Goal: Communication & Community: Participate in discussion

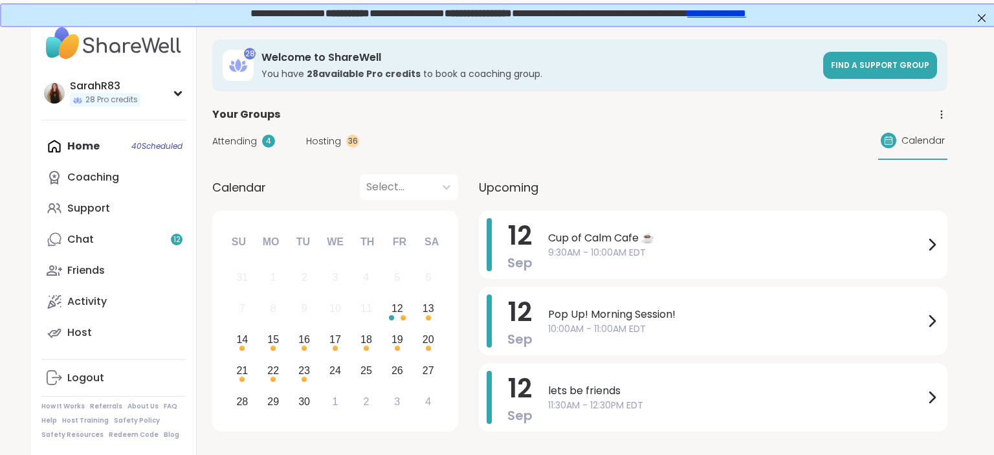
click at [98, 149] on div "Home 40 Scheduled Coaching Support Chat 12 Friends Activity Host" at bounding box center [113, 239] width 144 height 217
click at [76, 243] on div "Chat 12" at bounding box center [80, 239] width 27 height 14
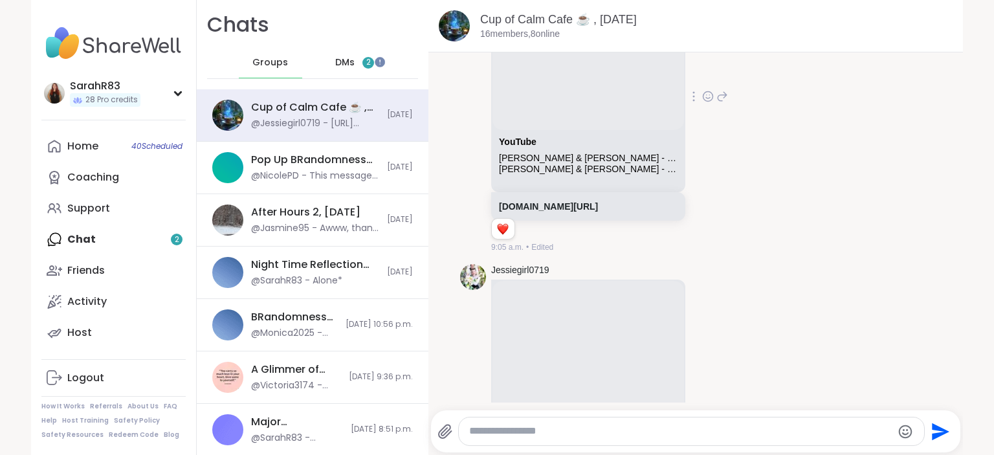
scroll to position [1687, 0]
click at [506, 431] on textarea "Type your message" at bounding box center [680, 431] width 422 height 14
paste textarea "**********"
type textarea "**********"
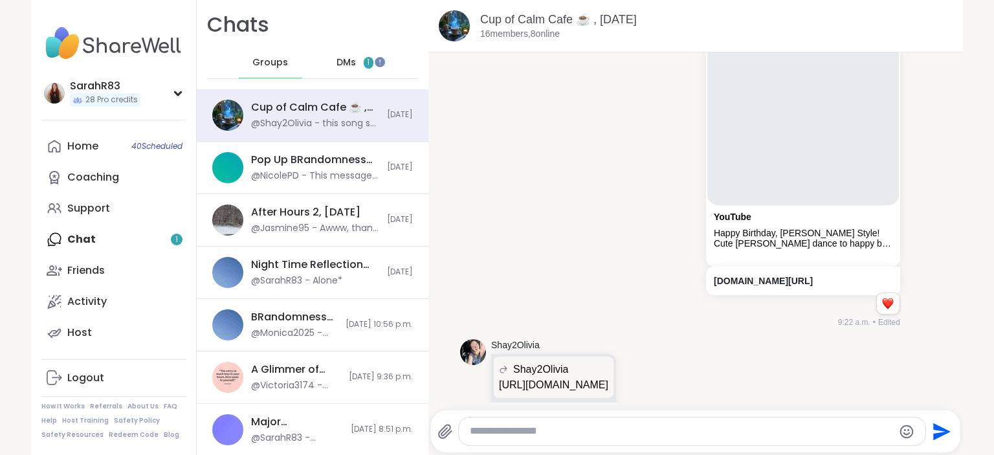
scroll to position [2620, 0]
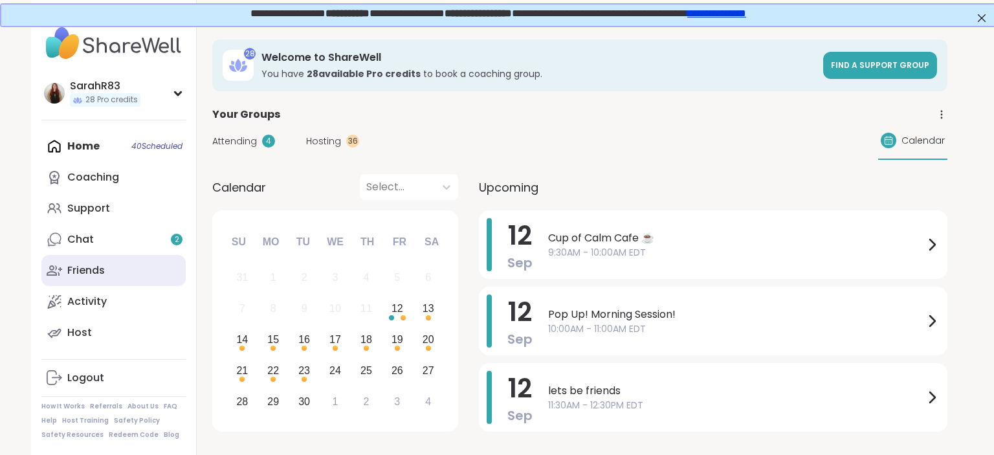
click at [120, 262] on link "Friends" at bounding box center [113, 270] width 144 height 31
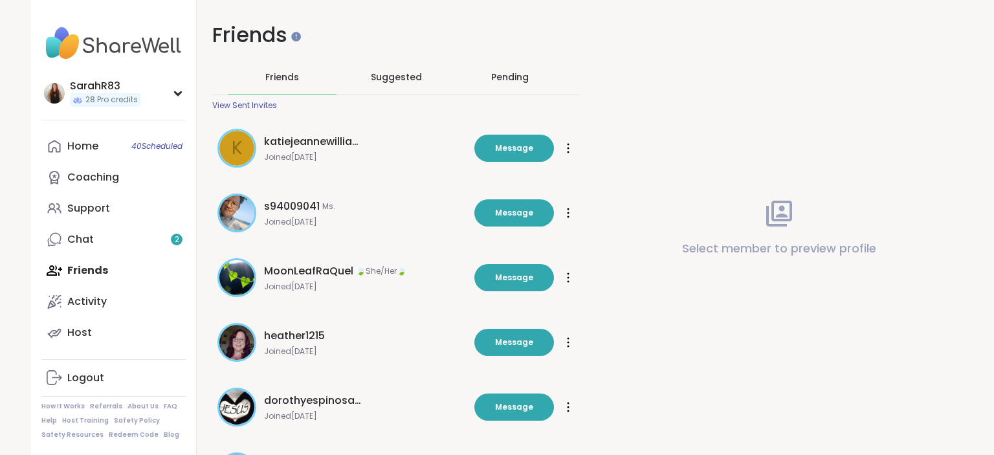
click at [494, 72] on div "Pending" at bounding box center [510, 77] width 38 height 13
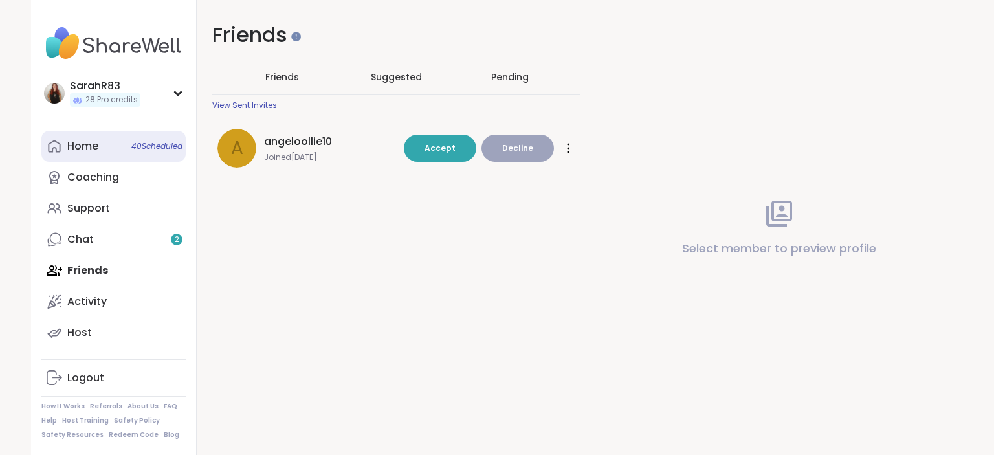
click at [105, 146] on link "Home 40 Scheduled" at bounding box center [113, 146] width 144 height 31
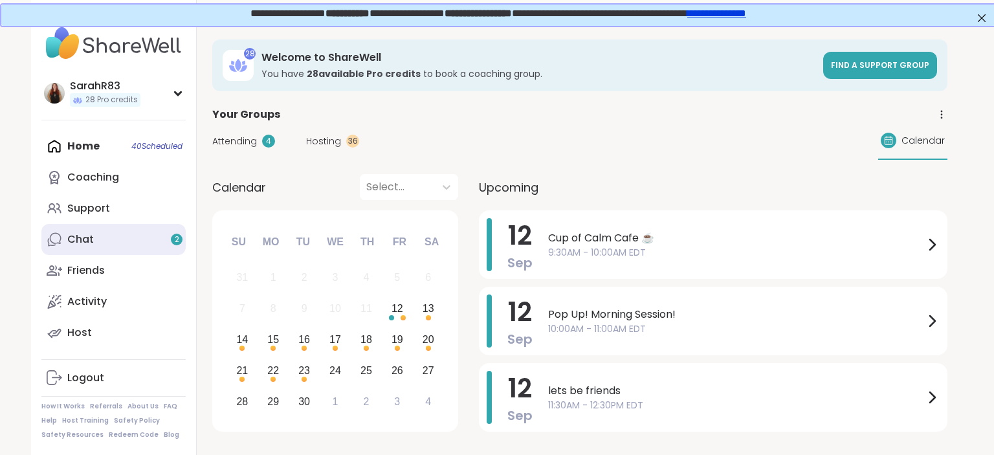
click at [136, 235] on link "Chat 2" at bounding box center [113, 239] width 144 height 31
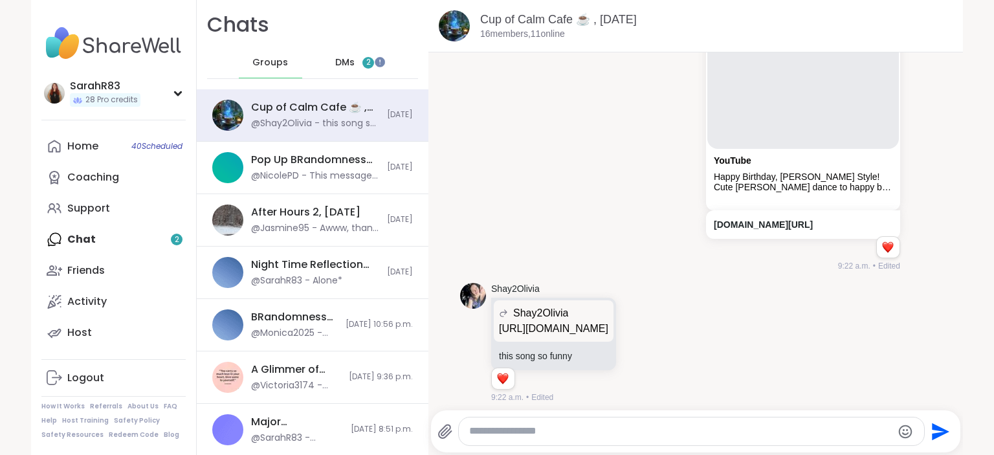
click at [358, 58] on div "DMs 2" at bounding box center [354, 62] width 63 height 31
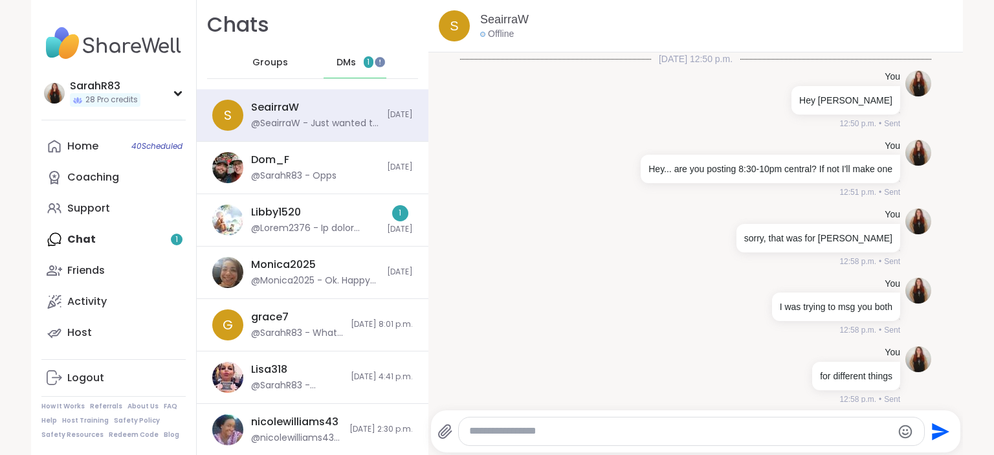
scroll to position [3659, 0]
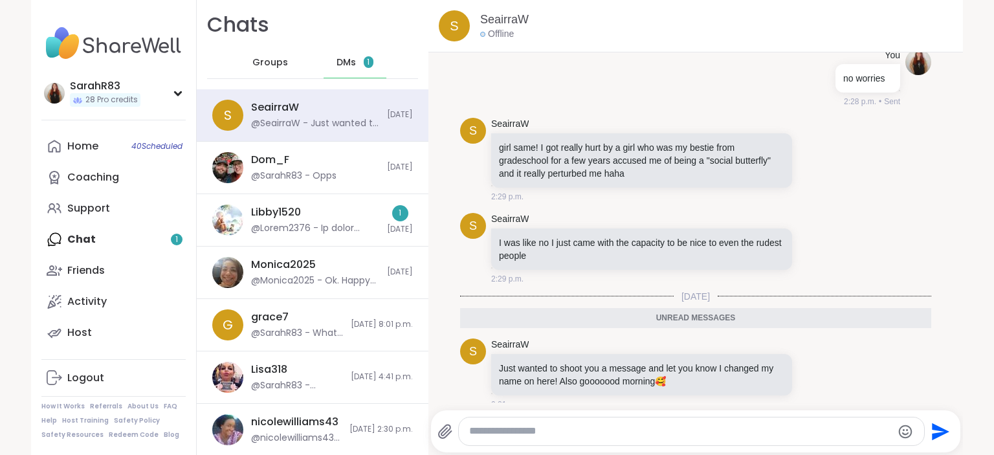
click at [640, 426] on textarea "Type your message" at bounding box center [680, 431] width 422 height 14
type textarea "***"
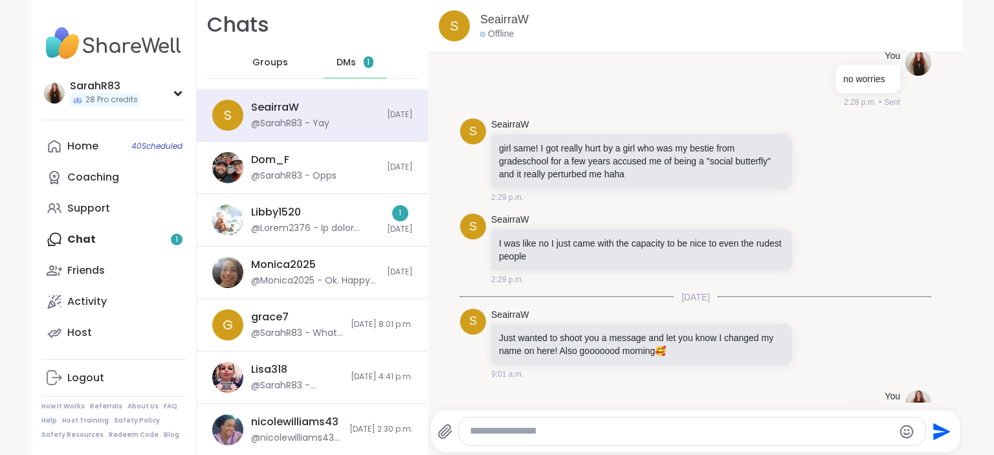
scroll to position [3659, 0]
click at [818, 242] on icon at bounding box center [815, 248] width 12 height 13
click at [719, 219] on button "Select Reaction: Heart" at bounding box center [712, 228] width 26 height 26
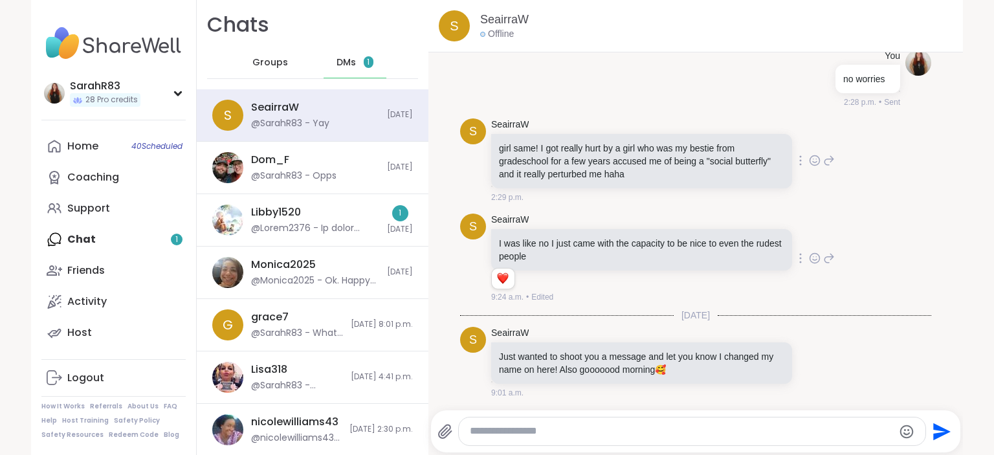
click at [817, 154] on icon at bounding box center [815, 160] width 12 height 13
click at [715, 134] on div "Select Reaction: Heart" at bounding box center [712, 140] width 12 height 12
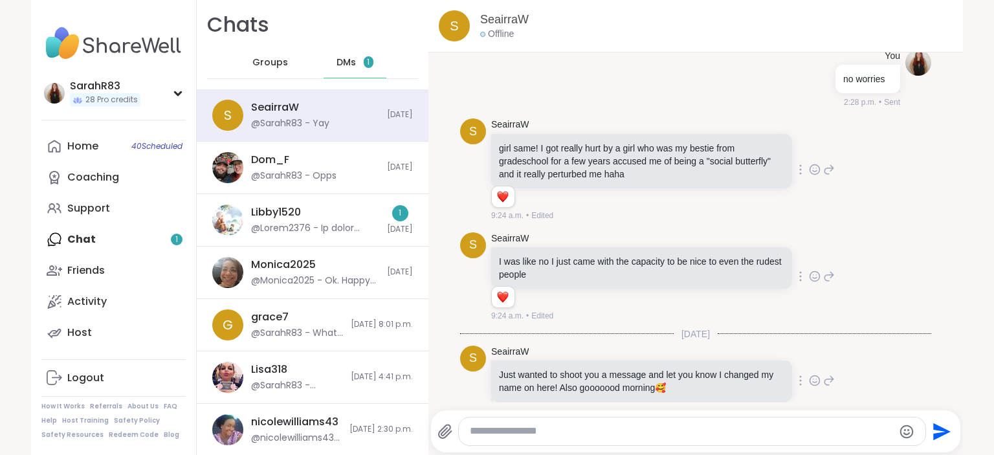
scroll to position [3734, 0]
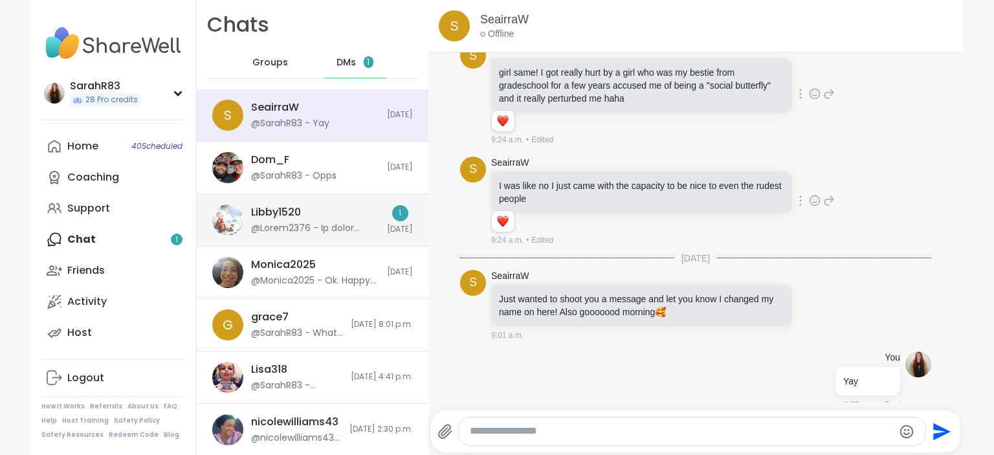
click at [354, 220] on div "Libby1520" at bounding box center [315, 220] width 128 height 30
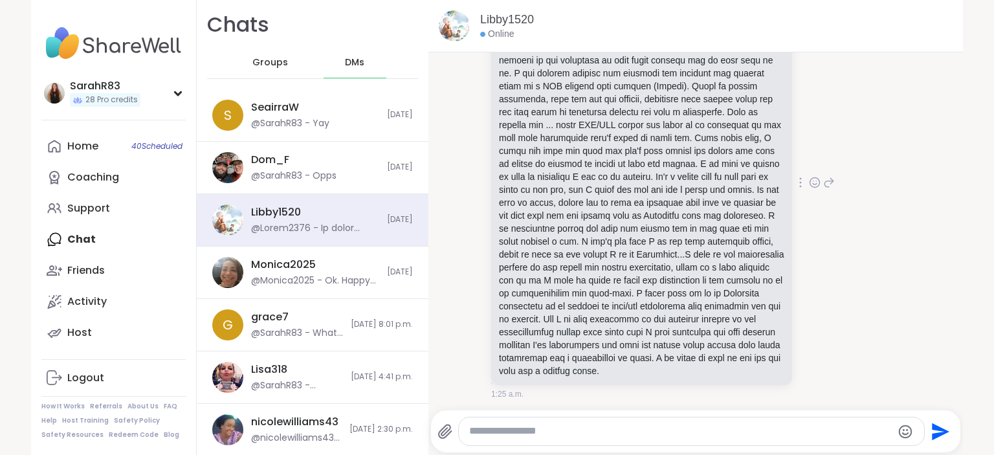
scroll to position [582, 0]
click at [521, 430] on textarea "Type your message" at bounding box center [680, 431] width 422 height 14
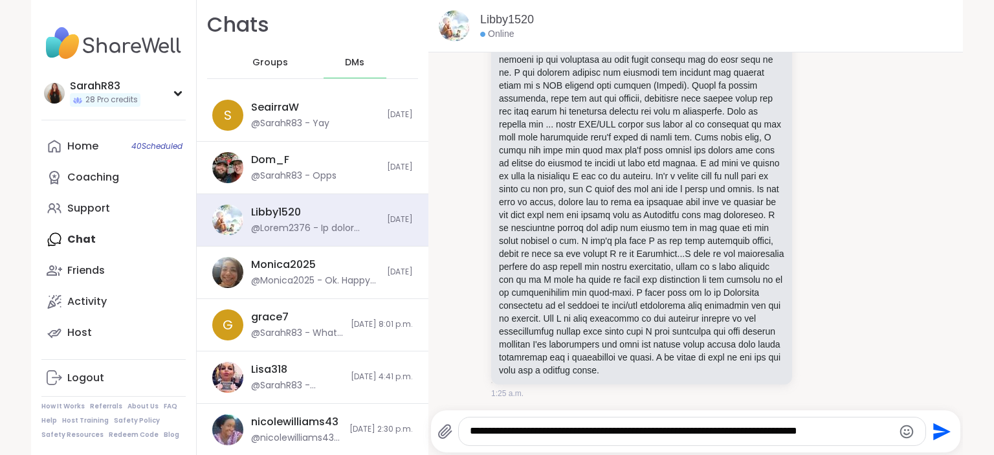
click at [790, 431] on textarea "**********" at bounding box center [681, 431] width 422 height 14
type textarea "**********"
click at [933, 430] on icon "Send" at bounding box center [940, 431] width 21 height 21
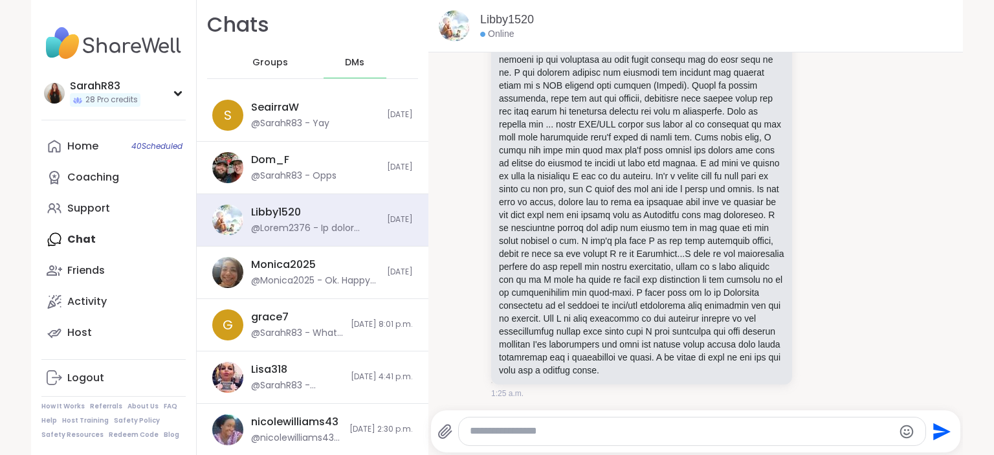
scroll to position [633, 0]
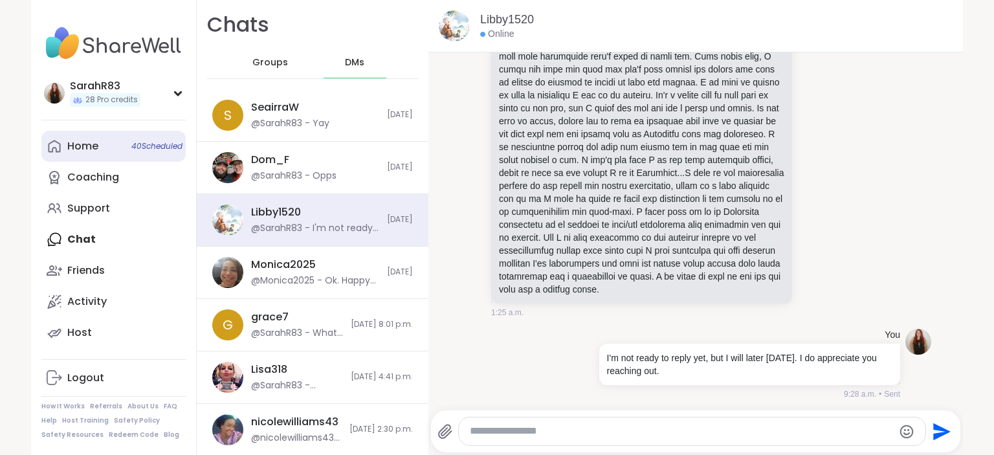
click at [162, 144] on span "40 Scheduled" at bounding box center [156, 146] width 51 height 10
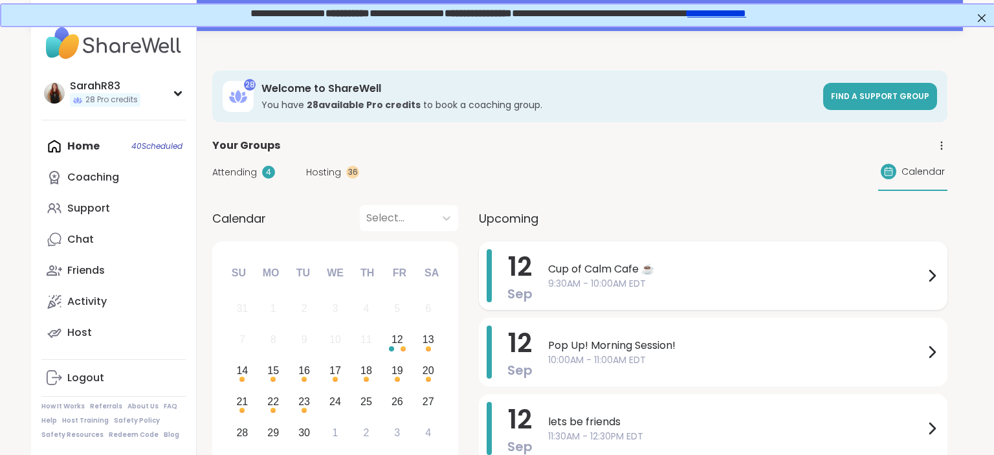
click at [560, 283] on span "9:30AM - 10:00AM EDT" at bounding box center [736, 284] width 376 height 14
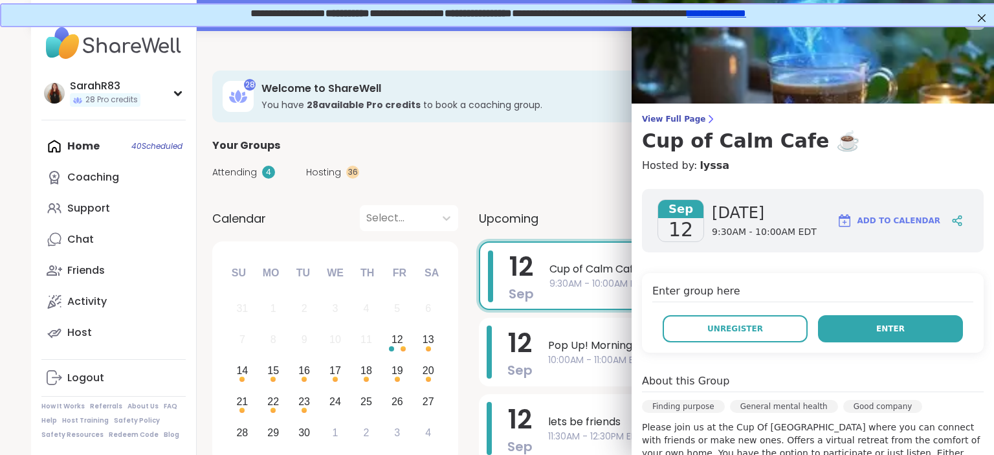
click at [871, 331] on button "Enter" at bounding box center [890, 328] width 145 height 27
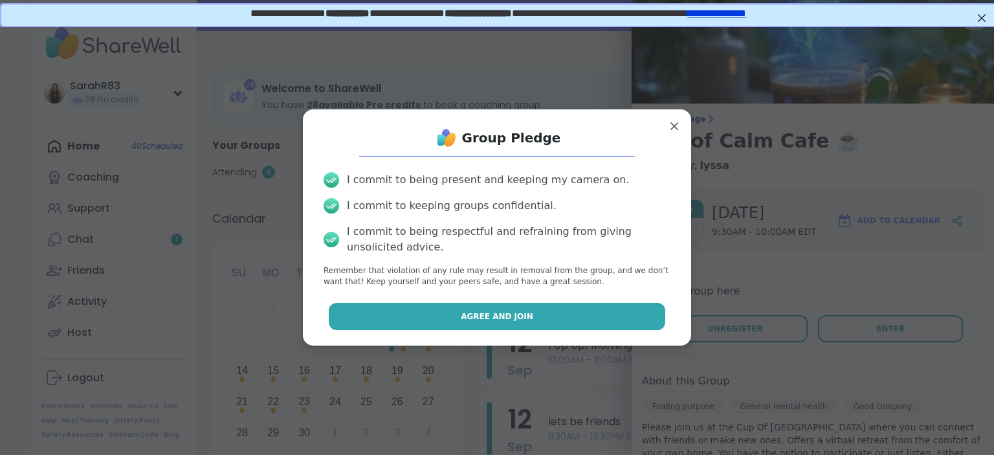
click at [617, 308] on button "Agree and Join" at bounding box center [497, 316] width 337 height 27
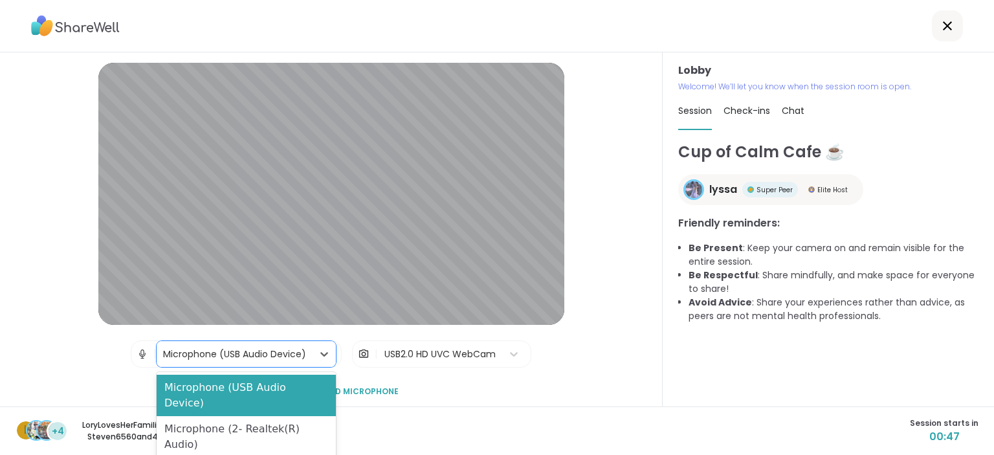
click at [305, 353] on div "Microphone (USB Audio Device)" at bounding box center [234, 354] width 143 height 14
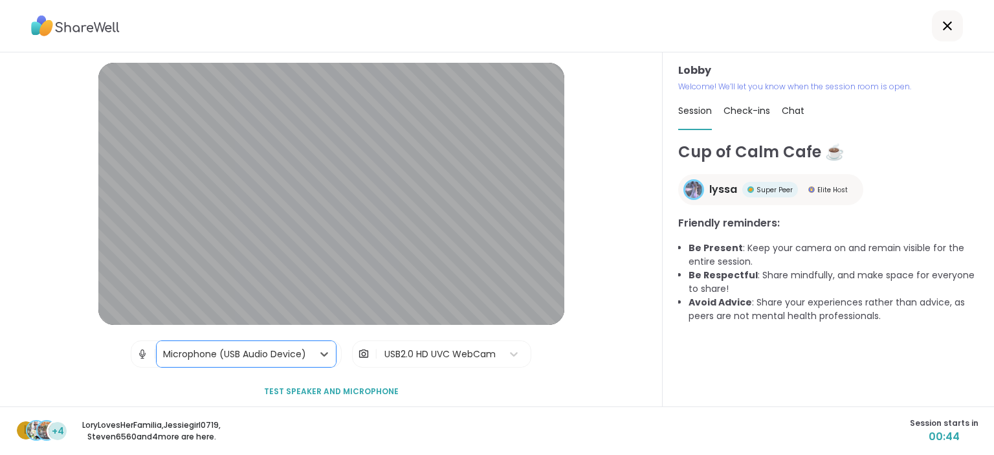
click at [305, 353] on div "Microphone (USB Audio Device)" at bounding box center [234, 354] width 143 height 14
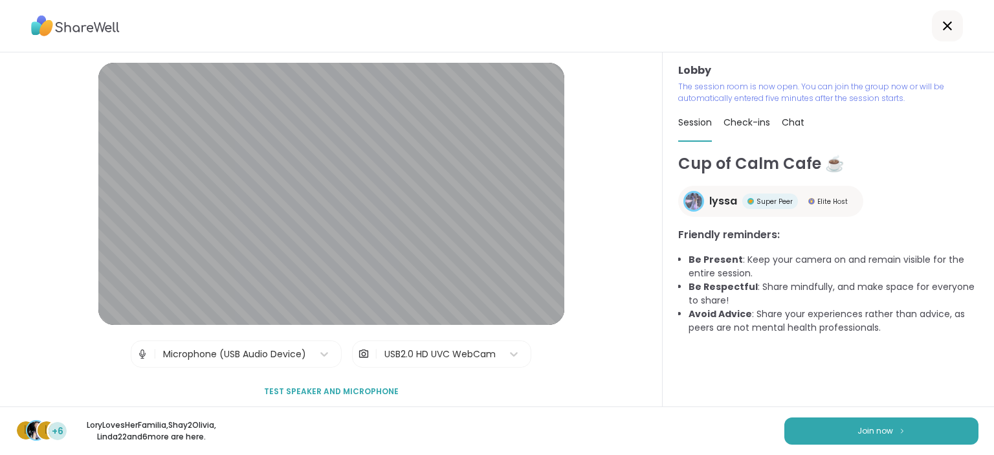
click at [953, 437] on button "Join now" at bounding box center [881, 430] width 194 height 27
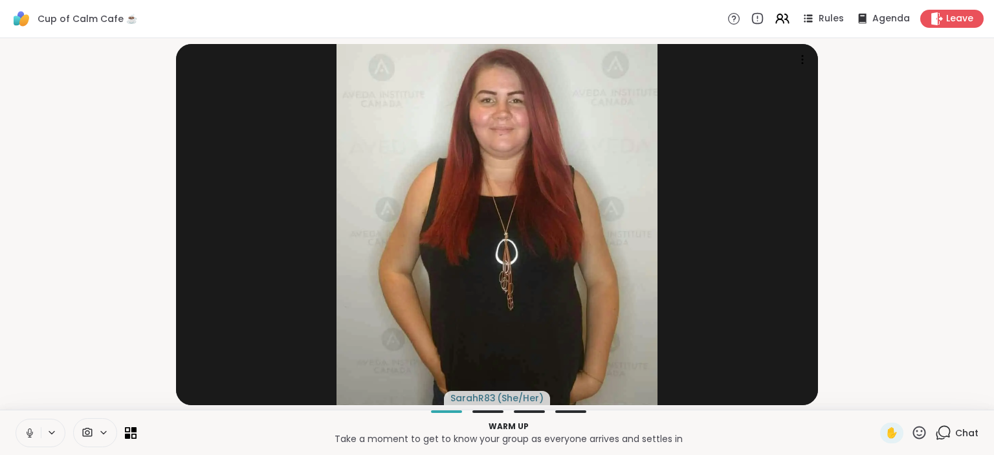
click at [27, 433] on icon at bounding box center [30, 433] width 12 height 12
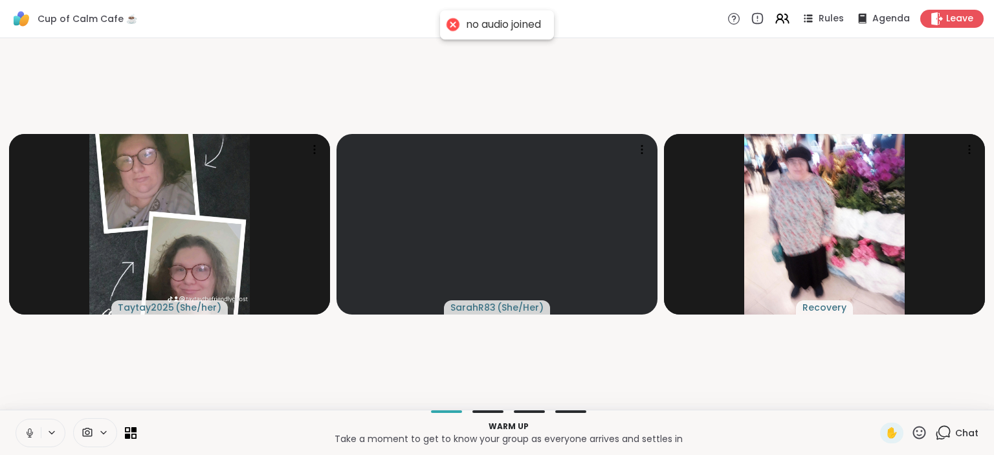
click at [27, 433] on icon at bounding box center [30, 433] width 12 height 12
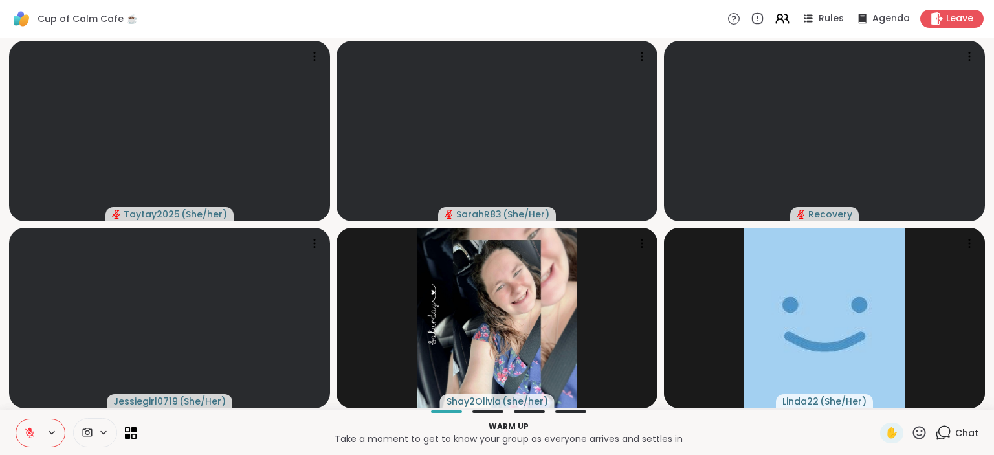
click at [26, 437] on icon at bounding box center [30, 433] width 12 height 12
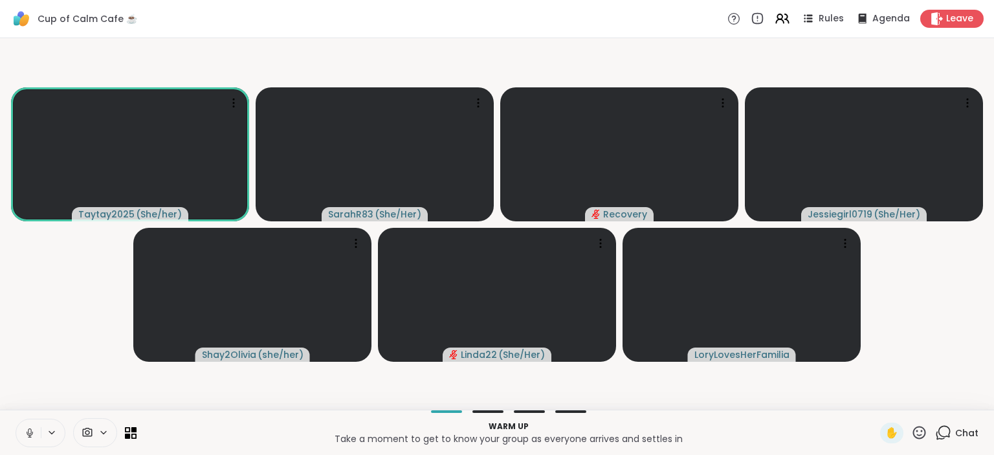
click at [955, 430] on div "Chat" at bounding box center [956, 432] width 43 height 21
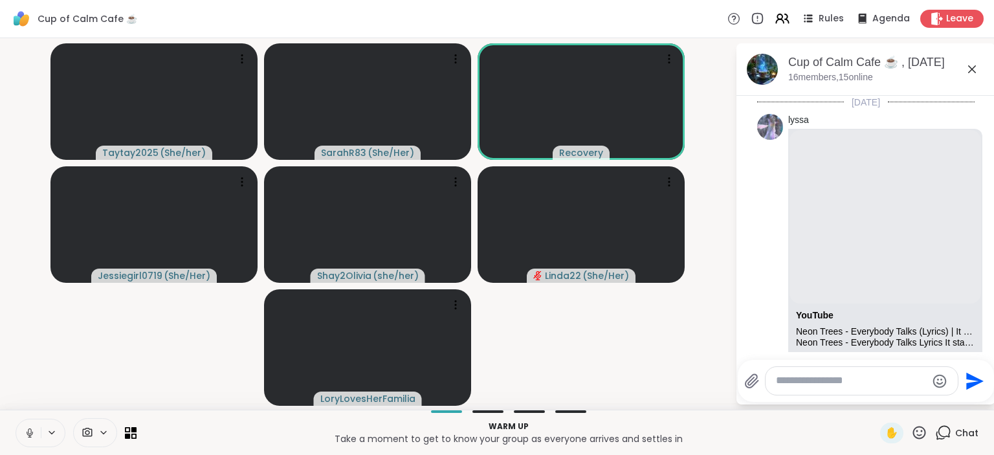
scroll to position [3379, 0]
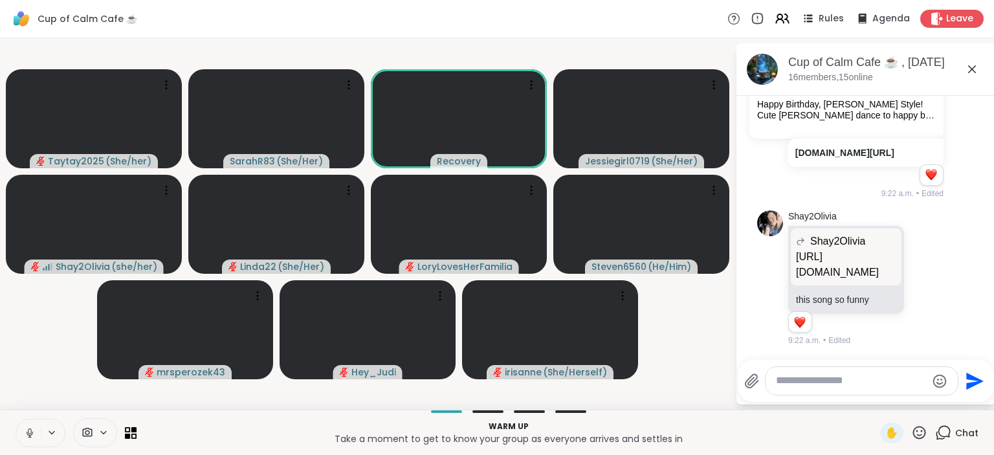
click at [837, 381] on textarea "Type your message" at bounding box center [851, 381] width 151 height 14
paste textarea "**********"
type textarea "**********"
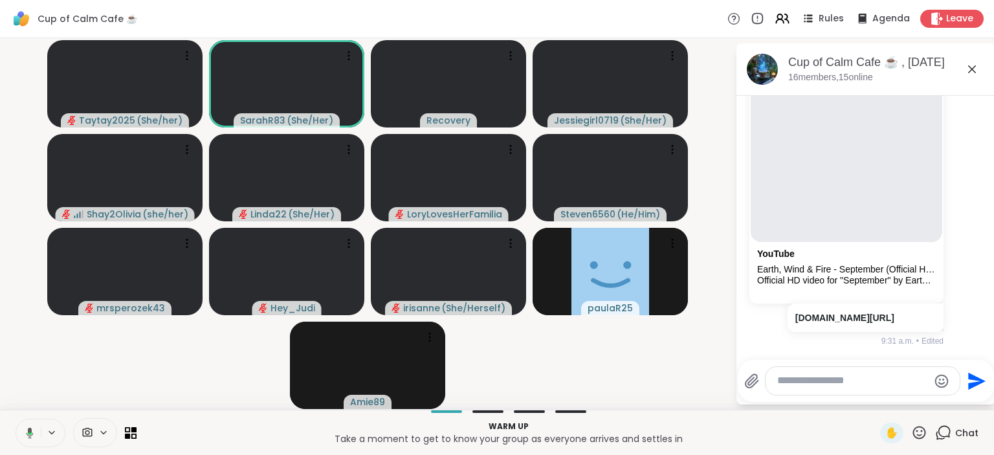
scroll to position [3697, 0]
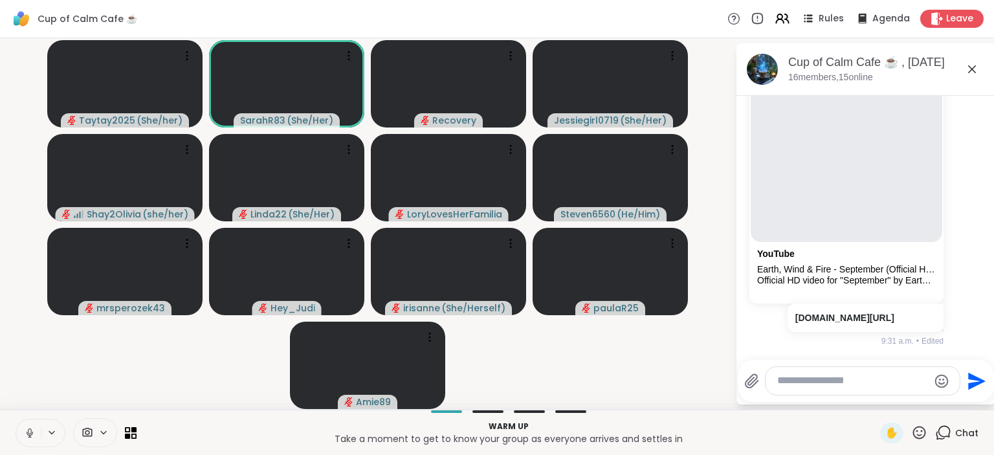
click at [32, 430] on icon at bounding box center [30, 433] width 12 height 12
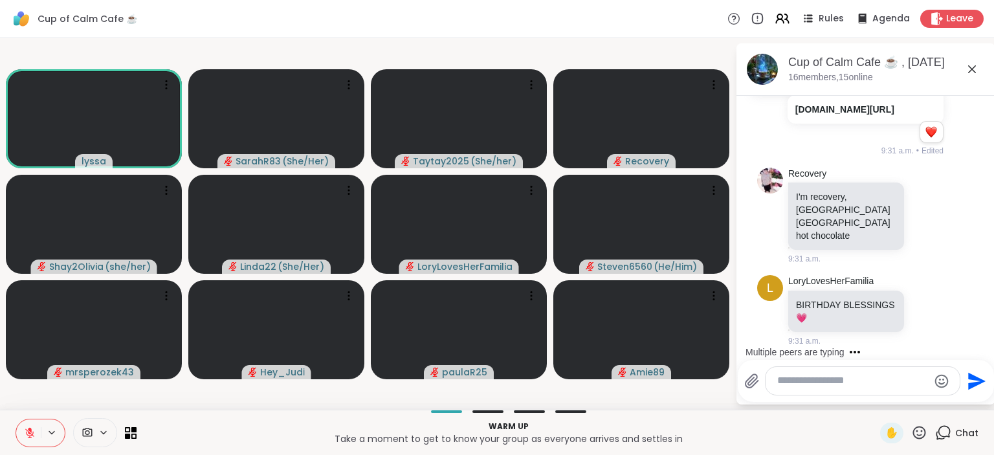
scroll to position [3961, 0]
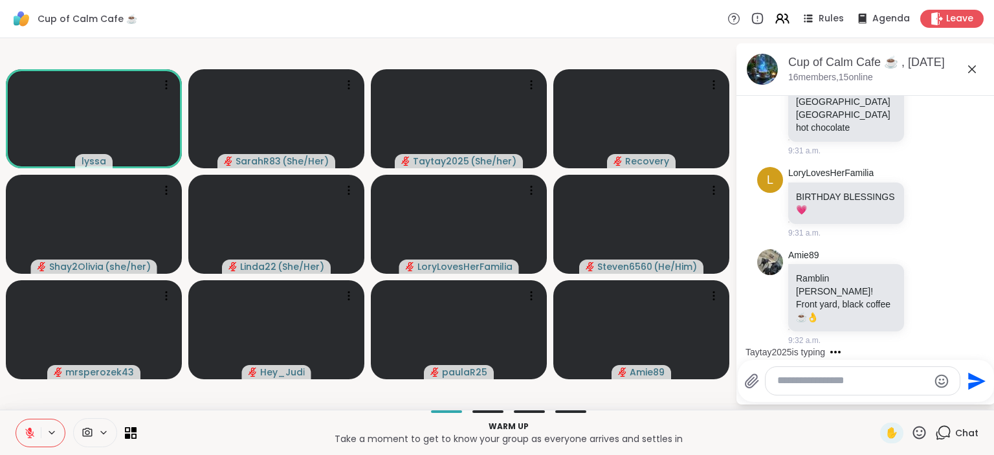
click at [795, 382] on textarea "Type your message" at bounding box center [852, 381] width 151 height 14
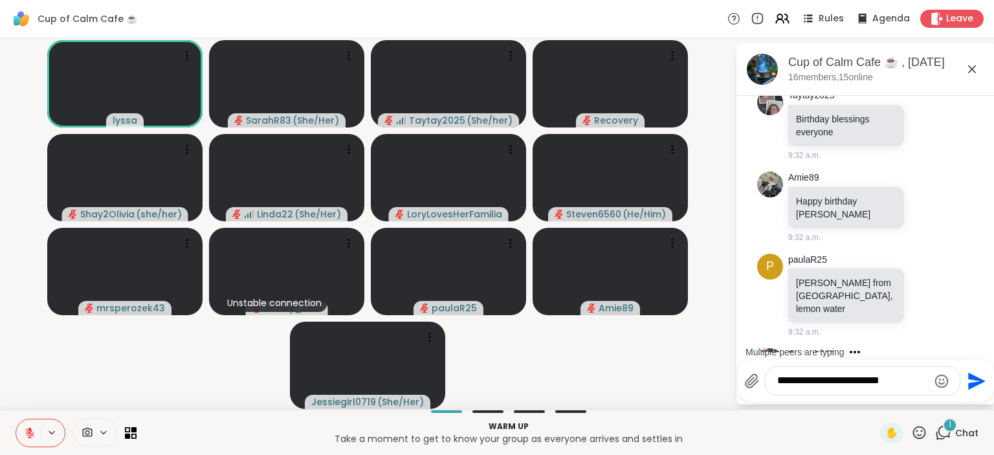
scroll to position [4261, 0]
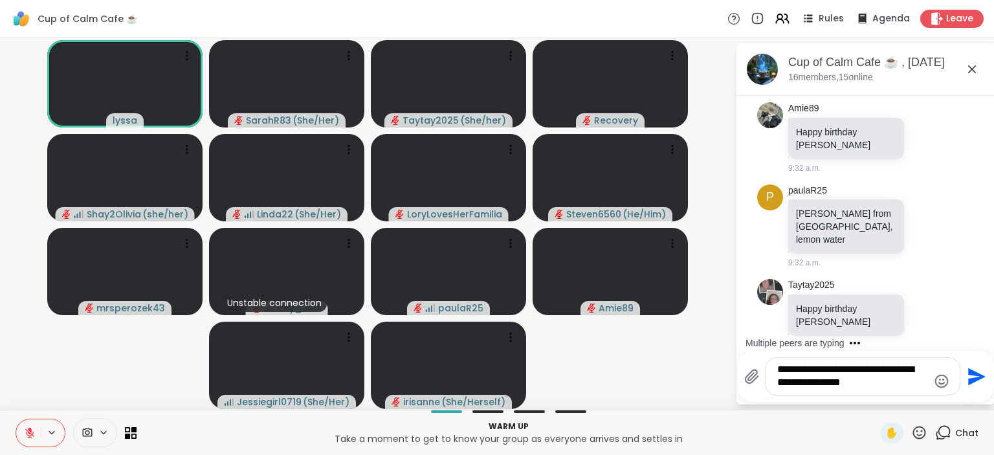
type textarea "**********"
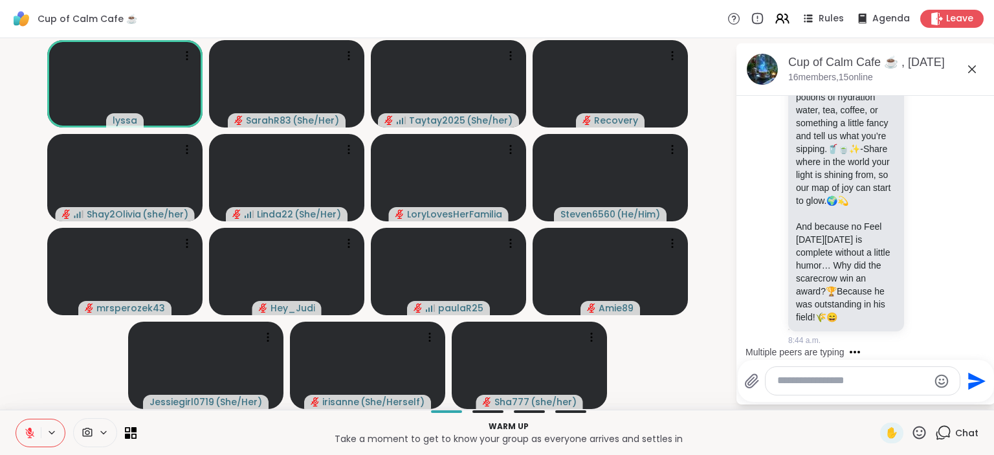
scroll to position [667, 0]
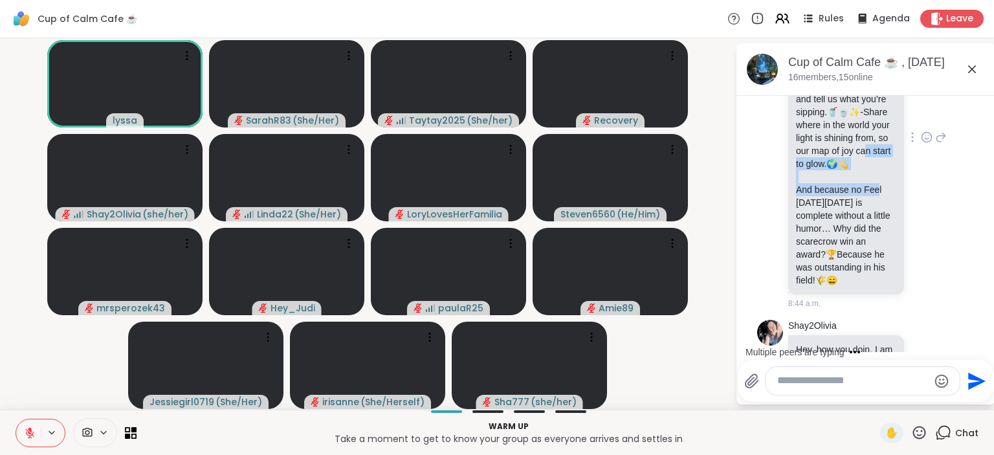
drag, startPoint x: 875, startPoint y: 204, endPoint x: 862, endPoint y: 167, distance: 38.9
click at [862, 183] on p "And because no Feel Good Friday is complete without a little humor… Why did the…" at bounding box center [846, 234] width 100 height 103
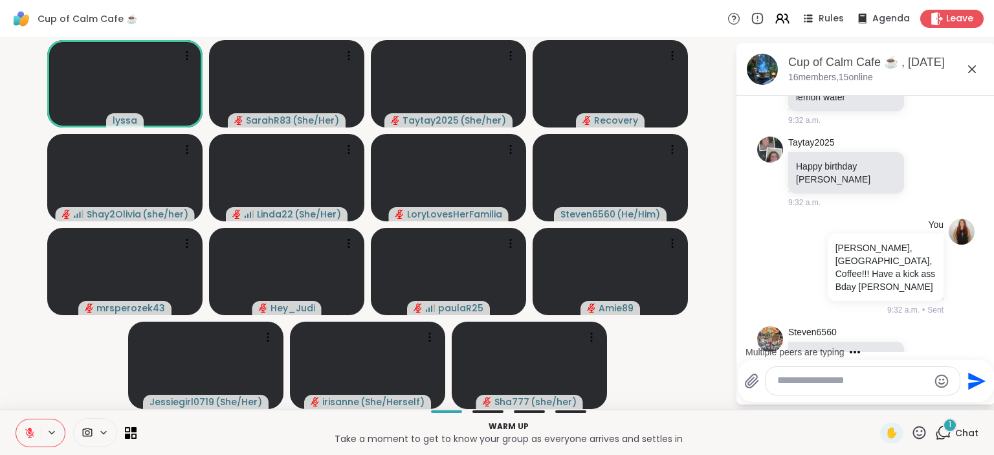
scroll to position [4532, 0]
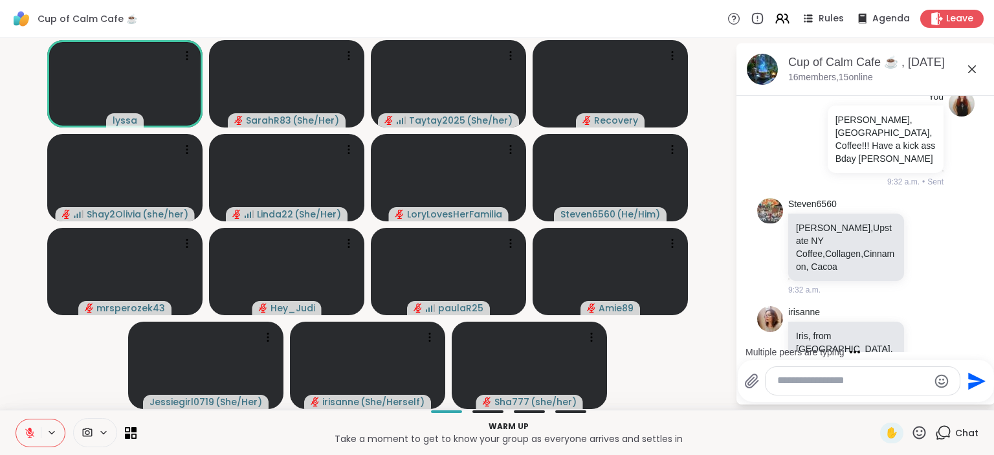
click at [811, 380] on textarea "Type your message" at bounding box center [852, 381] width 151 height 14
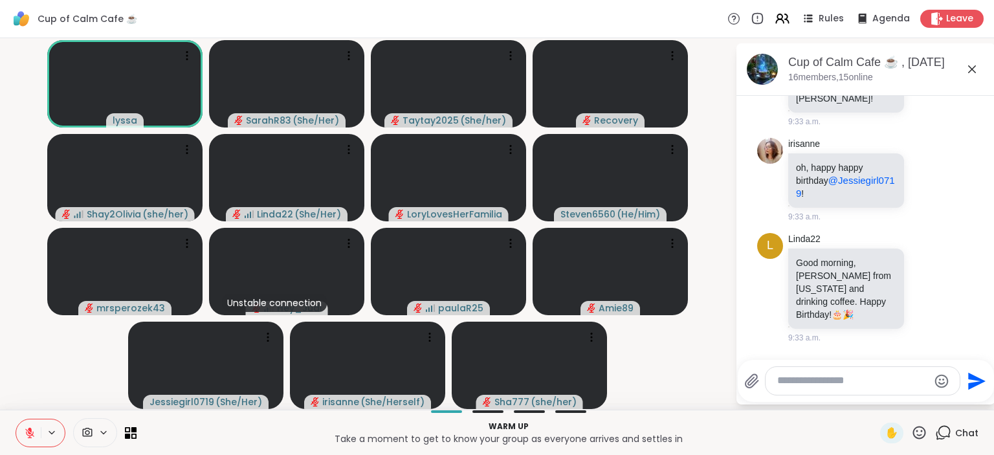
scroll to position [5174, 0]
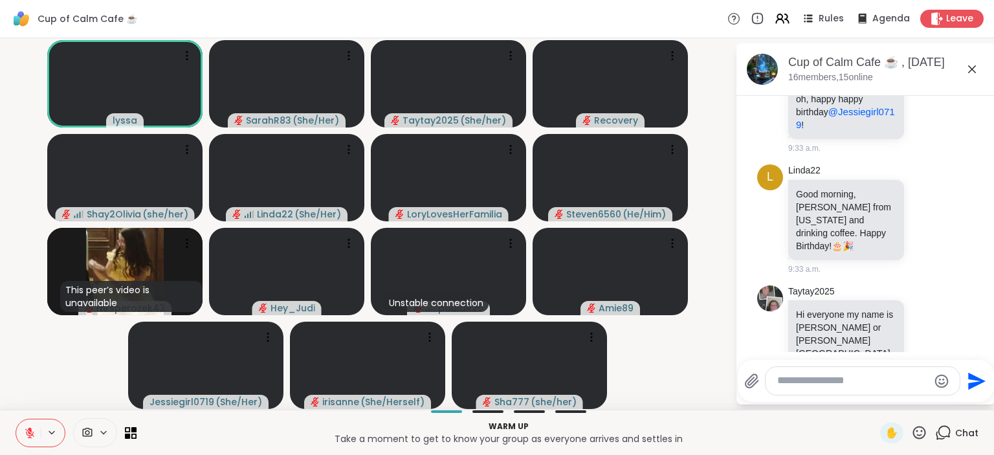
click at [823, 380] on textarea "Type your message" at bounding box center [852, 381] width 151 height 14
type textarea "**********"
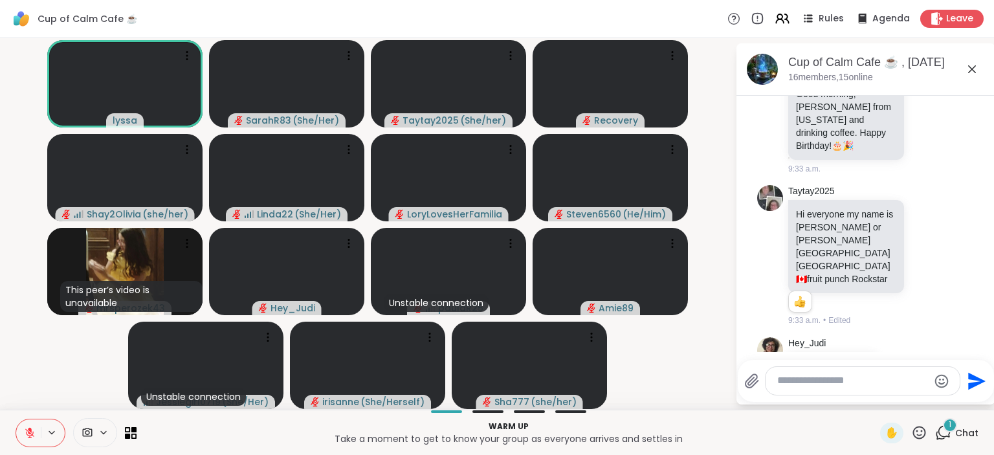
scroll to position [5402, 0]
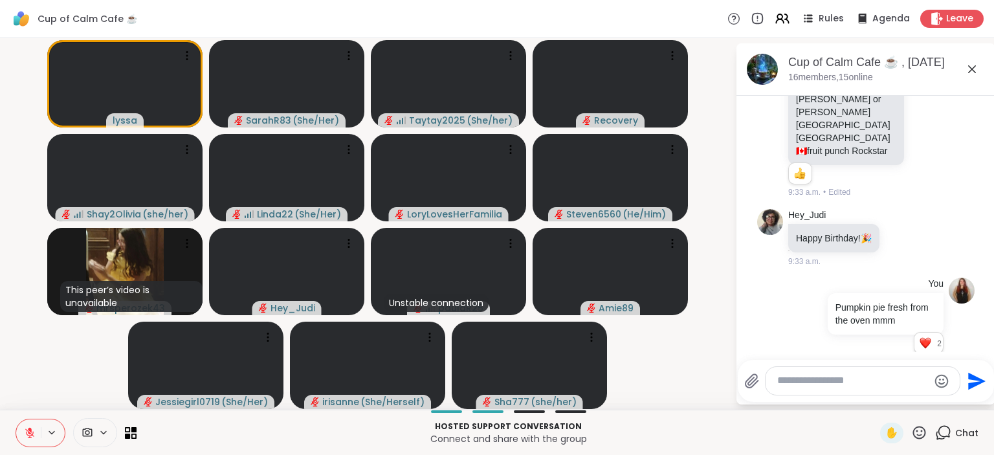
click at [956, 431] on span "Chat" at bounding box center [966, 432] width 23 height 13
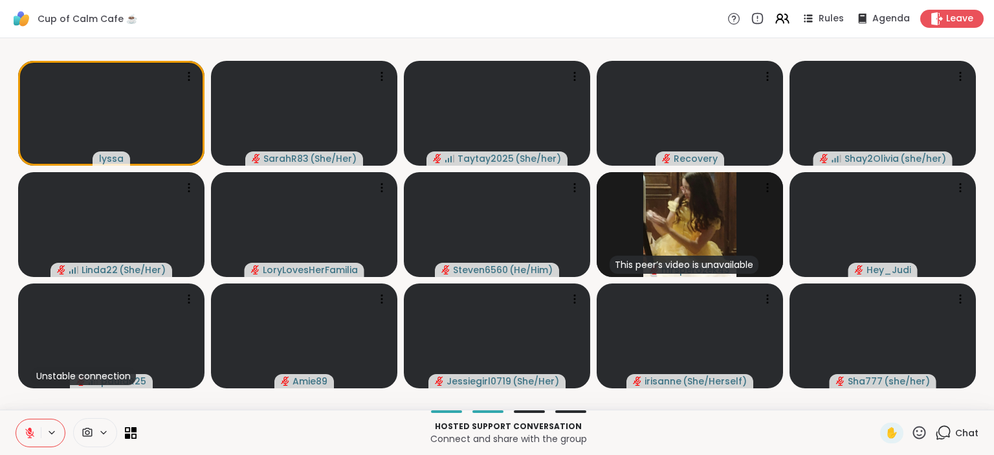
click at [956, 431] on span "Chat" at bounding box center [966, 432] width 23 height 13
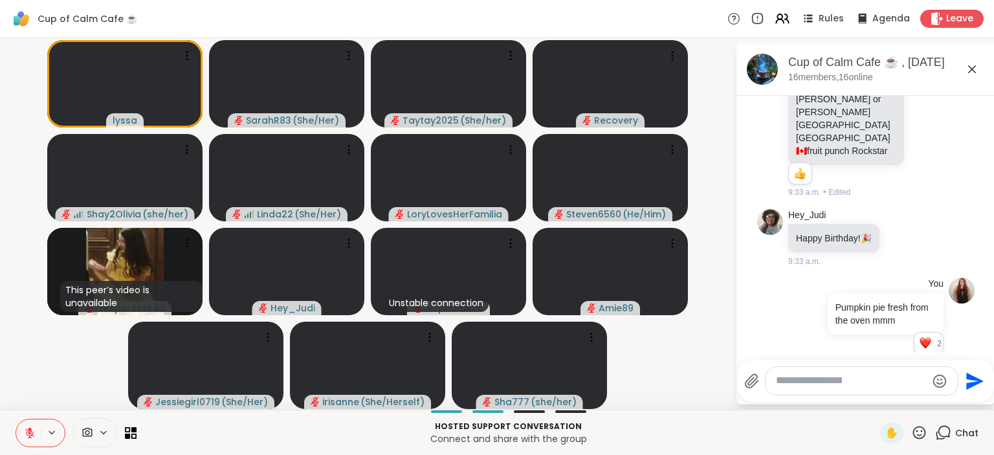
click at [805, 375] on textarea "Type your message" at bounding box center [851, 381] width 151 height 14
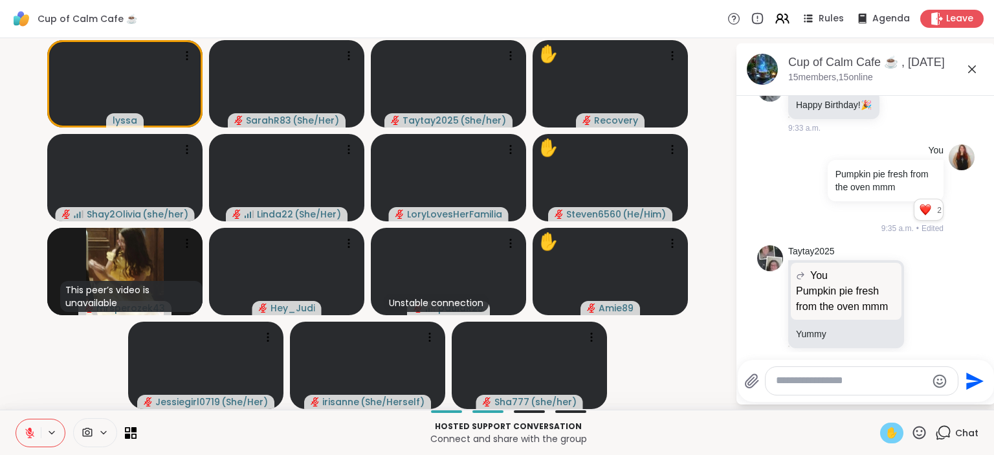
click at [888, 429] on span "✋" at bounding box center [891, 433] width 13 height 16
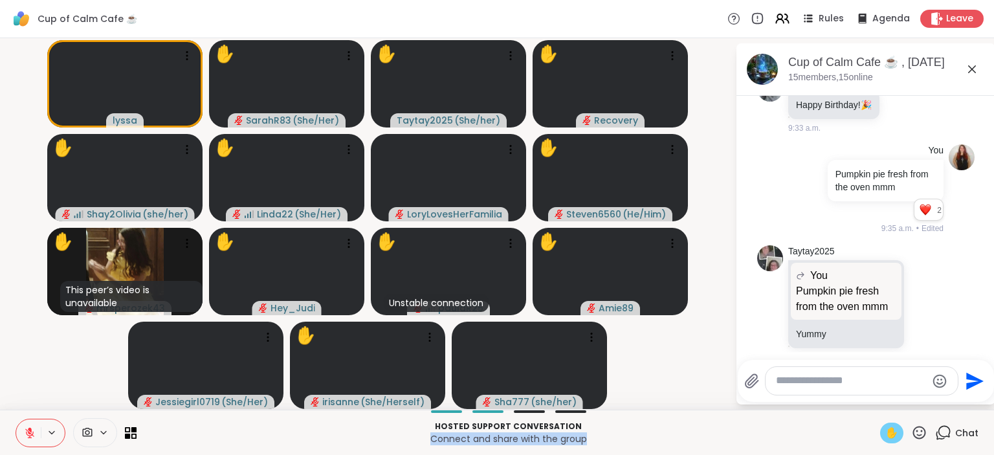
drag, startPoint x: 793, startPoint y: 425, endPoint x: 701, endPoint y: 414, distance: 92.5
click at [701, 420] on p "Hosted support conversation" at bounding box center [508, 426] width 728 height 12
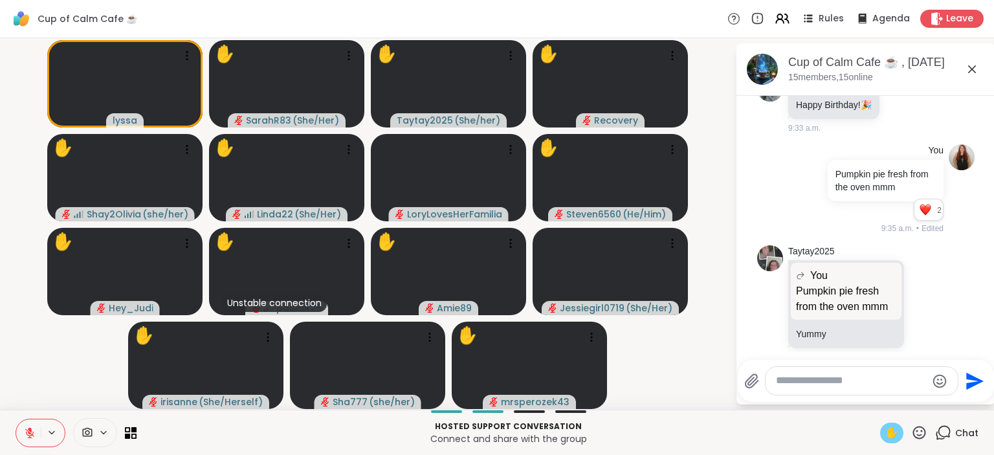
click at [667, 382] on video-player-container "lyssa ✋ SarahR83 ( She/Her ) ✋ Taytay2025 ( She/her ) ✋ Recovery ✋ Shay2Olivia …" at bounding box center [367, 223] width 719 height 361
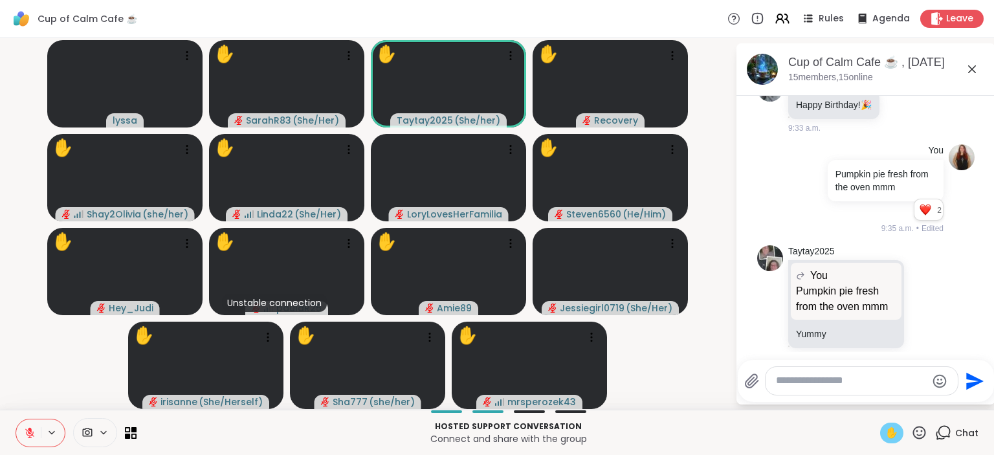
click at [658, 384] on video-player-container "lyssa ✋ SarahR83 ( She/Her ) ✋ Taytay2025 ( She/her ) ✋ Recovery ✋ Shay2Olivia …" at bounding box center [367, 223] width 719 height 361
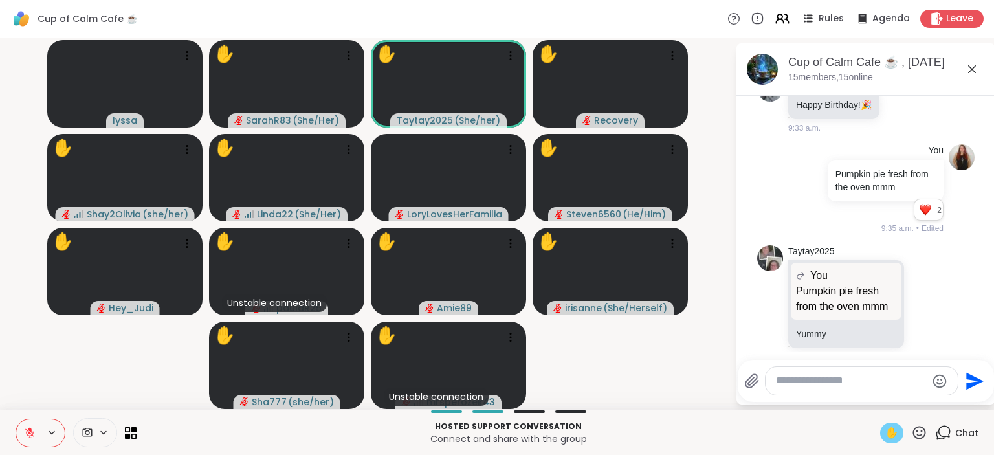
click at [795, 376] on textarea "Type your message" at bounding box center [851, 381] width 151 height 14
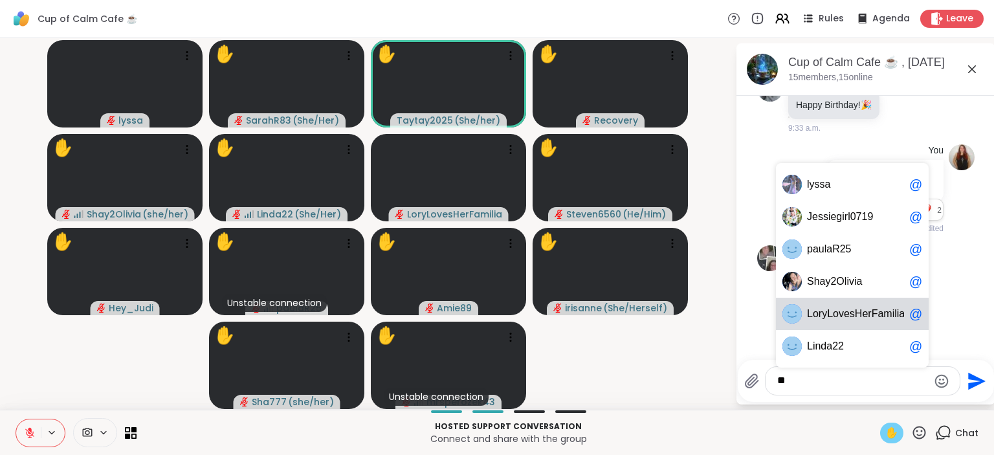
click at [855, 314] on span "ovesHerFami" at bounding box center [862, 313] width 61 height 13
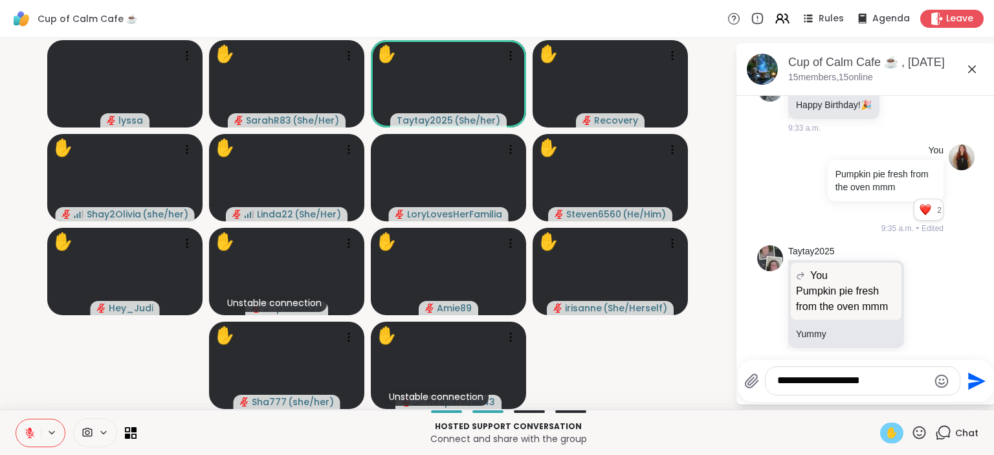
click at [822, 387] on div "**********" at bounding box center [862, 381] width 194 height 28
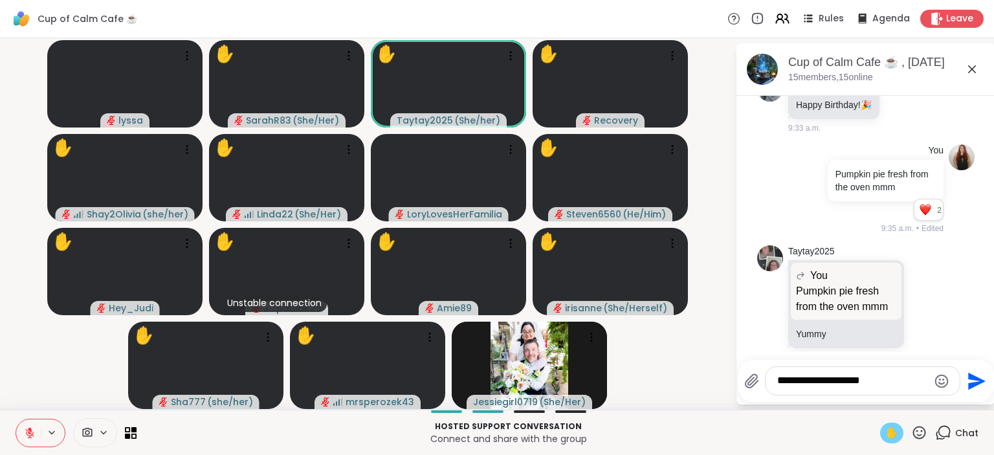
click at [892, 374] on div "**********" at bounding box center [862, 381] width 194 height 28
click at [895, 384] on textarea "**********" at bounding box center [852, 381] width 151 height 14
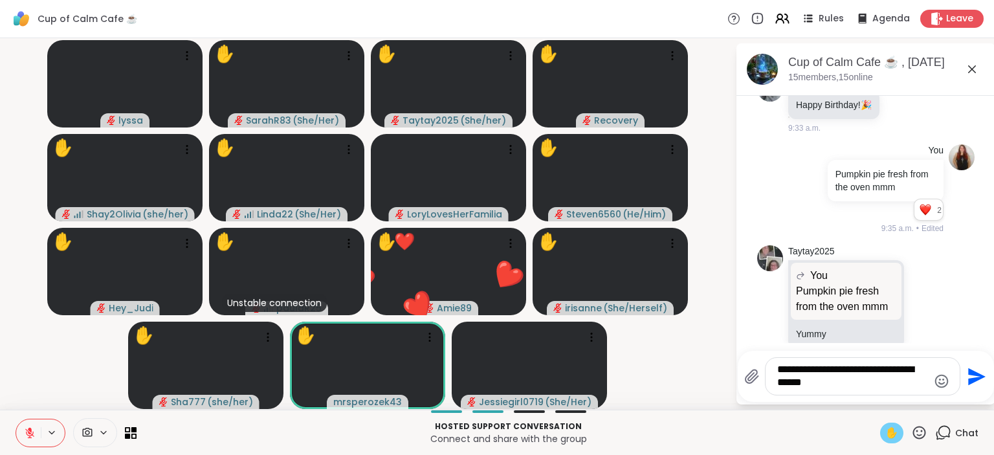
type textarea "**********"
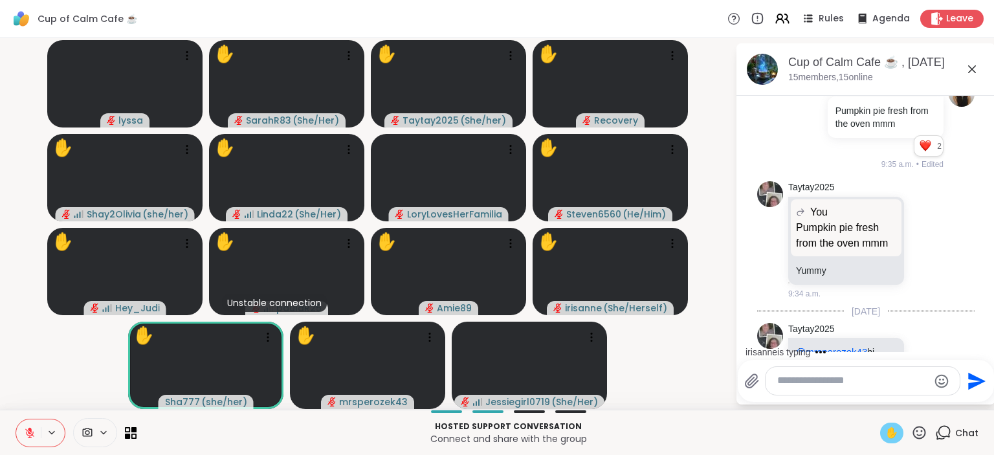
scroll to position [5635, 0]
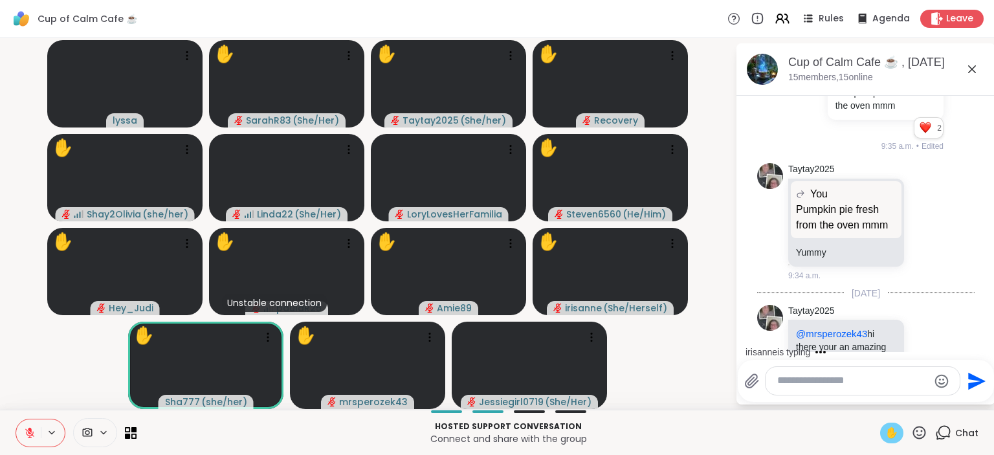
click at [951, 431] on icon at bounding box center [943, 432] width 16 height 16
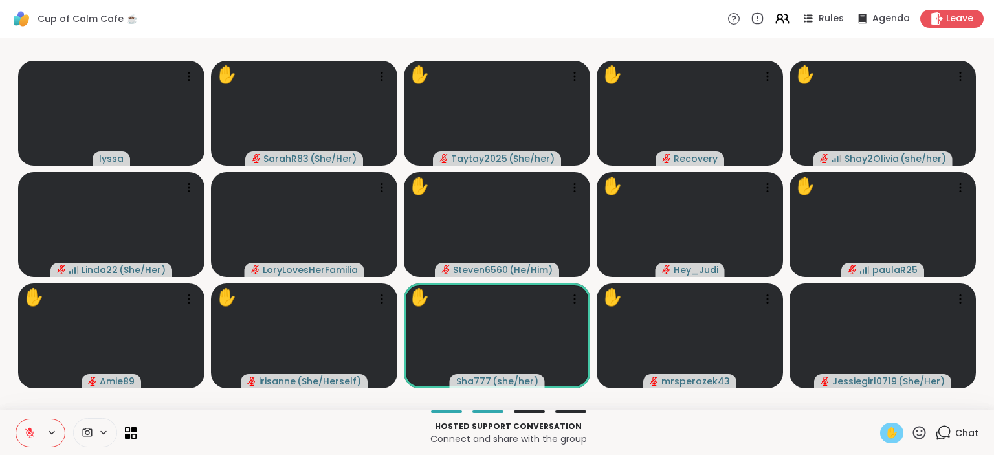
click at [951, 431] on icon at bounding box center [943, 432] width 16 height 16
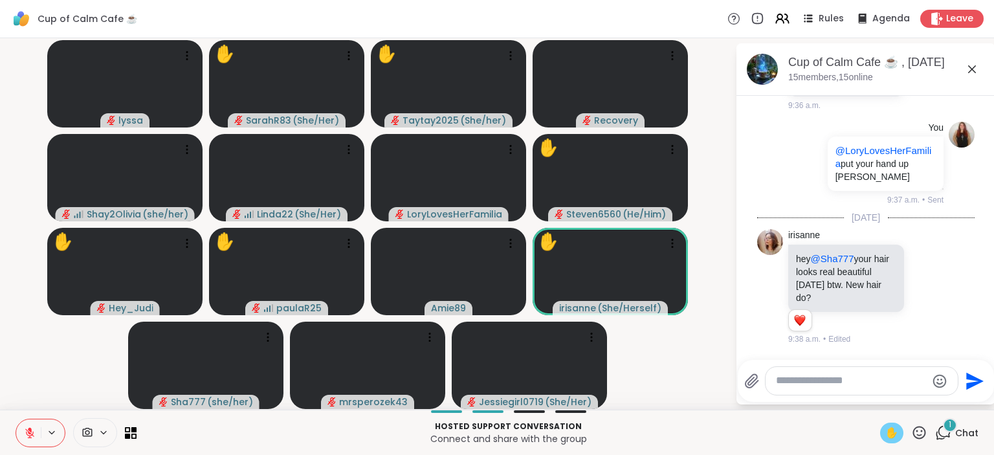
scroll to position [6104, 0]
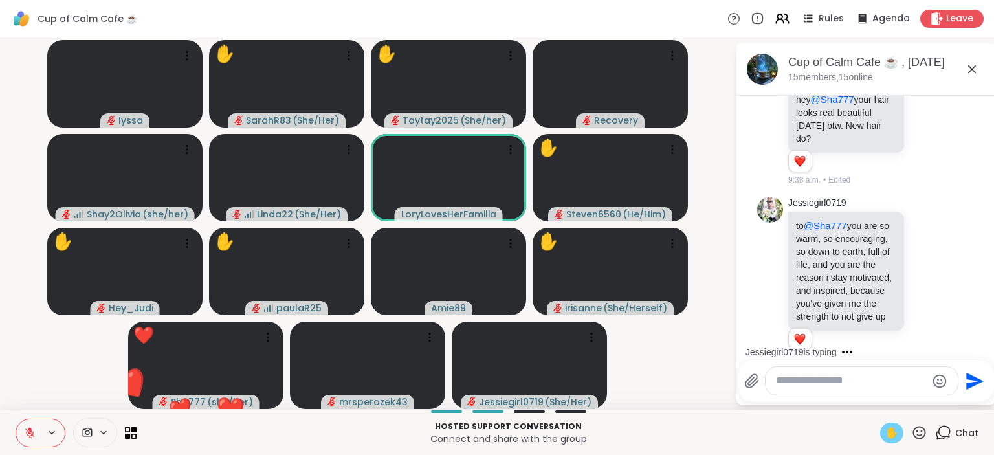
click at [691, 382] on video-player-container "lyssa ✋ SarahR83 ( She/Her ) ✋ Taytay2025 ( She/her ) Recovery Shay2Olivia ( sh…" at bounding box center [367, 223] width 719 height 361
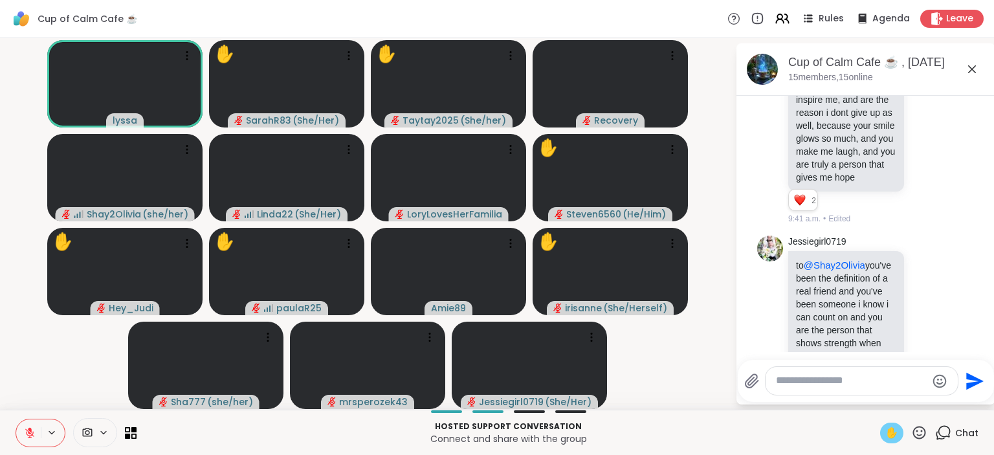
scroll to position [6439, 0]
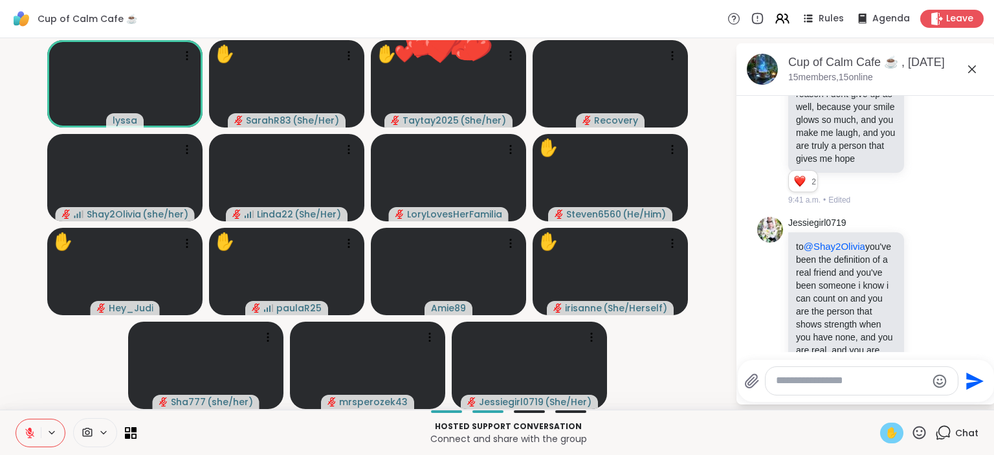
click at [822, 377] on textarea "Type your message" at bounding box center [851, 381] width 151 height 14
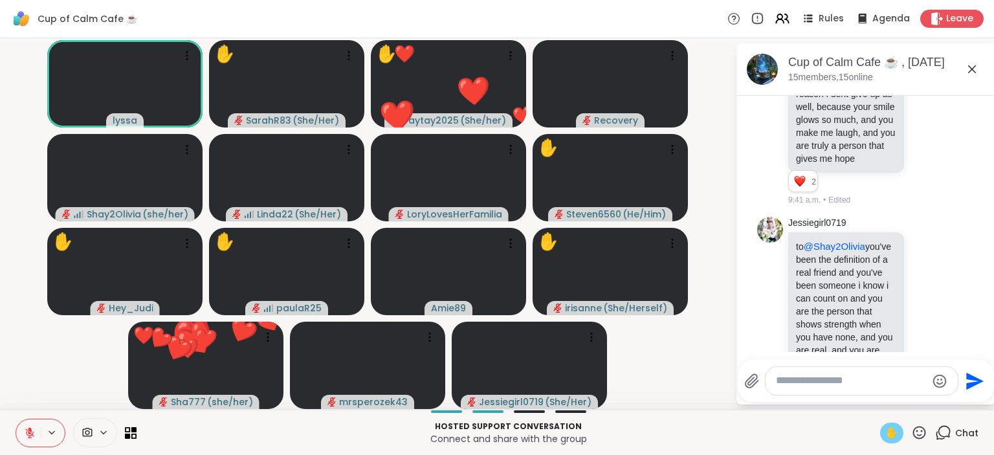
click at [822, 377] on textarea "Type your message" at bounding box center [851, 381] width 151 height 14
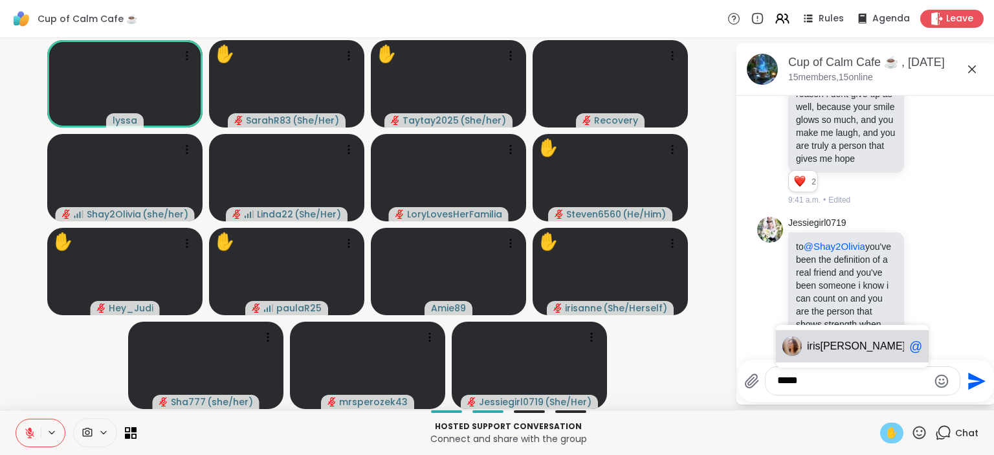
click at [833, 347] on span "anne" at bounding box center [862, 346] width 85 height 13
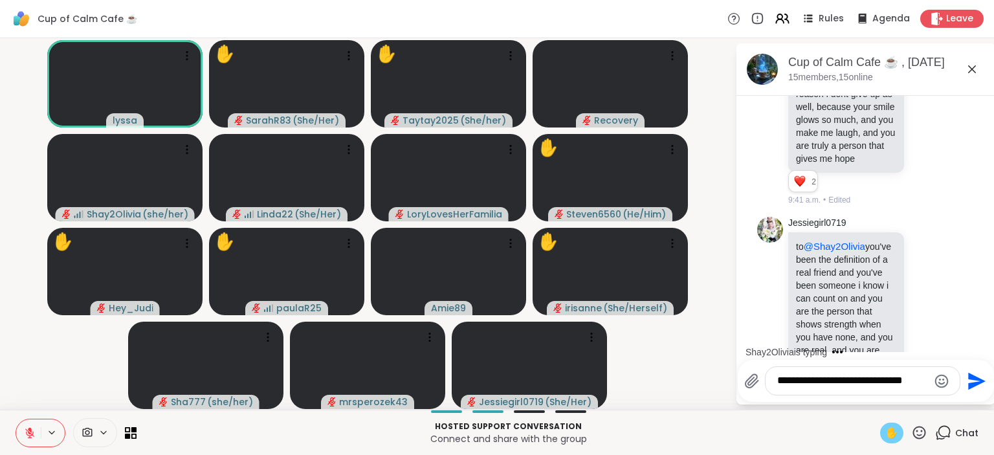
type textarea "**********"
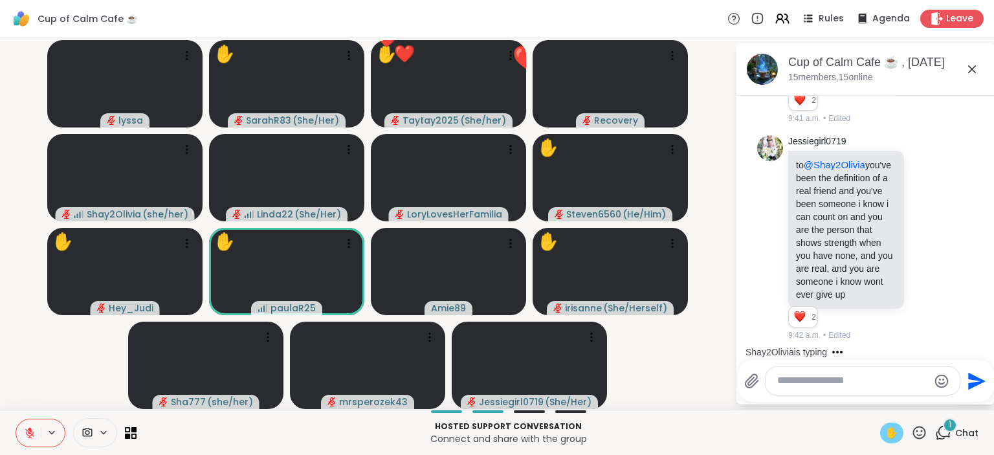
scroll to position [6615, 0]
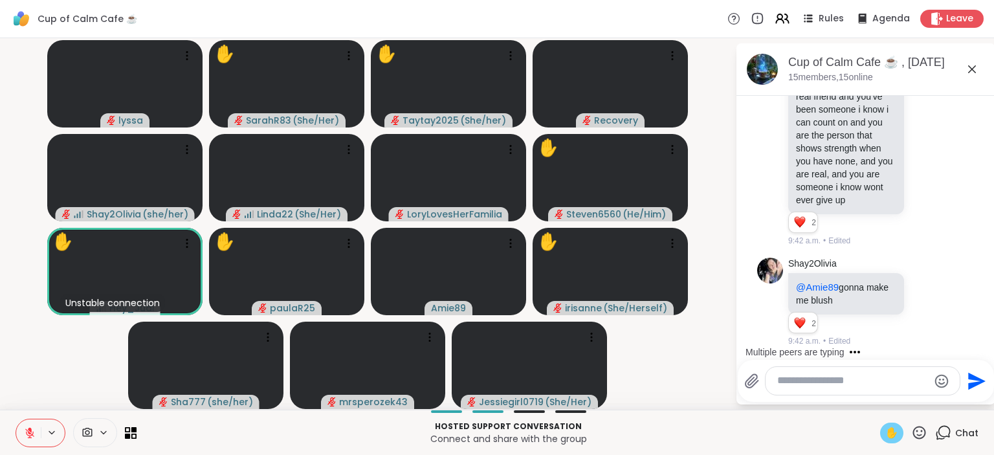
click at [829, 454] on div "Select Reaction: Heart" at bounding box center [824, 461] width 12 height 12
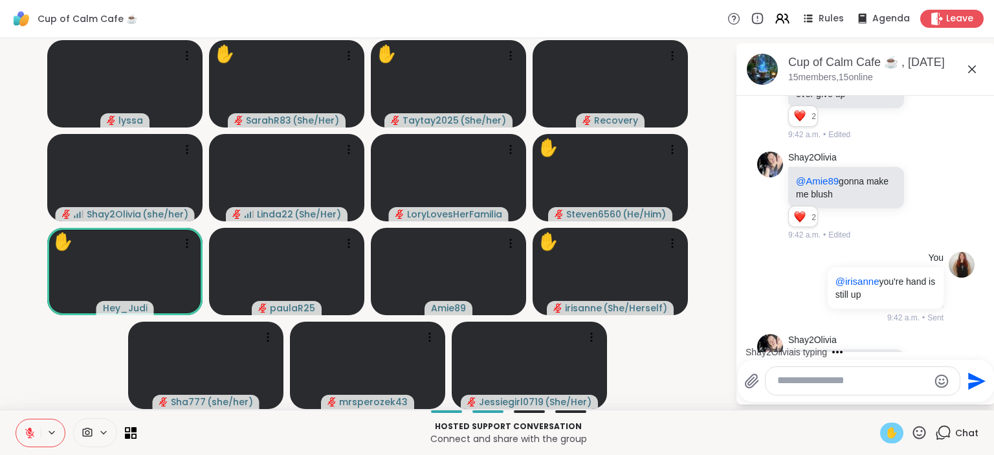
scroll to position [6802, 0]
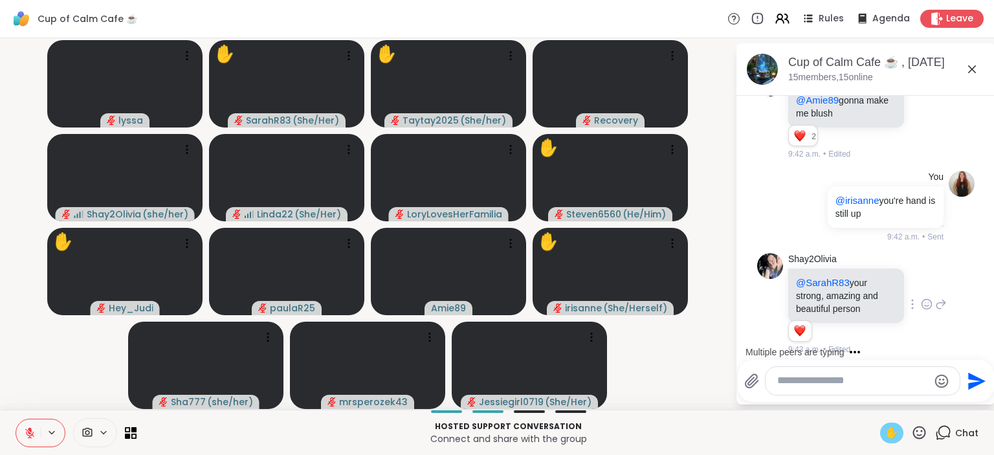
click at [816, 377] on textarea "Type your message" at bounding box center [852, 381] width 151 height 14
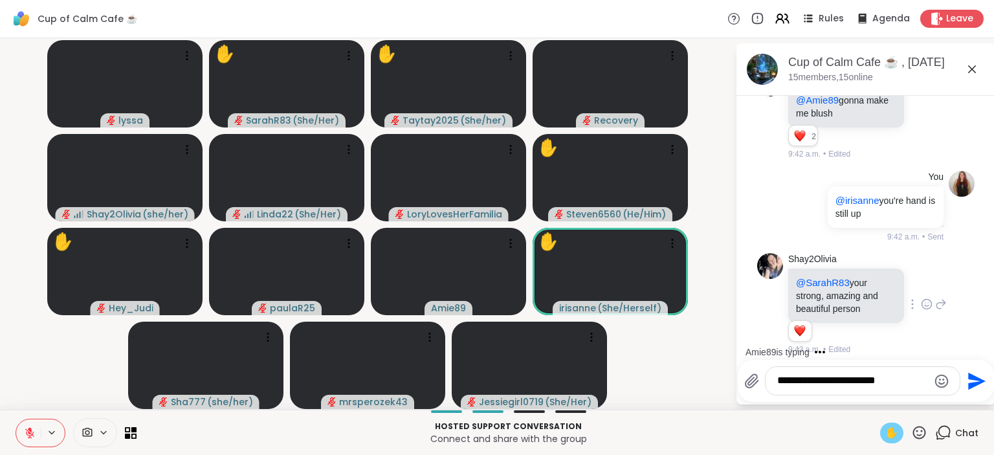
type textarea "**********"
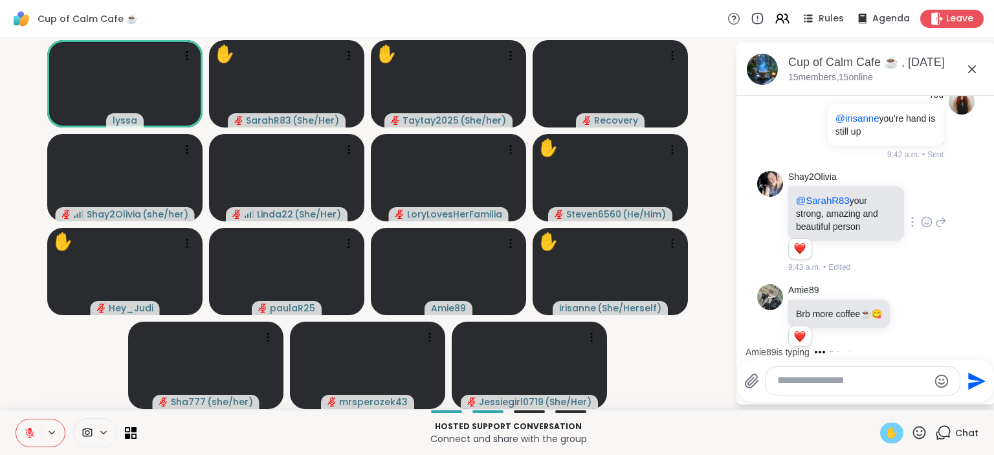
scroll to position [7051, 0]
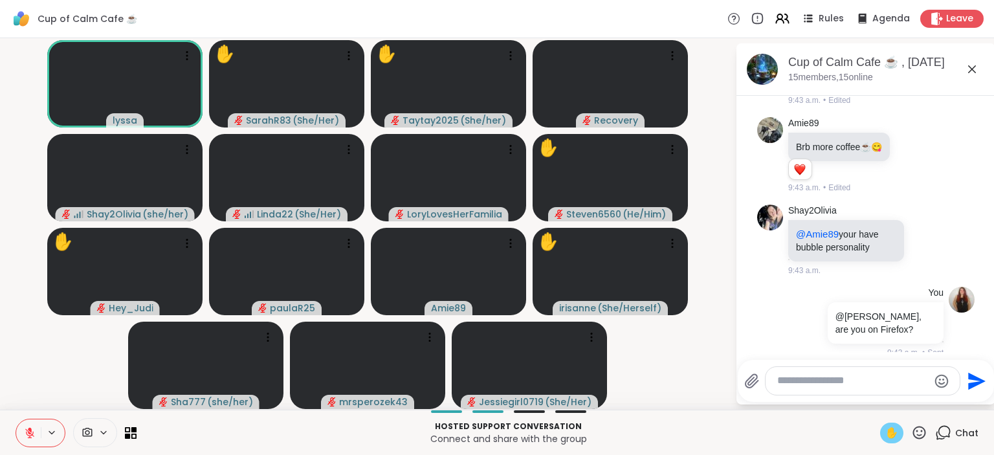
click at [27, 431] on icon at bounding box center [30, 433] width 12 height 12
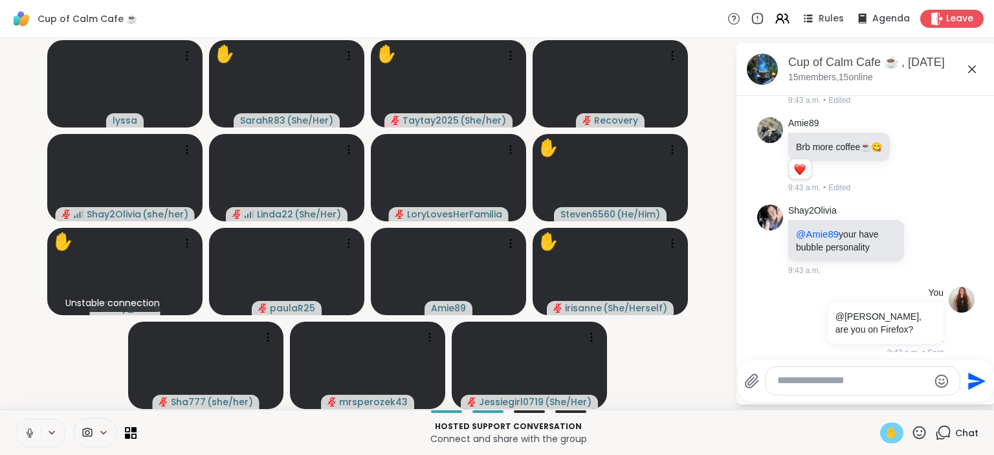
click at [27, 431] on icon at bounding box center [30, 433] width 12 height 12
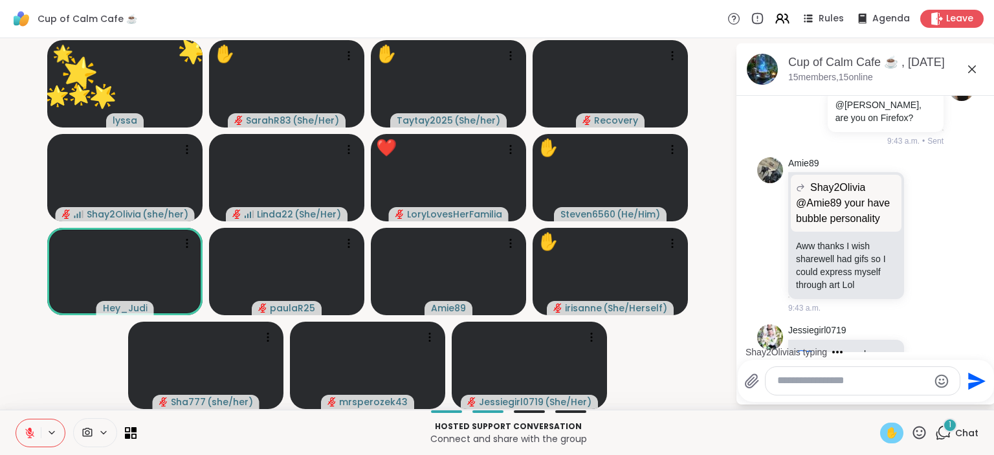
scroll to position [7432, 0]
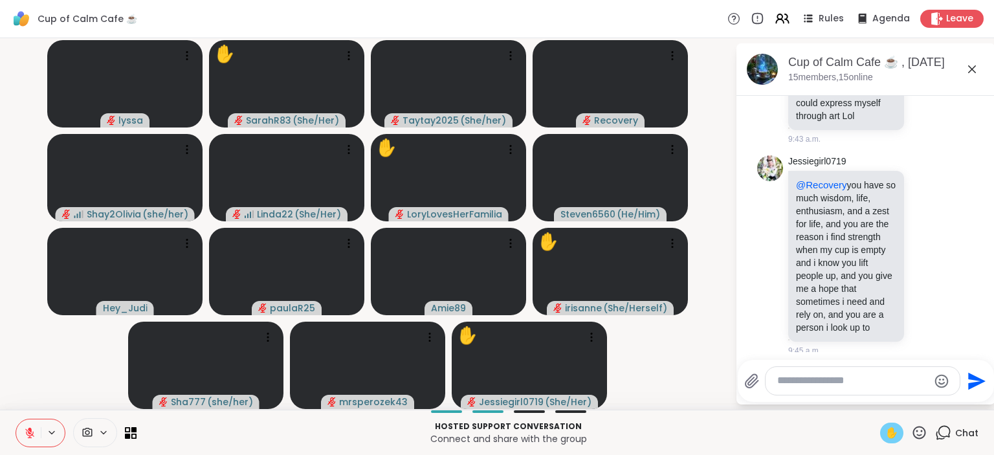
click at [32, 426] on button at bounding box center [28, 432] width 25 height 27
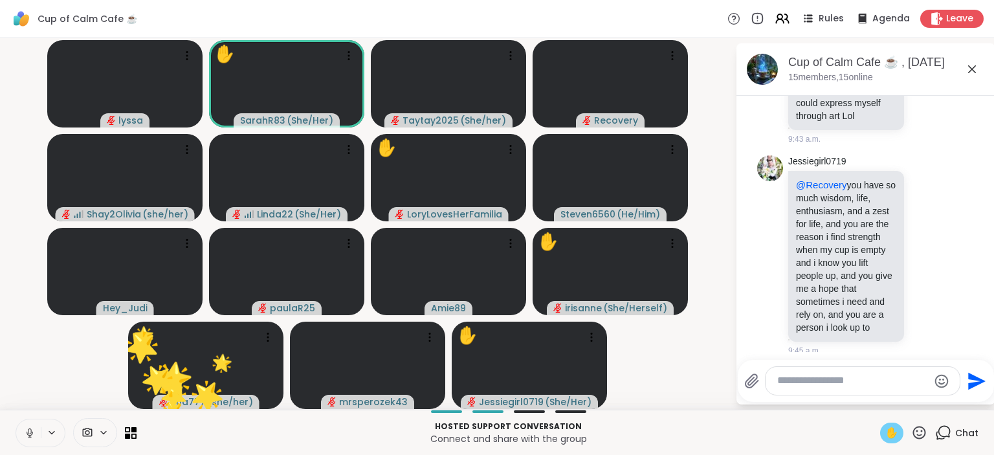
click at [27, 431] on icon at bounding box center [30, 433] width 12 height 12
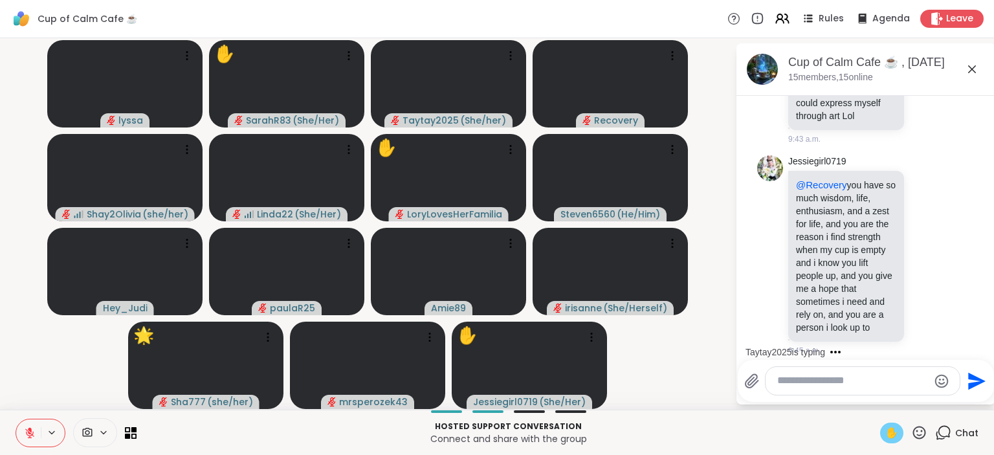
click at [889, 433] on span "✋" at bounding box center [891, 433] width 13 height 16
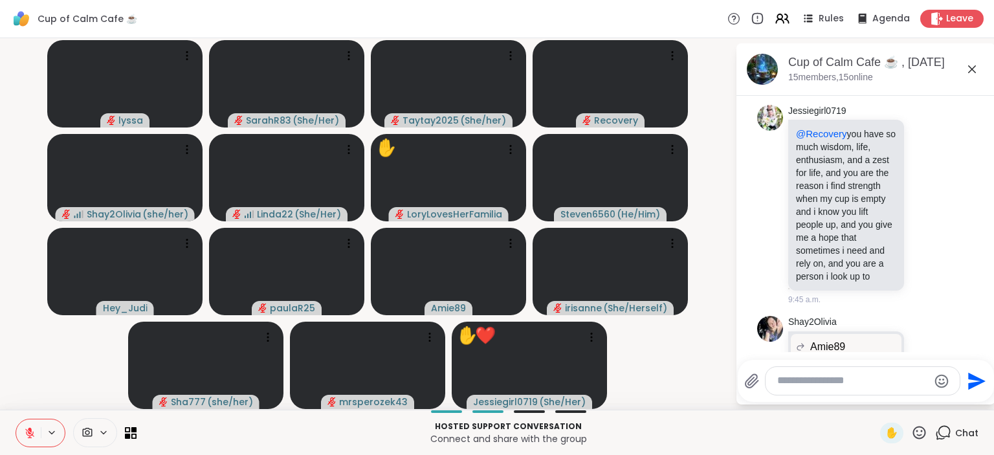
scroll to position [7519, 0]
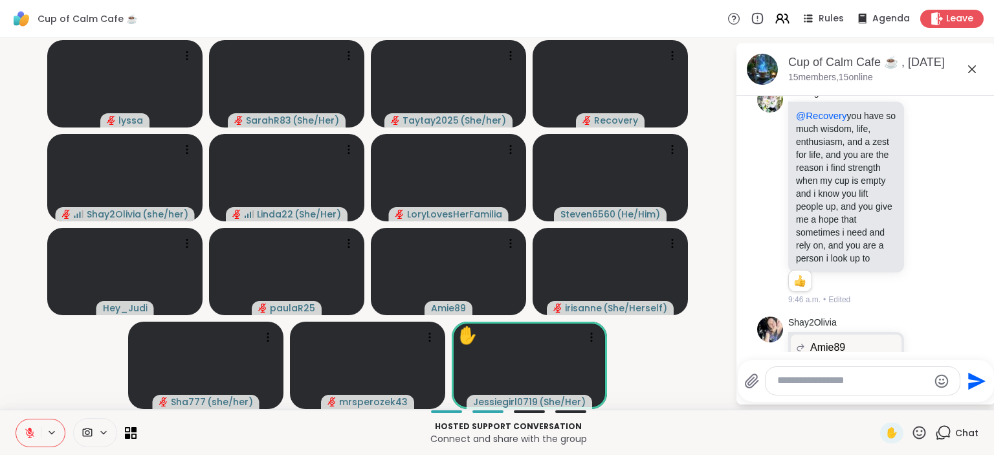
click at [790, 379] on textarea "Type your message" at bounding box center [852, 381] width 151 height 14
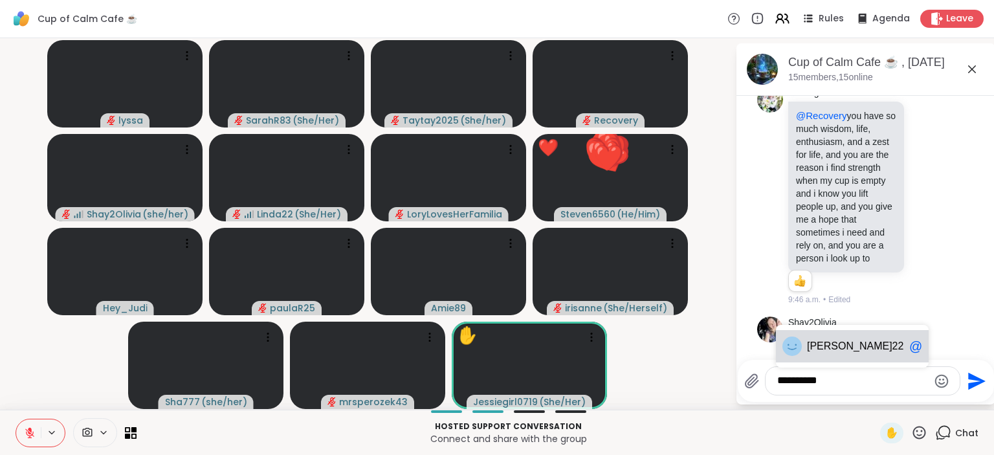
click at [827, 342] on span "Linda" at bounding box center [849, 346] width 85 height 13
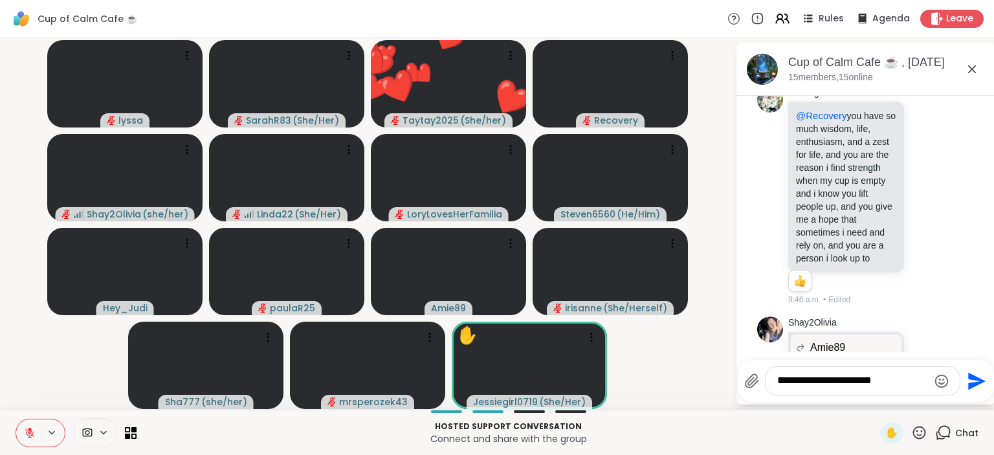
type textarea "**********"
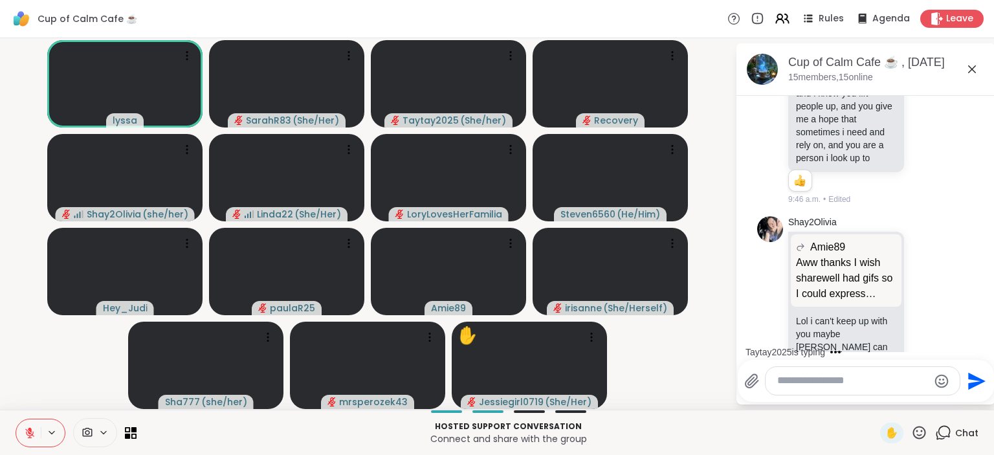
scroll to position [7747, 0]
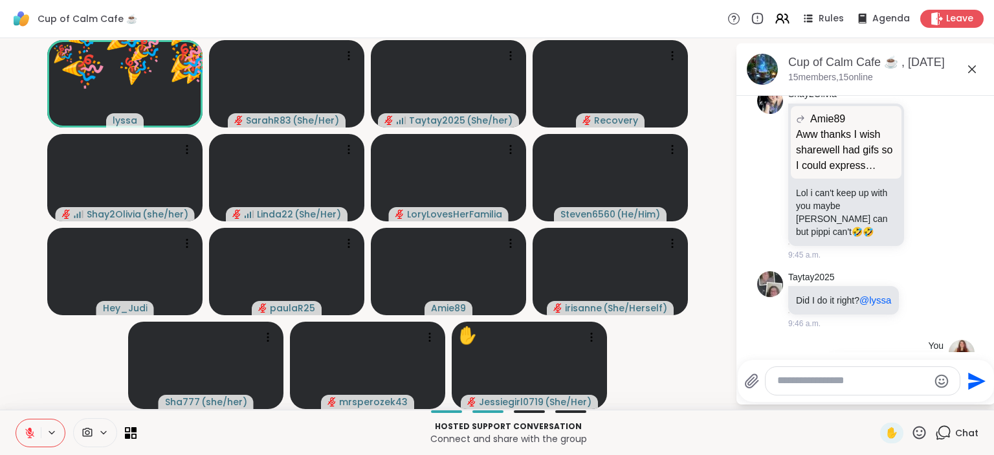
click at [25, 433] on icon at bounding box center [30, 433] width 12 height 12
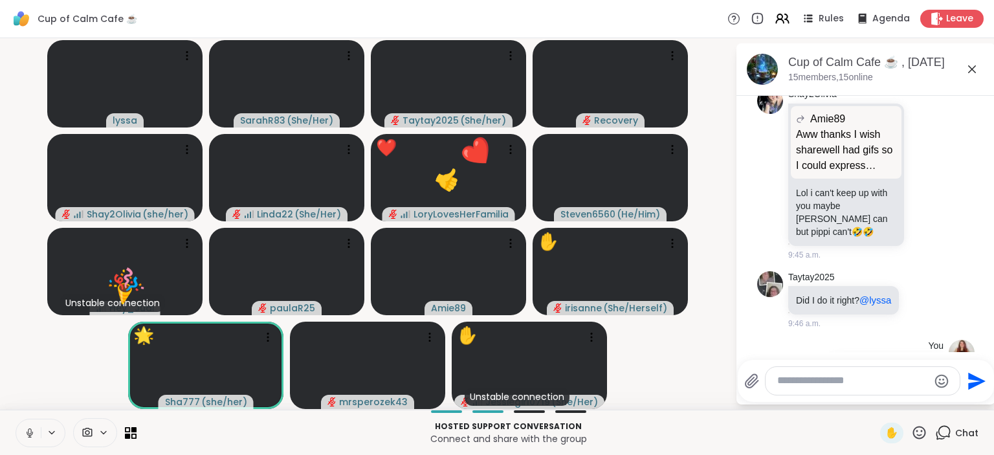
click at [30, 434] on icon at bounding box center [30, 433] width 12 height 12
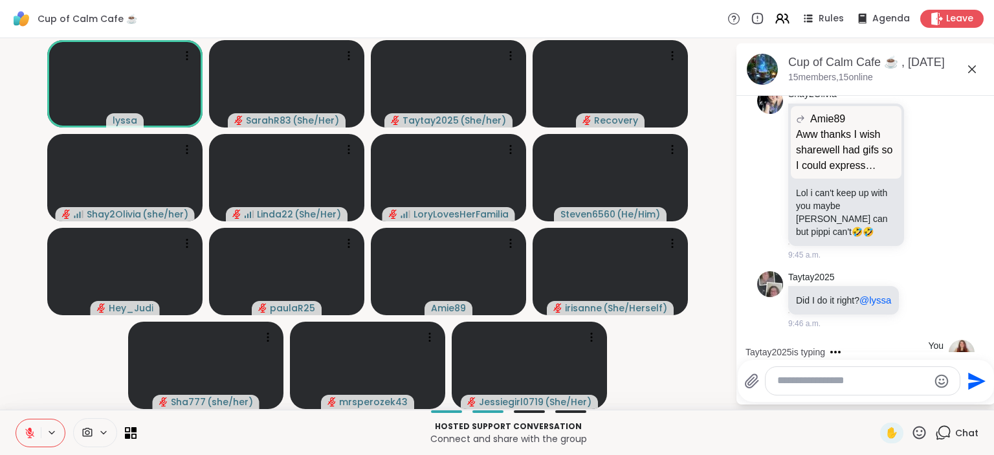
scroll to position [7817, 0]
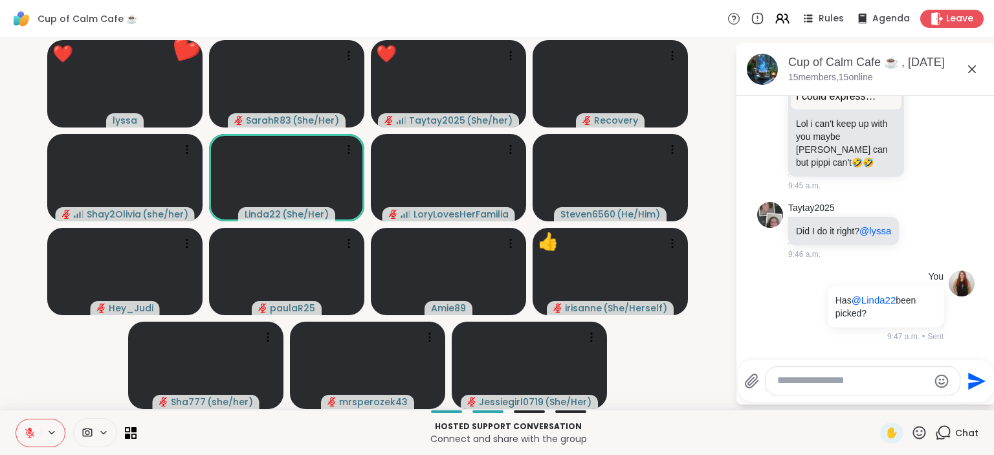
click at [927, 435] on icon at bounding box center [919, 432] width 16 height 16
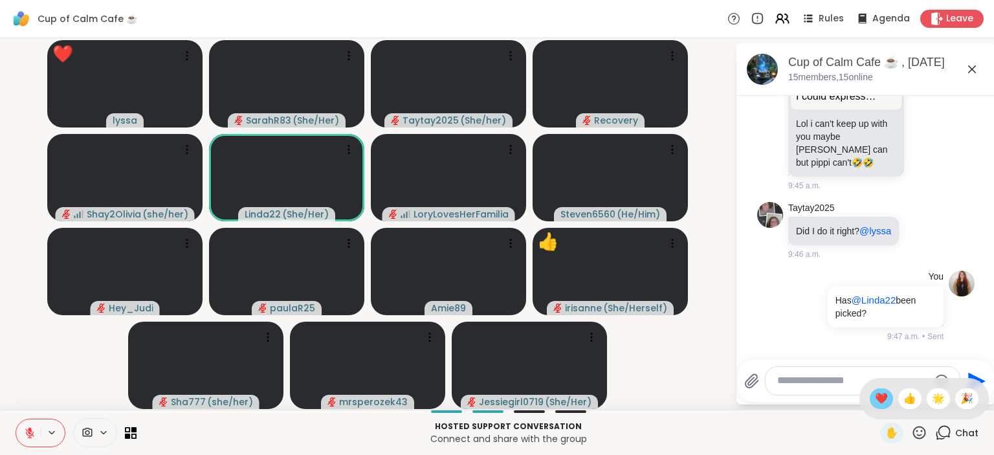
click at [884, 406] on span "❤️" at bounding box center [881, 399] width 13 height 16
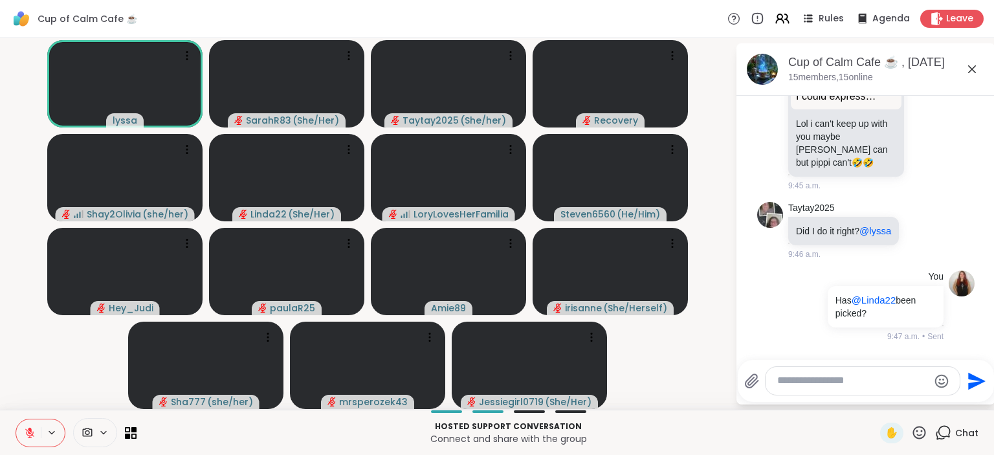
scroll to position [7835, 0]
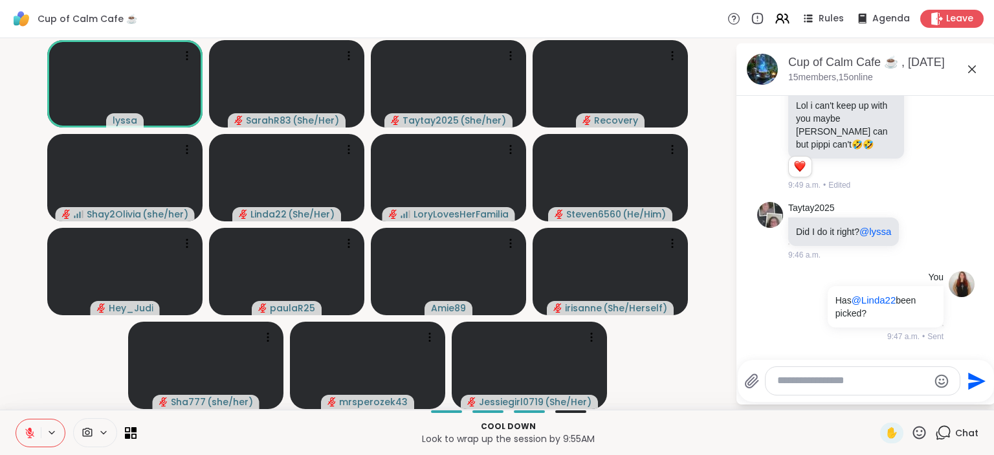
click at [818, 385] on textarea "Type your message" at bounding box center [852, 381] width 151 height 14
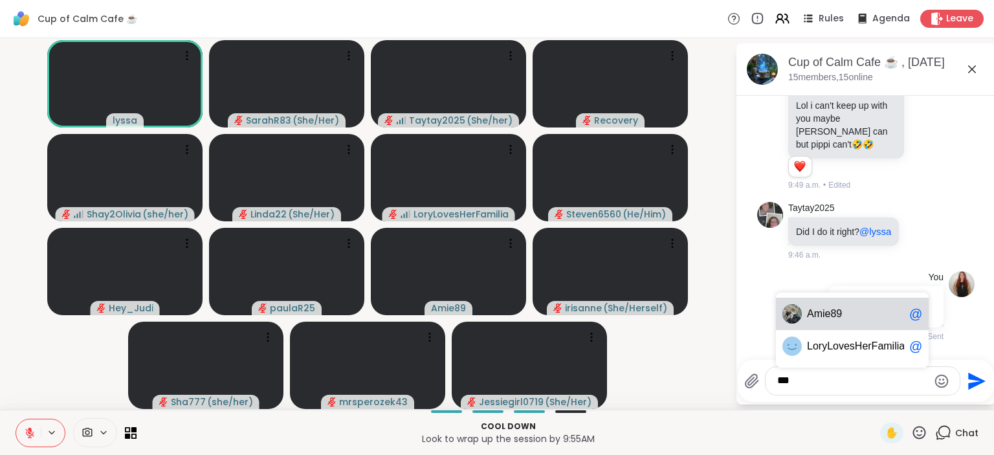
click at [853, 321] on div "Am ie89 @" at bounding box center [852, 314] width 153 height 32
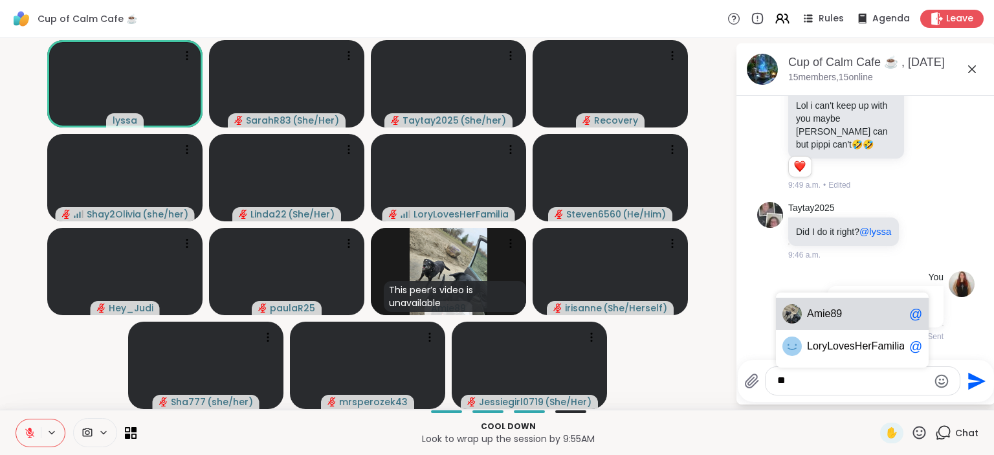
type textarea "*"
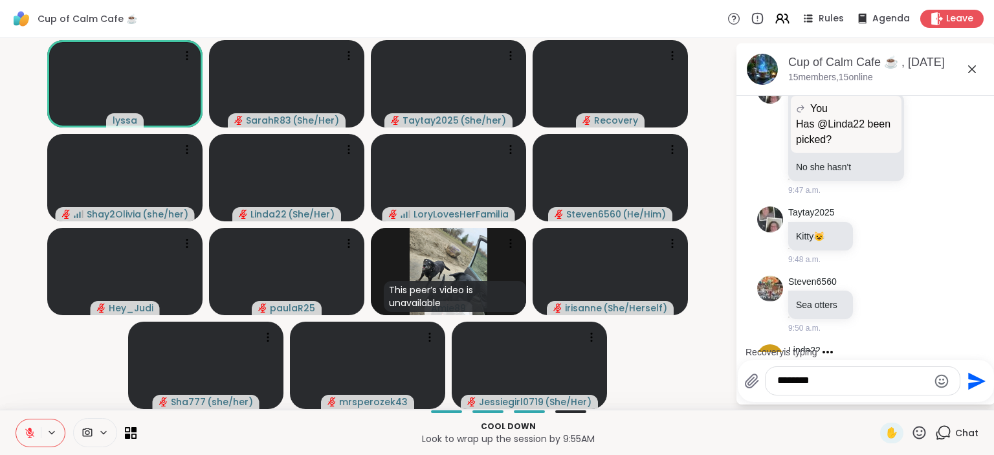
scroll to position [8191, 0]
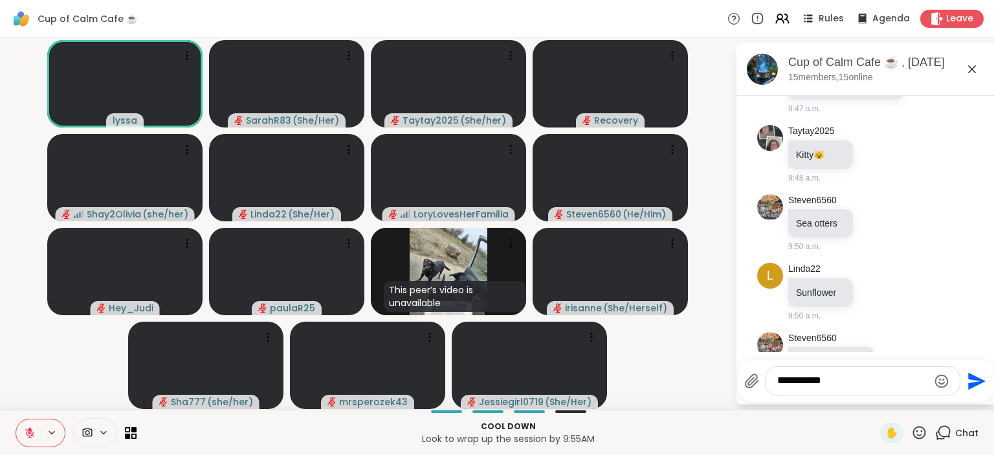
type textarea "**********"
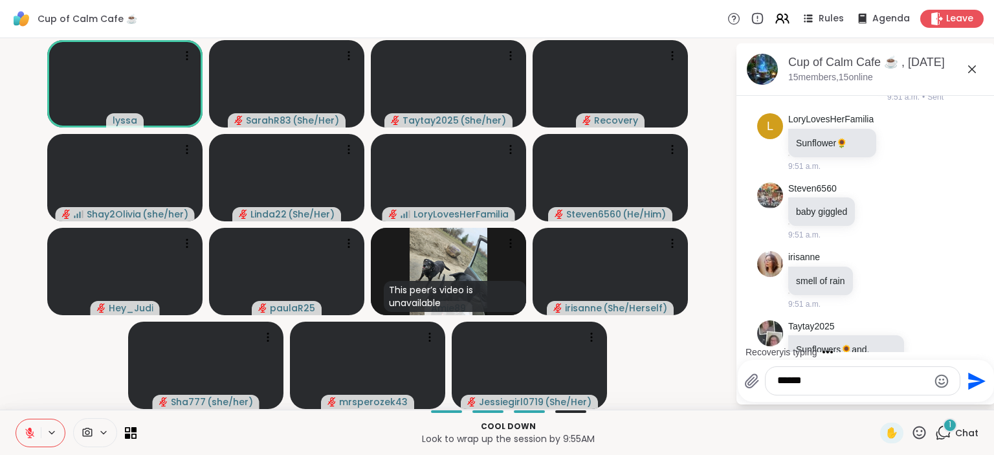
scroll to position [8766, 0]
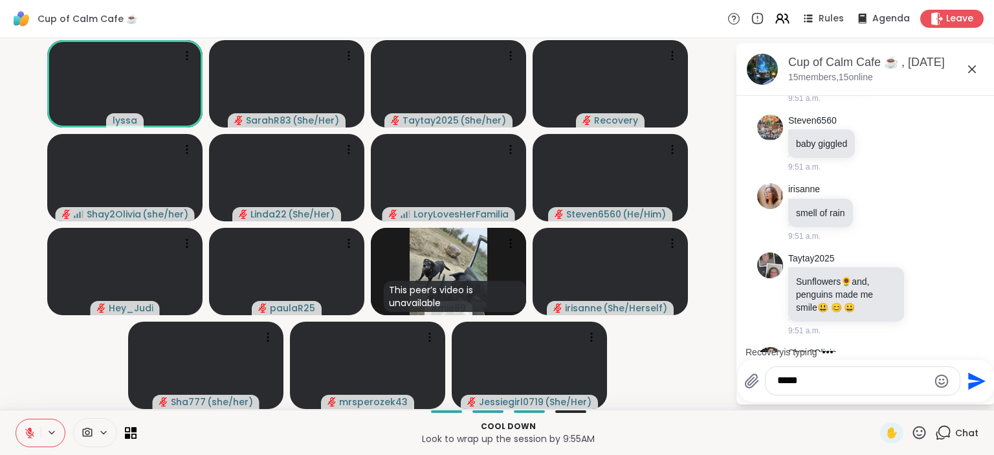
type textarea "****"
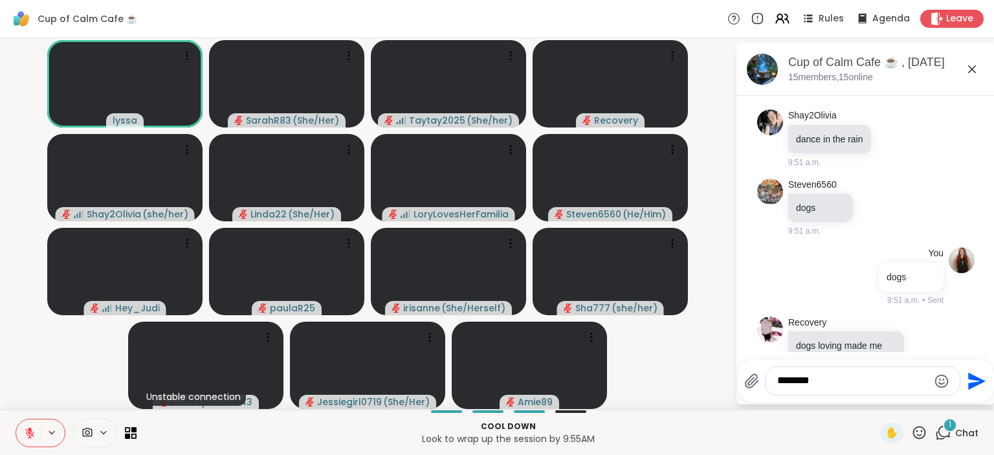
scroll to position [9141, 0]
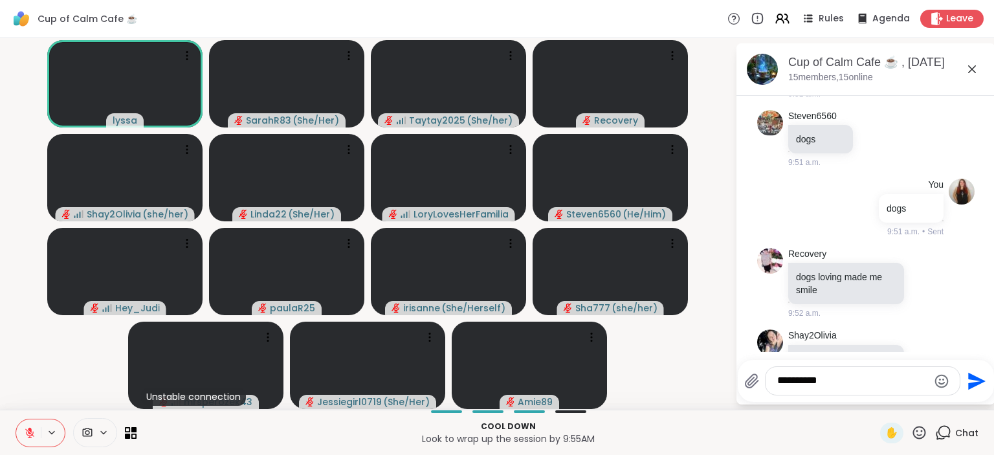
type textarea "**********"
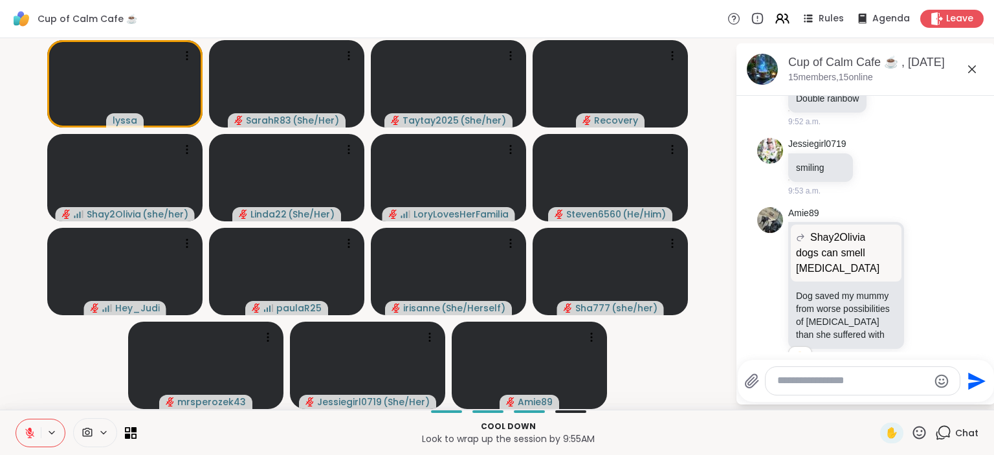
scroll to position [9747, 0]
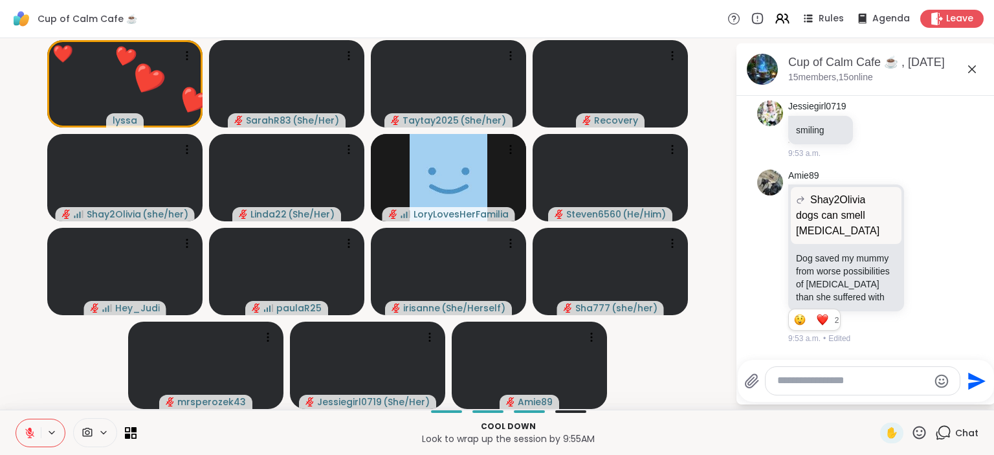
click at [919, 430] on icon at bounding box center [919, 432] width 16 height 16
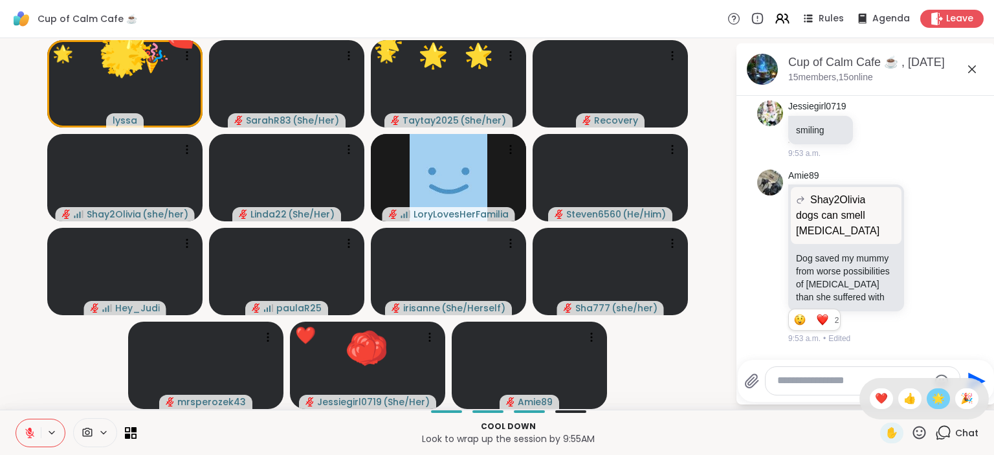
click at [937, 400] on span "🌟" at bounding box center [937, 399] width 13 height 16
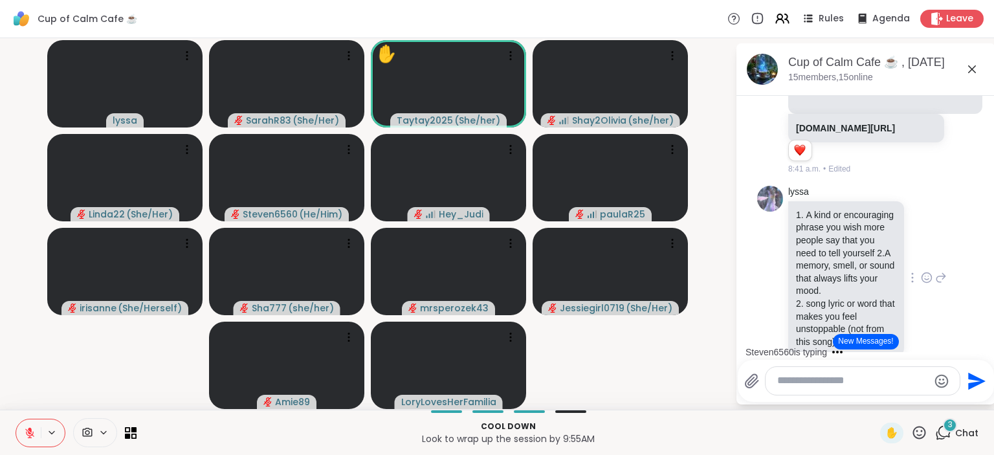
scroll to position [323, 0]
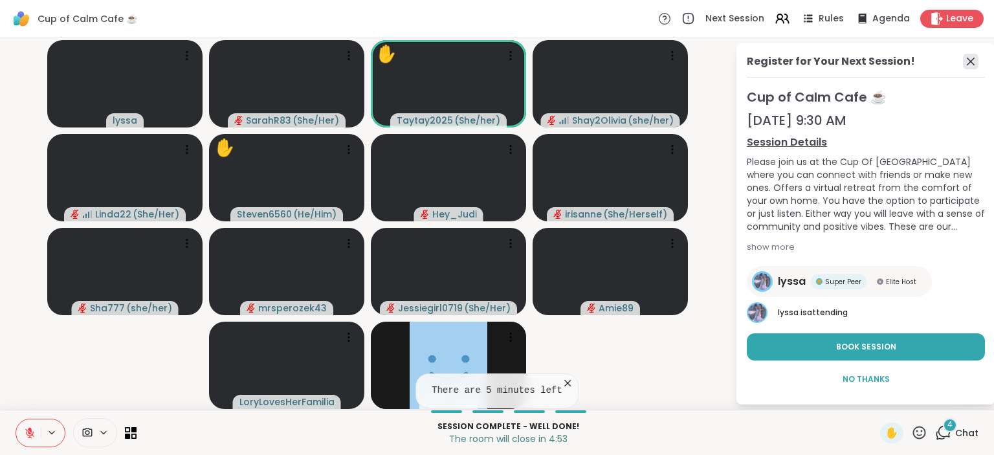
click at [968, 62] on icon at bounding box center [971, 62] width 16 height 16
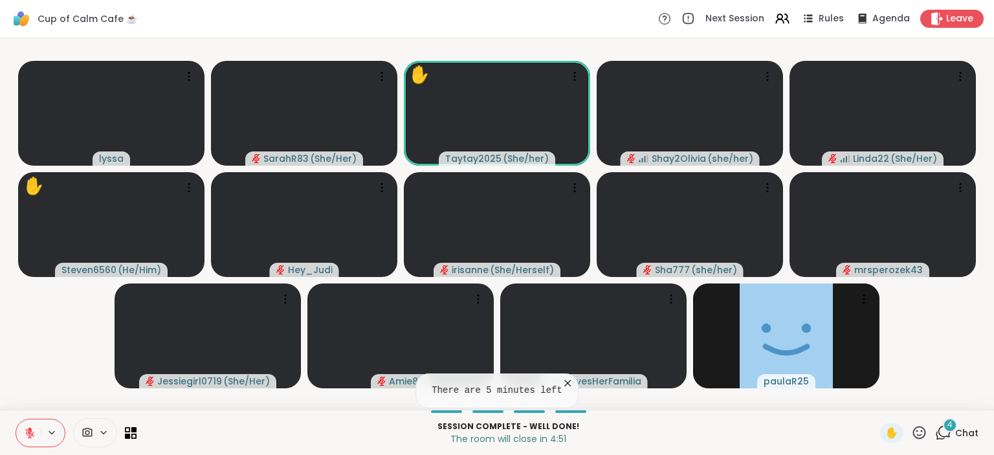
click at [950, 433] on icon at bounding box center [944, 432] width 12 height 12
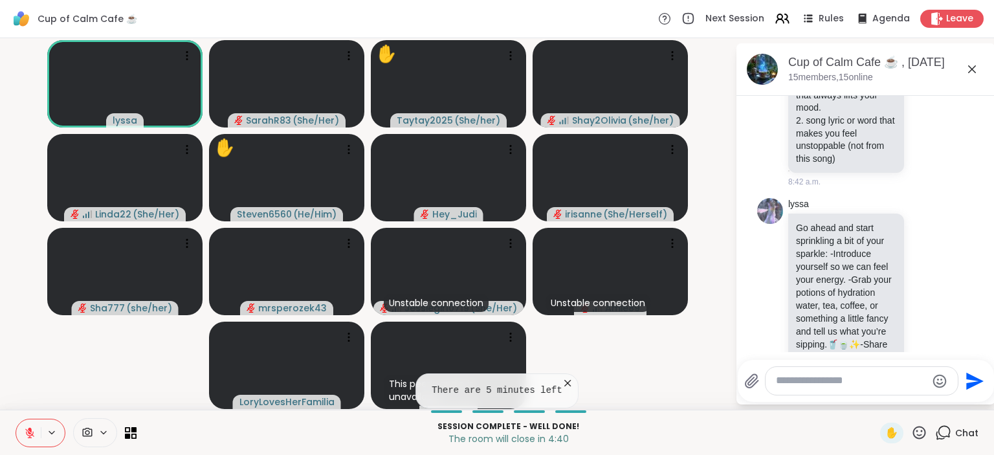
scroll to position [349, 0]
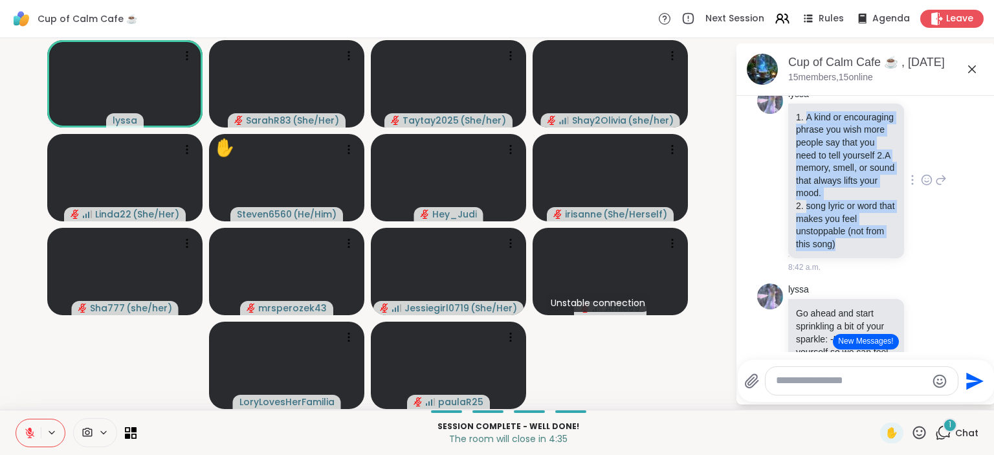
drag, startPoint x: 838, startPoint y: 253, endPoint x: 803, endPoint y: 127, distance: 130.9
click at [803, 127] on ol "A kind or encouraging phrase you wish more people say that you need to tell you…" at bounding box center [846, 181] width 100 height 140
copy ol "A kind or encouraging phrase you wish more people say that you need to tell you…"
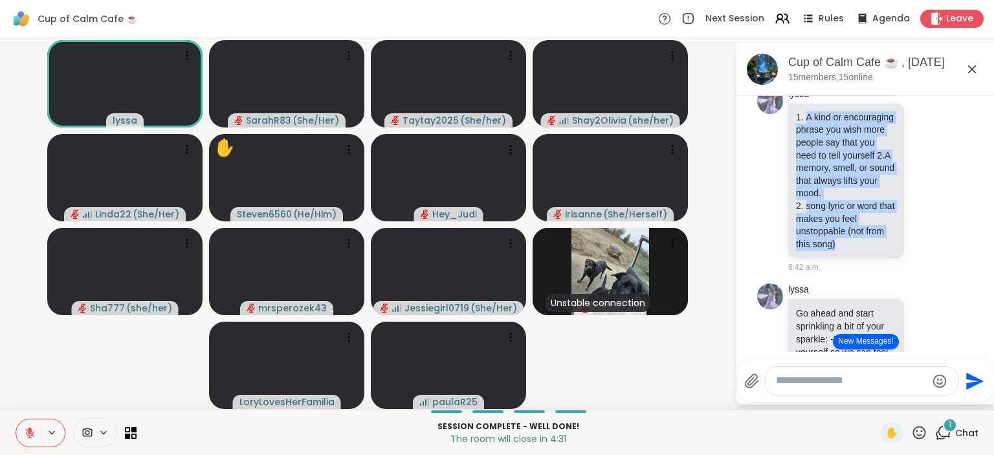
click at [30, 432] on icon at bounding box center [30, 433] width 12 height 12
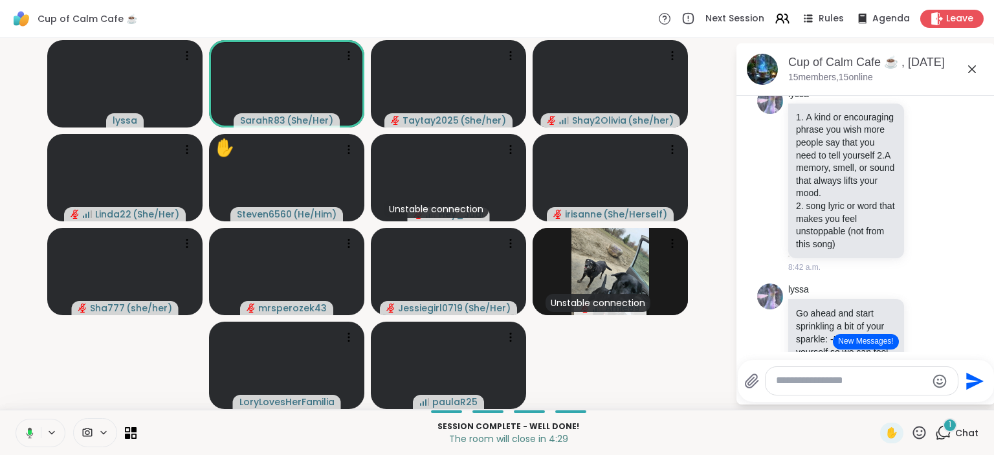
click at [794, 382] on textarea "Type your message" at bounding box center [851, 381] width 151 height 14
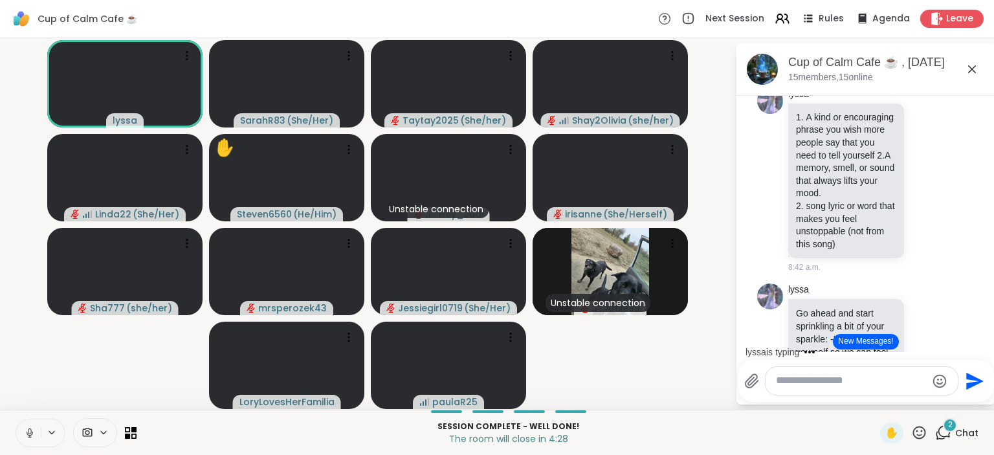
paste textarea "**********"
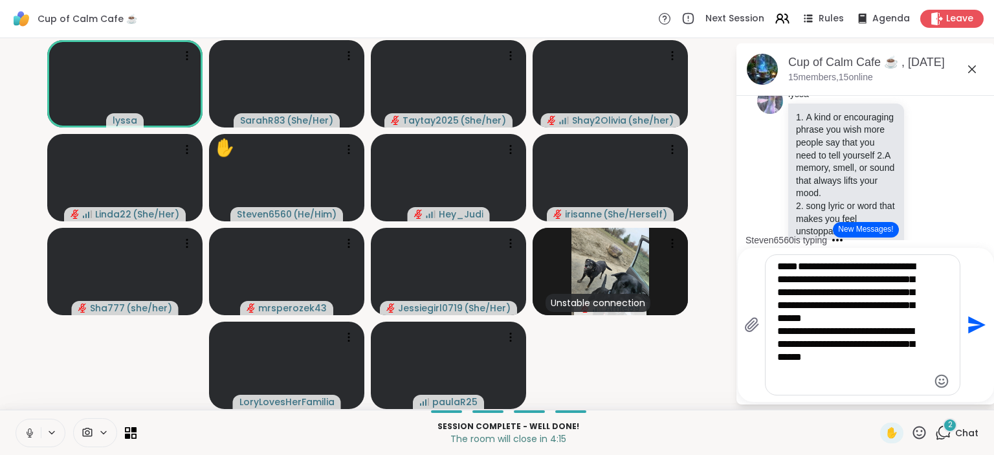
click at [895, 307] on textarea "**********" at bounding box center [852, 324] width 151 height 129
type textarea "**********"
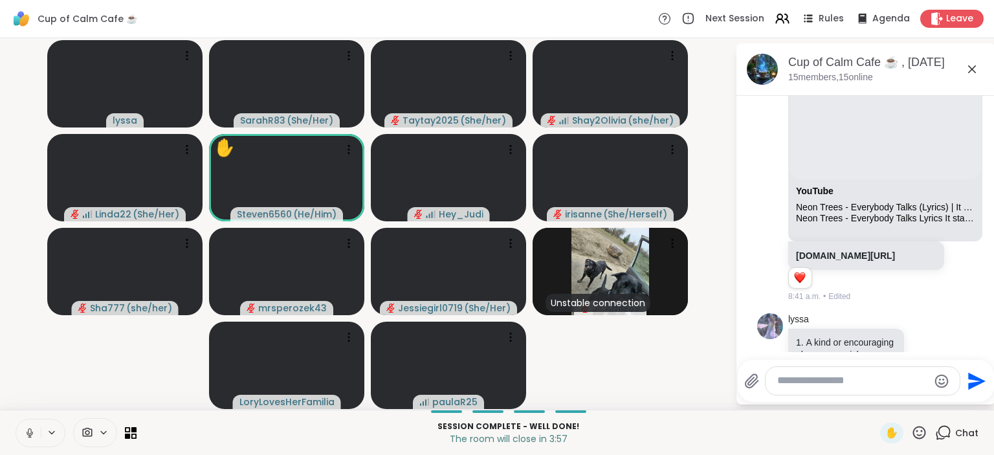
scroll to position [225, 0]
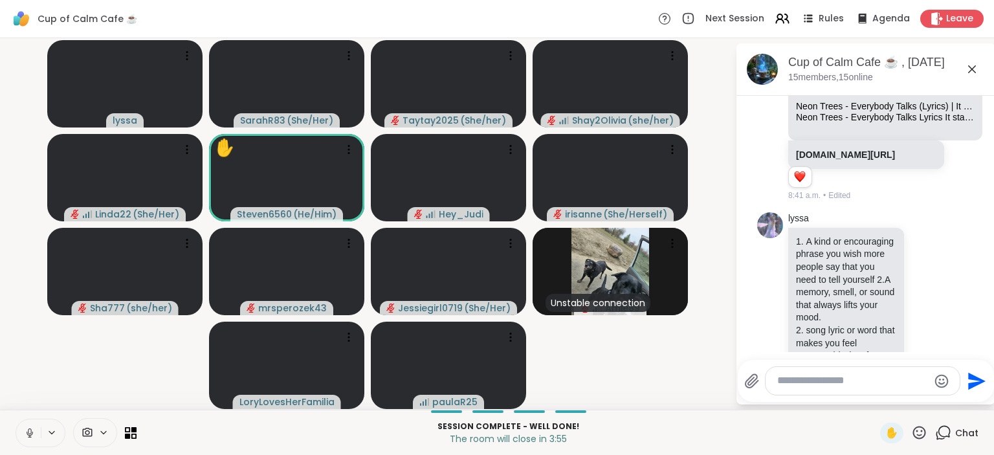
drag, startPoint x: 883, startPoint y: 166, endPoint x: 785, endPoint y: 145, distance: 100.0
click at [785, 145] on div "lyssa YouTube Neon Trees - Everybody Talks (Lyrics) | It started with a whisper…" at bounding box center [865, 45] width 217 height 323
click at [869, 161] on p "m.youtube.com/watch?v=ulNS48wPZ4Q" at bounding box center [866, 154] width 140 height 13
drag, startPoint x: 869, startPoint y: 167, endPoint x: 797, endPoint y: 155, distance: 72.7
click at [797, 155] on p "m.youtube.com/watch?v=ulNS48wPZ4Q" at bounding box center [866, 154] width 140 height 13
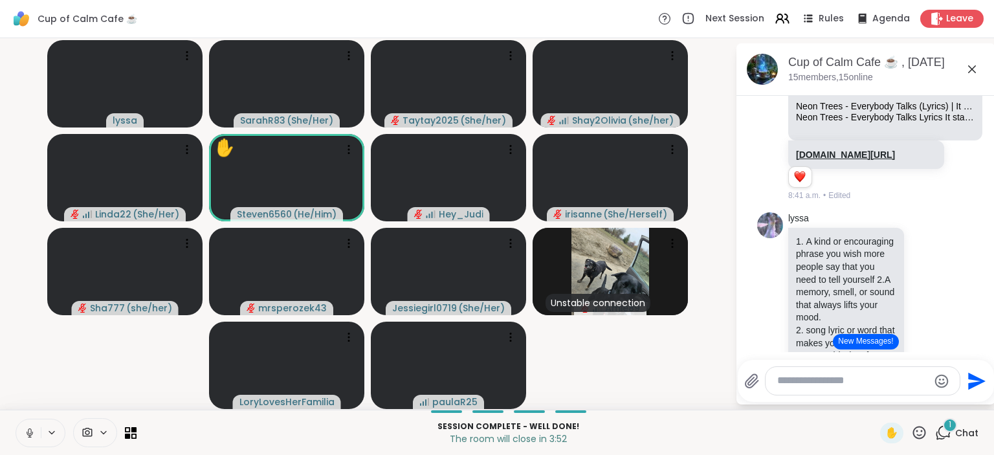
copy link "m.youtube.com/watch?v=ulNS48wPZ4Q"
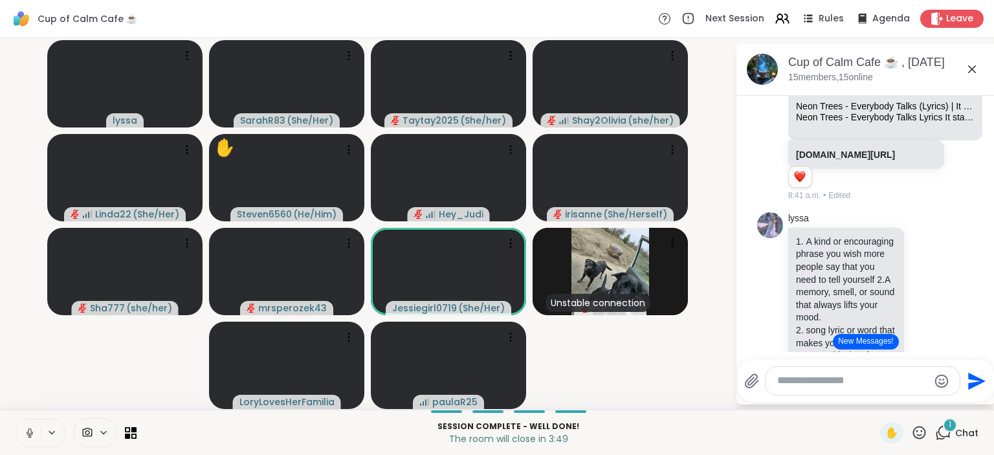
click at [809, 377] on textarea "Type your message" at bounding box center [852, 381] width 151 height 14
paste textarea "**********"
type textarea "**********"
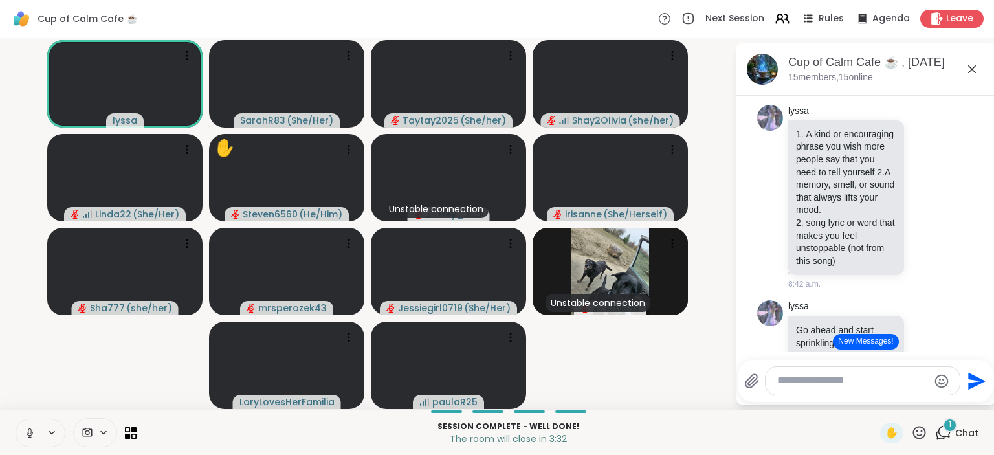
scroll to position [385, 0]
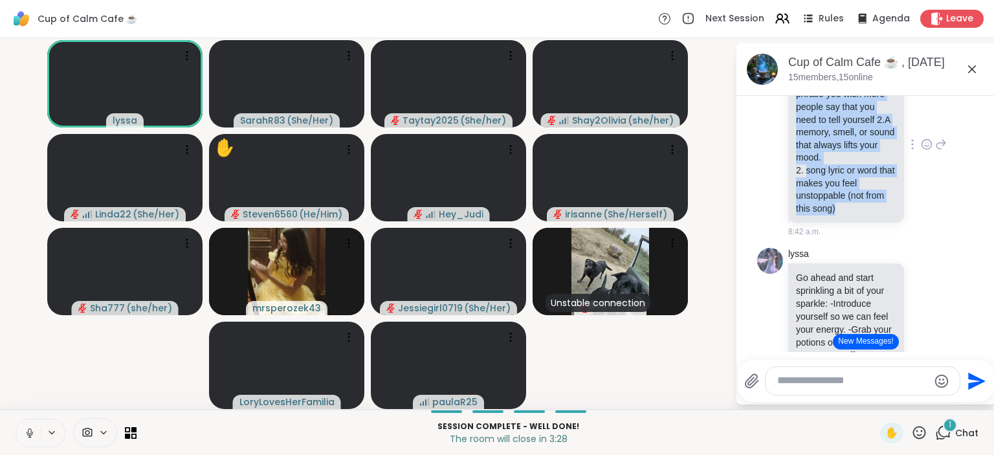
drag, startPoint x: 844, startPoint y: 219, endPoint x: 796, endPoint y: 94, distance: 133.9
click at [796, 94] on ol "A kind or encouraging phrase you wish more people say that you need to tell you…" at bounding box center [846, 146] width 100 height 140
copy ol "A kind or encouraging phrase you wish more people say that you need to tell you…"
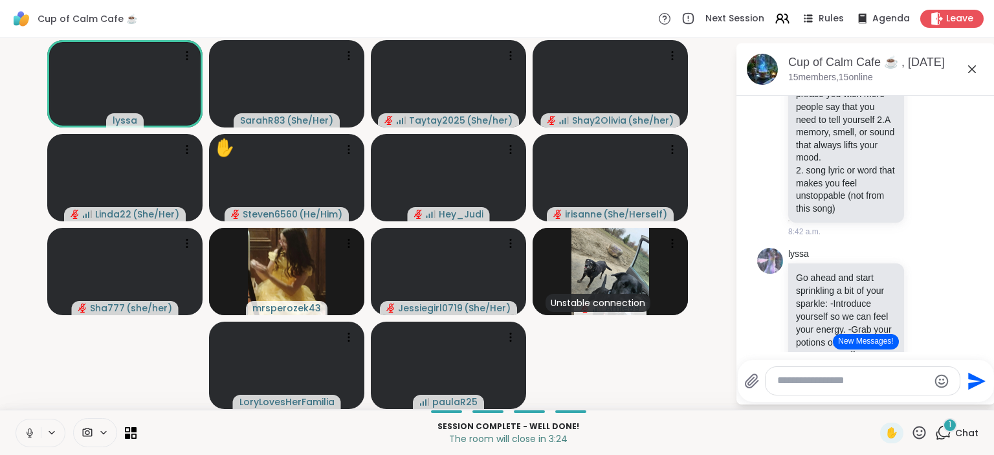
click at [834, 383] on textarea "Type your message" at bounding box center [852, 381] width 151 height 14
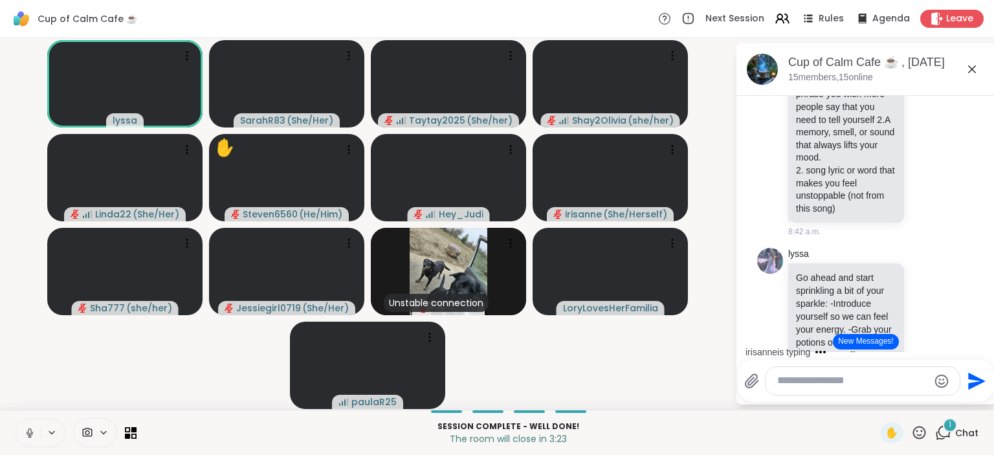
paste textarea "**********"
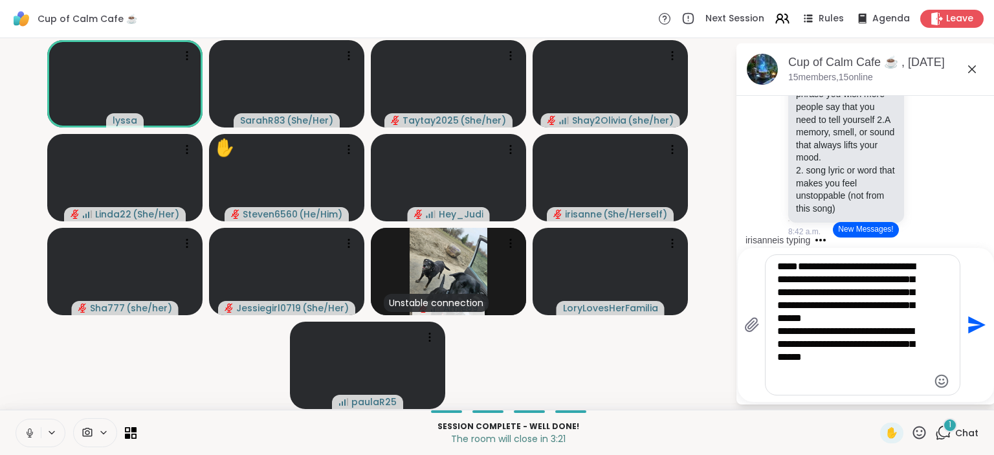
click at [785, 282] on textarea "**********" at bounding box center [852, 324] width 151 height 129
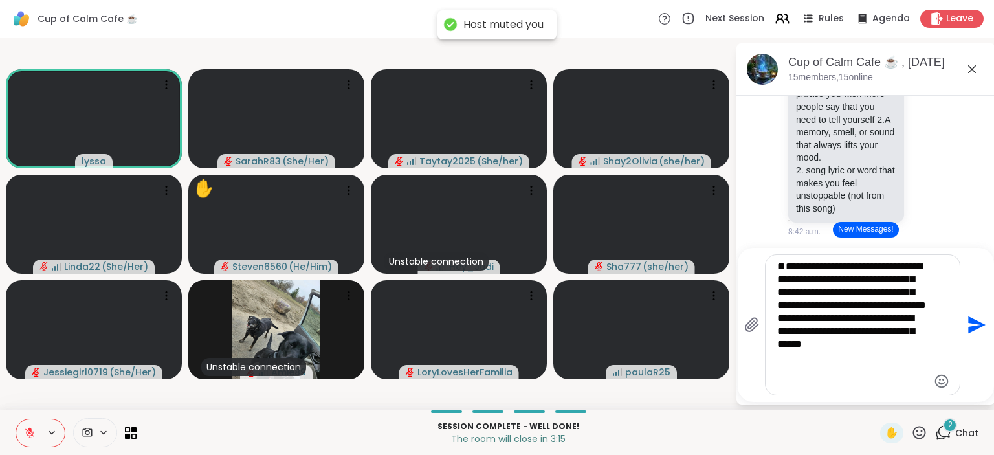
click at [28, 430] on icon at bounding box center [30, 433] width 12 height 12
click at [34, 431] on icon at bounding box center [30, 433] width 12 height 12
click at [858, 380] on textarea "**********" at bounding box center [852, 324] width 151 height 129
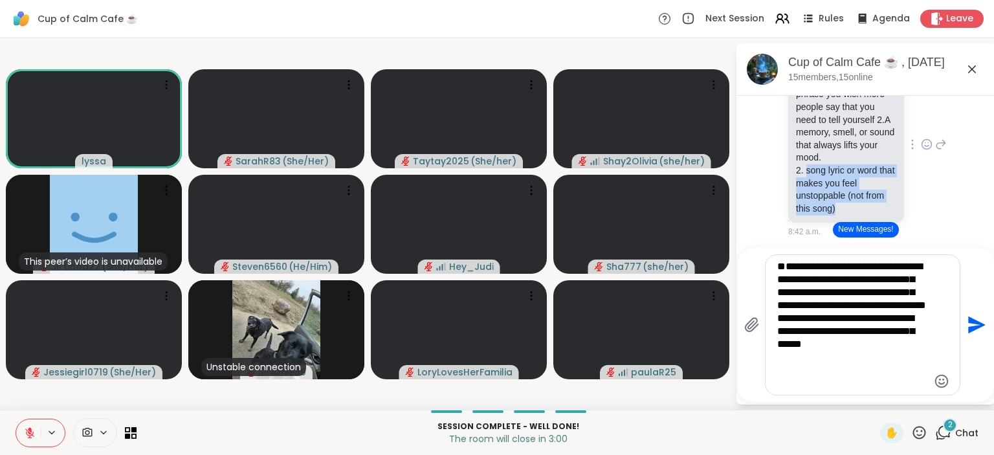
drag, startPoint x: 837, startPoint y: 221, endPoint x: 799, endPoint y: 184, distance: 52.6
click at [799, 184] on li "song lyric or word that makes you feel unstoppable (not from this song)" at bounding box center [846, 189] width 100 height 50
click at [843, 373] on textarea "**********" at bounding box center [852, 324] width 151 height 129
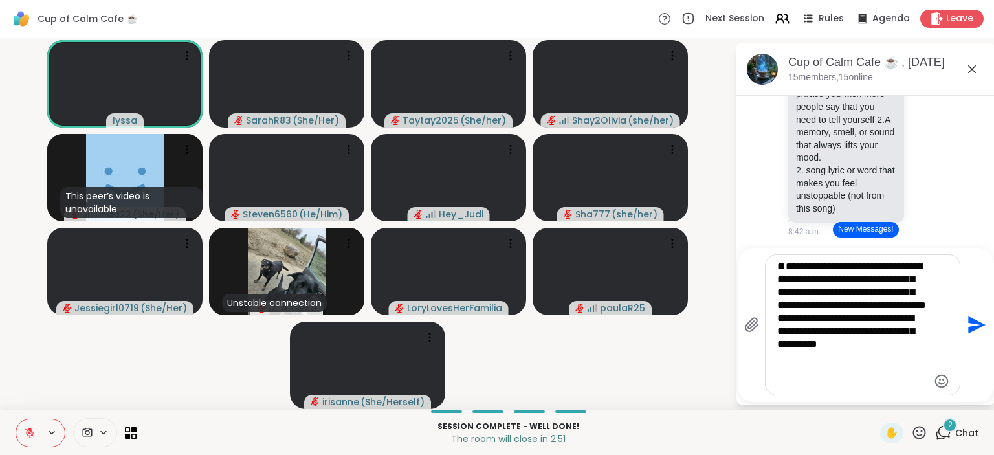
paste textarea "**********"
type textarea "**********"
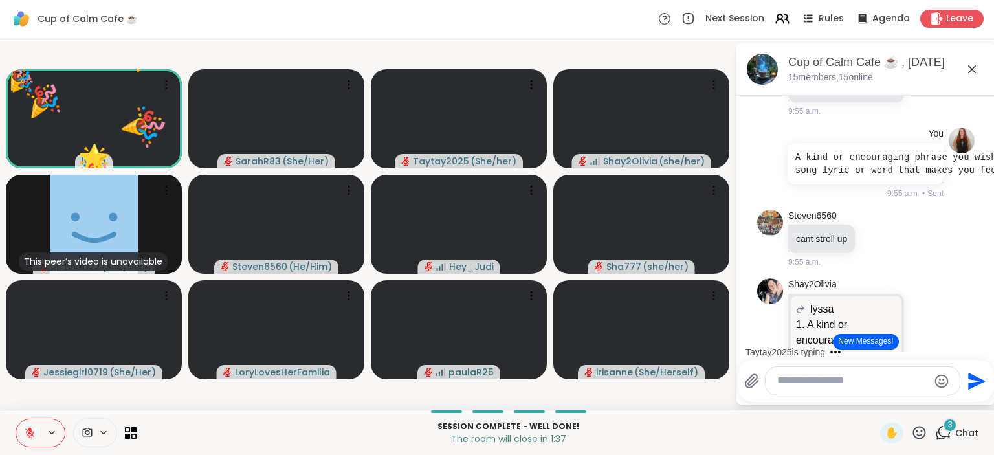
scroll to position [10947, 0]
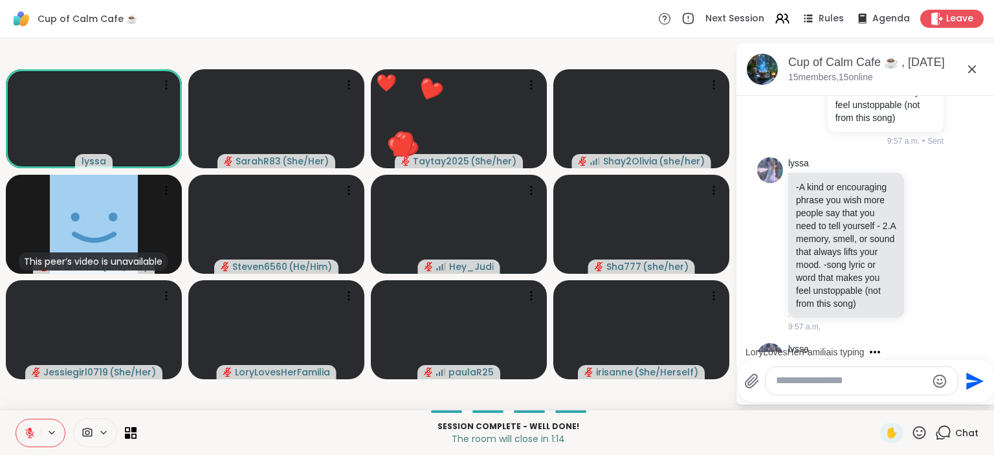
scroll to position [11904, 0]
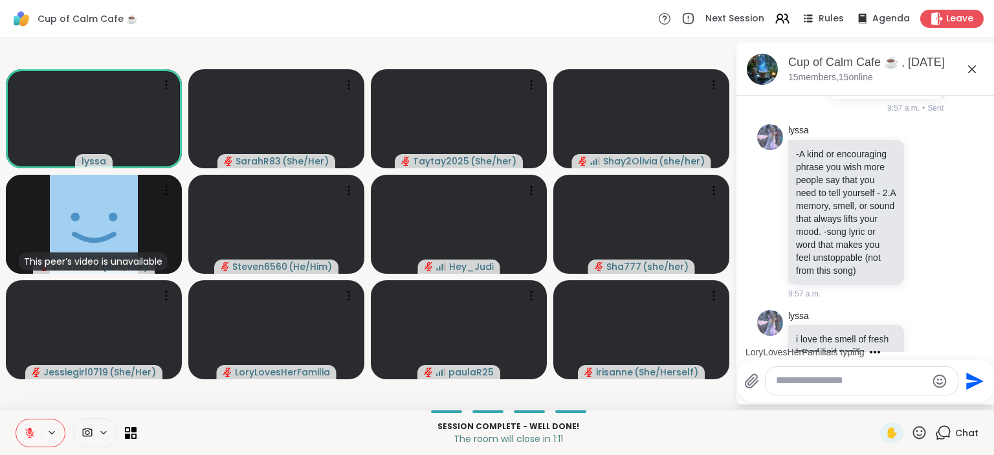
click at [832, 378] on textarea "Type your message" at bounding box center [851, 381] width 151 height 14
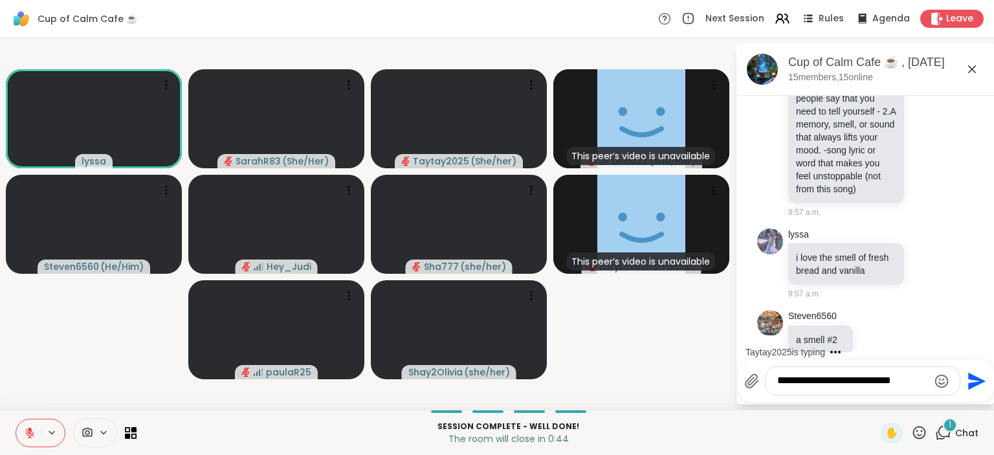
scroll to position [12068, 0]
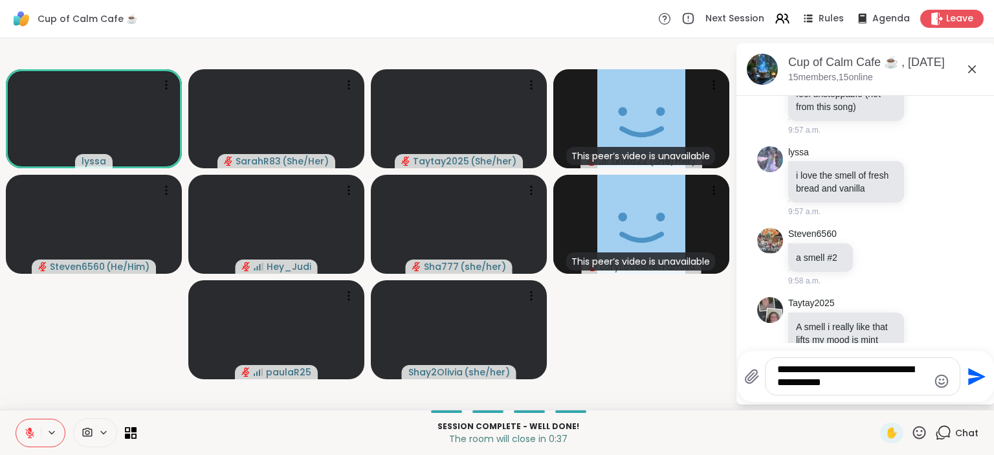
type textarea "**********"
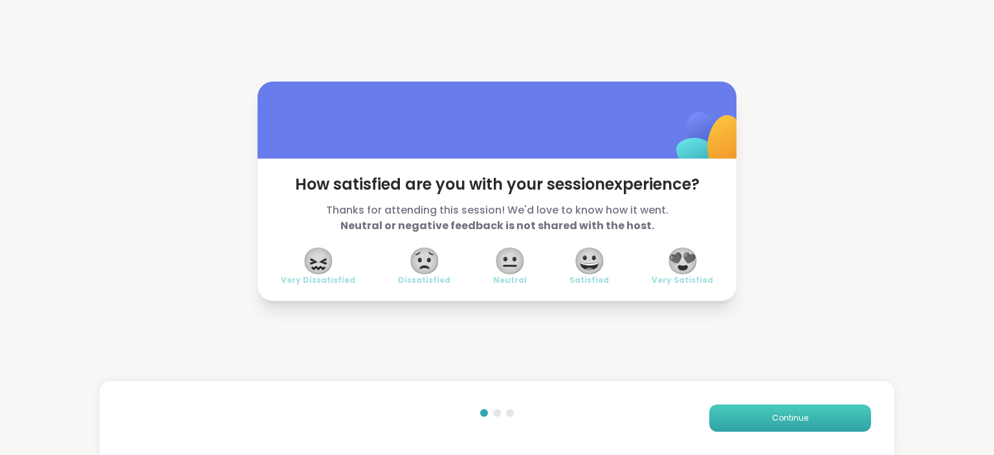
click at [798, 422] on span "Continue" at bounding box center [790, 418] width 36 height 12
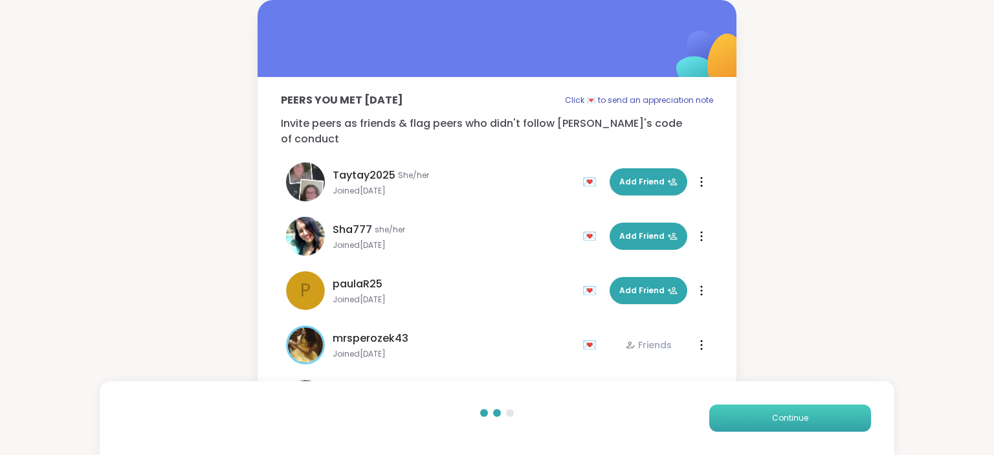
click at [798, 422] on span "Continue" at bounding box center [790, 418] width 36 height 12
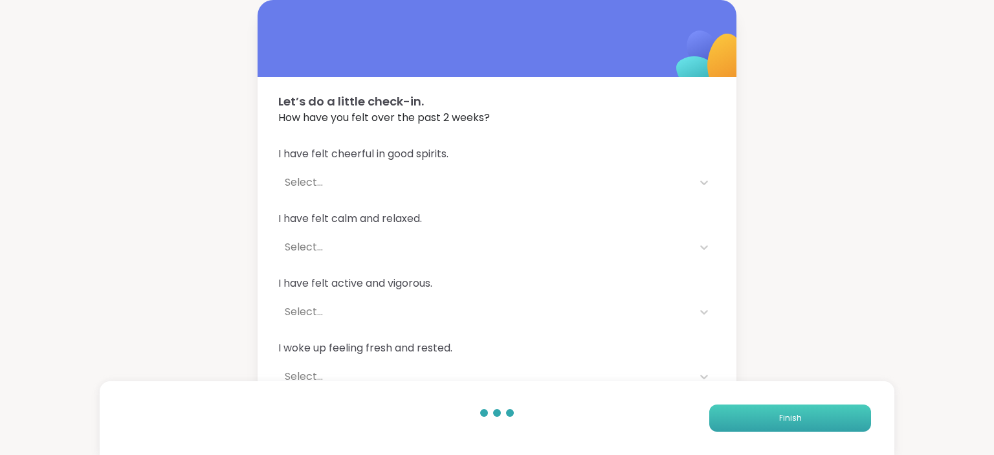
click at [798, 422] on span "Finish" at bounding box center [790, 418] width 23 height 12
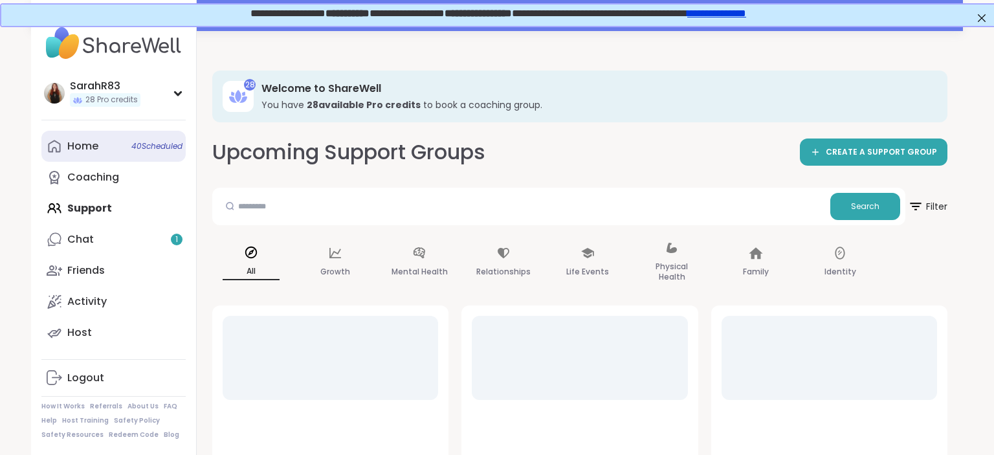
click at [85, 147] on div "Home 40 Scheduled" at bounding box center [82, 146] width 31 height 14
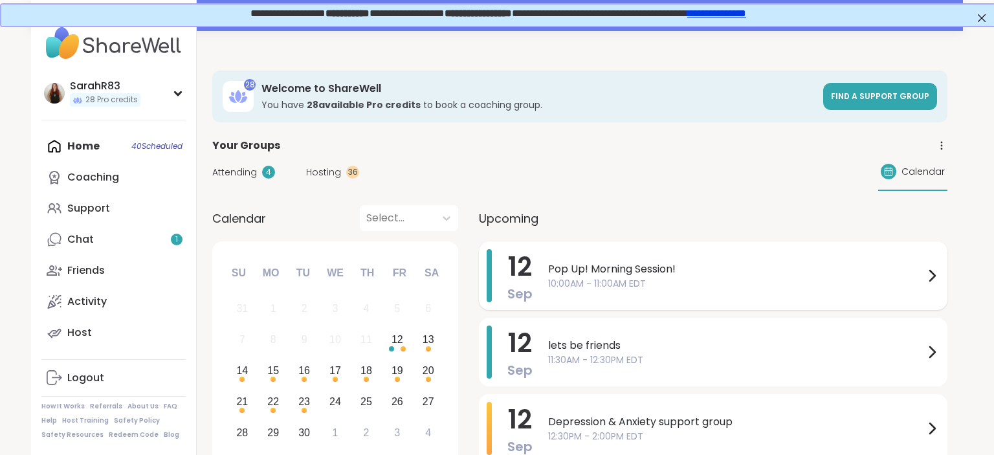
click at [583, 296] on div "Pop Up! Morning Session! 10:00AM - 11:00AM EDT" at bounding box center [743, 275] width 391 height 53
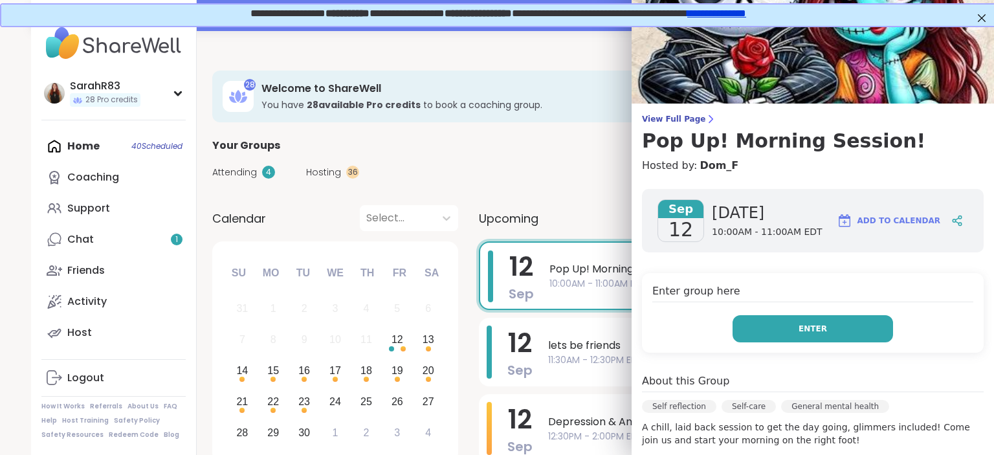
click at [762, 335] on button "Enter" at bounding box center [812, 328] width 160 height 27
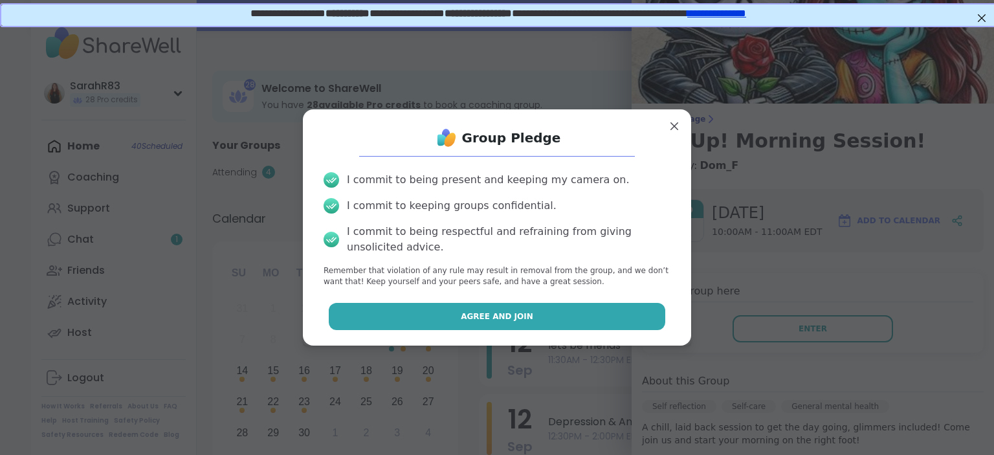
click at [651, 314] on button "Agree and Join" at bounding box center [497, 316] width 337 height 27
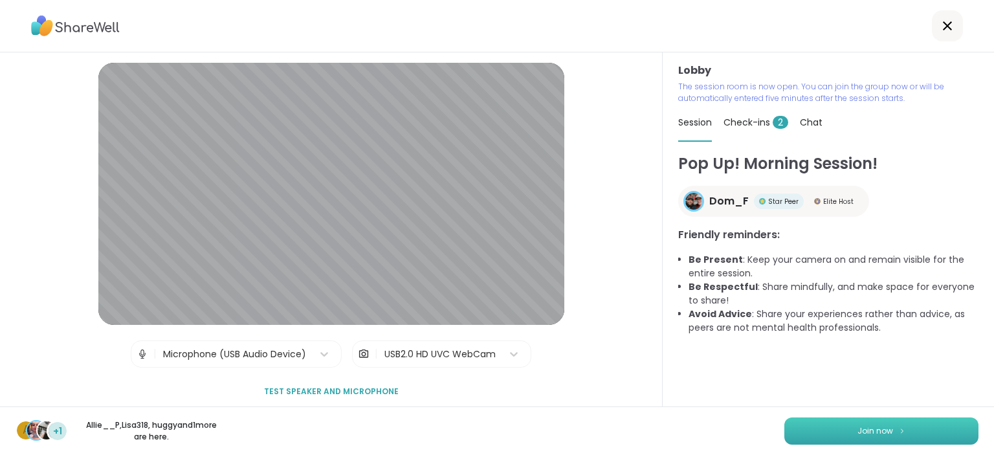
click at [848, 444] on button "Join now" at bounding box center [881, 430] width 194 height 27
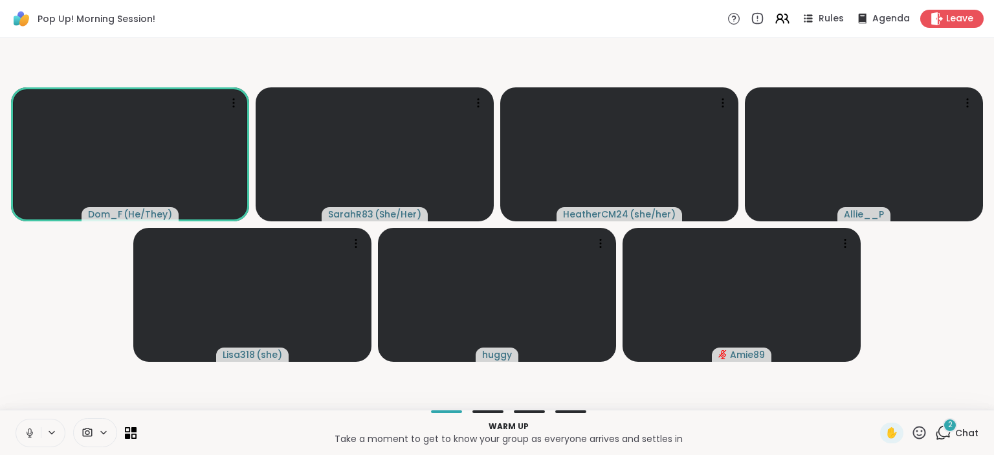
click at [942, 433] on icon at bounding box center [943, 432] width 16 height 16
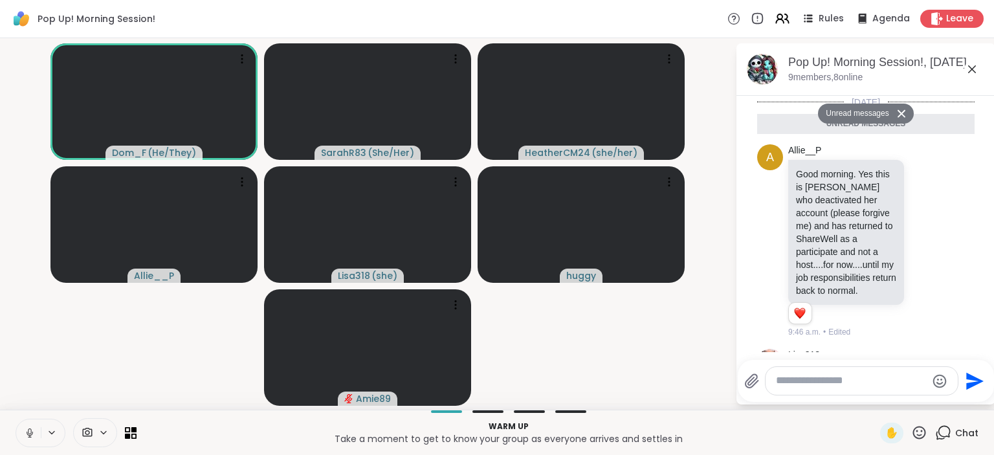
scroll to position [289, 0]
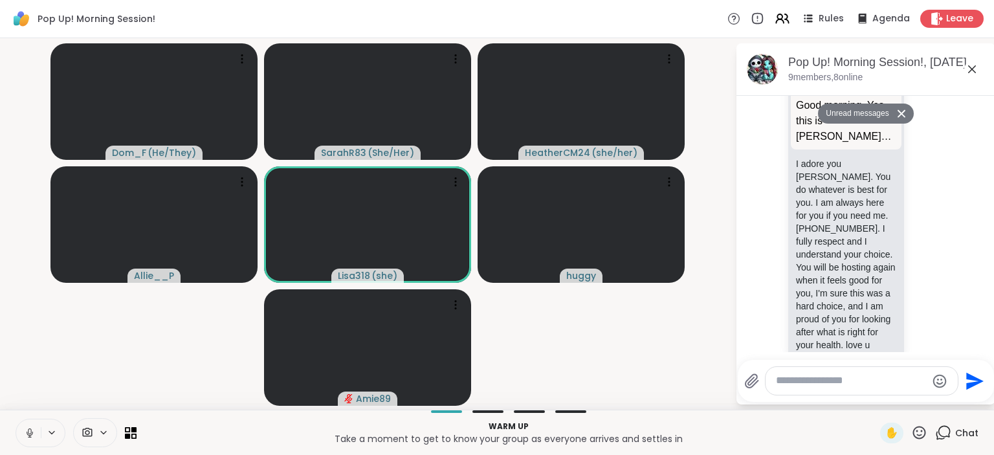
click at [29, 433] on icon at bounding box center [30, 433] width 12 height 12
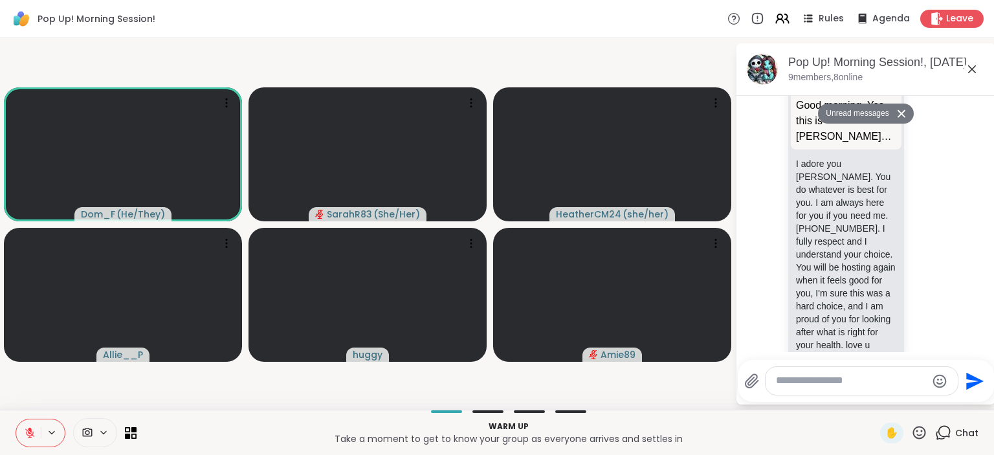
click at [27, 431] on icon at bounding box center [30, 433] width 12 height 12
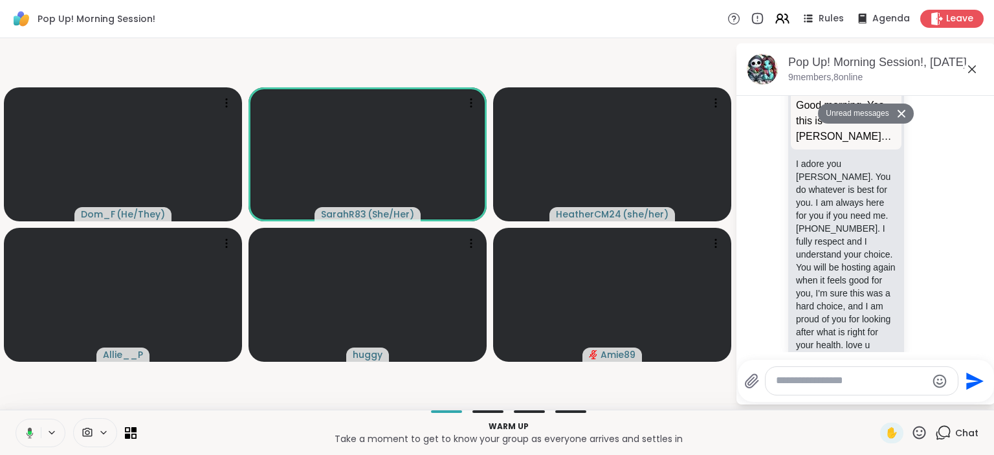
click at [29, 433] on icon at bounding box center [30, 433] width 4 height 4
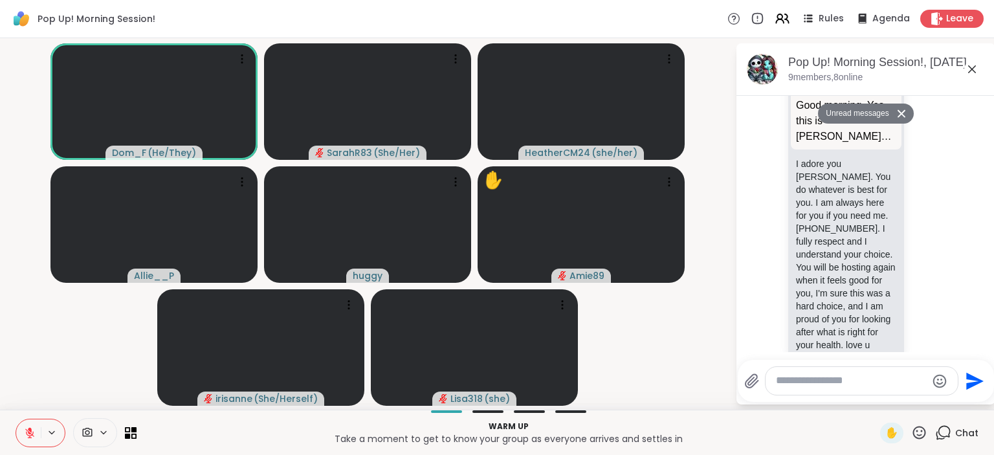
click at [58, 431] on button at bounding box center [53, 432] width 24 height 11
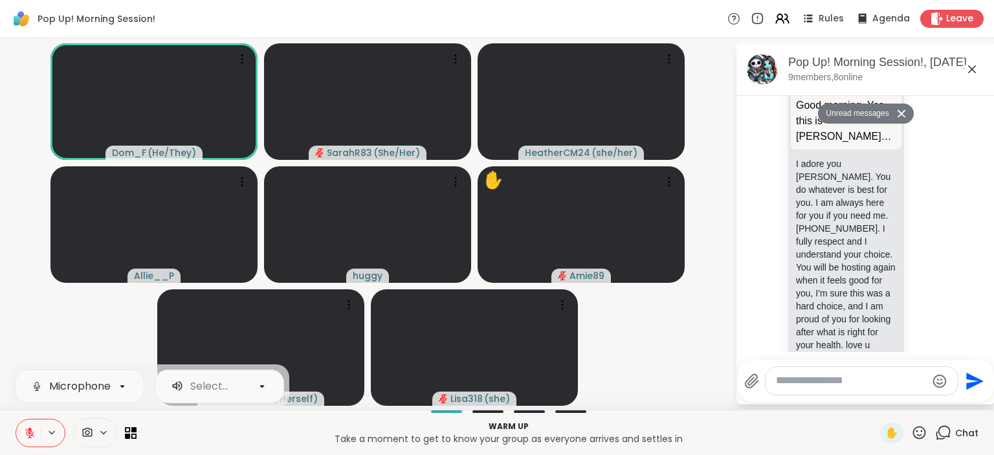
click at [36, 431] on button at bounding box center [28, 432] width 25 height 27
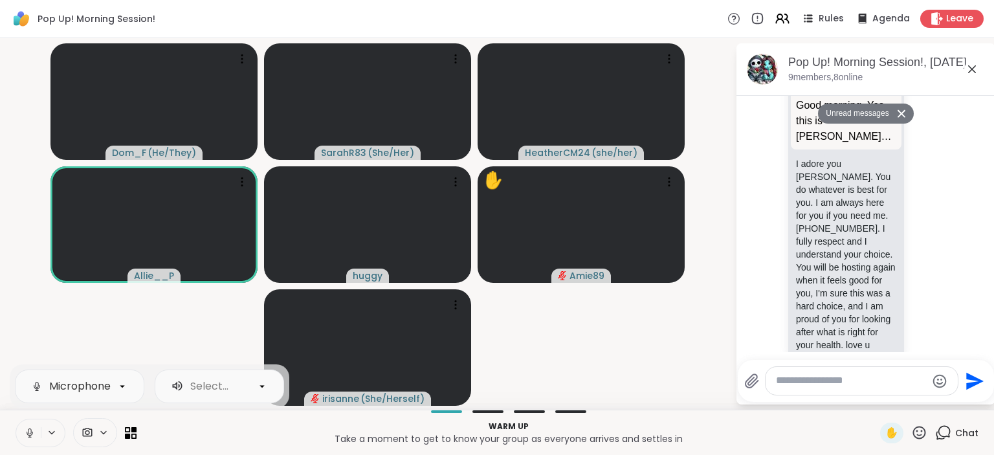
click at [34, 437] on icon at bounding box center [30, 433] width 12 height 12
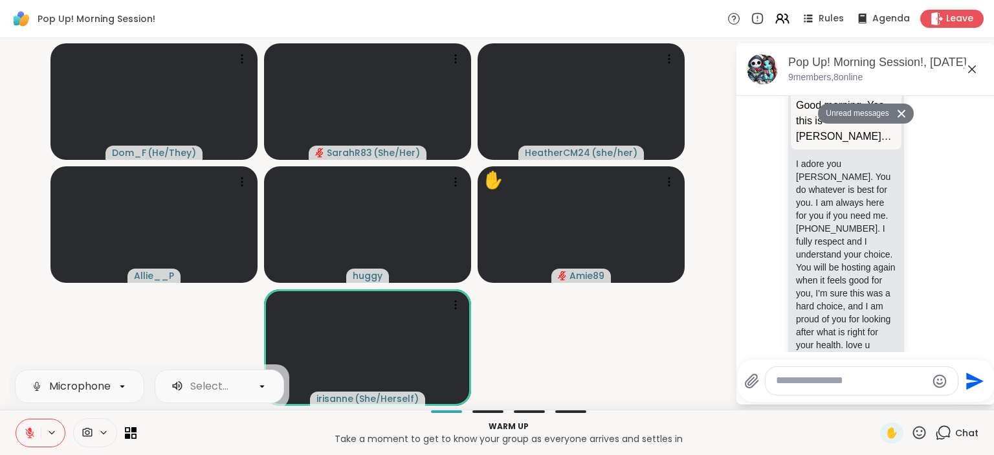
click at [79, 365] on div "Microphone (USB Audio Device) Select..." at bounding box center [149, 386] width 279 height 44
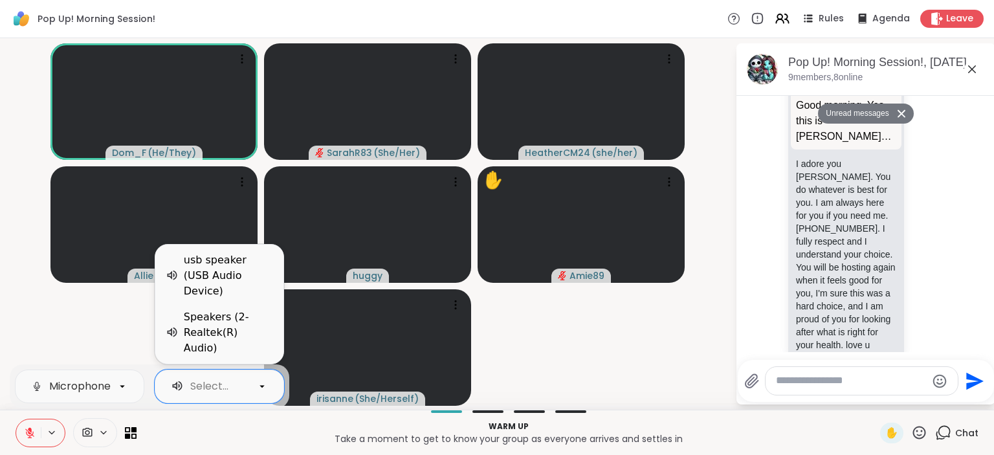
click at [263, 386] on icon at bounding box center [261, 386] width 5 height 3
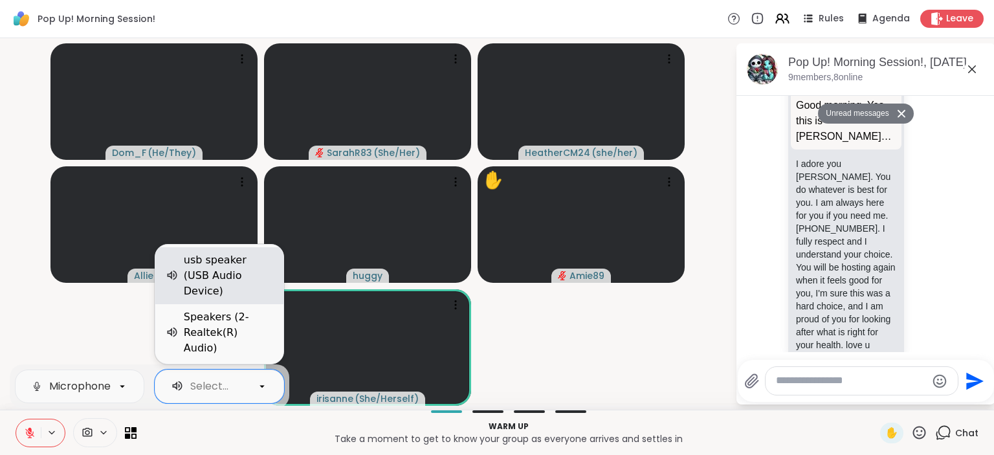
click at [246, 299] on div "usb speaker (USB Audio Device)" at bounding box center [228, 275] width 89 height 47
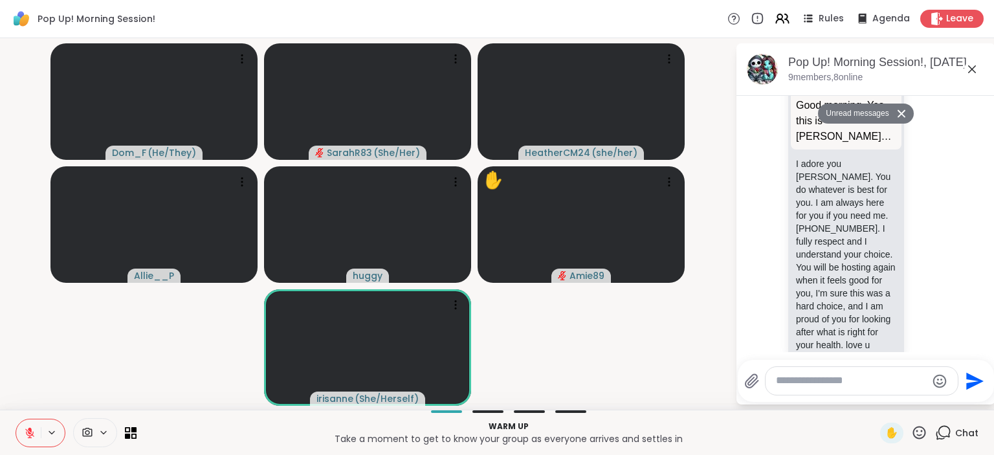
click at [210, 343] on video-player-container "Dom_F ( He/They ) SarahR83 ( She/Her ) HeatherCM24 ( she/her ) Allie__P huggy ✋…" at bounding box center [367, 223] width 719 height 361
click at [946, 208] on icon at bounding box center [941, 216] width 12 height 16
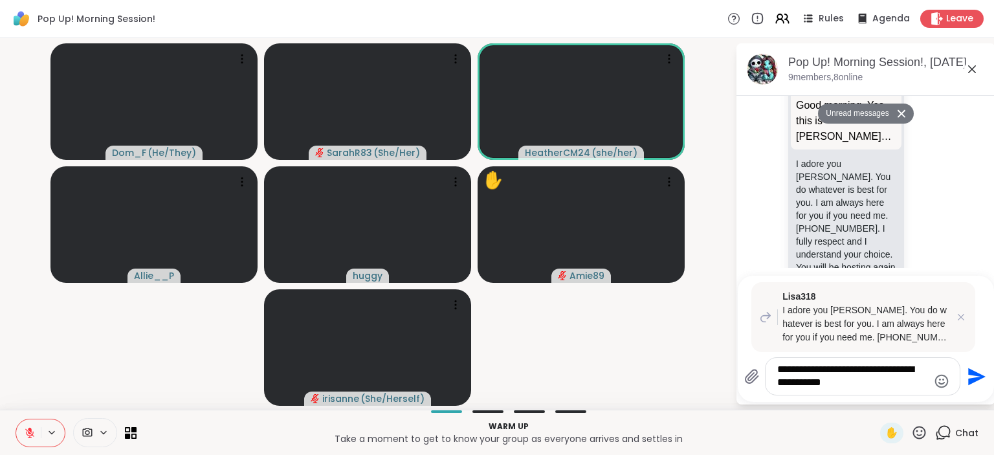
type textarea "**********"
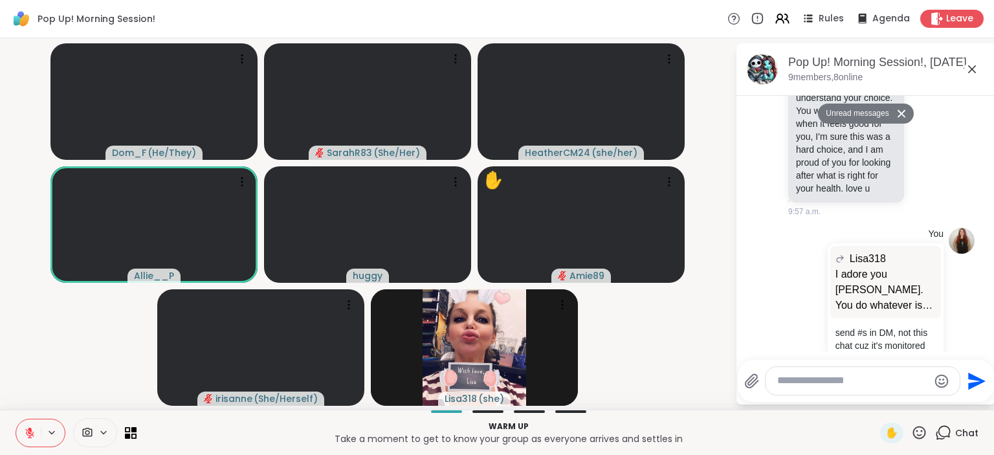
scroll to position [415, 0]
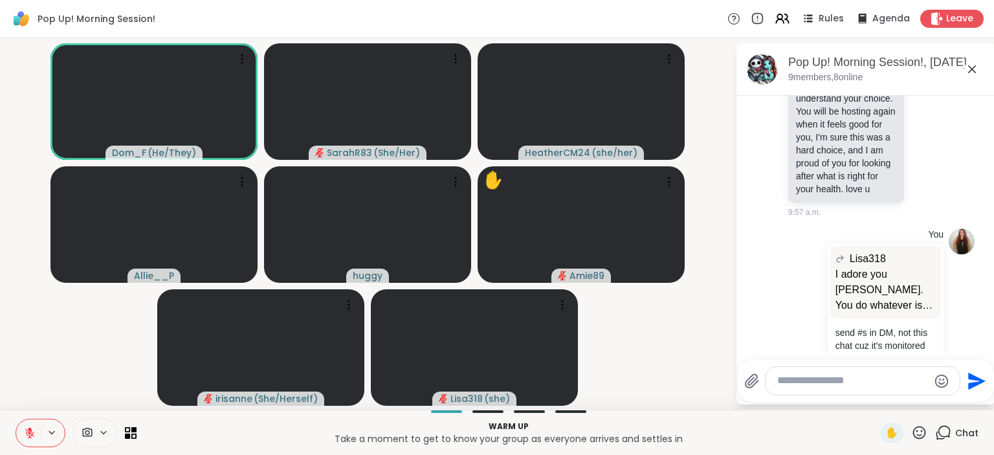
click at [953, 428] on div "Chat" at bounding box center [956, 432] width 43 height 21
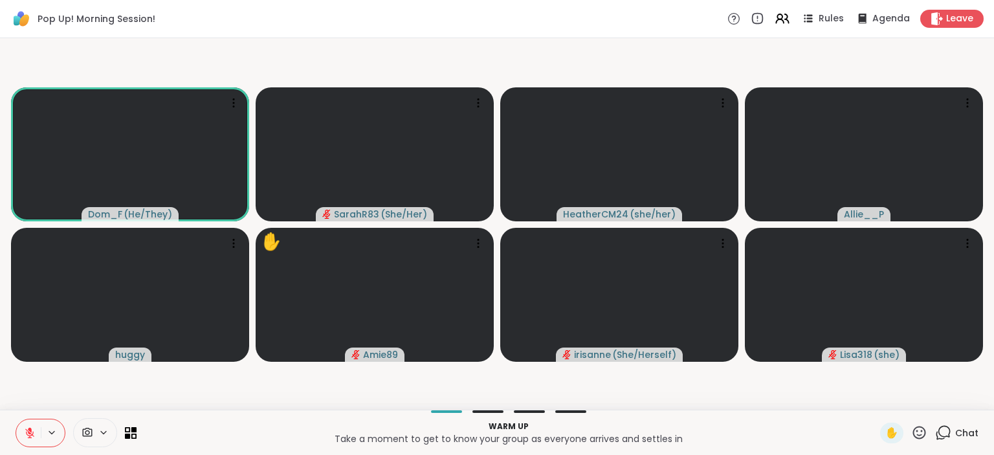
click at [953, 428] on div "Chat" at bounding box center [956, 432] width 43 height 21
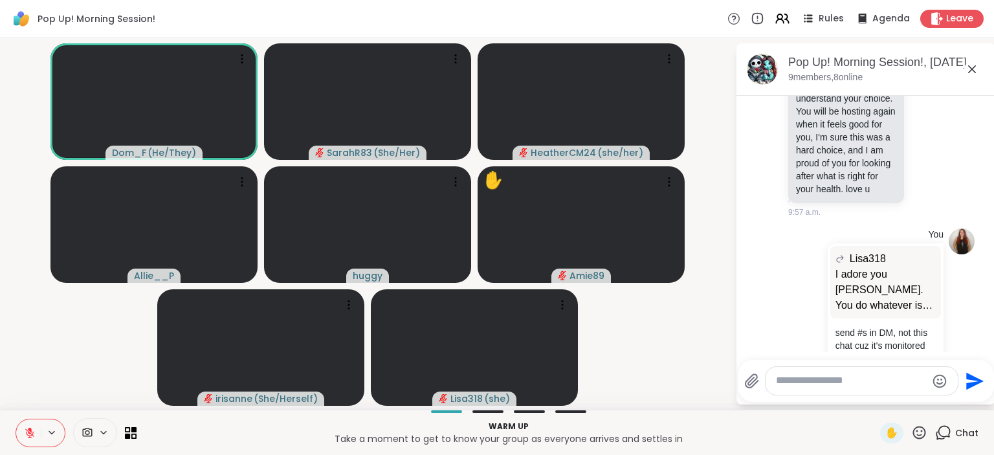
click at [32, 434] on icon at bounding box center [29, 432] width 9 height 9
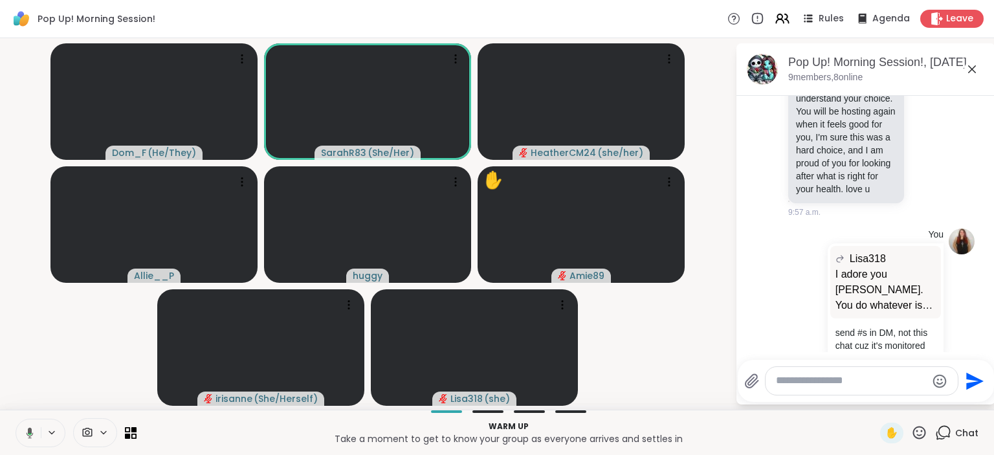
click at [32, 428] on icon at bounding box center [28, 433] width 12 height 12
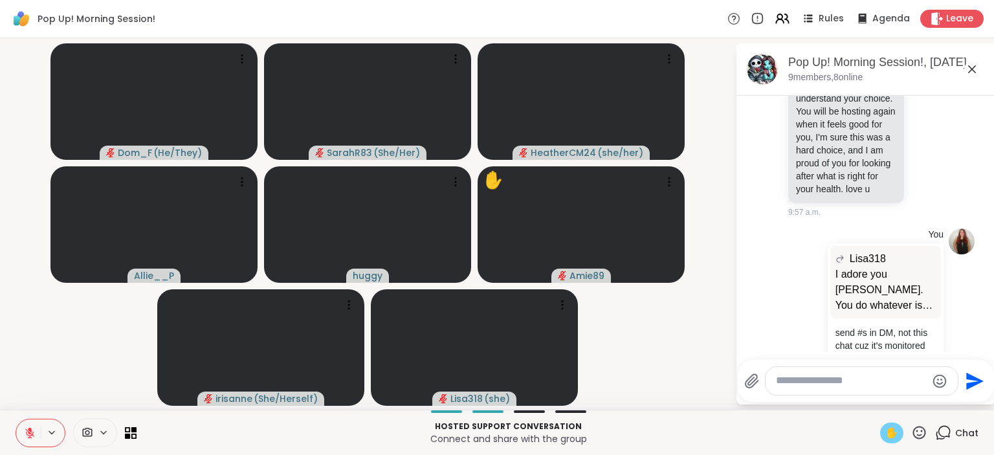
click at [898, 431] on span "✋" at bounding box center [891, 433] width 13 height 16
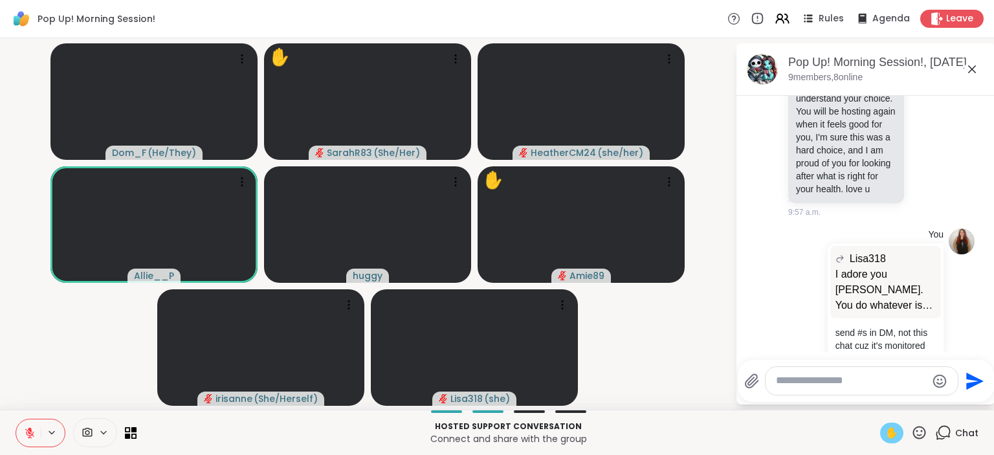
click at [27, 433] on icon at bounding box center [29, 432] width 9 height 9
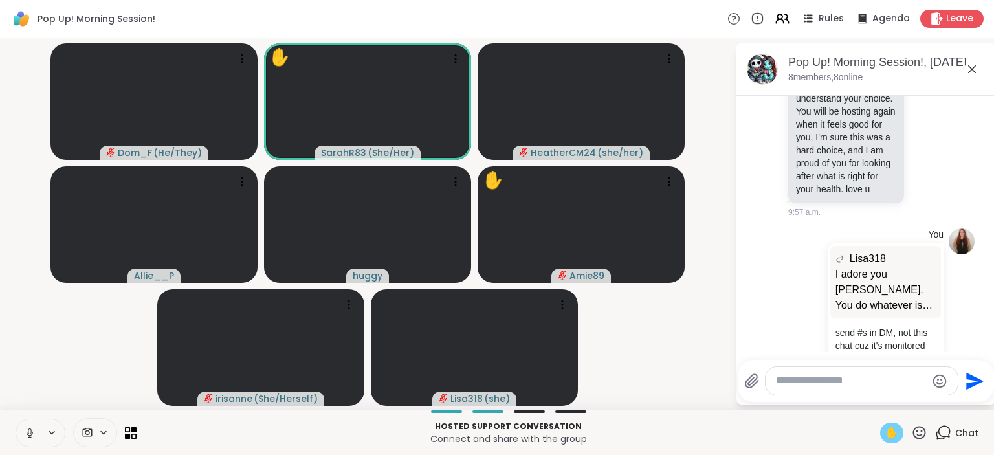
click at [28, 436] on icon at bounding box center [30, 433] width 12 height 12
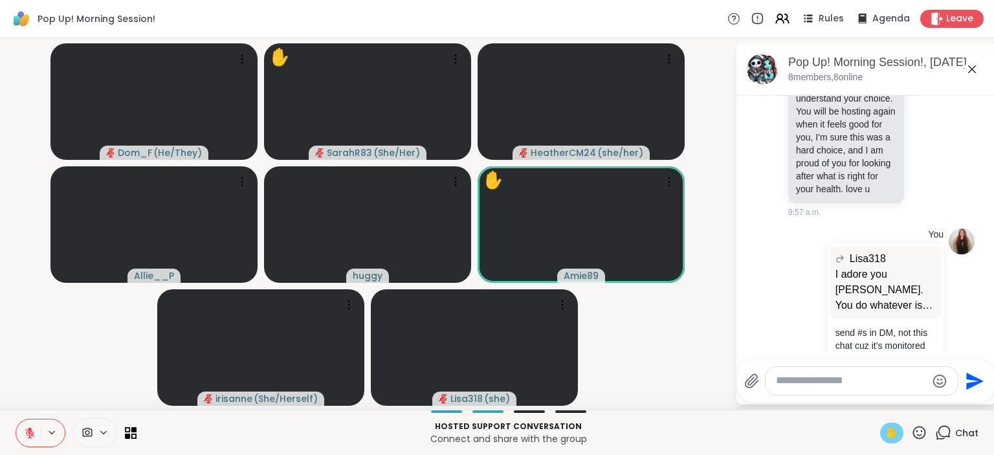
click at [809, 377] on textarea "Type your message" at bounding box center [851, 381] width 151 height 14
paste textarea "**********"
type textarea "**********"
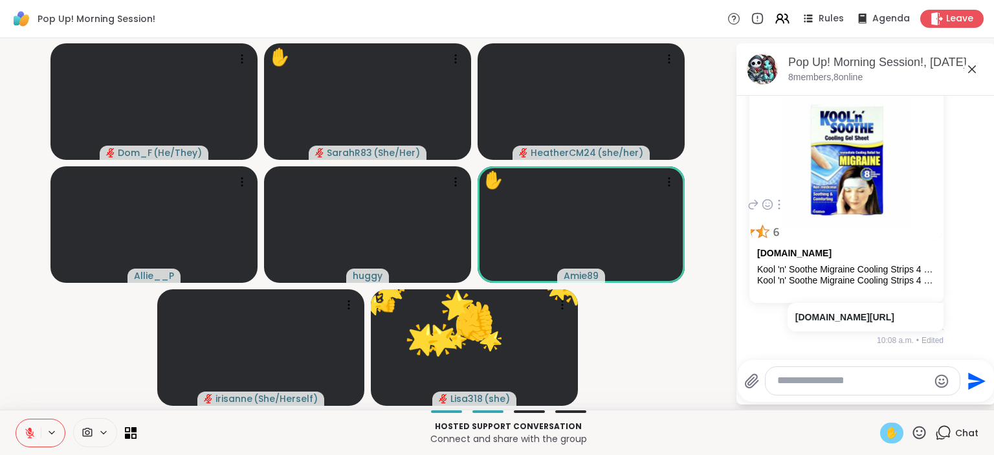
scroll to position [979, 0]
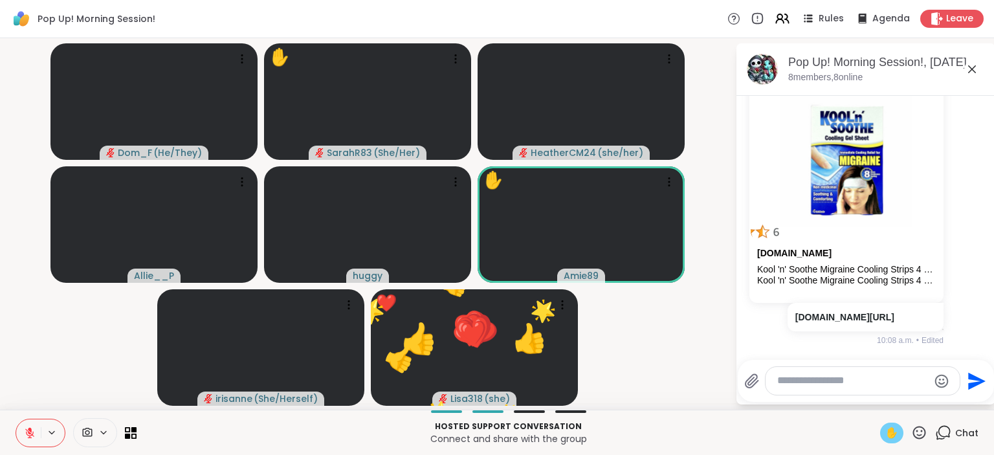
click at [811, 377] on textarea "Type your message" at bounding box center [852, 381] width 151 height 14
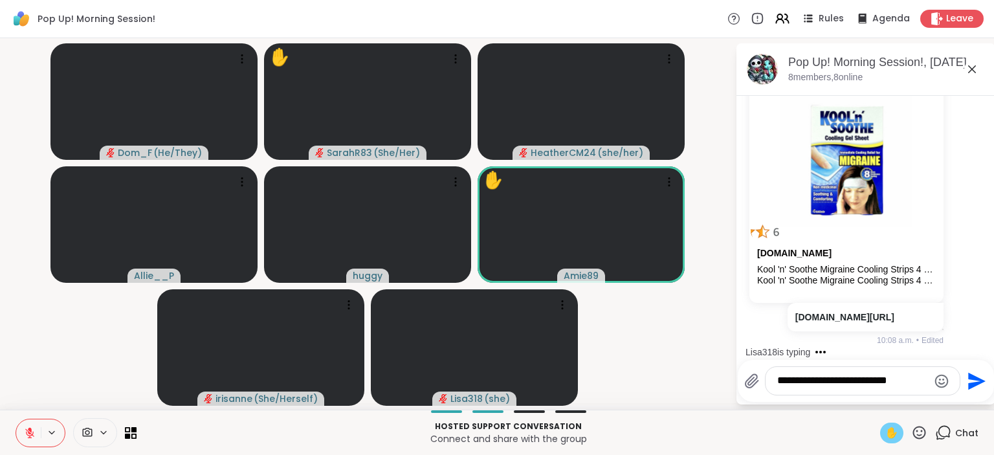
type textarea "**********"
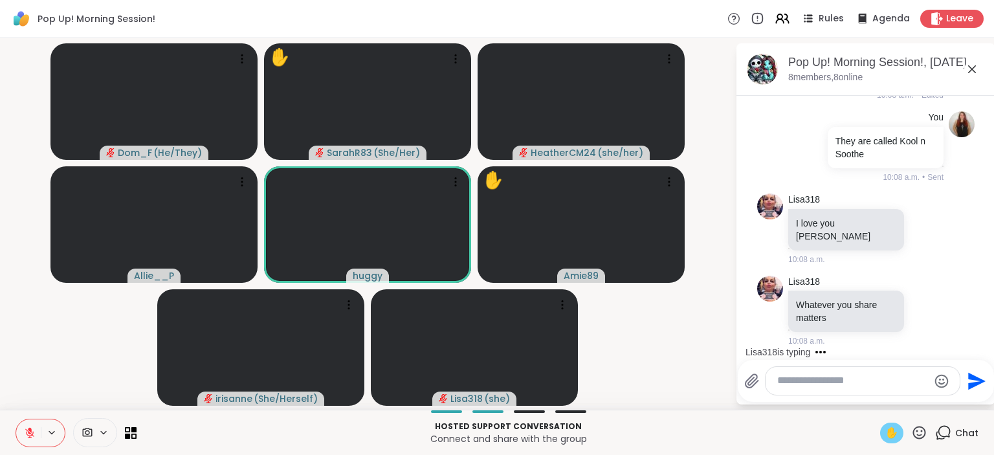
scroll to position [1211, 0]
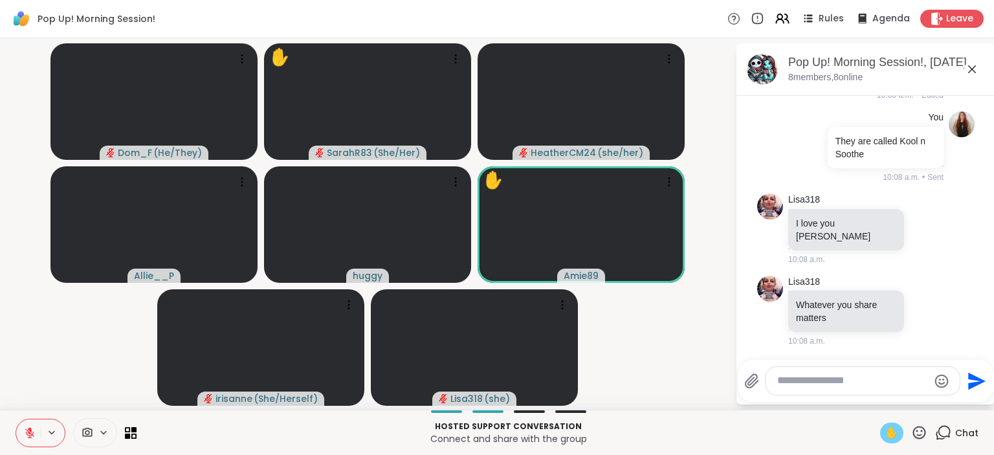
click at [946, 438] on icon at bounding box center [943, 432] width 16 height 16
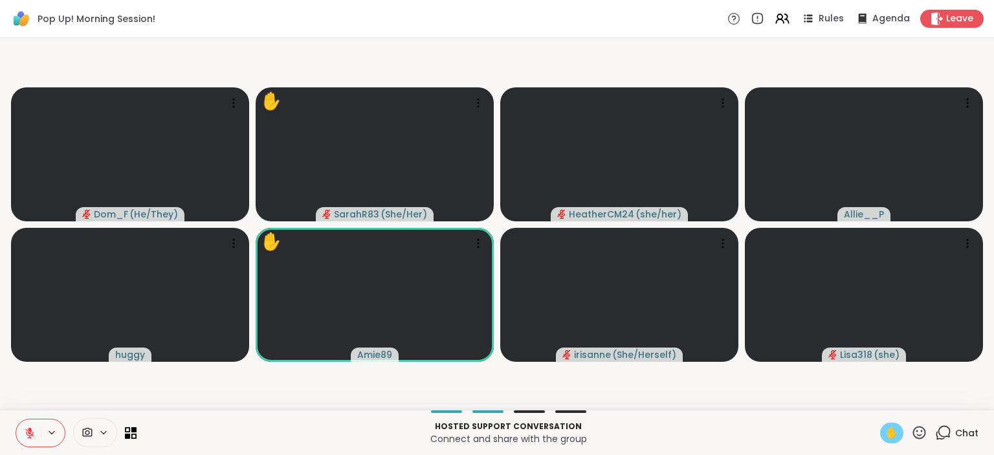
click at [947, 426] on icon at bounding box center [944, 432] width 12 height 12
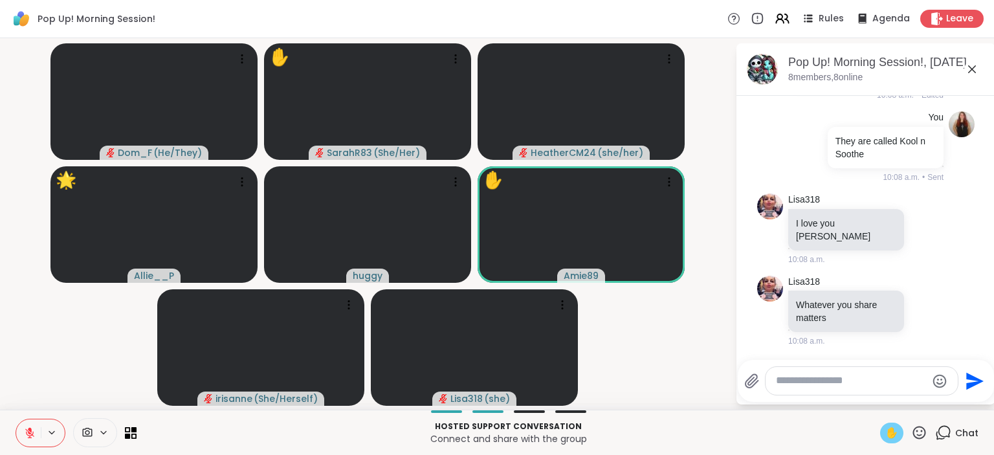
click at [925, 434] on icon at bounding box center [919, 432] width 13 height 13
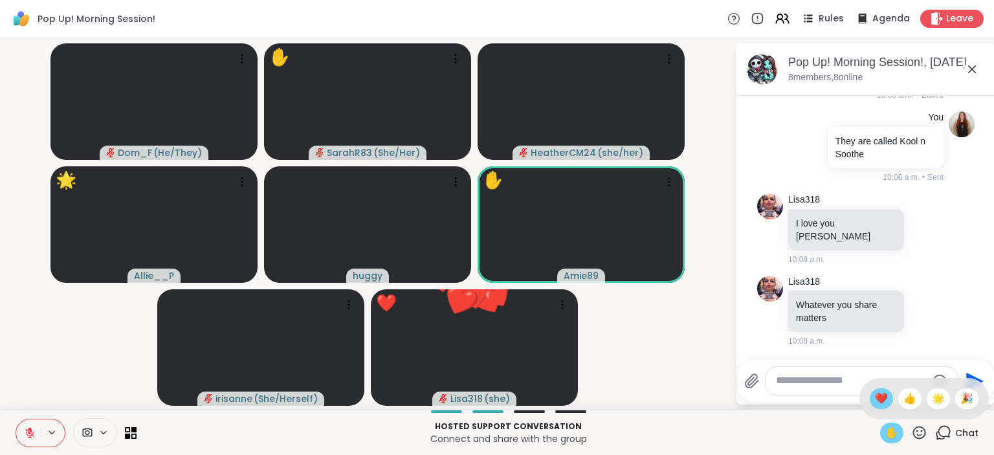
click at [880, 399] on span "❤️" at bounding box center [881, 399] width 13 height 16
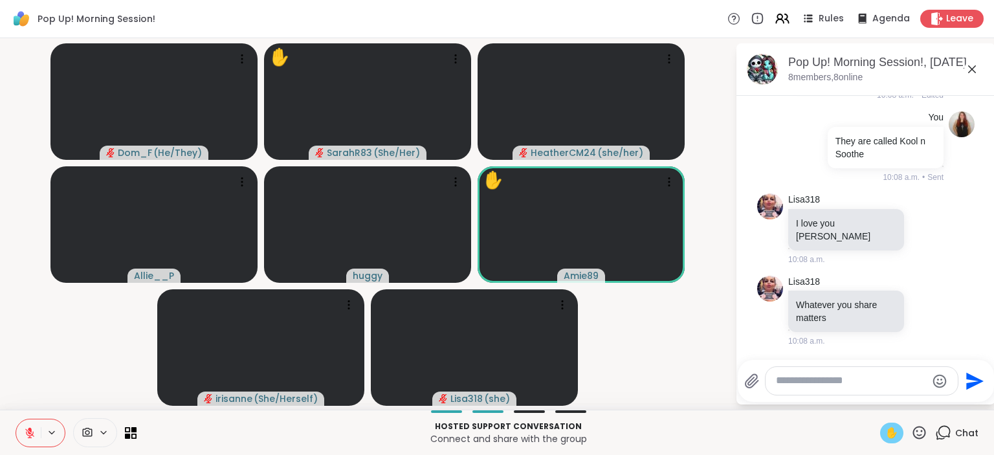
click at [902, 442] on div "✋" at bounding box center [891, 432] width 23 height 21
click at [899, 439] on div "✋" at bounding box center [891, 432] width 23 height 21
click at [894, 433] on span "✋" at bounding box center [891, 433] width 13 height 16
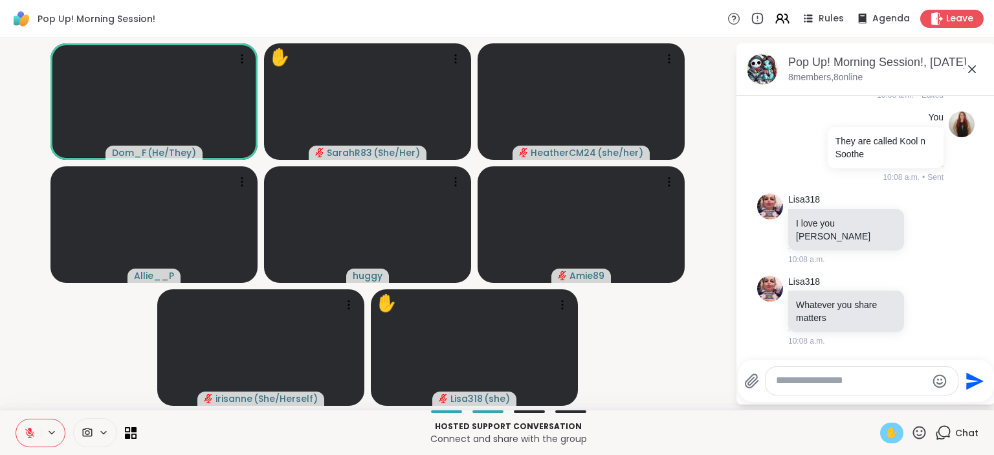
click at [30, 432] on icon at bounding box center [30, 433] width 12 height 12
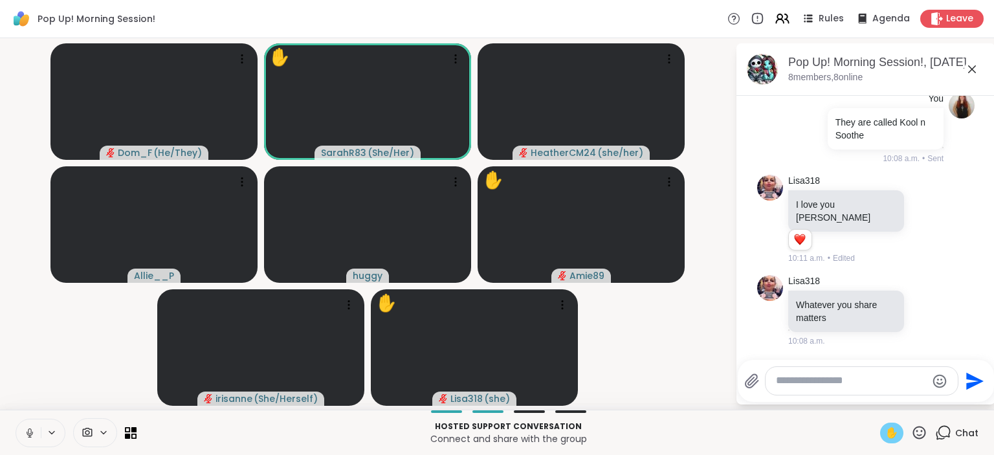
click at [28, 433] on icon at bounding box center [30, 433] width 12 height 12
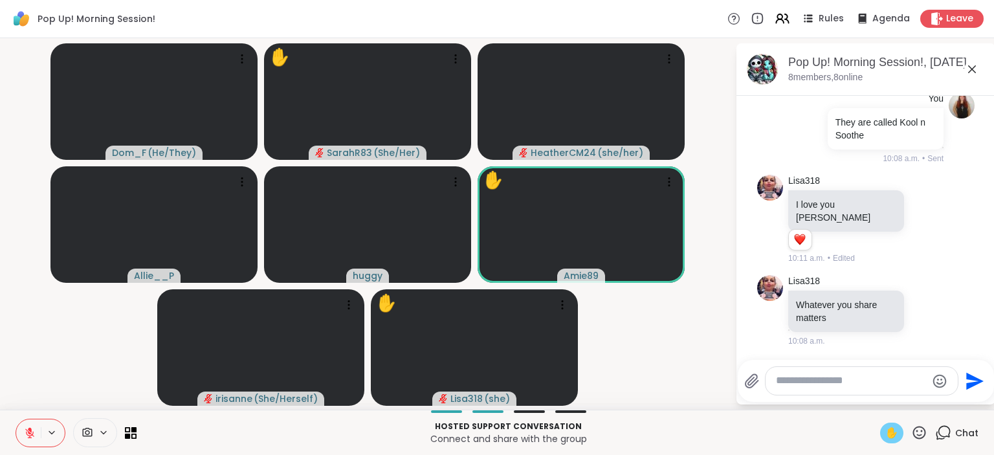
click at [889, 433] on span "✋" at bounding box center [891, 433] width 13 height 16
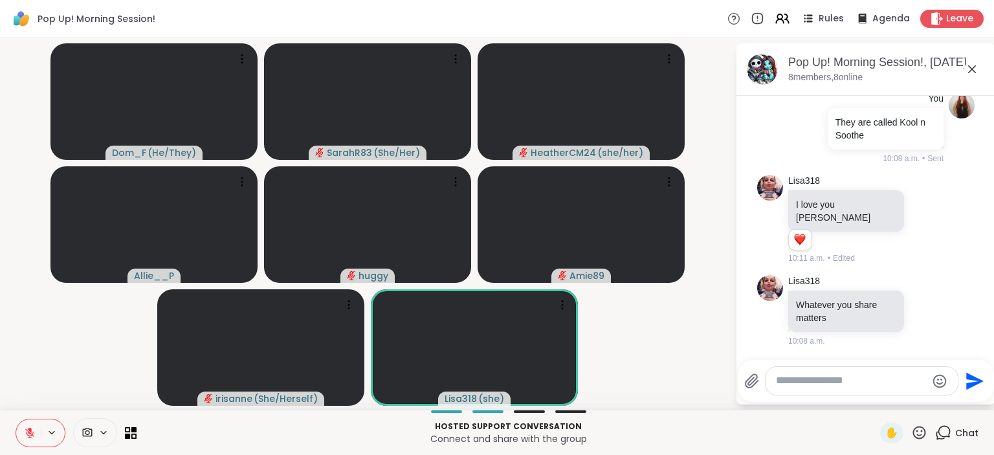
click at [689, 376] on video-player-container "Dom_F ( He/They ) SarahR83 ( She/Her ) HeatherCM24 ( she/her ) Allie__P huggy A…" at bounding box center [367, 223] width 719 height 361
click at [786, 402] on div "Pop Up! Morning Session!, Sep 12 8 members, 8 online Today A Allie__P Good morn…" at bounding box center [865, 223] width 259 height 361
drag, startPoint x: 892, startPoint y: 433, endPoint x: 779, endPoint y: 415, distance: 113.9
click at [779, 415] on div "Hosted support conversation Connect and share with the group ✋ Chat" at bounding box center [497, 431] width 994 height 45
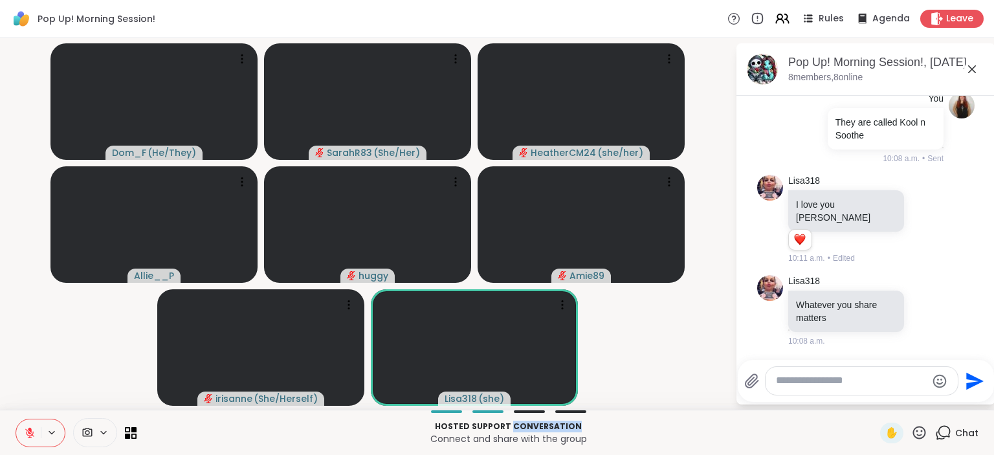
click at [779, 415] on div "Hosted support conversation Connect and share with the group ✋ Chat" at bounding box center [497, 431] width 994 height 45
click at [894, 433] on span "✋" at bounding box center [891, 433] width 13 height 16
click at [781, 382] on textarea "Type your message" at bounding box center [851, 381] width 151 height 14
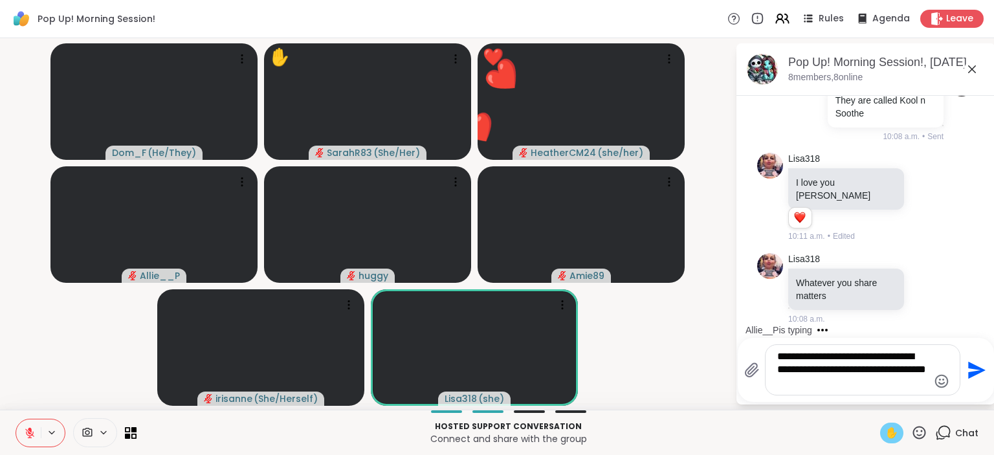
type textarea "**********"
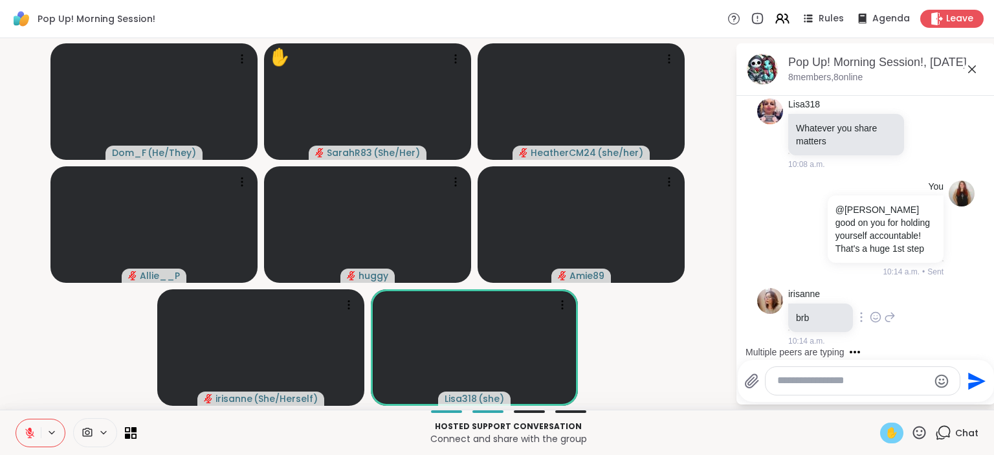
scroll to position [1406, 0]
click at [817, 236] on div at bounding box center [819, 229] width 12 height 16
click at [836, 252] on icon at bounding box center [834, 247] width 13 height 13
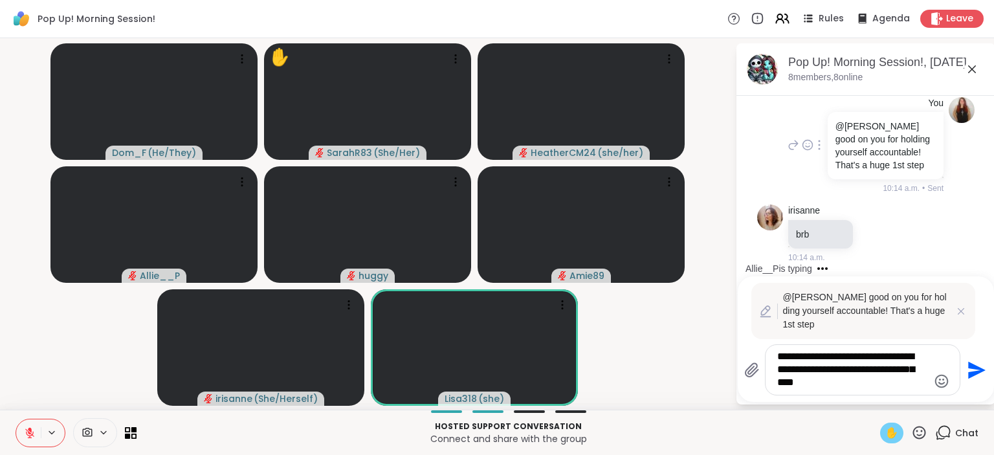
click at [808, 361] on textarea "**********" at bounding box center [852, 369] width 151 height 39
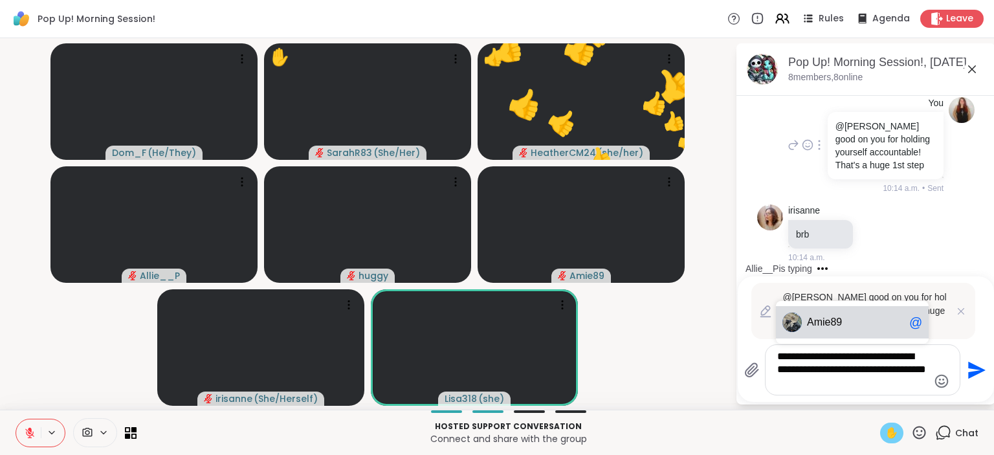
click at [831, 316] on div "Ami e89 @" at bounding box center [852, 322] width 153 height 32
type textarea "**********"
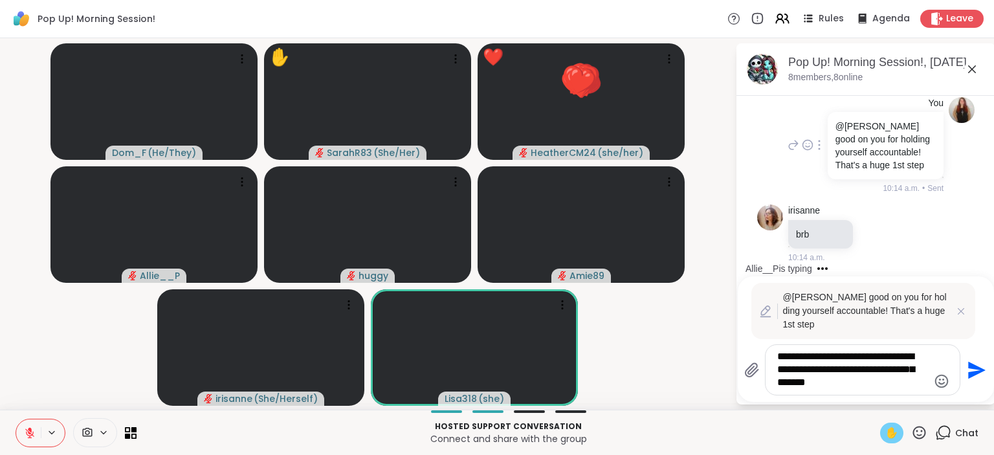
click at [979, 369] on icon "Send" at bounding box center [976, 369] width 17 height 17
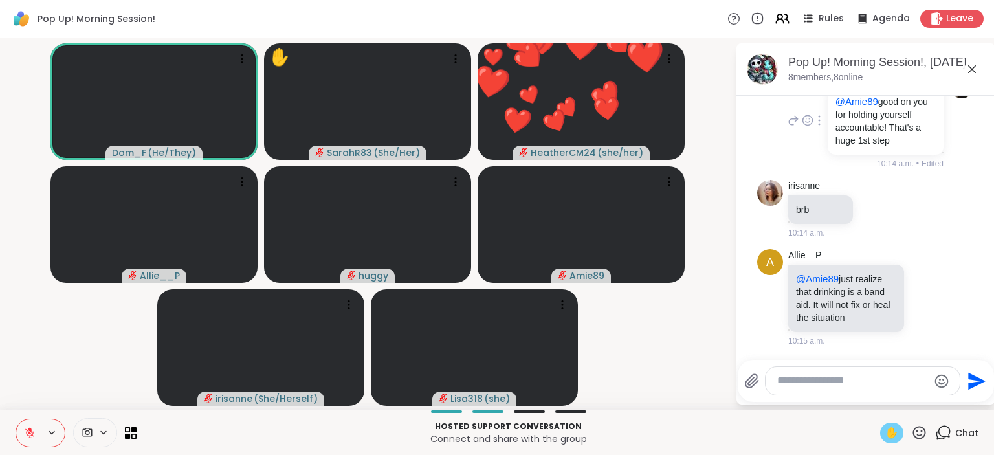
scroll to position [1532, 0]
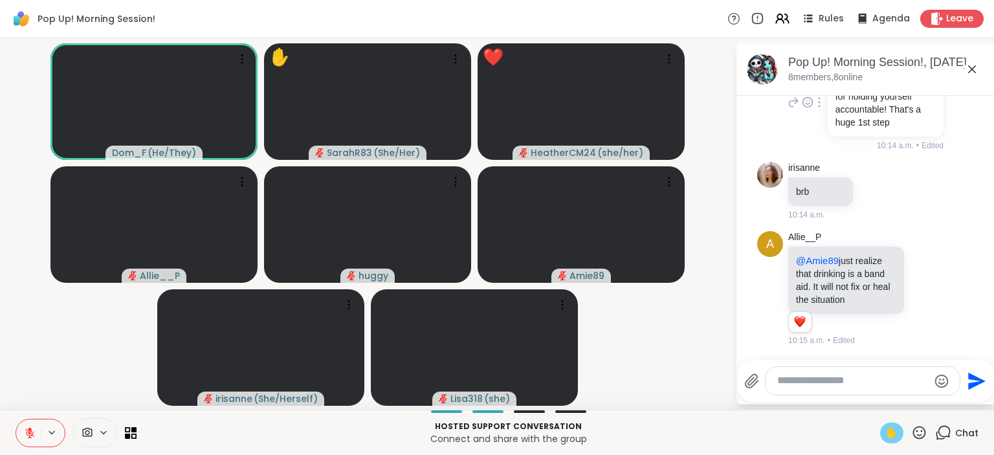
click at [32, 433] on icon at bounding box center [30, 433] width 12 height 12
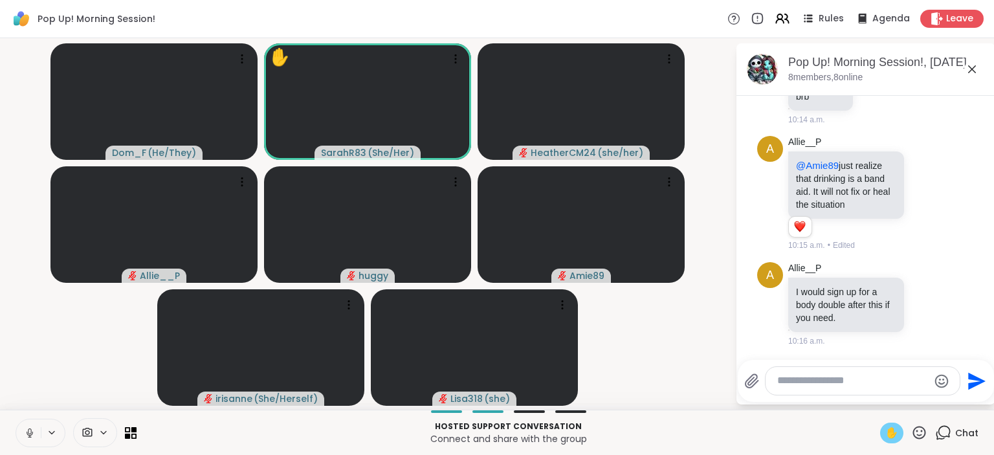
click at [31, 428] on icon at bounding box center [30, 433] width 12 height 12
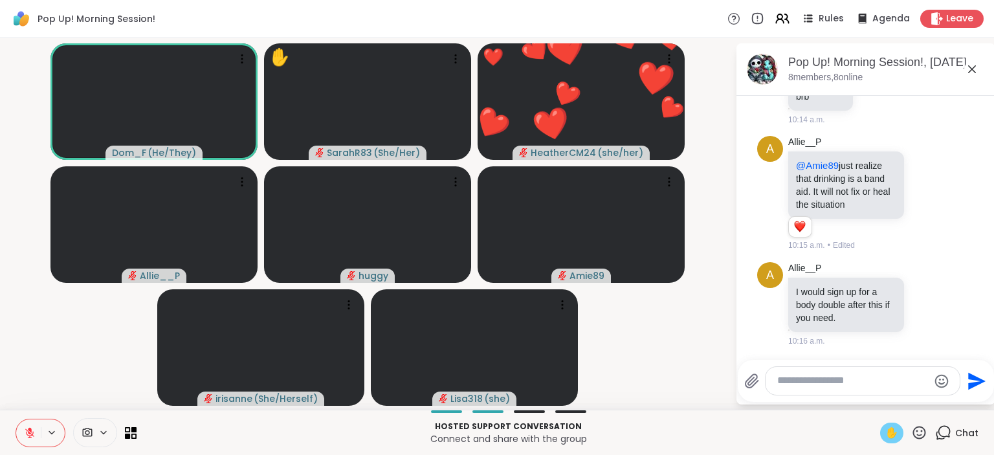
click at [894, 430] on span "✋" at bounding box center [891, 433] width 13 height 16
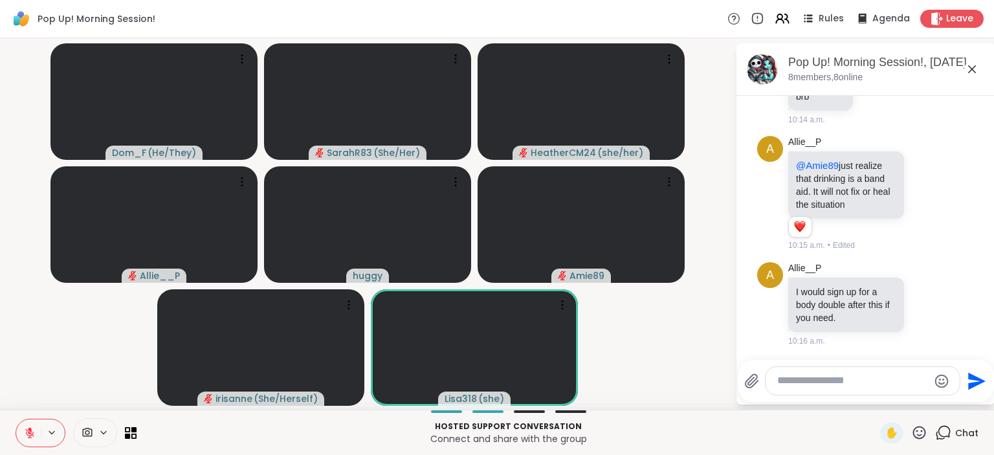
click at [30, 431] on icon at bounding box center [30, 433] width 12 height 12
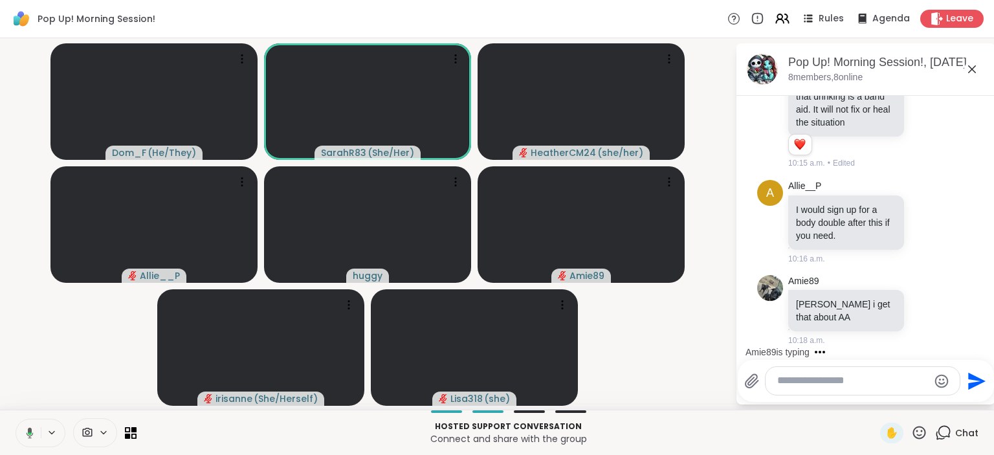
scroll to position [1803, 0]
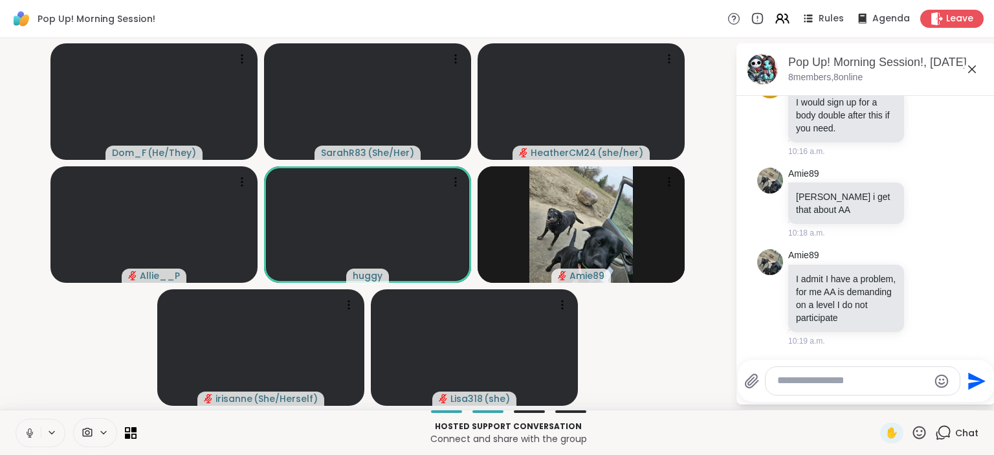
click at [25, 440] on button at bounding box center [28, 432] width 25 height 27
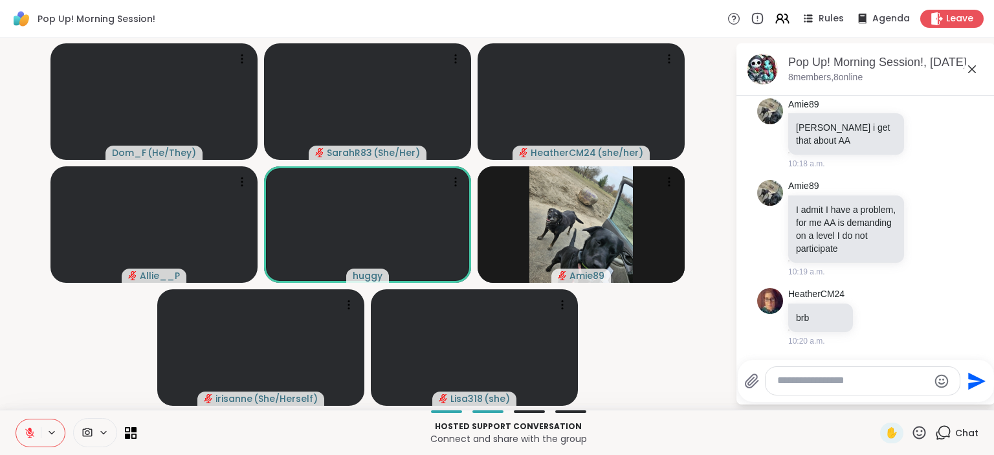
scroll to position [1871, 0]
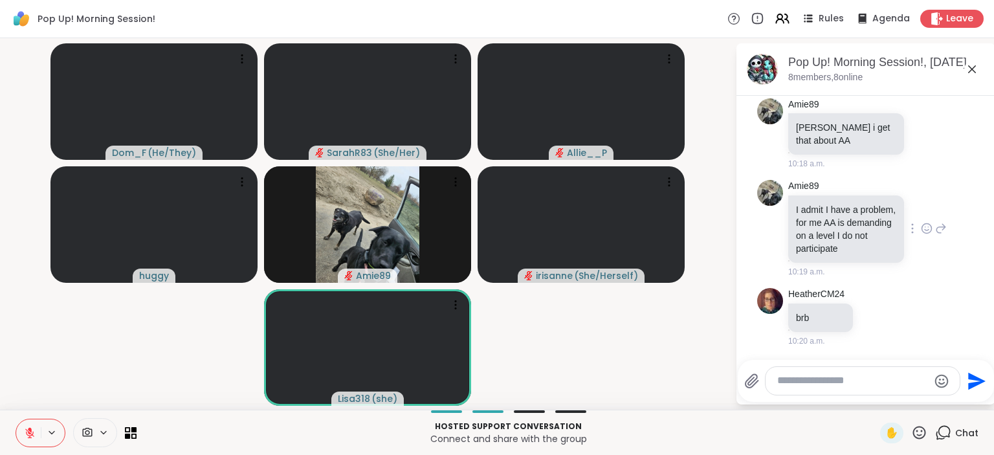
click at [928, 228] on icon at bounding box center [926, 228] width 12 height 13
click at [800, 208] on div "Select Reaction: Thumbs up" at bounding box center [795, 208] width 12 height 12
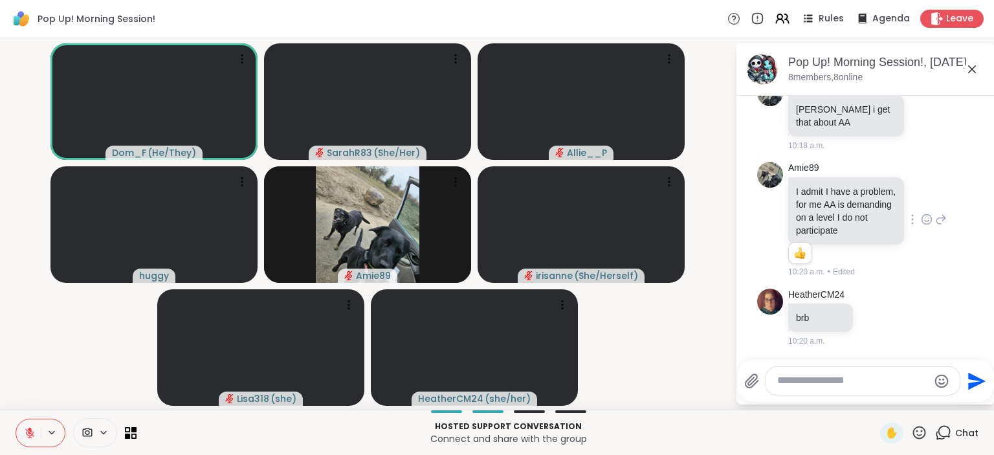
click at [948, 431] on icon at bounding box center [943, 432] width 16 height 16
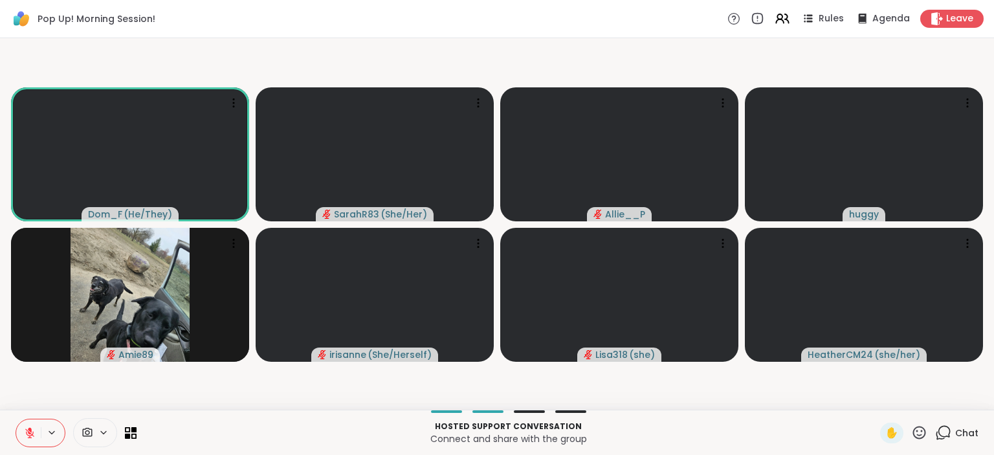
click at [948, 433] on icon at bounding box center [943, 432] width 16 height 16
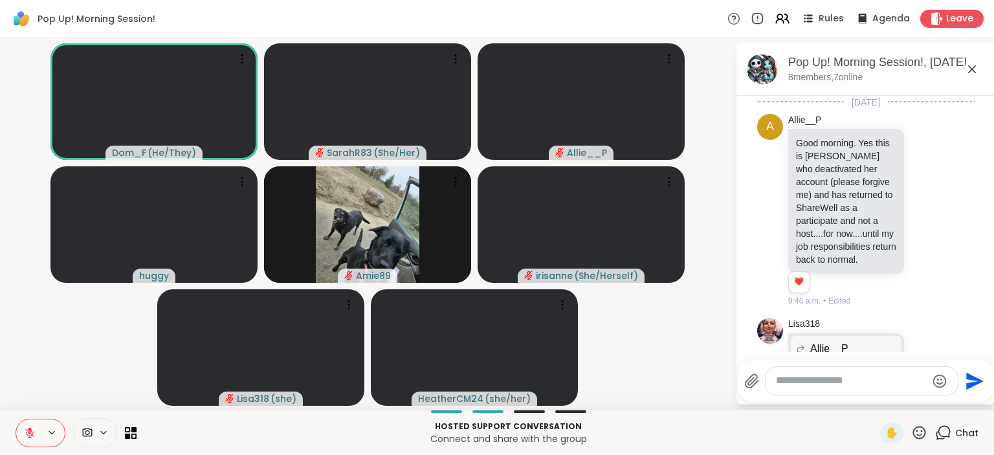
scroll to position [1890, 0]
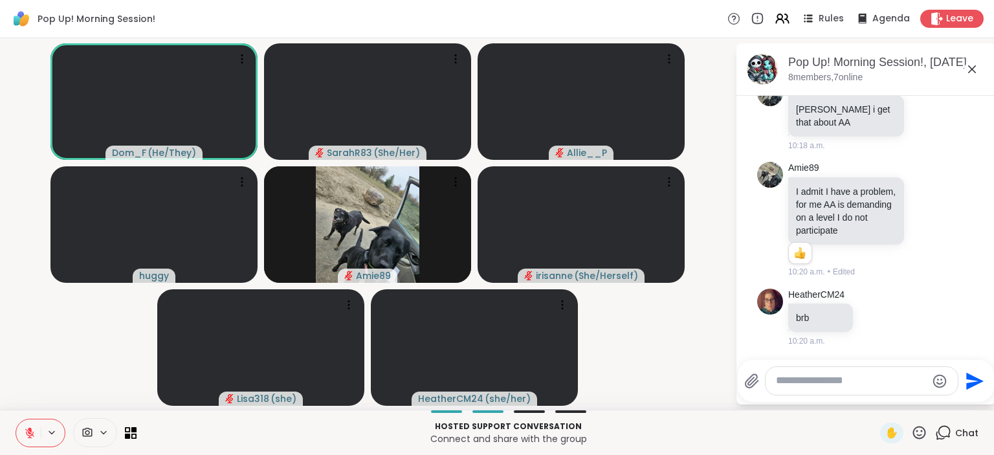
click at [927, 436] on icon at bounding box center [919, 432] width 16 height 16
click at [878, 396] on span "❤️" at bounding box center [881, 399] width 13 height 16
click at [920, 441] on icon at bounding box center [919, 432] width 16 height 16
click at [875, 400] on span "❤️" at bounding box center [881, 399] width 13 height 16
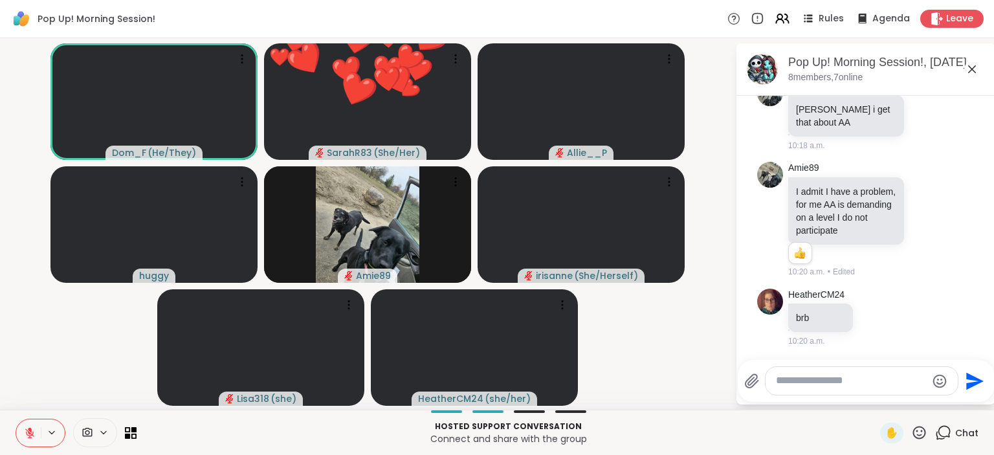
click at [920, 433] on icon at bounding box center [919, 432] width 16 height 16
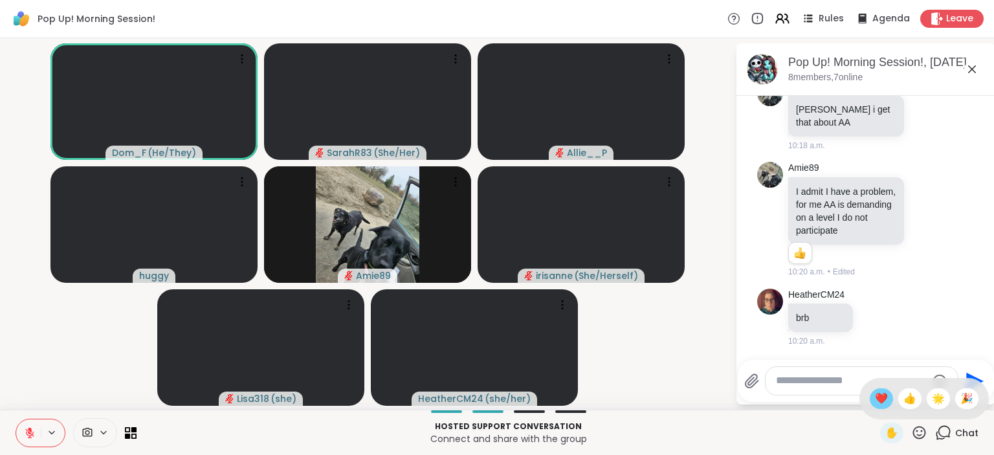
click at [875, 402] on span "❤️" at bounding box center [881, 399] width 13 height 16
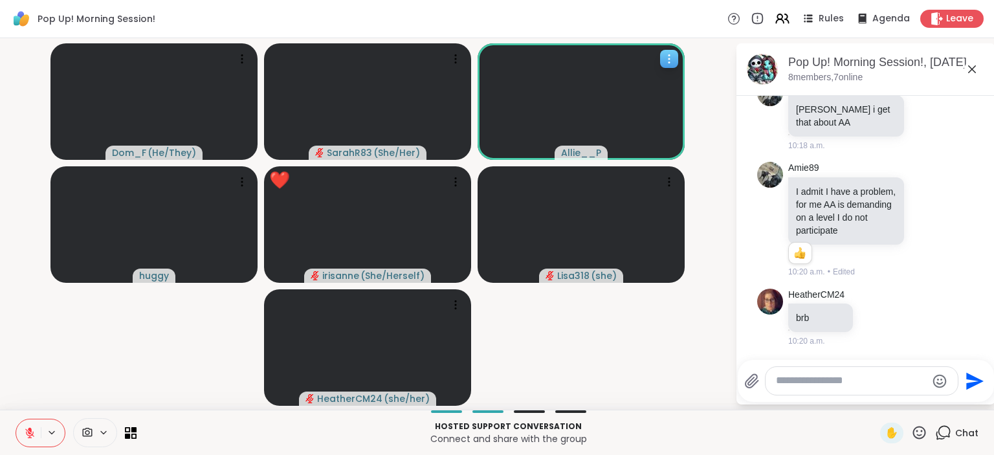
click at [576, 147] on span "Allie__P" at bounding box center [581, 152] width 40 height 13
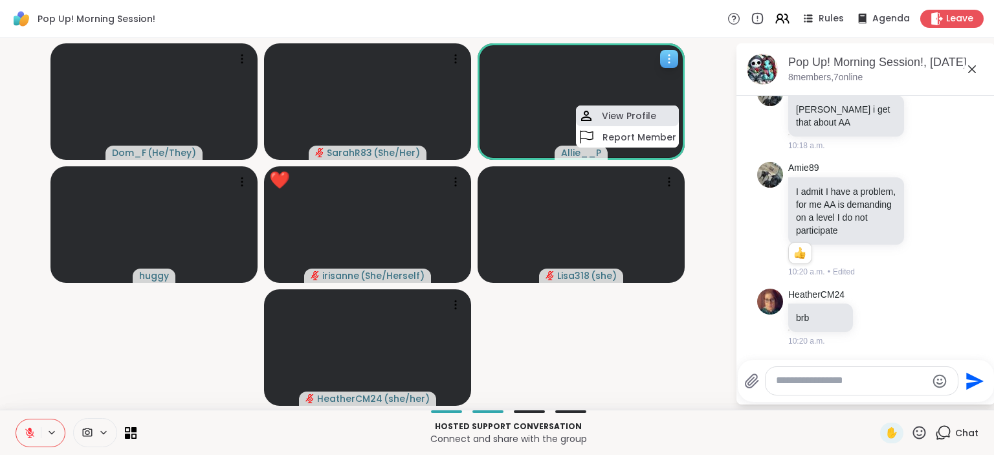
click at [619, 112] on h4 "View Profile" at bounding box center [629, 115] width 54 height 13
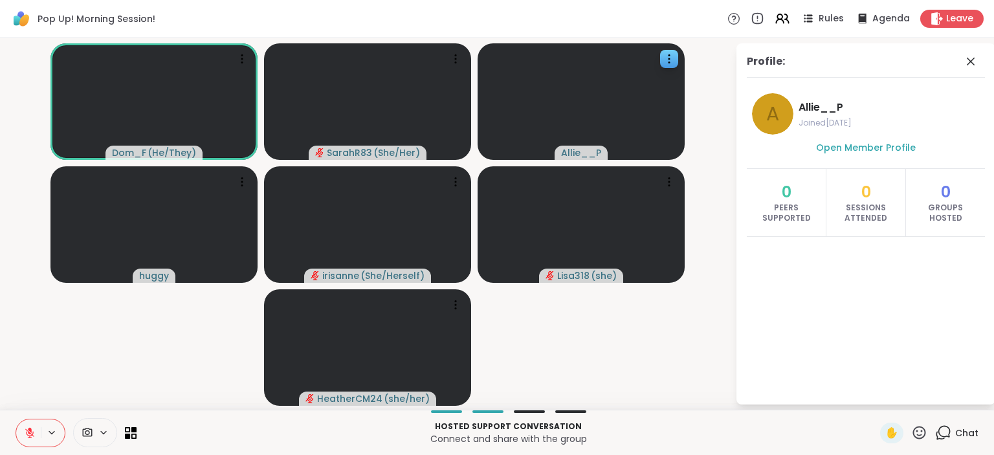
click at [875, 157] on div "Open Member Profile" at bounding box center [865, 154] width 238 height 29
click at [871, 142] on span "Open Member Profile" at bounding box center [866, 147] width 100 height 13
click at [970, 62] on icon at bounding box center [970, 62] width 8 height 8
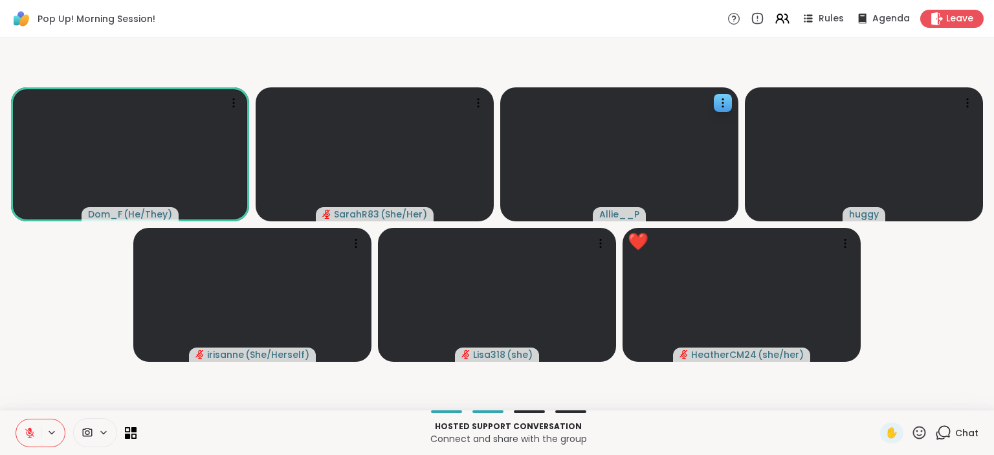
click at [945, 434] on icon at bounding box center [943, 432] width 16 height 16
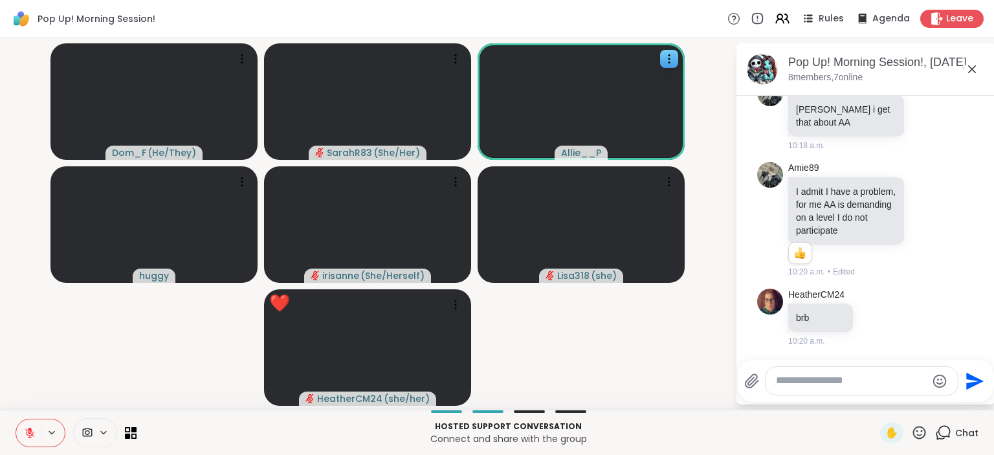
click at [830, 383] on textarea "Type your message" at bounding box center [851, 381] width 151 height 14
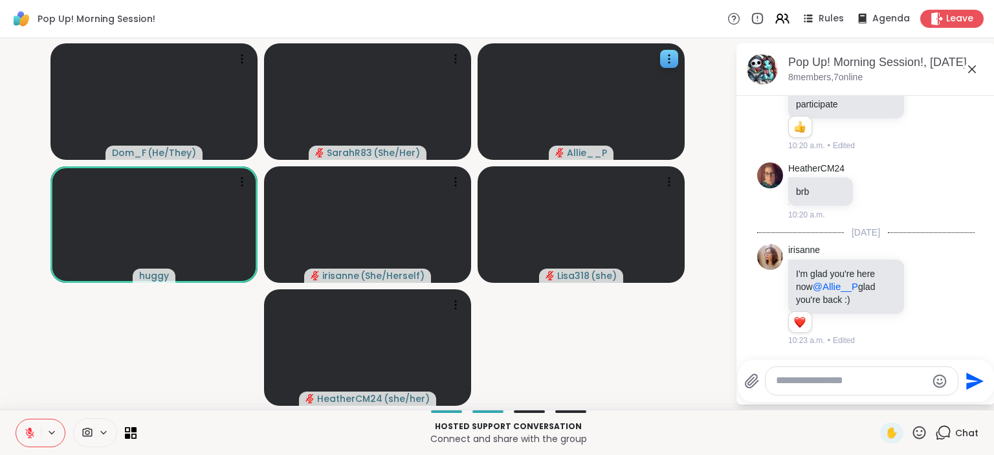
scroll to position [2016, 0]
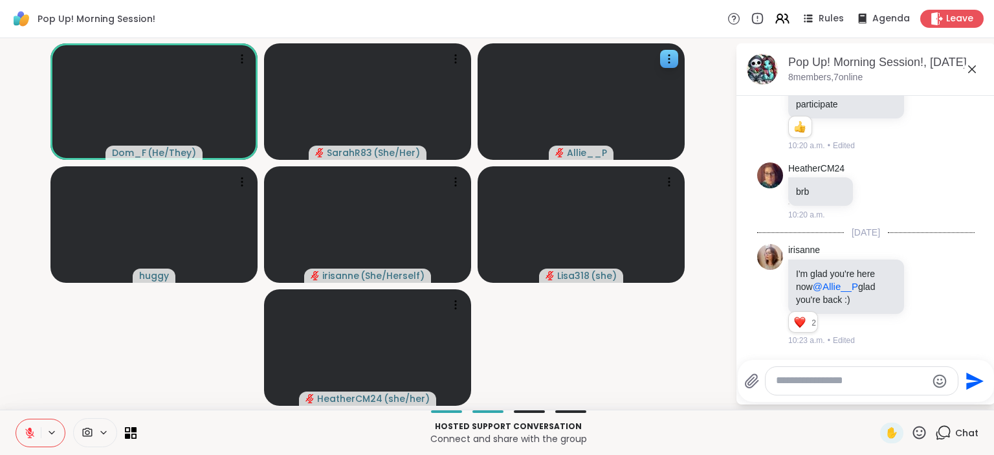
click at [27, 430] on icon at bounding box center [29, 432] width 9 height 9
click at [27, 430] on icon at bounding box center [30, 433] width 12 height 12
click at [28, 426] on button at bounding box center [28, 432] width 25 height 27
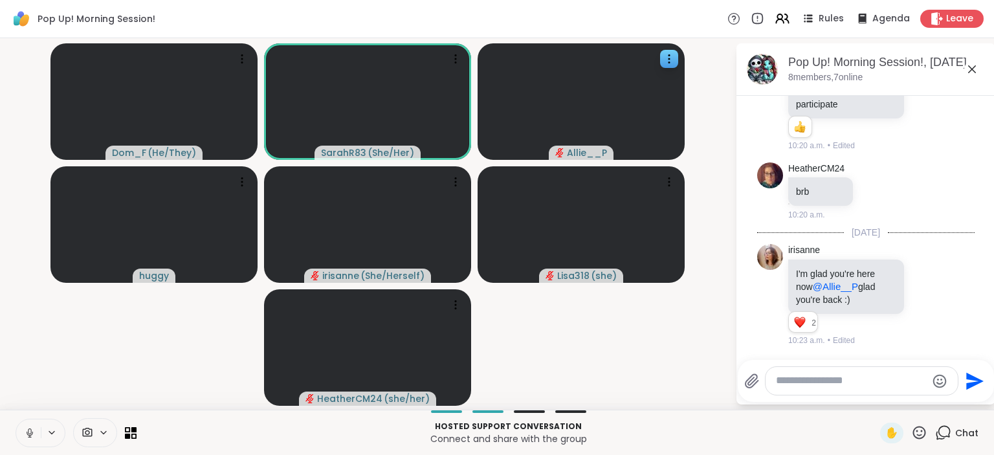
click at [30, 436] on icon at bounding box center [30, 433] width 12 height 12
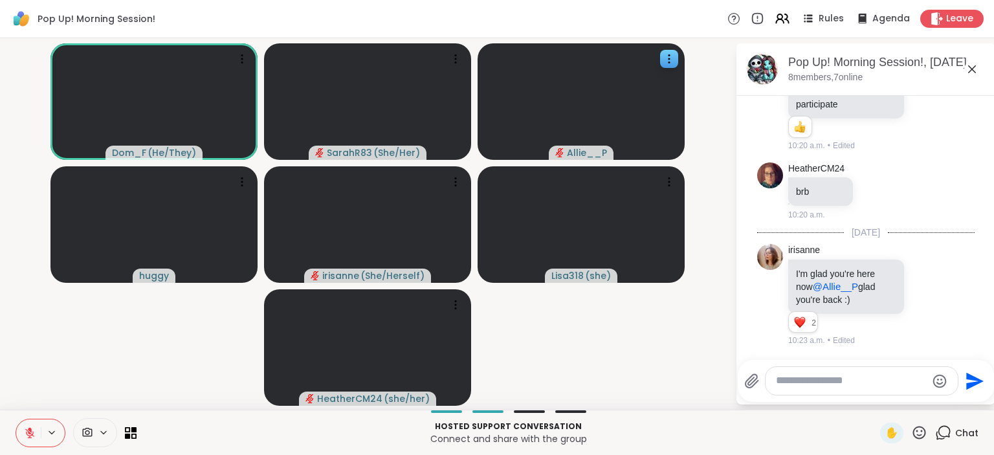
click at [811, 382] on textarea "Type your message" at bounding box center [851, 381] width 151 height 14
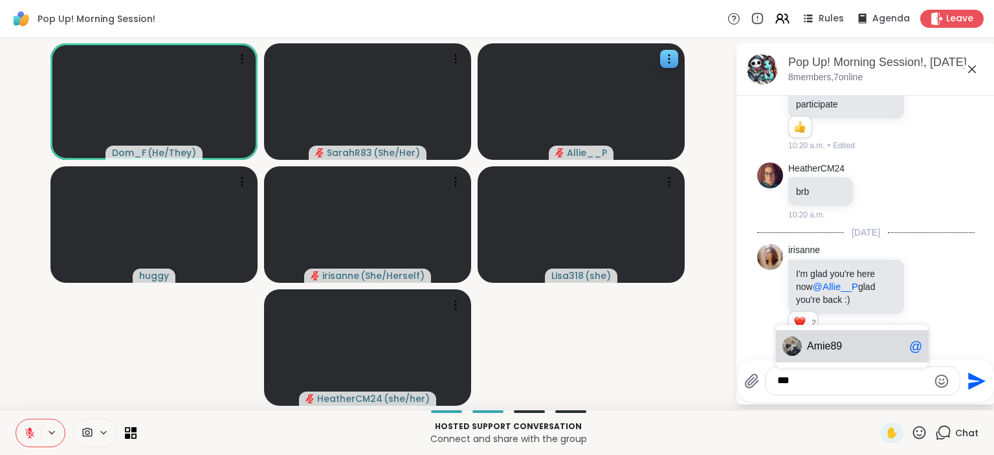
click at [841, 354] on div "Am ie89 @" at bounding box center [852, 346] width 153 height 32
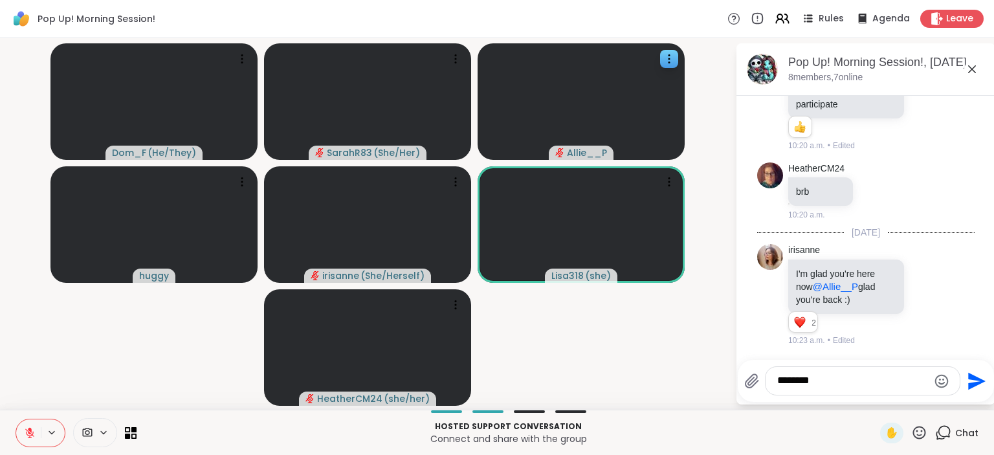
click at [706, 374] on video-player-container "Dom_F ( He/They ) SarahR83 ( She/Her ) Allie__P huggy irisanne ( She/Herself ) …" at bounding box center [367, 223] width 719 height 361
click at [862, 384] on textarea "*******" at bounding box center [852, 381] width 151 height 14
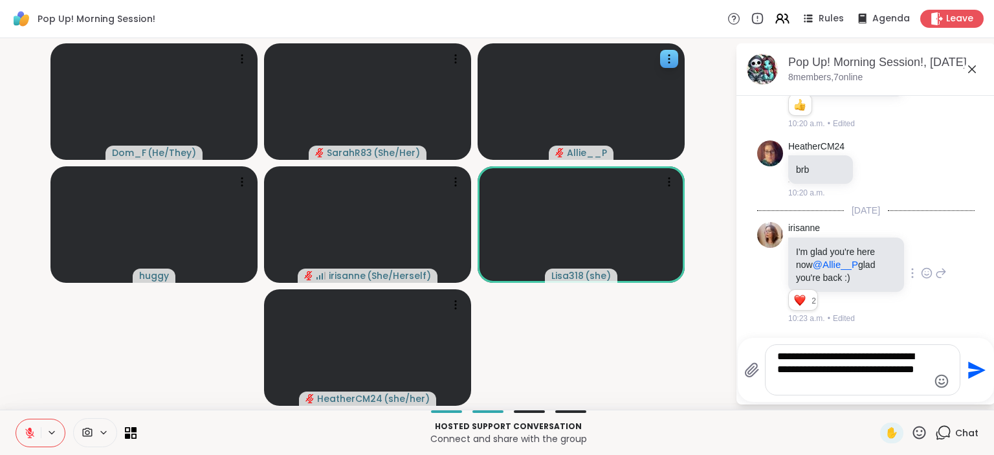
type textarea "**********"
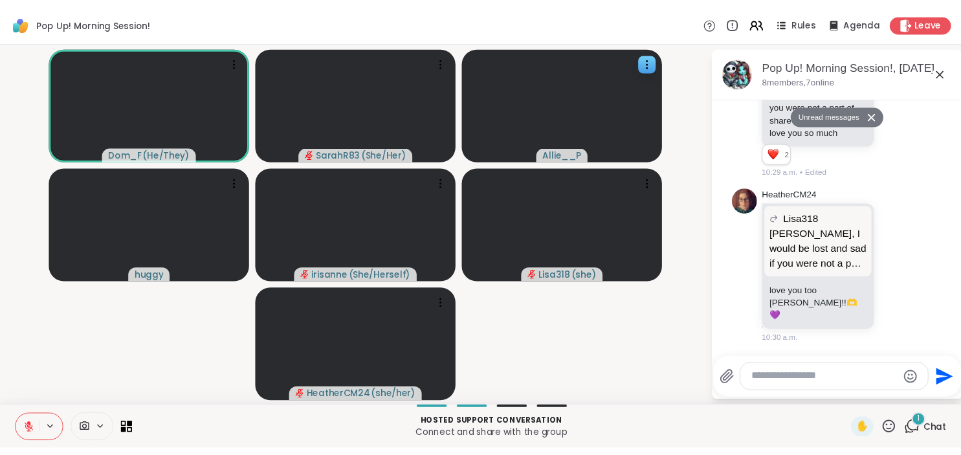
scroll to position [2613, 0]
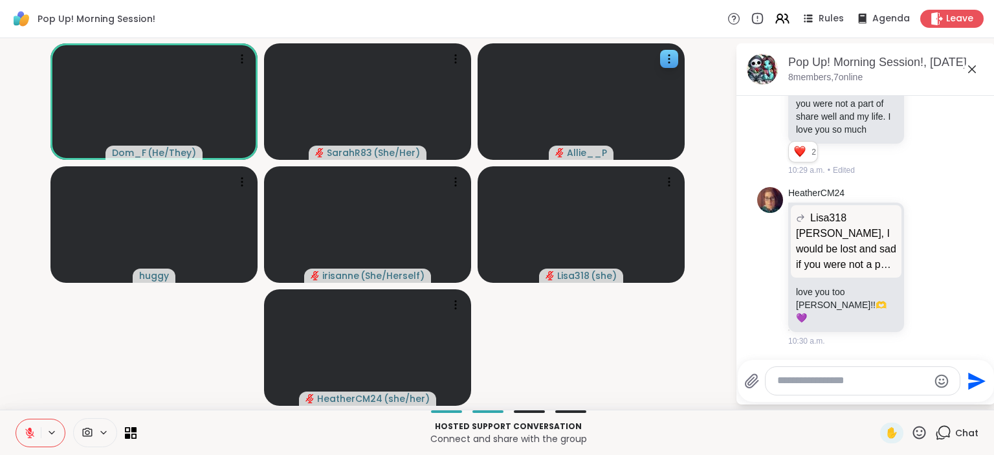
click at [30, 435] on icon at bounding box center [30, 433] width 12 height 12
click at [28, 435] on icon at bounding box center [30, 433] width 6 height 4
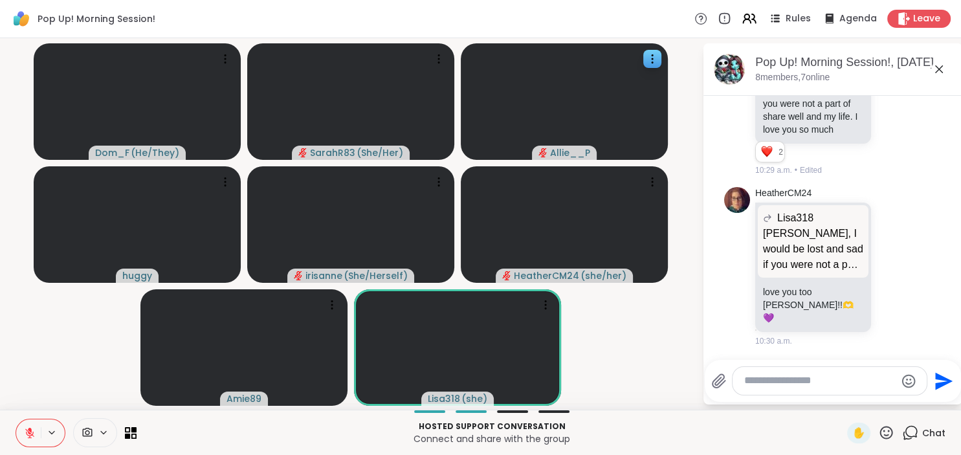
click at [28, 431] on icon at bounding box center [29, 432] width 9 height 9
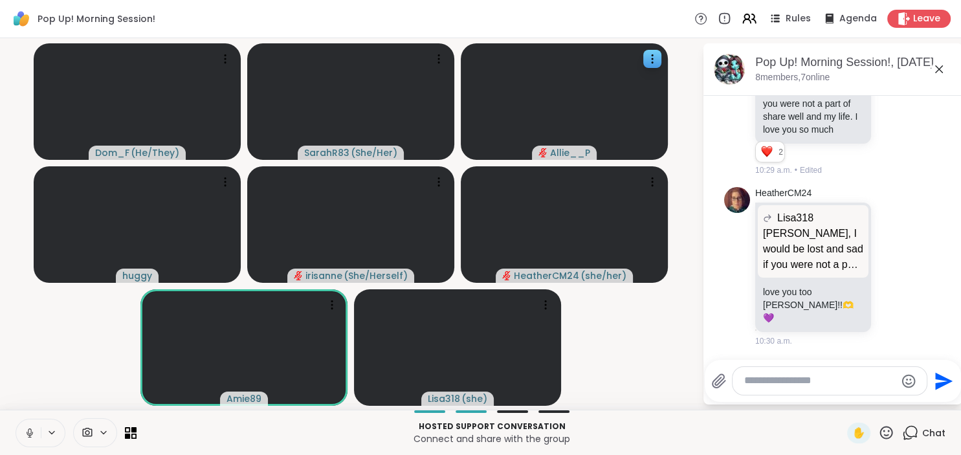
click at [912, 438] on icon at bounding box center [910, 432] width 16 height 16
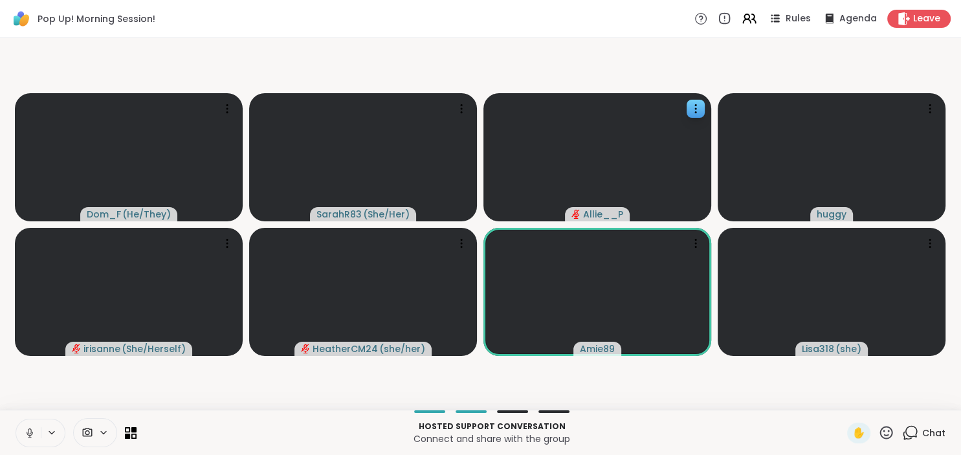
click at [912, 439] on icon at bounding box center [910, 432] width 16 height 16
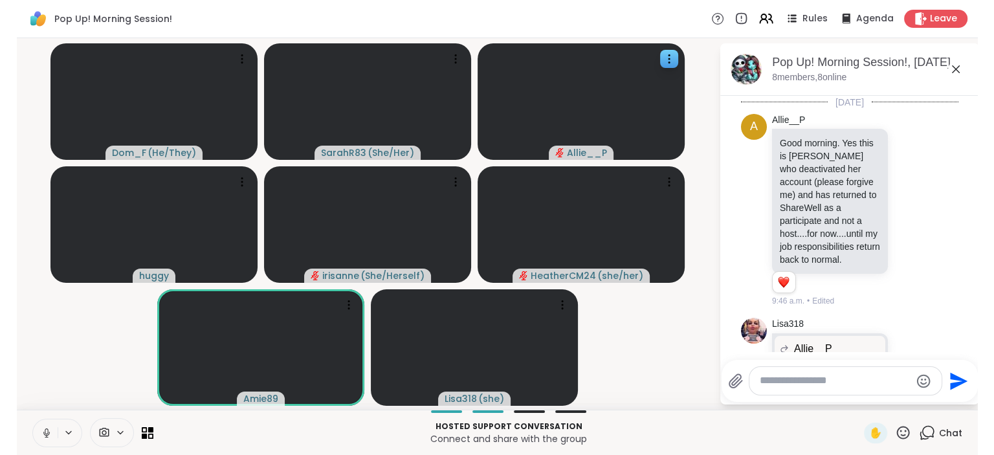
scroll to position [2600, 0]
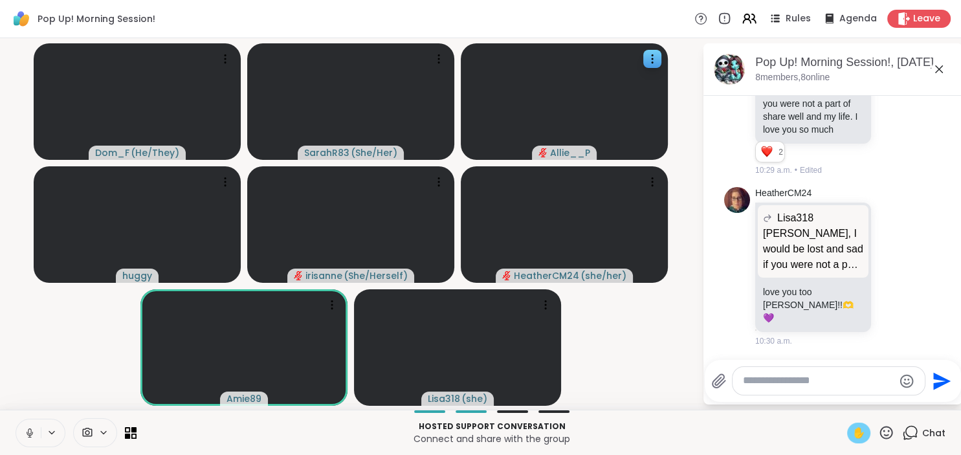
click at [863, 440] on span "✋" at bounding box center [858, 433] width 13 height 16
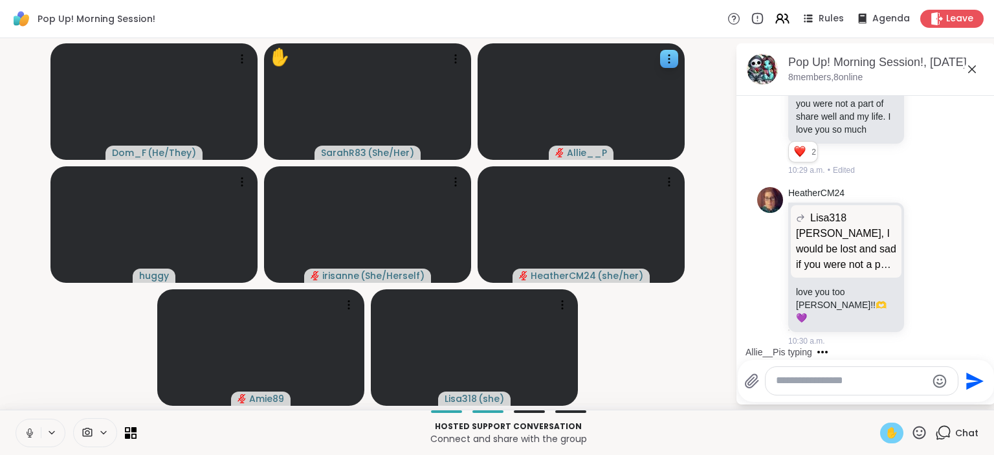
click at [30, 428] on icon at bounding box center [30, 433] width 12 height 12
click at [886, 436] on span "✋" at bounding box center [891, 433] width 13 height 16
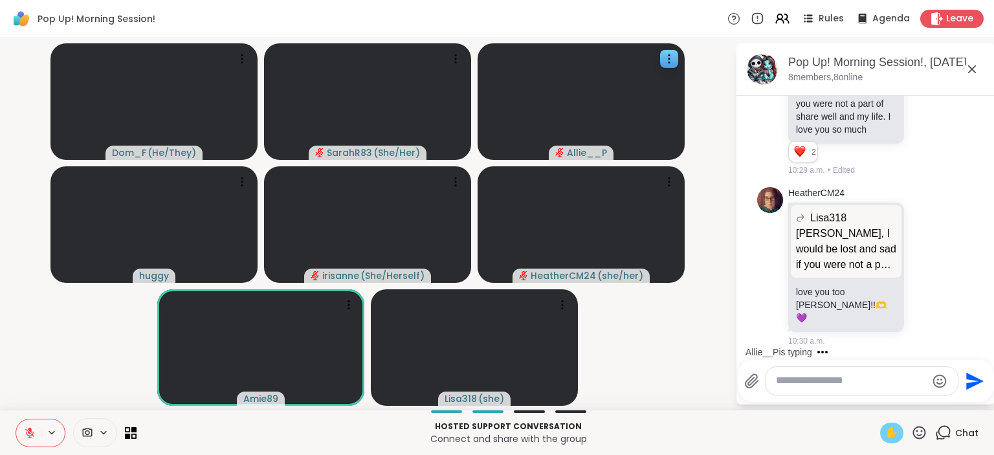
click at [893, 435] on span "✋" at bounding box center [891, 433] width 13 height 16
click at [891, 437] on span "✋" at bounding box center [891, 433] width 13 height 16
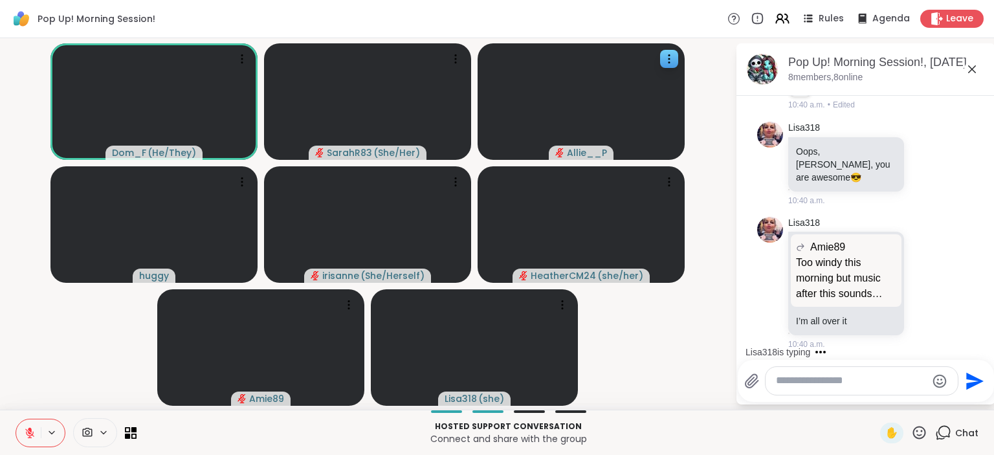
scroll to position [3325, 0]
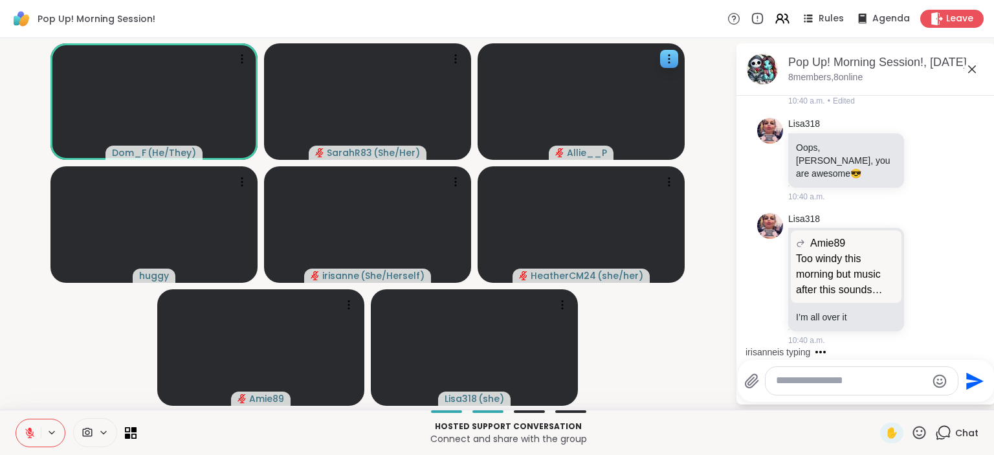
click at [28, 433] on icon at bounding box center [29, 432] width 9 height 9
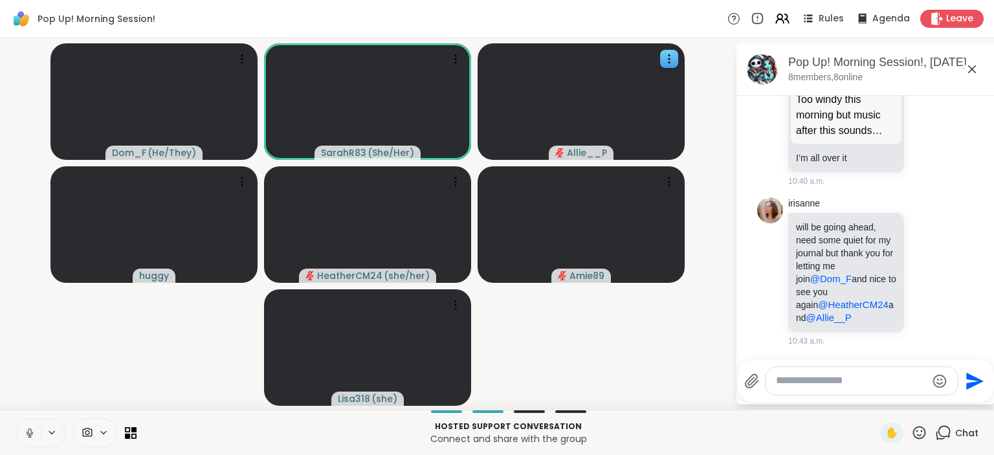
scroll to position [3490, 0]
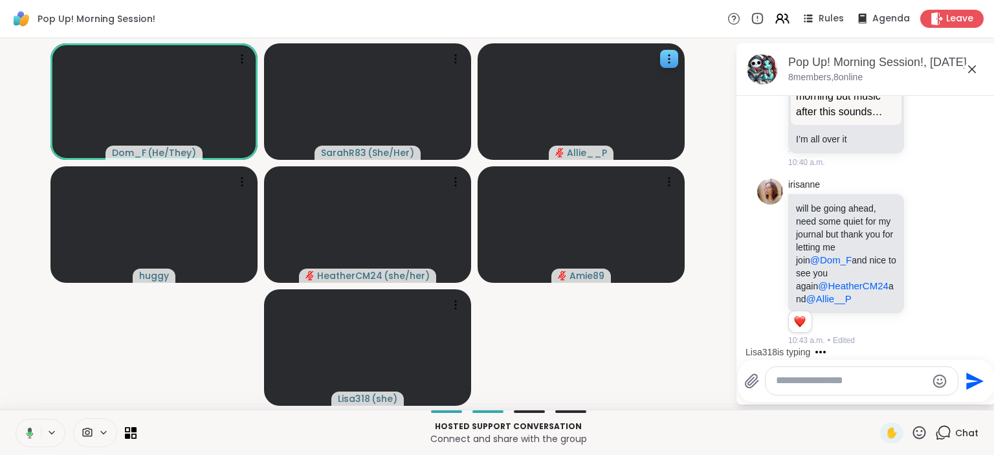
click at [35, 435] on button at bounding box center [27, 432] width 27 height 27
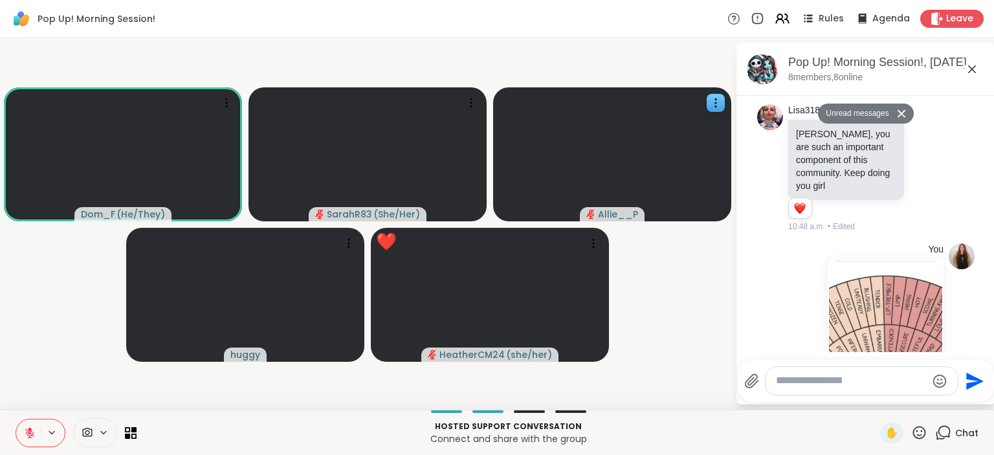
scroll to position [4007, 0]
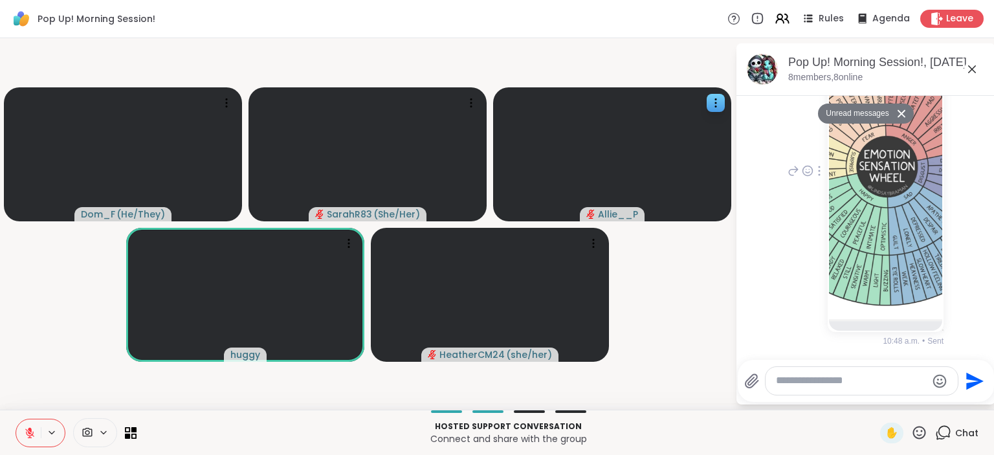
click at [915, 202] on img at bounding box center [885, 167] width 113 height 308
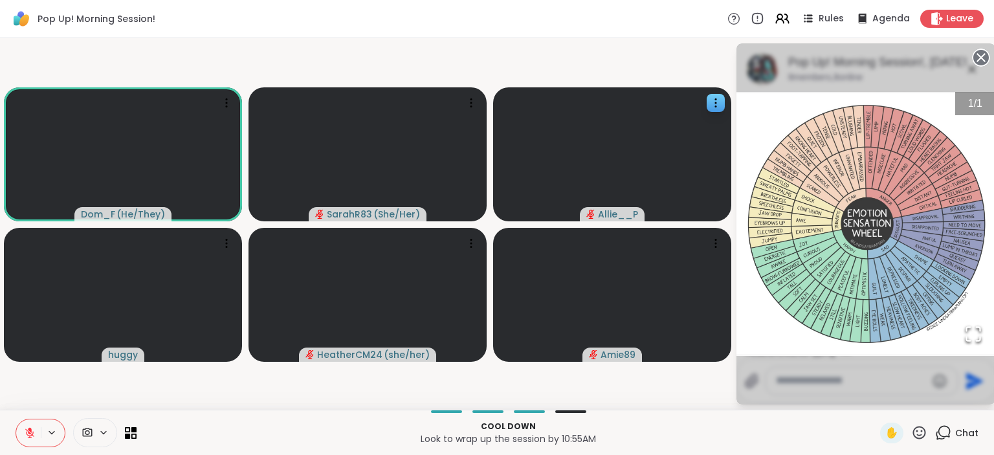
click at [35, 438] on icon at bounding box center [30, 433] width 12 height 12
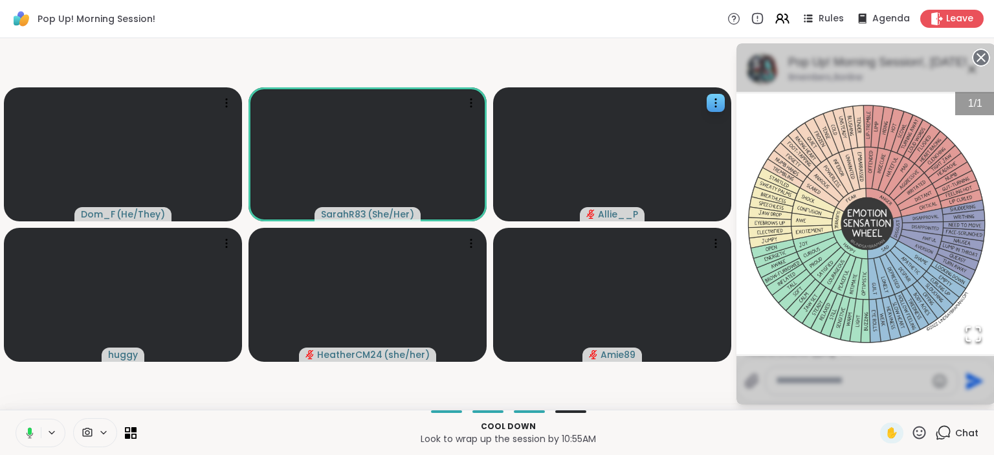
click at [979, 58] on icon at bounding box center [981, 58] width 18 height 18
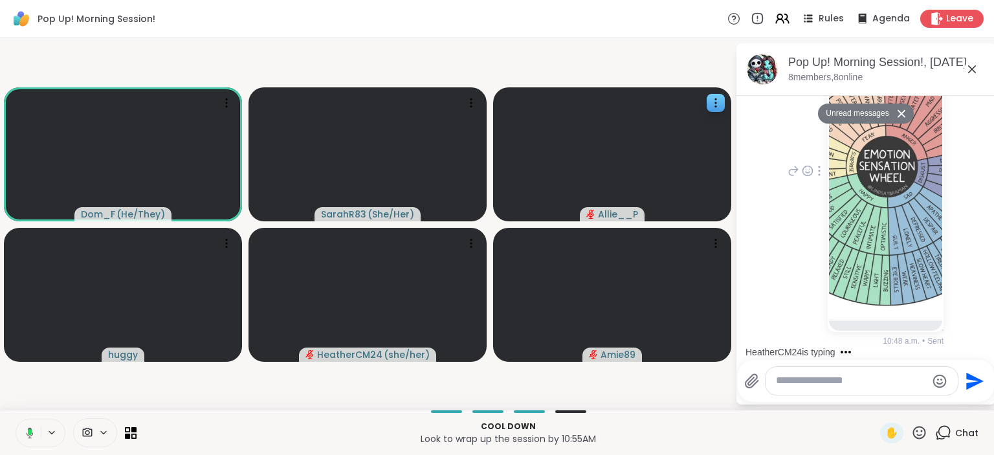
click at [968, 72] on icon at bounding box center [972, 69] width 8 height 8
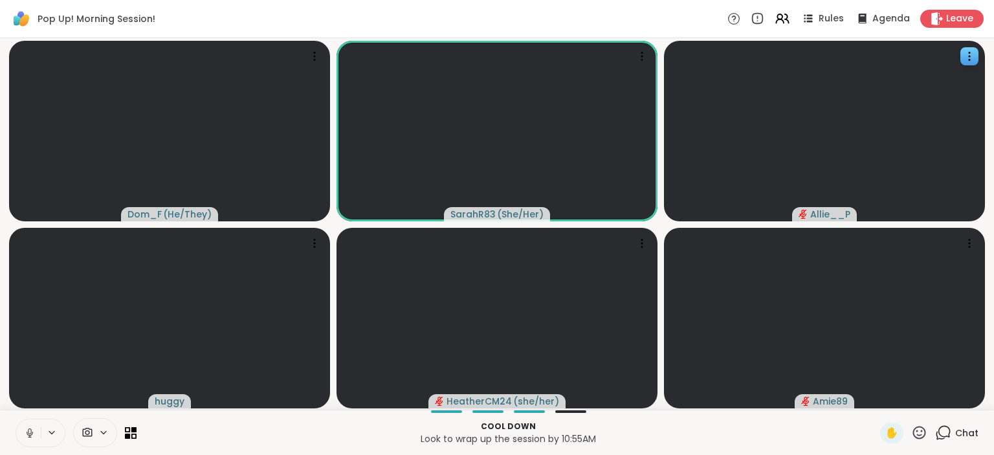
click at [946, 435] on icon at bounding box center [943, 432] width 16 height 16
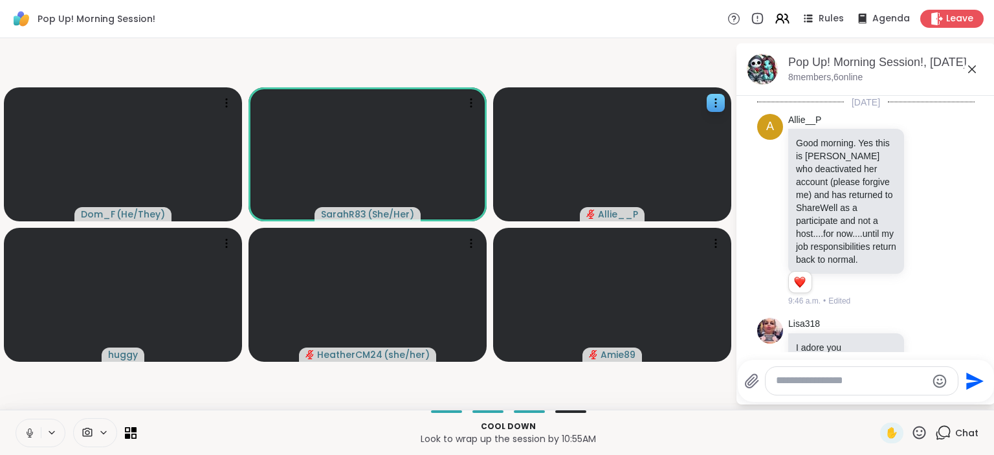
scroll to position [3888, 0]
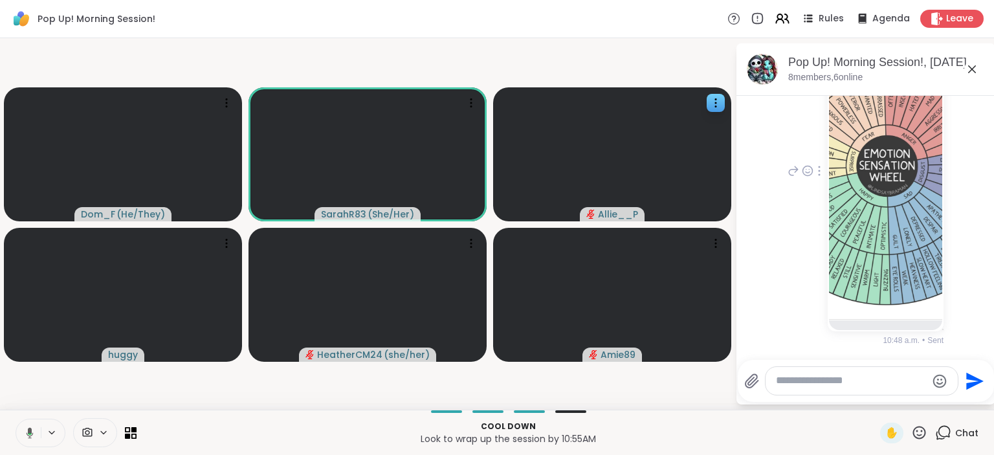
click at [934, 118] on img at bounding box center [885, 166] width 113 height 308
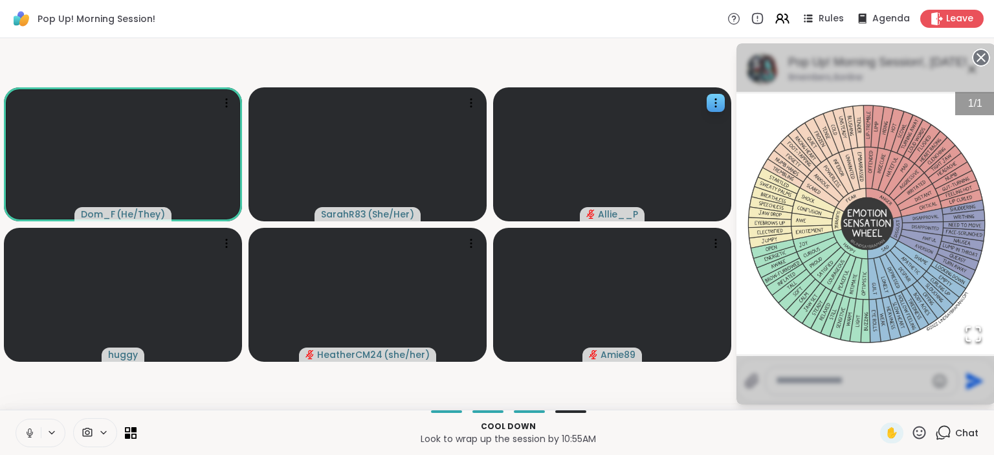
click at [982, 54] on circle at bounding box center [981, 58] width 16 height 16
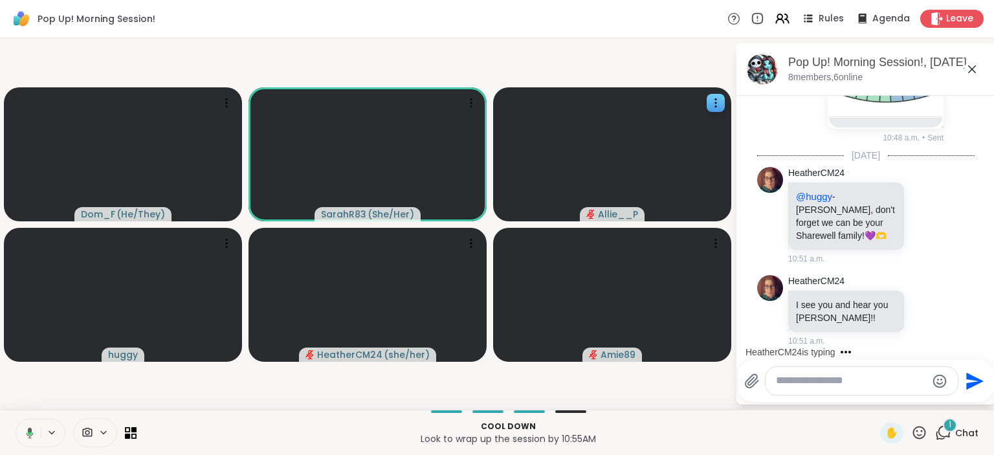
scroll to position [4077, 0]
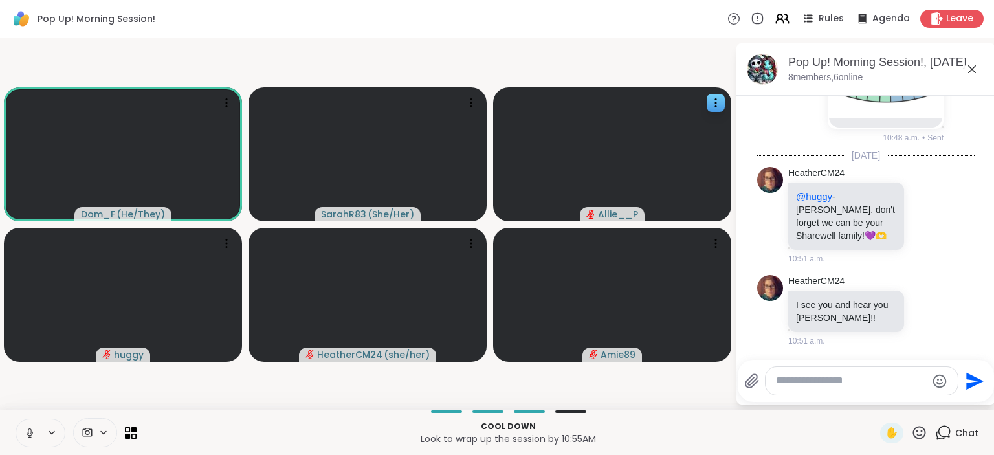
click at [30, 431] on icon at bounding box center [30, 433] width 12 height 12
click at [925, 310] on icon at bounding box center [926, 309] width 12 height 13
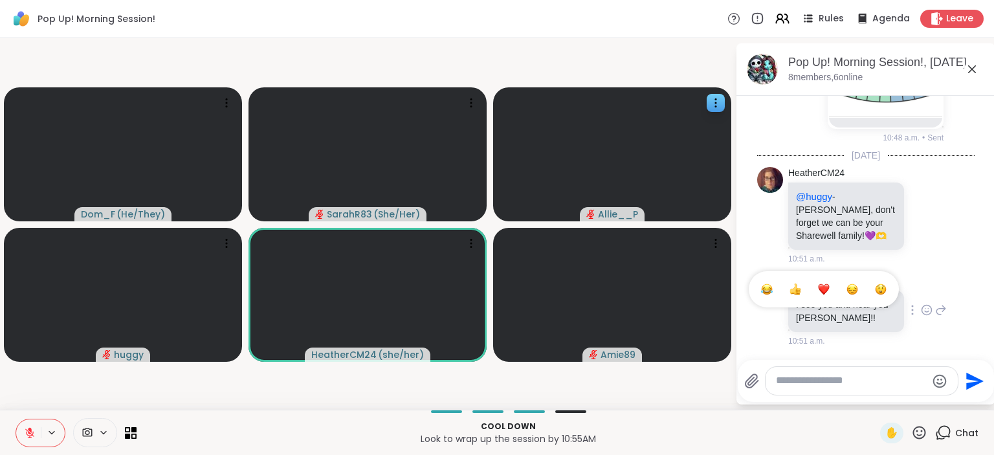
click at [825, 281] on button "Select Reaction: Heart" at bounding box center [824, 289] width 26 height 26
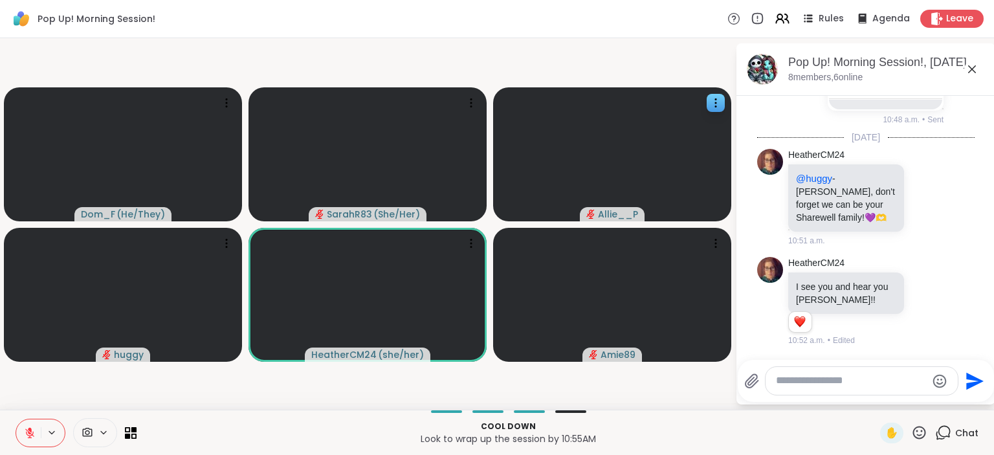
click at [801, 384] on textarea "Type your message" at bounding box center [851, 381] width 151 height 14
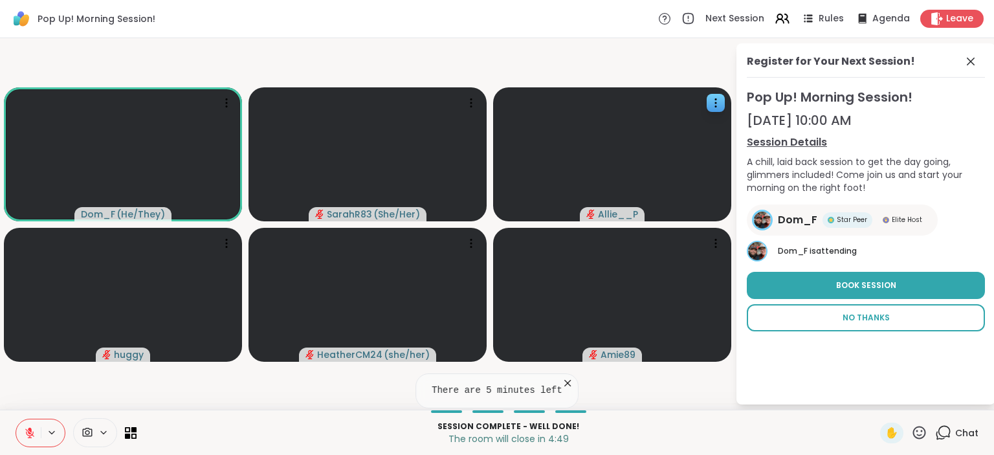
click at [855, 321] on span "No Thanks" at bounding box center [865, 318] width 47 height 12
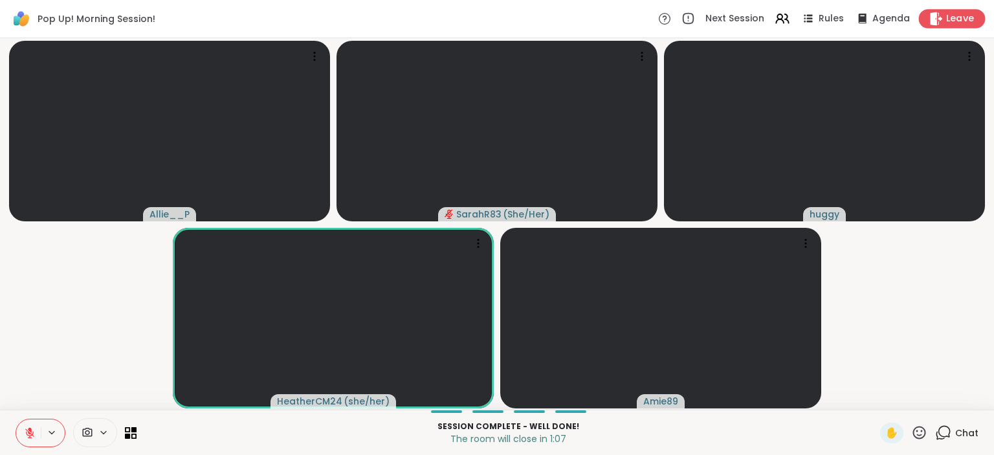
click at [961, 17] on span "Leave" at bounding box center [960, 19] width 28 height 14
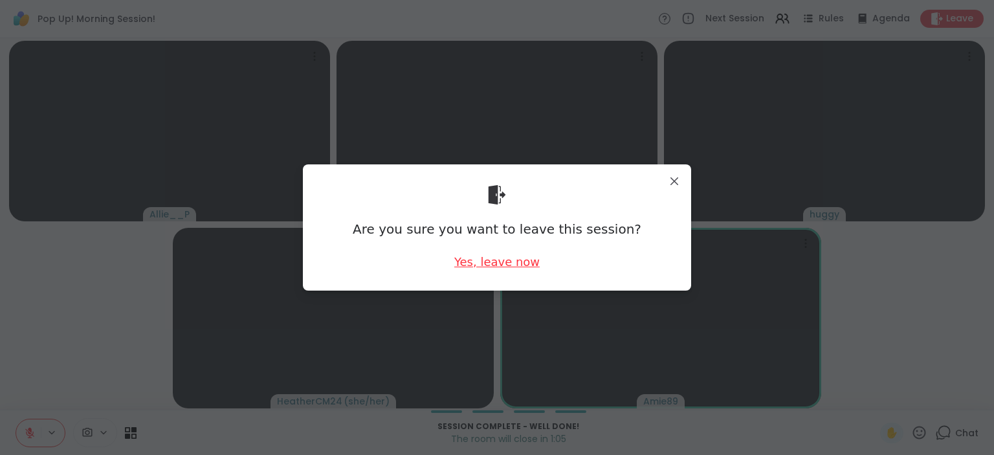
click at [501, 265] on div "Yes, leave now" at bounding box center [496, 262] width 85 height 16
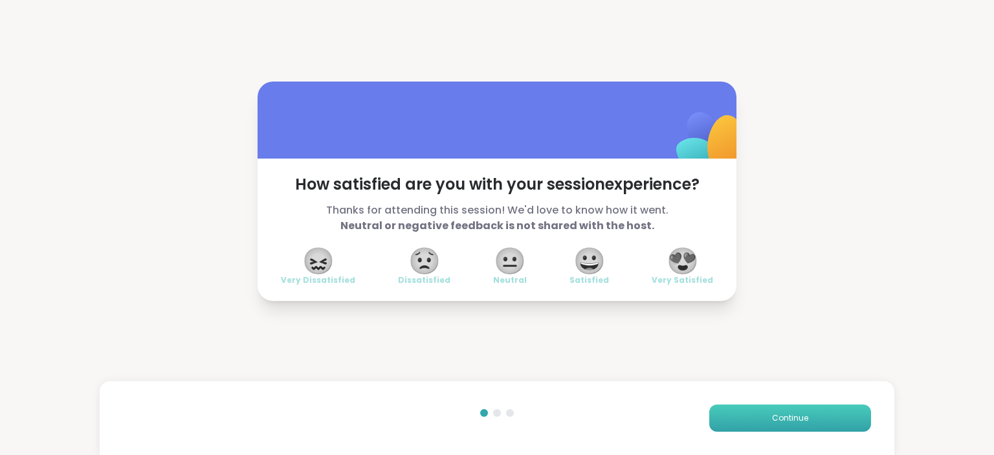
click at [770, 420] on button "Continue" at bounding box center [790, 417] width 162 height 27
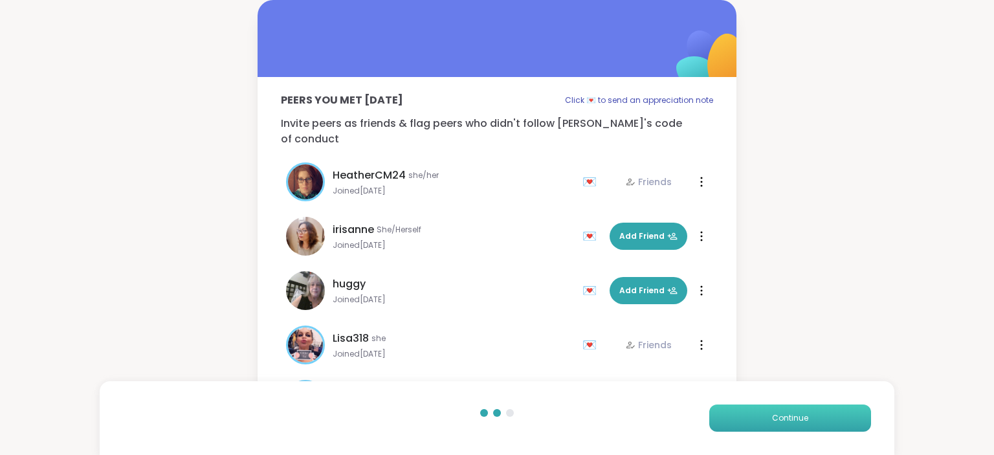
click at [770, 420] on button "Continue" at bounding box center [790, 417] width 162 height 27
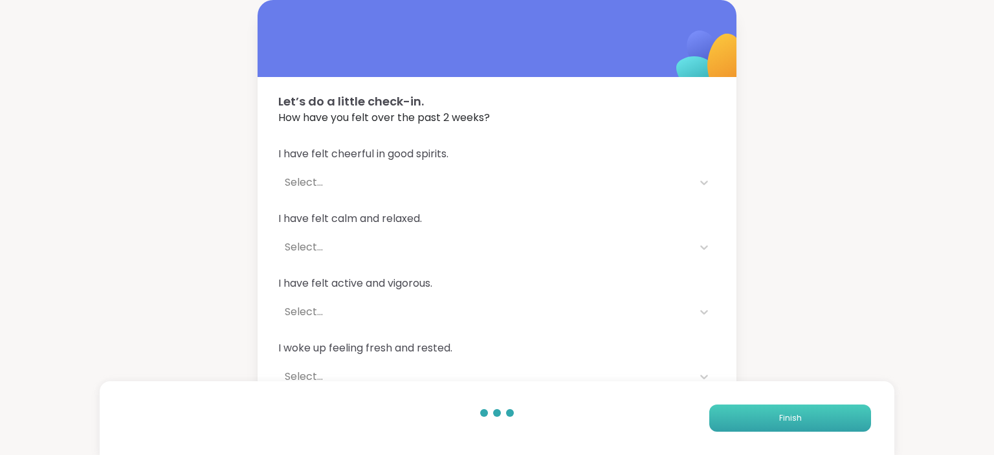
click at [770, 420] on button "Finish" at bounding box center [790, 417] width 162 height 27
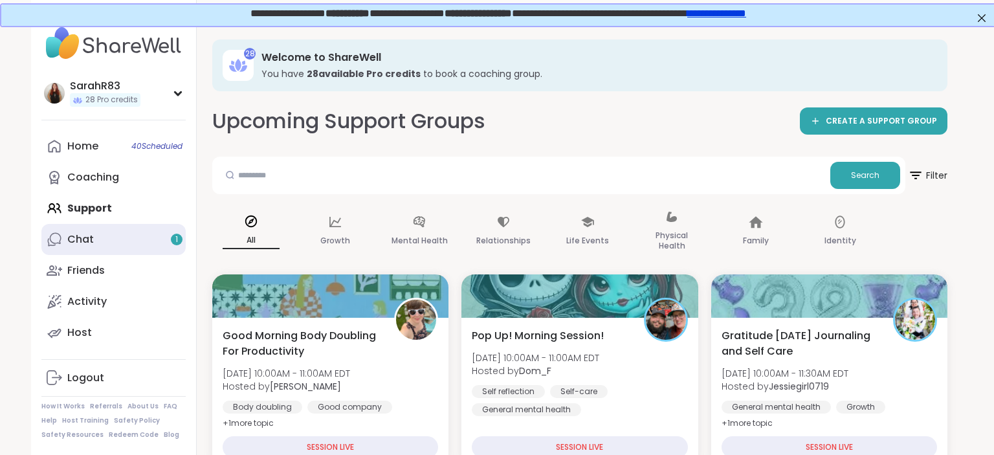
click at [149, 241] on link "Chat 1" at bounding box center [113, 239] width 144 height 31
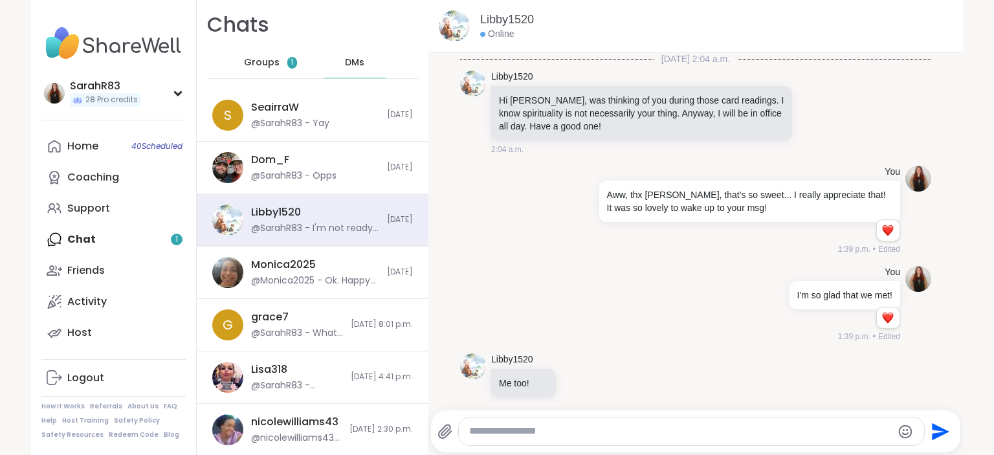
scroll to position [633, 0]
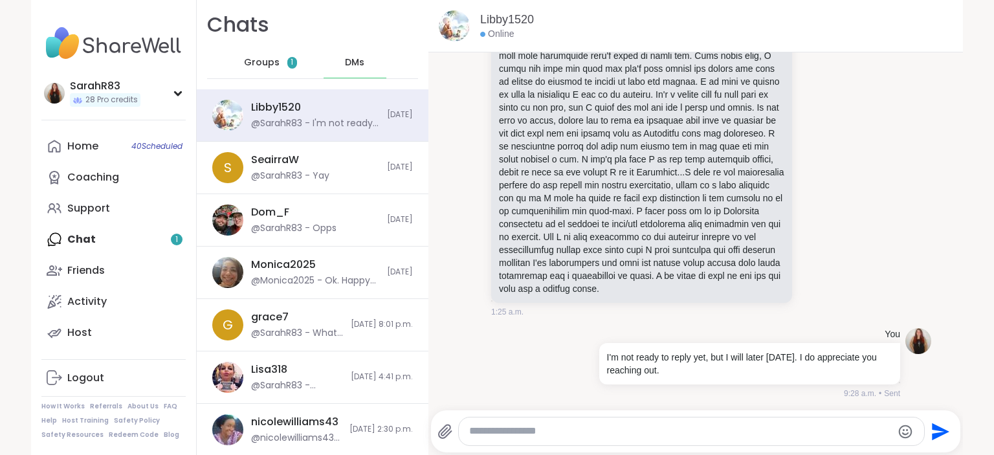
click at [269, 63] on span "Groups" at bounding box center [262, 62] width 36 height 13
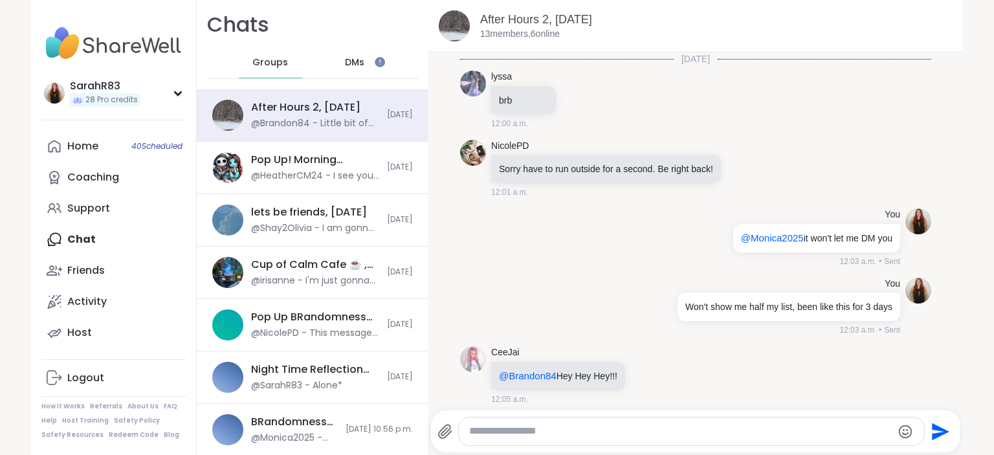
scroll to position [6188, 0]
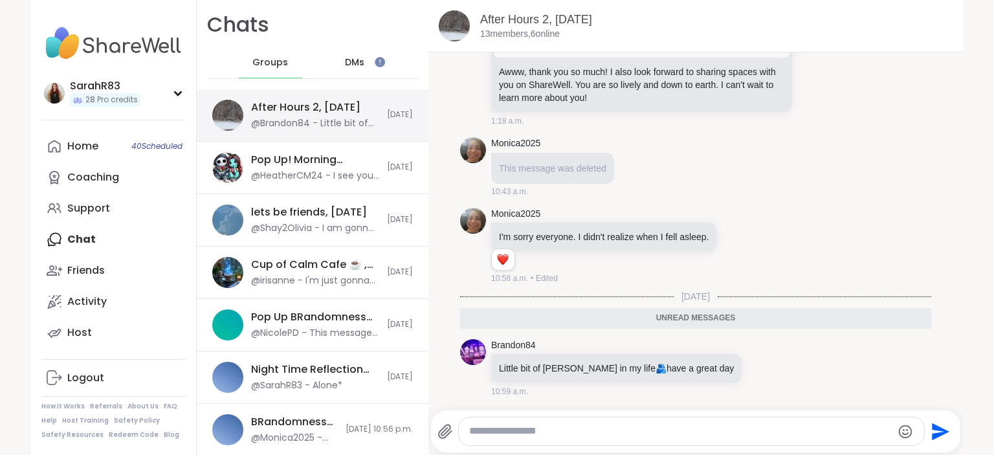
click at [288, 113] on div "After Hours 2, [DATE]" at bounding box center [305, 107] width 109 height 14
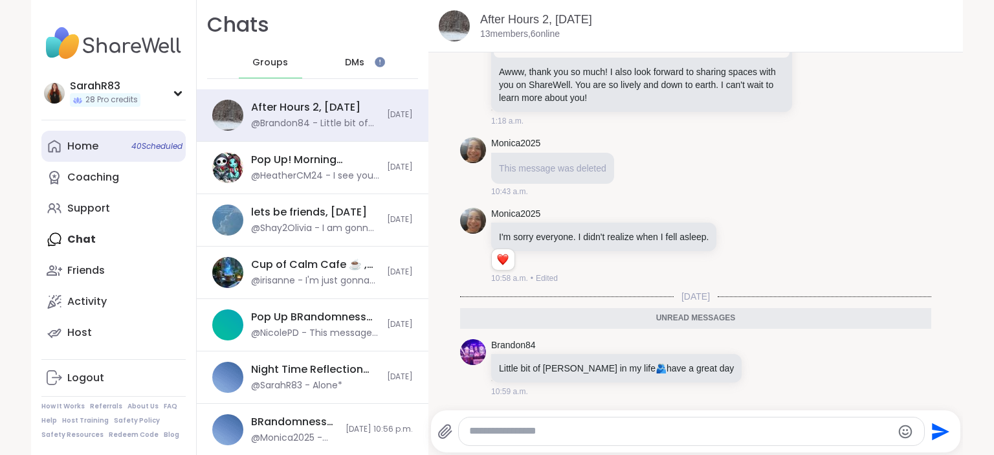
click at [122, 143] on link "Home 40 Scheduled" at bounding box center [113, 146] width 144 height 31
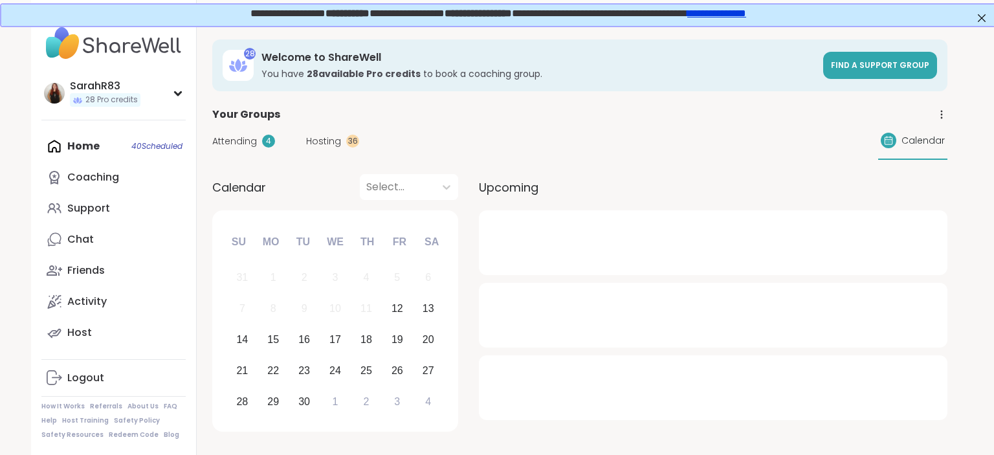
drag, startPoint x: 122, startPoint y: 143, endPoint x: 155, endPoint y: 154, distance: 34.8
click at [155, 154] on div "Home 40 Scheduled Coaching Support Chat Friends Activity Host" at bounding box center [113, 239] width 144 height 217
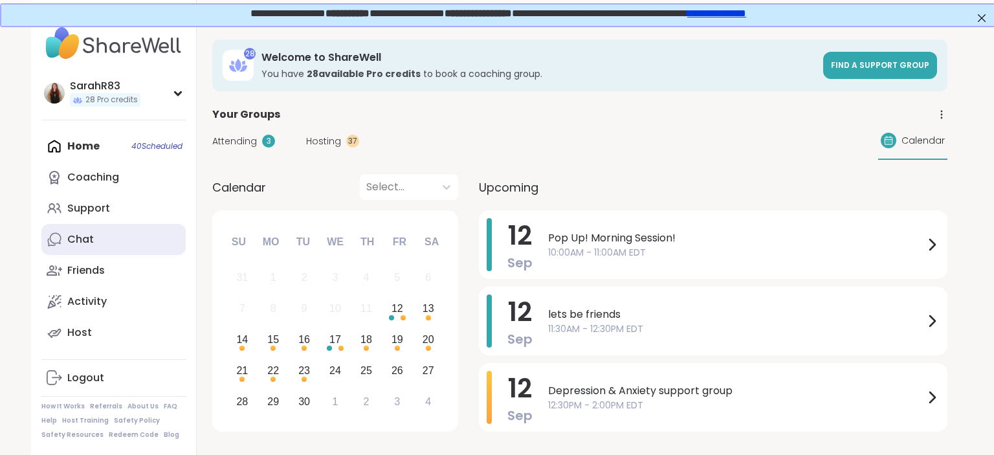
click at [104, 246] on link "Chat" at bounding box center [113, 239] width 144 height 31
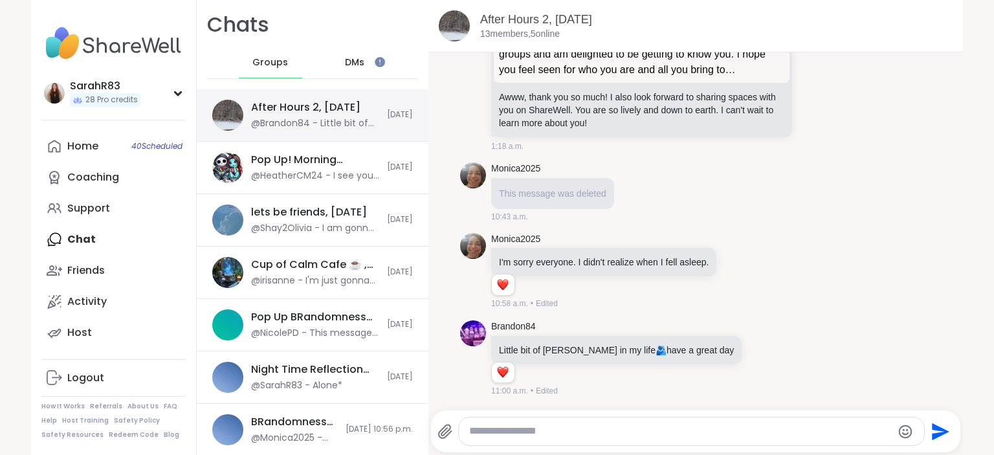
click at [296, 116] on div "After Hours 2, Sep 12 @Brandon84 - Little bit of Monica in my life 🫂 have a gre…" at bounding box center [315, 115] width 128 height 30
click at [337, 108] on div "After Hours 2, [DATE]" at bounding box center [305, 107] width 109 height 14
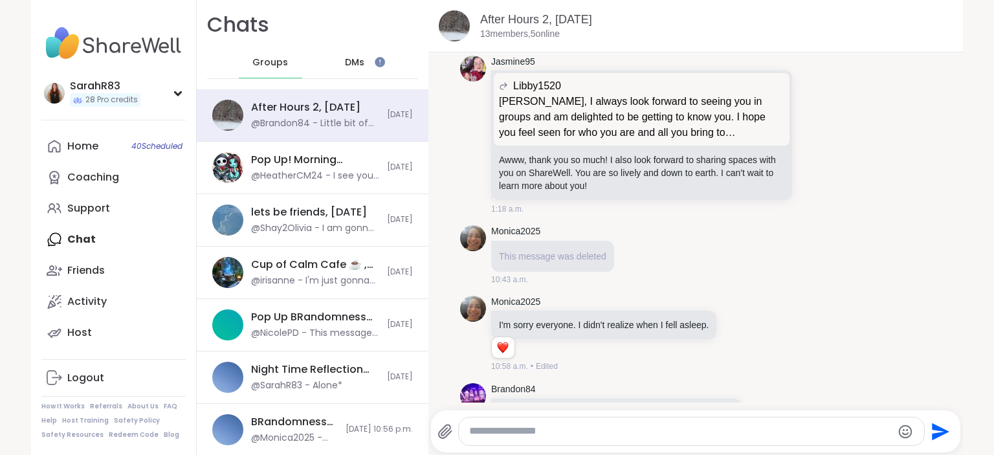
scroll to position [6163, 0]
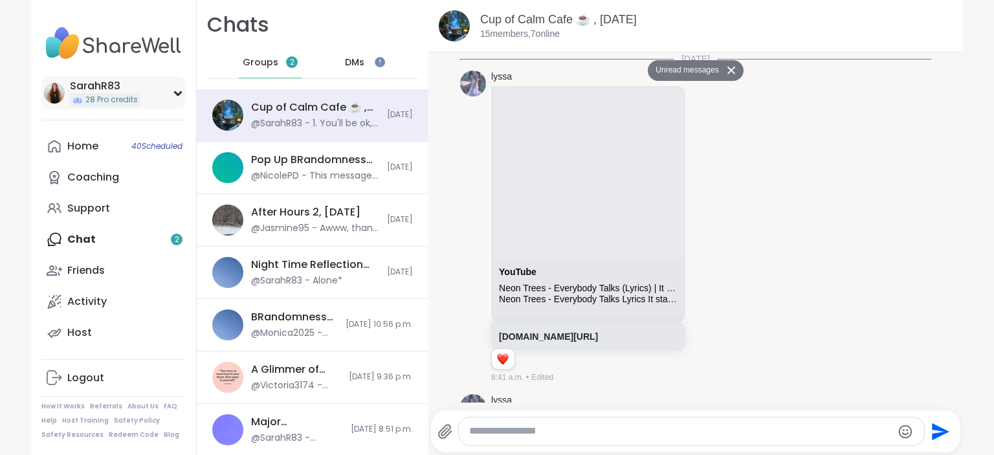
scroll to position [9974, 0]
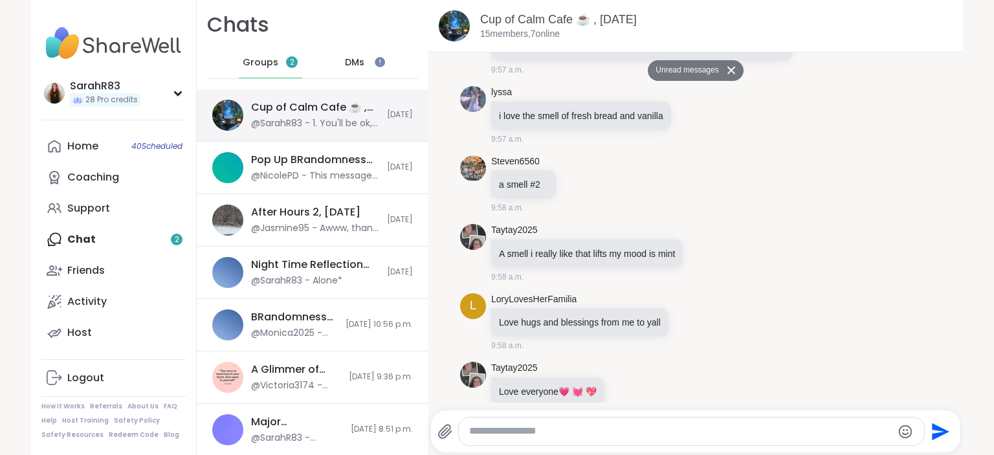
click at [270, 110] on div "Cup of Calm Cafe ☕️ , [DATE]" at bounding box center [315, 107] width 128 height 14
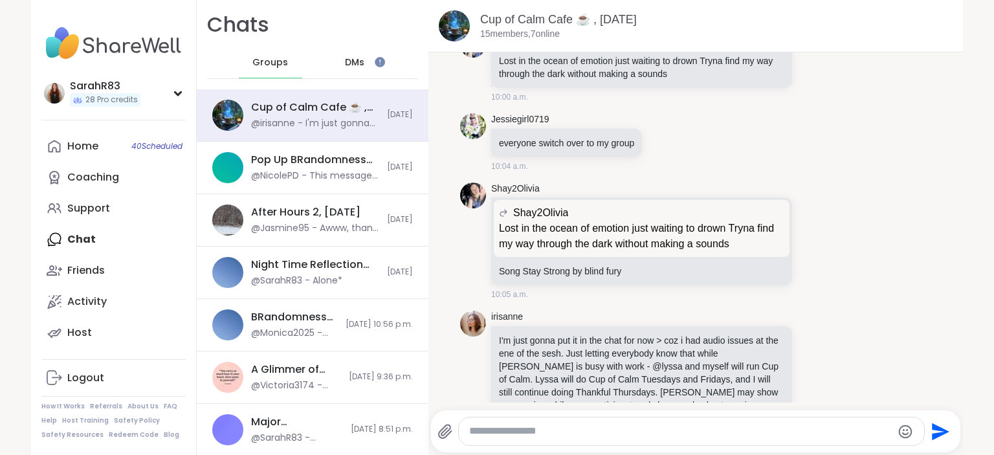
scroll to position [10381, 0]
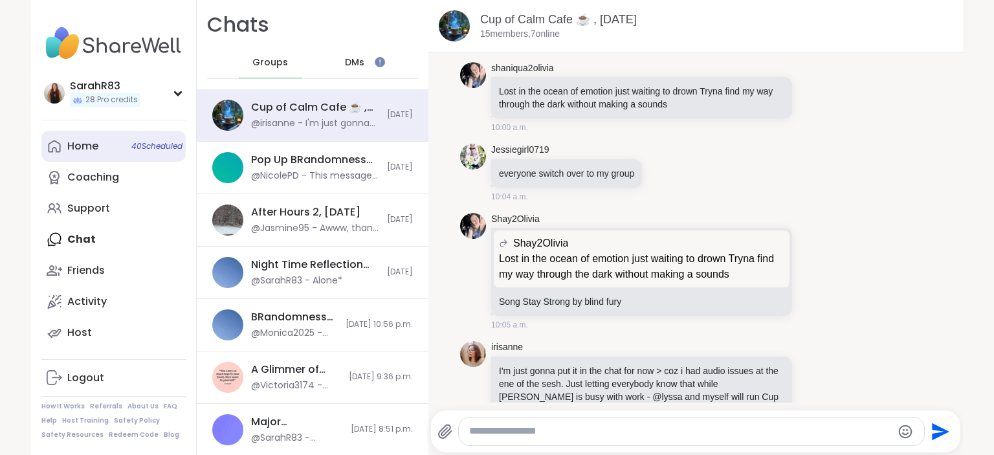
click at [94, 149] on div "Home 40 Scheduled" at bounding box center [82, 146] width 31 height 14
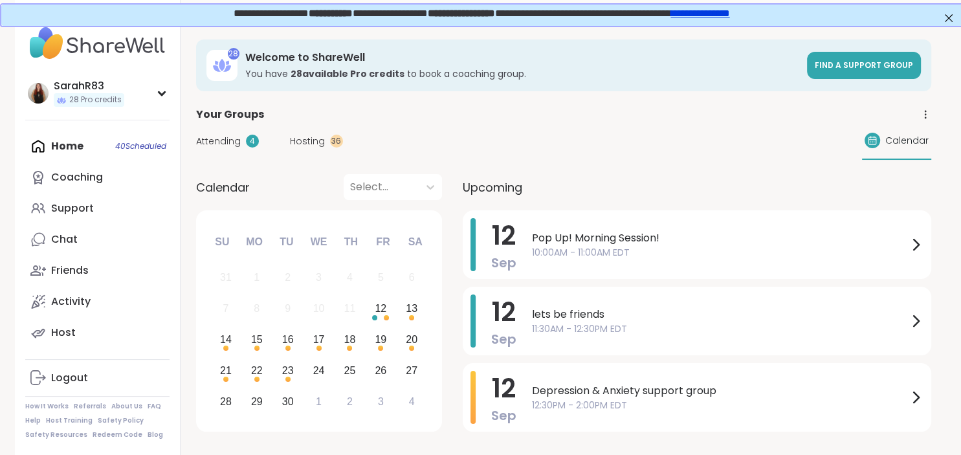
click at [72, 155] on div "Home 40 Scheduled Coaching Support Chat Friends Activity Host" at bounding box center [97, 239] width 144 height 217
click at [73, 149] on div "Home 40 Scheduled Coaching Support Chat Friends Activity Host" at bounding box center [97, 239] width 144 height 217
click at [75, 144] on div "Home 40 Scheduled Coaching Support Chat Friends Activity Host" at bounding box center [97, 239] width 144 height 217
click at [303, 147] on div "Attending 4 Hosting 36 Calendar" at bounding box center [563, 141] width 735 height 38
click at [304, 144] on span "Hosting" at bounding box center [307, 142] width 35 height 14
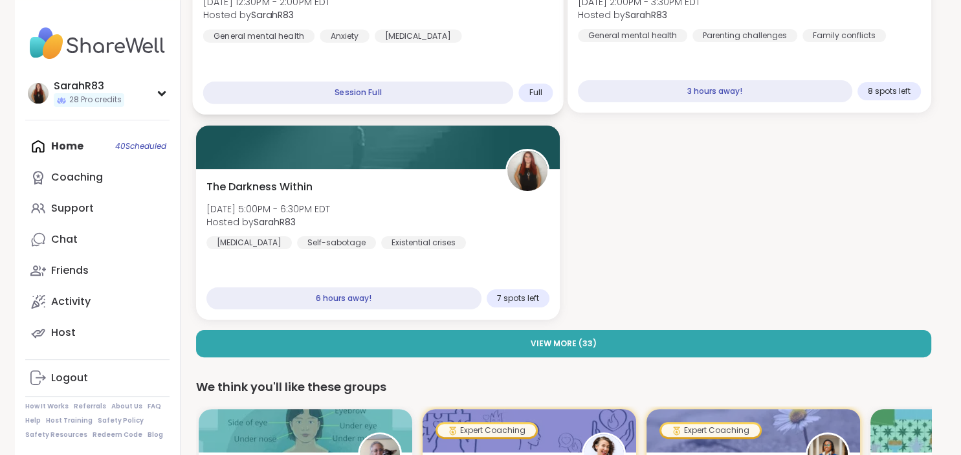
scroll to position [257, 0]
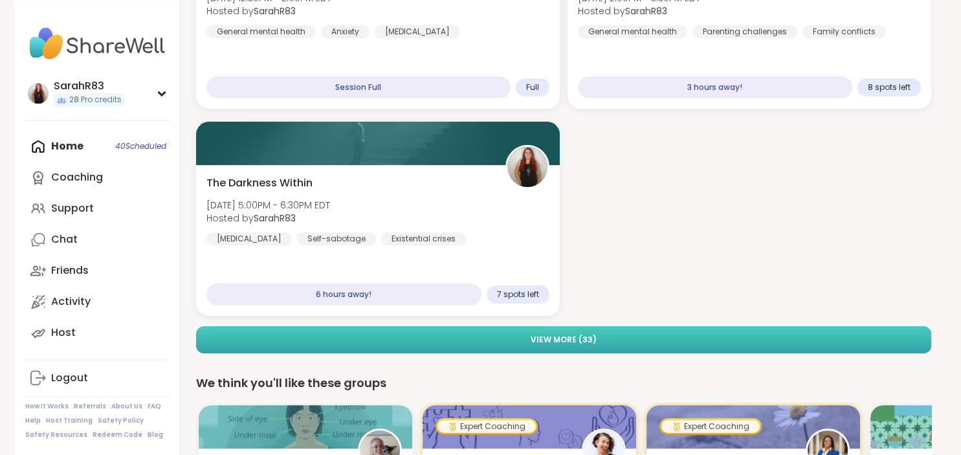
click at [481, 343] on button "View More ( 33 )" at bounding box center [563, 339] width 735 height 27
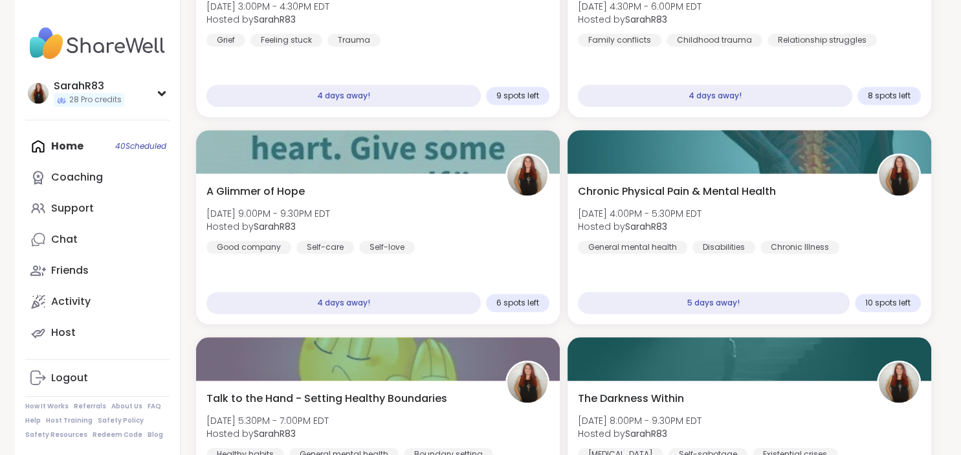
scroll to position [1285, 0]
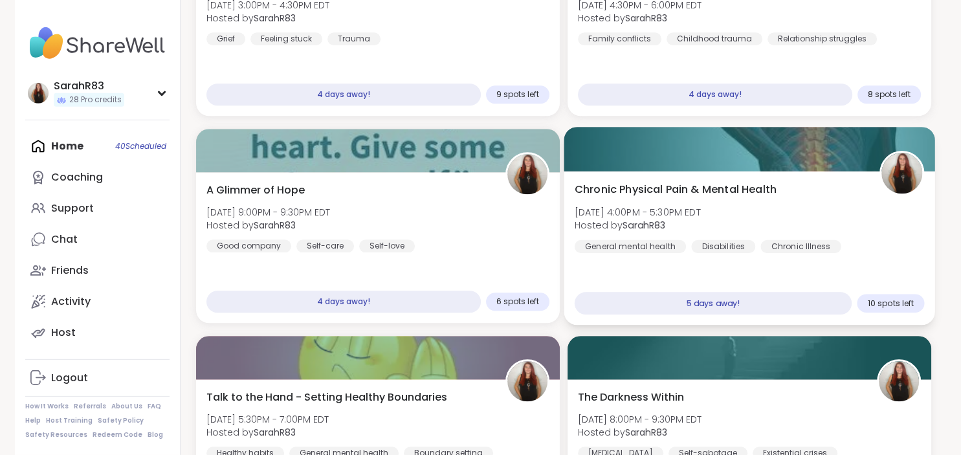
click at [742, 212] on div "Chronic Physical Pain & Mental Health Wed, Sep 17 | 4:00PM - 5:30PM EDT Hosted …" at bounding box center [749, 217] width 350 height 71
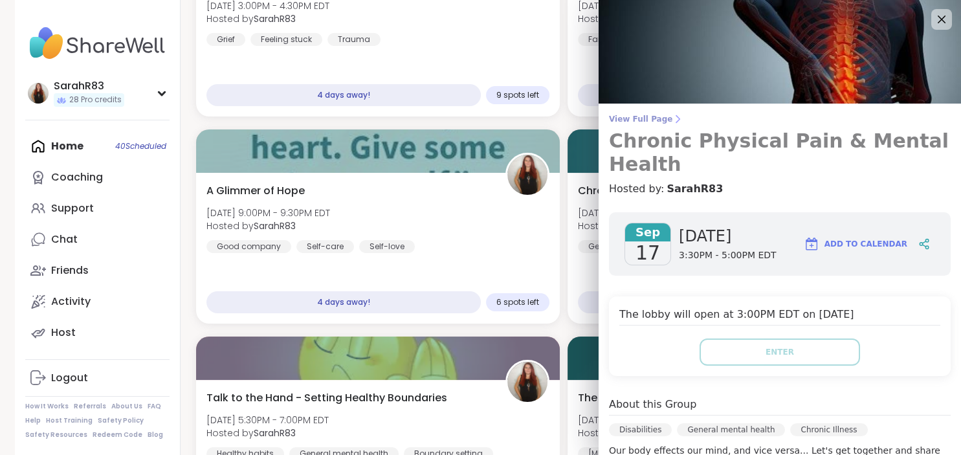
click at [622, 121] on span "View Full Page" at bounding box center [780, 119] width 342 height 10
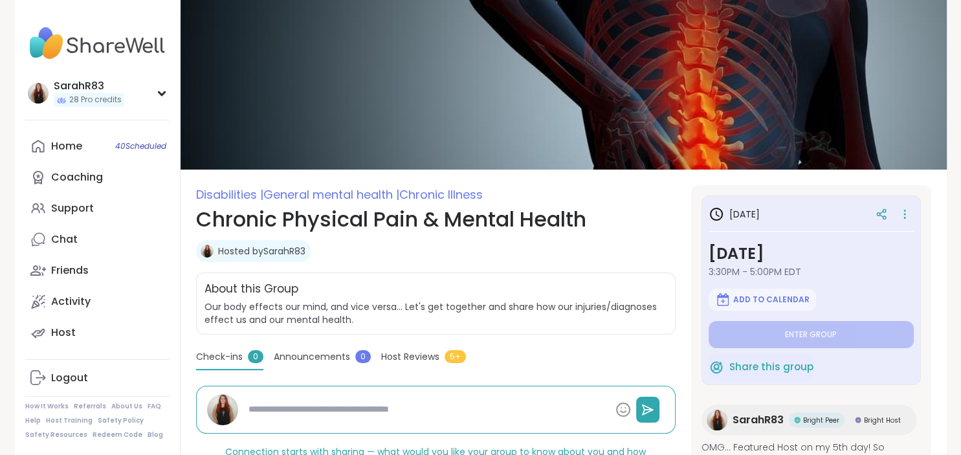
click at [897, 222] on div at bounding box center [891, 213] width 44 height 23
click at [904, 215] on icon at bounding box center [904, 214] width 13 height 18
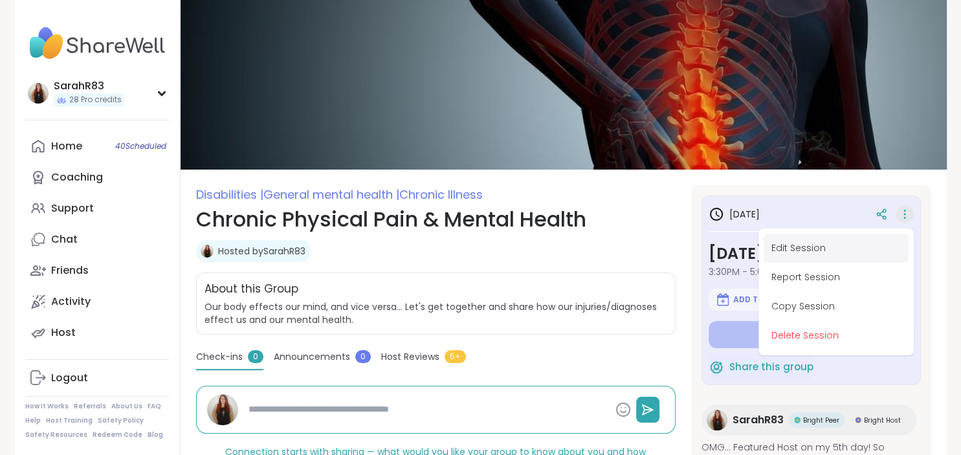
click at [863, 246] on button "Edit Session" at bounding box center [835, 248] width 145 height 29
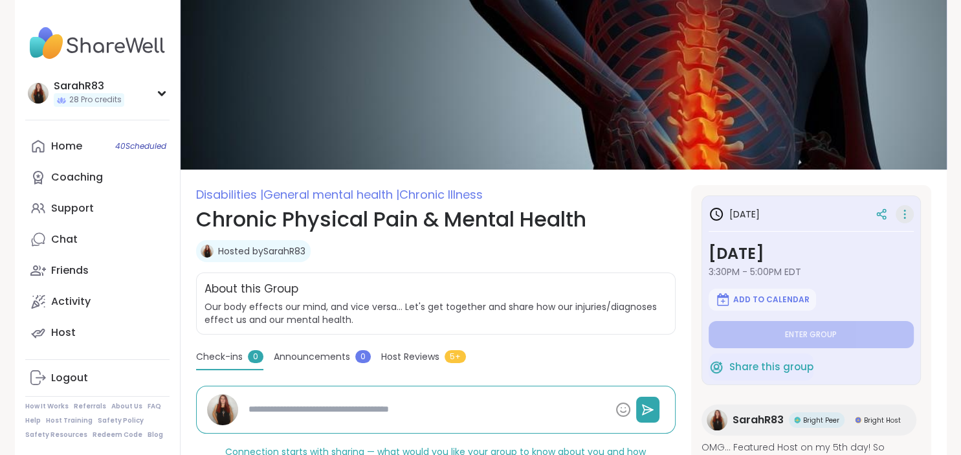
type textarea "*"
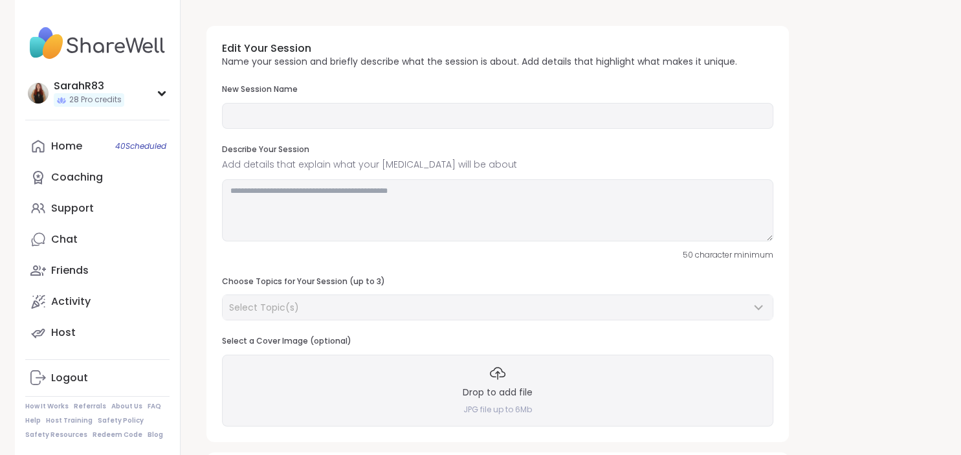
type input "**********"
type textarea "**********"
type input "**"
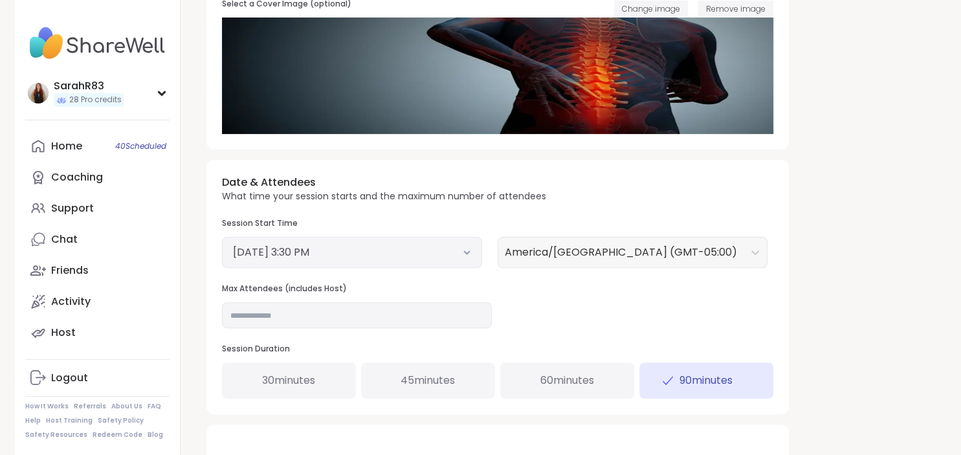
scroll to position [339, 0]
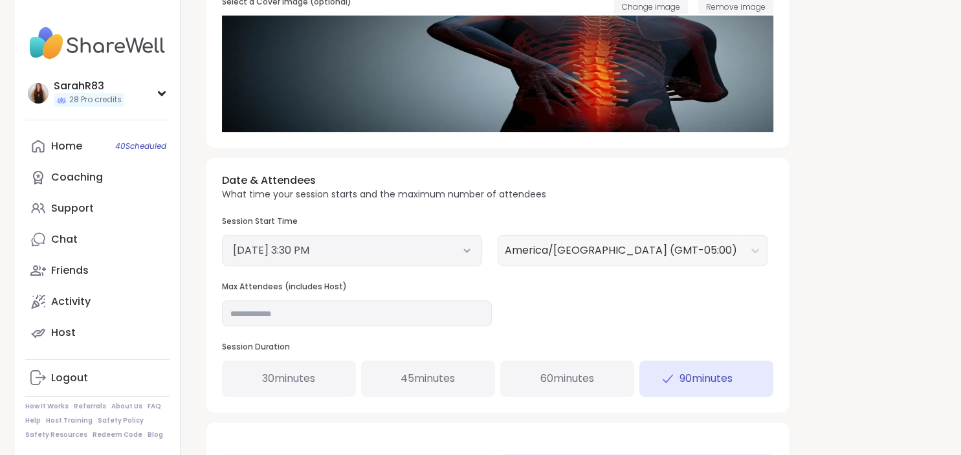
click at [417, 252] on button "September 17, 2025 3:30 PM" at bounding box center [352, 251] width 238 height 16
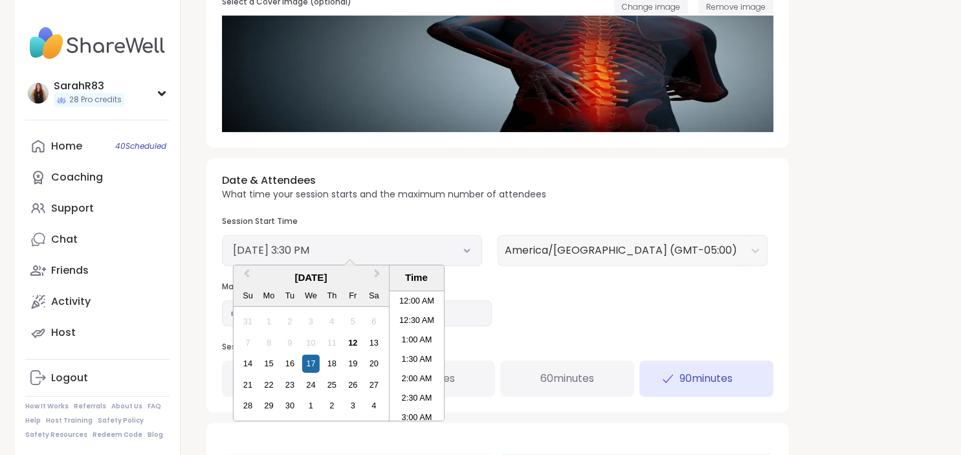
scroll to position [546, 0]
click at [416, 371] on li "4:00 PM" at bounding box center [416, 375] width 55 height 19
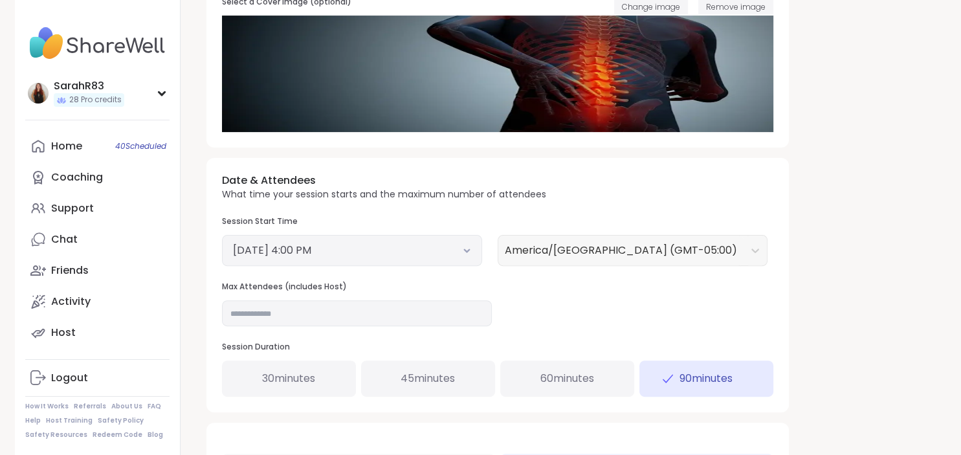
click at [580, 382] on span "60 minutes" at bounding box center [567, 379] width 54 height 16
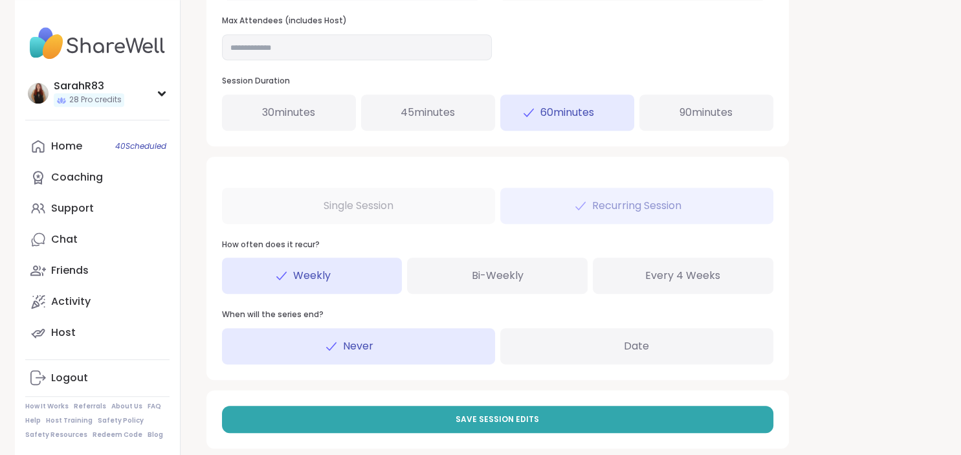
scroll to position [621, 0]
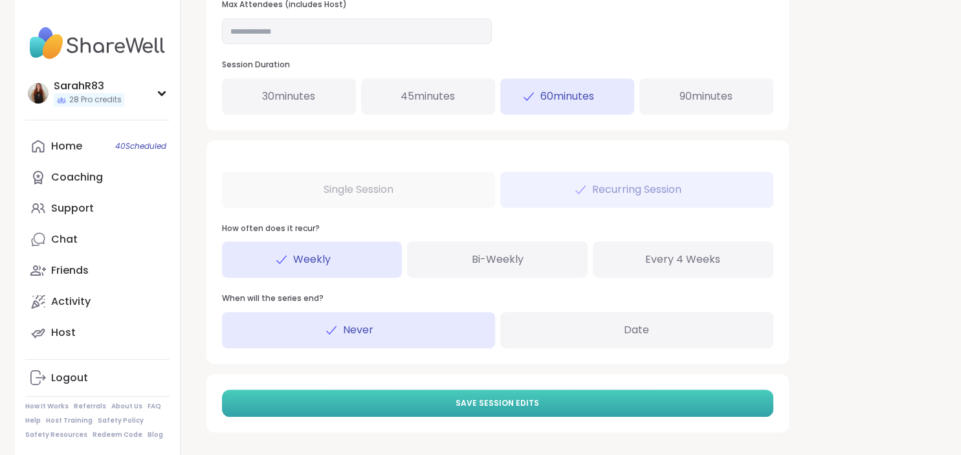
click at [565, 400] on button "Save Session Edits" at bounding box center [497, 402] width 551 height 27
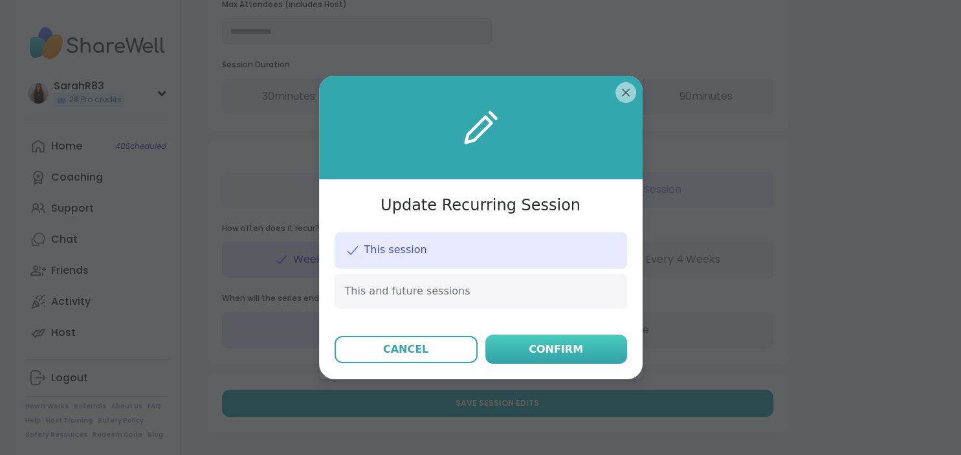
click at [549, 349] on div "Confirm" at bounding box center [555, 350] width 54 height 16
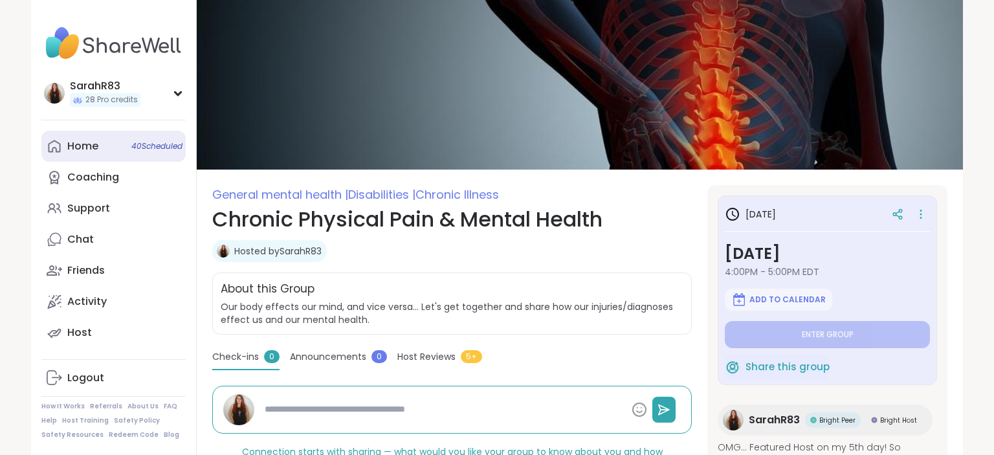
click at [85, 147] on div "Home 40 Scheduled" at bounding box center [82, 146] width 31 height 14
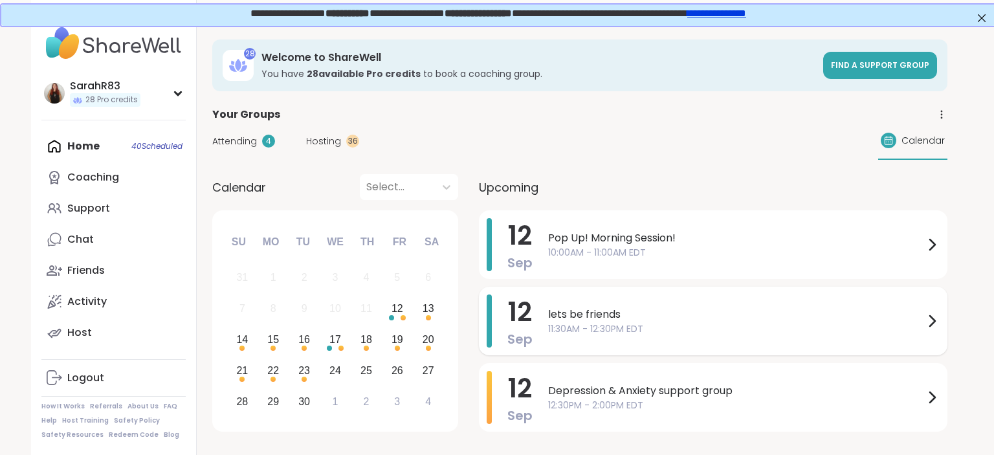
click at [545, 329] on div "12 Sep lets be friends 11:30AM - 12:30PM EDT" at bounding box center [713, 321] width 468 height 69
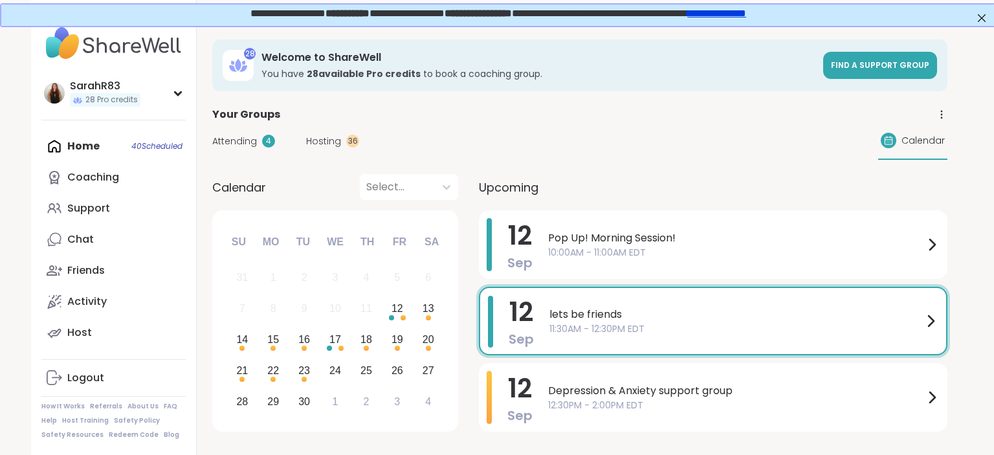
click at [455, 293] on div "September 2025 Su Mo Tu We Th Fr Sa 31 1 2 3 4 5 6 7 8 9 10 11 12 13 14 15 16 1…" at bounding box center [335, 320] width 246 height 221
click at [110, 210] on link "Support" at bounding box center [113, 208] width 144 height 31
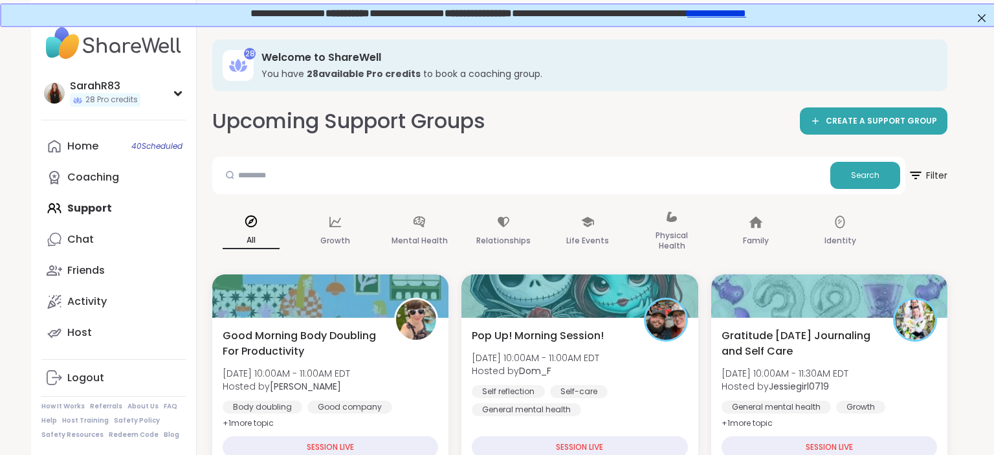
click at [106, 147] on link "Home 40 Scheduled" at bounding box center [113, 146] width 144 height 31
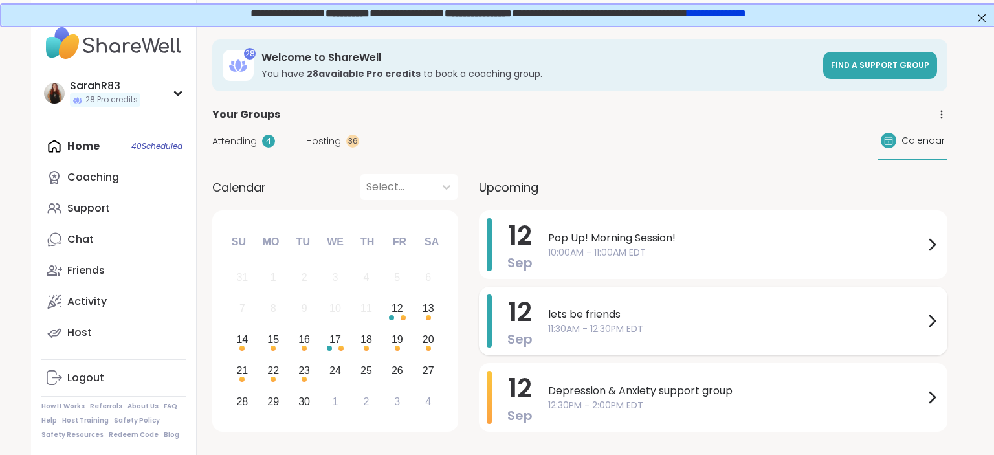
click at [633, 320] on span "lets be friends" at bounding box center [736, 315] width 376 height 16
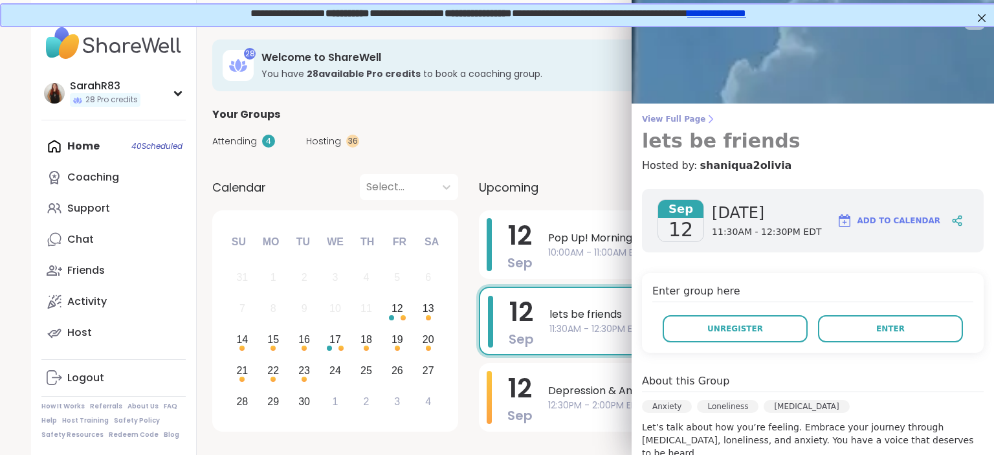
click at [691, 123] on span "View Full Page" at bounding box center [813, 119] width 342 height 10
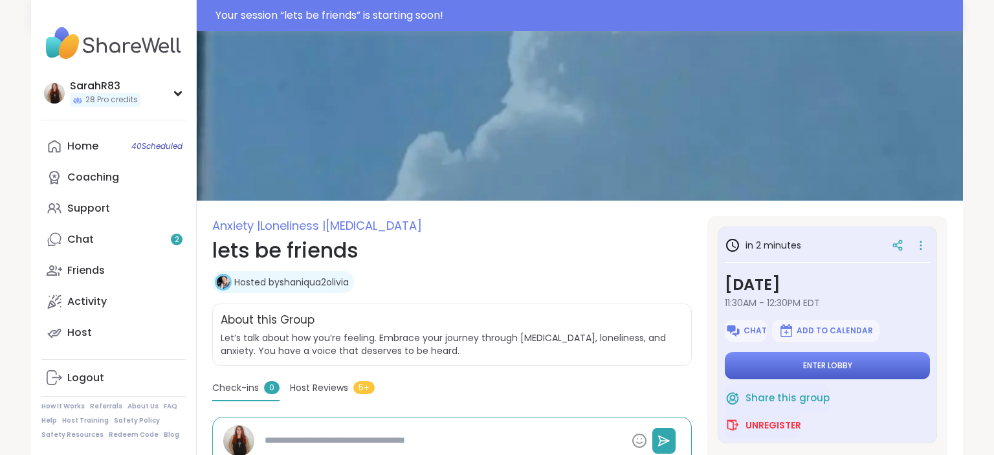
click at [790, 374] on button "Enter lobby" at bounding box center [826, 365] width 205 height 27
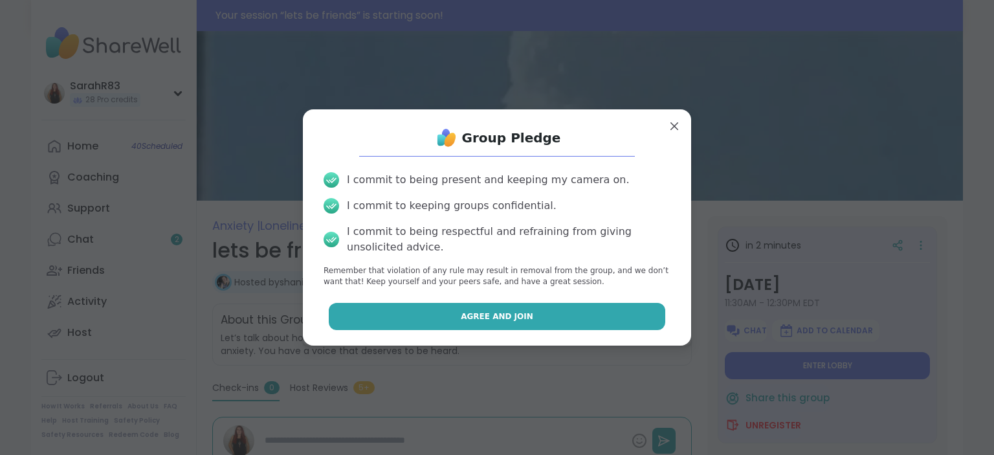
click at [552, 316] on button "Agree and Join" at bounding box center [497, 316] width 337 height 27
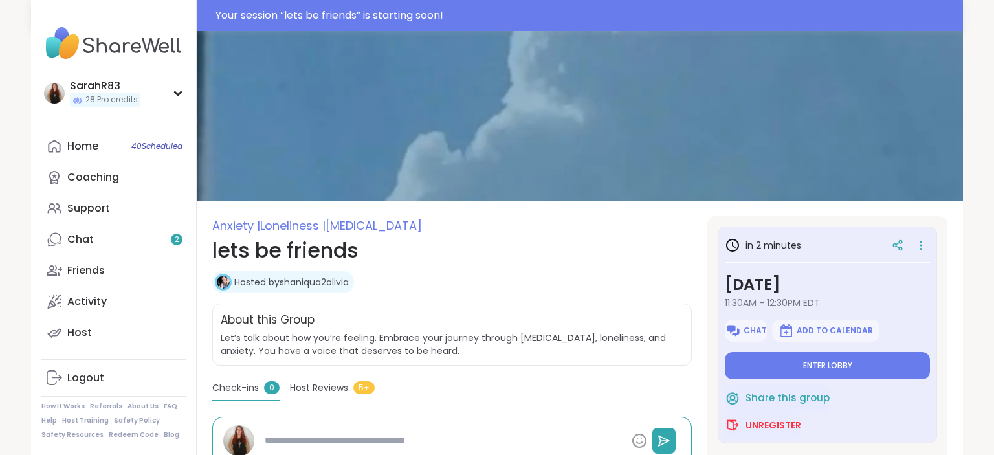
type textarea "*"
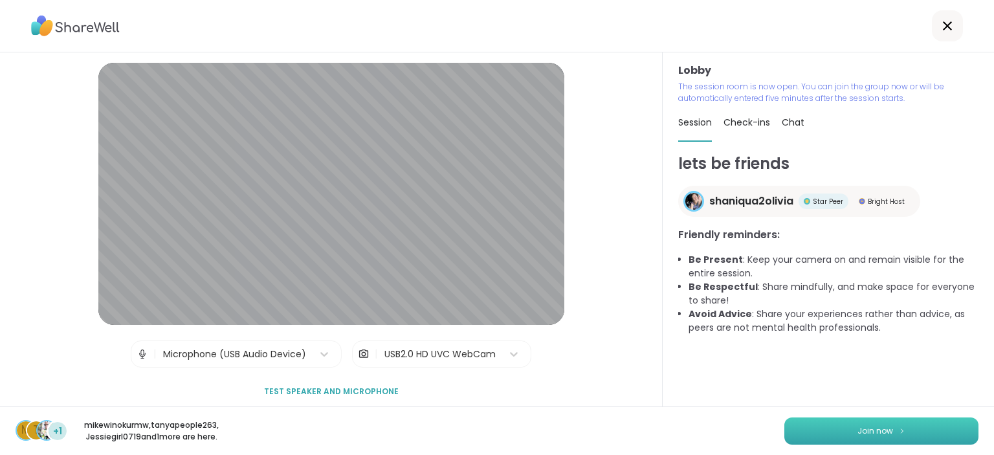
click at [853, 433] on button "Join now" at bounding box center [881, 430] width 194 height 27
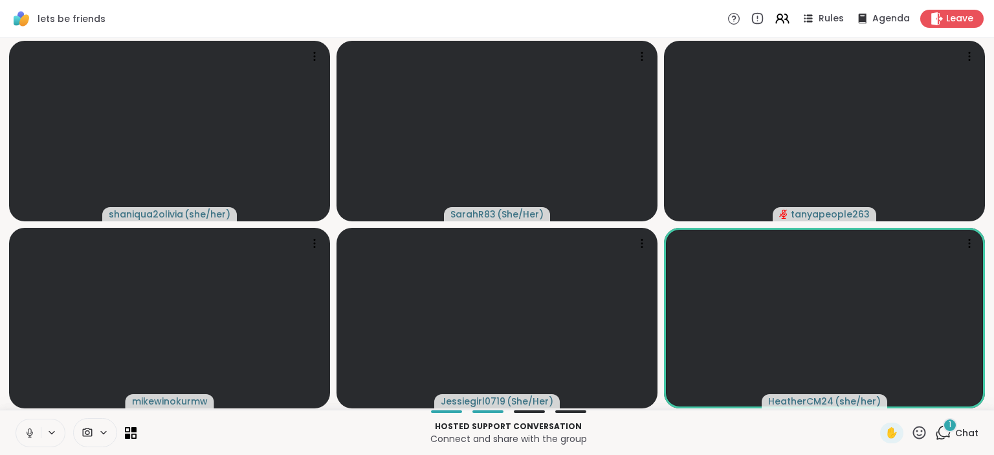
click at [946, 433] on icon at bounding box center [943, 432] width 16 height 16
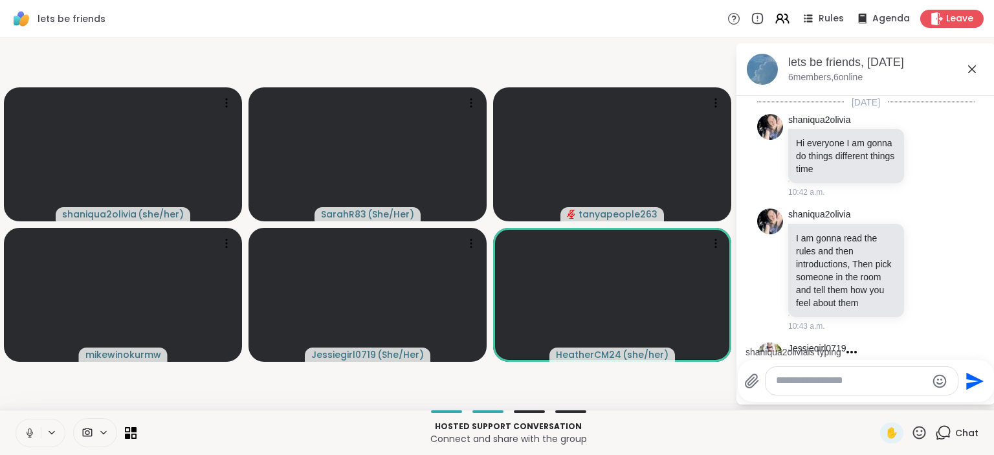
scroll to position [414, 0]
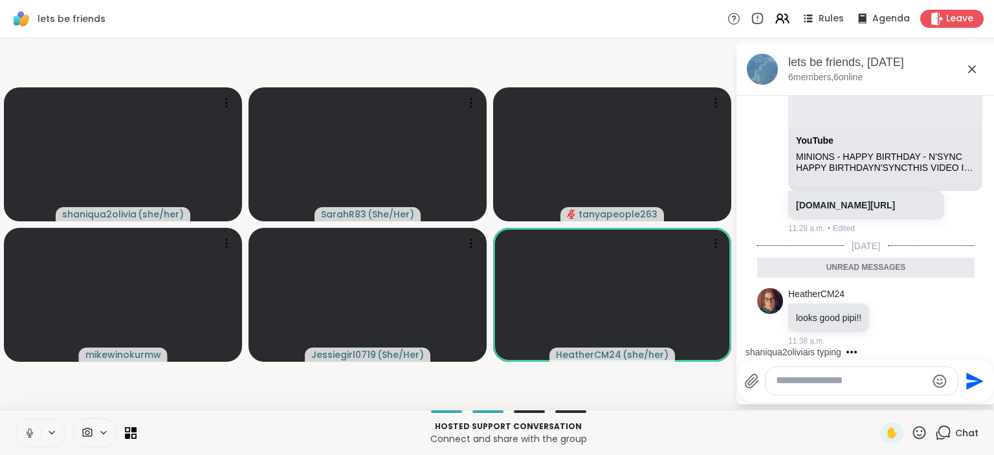
click at [675, 395] on video-player-container "shaniqua2olivia ( she/her ) SarahR83 ( She/Her ) tanyapeople263 mikewinokurmw J…" at bounding box center [367, 223] width 719 height 361
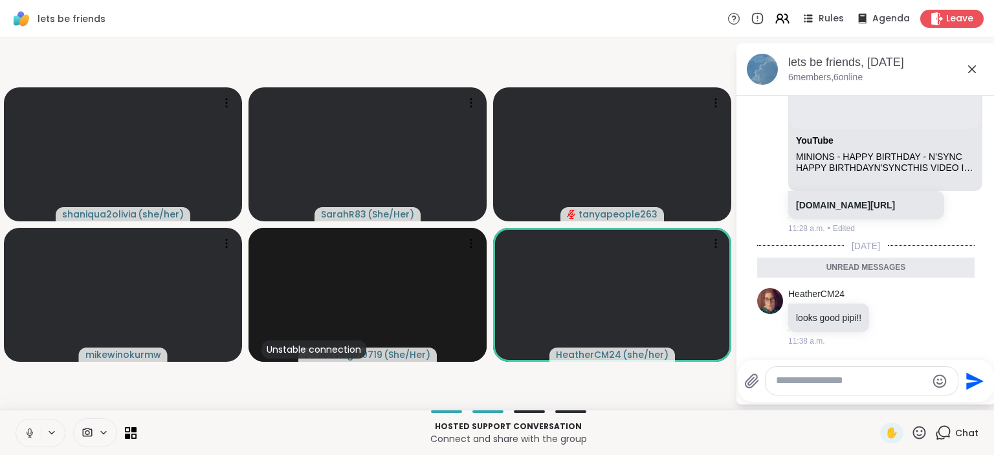
scroll to position [547, 0]
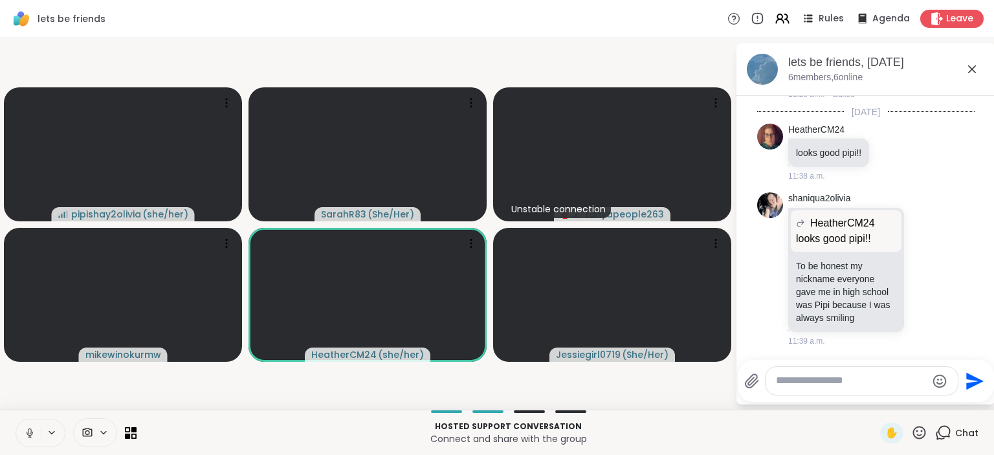
click at [853, 376] on textarea "Type your message" at bounding box center [851, 381] width 151 height 14
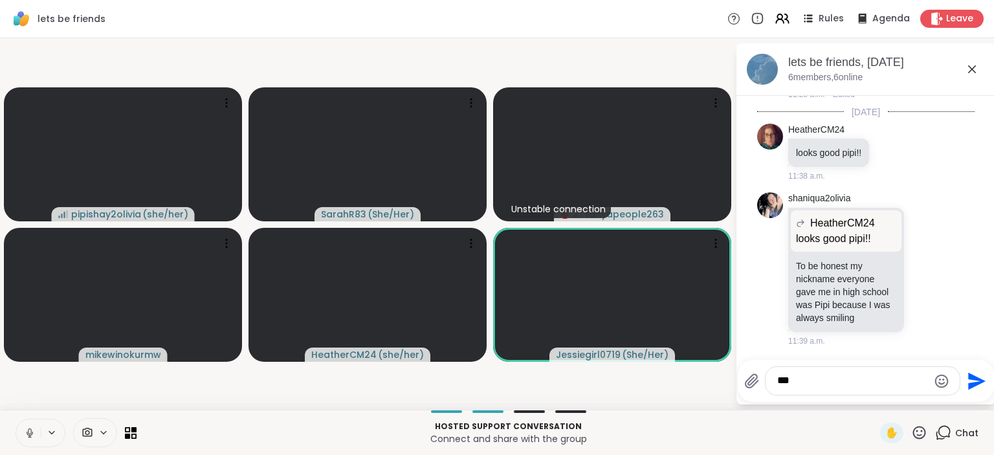
type textarea "****"
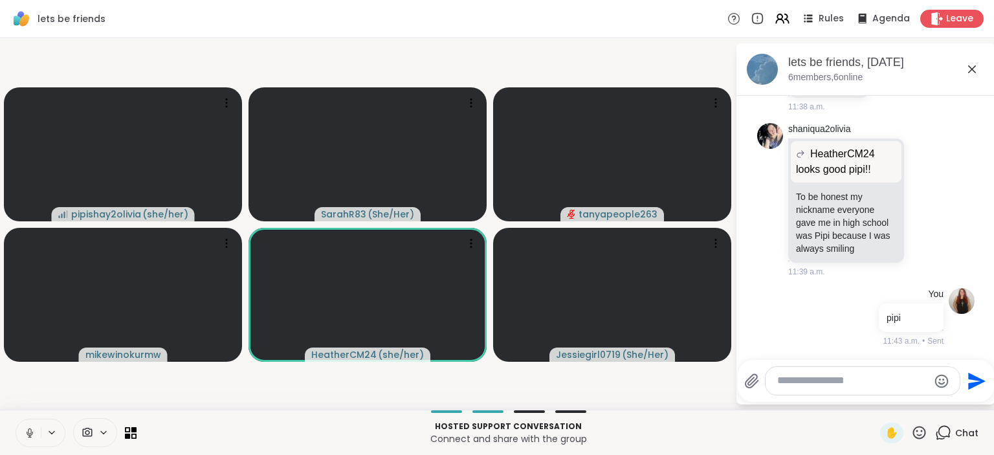
scroll to position [685, 0]
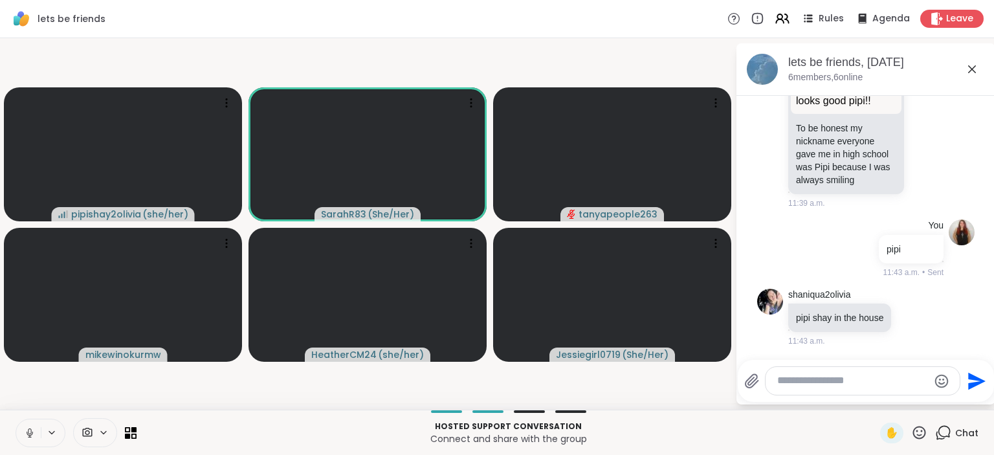
click at [787, 384] on textarea "Type your message" at bounding box center [852, 381] width 151 height 14
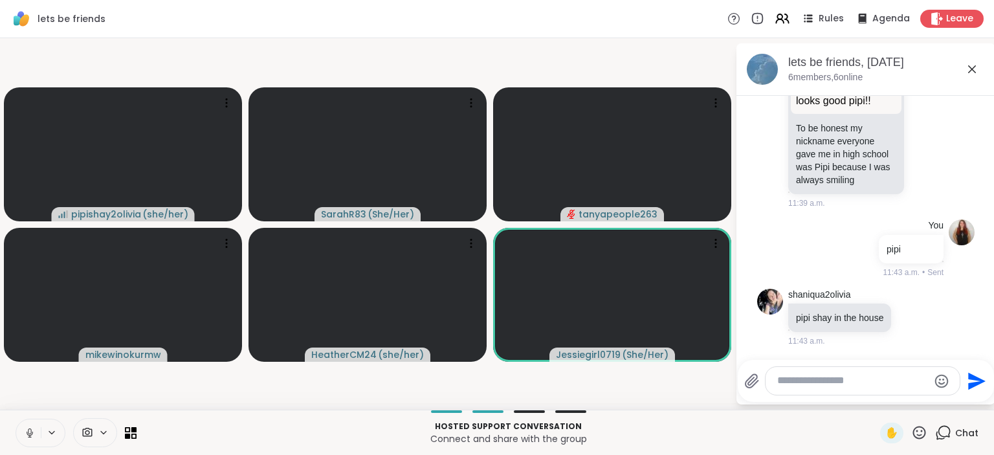
click at [677, 381] on video-player-container "pipishay2olivia ( she/her ) SarahR83 ( She/Her ) tanyapeople263 mikewinokurmw H…" at bounding box center [367, 223] width 719 height 361
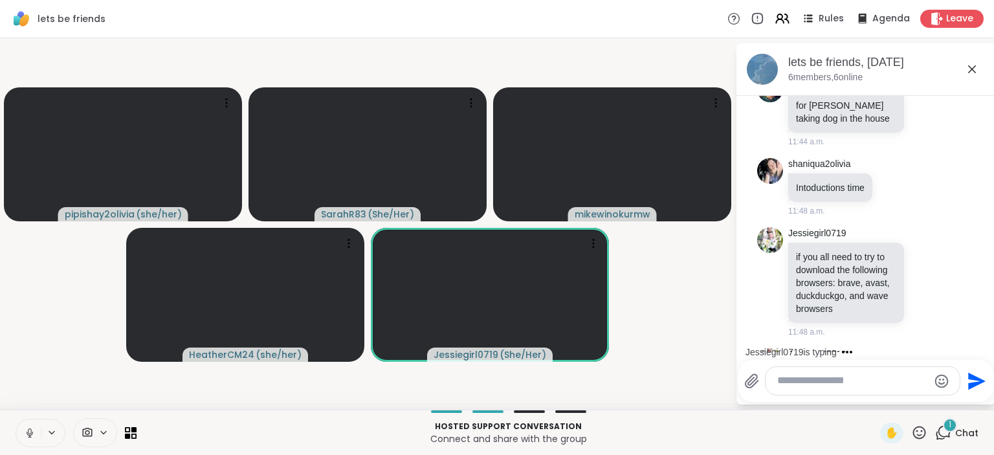
scroll to position [1082, 0]
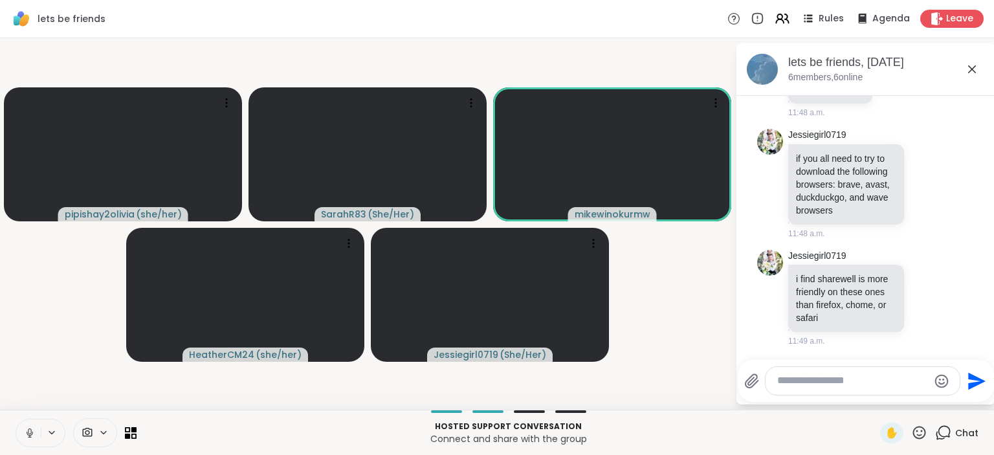
click at [378, 20] on div "lets be friends Rules Agenda Leave" at bounding box center [497, 19] width 994 height 38
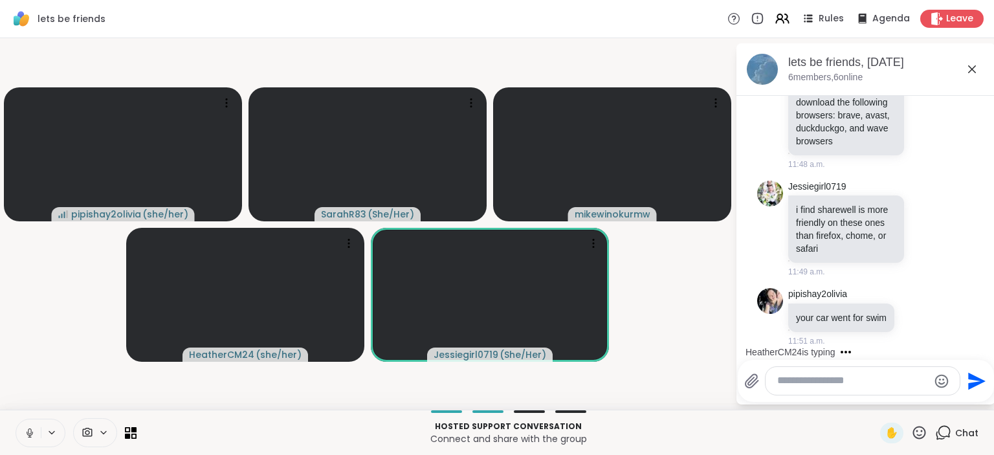
scroll to position [1169, 0]
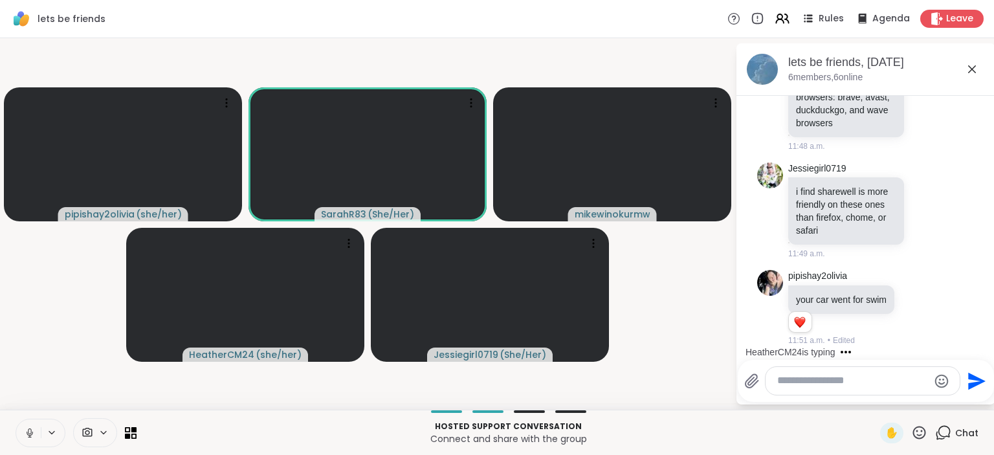
click at [920, 436] on icon at bounding box center [919, 432] width 13 height 13
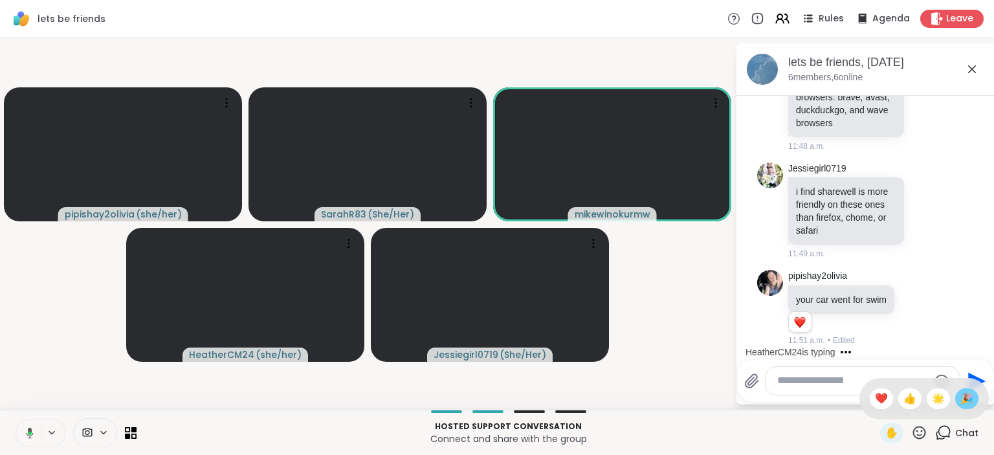
click at [974, 392] on div "🎉" at bounding box center [966, 398] width 23 height 21
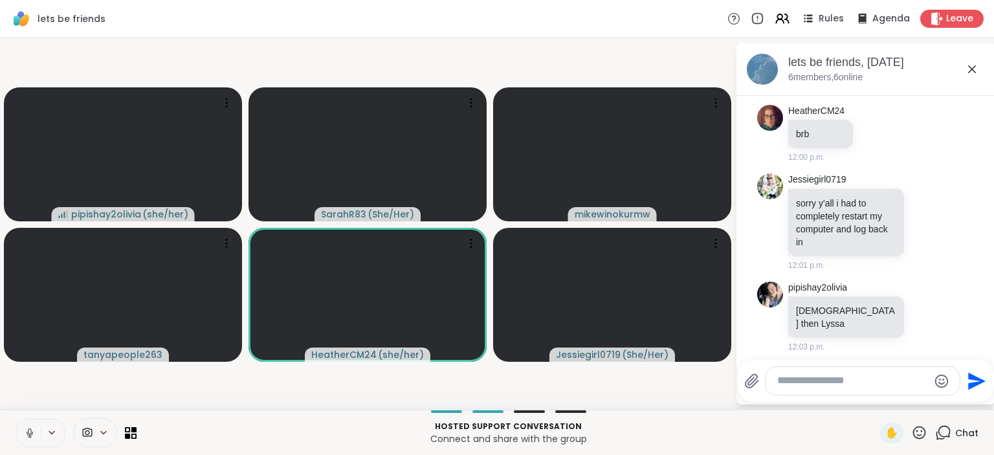
scroll to position [1836, 0]
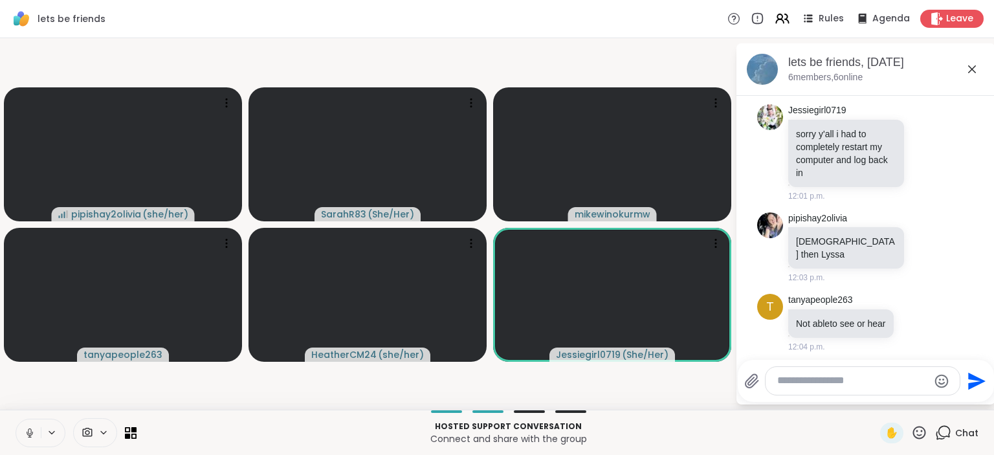
click at [832, 384] on textarea "Type your message" at bounding box center [852, 381] width 151 height 14
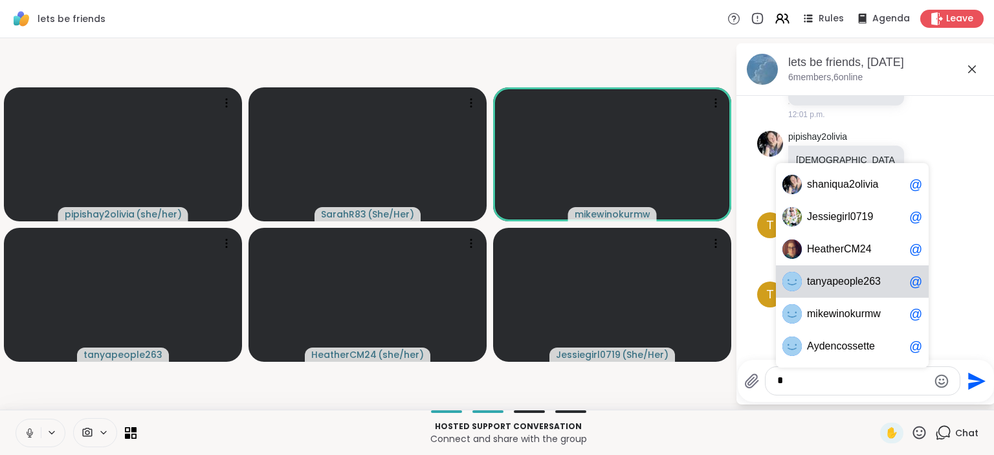
click at [856, 288] on span "l" at bounding box center [856, 281] width 3 height 13
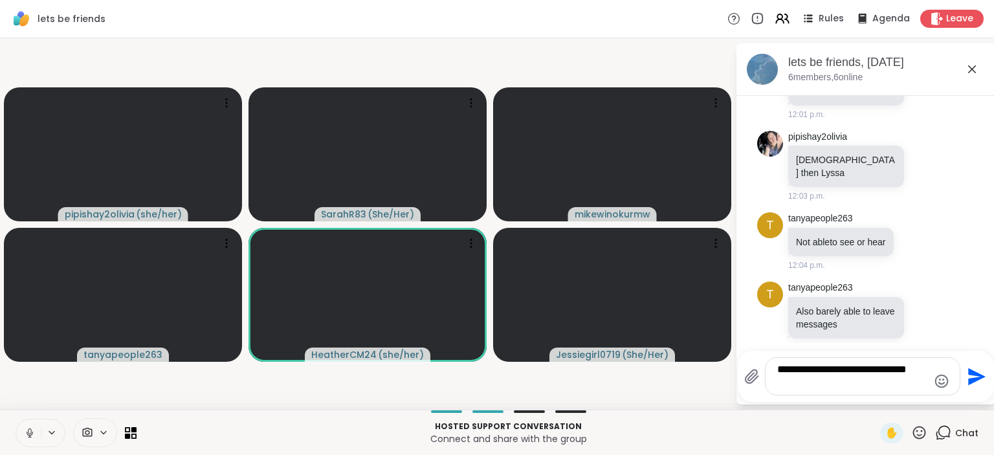
type textarea "**********"
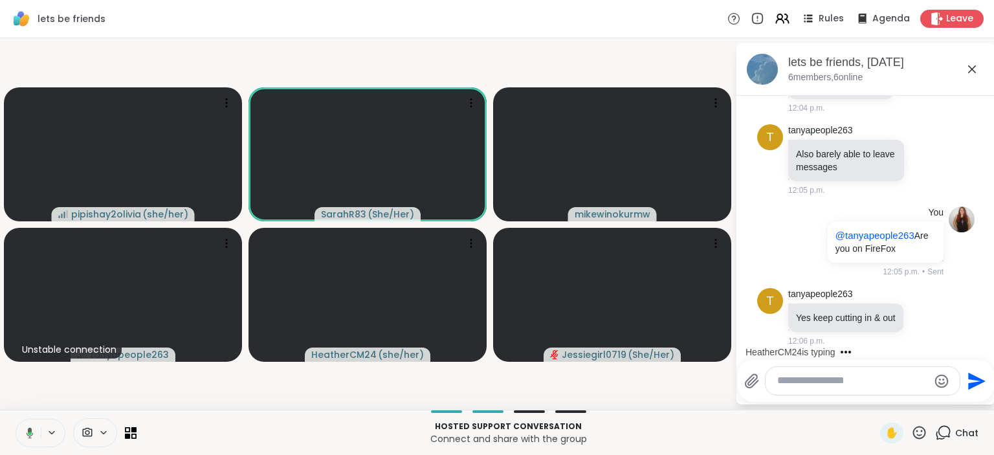
scroll to position [2210, 0]
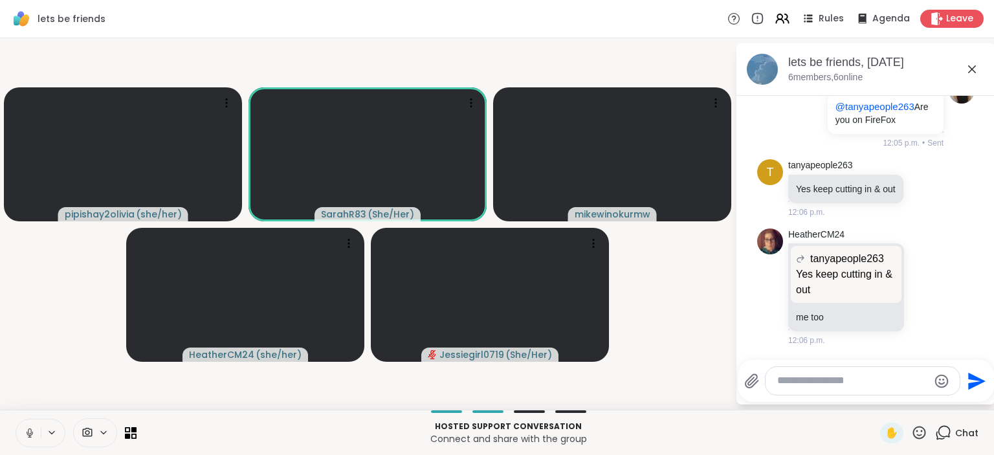
drag, startPoint x: 672, startPoint y: 295, endPoint x: 569, endPoint y: 50, distance: 265.5
click at [569, 50] on video-player-container "pipishay2olivia ( she/her ) SarahR83 ( She/Her ) mikewinokurmw HeatherCM24 ( sh…" at bounding box center [367, 223] width 719 height 361
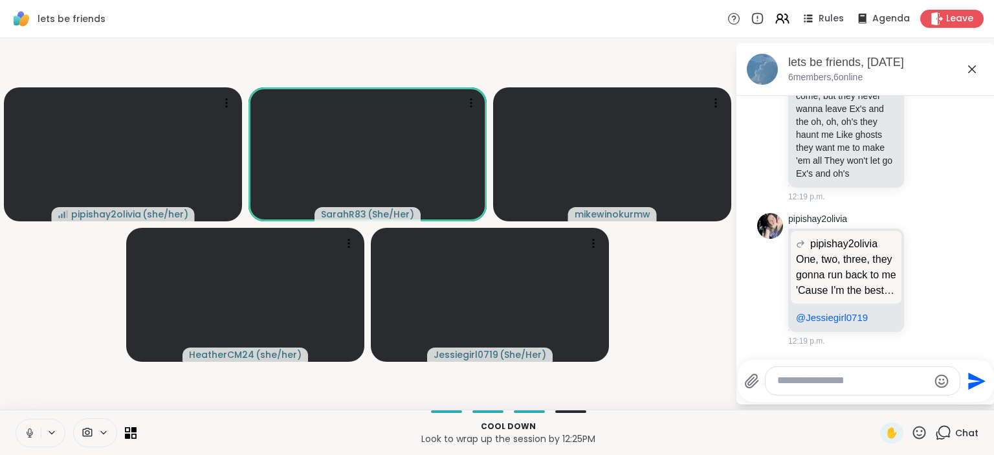
scroll to position [3452, 0]
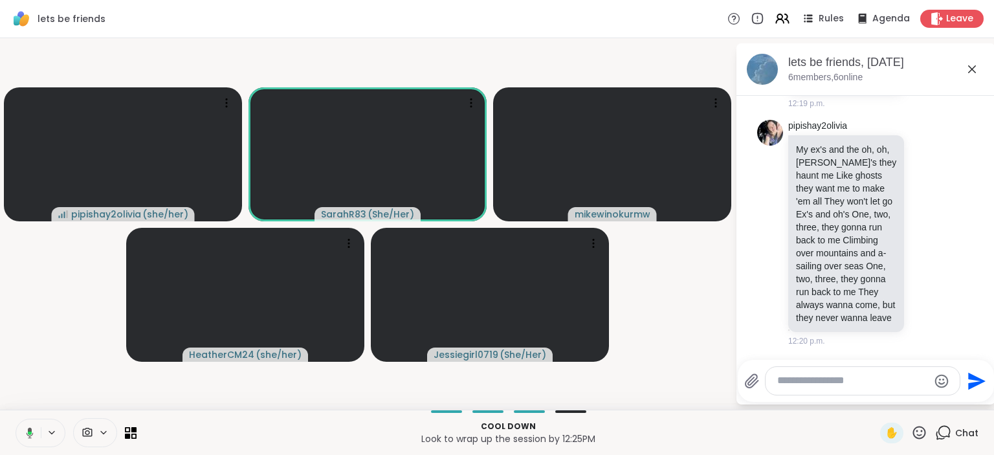
click at [830, 288] on p "My ex's and the oh, oh, oh's they haunt me Like ghosts they want me to make 'em…" at bounding box center [846, 233] width 100 height 181
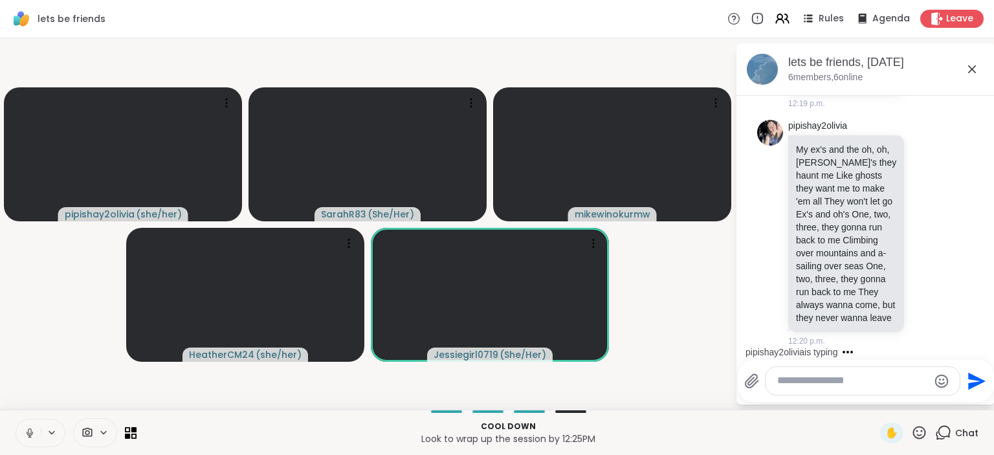
click at [858, 376] on textarea "Type your message" at bounding box center [852, 381] width 151 height 14
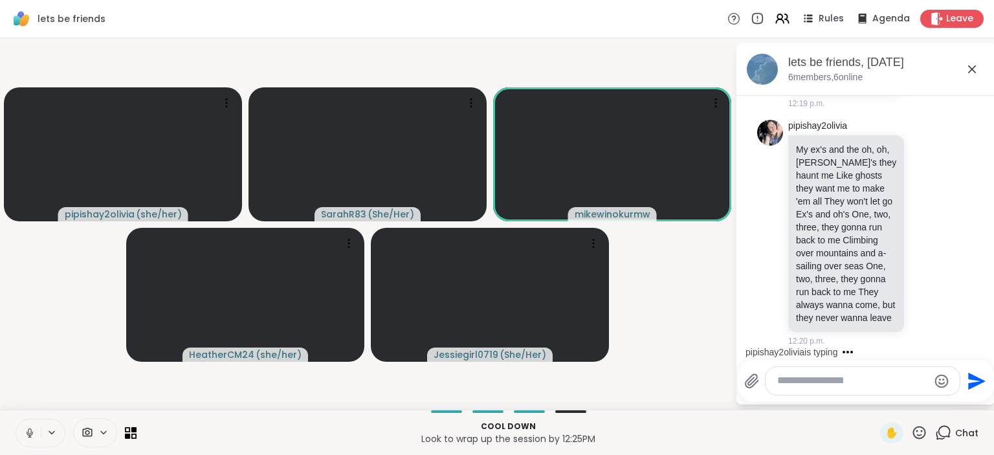
paste textarea "**********"
type textarea "**********"
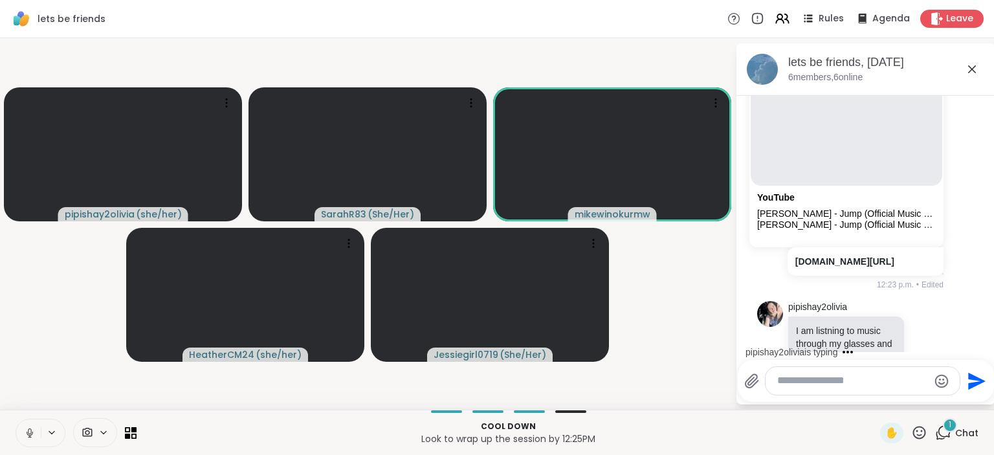
scroll to position [3890, 0]
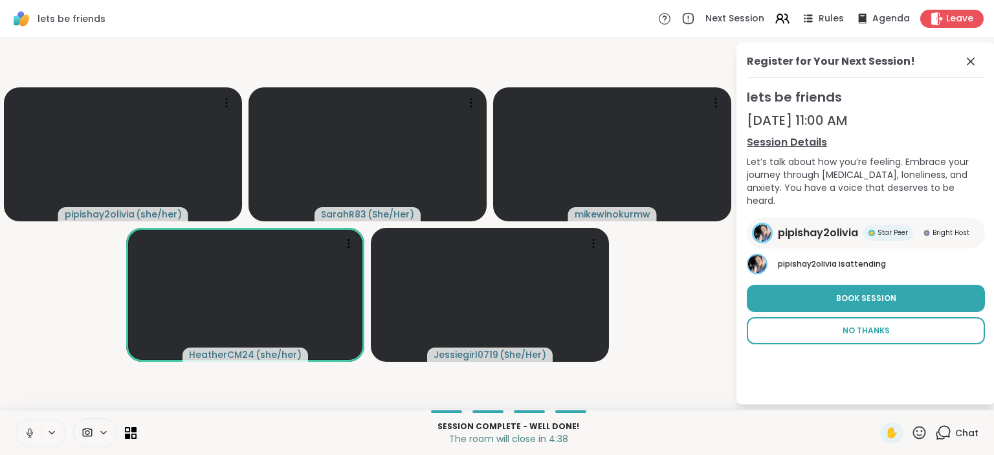
click at [873, 325] on span "No Thanks" at bounding box center [865, 331] width 47 height 12
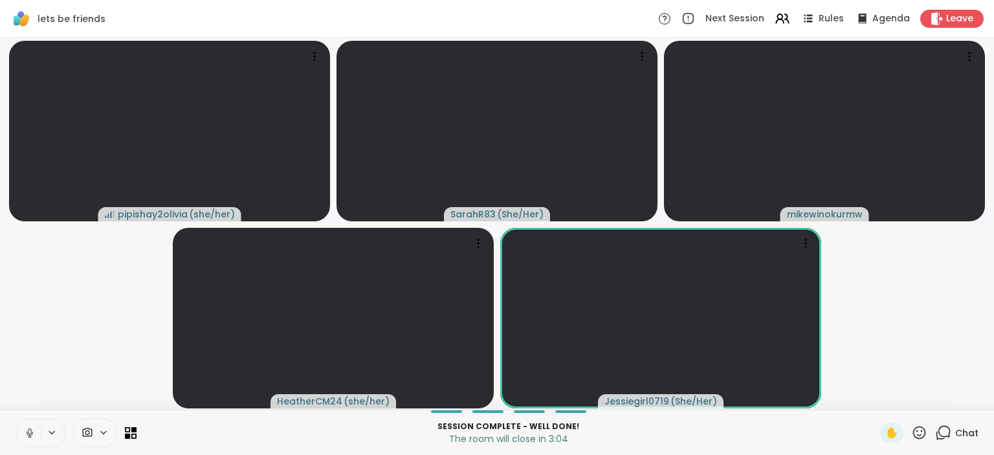
click at [904, 324] on video-player-container "pipishay2olivia ( she/her ) SarahR83 ( She/Her ) mikewinokurmw HeatherCM24 ( sh…" at bounding box center [497, 223] width 978 height 361
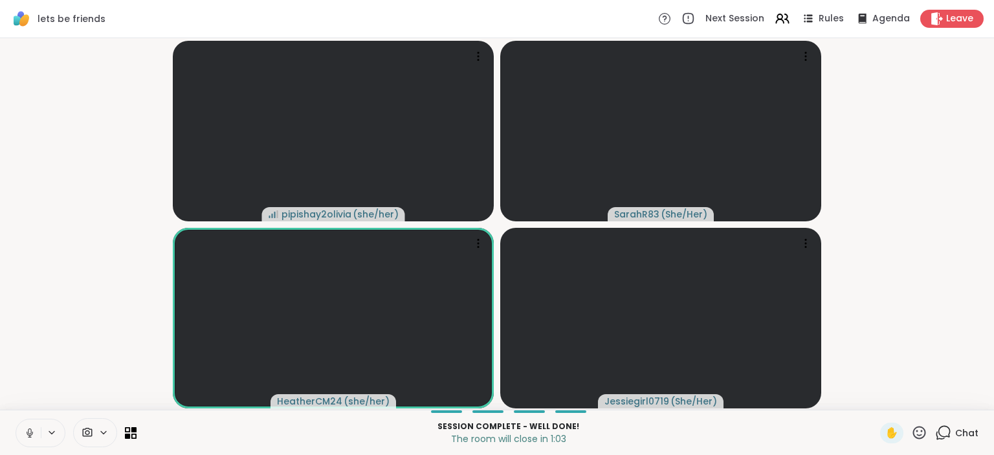
click at [946, 439] on icon at bounding box center [943, 432] width 16 height 16
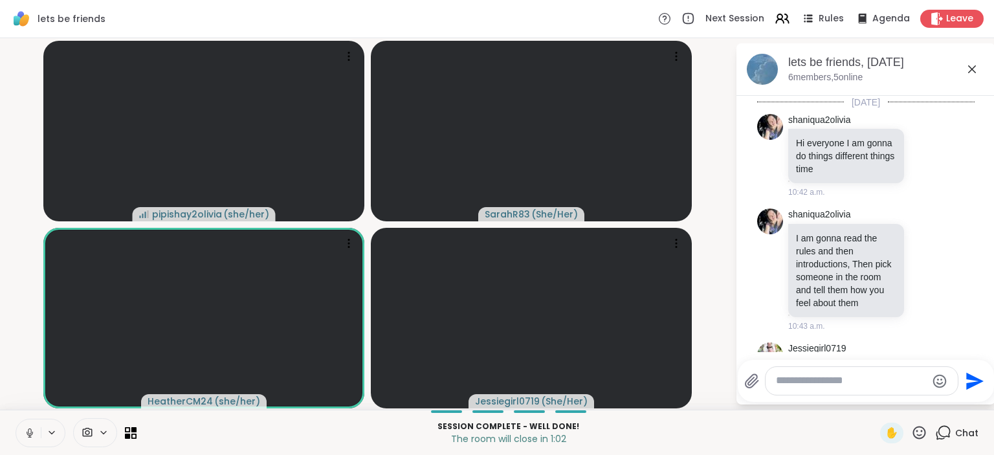
scroll to position [3877, 0]
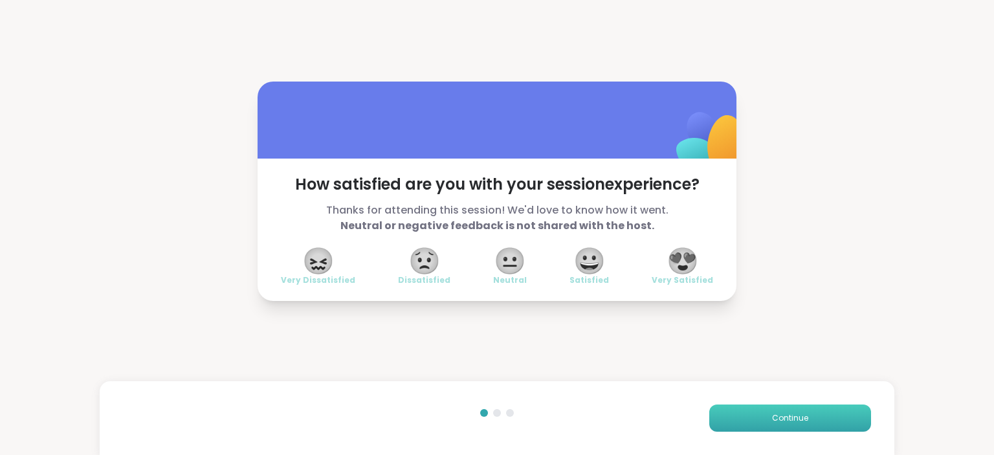
click at [748, 422] on button "Continue" at bounding box center [790, 417] width 162 height 27
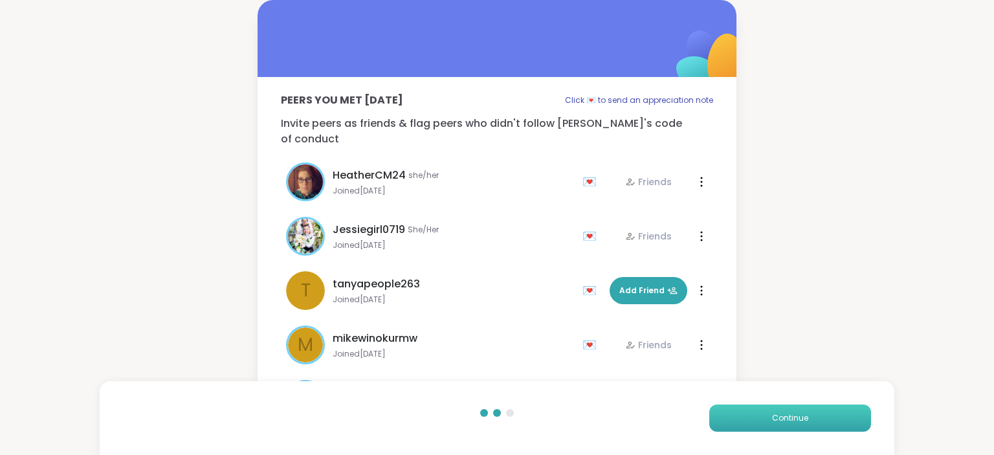
click at [748, 422] on button "Continue" at bounding box center [790, 417] width 162 height 27
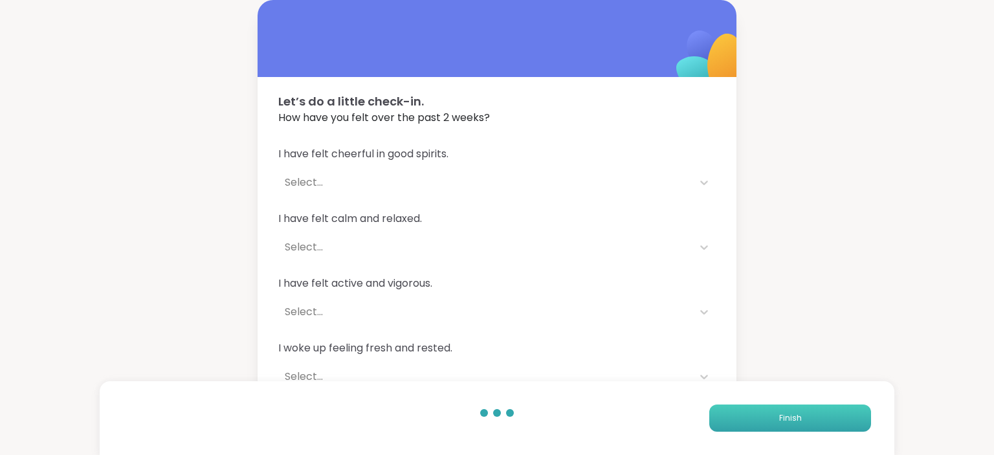
click at [748, 422] on button "Finish" at bounding box center [790, 417] width 162 height 27
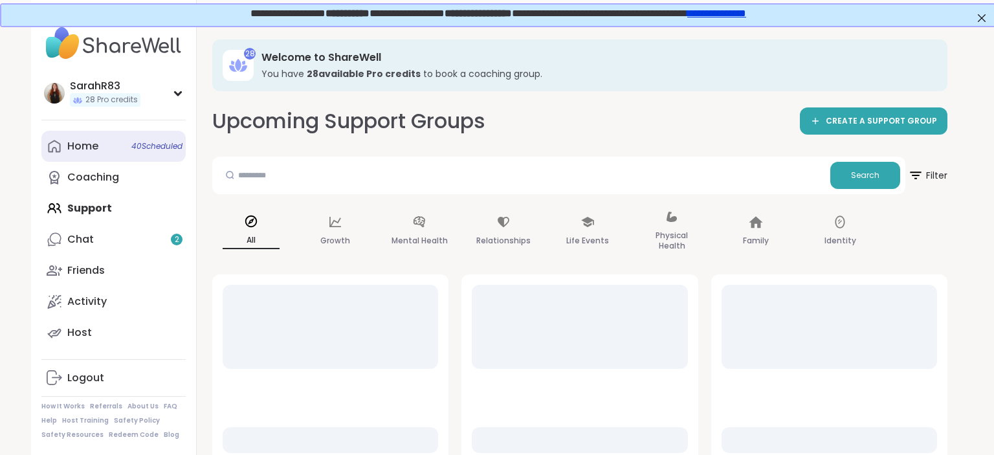
click at [122, 148] on link "Home 40 Scheduled" at bounding box center [113, 146] width 144 height 31
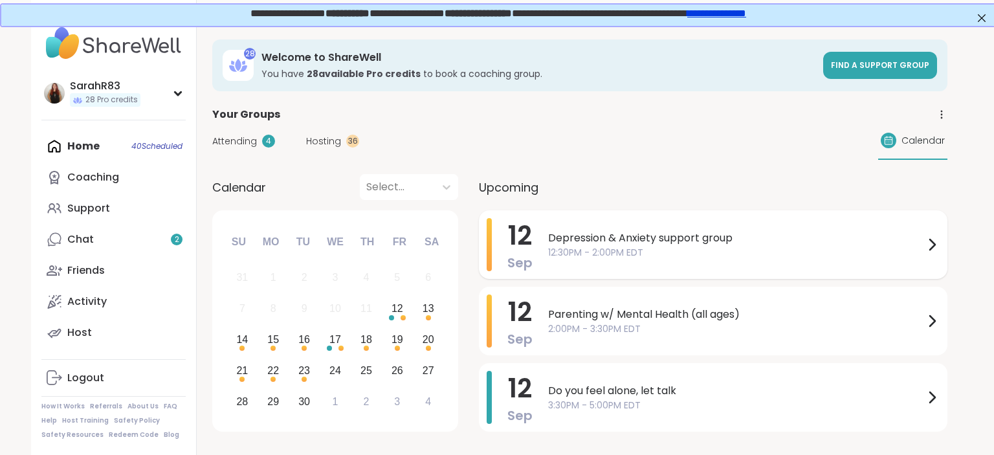
click at [537, 245] on div "12 Sep Depression & Anxiety support group 12:30PM - 2:00PM EDT" at bounding box center [713, 244] width 468 height 69
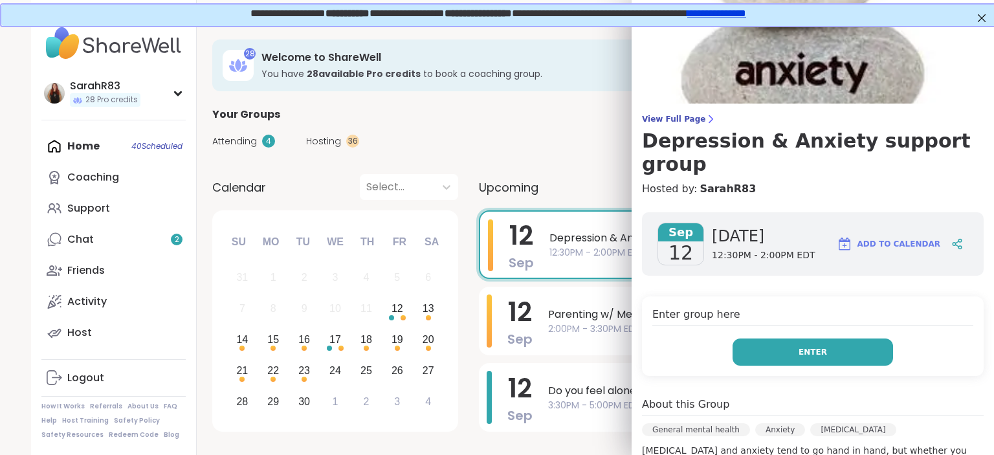
click at [764, 339] on button "Enter" at bounding box center [812, 351] width 160 height 27
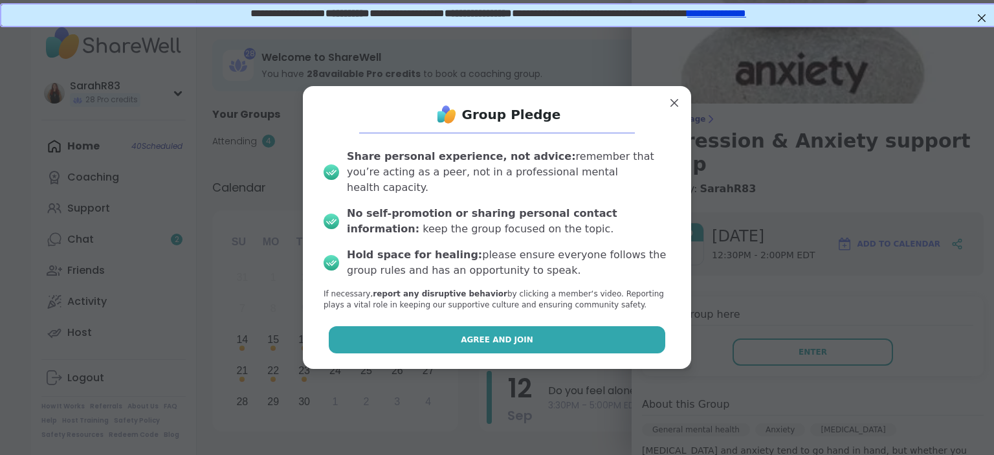
click at [612, 340] on button "Agree and Join" at bounding box center [497, 339] width 337 height 27
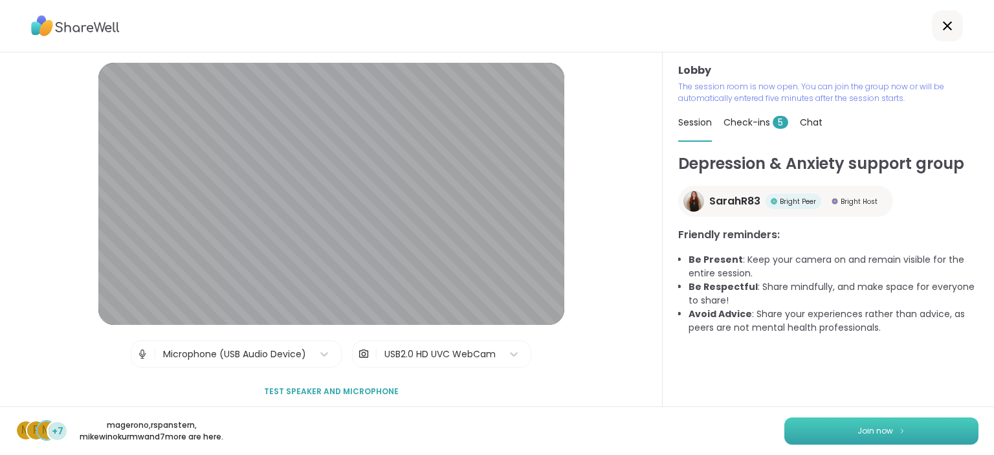
click at [840, 430] on button "Join now" at bounding box center [881, 430] width 194 height 27
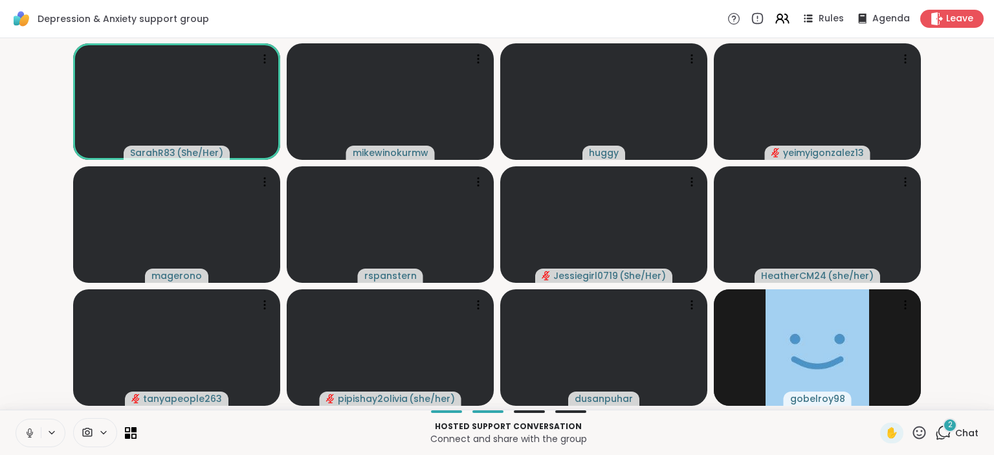
click at [945, 431] on icon at bounding box center [943, 432] width 16 height 16
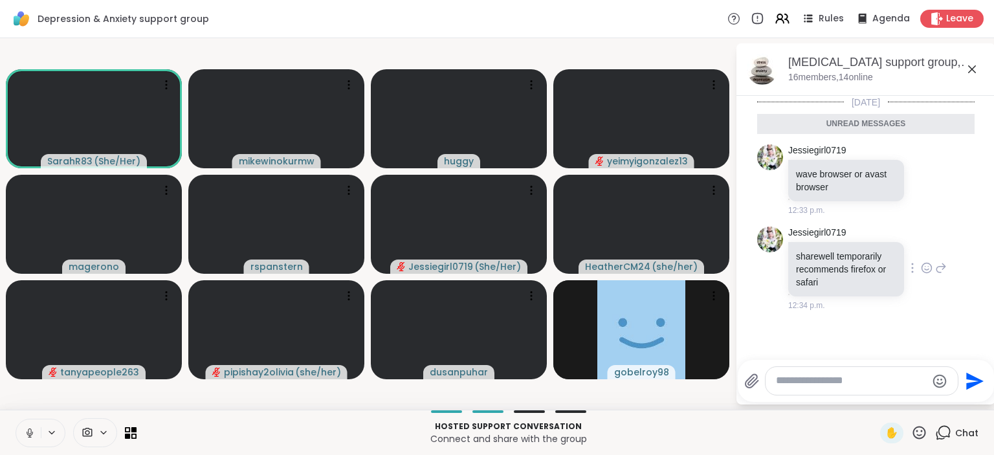
click at [931, 272] on icon at bounding box center [926, 267] width 12 height 13
click at [829, 250] on div "Select Reaction: Heart" at bounding box center [824, 247] width 12 height 12
click at [806, 382] on textarea "Type your message" at bounding box center [851, 381] width 151 height 14
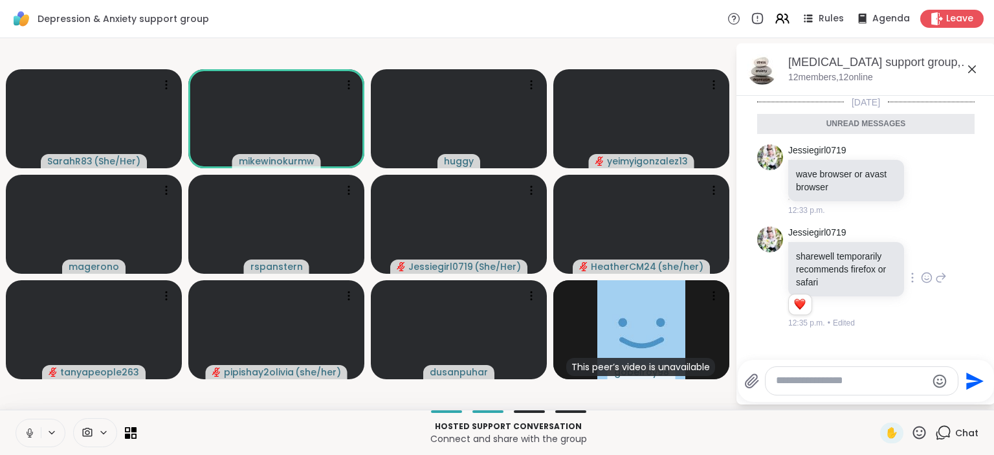
click at [772, 19] on div "Rules Agenda Leave" at bounding box center [855, 19] width 256 height 18
click at [784, 22] on icon at bounding box center [782, 18] width 16 height 16
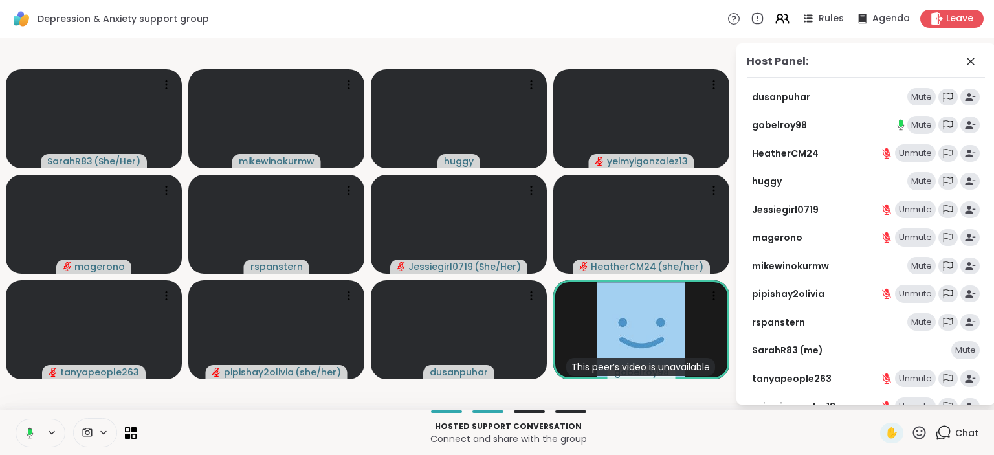
scroll to position [54, 0]
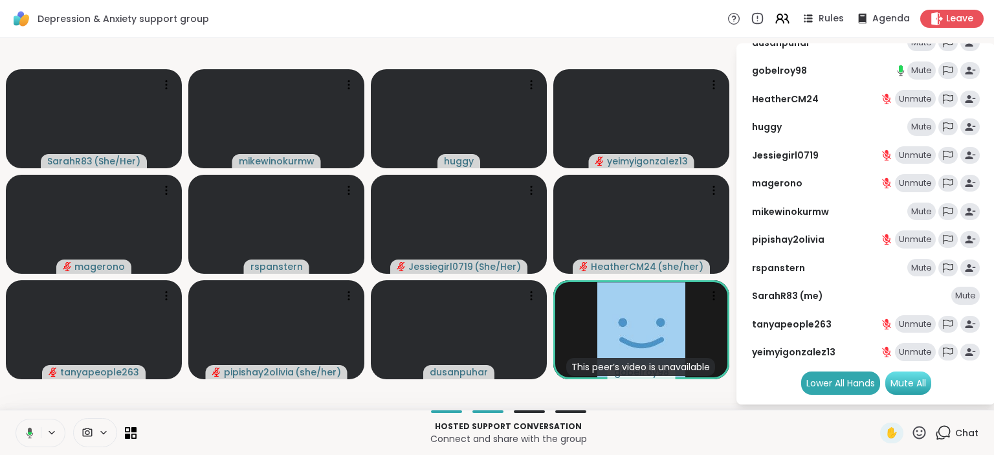
click at [898, 383] on div "Mute All" at bounding box center [908, 382] width 46 height 23
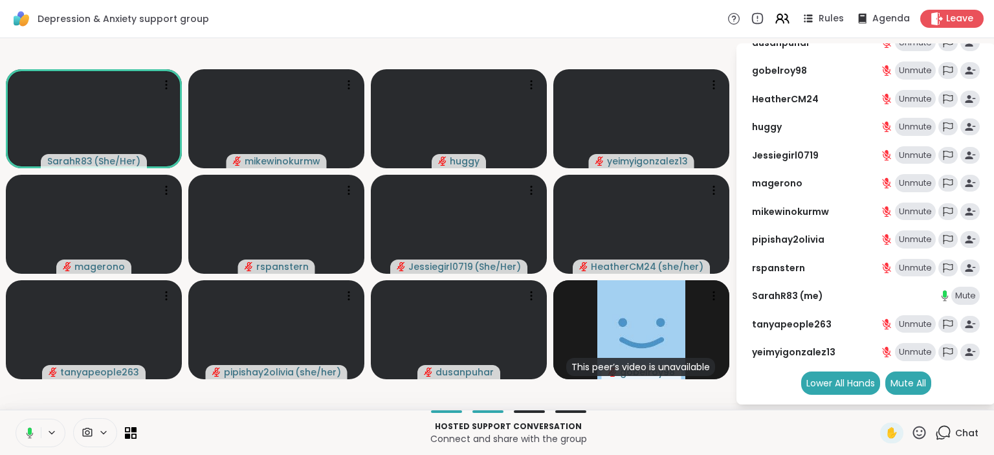
click at [659, 27] on div "Depression & Anxiety support group Rules Agenda Leave" at bounding box center [497, 19] width 994 height 38
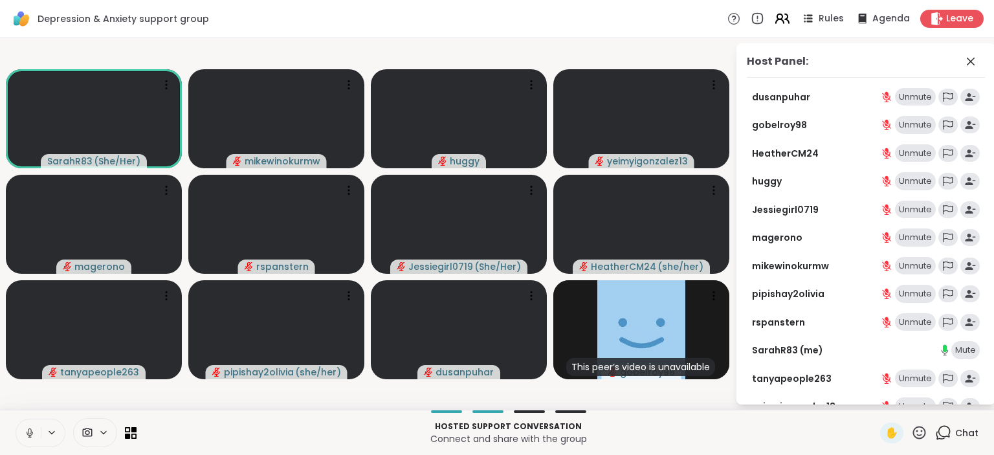
click at [787, 25] on icon at bounding box center [782, 18] width 16 height 16
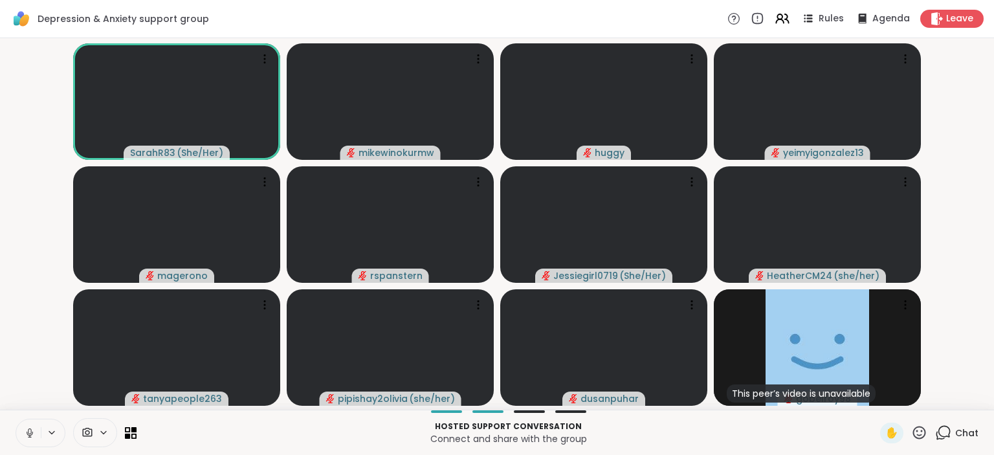
click at [950, 430] on icon at bounding box center [944, 432] width 12 height 12
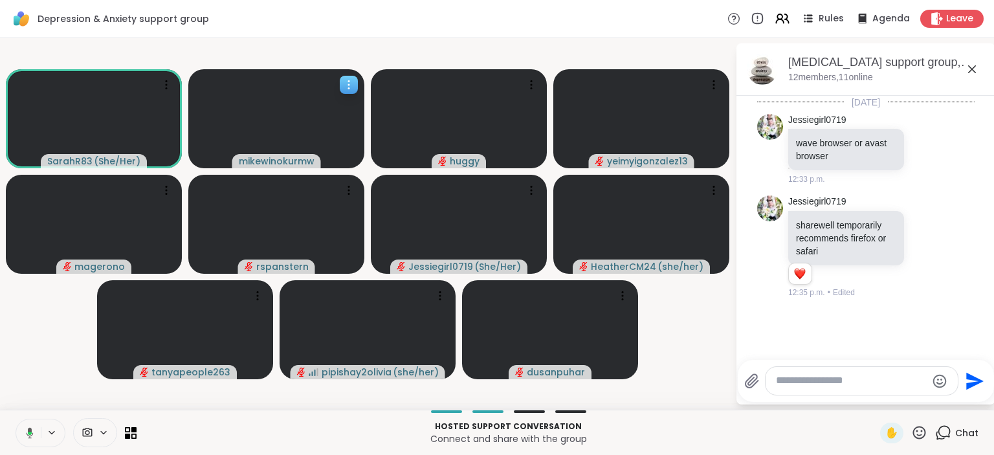
click at [347, 83] on icon at bounding box center [348, 84] width 13 height 13
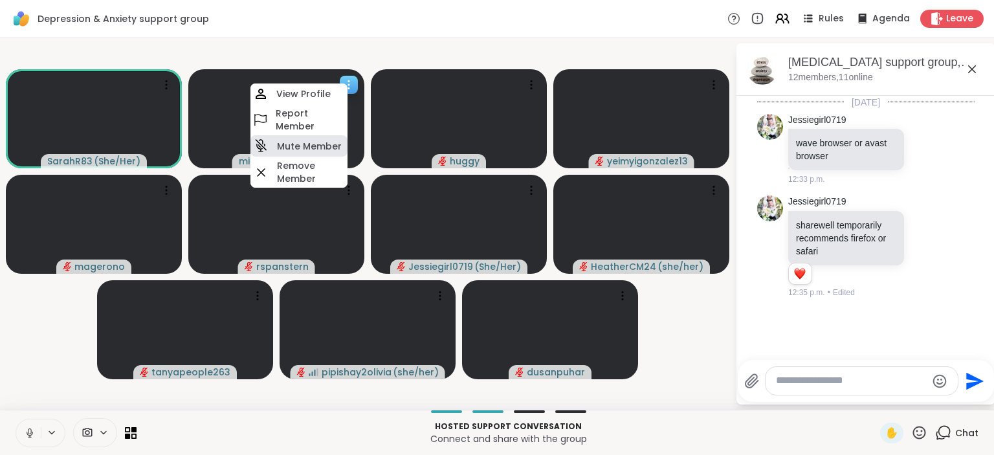
click at [320, 150] on h4 "Mute Member" at bounding box center [309, 146] width 65 height 13
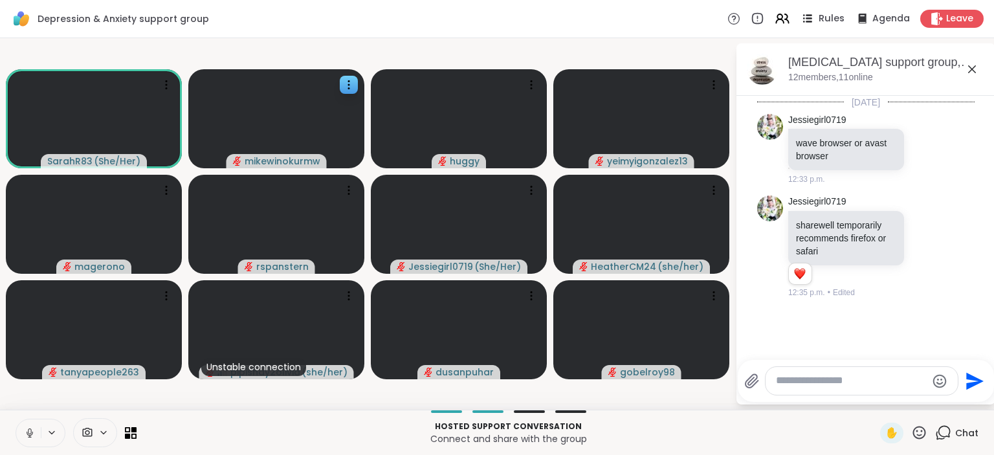
click at [833, 27] on div "Rules Agenda Leave" at bounding box center [855, 19] width 256 height 18
click at [831, 20] on span "Rules" at bounding box center [831, 19] width 27 height 14
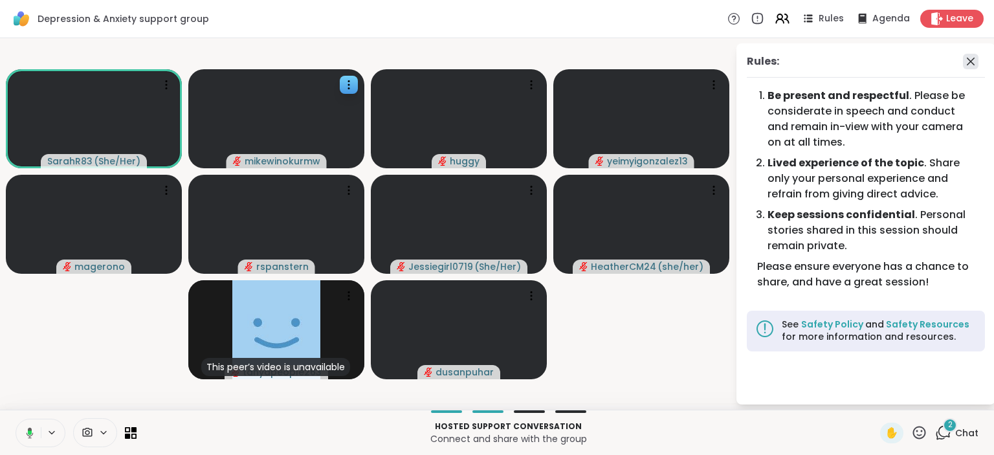
click at [967, 64] on icon at bounding box center [970, 62] width 8 height 8
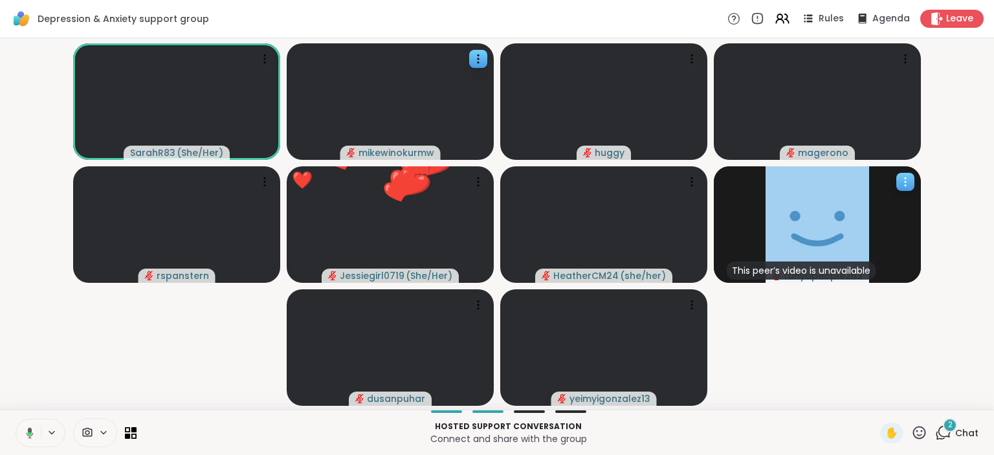
click at [909, 186] on icon at bounding box center [904, 181] width 13 height 13
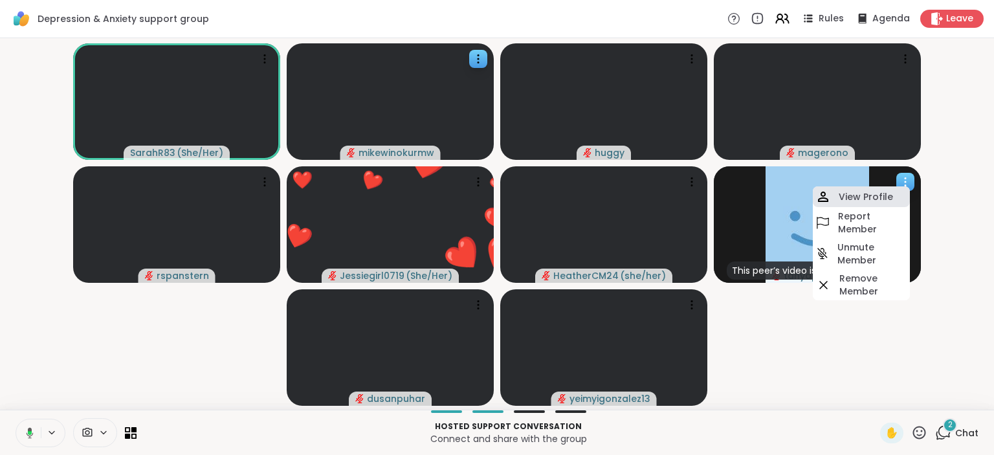
click at [894, 197] on div "View Profile" at bounding box center [860, 196] width 97 height 21
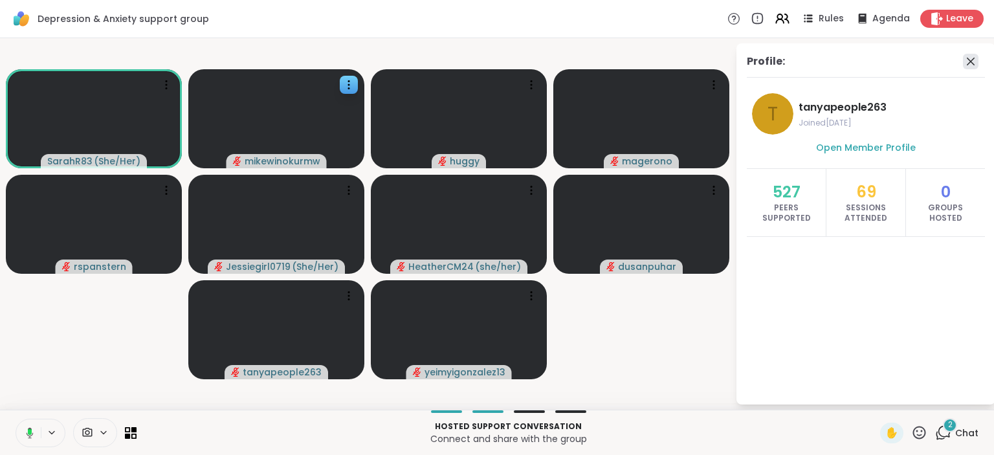
click at [972, 61] on icon at bounding box center [970, 62] width 8 height 8
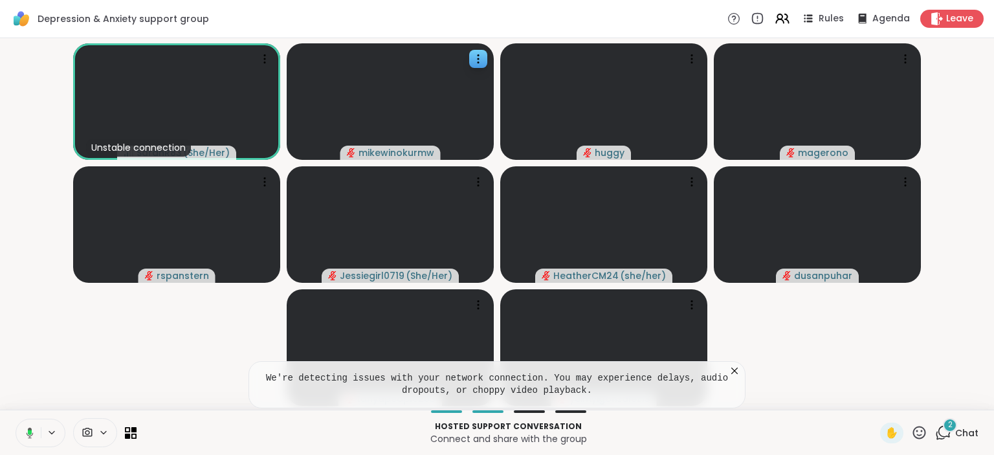
click at [946, 431] on icon at bounding box center [943, 432] width 16 height 16
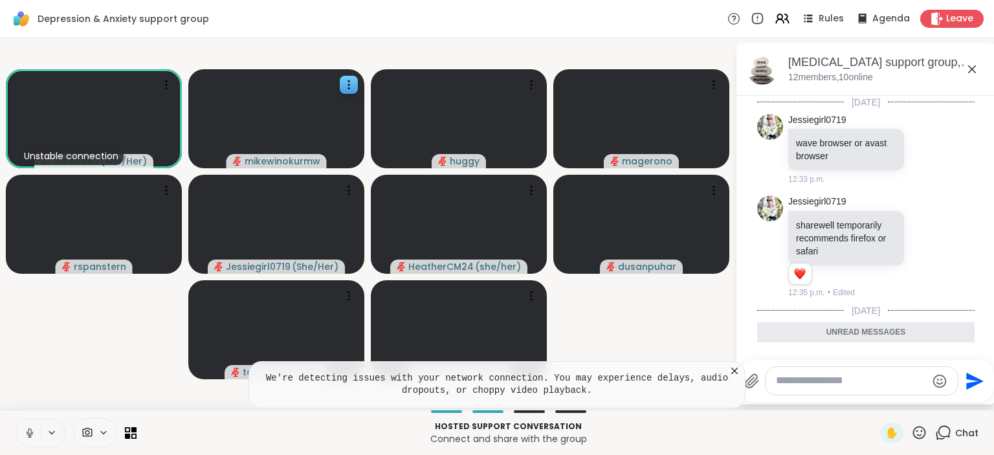
scroll to position [131, 0]
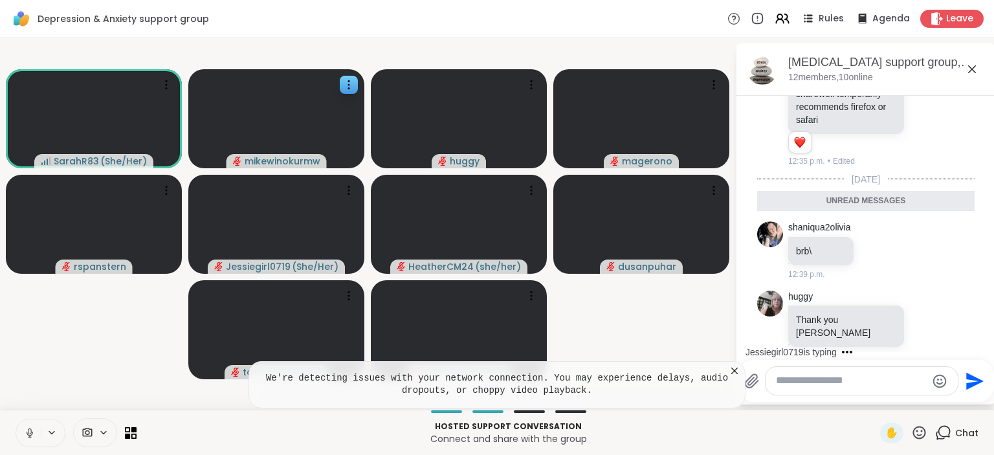
click at [875, 384] on textarea "Type your message" at bounding box center [851, 381] width 151 height 14
paste textarea "**********"
type textarea "**********"
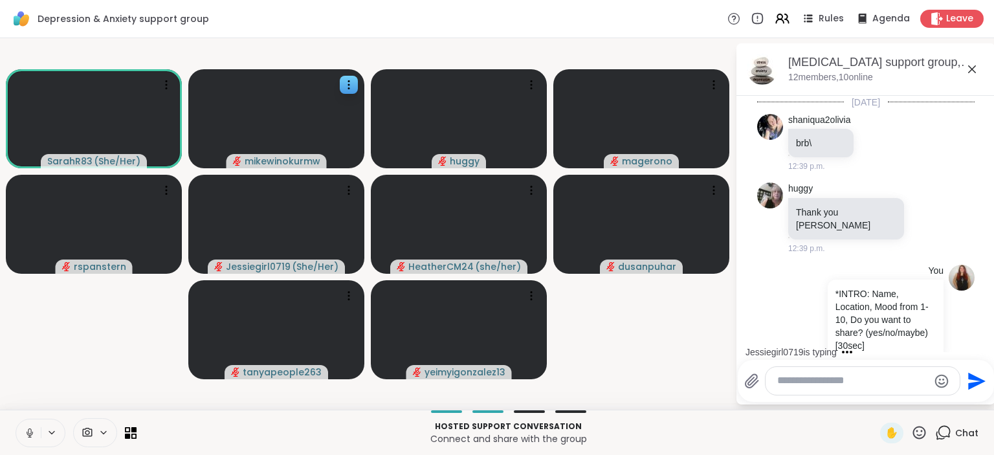
scroll to position [406, 0]
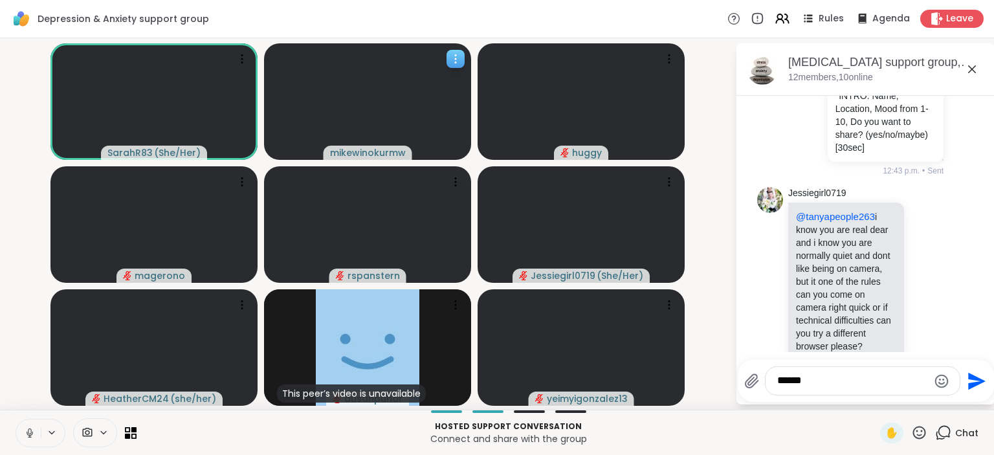
click at [456, 61] on icon at bounding box center [455, 58] width 13 height 13
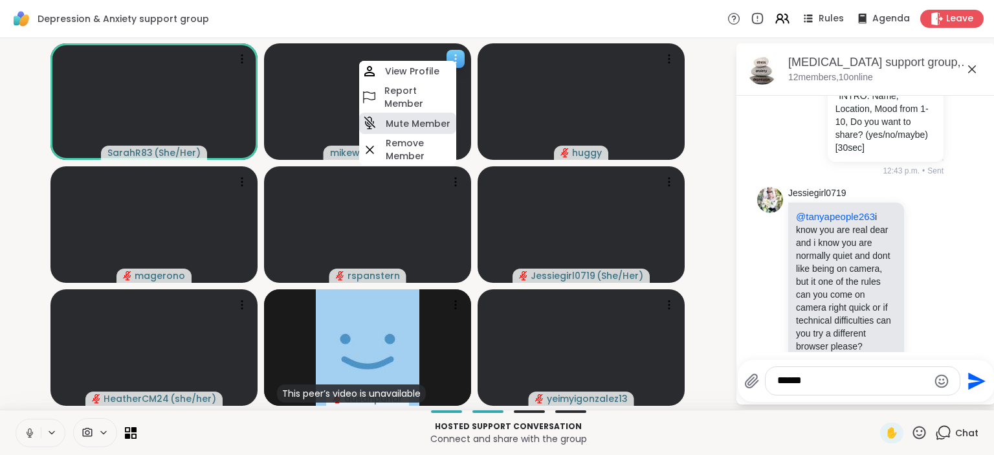
click at [424, 129] on h4 "Mute Member" at bounding box center [418, 123] width 65 height 13
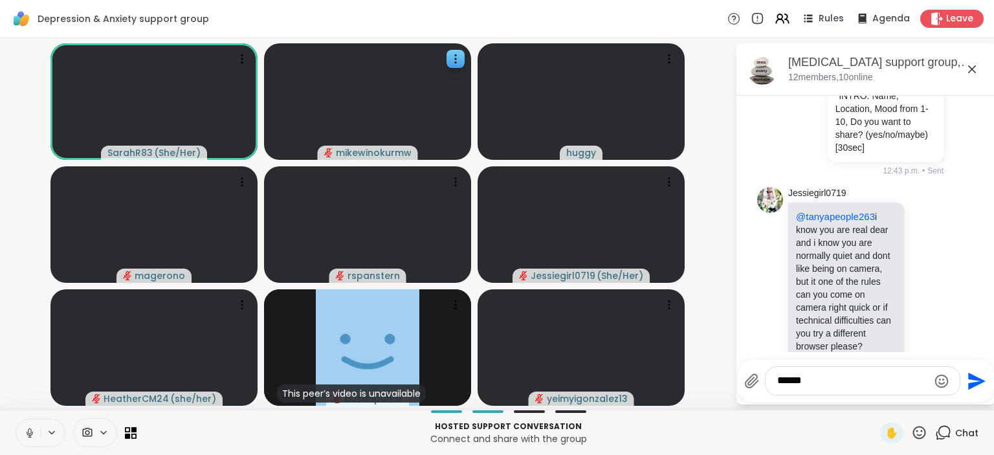
click at [824, 379] on textarea "*****" at bounding box center [852, 381] width 151 height 14
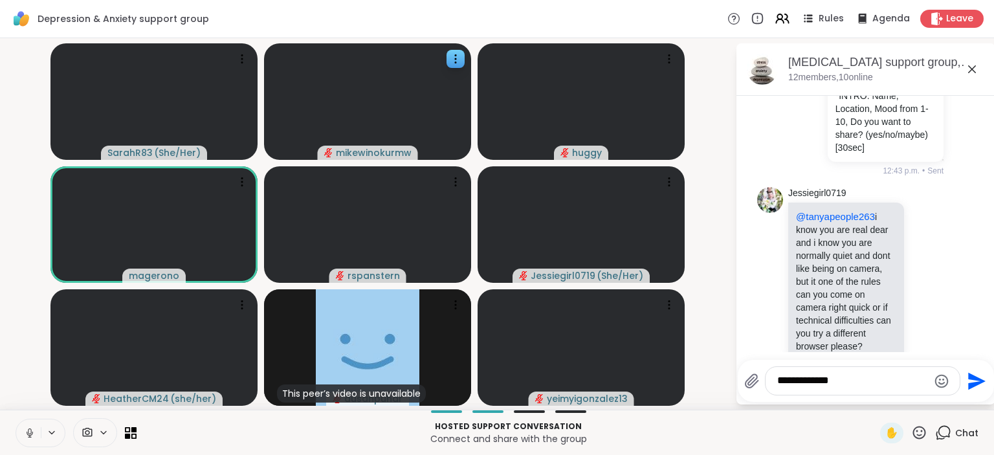
click at [846, 384] on textarea "**********" at bounding box center [852, 381] width 151 height 14
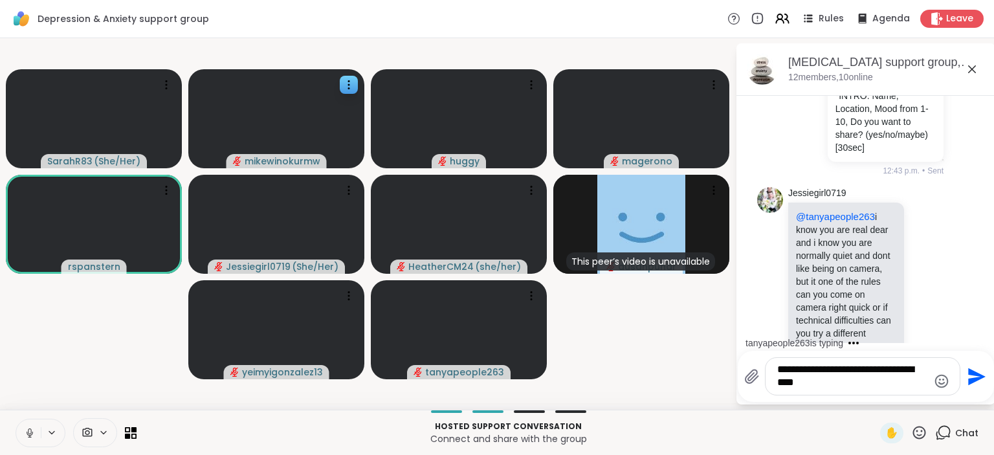
click at [855, 384] on textarea "**********" at bounding box center [852, 376] width 151 height 27
click at [856, 373] on textarea "**********" at bounding box center [852, 376] width 151 height 27
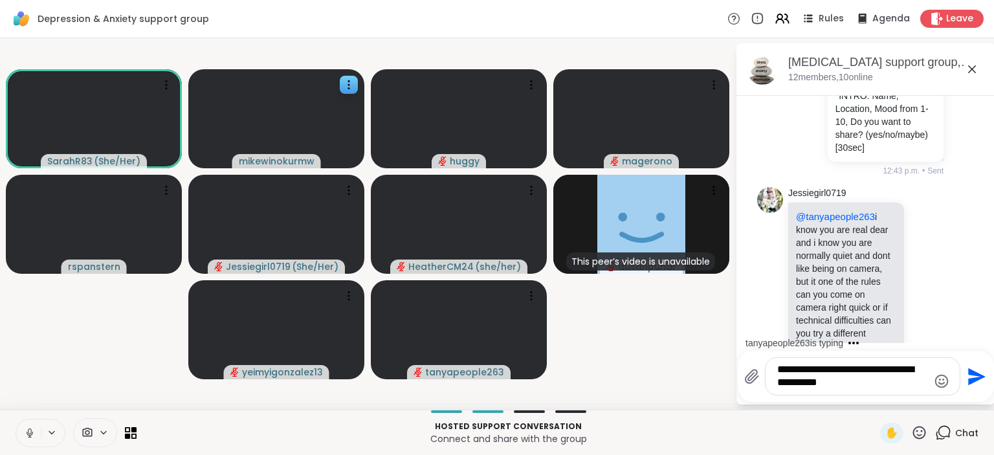
click at [873, 387] on textarea "**********" at bounding box center [852, 376] width 151 height 27
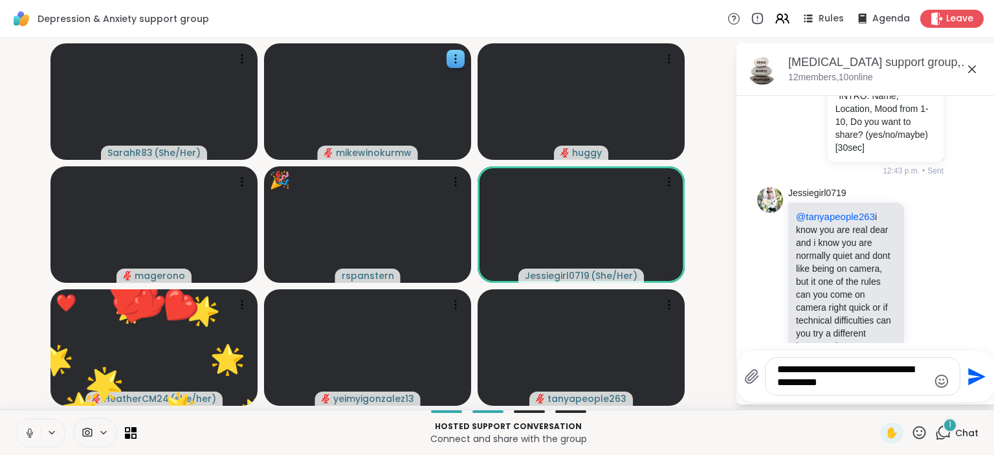
scroll to position [484, 0]
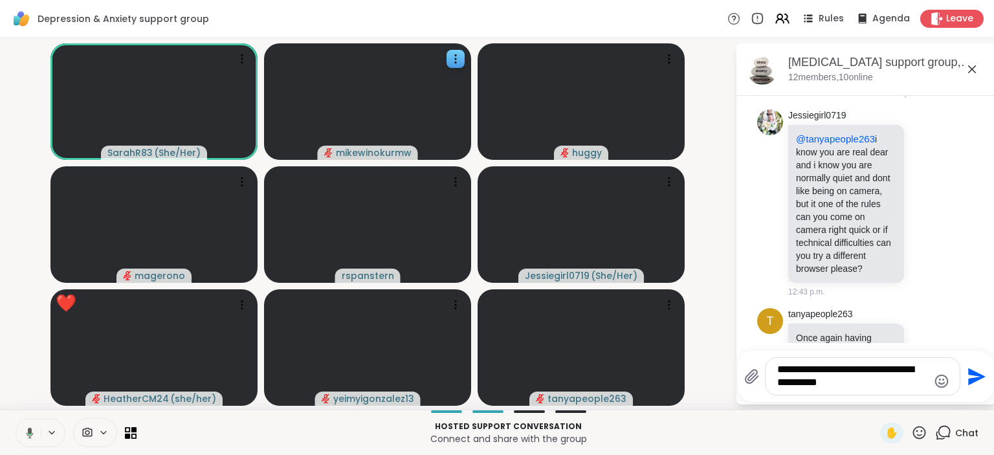
click at [882, 369] on textarea "**********" at bounding box center [852, 376] width 151 height 27
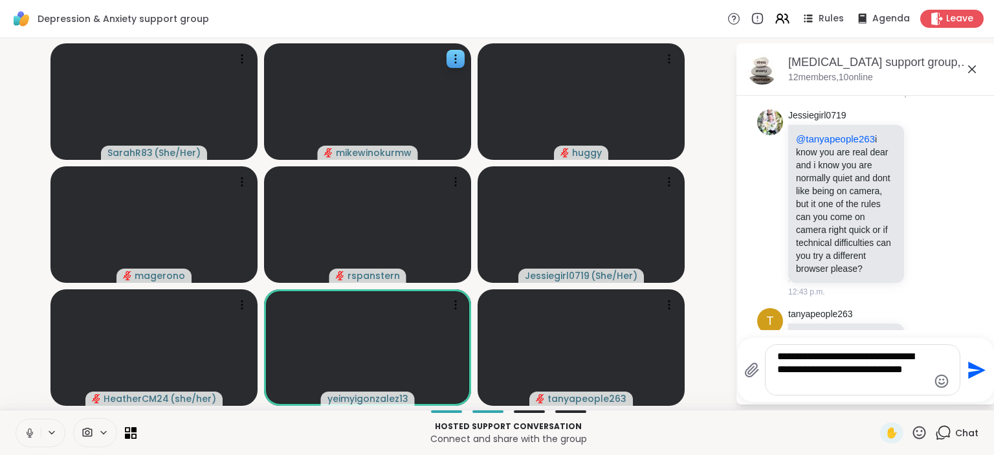
drag, startPoint x: 847, startPoint y: 371, endPoint x: 819, endPoint y: 371, distance: 28.5
click at [819, 371] on textarea "**********" at bounding box center [852, 369] width 151 height 39
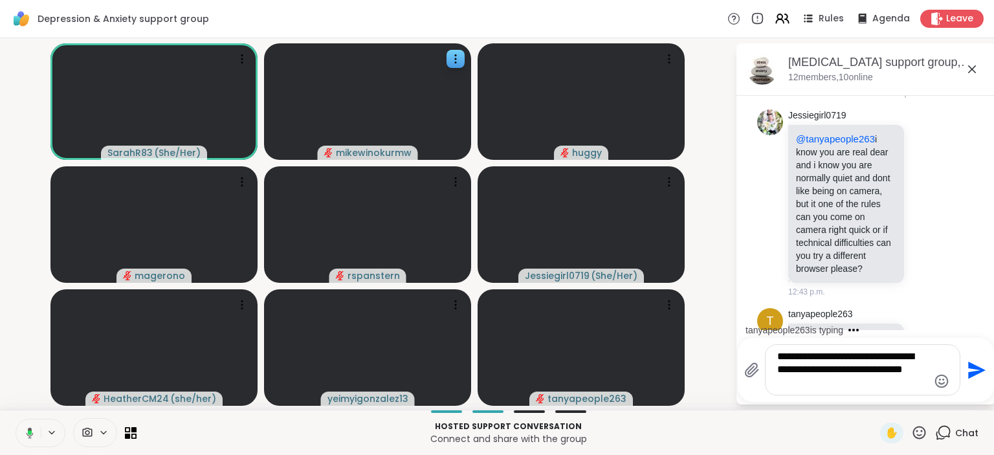
click at [827, 387] on textarea "**********" at bounding box center [852, 369] width 151 height 39
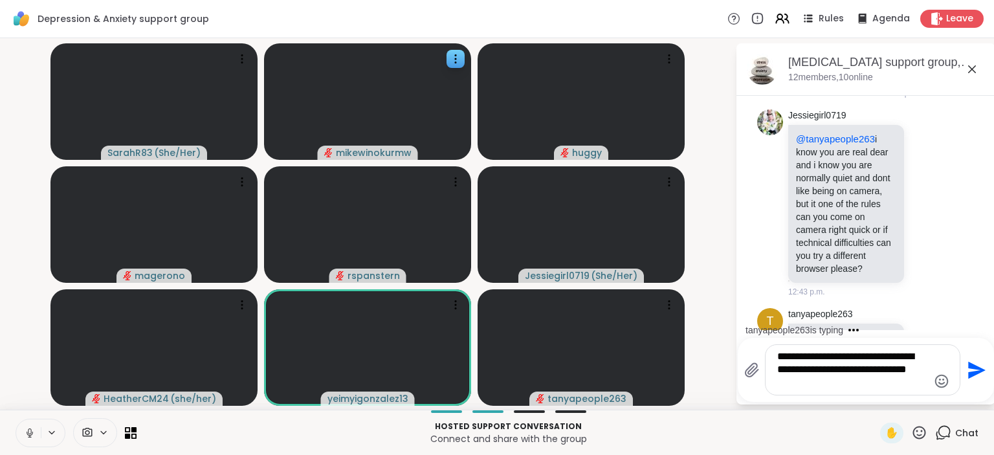
paste textarea "*******"
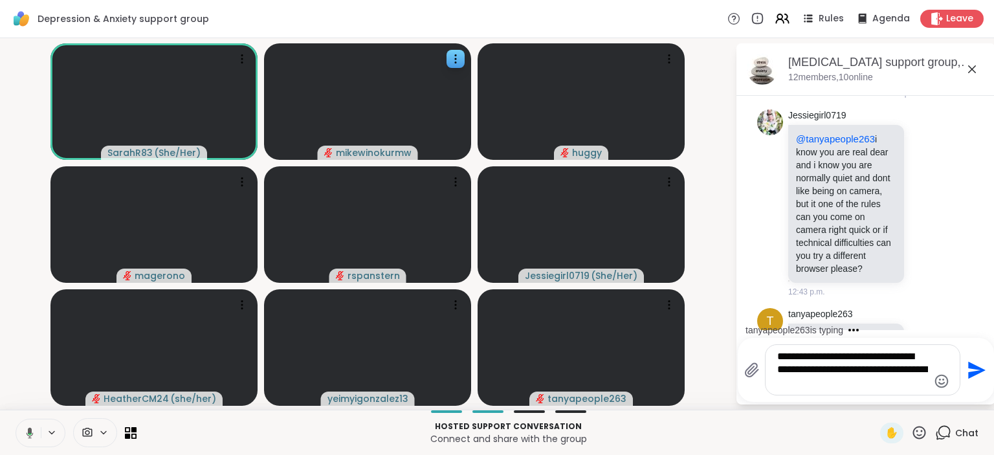
click at [846, 371] on textarea "**********" at bounding box center [852, 369] width 151 height 39
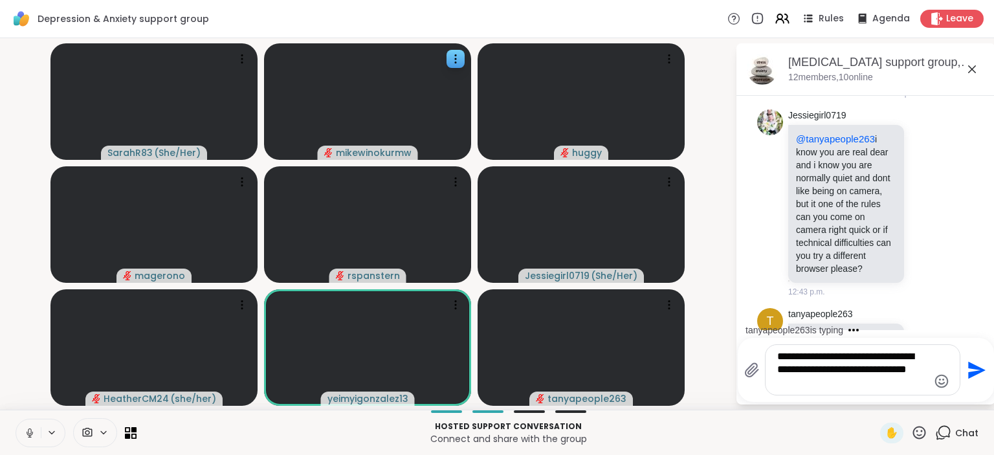
click at [853, 370] on textarea "**********" at bounding box center [852, 369] width 151 height 39
click at [849, 384] on textarea "**********" at bounding box center [852, 369] width 151 height 39
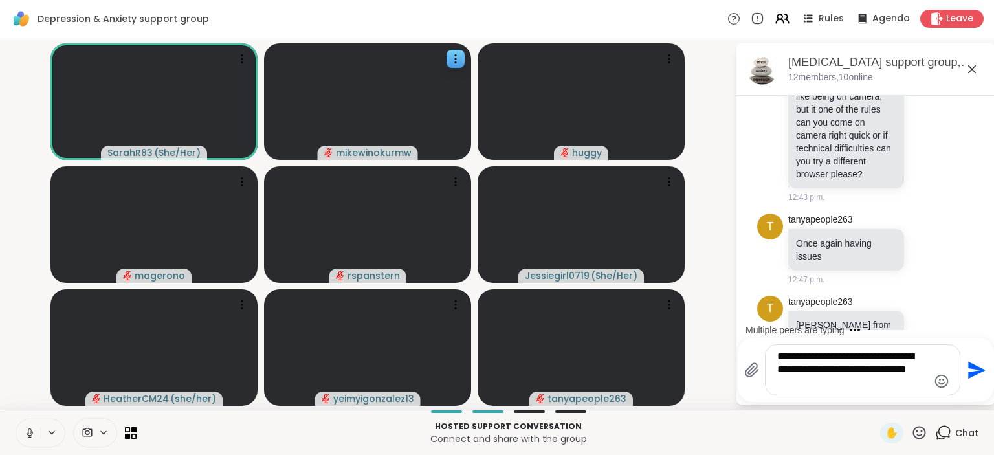
scroll to position [750, 0]
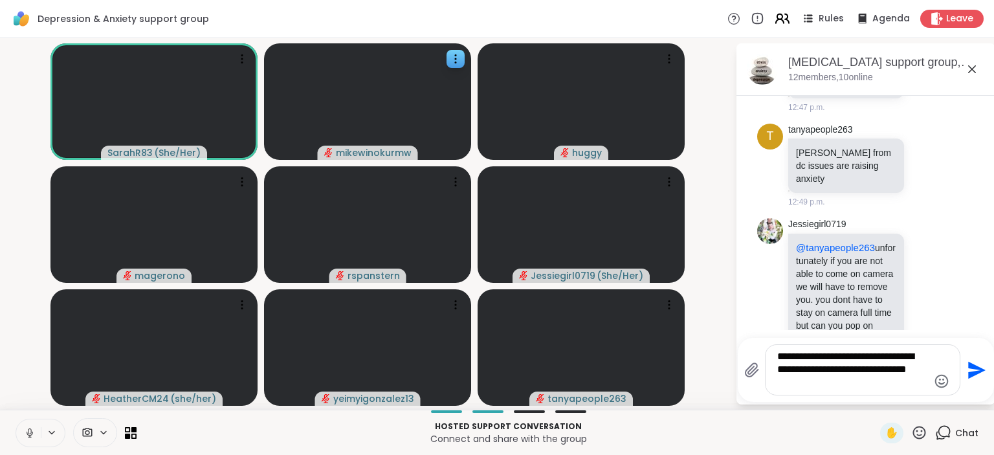
type textarea "**********"
click at [789, 19] on icon at bounding box center [787, 18] width 4 height 9
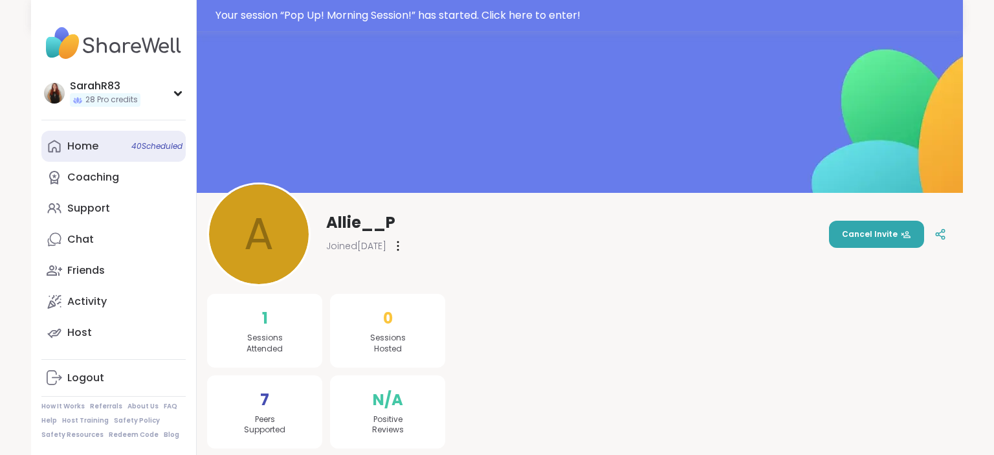
click at [87, 151] on div "Home 40 Scheduled" at bounding box center [82, 146] width 31 height 14
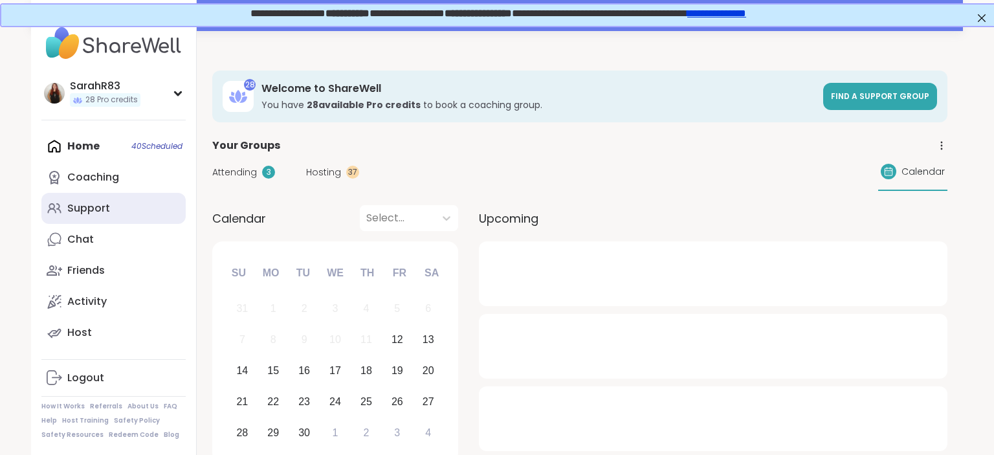
click at [96, 210] on div "Support" at bounding box center [88, 208] width 43 height 14
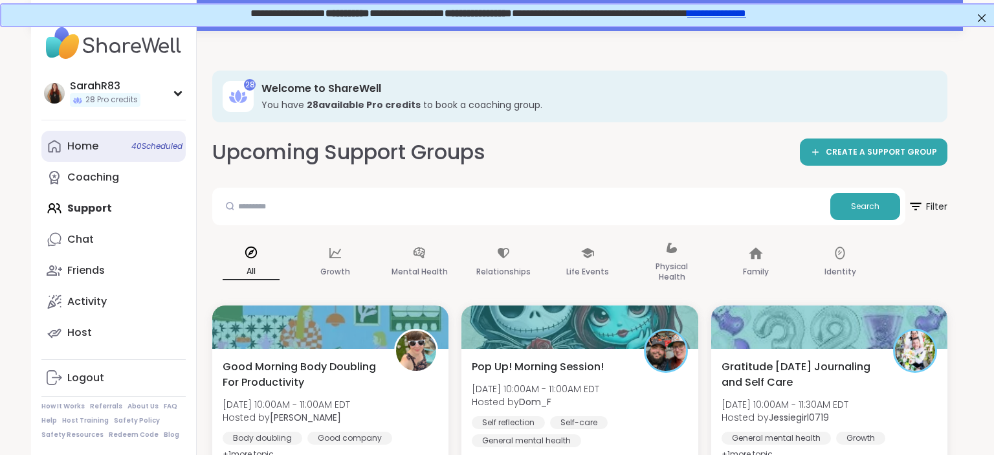
click at [125, 142] on link "Home 40 Scheduled" at bounding box center [113, 146] width 144 height 31
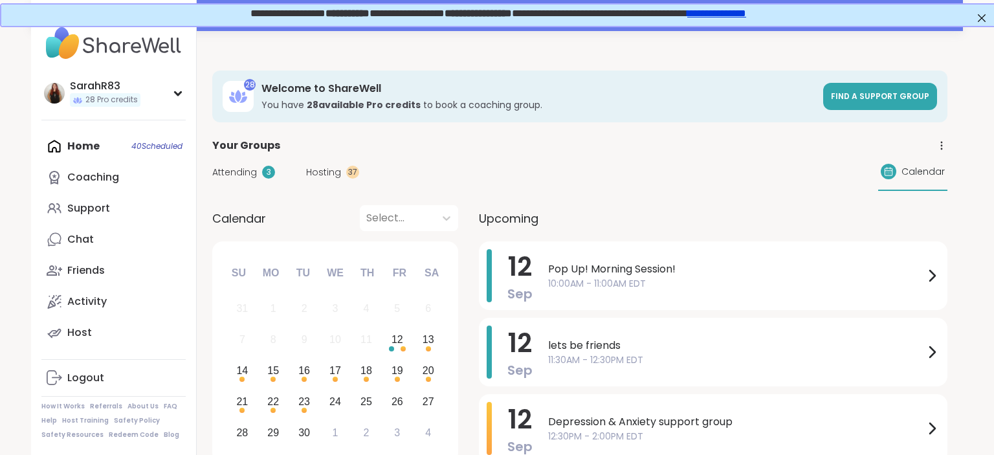
click at [326, 170] on span "Hosting" at bounding box center [323, 173] width 35 height 14
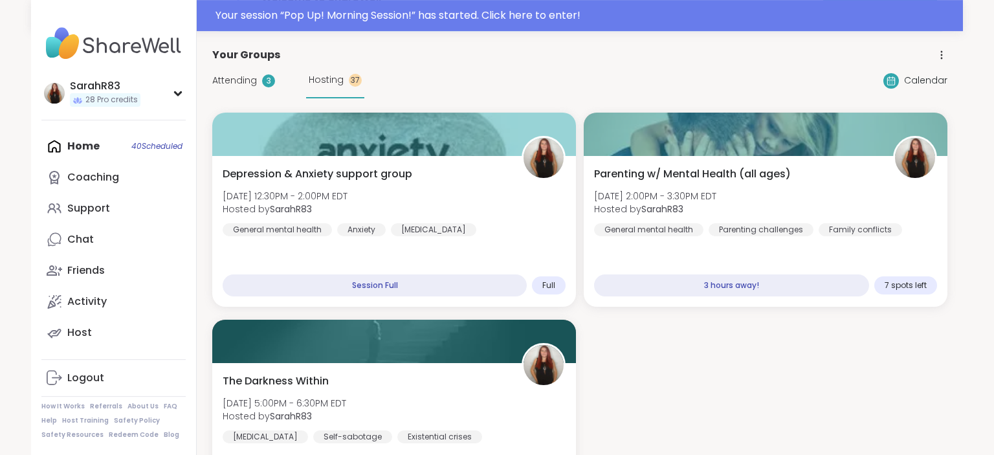
scroll to position [91, 0]
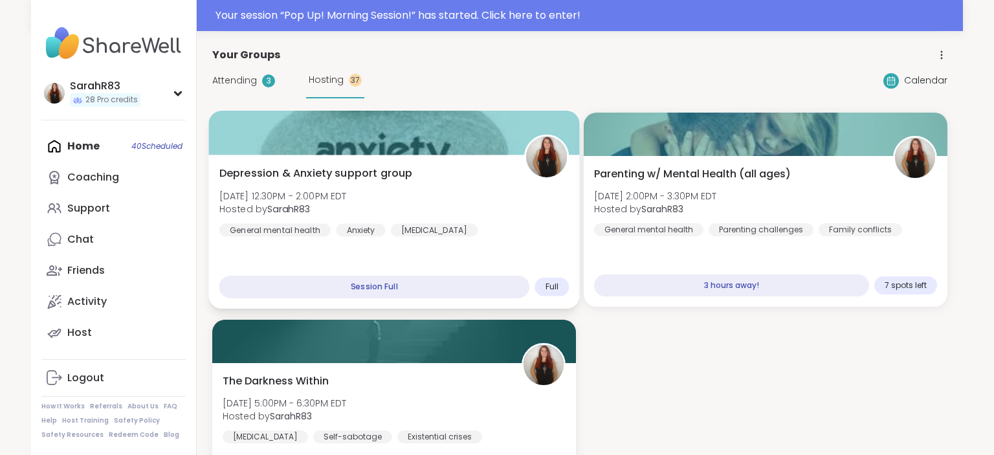
click at [413, 226] on div "[MEDICAL_DATA]" at bounding box center [434, 229] width 87 height 13
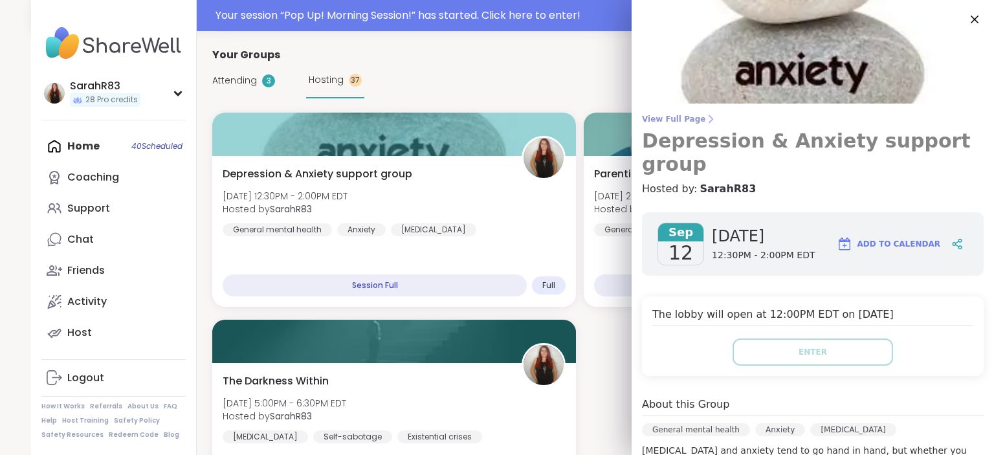
click at [691, 122] on span "View Full Page" at bounding box center [813, 119] width 342 height 10
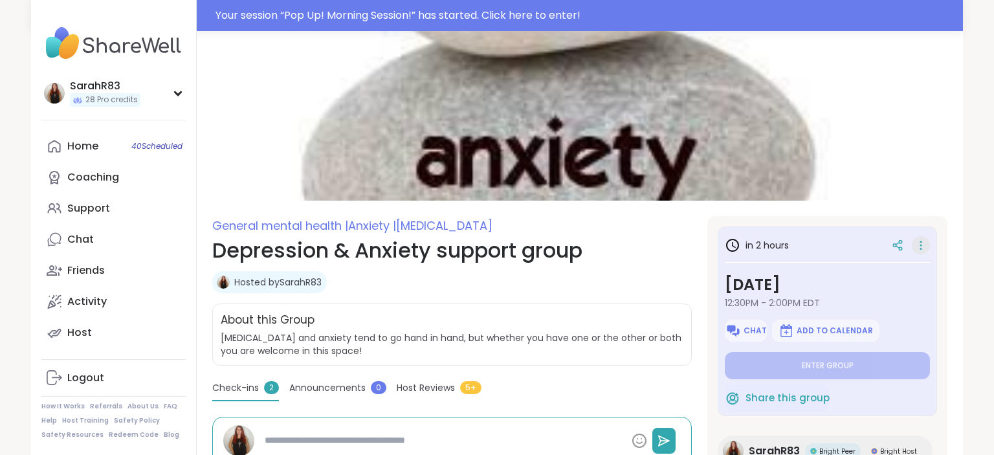
click at [922, 248] on icon at bounding box center [920, 245] width 13 height 18
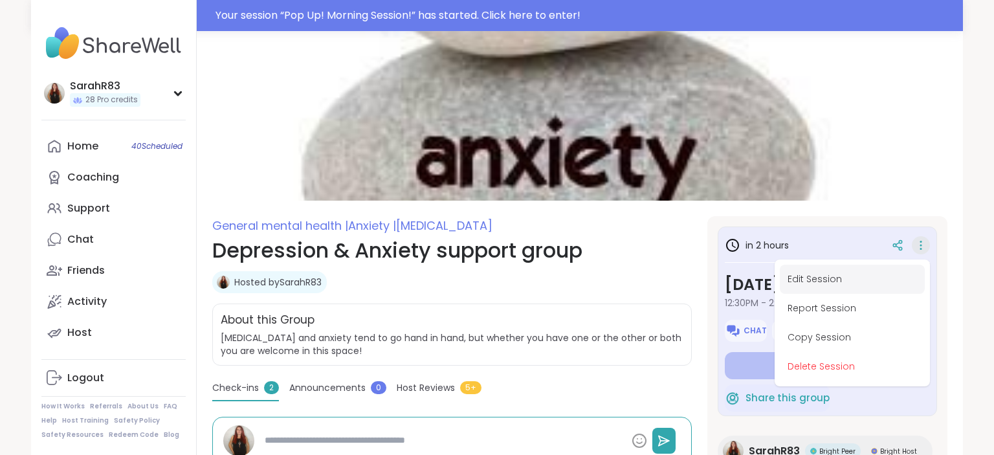
click at [856, 277] on button "Edit Session" at bounding box center [851, 279] width 145 height 29
type textarea "*"
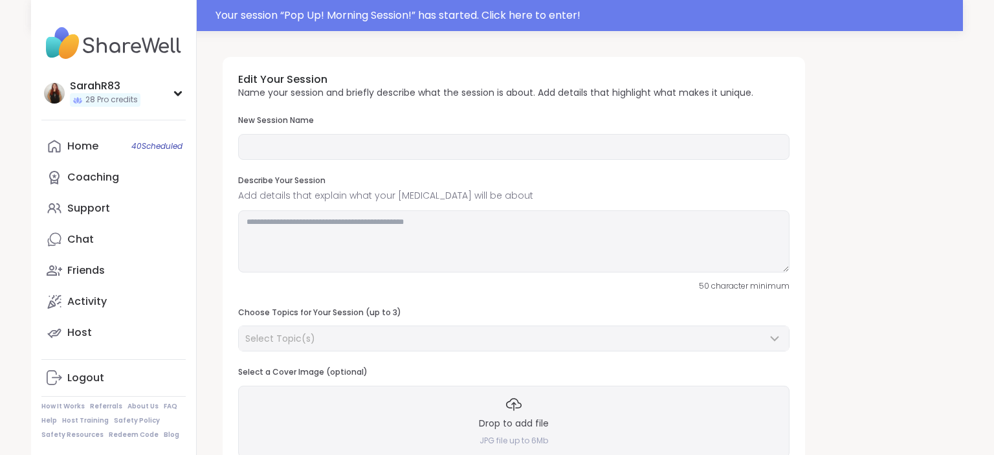
type input "**********"
type textarea "**********"
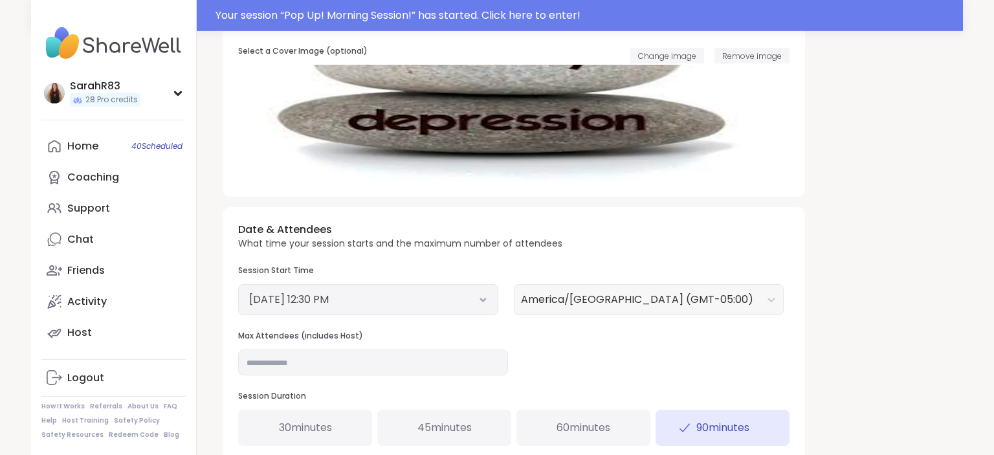
scroll to position [314, 0]
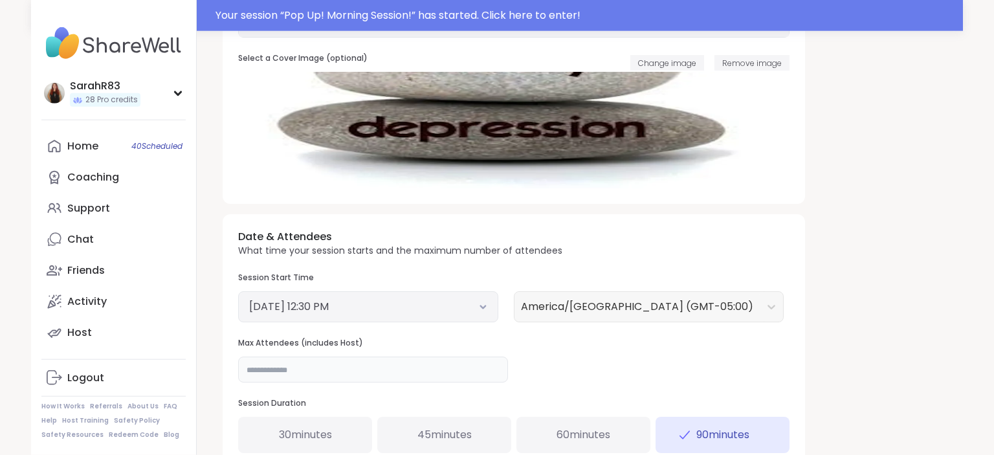
click at [337, 374] on input "**" at bounding box center [373, 369] width 270 height 26
type input "**"
click at [555, 369] on div "Date & Attendees What time your session starts and the maximum number of attend…" at bounding box center [514, 341] width 582 height 254
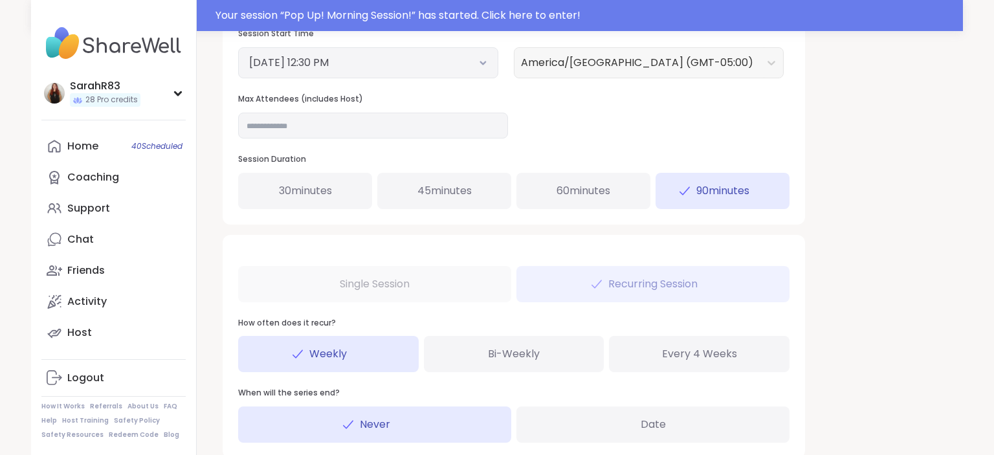
scroll to position [652, 0]
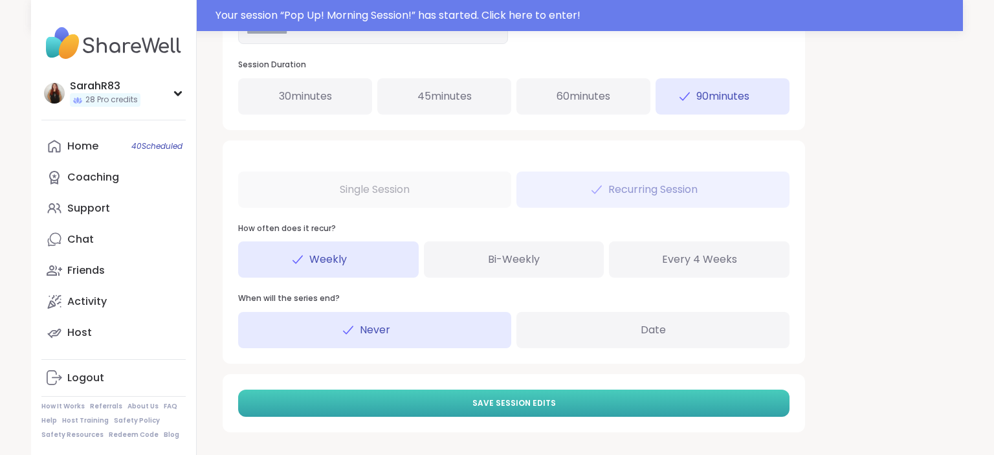
click at [544, 397] on button "Save Session Edits" at bounding box center [513, 402] width 551 height 27
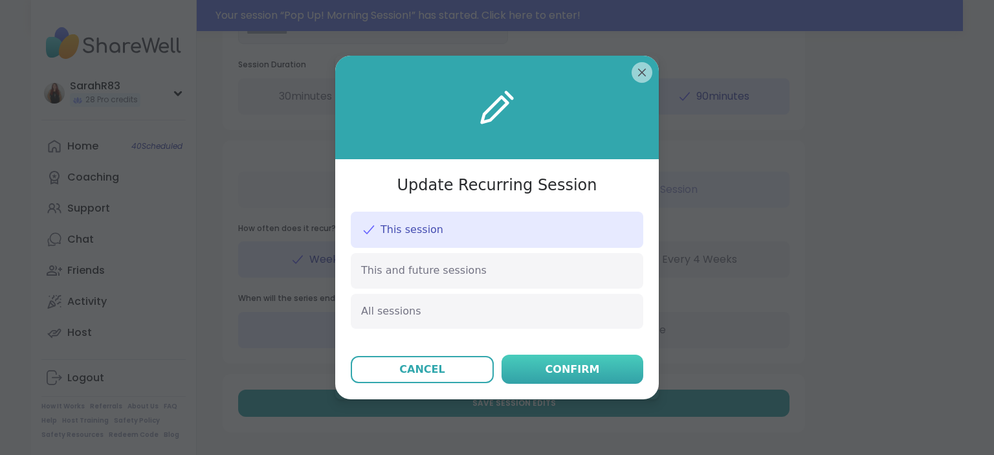
click at [549, 378] on button "Confirm" at bounding box center [572, 368] width 142 height 29
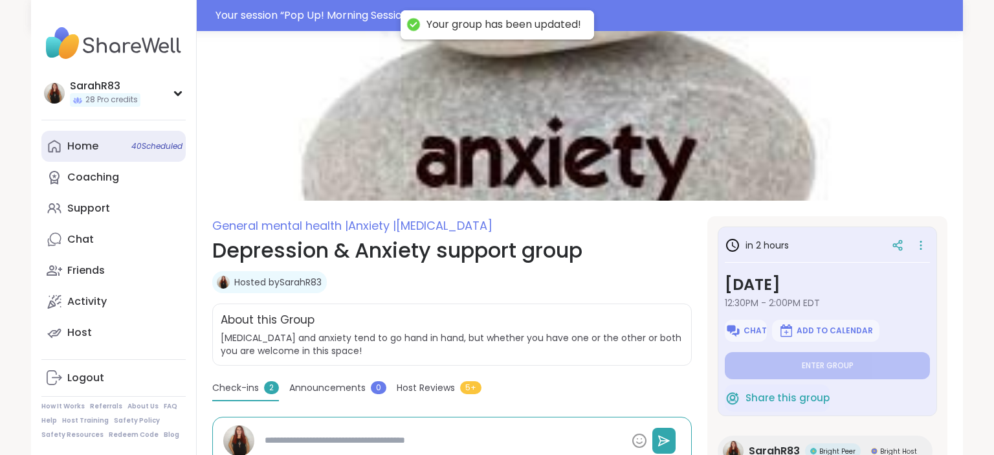
click at [95, 151] on div "Home 40 Scheduled" at bounding box center [82, 146] width 31 height 14
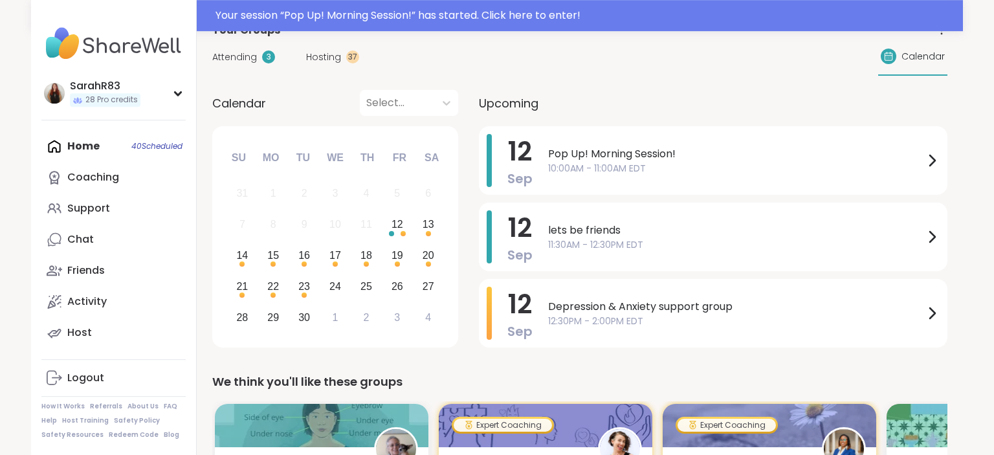
scroll to position [124, 0]
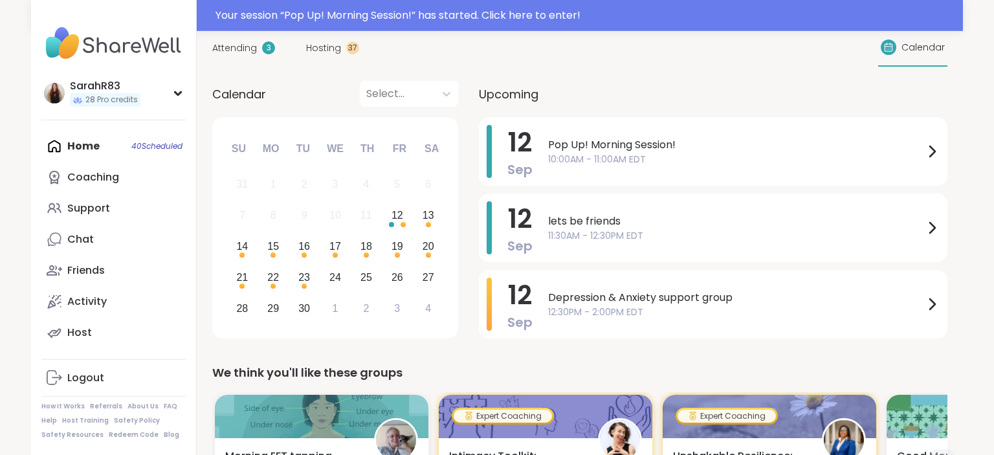
click at [325, 46] on span "Hosting" at bounding box center [323, 48] width 35 height 14
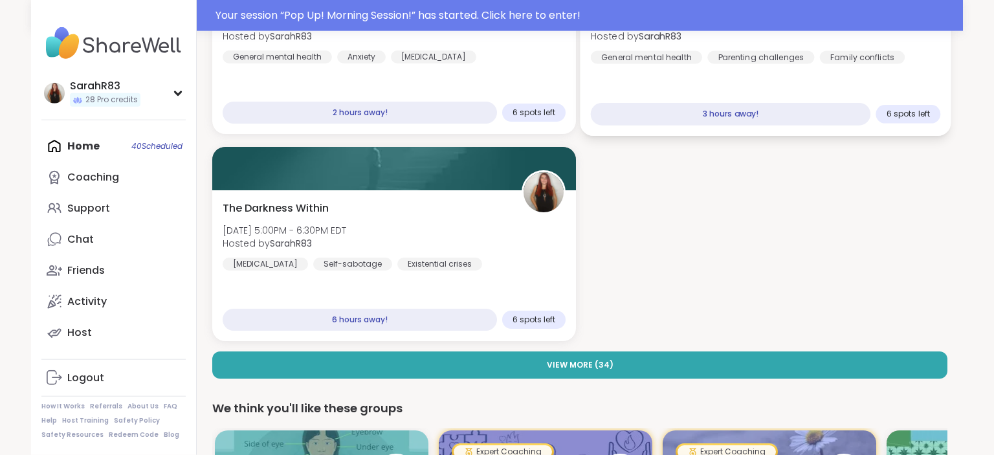
scroll to position [264, 0]
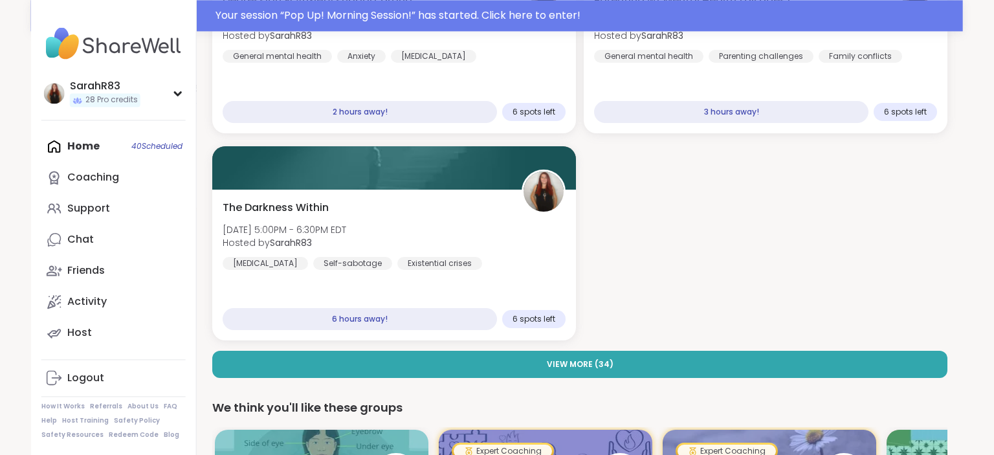
click at [618, 349] on div "[MEDICAL_DATA] support group [DATE] 12:30PM - 2:00PM EDT Hosted by SarahR83 Gen…" at bounding box center [579, 158] width 735 height 439
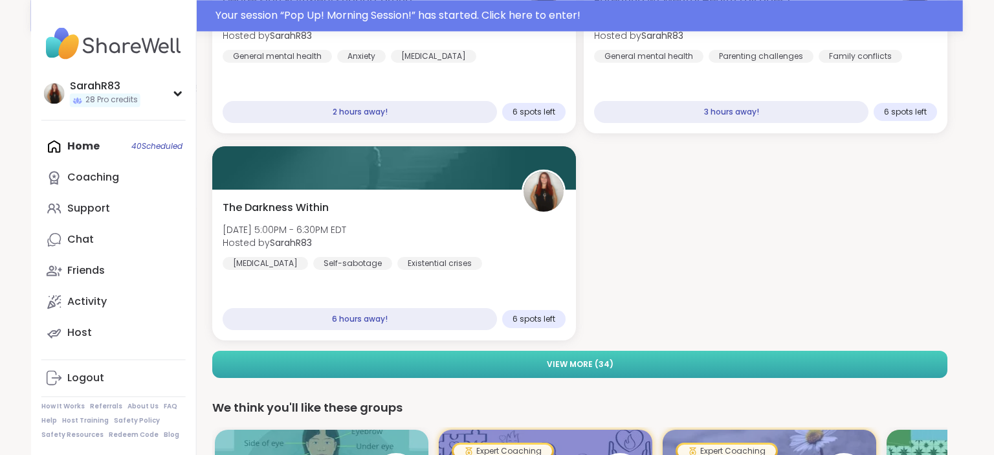
click at [621, 362] on button "View More ( 34 )" at bounding box center [579, 364] width 735 height 27
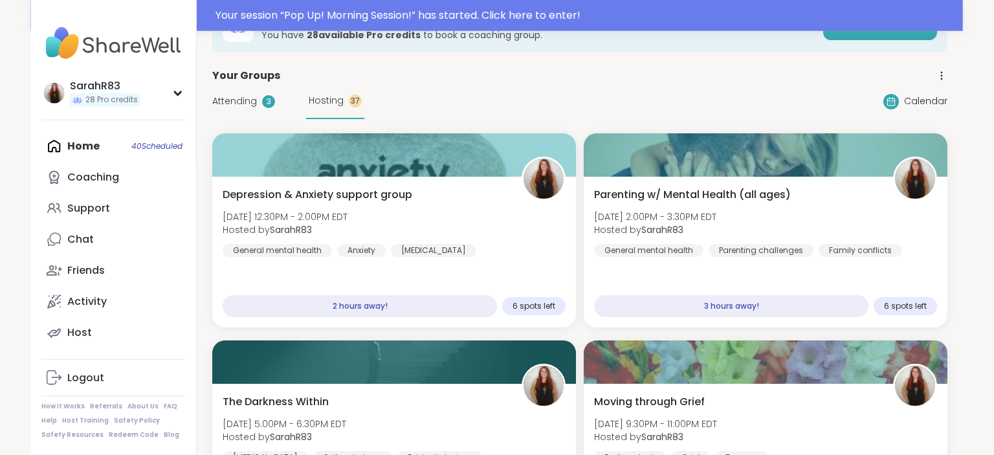
scroll to position [0, 0]
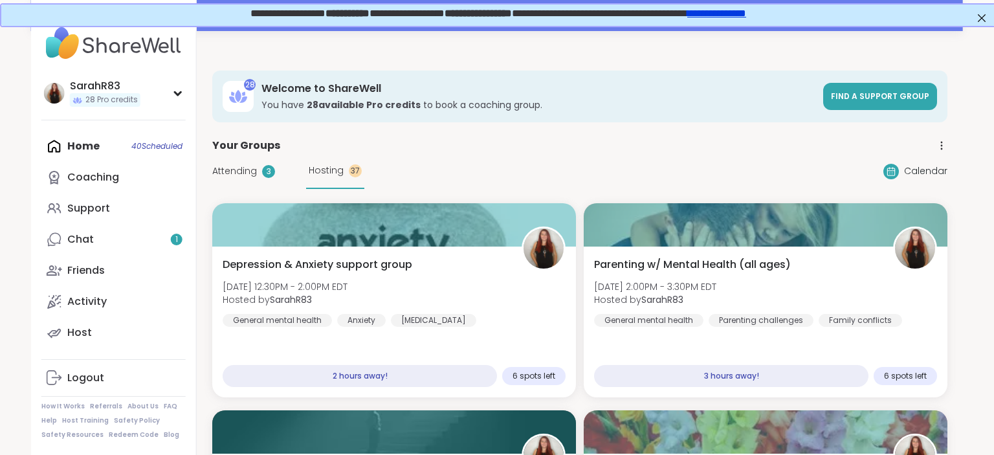
click at [118, 148] on div "Home 40 Scheduled Coaching Support Chat 1 Friends Activity Host" at bounding box center [113, 239] width 144 height 217
click at [118, 244] on link "Chat 1" at bounding box center [113, 239] width 144 height 31
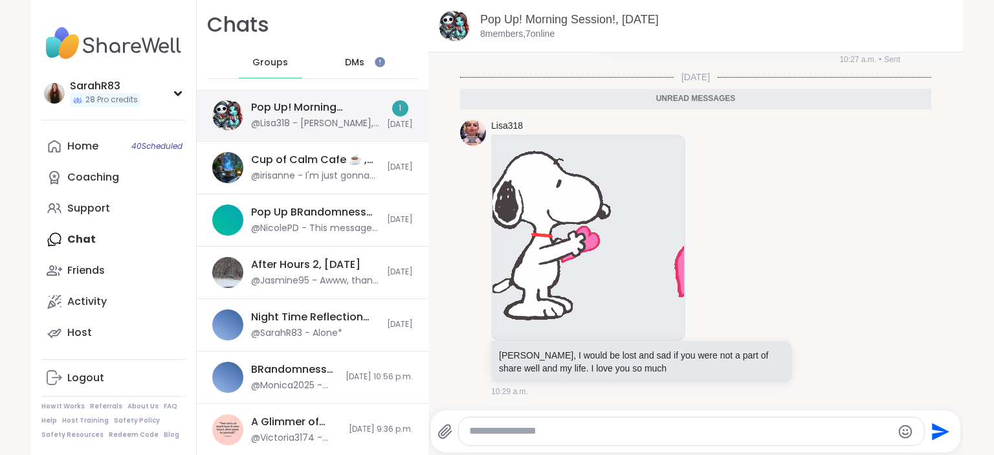
click at [302, 127] on div "@Lisa318 - [PERSON_NAME], I would be lost and sad if you were not a part of sha…" at bounding box center [315, 123] width 128 height 13
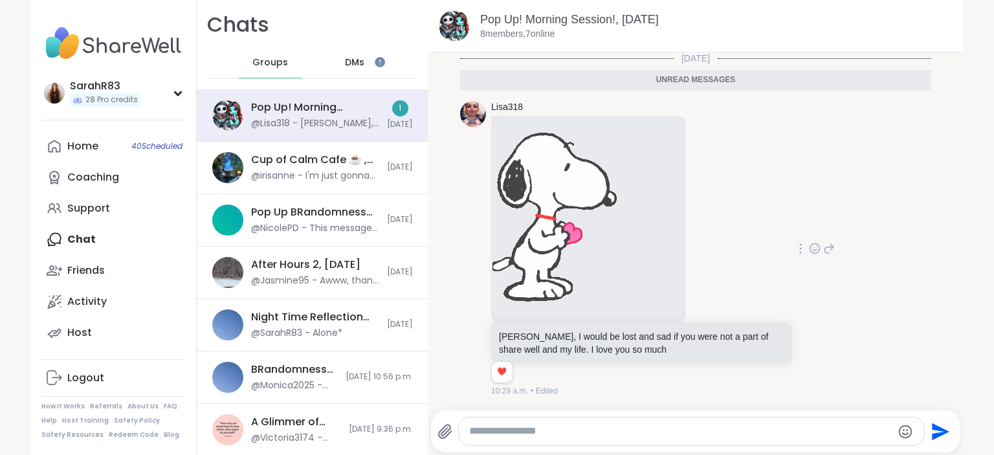
scroll to position [1850, 0]
click at [812, 252] on icon at bounding box center [815, 248] width 12 height 13
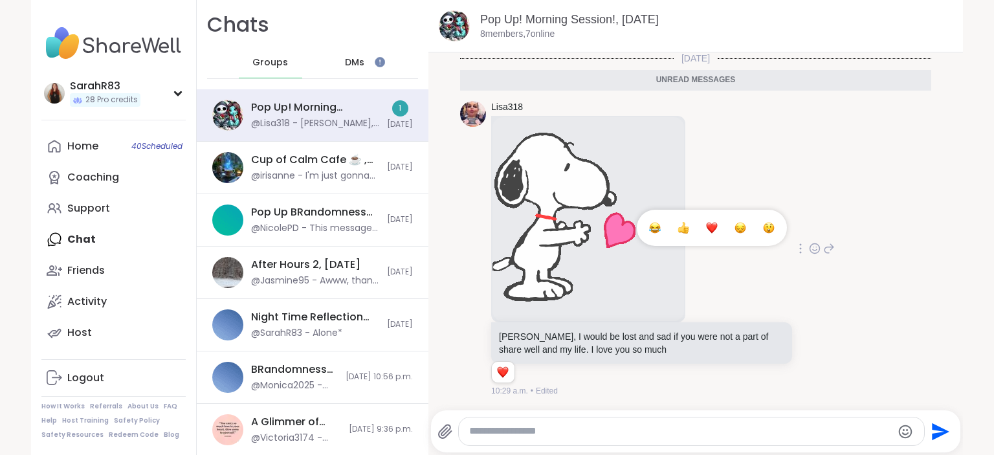
click at [707, 224] on div "Select Reaction: Heart" at bounding box center [712, 228] width 12 height 12
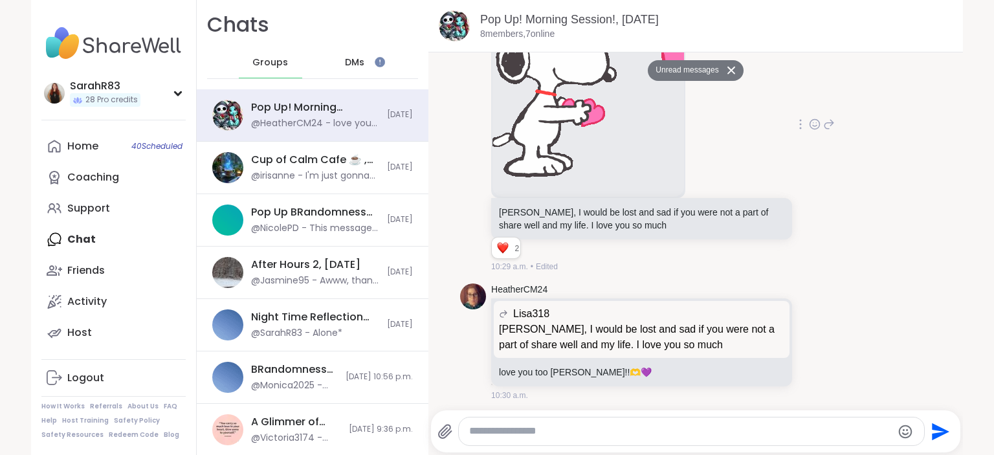
scroll to position [1979, 0]
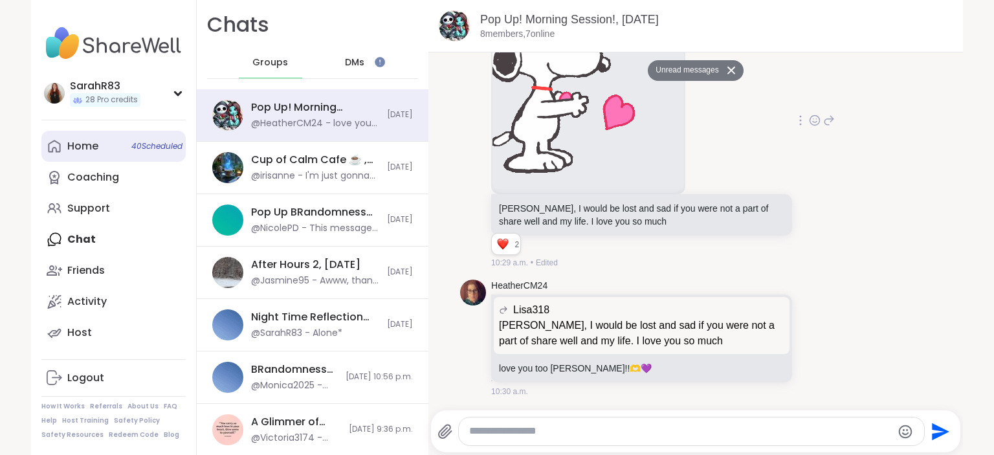
click at [125, 145] on link "Home 40 Scheduled" at bounding box center [113, 146] width 144 height 31
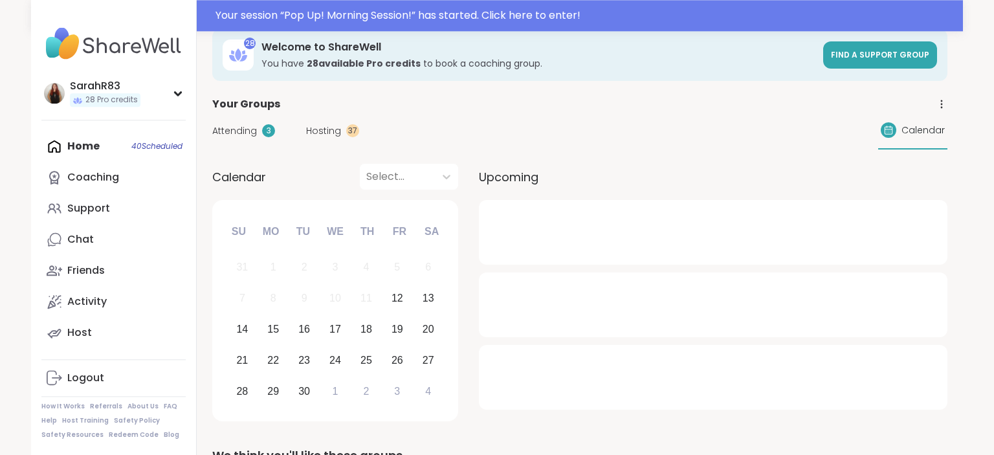
scroll to position [65, 0]
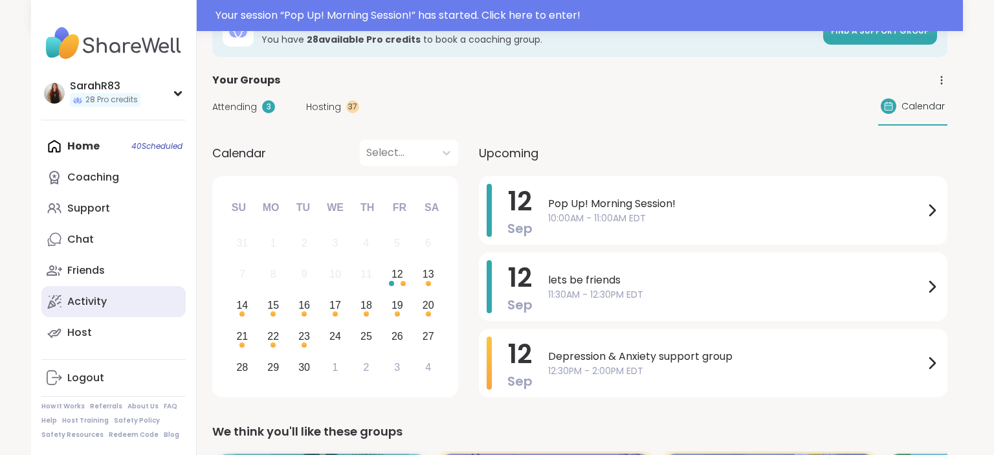
click at [120, 304] on link "Activity" at bounding box center [113, 301] width 144 height 31
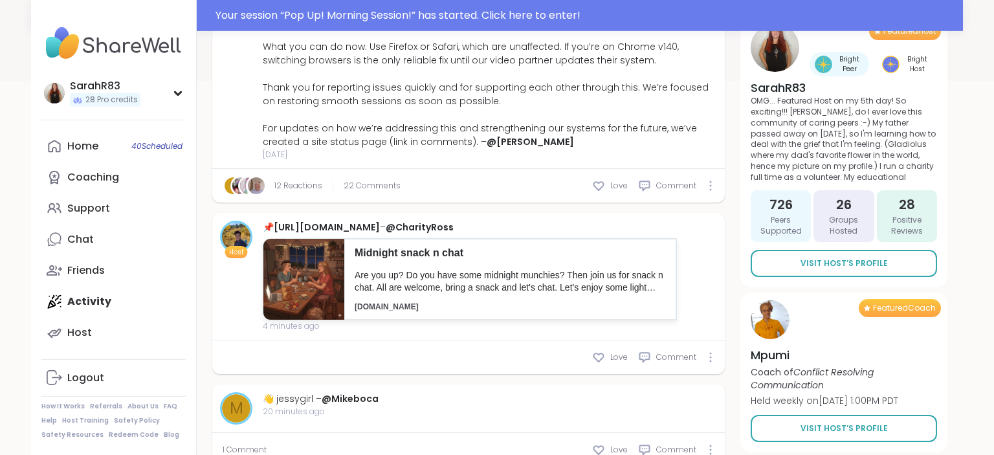
scroll to position [457, 0]
click at [384, 188] on span "22 Comments" at bounding box center [371, 186] width 57 height 12
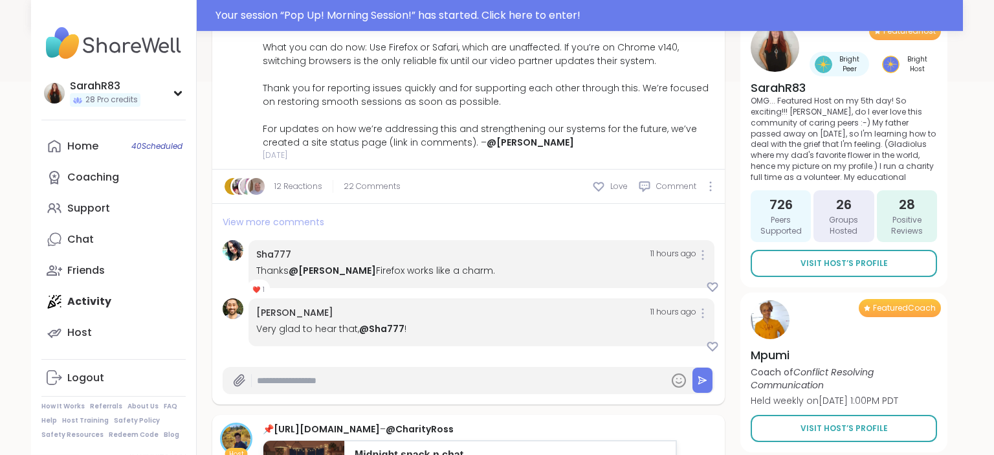
click at [301, 224] on span "View more comments" at bounding box center [274, 221] width 102 height 13
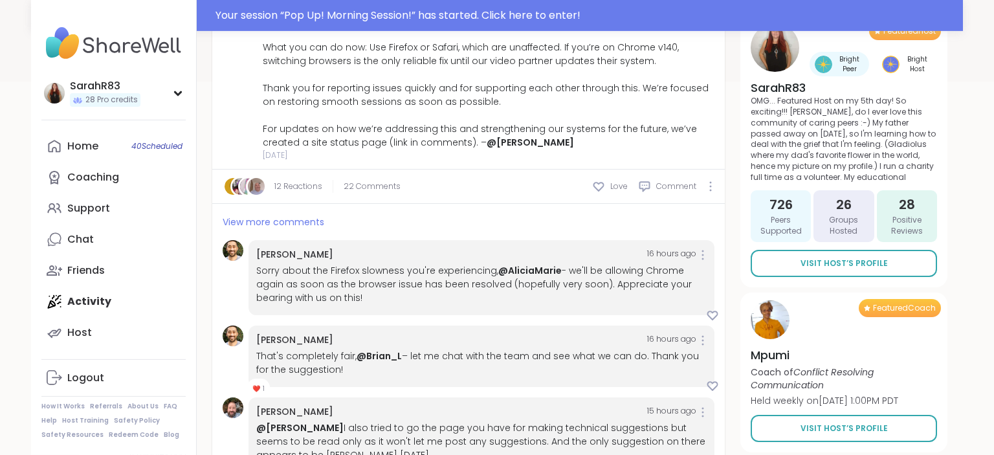
click at [301, 224] on span "View more comments" at bounding box center [274, 221] width 102 height 13
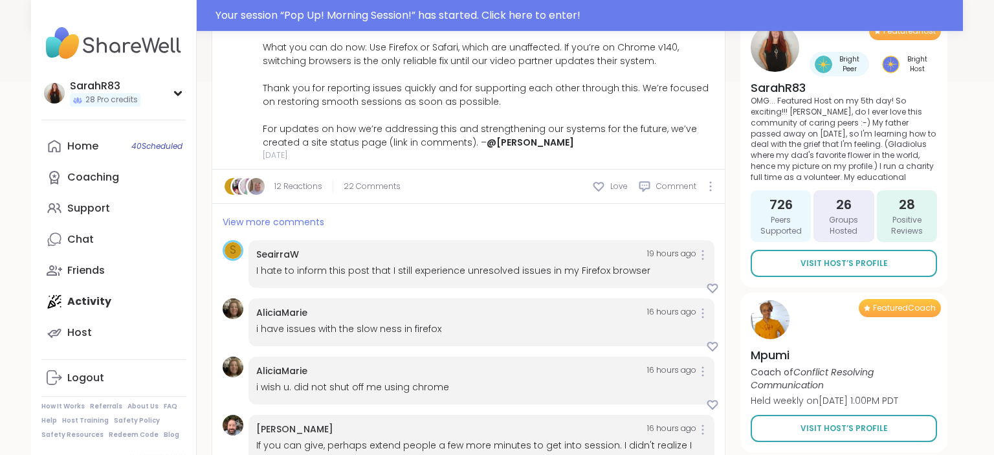
click at [301, 224] on span "View more comments" at bounding box center [274, 221] width 102 height 13
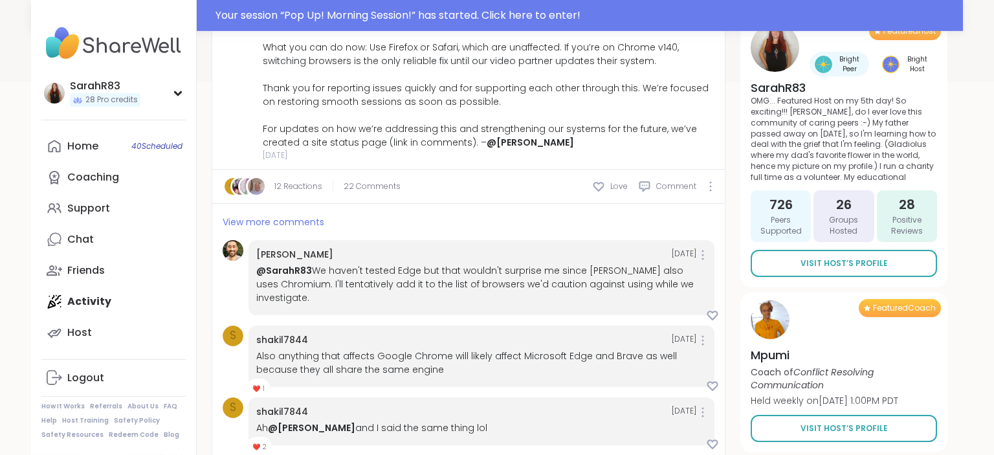
click at [301, 224] on span "View more comments" at bounding box center [274, 221] width 102 height 13
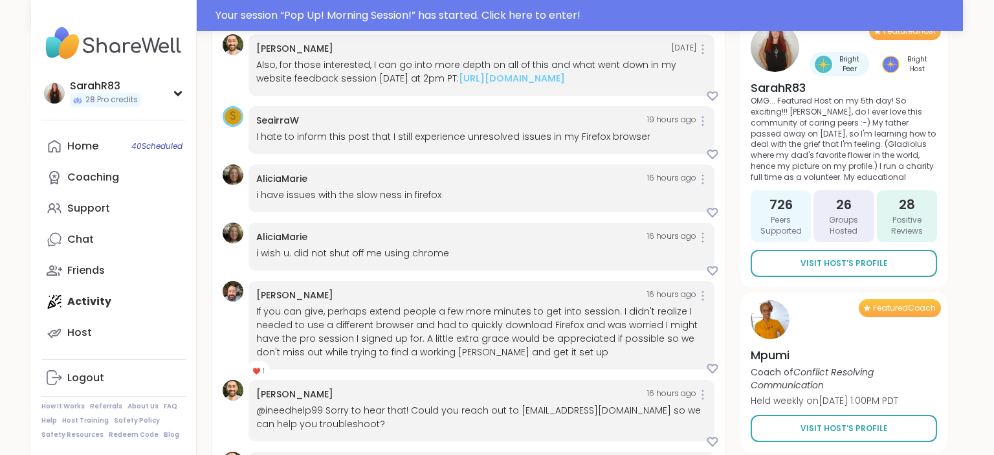
scroll to position [1243, 0]
click at [479, 84] on link "[URL][DOMAIN_NAME]" at bounding box center [512, 77] width 106 height 13
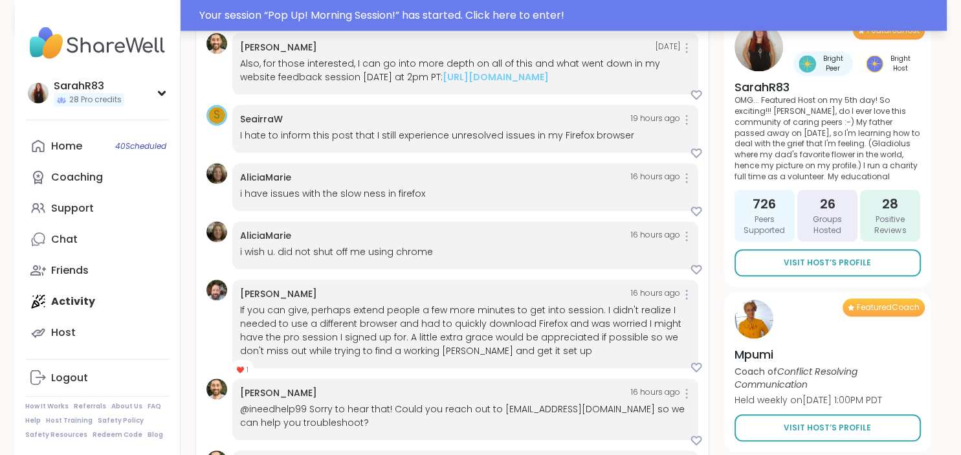
type textarea "*"
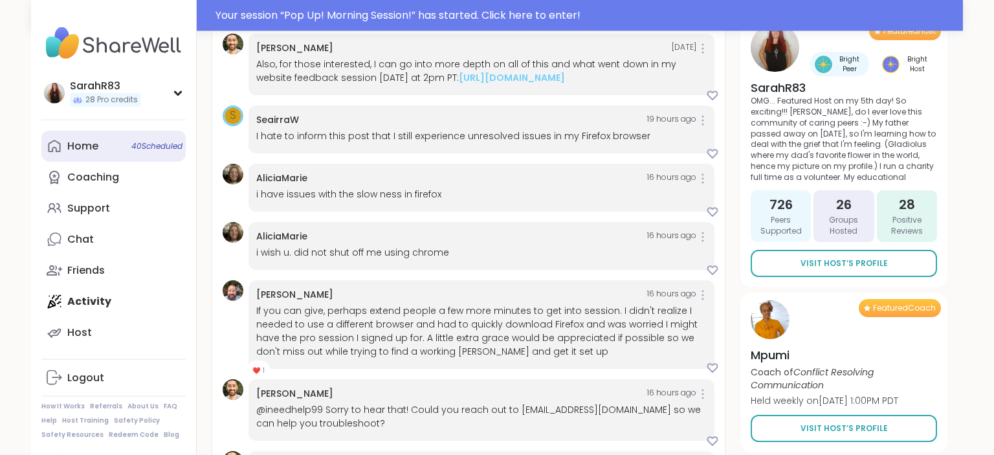
click at [91, 147] on div "Home 40 Scheduled" at bounding box center [82, 146] width 31 height 14
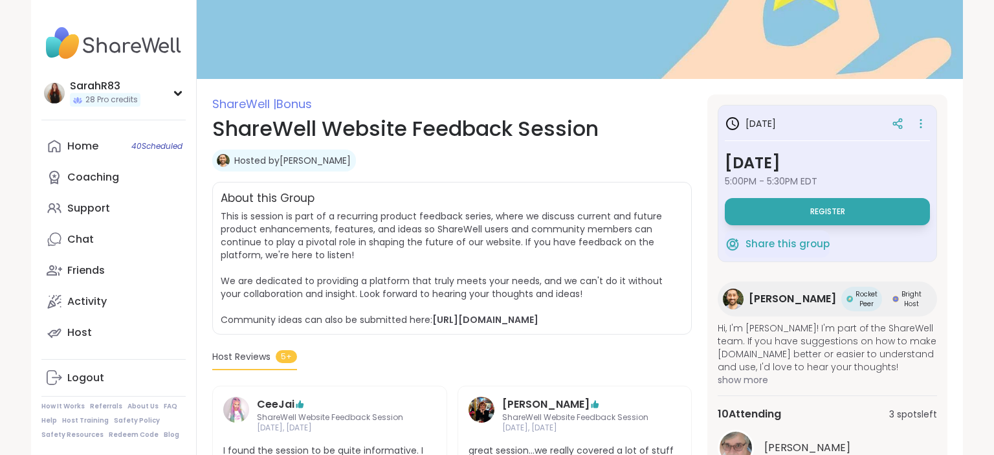
scroll to position [91, 0]
click at [783, 210] on button "Register" at bounding box center [826, 211] width 205 height 27
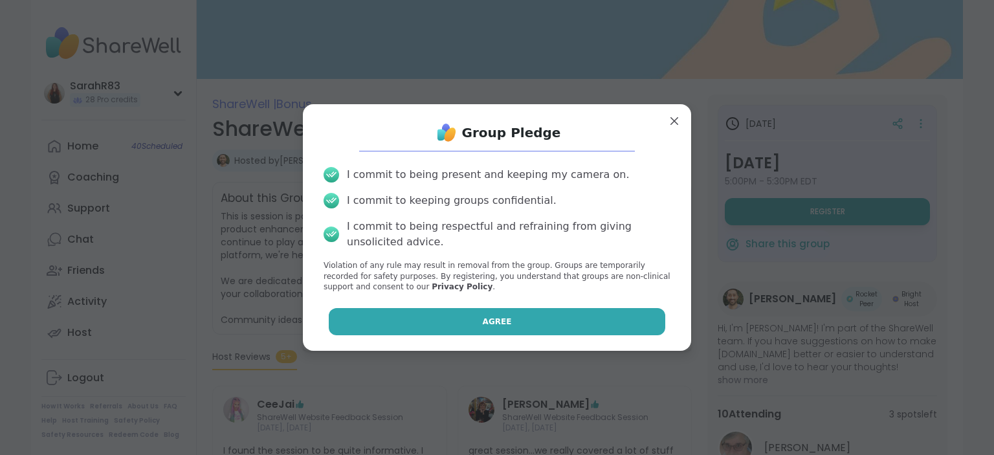
click at [520, 312] on button "Agree" at bounding box center [497, 321] width 337 height 27
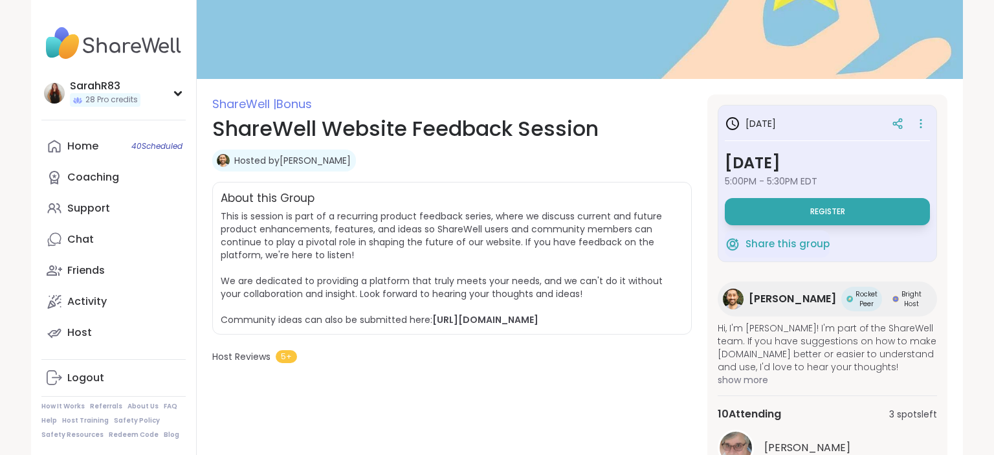
click at [760, 295] on span "[PERSON_NAME]" at bounding box center [791, 299] width 87 height 16
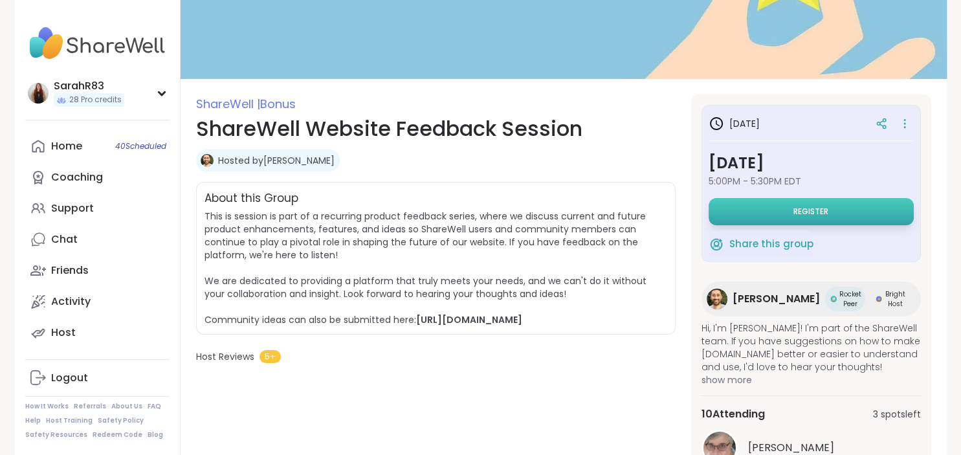
click at [813, 208] on span "Register" at bounding box center [810, 211] width 35 height 10
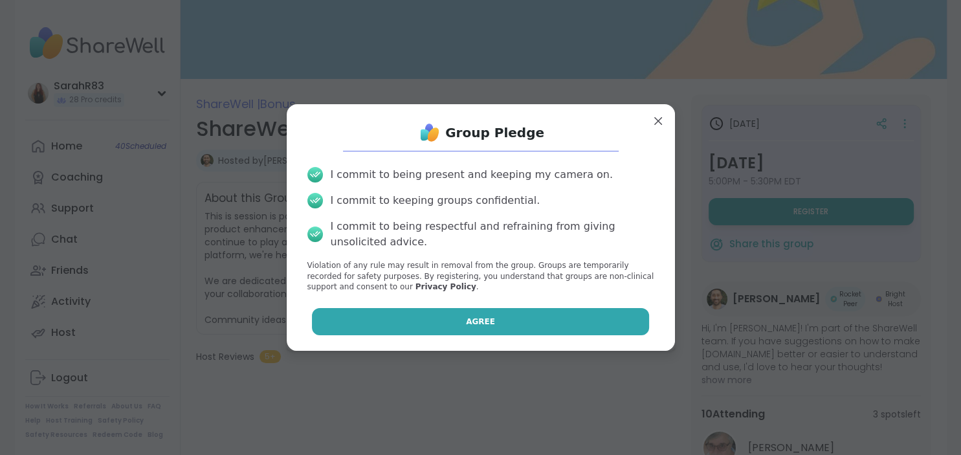
click at [531, 326] on button "Agree" at bounding box center [480, 321] width 337 height 27
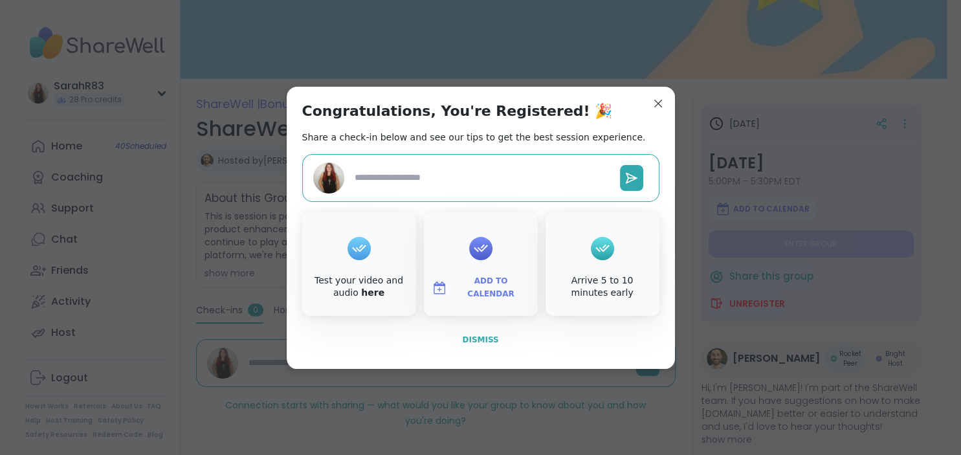
click at [489, 340] on span "Dismiss" at bounding box center [480, 339] width 36 height 9
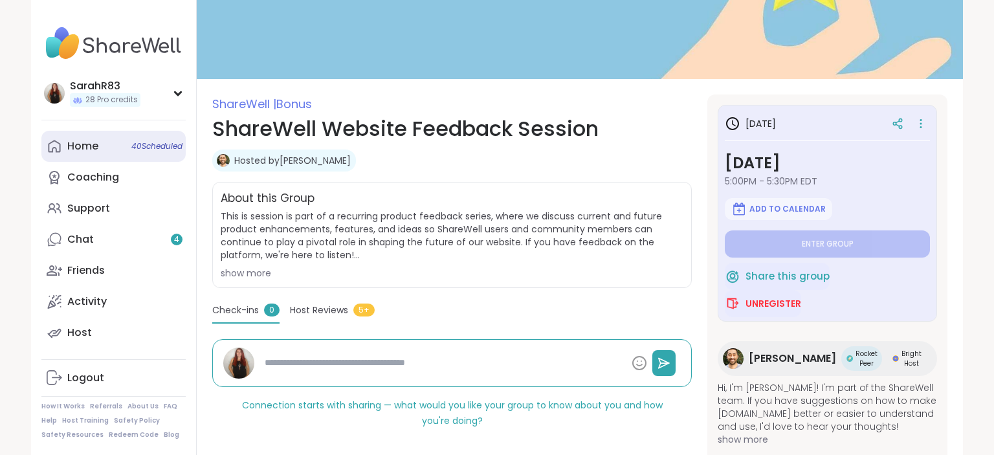
click at [91, 151] on div "Home 40 Scheduled" at bounding box center [82, 146] width 31 height 14
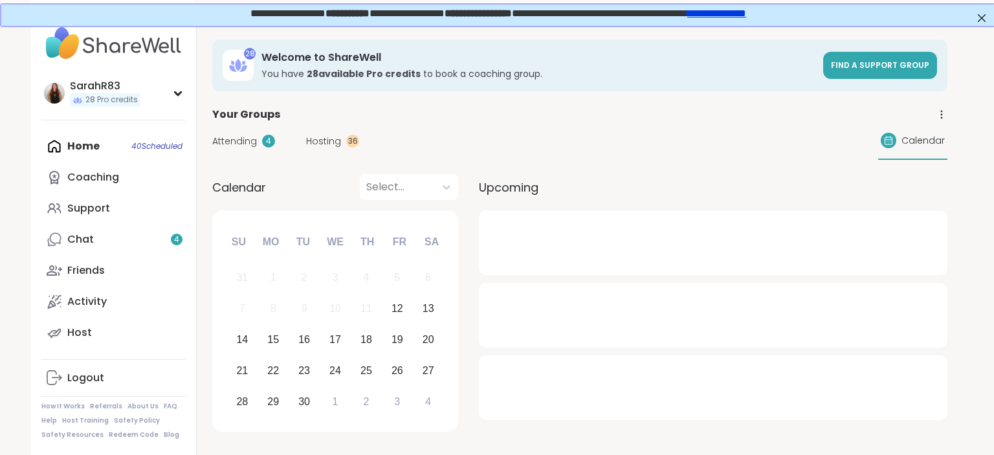
click at [342, 136] on div "Hosting 36" at bounding box center [332, 142] width 53 height 14
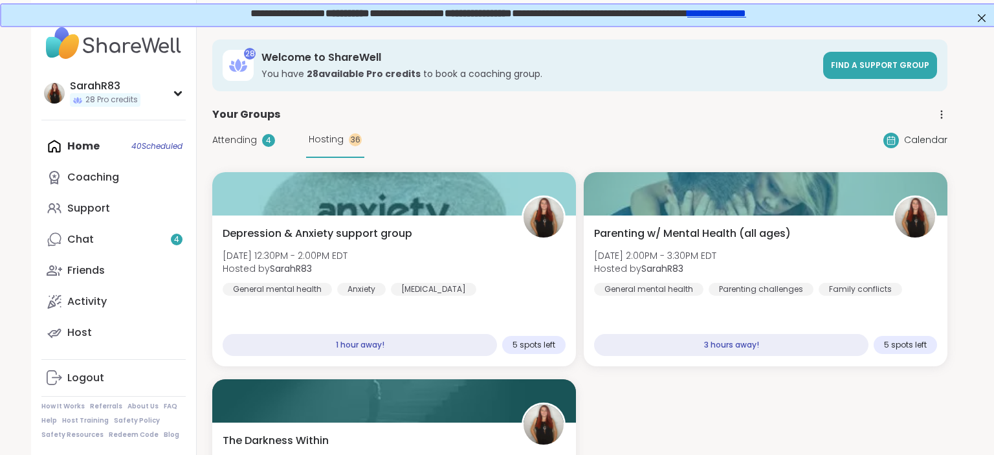
click at [894, 146] on div at bounding box center [891, 141] width 16 height 16
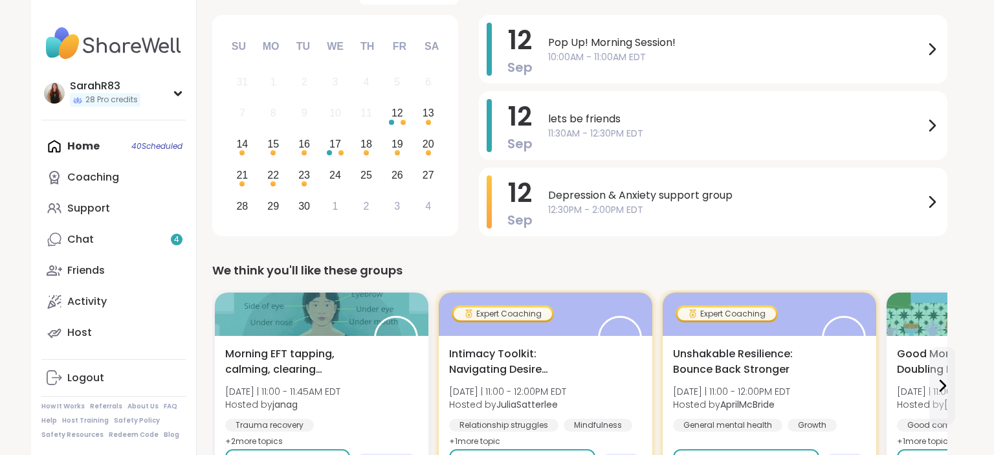
scroll to position [176, 0]
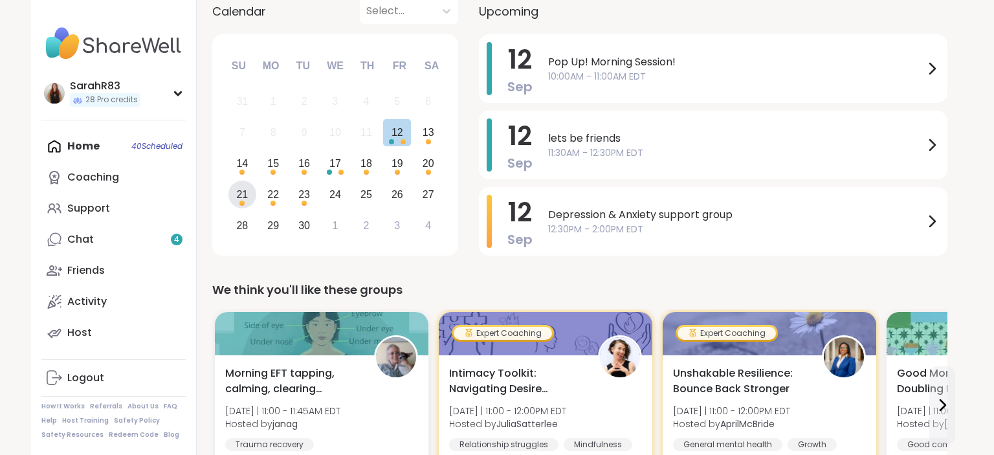
click at [237, 200] on div "21" at bounding box center [242, 194] width 12 height 17
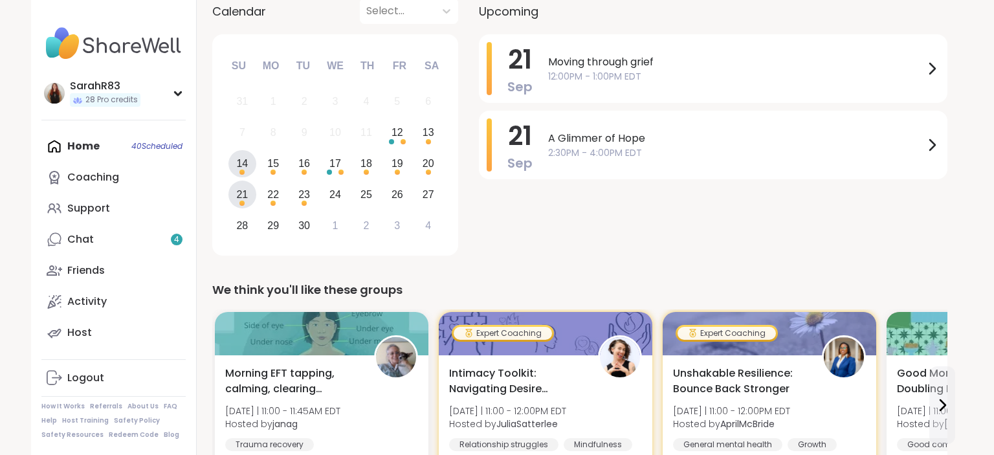
click at [245, 173] on div "14" at bounding box center [242, 164] width 28 height 28
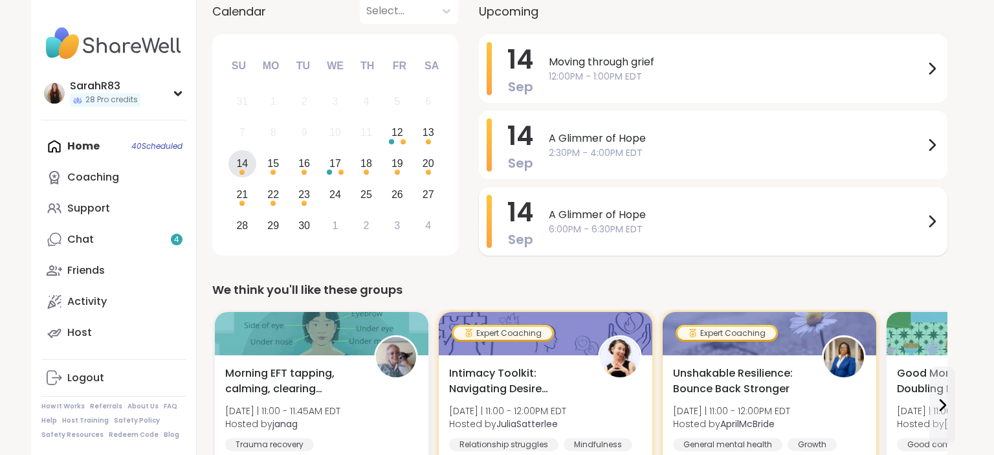
click at [690, 223] on span "6:00PM - 6:30PM EDT" at bounding box center [736, 230] width 375 height 14
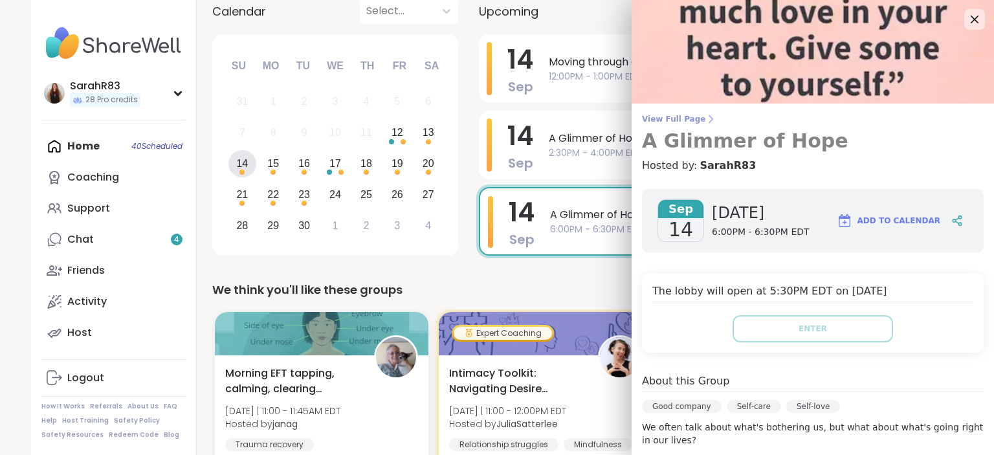
click at [693, 117] on span "View Full Page" at bounding box center [813, 119] width 342 height 10
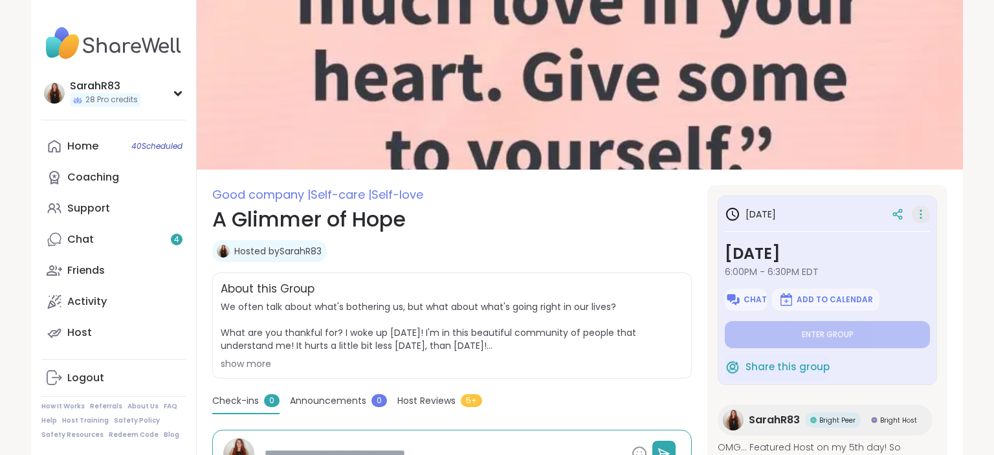
click at [919, 213] on icon at bounding box center [920, 214] width 13 height 18
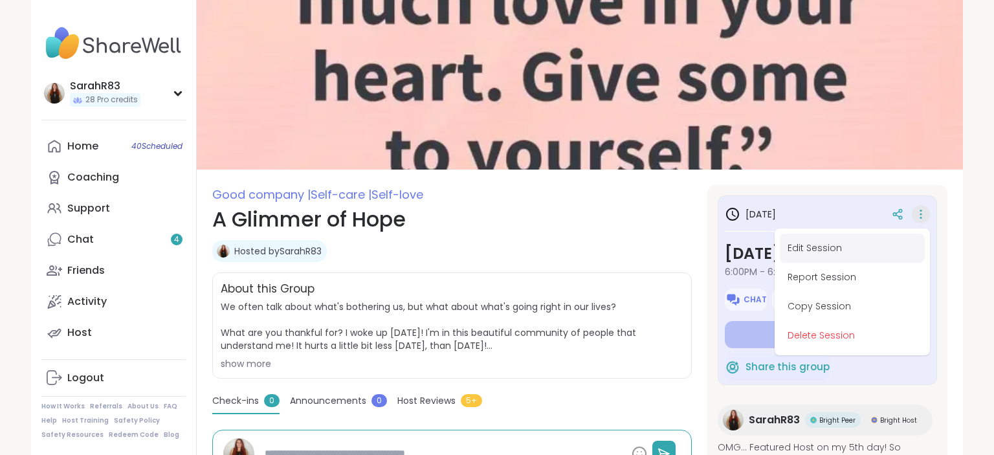
click at [869, 247] on button "Edit Session" at bounding box center [851, 248] width 145 height 29
type textarea "*"
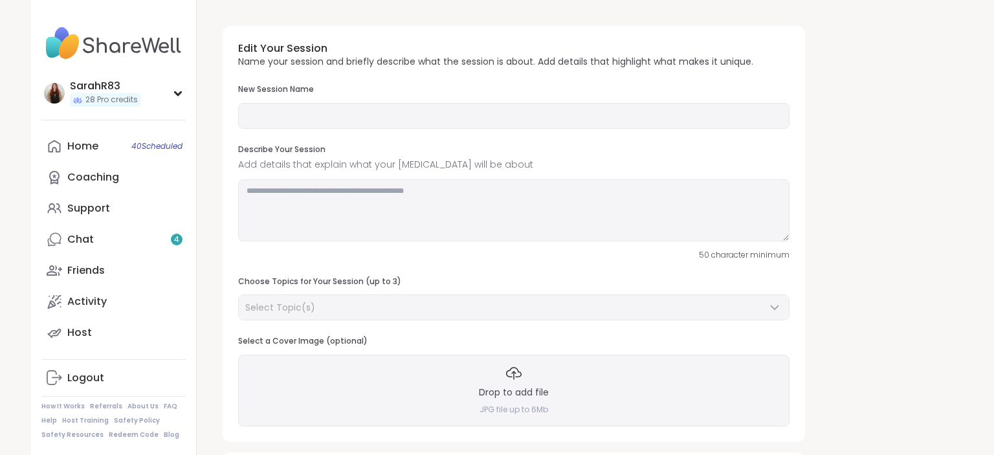
type input "**********"
type textarea "**********"
type input "**"
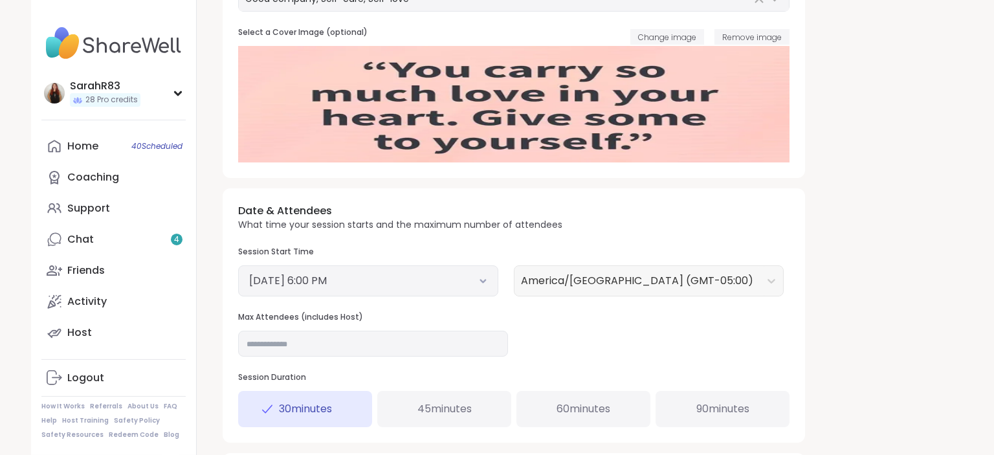
scroll to position [387, 0]
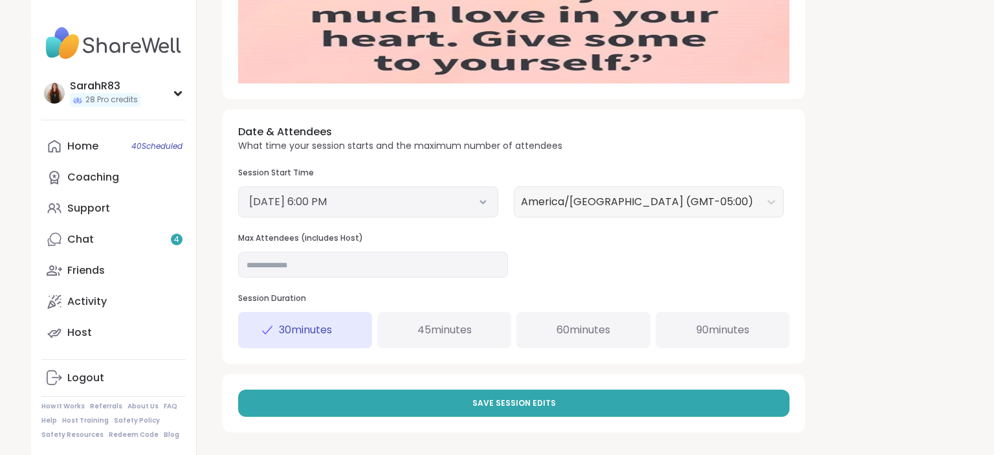
click at [487, 208] on button "[DATE] 6:00 PM" at bounding box center [368, 202] width 238 height 16
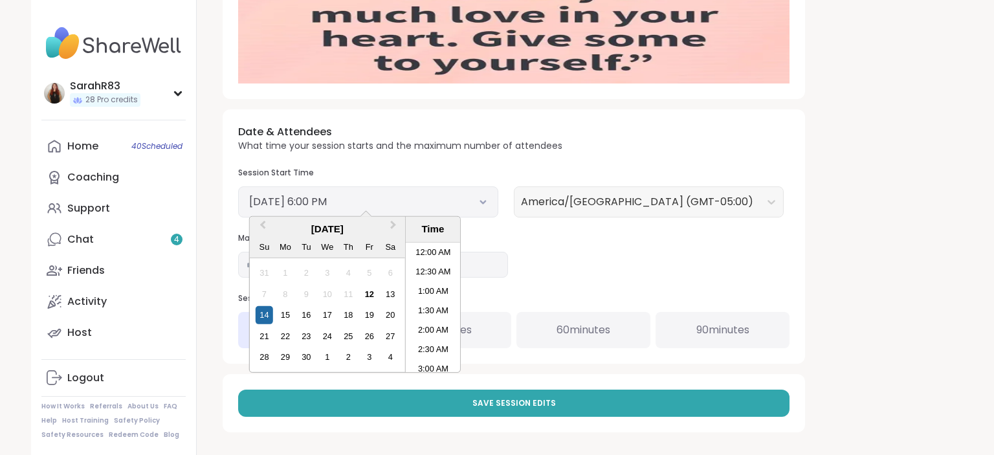
scroll to position [644, 0]
click at [373, 291] on div "12" at bounding box center [368, 293] width 17 height 17
click at [431, 325] on li "6:30 PM" at bounding box center [433, 326] width 55 height 19
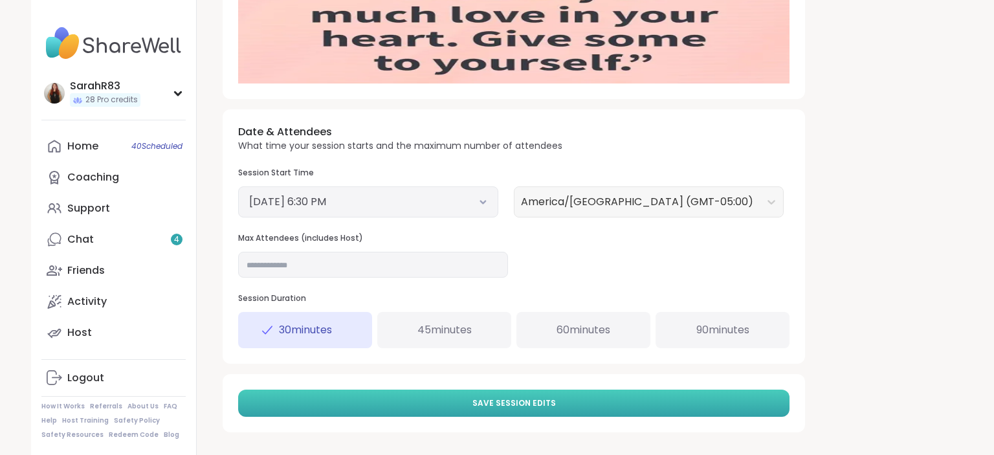
click at [468, 405] on button "Save Session Edits" at bounding box center [513, 402] width 551 height 27
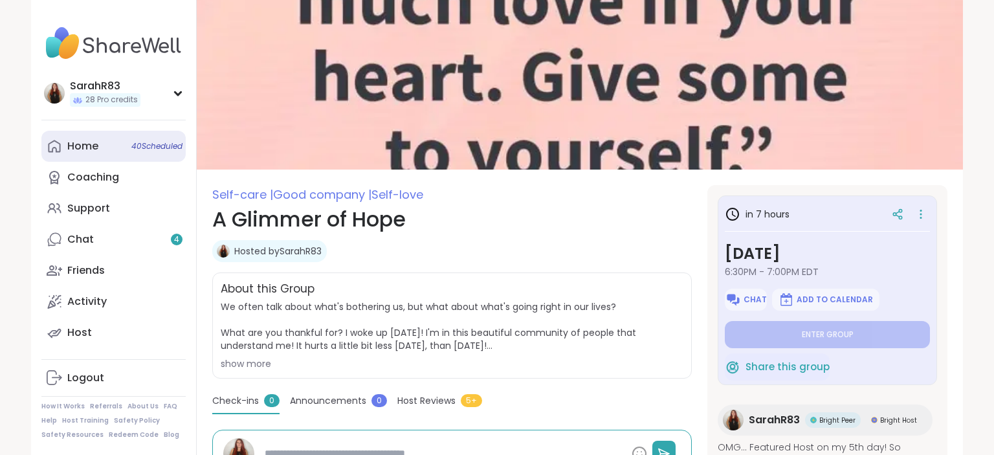
click at [100, 153] on link "Home 40 Scheduled" at bounding box center [113, 146] width 144 height 31
type textarea "*"
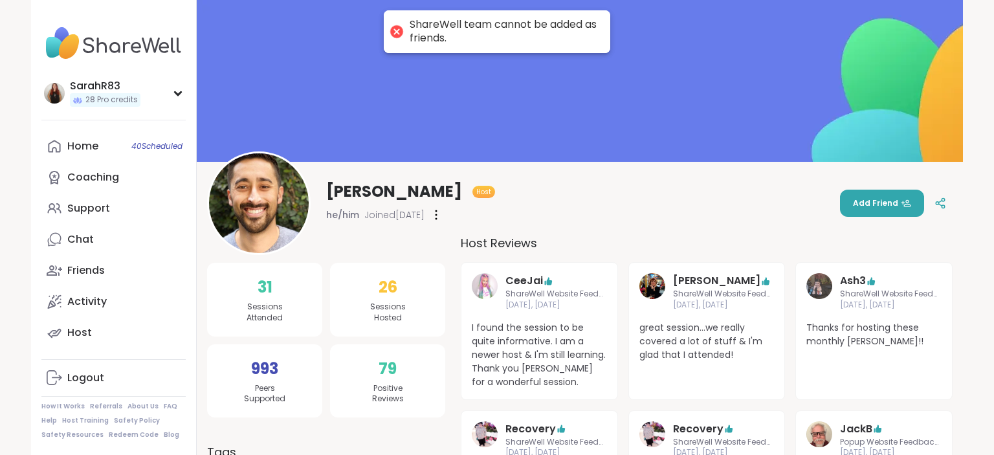
click at [801, 213] on div "[PERSON_NAME] Host he/him Joined [DATE] Add Friend" at bounding box center [579, 202] width 745 height 103
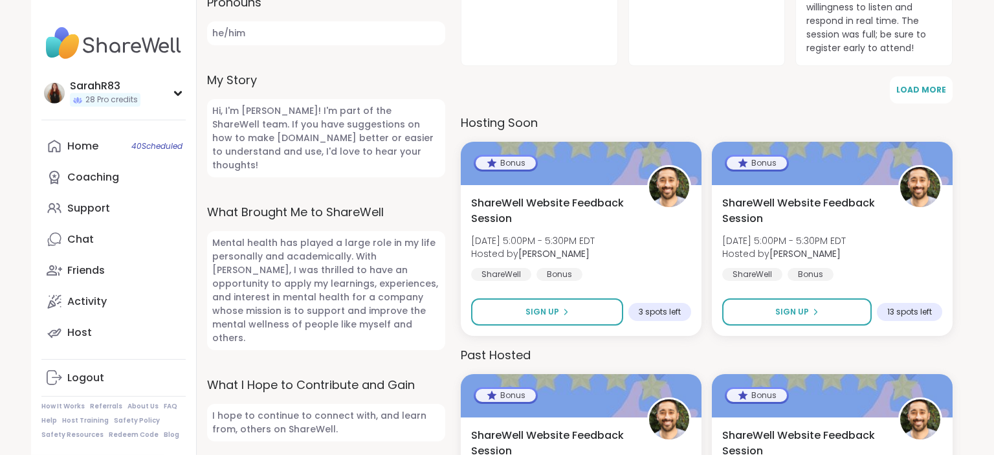
scroll to position [545, 0]
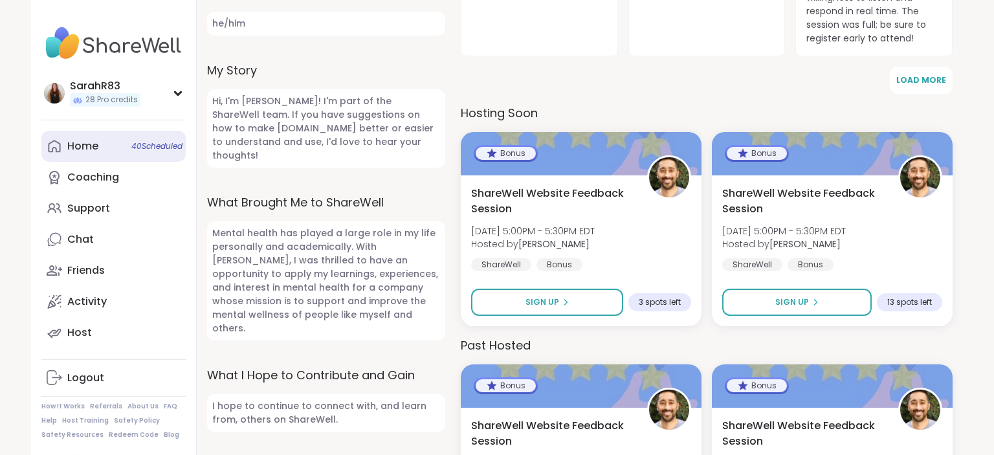
click at [79, 144] on div "Home 40 Scheduled" at bounding box center [82, 146] width 31 height 14
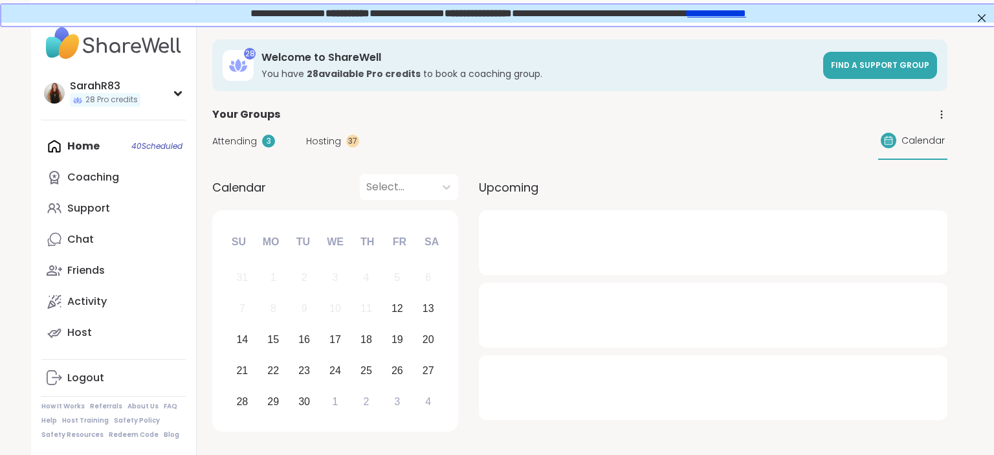
click at [931, 142] on span "Calendar" at bounding box center [922, 141] width 43 height 14
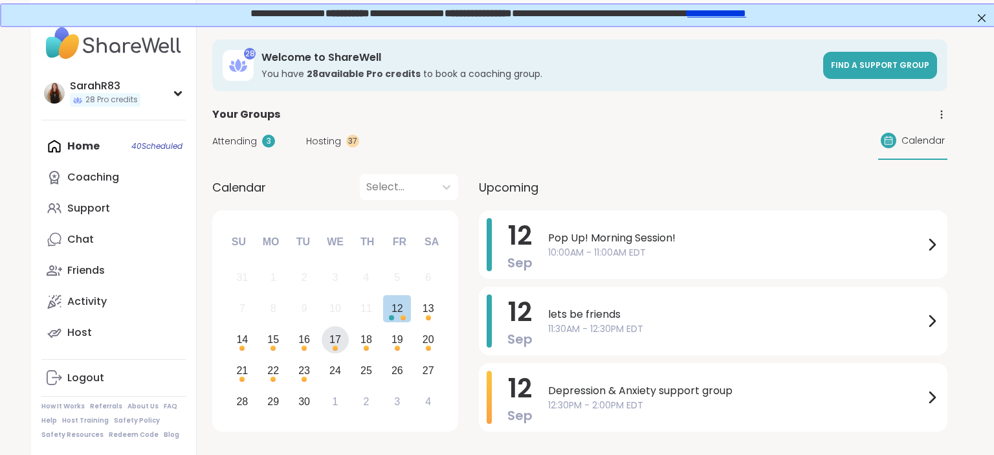
click at [333, 340] on div "17" at bounding box center [335, 339] width 12 height 17
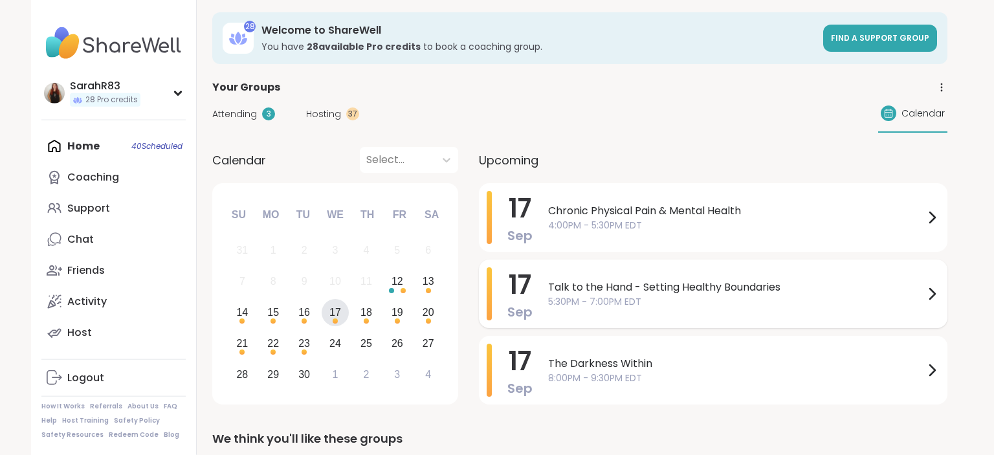
scroll to position [29, 0]
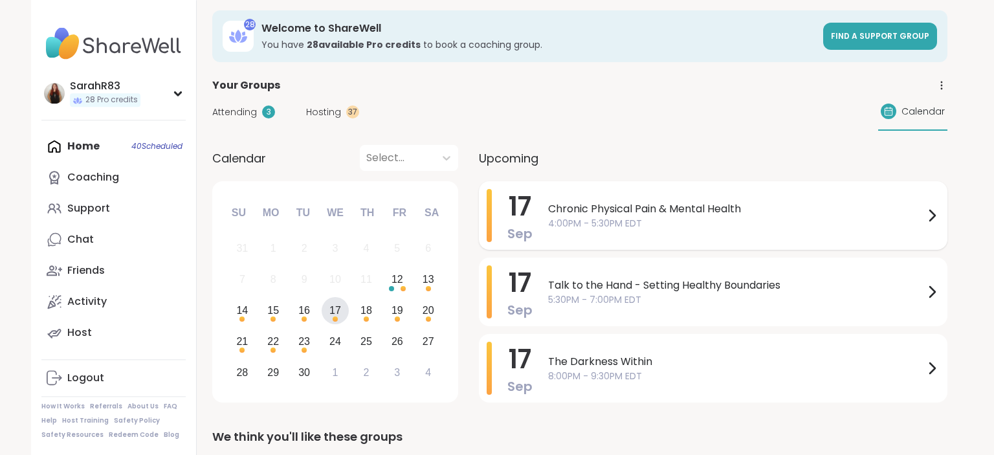
click at [609, 230] on div "Chronic Physical Pain & Mental Health 4:00PM - 5:30PM EDT" at bounding box center [743, 215] width 391 height 53
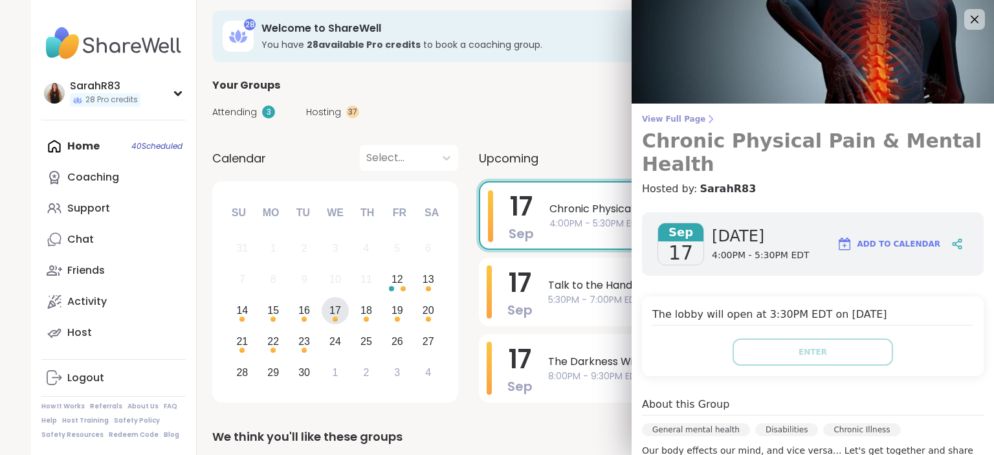
click at [677, 118] on span "View Full Page" at bounding box center [813, 119] width 342 height 10
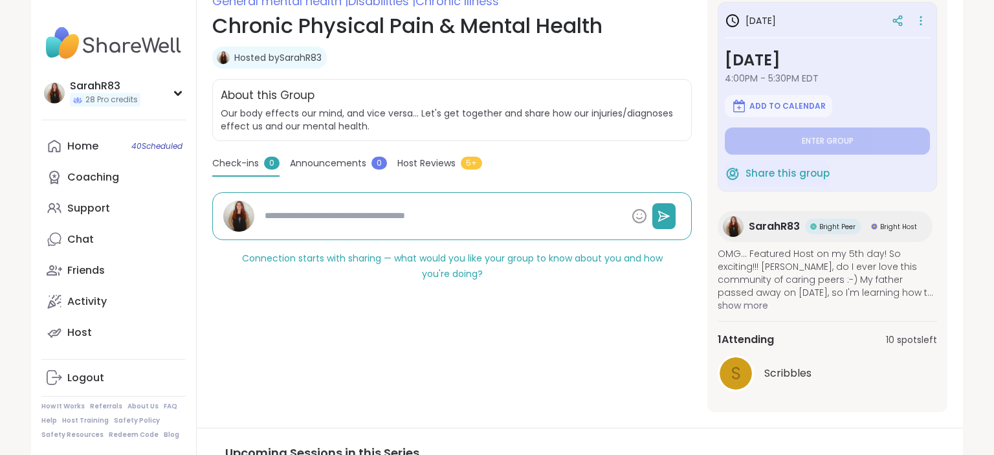
scroll to position [176, 0]
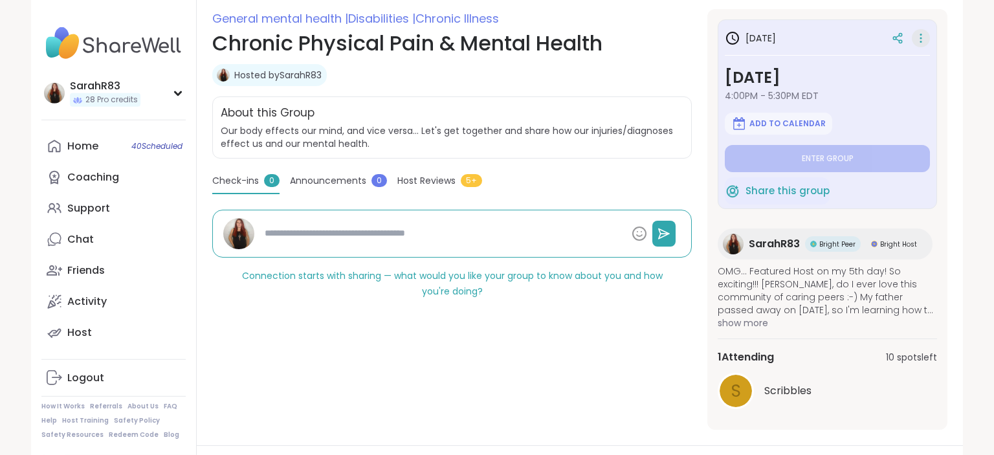
click at [918, 43] on icon at bounding box center [920, 38] width 13 height 18
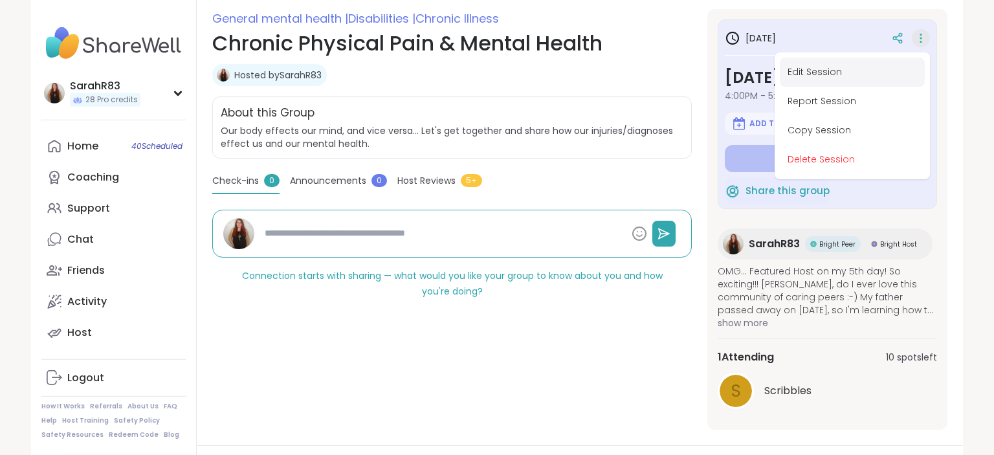
click at [875, 71] on button "Edit Session" at bounding box center [851, 72] width 145 height 29
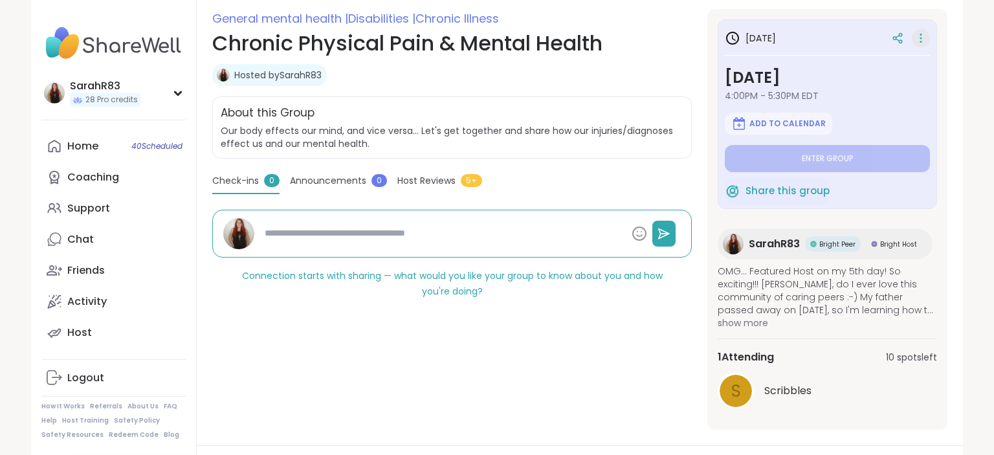
type textarea "*"
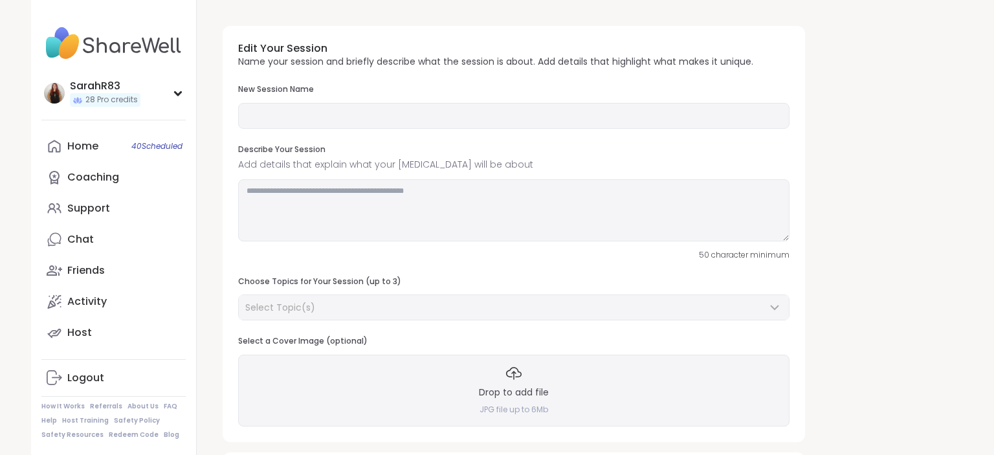
type input "**********"
type textarea "**********"
type input "**"
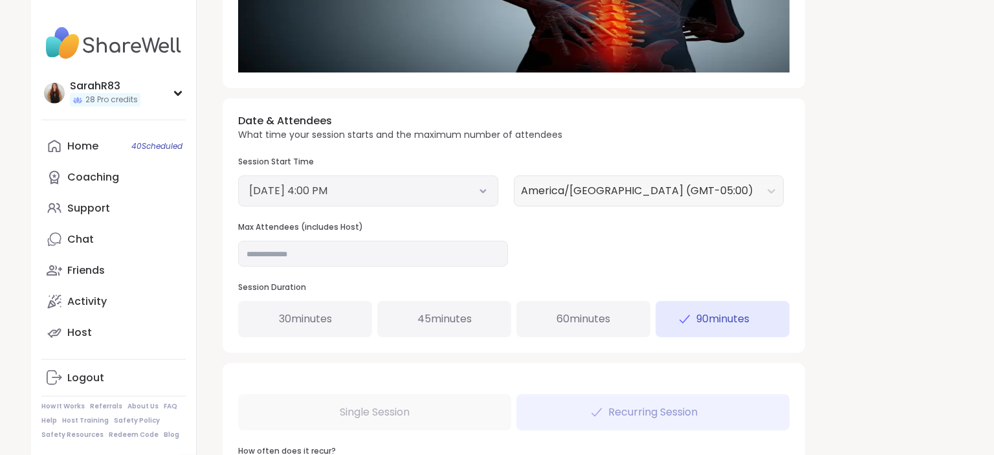
scroll to position [400, 0]
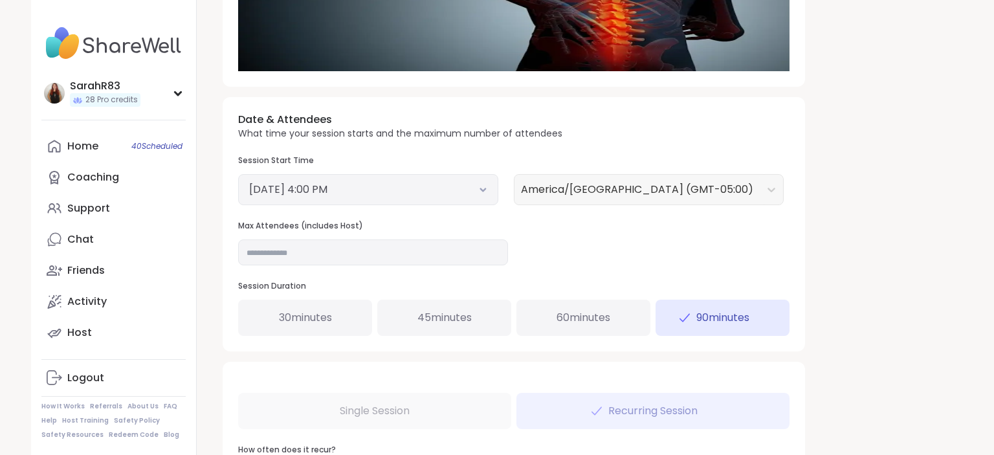
click at [574, 239] on div "Date & Attendees What time your session starts and the maximum number of attend…" at bounding box center [514, 224] width 582 height 254
click at [477, 188] on button "[DATE] 4:00 PM" at bounding box center [368, 190] width 238 height 16
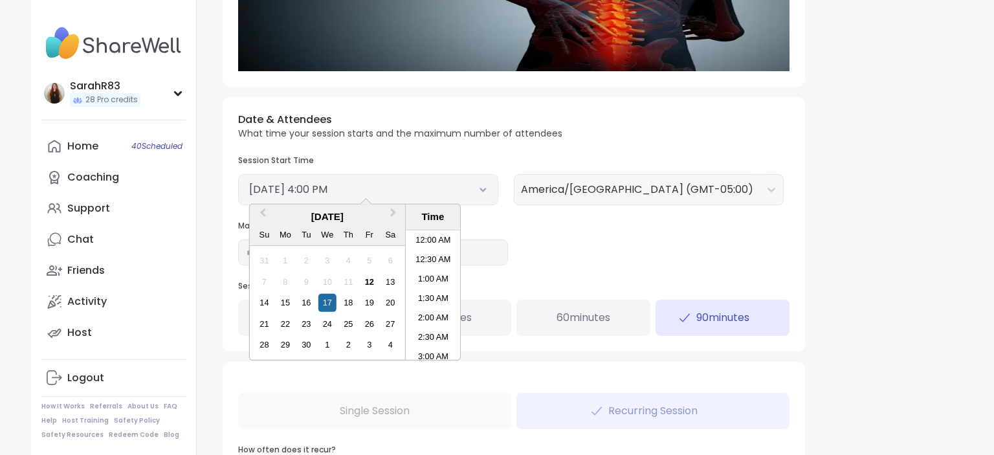
scroll to position [566, 0]
click at [431, 270] on li "3:30 PM" at bounding box center [433, 275] width 55 height 19
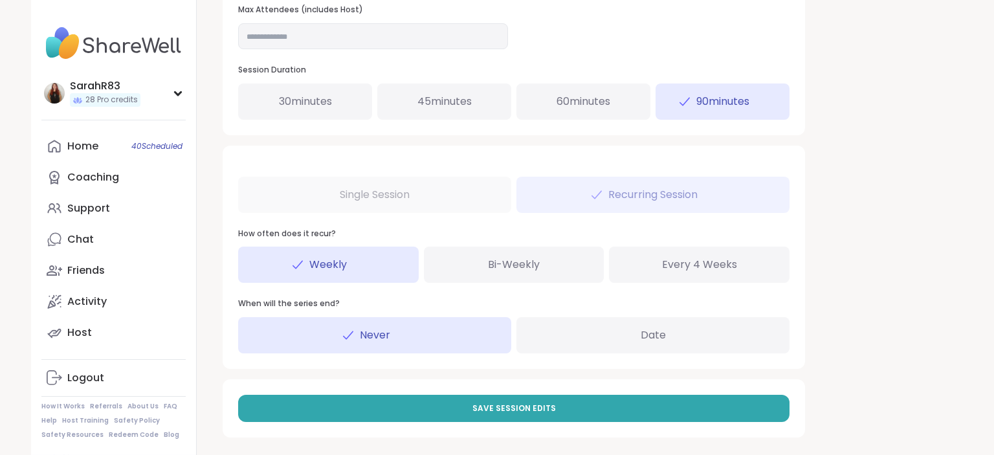
scroll to position [621, 0]
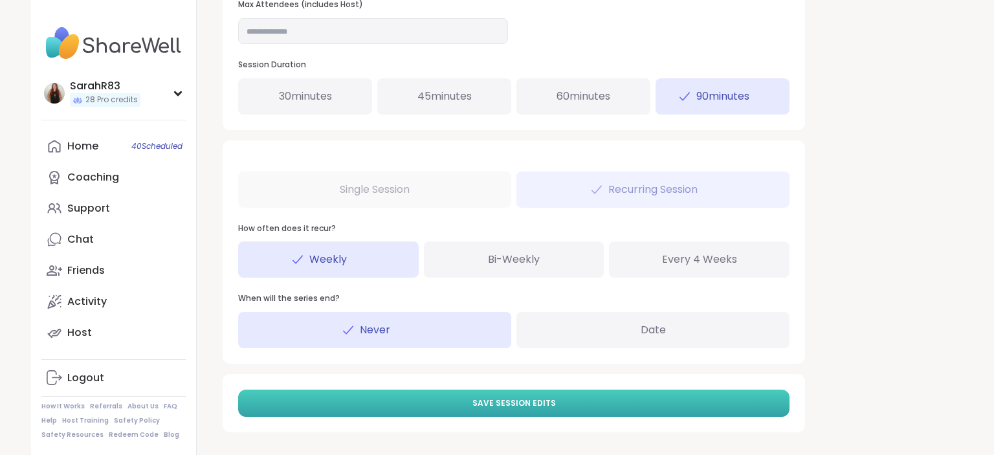
click at [529, 401] on span "Save Session Edits" at bounding box center [513, 403] width 83 height 12
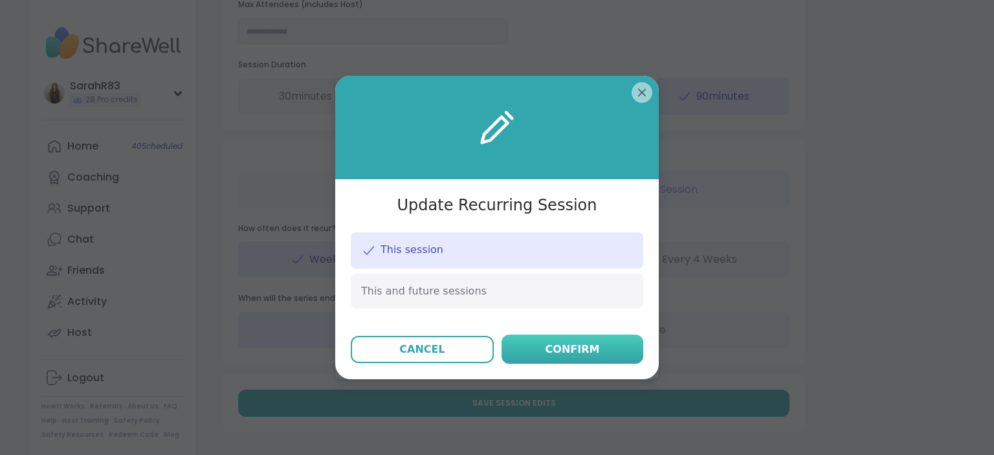
click at [530, 358] on button "Confirm" at bounding box center [572, 348] width 142 height 29
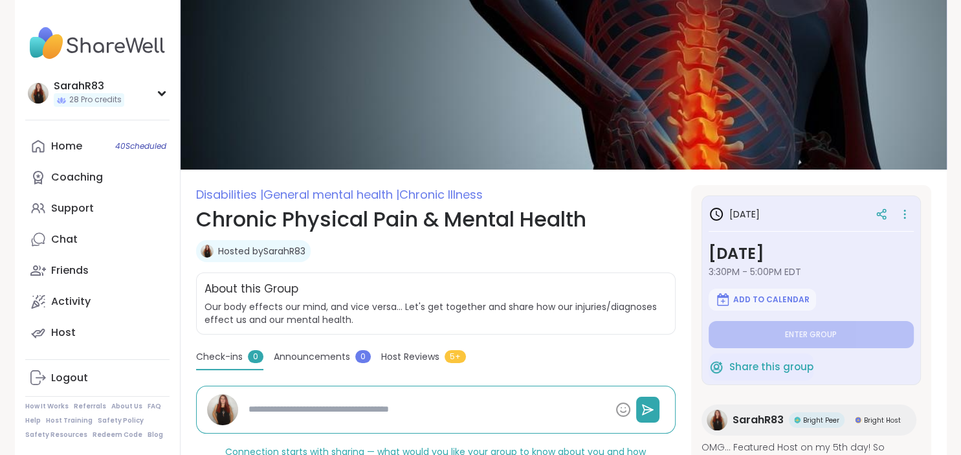
type textarea "*"
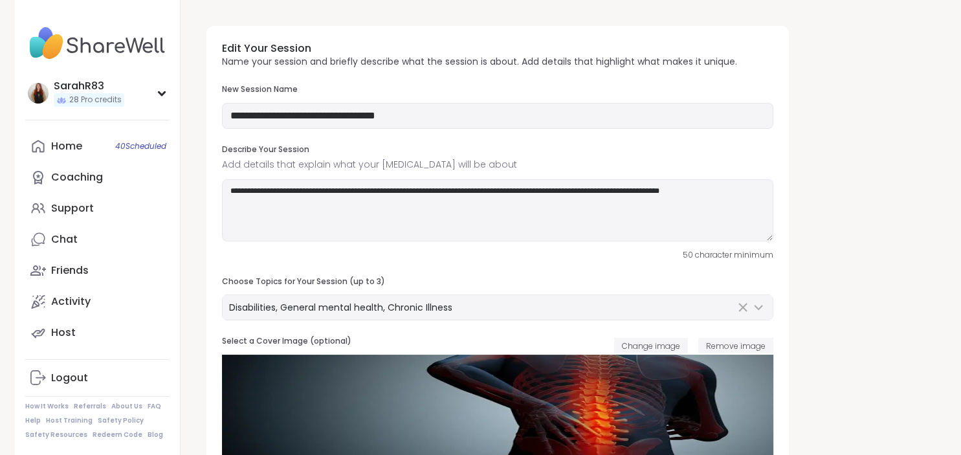
type input "**********"
type textarea "**********"
type input "**"
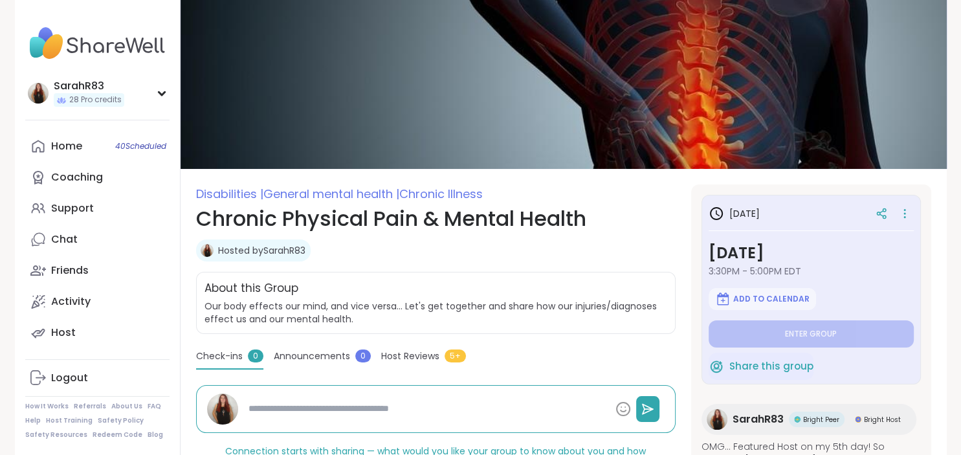
type textarea "*"
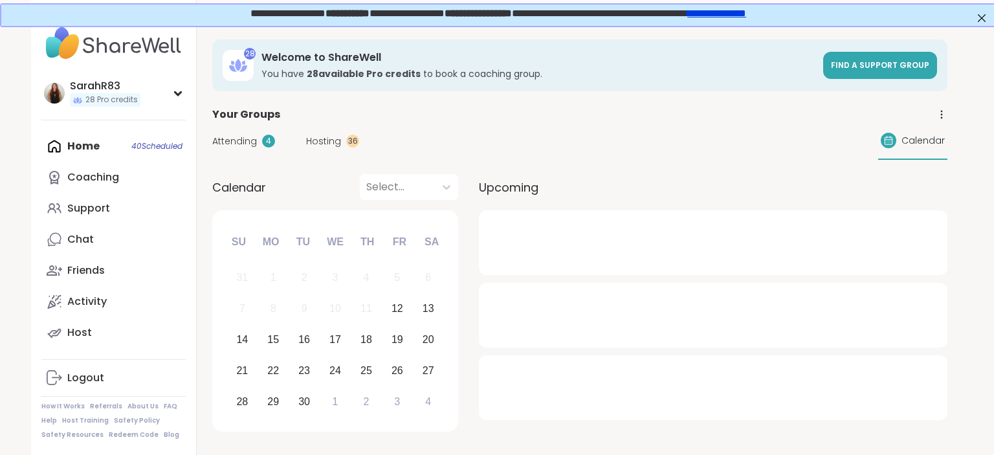
scroll to position [109, 0]
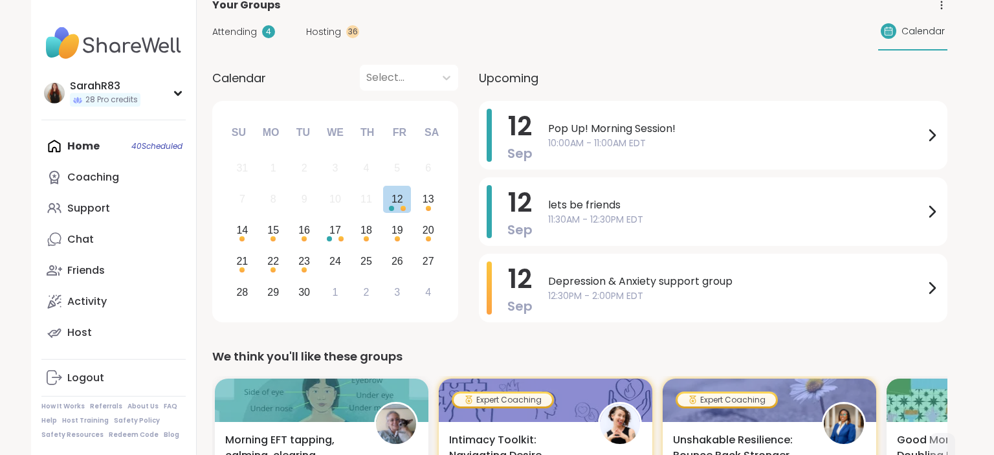
click at [241, 165] on div "31" at bounding box center [242, 167] width 12 height 17
click at [82, 217] on link "Support" at bounding box center [113, 208] width 144 height 31
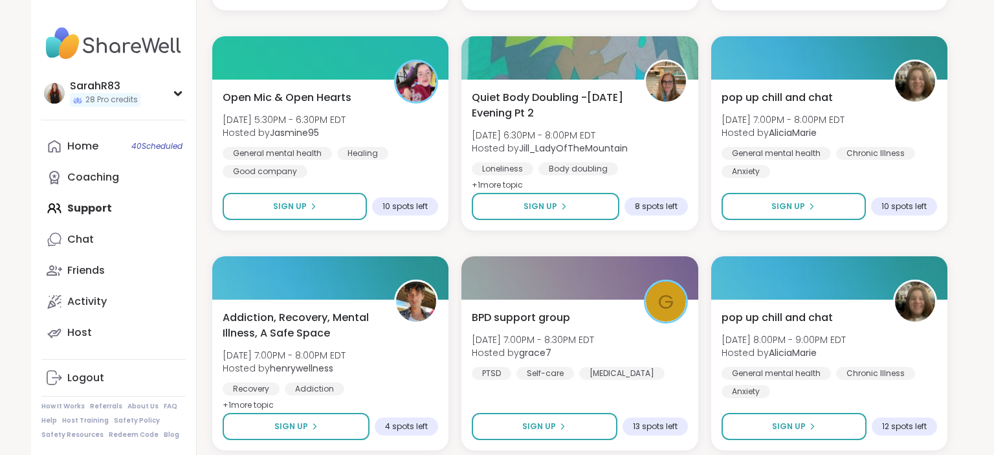
scroll to position [1776, 0]
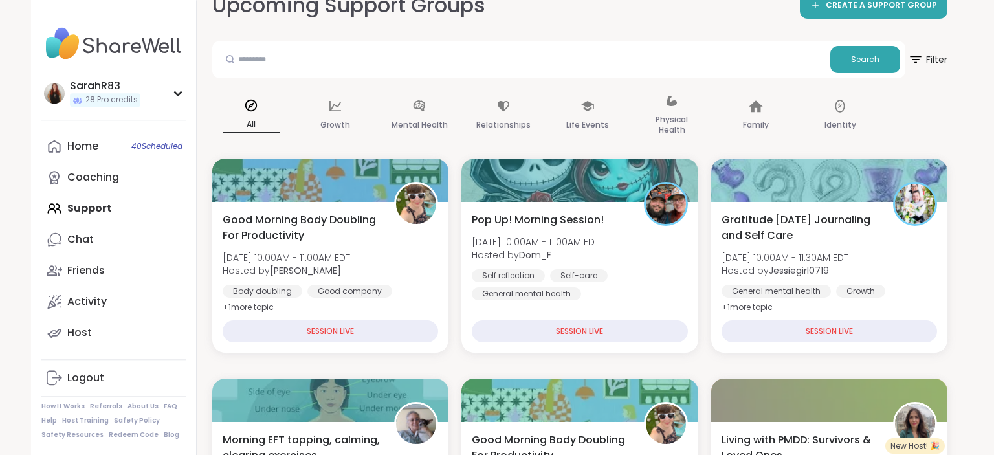
scroll to position [0, 0]
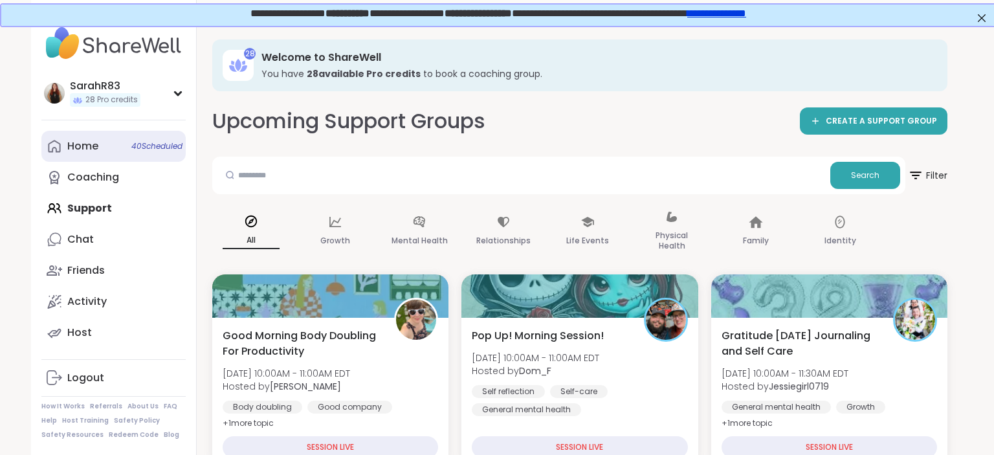
click at [82, 146] on div "Home 40 Scheduled" at bounding box center [82, 146] width 31 height 14
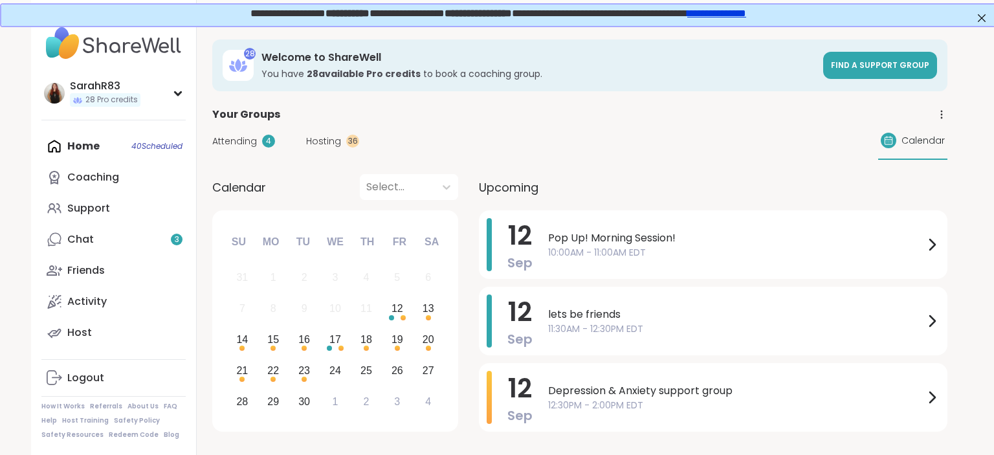
click at [326, 149] on div "Attending 4 Hosting 36 Calendar" at bounding box center [579, 141] width 735 height 38
click at [325, 146] on span "Hosting" at bounding box center [323, 142] width 35 height 14
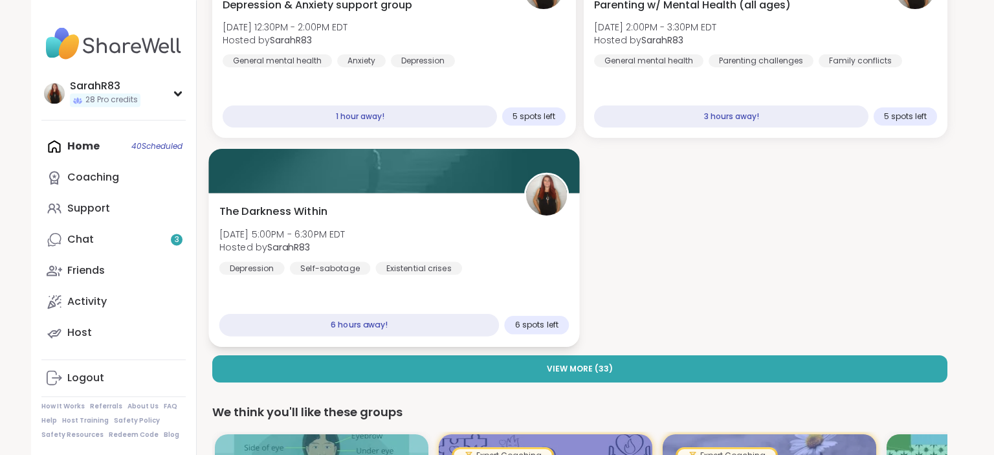
scroll to position [229, 0]
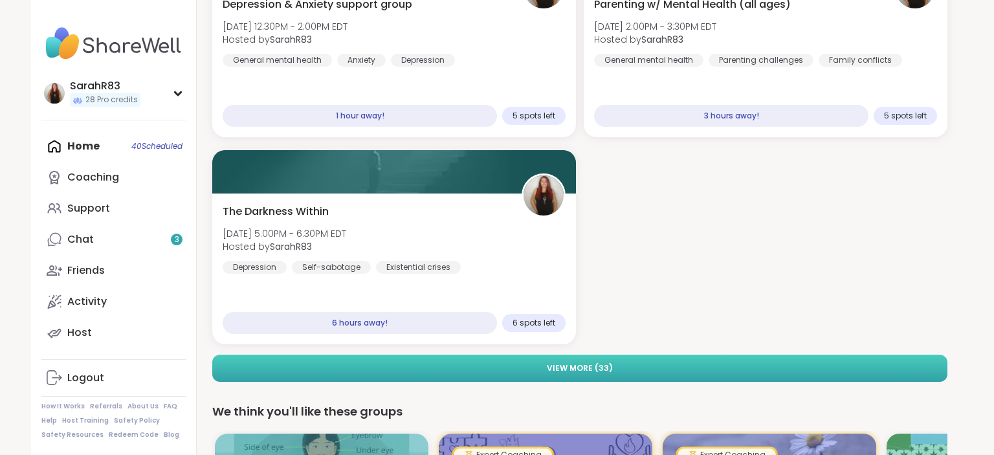
click at [510, 367] on button "View More ( 33 )" at bounding box center [579, 367] width 735 height 27
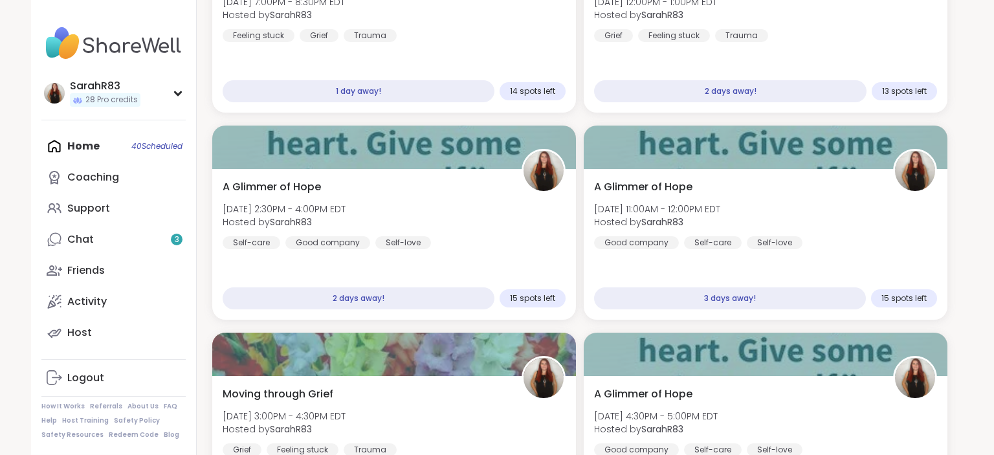
scroll to position [668, 0]
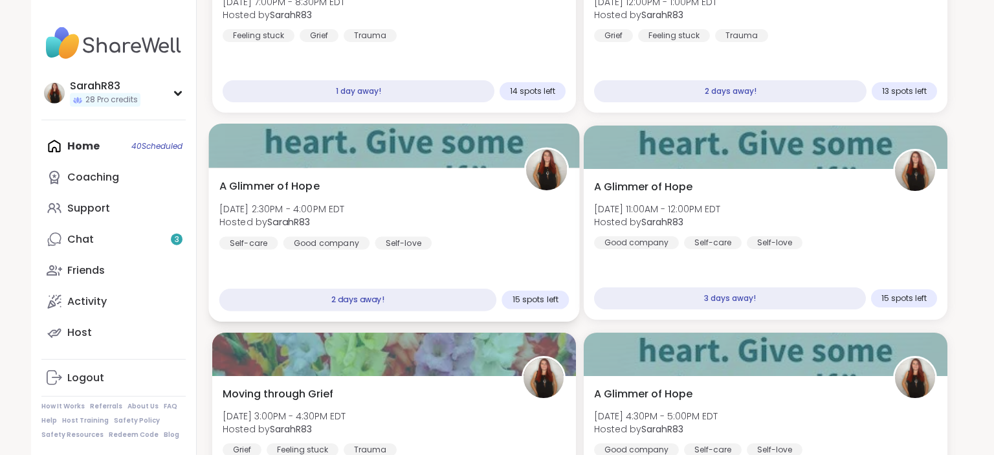
click at [494, 248] on div "A Glimmer of Hope Sun, Sep 14 | 2:30PM - 4:00PM EDT Hosted by SarahR83 Self-car…" at bounding box center [394, 214] width 350 height 71
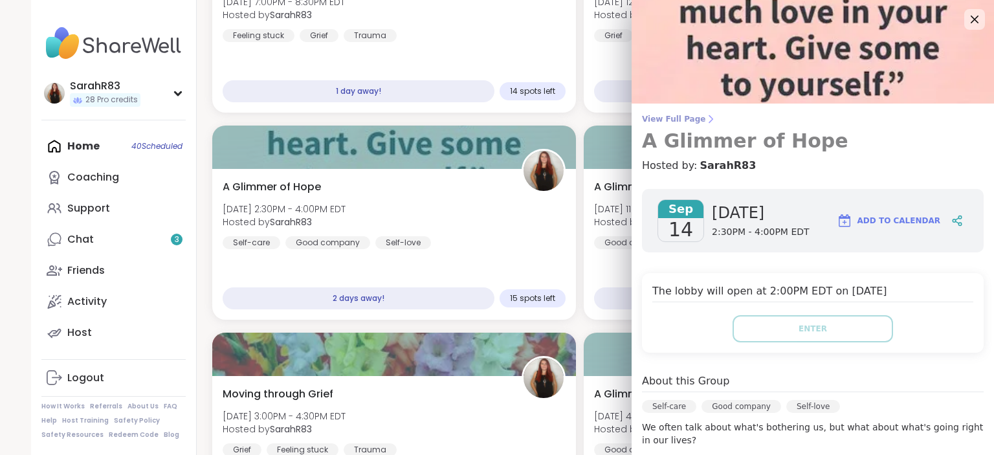
click at [662, 122] on span "View Full Page" at bounding box center [813, 119] width 342 height 10
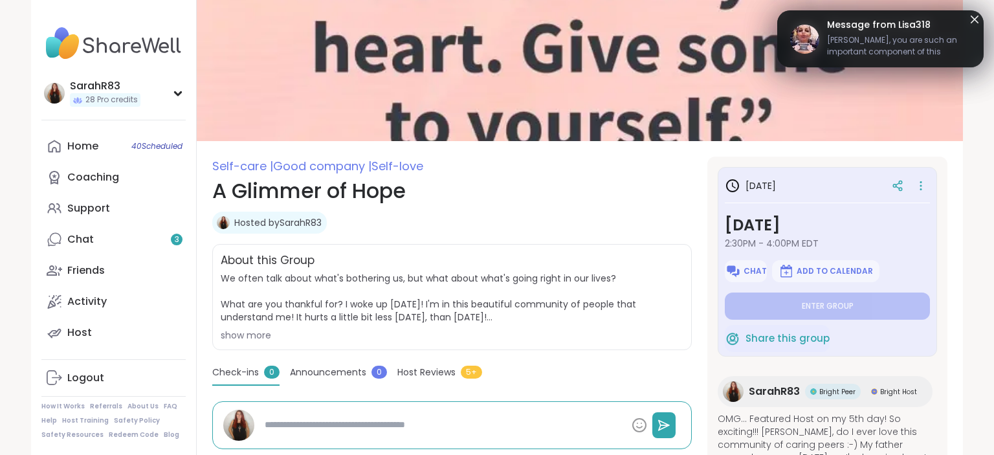
scroll to position [28, 0]
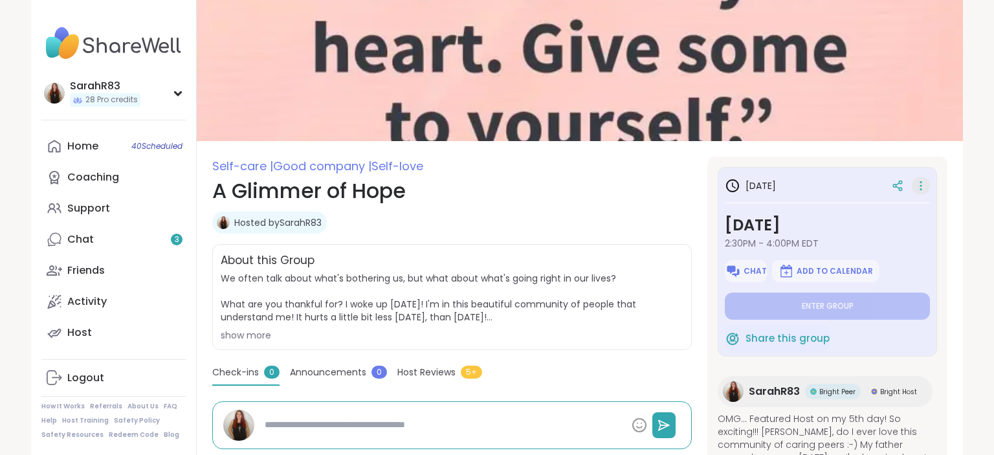
click at [919, 190] on icon at bounding box center [920, 186] width 13 height 18
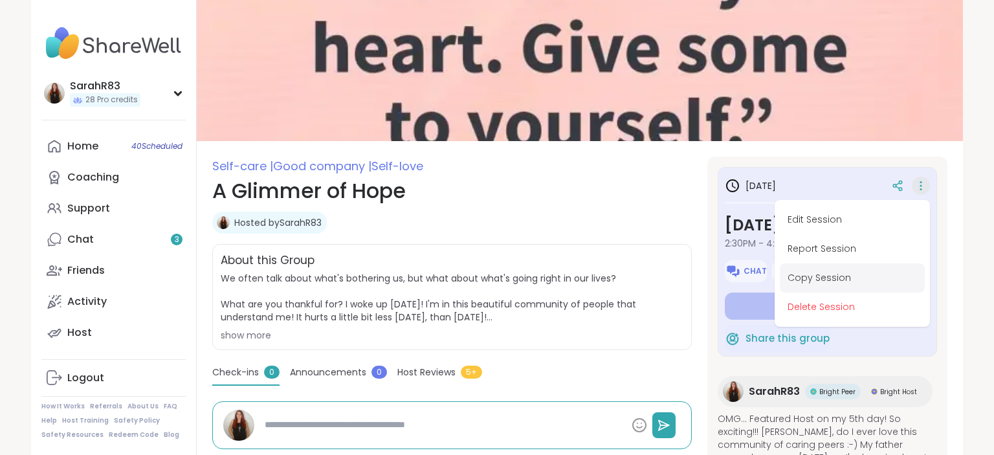
click at [843, 276] on button "Copy Session" at bounding box center [851, 277] width 145 height 29
type textarea "*"
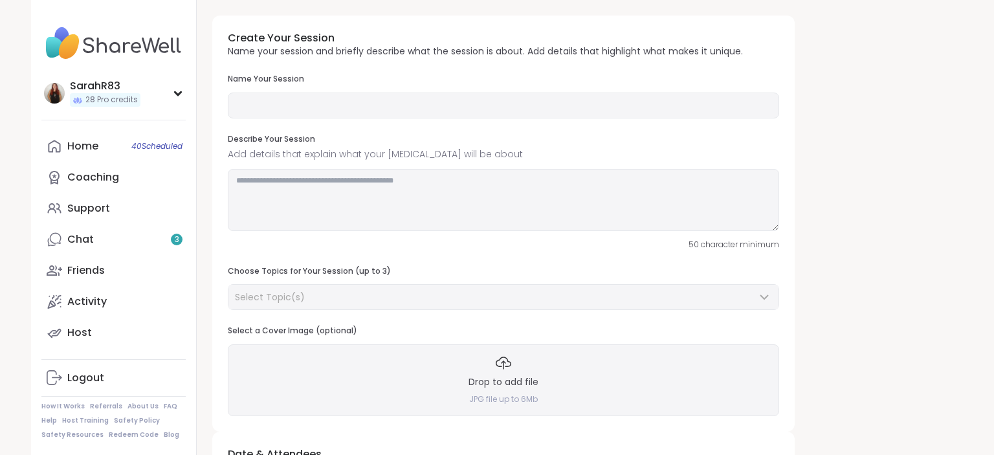
type input "**********"
type textarea "**********"
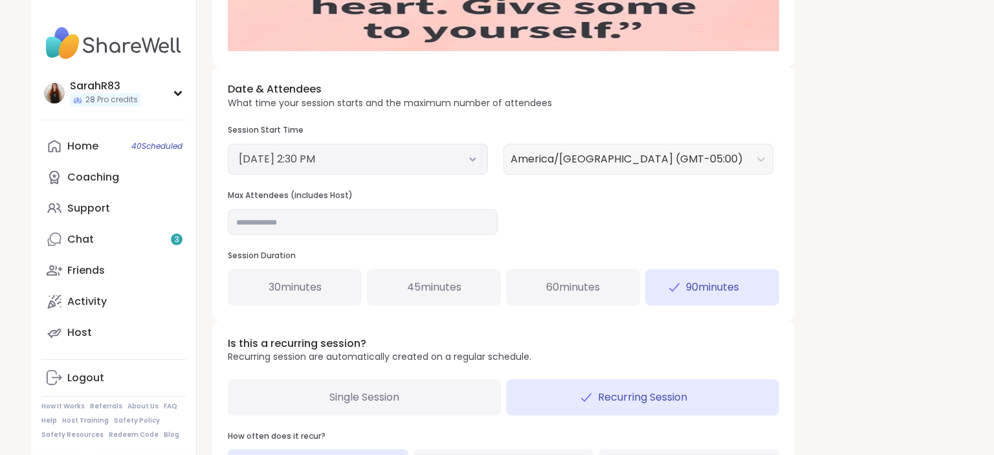
scroll to position [410, 0]
click at [328, 280] on div "30 minutes" at bounding box center [295, 286] width 134 height 36
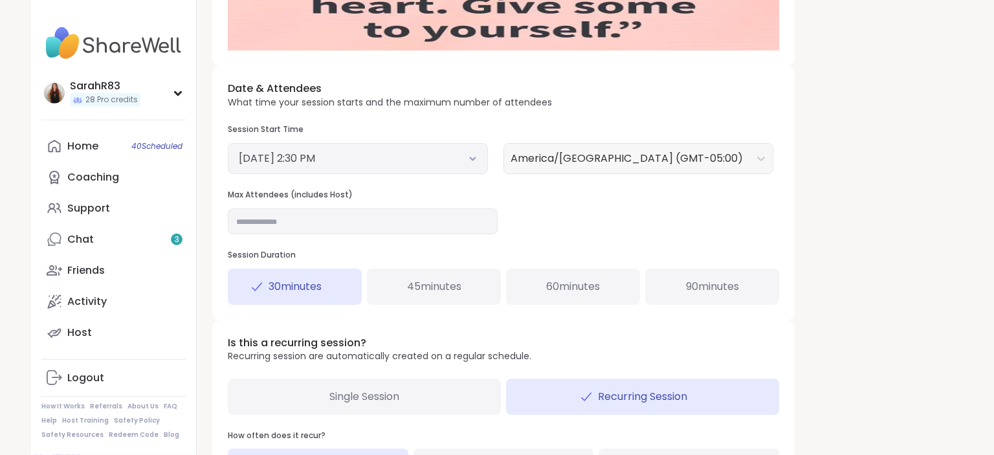
click at [439, 157] on button "September 14, 2025 2:30 PM" at bounding box center [358, 159] width 238 height 16
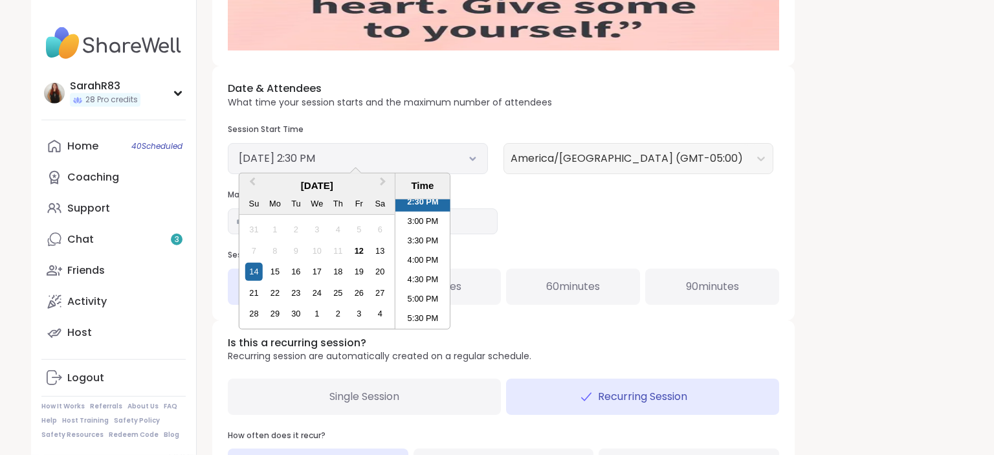
scroll to position [585, 0]
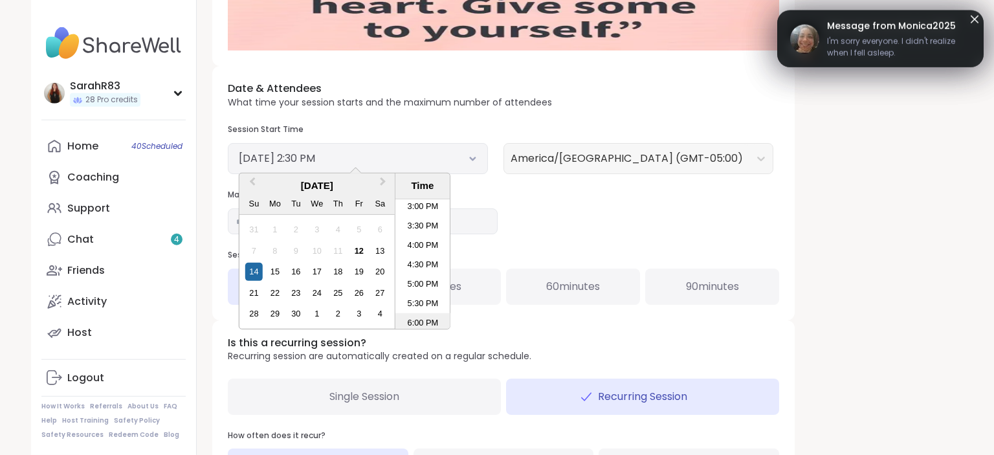
click at [420, 320] on li "6:00 PM" at bounding box center [422, 322] width 55 height 19
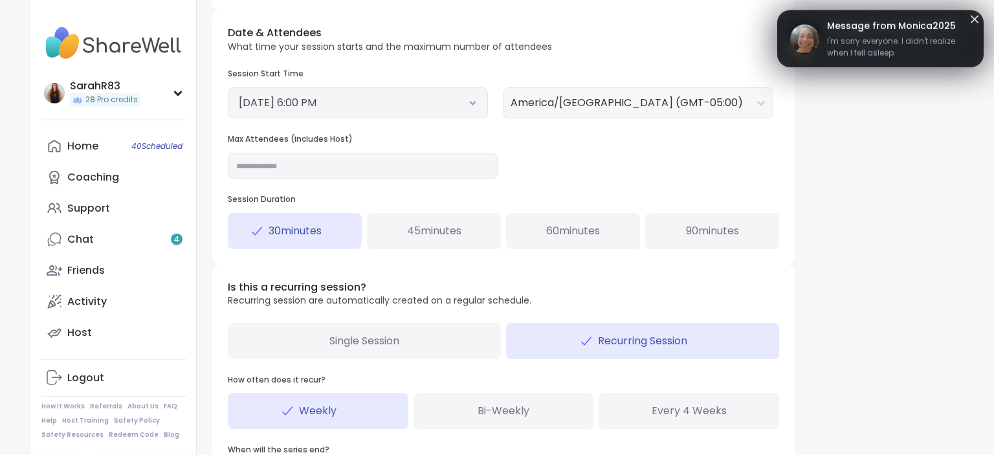
scroll to position [468, 0]
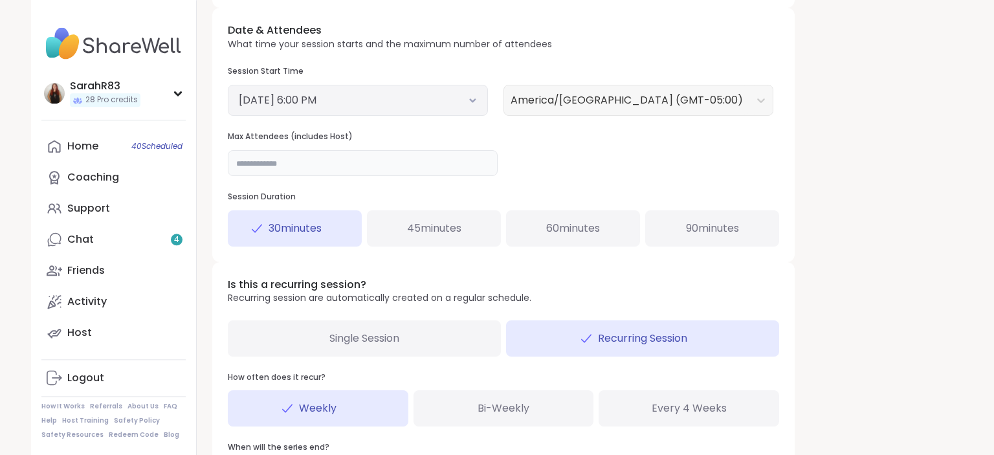
click at [374, 166] on input "**" at bounding box center [363, 163] width 270 height 26
type input "**"
click at [534, 175] on div "Date & Attendees What time your session starts and the maximum number of attend…" at bounding box center [503, 135] width 582 height 254
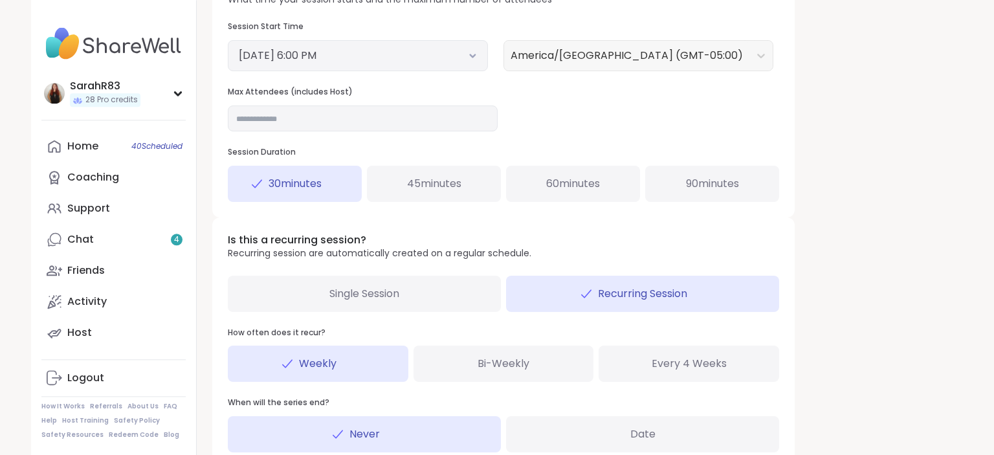
scroll to position [537, 0]
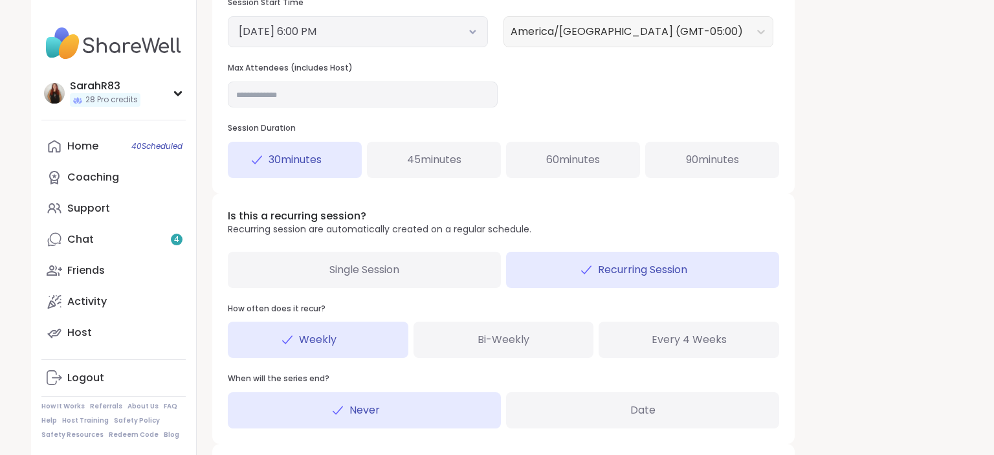
click at [473, 265] on div "Single Session" at bounding box center [364, 270] width 273 height 36
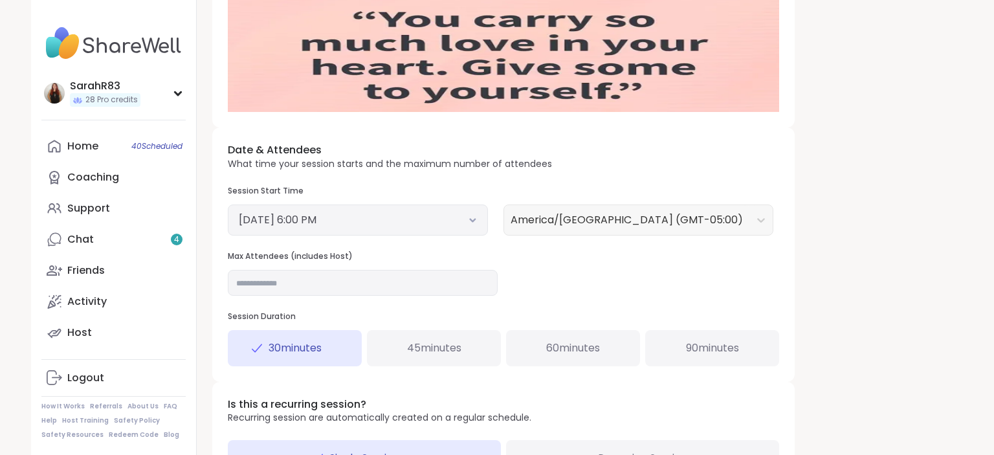
scroll to position [455, 0]
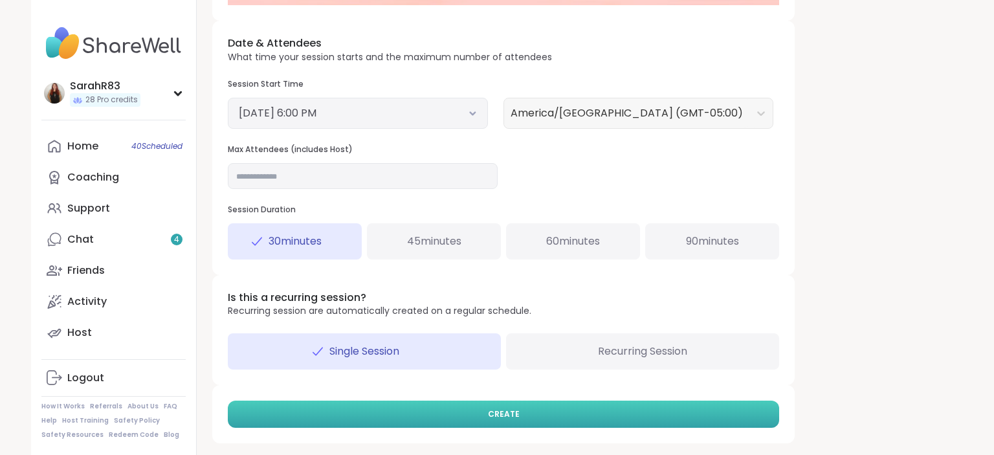
click at [506, 411] on span "CREATE" at bounding box center [504, 414] width 32 height 12
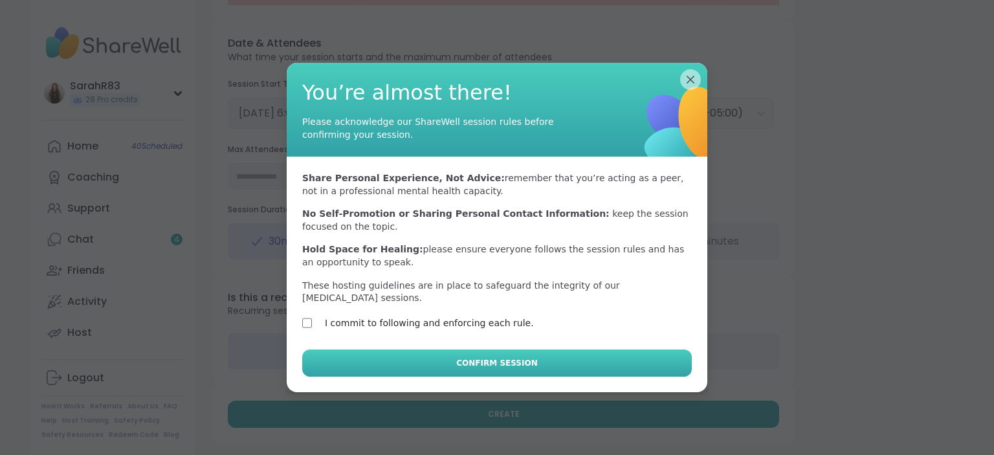
click at [364, 349] on button "Confirm Session" at bounding box center [496, 362] width 389 height 27
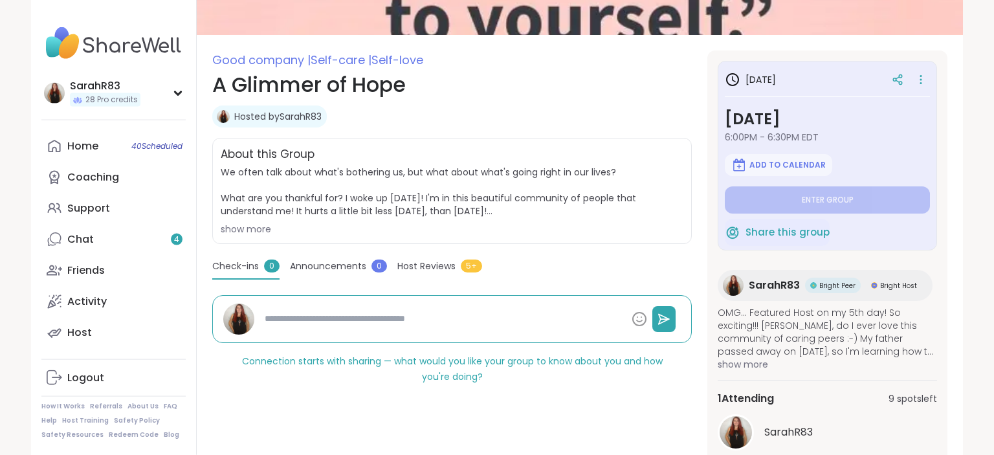
scroll to position [135, 0]
click at [918, 85] on icon at bounding box center [920, 80] width 13 height 18
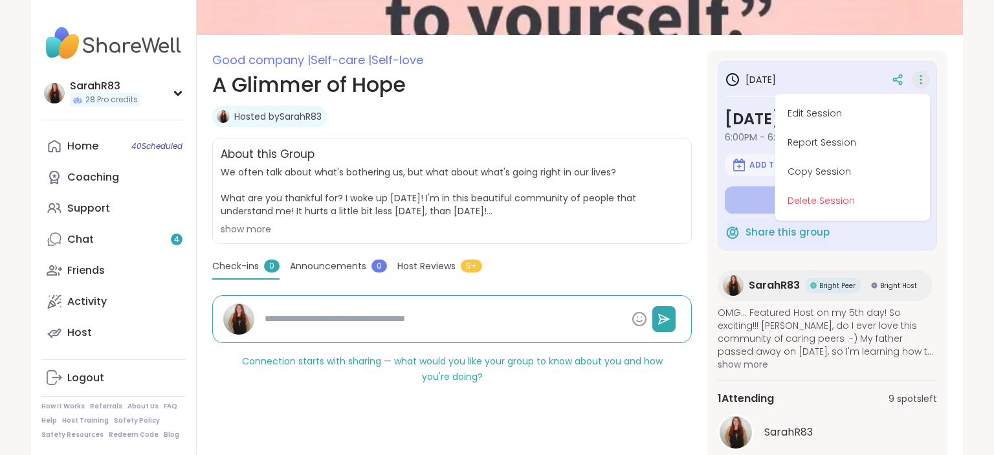
click at [918, 85] on icon at bounding box center [920, 80] width 13 height 18
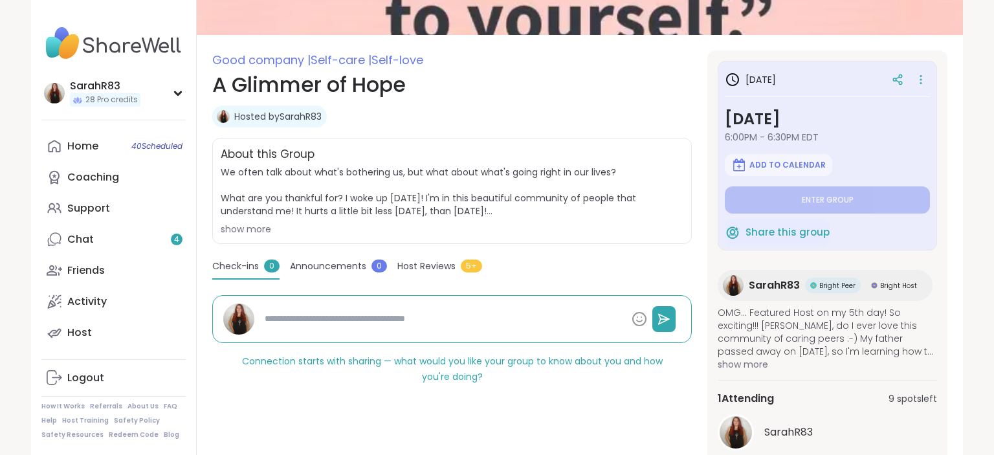
click at [655, 124] on div "Hosted by SarahR83" at bounding box center [451, 116] width 479 height 22
click at [93, 221] on link "Support" at bounding box center [113, 208] width 144 height 31
type textarea "*"
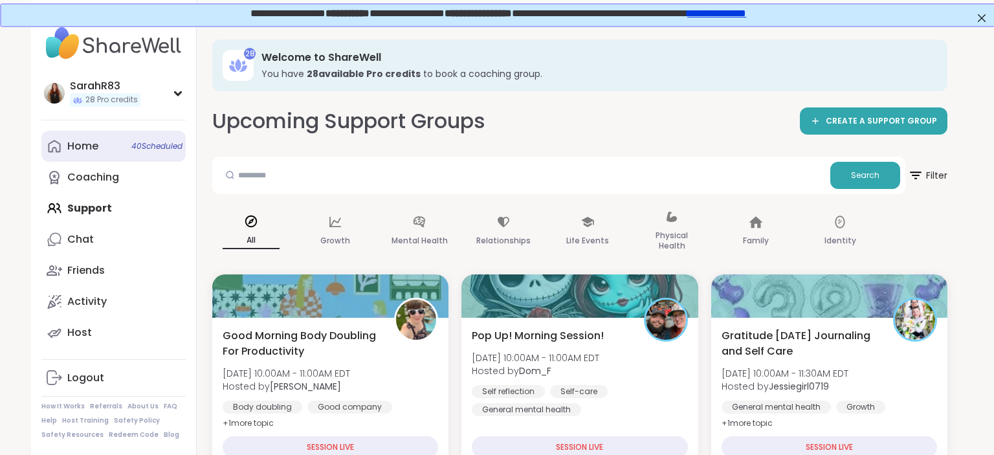
click at [89, 151] on div "Home 40 Scheduled" at bounding box center [82, 146] width 31 height 14
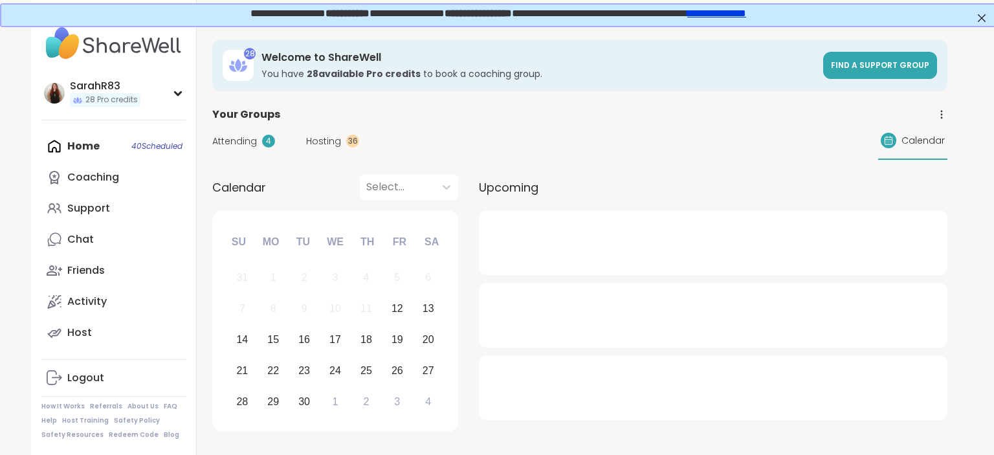
click at [325, 135] on span "Hosting" at bounding box center [323, 142] width 35 height 14
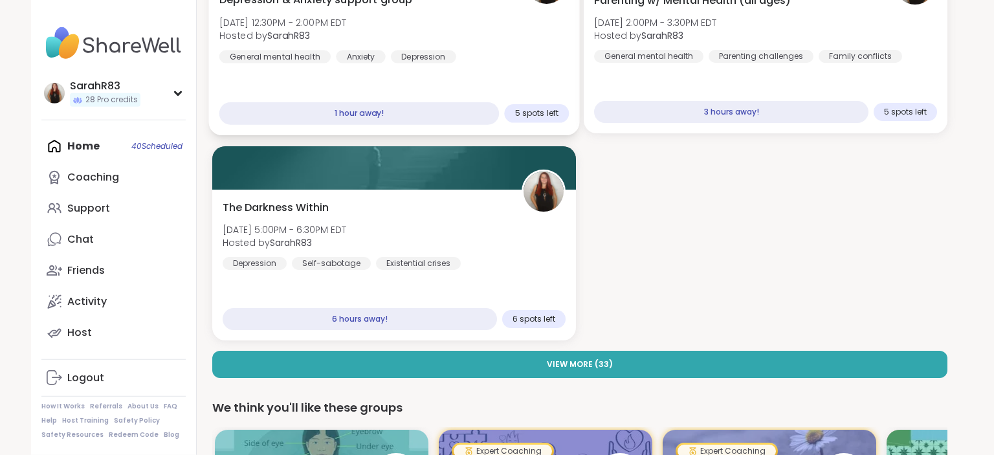
scroll to position [267, 0]
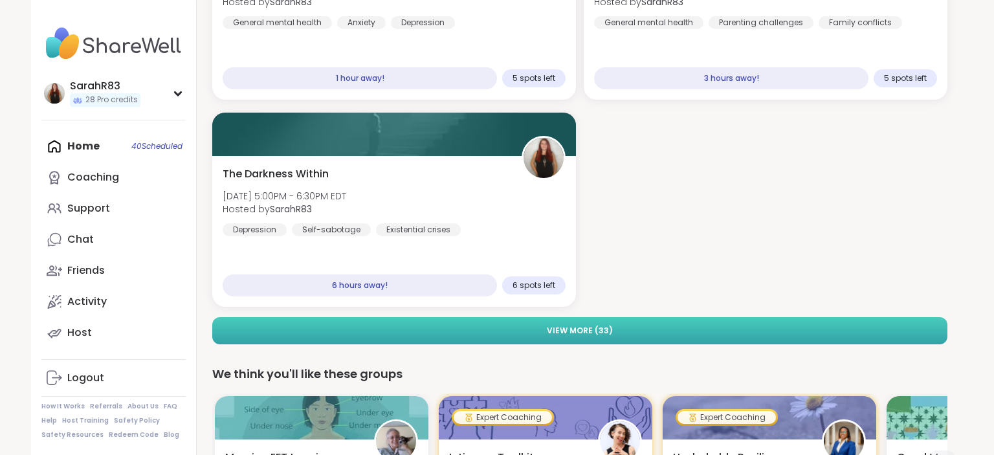
click at [583, 334] on span "View More ( 33 )" at bounding box center [580, 331] width 66 height 12
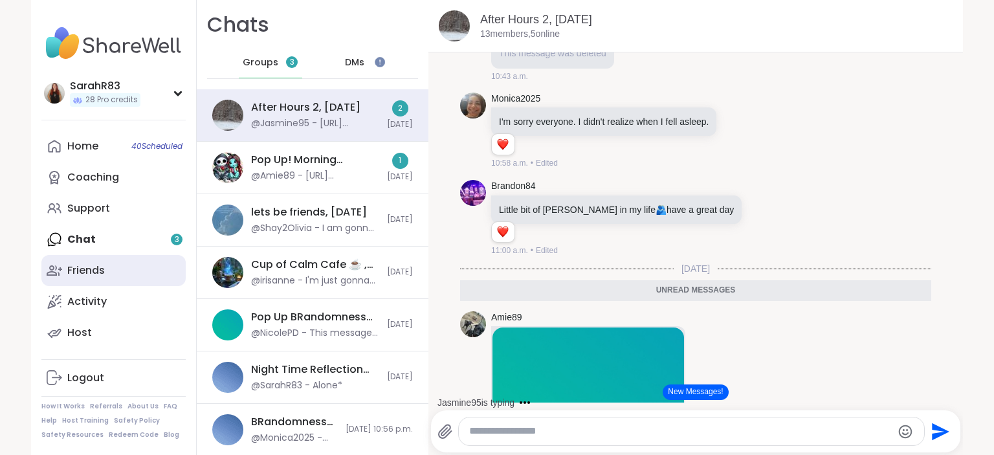
click at [92, 265] on div "Friends" at bounding box center [86, 270] width 38 height 14
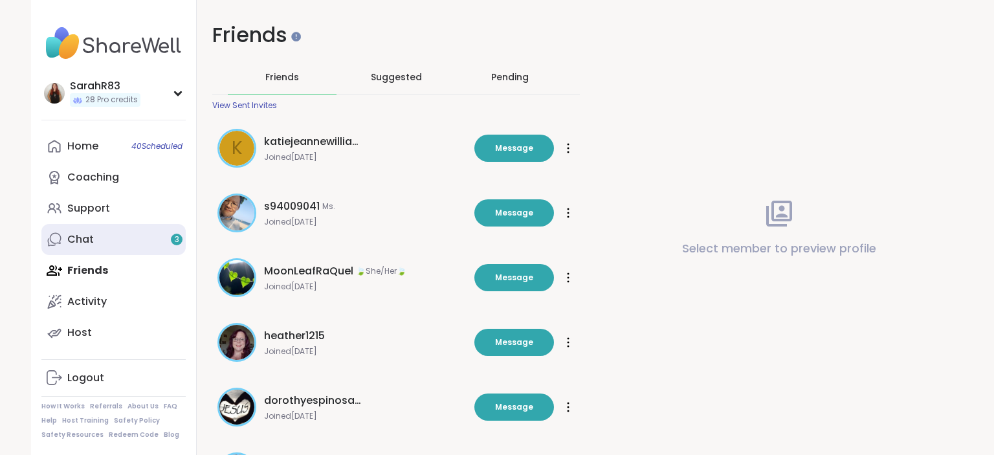
click at [91, 245] on div "Chat 3" at bounding box center [80, 239] width 27 height 14
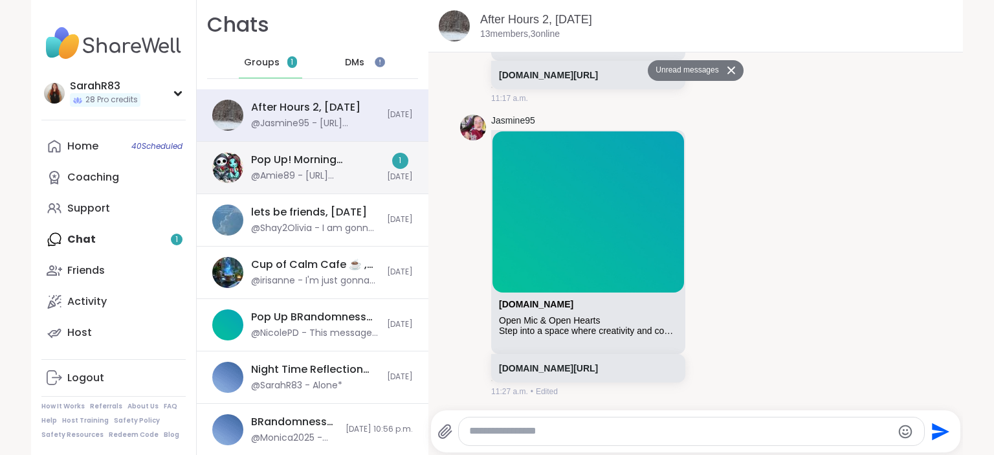
scroll to position [6762, 0]
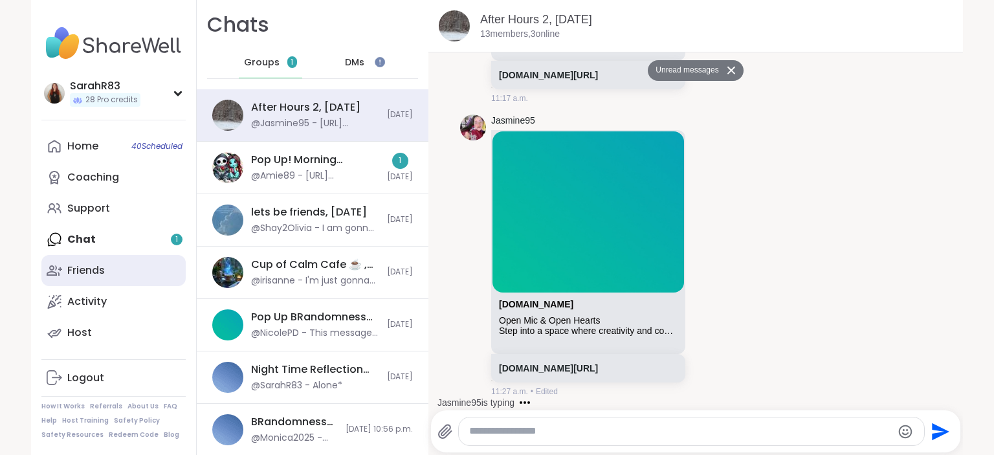
click at [133, 264] on link "Friends" at bounding box center [113, 270] width 144 height 31
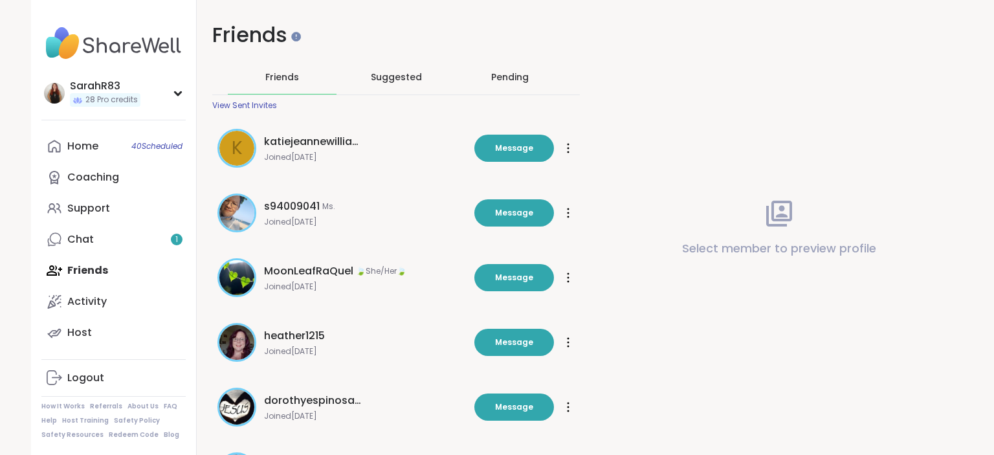
click at [483, 79] on div "Pending" at bounding box center [509, 77] width 109 height 34
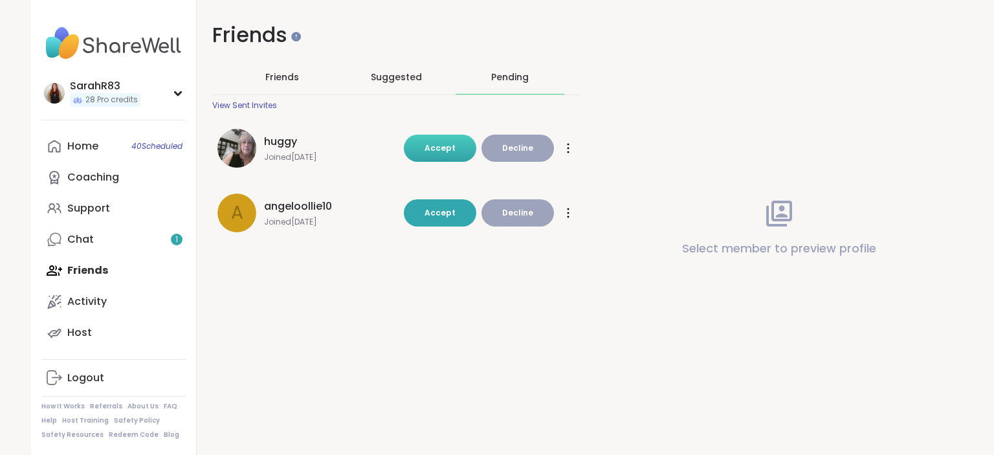
click at [445, 142] on button "Accept" at bounding box center [440, 148] width 72 height 27
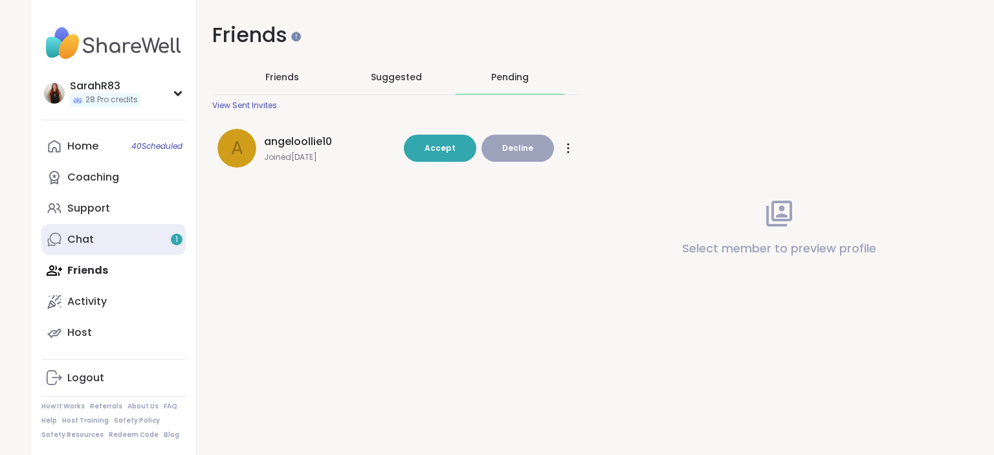
click at [120, 234] on link "Chat 1" at bounding box center [113, 239] width 144 height 31
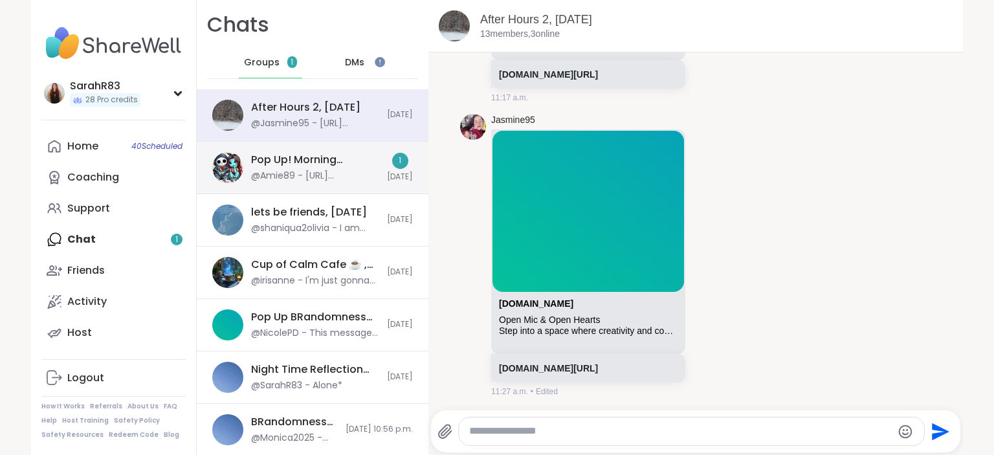
click at [321, 163] on div "Pop Up! Morning Session!, [DATE]" at bounding box center [315, 160] width 128 height 14
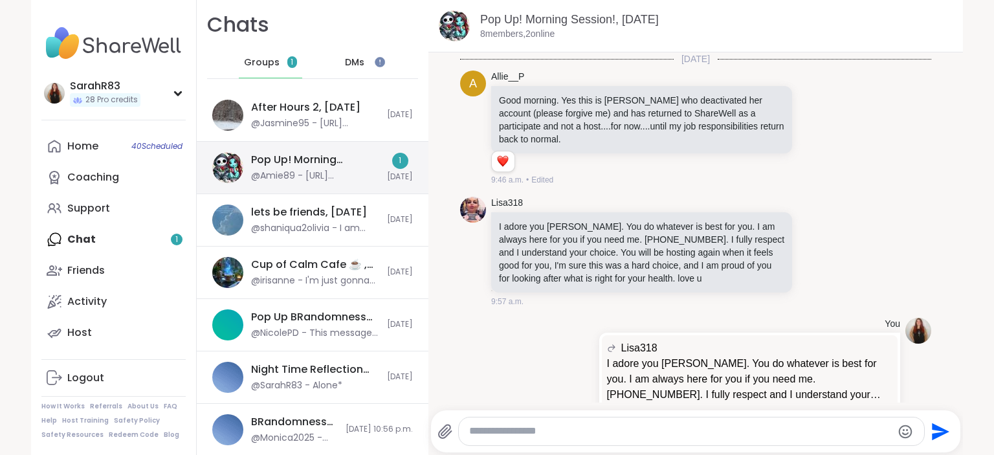
scroll to position [3545, 0]
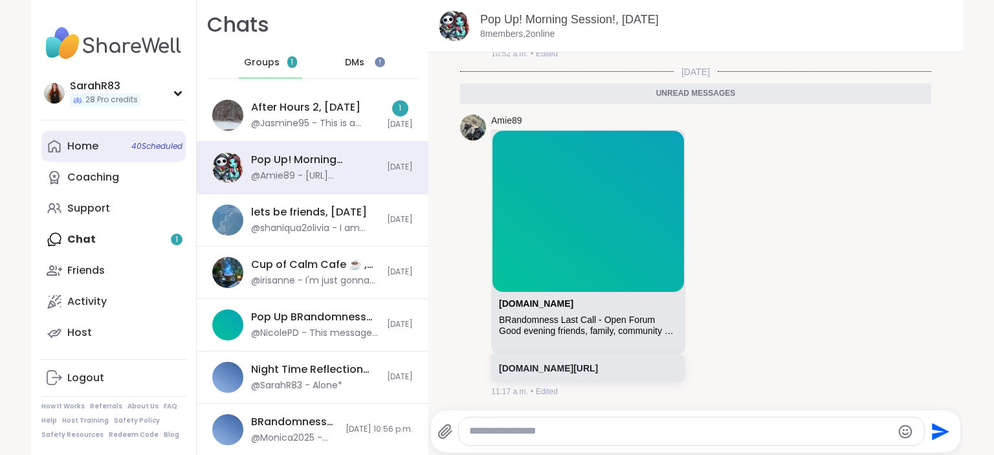
click at [124, 142] on link "Home 40 Scheduled" at bounding box center [113, 146] width 144 height 31
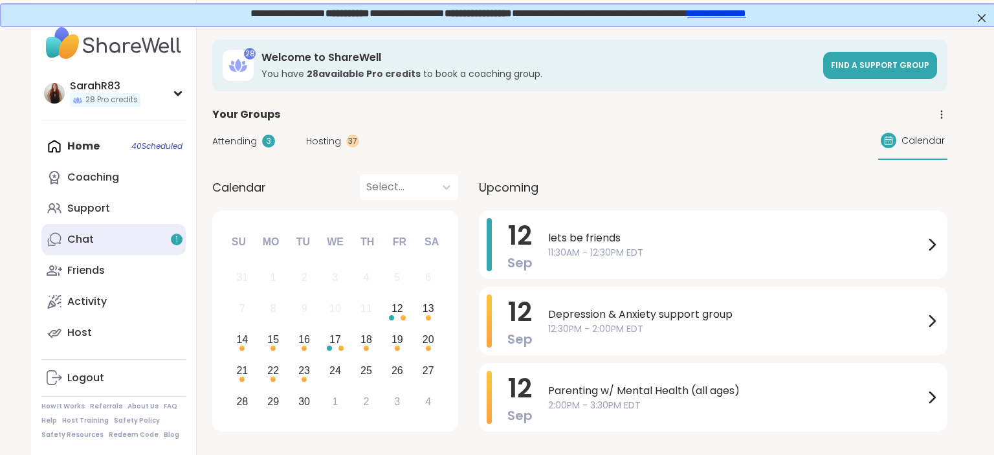
click at [85, 237] on div "Chat 1" at bounding box center [80, 239] width 27 height 14
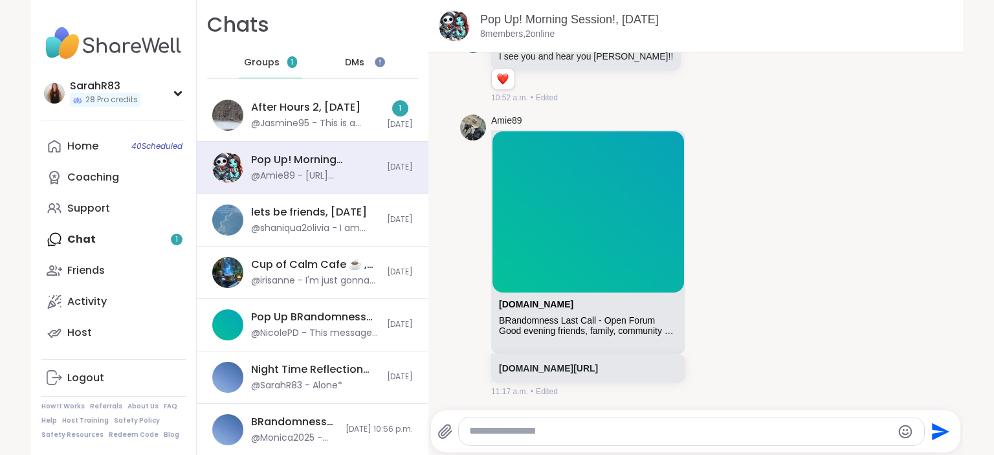
click at [358, 58] on span "DMs" at bounding box center [354, 62] width 19 height 13
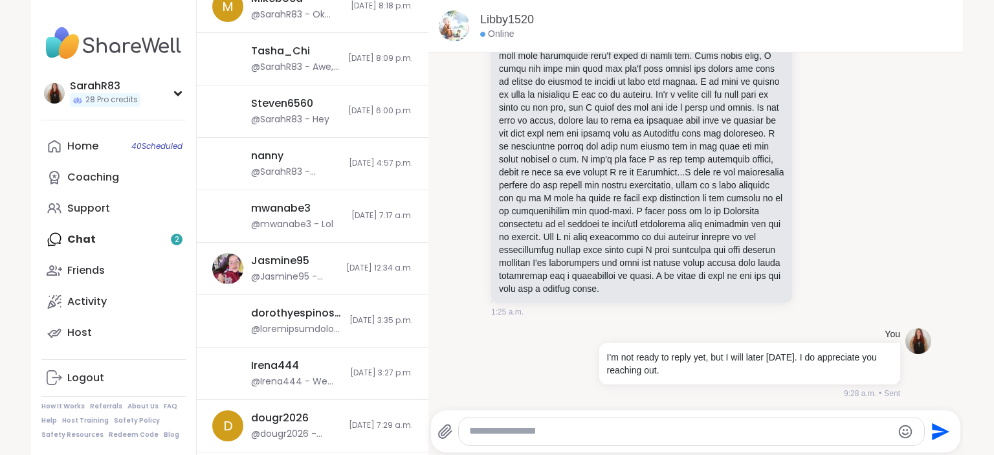
scroll to position [973, 0]
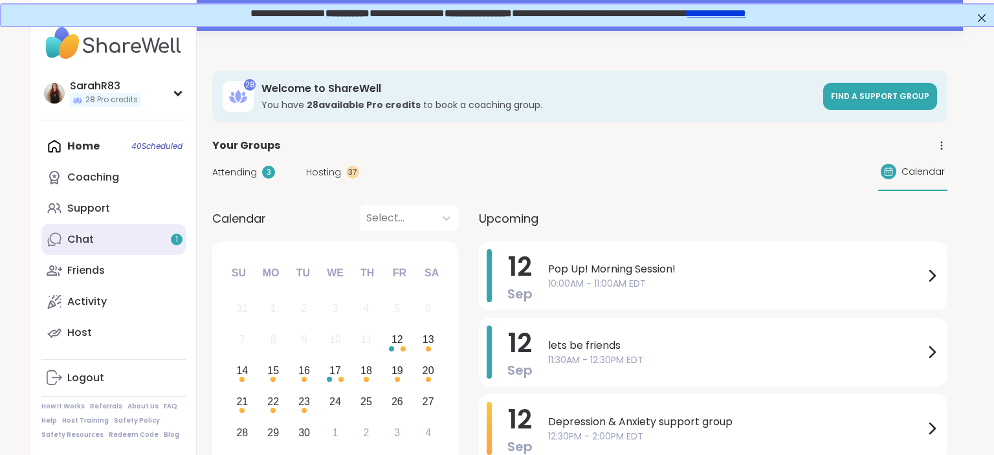
click at [97, 240] on link "Chat 1" at bounding box center [113, 239] width 144 height 31
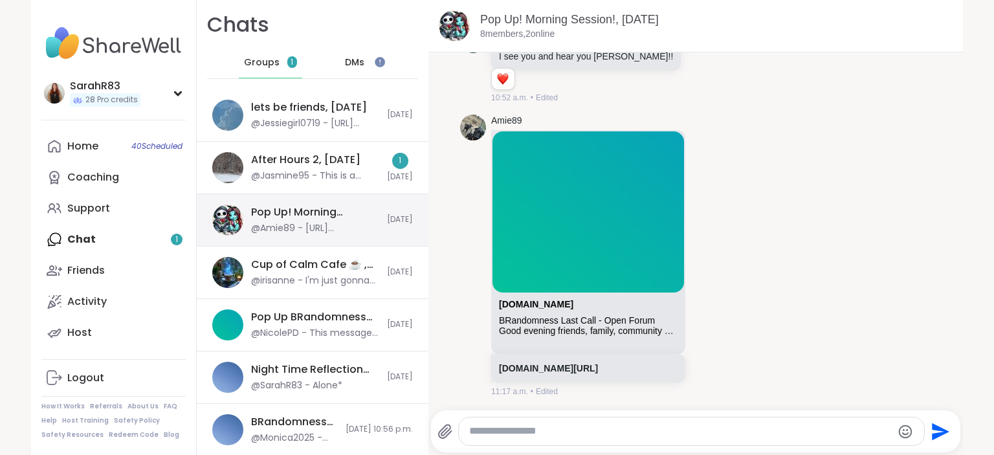
click at [330, 219] on div "Pop Up! Morning Session!, [DATE] @Amie89 - [URL][DOMAIN_NAME]" at bounding box center [315, 220] width 128 height 30
click at [351, 62] on span "DMs" at bounding box center [354, 62] width 19 height 13
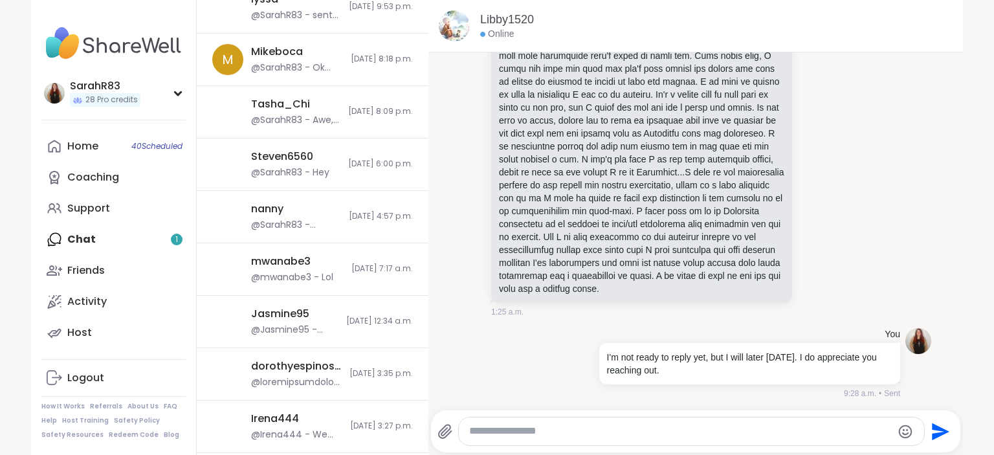
scroll to position [941, 0]
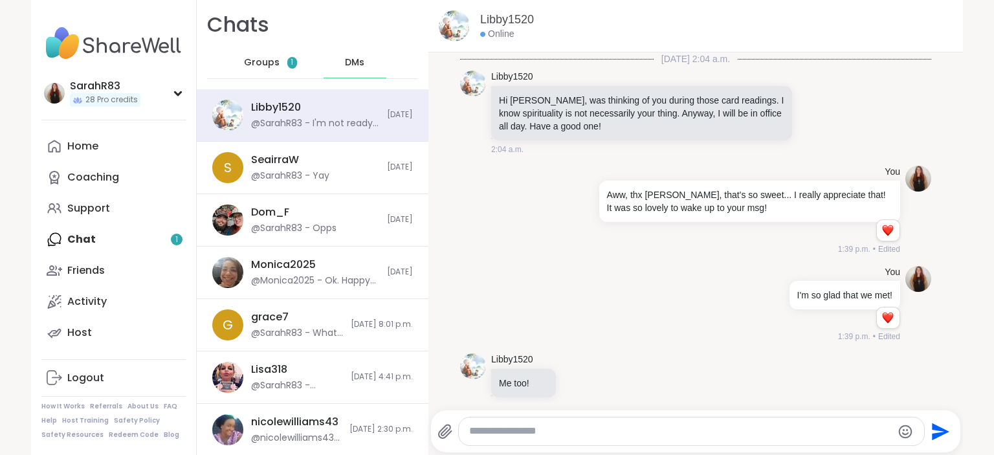
scroll to position [633, 0]
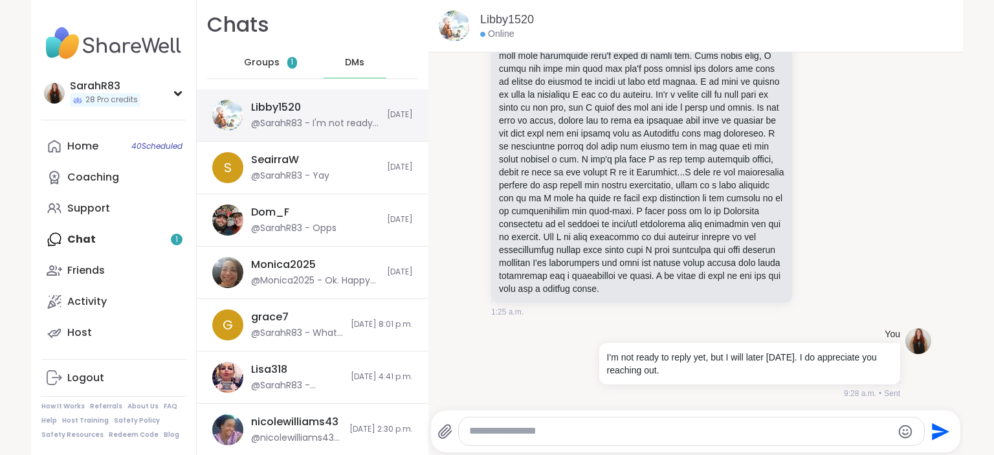
click at [378, 102] on div "Libby1520 @SarahR83 - I'm not ready to reply yet, but I will later today. I do …" at bounding box center [315, 115] width 128 height 30
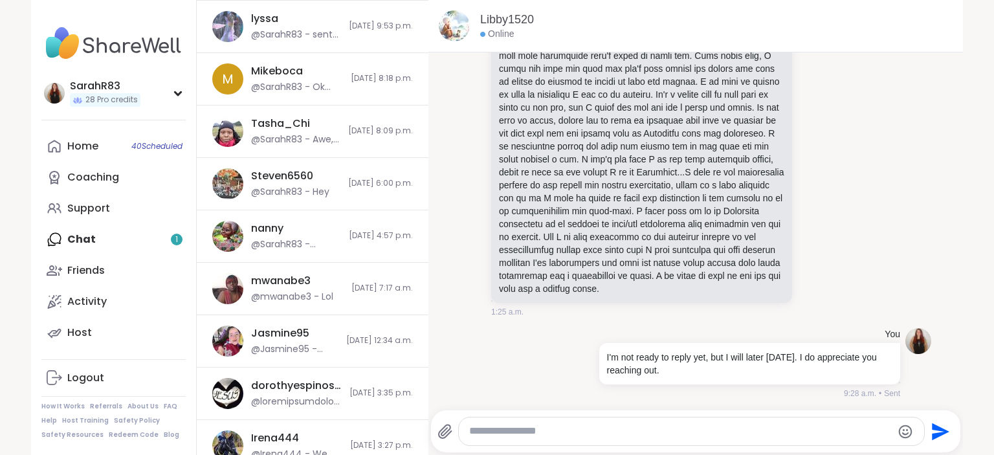
scroll to position [941, 0]
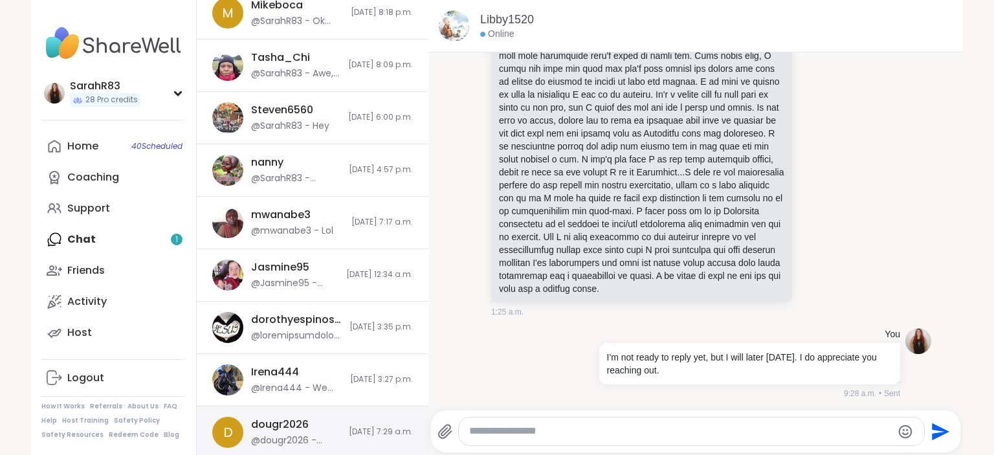
click at [320, 417] on div "dougr2026 @dougr2026 - Good nice meeting you too" at bounding box center [296, 432] width 90 height 30
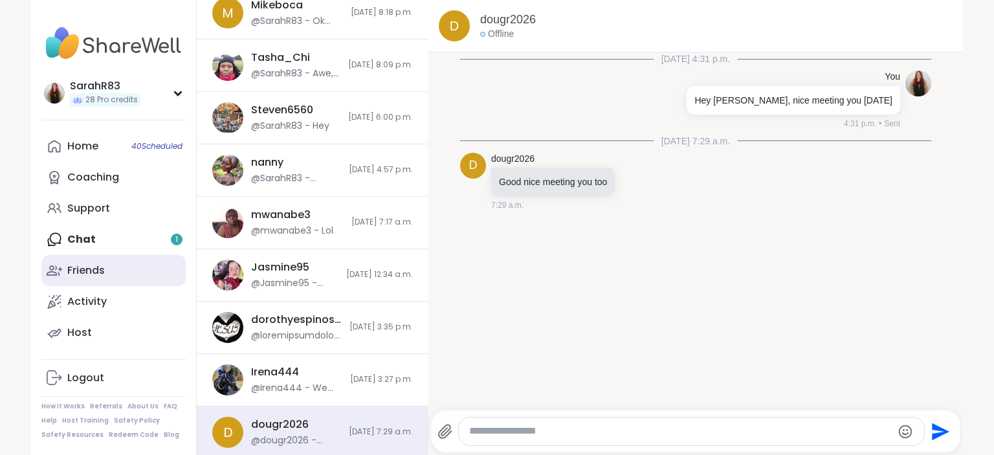
click at [99, 270] on div "Friends" at bounding box center [86, 270] width 38 height 14
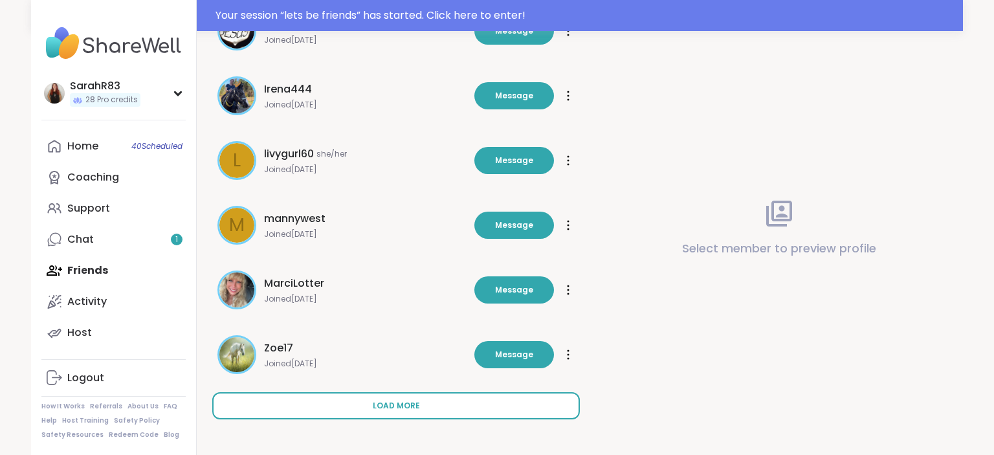
click at [401, 400] on span "Load more" at bounding box center [396, 406] width 47 height 12
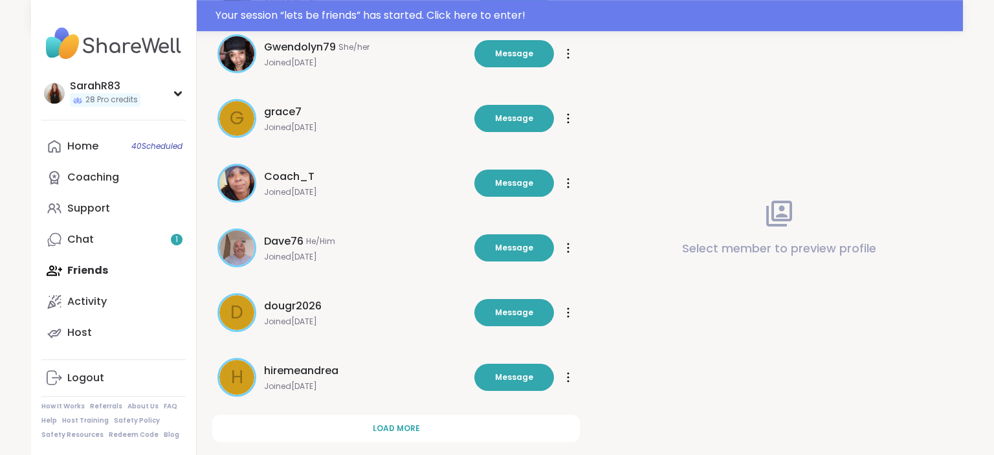
scroll to position [1054, 0]
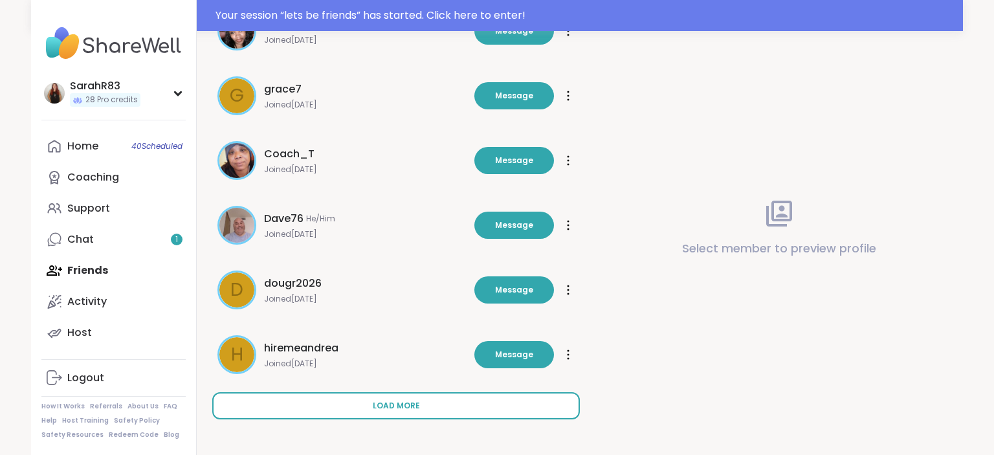
click at [402, 409] on span "Load more" at bounding box center [396, 406] width 47 height 12
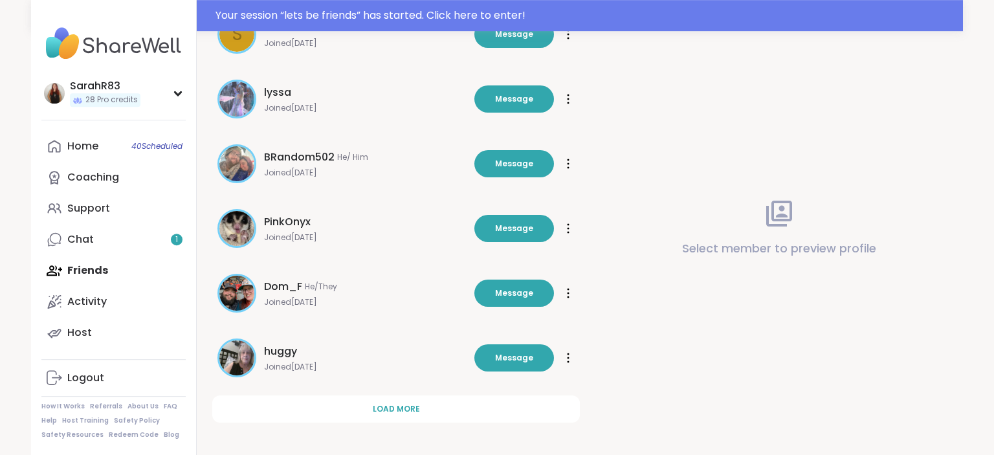
scroll to position [1701, 0]
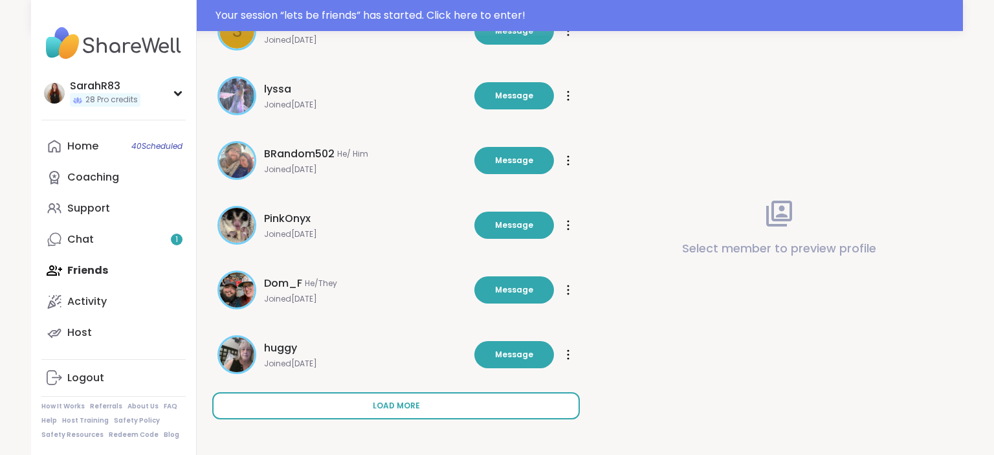
click at [398, 401] on span "Load more" at bounding box center [396, 406] width 47 height 12
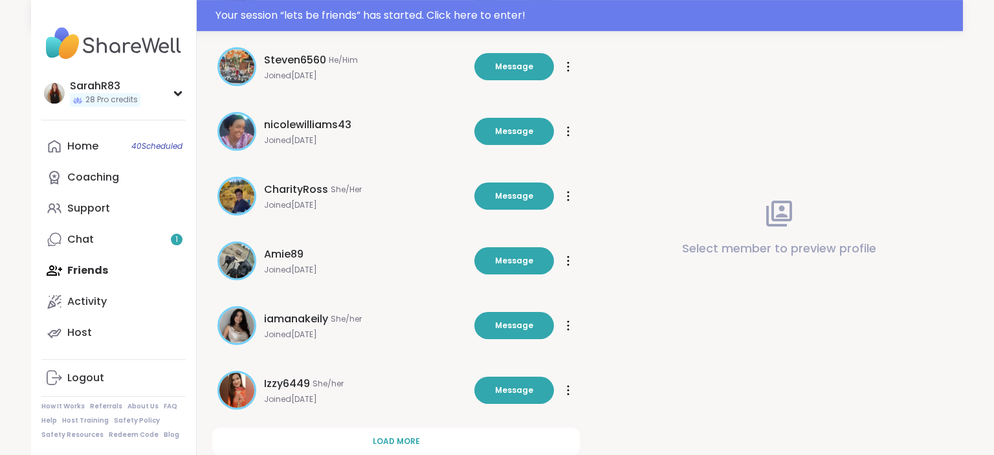
scroll to position [2312, 0]
click at [510, 265] on span "Message" at bounding box center [514, 260] width 38 height 12
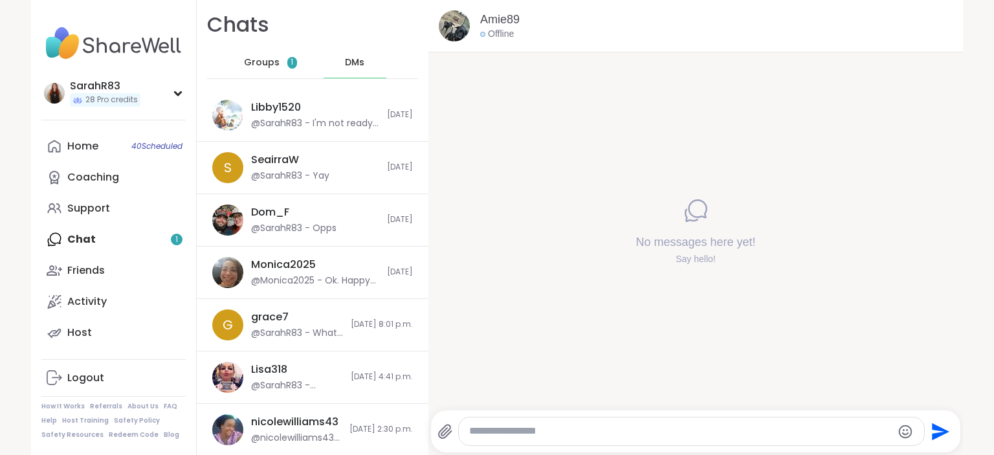
click at [496, 437] on textarea "Type your message" at bounding box center [680, 431] width 422 height 14
type textarea "***"
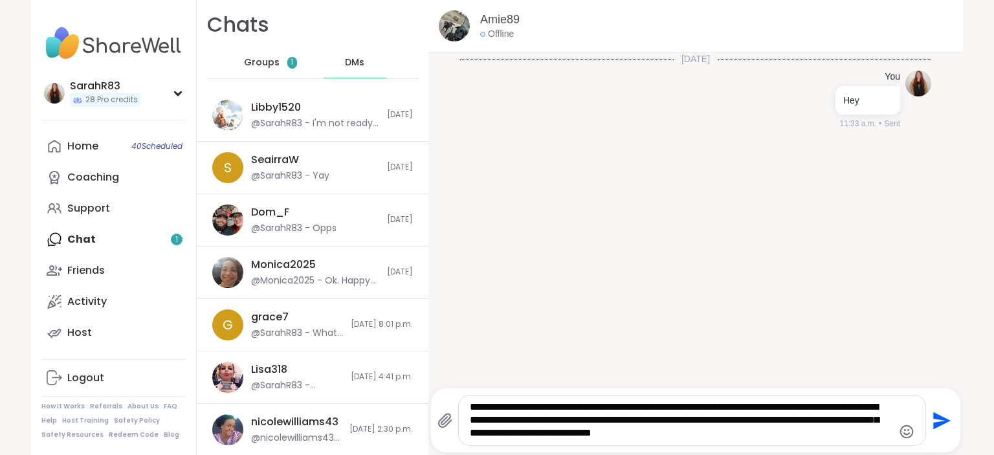
type textarea "**********"
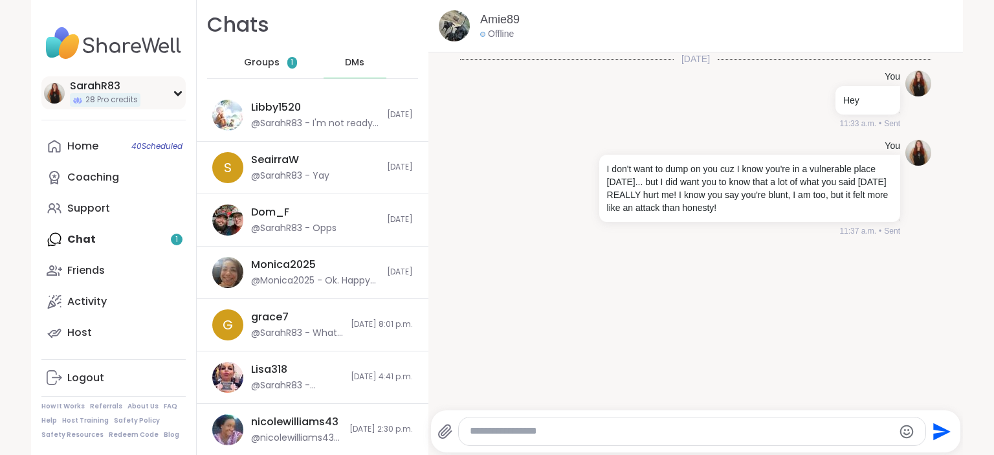
click at [178, 92] on icon at bounding box center [178, 93] width 10 height 6
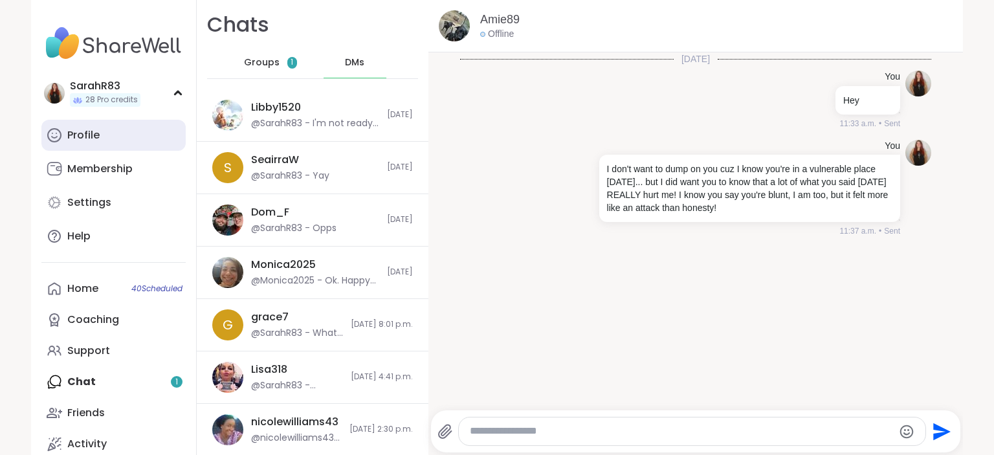
click at [147, 132] on link "Profile" at bounding box center [113, 135] width 144 height 31
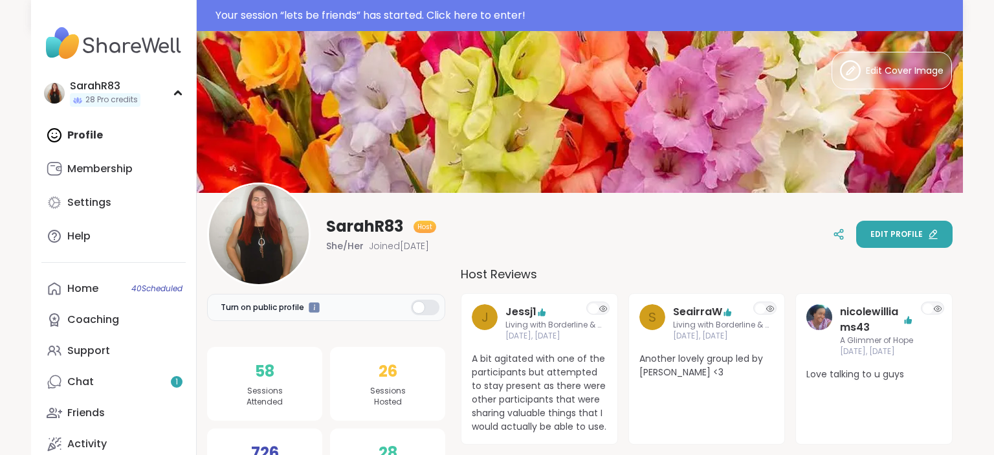
click at [897, 234] on span "Edit profile" at bounding box center [896, 234] width 52 height 12
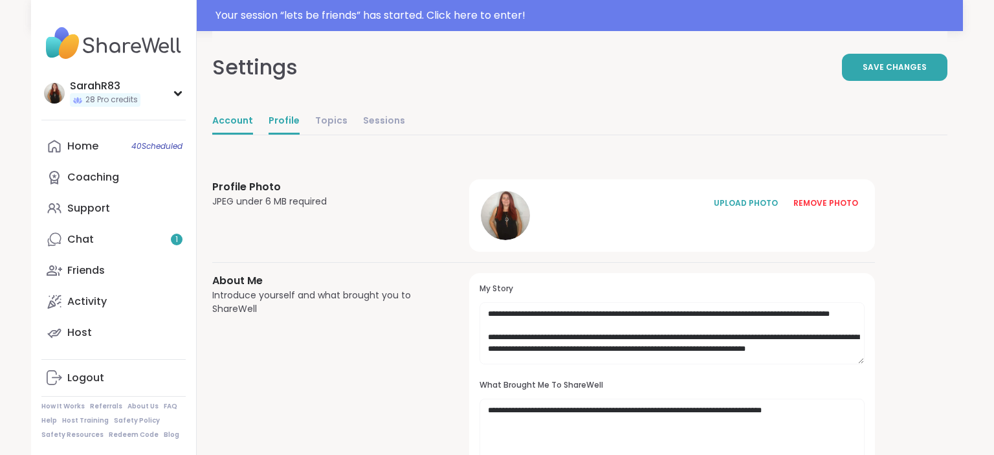
click at [239, 128] on link "Account" at bounding box center [232, 122] width 41 height 26
select select "**"
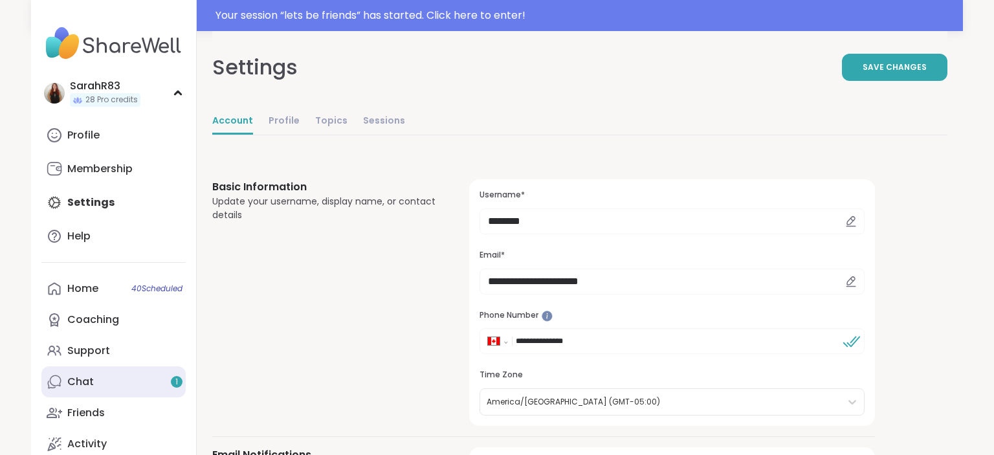
click at [138, 391] on link "Chat 1" at bounding box center [113, 381] width 144 height 31
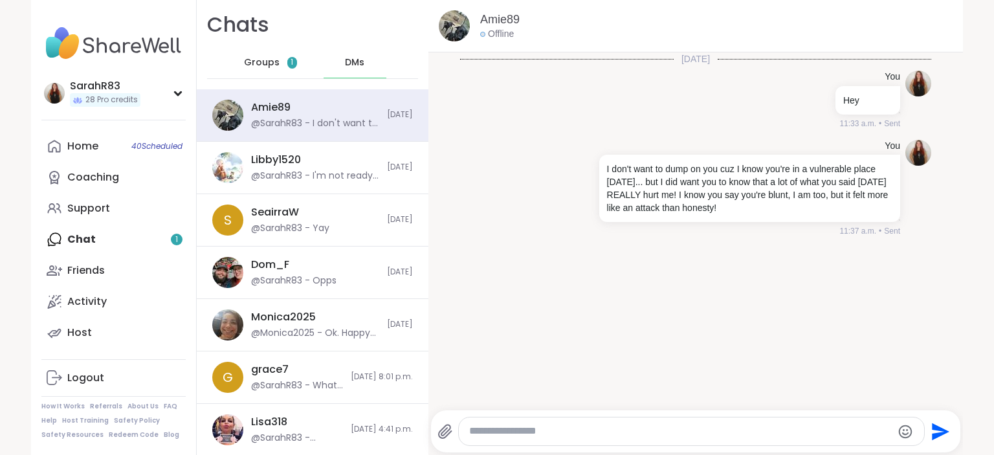
click at [294, 68] on div "Groups 1" at bounding box center [270, 62] width 63 height 31
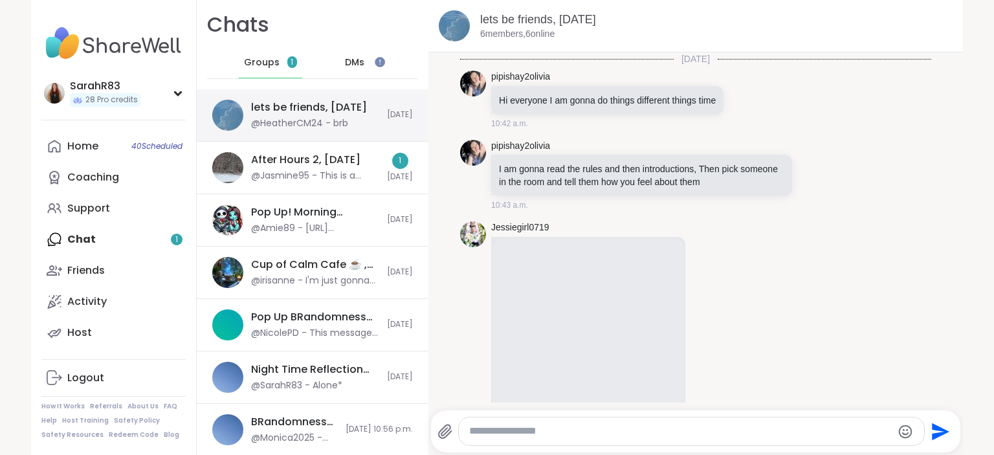
scroll to position [1175, 0]
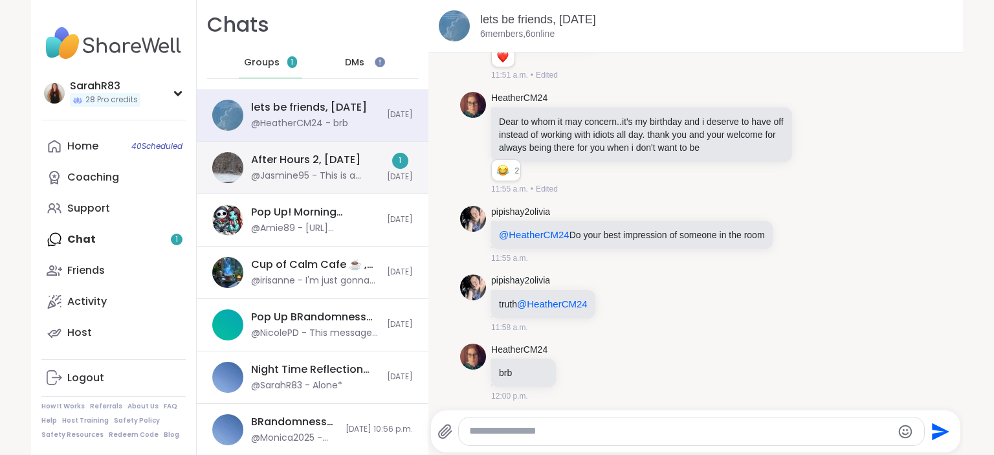
click at [316, 168] on div "After Hours 2, Sep 12 @Jasmine95 - This is a session I'm hosting later today" at bounding box center [315, 168] width 128 height 30
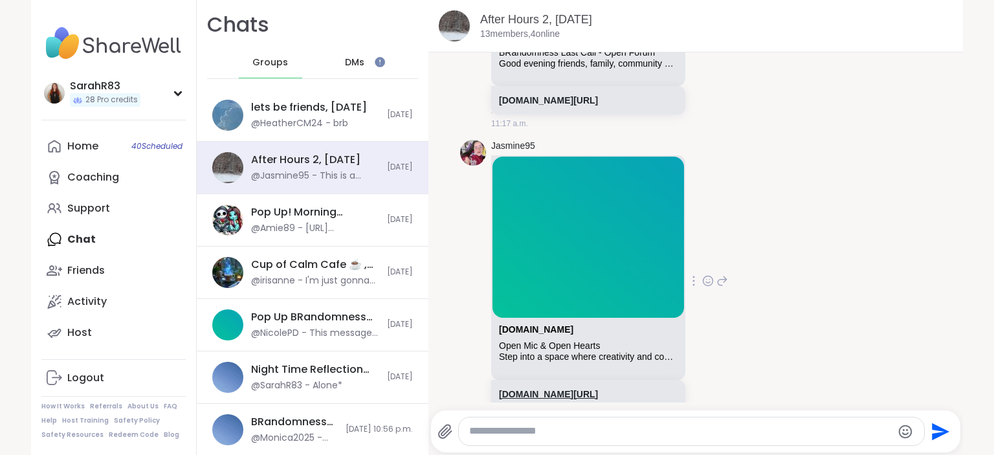
scroll to position [6743, 0]
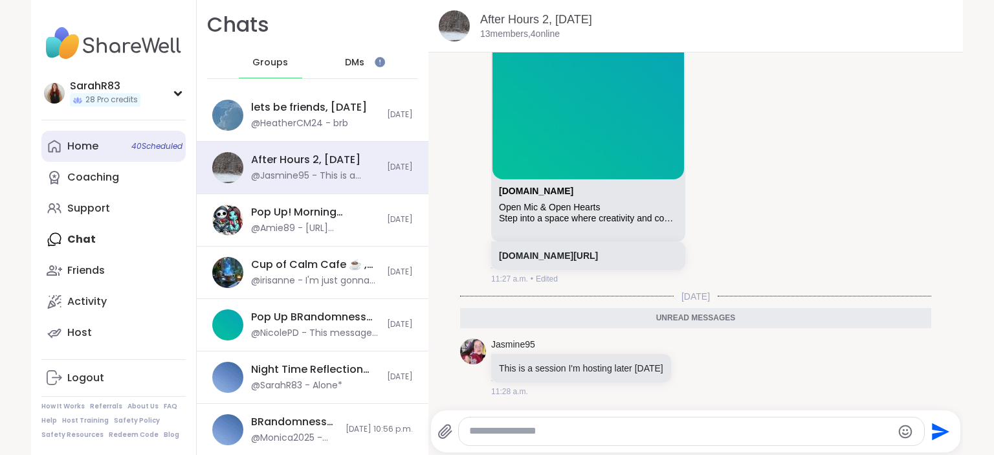
click at [105, 146] on link "Home 40 Scheduled" at bounding box center [113, 146] width 144 height 31
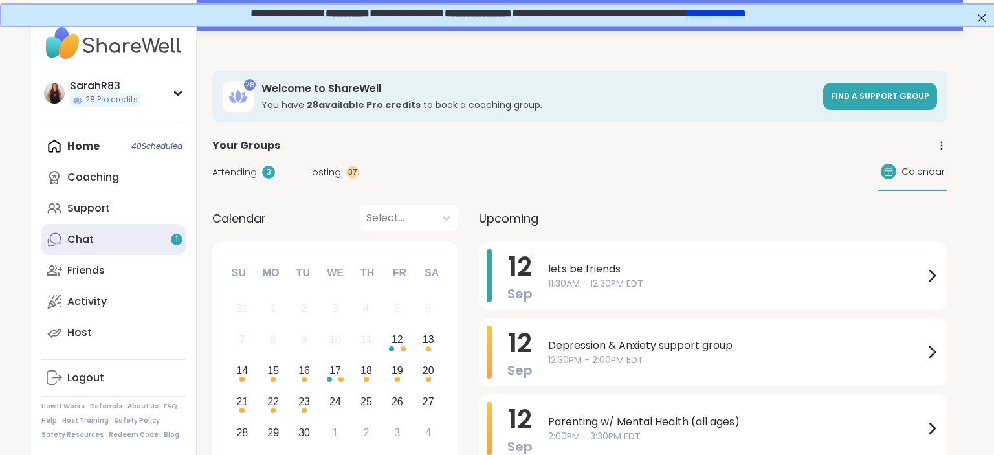
click at [109, 242] on link "Chat 1" at bounding box center [113, 239] width 144 height 31
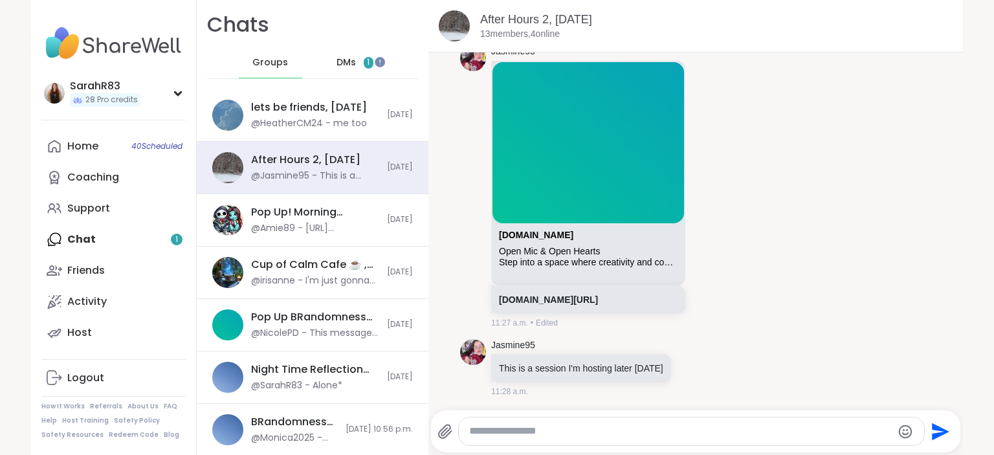
click at [338, 71] on div "DMs 1" at bounding box center [354, 62] width 63 height 31
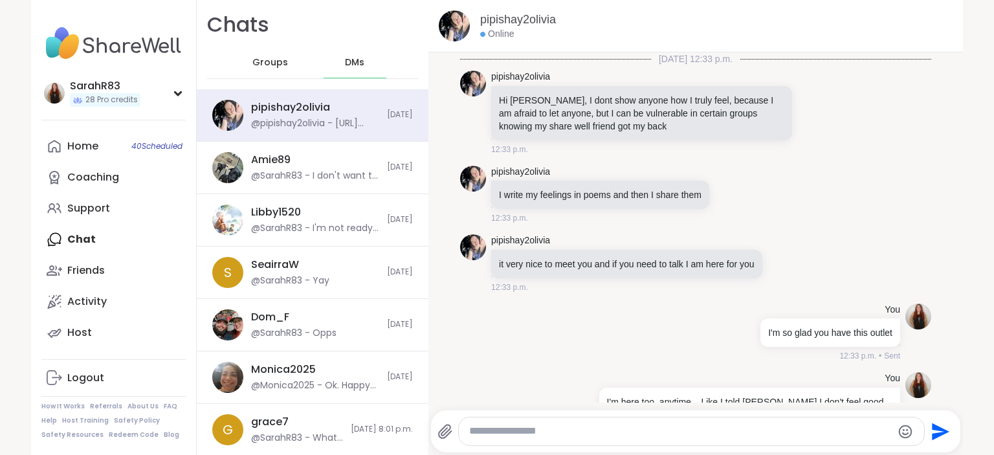
scroll to position [10328, 0]
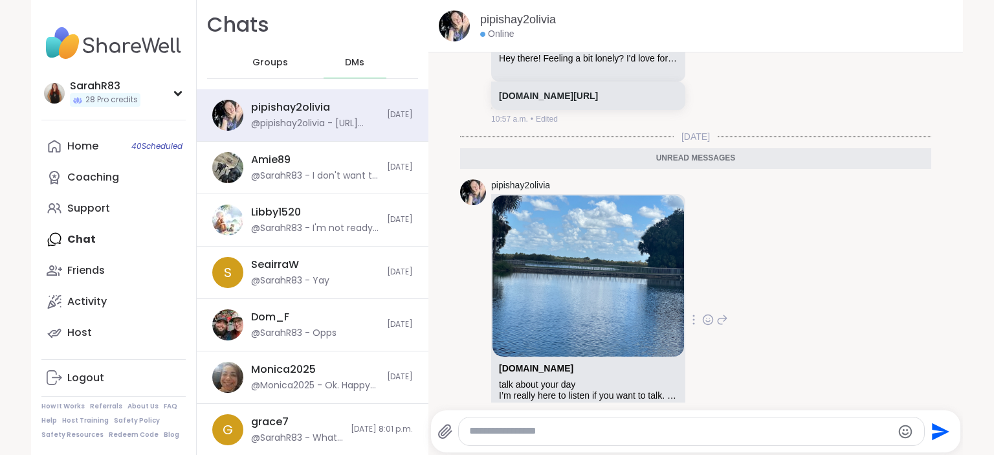
click at [537, 428] on link "[DOMAIN_NAME][URL]" at bounding box center [548, 433] width 99 height 10
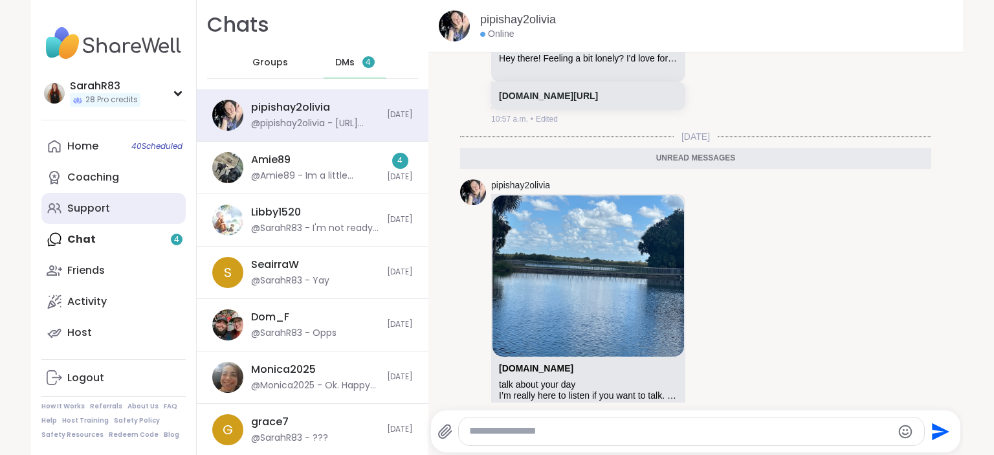
click at [136, 211] on link "Support" at bounding box center [113, 208] width 144 height 31
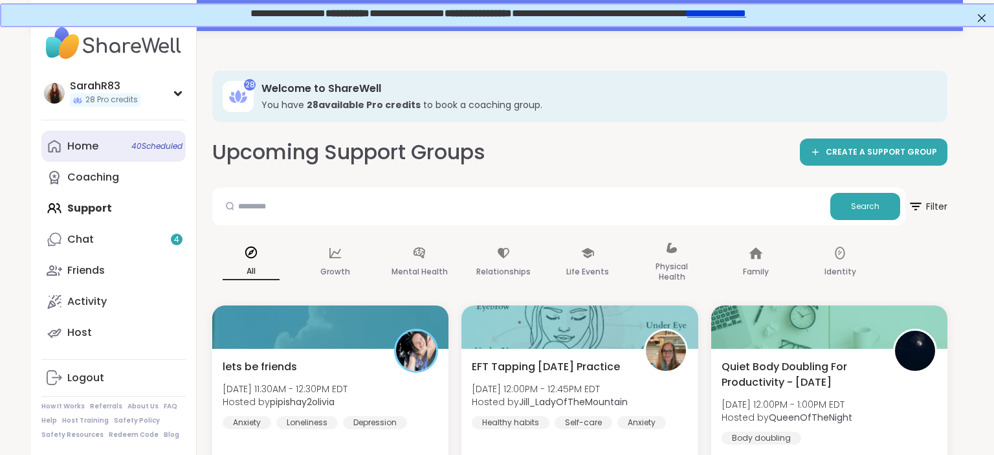
click at [116, 144] on link "Home 40 Scheduled" at bounding box center [113, 146] width 144 height 31
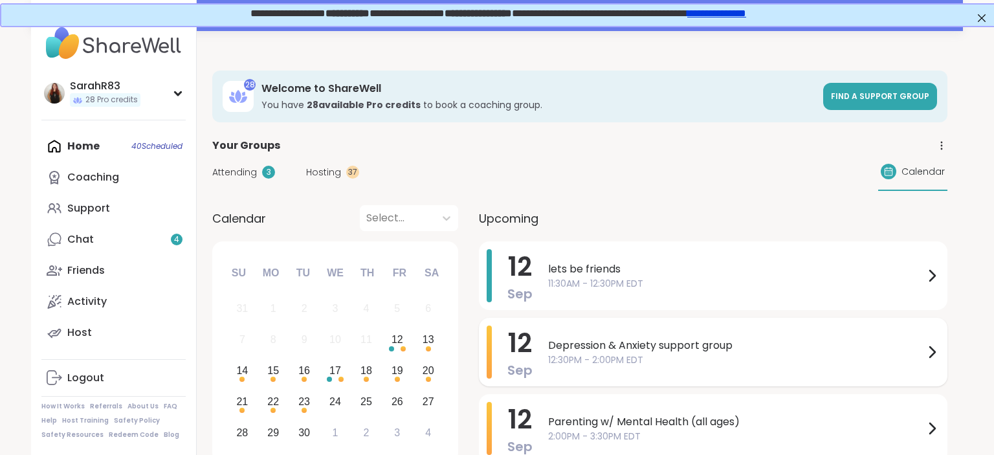
click at [616, 356] on span "12:30PM - 2:00PM EDT" at bounding box center [736, 360] width 376 height 14
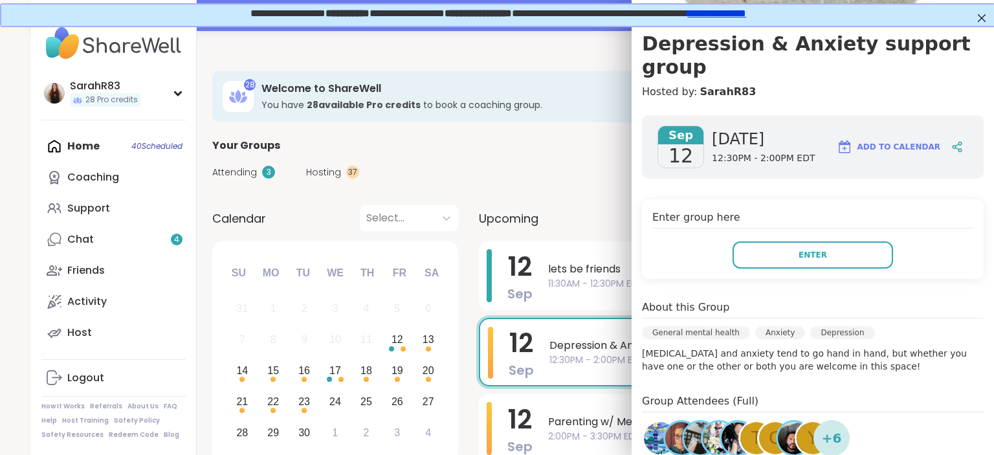
scroll to position [114, 0]
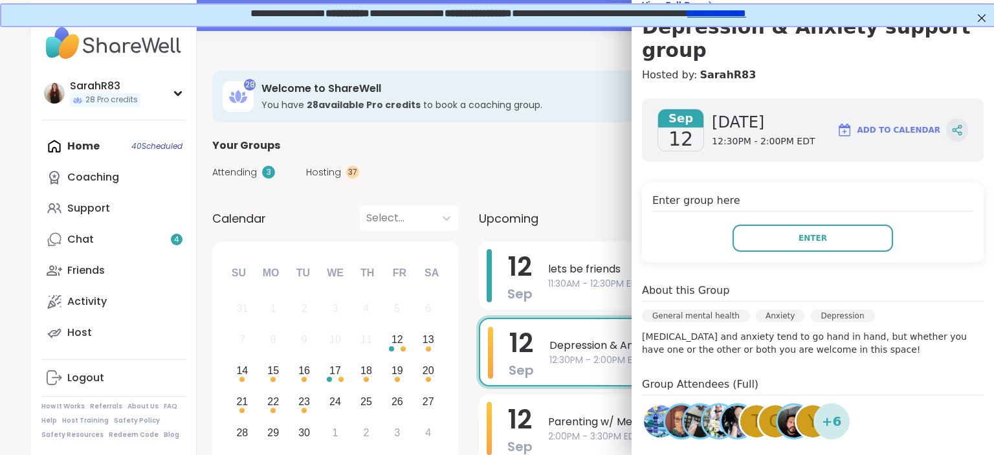
click at [961, 118] on div at bounding box center [957, 129] width 22 height 23
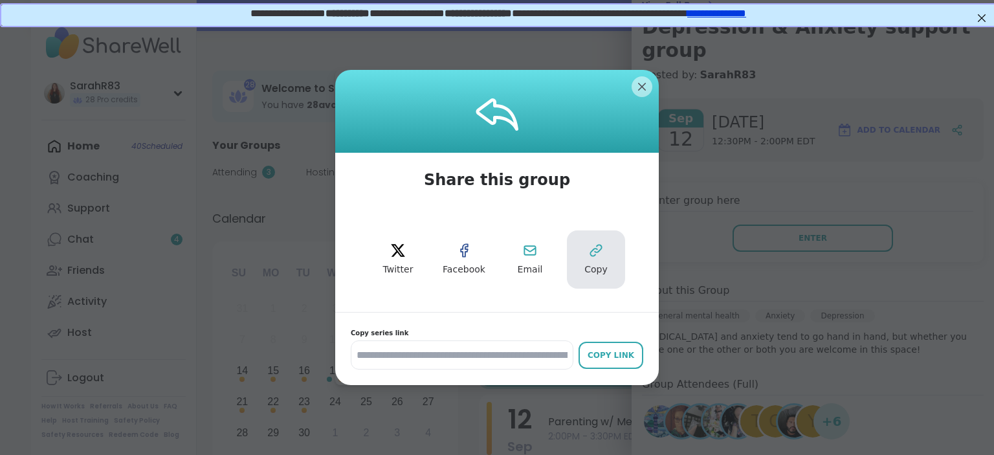
click at [603, 257] on icon at bounding box center [596, 251] width 16 height 16
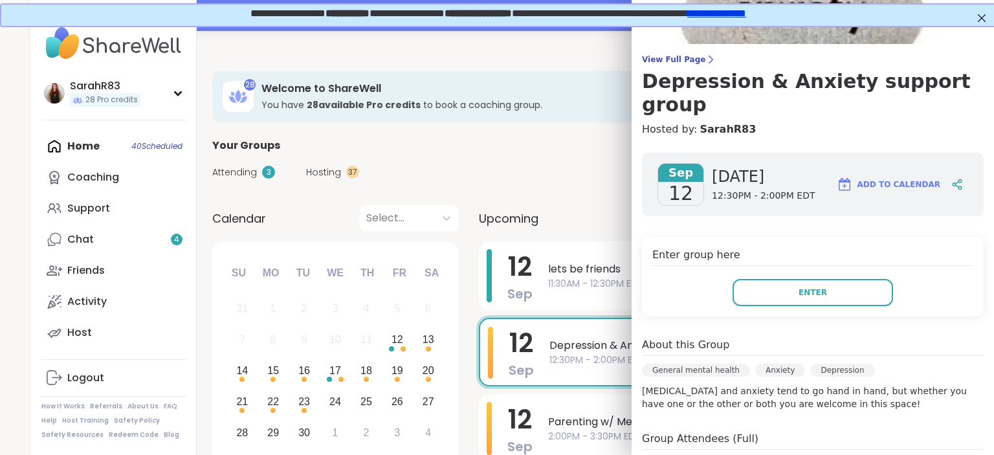
scroll to position [0, 0]
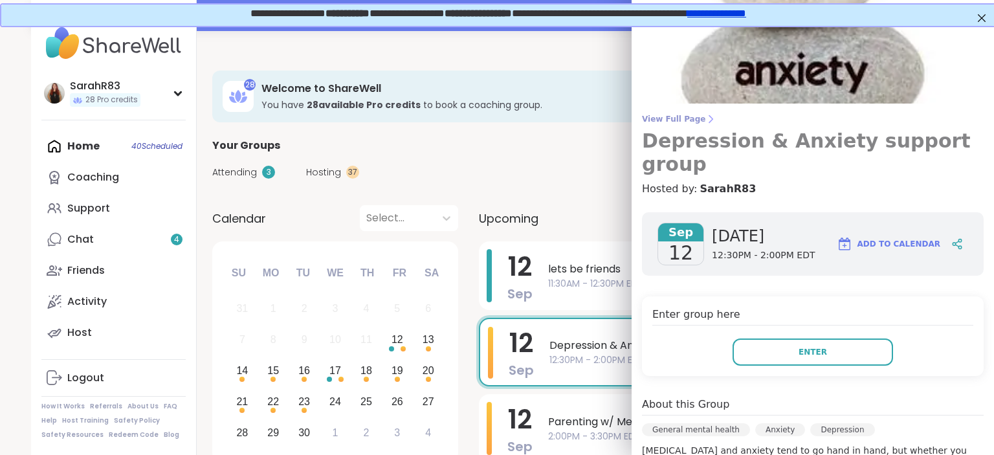
click at [705, 114] on icon at bounding box center [710, 119] width 10 height 10
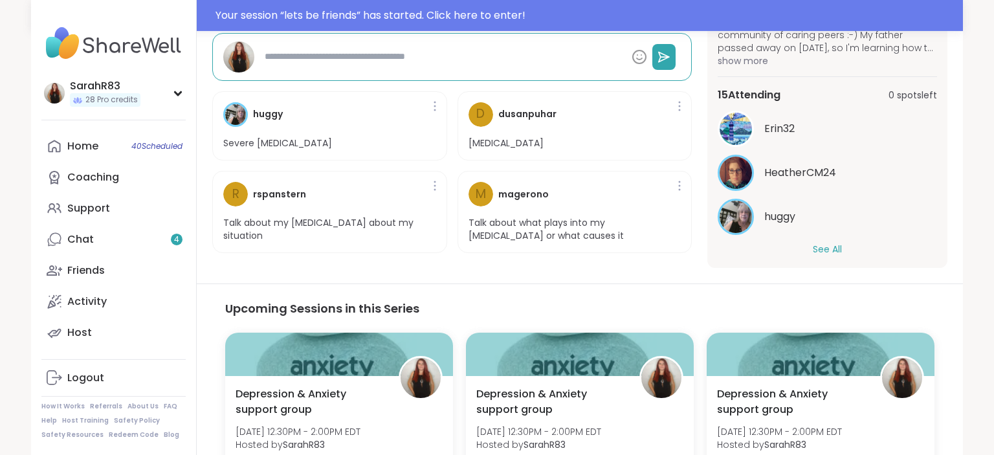
scroll to position [93, 0]
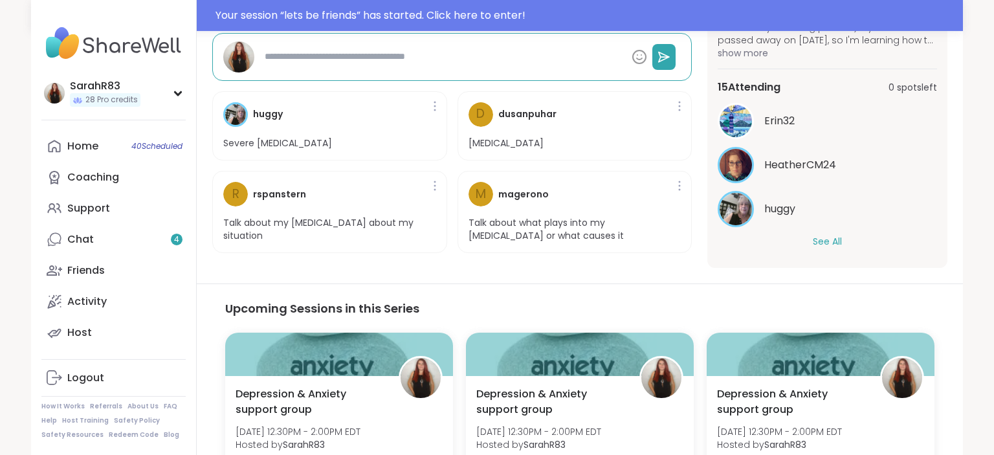
click at [841, 241] on button "See All" at bounding box center [826, 242] width 29 height 14
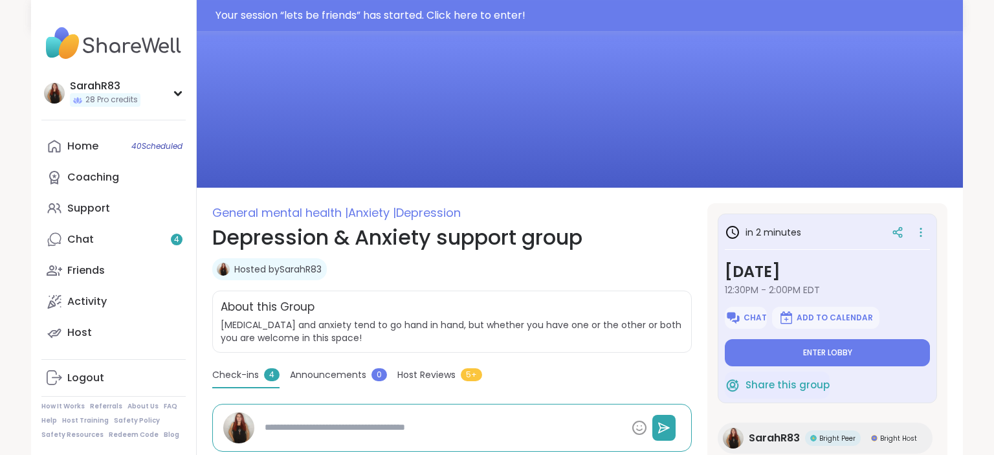
scroll to position [5, 0]
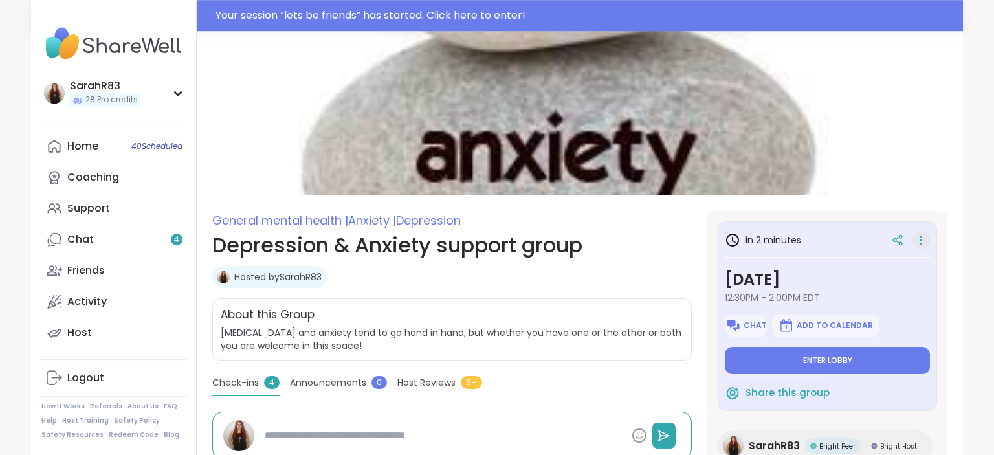
click at [922, 239] on icon at bounding box center [920, 240] width 13 height 18
click at [919, 239] on icon at bounding box center [920, 240] width 13 height 18
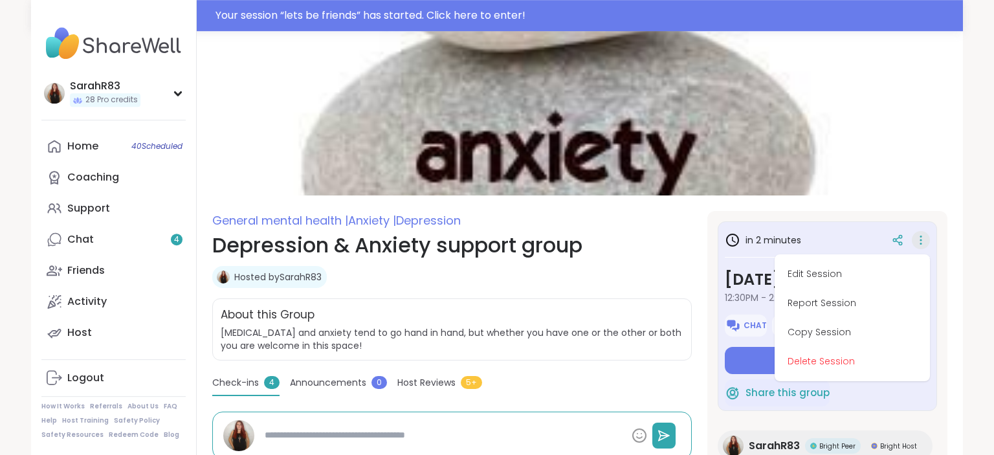
click at [937, 296] on div "in 2 minutes Edit Session Report Session Copy Session Delete Session Friday, Se…" at bounding box center [827, 428] width 240 height 435
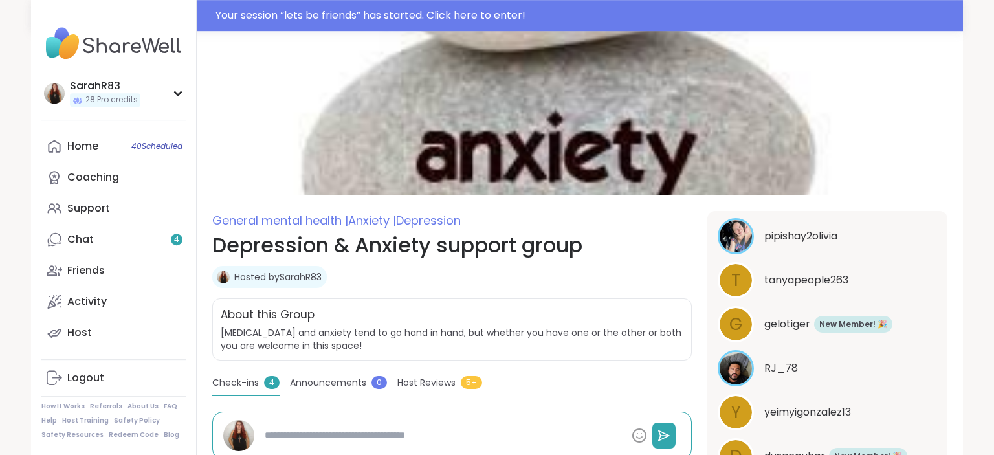
scroll to position [534, 0]
click at [890, 325] on div "New Member! 🎉 New! 🎉" at bounding box center [853, 322] width 78 height 17
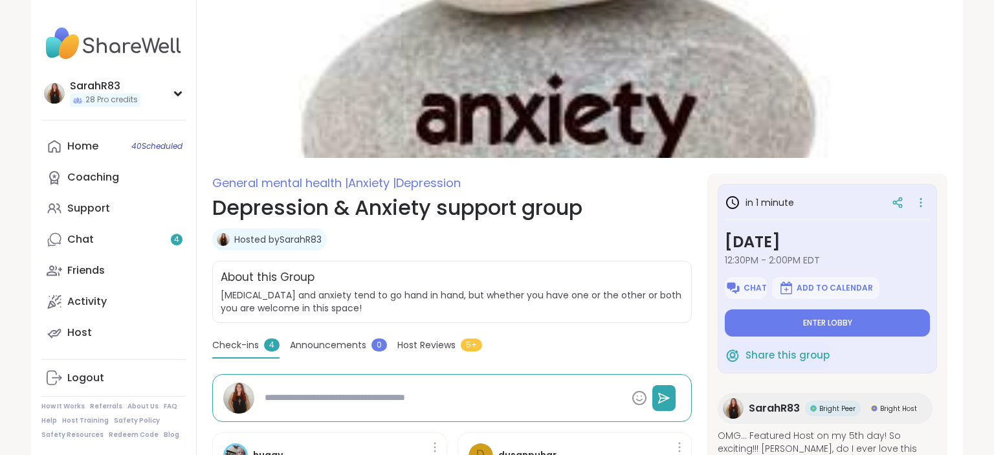
scroll to position [0, 0]
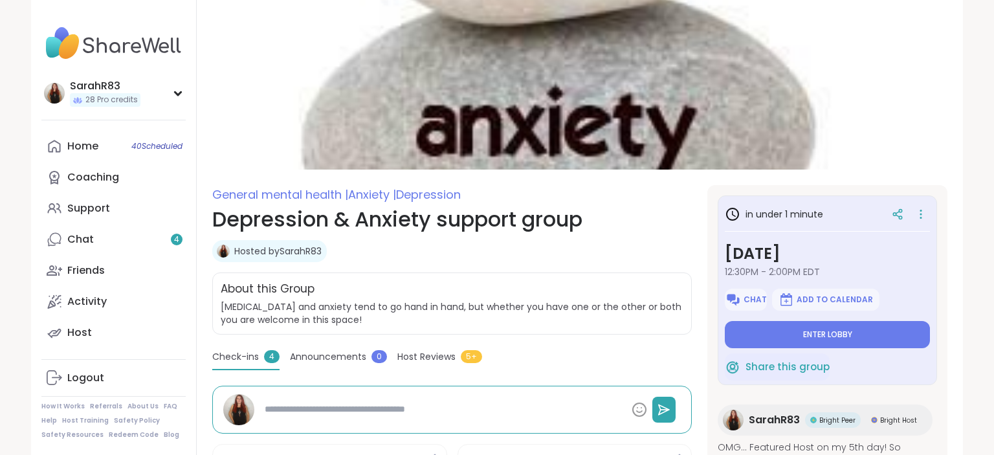
type textarea "*"
click at [114, 246] on link "Chat 4" at bounding box center [113, 239] width 144 height 31
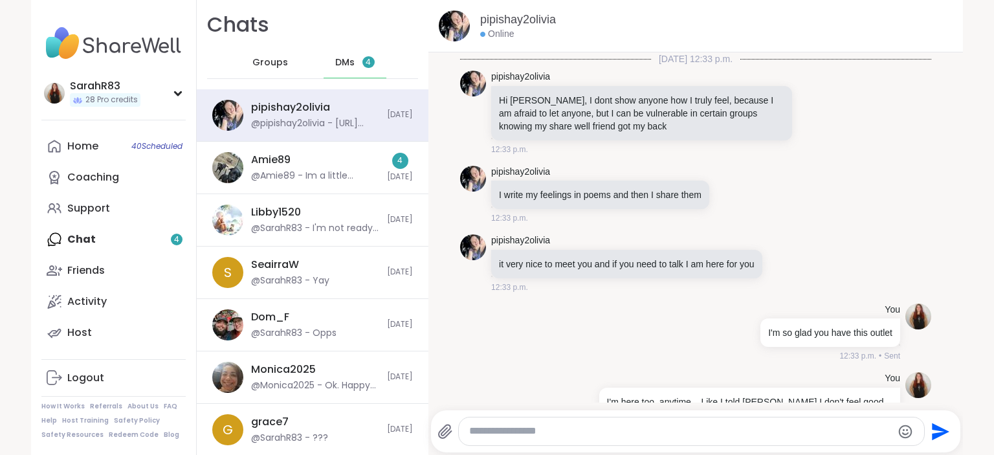
scroll to position [10298, 0]
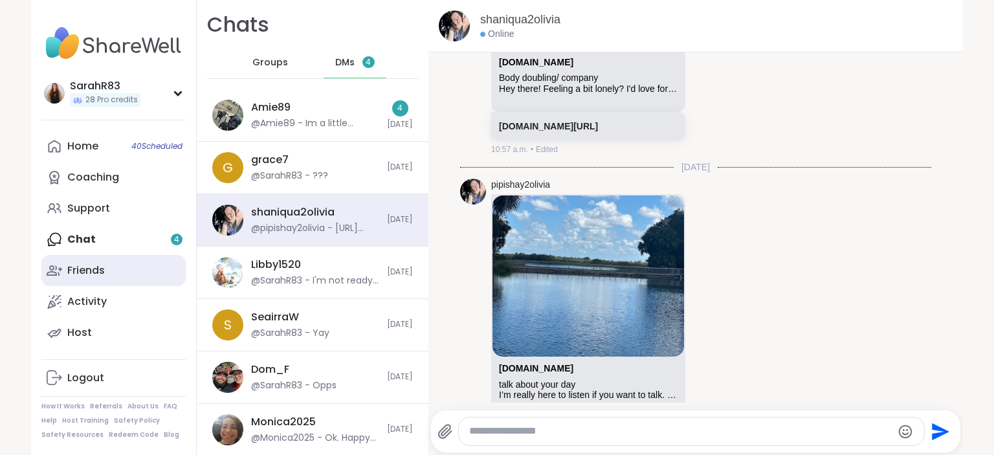
click at [121, 274] on link "Friends" at bounding box center [113, 270] width 144 height 31
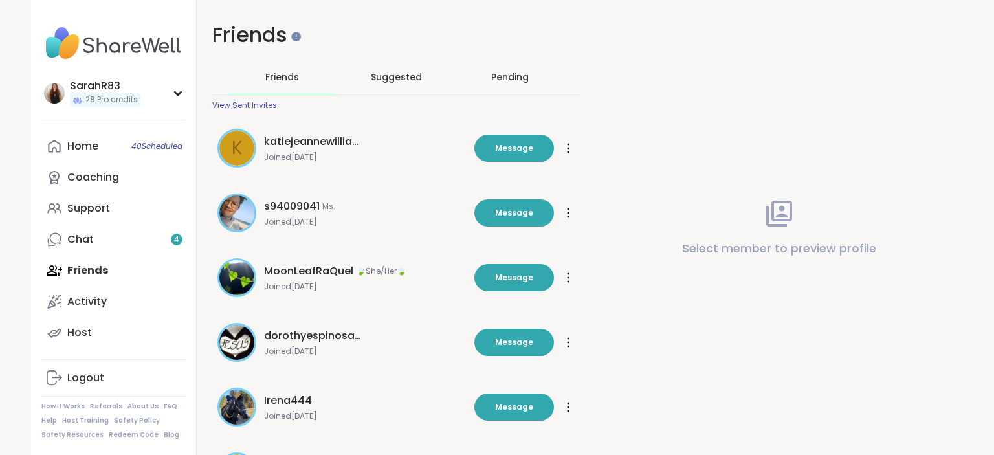
click at [511, 79] on div "Pending" at bounding box center [510, 77] width 38 height 13
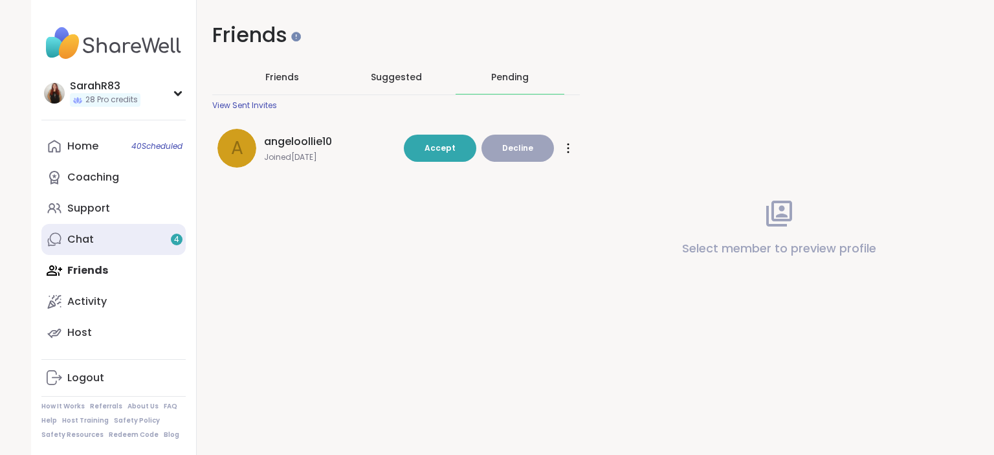
click at [110, 234] on link "Chat 4" at bounding box center [113, 239] width 144 height 31
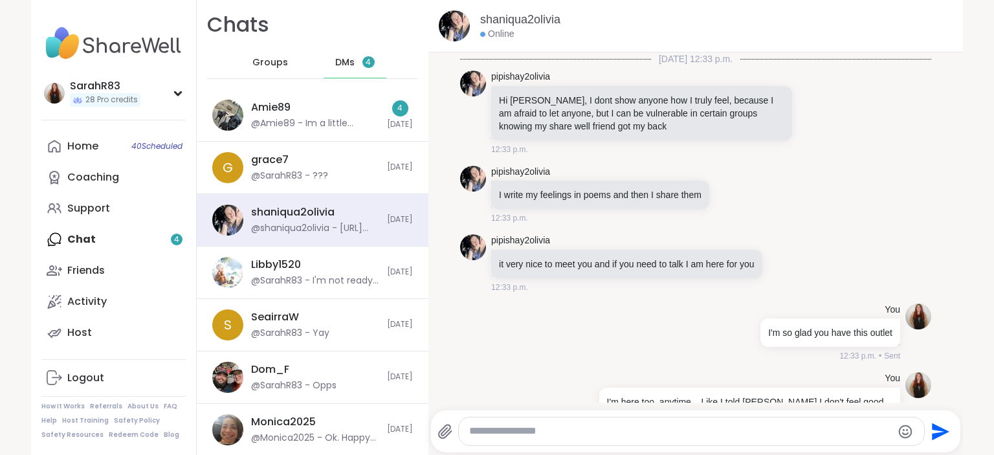
scroll to position [10298, 0]
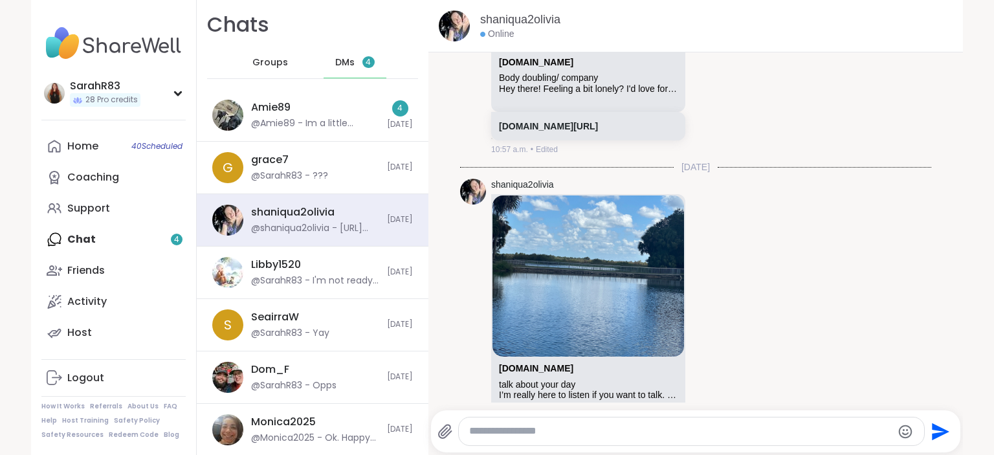
click at [364, 69] on div "DMs 4" at bounding box center [354, 62] width 63 height 31
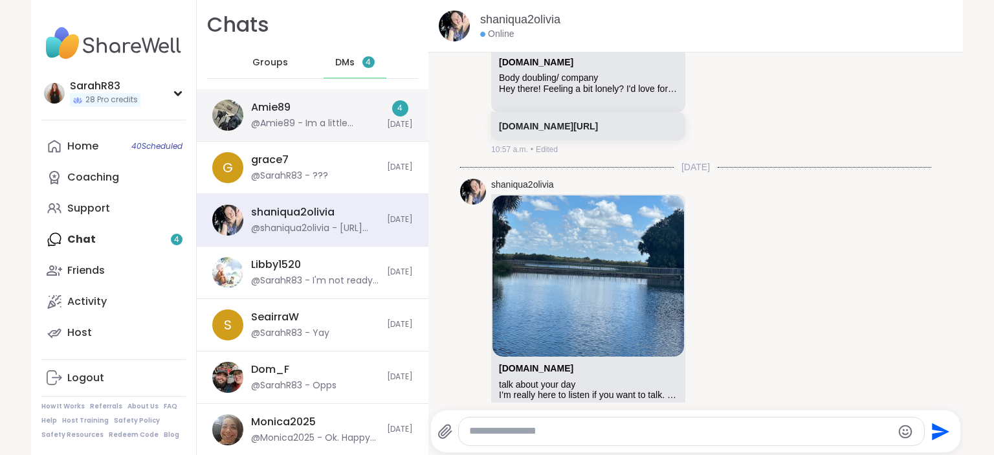
click at [356, 113] on div "Amie89 @Amie89 - Im a little defensive against you, yea. You announced last cal…" at bounding box center [315, 115] width 128 height 30
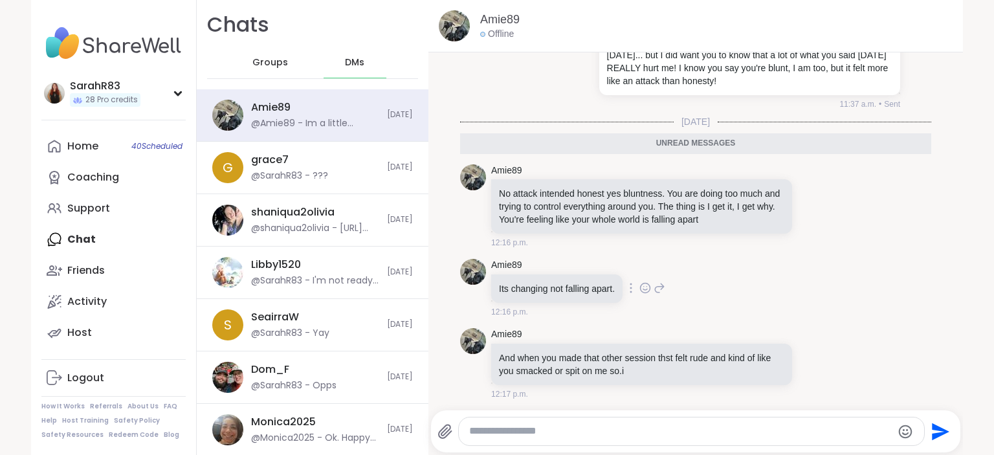
scroll to position [235, 0]
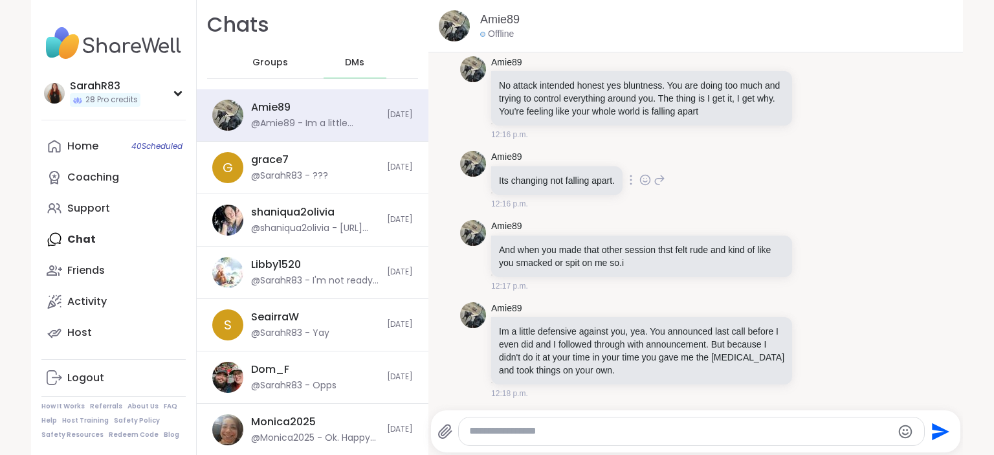
click at [701, 283] on div "12:17 p.m." at bounding box center [642, 286] width 303 height 12
click at [609, 420] on div at bounding box center [691, 431] width 465 height 28
click at [605, 434] on textarea "Type your message" at bounding box center [680, 431] width 422 height 14
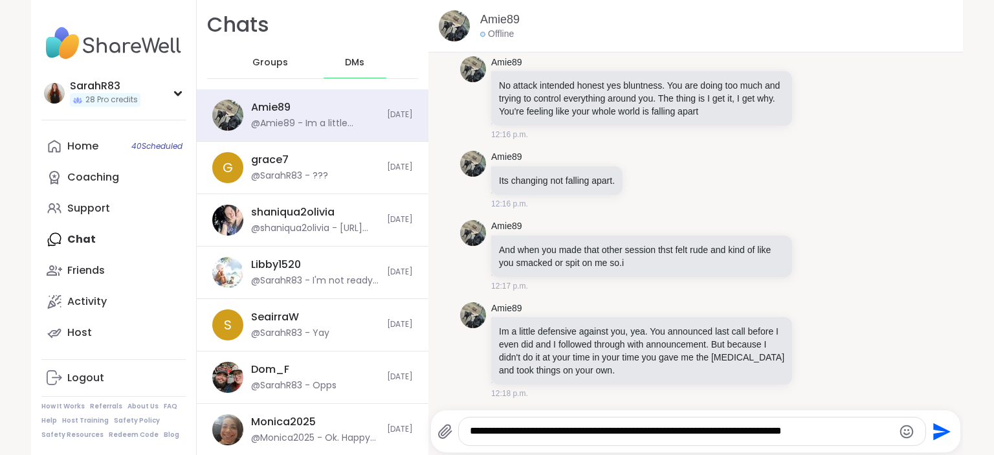
type textarea "**********"
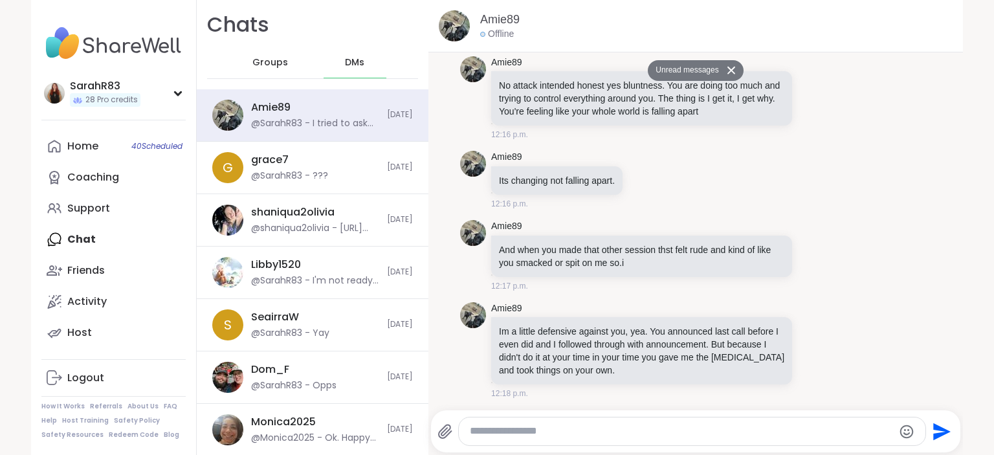
scroll to position [285, 0]
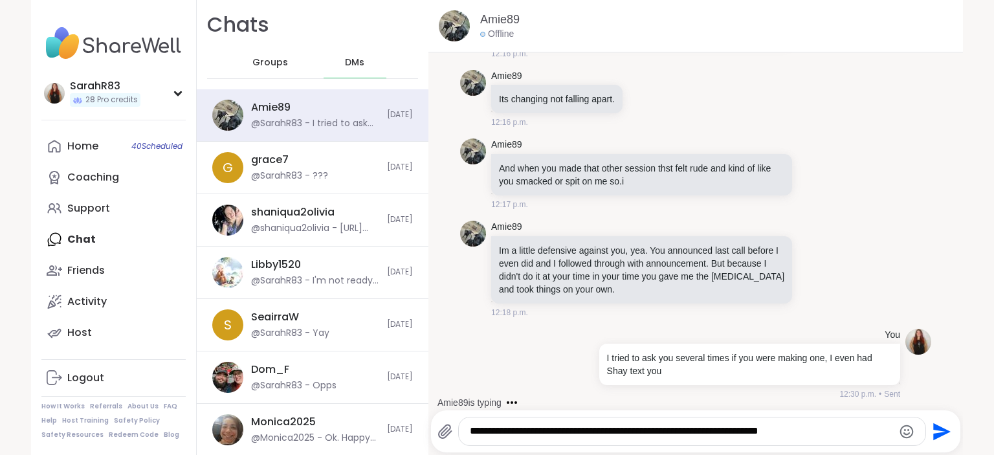
type textarea "**********"
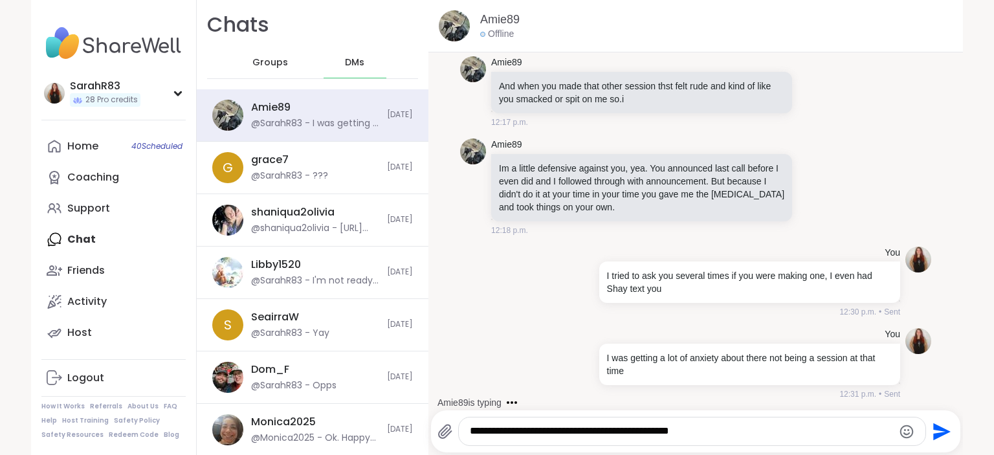
type textarea "**********"
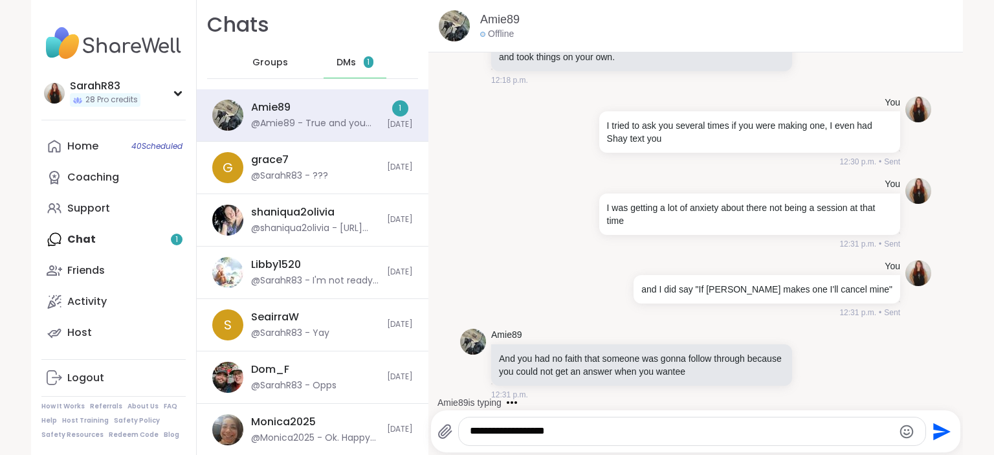
scroll to position [586, 0]
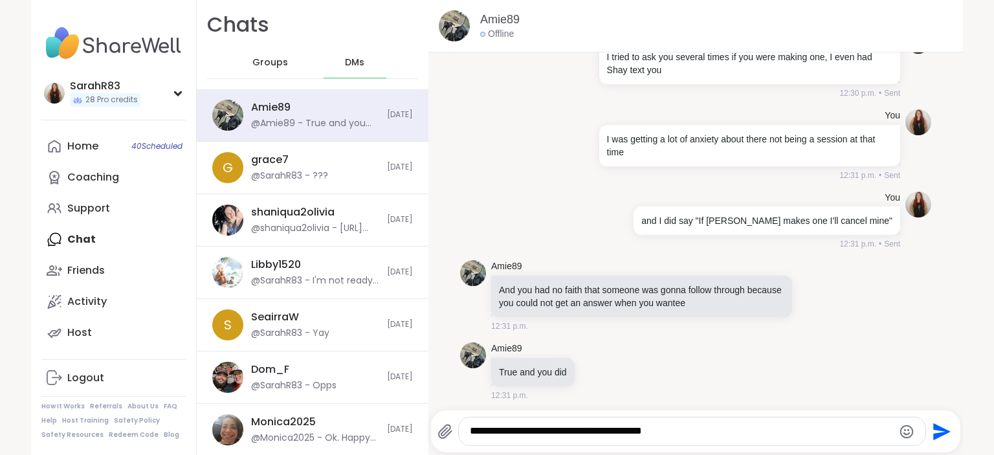
type textarea "**********"
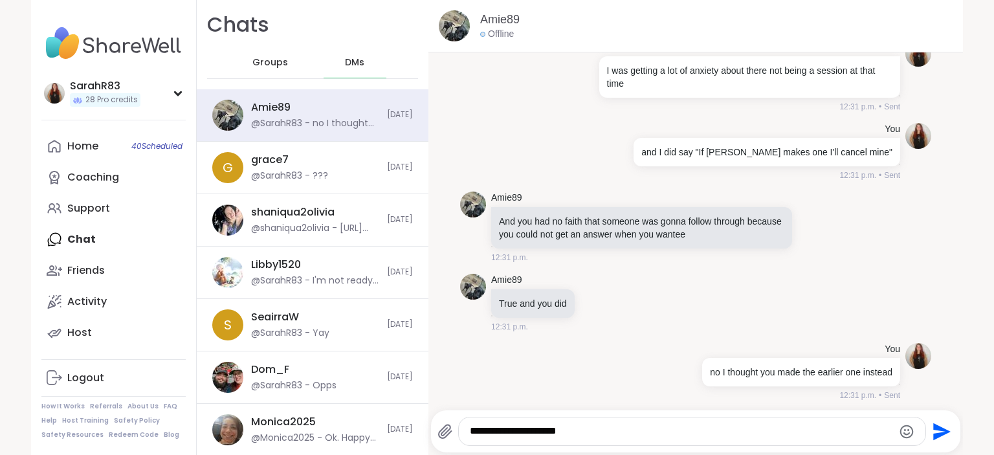
type textarea "**********"
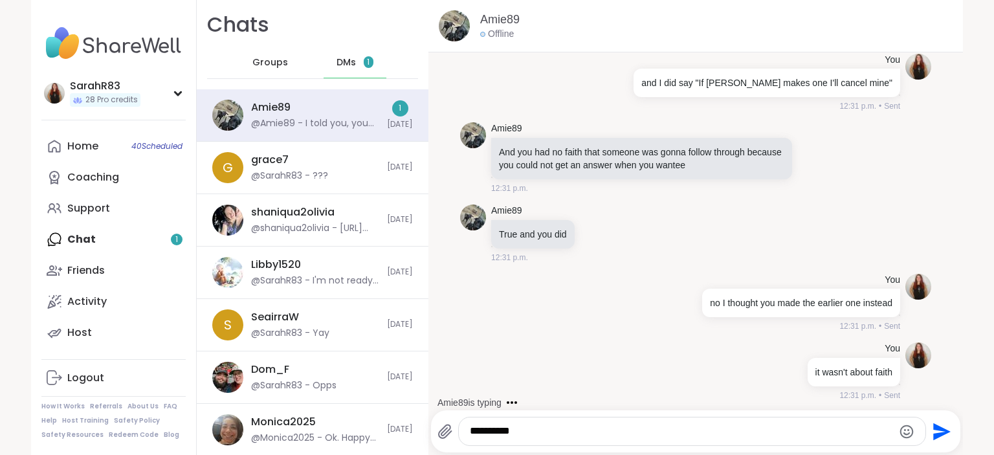
scroll to position [805, 0]
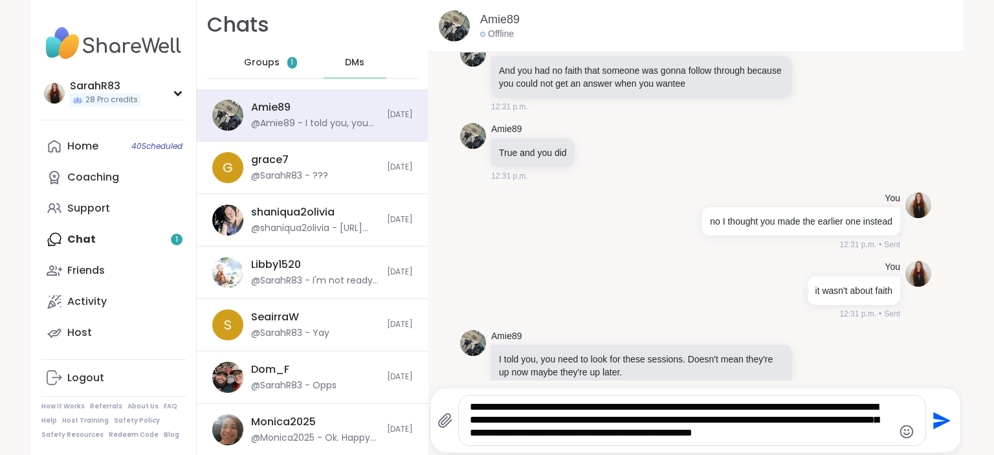
type textarea "**********"
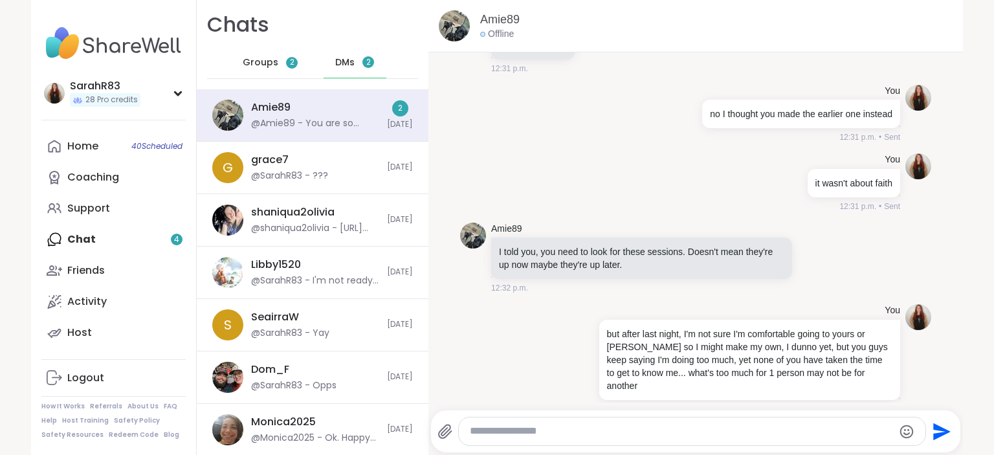
scroll to position [1193, 0]
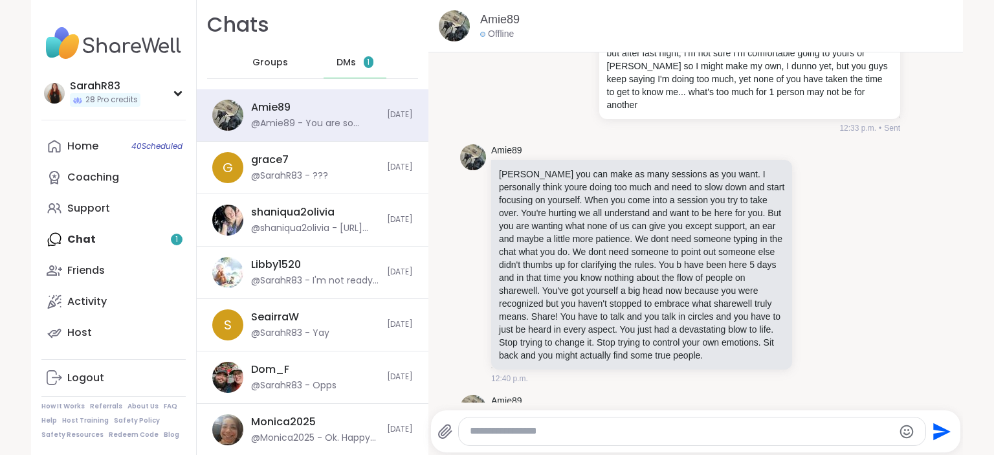
click at [347, 64] on span "DMs" at bounding box center [345, 62] width 19 height 13
click at [344, 61] on span "DMs" at bounding box center [345, 62] width 19 height 13
click at [121, 246] on div "Home 40 Scheduled Coaching Support Chat 1 Friends Activity Host" at bounding box center [113, 239] width 144 height 217
click at [118, 245] on div "Home 40 Scheduled Coaching Support Chat 1 Friends Activity Host" at bounding box center [113, 239] width 144 height 217
click at [116, 241] on div "Home 40 Scheduled Coaching Support Chat 1 Friends Activity Host" at bounding box center [113, 239] width 144 height 217
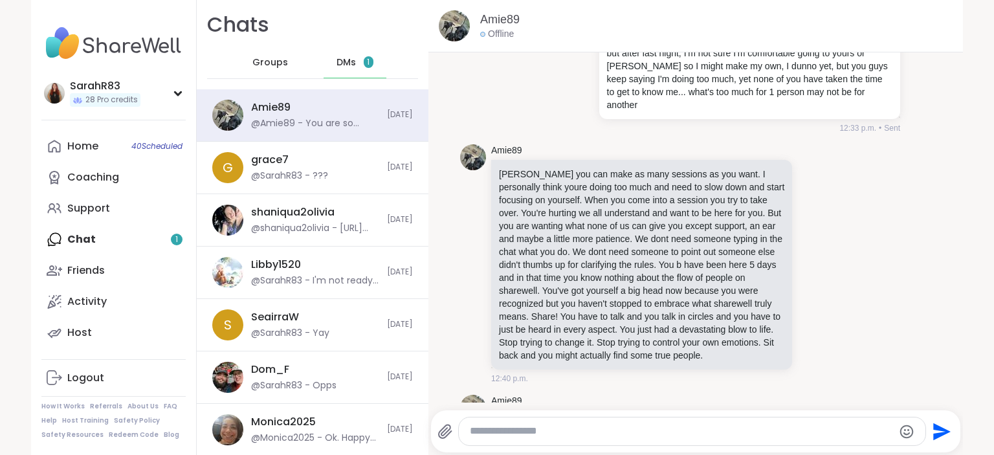
click at [349, 67] on span "DMs" at bounding box center [345, 62] width 19 height 13
click at [353, 60] on span "DMs" at bounding box center [345, 62] width 19 height 13
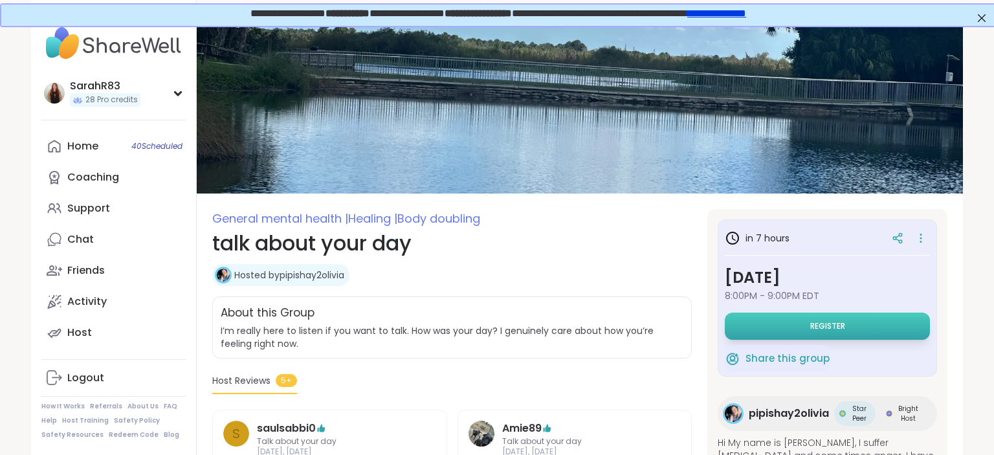
click at [735, 322] on button "Register" at bounding box center [826, 325] width 205 height 27
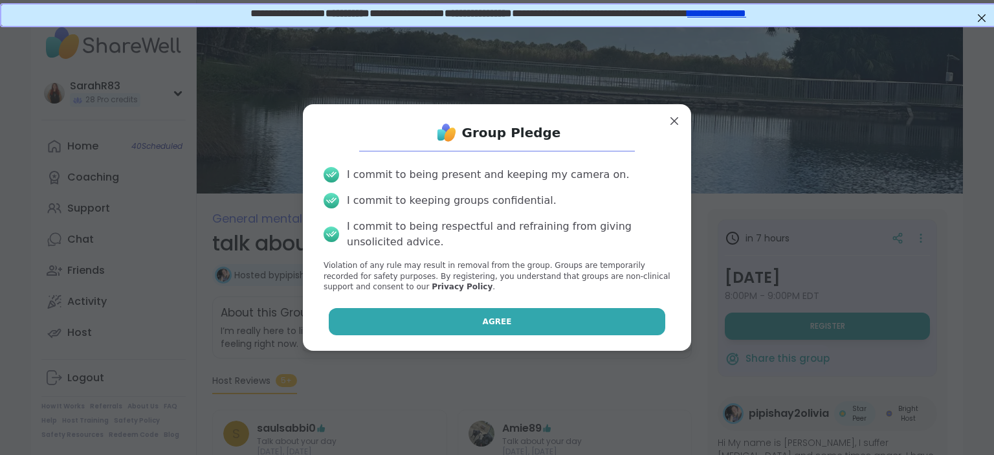
click at [587, 309] on button "Agree" at bounding box center [497, 321] width 337 height 27
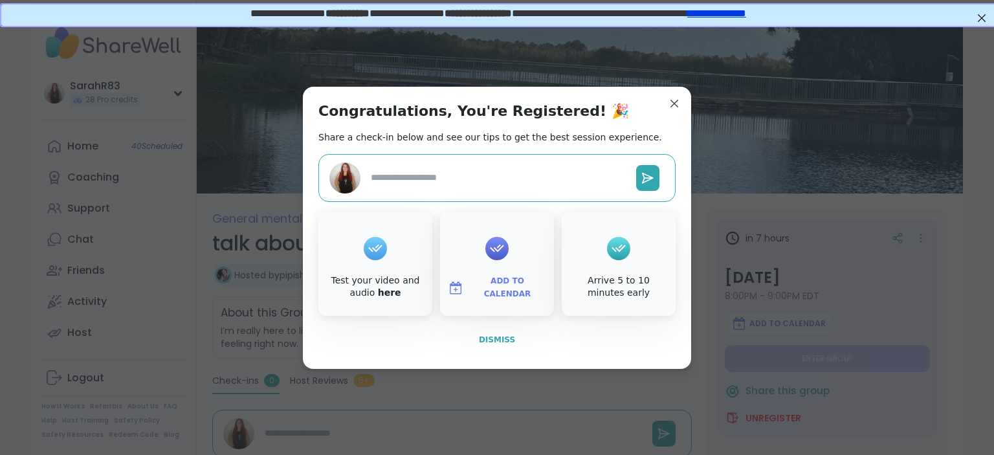
click at [511, 342] on span "Dismiss" at bounding box center [497, 339] width 36 height 9
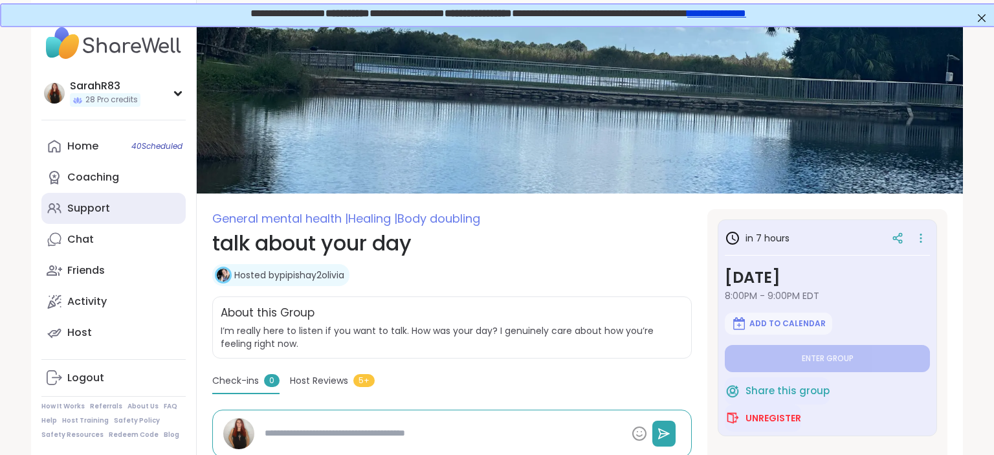
click at [92, 211] on div "Support" at bounding box center [88, 208] width 43 height 14
type textarea "*"
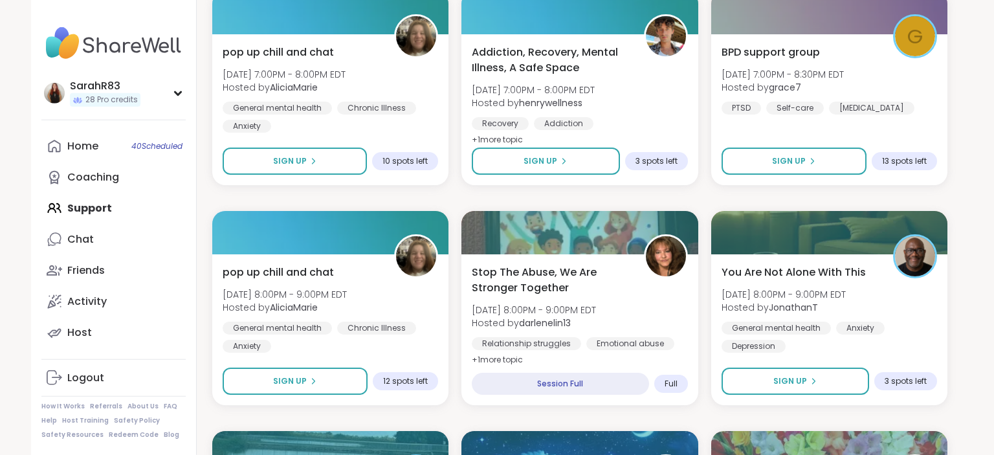
scroll to position [1602, 0]
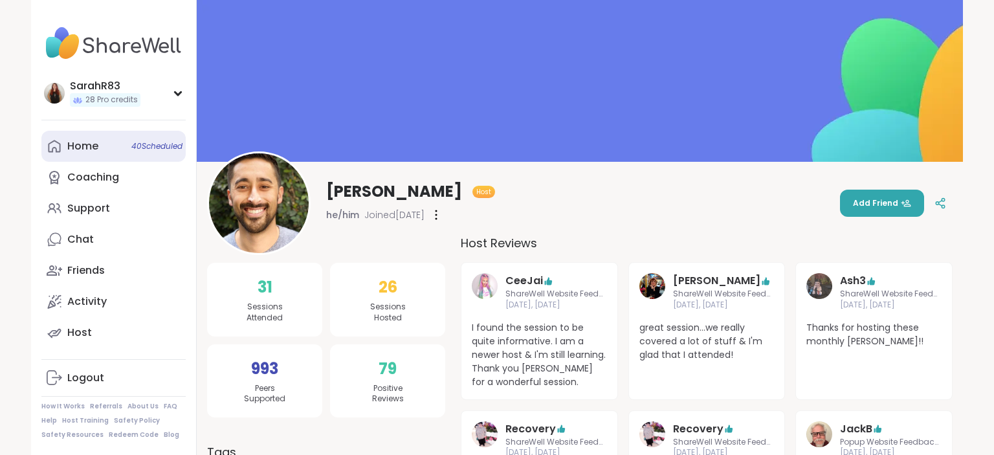
click at [100, 146] on link "Home 40 Scheduled" at bounding box center [113, 146] width 144 height 31
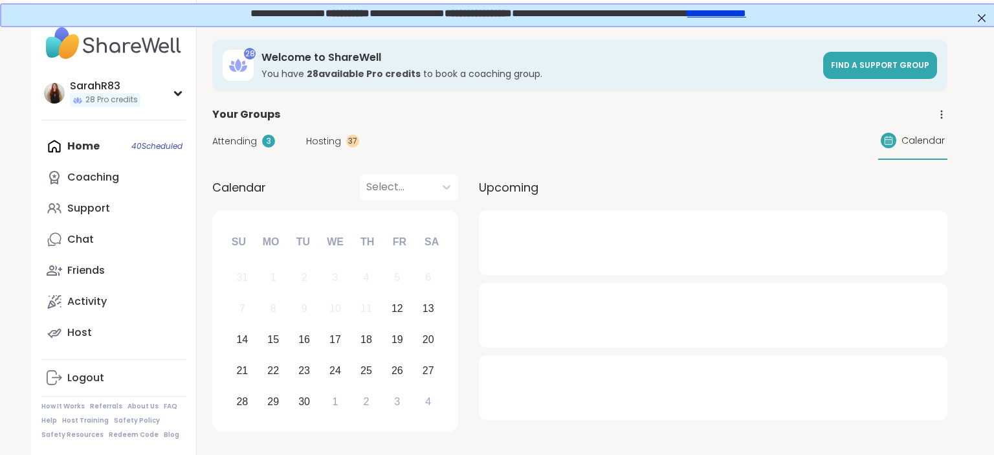
click at [321, 143] on span "Hosting" at bounding box center [323, 142] width 35 height 14
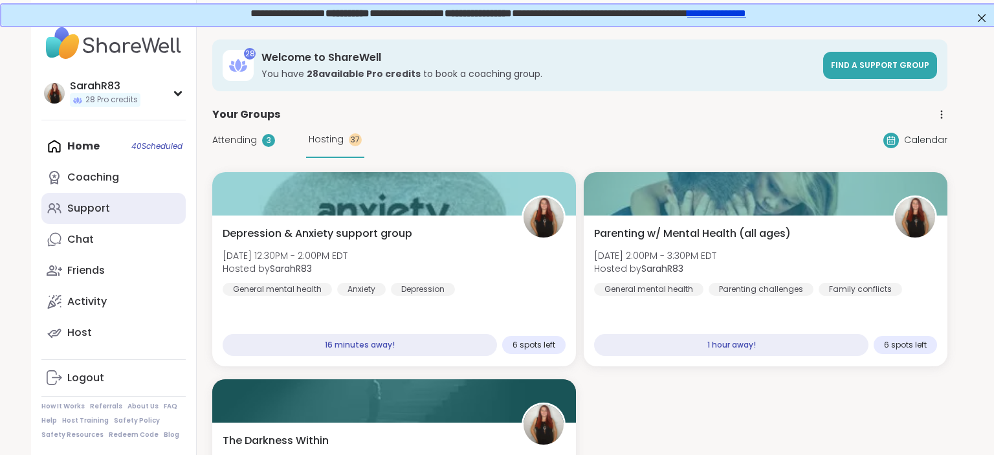
click at [121, 198] on link "Support" at bounding box center [113, 208] width 144 height 31
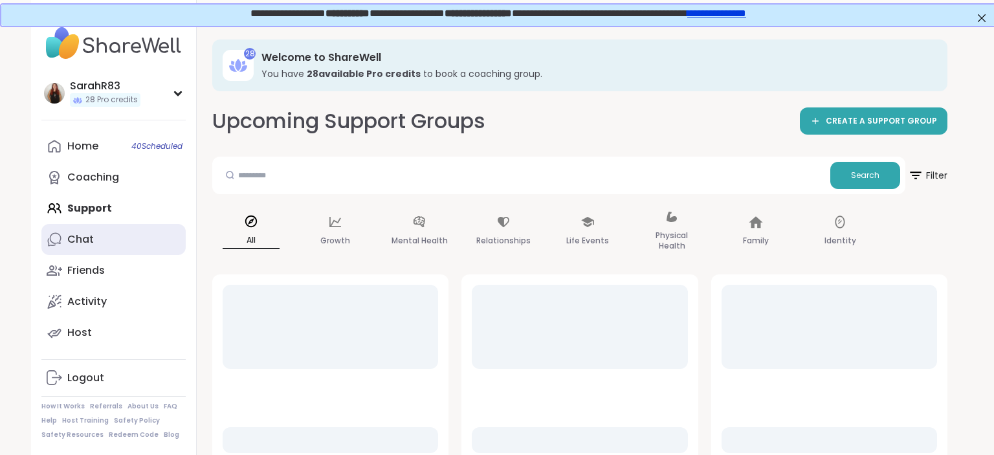
click at [140, 245] on link "Chat" at bounding box center [113, 239] width 144 height 31
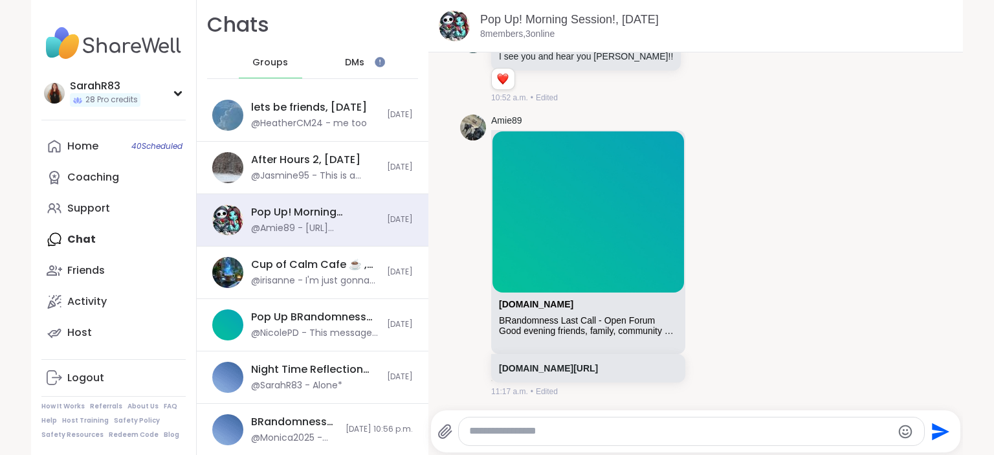
click at [362, 66] on span "DMs" at bounding box center [354, 62] width 19 height 13
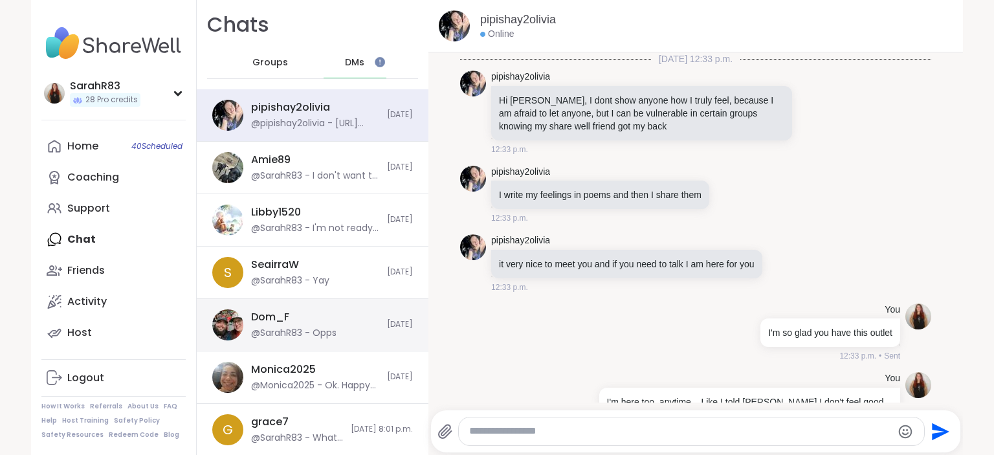
scroll to position [10298, 0]
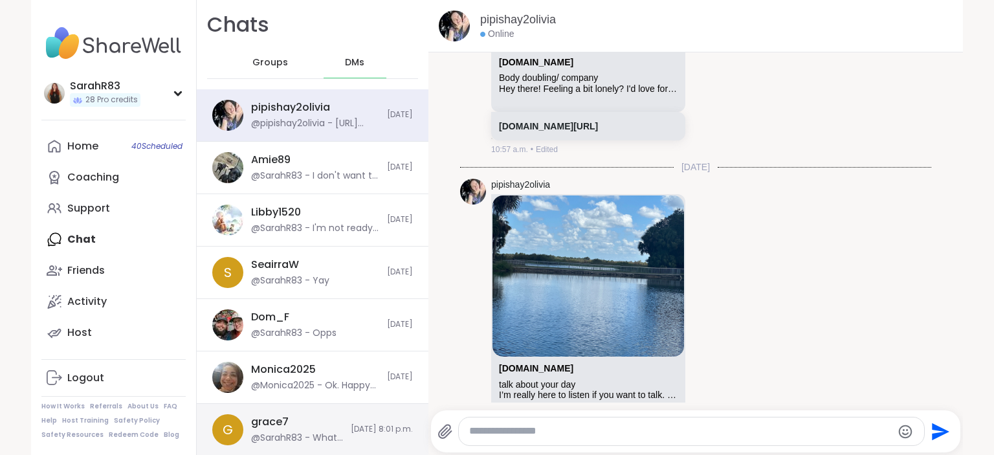
click at [320, 434] on div "@SarahR83 - What did I say in mine from yours?" at bounding box center [297, 437] width 92 height 13
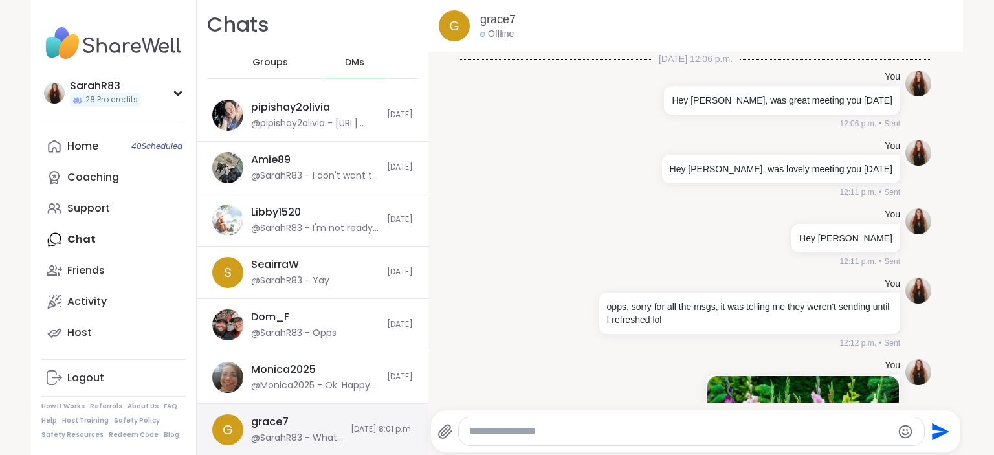
scroll to position [1996, 0]
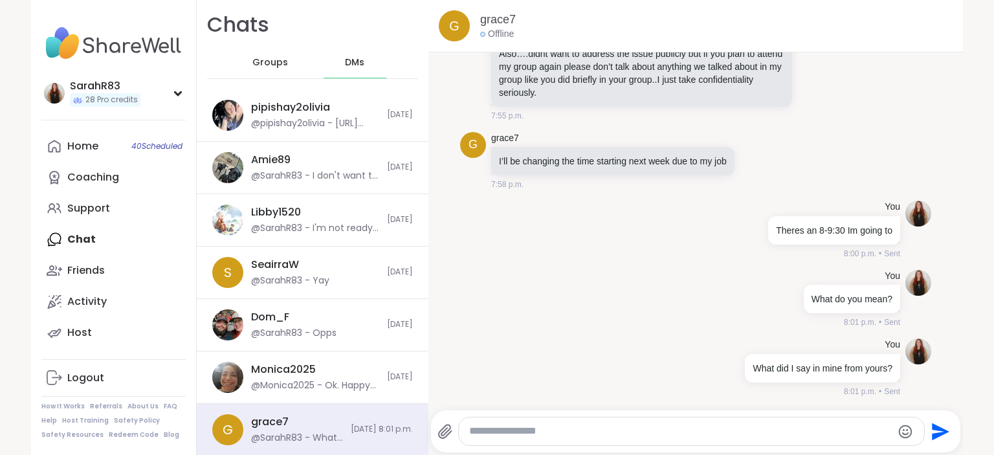
click at [552, 430] on textarea "Type your message" at bounding box center [680, 431] width 422 height 14
type textarea "***"
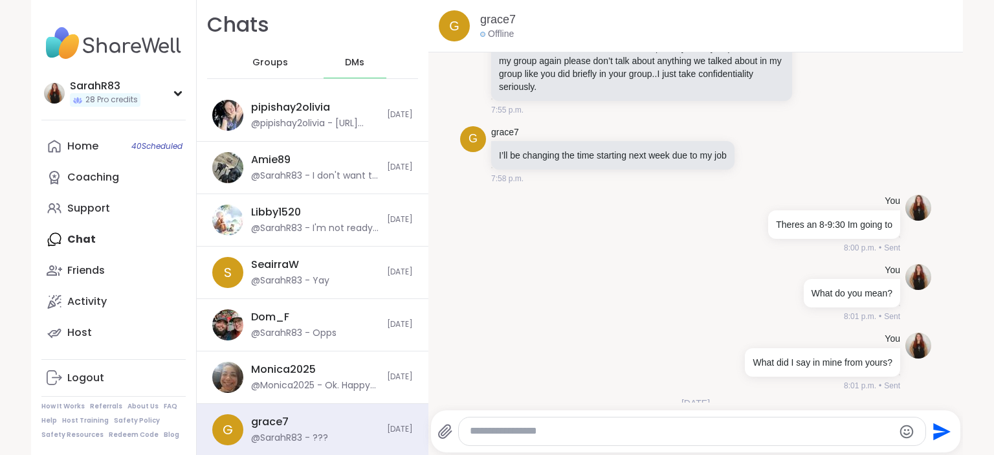
scroll to position [2078, 0]
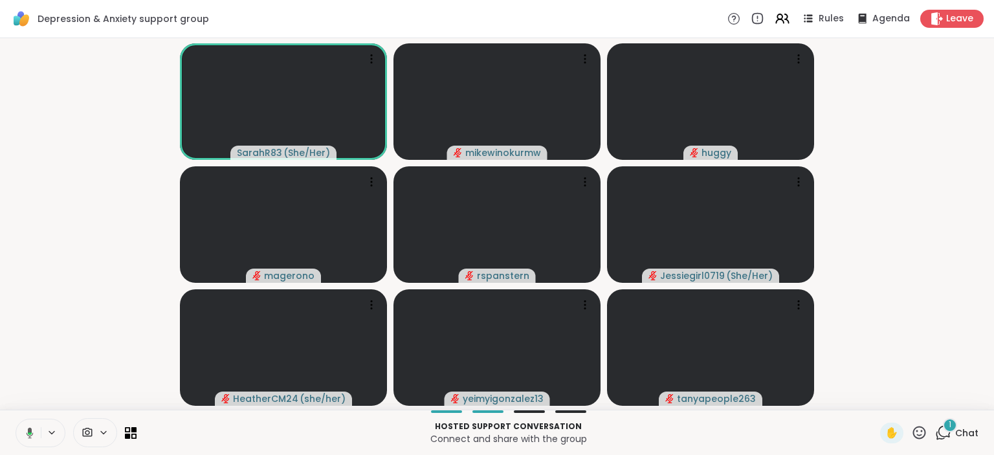
click at [944, 439] on icon at bounding box center [940, 435] width 8 height 8
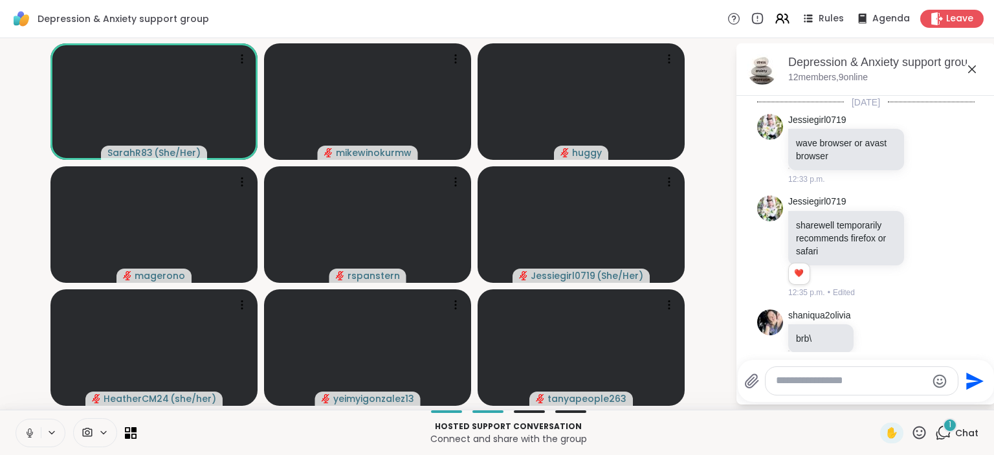
scroll to position [841, 0]
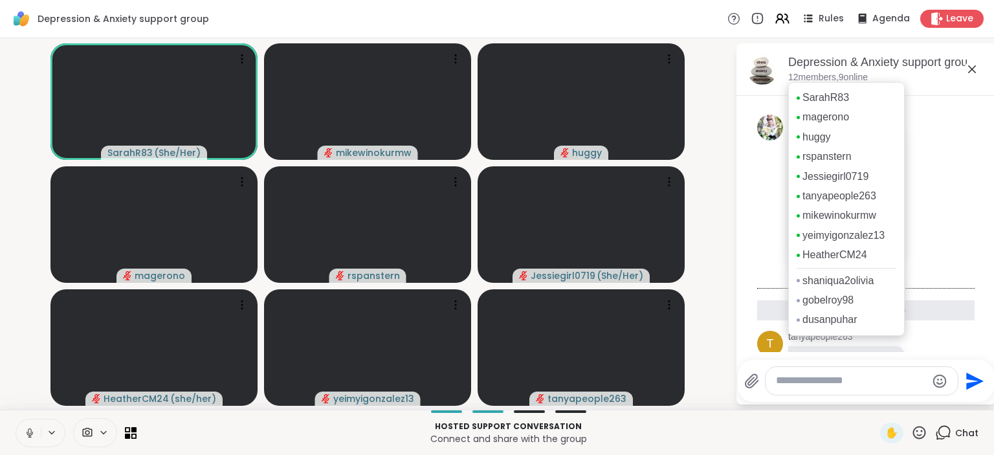
click at [817, 82] on div "SarahR83 magerono huggy rspanstern Jessiegirl0719 tanyapeople263 mikewinokurmw …" at bounding box center [846, 209] width 116 height 254
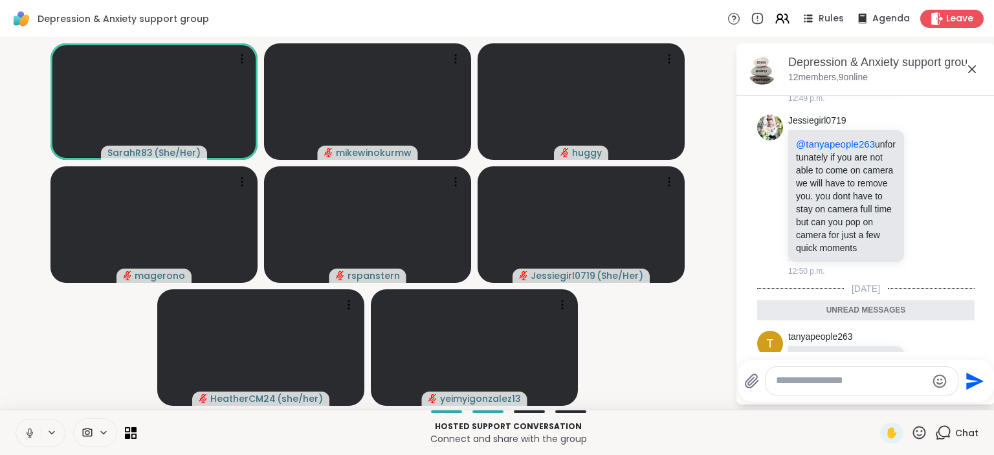
click at [950, 428] on icon at bounding box center [943, 432] width 16 height 16
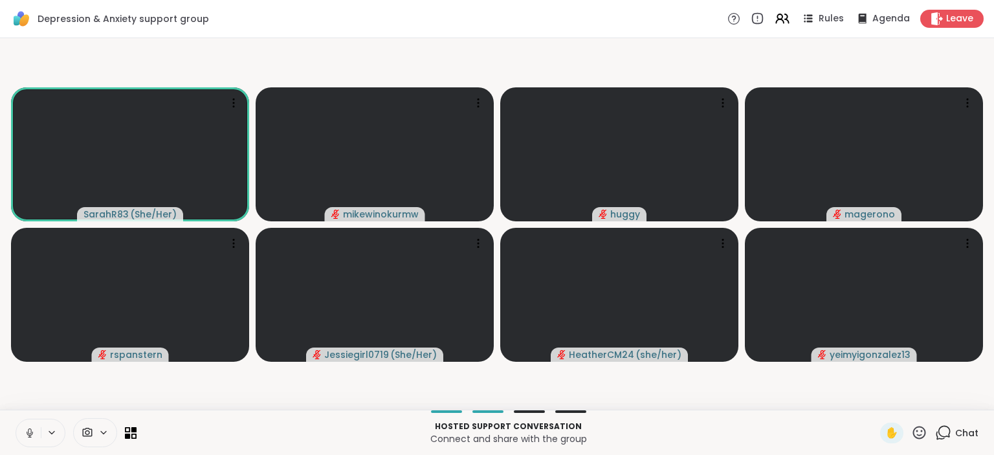
click at [950, 430] on icon at bounding box center [944, 432] width 12 height 12
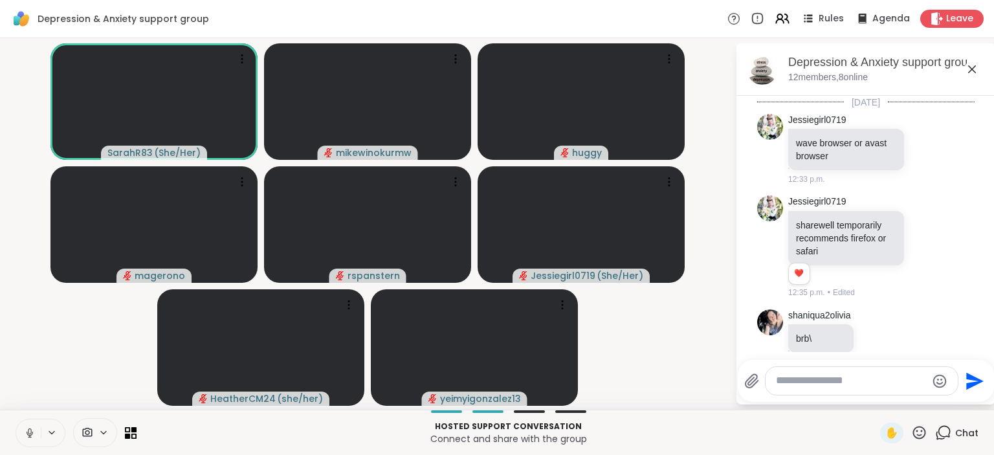
scroll to position [797, 0]
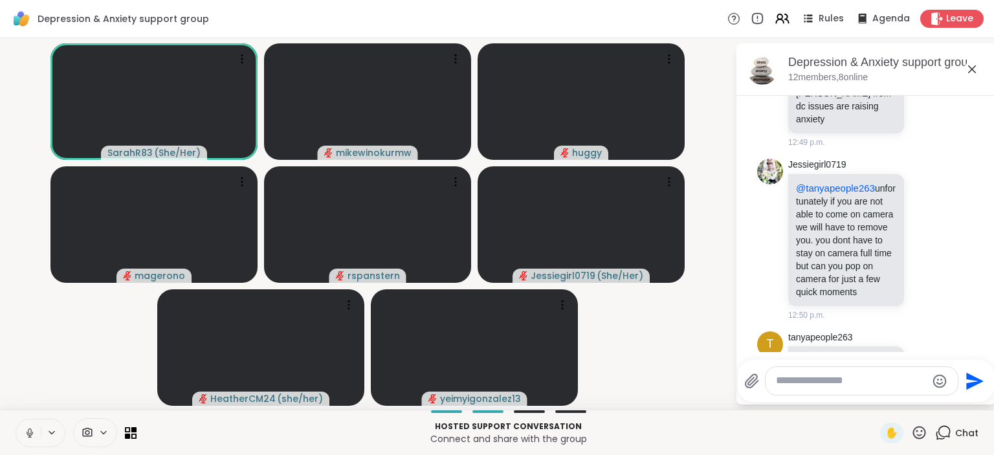
click at [650, 338] on video-player-container "SarahR83 ( She/Her ) mikewinokurmw [PERSON_NAME] rspanstern Jessiegirl0719 ( Sh…" at bounding box center [367, 223] width 719 height 361
click at [790, 385] on textarea "Type your message" at bounding box center [851, 381] width 151 height 14
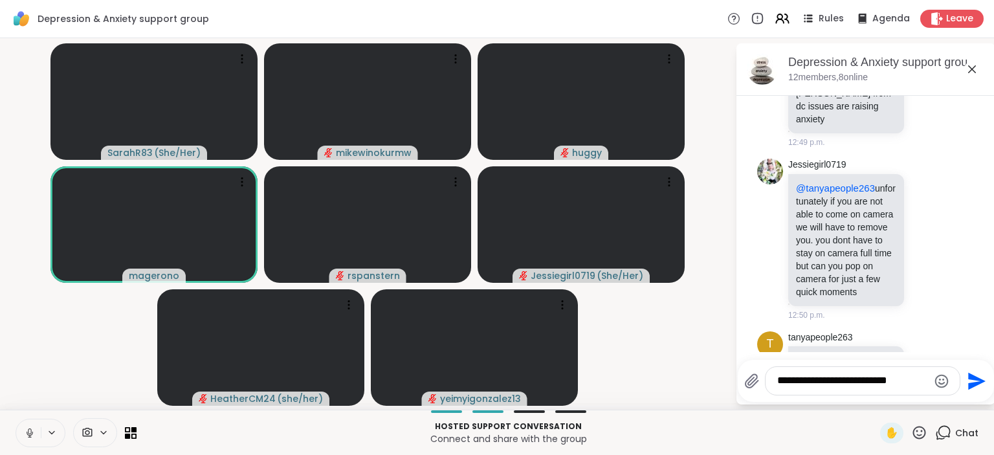
click at [857, 378] on textarea "**********" at bounding box center [852, 381] width 151 height 14
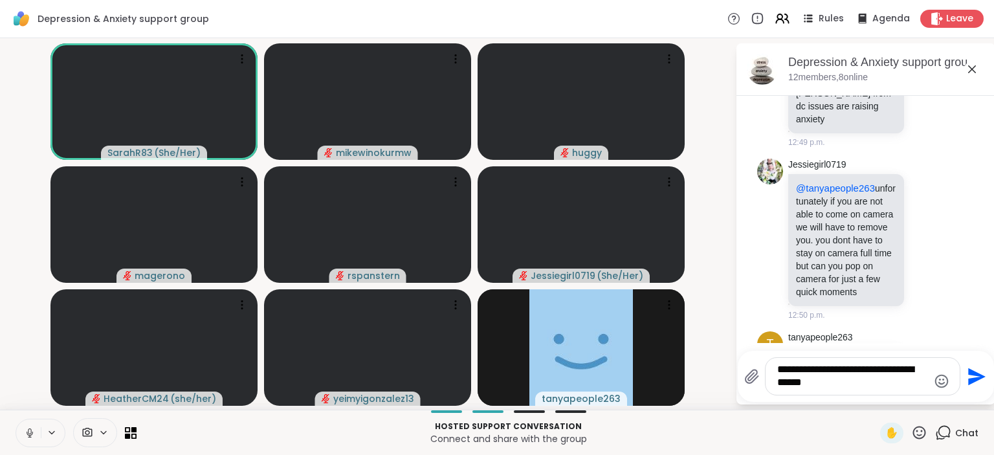
click at [881, 371] on textarea "**********" at bounding box center [852, 376] width 151 height 27
click at [909, 387] on textarea "**********" at bounding box center [852, 376] width 151 height 27
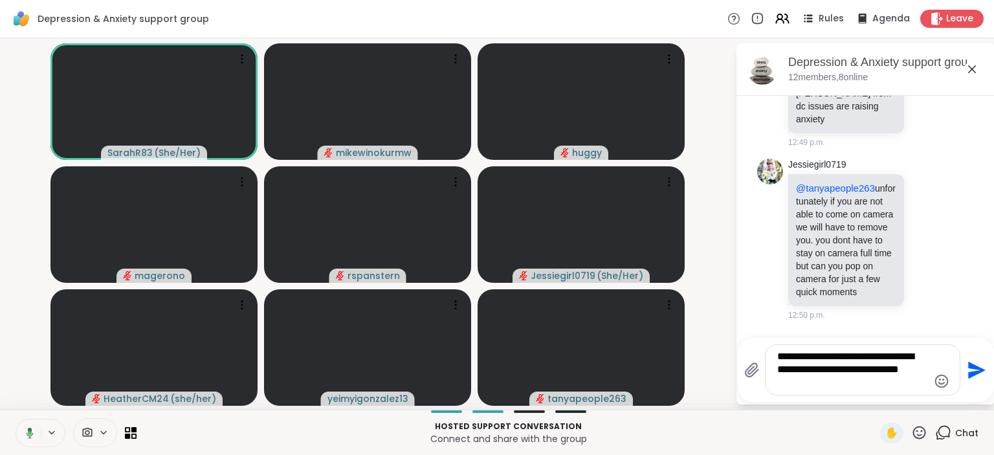
type textarea "**********"
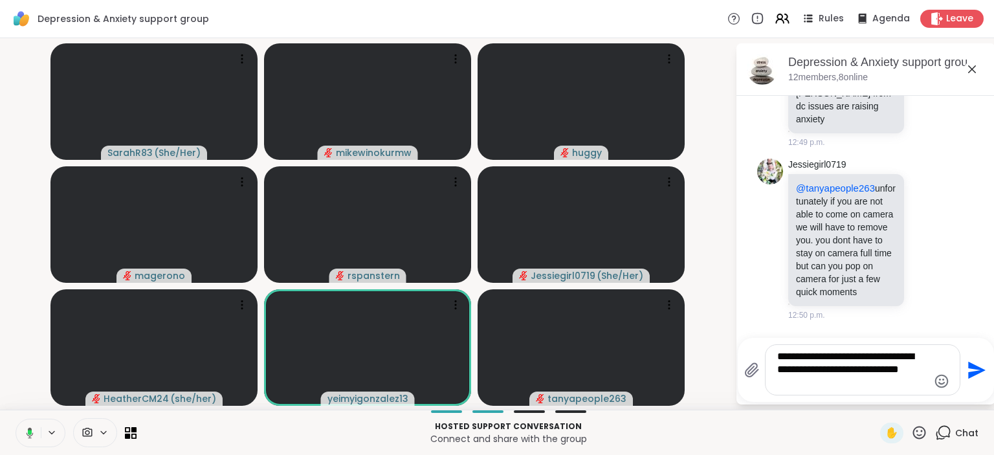
click at [948, 424] on div "Chat" at bounding box center [956, 432] width 43 height 21
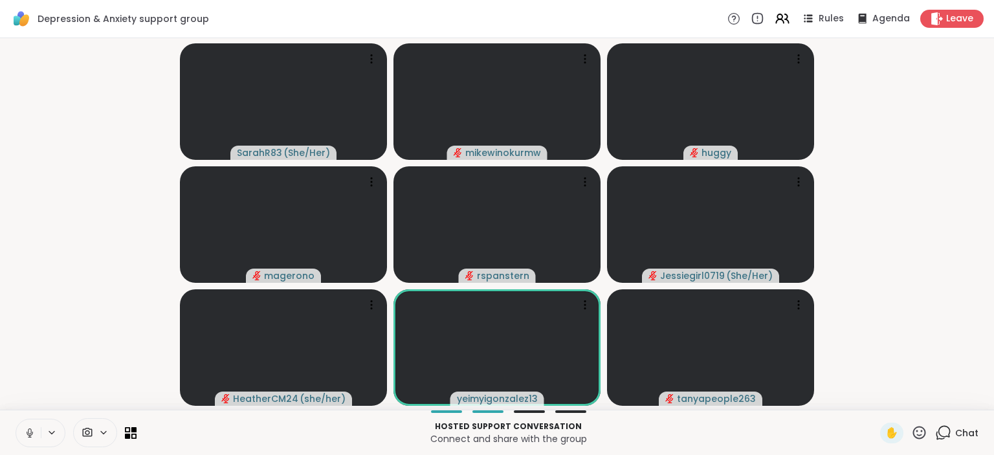
click at [948, 424] on div "Chat" at bounding box center [956, 432] width 43 height 21
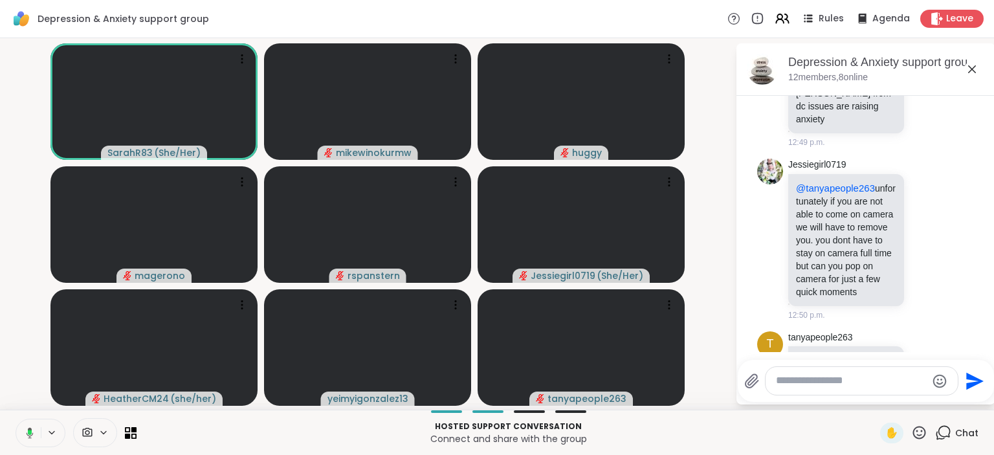
click at [853, 390] on div at bounding box center [861, 381] width 192 height 28
click at [845, 382] on textarea "Type your message" at bounding box center [851, 381] width 151 height 14
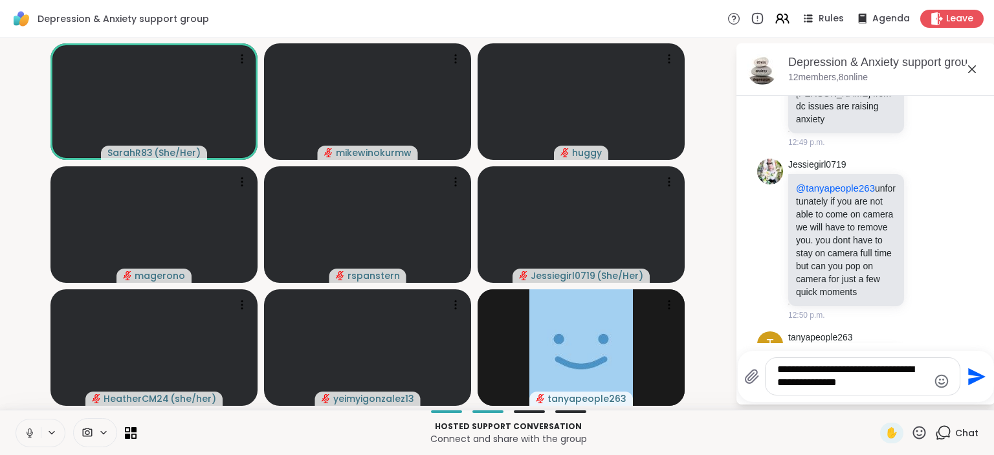
type textarea "**********"
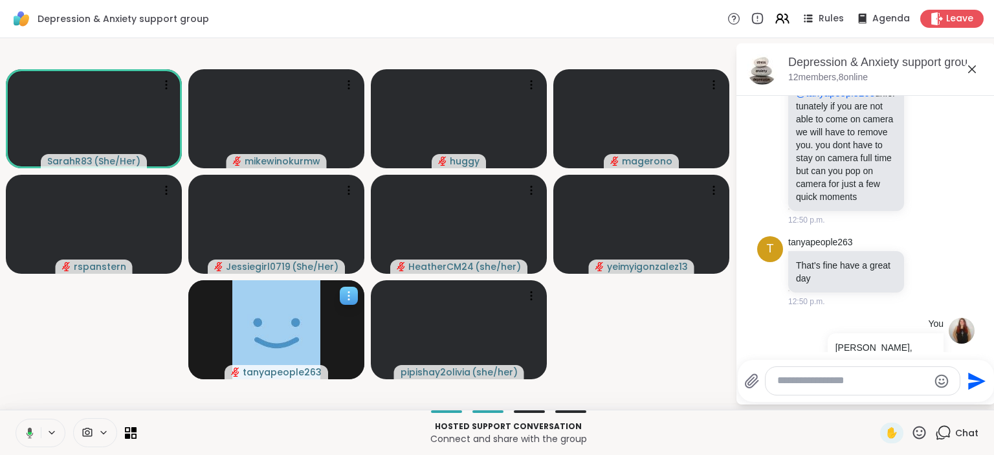
click at [350, 294] on icon at bounding box center [348, 295] width 13 height 13
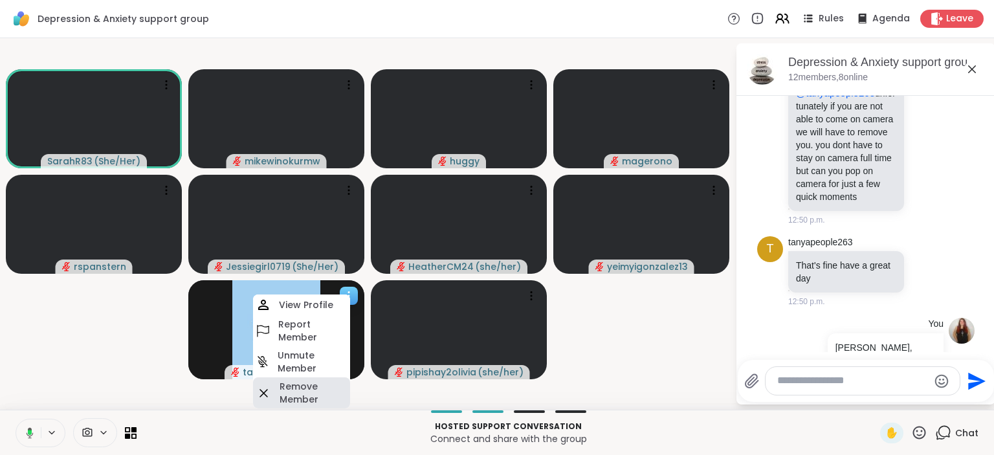
click at [325, 387] on h4 "Remove Member" at bounding box center [313, 393] width 68 height 26
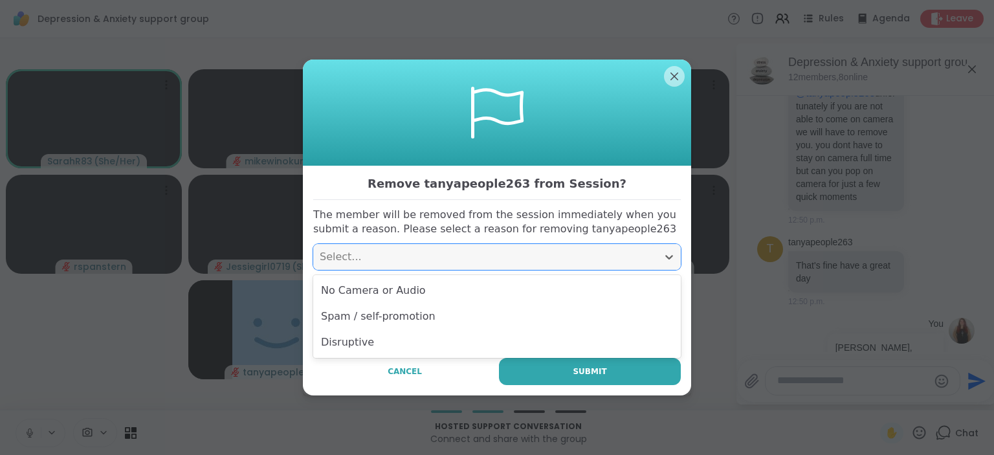
click at [477, 265] on div "Select..." at bounding box center [485, 257] width 344 height 26
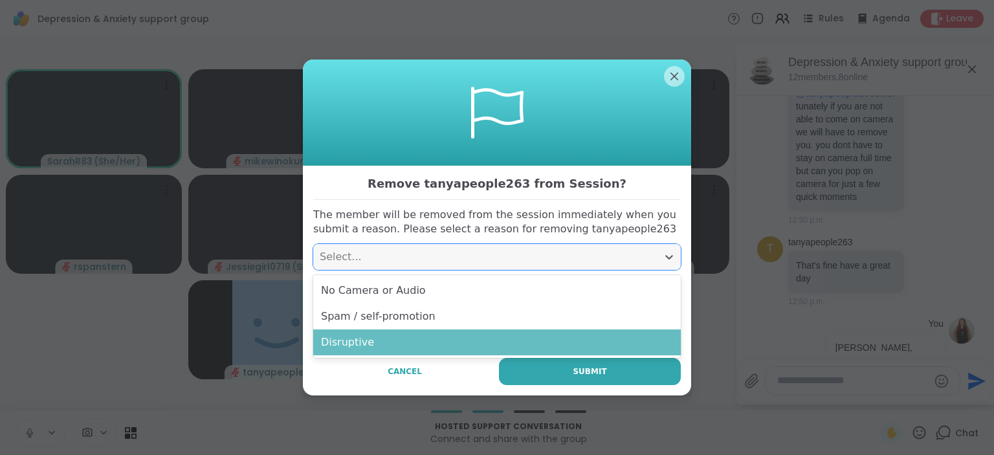
click at [453, 344] on div "Disruptive" at bounding box center [496, 342] width 367 height 26
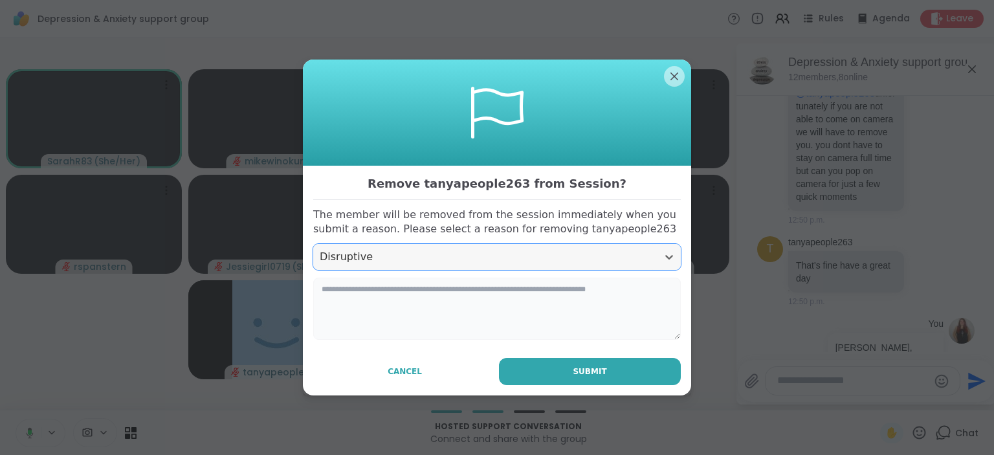
click at [446, 330] on textarea at bounding box center [496, 308] width 367 height 62
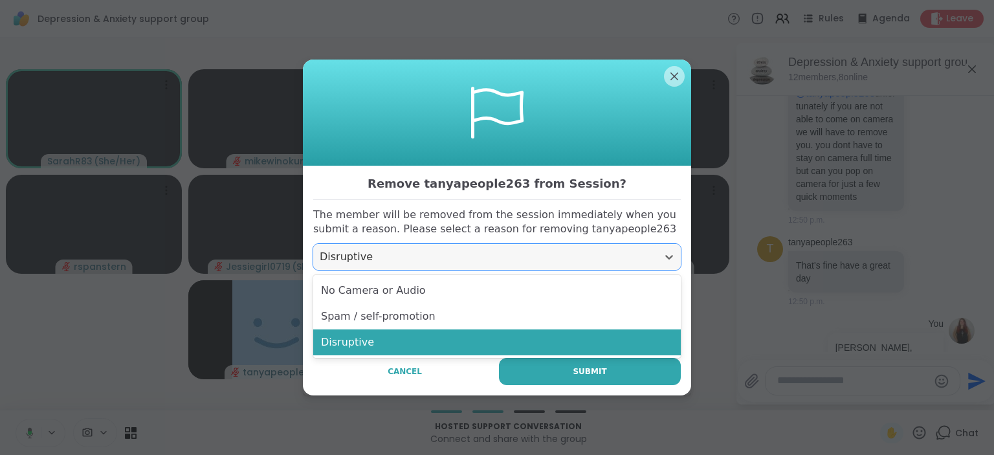
click at [426, 259] on div "Disruptive" at bounding box center [485, 257] width 331 height 16
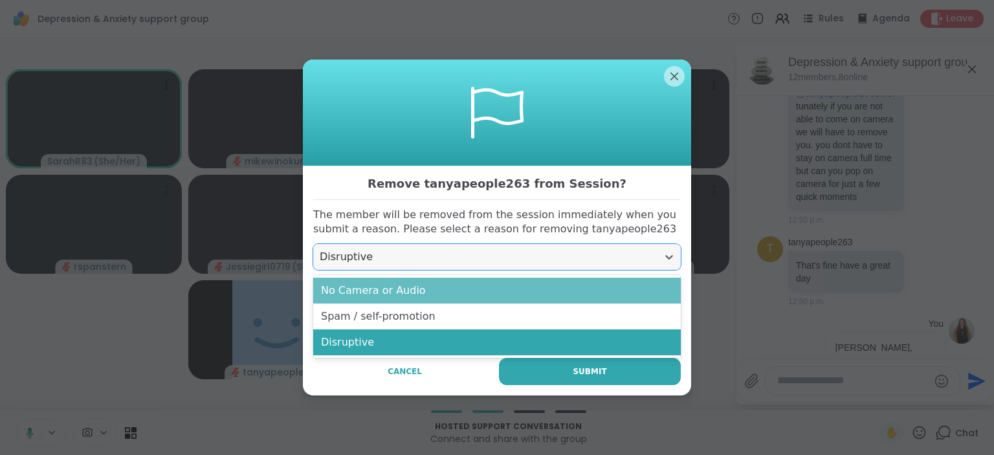
click at [422, 294] on div "No Camera or Audio" at bounding box center [496, 290] width 367 height 26
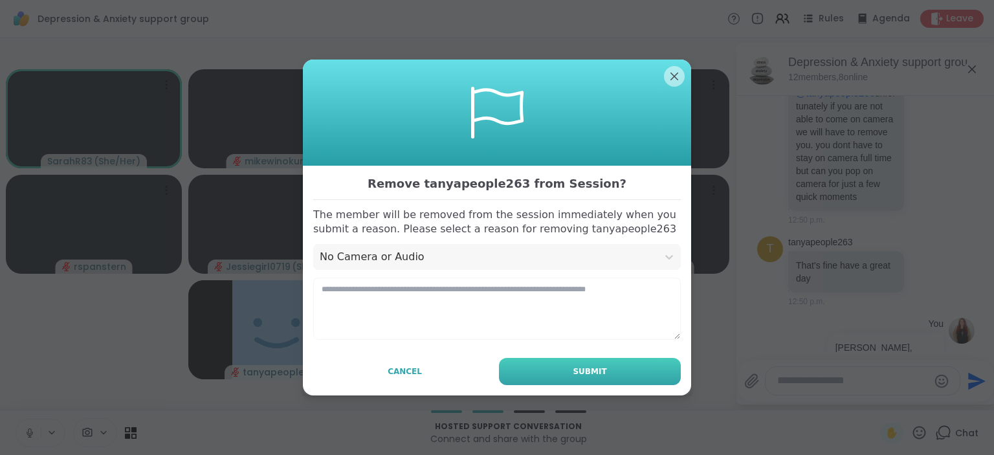
click at [558, 366] on button "Submit" at bounding box center [590, 371] width 182 height 27
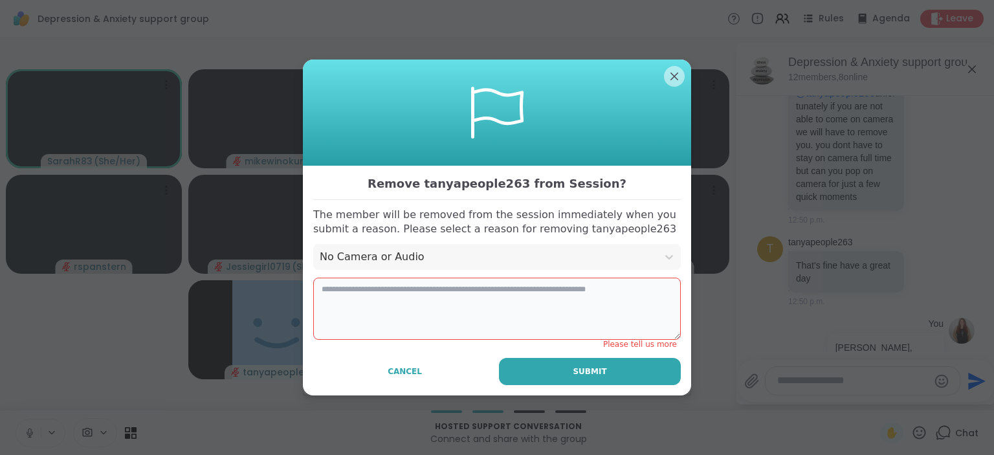
click at [516, 303] on textarea at bounding box center [496, 308] width 367 height 62
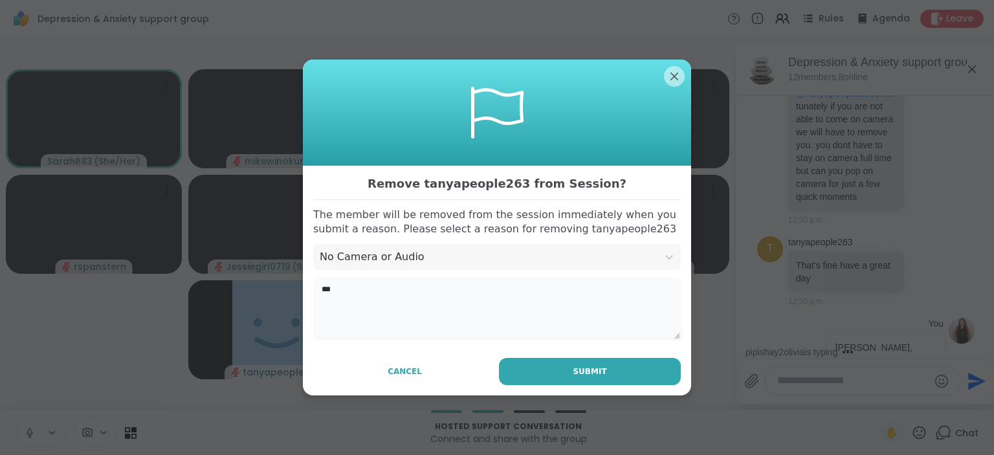
scroll to position [1036, 0]
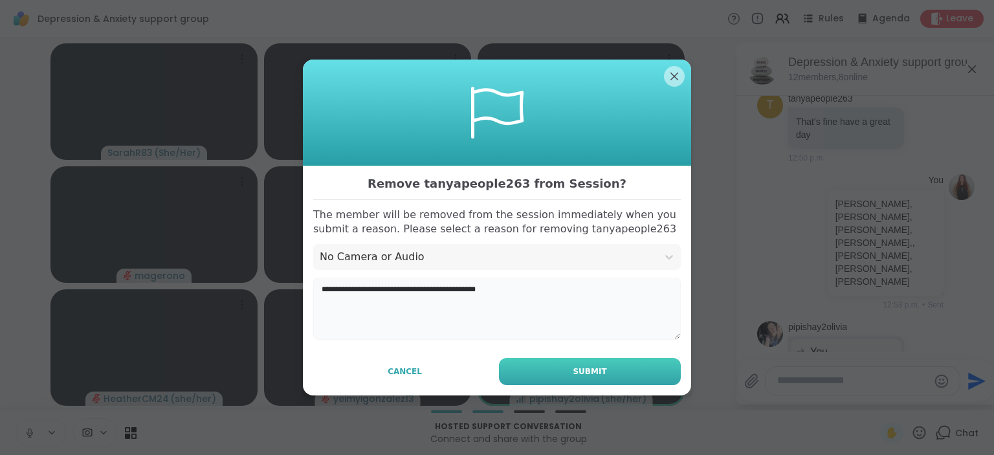
type textarea "**********"
click at [611, 381] on button "Submit" at bounding box center [590, 371] width 182 height 27
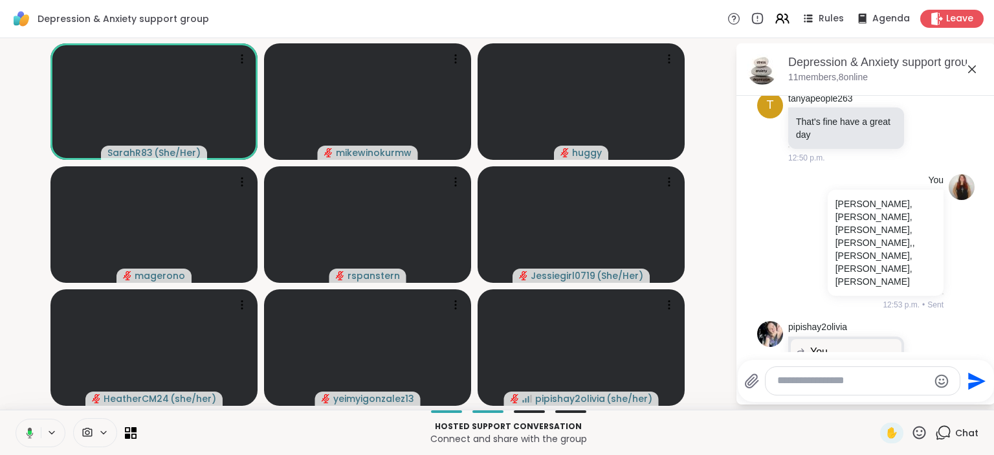
click at [697, 310] on video-player-container "SarahR83 ( She/Her ) mikewinokurmw [PERSON_NAME] rspanstern Jessiegirl0719 ( Sh…" at bounding box center [367, 223] width 719 height 361
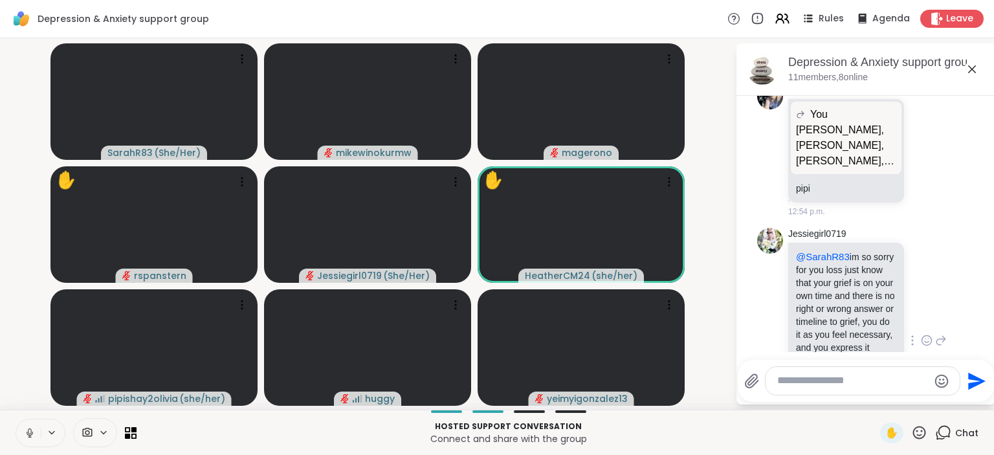
click at [928, 334] on icon at bounding box center [926, 340] width 12 height 13
click at [821, 307] on button "Select Reaction: Heart" at bounding box center [824, 320] width 26 height 26
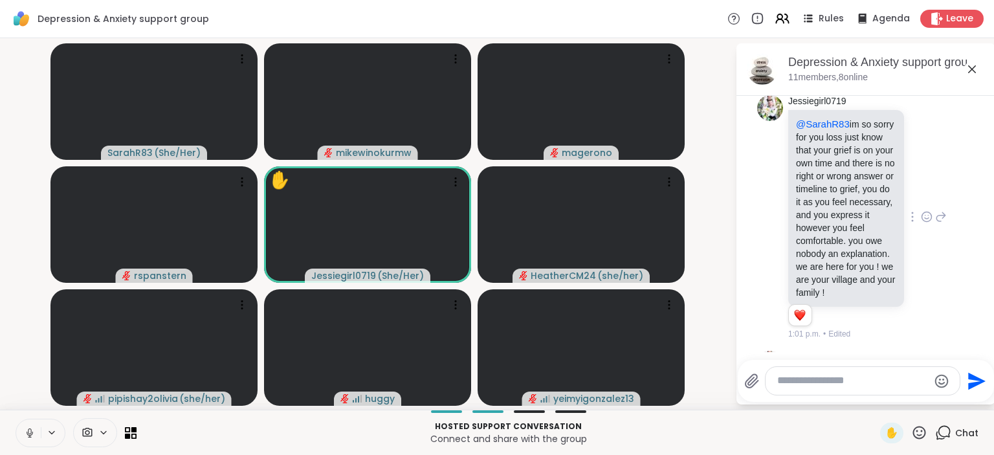
scroll to position [1411, 0]
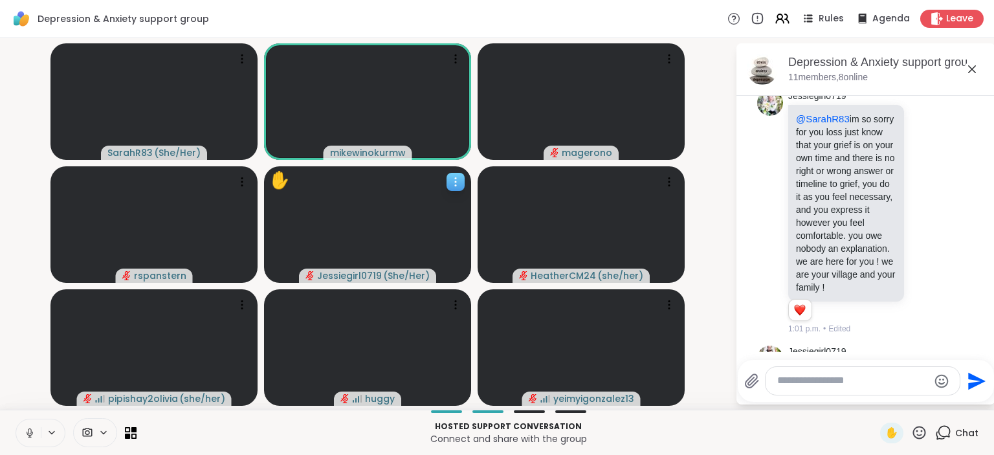
click at [455, 179] on icon at bounding box center [455, 181] width 13 height 13
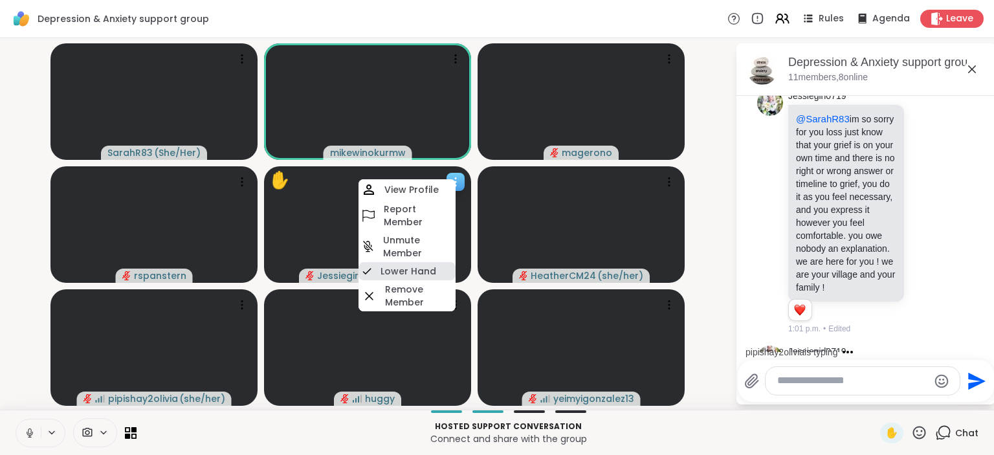
click at [423, 267] on h4 "Lower Hand" at bounding box center [408, 271] width 56 height 13
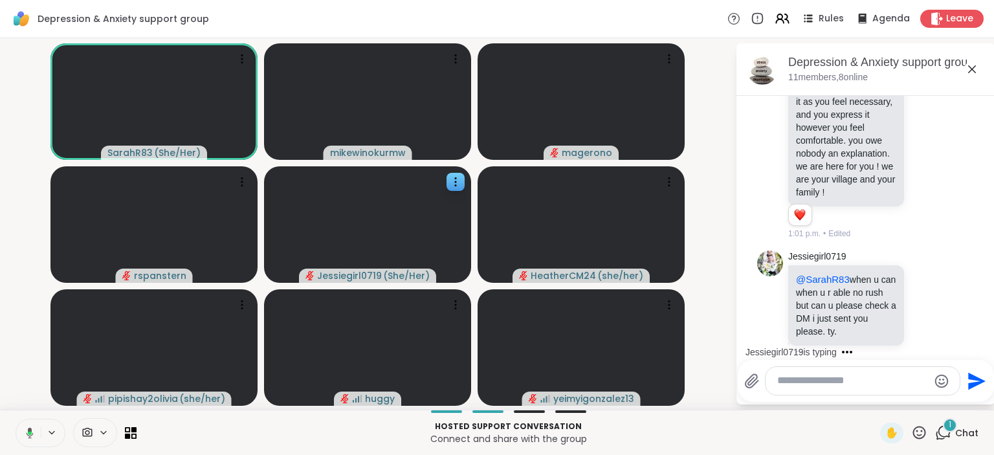
scroll to position [1627, 0]
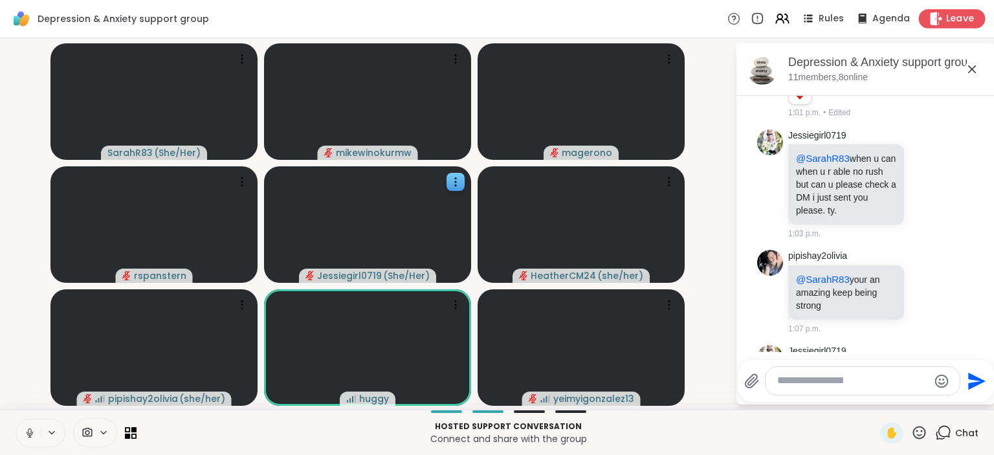
click at [953, 22] on span "Leave" at bounding box center [960, 19] width 28 height 14
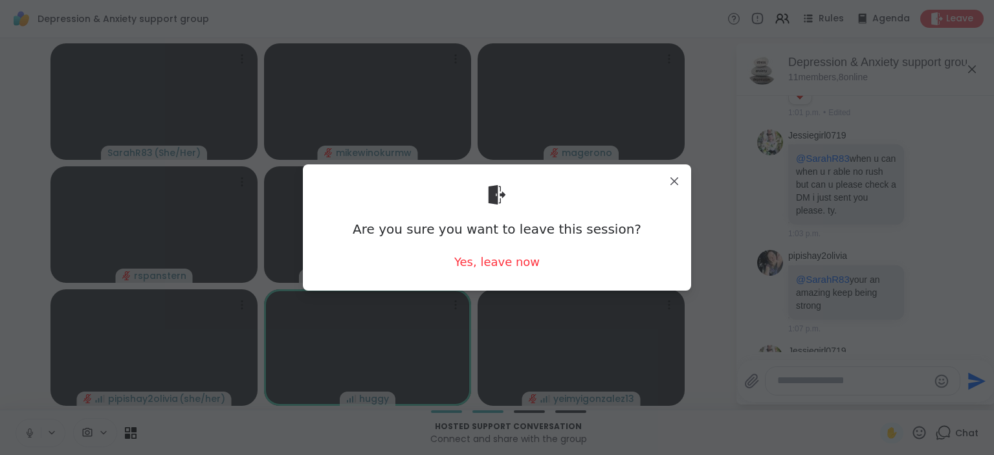
click at [534, 264] on div "Are you sure you want to leave this session? Yes, leave now" at bounding box center [496, 227] width 367 height 105
click at [519, 261] on div "Yes, leave now" at bounding box center [496, 262] width 85 height 16
click at [505, 262] on div "Yes, leave now" at bounding box center [496, 262] width 85 height 16
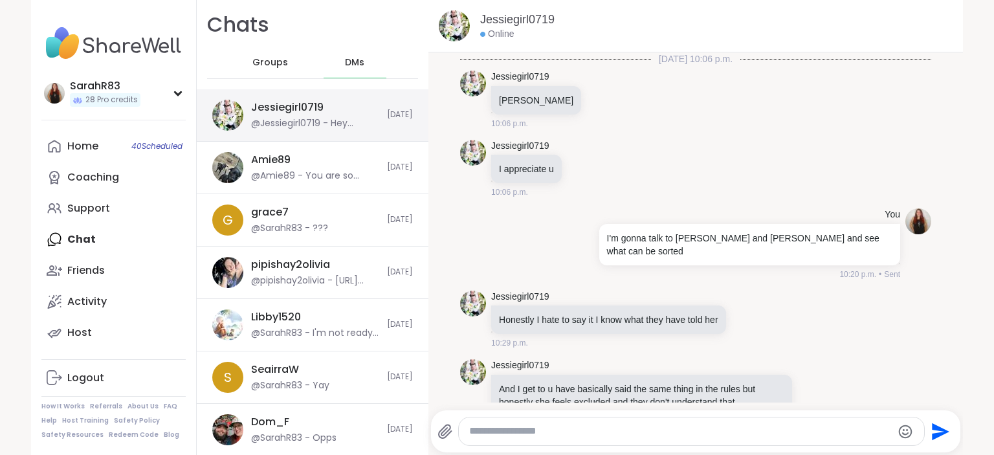
scroll to position [1868, 0]
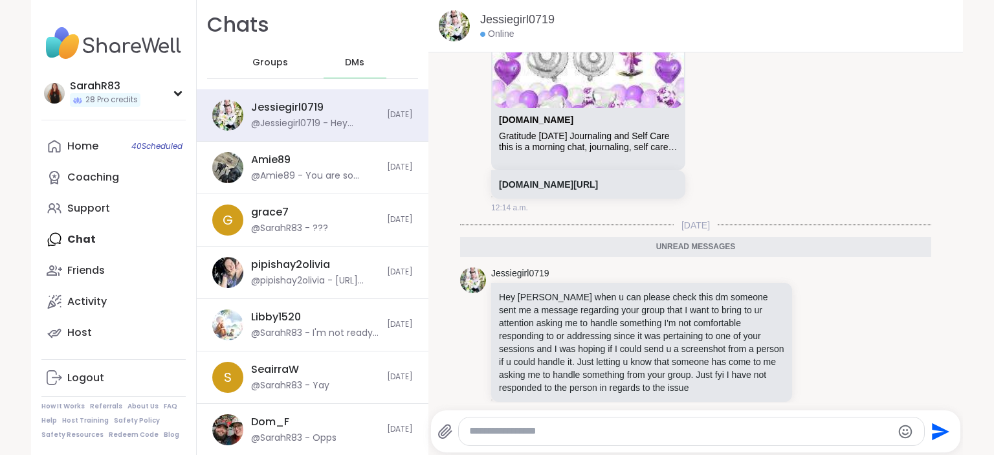
click at [610, 417] on div "Send" at bounding box center [695, 431] width 529 height 42
click at [607, 430] on textarea "Type your message" at bounding box center [680, 431] width 422 height 14
type textarea "****"
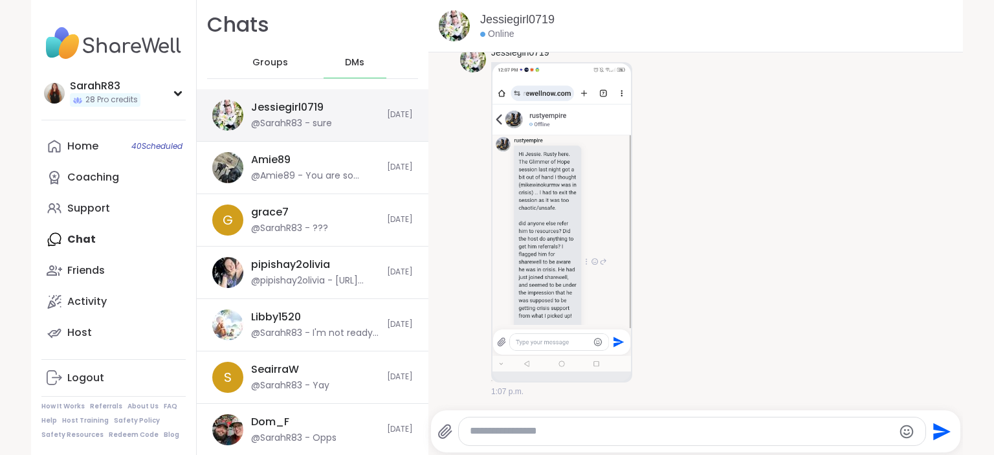
scroll to position [2266, 0]
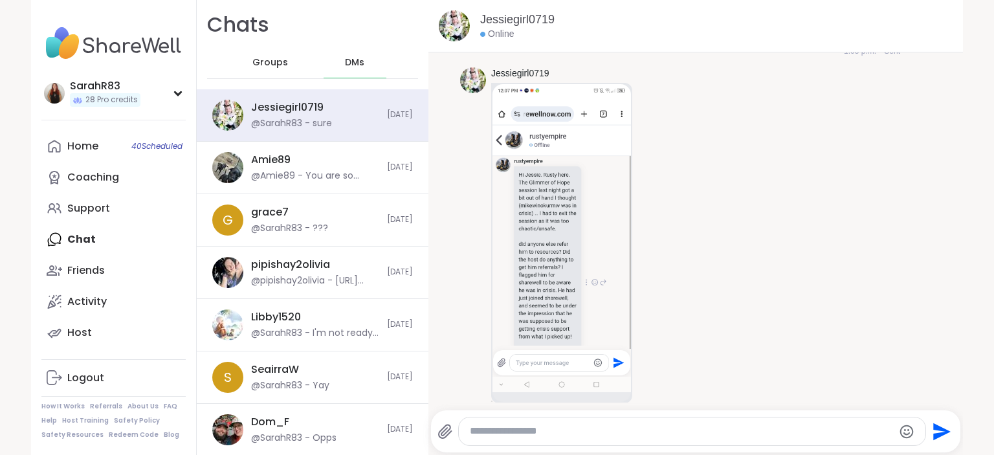
click at [534, 437] on textarea "Type your message" at bounding box center [681, 431] width 422 height 14
type textarea "*"
click at [123, 149] on link "Home 40 Scheduled" at bounding box center [113, 146] width 144 height 31
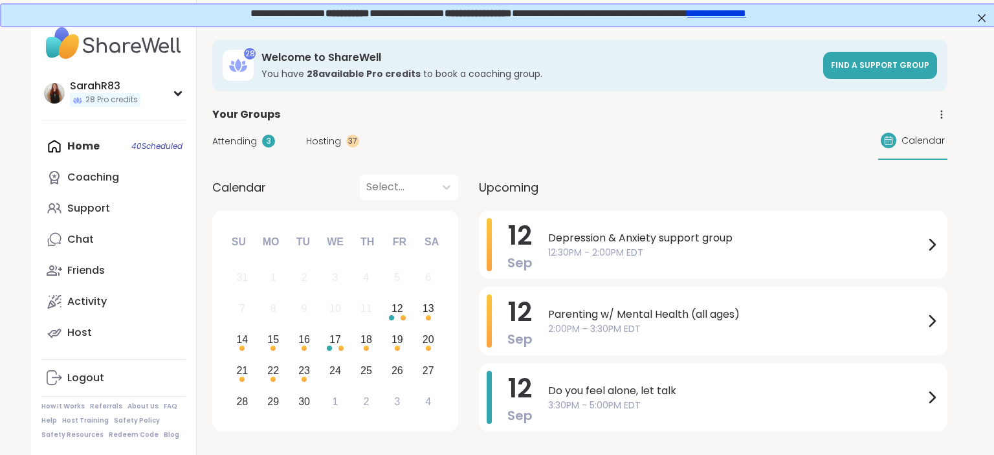
click at [534, 250] on div "[DATE] [MEDICAL_DATA] support group 12:30PM - 2:00PM EDT" at bounding box center [713, 244] width 468 height 69
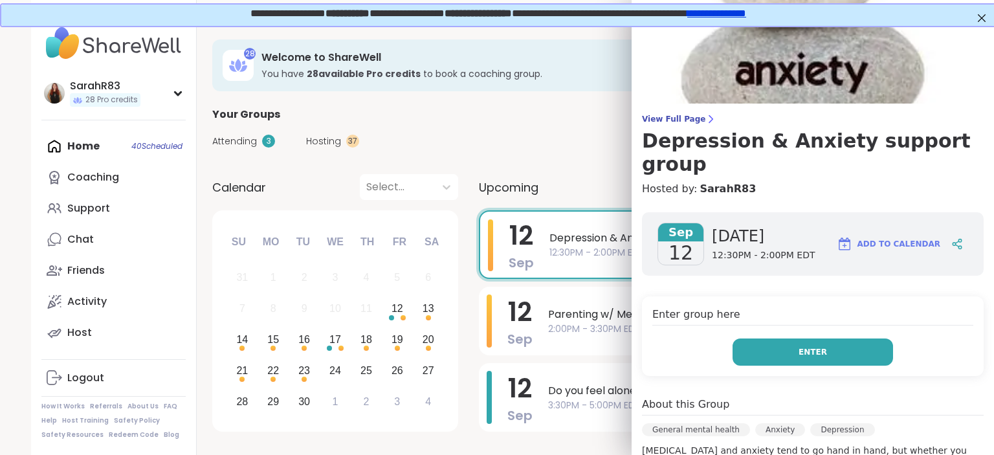
click at [753, 338] on button "Enter" at bounding box center [812, 351] width 160 height 27
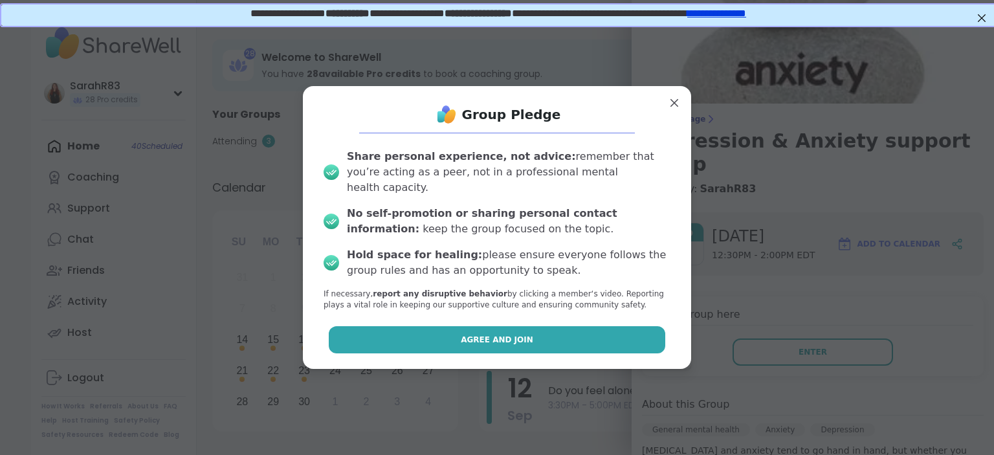
click at [571, 329] on button "Agree and Join" at bounding box center [497, 339] width 337 height 27
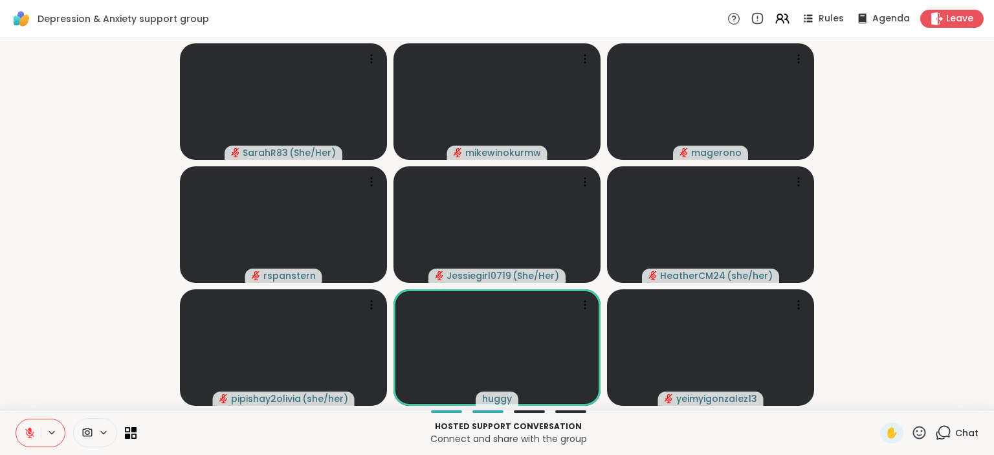
click at [30, 429] on icon at bounding box center [30, 429] width 4 height 5
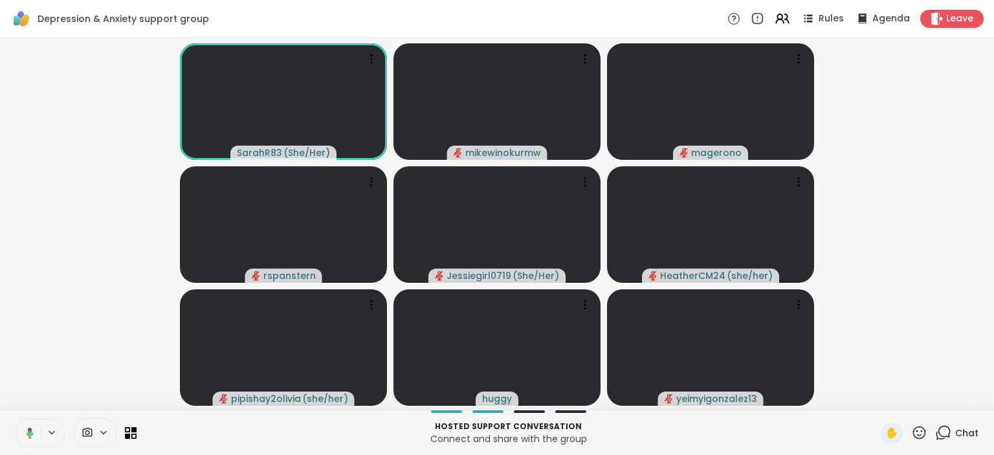
click at [937, 236] on video-player-container "SarahR83 ( She/Her ) mikewinokurmw magerono rspanstern Jessiegirl0719 ( She/Her…" at bounding box center [497, 223] width 978 height 361
click at [959, 428] on span "Chat" at bounding box center [966, 432] width 23 height 13
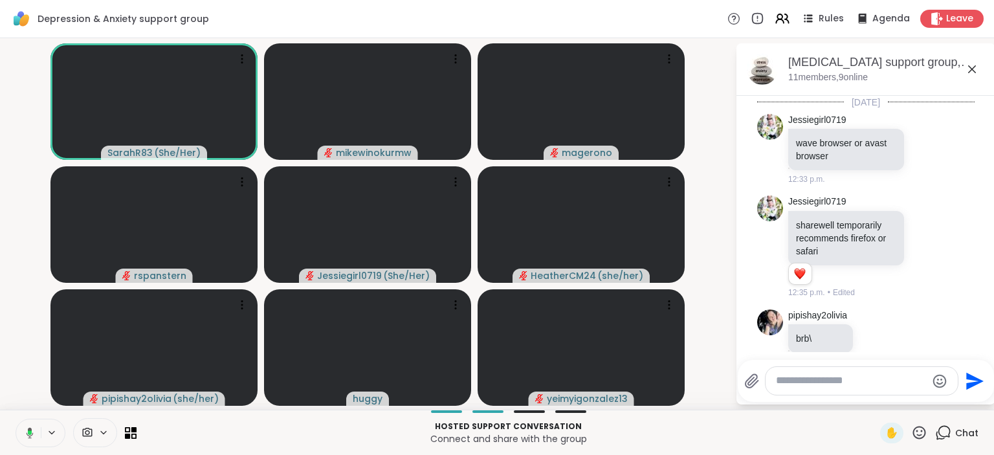
scroll to position [1627, 0]
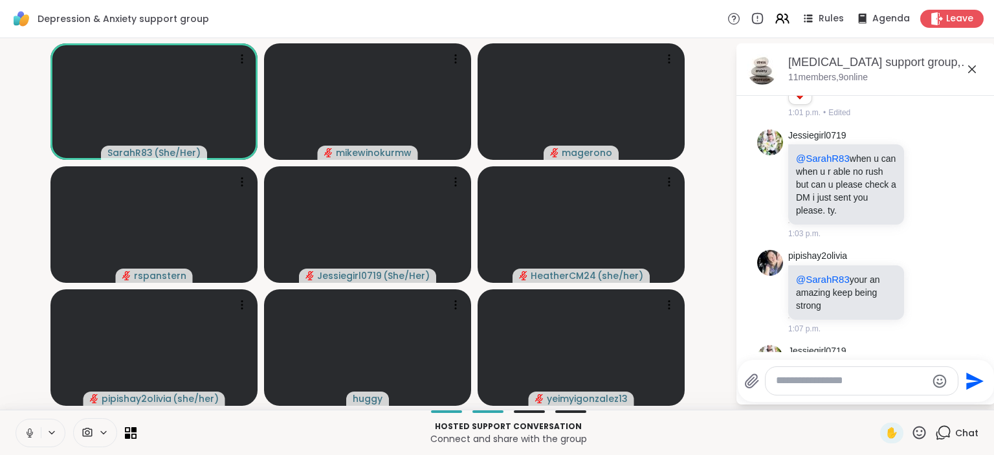
click at [842, 379] on textarea "Type your message" at bounding box center [851, 381] width 151 height 14
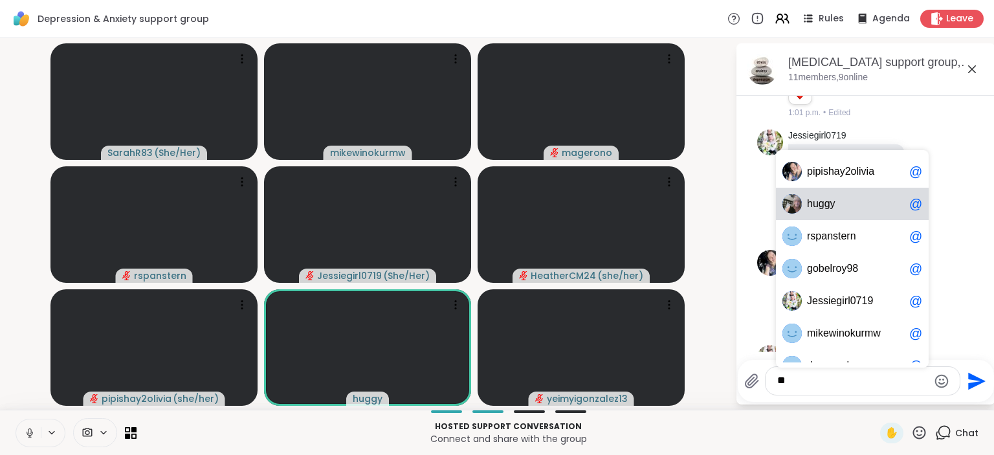
click at [854, 213] on div "huggy @" at bounding box center [852, 204] width 153 height 32
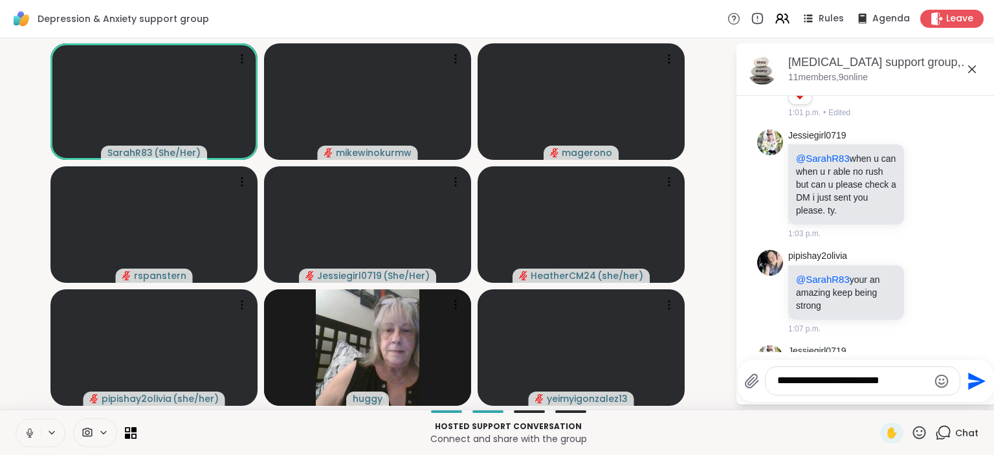
type textarea "**********"
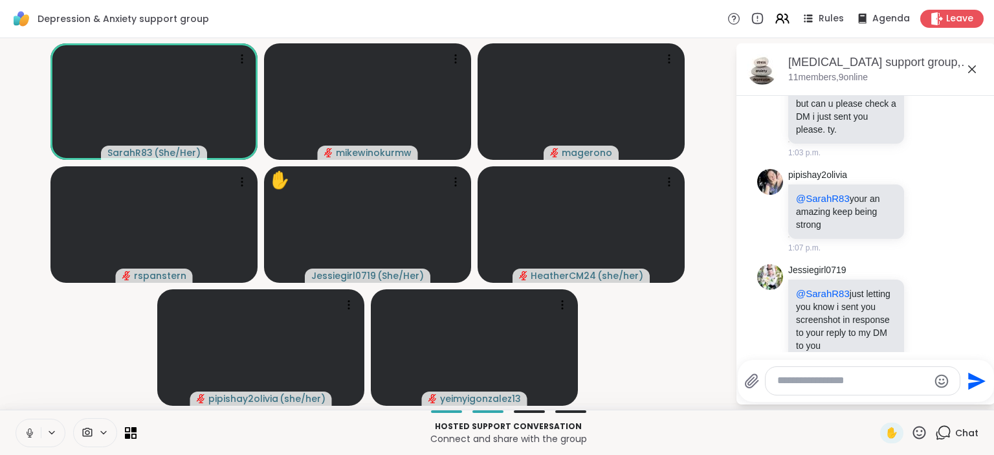
click at [948, 435] on icon at bounding box center [943, 432] width 16 height 16
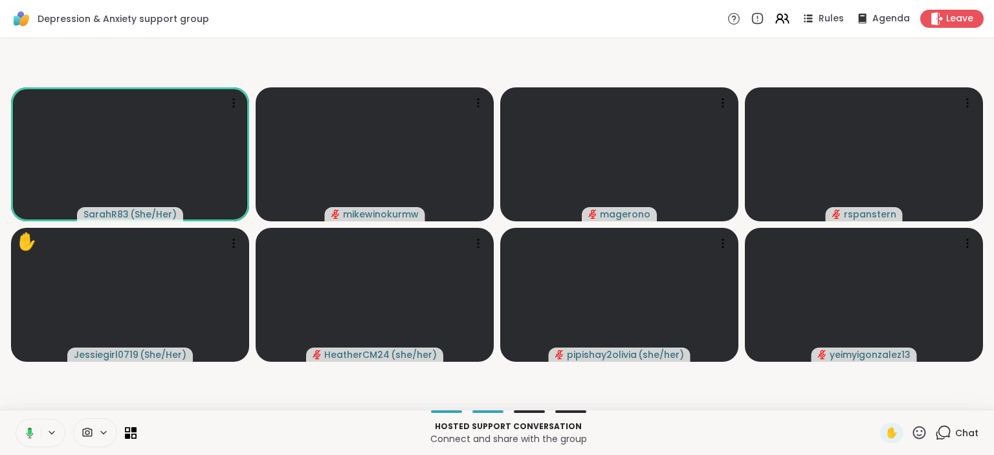
click at [948, 437] on icon at bounding box center [943, 432] width 16 height 16
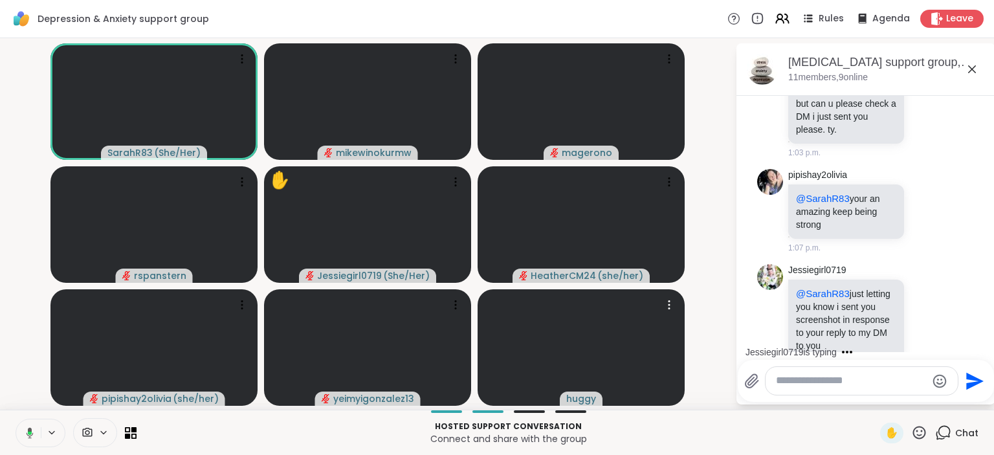
scroll to position [1829, 0]
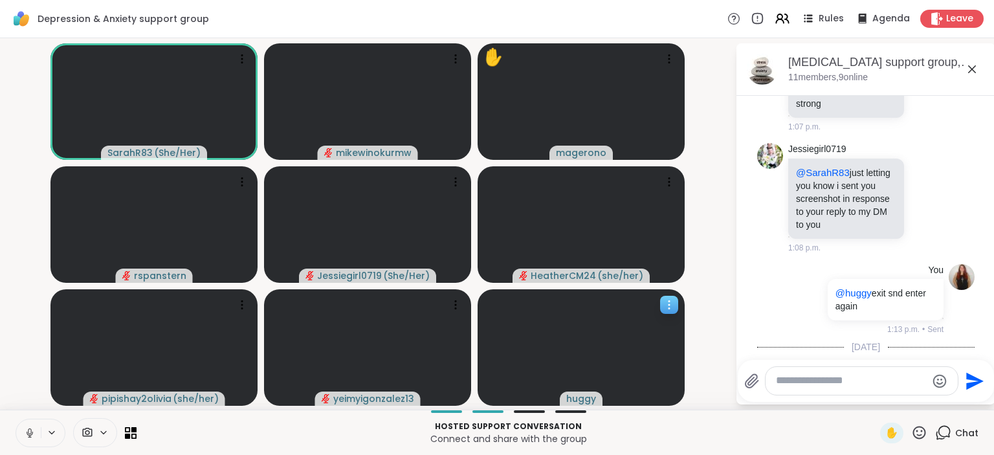
click at [666, 306] on icon at bounding box center [668, 304] width 13 height 13
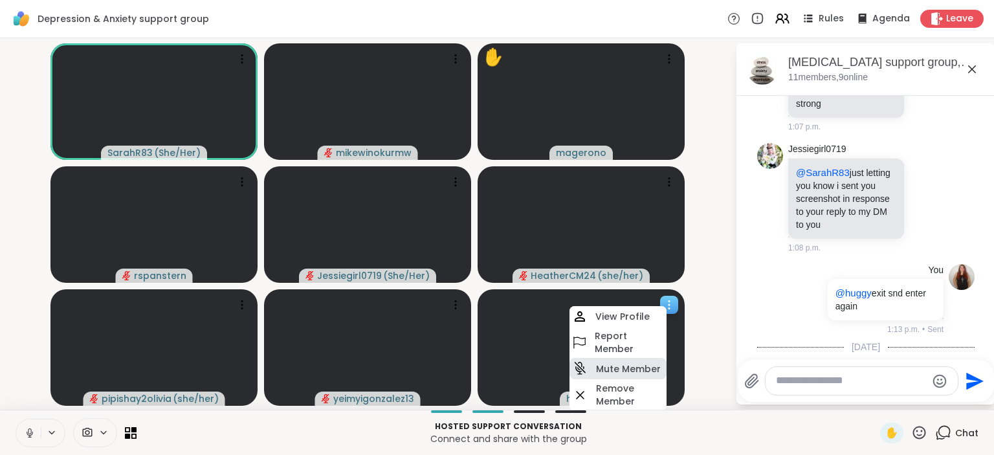
click at [640, 368] on h4 "Mute Member" at bounding box center [628, 368] width 65 height 13
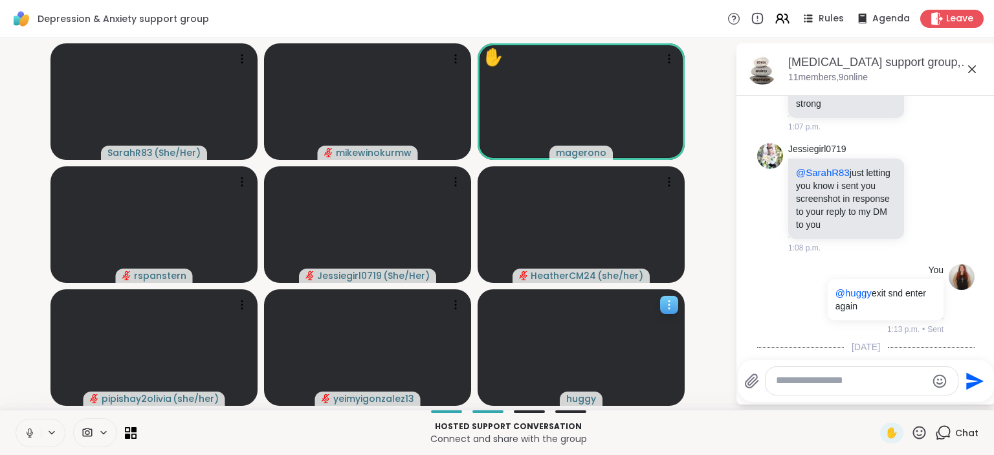
click at [669, 305] on icon at bounding box center [668, 304] width 13 height 13
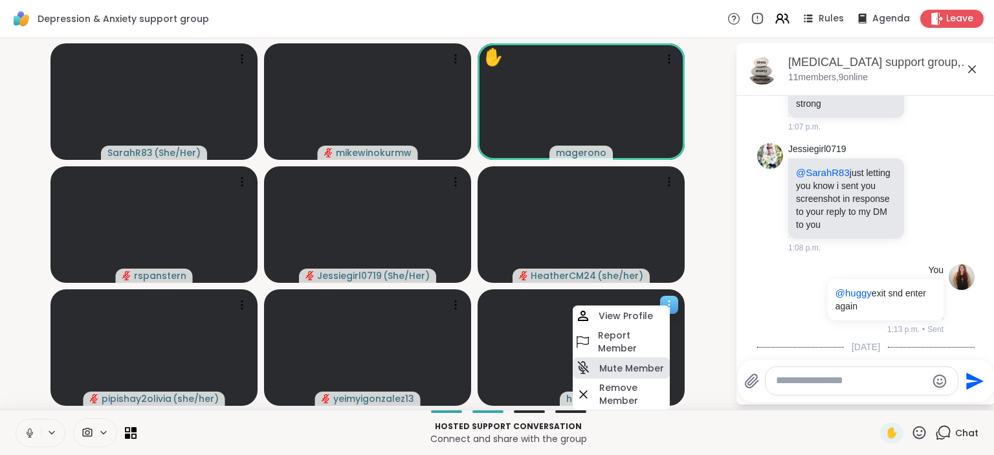
click at [648, 369] on h4 "Mute Member" at bounding box center [631, 368] width 65 height 13
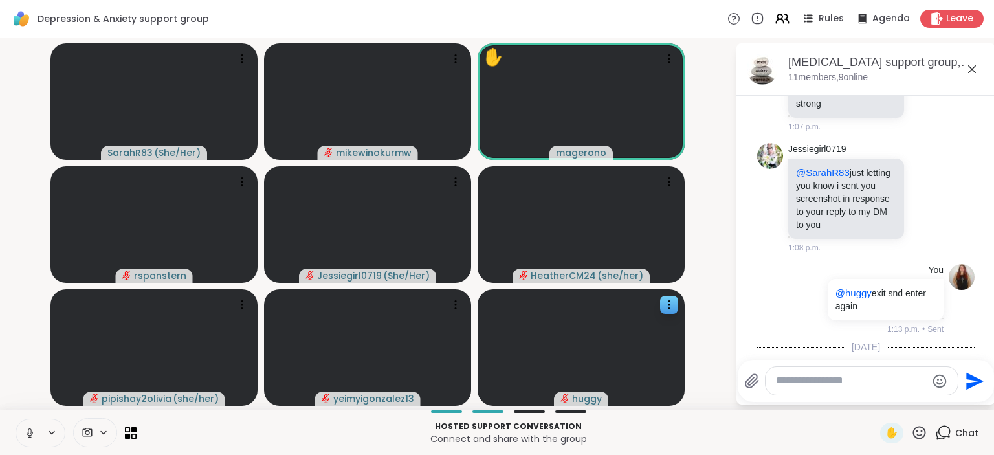
click at [960, 435] on span "Chat" at bounding box center [966, 432] width 23 height 13
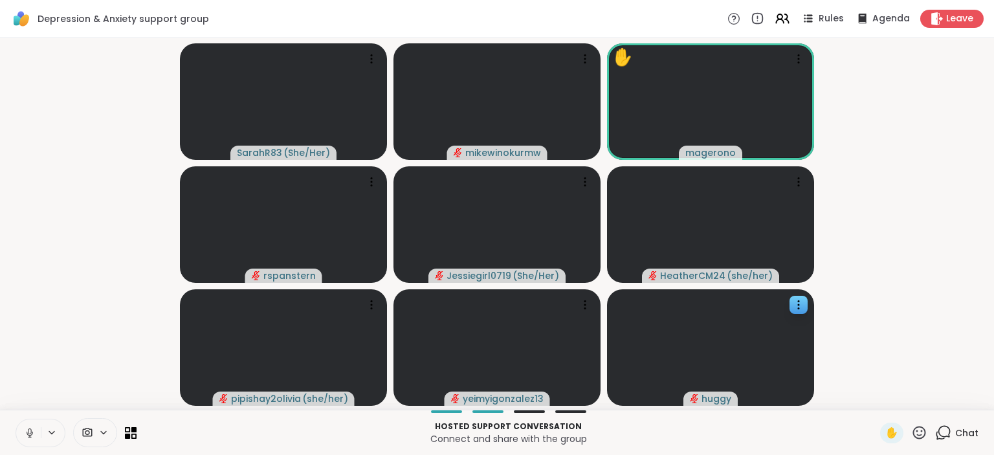
click at [959, 435] on span "Chat" at bounding box center [966, 432] width 23 height 13
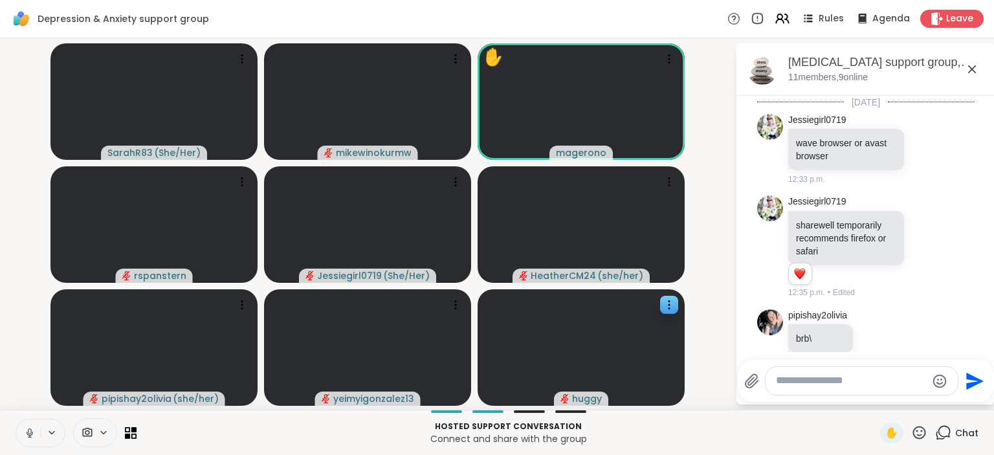
scroll to position [1816, 0]
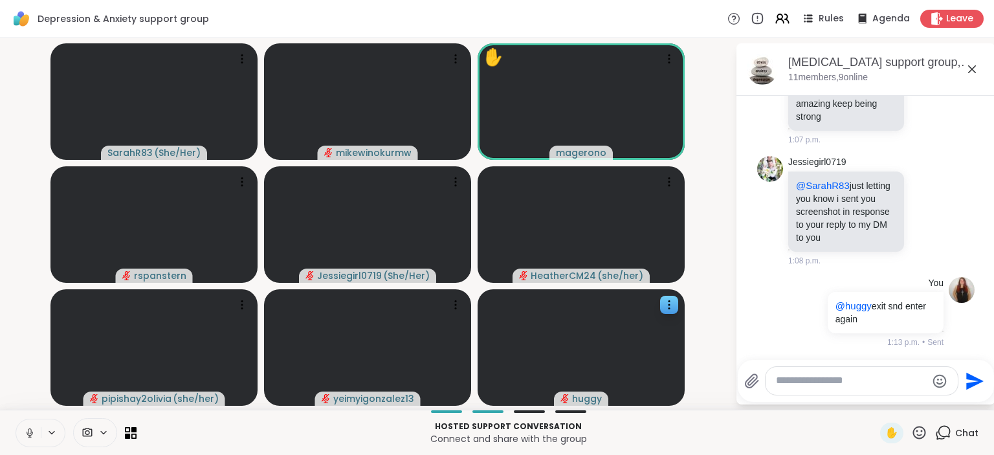
click at [819, 385] on textarea "Type your message" at bounding box center [851, 381] width 151 height 14
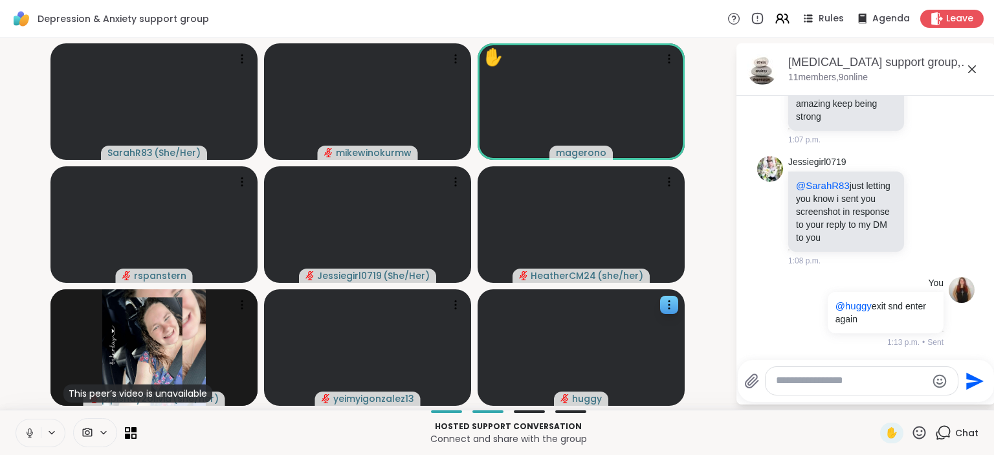
click at [938, 402] on icon at bounding box center [941, 406] width 9 height 9
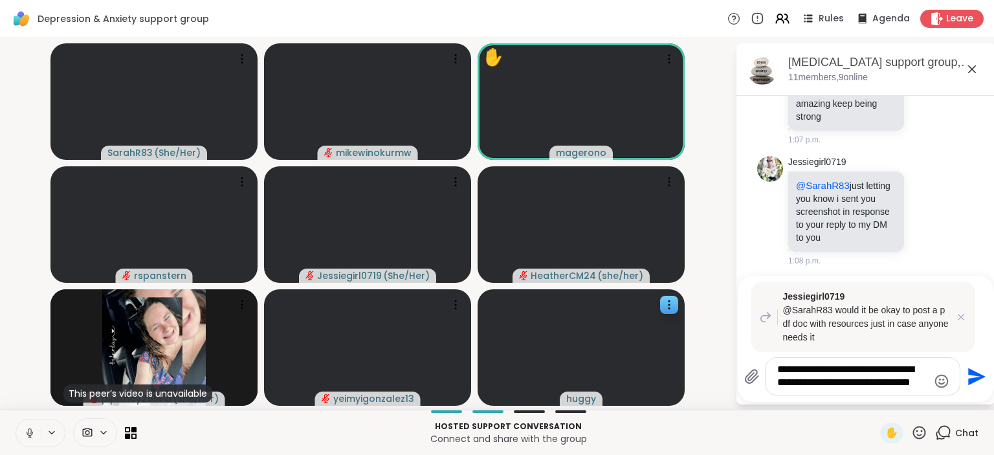
type textarea "**********"
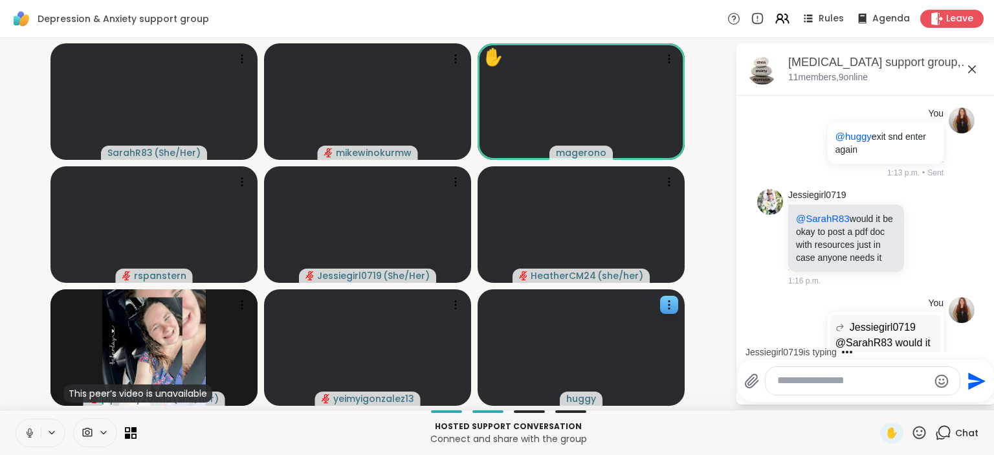
scroll to position [2155, 0]
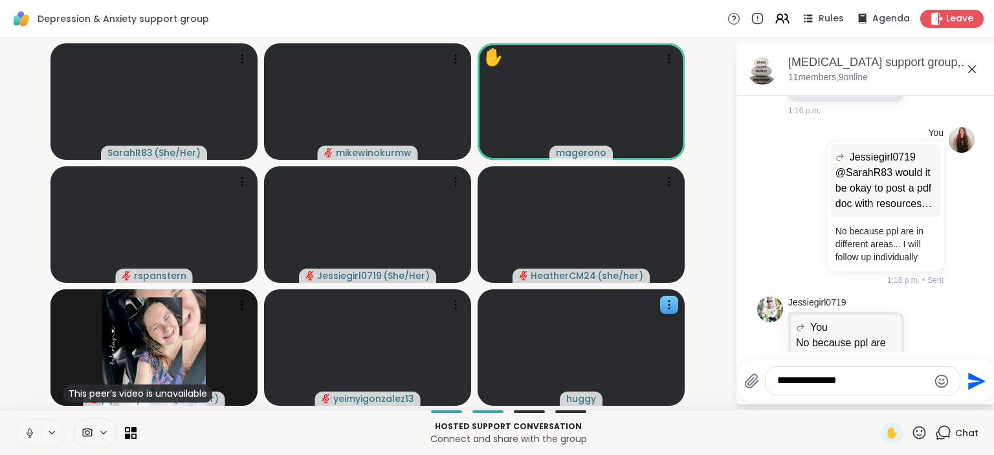
type textarea "**********"
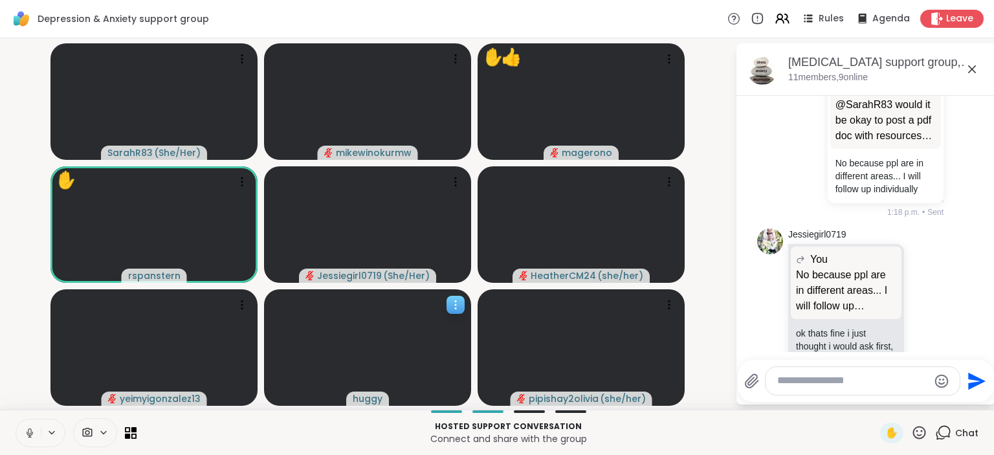
click at [454, 301] on icon at bounding box center [455, 304] width 13 height 13
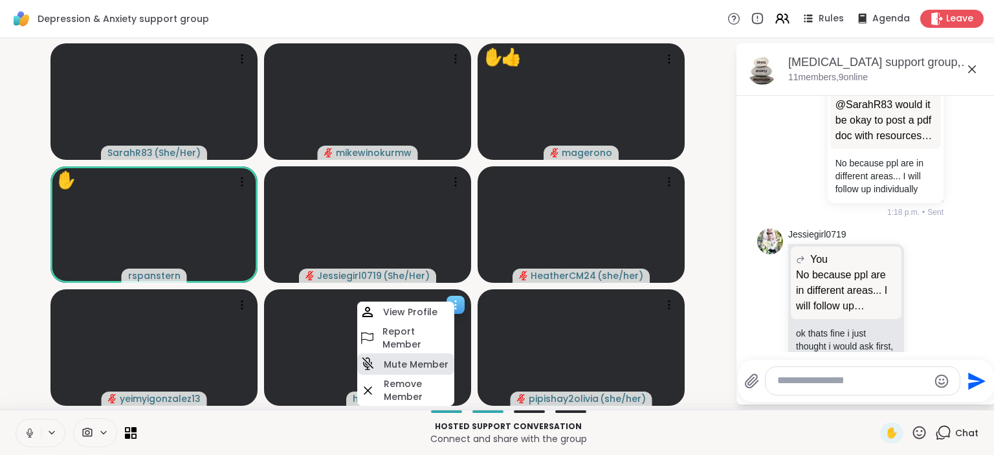
click at [404, 367] on h4 "Mute Member" at bounding box center [416, 364] width 65 height 13
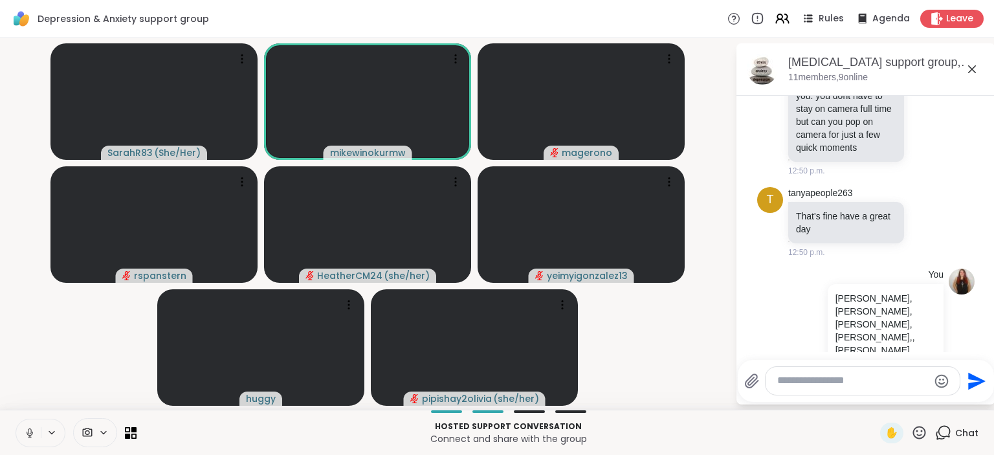
scroll to position [924, 0]
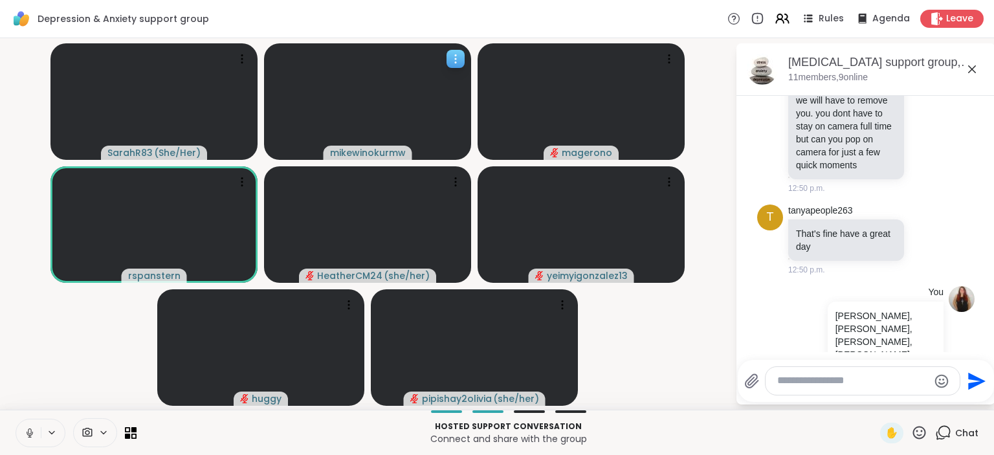
click at [457, 50] on div at bounding box center [455, 59] width 18 height 18
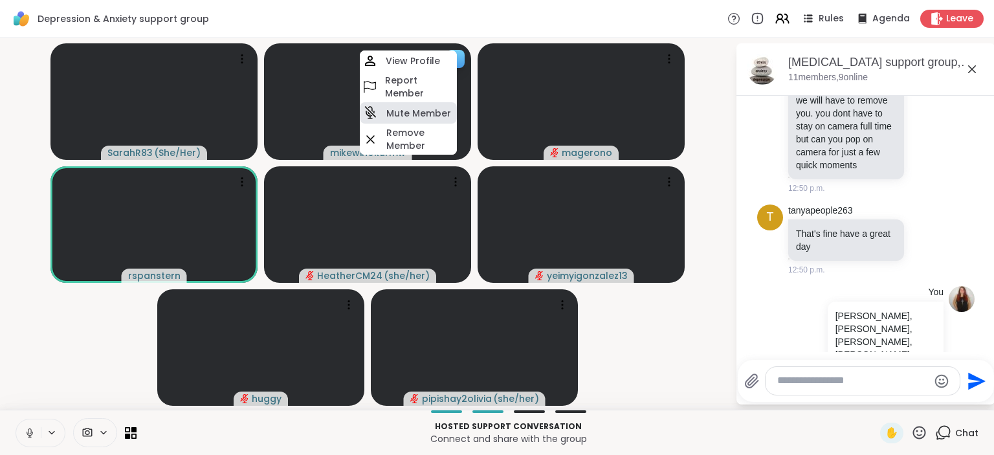
click at [439, 113] on h4 "Mute Member" at bounding box center [418, 113] width 65 height 13
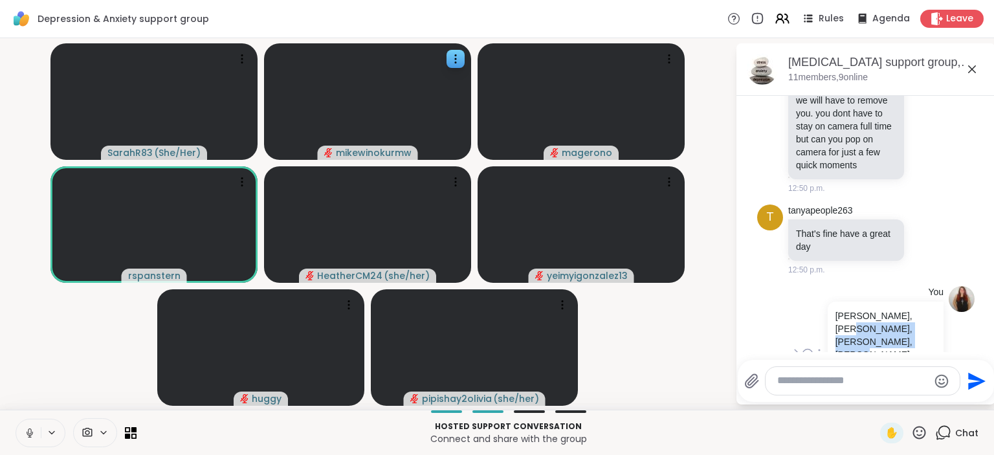
drag, startPoint x: 864, startPoint y: 289, endPoint x: 909, endPoint y: 263, distance: 52.5
click at [909, 309] on p "[PERSON_NAME], [PERSON_NAME], [PERSON_NAME], [PERSON_NAME],, [PERSON_NAME], [PE…" at bounding box center [885, 354] width 100 height 91
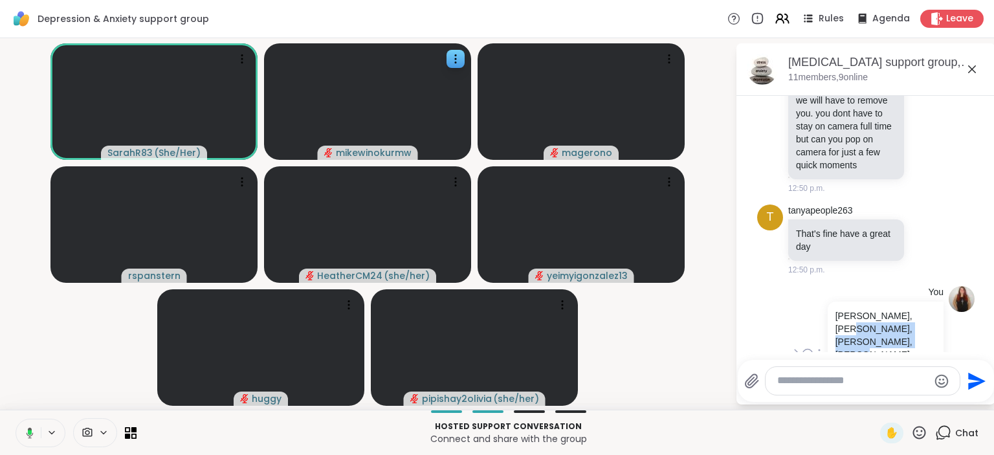
copy p "Jess,, Heather, Mary-Anne, Yeimy"
click at [809, 389] on div at bounding box center [862, 381] width 194 height 28
click at [805, 385] on textarea "Type your message" at bounding box center [852, 381] width 151 height 14
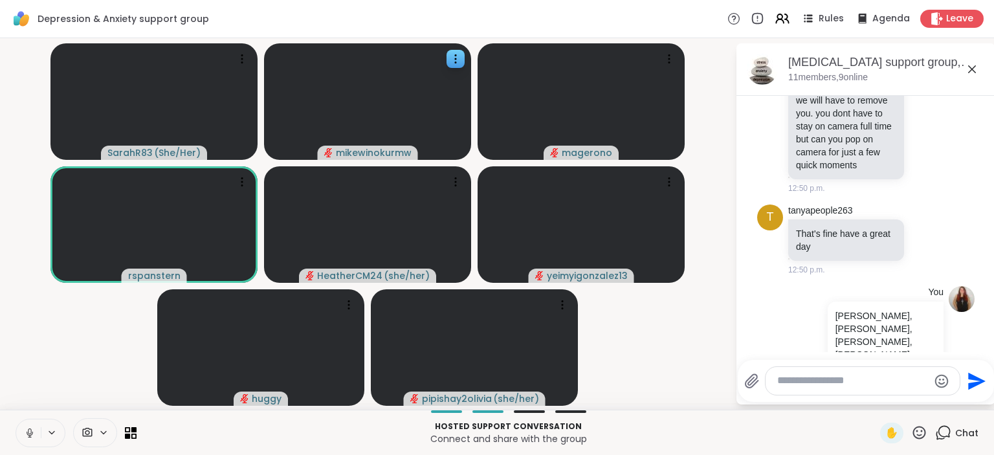
paste textarea "**********"
type textarea "**********"
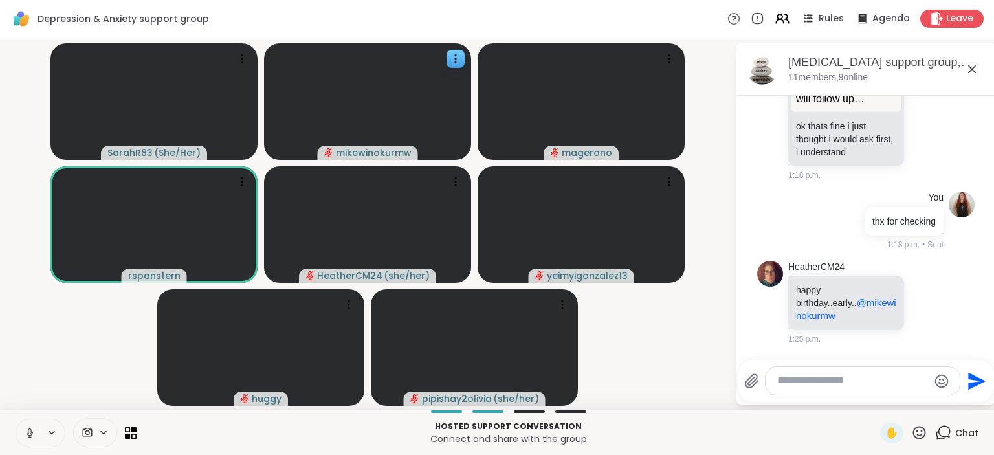
scroll to position [2400, 0]
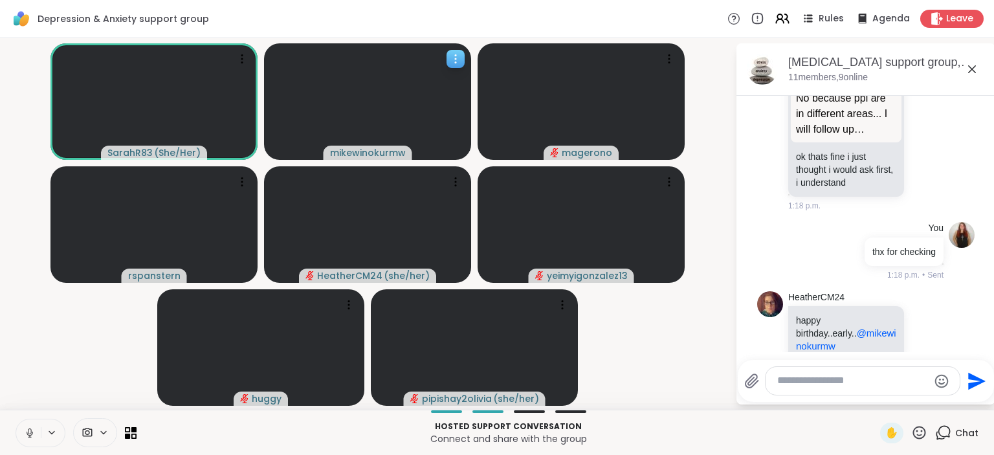
click at [459, 61] on icon at bounding box center [455, 58] width 13 height 13
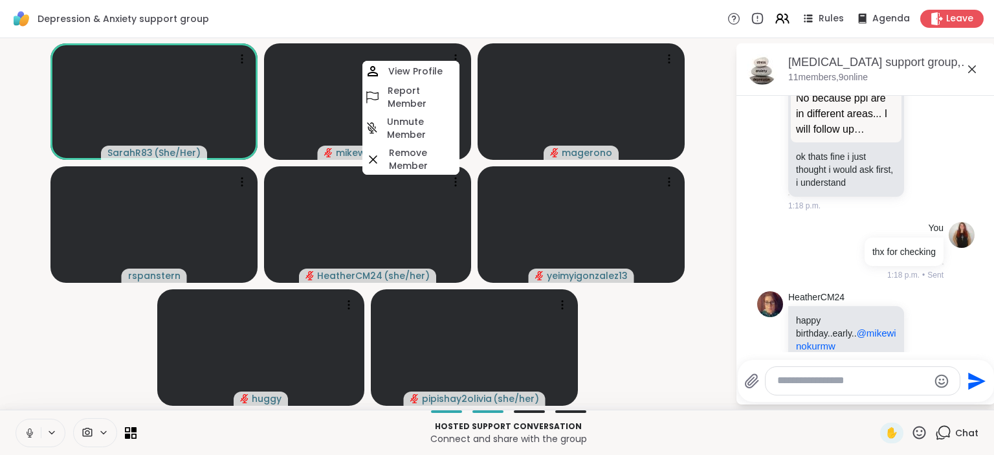
click at [473, 26] on div "Depression & Anxiety support group Rules Agenda Leave" at bounding box center [497, 19] width 994 height 38
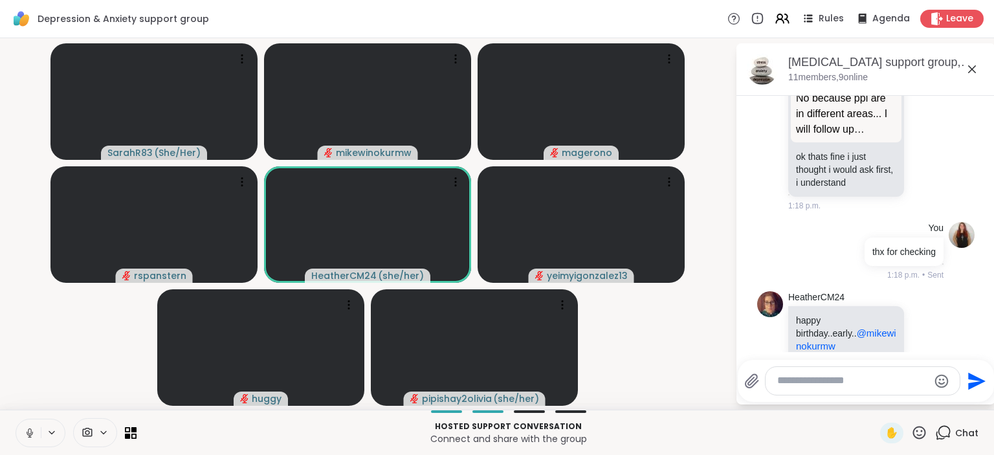
click at [27, 429] on icon at bounding box center [30, 433] width 12 height 12
click at [30, 428] on button at bounding box center [28, 432] width 25 height 27
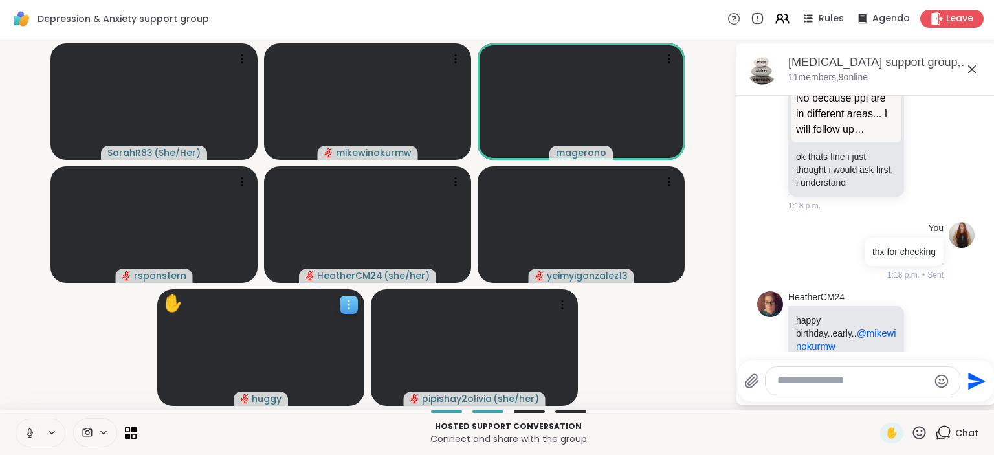
click at [345, 301] on icon at bounding box center [348, 304] width 13 height 13
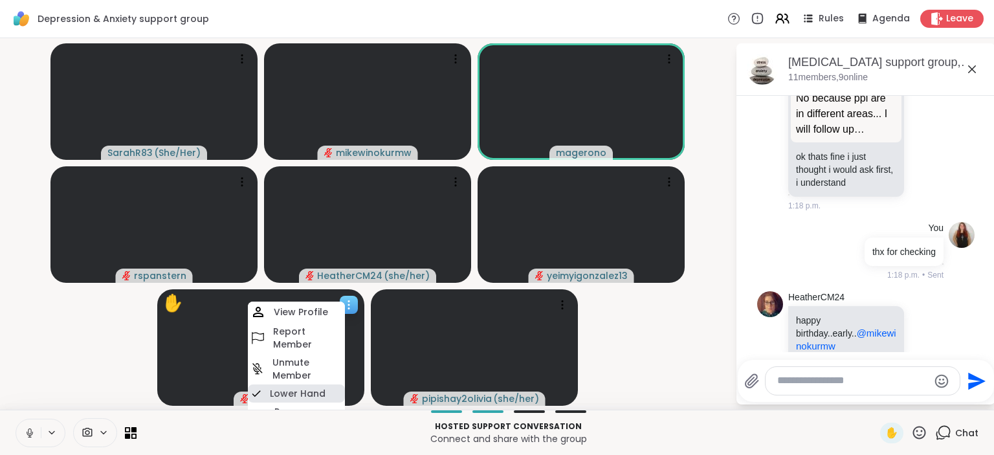
click at [296, 390] on h4 "Lower Hand" at bounding box center [298, 393] width 56 height 13
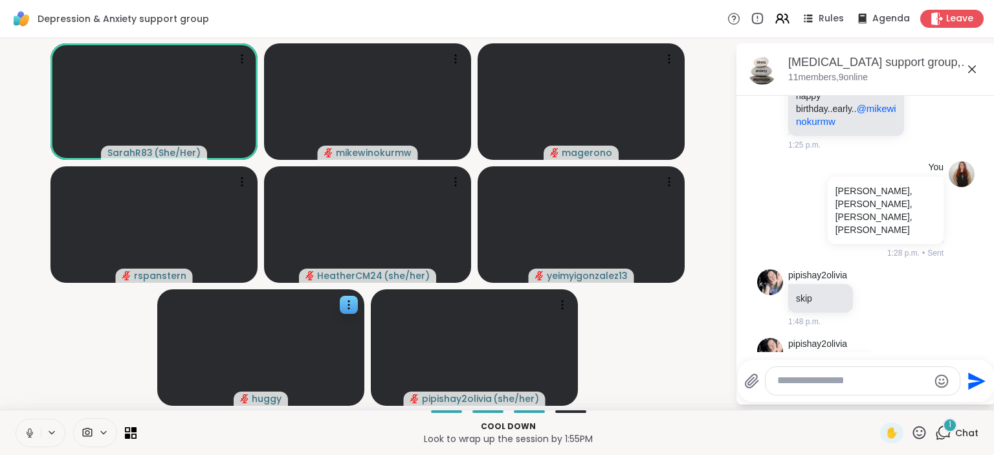
scroll to position [2810, 0]
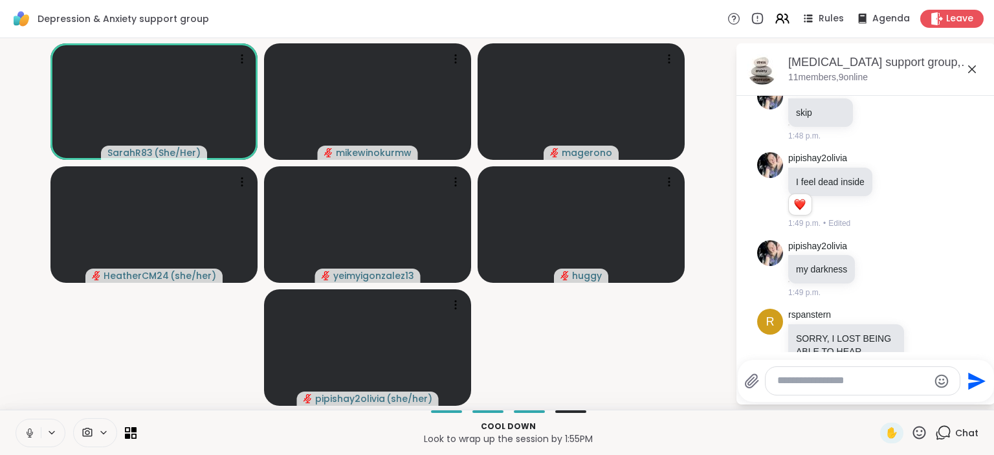
click at [818, 380] on textarea "Type your message" at bounding box center [852, 381] width 151 height 14
type textarea "*"
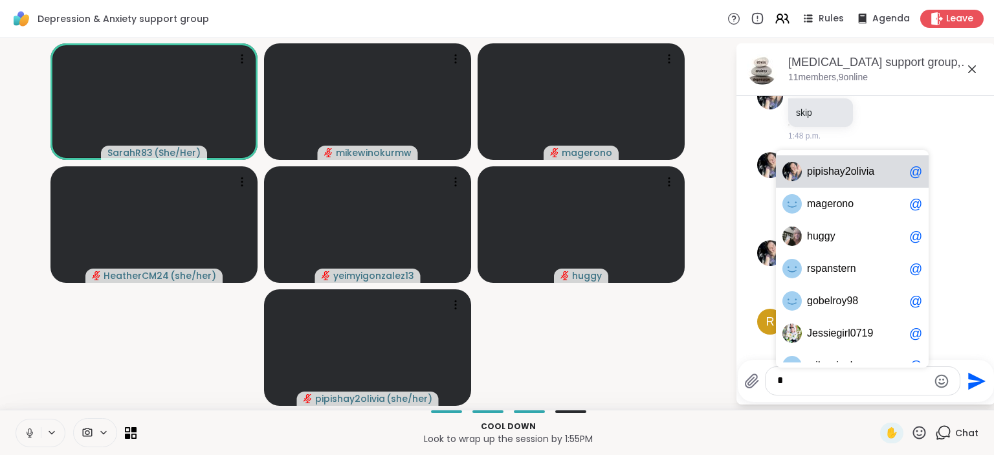
scroll to position [2828, 0]
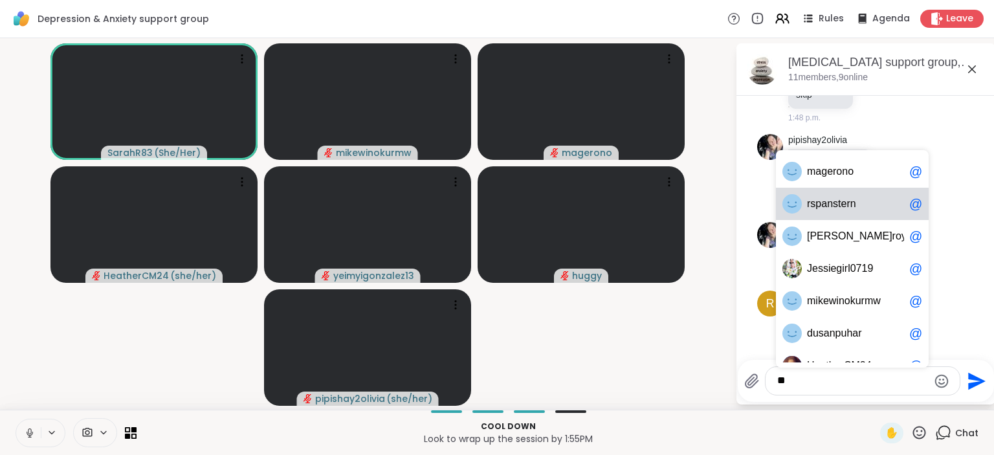
click at [865, 206] on span "r spanste r n" at bounding box center [855, 203] width 97 height 13
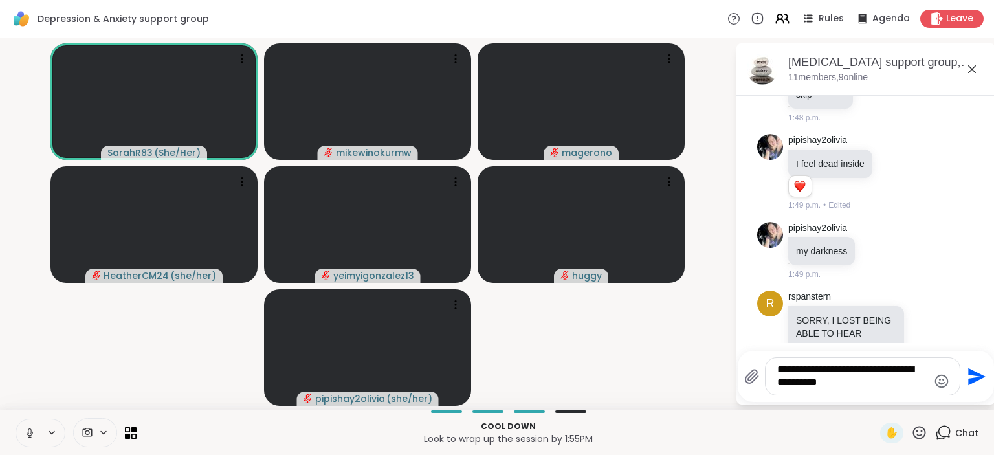
type textarea "**********"
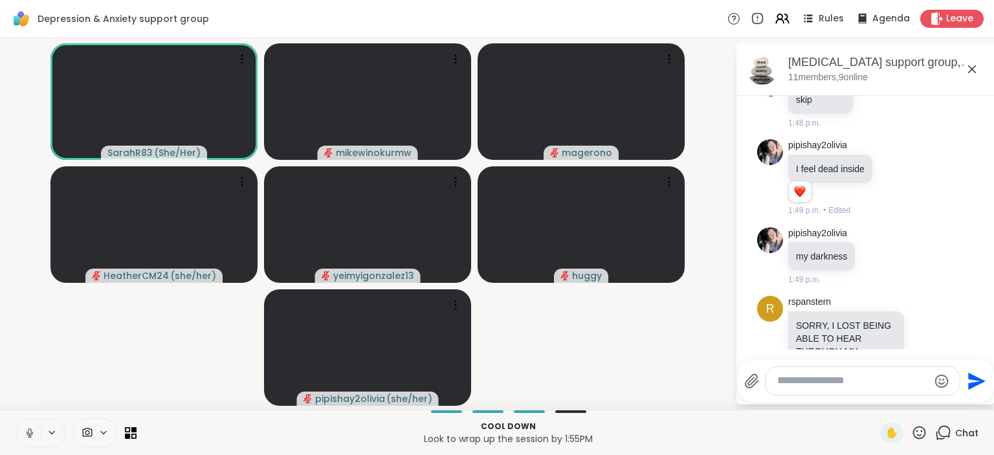
scroll to position [2784, 0]
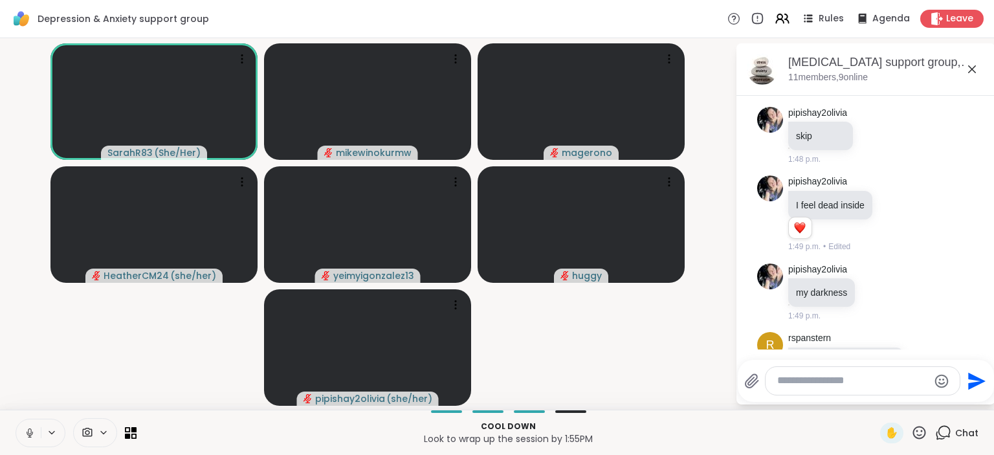
click at [932, 435] on icon at bounding box center [926, 441] width 12 height 13
click at [827, 415] on div "Select Reaction: Heart" at bounding box center [824, 421] width 12 height 12
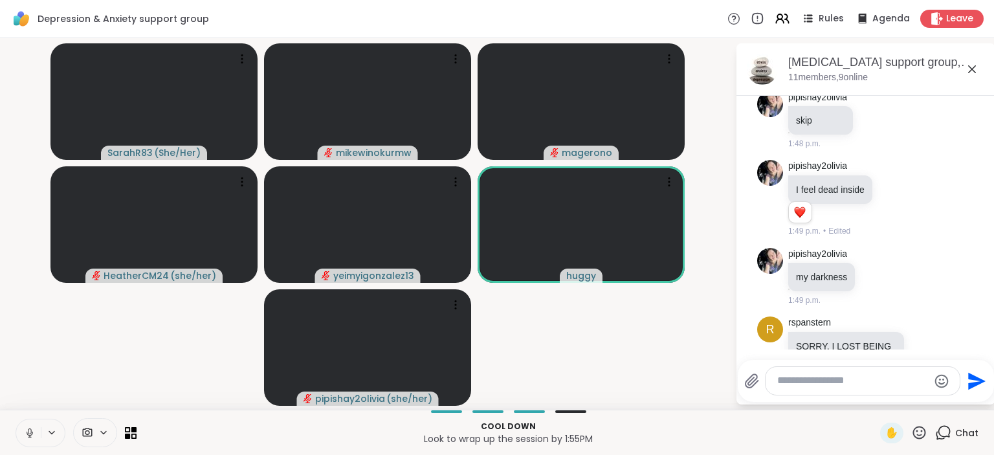
scroll to position [3022, 0]
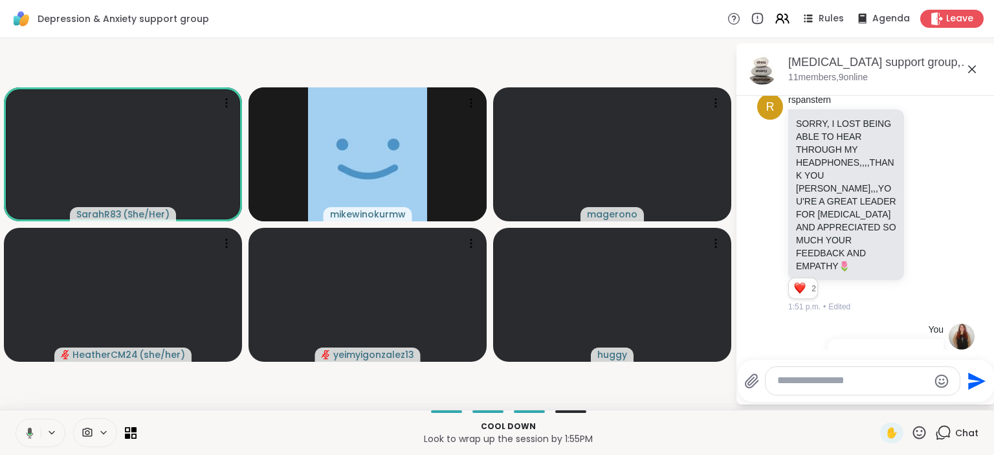
click at [975, 69] on icon at bounding box center [972, 69] width 16 height 16
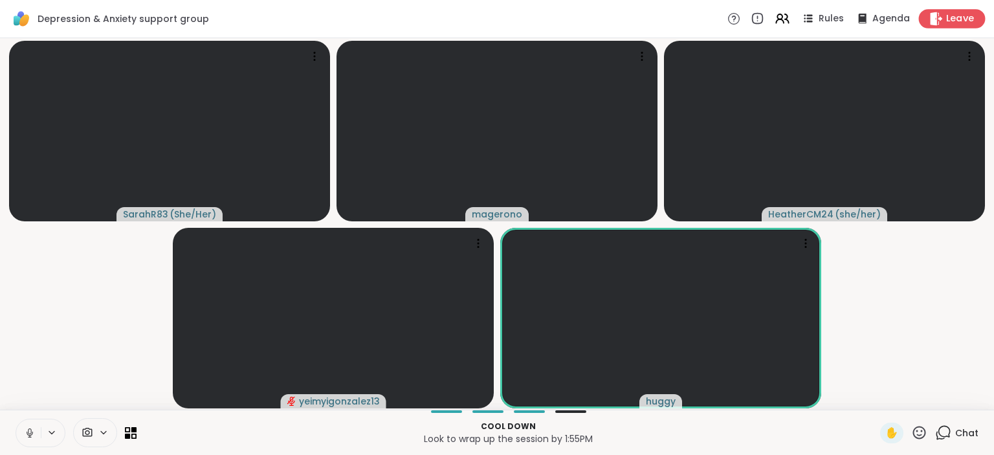
click at [948, 20] on span "Leave" at bounding box center [960, 19] width 28 height 14
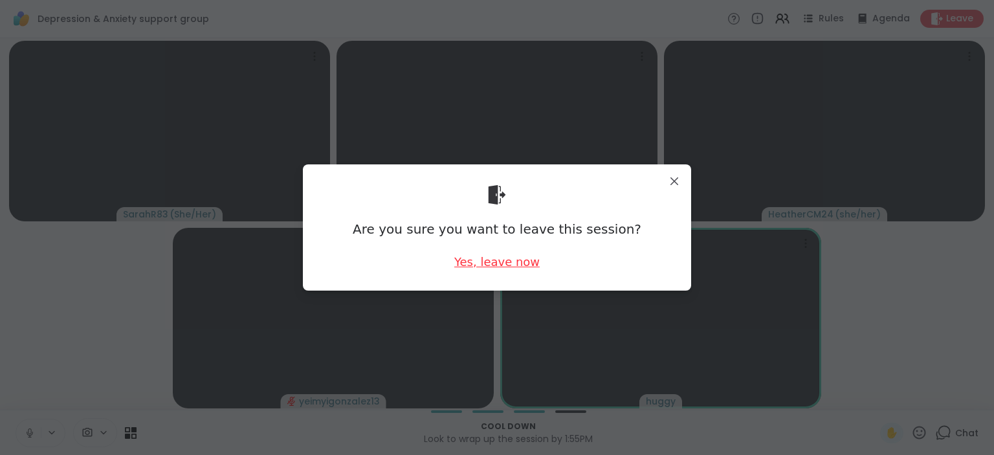
click at [515, 265] on div "Yes, leave now" at bounding box center [496, 262] width 85 height 16
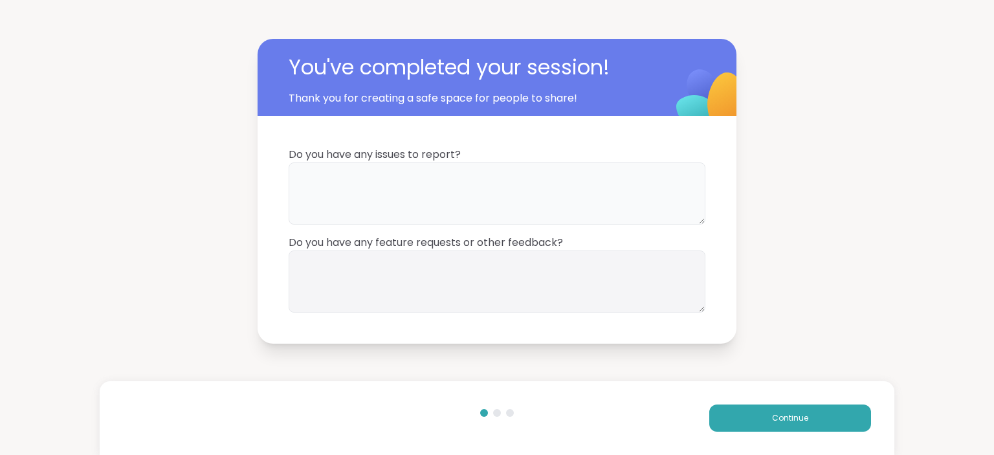
click at [472, 194] on textarea at bounding box center [496, 193] width 417 height 62
type textarea "**"
click at [389, 281] on textarea at bounding box center [496, 281] width 417 height 62
type textarea "**"
click at [739, 407] on button "Continue" at bounding box center [790, 417] width 162 height 27
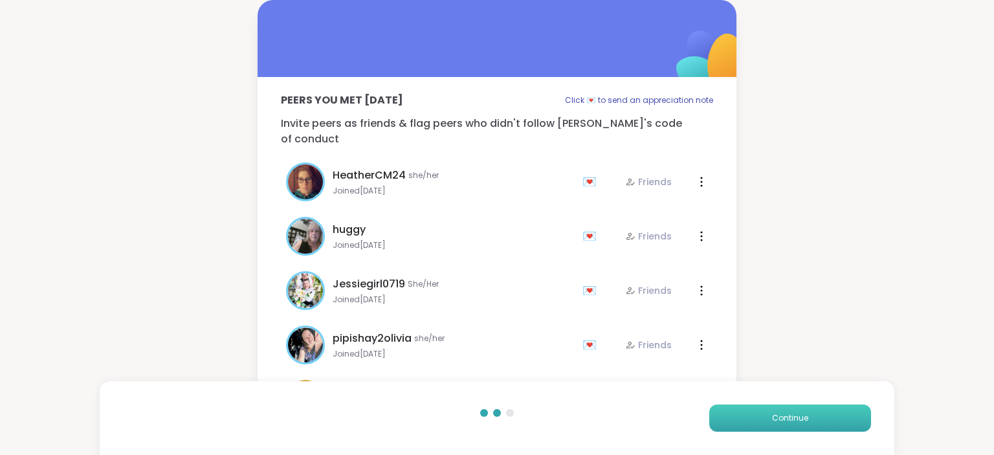
click at [789, 418] on span "Continue" at bounding box center [790, 418] width 36 height 12
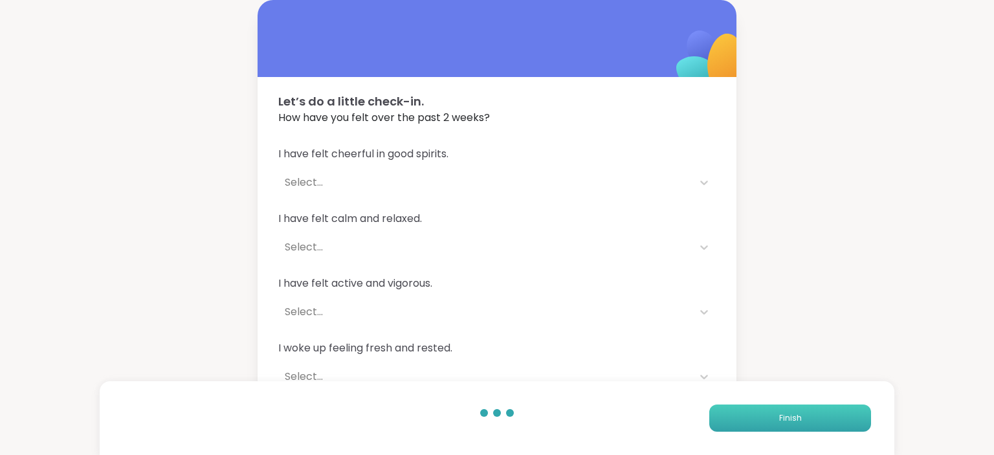
click at [789, 418] on span "Finish" at bounding box center [790, 418] width 23 height 12
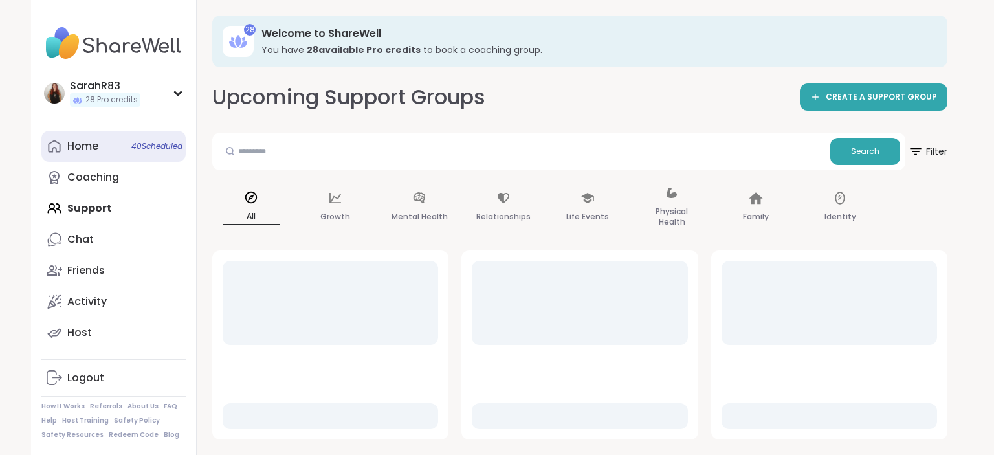
click at [71, 144] on div "Home 40 Scheduled" at bounding box center [82, 146] width 31 height 14
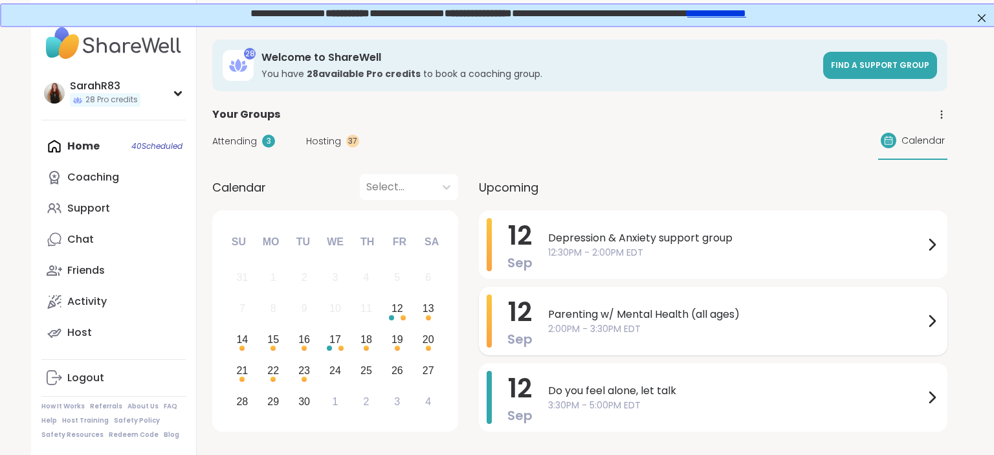
click at [528, 305] on span "12" at bounding box center [520, 312] width 24 height 36
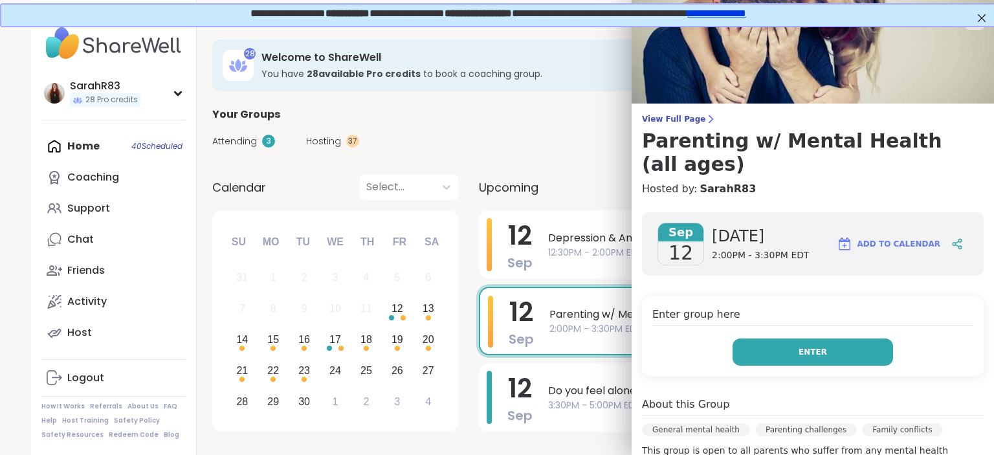
click at [794, 338] on button "Enter" at bounding box center [812, 351] width 160 height 27
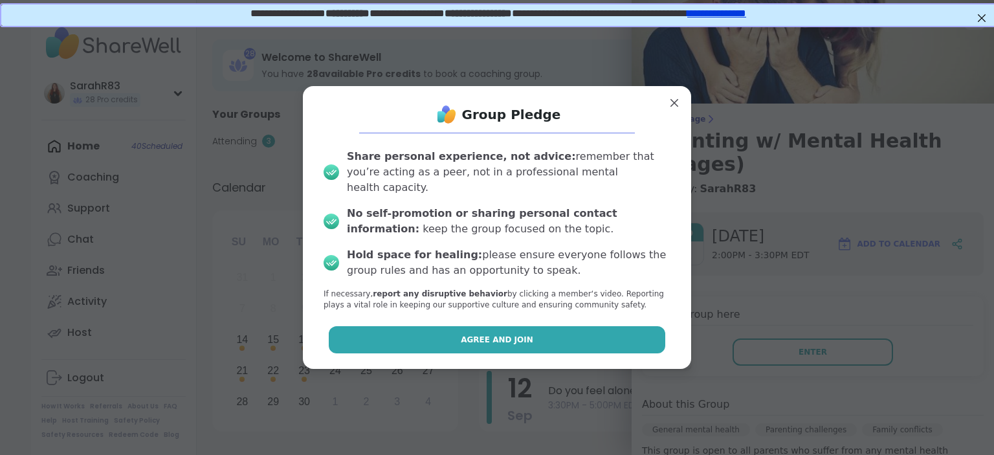
click at [524, 334] on span "Agree and Join" at bounding box center [497, 340] width 72 height 12
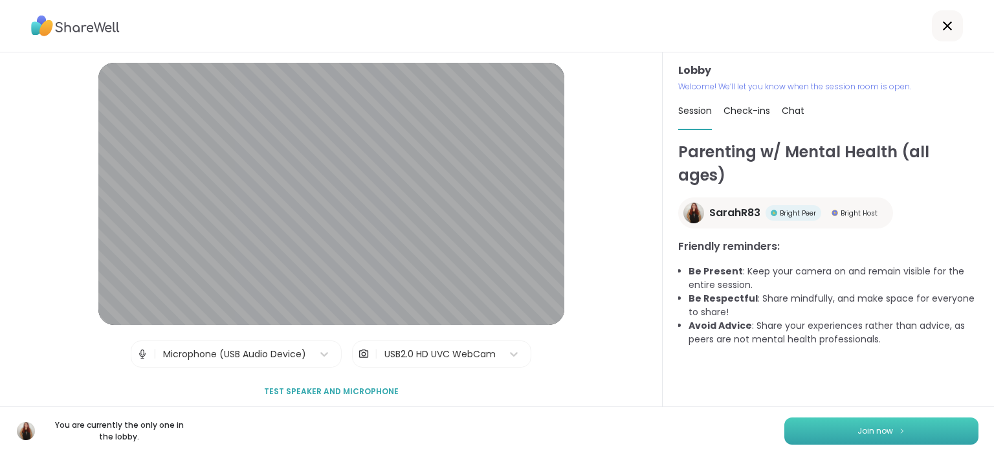
click at [869, 436] on span "Join now" at bounding box center [875, 431] width 36 height 12
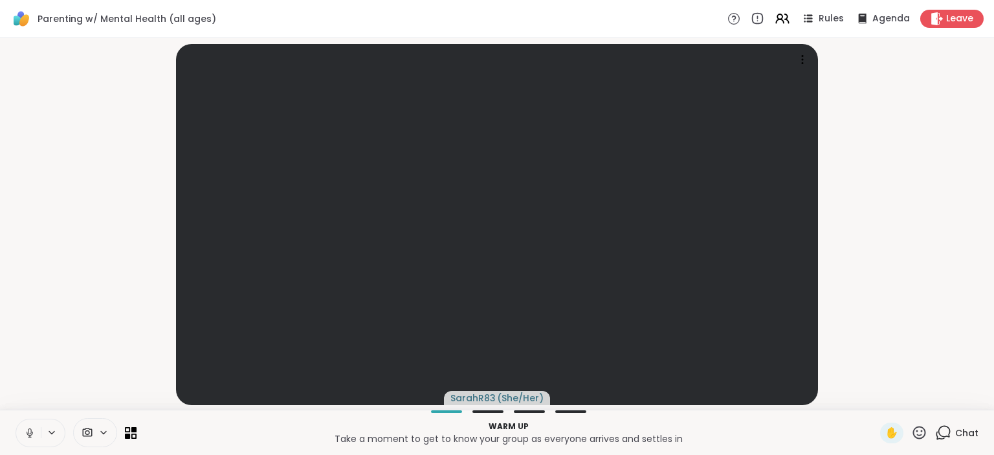
click at [28, 433] on icon at bounding box center [29, 431] width 3 height 6
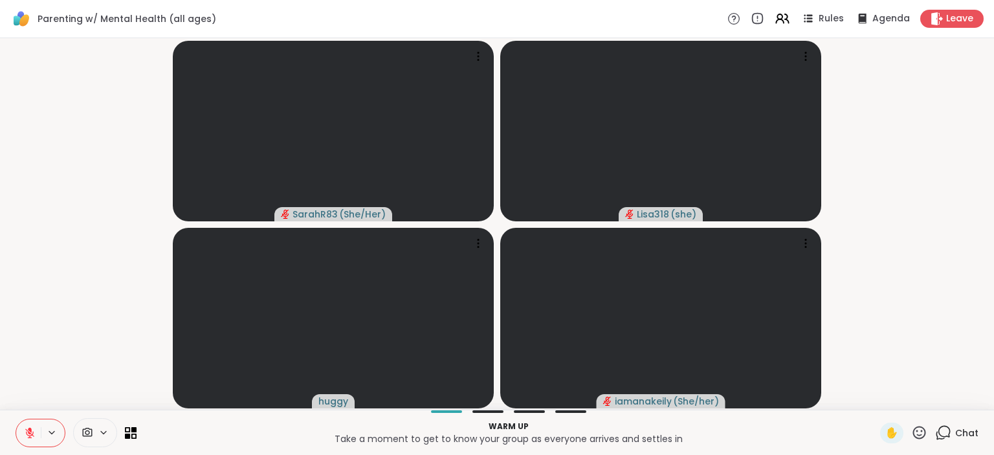
click at [30, 431] on icon at bounding box center [30, 433] width 12 height 12
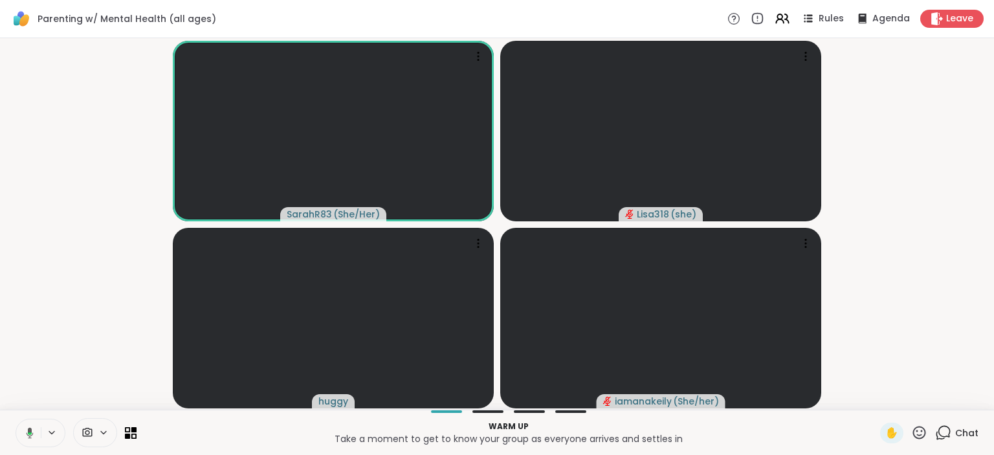
click at [30, 431] on icon at bounding box center [30, 432] width 7 height 11
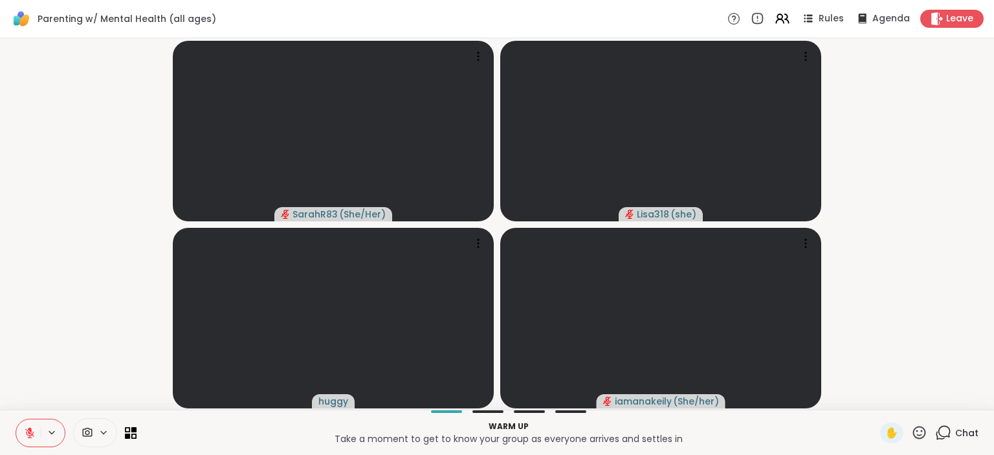
click at [29, 437] on icon at bounding box center [29, 432] width 9 height 9
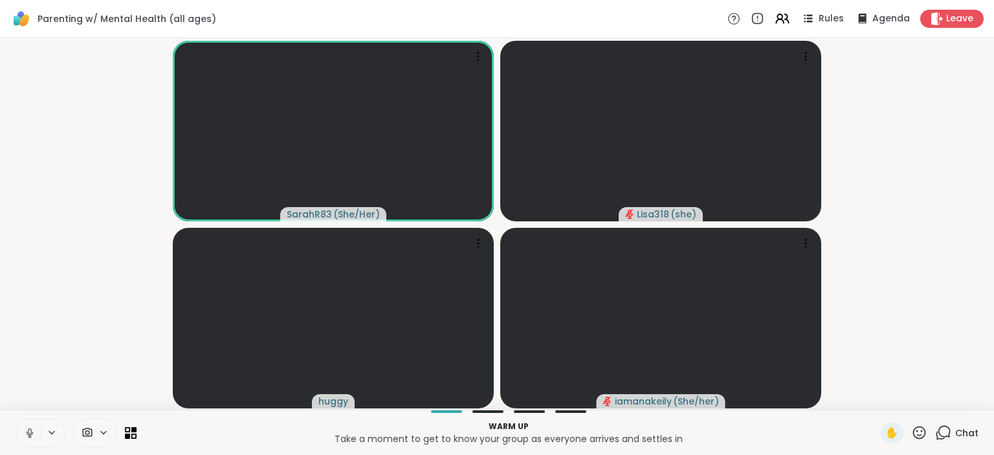
click at [30, 433] on icon at bounding box center [29, 431] width 3 height 6
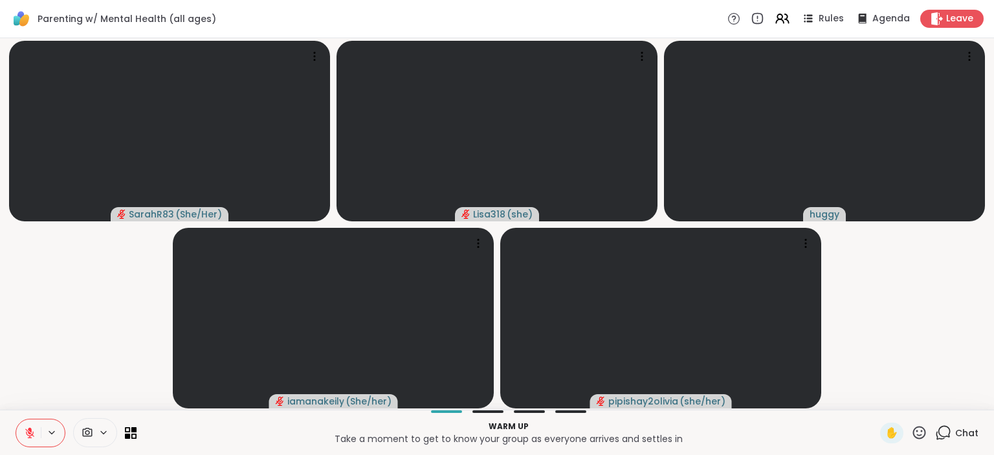
click at [943, 439] on icon at bounding box center [940, 435] width 8 height 8
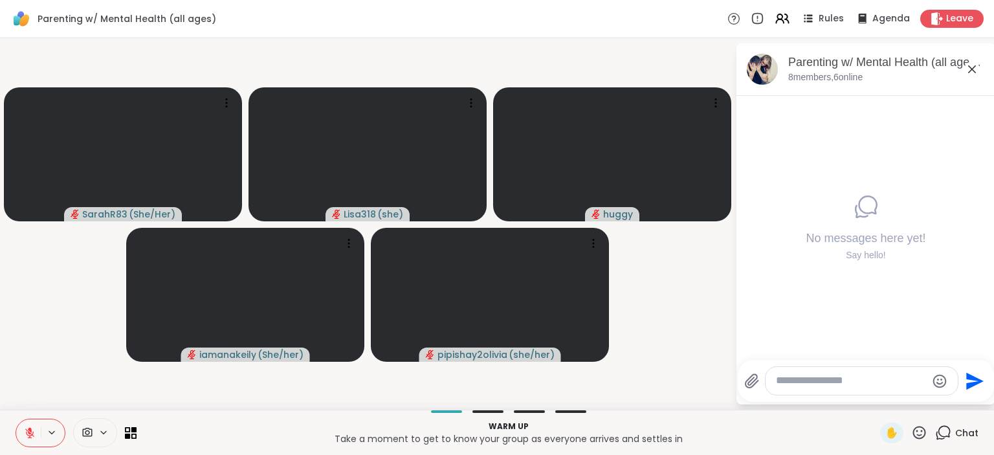
click at [651, 33] on div "Parenting w/ Mental Health (all ages) Rules Agenda Leave" at bounding box center [497, 19] width 994 height 38
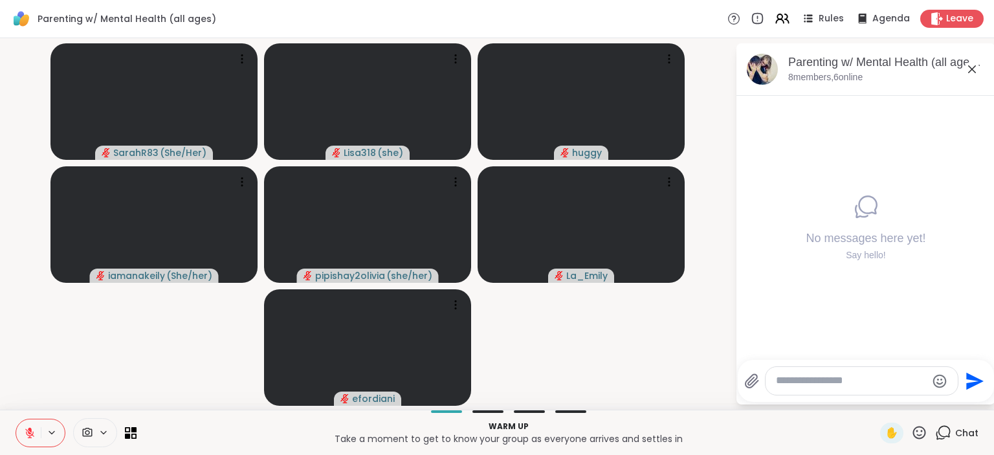
click at [30, 435] on icon at bounding box center [29, 432] width 9 height 9
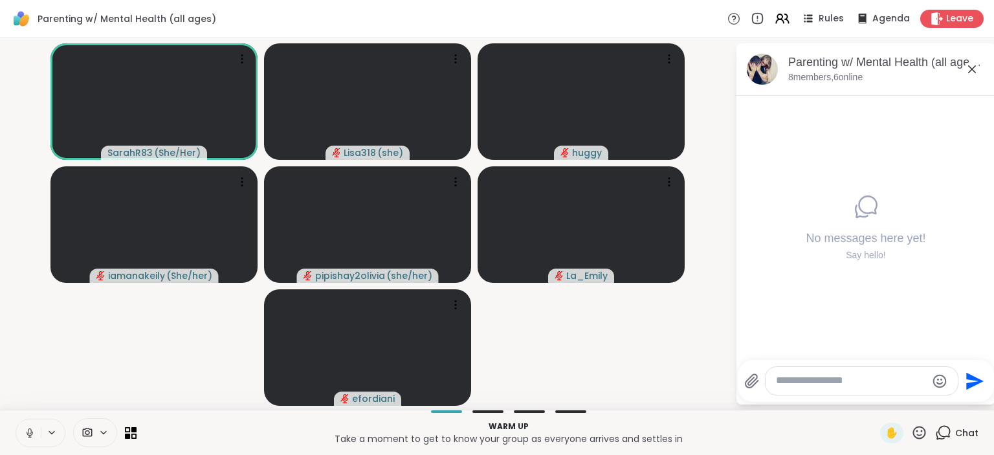
click at [30, 435] on icon at bounding box center [30, 433] width 6 height 4
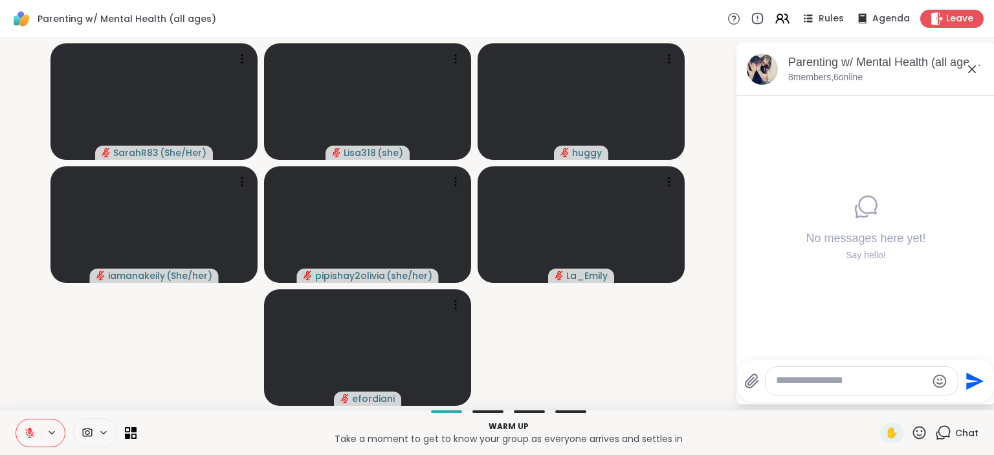
click at [803, 389] on div at bounding box center [861, 381] width 192 height 28
click at [798, 373] on div at bounding box center [861, 381] width 192 height 28
click at [798, 389] on div at bounding box center [861, 381] width 192 height 28
click at [811, 382] on textarea "Type your message" at bounding box center [851, 381] width 151 height 14
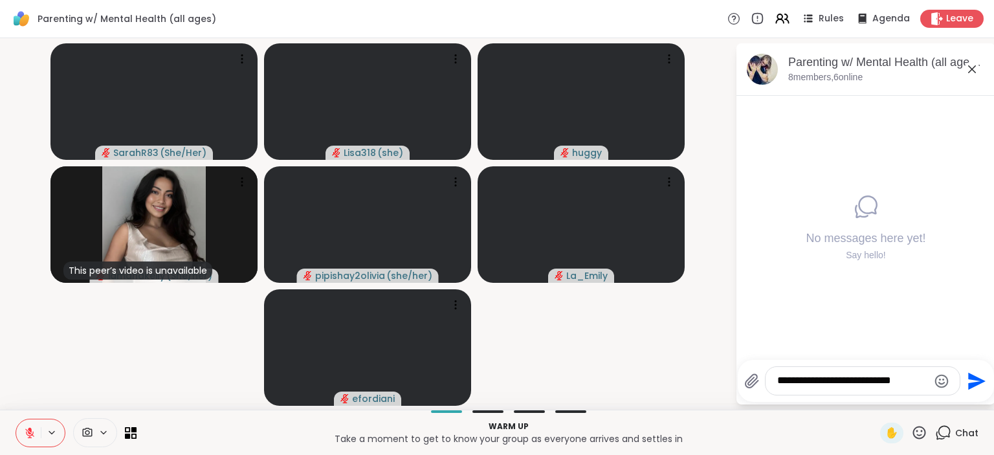
type textarea "**********"
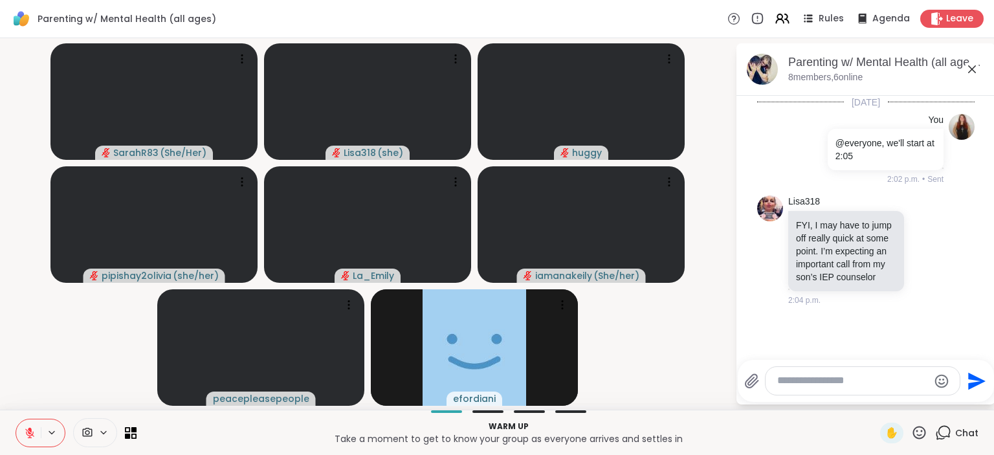
click at [25, 433] on icon at bounding box center [30, 433] width 12 height 12
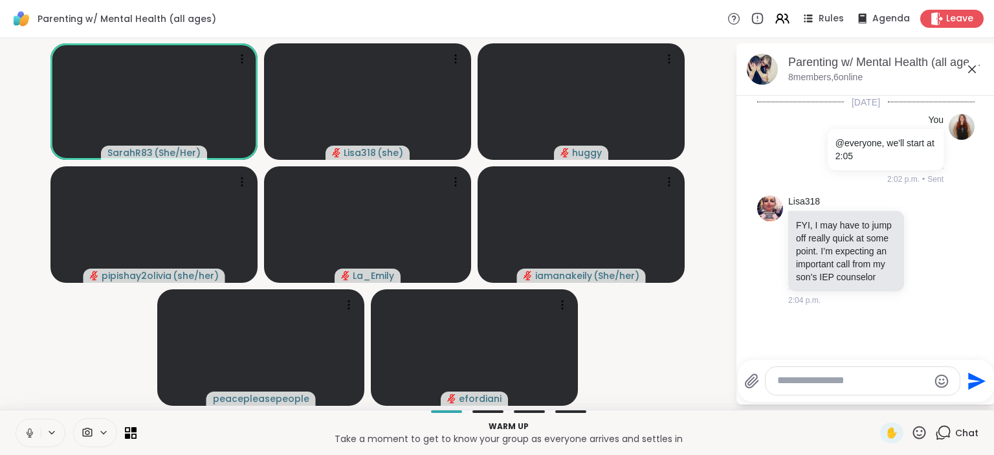
click at [30, 436] on icon at bounding box center [29, 436] width 1 height 3
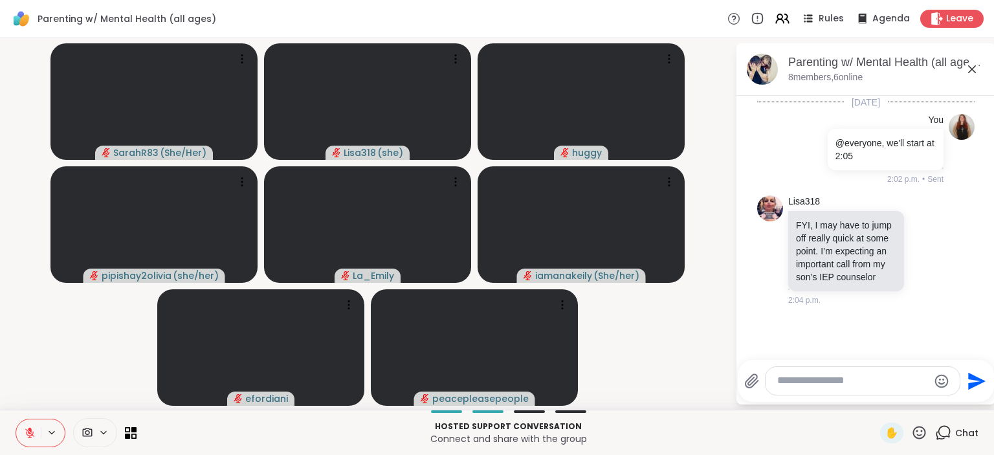
click at [25, 439] on button at bounding box center [28, 432] width 25 height 27
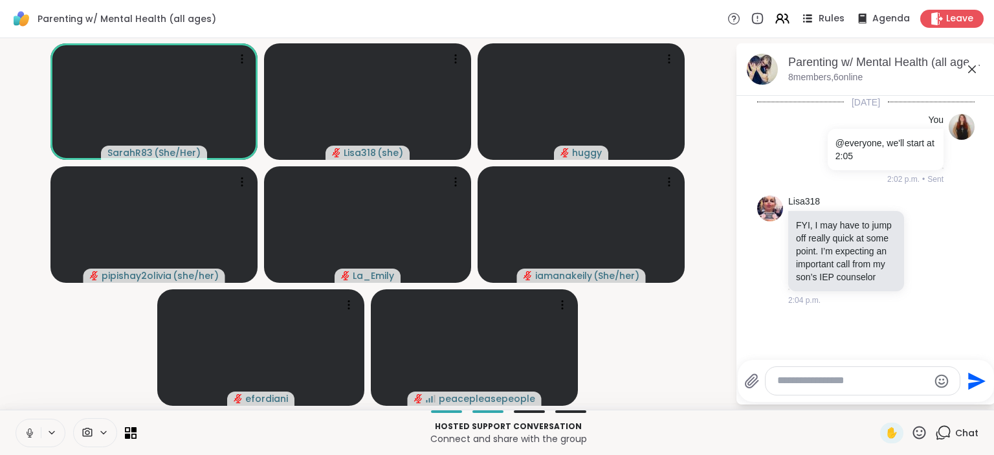
click at [827, 17] on span "Rules" at bounding box center [831, 19] width 27 height 14
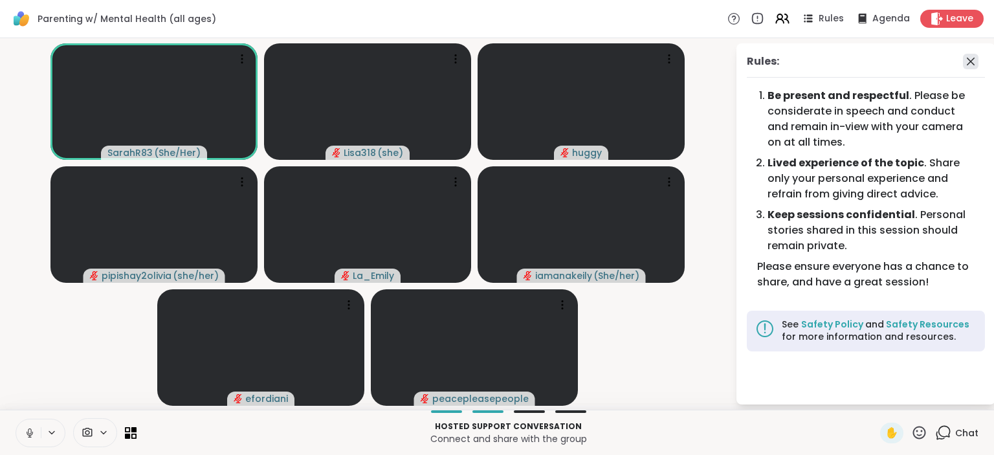
click at [975, 63] on icon at bounding box center [971, 62] width 16 height 16
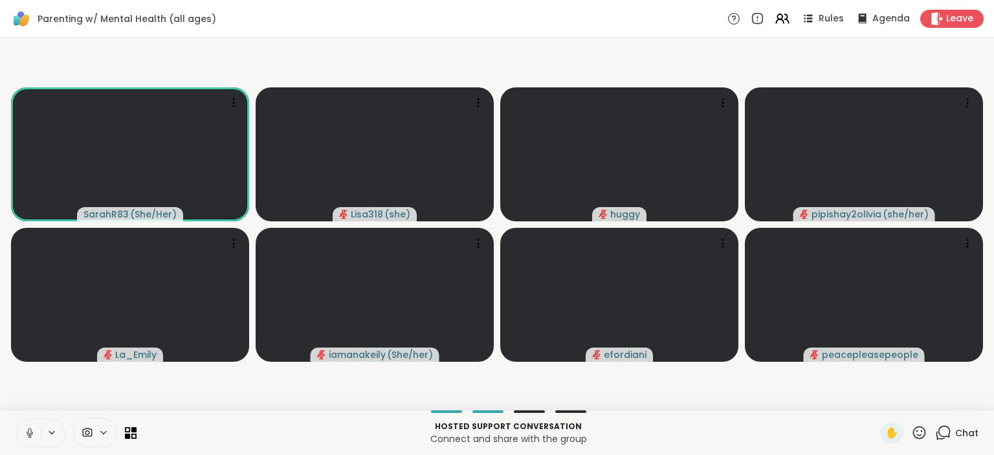
click at [944, 436] on icon at bounding box center [943, 432] width 16 height 16
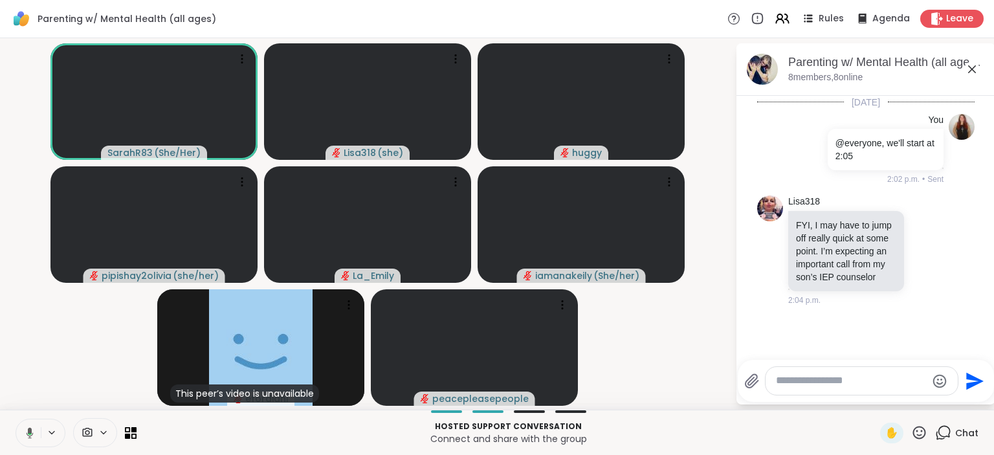
click at [783, 379] on textarea "Type your message" at bounding box center [851, 381] width 151 height 14
paste textarea "**********"
type textarea "**********"
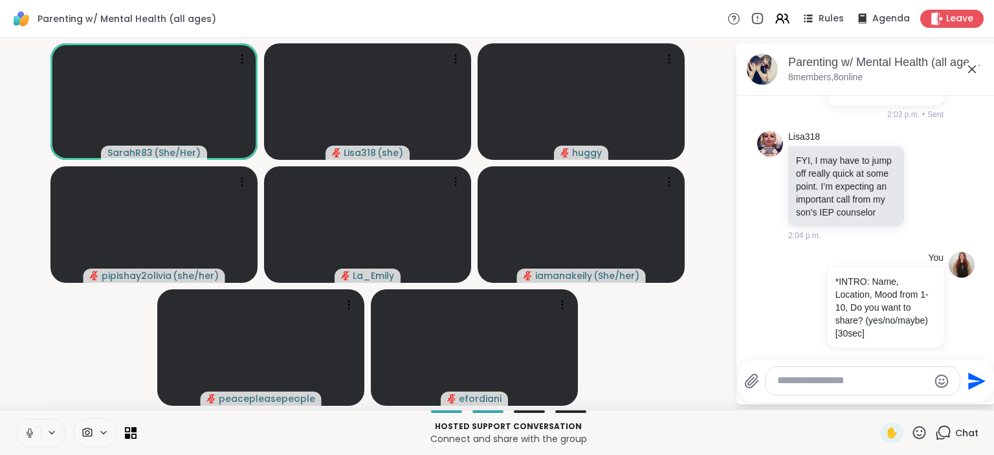
click at [821, 382] on textarea "Type your message" at bounding box center [852, 381] width 151 height 14
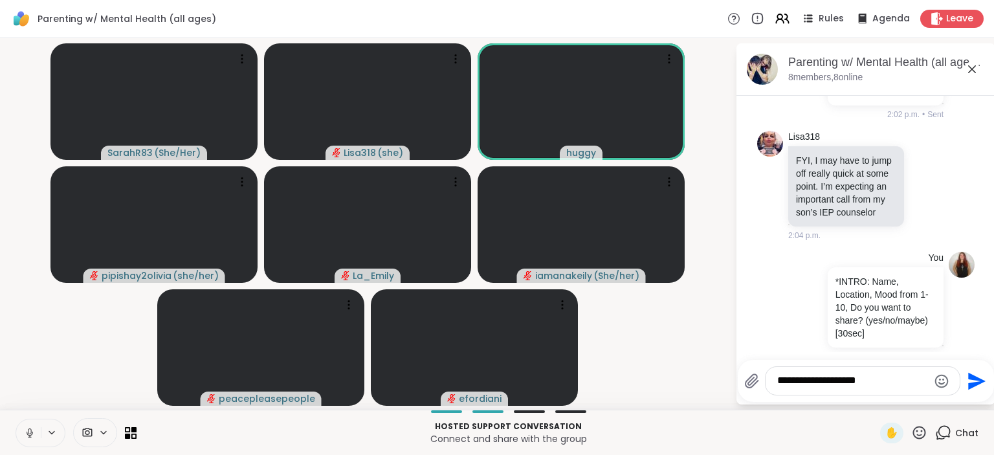
click at [777, 380] on textarea "**********" at bounding box center [852, 381] width 151 height 14
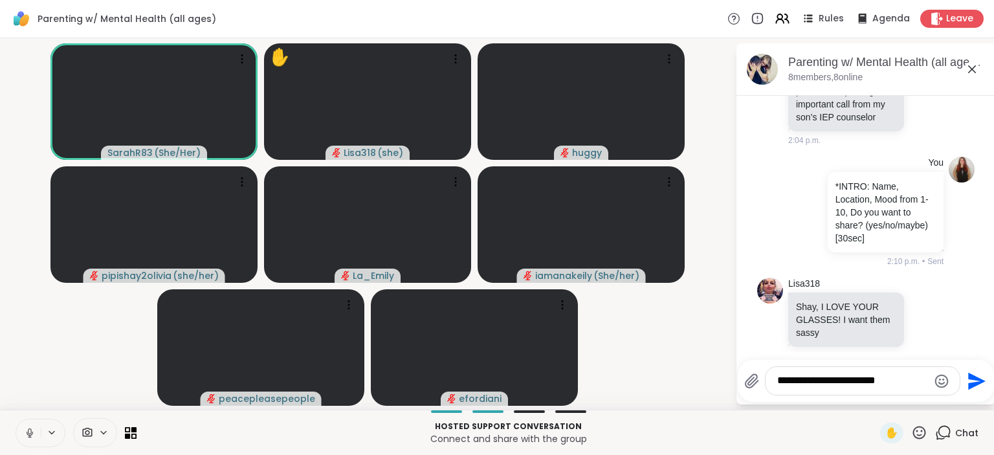
scroll to position [316, 0]
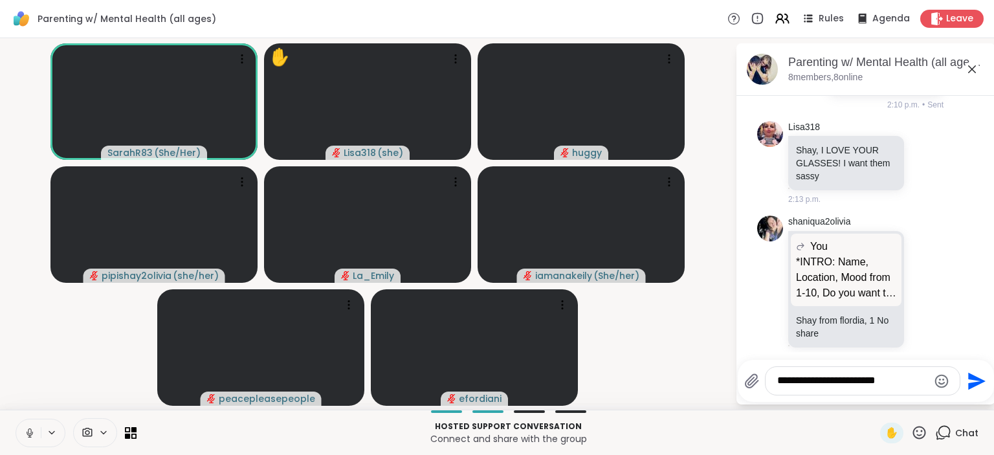
click at [880, 386] on textarea "**********" at bounding box center [852, 381] width 151 height 14
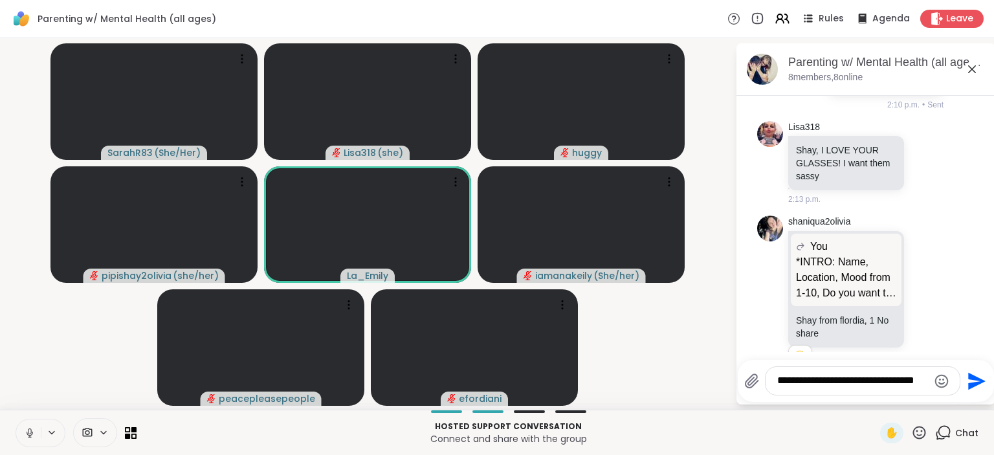
scroll to position [335, 0]
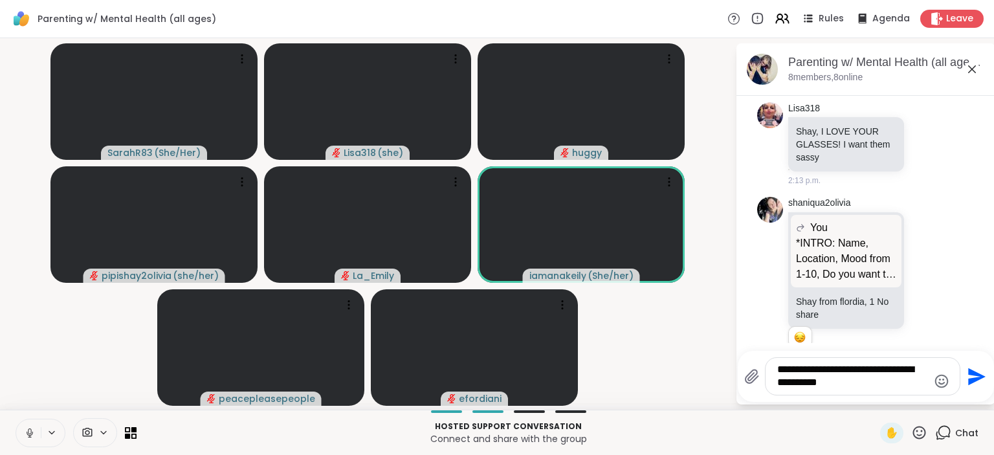
click at [814, 389] on textarea "**********" at bounding box center [852, 376] width 151 height 27
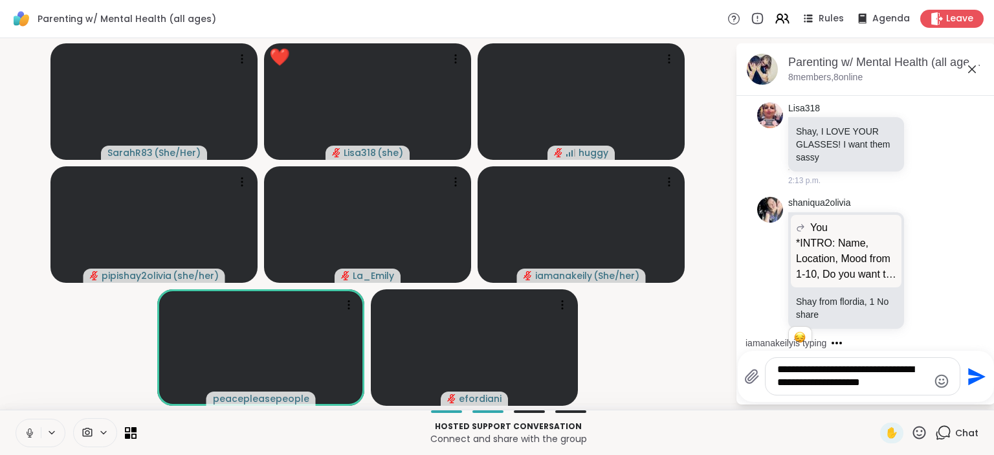
click at [894, 384] on textarea "**********" at bounding box center [852, 376] width 151 height 27
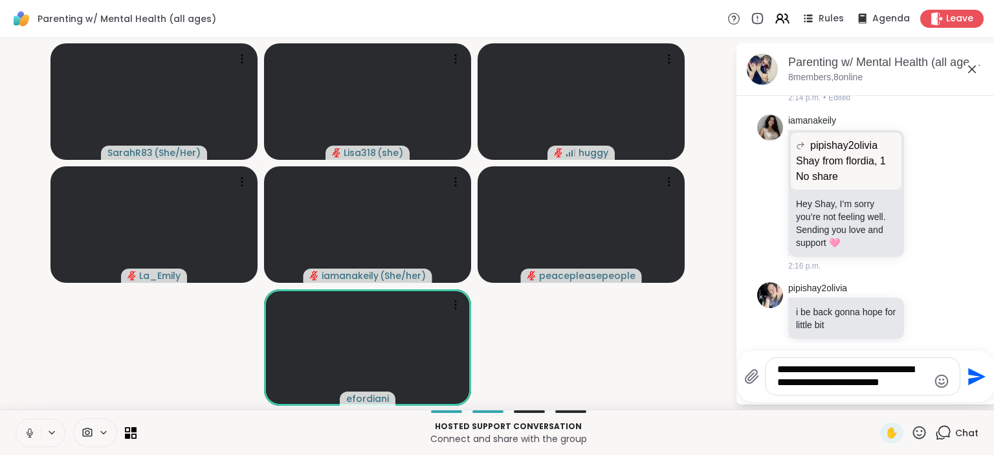
scroll to position [775, 0]
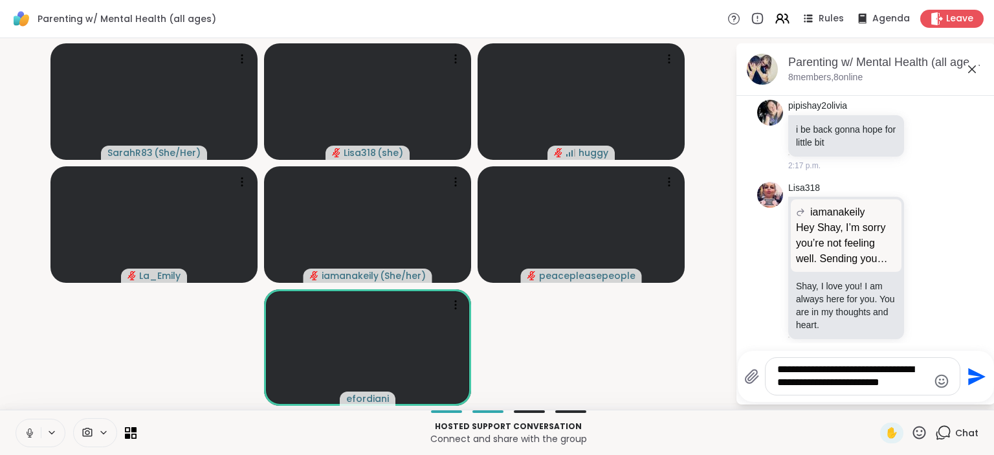
click at [866, 387] on textarea "**********" at bounding box center [852, 376] width 151 height 27
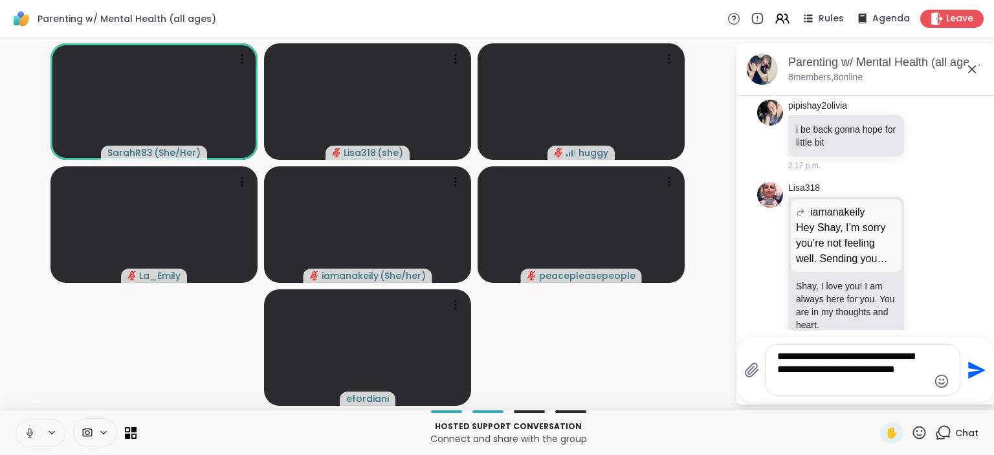
type textarea "**********"
click at [893, 383] on textarea "**********" at bounding box center [852, 369] width 151 height 39
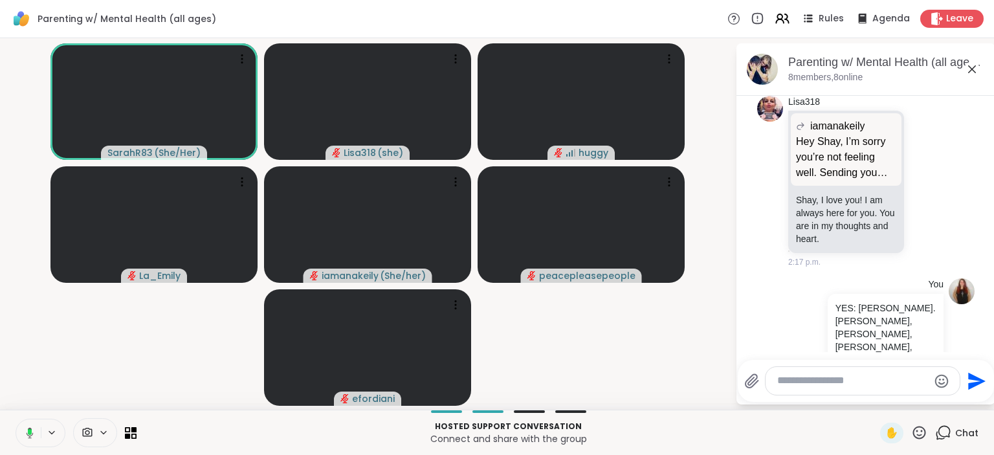
scroll to position [861, 0]
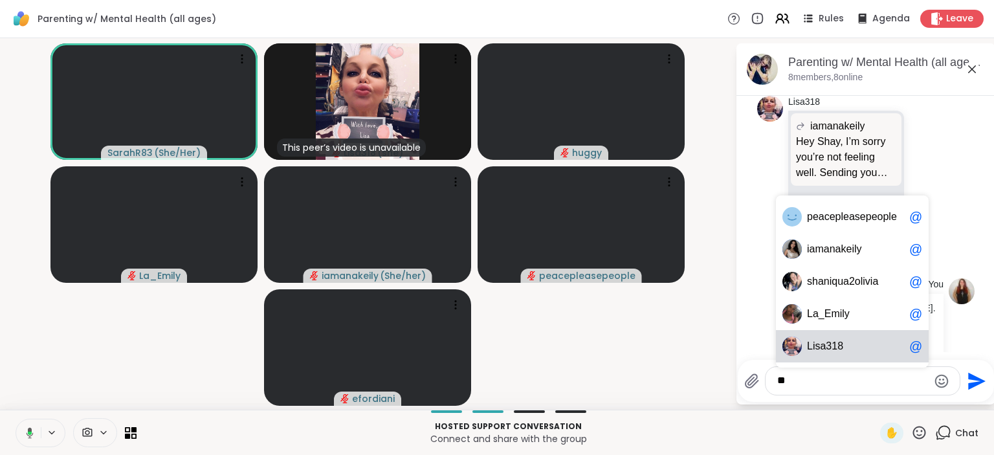
click at [833, 350] on span "isa318" at bounding box center [827, 346] width 30 height 13
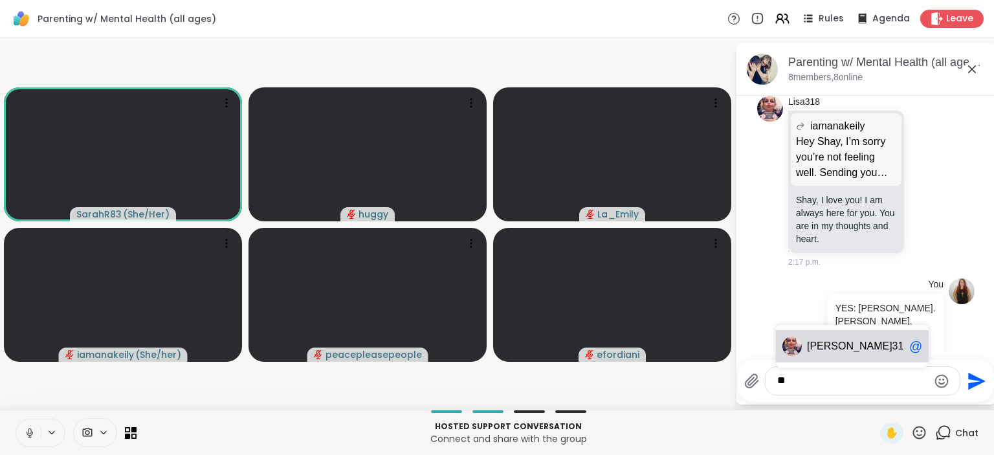
type textarea "*"
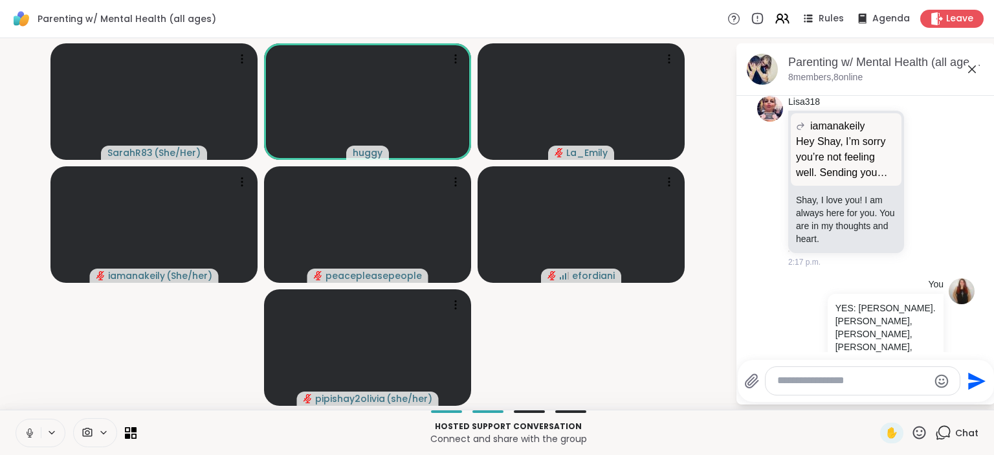
click at [694, 384] on video-player-container "SarahR83 ( She/Her ) huggy La_Emily iamanakeily ( She/her ) peacepleasepeople e…" at bounding box center [367, 223] width 719 height 361
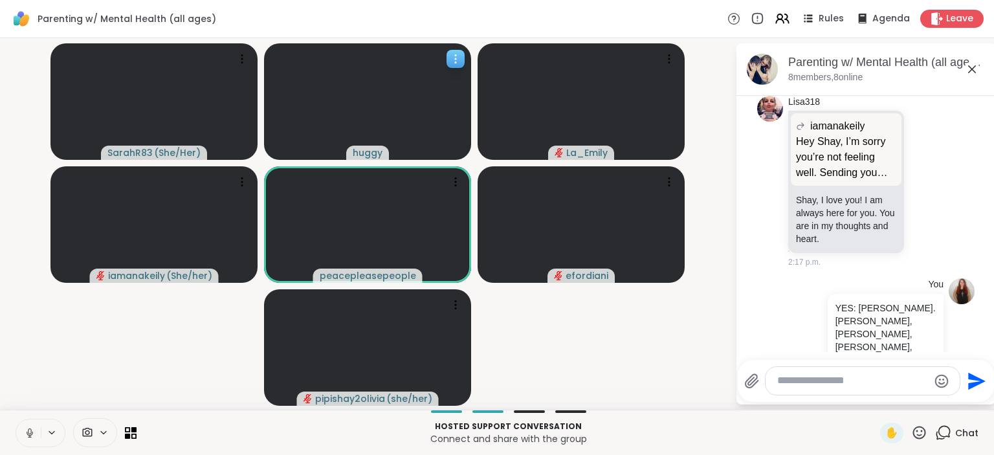
click at [456, 63] on icon at bounding box center [455, 62] width 1 height 1
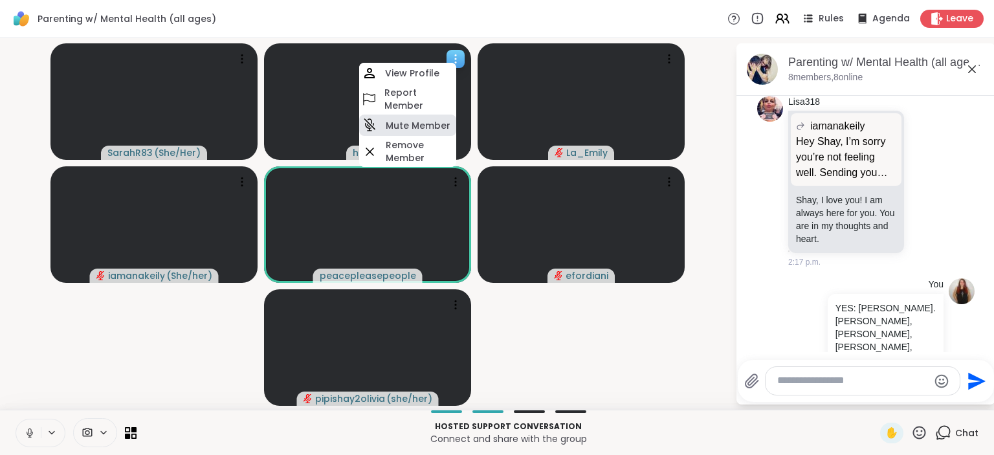
click at [443, 123] on h4 "Mute Member" at bounding box center [418, 125] width 65 height 13
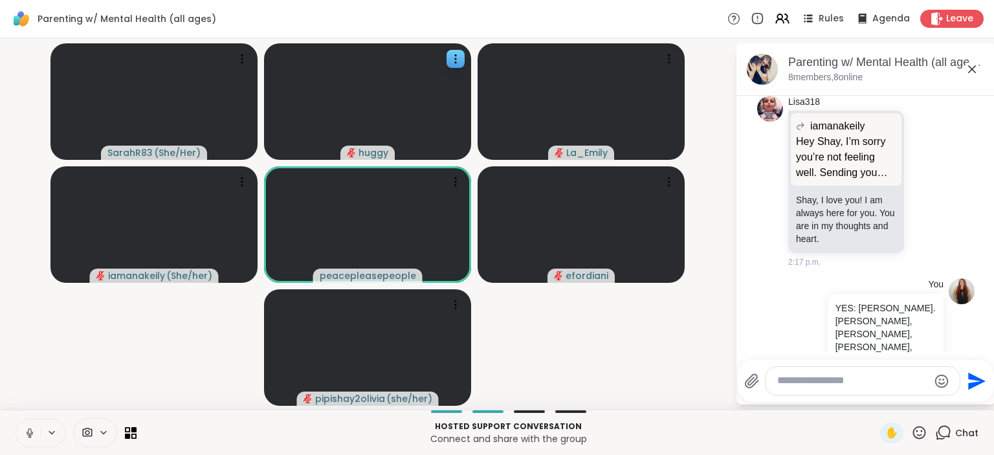
click at [653, 379] on video-player-container "SarahR83 ( She/Her ) huggy La_Emily iamanakeily ( She/her ) peacepleasepeople e…" at bounding box center [367, 223] width 719 height 361
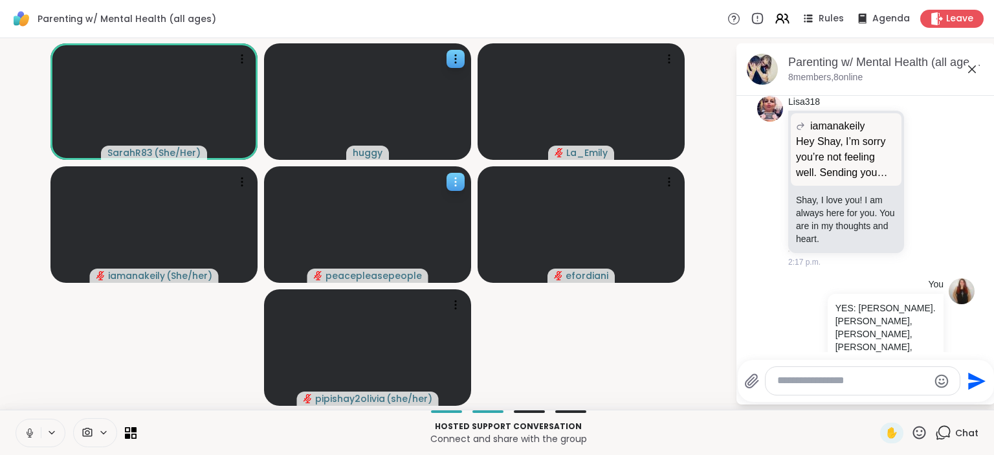
click at [454, 186] on icon at bounding box center [455, 181] width 13 height 13
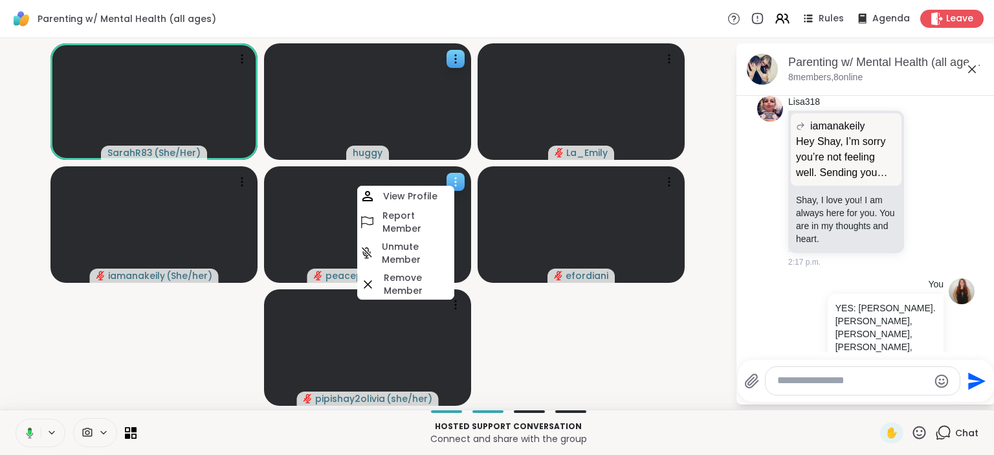
click at [454, 186] on icon at bounding box center [455, 181] width 13 height 13
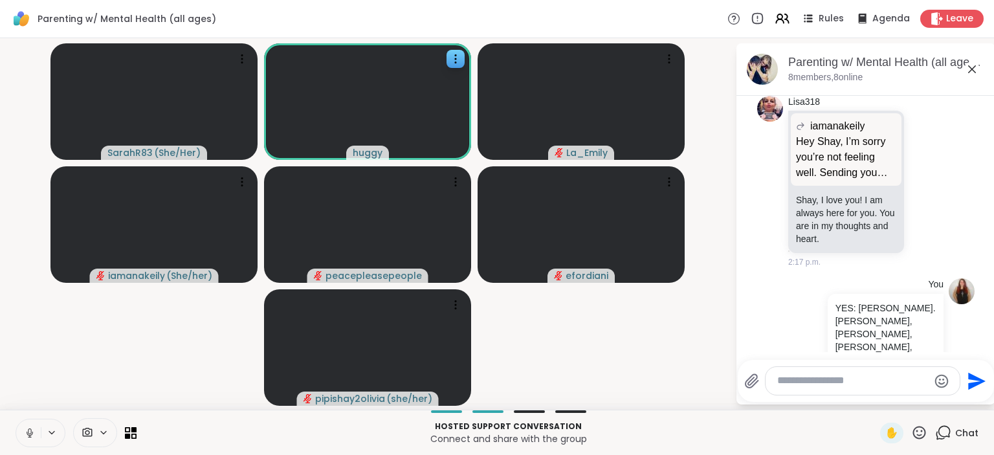
click at [530, 334] on video-player-container "SarahR83 ( She/Her ) huggy La_Emily iamanakeily ( She/her ) peacepleasepeople e…" at bounding box center [367, 223] width 719 height 361
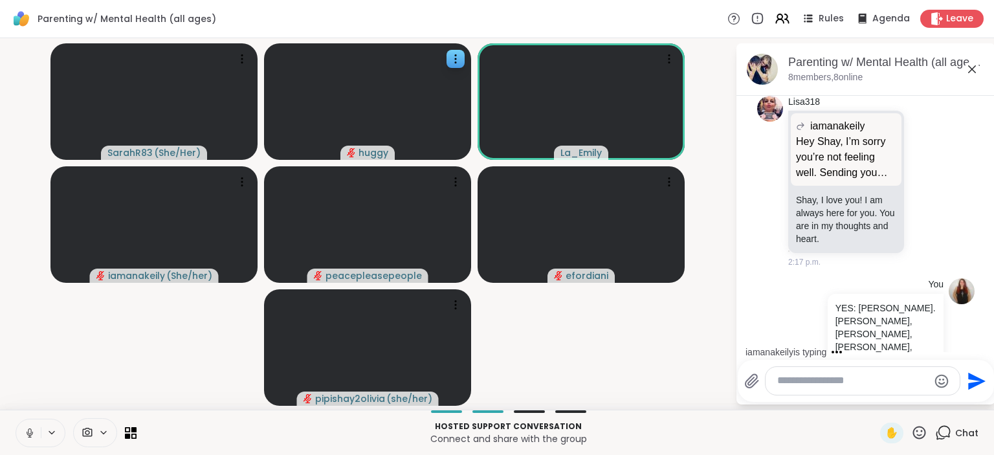
scroll to position [955, 0]
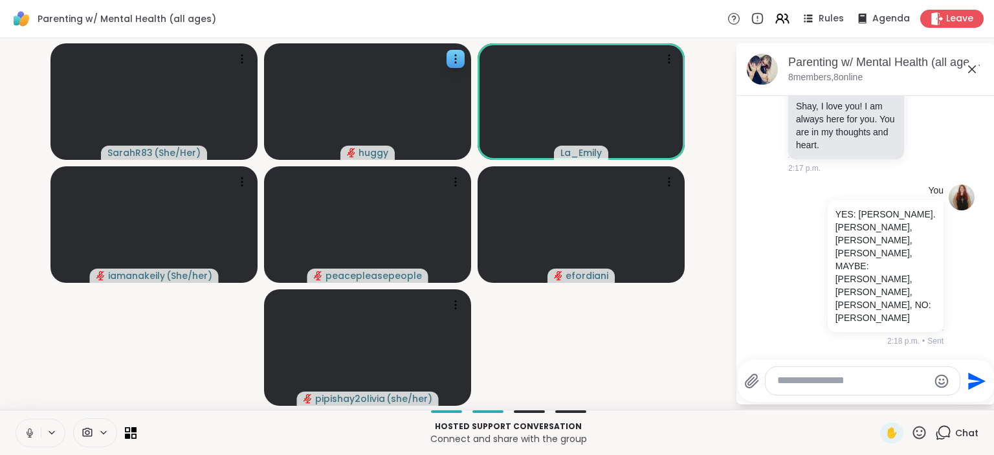
click at [931, 394] on icon at bounding box center [927, 399] width 10 height 10
click at [793, 372] on div "Select Reaction: Thumbs up" at bounding box center [795, 378] width 12 height 12
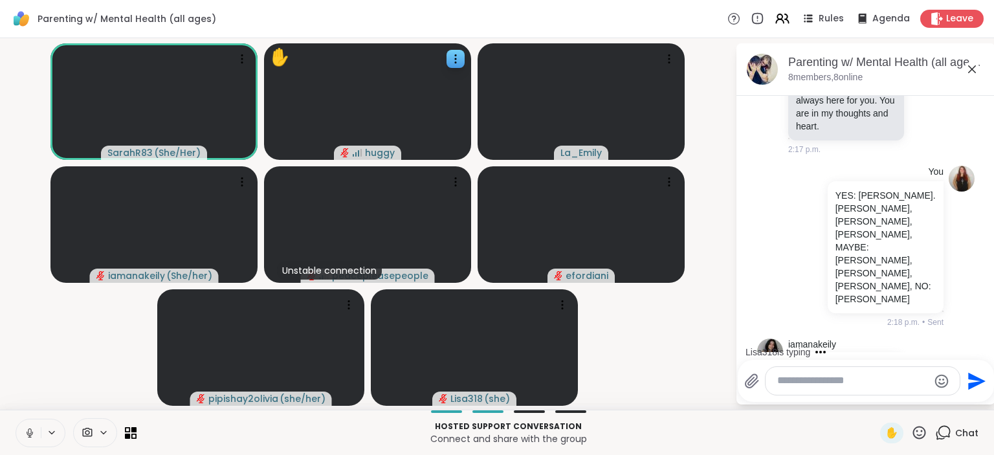
scroll to position [1056, 0]
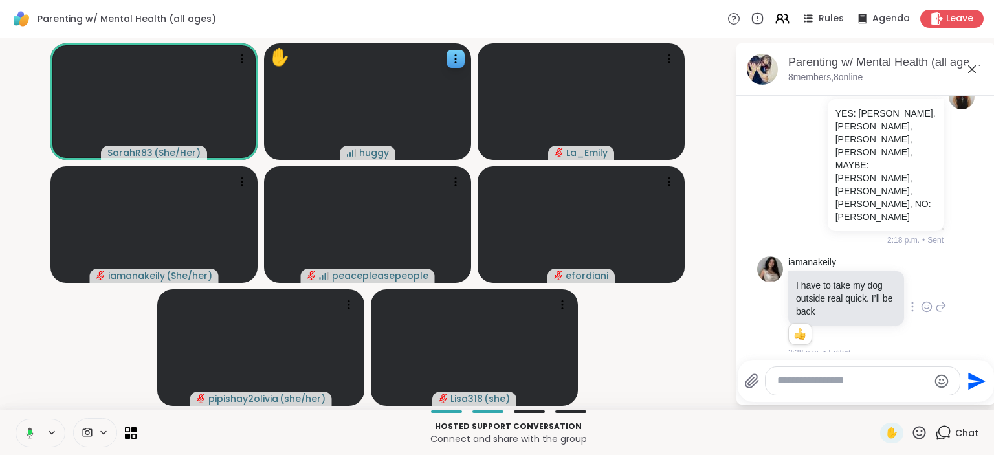
click at [944, 431] on icon at bounding box center [943, 432] width 16 height 16
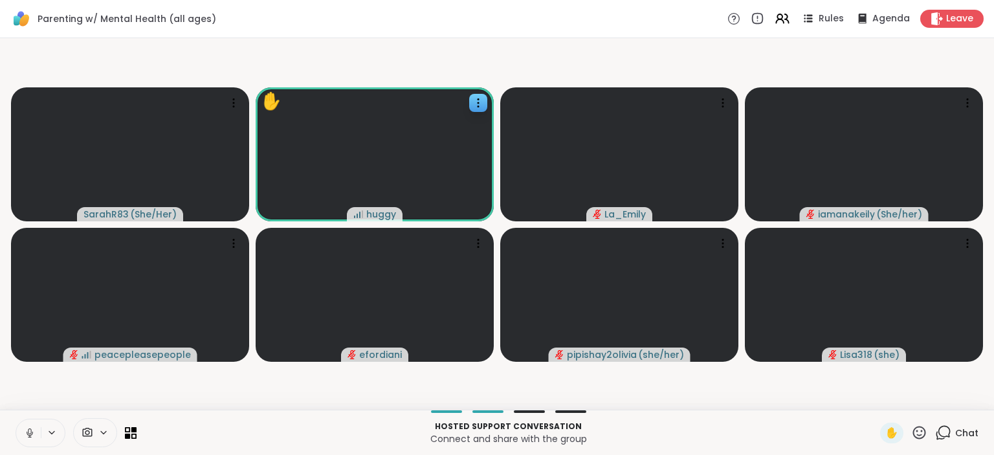
click at [944, 431] on icon at bounding box center [943, 432] width 16 height 16
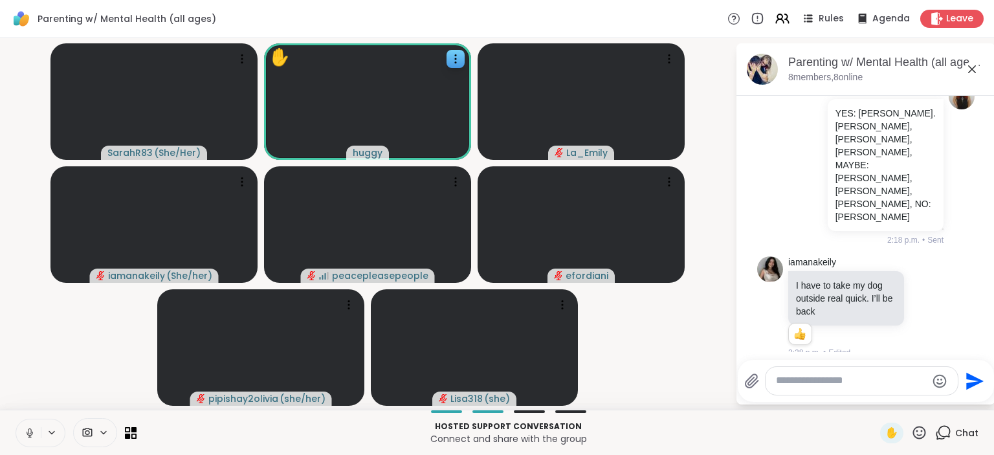
click at [30, 430] on icon at bounding box center [30, 433] width 12 height 12
click at [25, 433] on icon at bounding box center [30, 433] width 12 height 12
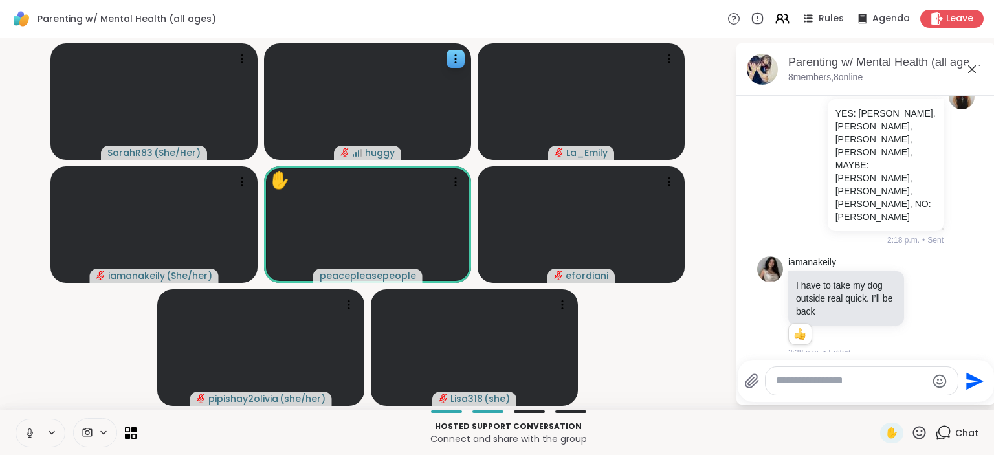
click at [30, 429] on icon at bounding box center [30, 433] width 12 height 12
click at [25, 431] on icon at bounding box center [30, 433] width 12 height 12
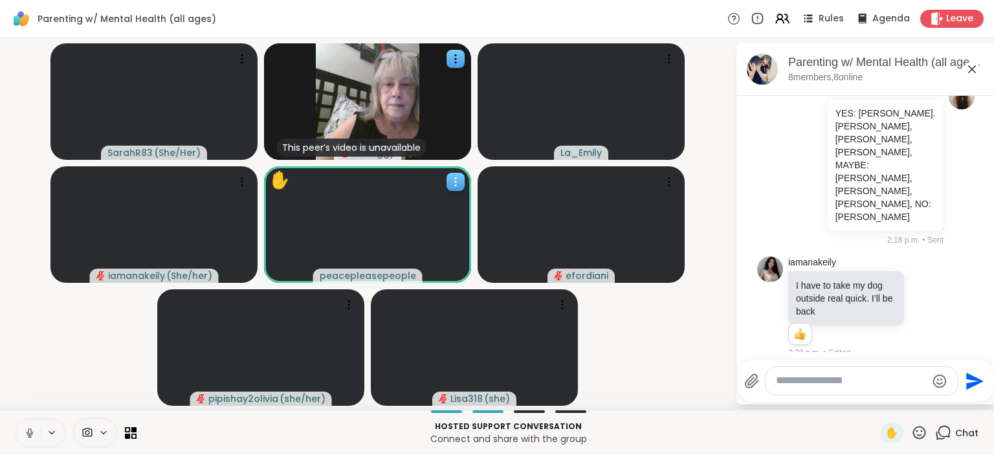
click at [449, 175] on div at bounding box center [455, 182] width 18 height 18
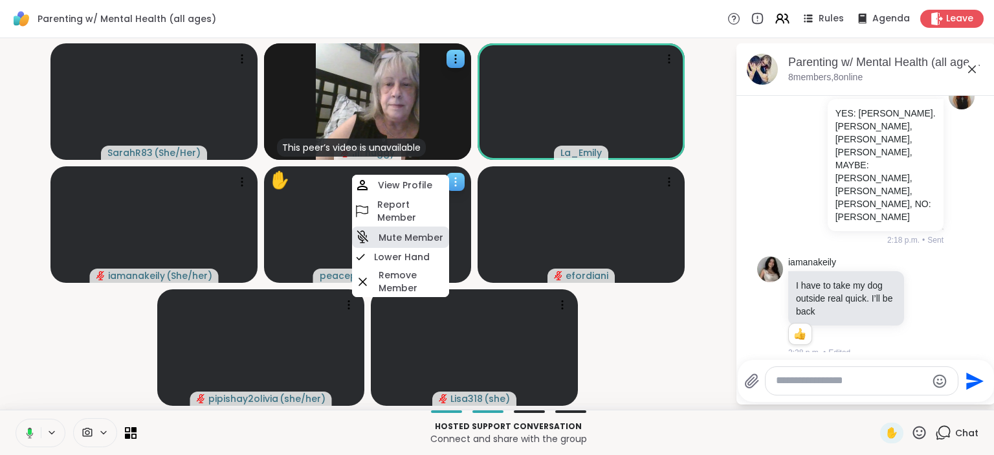
click at [425, 234] on h4 "Mute Member" at bounding box center [410, 237] width 65 height 13
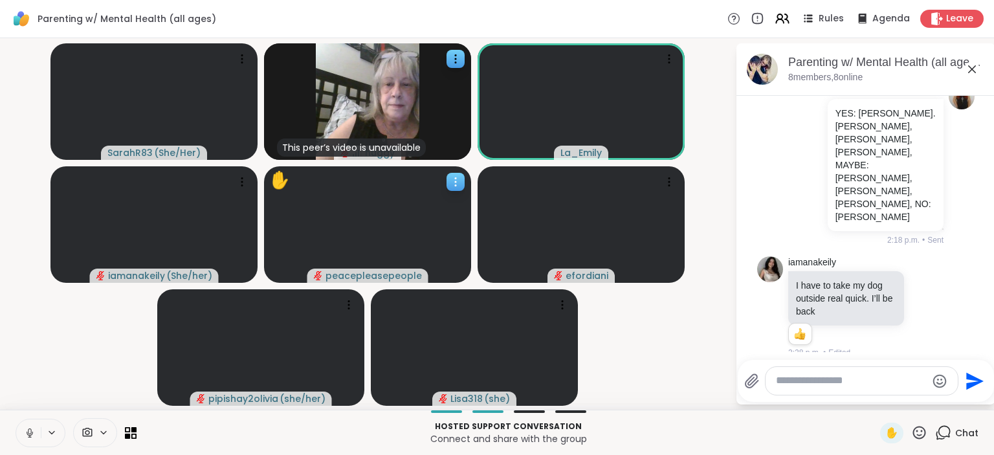
click at [454, 188] on icon at bounding box center [455, 181] width 13 height 13
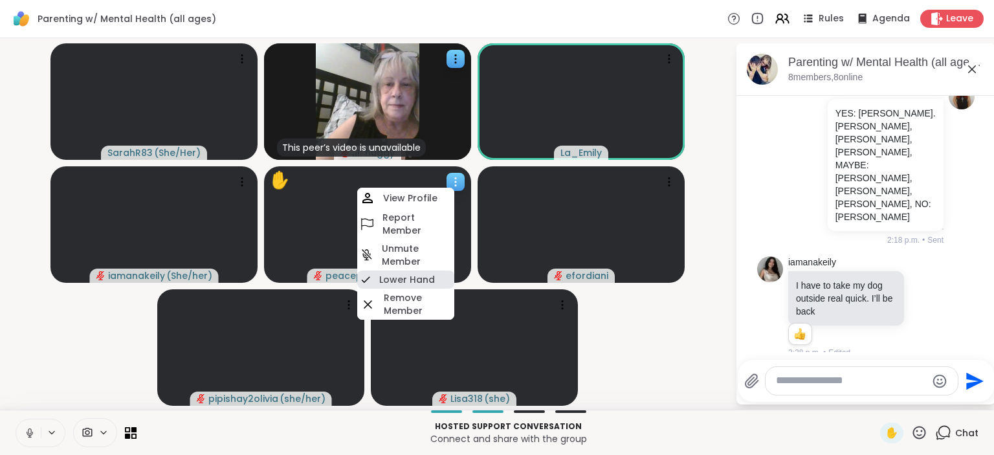
click at [427, 275] on h4 "Lower Hand" at bounding box center [407, 279] width 56 height 13
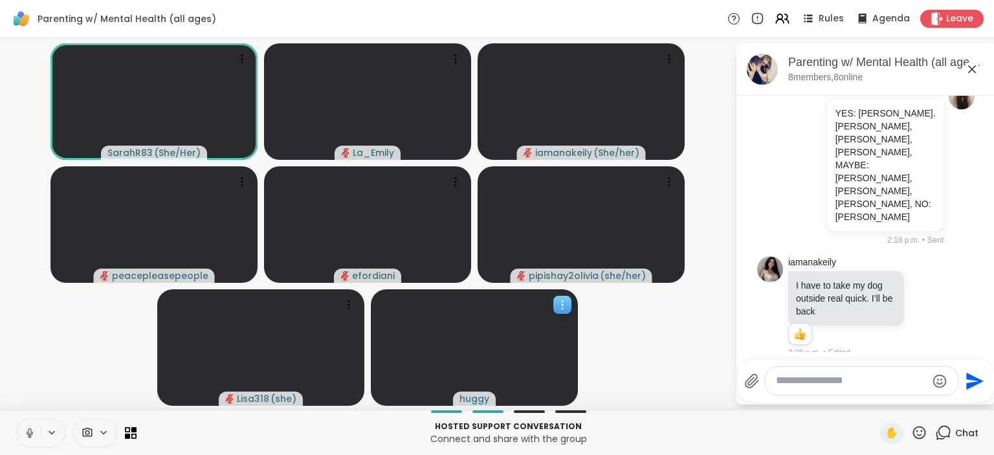
click at [563, 304] on icon at bounding box center [562, 304] width 13 height 13
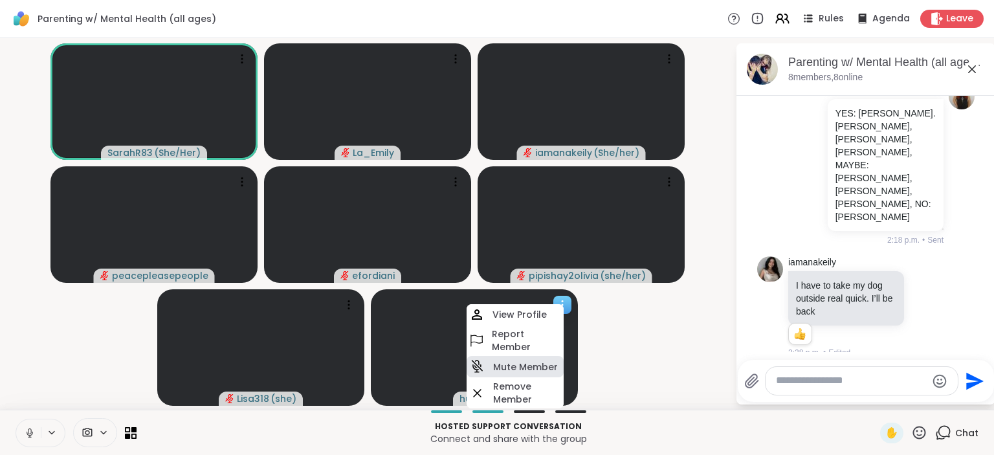
click at [541, 369] on h4 "Mute Member" at bounding box center [525, 366] width 65 height 13
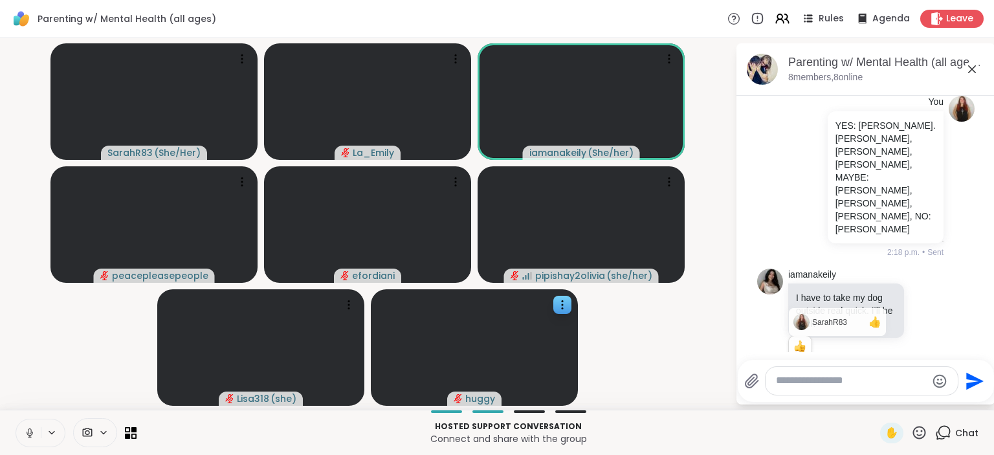
scroll to position [1041, 0]
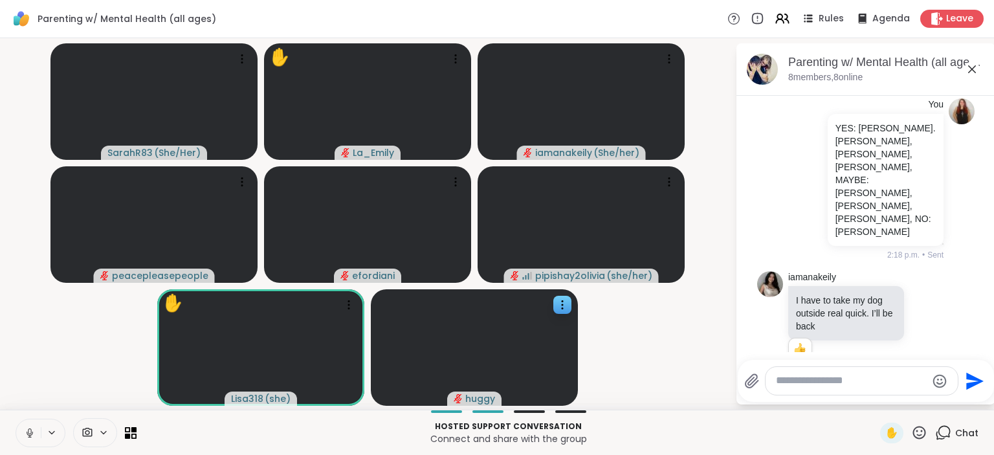
click at [27, 428] on icon at bounding box center [30, 433] width 12 height 12
drag, startPoint x: 27, startPoint y: 428, endPoint x: 33, endPoint y: 485, distance: 57.9
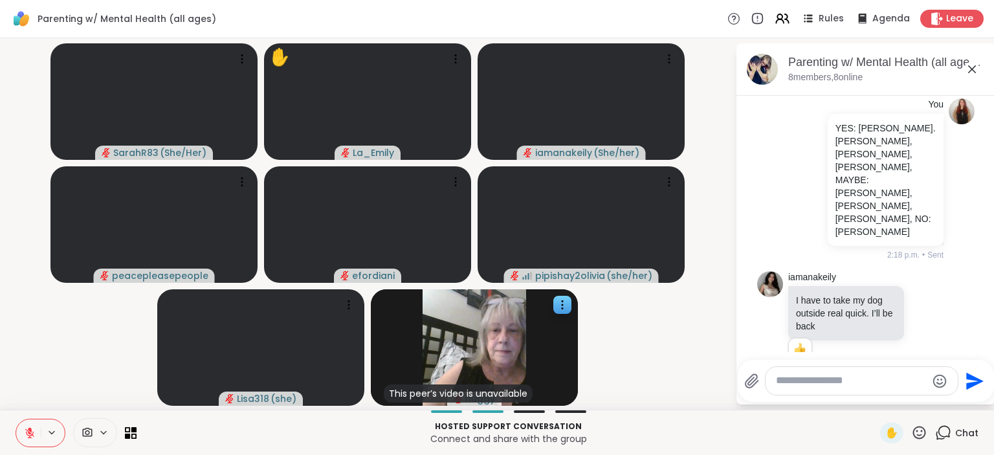
click at [25, 428] on icon at bounding box center [30, 433] width 12 height 12
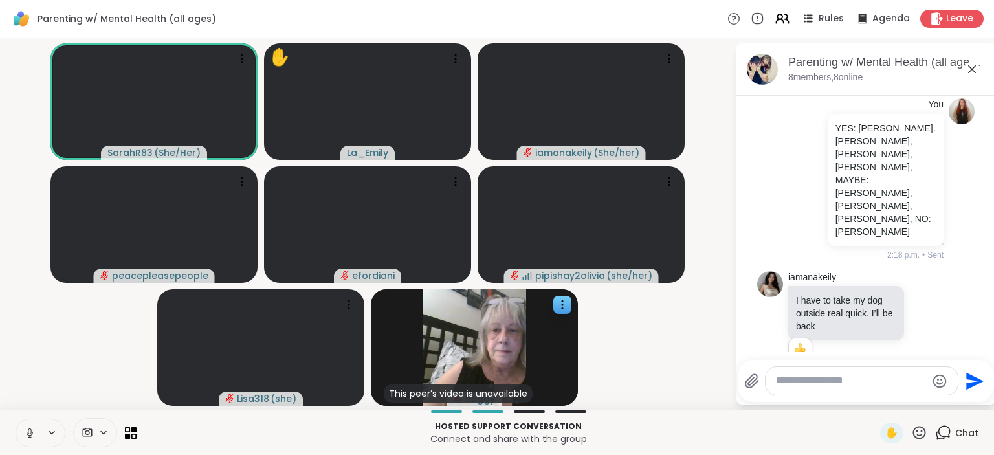
click at [30, 420] on button at bounding box center [28, 432] width 25 height 27
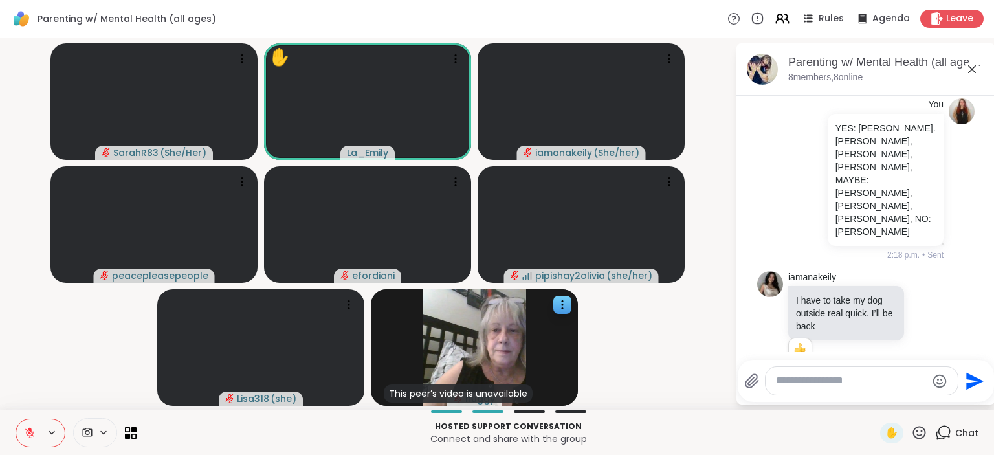
scroll to position [2008, 0]
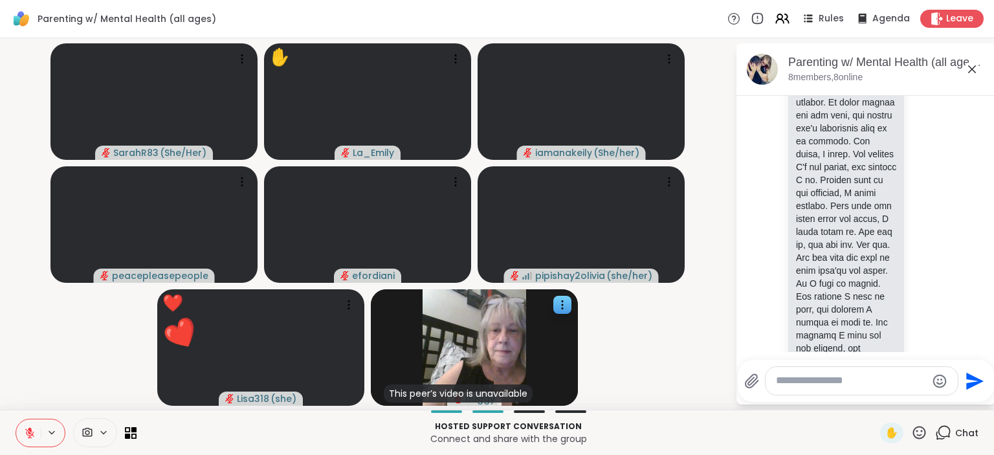
click at [27, 439] on icon at bounding box center [30, 433] width 12 height 12
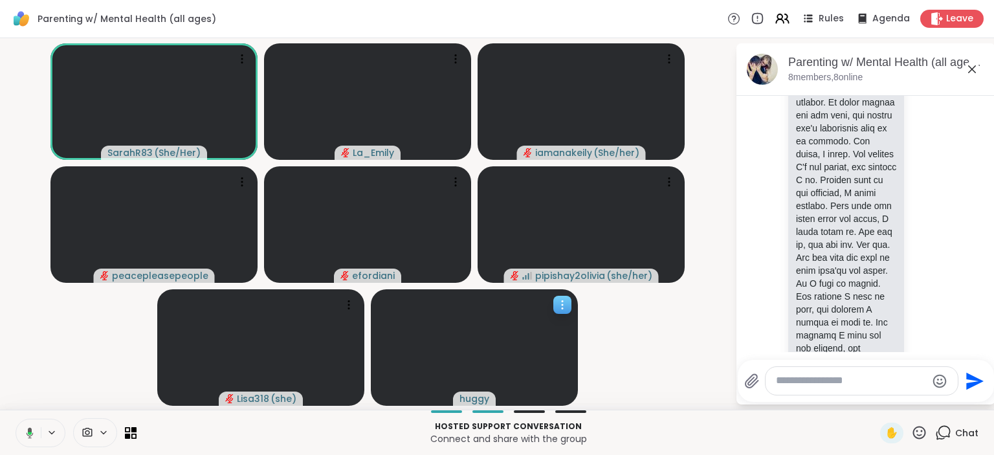
click at [561, 303] on icon at bounding box center [562, 304] width 13 height 13
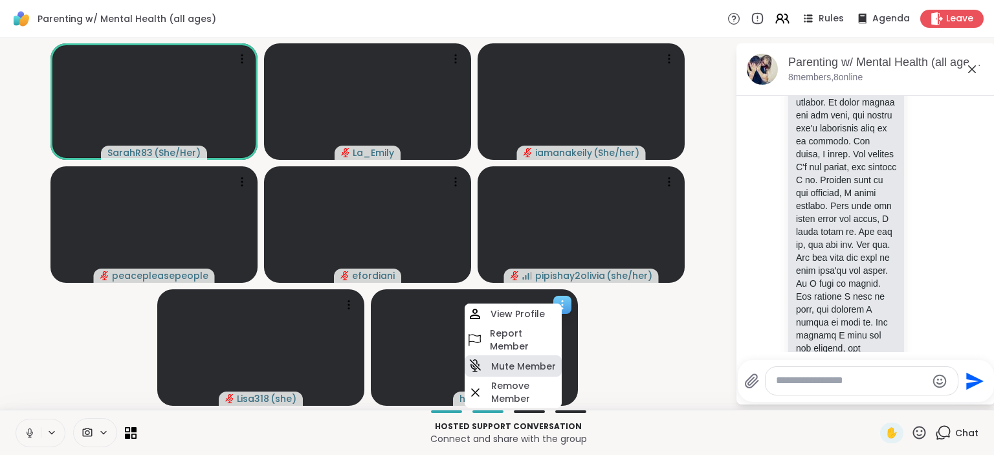
click at [527, 370] on h4 "Mute Member" at bounding box center [523, 366] width 65 height 13
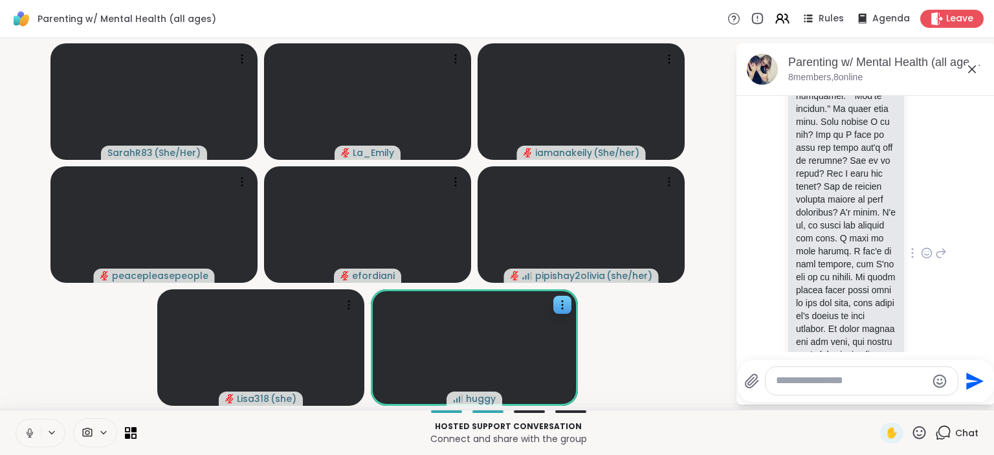
scroll to position [1785, 0]
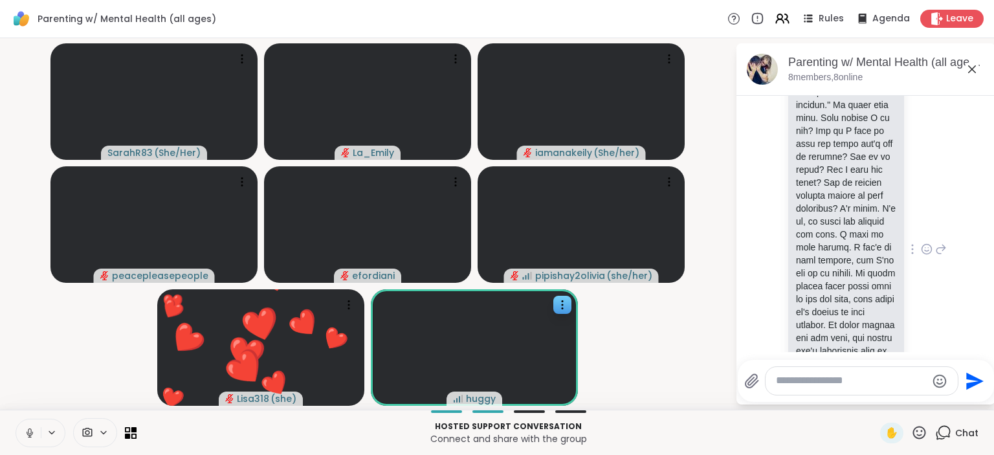
click at [928, 241] on div at bounding box center [926, 249] width 12 height 16
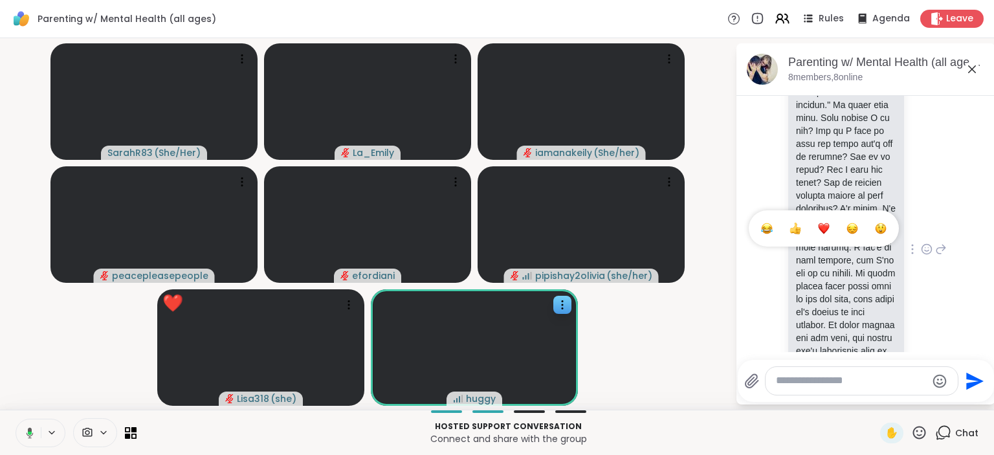
click at [819, 223] on div "Select Reaction: Heart" at bounding box center [824, 229] width 12 height 12
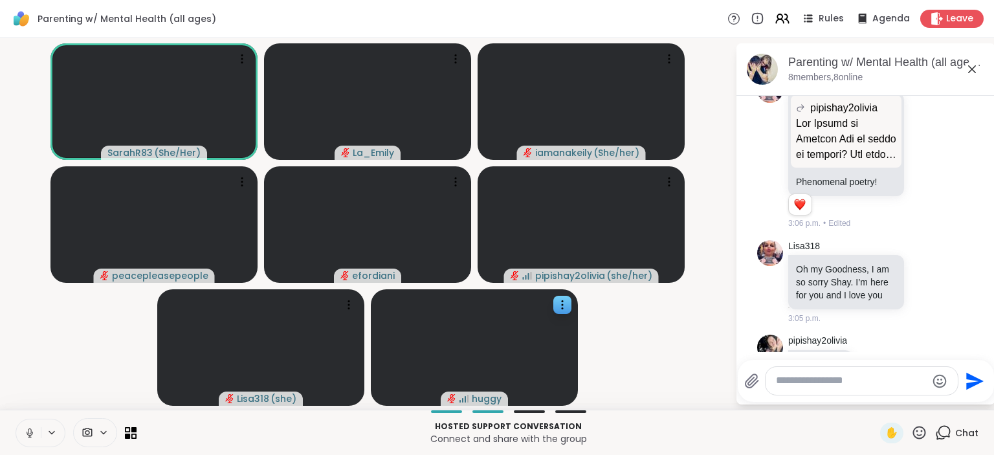
scroll to position [2558, 0]
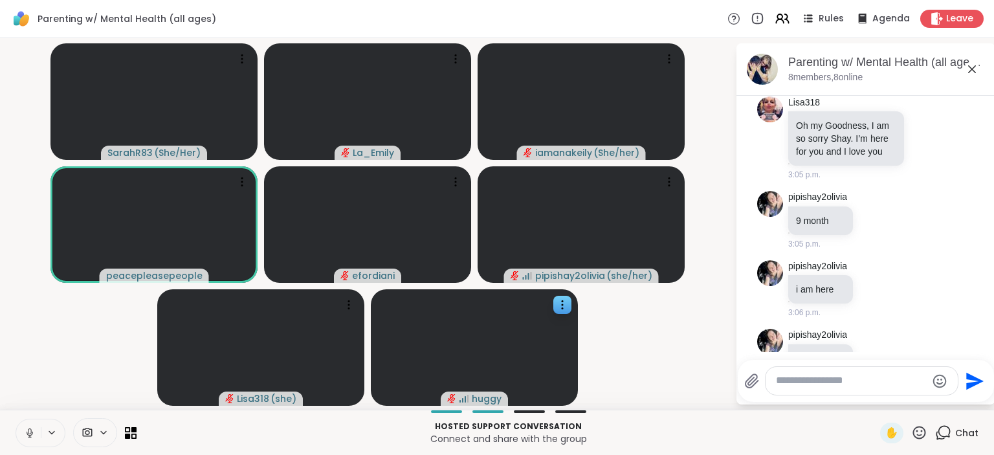
click at [30, 431] on icon at bounding box center [30, 433] width 12 height 12
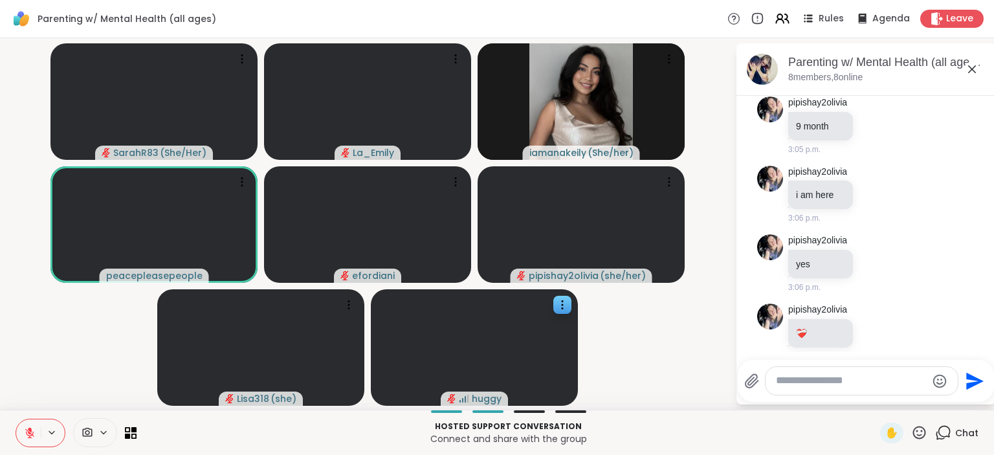
click at [924, 408] on icon at bounding box center [926, 414] width 12 height 13
click at [818, 380] on button "Select Reaction: Heart" at bounding box center [824, 393] width 26 height 26
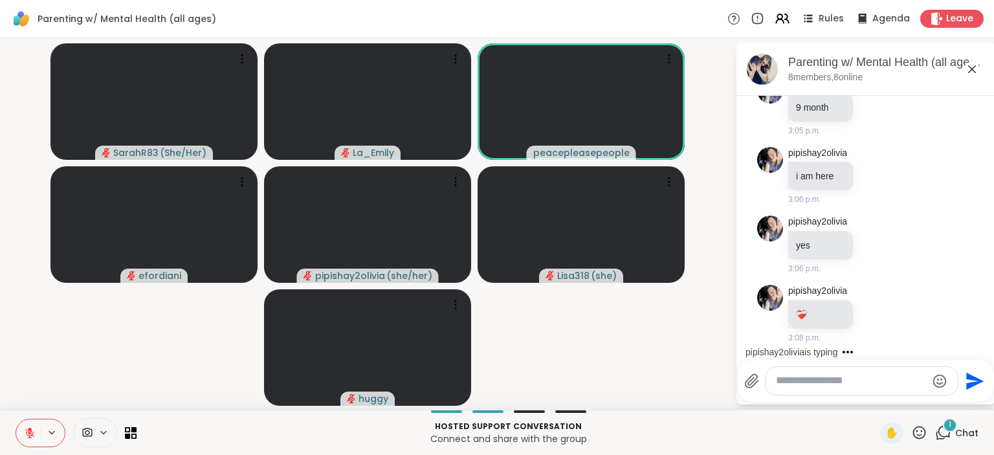
scroll to position [2753, 0]
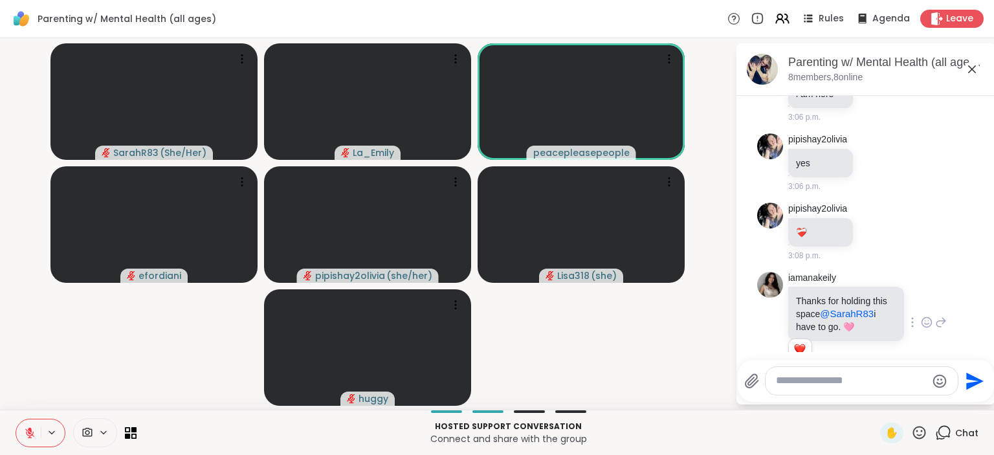
click at [930, 413] on icon at bounding box center [926, 419] width 12 height 13
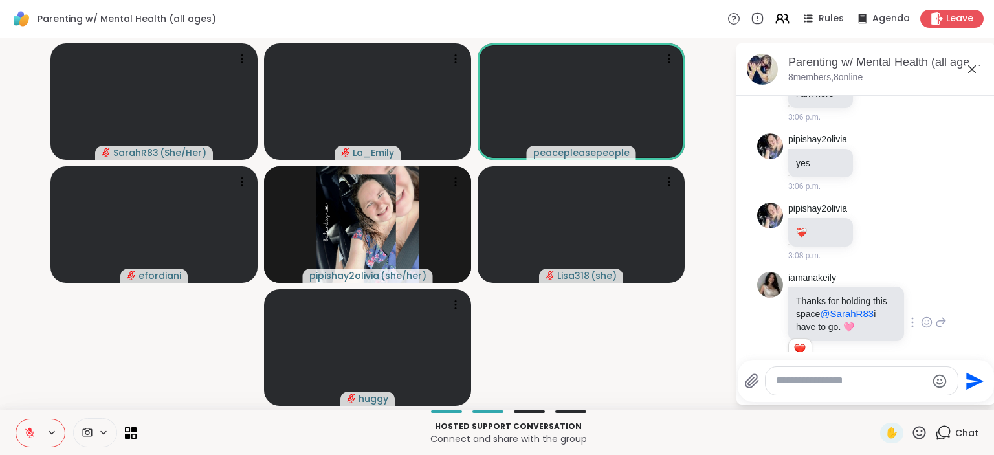
click at [801, 393] on div "Select Reaction: Thumbs up" at bounding box center [795, 399] width 12 height 12
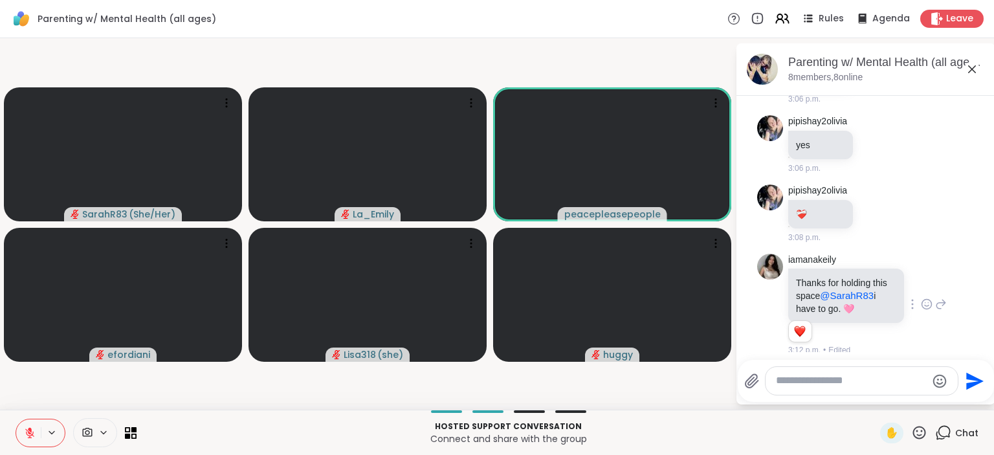
click at [921, 430] on icon at bounding box center [919, 432] width 16 height 16
click at [876, 406] on span "❤️" at bounding box center [881, 399] width 13 height 16
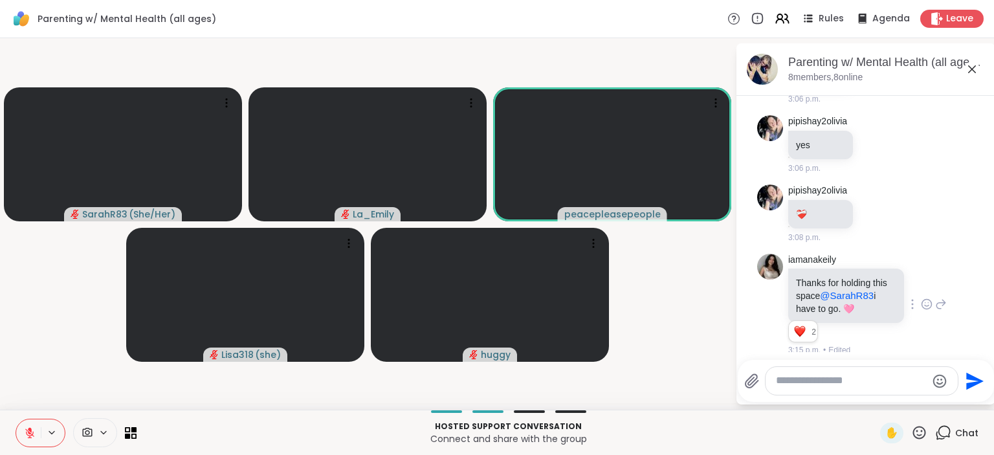
click at [805, 384] on textarea "Type your message" at bounding box center [851, 381] width 151 height 14
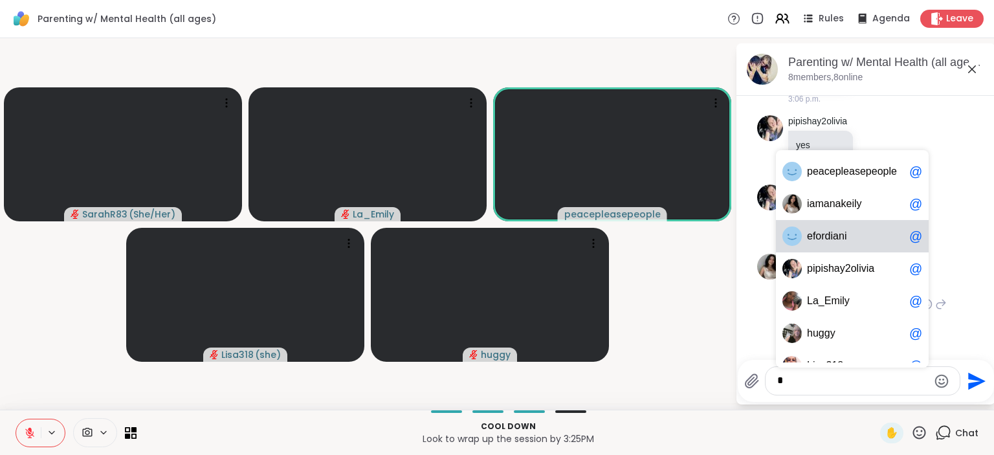
click at [802, 250] on div "e f o r d i a n i @" at bounding box center [852, 236] width 153 height 32
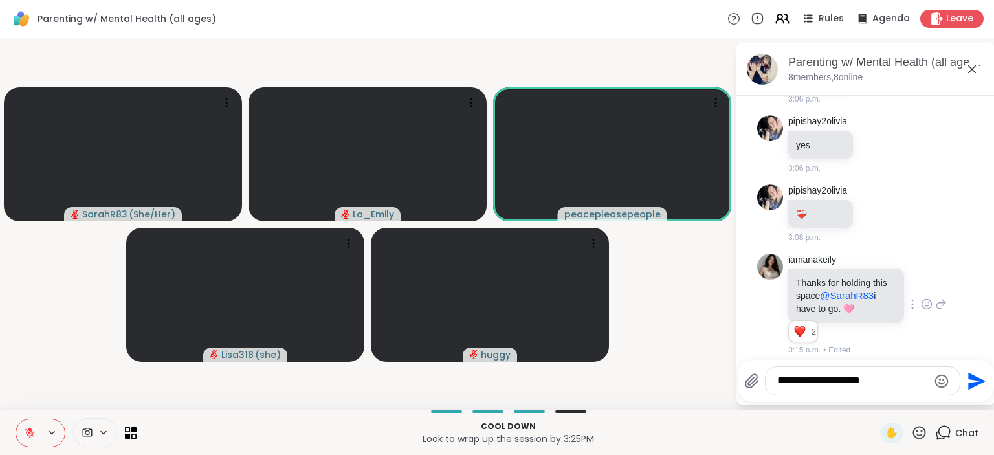
type textarea "**********"
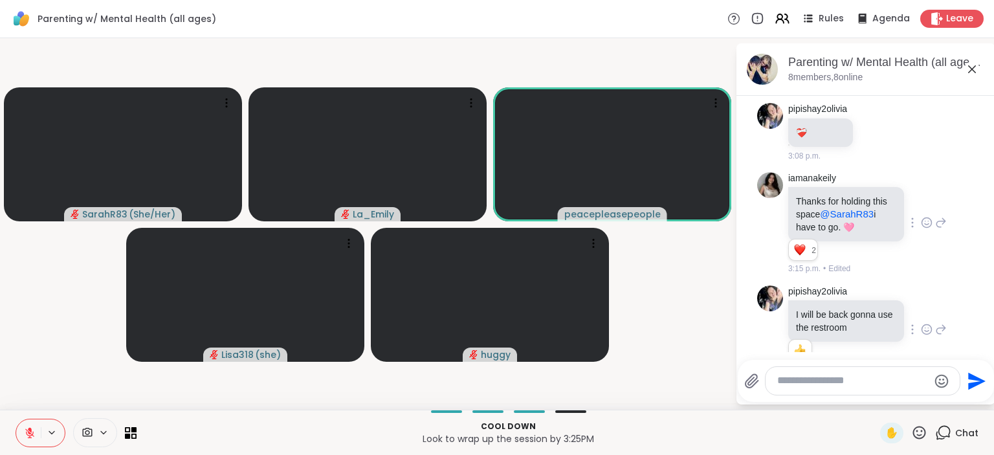
click at [32, 431] on icon at bounding box center [30, 433] width 12 height 12
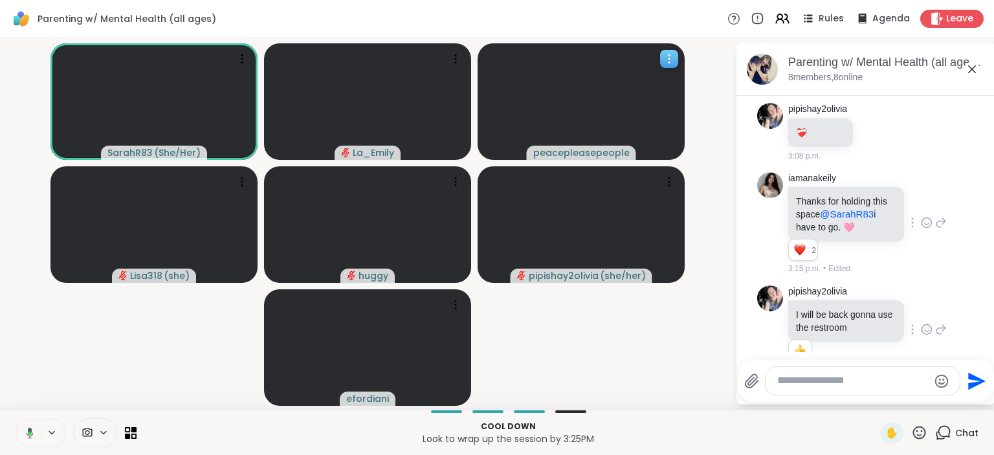
click at [671, 58] on icon at bounding box center [668, 58] width 13 height 13
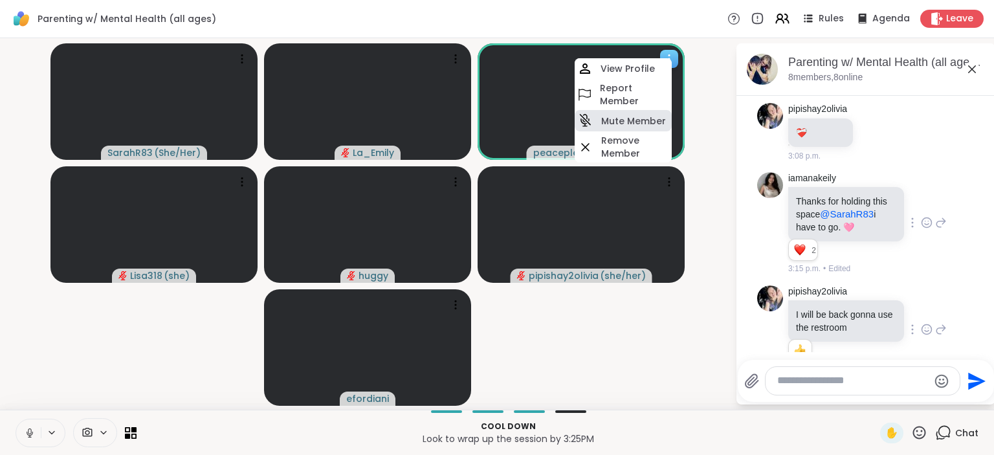
click at [629, 118] on h4 "Mute Member" at bounding box center [633, 120] width 65 height 13
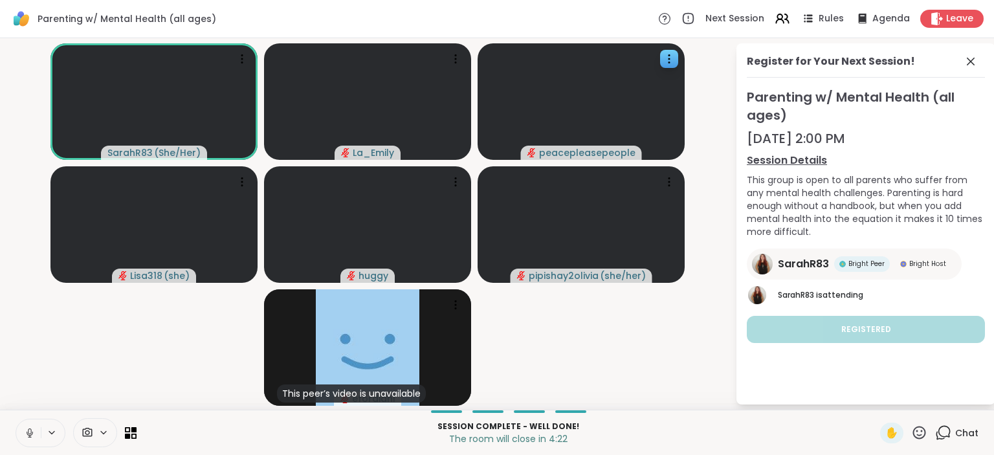
drag, startPoint x: 568, startPoint y: 366, endPoint x: 529, endPoint y: 341, distance: 46.3
click at [529, 341] on video-player-container "SarahR83 ( She/Her ) La_Emily peacepleasepeople Lisa318 ( she ) huggy pipishay2…" at bounding box center [367, 223] width 719 height 361
click at [970, 61] on icon at bounding box center [970, 62] width 8 height 8
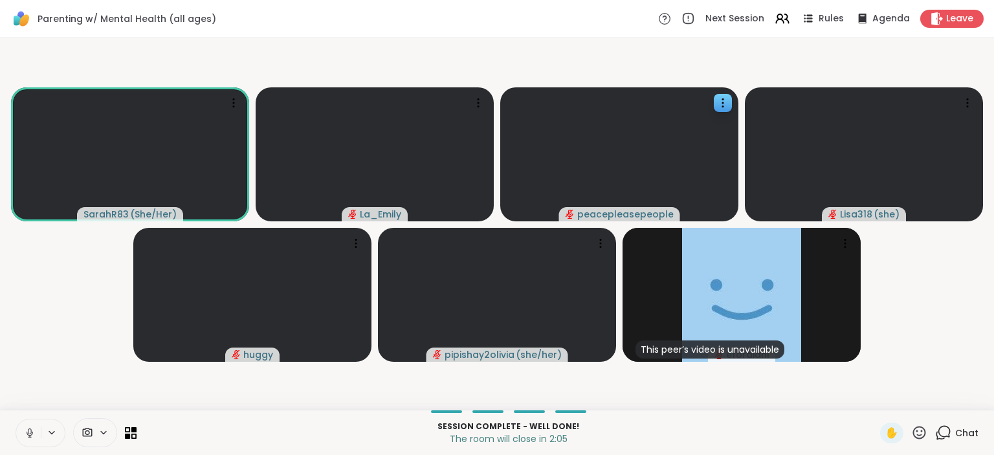
click at [947, 439] on icon at bounding box center [943, 432] width 16 height 16
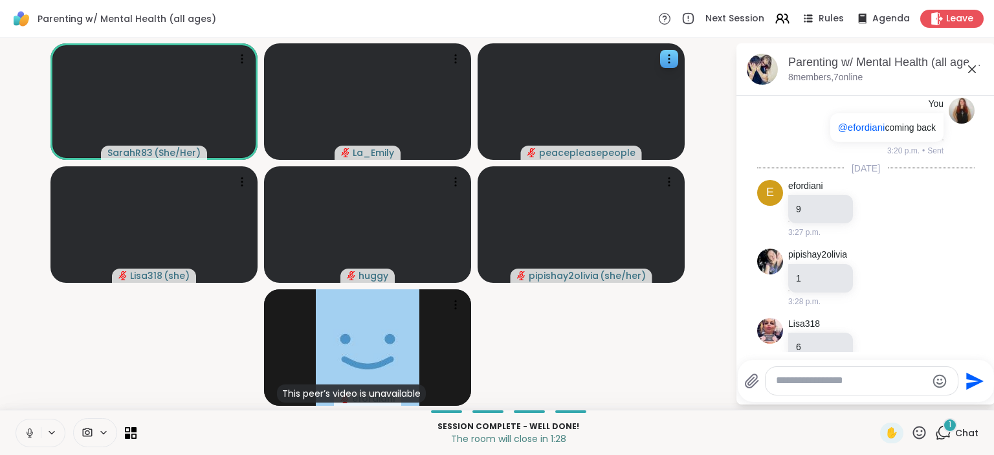
scroll to position [3196, 0]
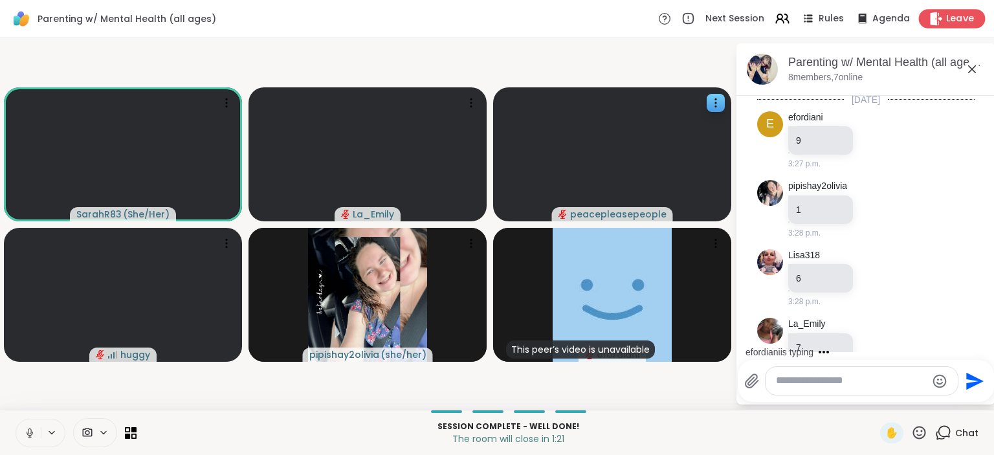
click at [953, 17] on span "Leave" at bounding box center [960, 19] width 28 height 14
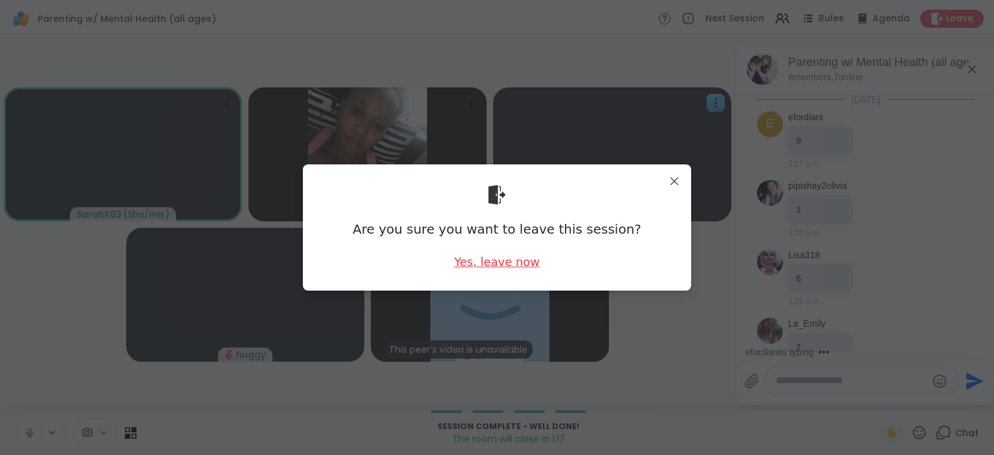
click at [481, 260] on div "Yes, leave now" at bounding box center [496, 262] width 85 height 16
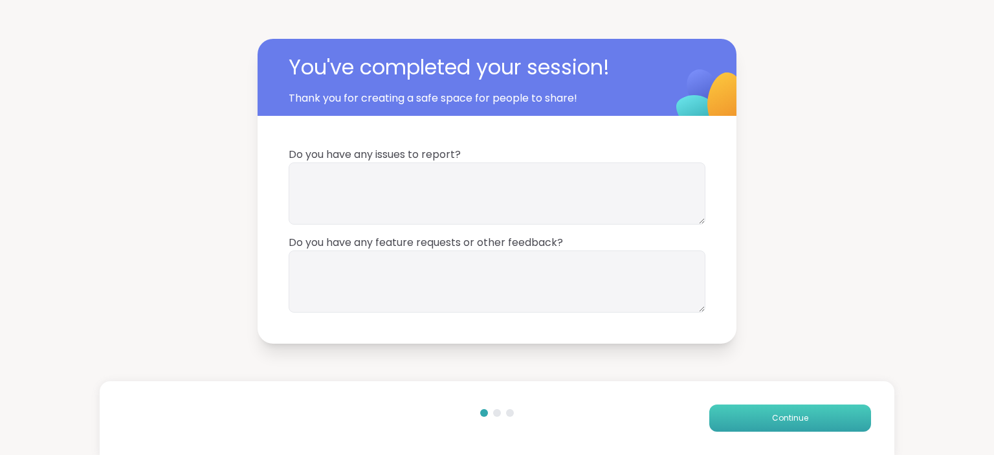
click at [772, 420] on button "Continue" at bounding box center [790, 417] width 162 height 27
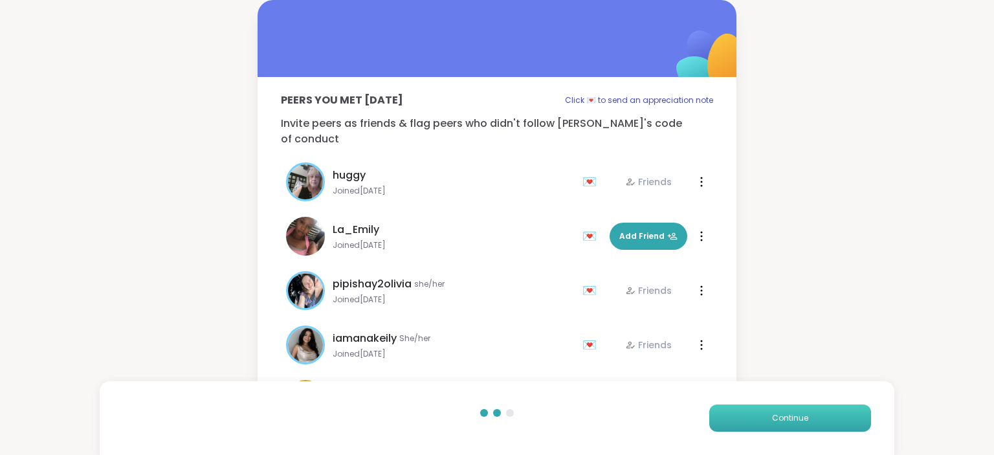
click at [772, 420] on button "Continue" at bounding box center [790, 417] width 162 height 27
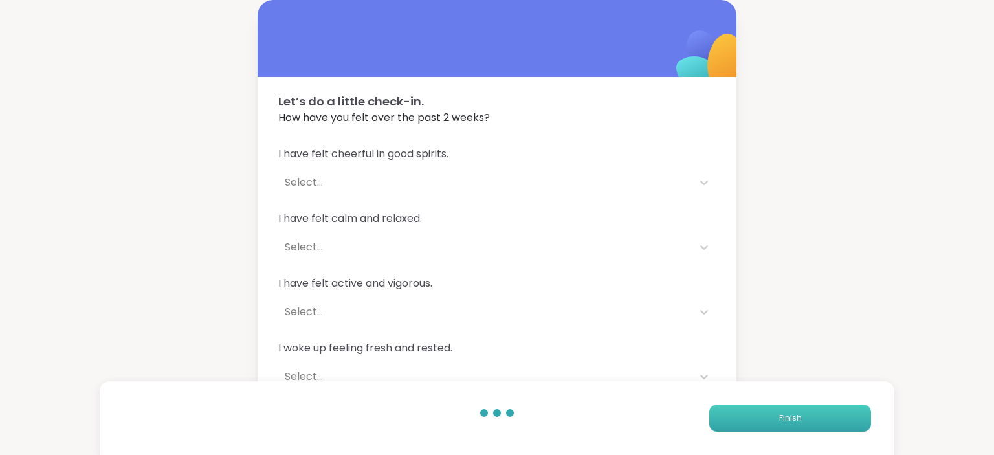
click at [772, 420] on button "Finish" at bounding box center [790, 417] width 162 height 27
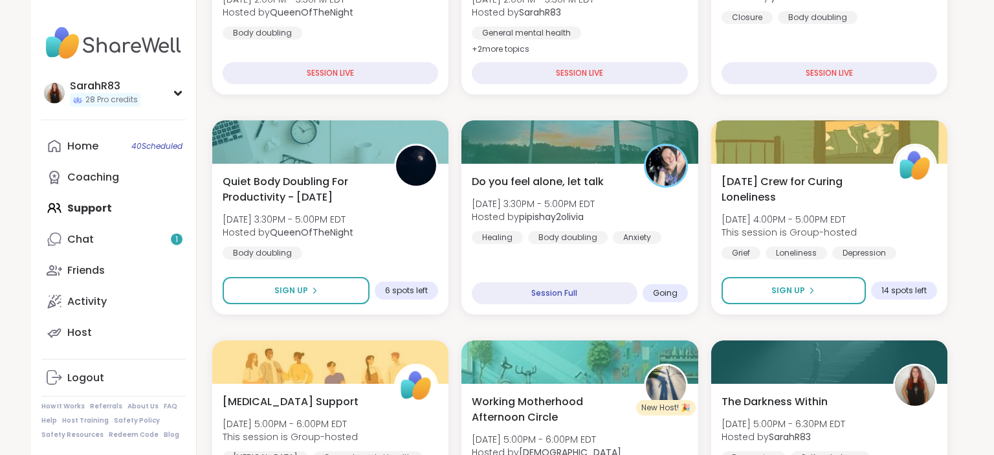
scroll to position [376, 0]
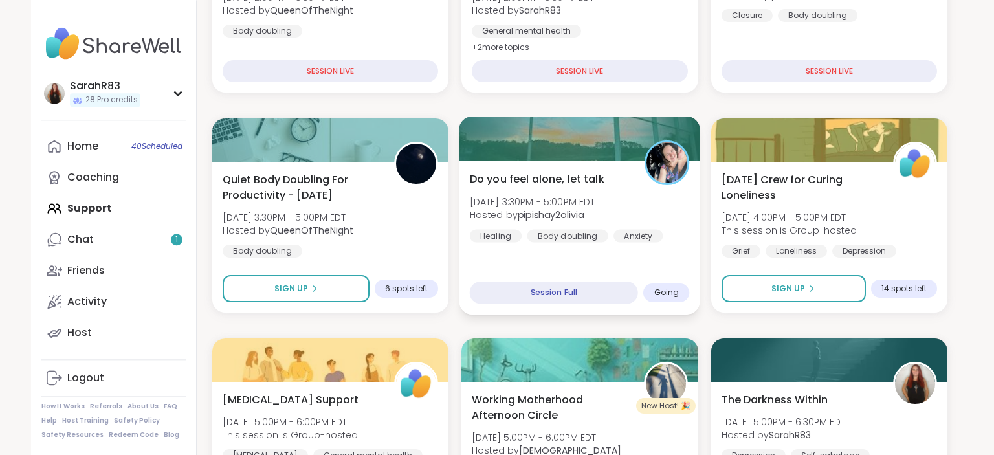
click at [495, 297] on div "Session Full" at bounding box center [554, 292] width 168 height 23
click at [523, 263] on div "Do you feel alone, let talk Fri, Sep 12 | 3:30PM - 5:00PM EDT Hosted by pipisha…" at bounding box center [579, 237] width 241 height 154
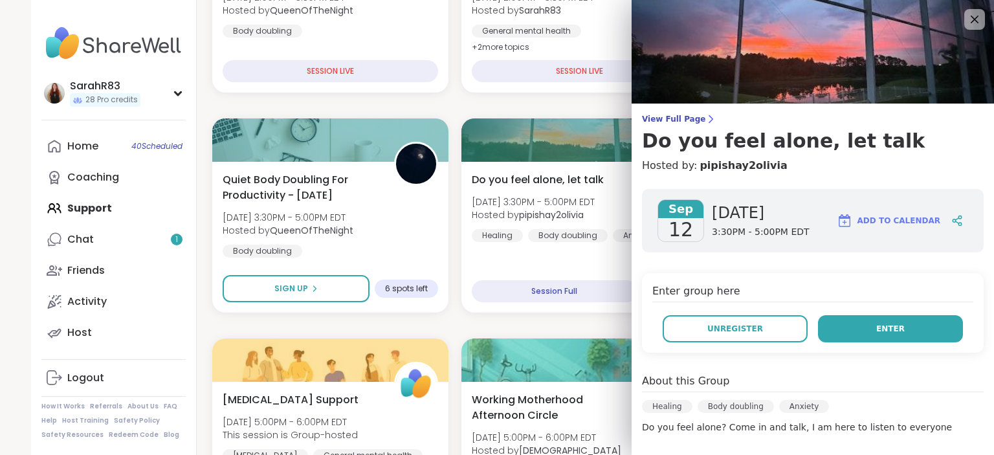
click at [845, 336] on button "Enter" at bounding box center [890, 328] width 145 height 27
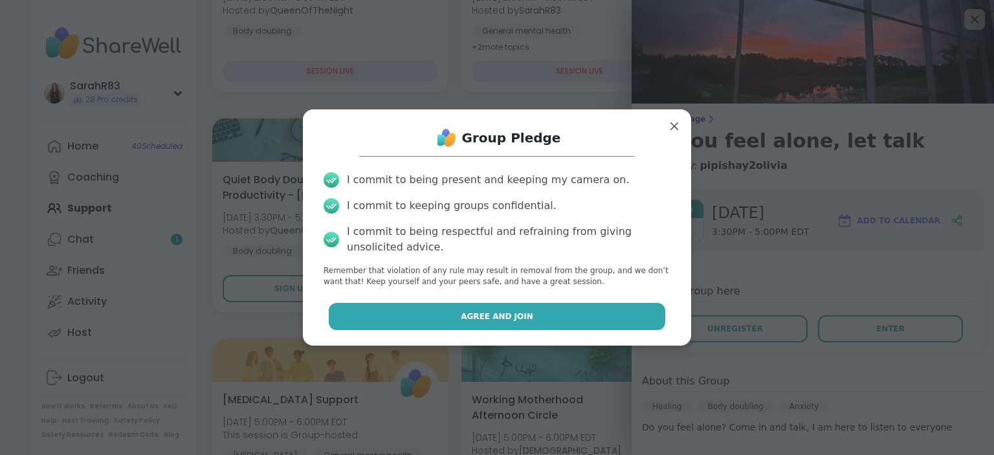
click at [643, 320] on button "Agree and Join" at bounding box center [497, 316] width 337 height 27
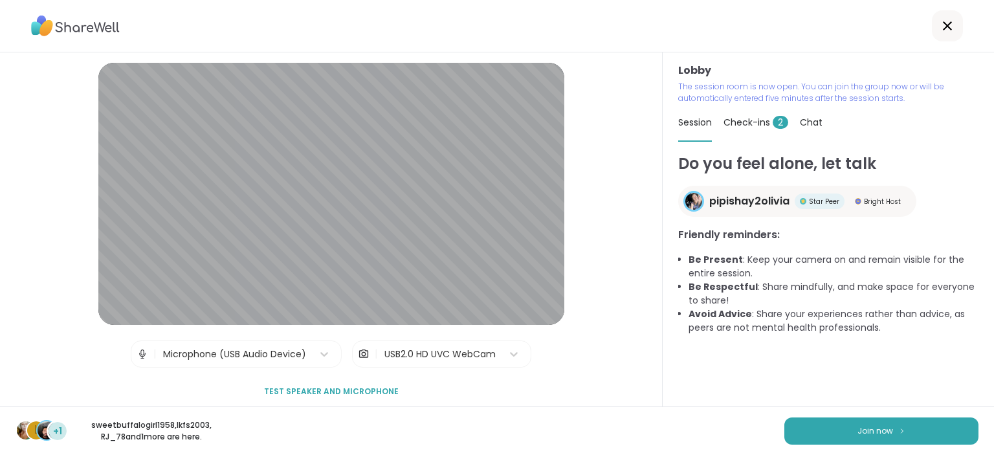
click at [946, 436] on button "Join now" at bounding box center [881, 430] width 194 height 27
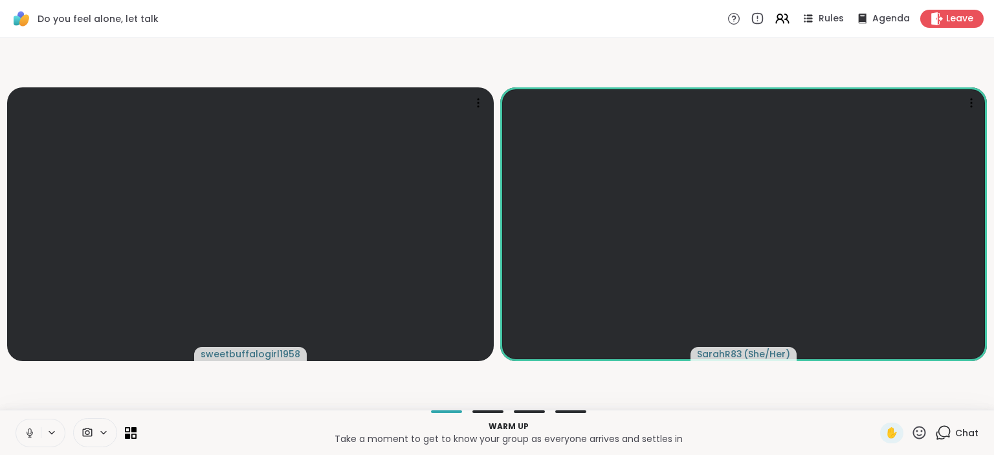
click at [23, 431] on button at bounding box center [28, 432] width 25 height 27
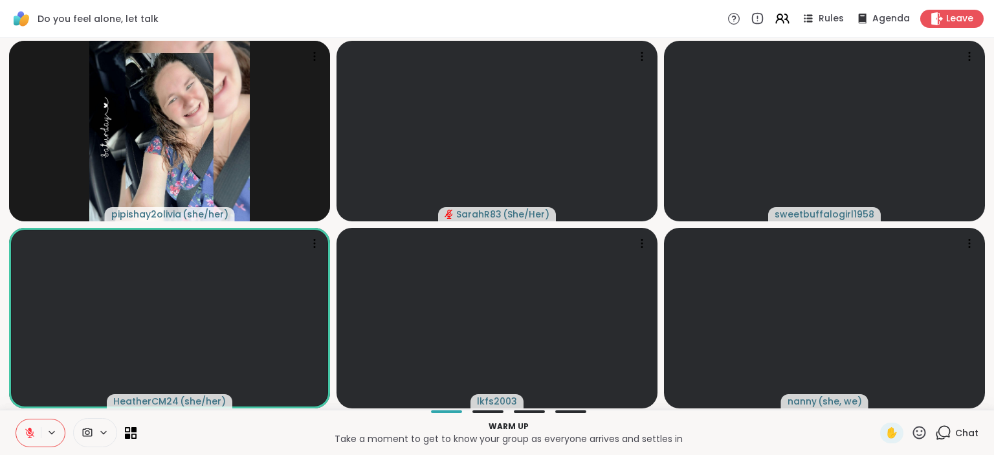
click at [38, 429] on button at bounding box center [28, 432] width 25 height 27
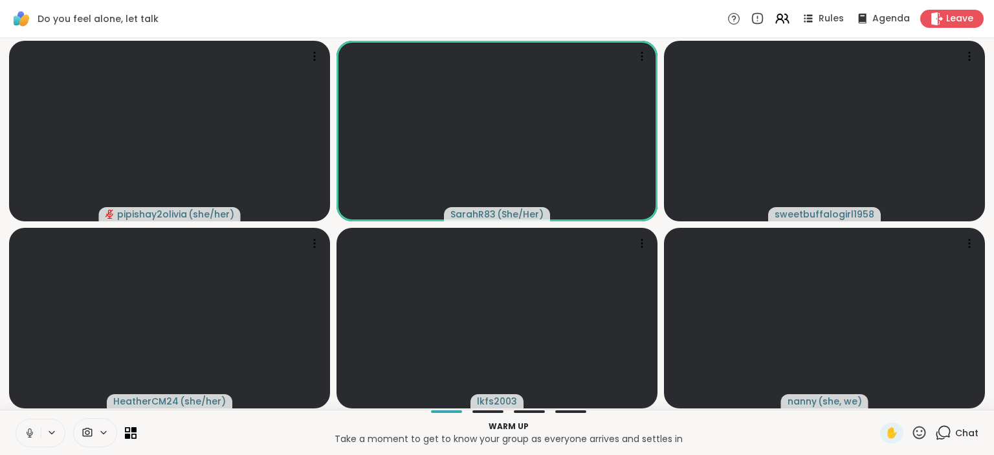
click at [28, 433] on icon at bounding box center [30, 433] width 12 height 12
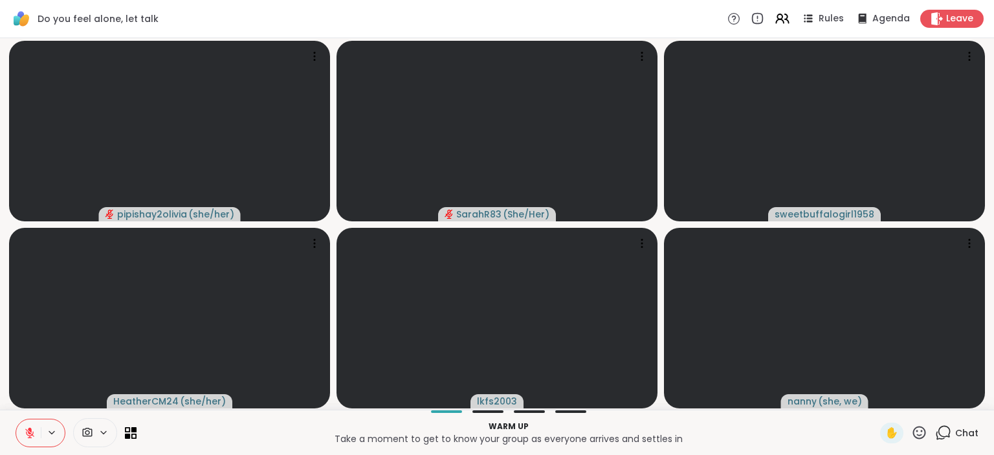
click at [966, 432] on span "Chat" at bounding box center [966, 432] width 23 height 13
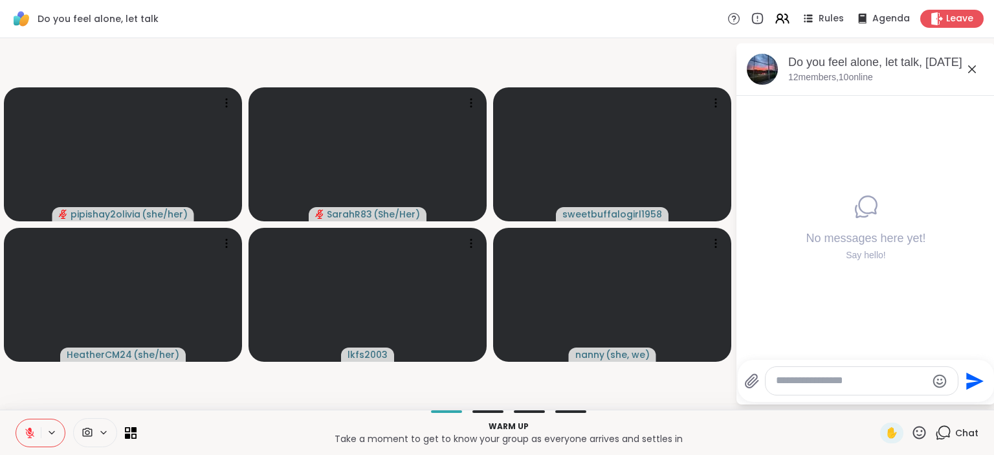
click at [22, 437] on button at bounding box center [28, 432] width 25 height 27
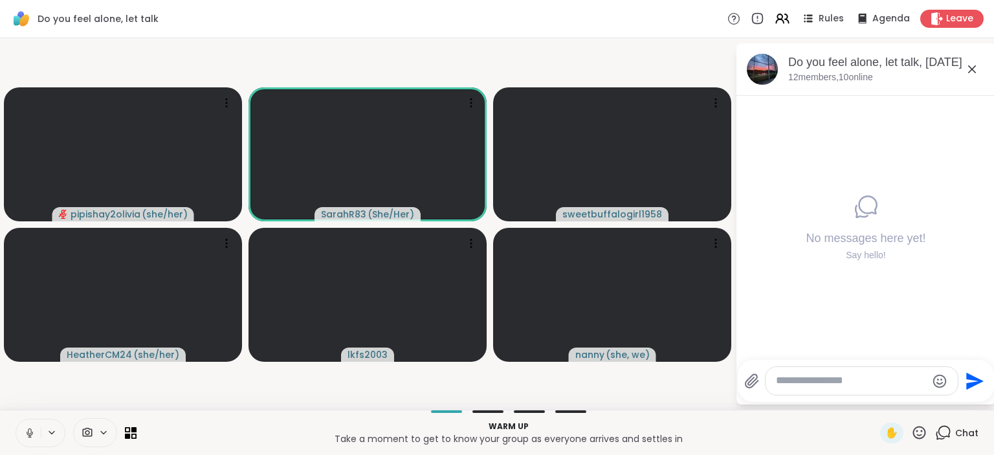
click at [28, 439] on button at bounding box center [28, 432] width 25 height 27
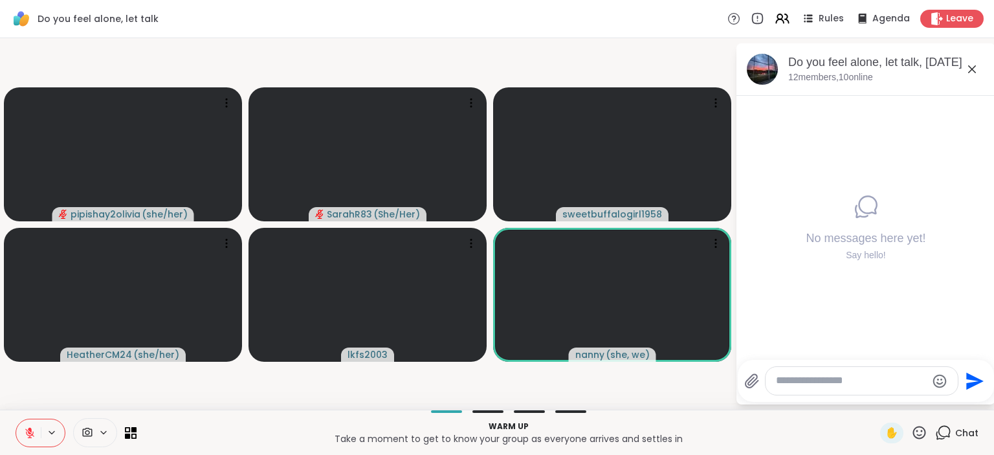
click at [28, 439] on button at bounding box center [28, 432] width 25 height 27
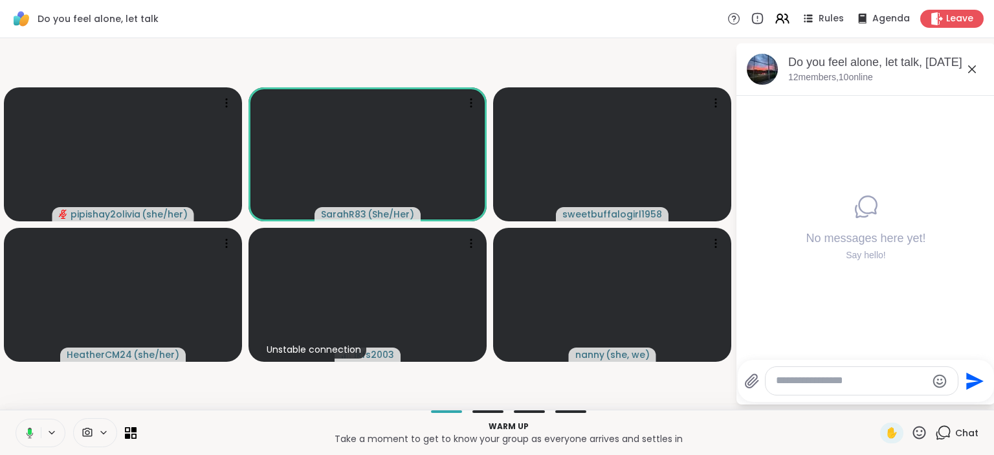
click at [30, 433] on rect at bounding box center [30, 432] width 4 height 6
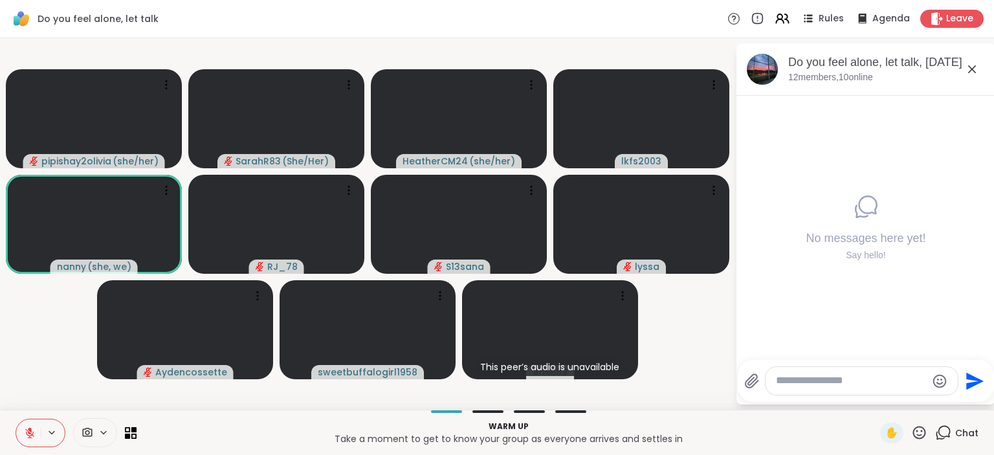
click at [30, 433] on icon at bounding box center [29, 432] width 9 height 9
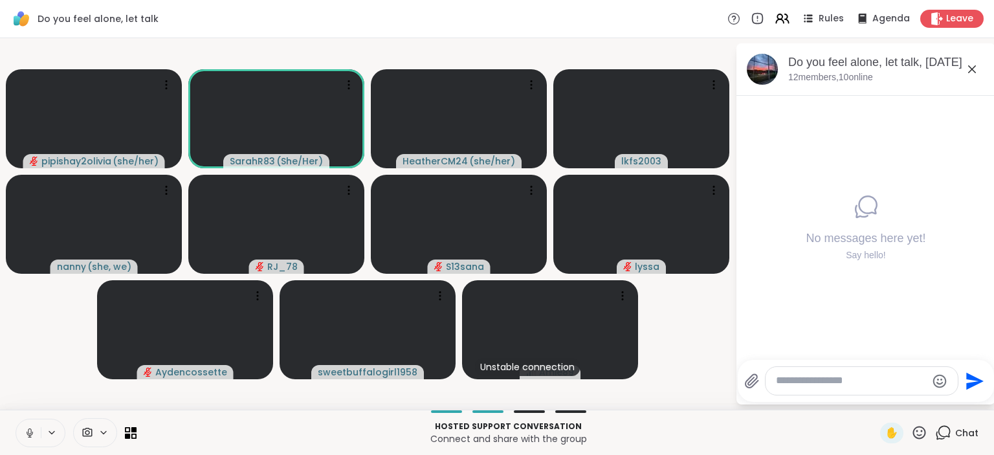
click at [28, 428] on icon at bounding box center [30, 433] width 12 height 12
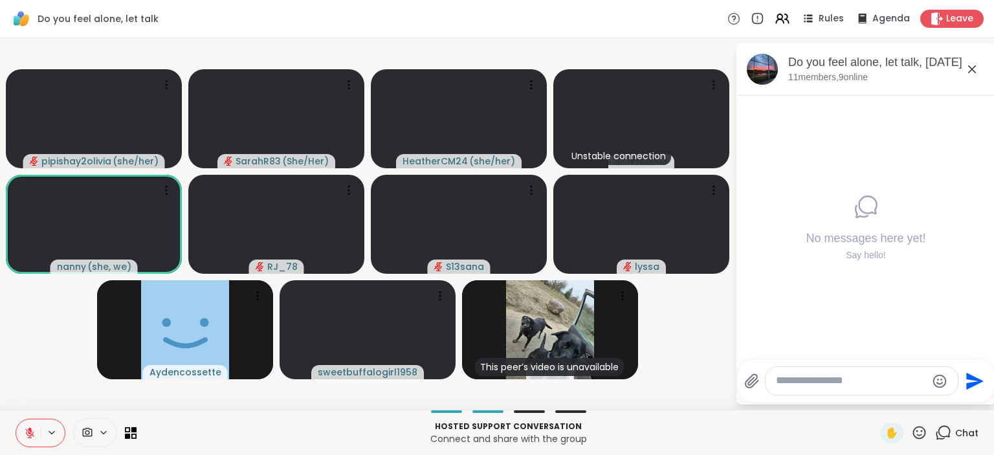
click at [31, 437] on icon at bounding box center [29, 432] width 9 height 9
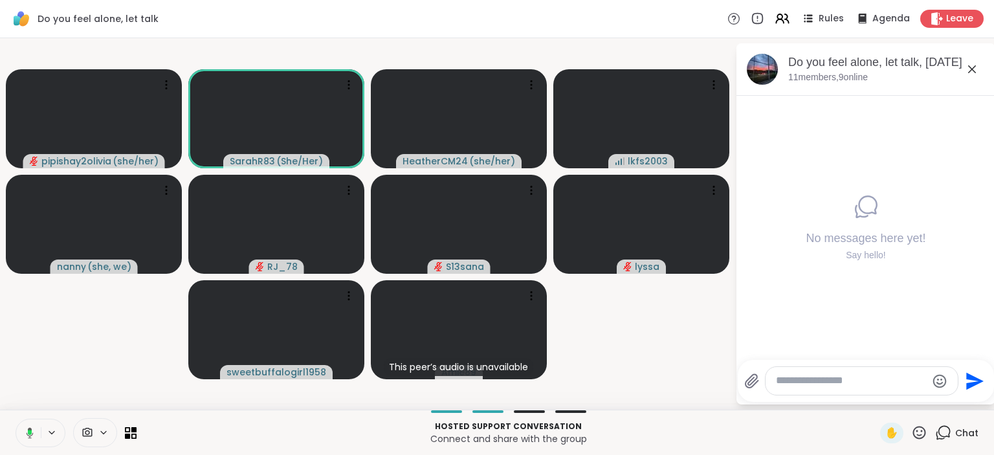
click at [665, 358] on video-player-container "pipishay2olivia ( she/her ) SarahR83 ( She/Her ) HeatherCM24 ( she/her ) lkfs20…" at bounding box center [367, 223] width 719 height 361
click at [824, 17] on span "Rules" at bounding box center [831, 19] width 27 height 14
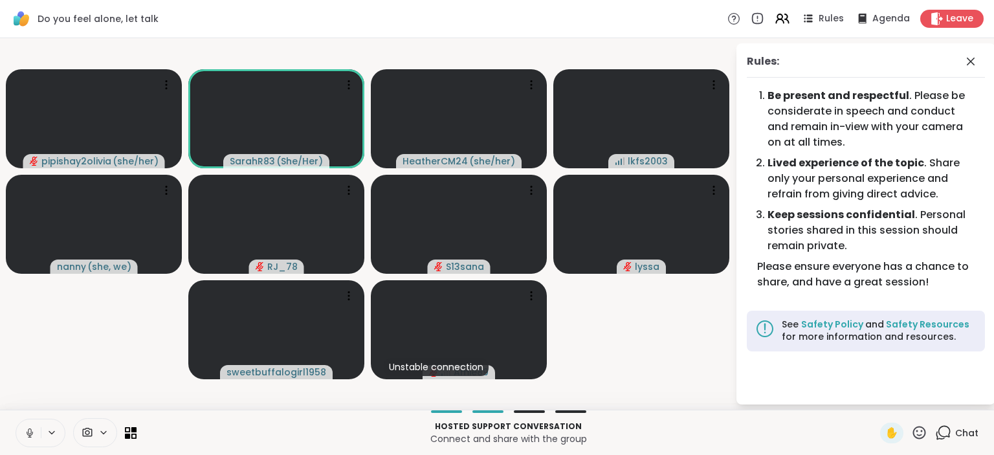
click at [953, 439] on div "Chat" at bounding box center [956, 432] width 43 height 21
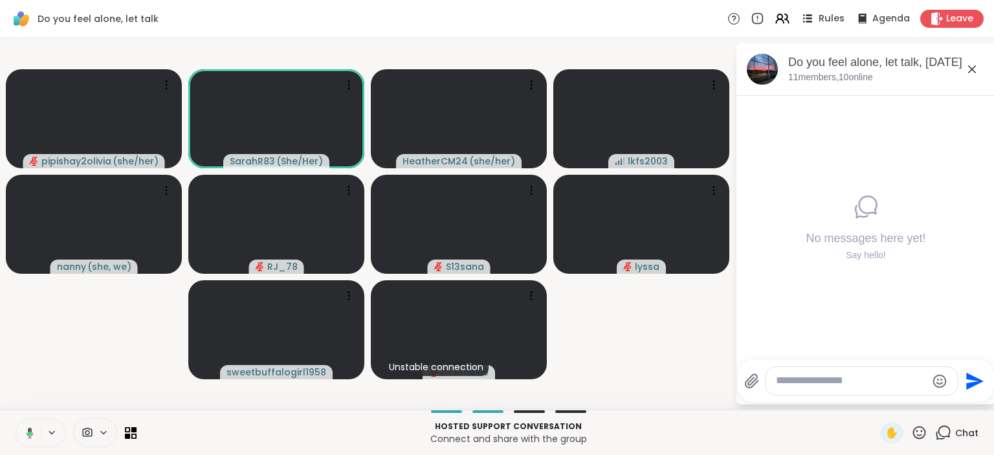
click at [826, 21] on span "Rules" at bounding box center [831, 19] width 27 height 14
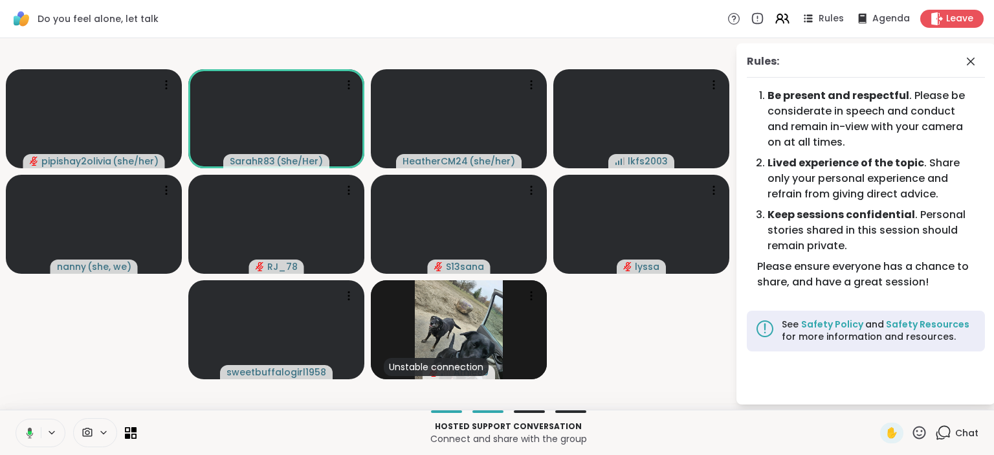
click at [964, 53] on div "Rules: Be present and respectful . Please be considerate in speech and conduct …" at bounding box center [865, 223] width 259 height 361
click at [972, 61] on icon at bounding box center [970, 62] width 8 height 8
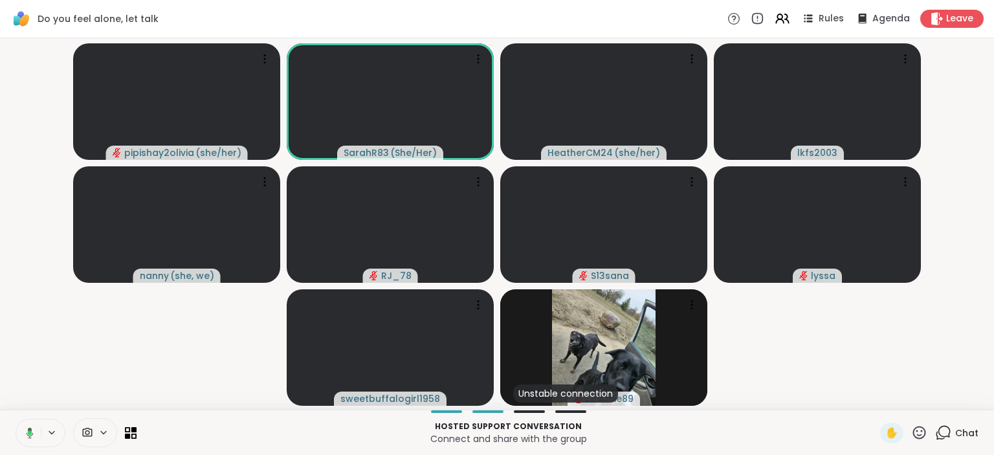
click at [944, 437] on icon at bounding box center [944, 432] width 12 height 12
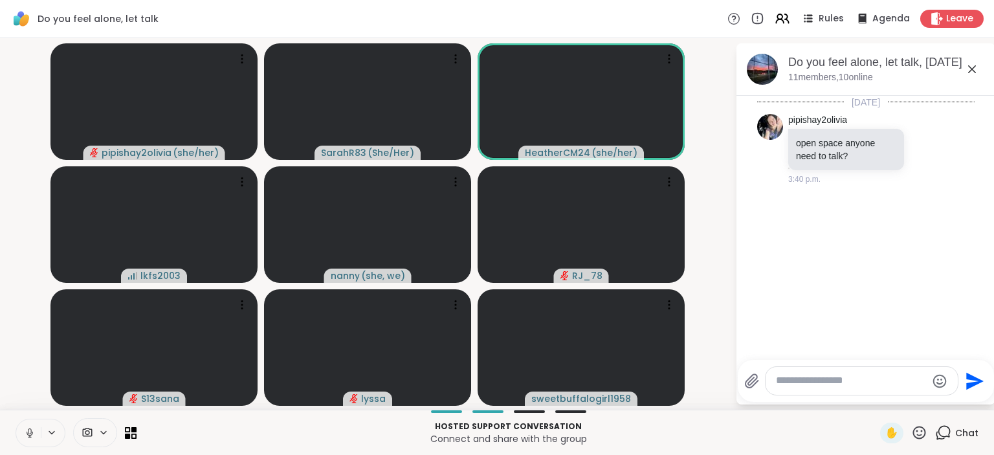
click at [717, 387] on video-player-container "pipishay2olivia ( she/her ) SarahR83 ( She/Her ) HeatherCM24 ( she/her ) lkfs20…" at bounding box center [367, 223] width 719 height 361
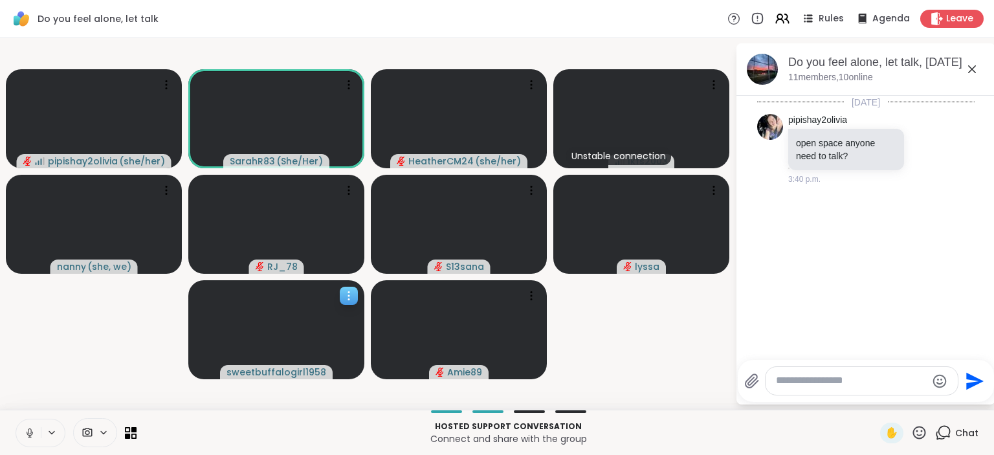
click at [353, 299] on icon at bounding box center [348, 295] width 13 height 13
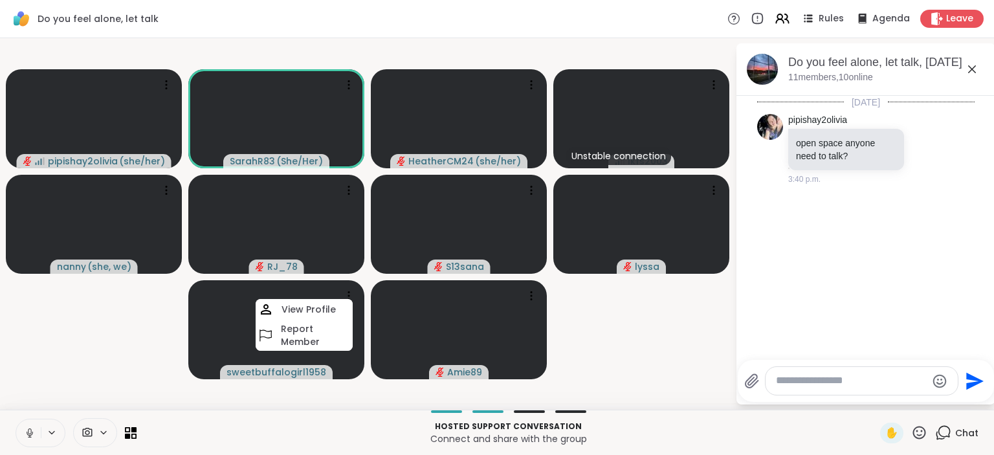
click at [324, 406] on div "pipishay2olivia ( she/her ) SarahR83 ( She/Her ) HeatherCM24 ( she/her ) Unstab…" at bounding box center [497, 223] width 994 height 371
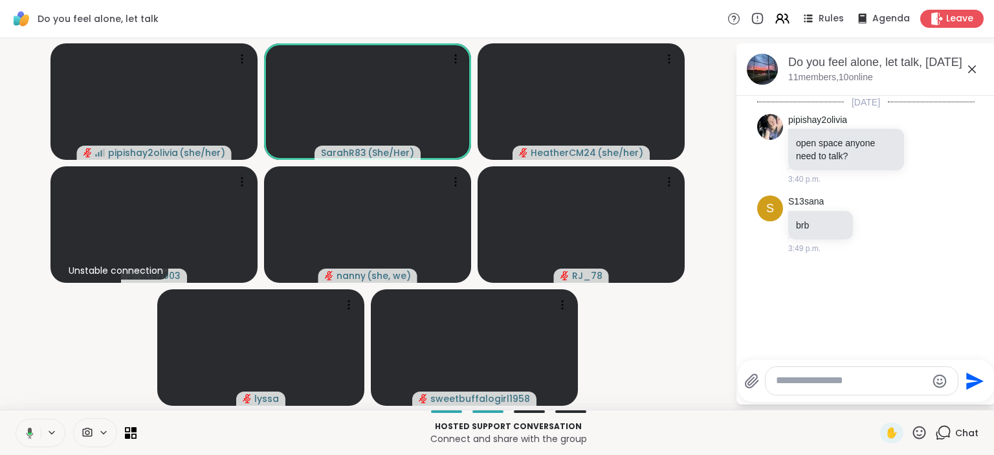
click at [944, 439] on icon at bounding box center [940, 435] width 8 height 8
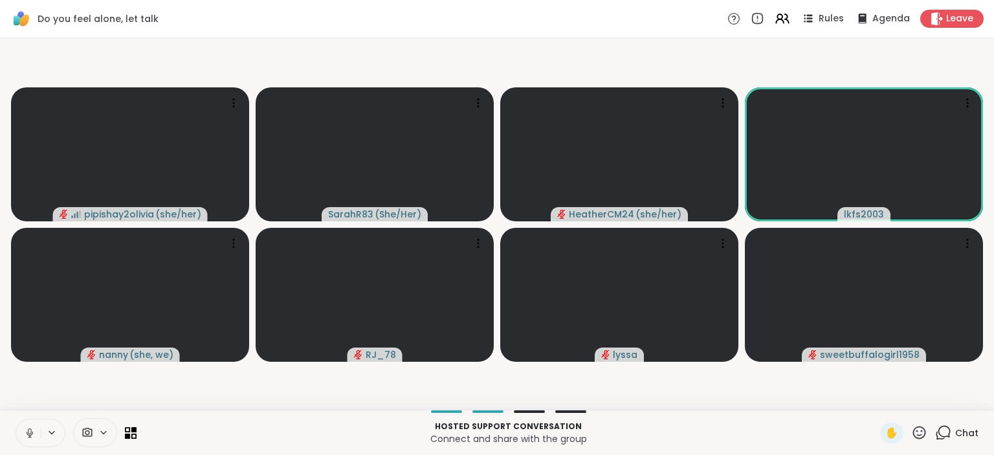
click at [944, 439] on icon at bounding box center [940, 435] width 8 height 8
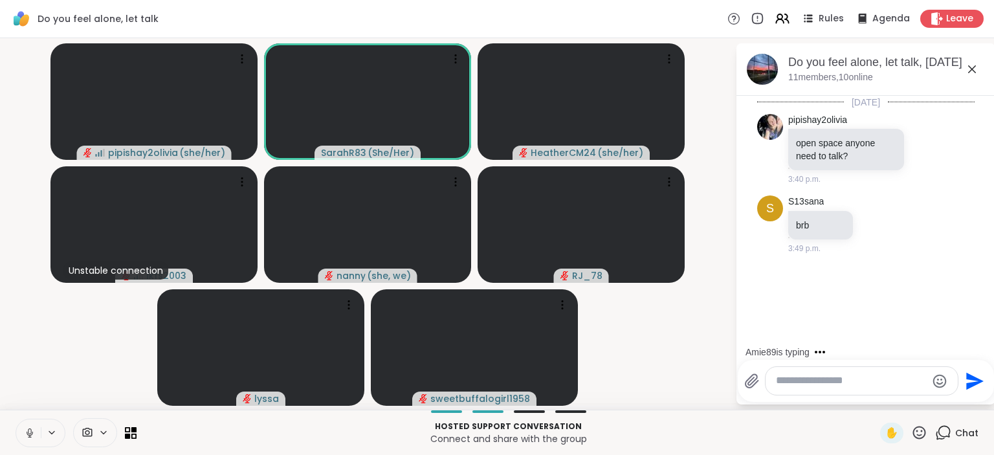
scroll to position [39, 0]
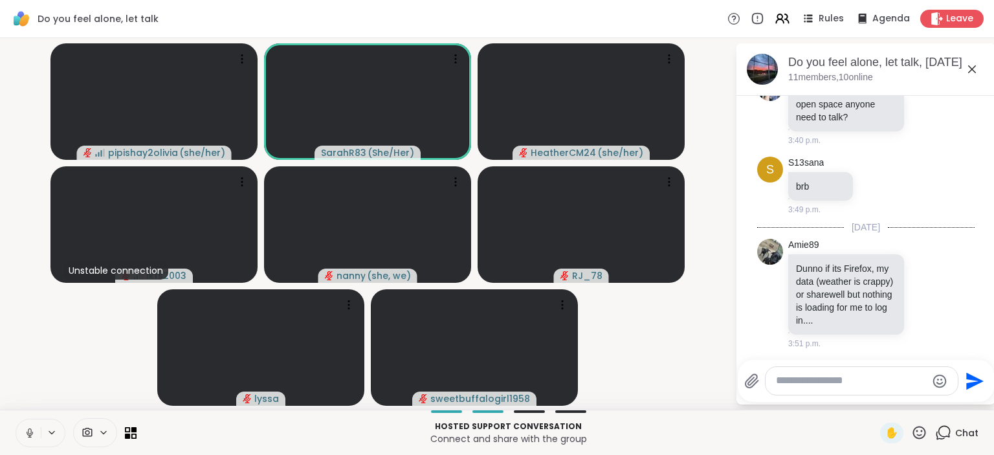
click at [790, 378] on textarea "Type your message" at bounding box center [851, 381] width 151 height 14
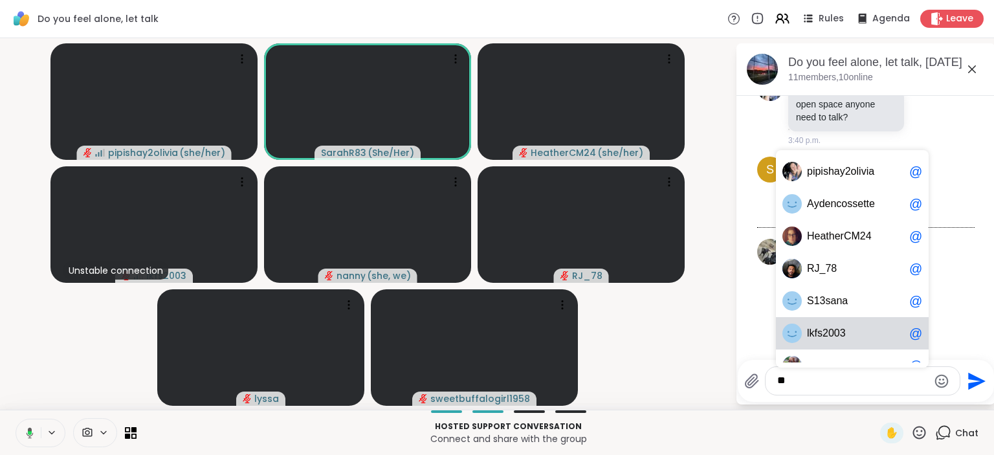
scroll to position [19, 0]
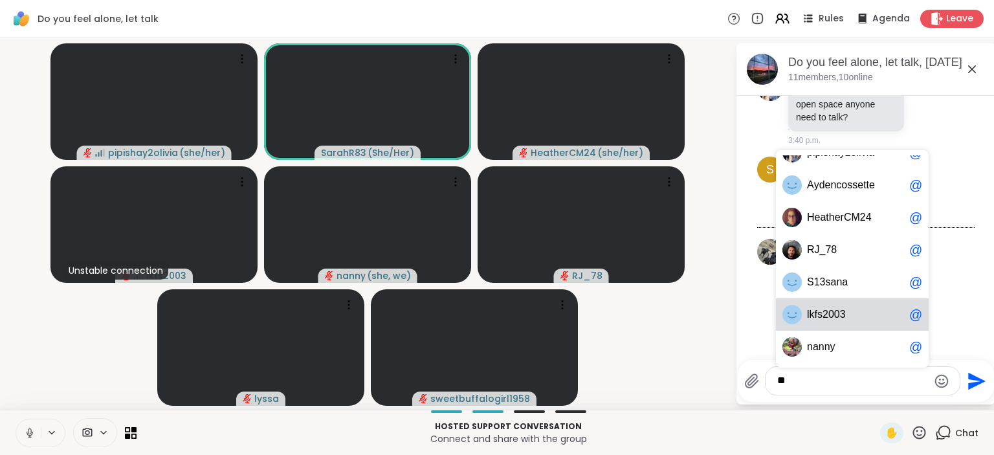
click at [865, 318] on span "lkfs2003" at bounding box center [855, 314] width 97 height 13
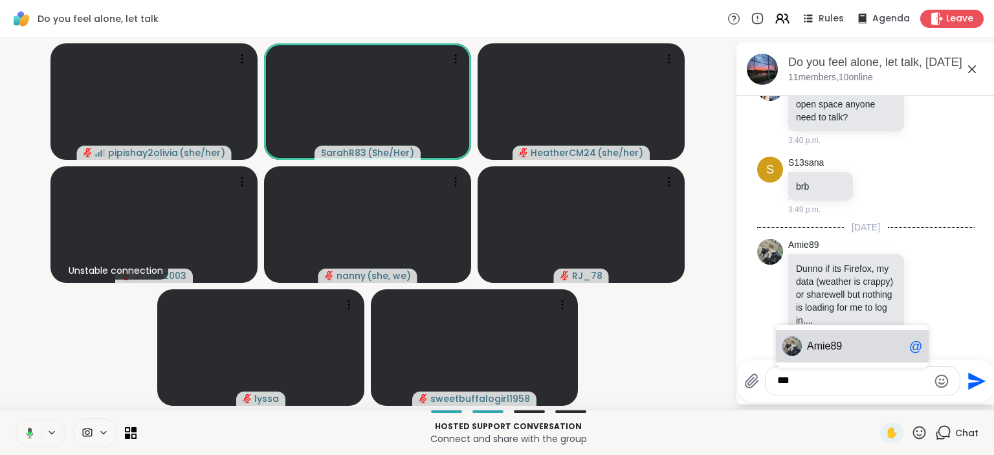
click at [843, 342] on span "Am ie89" at bounding box center [855, 346] width 97 height 13
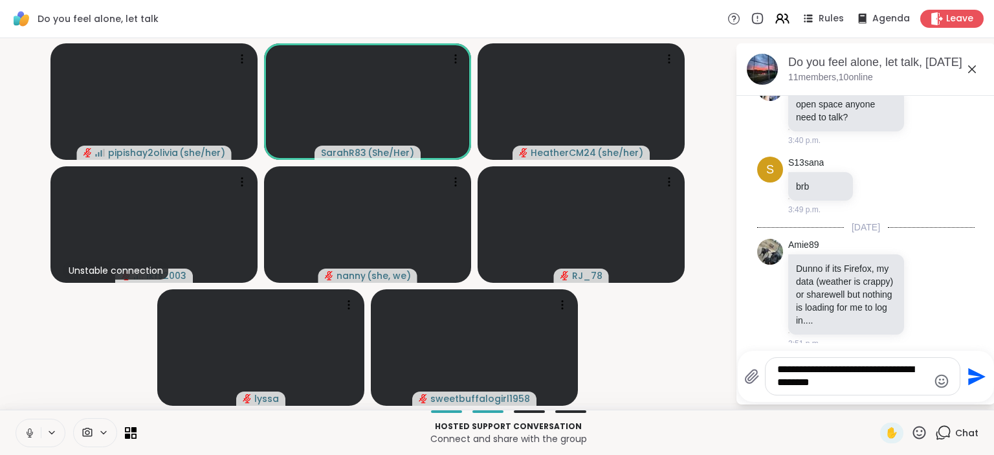
type textarea "**********"
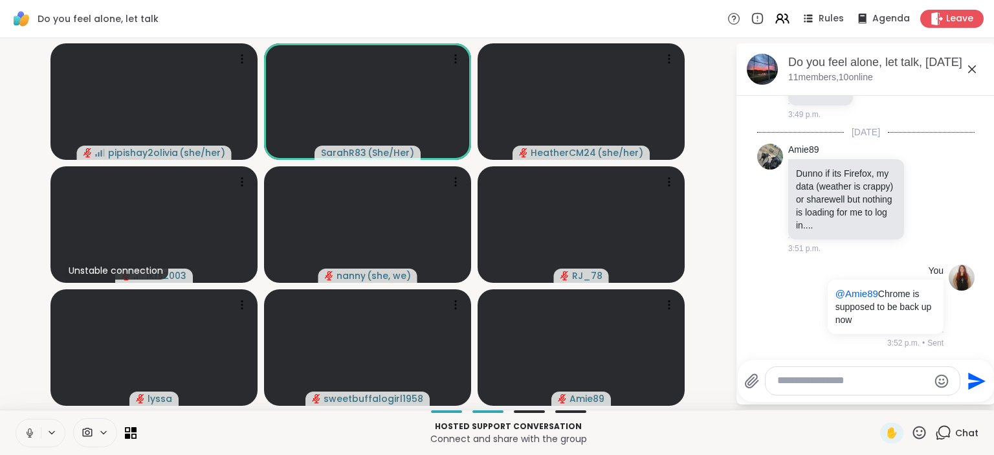
click at [943, 437] on icon at bounding box center [944, 432] width 12 height 12
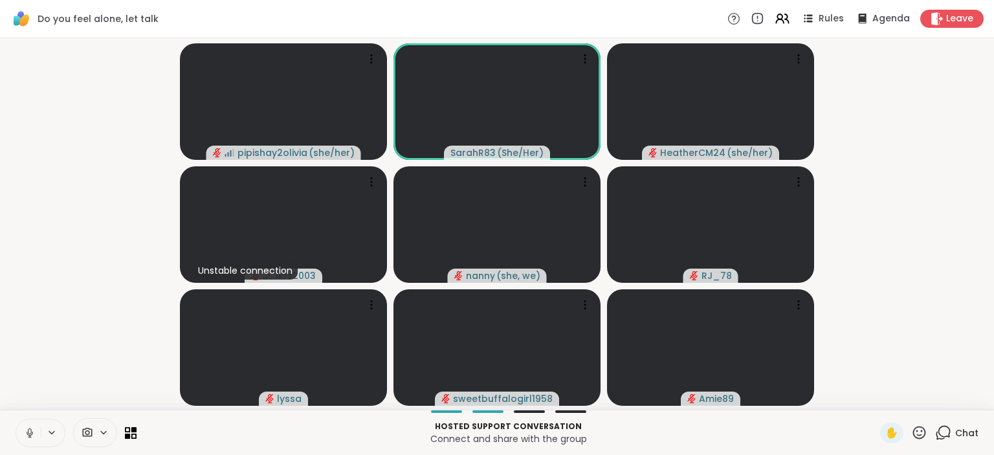
click at [943, 439] on icon at bounding box center [943, 432] width 16 height 16
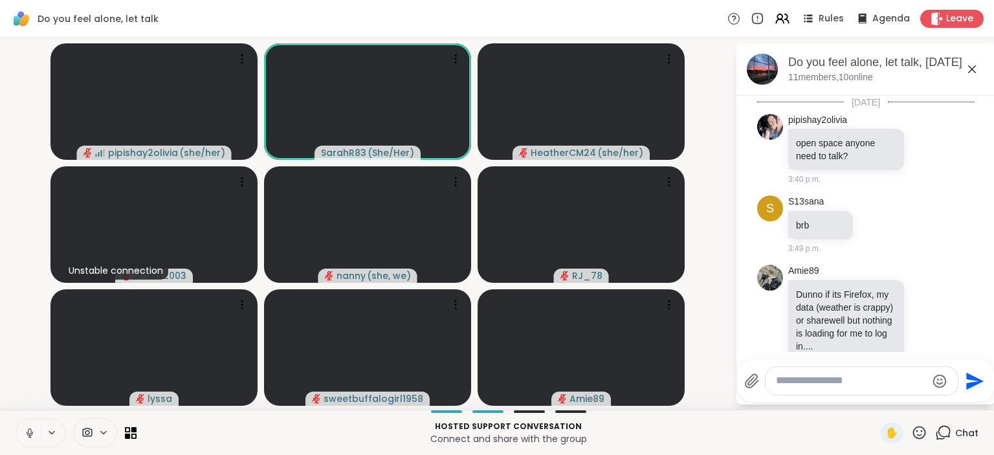
scroll to position [121, 0]
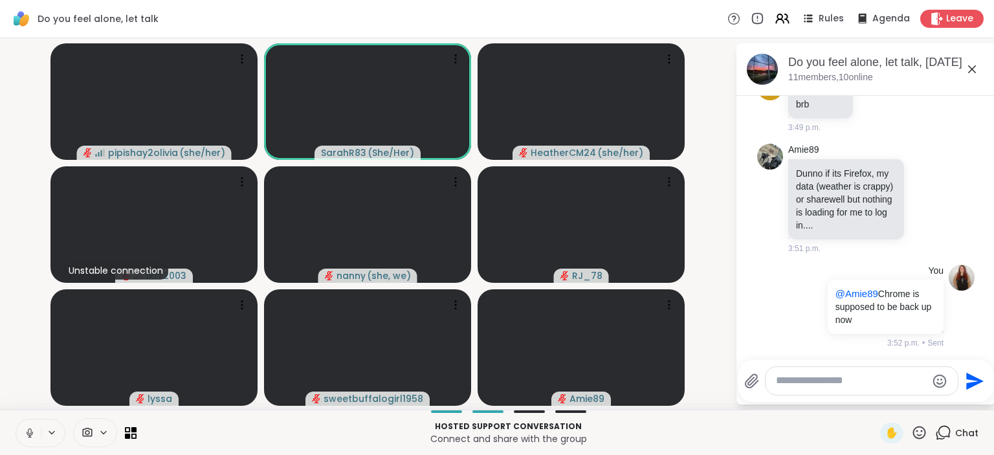
click at [707, 380] on video-player-container "pipishay2olivia ( she/her ) SarahR83 ( She/Her ) HeatherCM24 ( she/her ) Unstab…" at bounding box center [367, 223] width 719 height 361
click at [794, 386] on textarea "Type your message" at bounding box center [851, 381] width 151 height 14
click at [712, 391] on video-player-container "pipishay2olivia ( she/her ) SarahR83 ( She/Her ) HeatherCM24 ( she/her ) Unstab…" at bounding box center [367, 223] width 719 height 361
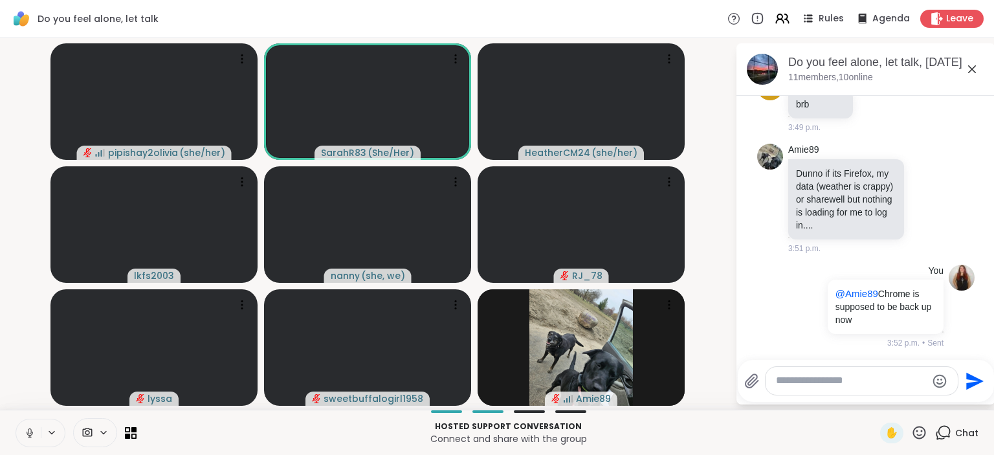
scroll to position [215, 0]
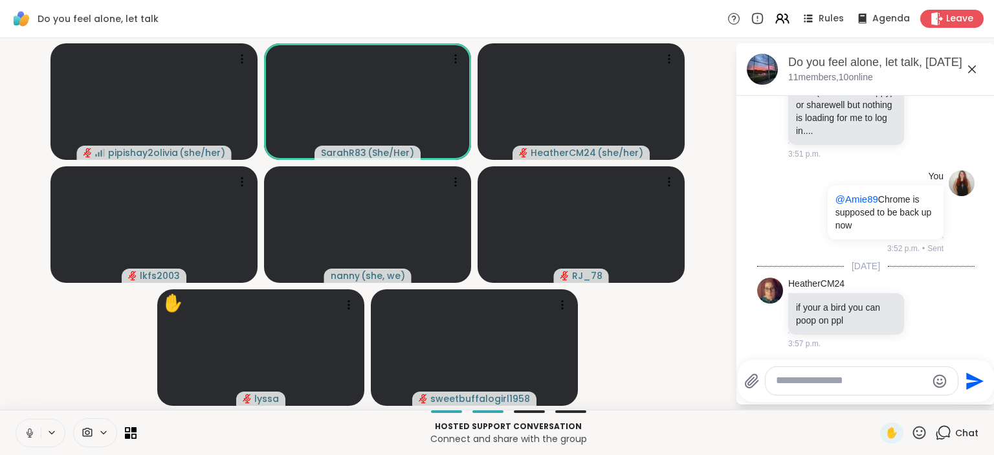
click at [956, 435] on span "Chat" at bounding box center [966, 432] width 23 height 13
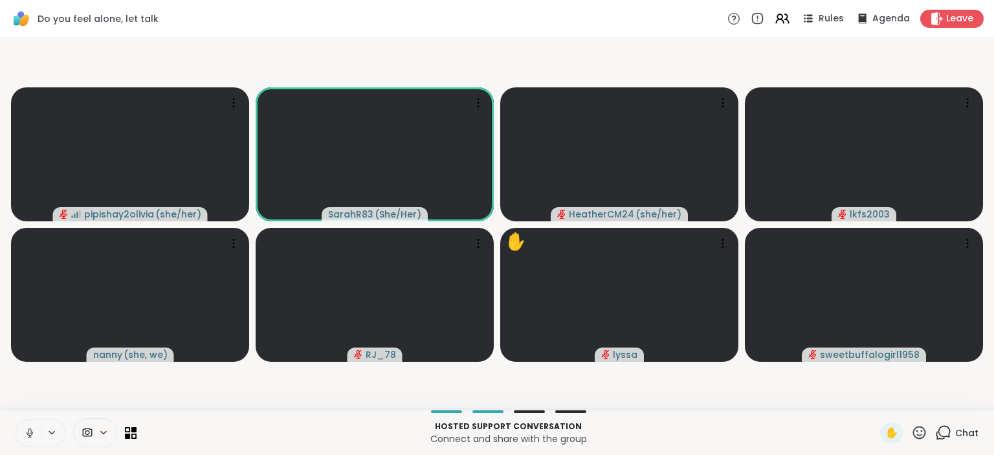
click at [956, 435] on span "Chat" at bounding box center [966, 432] width 23 height 13
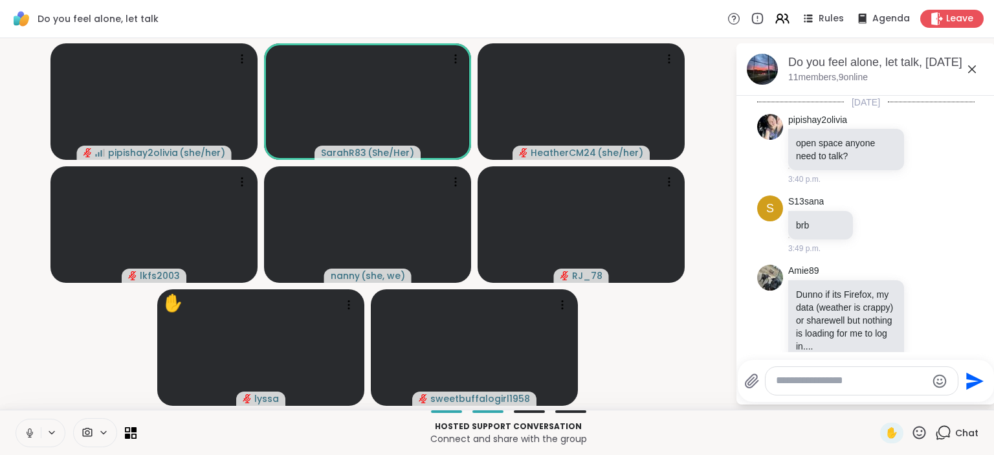
scroll to position [202, 0]
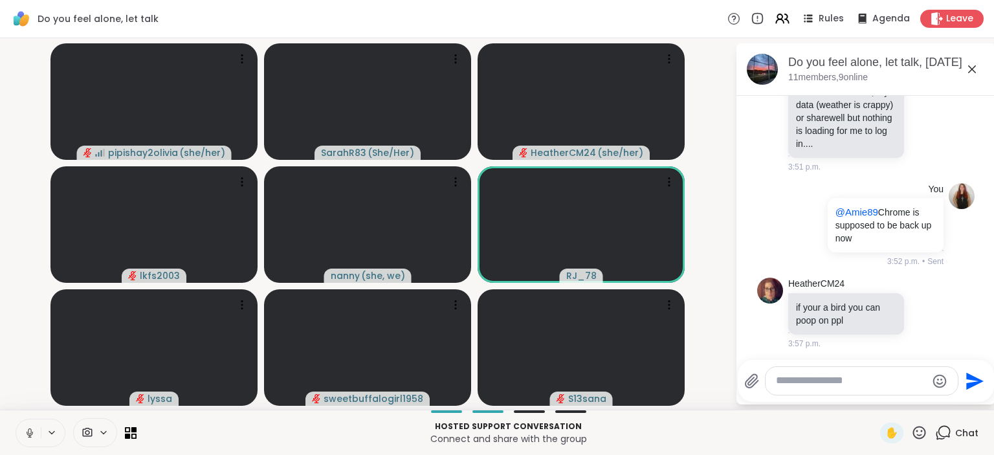
click at [949, 439] on icon at bounding box center [943, 432] width 16 height 16
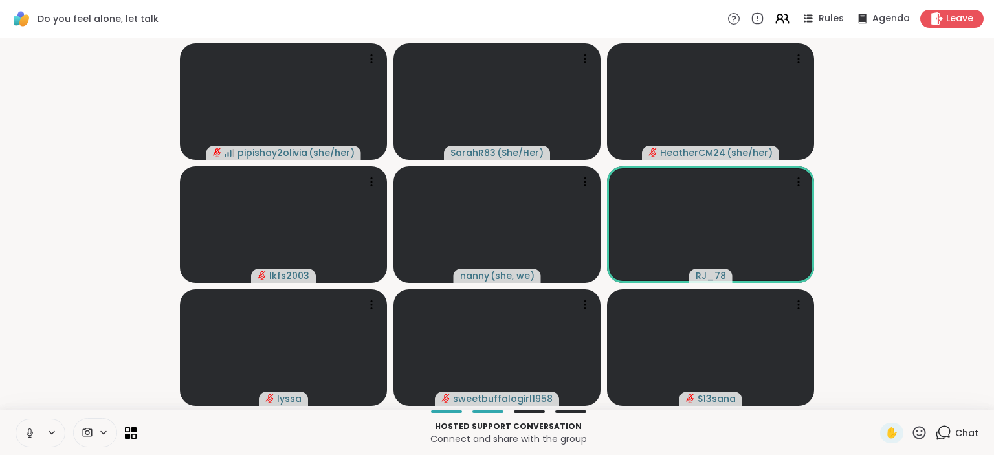
click at [949, 439] on icon at bounding box center [943, 432] width 16 height 16
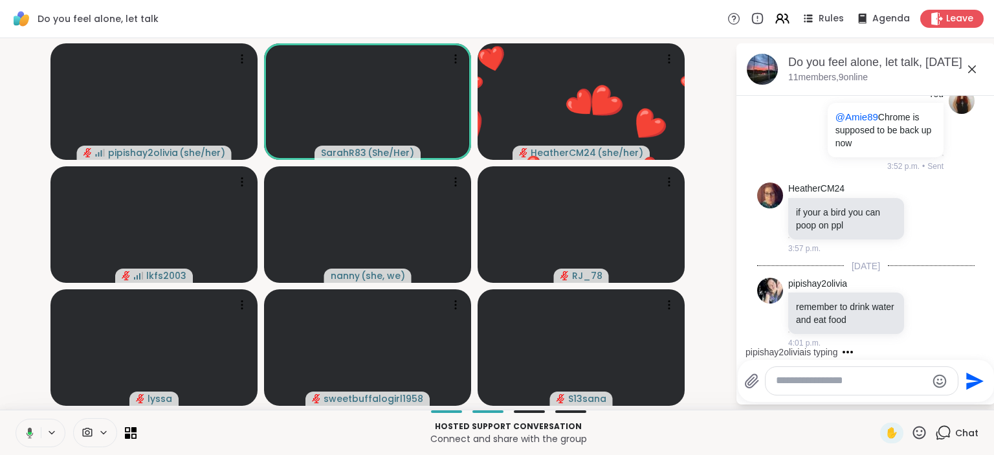
scroll to position [365, 0]
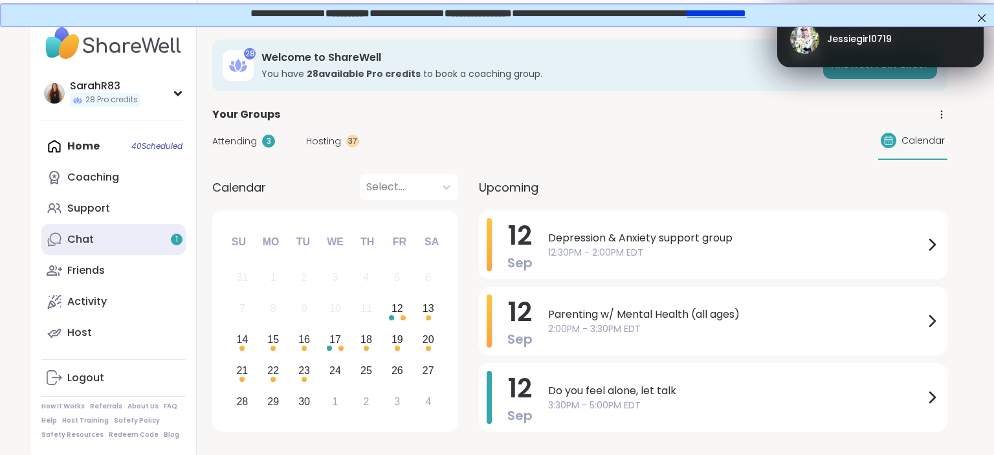
click at [118, 242] on link "Chat 1" at bounding box center [113, 239] width 144 height 31
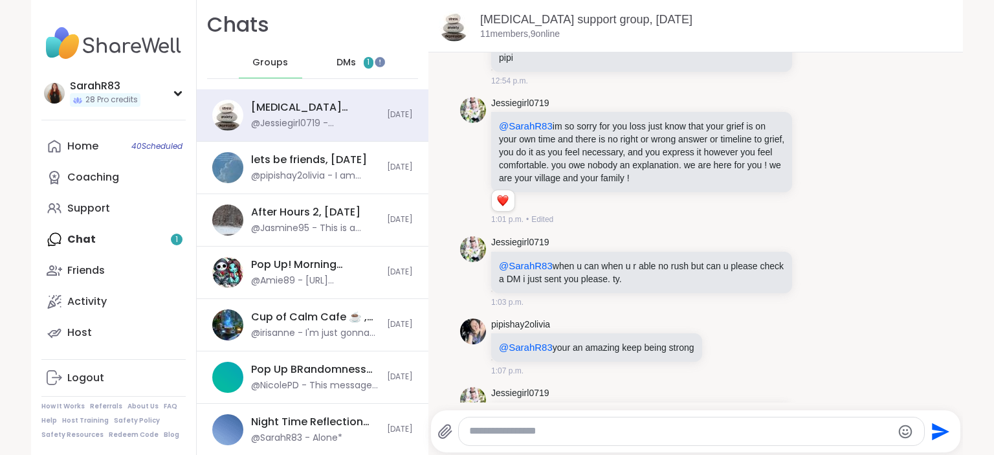
click at [337, 61] on span "DMs" at bounding box center [345, 62] width 19 height 13
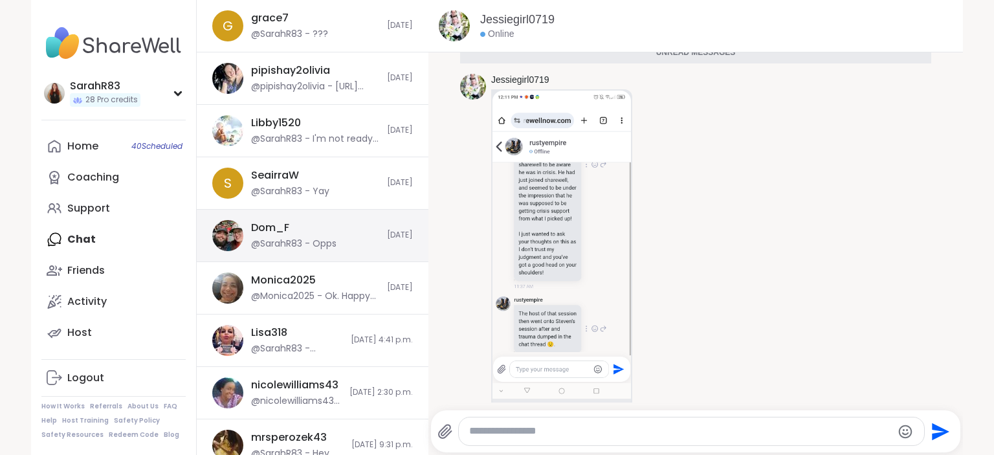
scroll to position [181, 0]
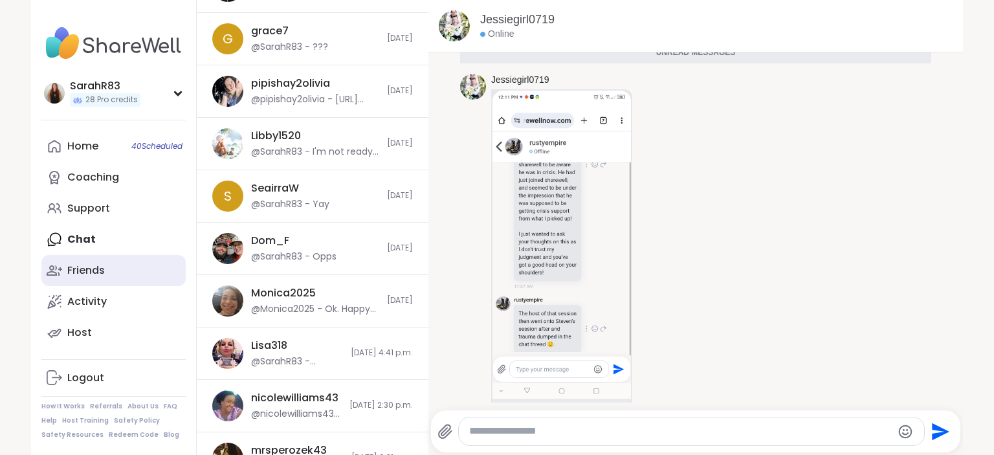
click at [111, 271] on link "Friends" at bounding box center [113, 270] width 144 height 31
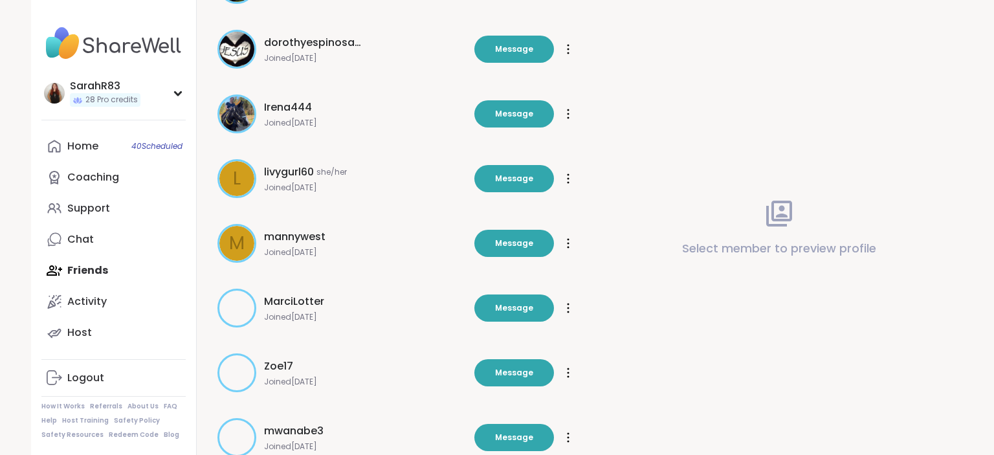
scroll to position [376, 0]
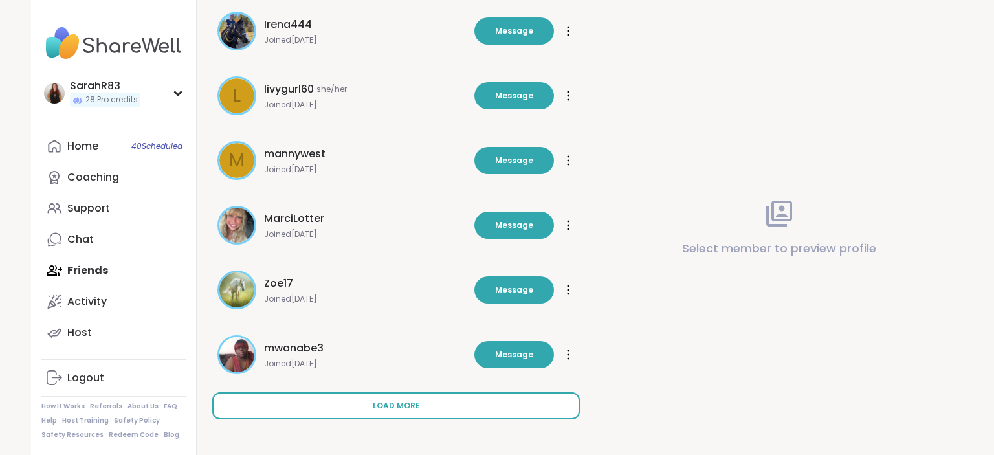
click at [410, 404] on span "Load more" at bounding box center [396, 406] width 47 height 12
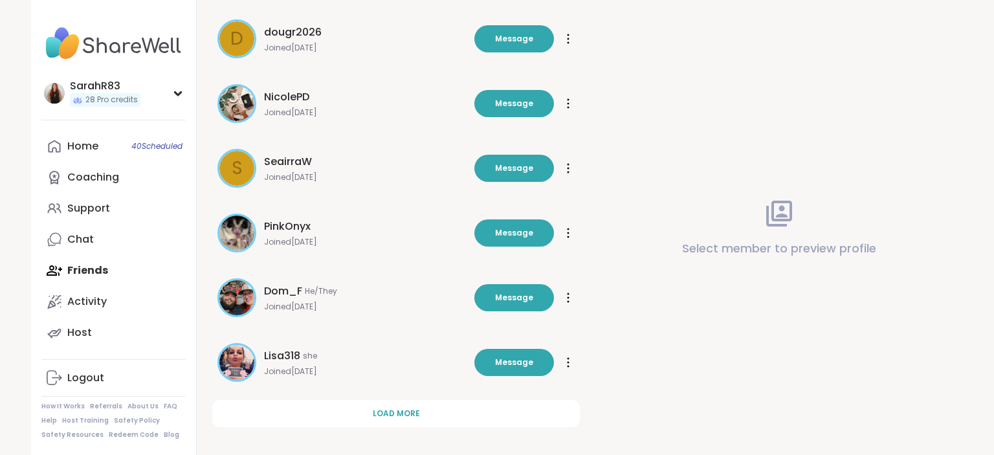
scroll to position [1023, 0]
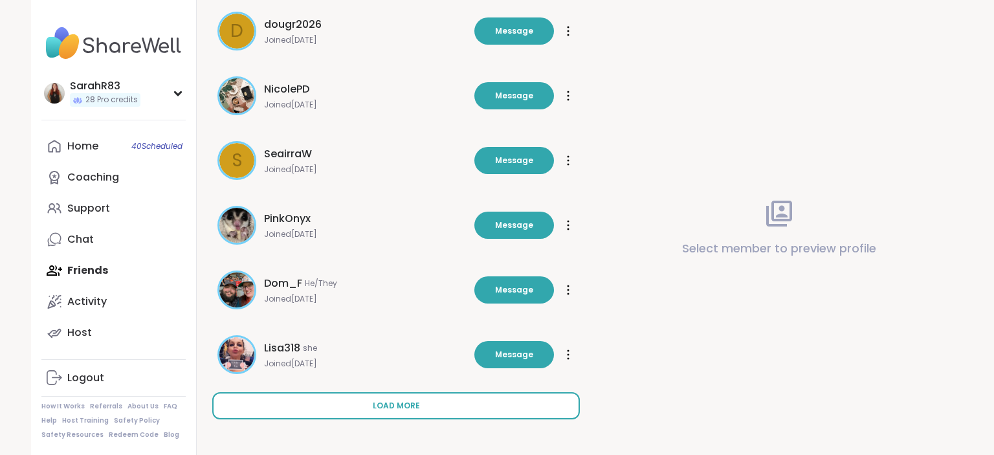
click at [402, 404] on span "Load more" at bounding box center [396, 406] width 47 height 12
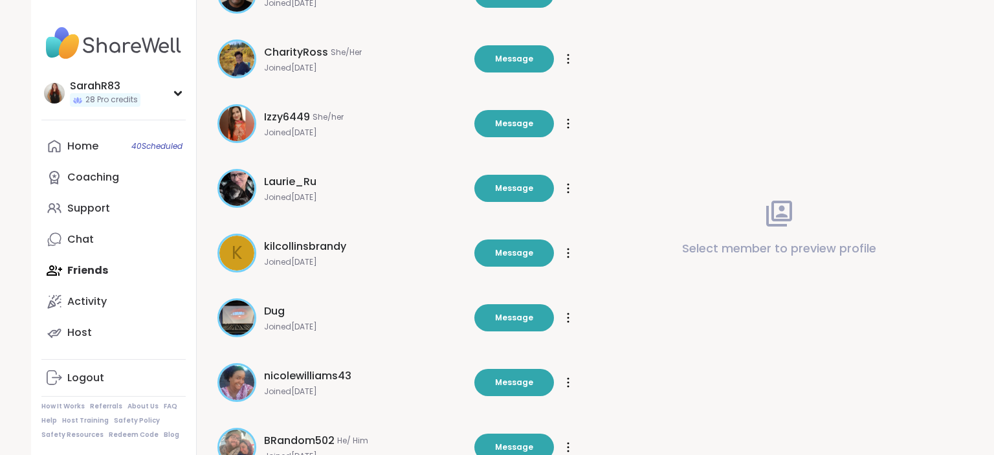
scroll to position [1670, 0]
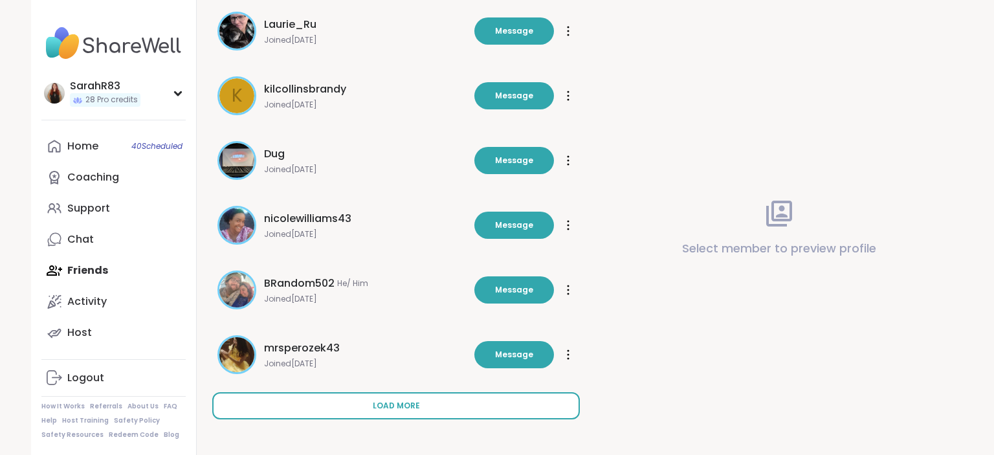
click at [408, 410] on span "Load more" at bounding box center [396, 406] width 47 height 12
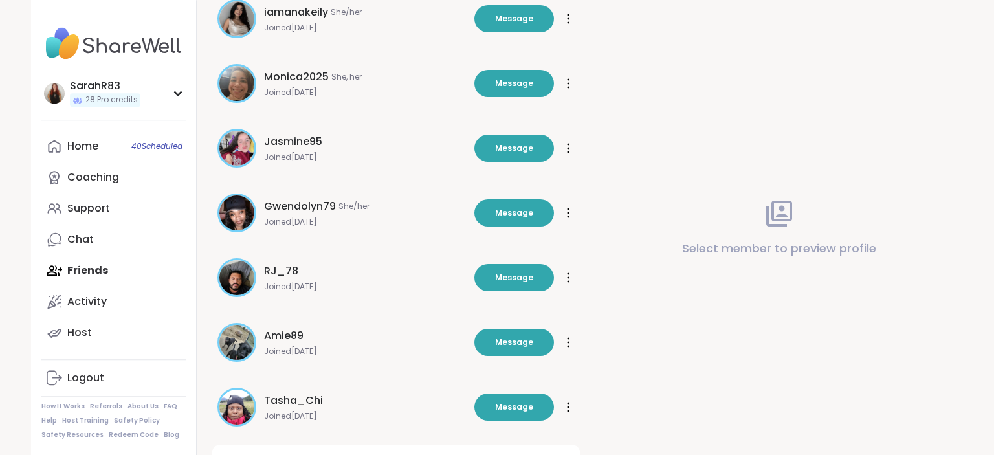
scroll to position [2316, 0]
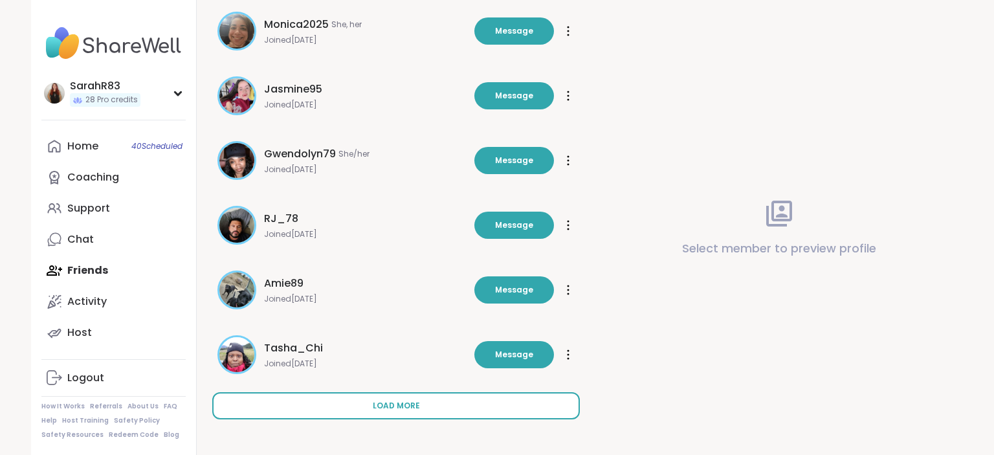
click at [405, 400] on span "Load more" at bounding box center [396, 406] width 47 height 12
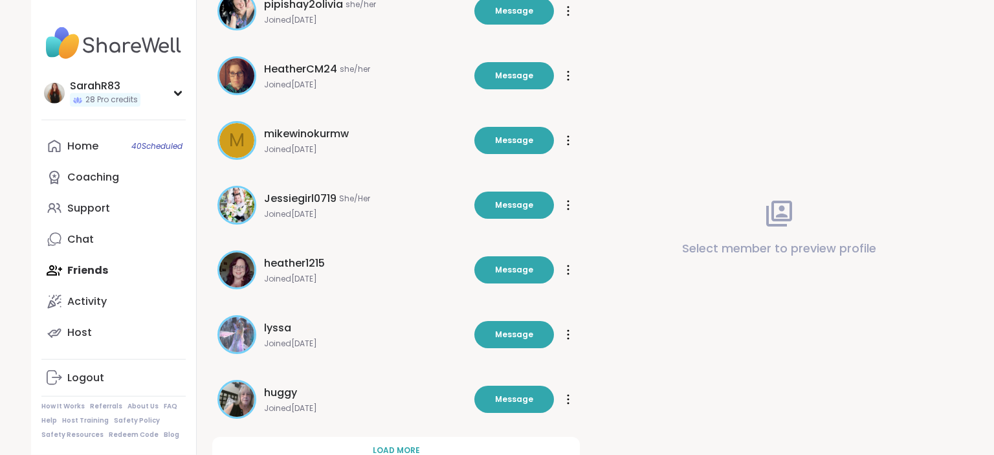
scroll to position [2963, 0]
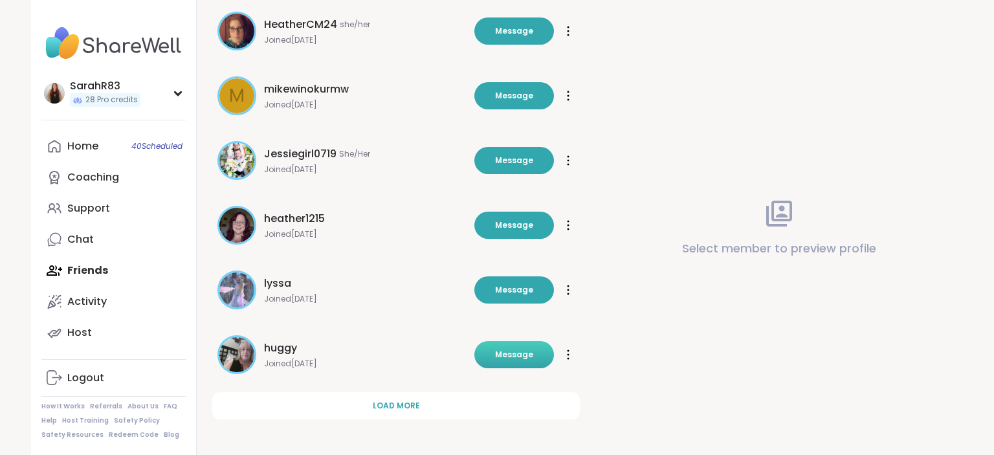
click at [511, 361] on button "Message" at bounding box center [514, 354] width 80 height 27
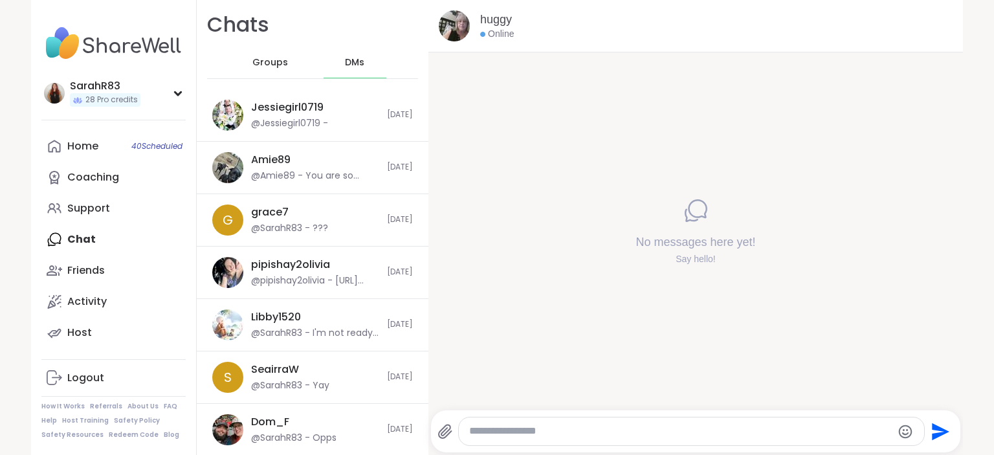
click at [497, 433] on textarea "Type your message" at bounding box center [680, 431] width 422 height 14
type textarea "***"
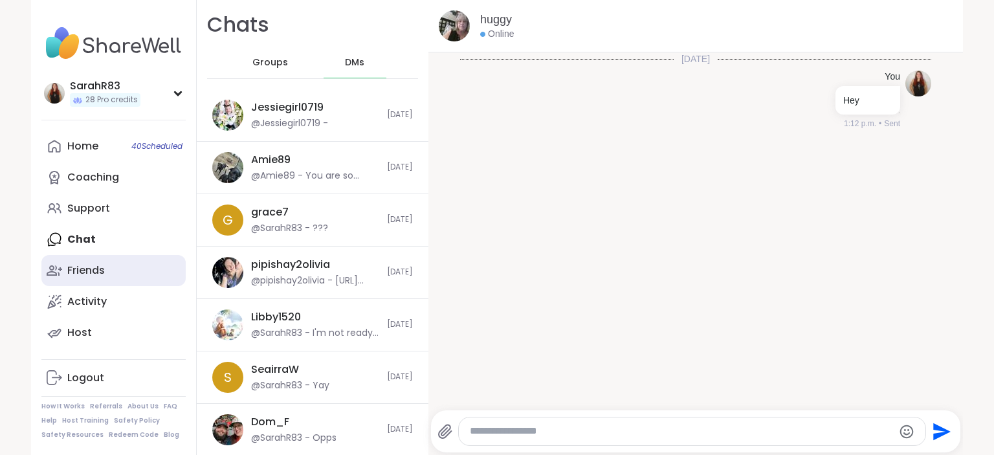
click at [105, 267] on link "Friends" at bounding box center [113, 270] width 144 height 31
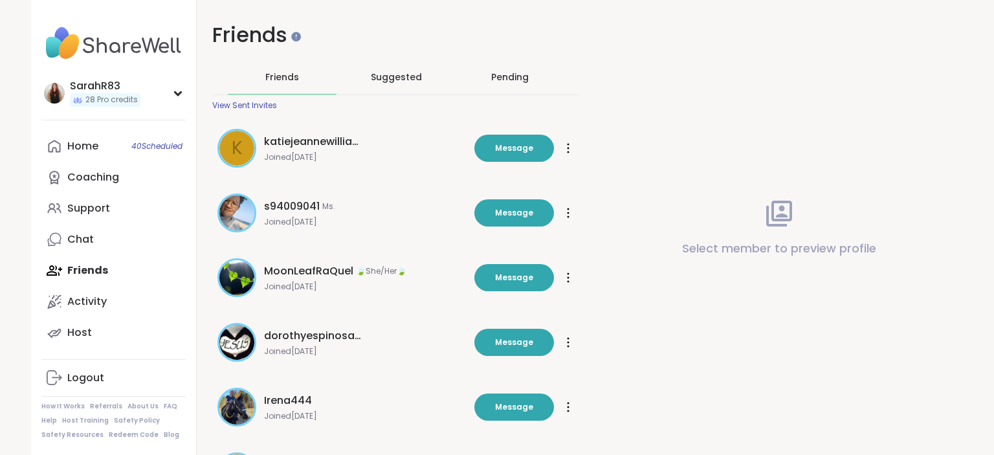
click at [511, 77] on div "Pending" at bounding box center [510, 77] width 38 height 13
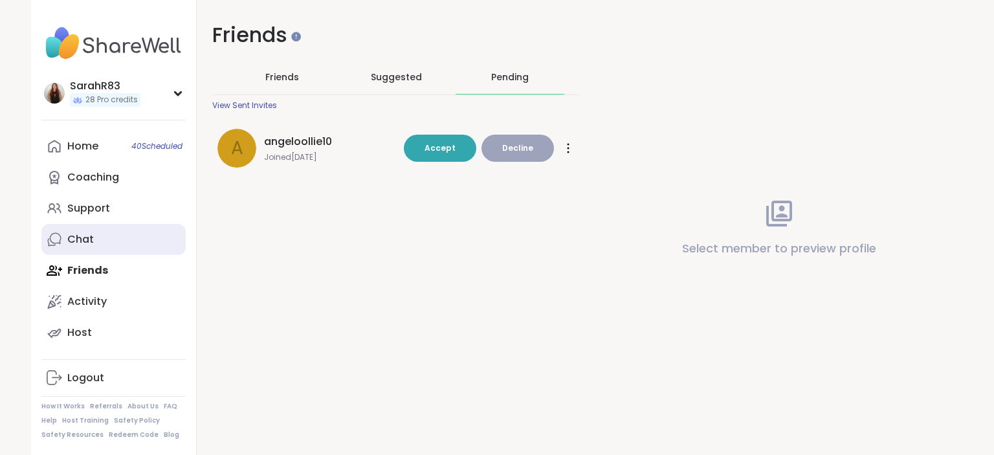
click at [82, 242] on div "Chat" at bounding box center [80, 239] width 27 height 14
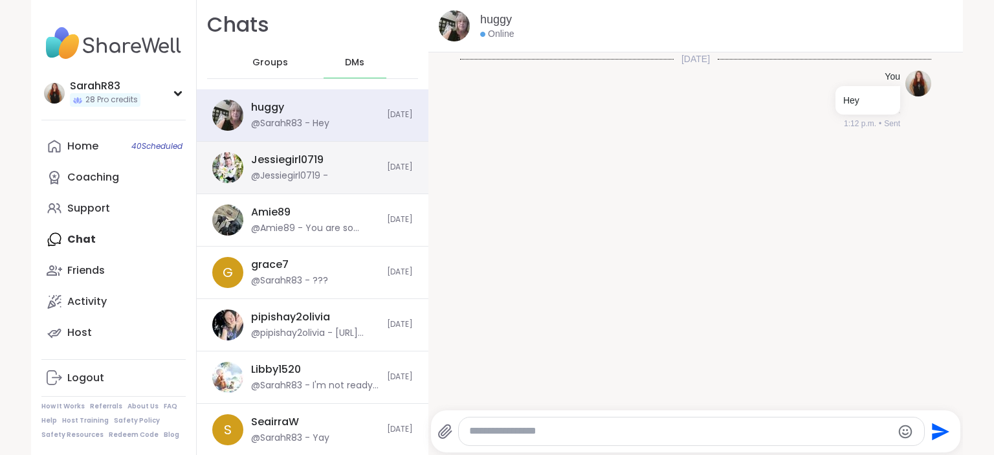
click at [320, 169] on div "@Jessiegirl0719 -" at bounding box center [289, 175] width 77 height 13
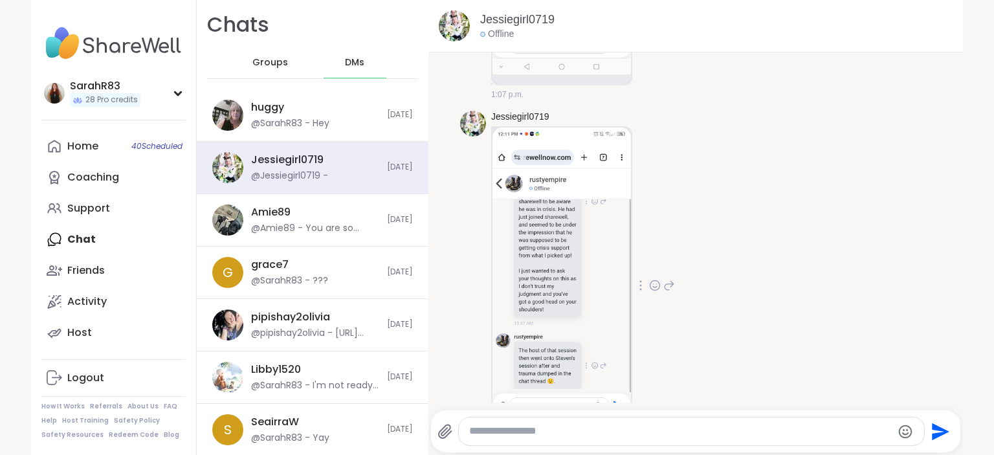
scroll to position [4474, 0]
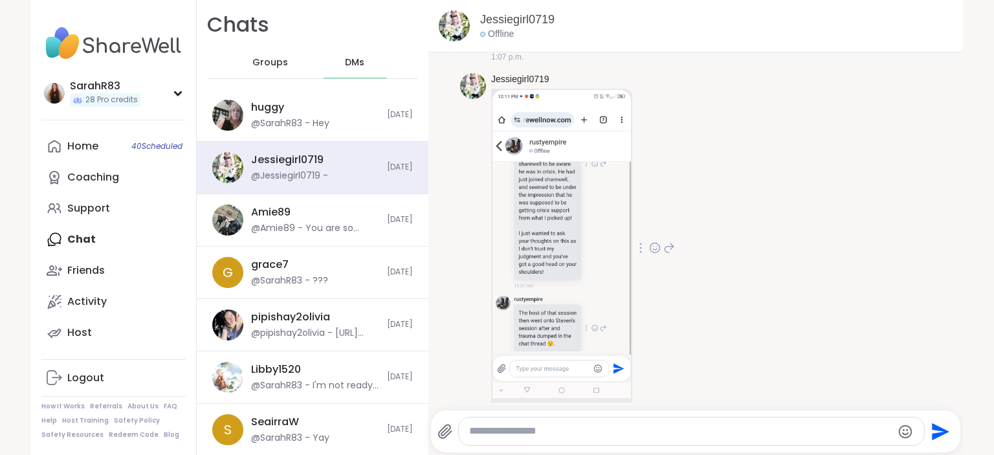
click at [544, 340] on img at bounding box center [561, 244] width 138 height 308
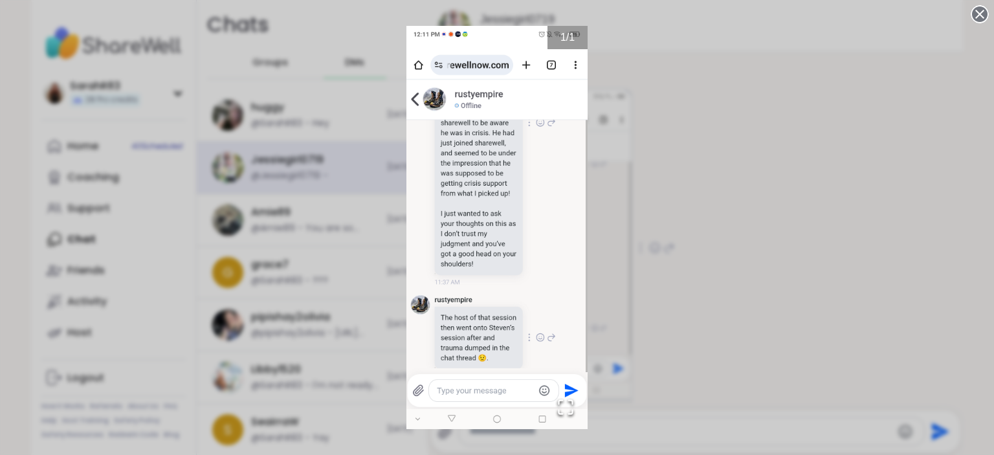
click at [554, 335] on img "Go to Slide 1" at bounding box center [496, 227] width 181 height 403
click at [655, 315] on div "1 / 1" at bounding box center [497, 227] width 994 height 455
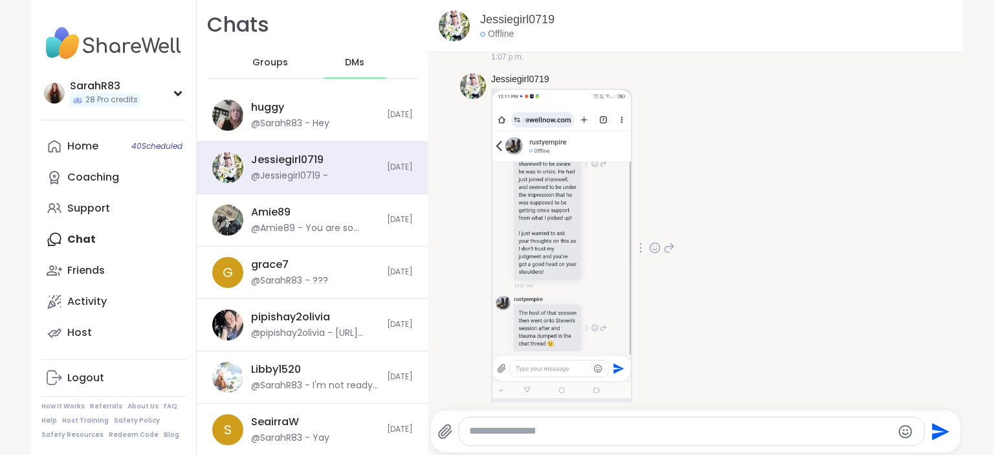
click at [704, 132] on div "Jessiegirl0719 1:12 p.m." at bounding box center [695, 248] width 471 height 361
click at [535, 437] on textarea "Type your message" at bounding box center [680, 431] width 422 height 14
type textarea "**********"
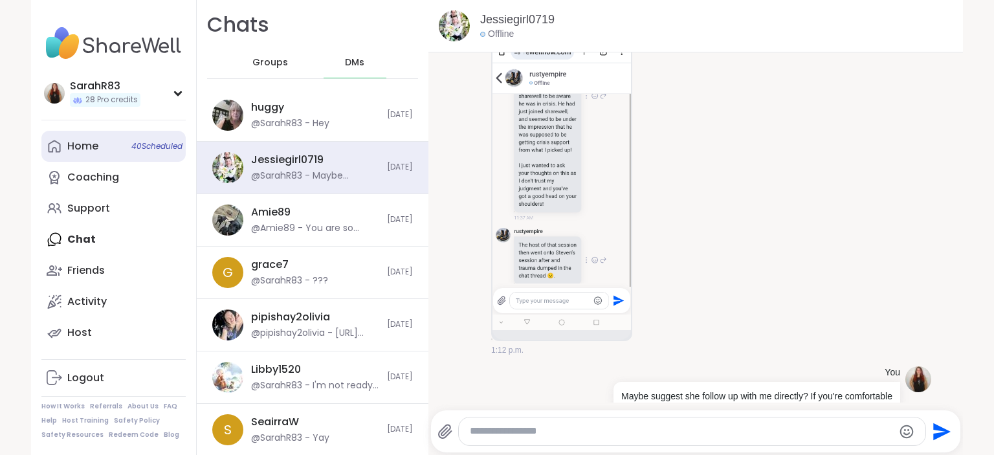
click at [71, 151] on div "Home 40 Scheduled" at bounding box center [82, 146] width 31 height 14
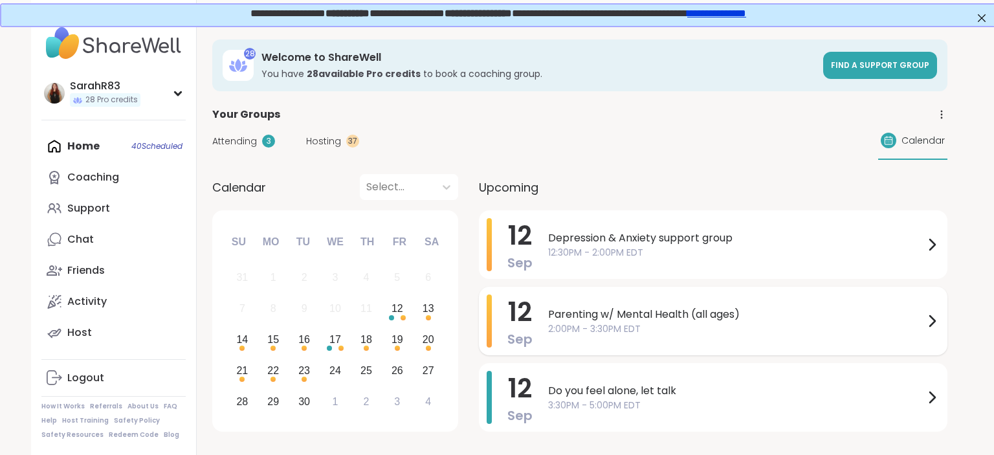
click at [546, 318] on div "[DATE] Parenting w/ Mental Health (all ages) [DEMOGRAPHIC_DATA]:00PM - 3:30PM E…" at bounding box center [713, 321] width 468 height 69
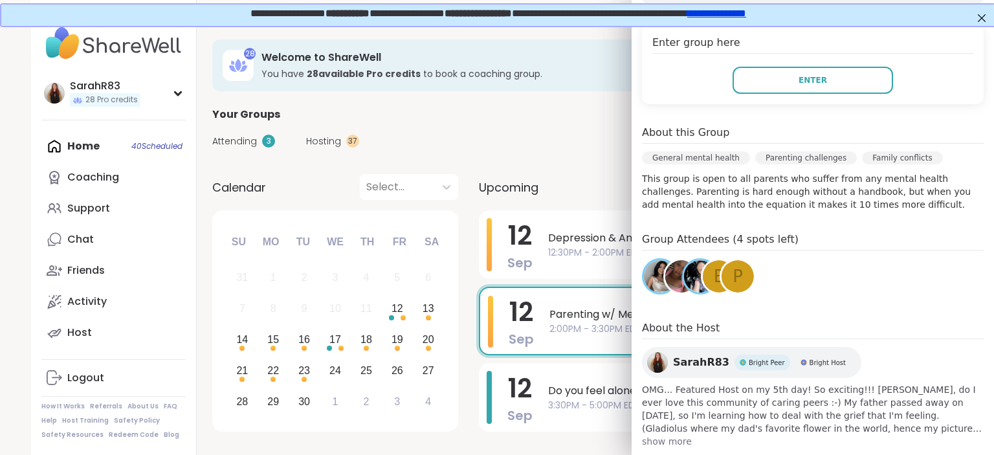
scroll to position [229, 0]
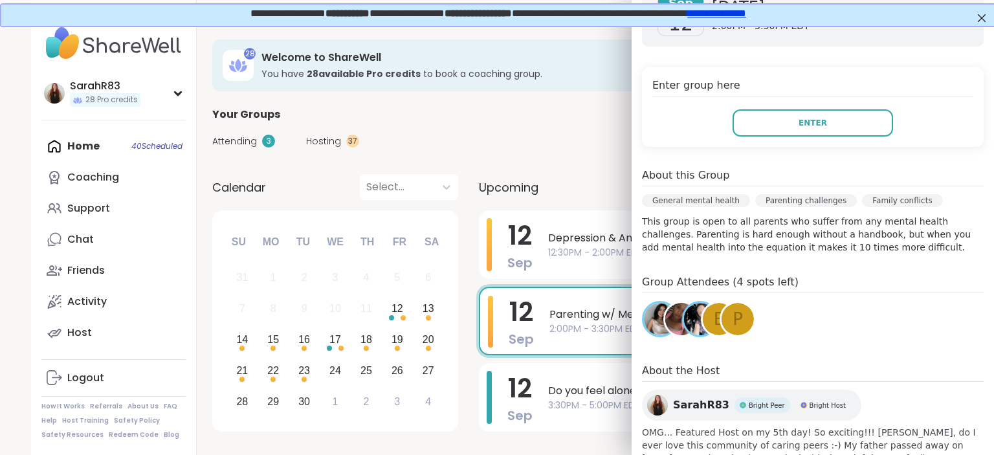
click at [692, 307] on img at bounding box center [700, 319] width 32 height 32
click at [674, 305] on img at bounding box center [681, 319] width 32 height 32
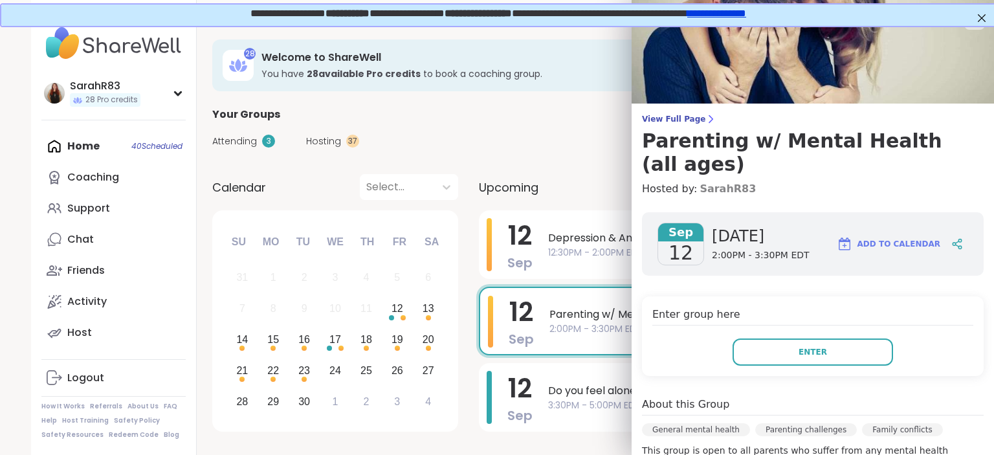
click at [702, 181] on link "SarahR83" at bounding box center [727, 189] width 56 height 16
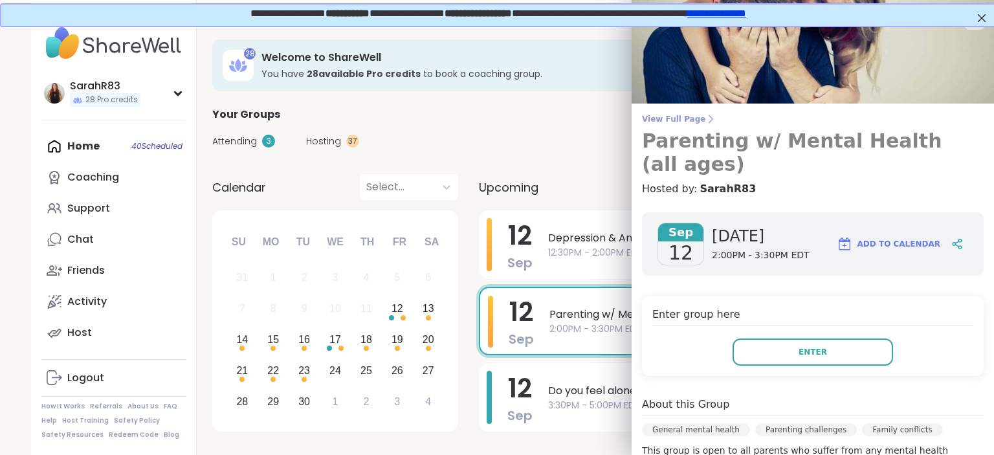
click at [677, 115] on span "View Full Page" at bounding box center [813, 119] width 342 height 10
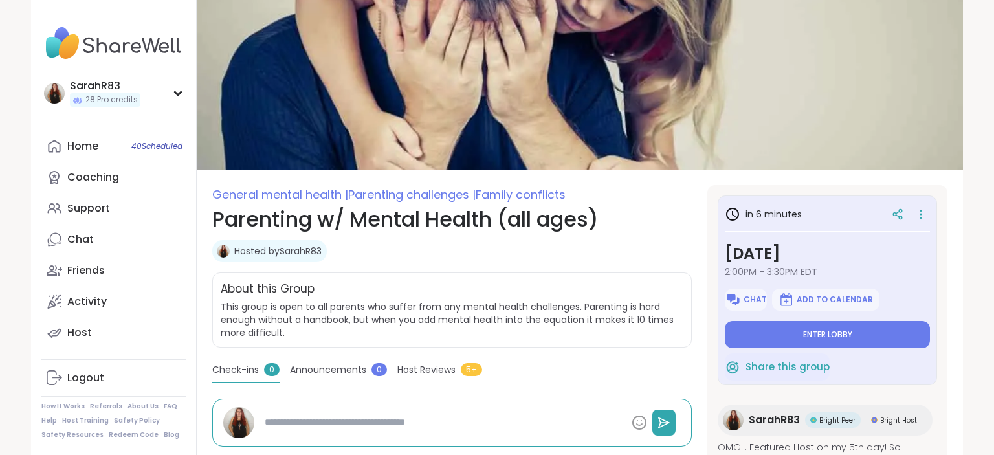
type textarea "*"
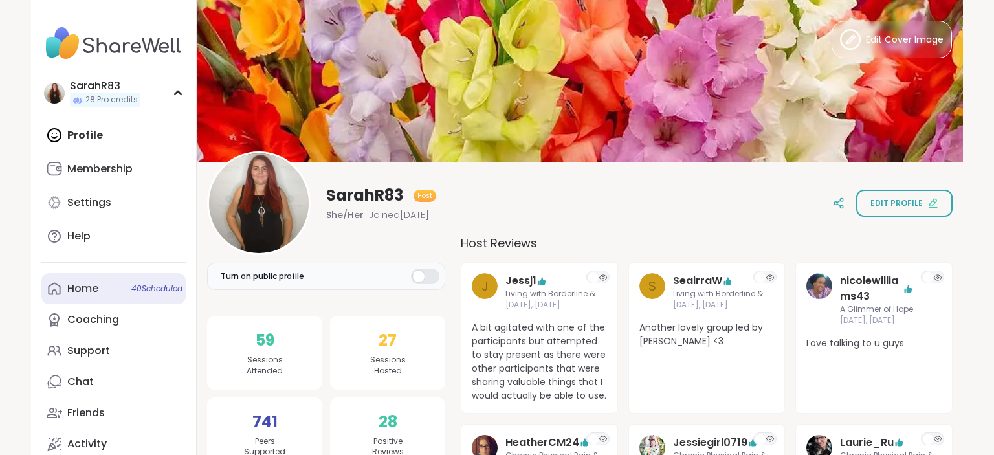
click at [92, 286] on div "Home 40 Scheduled" at bounding box center [82, 288] width 31 height 14
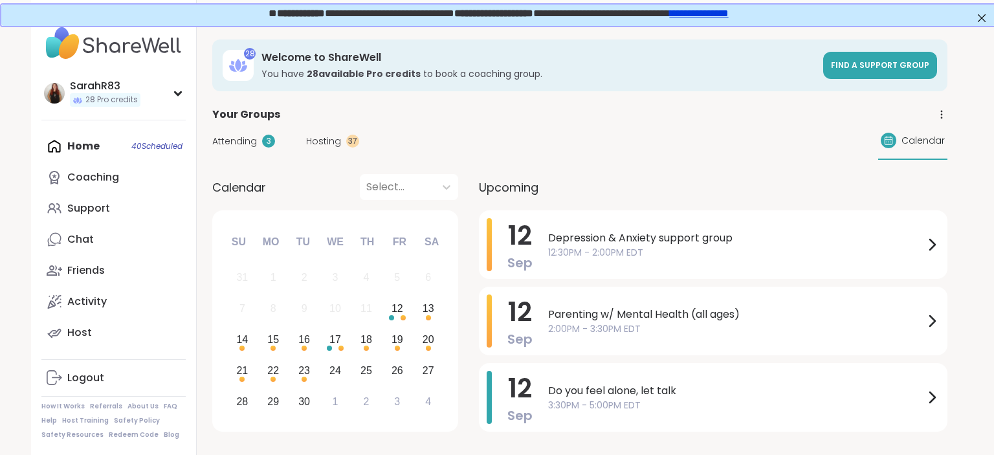
click at [335, 133] on div "Attending 3 Hosting 37 Calendar" at bounding box center [579, 141] width 735 height 38
click at [337, 141] on span "Hosting" at bounding box center [323, 142] width 35 height 14
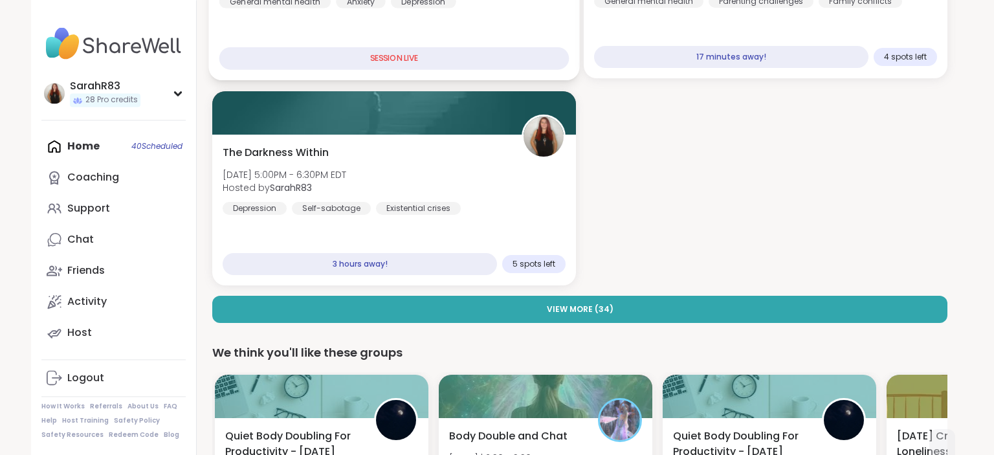
scroll to position [290, 0]
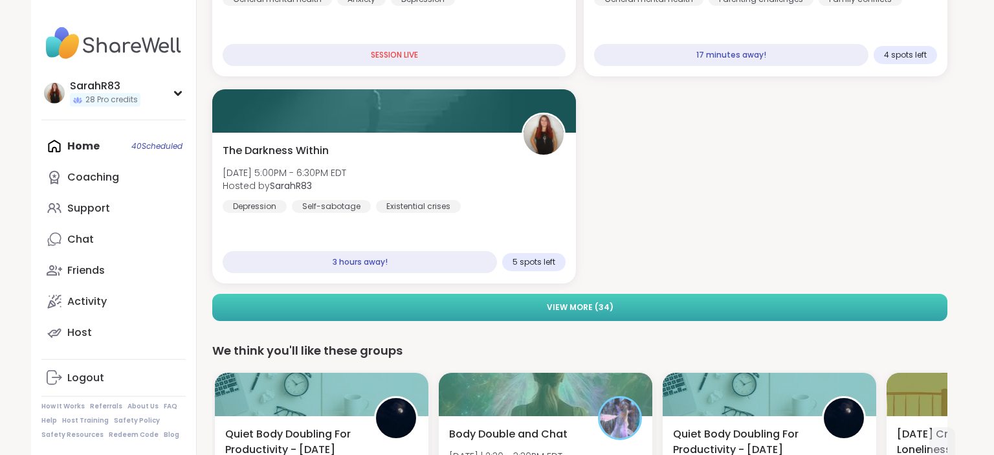
click at [556, 307] on span "View More ( 34 )" at bounding box center [580, 307] width 67 height 12
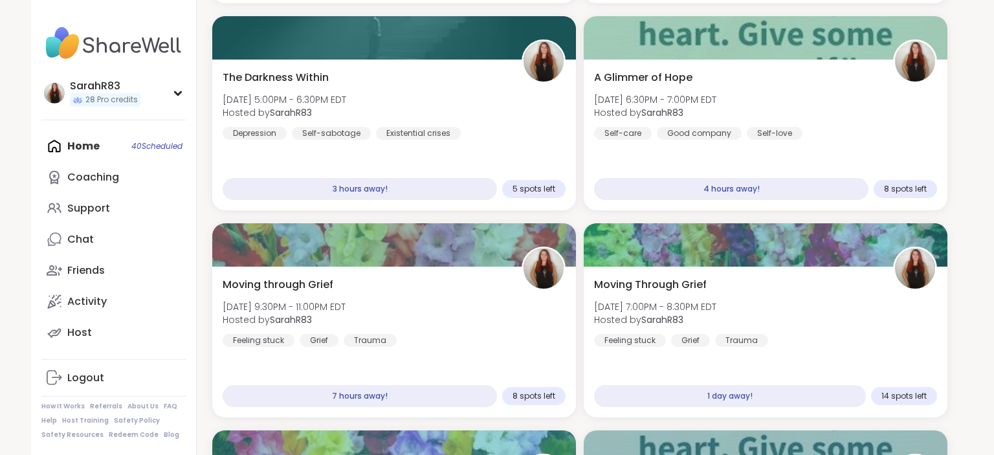
scroll to position [362, 0]
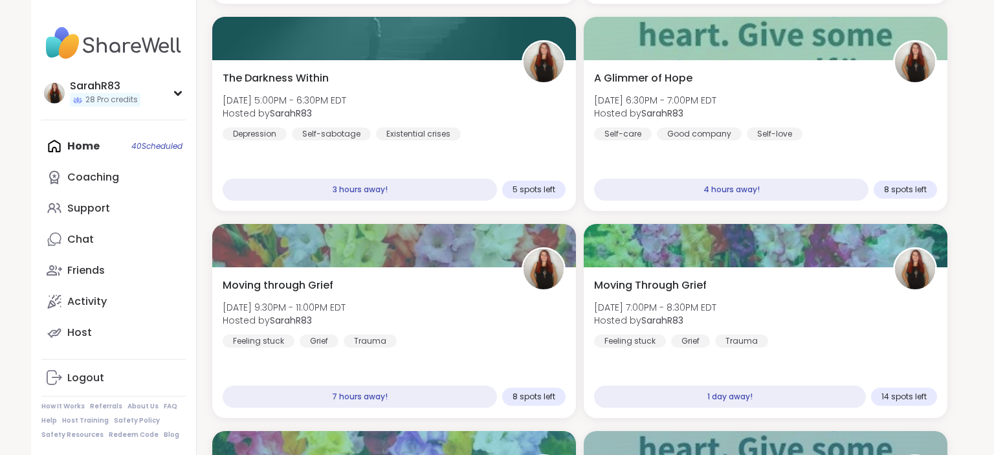
click at [125, 148] on div "Home 40 Scheduled Coaching Support Chat Friends Activity Host" at bounding box center [113, 239] width 144 height 217
click at [100, 245] on link "Chat" at bounding box center [113, 239] width 144 height 31
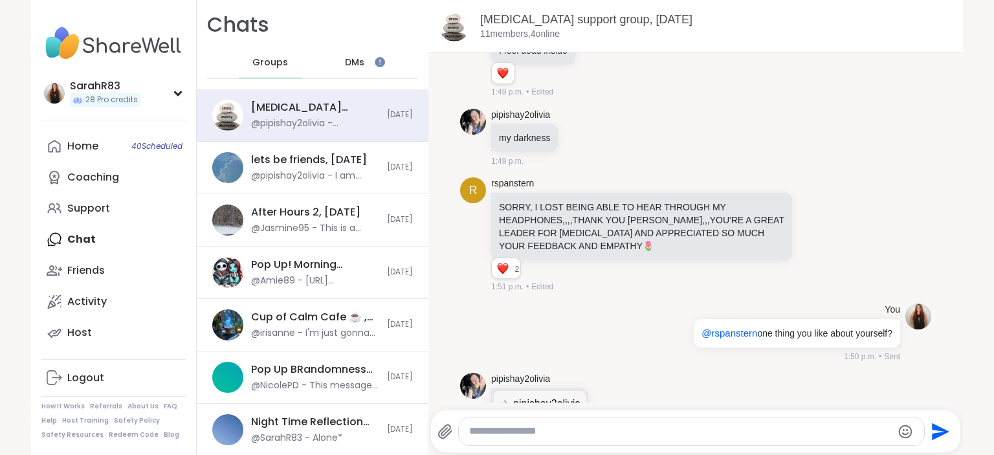
click at [358, 66] on span "DMs" at bounding box center [354, 62] width 19 height 13
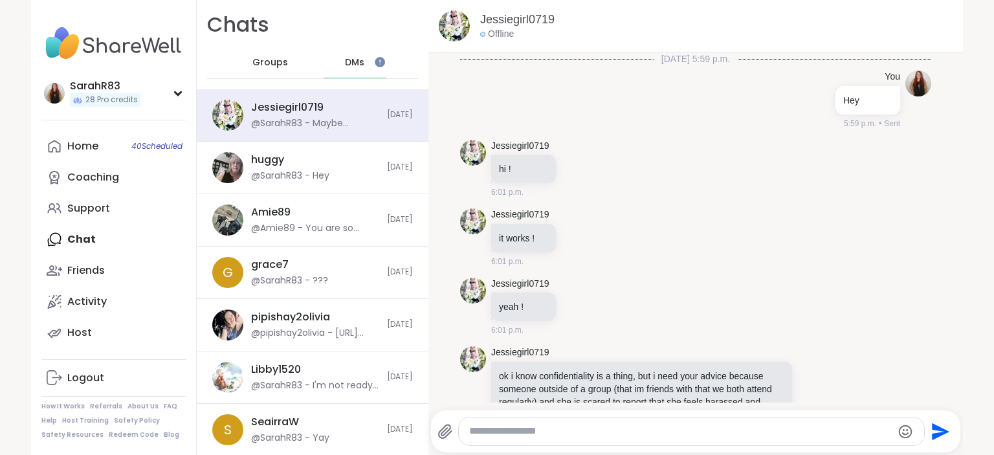
scroll to position [4542, 0]
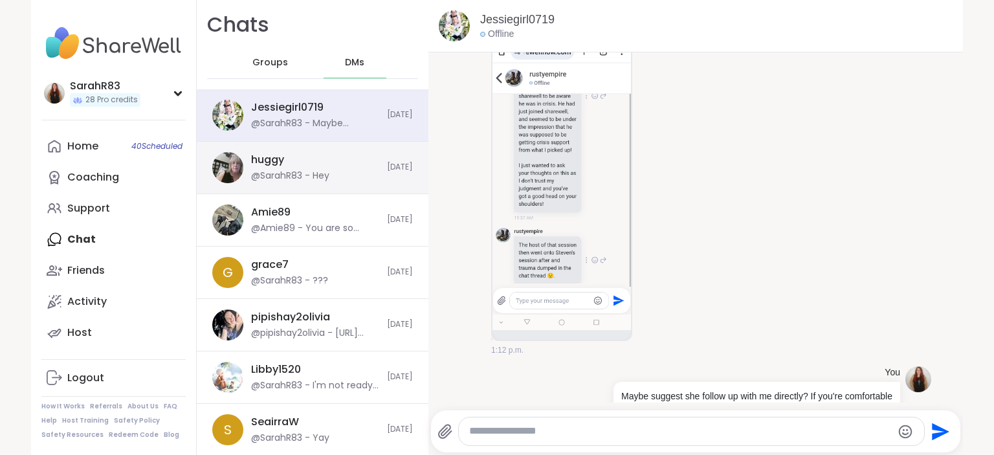
click at [303, 170] on div "@SarahR83 - Hey" at bounding box center [290, 175] width 78 height 13
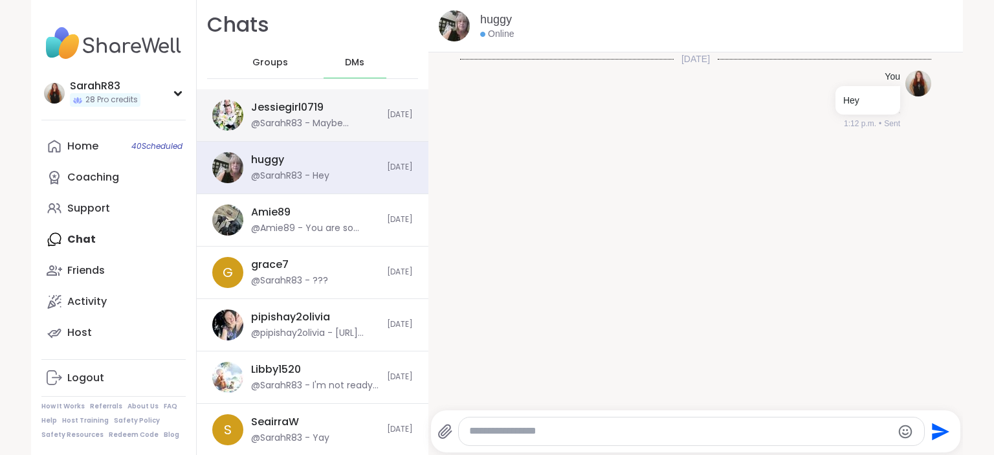
click at [316, 115] on div "Jessiegirl0719 @SarahR83 - Maybe suggest she follow up with me directly? If you…" at bounding box center [315, 115] width 128 height 30
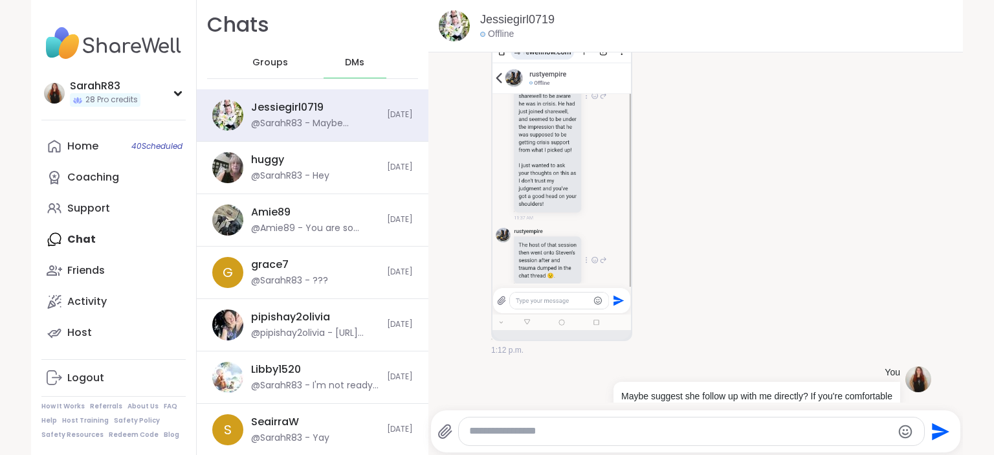
click at [113, 246] on div "Home 40 Scheduled Coaching Support Chat Friends Activity Host" at bounding box center [113, 239] width 144 height 217
click at [67, 234] on div "Home 40 Scheduled Coaching Support Chat Friends Activity Host" at bounding box center [113, 239] width 144 height 217
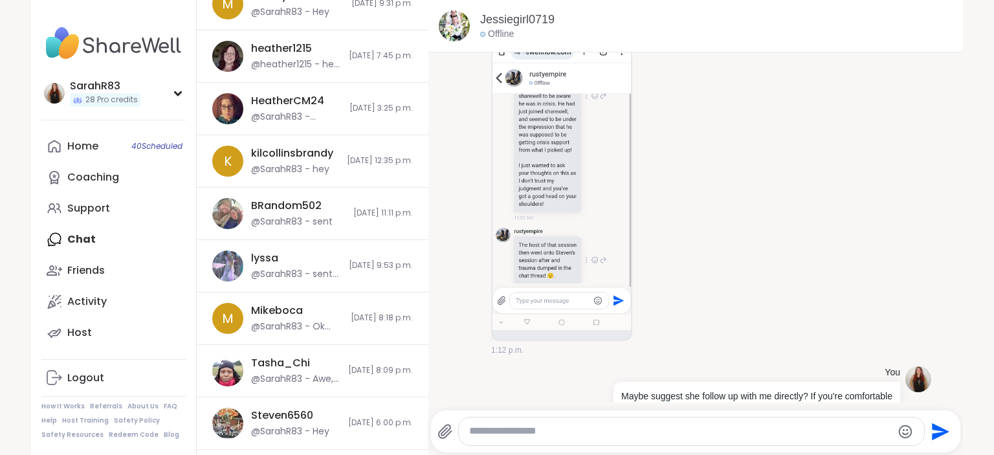
scroll to position [742, 0]
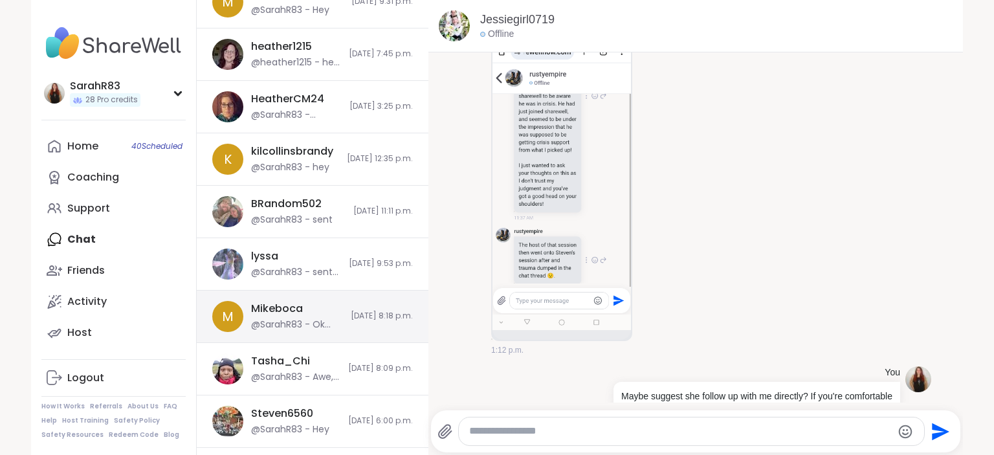
click at [314, 329] on div "M [PERSON_NAME] @SarahR83 - Ok that's fine then... just always a lil cautious o…" at bounding box center [313, 316] width 232 height 52
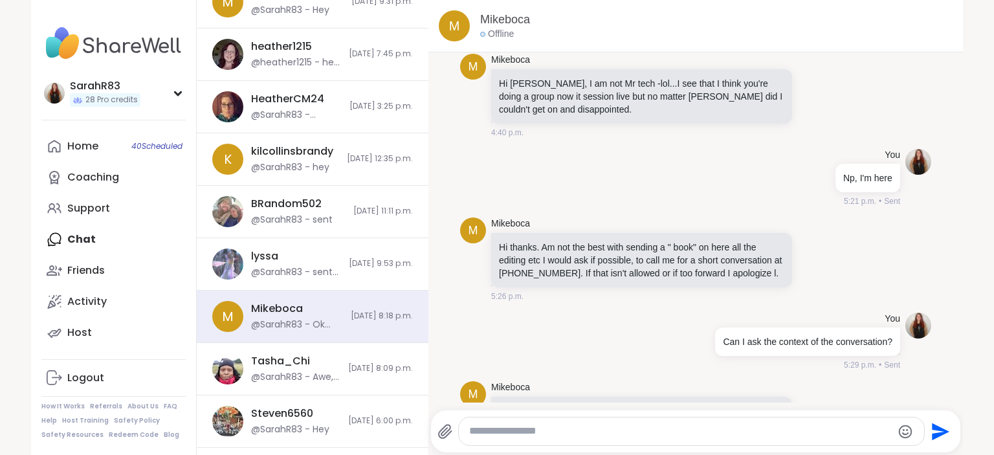
scroll to position [0, 0]
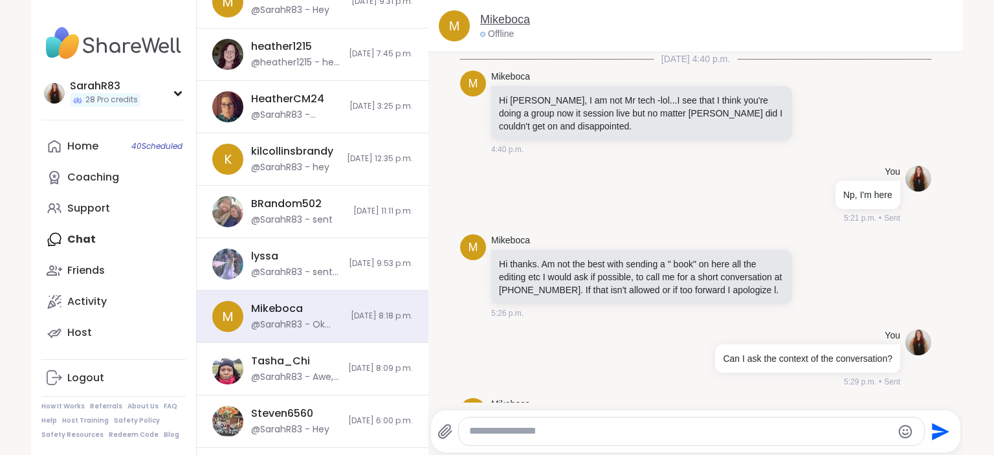
click at [497, 22] on link "Mikeboca" at bounding box center [505, 20] width 50 height 16
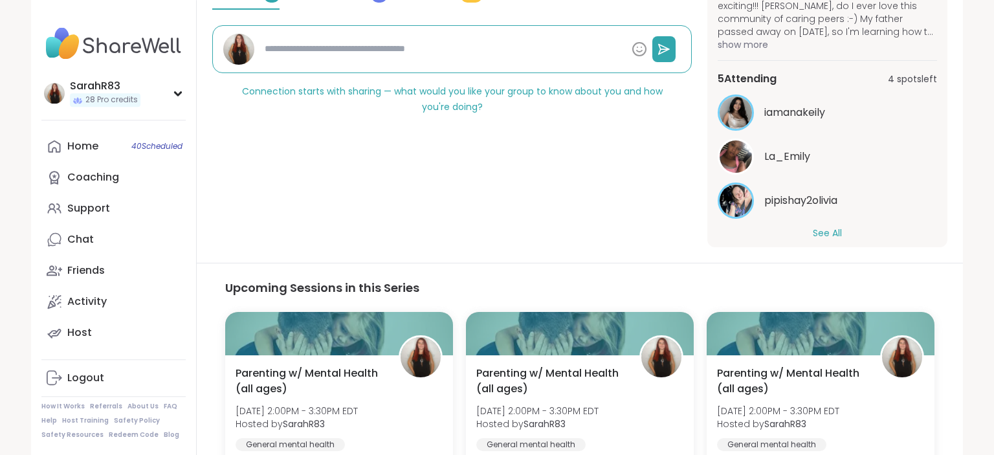
scroll to position [93, 0]
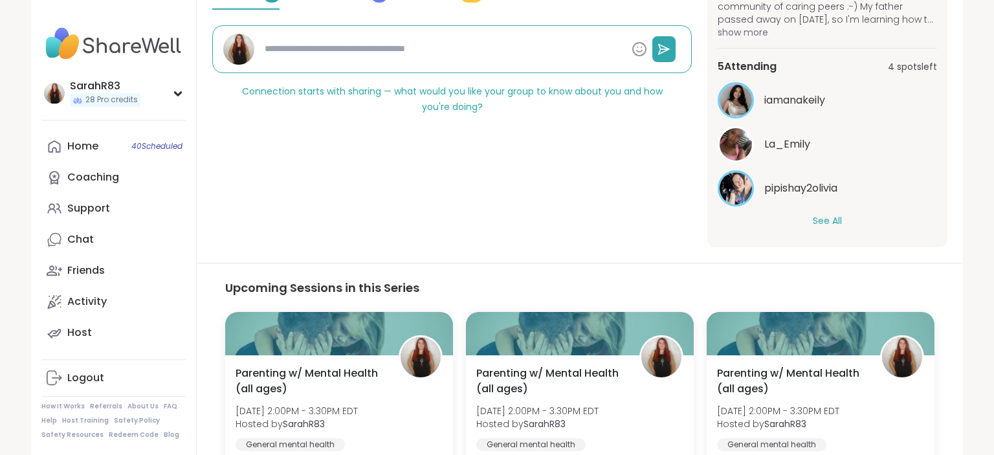
click at [840, 220] on button "See All" at bounding box center [826, 221] width 29 height 14
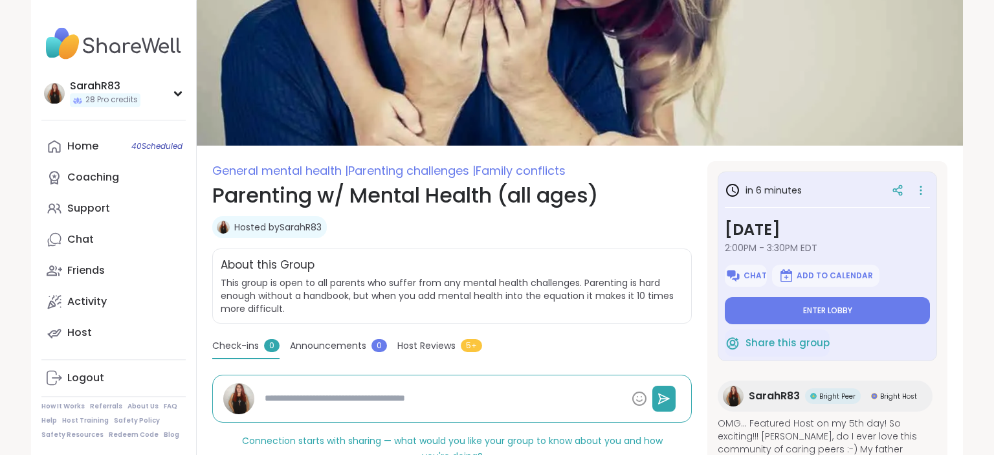
scroll to position [22, 0]
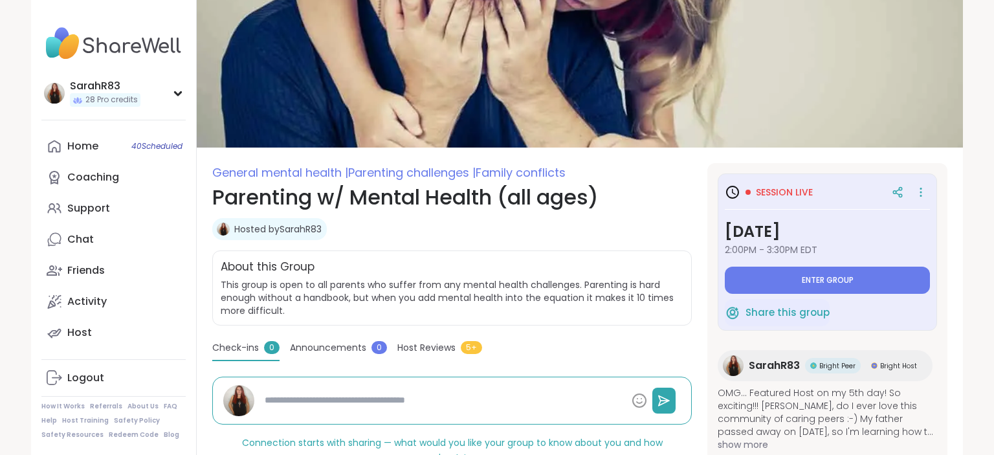
type textarea "*"
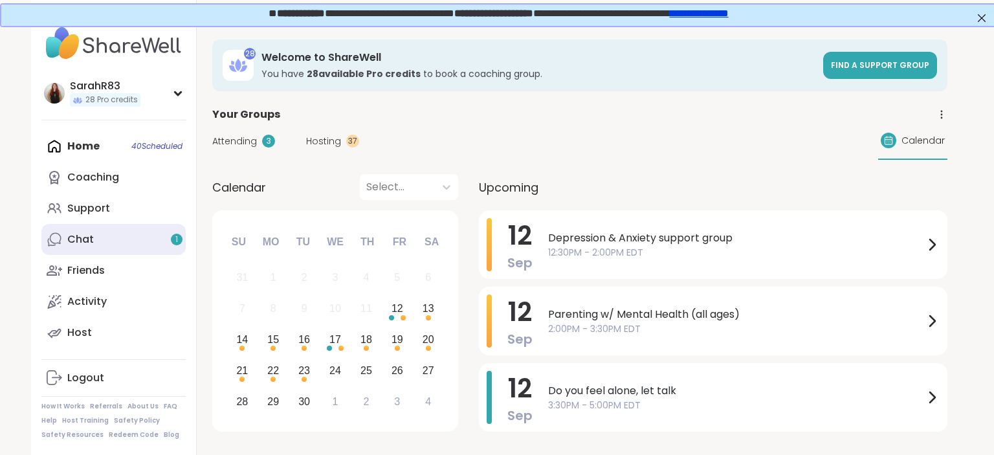
click at [110, 232] on link "Chat 1" at bounding box center [113, 239] width 144 height 31
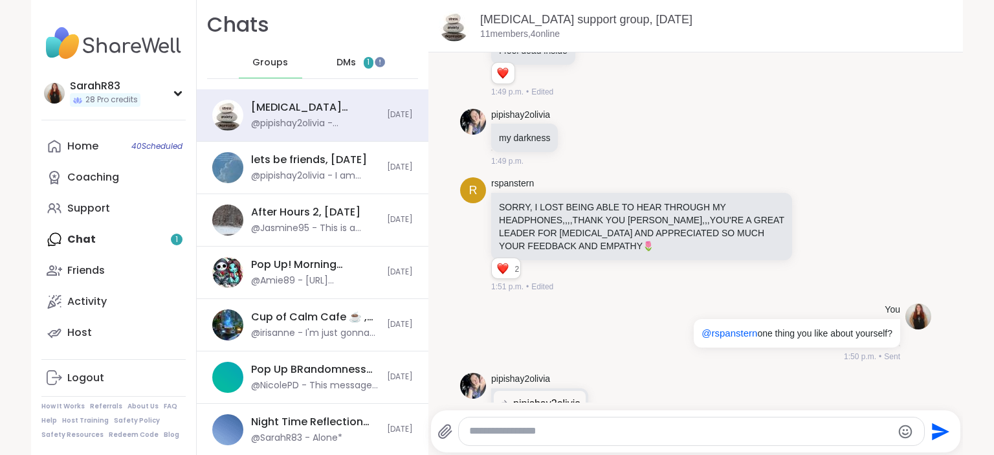
click at [343, 56] on span "DMs" at bounding box center [345, 62] width 19 height 13
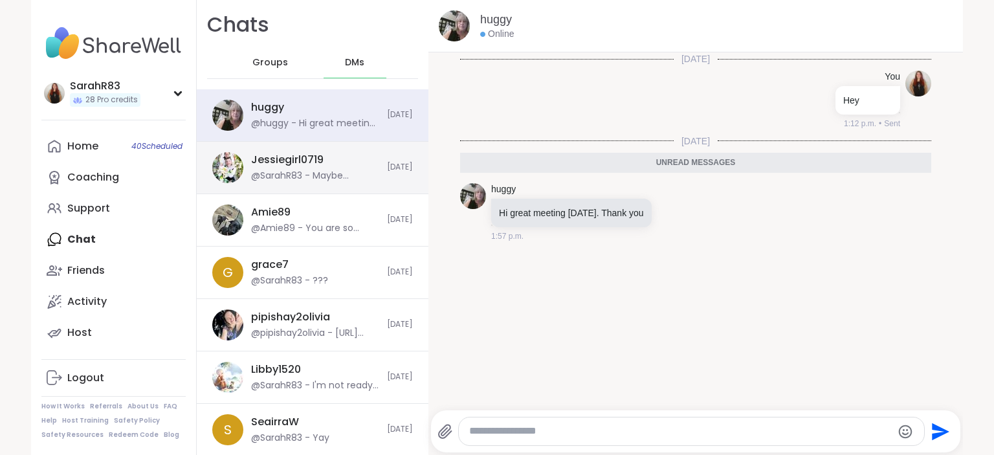
click at [325, 168] on div "Jessiegirl0719 @SarahR83 - Maybe suggest she follow up with me directly? If you…" at bounding box center [315, 168] width 128 height 30
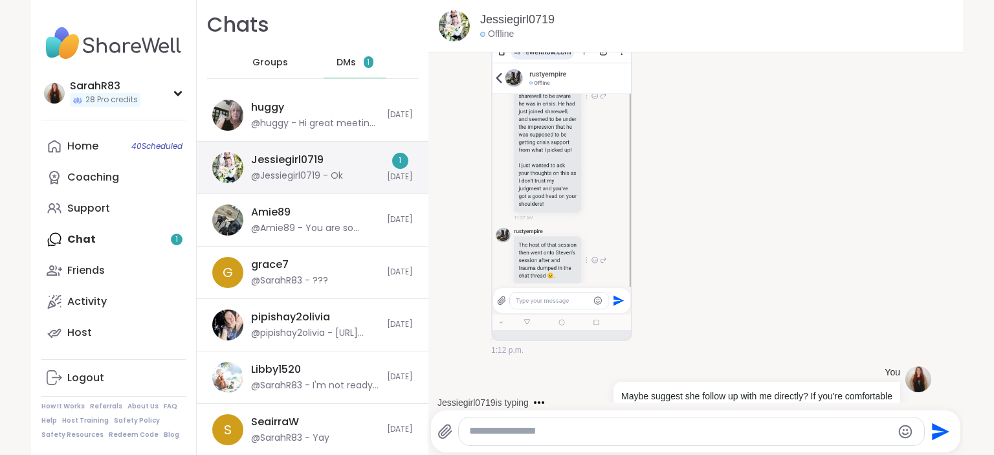
scroll to position [4624, 0]
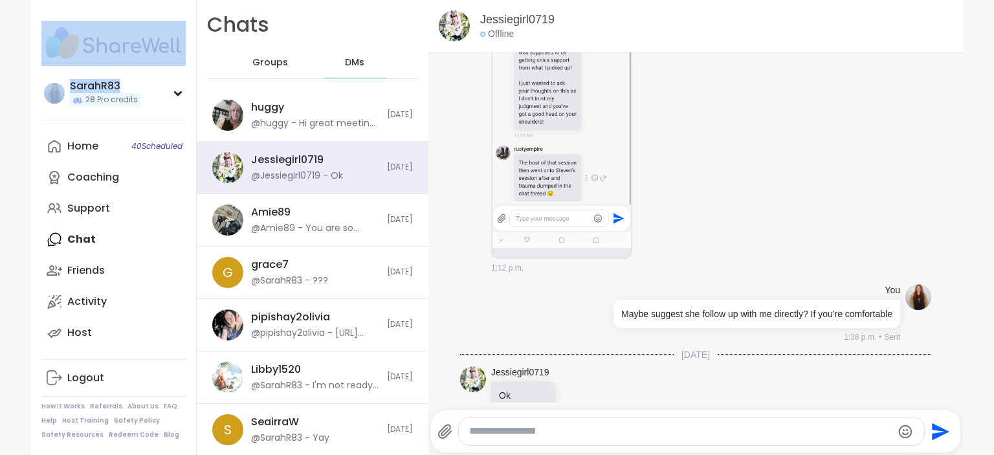
drag, startPoint x: 325, startPoint y: 168, endPoint x: 185, endPoint y: 76, distance: 168.1
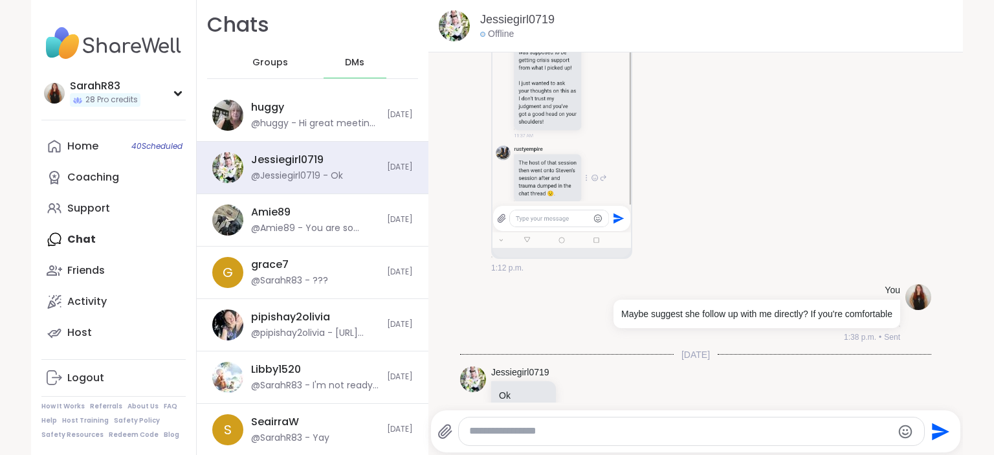
click at [197, 76] on div "Chats Groups DMs huggy @huggy - Hi great meeting [DATE]. Thank you [DATE] Jessi…" at bounding box center [313, 227] width 232 height 455
click at [561, 290] on div "You Maybe suggest she follow up with me directly? If you're comfortable 1:38 p.…" at bounding box center [695, 313] width 471 height 69
click at [274, 62] on span "Groups" at bounding box center [270, 62] width 36 height 13
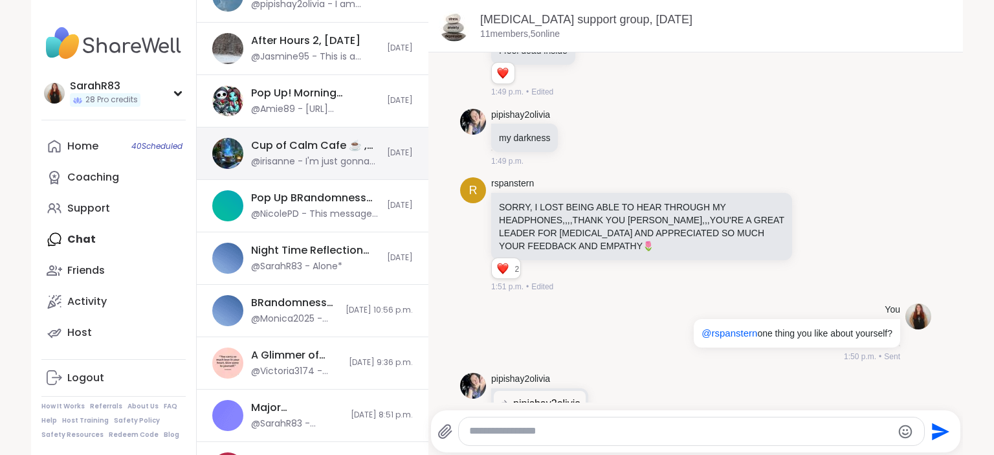
scroll to position [173, 0]
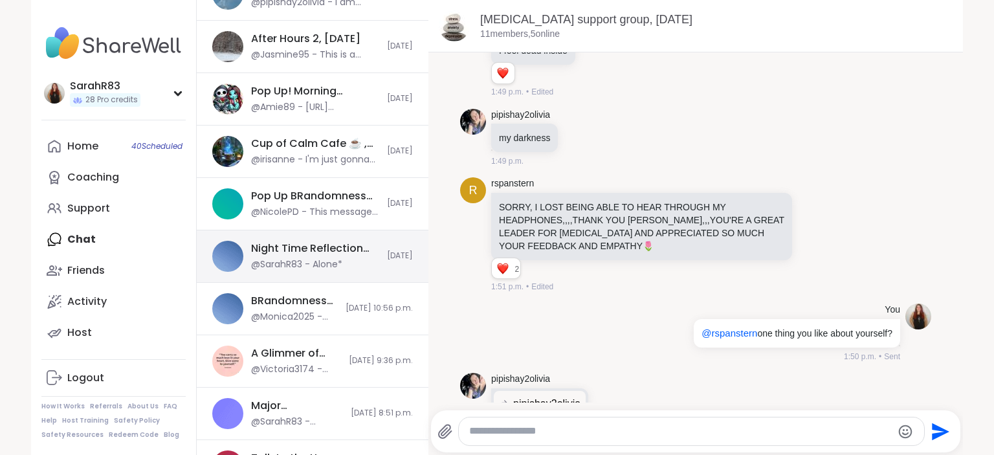
click at [312, 260] on div "@SarahR83 - Alone*" at bounding box center [296, 264] width 91 height 13
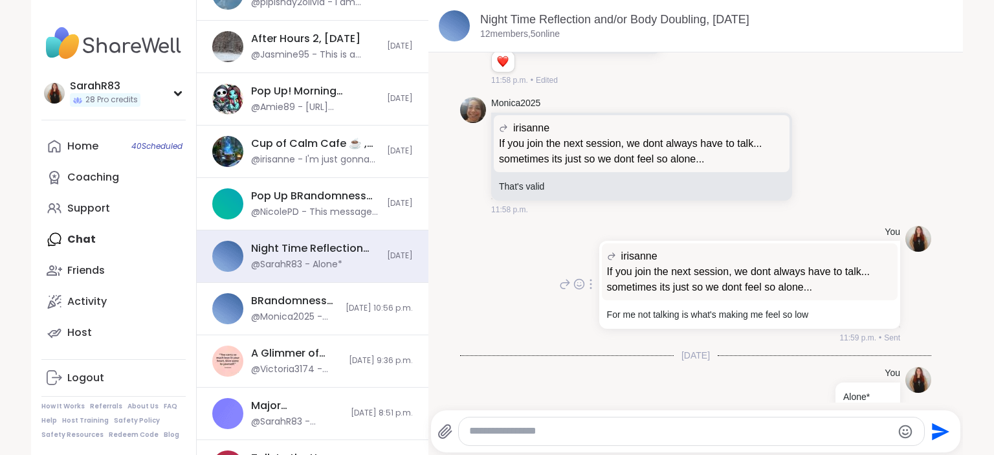
scroll to position [3472, 0]
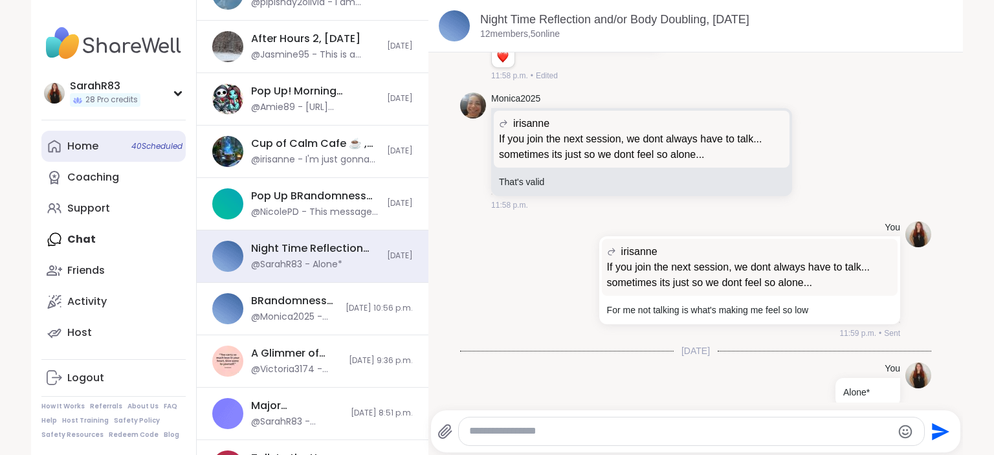
click at [115, 155] on link "Home 40 Scheduled" at bounding box center [113, 146] width 144 height 31
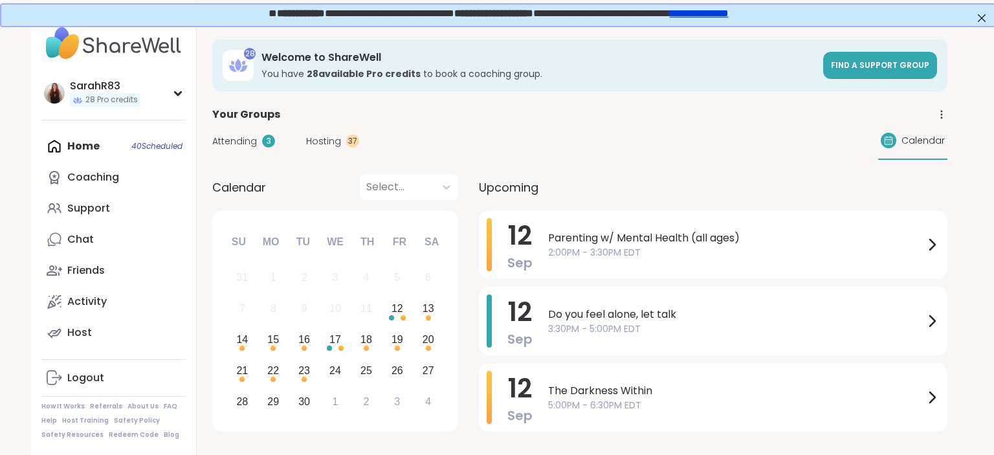
drag, startPoint x: 642, startPoint y: 139, endPoint x: 618, endPoint y: 159, distance: 31.7
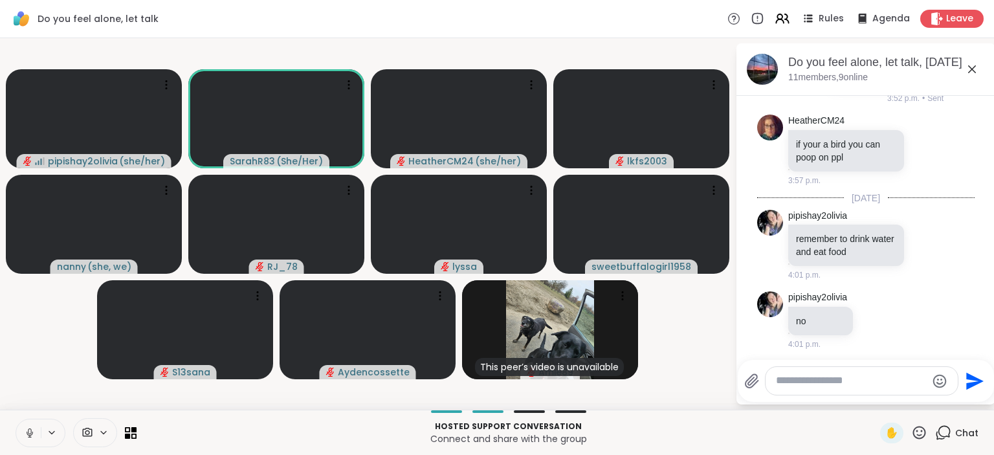
scroll to position [473, 0]
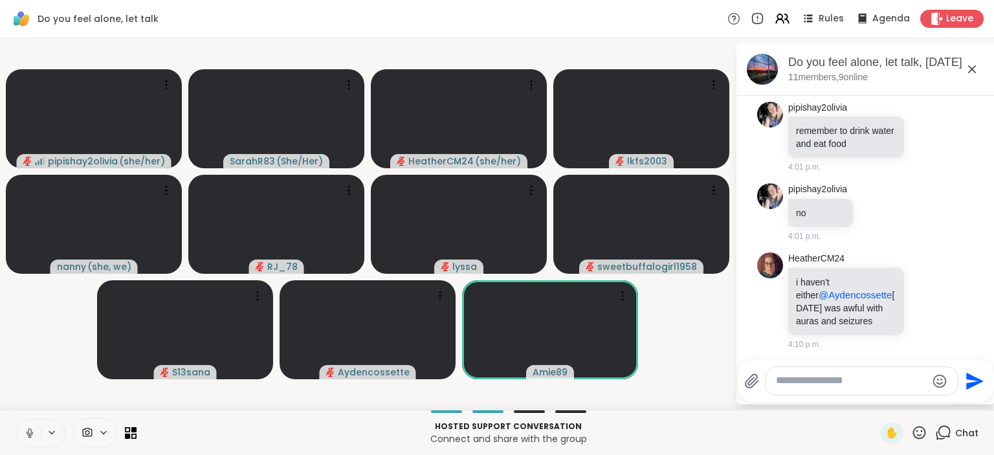
click at [27, 428] on icon at bounding box center [30, 433] width 12 height 12
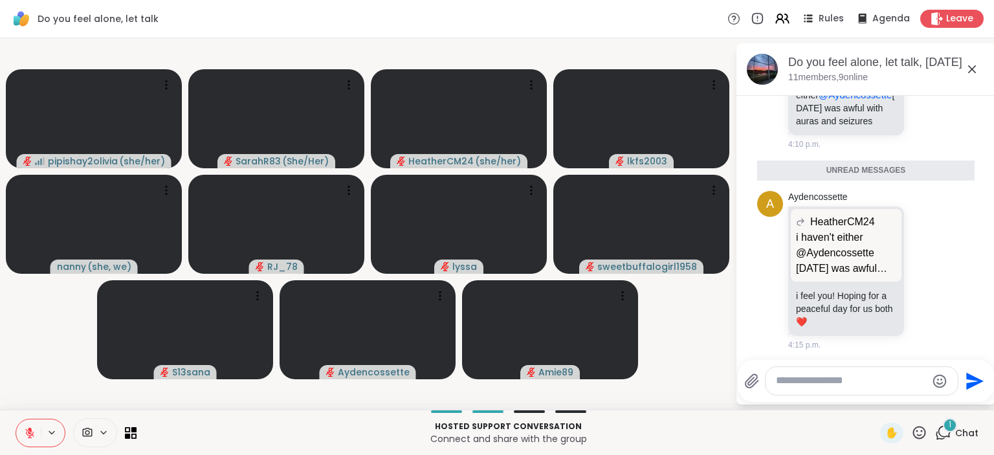
scroll to position [643, 0]
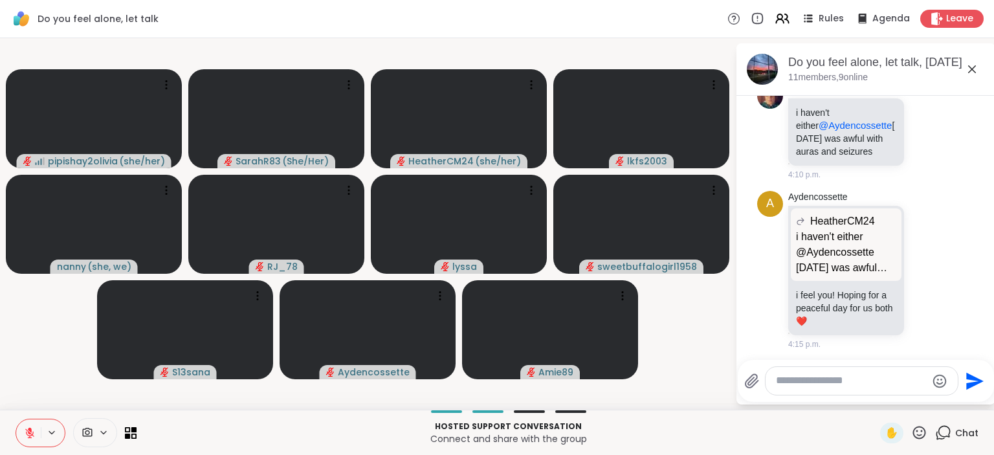
click at [28, 444] on button at bounding box center [28, 432] width 25 height 27
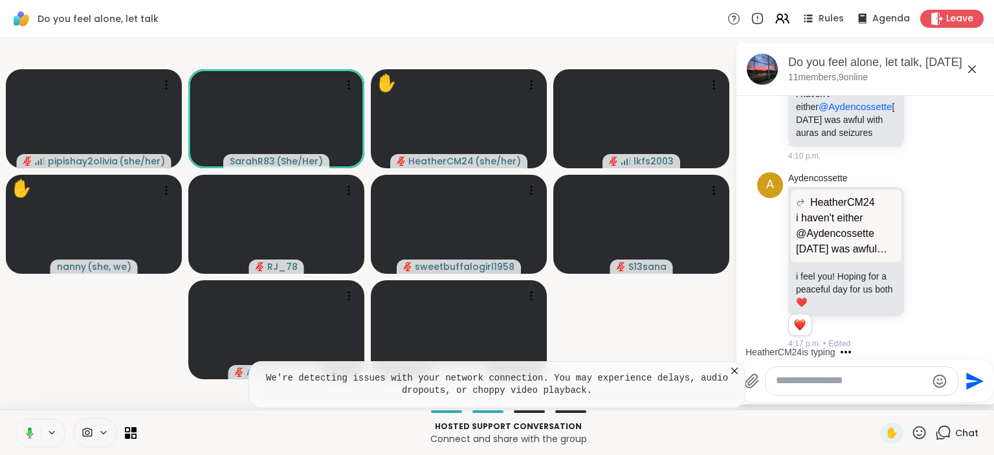
scroll to position [818, 0]
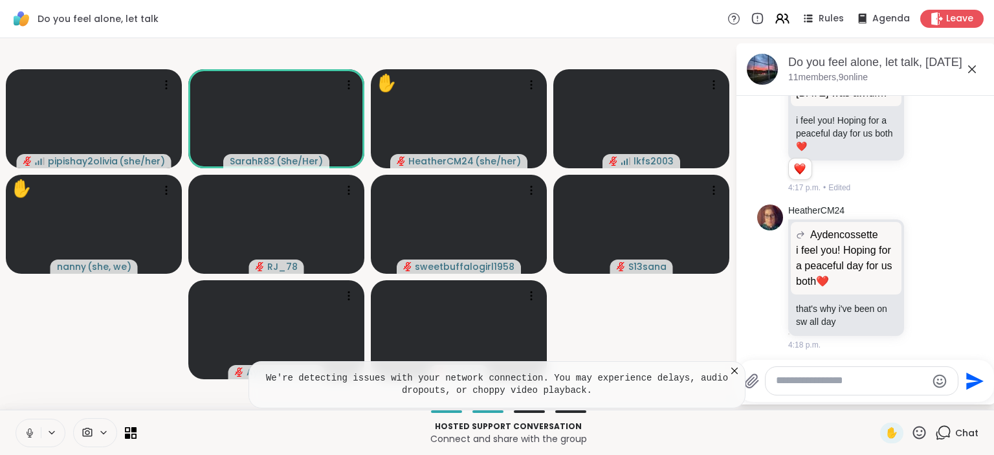
click at [734, 373] on icon at bounding box center [734, 370] width 13 height 13
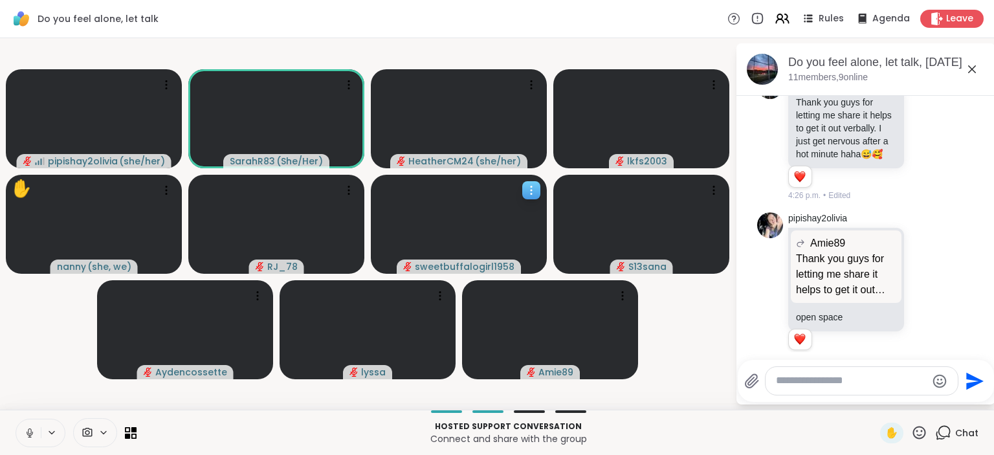
scroll to position [1810, 0]
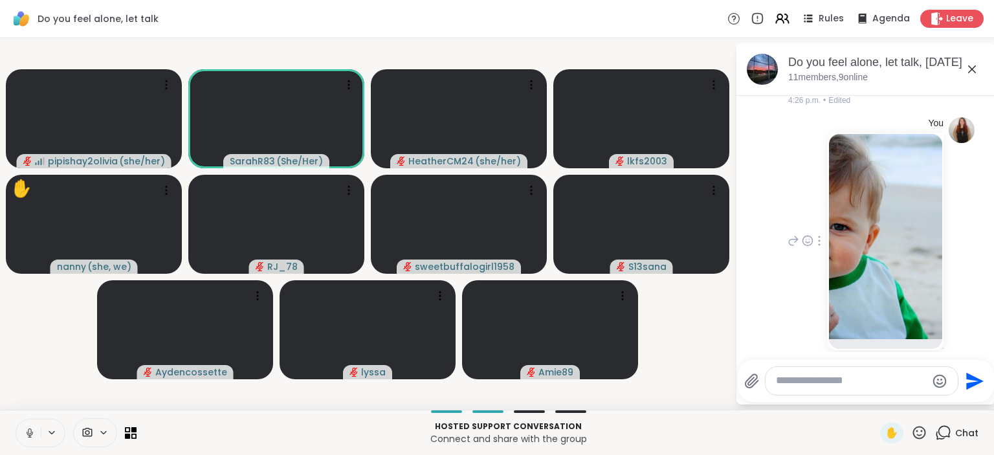
click at [859, 238] on img at bounding box center [885, 236] width 113 height 205
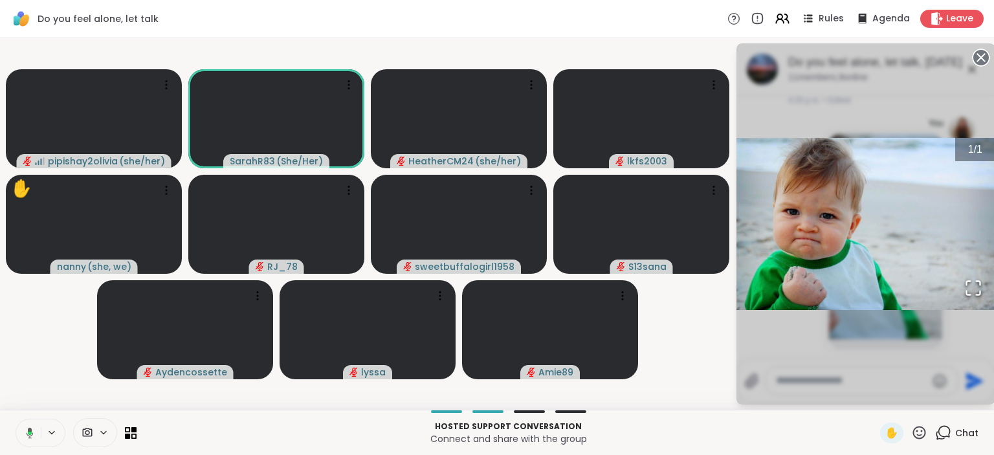
click at [695, 301] on video-player-container "pipishay2olivia ( she/her ) SarahR83 ( She/Her ) HeatherCM24 ( she/her ) lkfs20…" at bounding box center [367, 223] width 719 height 361
click at [982, 60] on circle at bounding box center [981, 58] width 16 height 16
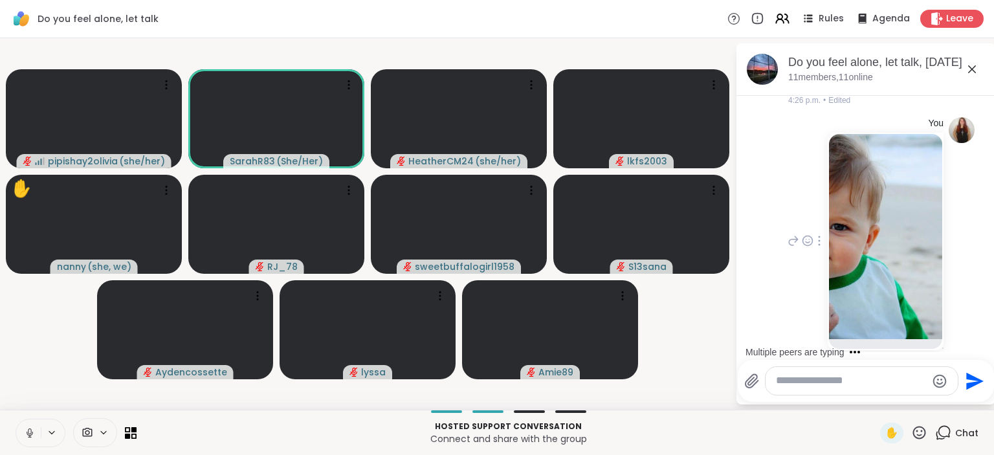
scroll to position [1948, 0]
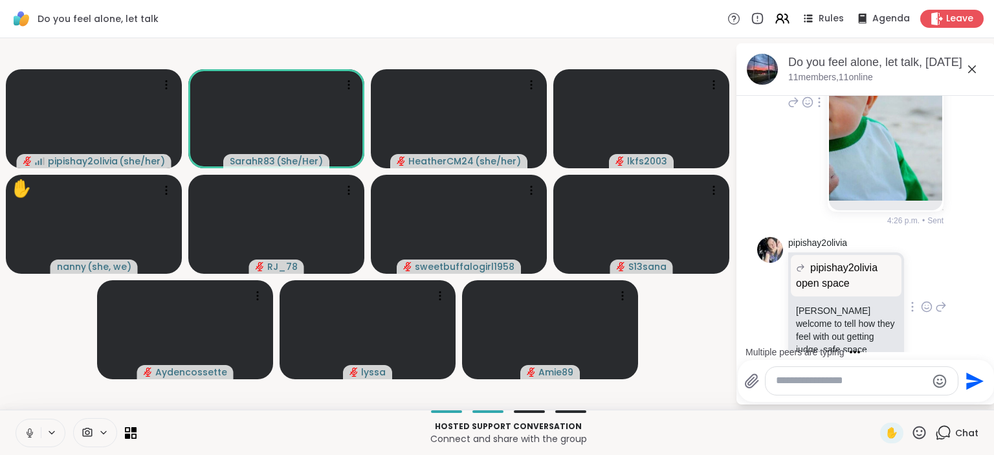
click at [928, 300] on icon at bounding box center [926, 306] width 12 height 13
click at [825, 280] on div "Select Reaction: Heart" at bounding box center [824, 286] width 12 height 12
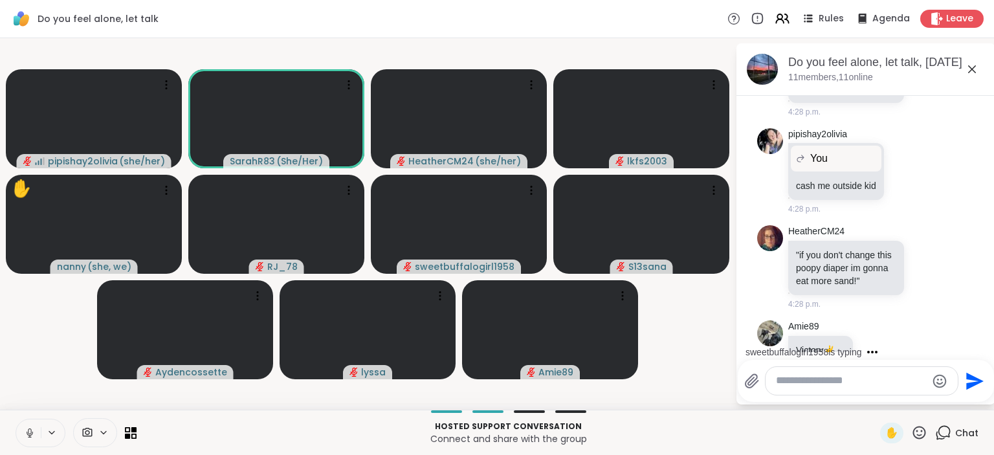
scroll to position [2391, 0]
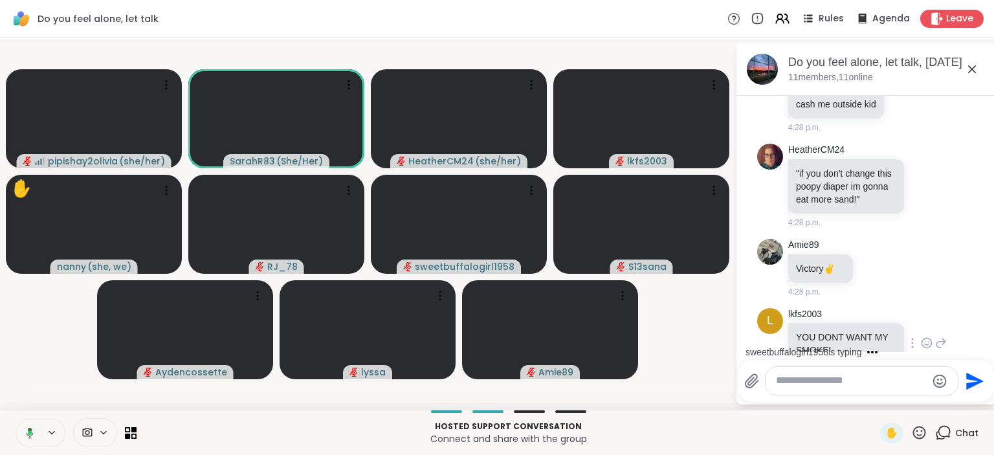
click at [932, 336] on icon at bounding box center [926, 342] width 12 height 13
click at [831, 309] on button "Select Reaction: Heart" at bounding box center [824, 322] width 26 height 26
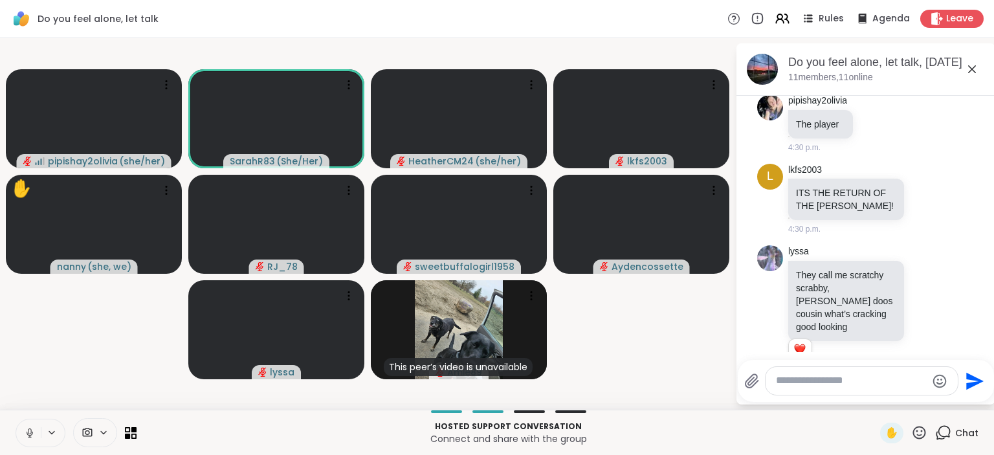
scroll to position [3335, 0]
click at [928, 197] on icon at bounding box center [928, 197] width 0 height 0
click at [823, 172] on div "Select Reaction: Heart" at bounding box center [824, 178] width 12 height 12
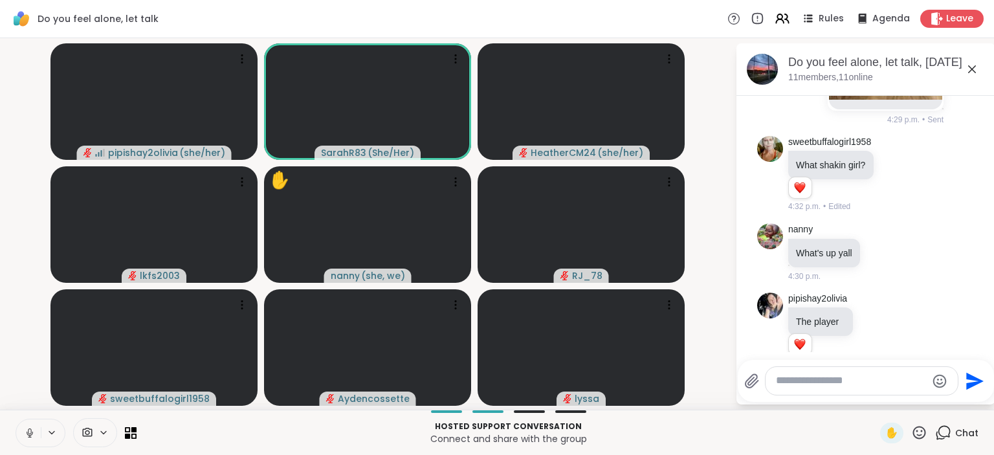
scroll to position [3133, 0]
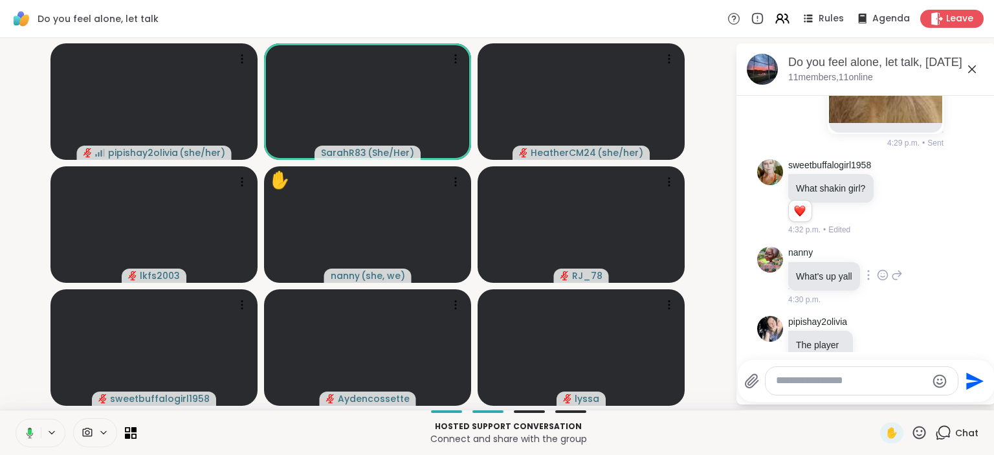
click at [884, 268] on icon at bounding box center [882, 274] width 12 height 13
click at [878, 248] on div "Select Reaction: Heart" at bounding box center [882, 254] width 12 height 12
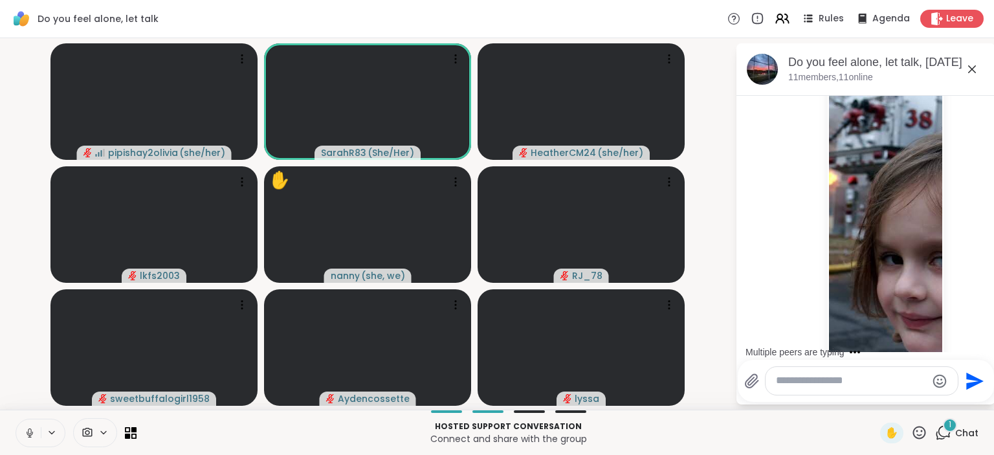
scroll to position [4067, 0]
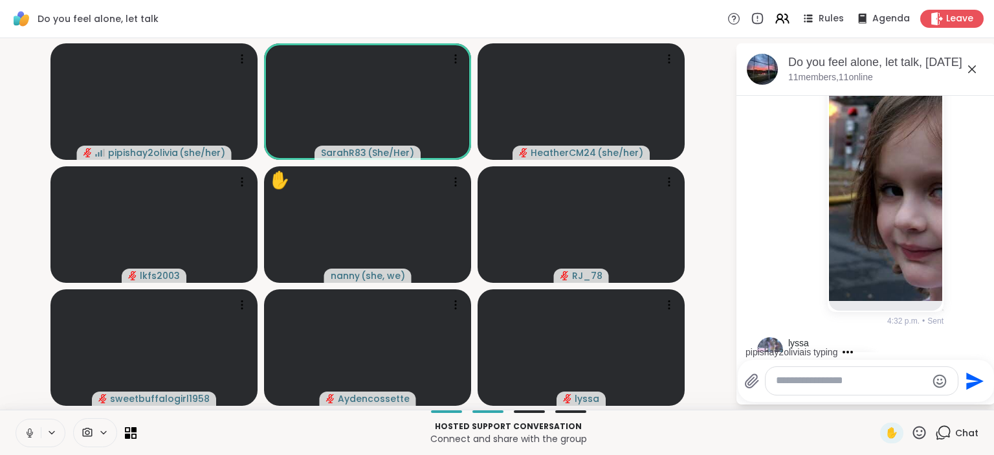
click at [832, 384] on textarea "Type your message" at bounding box center [851, 381] width 151 height 14
type textarea "**********"
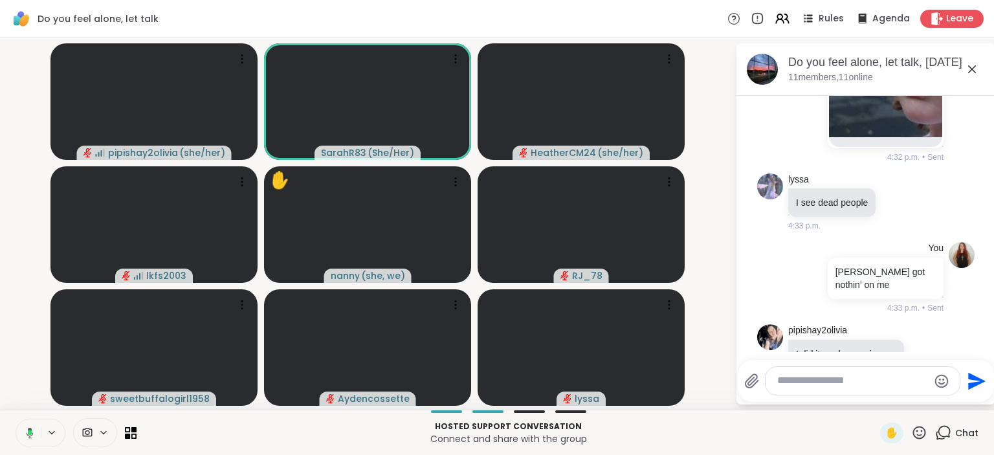
scroll to position [4300, 0]
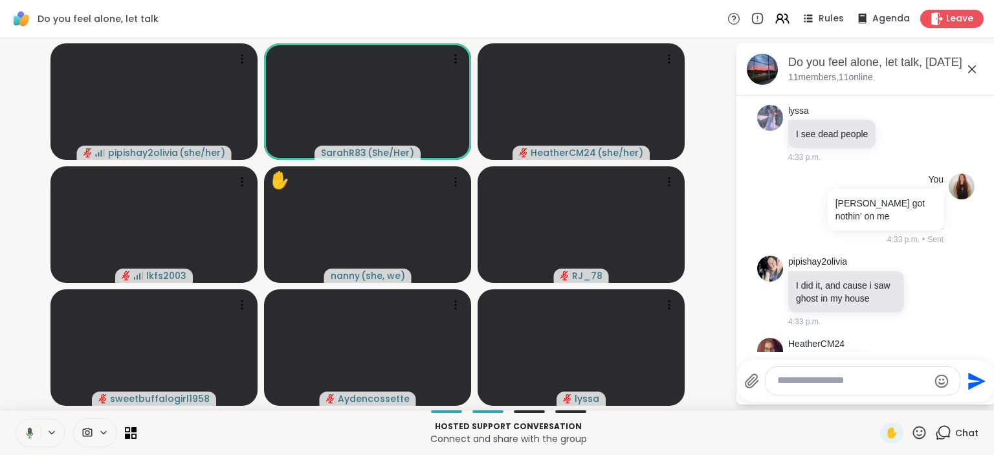
click at [894, 360] on icon at bounding box center [893, 366] width 12 height 13
click at [891, 340] on div "Select Reaction: Heart" at bounding box center [893, 346] width 12 height 12
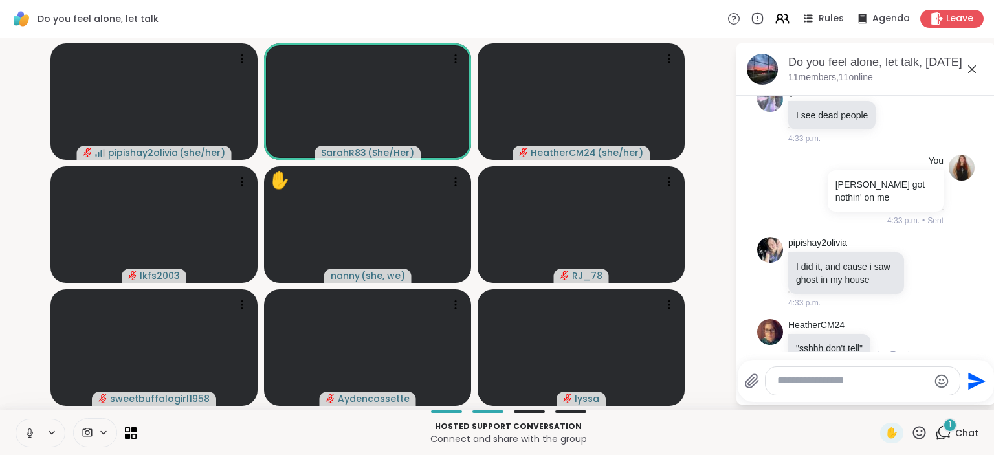
scroll to position [4387, 0]
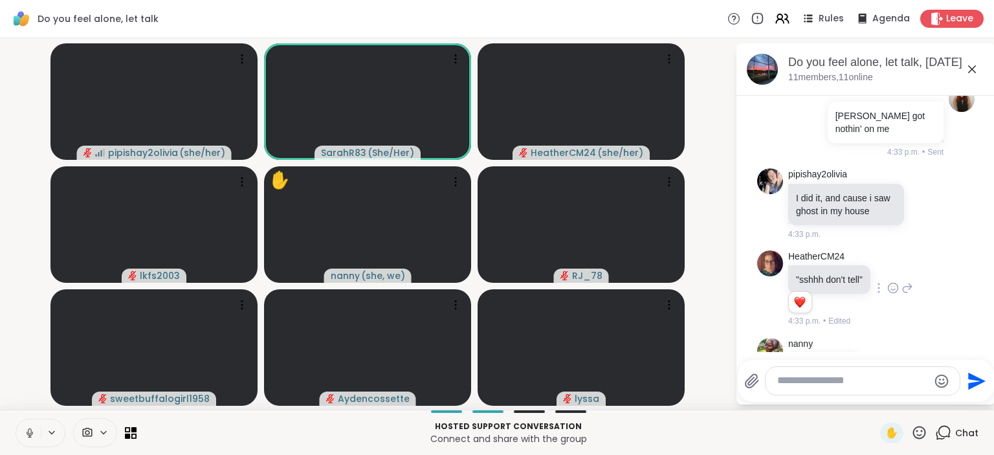
click at [794, 379] on textarea "Type your message" at bounding box center [852, 381] width 151 height 14
type textarea "**********"
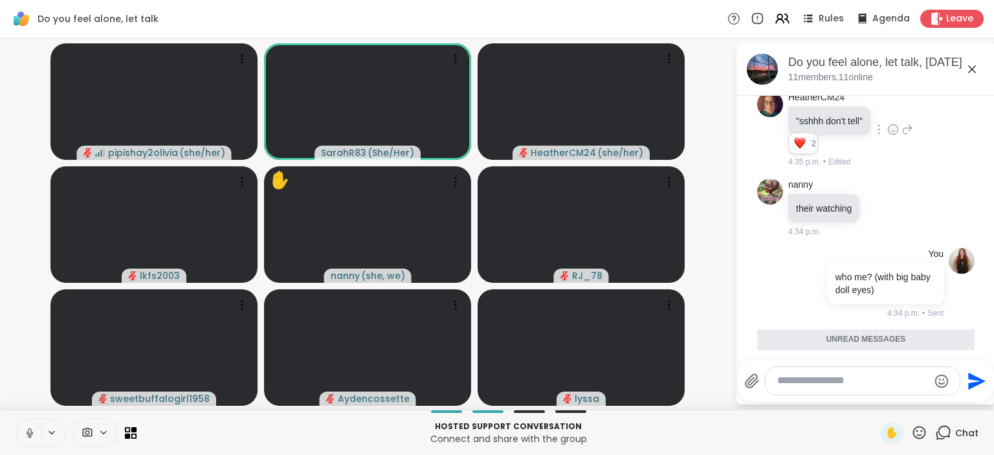
scroll to position [4587, 0]
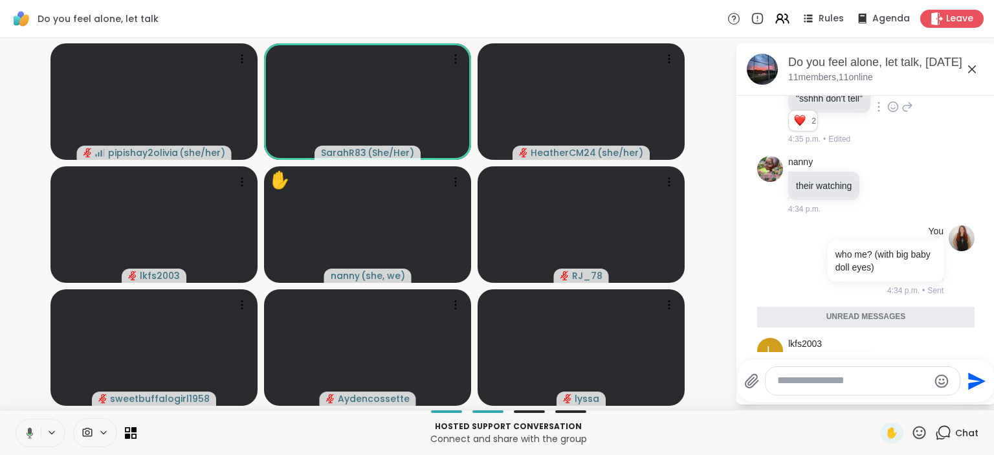
click at [892, 360] on icon at bounding box center [893, 366] width 12 height 13
click at [887, 340] on div "Select Reaction: Heart" at bounding box center [893, 346] width 12 height 12
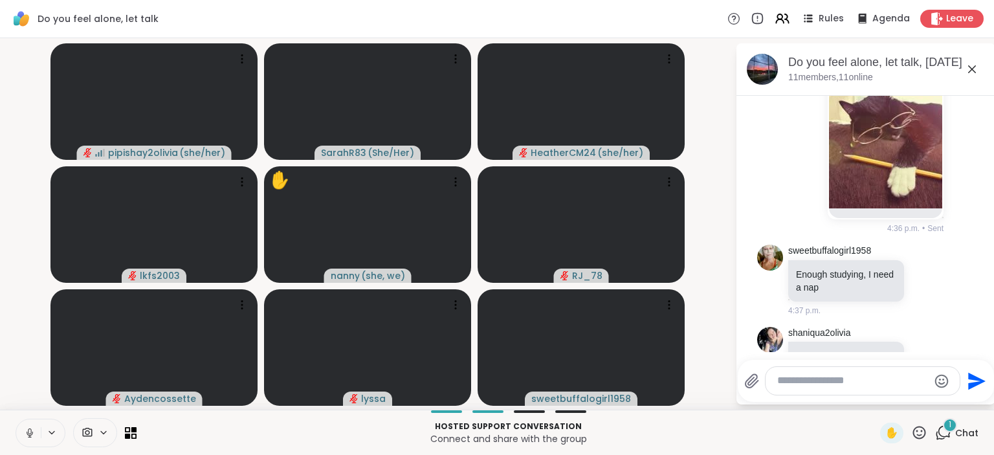
scroll to position [5187, 0]
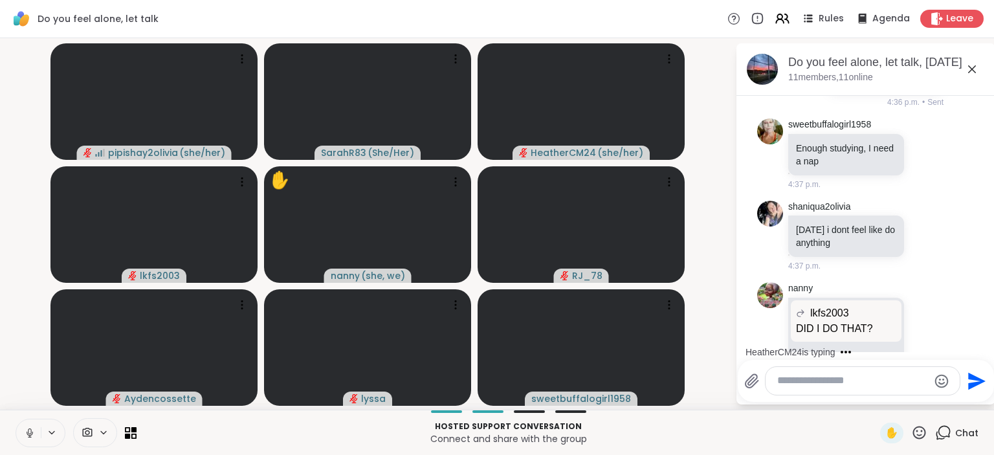
click at [804, 380] on textarea "Type your message" at bounding box center [852, 381] width 151 height 14
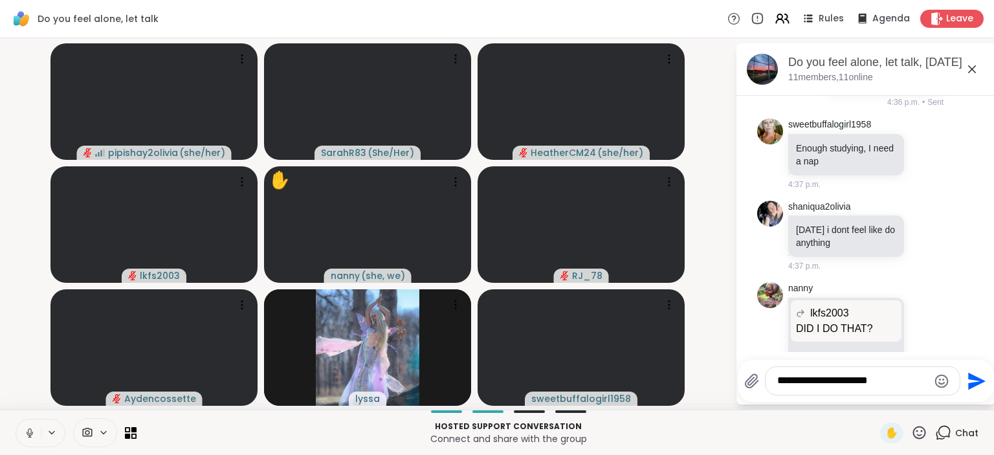
scroll to position [5282, 0]
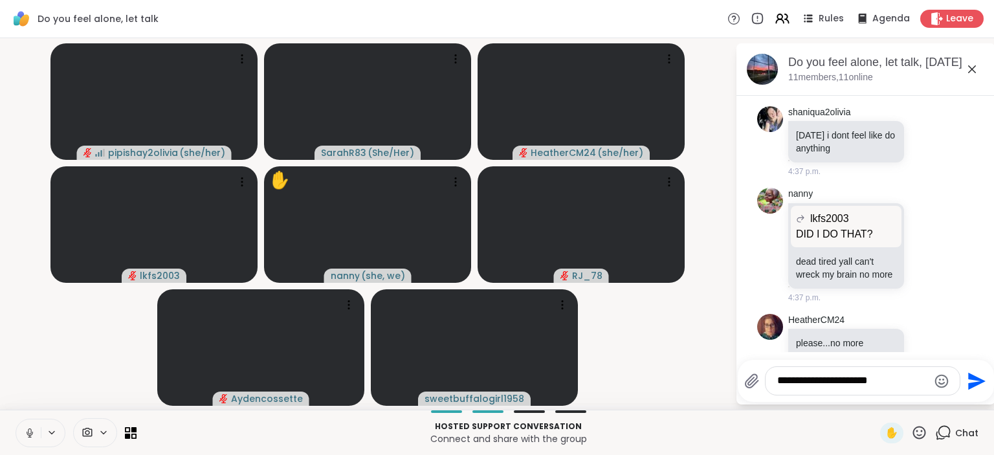
type textarea "**********"
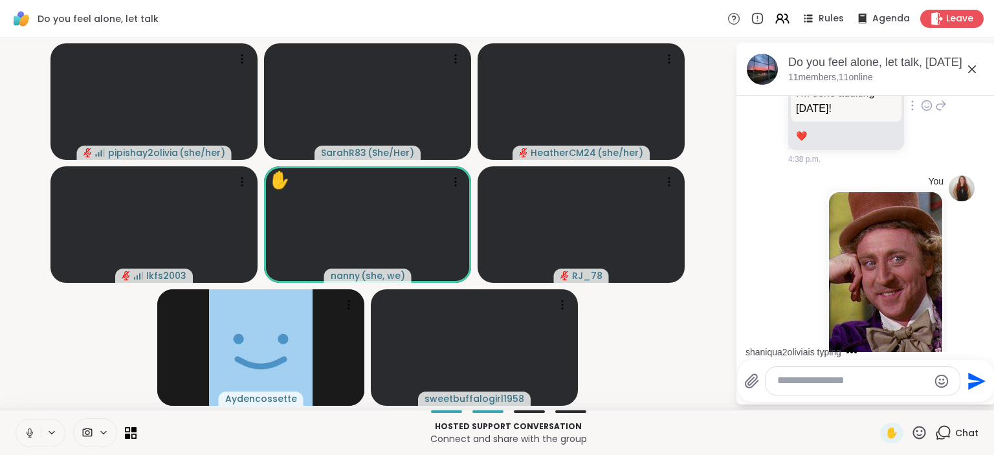
scroll to position [5812, 0]
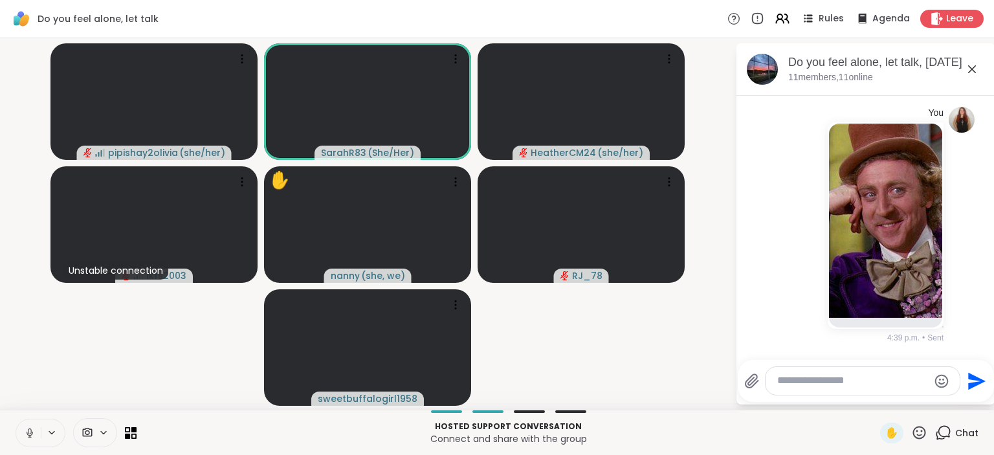
click at [961, 237] on div "You 4:39 p.m. • Sent" at bounding box center [865, 225] width 217 height 247
click at [835, 380] on textarea "Type your message" at bounding box center [852, 381] width 151 height 14
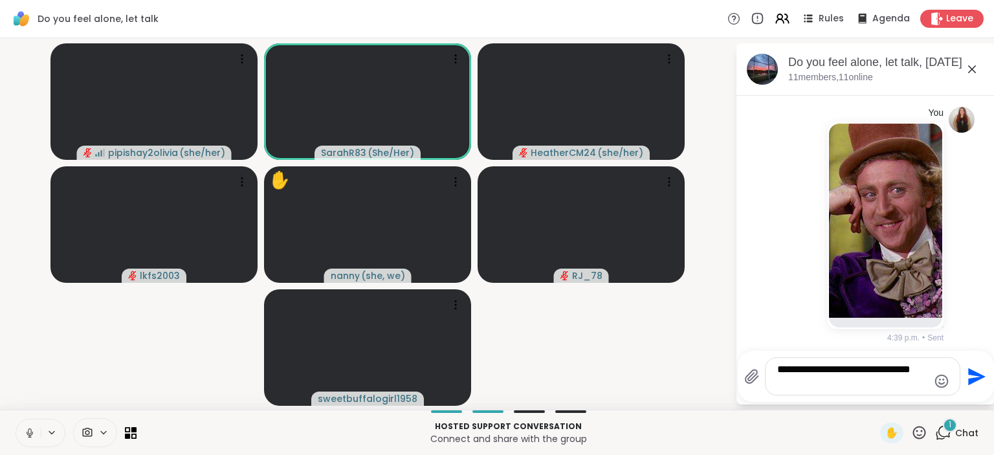
scroll to position [5890, 0]
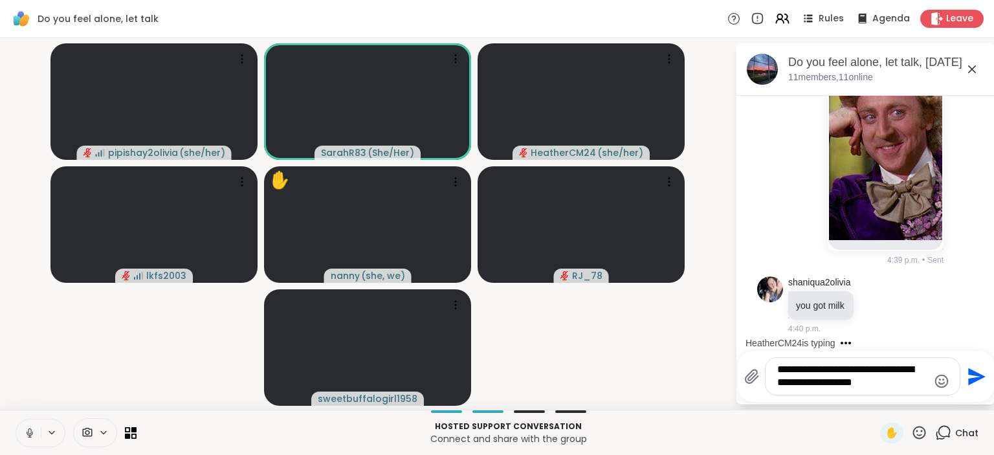
type textarea "**********"
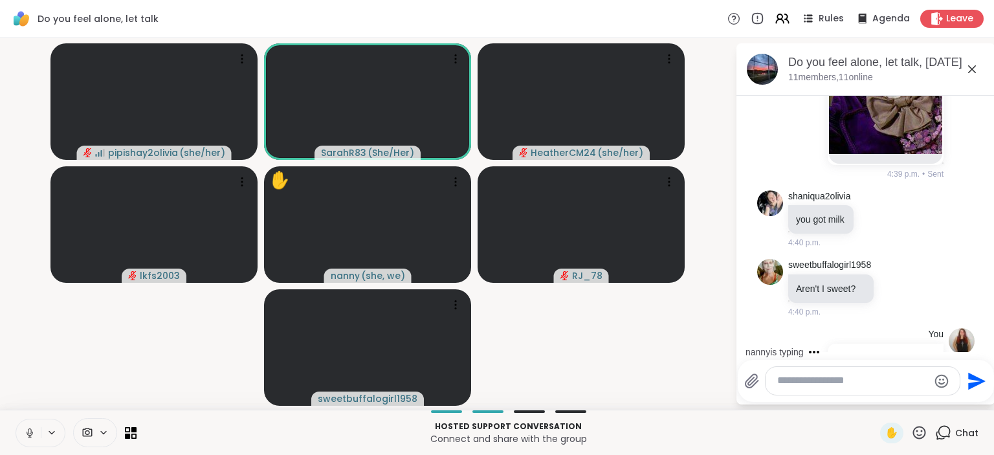
scroll to position [6057, 0]
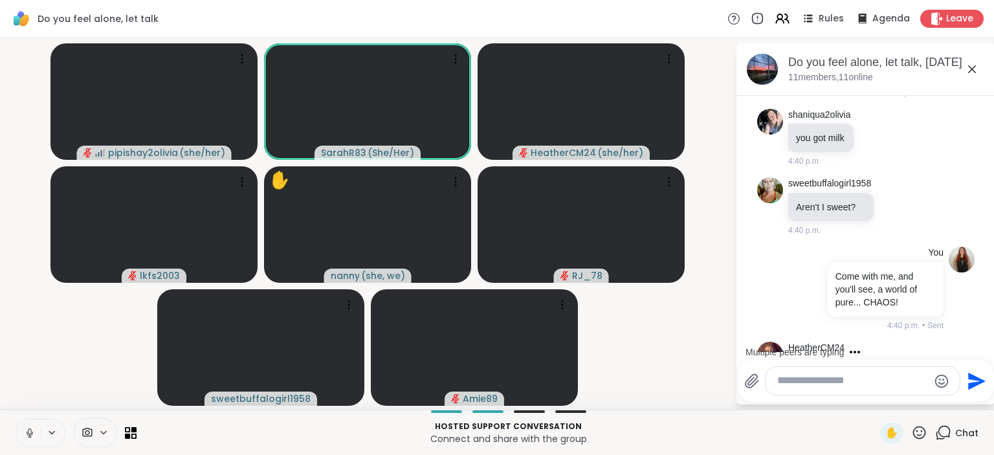
click at [946, 439] on icon at bounding box center [943, 432] width 16 height 16
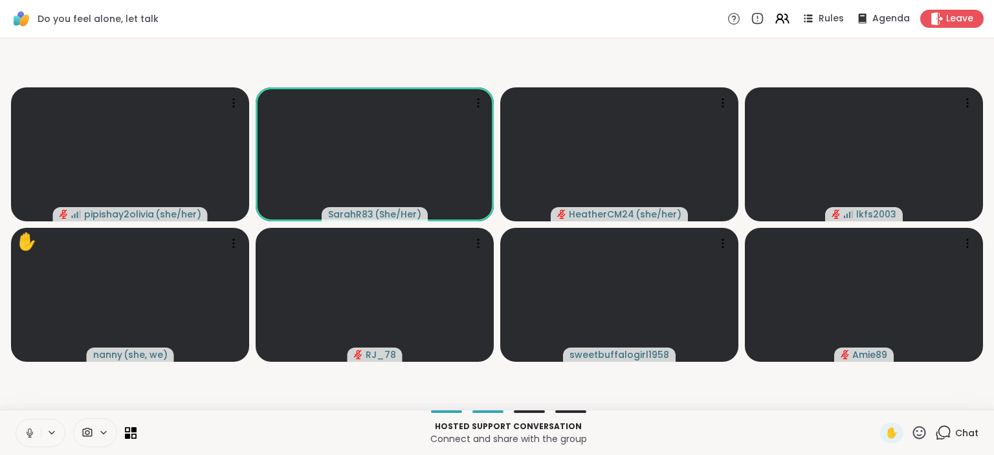
click at [946, 439] on icon at bounding box center [943, 432] width 16 height 16
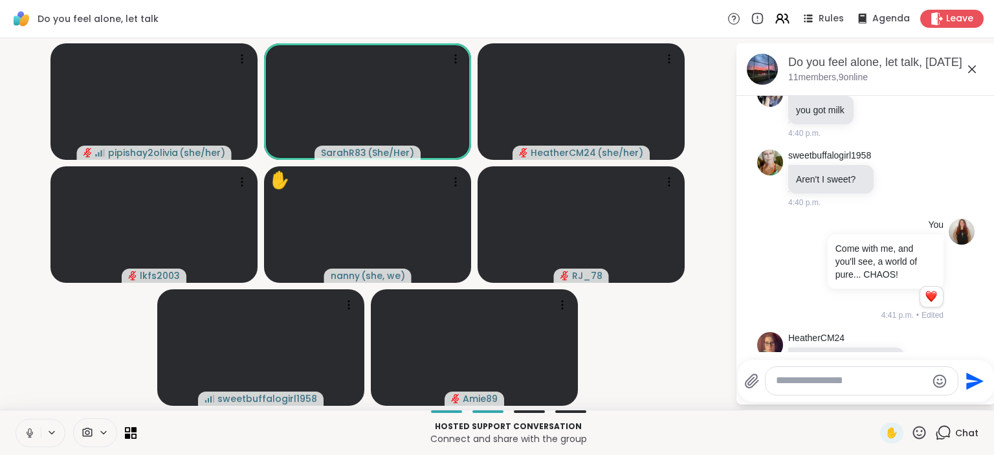
scroll to position [6064, 0]
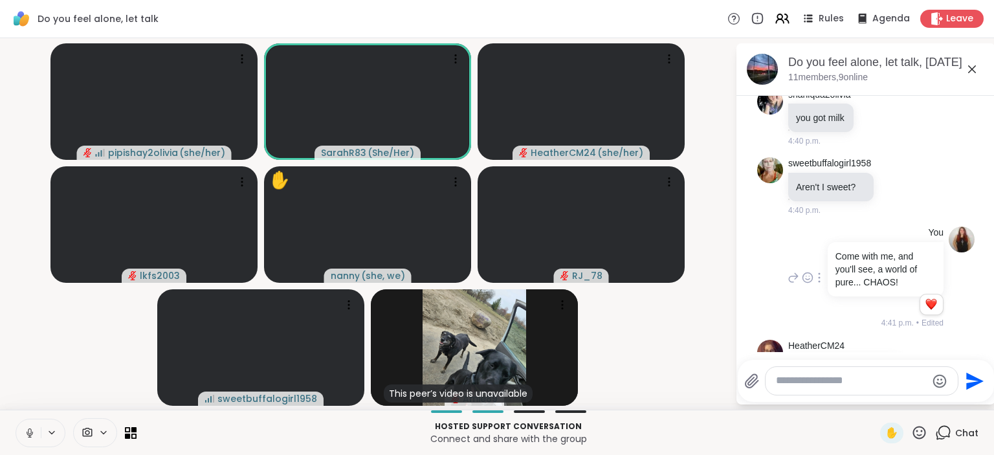
click at [808, 271] on icon at bounding box center [807, 277] width 12 height 13
click at [860, 251] on div "Select Reaction: Heart" at bounding box center [859, 257] width 12 height 12
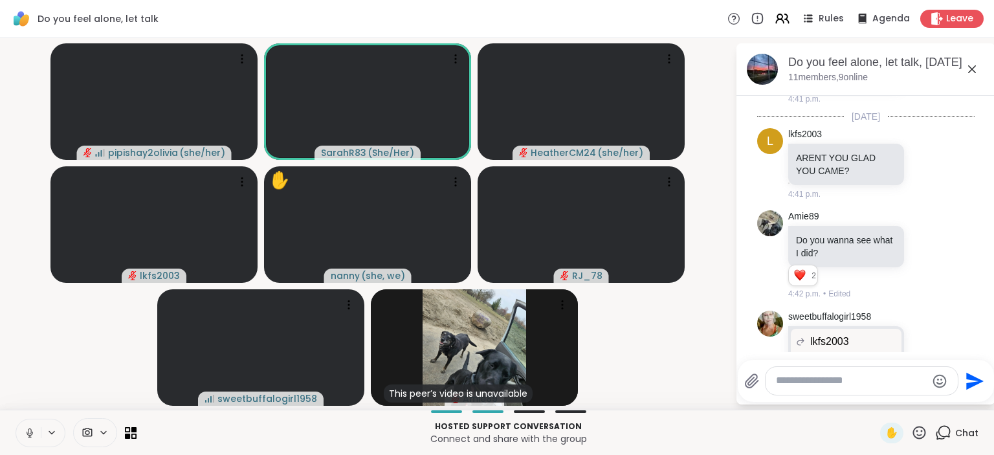
scroll to position [6598, 0]
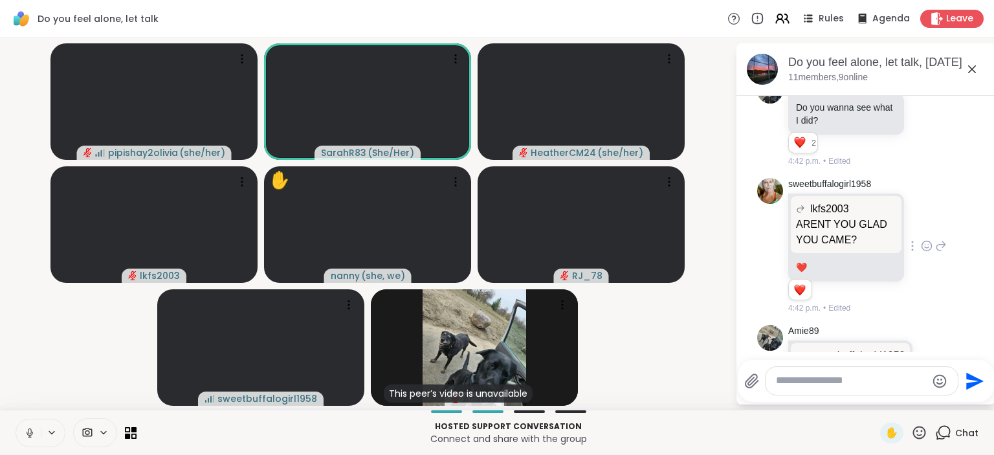
click at [947, 223] on div "sweetbuffalogirl1958 lkfs2003 ARENT YOU GLAD YOU CAME? ARENT YOU GLAD YOU CAME?…" at bounding box center [865, 246] width 217 height 147
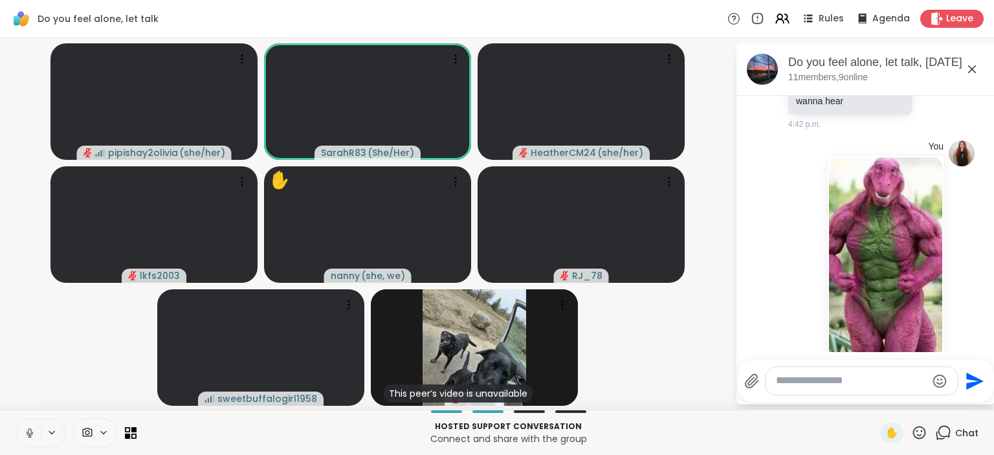
click at [812, 384] on textarea "Type your message" at bounding box center [851, 381] width 151 height 14
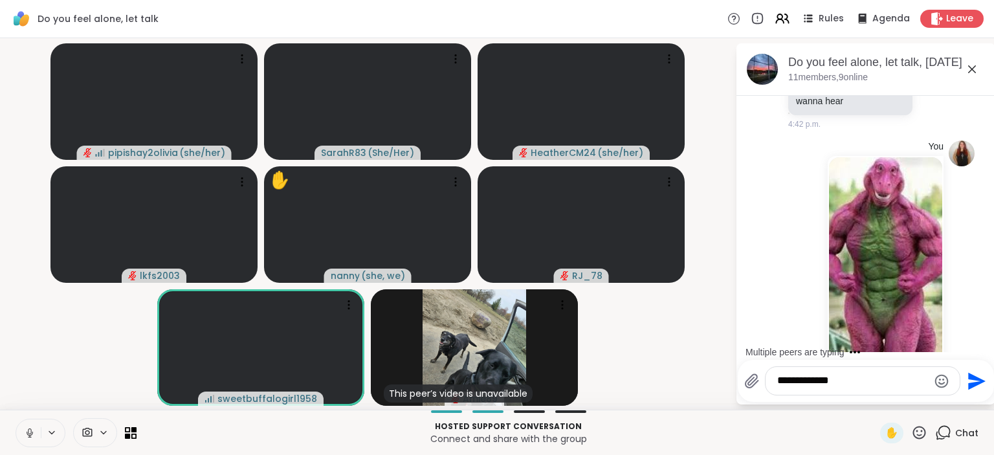
scroll to position [6977, 0]
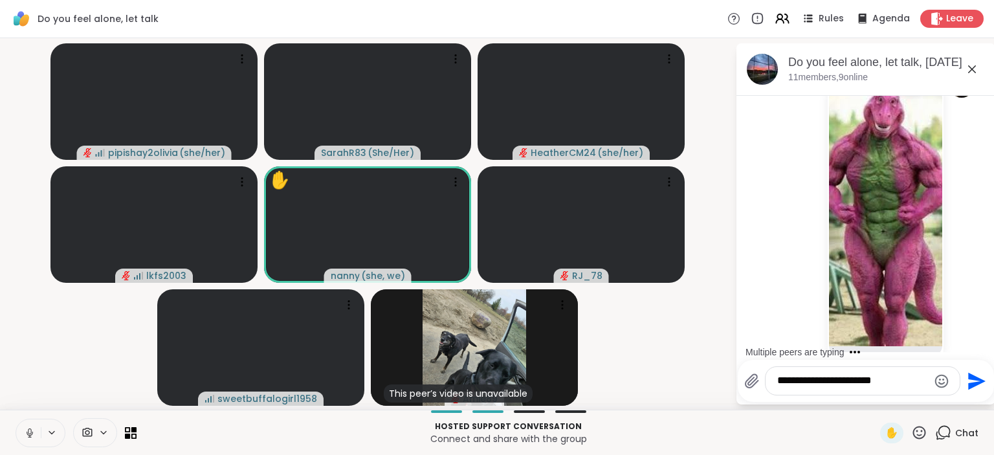
type textarea "**********"
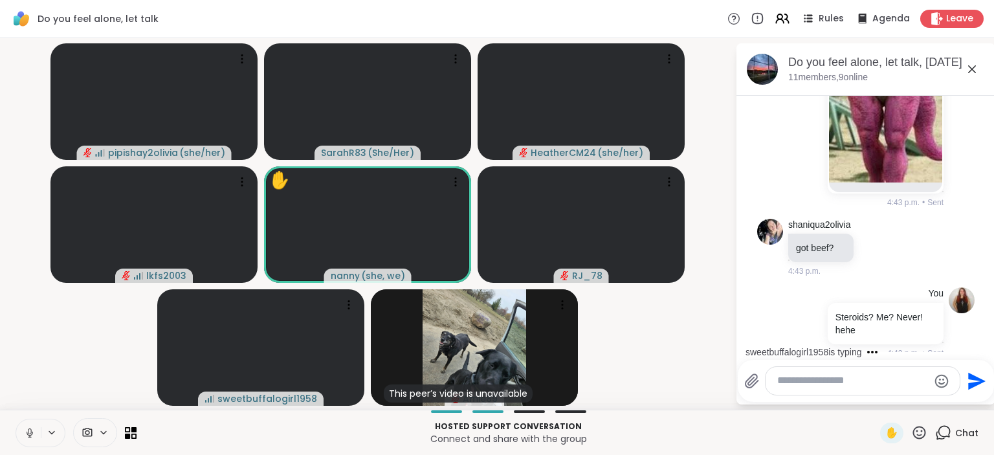
scroll to position [7234, 0]
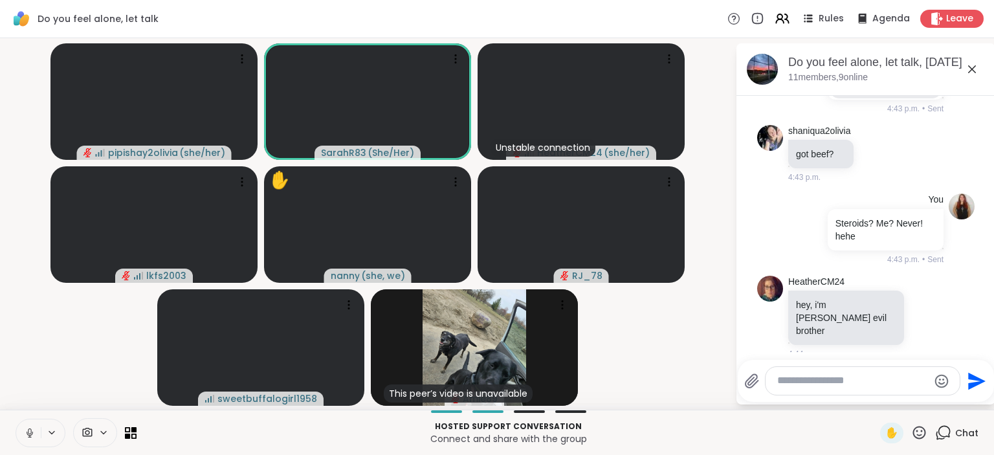
click at [923, 406] on icon at bounding box center [926, 412] width 12 height 13
click at [820, 386] on div "Select Reaction: Heart" at bounding box center [824, 392] width 12 height 12
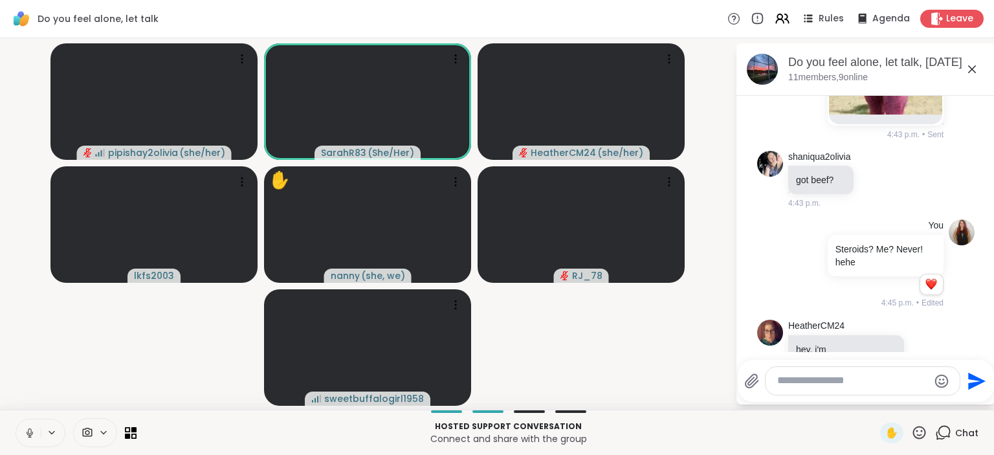
scroll to position [7359, 0]
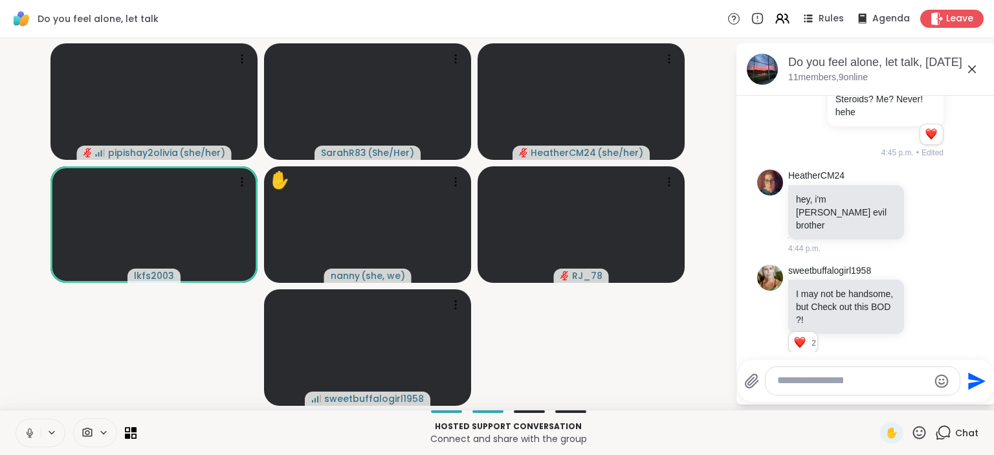
click at [942, 448] on div "Hosted support conversation Connect and share with the group ✋ Chat" at bounding box center [497, 431] width 994 height 45
click at [944, 441] on icon at bounding box center [943, 432] width 16 height 16
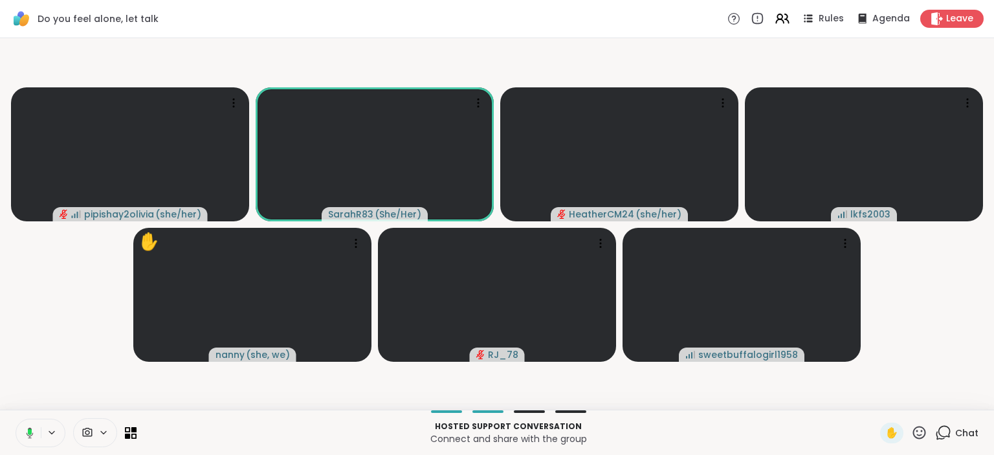
click at [944, 445] on div "Hosted support conversation Connect and share with the group ✋ Chat" at bounding box center [497, 431] width 994 height 45
click at [944, 444] on div "Hosted support conversation Connect and share with the group ✋ Chat" at bounding box center [497, 431] width 994 height 45
click at [948, 433] on icon at bounding box center [943, 432] width 16 height 16
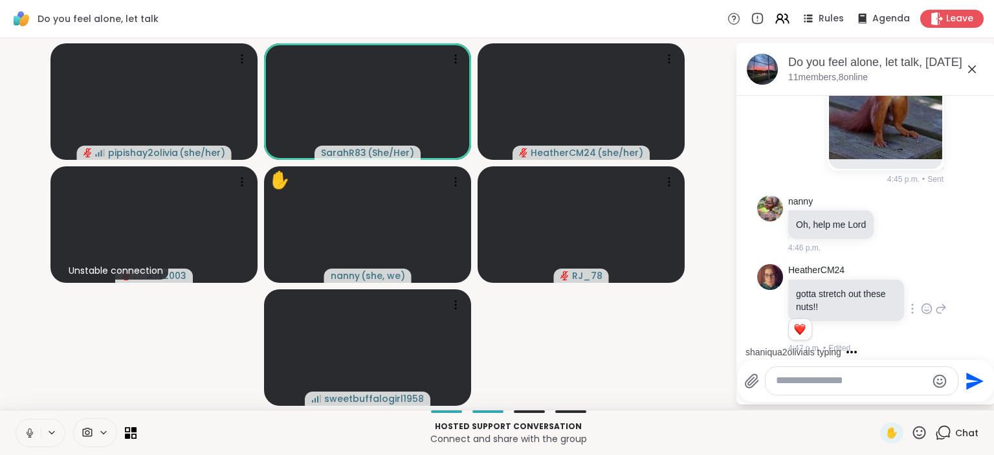
scroll to position [7868, 0]
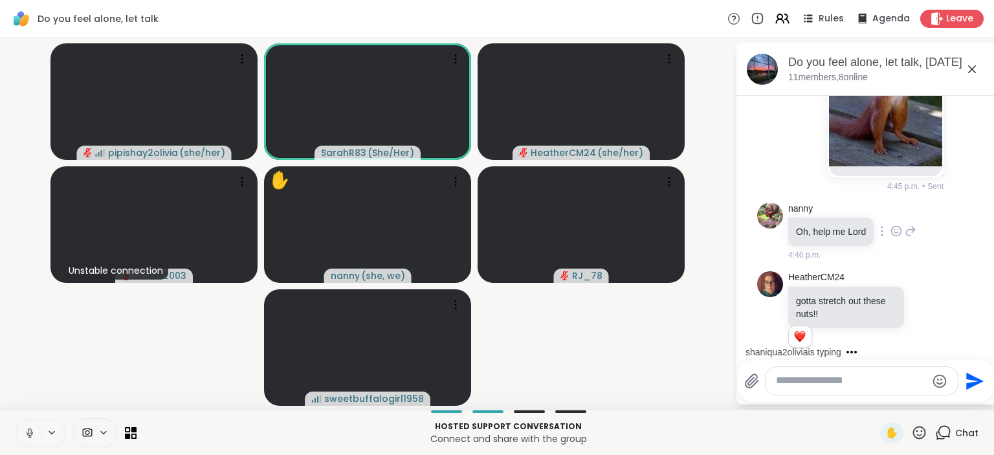
click at [895, 223] on div at bounding box center [896, 231] width 12 height 16
click at [897, 204] on div "Select Reaction: Heart" at bounding box center [896, 210] width 12 height 12
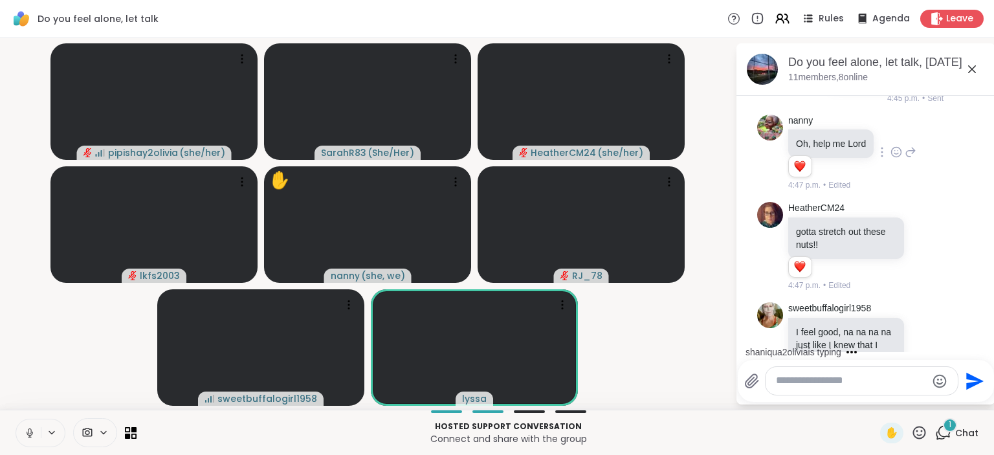
scroll to position [8038, 0]
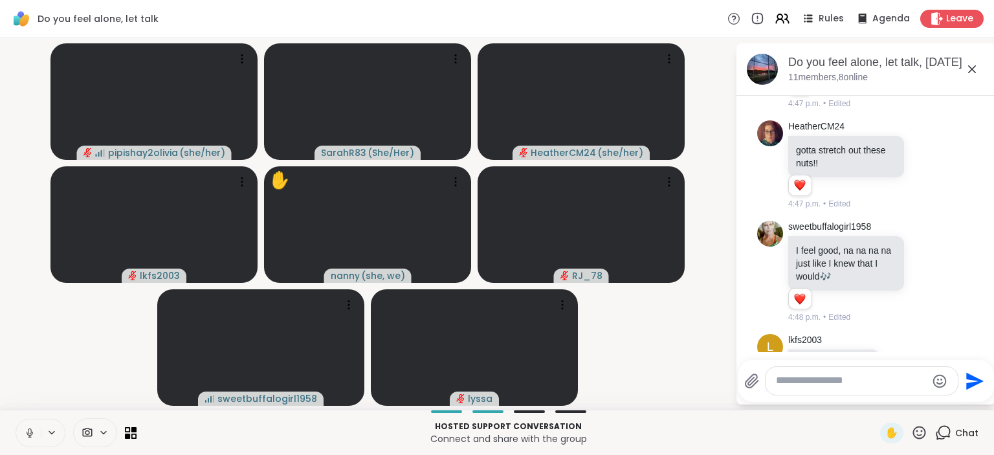
click at [941, 433] on icon at bounding box center [943, 432] width 16 height 16
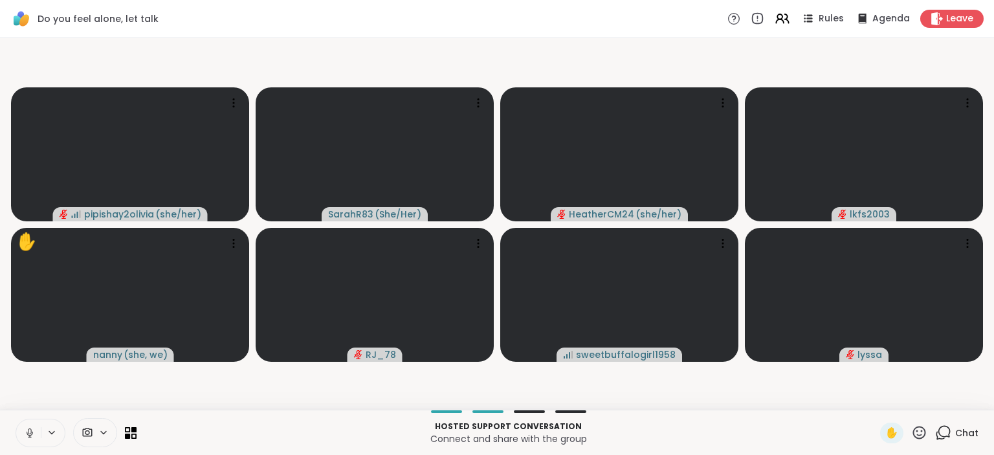
click at [941, 433] on icon at bounding box center [943, 432] width 16 height 16
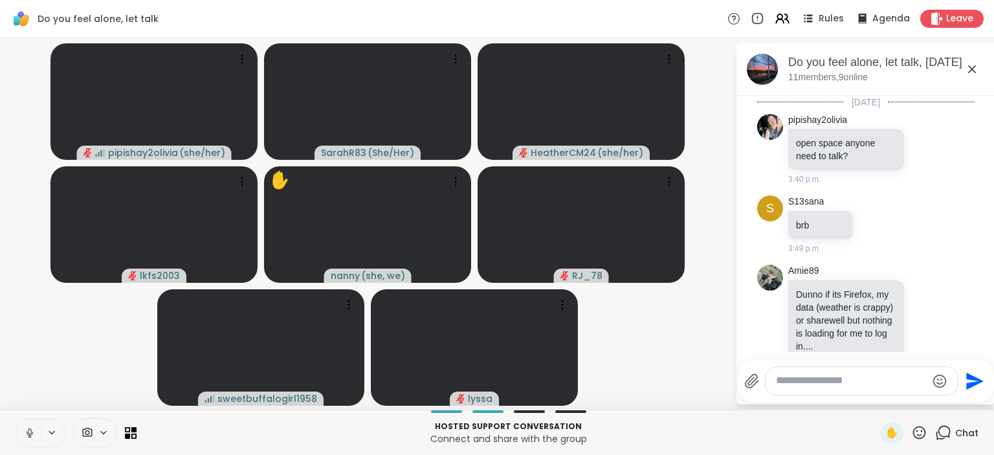
scroll to position [8057, 0]
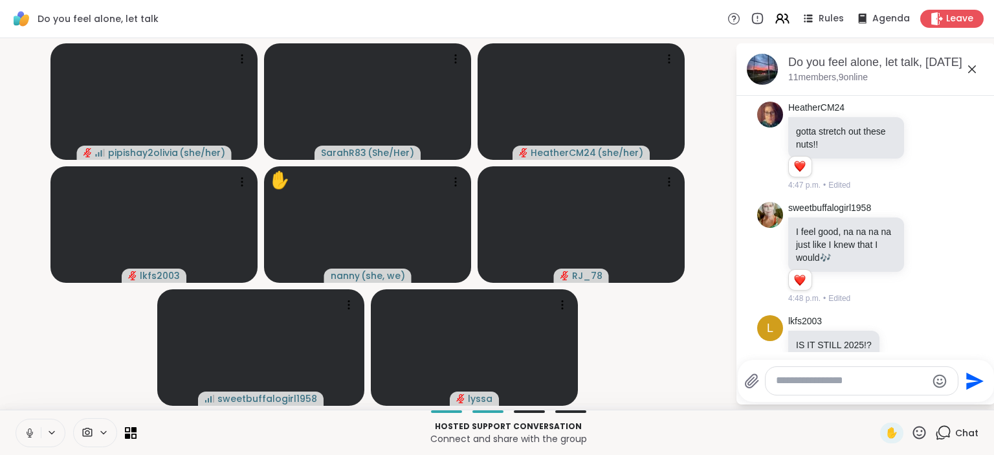
click at [837, 375] on textarea "Type your message" at bounding box center [851, 381] width 151 height 14
type textarea "*******"
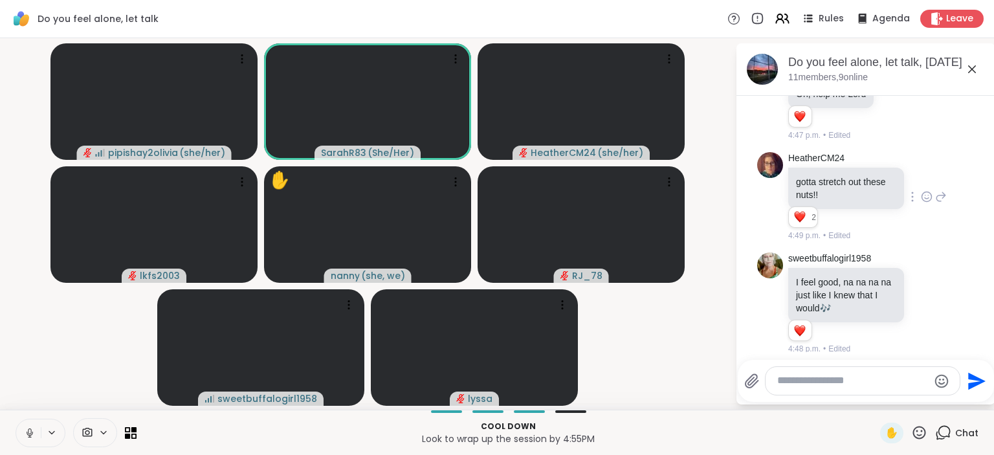
scroll to position [8225, 0]
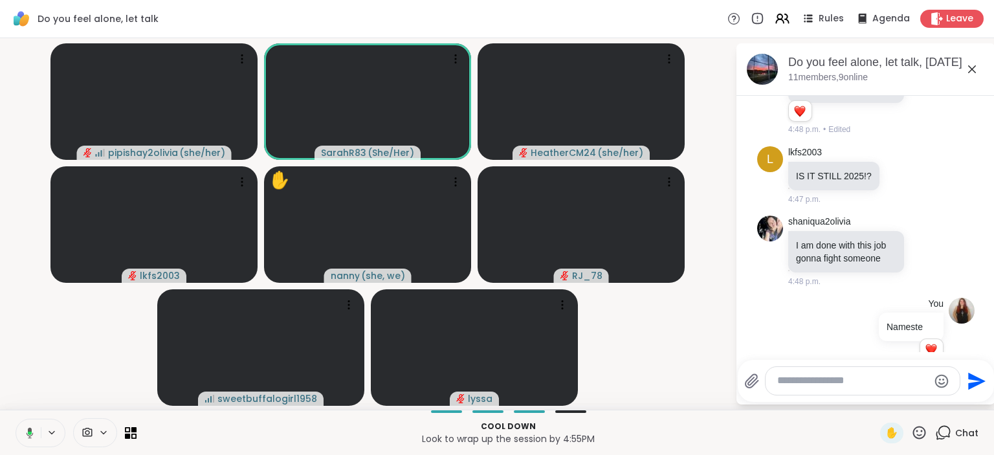
click at [803, 382] on textarea "Type your message" at bounding box center [852, 381] width 151 height 14
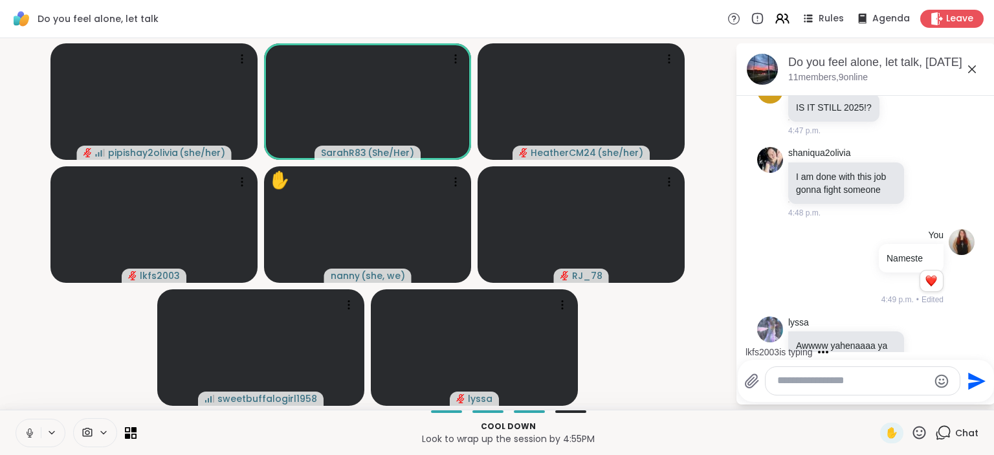
scroll to position [8362, 0]
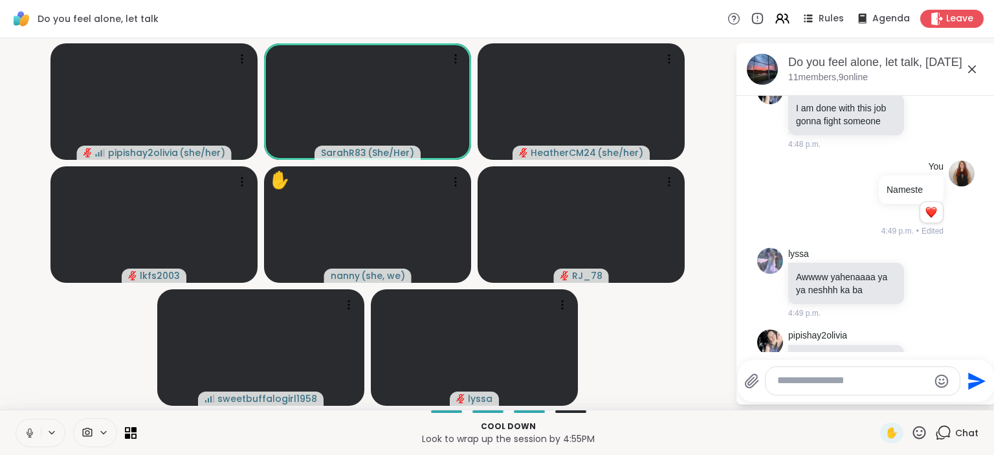
click at [803, 380] on textarea "Type your message" at bounding box center [852, 381] width 151 height 14
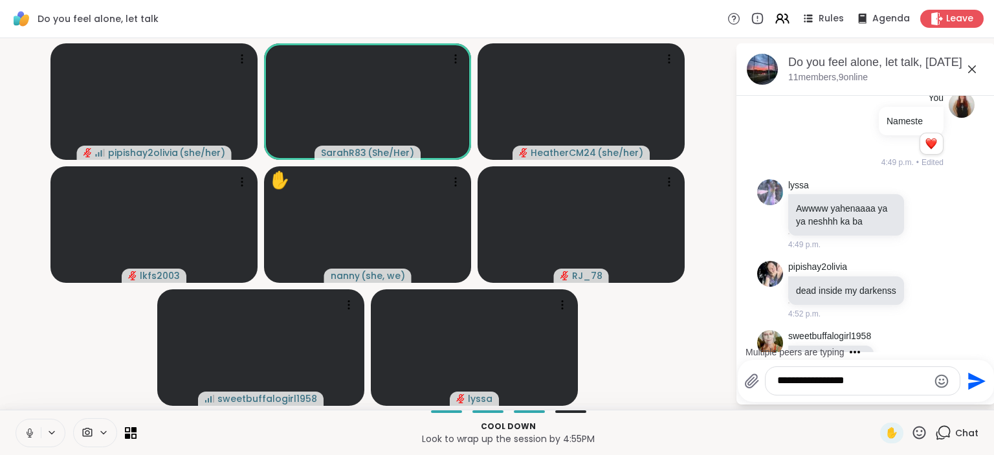
scroll to position [8500, 0]
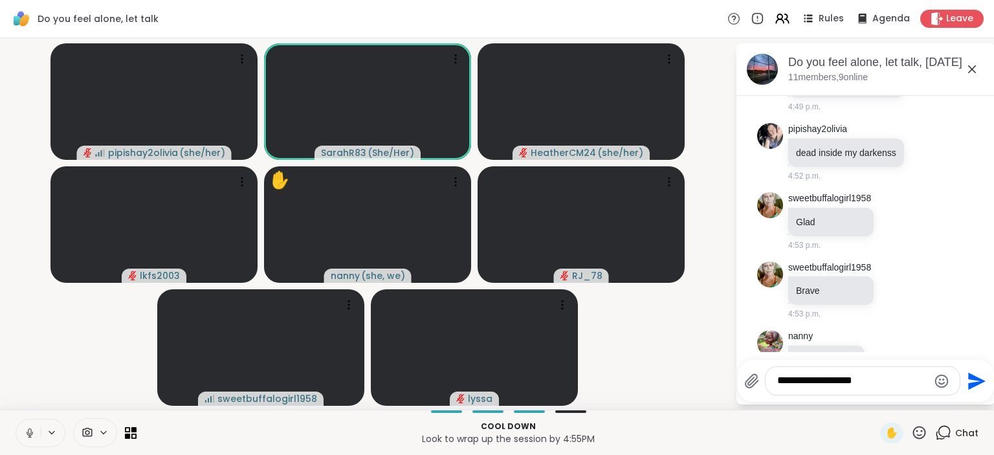
type textarea "**********"
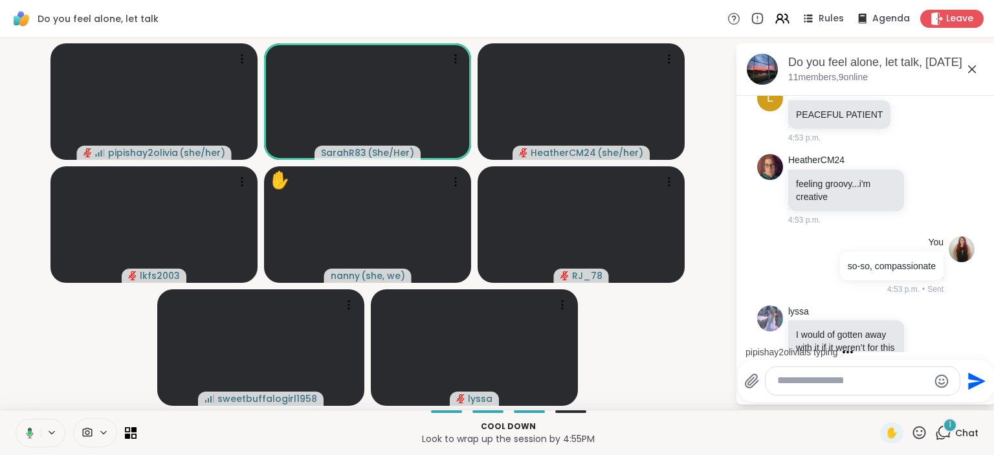
scroll to position [8951, 0]
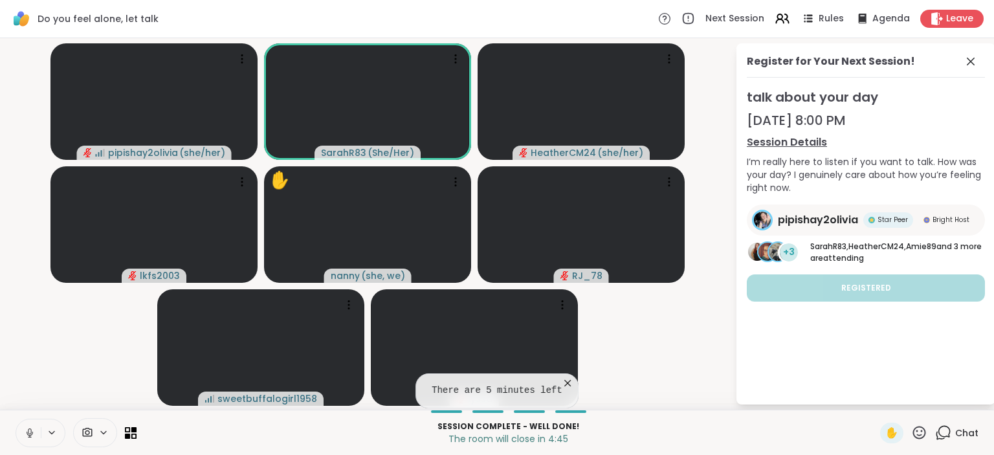
click at [563, 382] on icon at bounding box center [567, 382] width 13 height 13
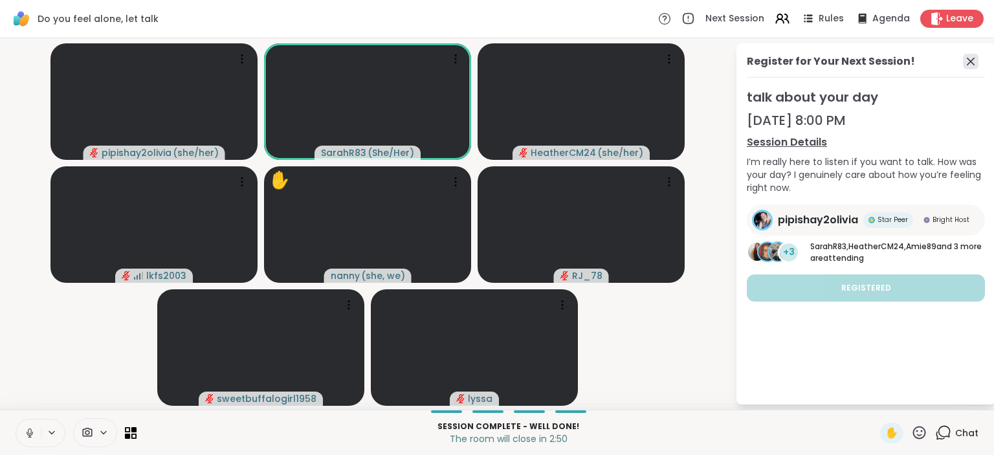
click at [964, 60] on icon at bounding box center [971, 62] width 16 height 16
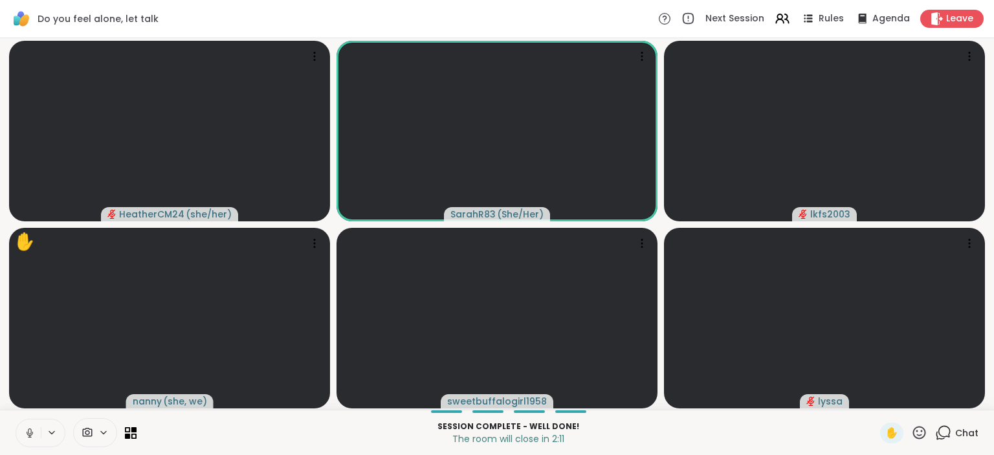
click at [949, 438] on icon at bounding box center [943, 432] width 16 height 16
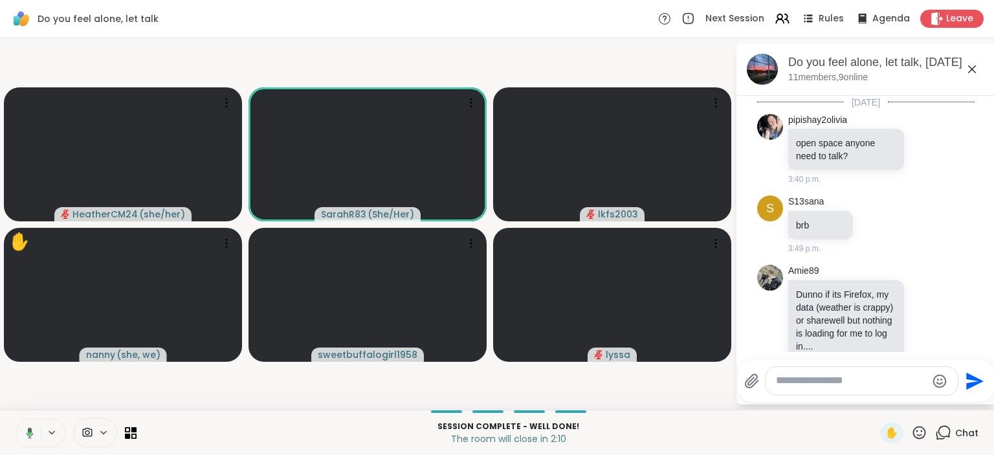
scroll to position [9080, 0]
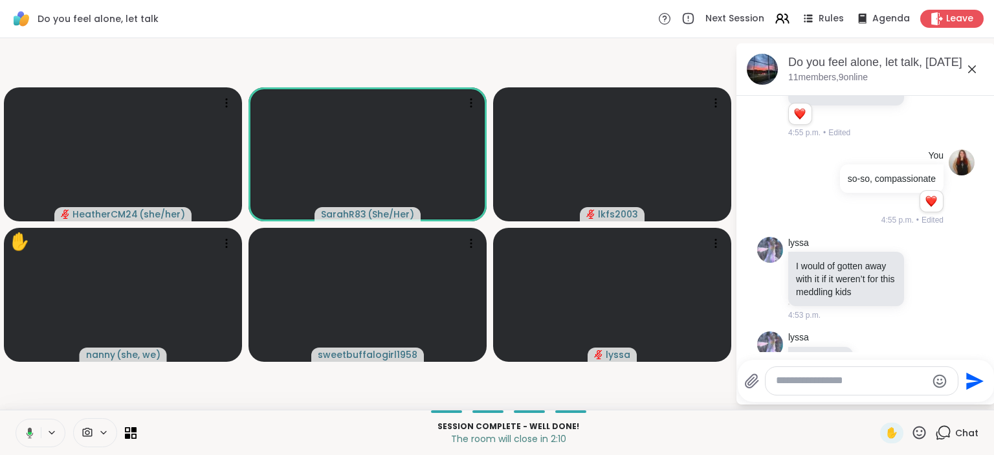
click at [854, 386] on textarea "Type your message" at bounding box center [851, 381] width 151 height 14
paste textarea "**********"
type textarea "**********"
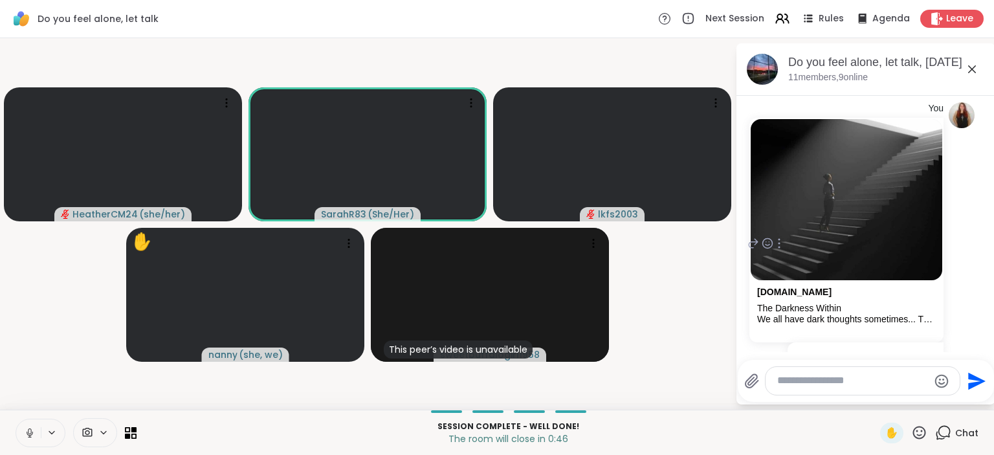
scroll to position [9533, 0]
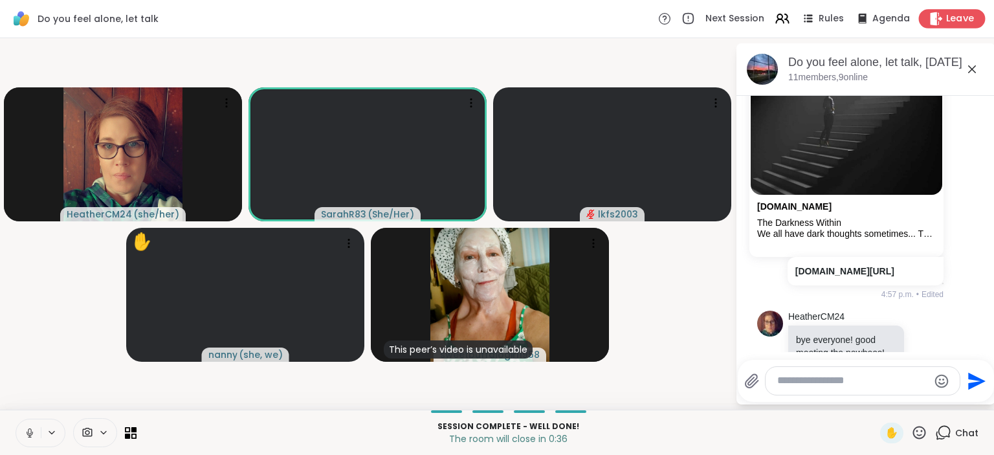
click at [964, 22] on span "Leave" at bounding box center [960, 19] width 28 height 14
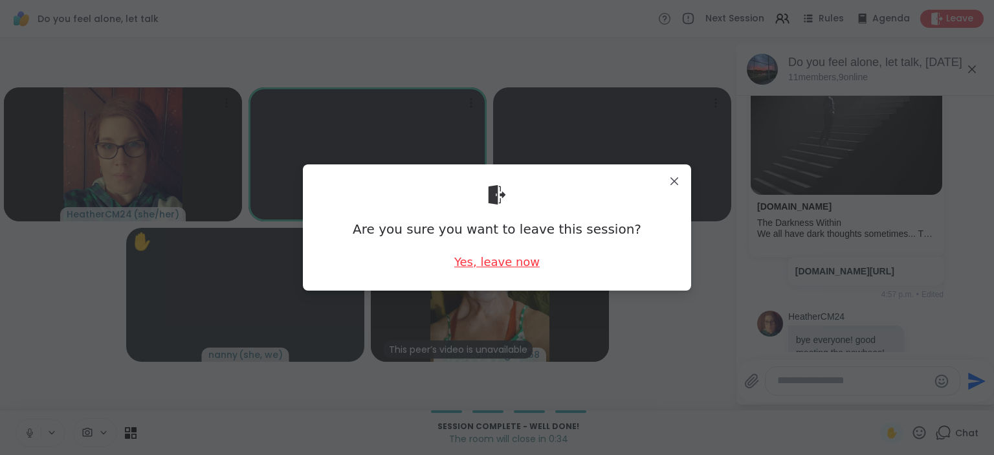
click at [499, 258] on div "Yes, leave now" at bounding box center [496, 262] width 85 height 16
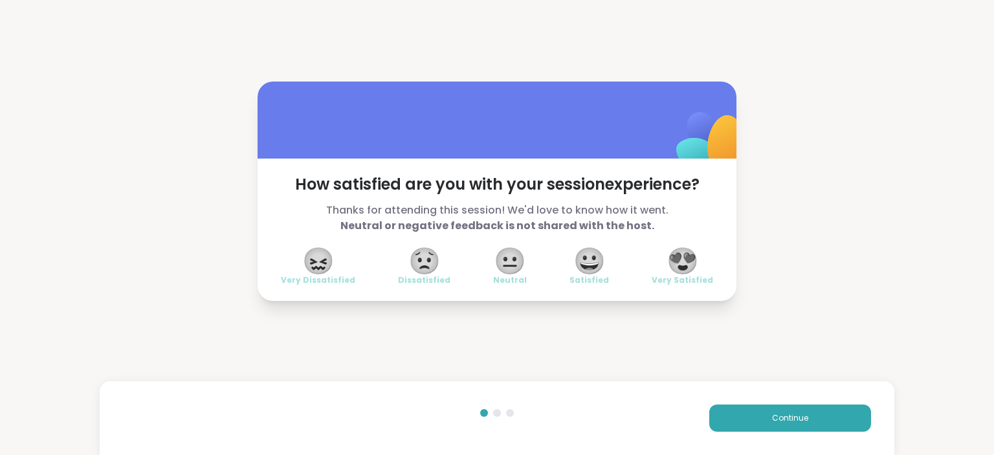
click at [679, 258] on span "😍" at bounding box center [682, 260] width 32 height 23
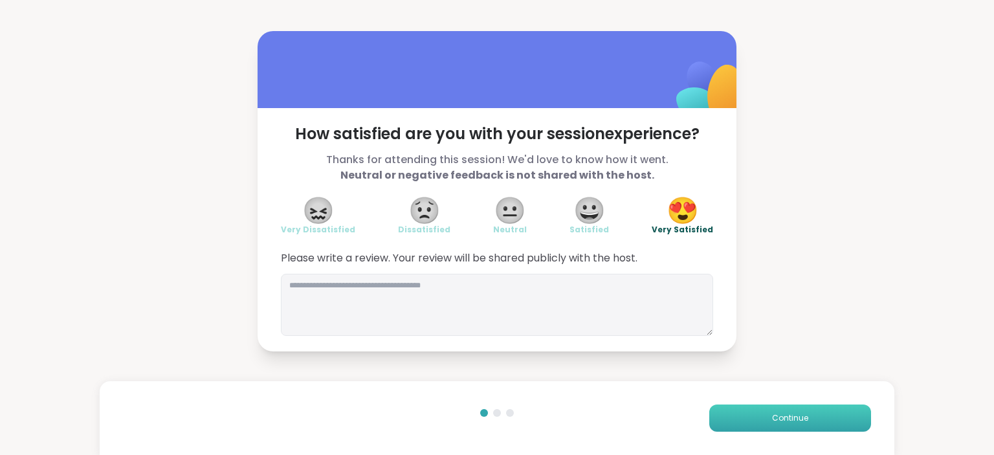
click at [743, 415] on button "Continue" at bounding box center [790, 417] width 162 height 27
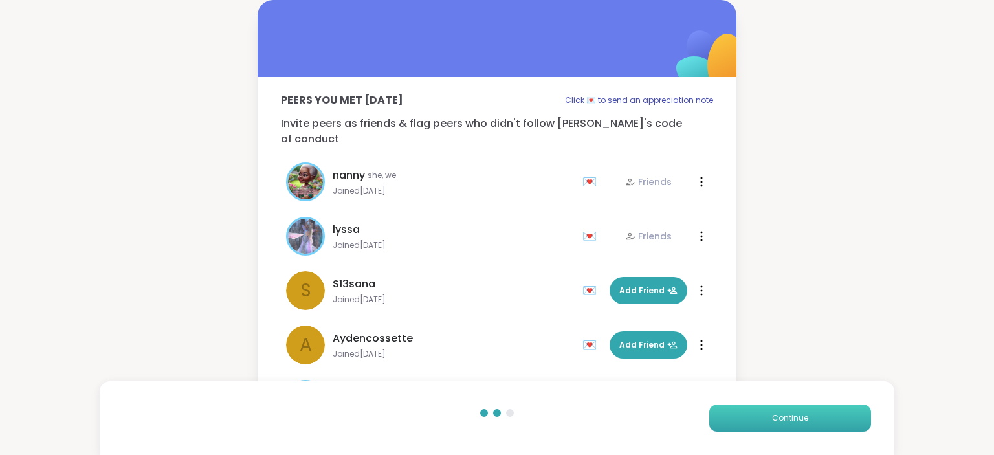
click at [742, 418] on button "Continue" at bounding box center [790, 417] width 162 height 27
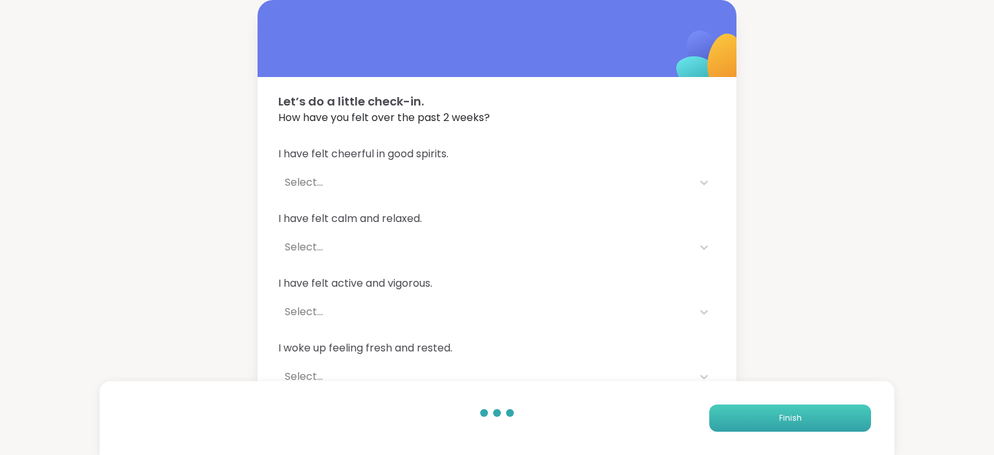
click at [742, 418] on button "Finish" at bounding box center [790, 417] width 162 height 27
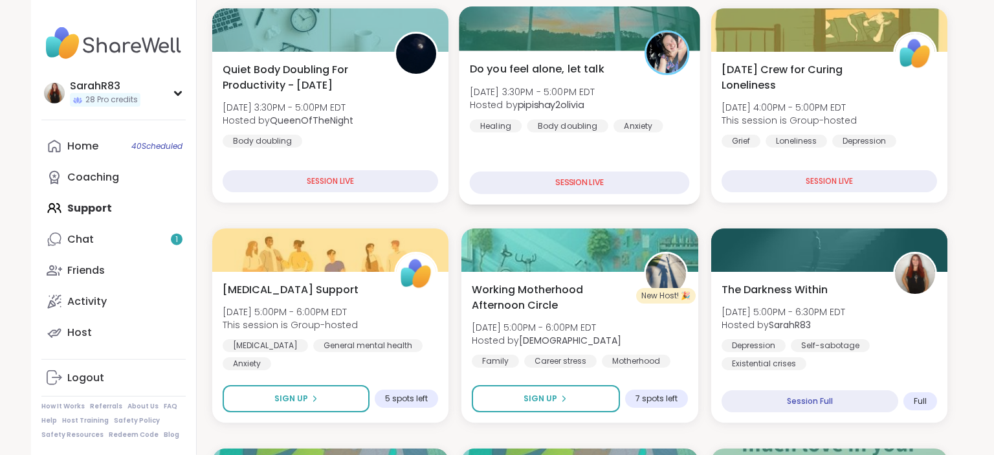
scroll to position [268, 0]
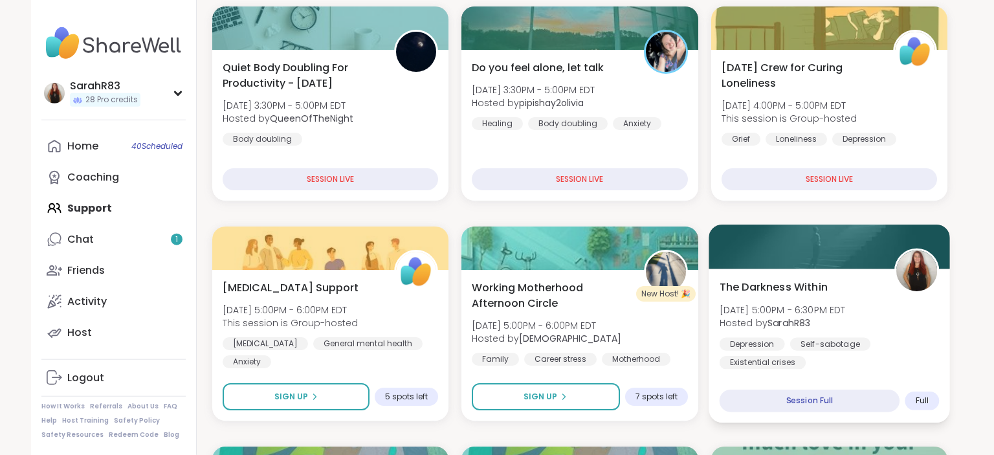
click at [748, 340] on div "Depression" at bounding box center [751, 343] width 65 height 13
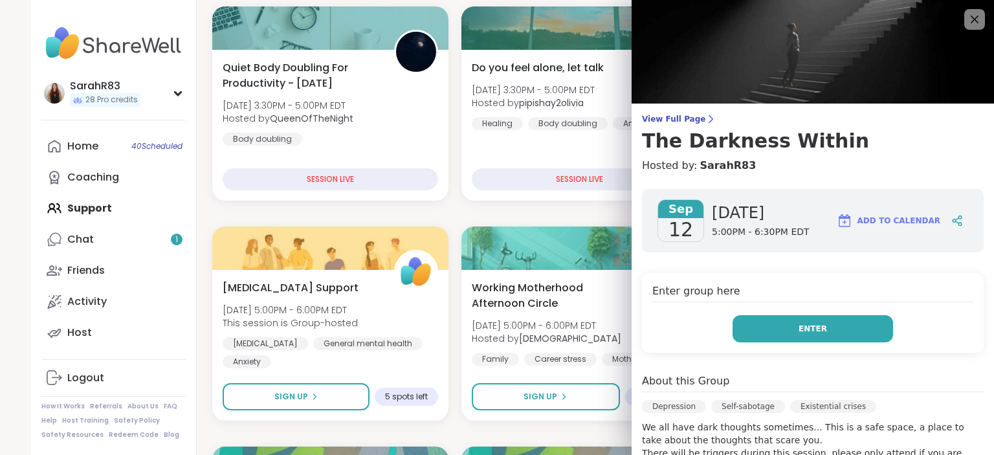
click at [752, 334] on button "Enter" at bounding box center [812, 328] width 160 height 27
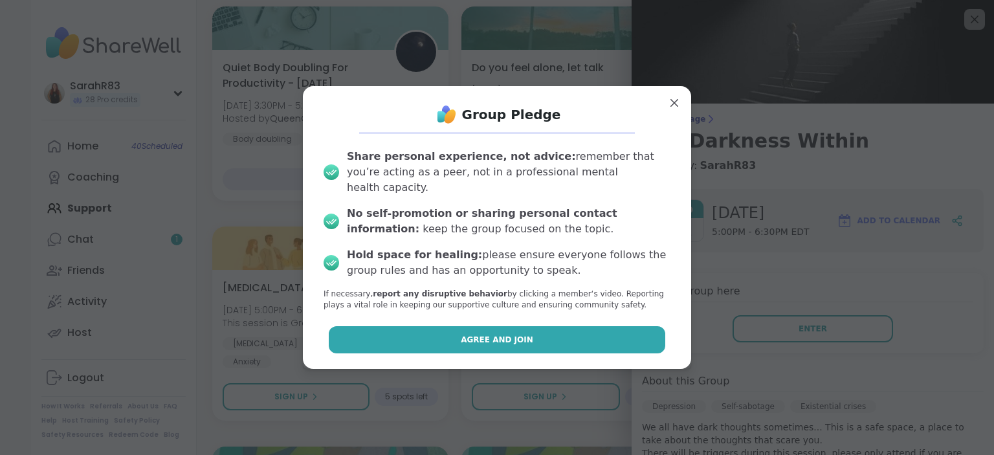
click at [602, 337] on button "Agree and Join" at bounding box center [497, 339] width 337 height 27
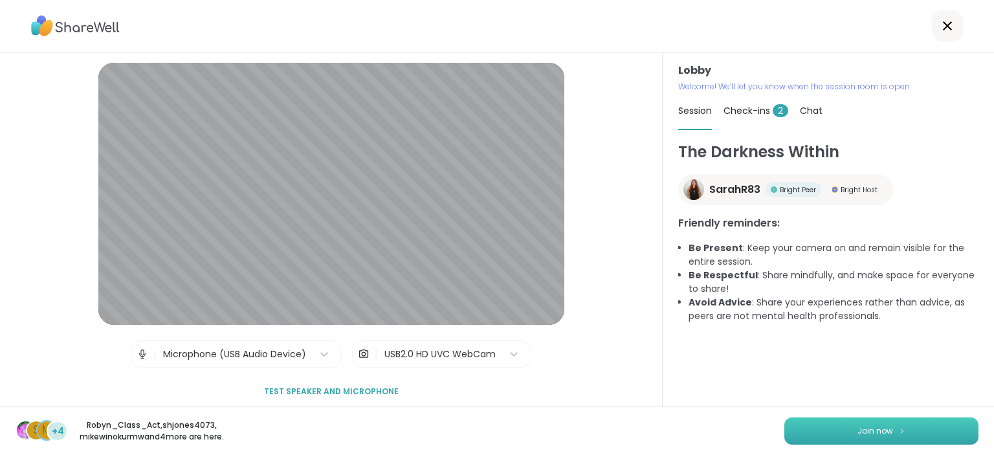
click at [824, 431] on button "Join now" at bounding box center [881, 430] width 194 height 27
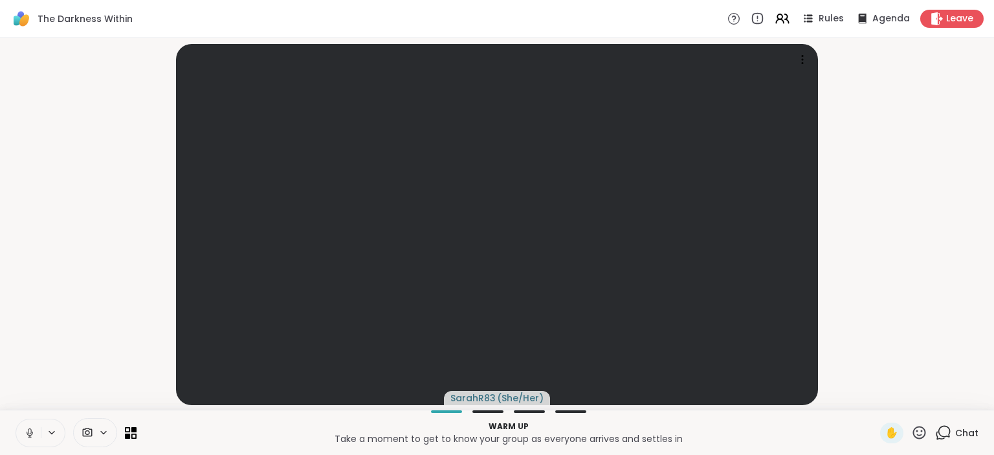
click at [30, 437] on icon at bounding box center [30, 433] width 12 height 12
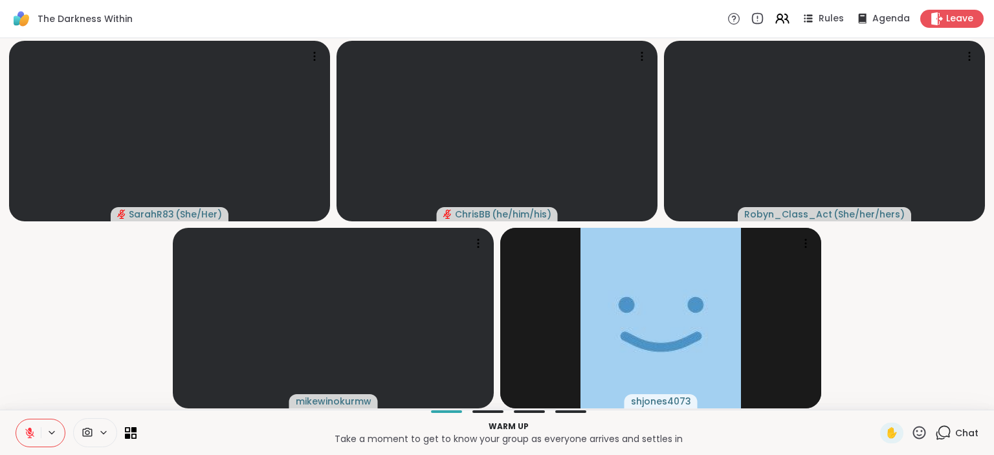
click at [32, 428] on icon at bounding box center [30, 433] width 12 height 12
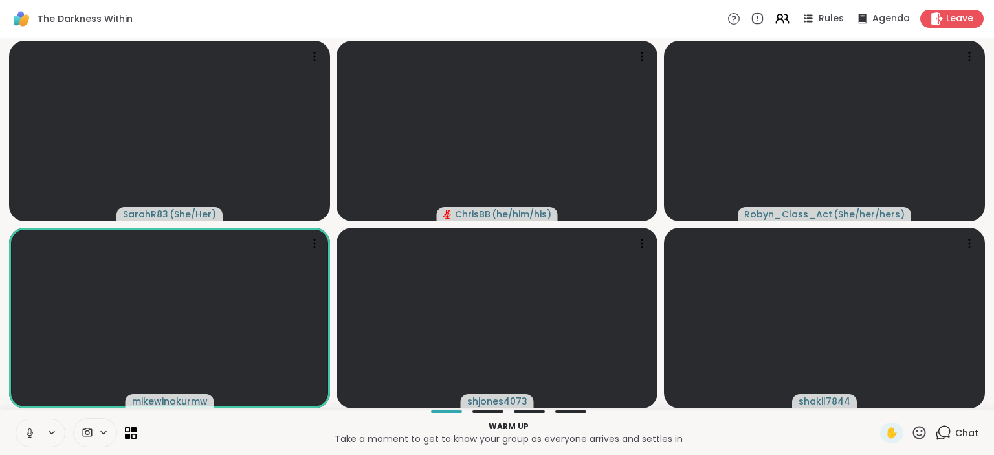
click at [951, 434] on icon at bounding box center [943, 432] width 16 height 16
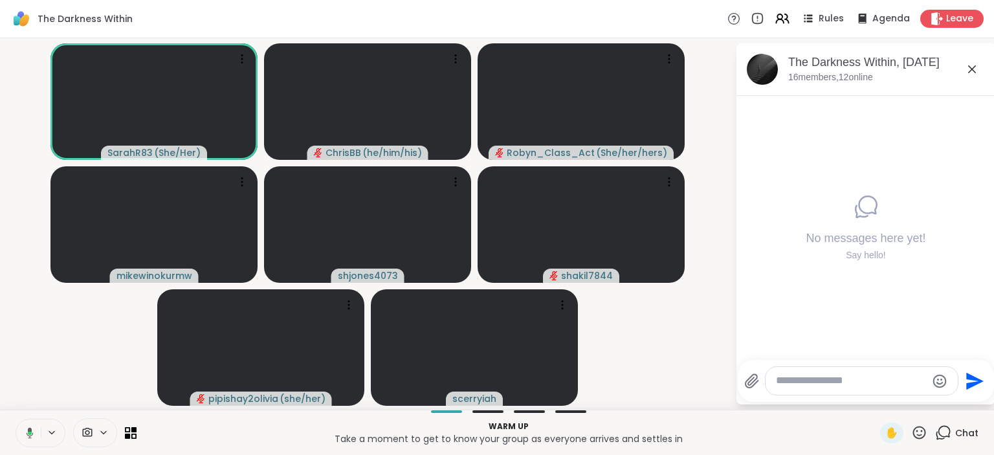
click at [951, 431] on icon at bounding box center [943, 432] width 16 height 16
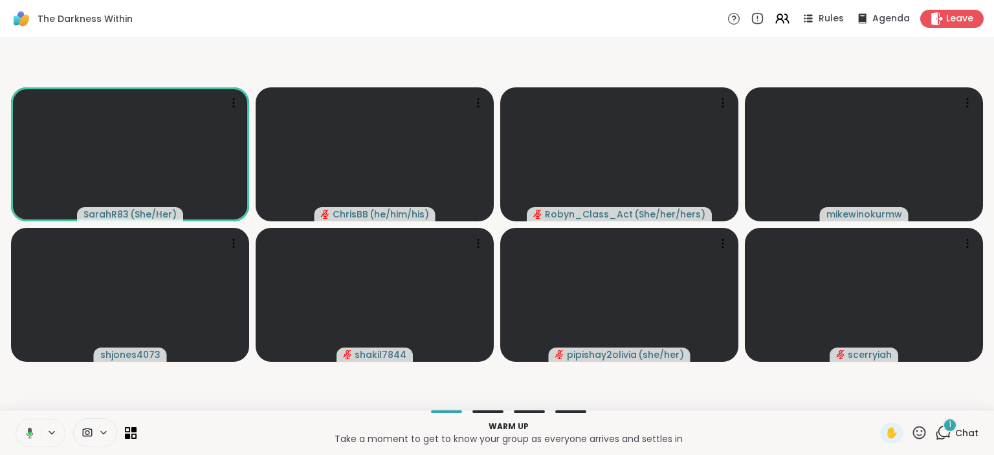
click at [963, 433] on span "Chat" at bounding box center [966, 432] width 23 height 13
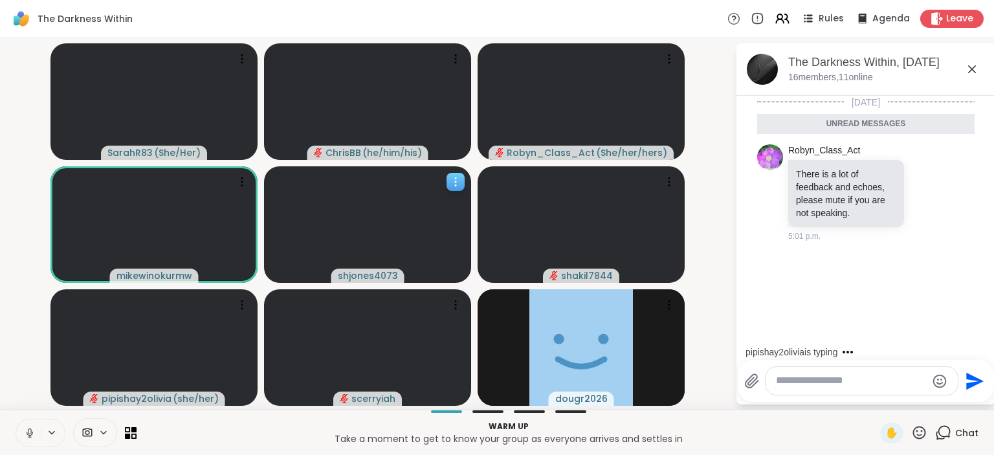
click at [456, 185] on icon at bounding box center [455, 185] width 1 height 1
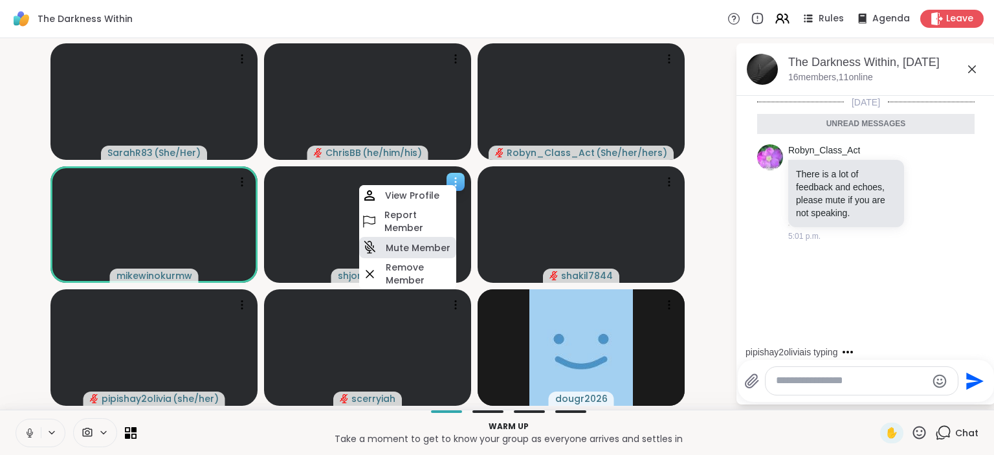
click at [431, 248] on h4 "Mute Member" at bounding box center [418, 247] width 65 height 13
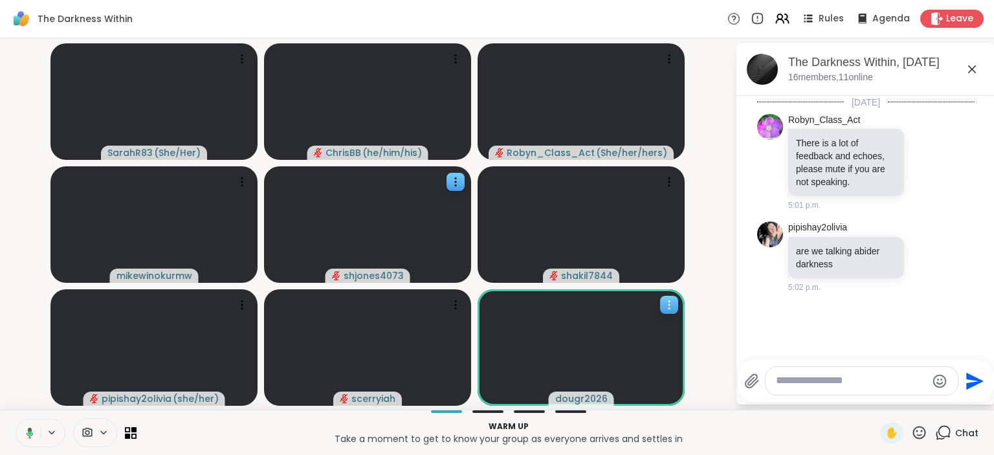
click at [668, 307] on icon at bounding box center [668, 304] width 13 height 13
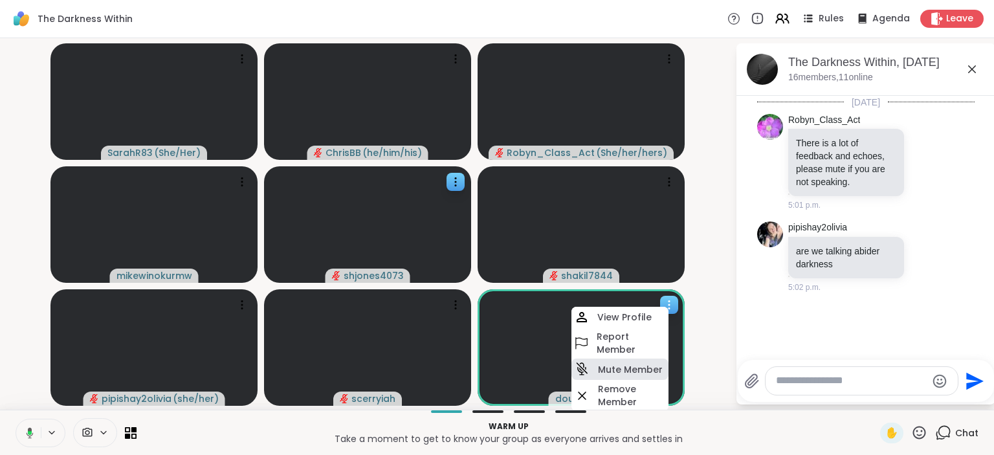
click at [648, 365] on h4 "Mute Member" at bounding box center [630, 369] width 65 height 13
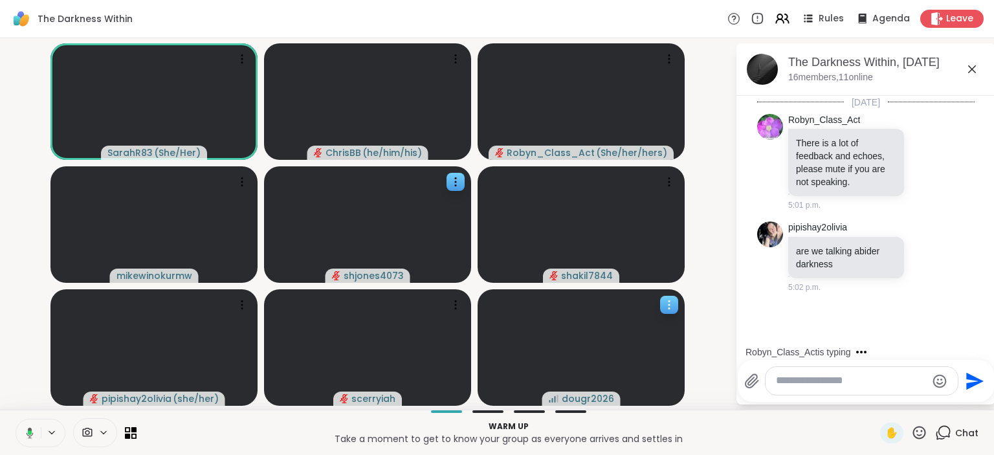
click at [677, 300] on div at bounding box center [669, 305] width 18 height 18
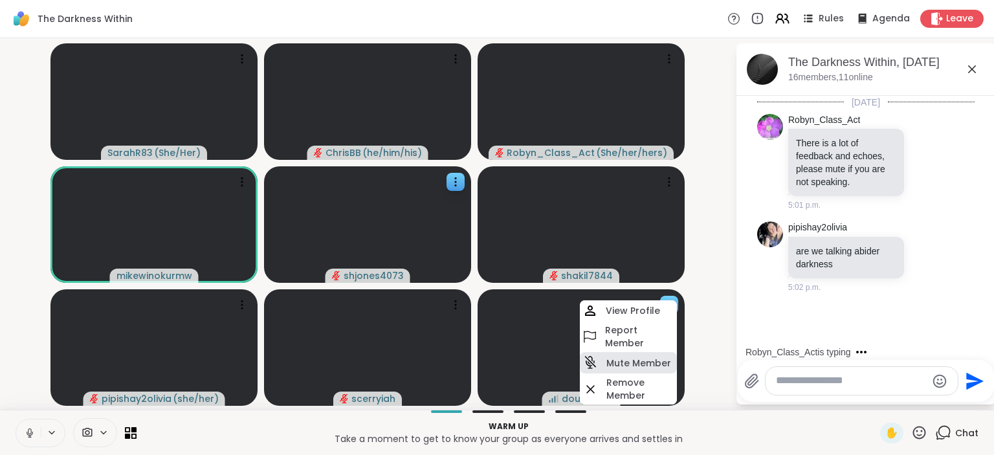
click at [654, 358] on h4 "Mute Member" at bounding box center [638, 362] width 65 height 13
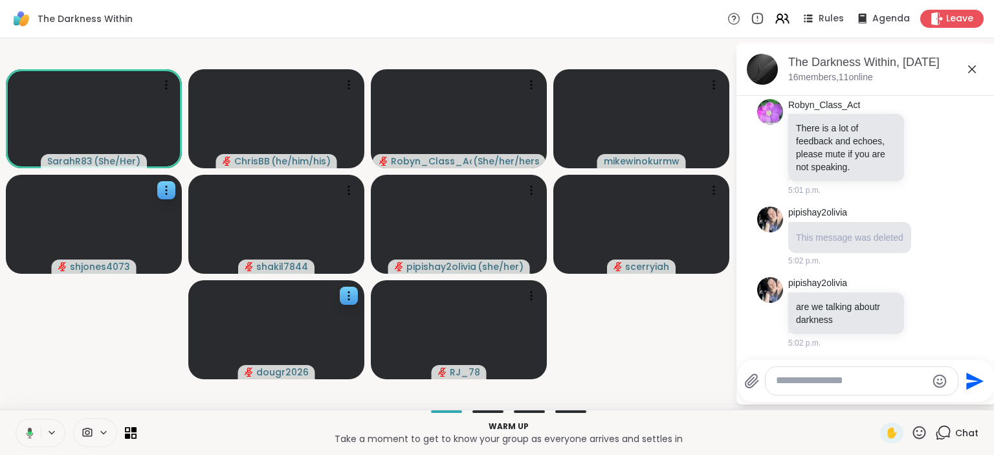
scroll to position [158, 0]
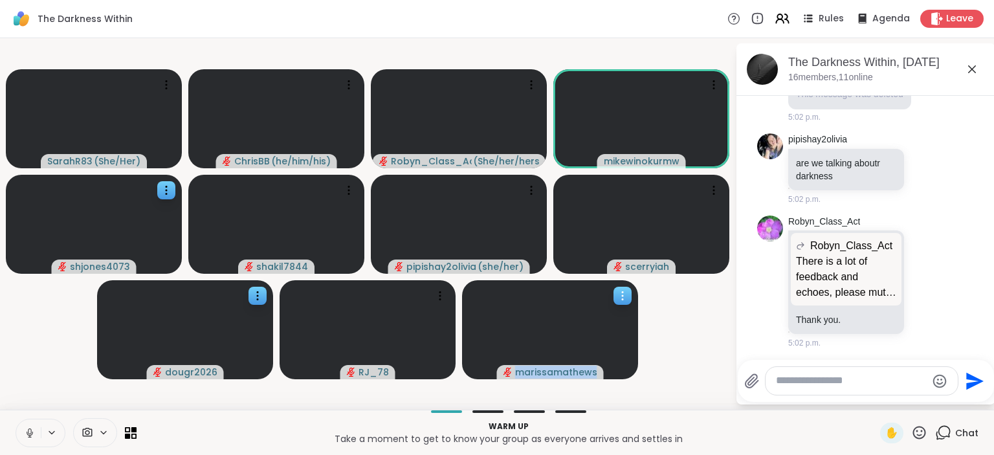
drag, startPoint x: 649, startPoint y: 336, endPoint x: 619, endPoint y: 299, distance: 47.4
click at [619, 299] on video-player-container "SarahR83 ( She/Her ) ChrisBB ( he/him/his ) Robyn_Class_Act ( She/her/hers ) mi…" at bounding box center [367, 223] width 719 height 361
click at [660, 330] on video-player-container "SarahR83 ( She/Her ) ChrisBB ( he/him/his ) Robyn_Class_Act ( She/her/hers ) mi…" at bounding box center [367, 223] width 719 height 361
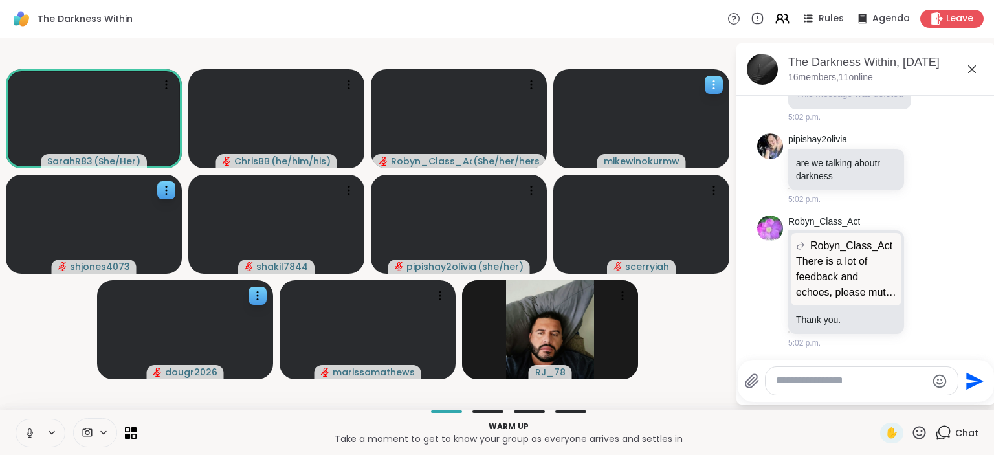
click at [721, 80] on div at bounding box center [713, 85] width 18 height 18
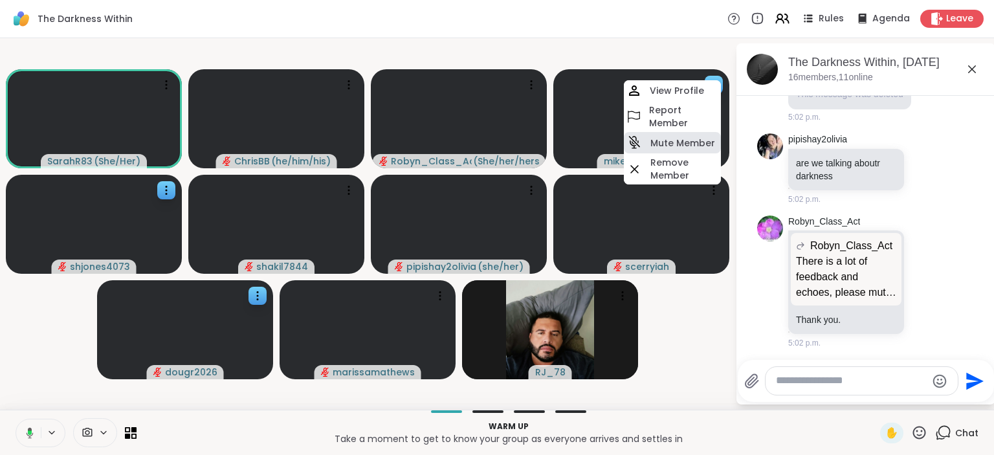
click at [694, 138] on h4 "Mute Member" at bounding box center [682, 142] width 65 height 13
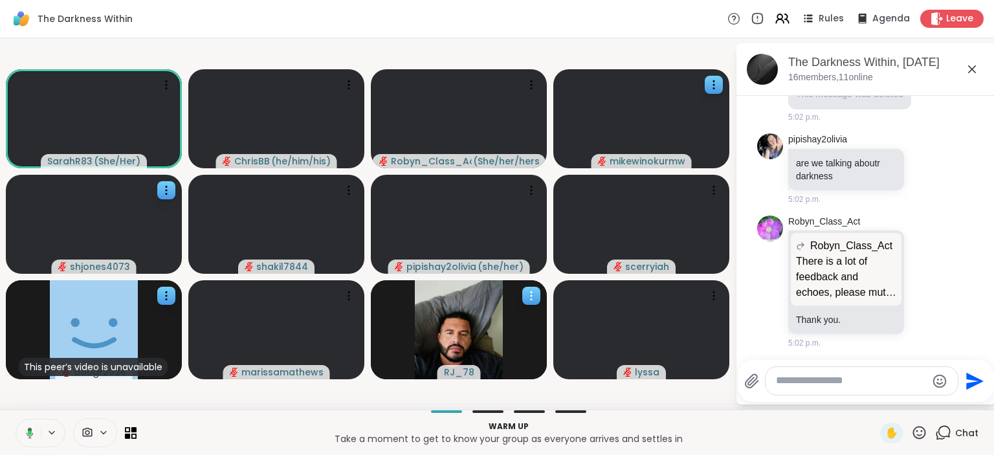
click at [527, 294] on icon at bounding box center [531, 295] width 13 height 13
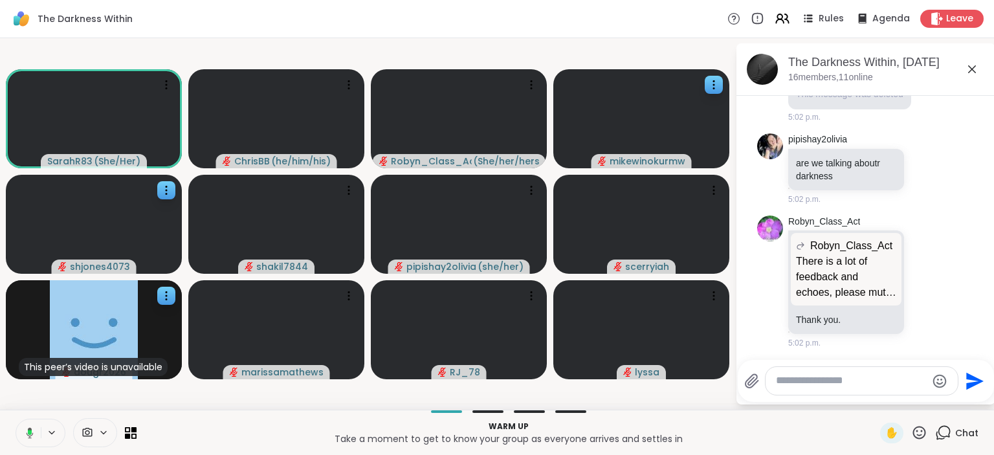
click at [748, 347] on ul "Today Robyn_Class_Act There is a lot of feedback and echoes, please mute if you…" at bounding box center [865, 145] width 238 height 417
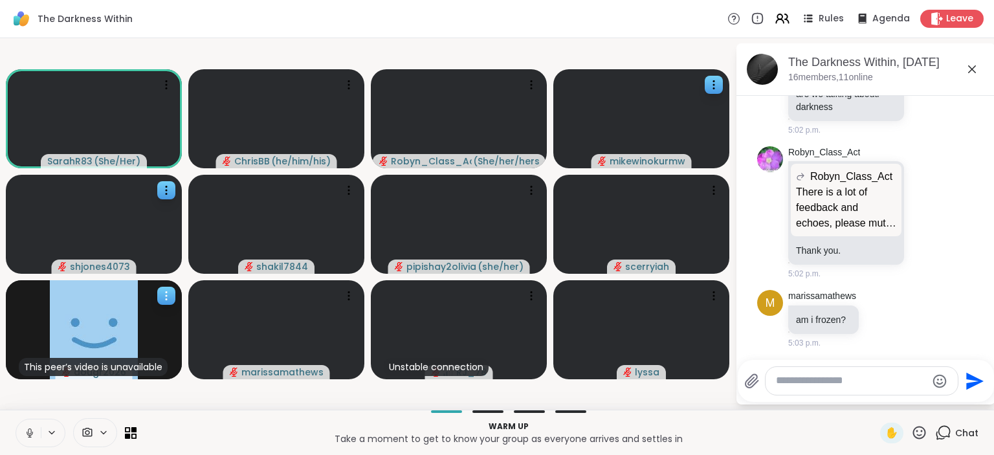
click at [162, 296] on icon at bounding box center [166, 295] width 13 height 13
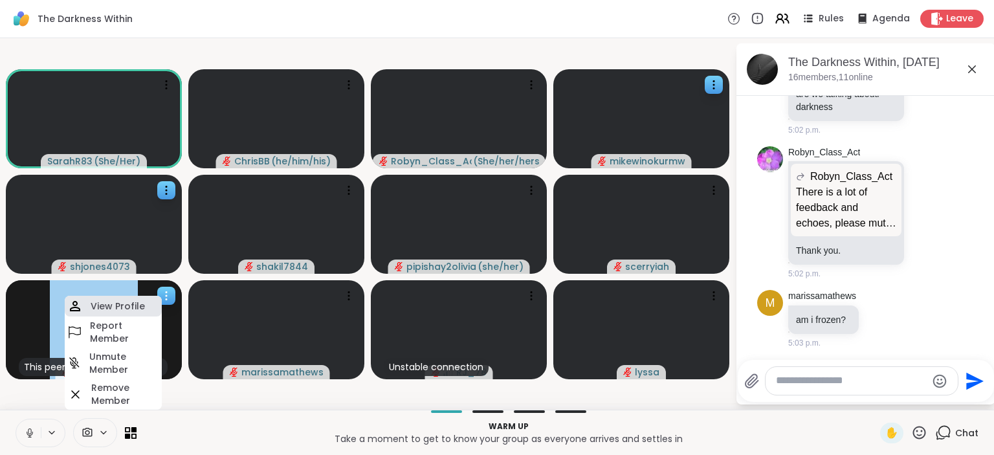
click at [147, 300] on div "View Profile" at bounding box center [113, 306] width 97 height 21
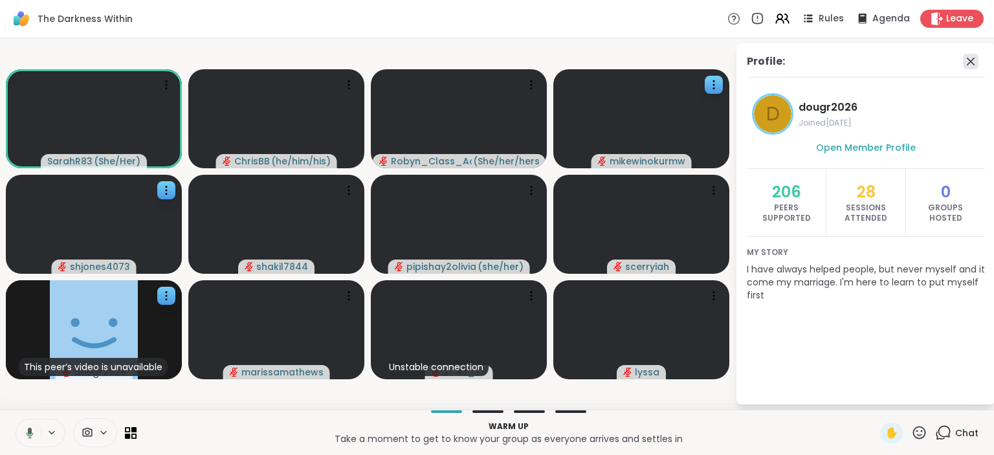
click at [968, 62] on icon at bounding box center [971, 62] width 16 height 16
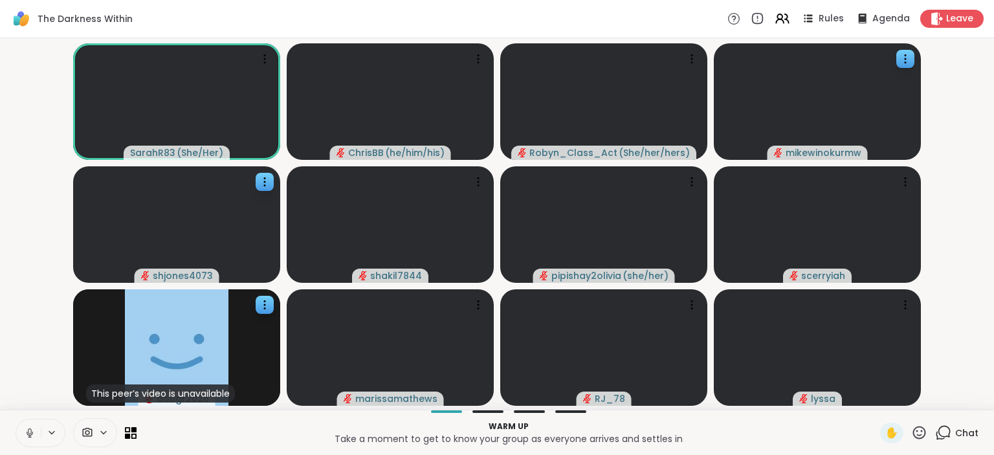
click at [946, 431] on icon at bounding box center [943, 432] width 16 height 16
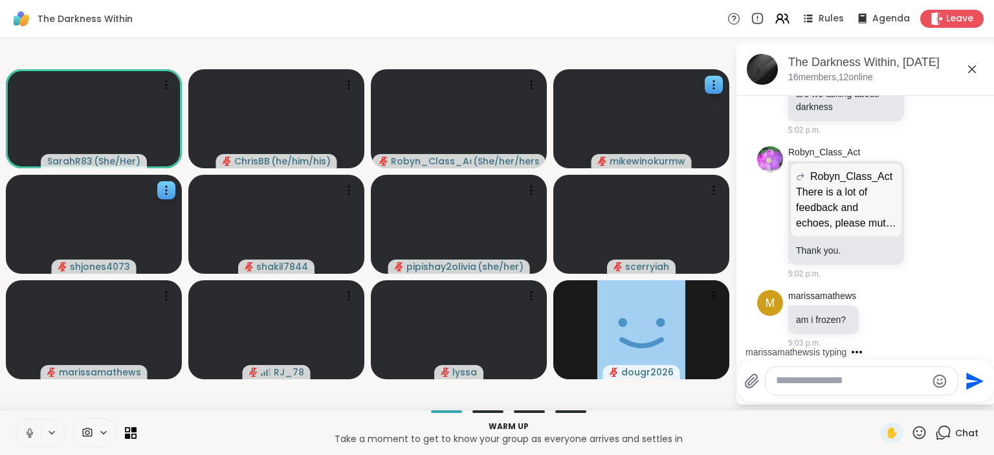
scroll to position [335, 0]
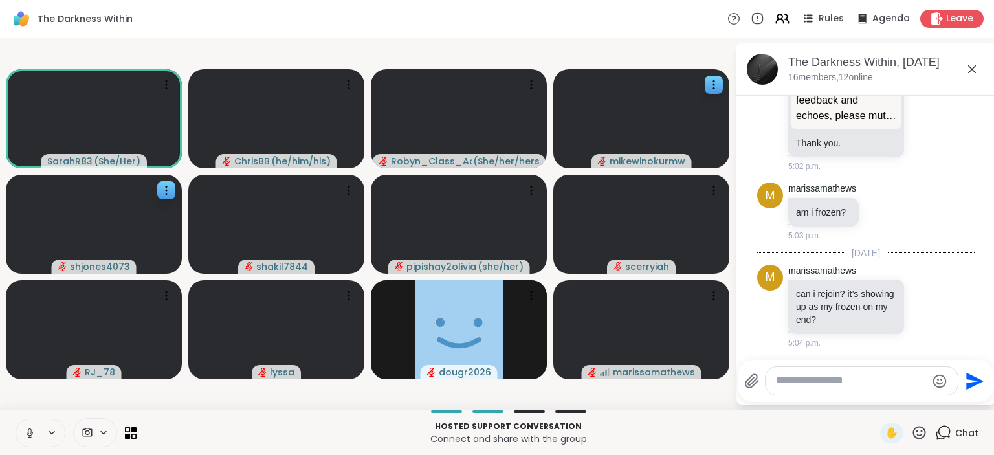
click at [849, 387] on textarea "Type your message" at bounding box center [851, 381] width 151 height 14
click at [793, 386] on textarea "Type your message" at bounding box center [851, 381] width 151 height 14
paste textarea "**********"
type textarea "**********"
click at [816, 375] on textarea "Type your message" at bounding box center [852, 381] width 151 height 14
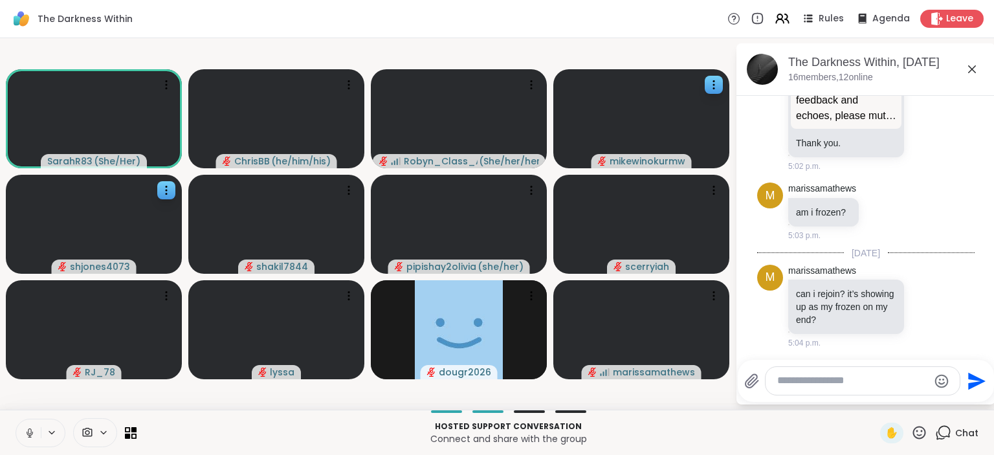
click at [822, 379] on textarea "Type your message" at bounding box center [852, 381] width 151 height 14
paste textarea "**********"
type textarea "**********"
click at [953, 437] on div "Chat" at bounding box center [956, 432] width 43 height 21
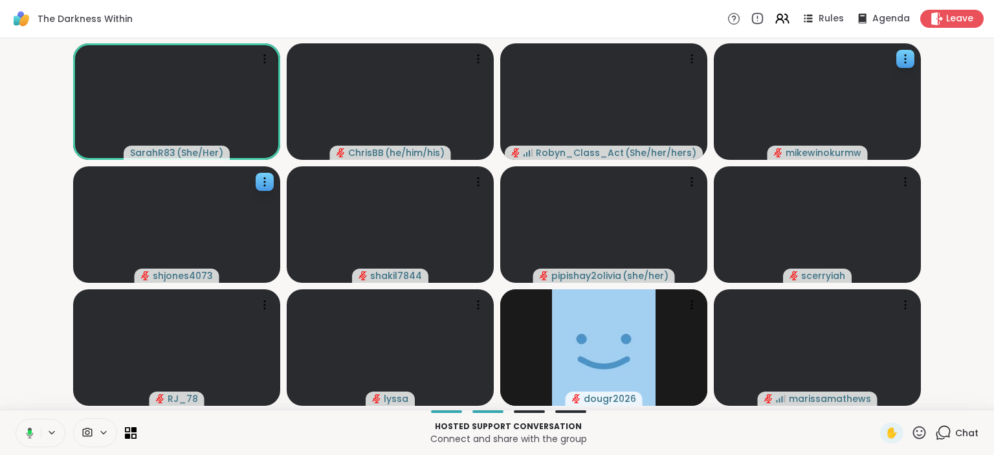
click at [953, 437] on div "Chat" at bounding box center [956, 432] width 43 height 21
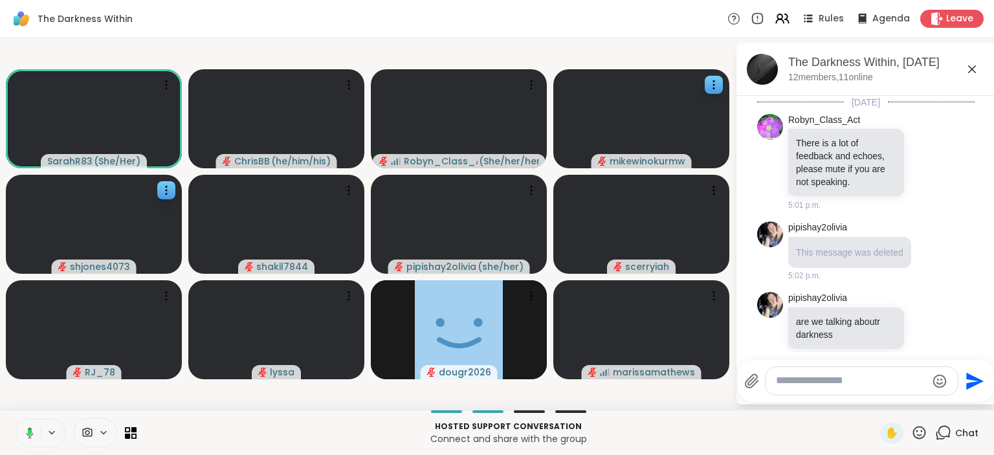
scroll to position [649, 0]
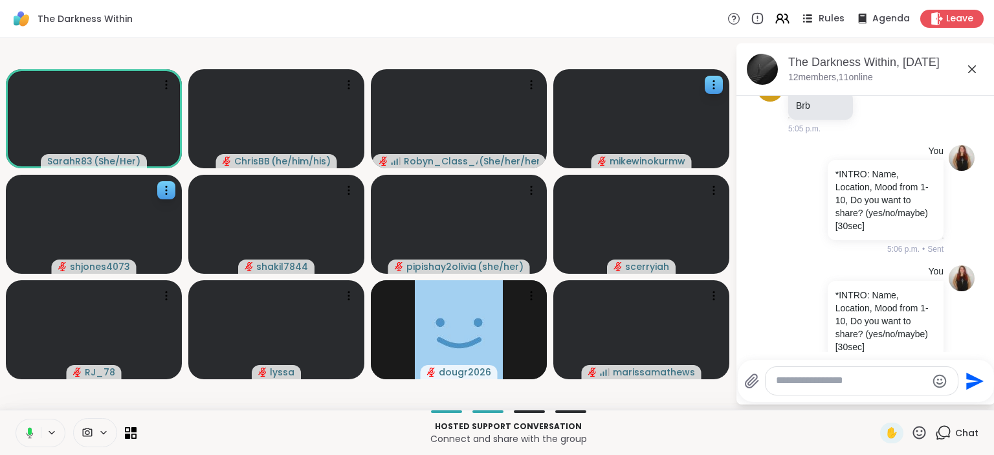
click at [815, 19] on icon at bounding box center [807, 18] width 16 height 16
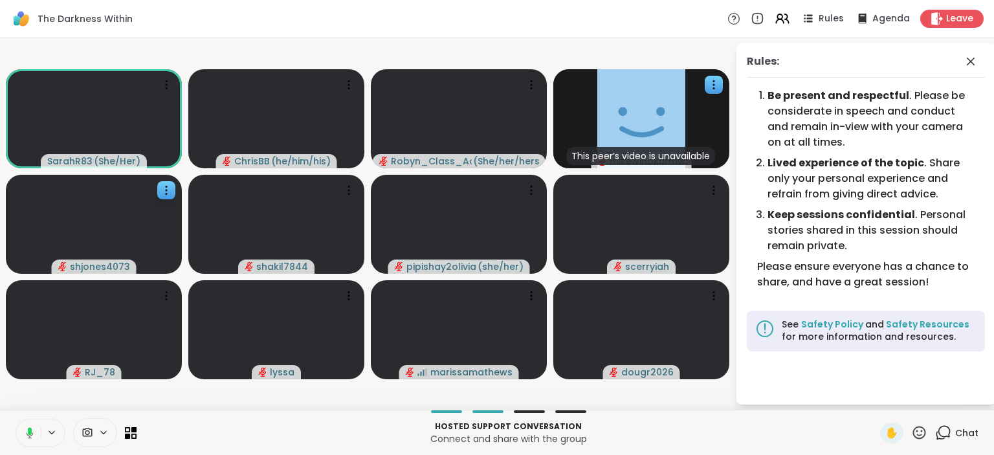
click at [803, 74] on div "Rules:" at bounding box center [865, 66] width 238 height 24
click at [970, 65] on icon at bounding box center [971, 62] width 16 height 16
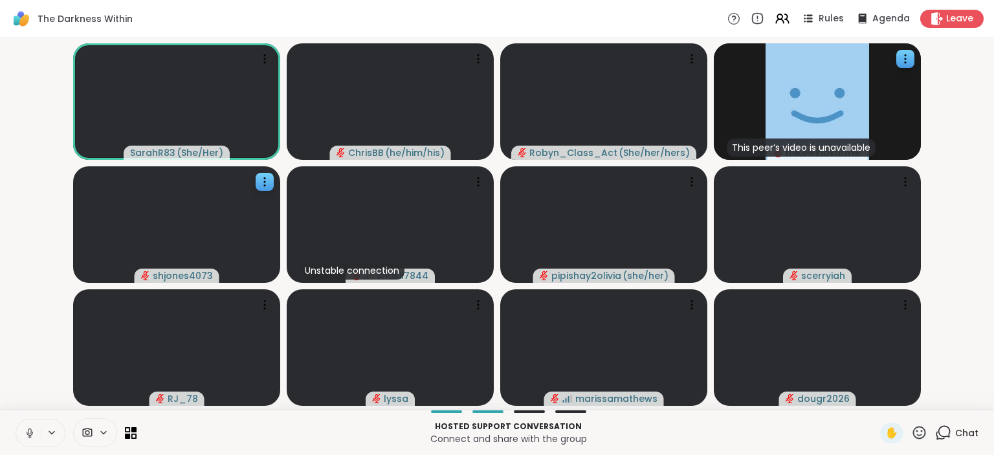
click at [963, 427] on span "Chat" at bounding box center [966, 432] width 23 height 13
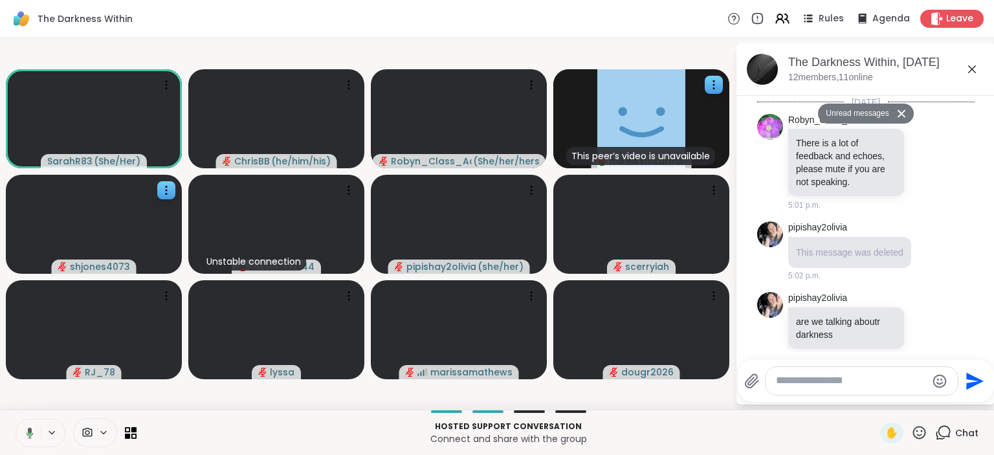
scroll to position [2457, 0]
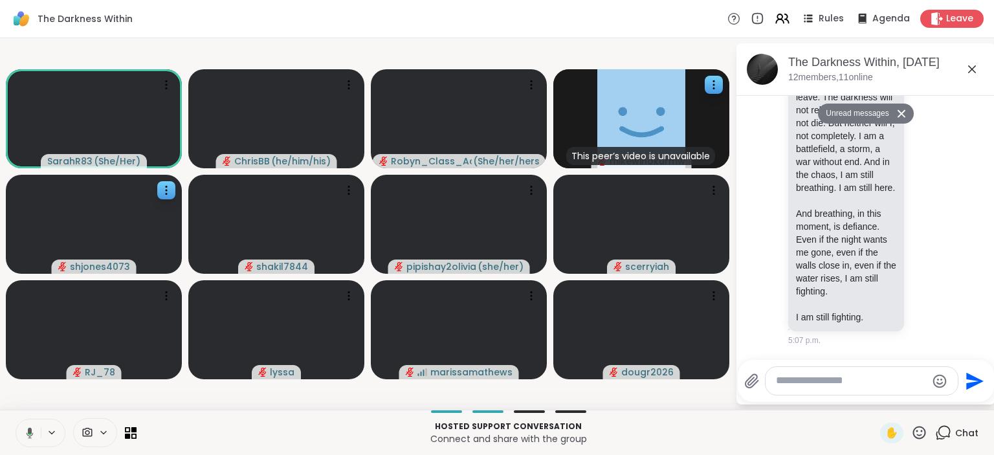
click at [764, 351] on div "ChrisBB Chris B. B.; Albany, NY (originally from Winnipeg, MB); Mood: 5 or 6; S…" at bounding box center [865, 431] width 217 height 160
click at [712, 85] on icon at bounding box center [713, 84] width 13 height 13
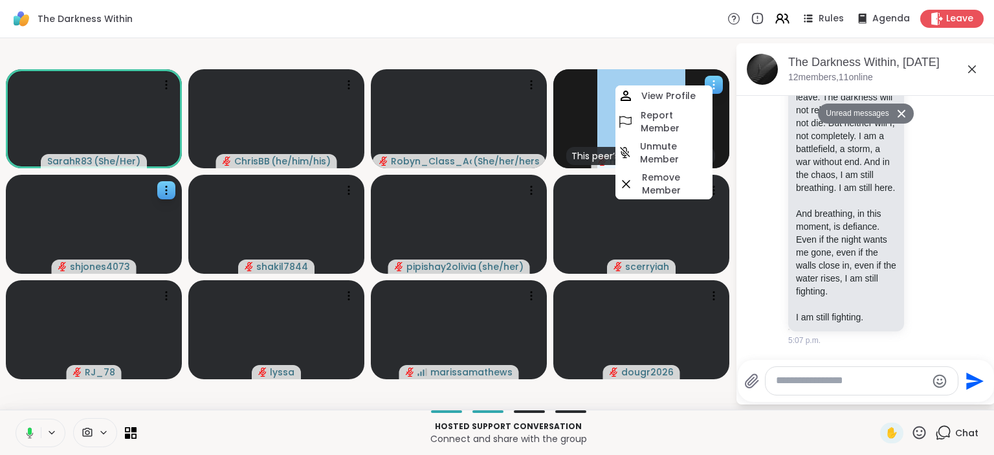
click at [712, 85] on icon at bounding box center [713, 84] width 13 height 13
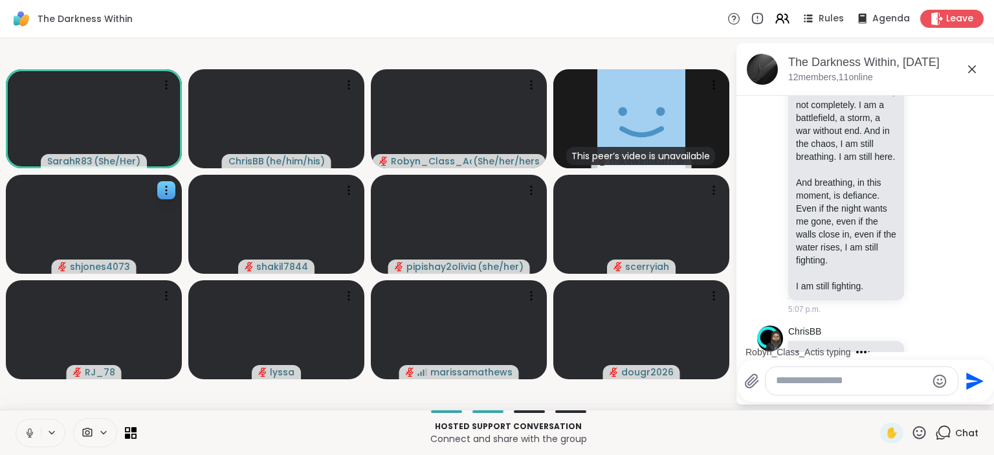
scroll to position [2426, 0]
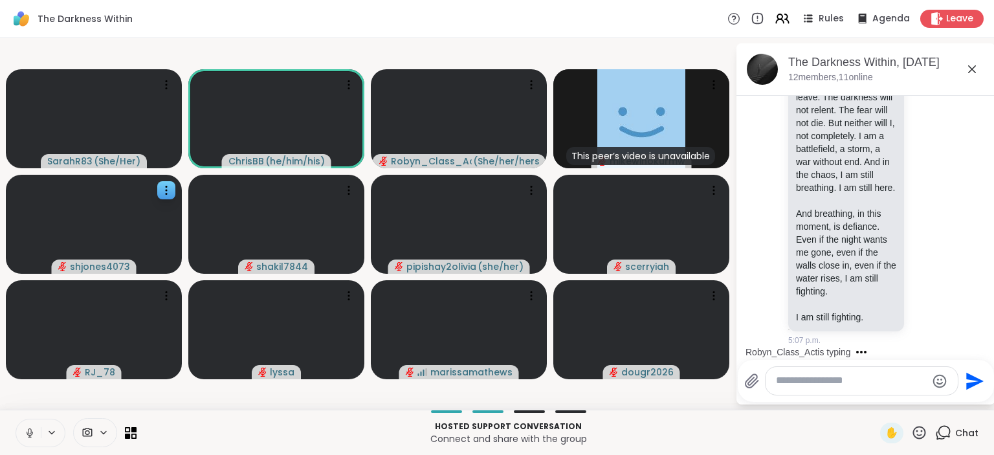
click at [832, 389] on div at bounding box center [861, 381] width 192 height 28
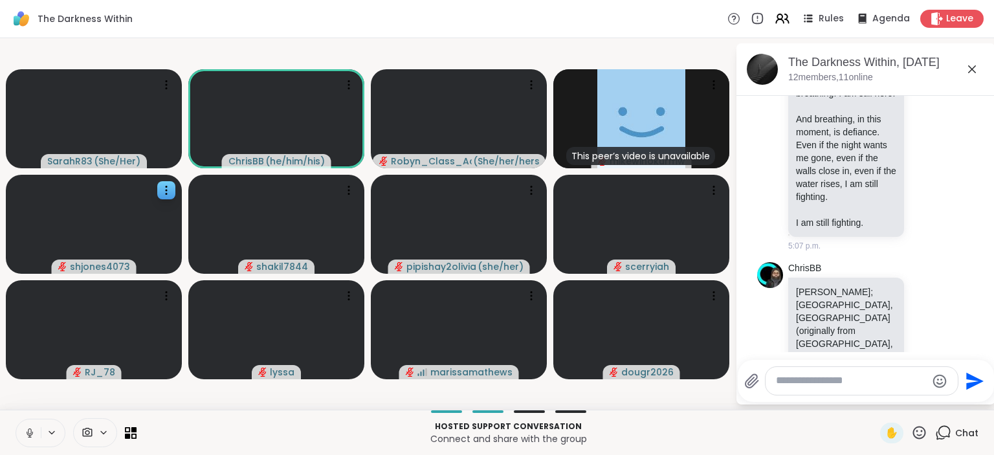
click at [828, 389] on div at bounding box center [861, 381] width 192 height 28
click at [827, 382] on textarea "Type your message" at bounding box center [851, 381] width 151 height 14
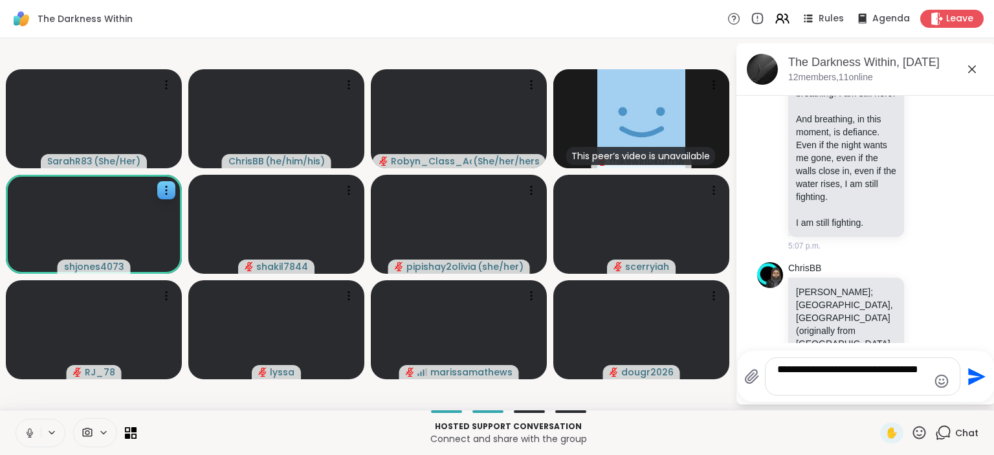
click at [796, 374] on textarea "**********" at bounding box center [852, 376] width 151 height 27
click at [867, 367] on textarea "**********" at bounding box center [852, 376] width 151 height 27
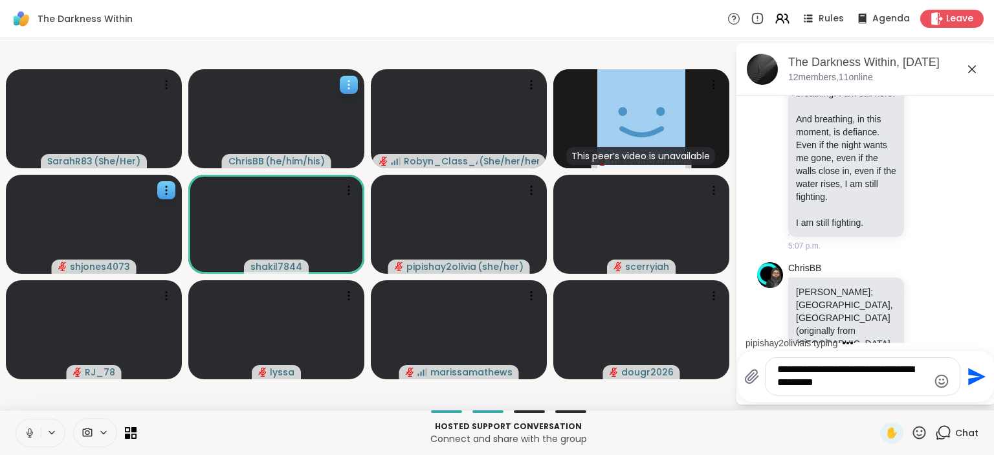
click at [349, 77] on div at bounding box center [349, 85] width 18 height 18
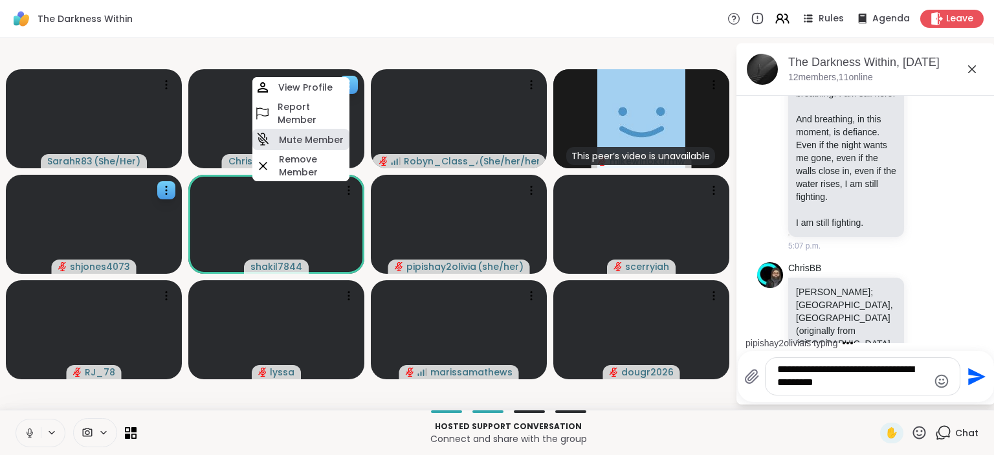
click at [326, 141] on h4 "Mute Member" at bounding box center [311, 139] width 65 height 13
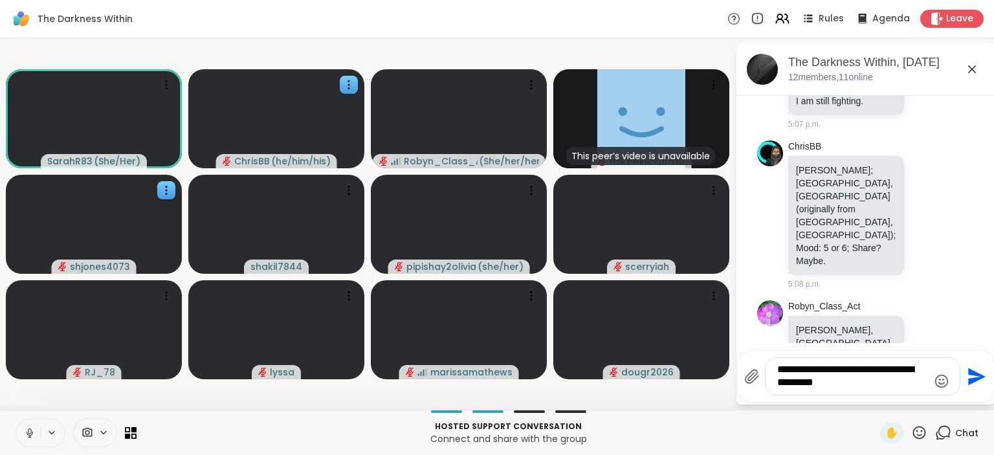
scroll to position [2711, 0]
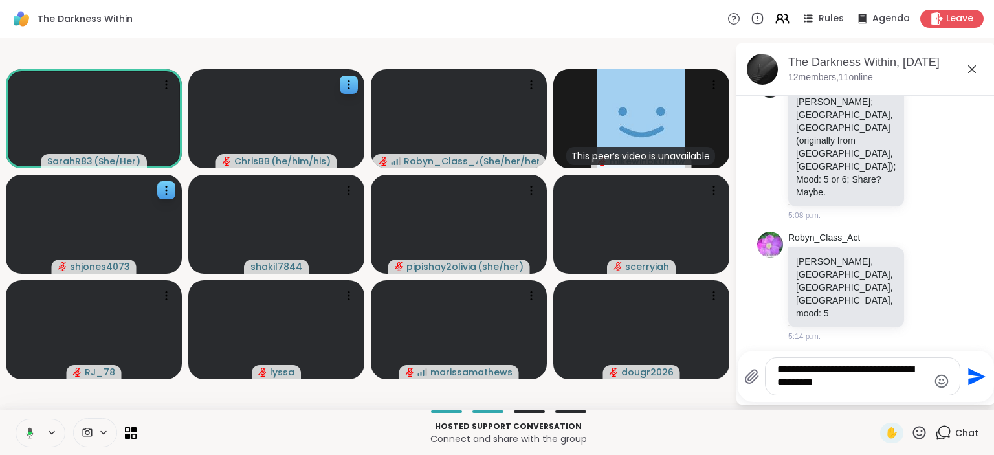
click at [794, 372] on textarea "**********" at bounding box center [852, 376] width 151 height 27
click at [860, 369] on textarea "**********" at bounding box center [852, 376] width 151 height 27
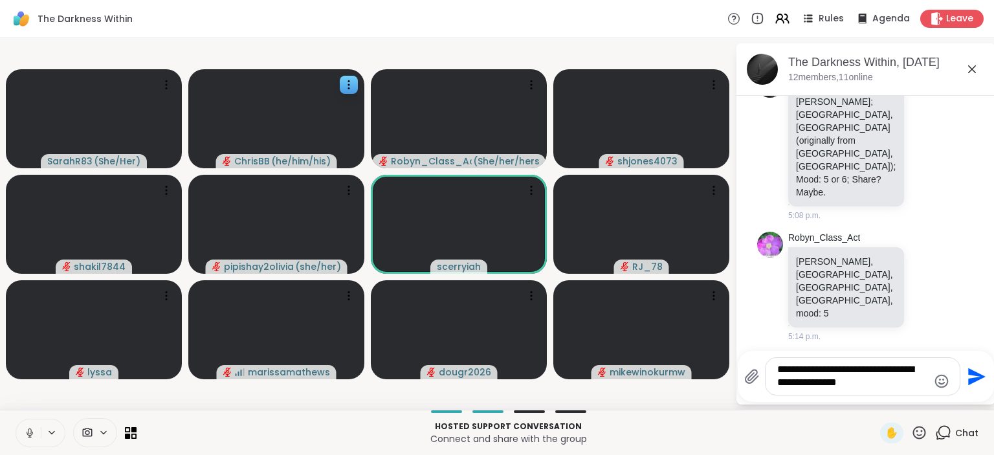
click at [871, 387] on textarea "**********" at bounding box center [852, 376] width 151 height 27
click at [862, 371] on textarea "**********" at bounding box center [852, 376] width 151 height 27
click at [880, 380] on textarea "**********" at bounding box center [852, 376] width 151 height 27
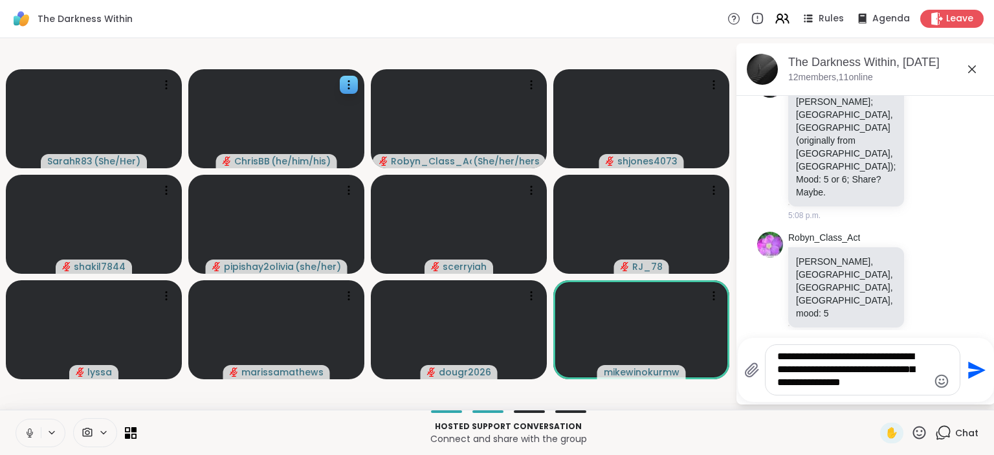
click at [797, 358] on textarea "**********" at bounding box center [852, 369] width 151 height 39
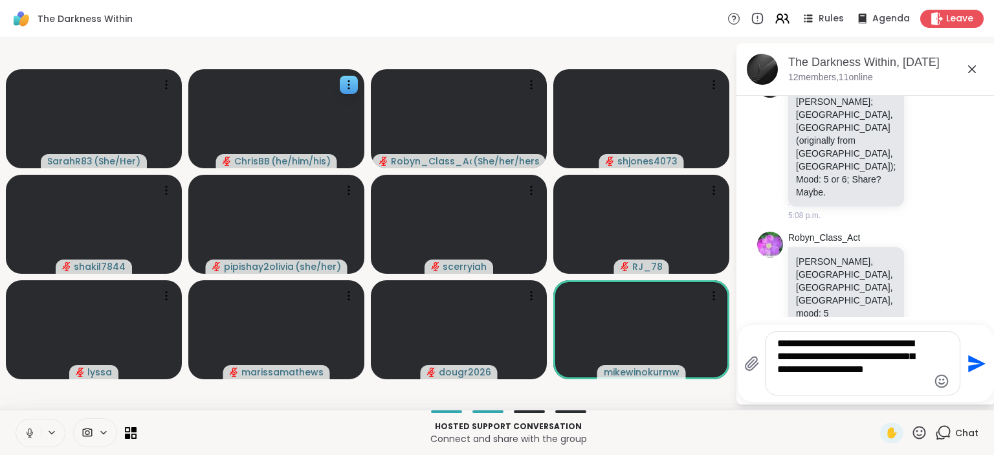
click at [874, 362] on textarea "**********" at bounding box center [852, 363] width 151 height 52
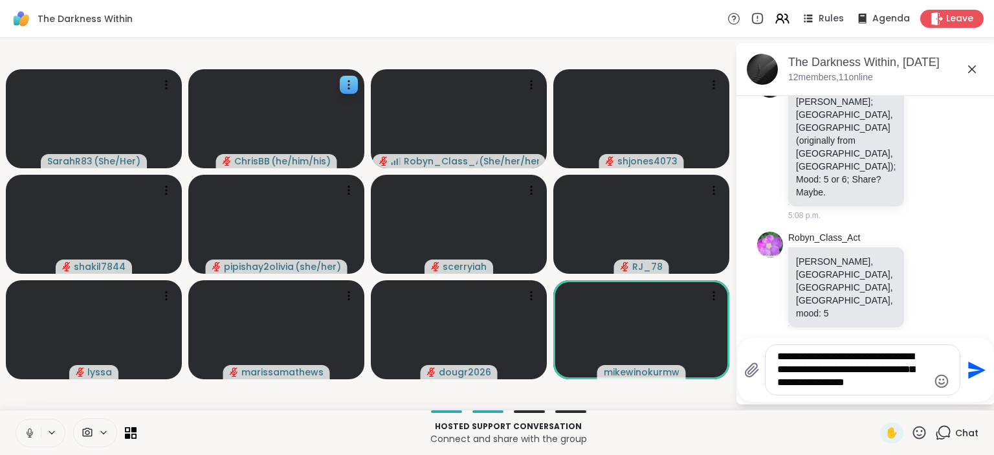
type textarea "**********"
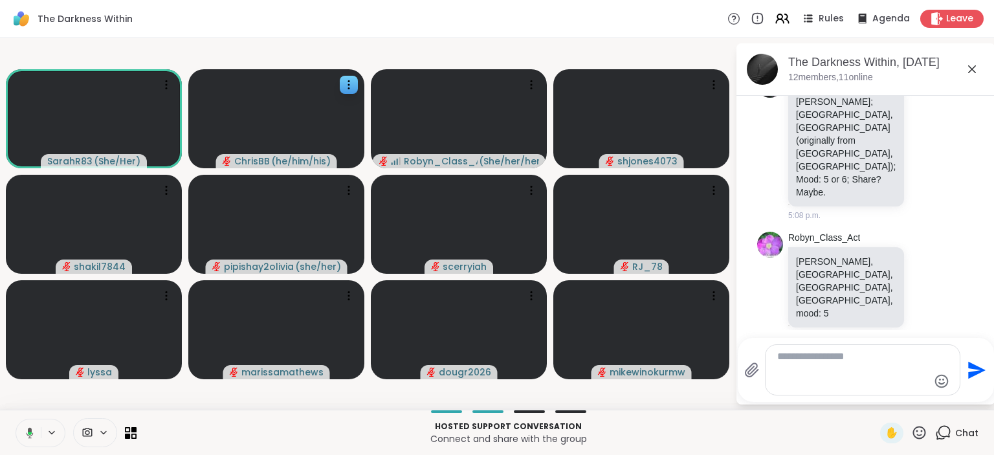
scroll to position [2702, 0]
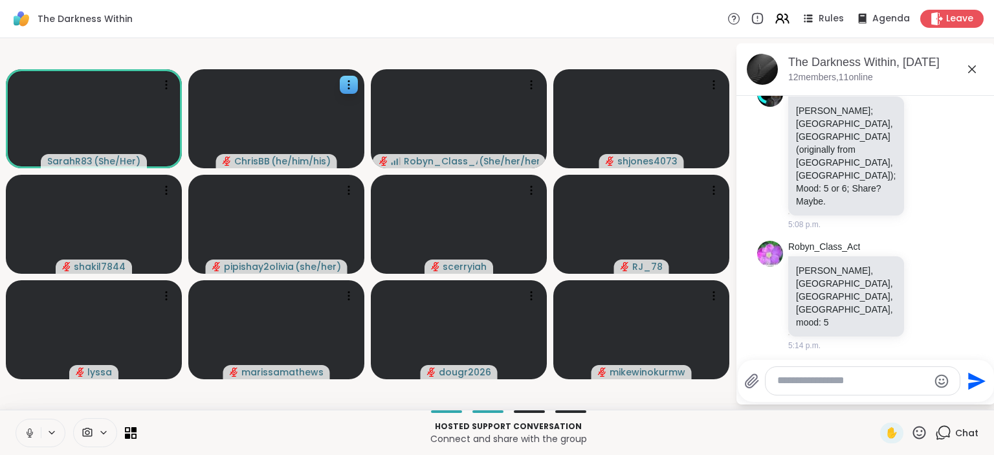
click at [949, 431] on icon at bounding box center [943, 432] width 16 height 16
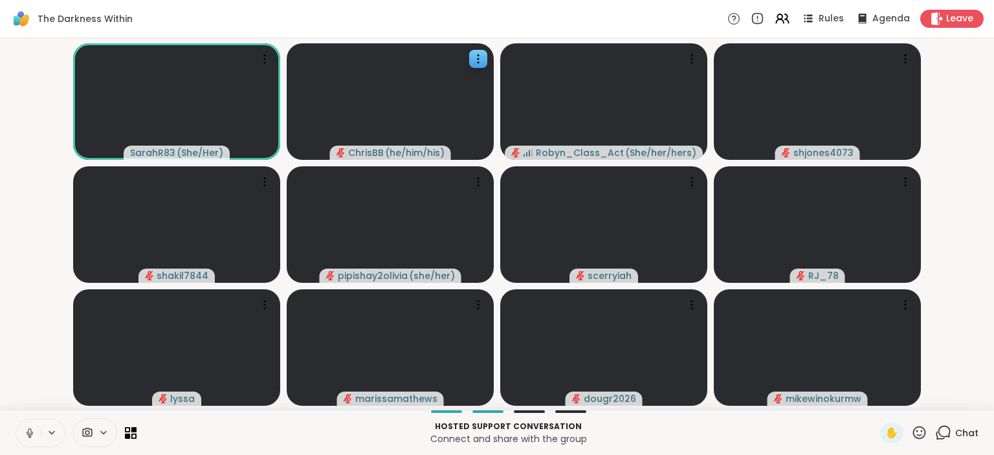
click at [949, 431] on icon at bounding box center [943, 432] width 16 height 16
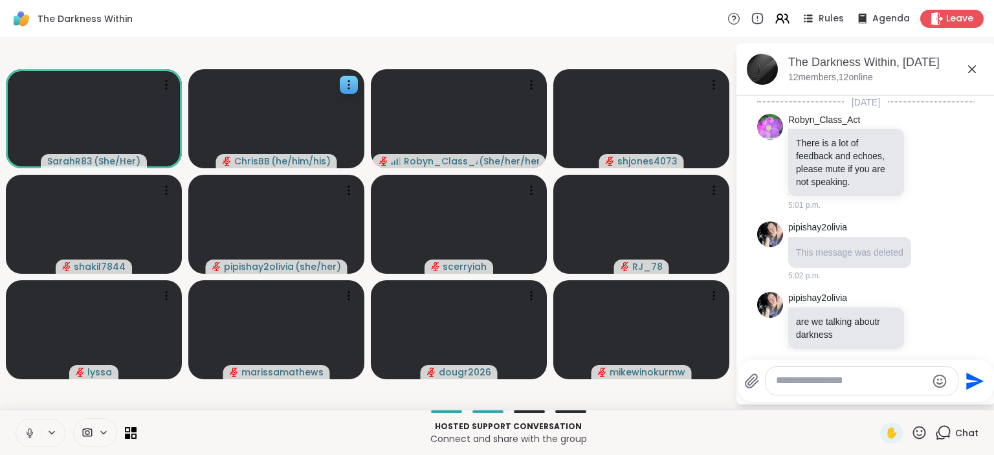
scroll to position [3153, 0]
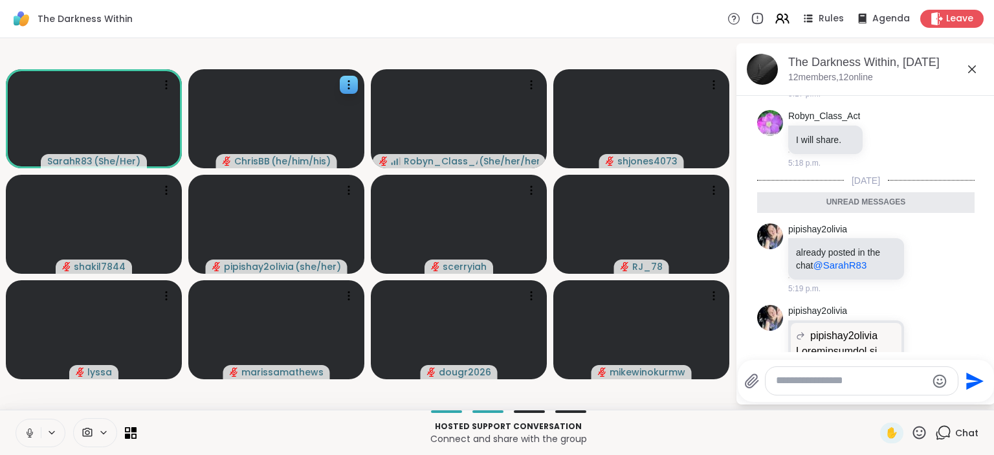
click at [803, 385] on textarea "Type your message" at bounding box center [851, 381] width 151 height 14
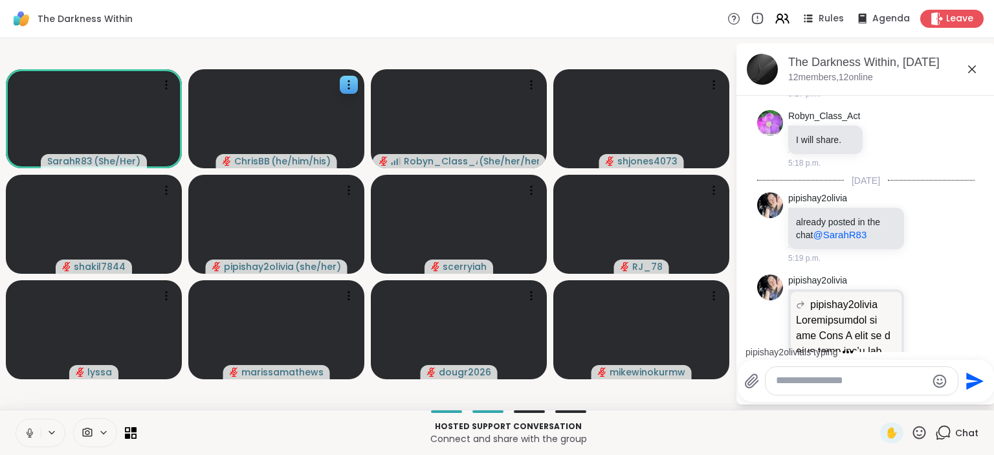
scroll to position [3266, 0]
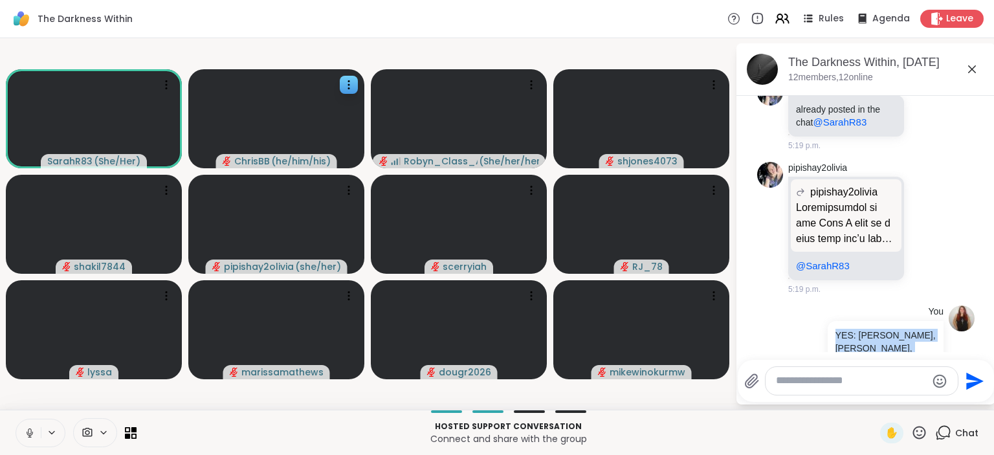
drag, startPoint x: 915, startPoint y: 177, endPoint x: 831, endPoint y: 133, distance: 94.9
click at [831, 321] on div "YES: Mike, Robyn, Shakil, Cerryiah, Doug, MAYBE: Chris, Sheila, Rob, Marissa, N…" at bounding box center [885, 400] width 116 height 158
copy p "YES: Mike, Robyn, Shakil, Cerryiah, Doug, MAYBE: Chris, Sheila, Rob, Marissa, N…"
click at [800, 384] on textarea "Type your message" at bounding box center [851, 381] width 151 height 14
paste textarea "**********"
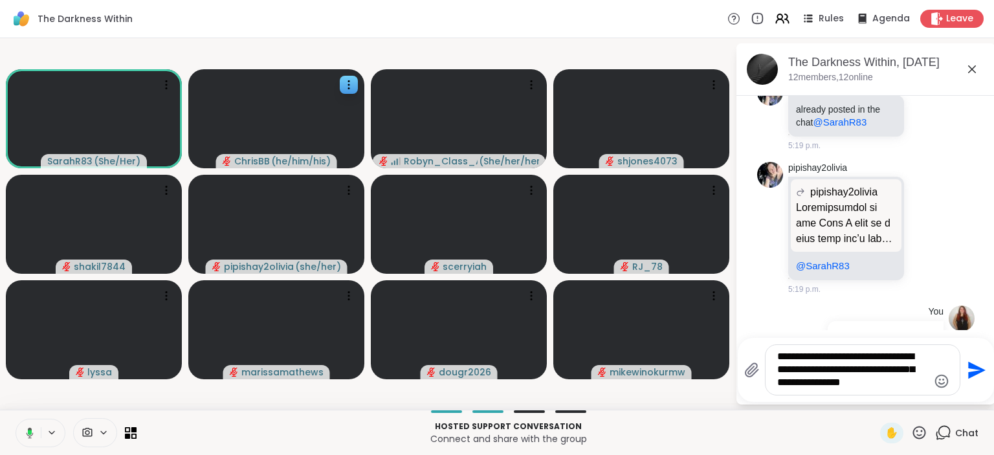
click at [829, 358] on textarea "**********" at bounding box center [852, 369] width 151 height 39
click at [825, 356] on textarea "**********" at bounding box center [852, 369] width 151 height 39
click at [914, 382] on textarea "**********" at bounding box center [852, 369] width 151 height 39
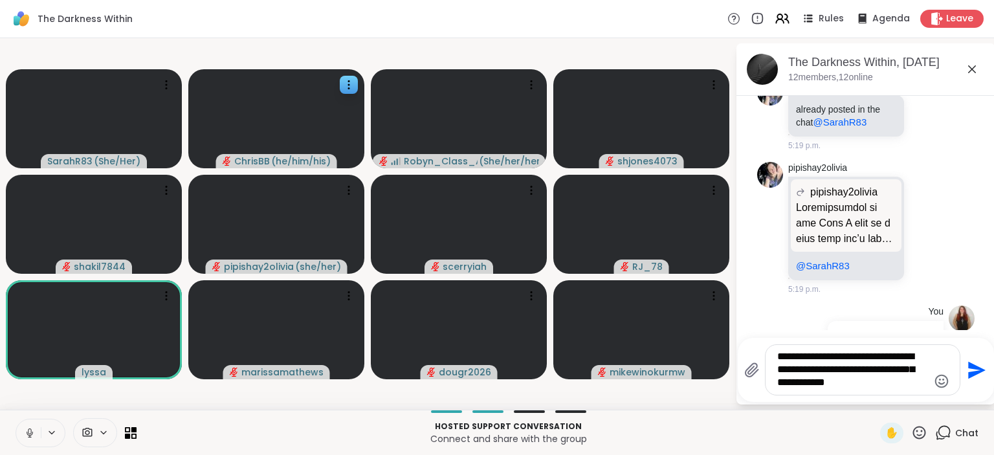
click at [816, 369] on textarea "**********" at bounding box center [852, 369] width 151 height 39
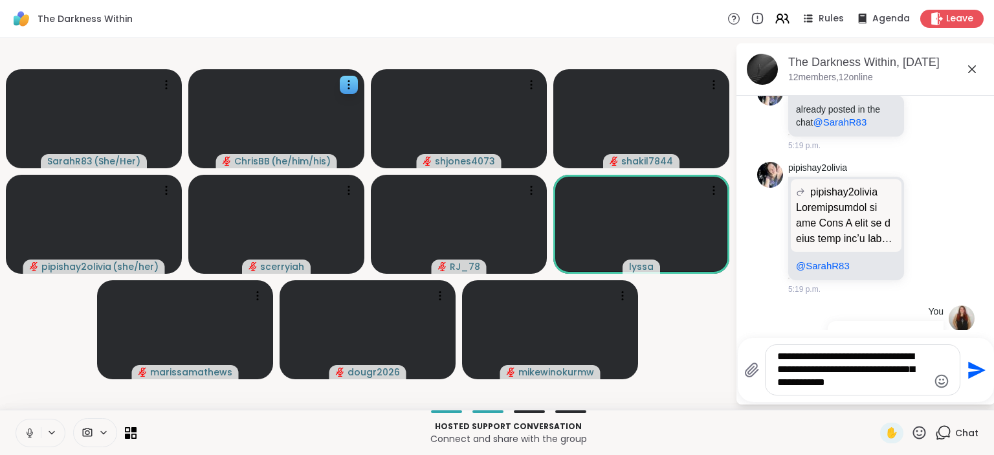
click at [867, 386] on textarea "**********" at bounding box center [852, 369] width 151 height 39
type textarea "**********"
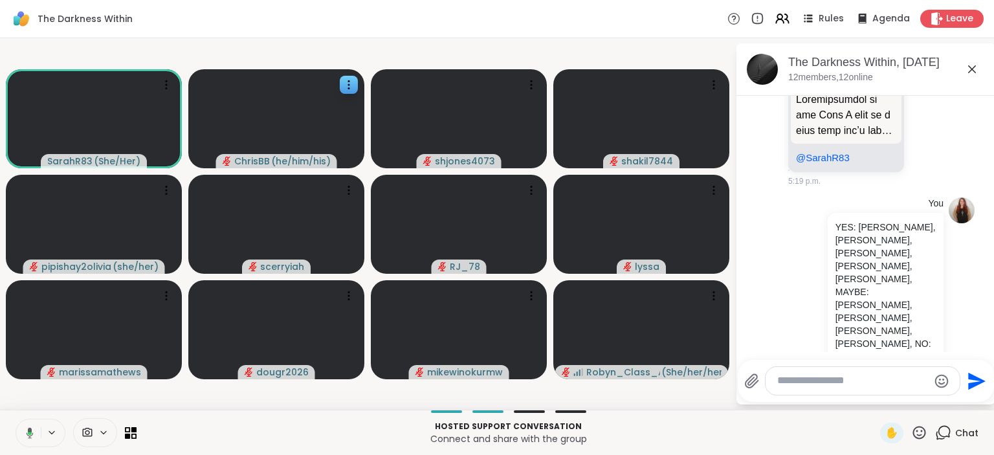
scroll to position [3468, 0]
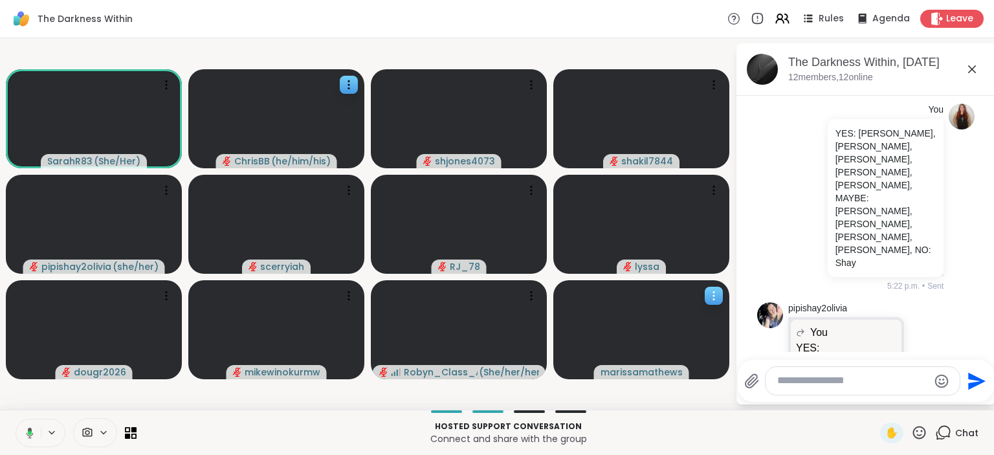
click at [713, 297] on icon at bounding box center [713, 295] width 13 height 13
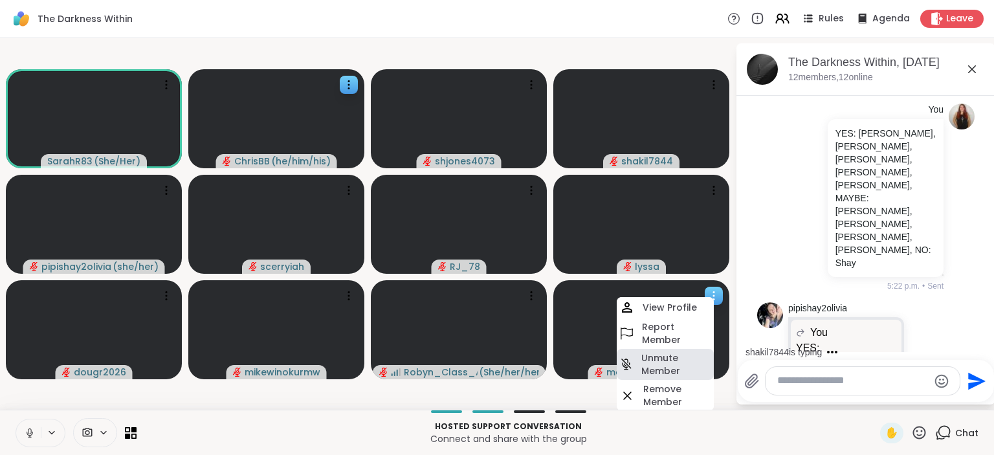
scroll to position [3537, 0]
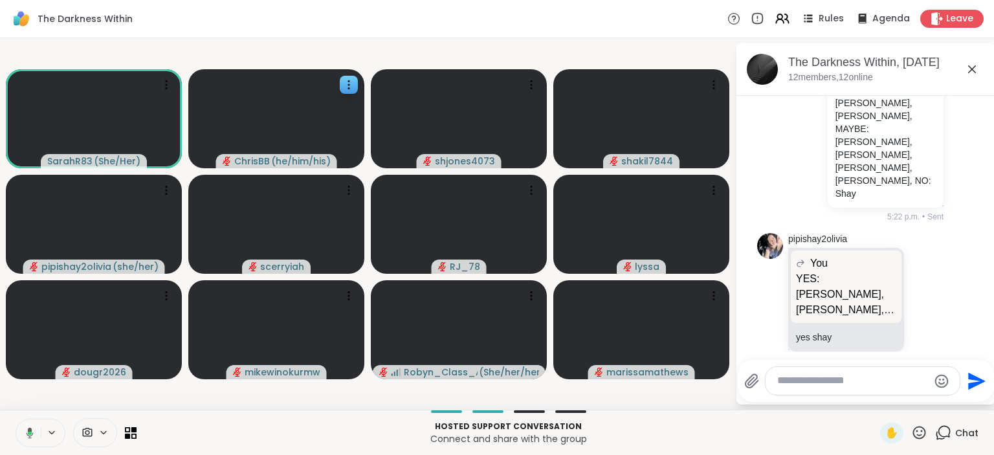
click at [730, 381] on div "SarahR83 ( She/Her ) ChrisBB ( he/him/his ) shjones4073 shakil7844 pipishay2oli…" at bounding box center [497, 223] width 994 height 371
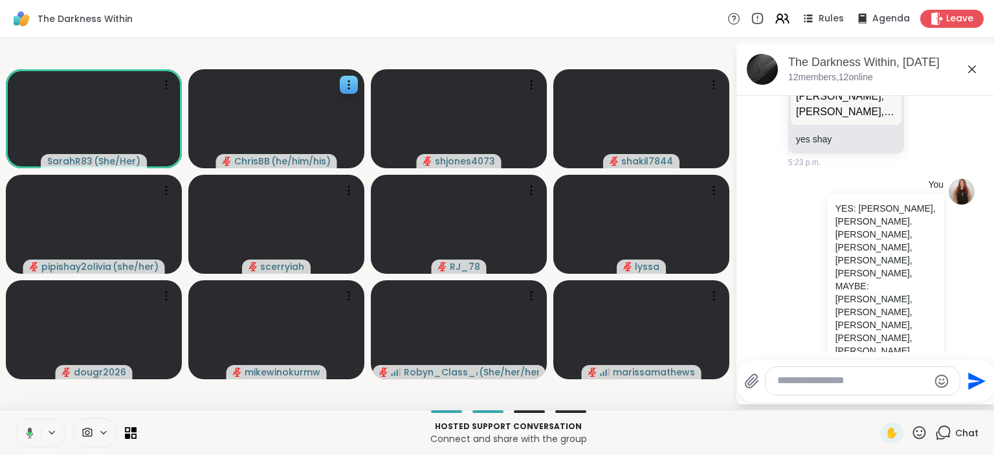
scroll to position [3756, 0]
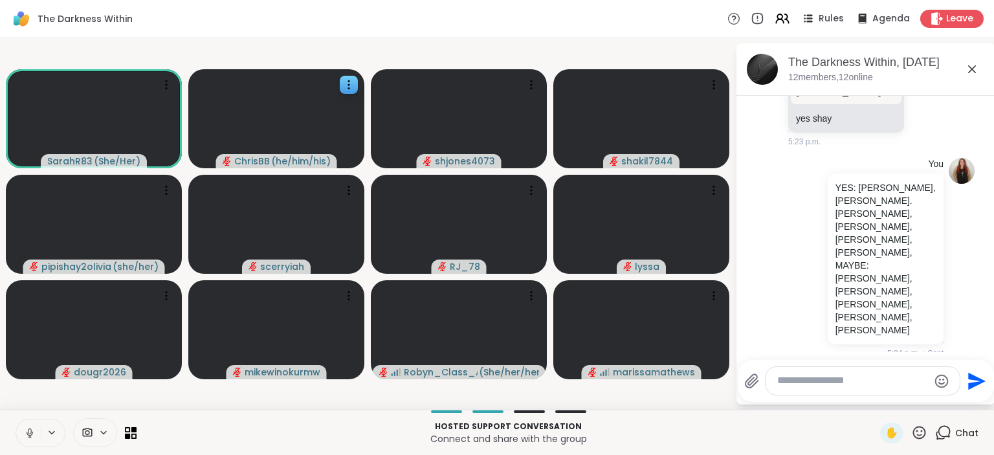
click at [815, 385] on textarea "Type your message" at bounding box center [852, 381] width 151 height 14
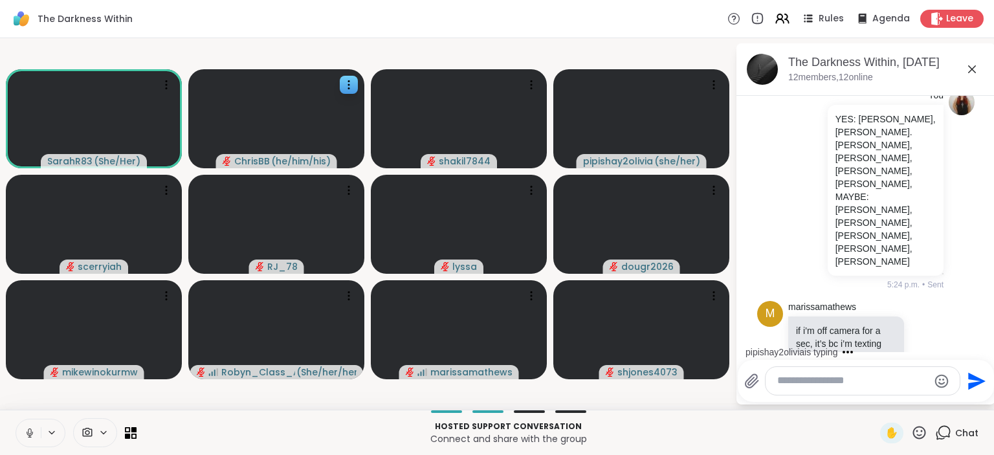
scroll to position [3893, 0]
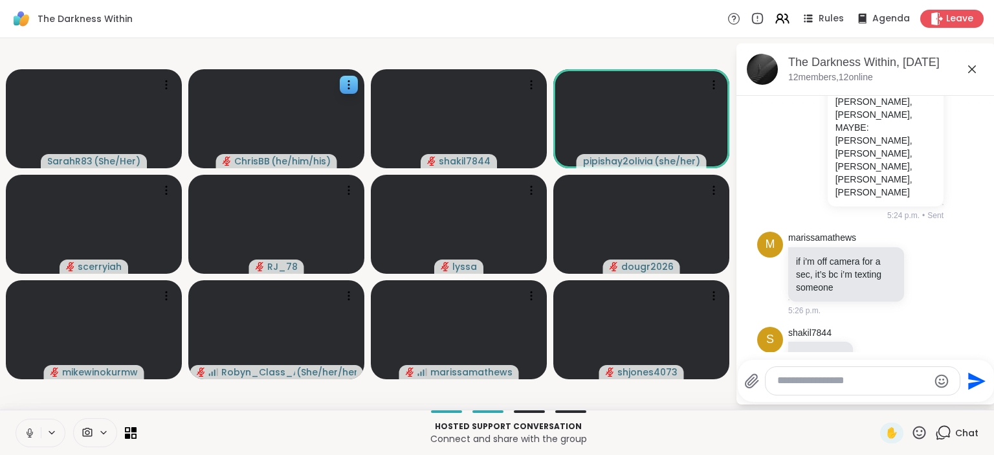
click at [27, 432] on icon at bounding box center [30, 433] width 6 height 4
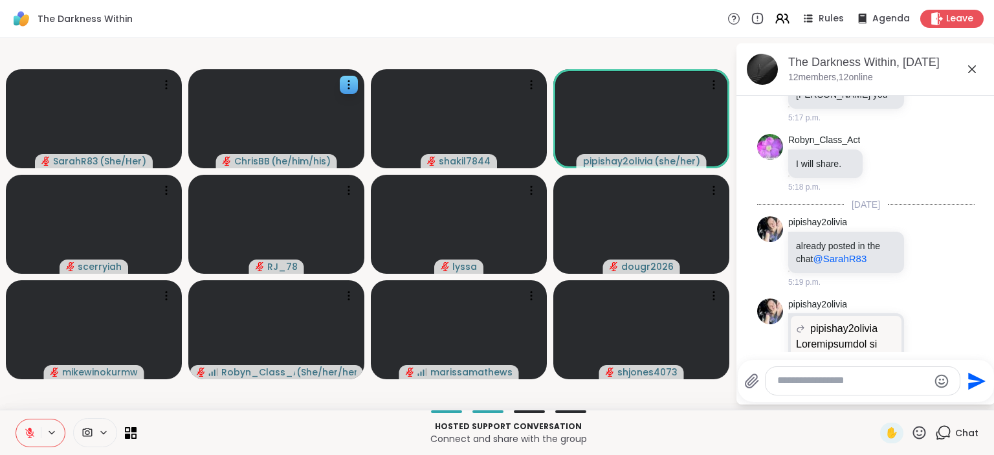
scroll to position [3177, 0]
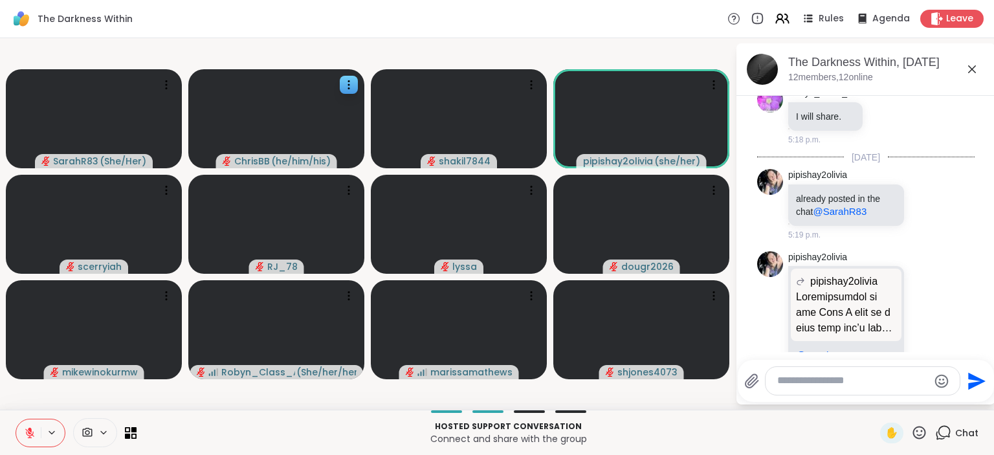
click at [811, 380] on textarea "Type your message" at bounding box center [852, 381] width 151 height 14
type textarea "**********"
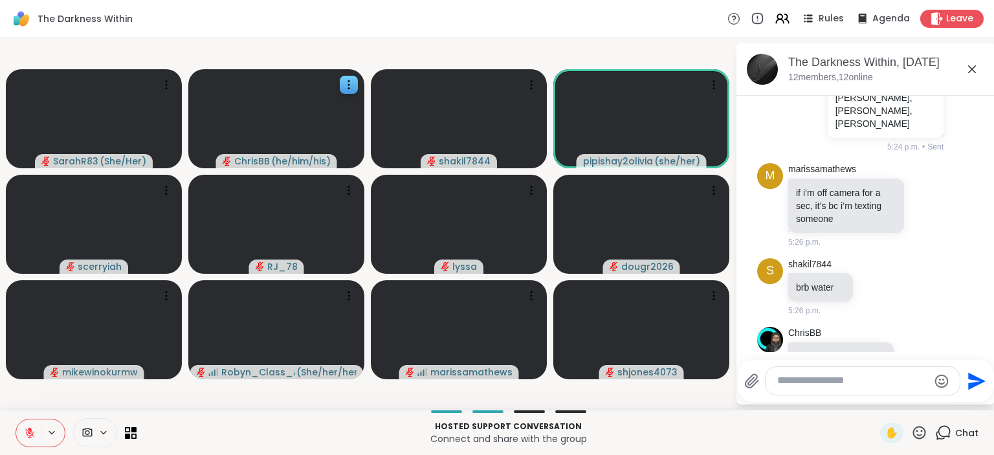
scroll to position [4156, 0]
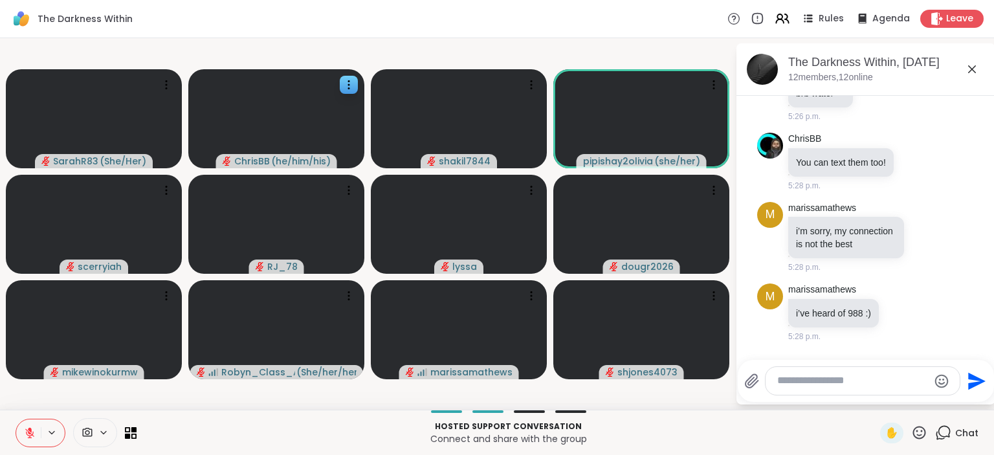
click at [35, 436] on icon at bounding box center [30, 433] width 12 height 12
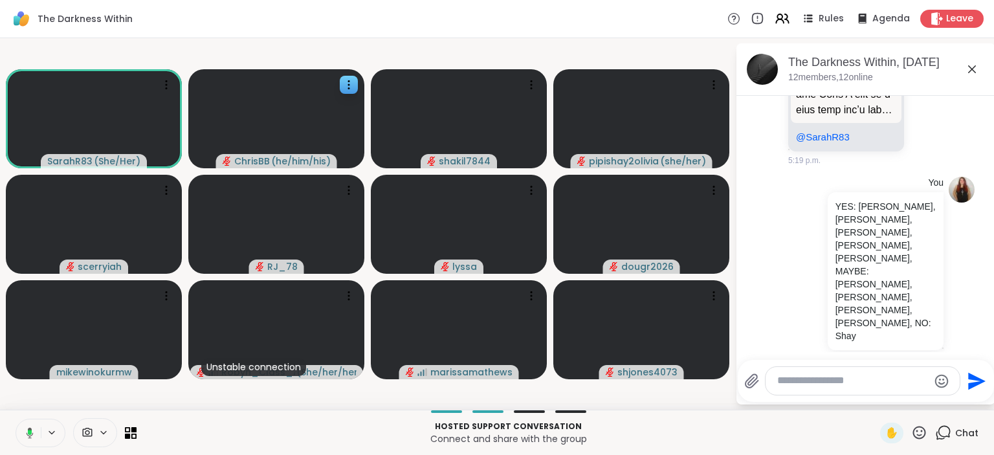
scroll to position [3395, 0]
drag, startPoint x: 929, startPoint y: 298, endPoint x: 832, endPoint y: 255, distance: 106.3
copy p "YES: [PERSON_NAME], [PERSON_NAME]. [PERSON_NAME], [PERSON_NAME], [PERSON_NAME],…"
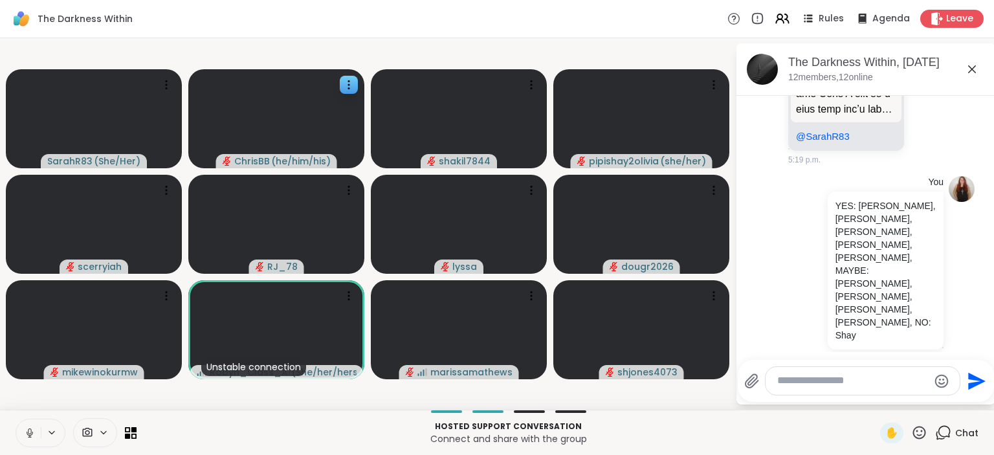
click at [804, 391] on div at bounding box center [862, 381] width 194 height 28
click at [801, 380] on textarea "Type your message" at bounding box center [852, 381] width 151 height 14
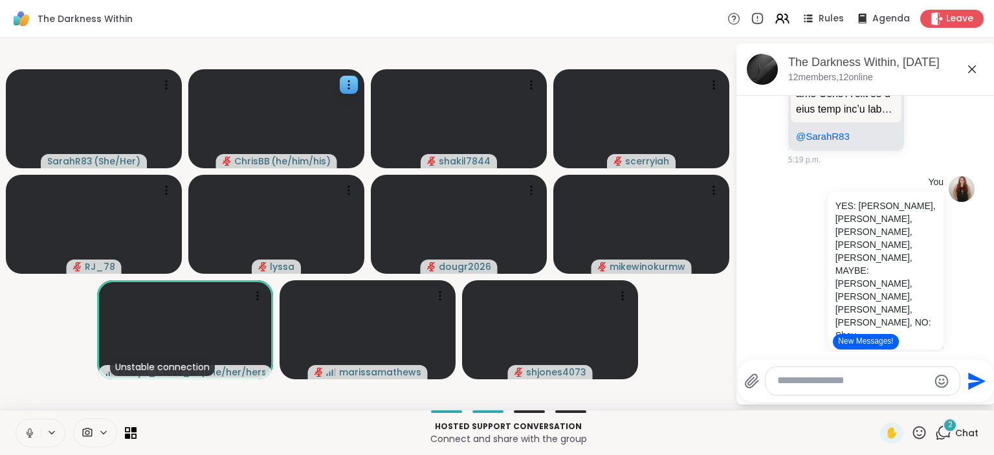
click at [726, 420] on div "Hosted support conversation Connect and share with the group" at bounding box center [508, 432] width 728 height 29
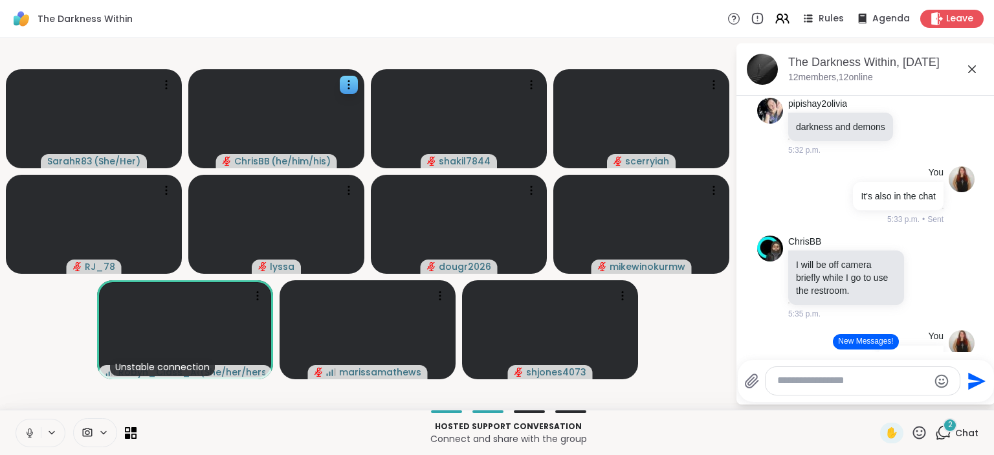
scroll to position [4538, 0]
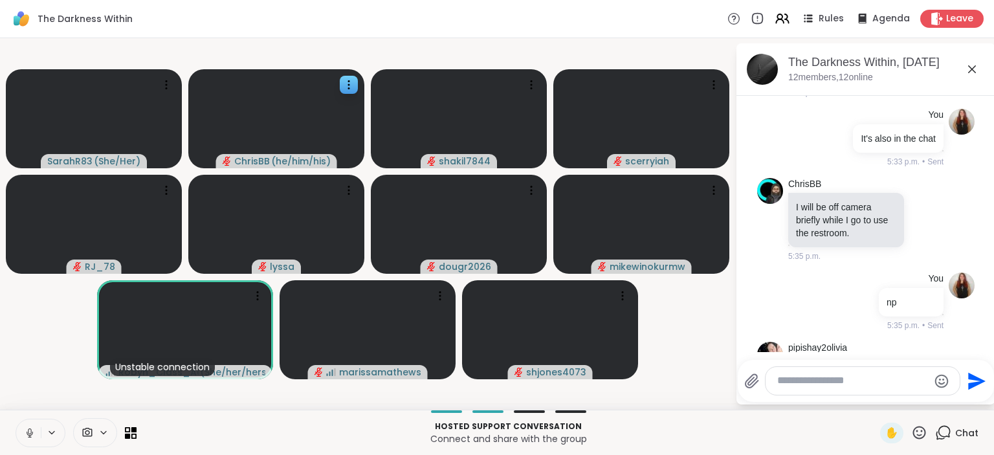
click at [817, 382] on textarea "Type your message" at bounding box center [852, 381] width 151 height 14
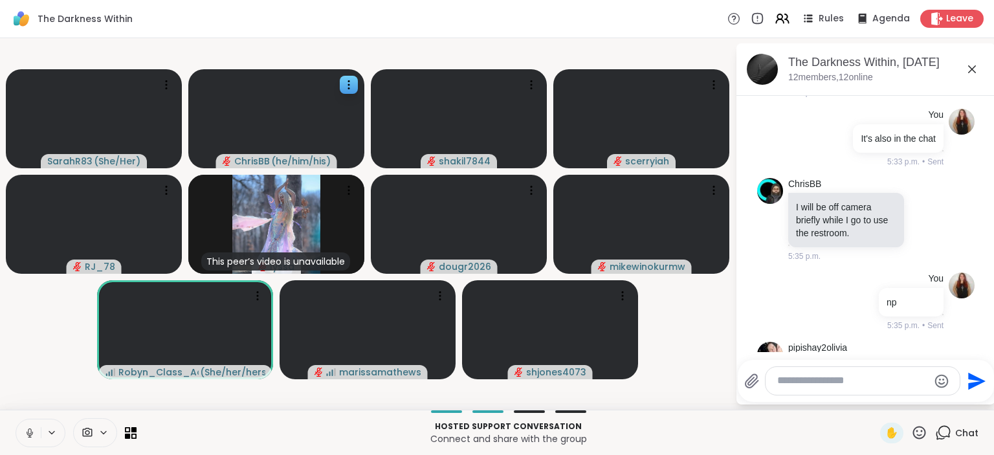
click at [29, 428] on icon at bounding box center [29, 431] width 3 height 6
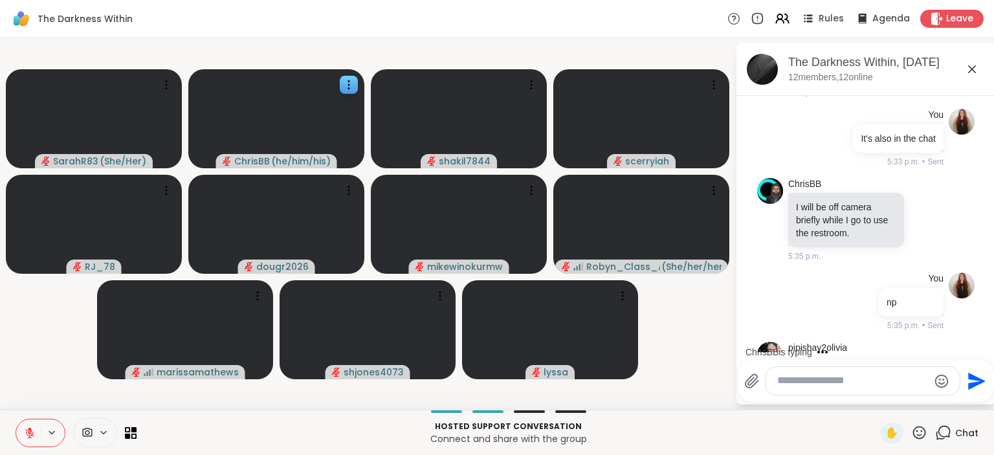
click at [672, 295] on video-player-container "SarahR83 ( She/Her ) ChrisBB ( he/him/his ) shakil7844 scerryiah RJ_78 dougr202…" at bounding box center [367, 223] width 719 height 361
click at [25, 436] on icon at bounding box center [30, 433] width 12 height 12
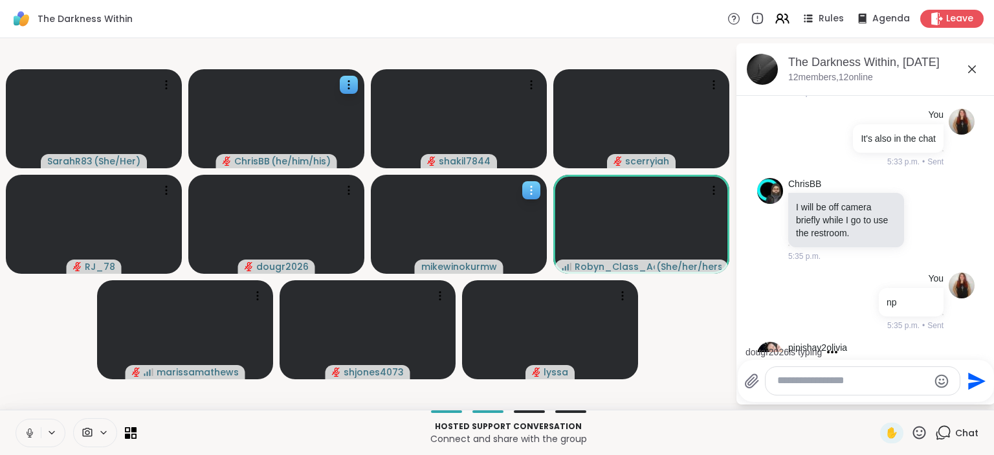
click at [527, 191] on icon at bounding box center [531, 190] width 13 height 13
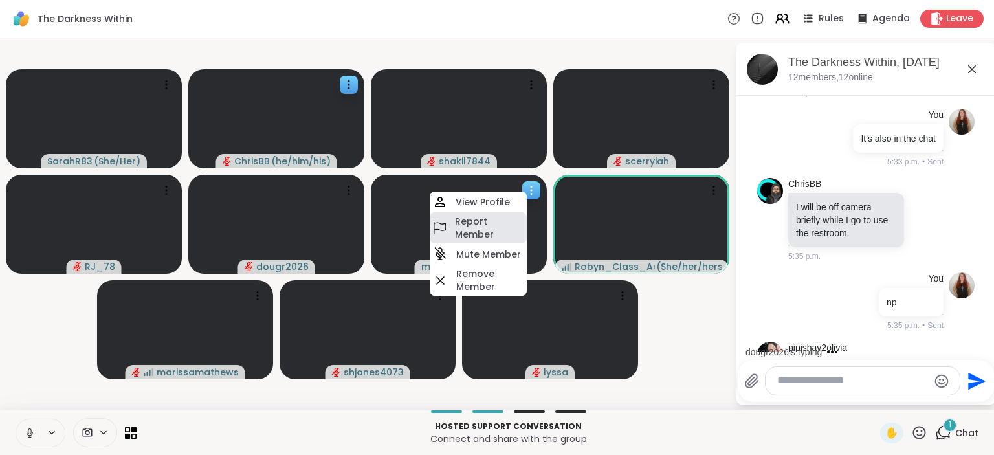
scroll to position [4606, 0]
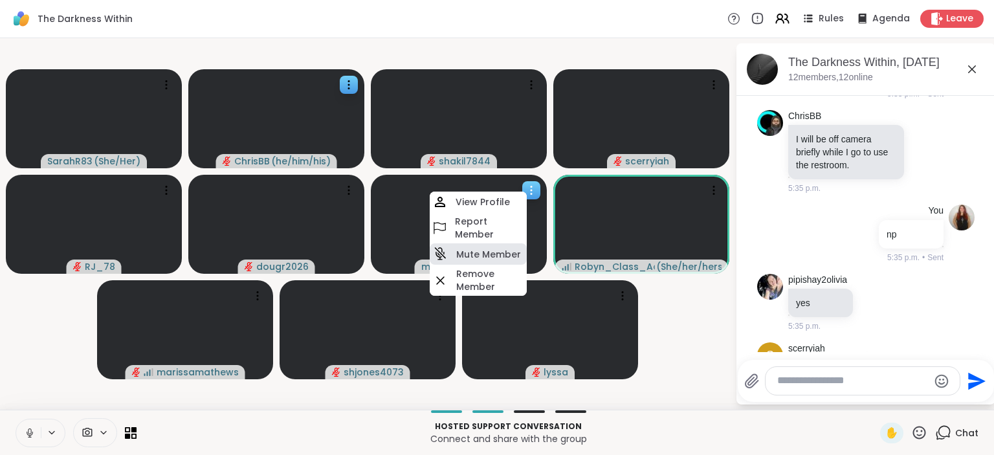
click at [504, 257] on h4 "Mute Member" at bounding box center [488, 254] width 65 height 13
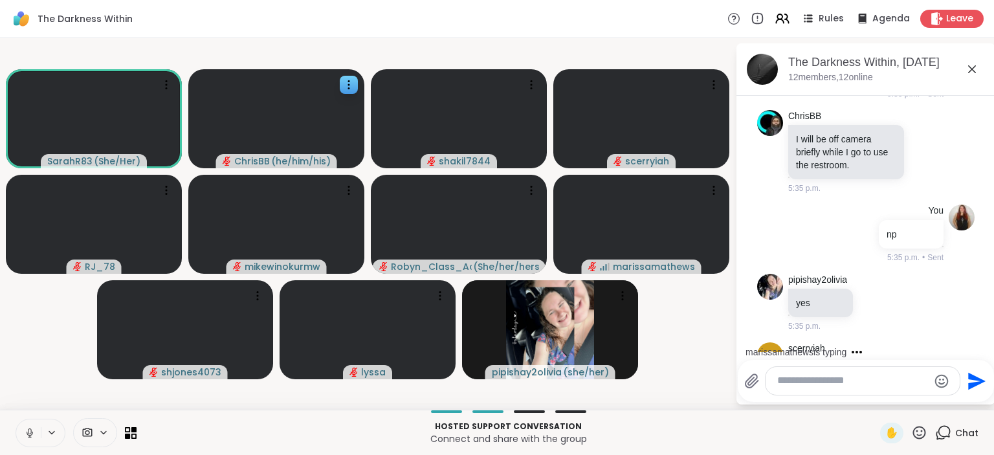
click at [789, 383] on textarea "Type your message" at bounding box center [852, 381] width 151 height 14
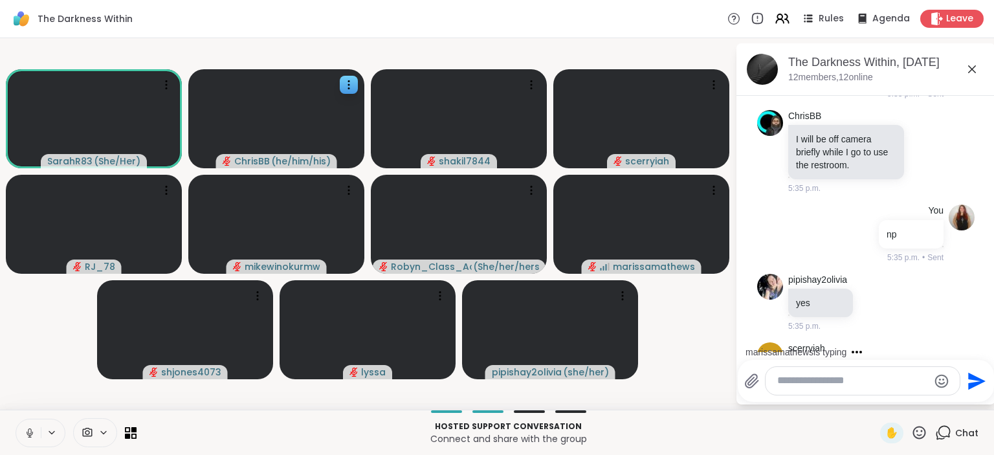
paste textarea "**********"
type textarea "**********"
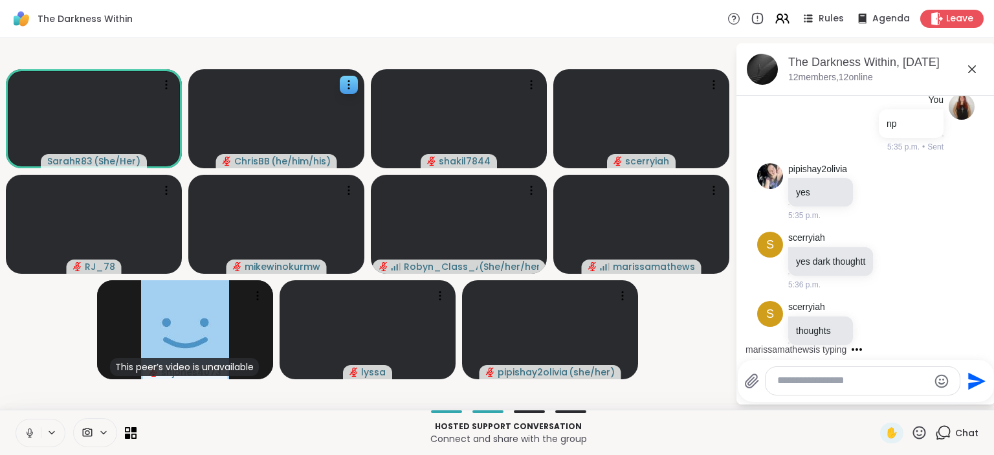
scroll to position [4924, 0]
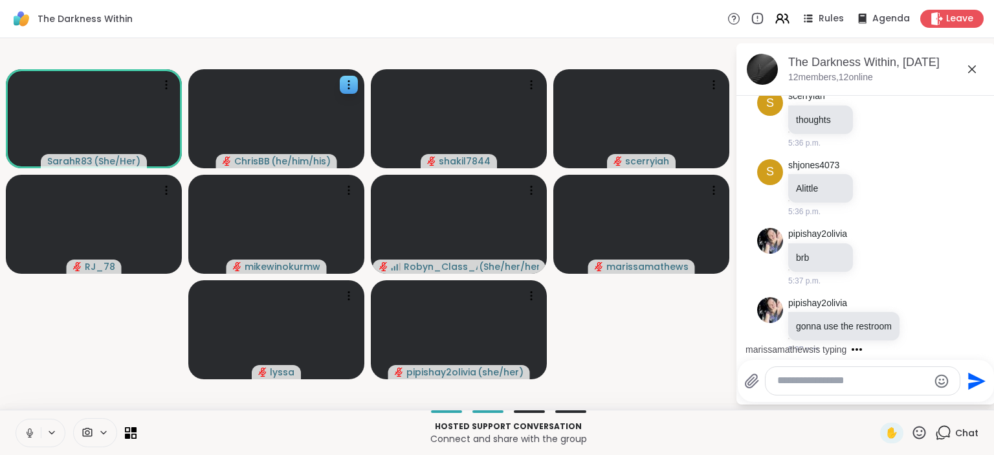
click at [787, 379] on textarea "Type your message" at bounding box center [852, 381] width 151 height 14
paste textarea "**********"
type textarea "**********"
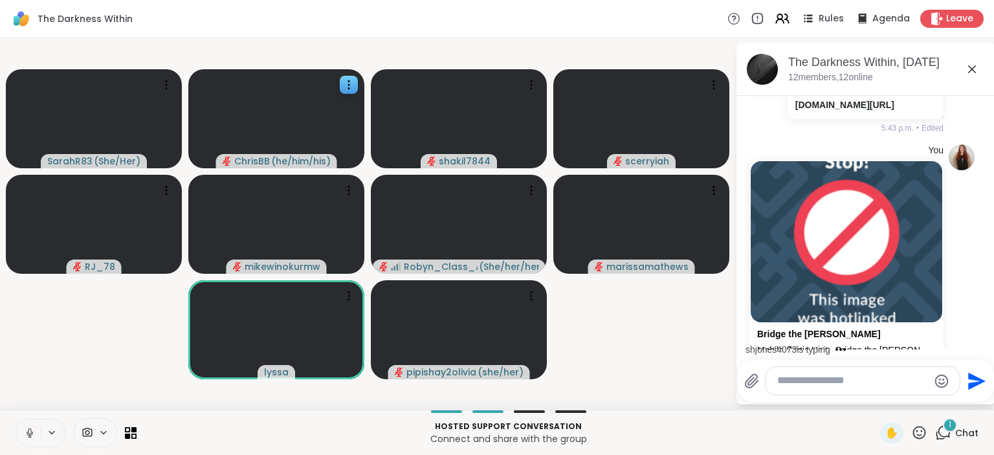
scroll to position [5602, 0]
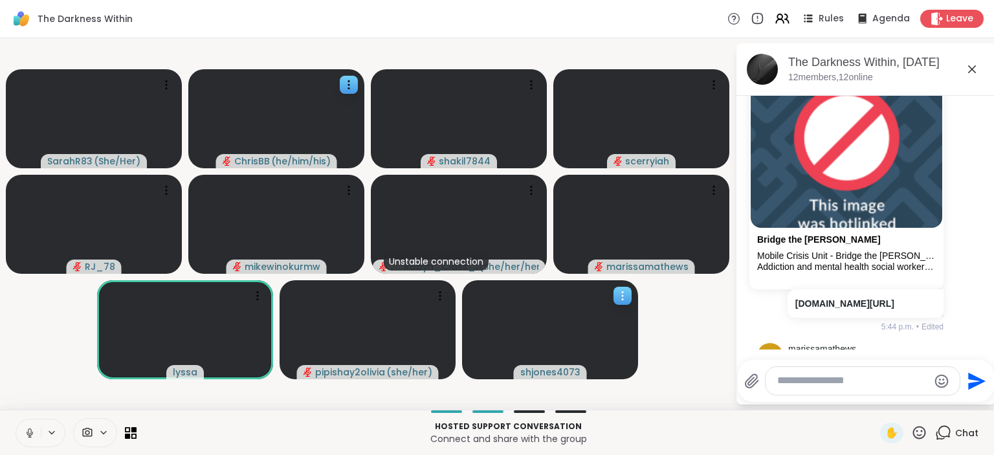
click at [615, 294] on div at bounding box center [622, 296] width 18 height 18
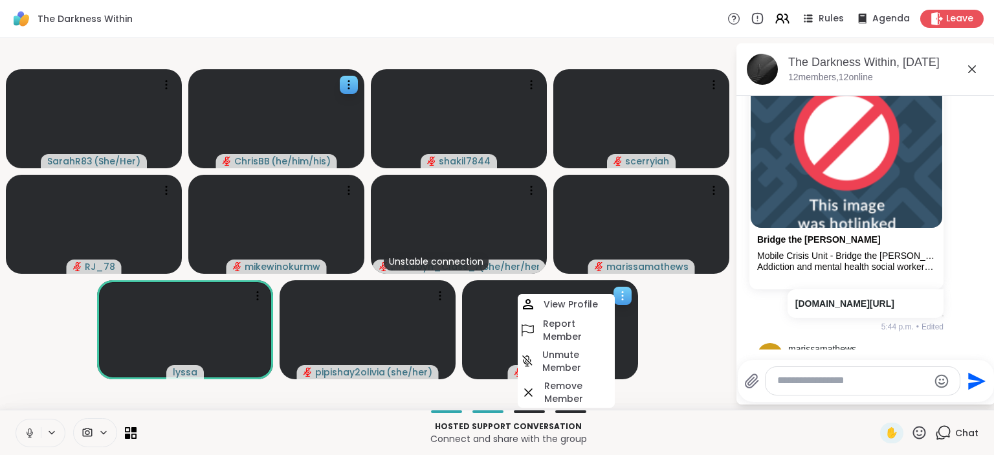
click at [635, 329] on div at bounding box center [550, 329] width 176 height 99
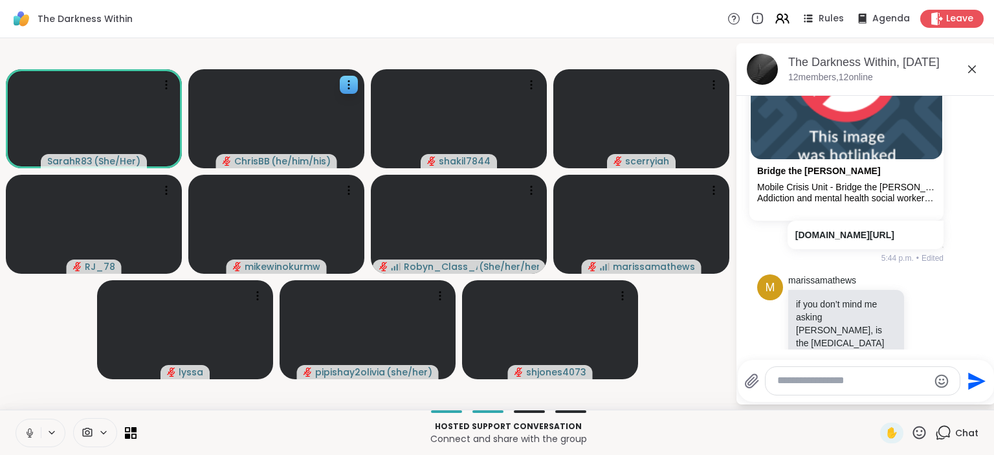
scroll to position [5796, 0]
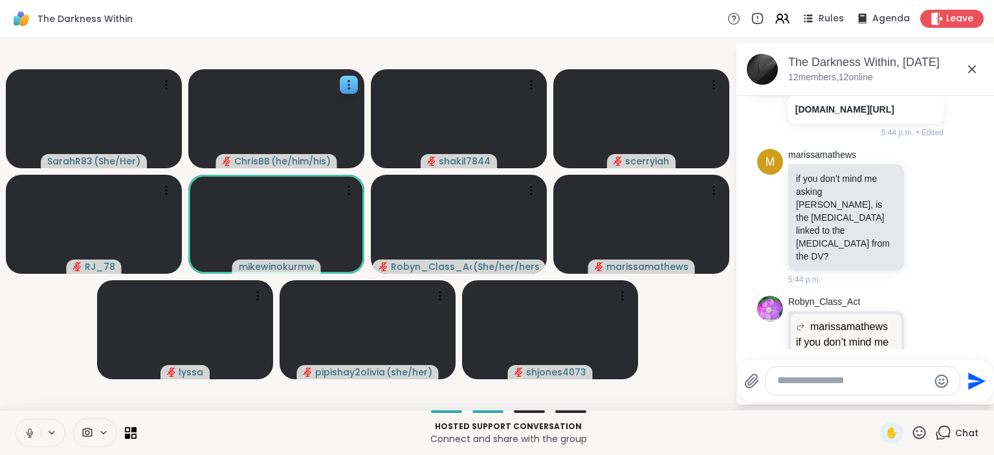
click at [814, 379] on textarea "Type your message" at bounding box center [852, 381] width 151 height 14
paste textarea "**********"
type textarea "**********"
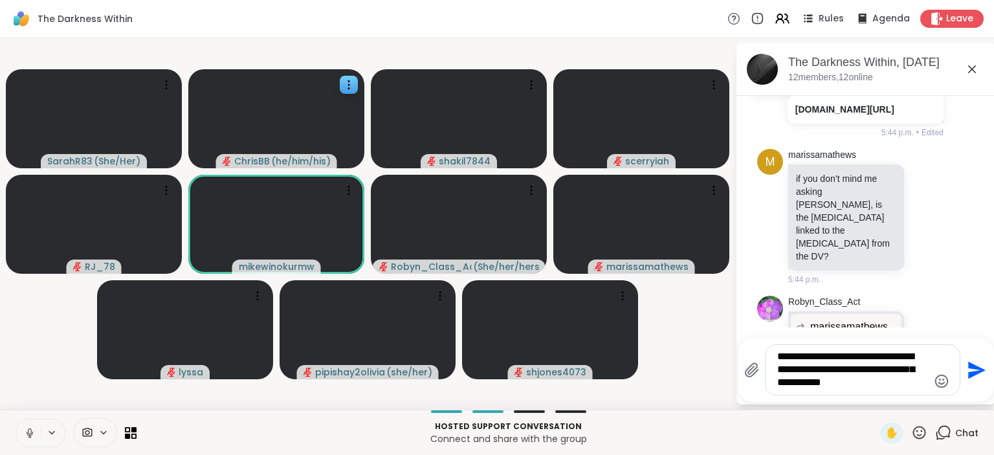
drag, startPoint x: 880, startPoint y: 386, endPoint x: 759, endPoint y: 358, distance: 124.3
click at [777, 358] on textarea "**********" at bounding box center [852, 369] width 151 height 39
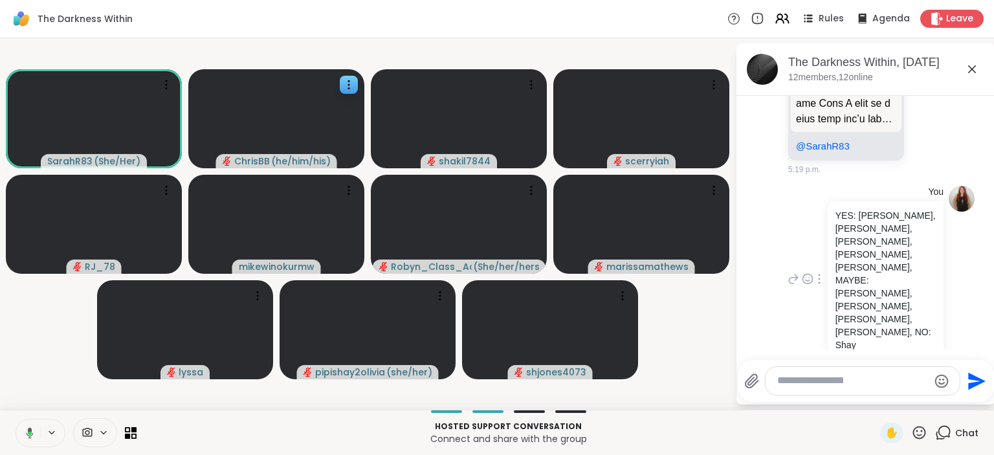
scroll to position [3393, 0]
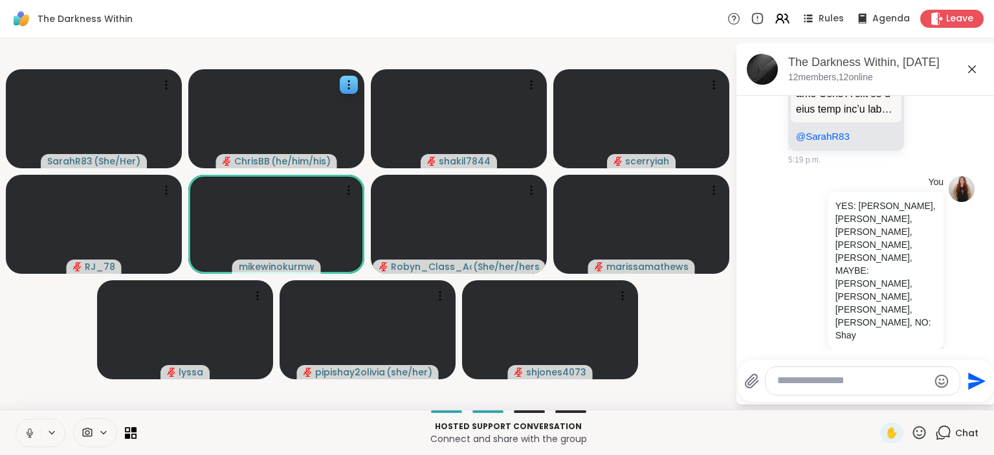
drag, startPoint x: 922, startPoint y: 303, endPoint x: 834, endPoint y: 261, distance: 96.9
copy p "YES: Mike, Shay. Robyn, Shakil, Cerryiah, Doug, MAYBE: Chris, Sheila, Rob, Mari…"
click at [806, 382] on textarea "Type your message" at bounding box center [852, 381] width 151 height 14
paste textarea "**********"
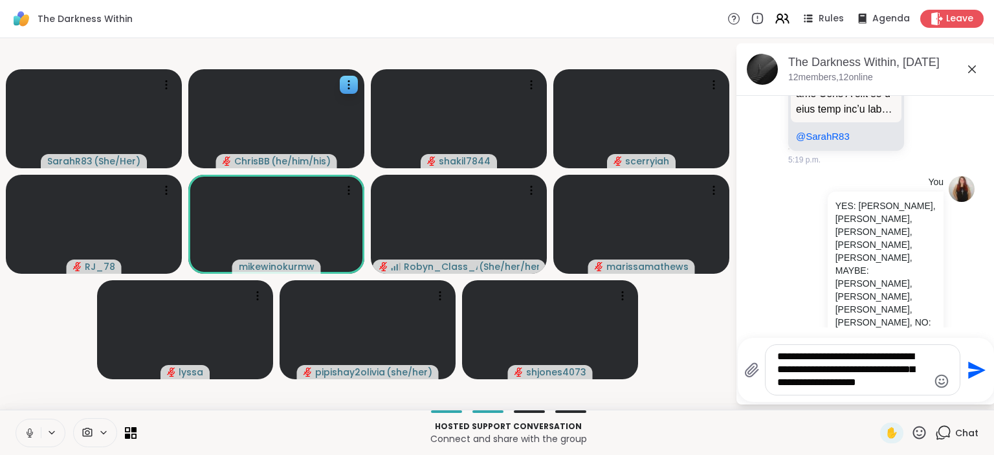
drag, startPoint x: 882, startPoint y: 358, endPoint x: 796, endPoint y: 362, distance: 86.1
click at [796, 362] on textarea "**********" at bounding box center [852, 369] width 151 height 39
type textarea "**********"
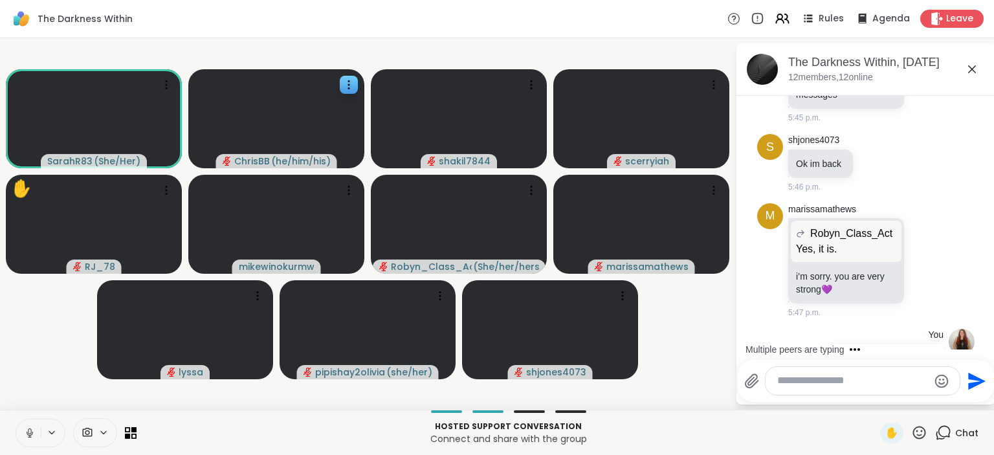
scroll to position [6292, 0]
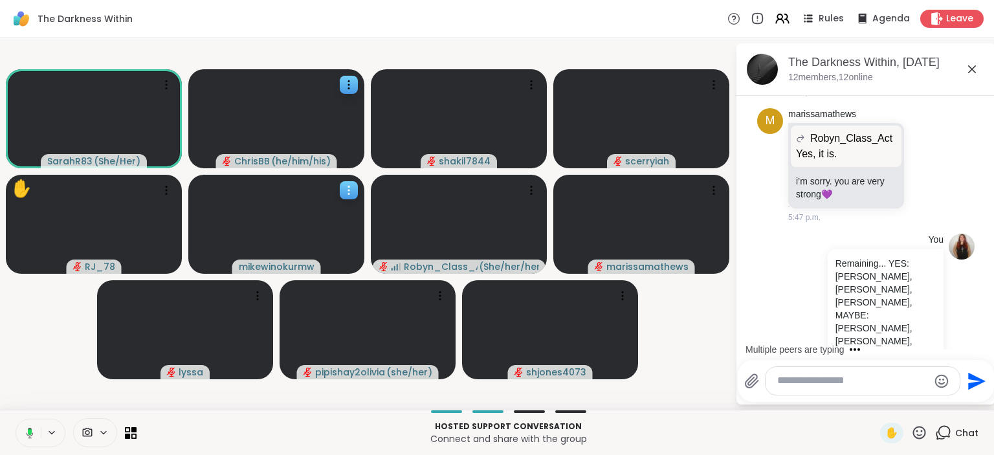
click at [347, 195] on icon at bounding box center [348, 190] width 13 height 13
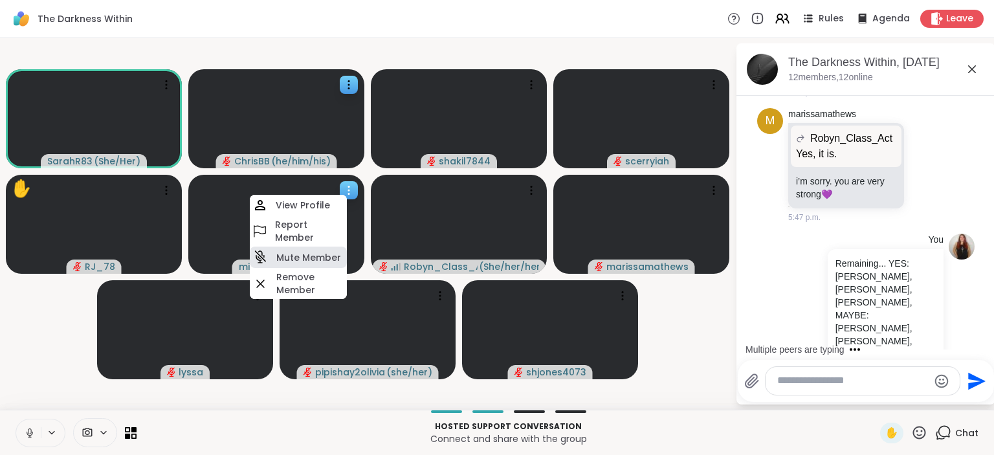
click at [325, 259] on h4 "Mute Member" at bounding box center [308, 257] width 65 height 13
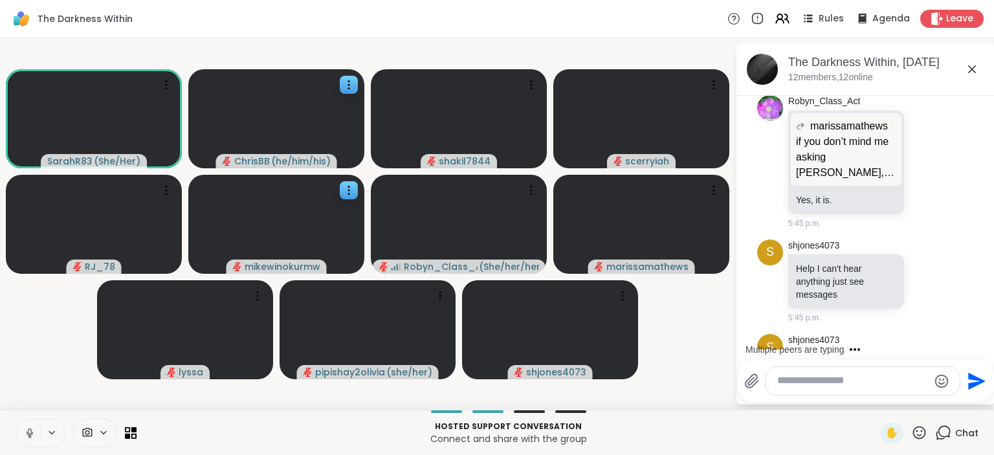
scroll to position [5959, 0]
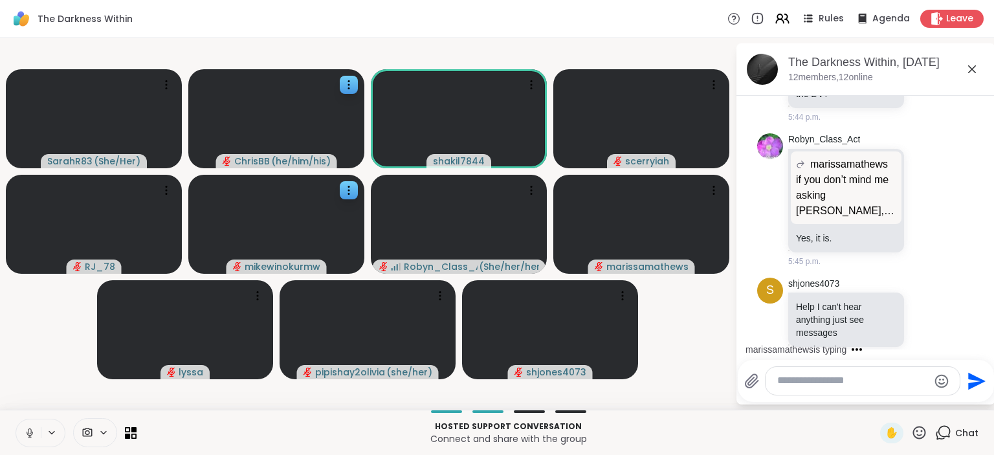
click at [33, 431] on icon at bounding box center [30, 433] width 12 height 12
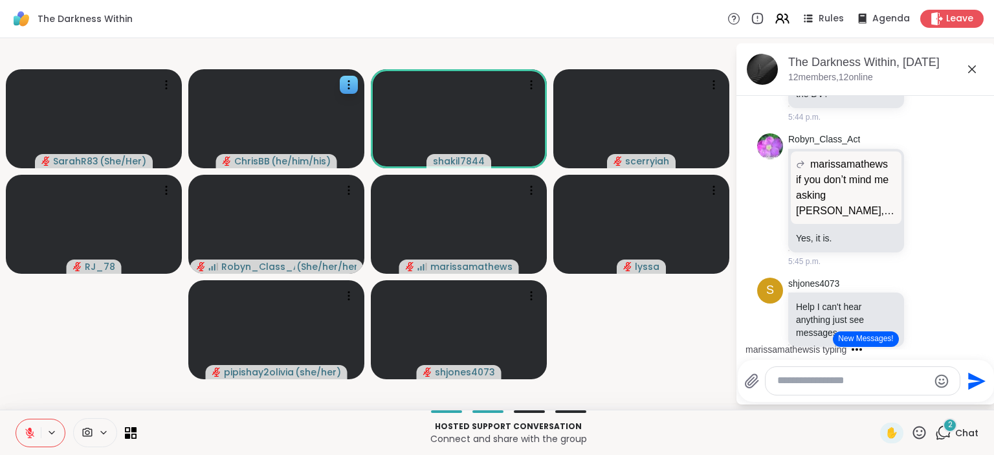
click at [695, 377] on video-player-container "SarahR83 ( She/Her ) ChrisBB ( he/him/his ) shakil7844 scerryiah RJ_78 Robyn_Cl…" at bounding box center [367, 223] width 719 height 361
drag, startPoint x: 900, startPoint y: 261, endPoint x: 832, endPoint y: 220, distance: 78.7
copy p "Remaining... YES: Shakil, Cerryiah, Doug, MAYBE: Chris, Sheila, Rob, Marissa, A…"
click at [830, 378] on textarea "Type your message" at bounding box center [852, 381] width 151 height 14
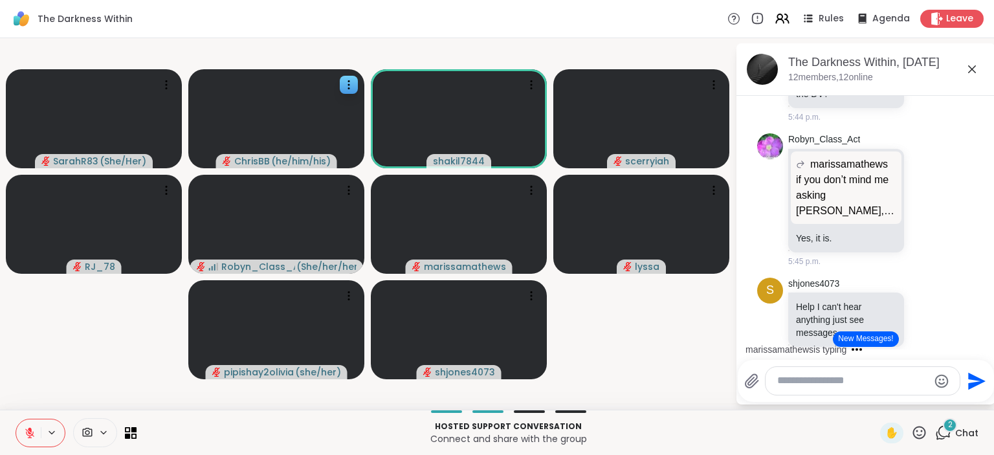
paste textarea "**********"
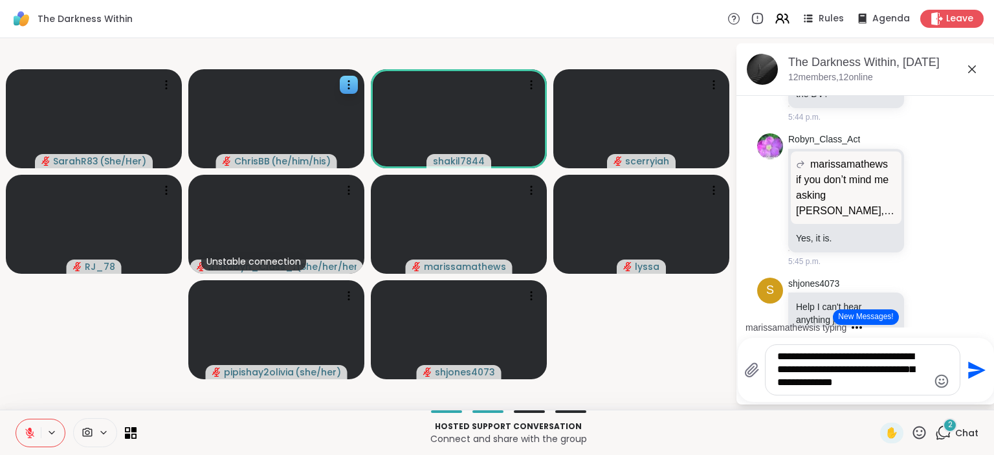
click at [778, 373] on textarea "**********" at bounding box center [852, 369] width 151 height 39
type textarea "**********"
drag, startPoint x: 853, startPoint y: 387, endPoint x: 746, endPoint y: 360, distance: 110.1
click at [777, 360] on textarea "**********" at bounding box center [852, 369] width 151 height 39
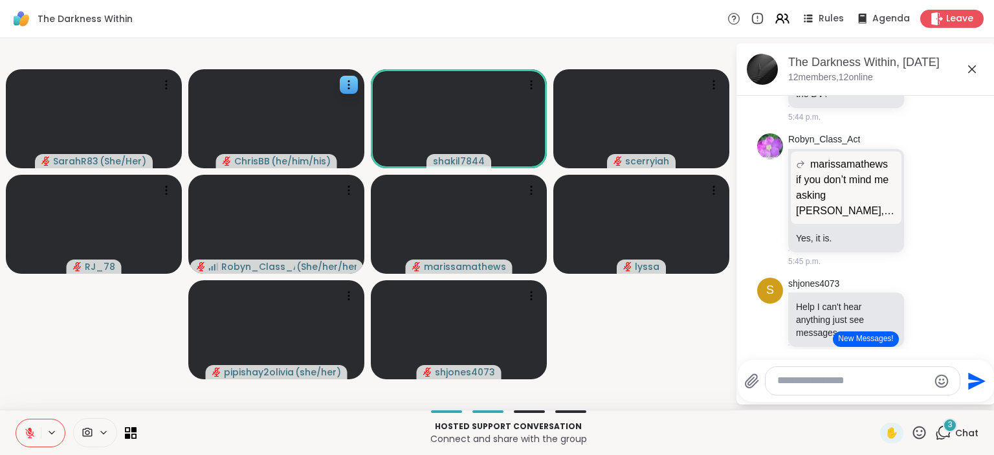
click at [861, 340] on button "New Messages!" at bounding box center [864, 339] width 65 height 16
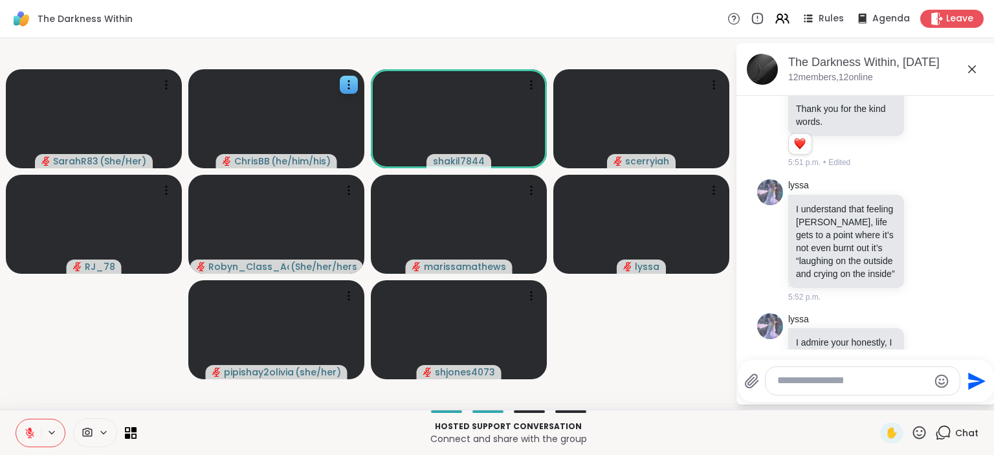
scroll to position [6710, 0]
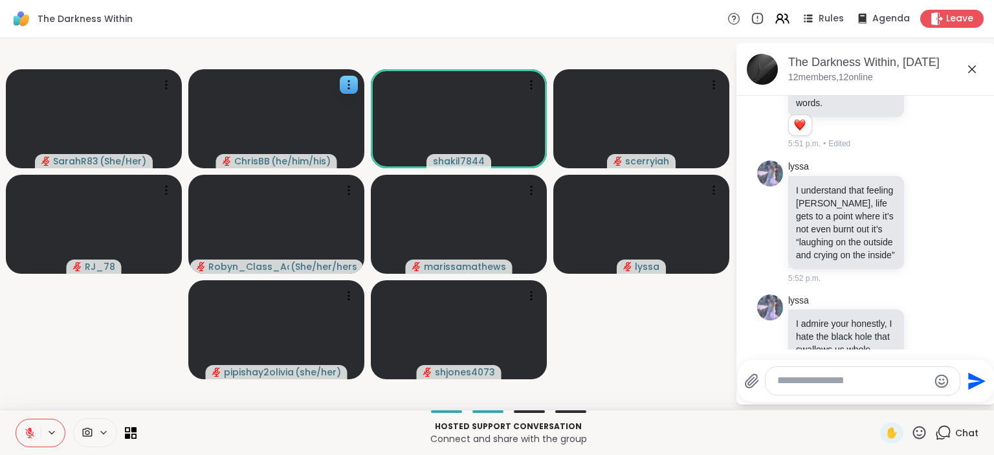
click at [28, 431] on icon at bounding box center [30, 433] width 12 height 12
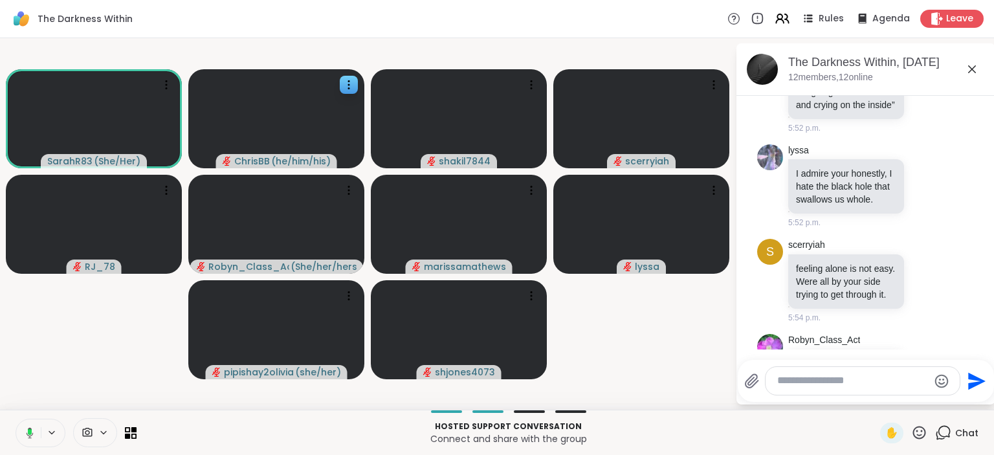
scroll to position [6942, 0]
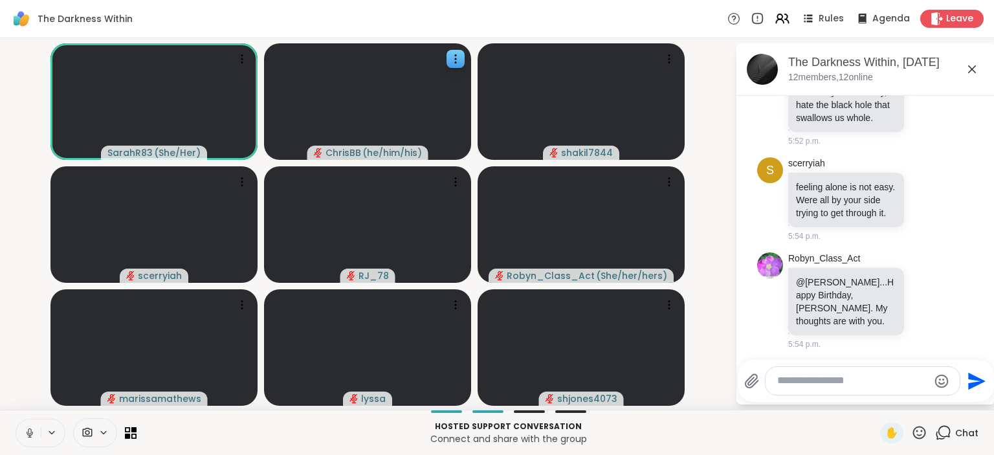
click at [778, 378] on textarea "Type your message" at bounding box center [852, 381] width 151 height 14
paste textarea "**********"
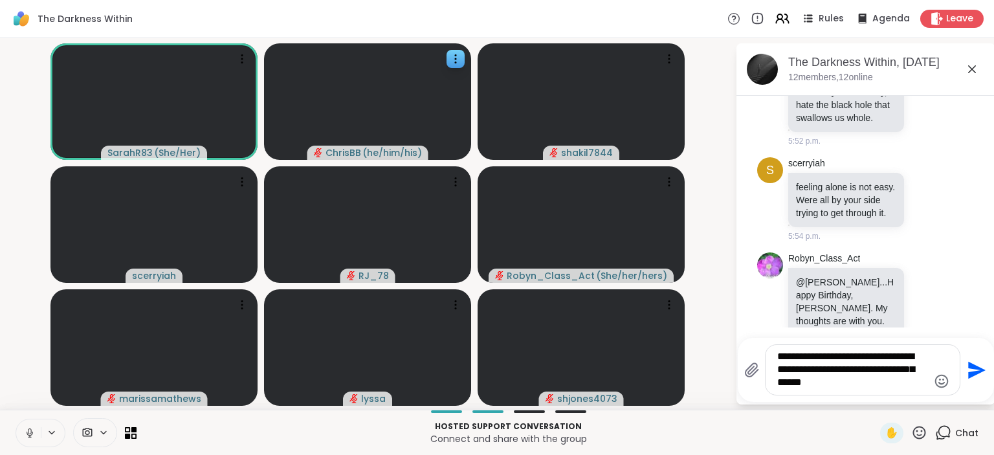
click at [897, 359] on textarea "**********" at bounding box center [852, 369] width 151 height 39
type textarea "**********"
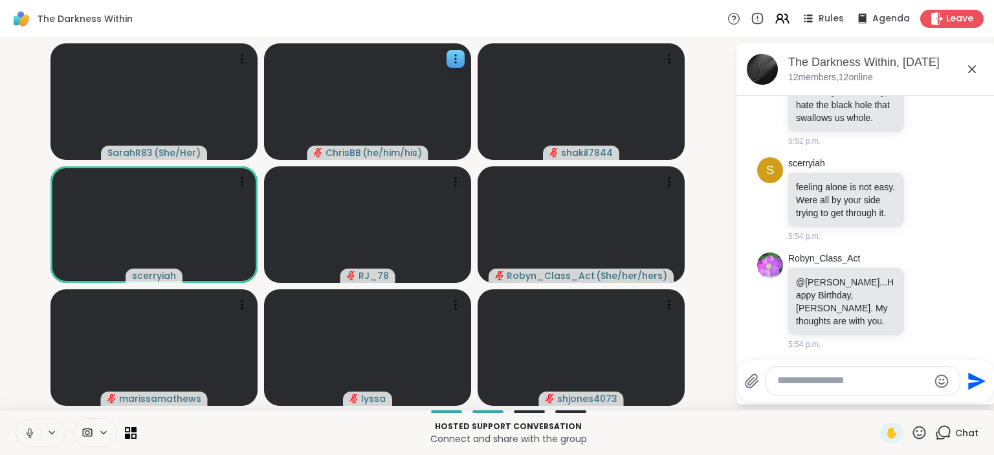
scroll to position [7037, 0]
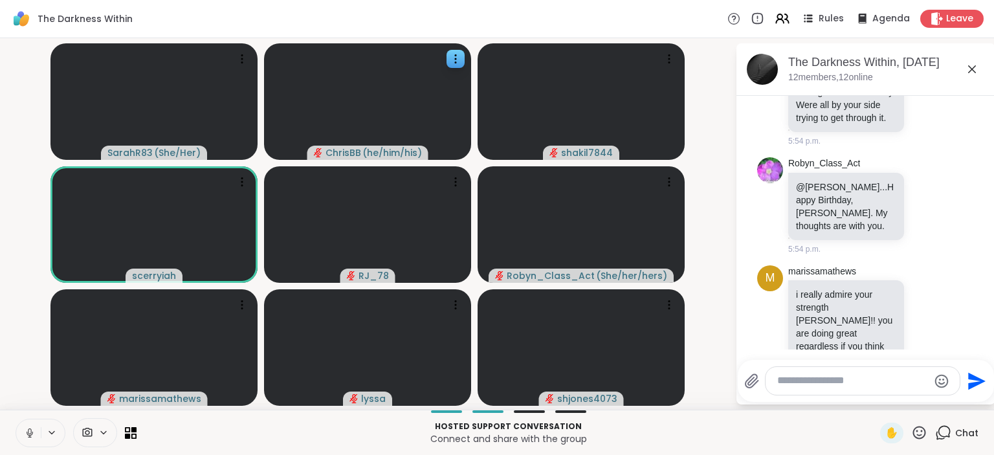
click at [803, 384] on textarea "Type your message" at bounding box center [852, 381] width 151 height 14
click at [917, 437] on icon at bounding box center [919, 432] width 13 height 13
click at [880, 395] on span "❤️" at bounding box center [881, 399] width 13 height 16
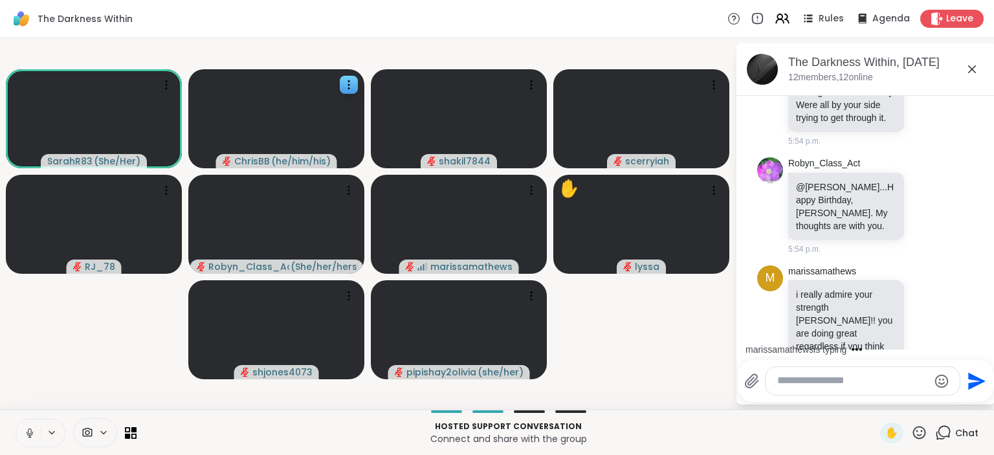
scroll to position [7144, 0]
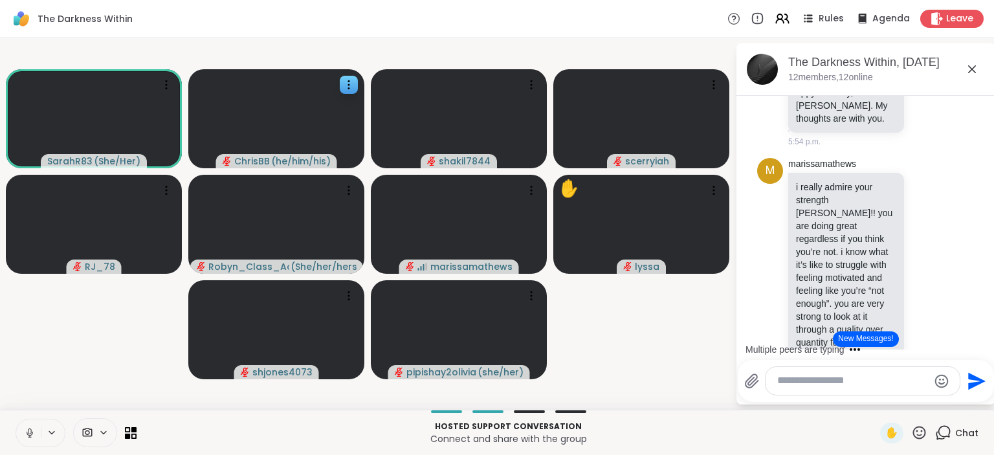
click at [809, 384] on textarea "Type your message" at bounding box center [852, 381] width 151 height 14
paste textarea "**********"
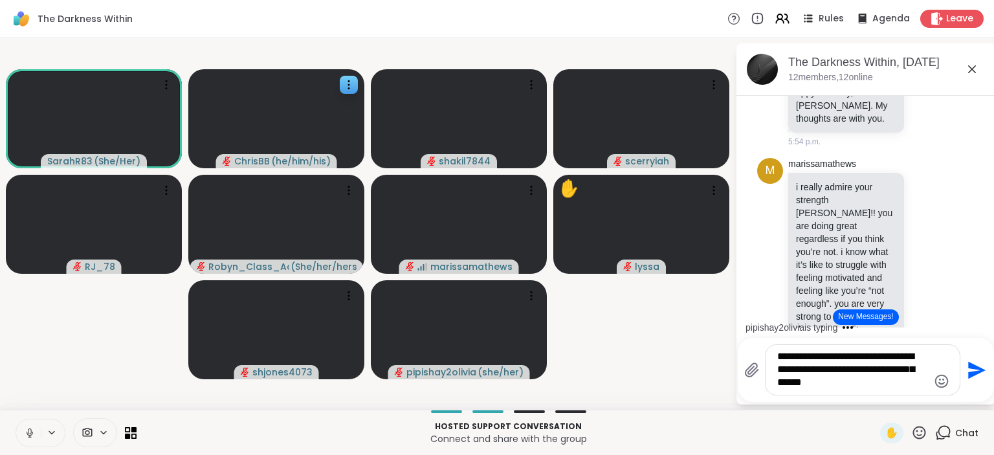
click at [897, 358] on textarea "**********" at bounding box center [852, 369] width 151 height 39
click at [926, 358] on textarea "**********" at bounding box center [852, 369] width 151 height 39
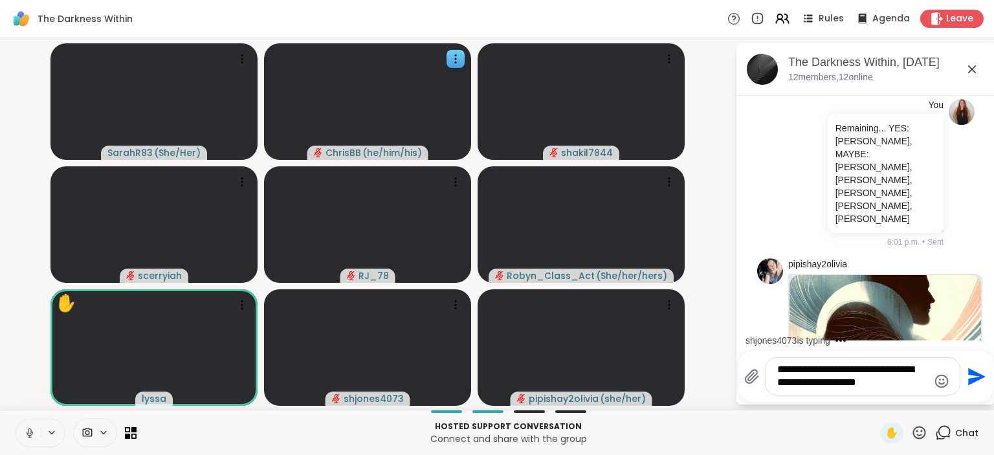
scroll to position [7734, 0]
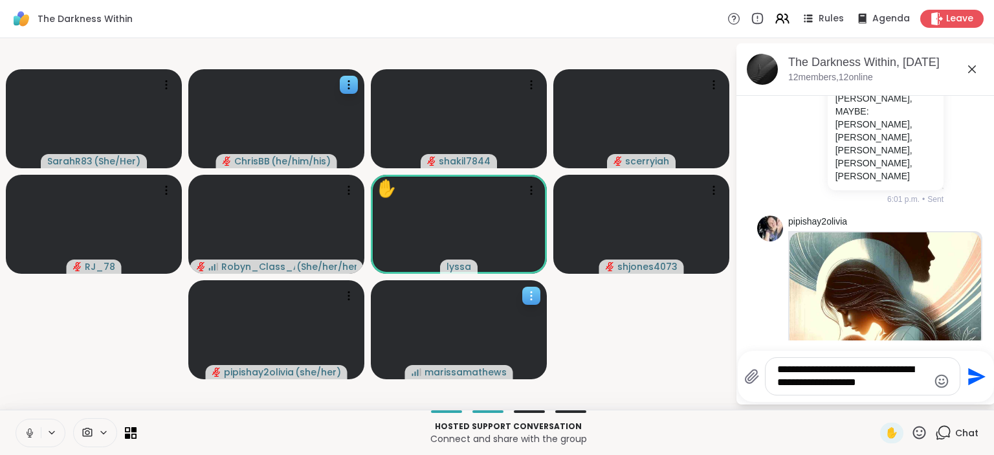
click at [528, 298] on icon at bounding box center [531, 295] width 13 height 13
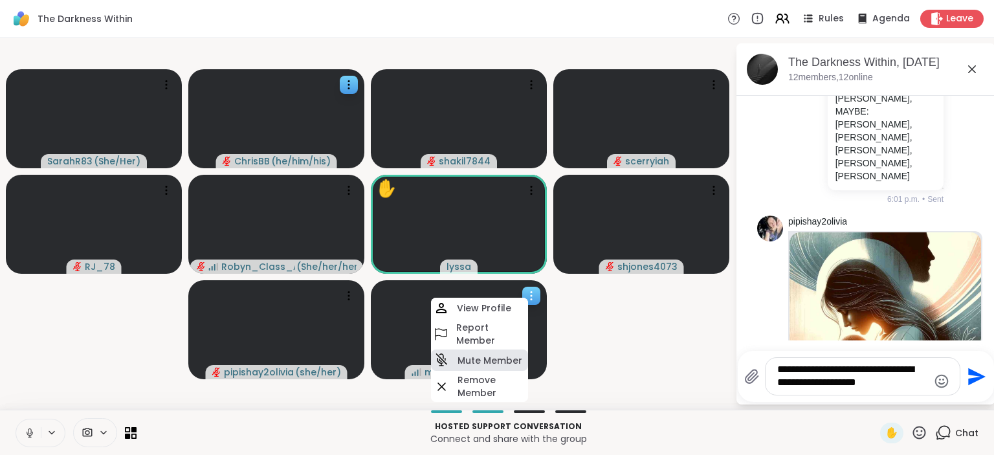
click at [507, 358] on h4 "Mute Member" at bounding box center [489, 360] width 65 height 13
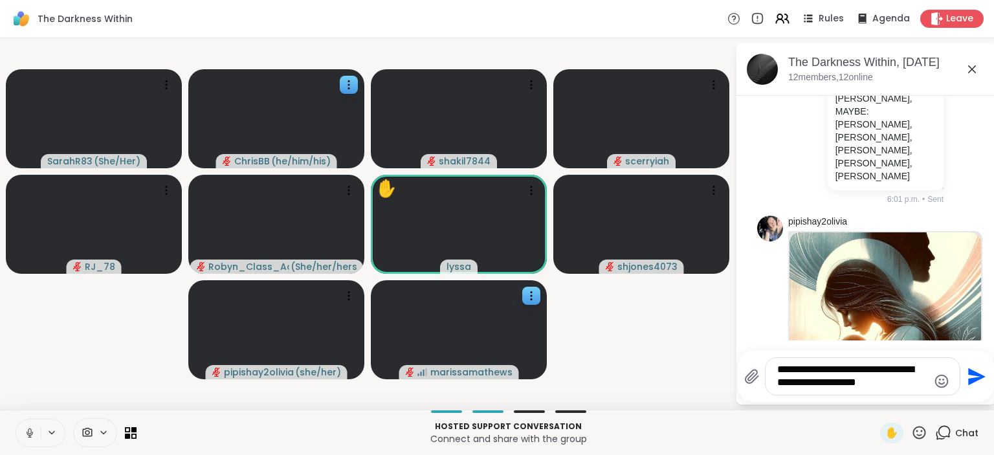
click at [27, 435] on icon at bounding box center [30, 433] width 12 height 12
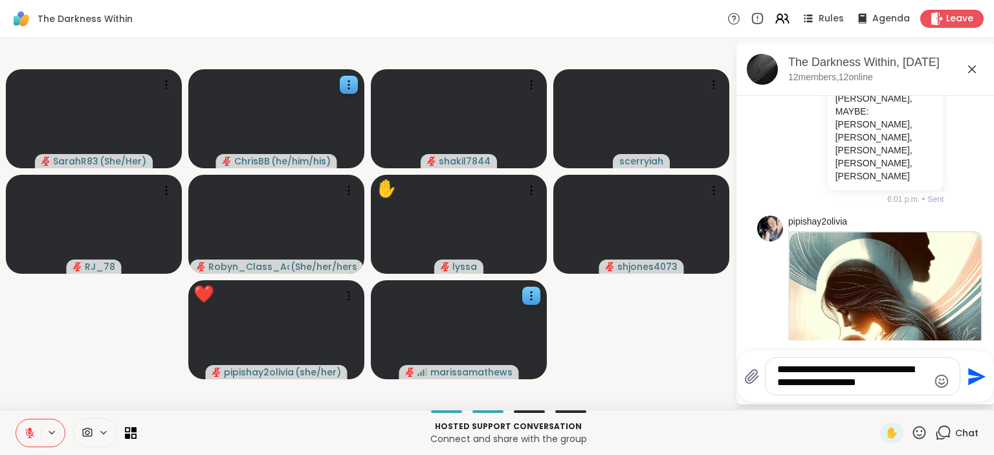
click at [38, 428] on button at bounding box center [28, 432] width 25 height 27
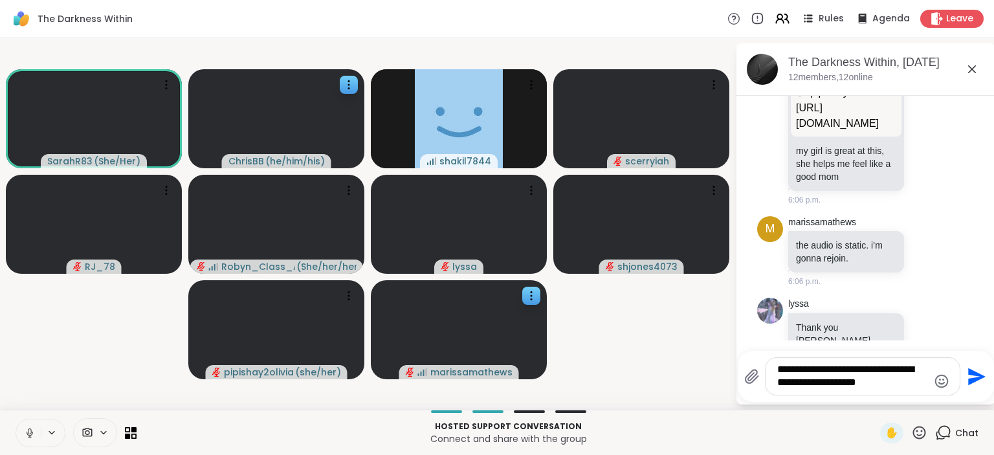
scroll to position [8319, 0]
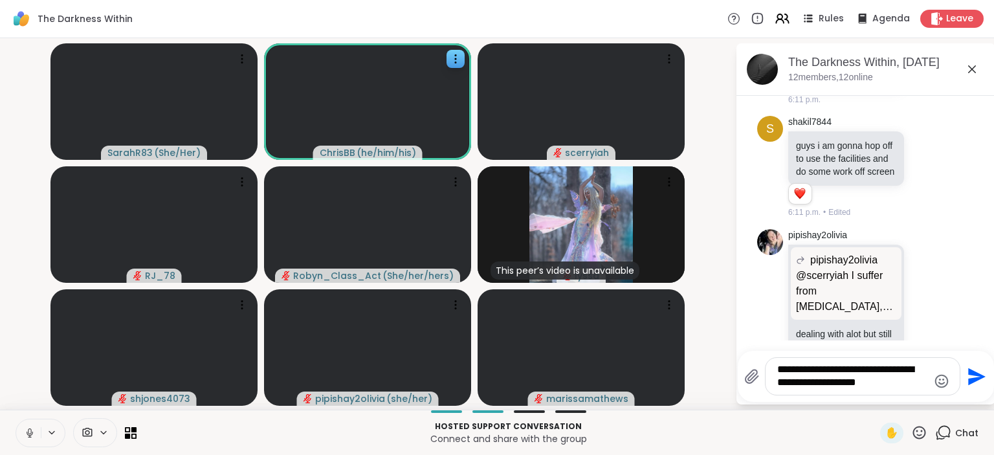
scroll to position [8672, 0]
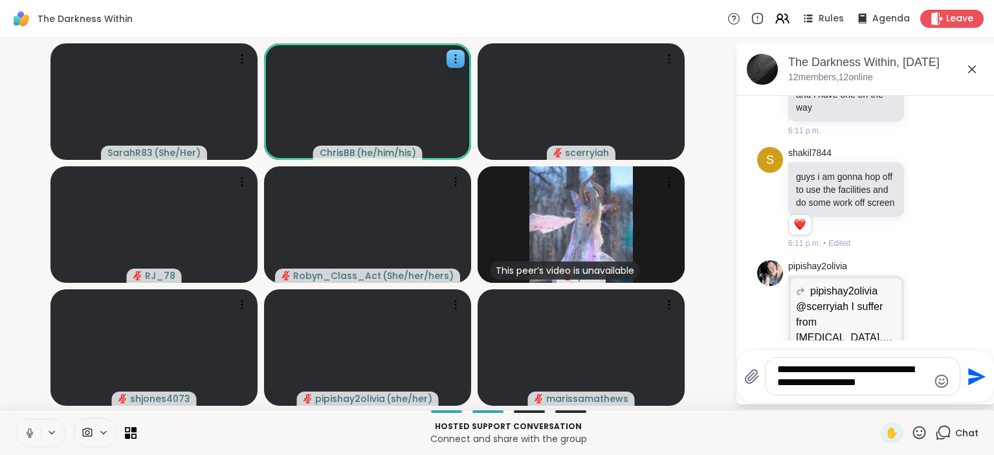
click at [27, 431] on icon at bounding box center [30, 433] width 12 height 12
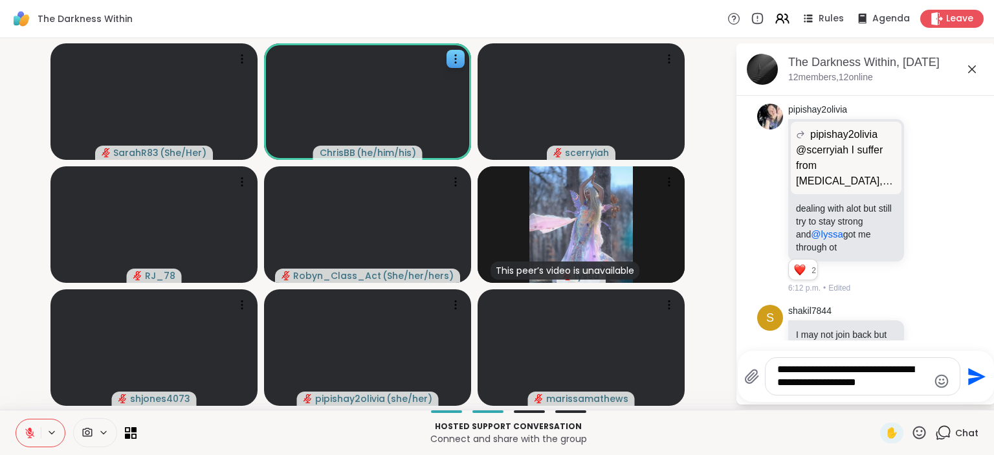
click at [30, 430] on icon at bounding box center [30, 429] width 4 height 5
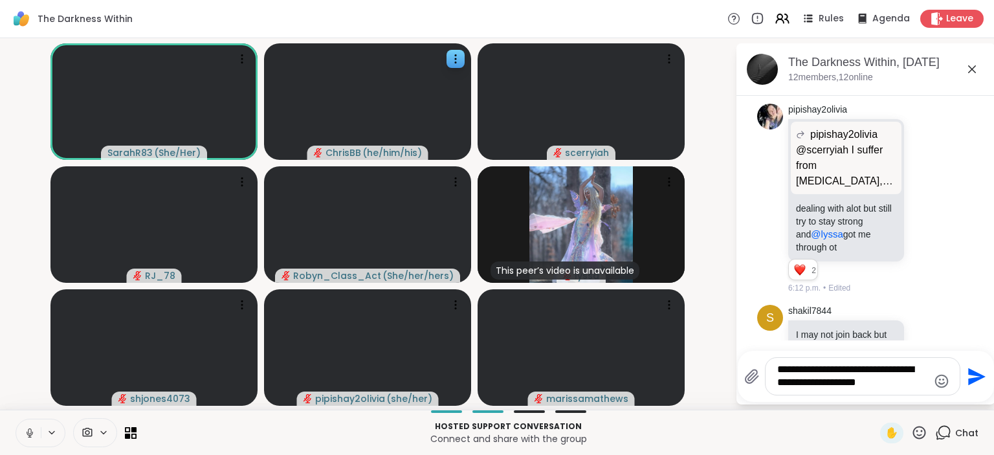
click at [900, 371] on textarea "**********" at bounding box center [852, 376] width 151 height 27
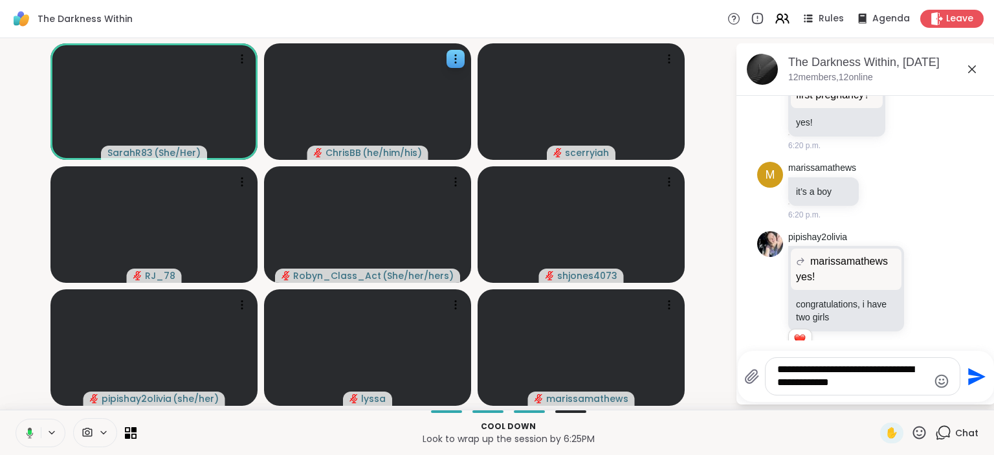
scroll to position [9819, 0]
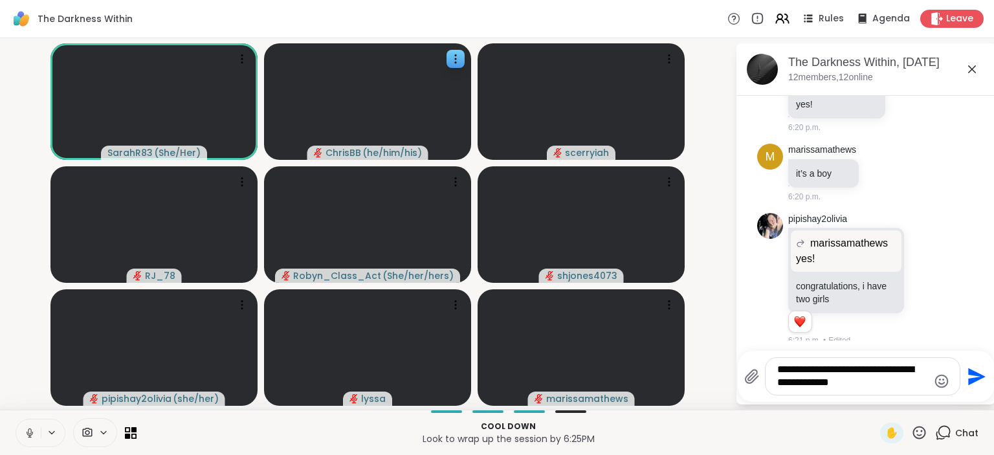
click at [900, 370] on textarea "**********" at bounding box center [852, 376] width 151 height 27
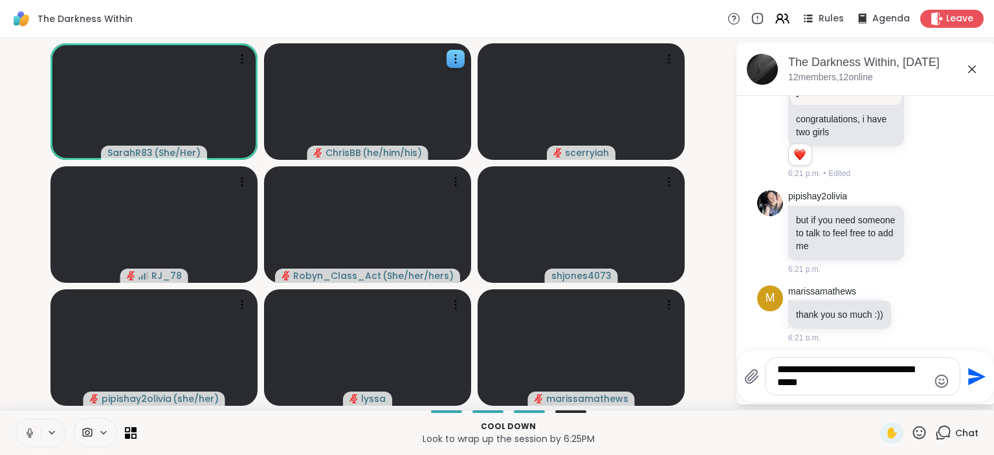
scroll to position [10004, 0]
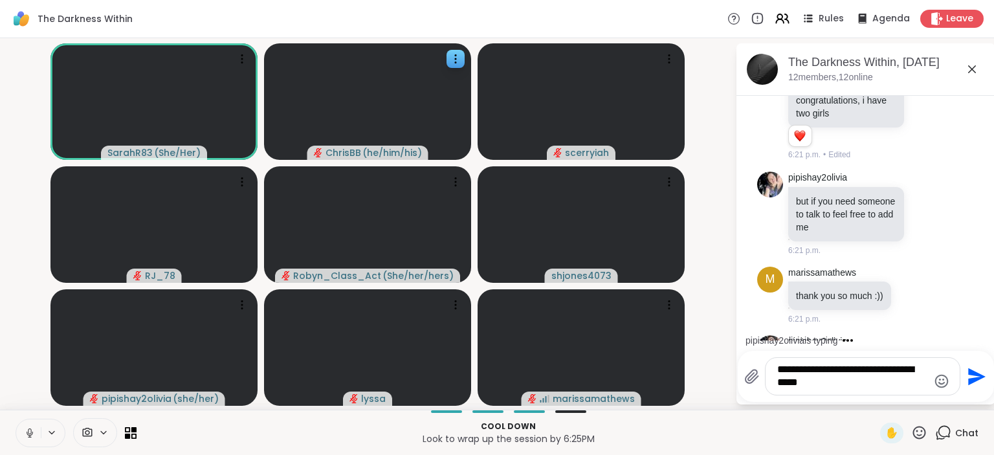
type textarea "**********"
click at [27, 437] on icon at bounding box center [30, 433] width 12 height 12
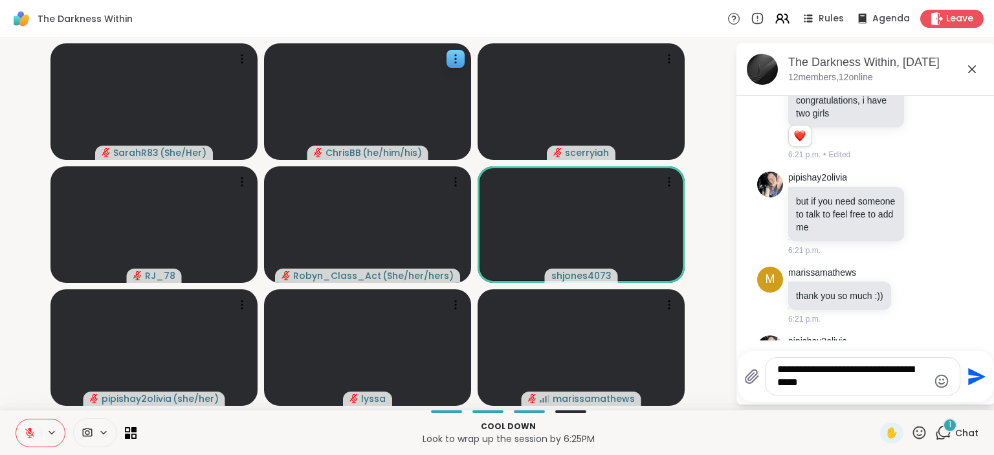
scroll to position [10174, 0]
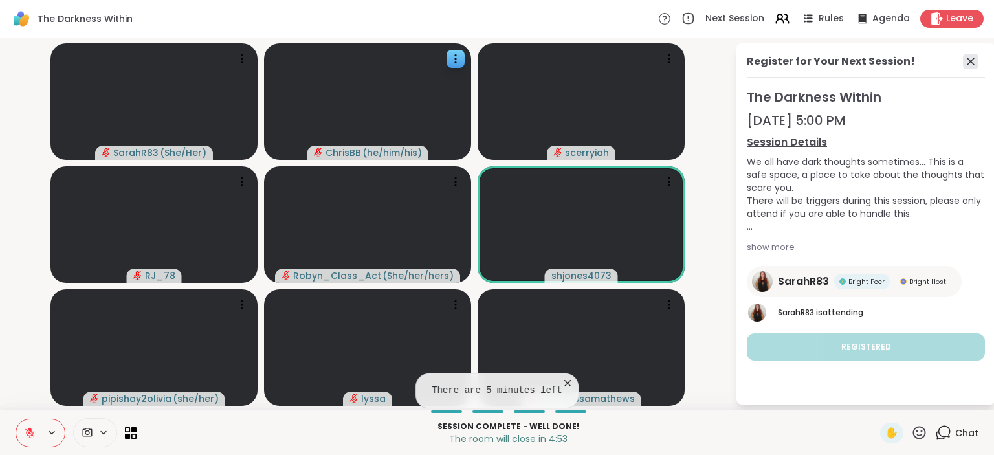
click at [968, 56] on icon at bounding box center [971, 62] width 16 height 16
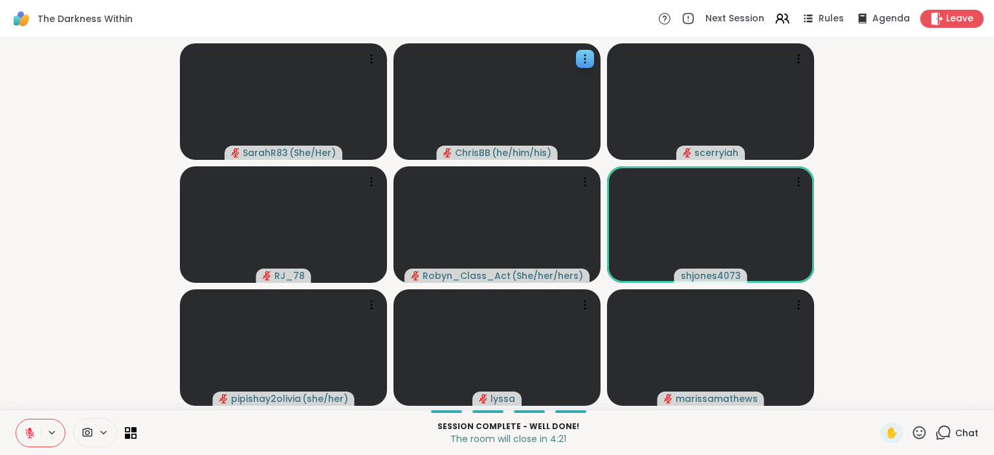
click at [23, 434] on button at bounding box center [28, 432] width 25 height 27
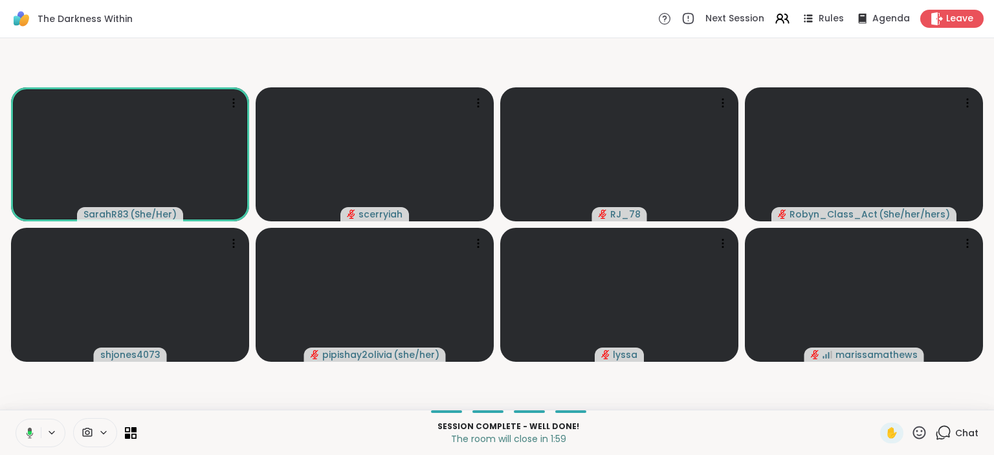
click at [948, 435] on icon at bounding box center [943, 432] width 16 height 16
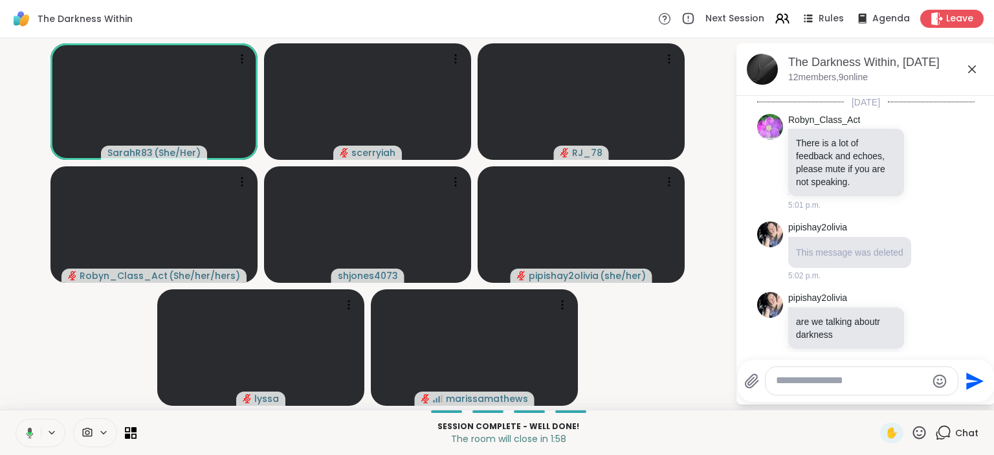
scroll to position [10489, 0]
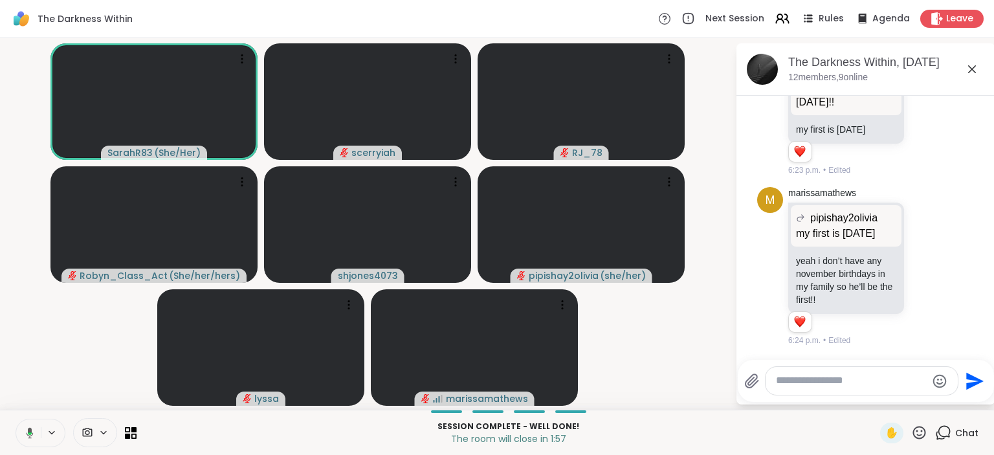
click at [772, 376] on div at bounding box center [861, 381] width 192 height 28
click at [778, 382] on textarea "Type your message" at bounding box center [851, 381] width 151 height 14
type textarea "**********"
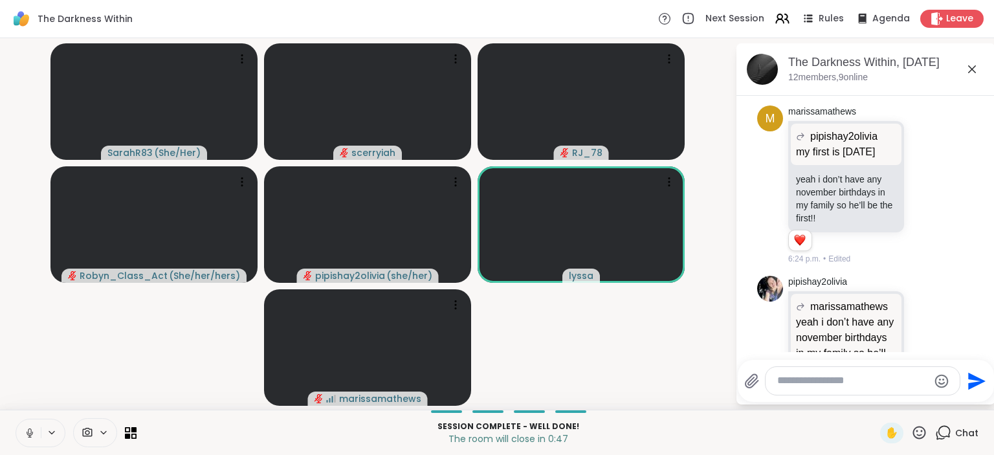
scroll to position [10795, 0]
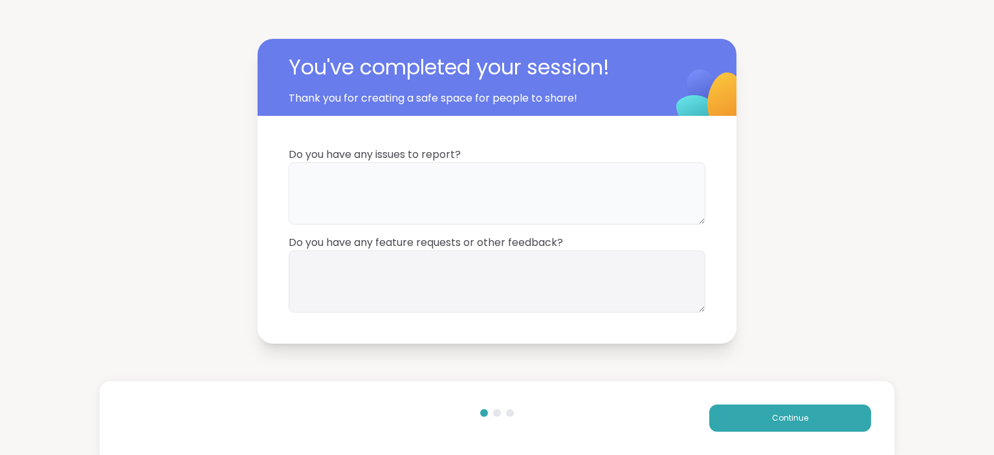
click at [591, 185] on textarea at bounding box center [496, 193] width 417 height 62
type textarea "**"
click at [515, 281] on textarea at bounding box center [496, 281] width 417 height 62
type textarea "**"
click at [765, 417] on button "Continue" at bounding box center [790, 417] width 162 height 27
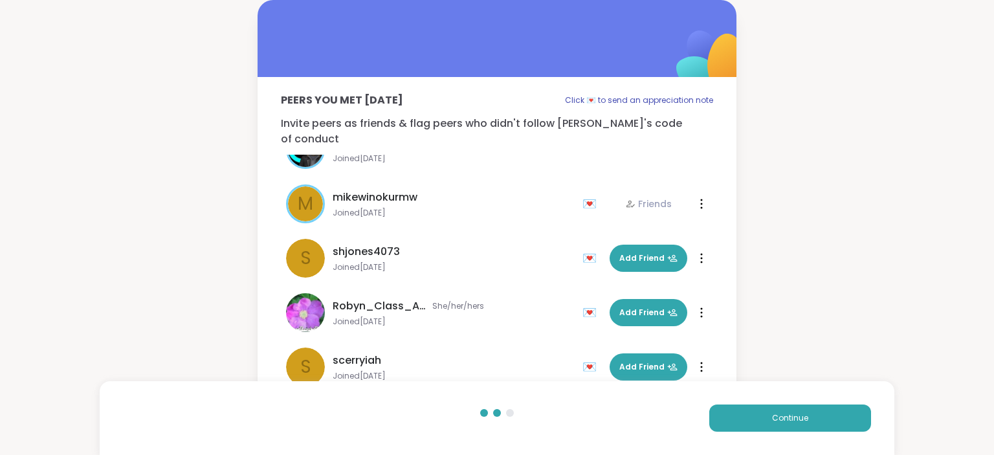
scroll to position [362, 0]
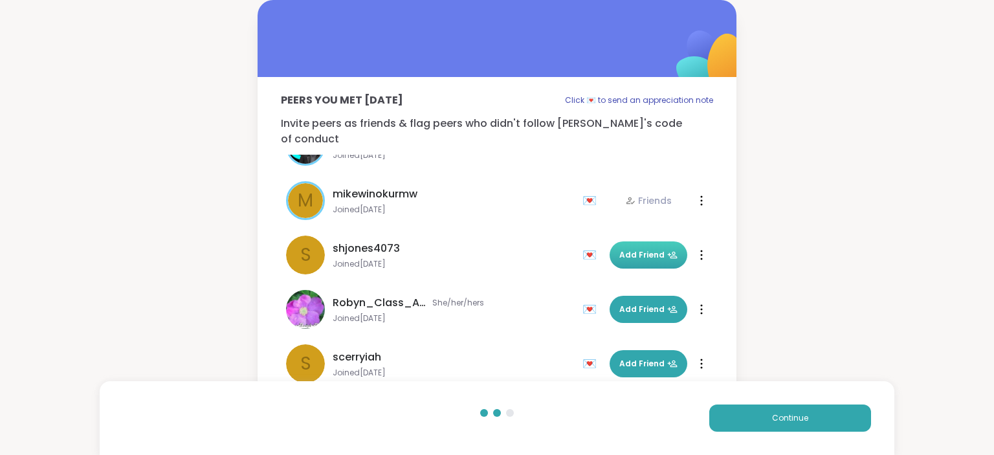
click at [631, 249] on span "Add Friend" at bounding box center [648, 255] width 58 height 12
click at [226, 268] on div "Peers you met today Click 💌 to send an appreciation note Invite peers as friend…" at bounding box center [497, 206] width 994 height 413
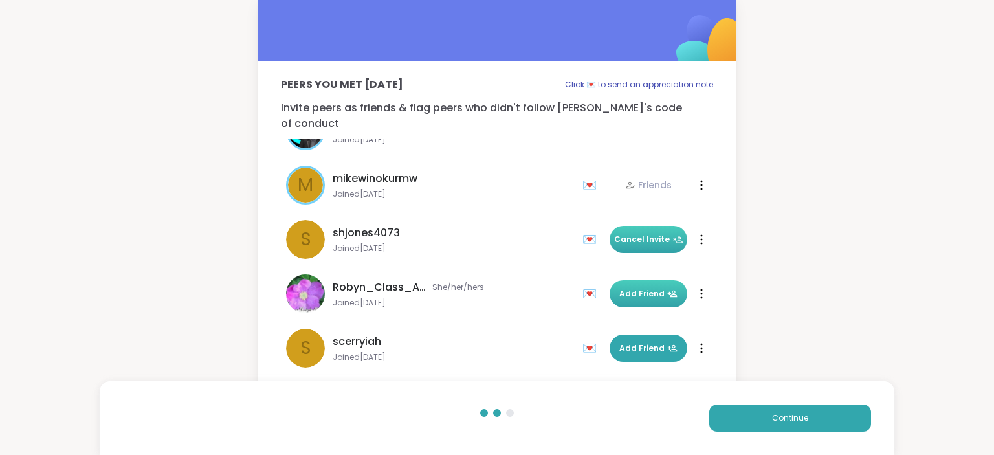
click at [649, 288] on span "Add Friend" at bounding box center [648, 294] width 58 height 12
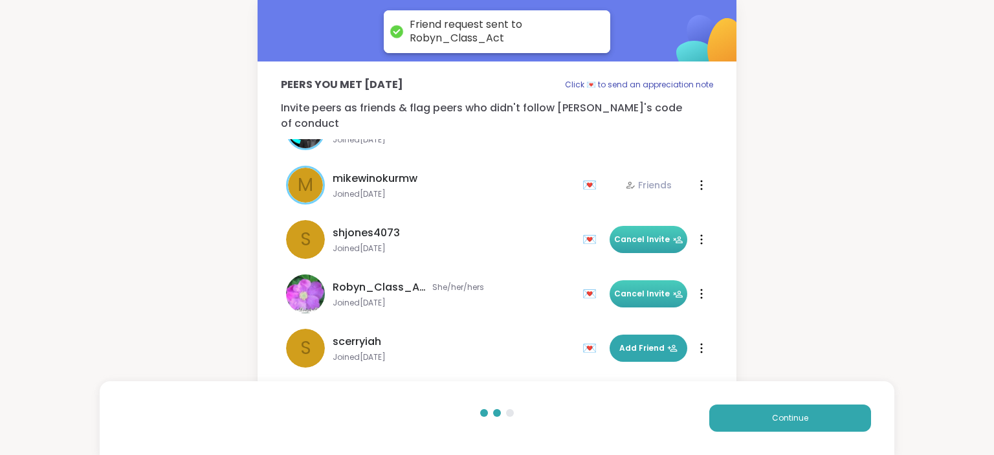
click at [233, 252] on div "Peers you met today Click 💌 to send an appreciation note Invite peers as friend…" at bounding box center [497, 190] width 994 height 413
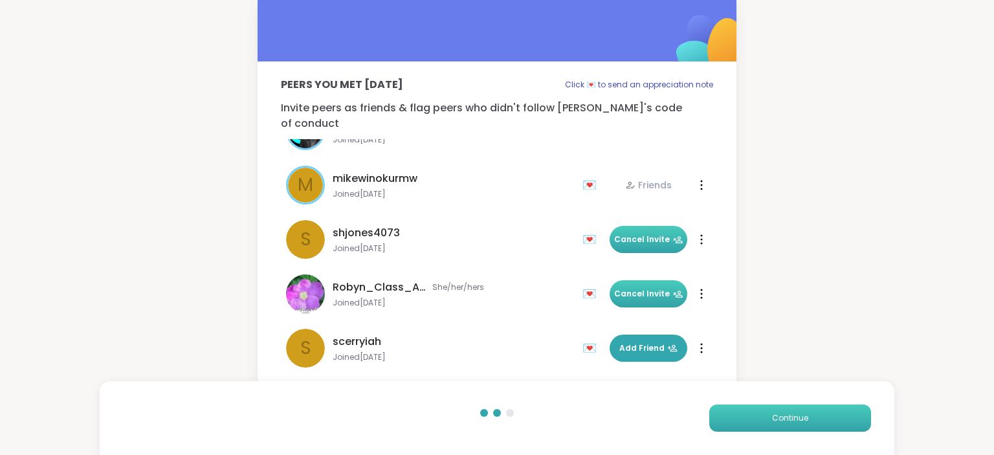
click at [834, 426] on button "Continue" at bounding box center [790, 417] width 162 height 27
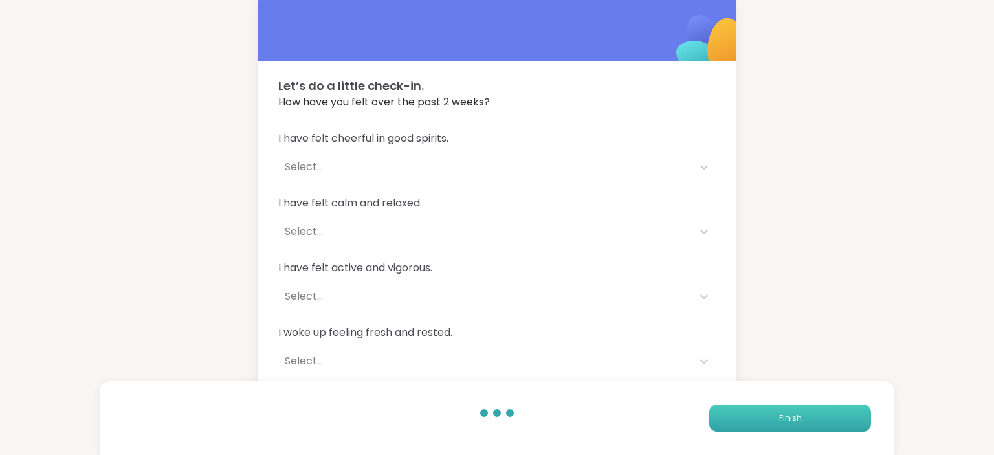
click at [834, 426] on button "Finish" at bounding box center [790, 417] width 162 height 27
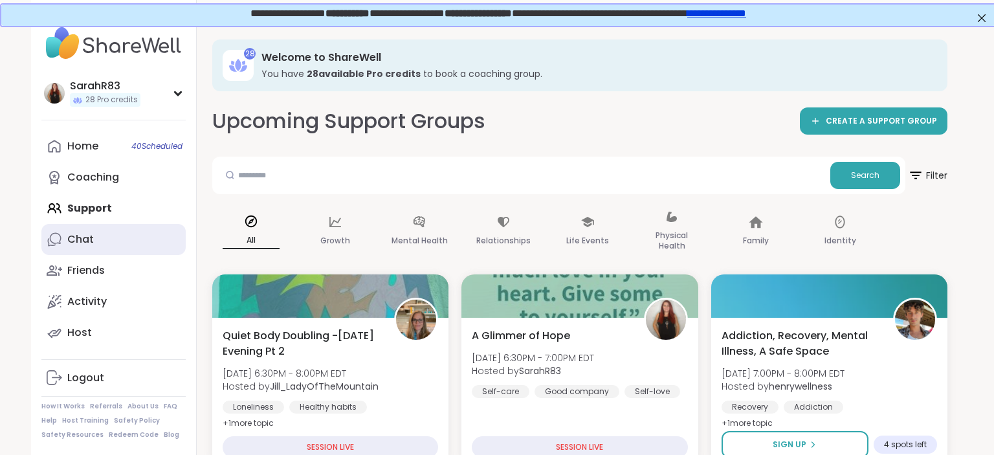
click at [110, 243] on link "Chat" at bounding box center [113, 239] width 144 height 31
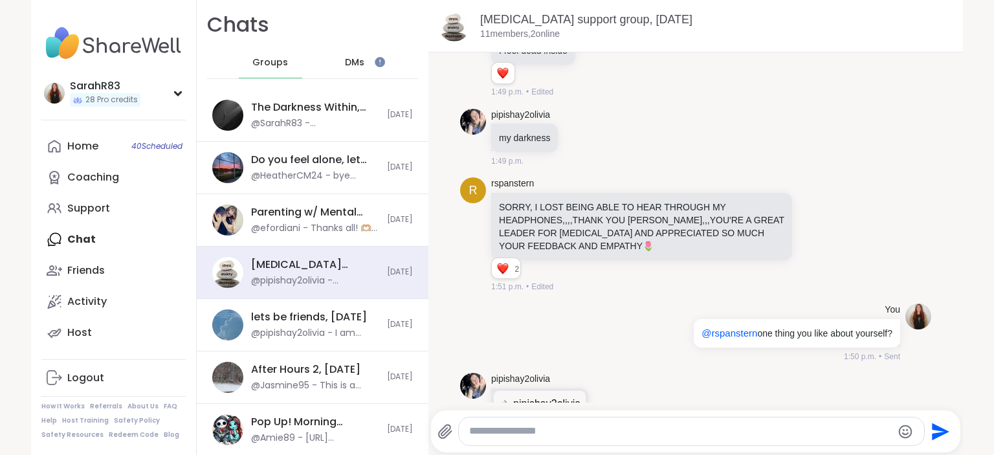
click at [682, 434] on textarea "Type your message" at bounding box center [680, 431] width 422 height 14
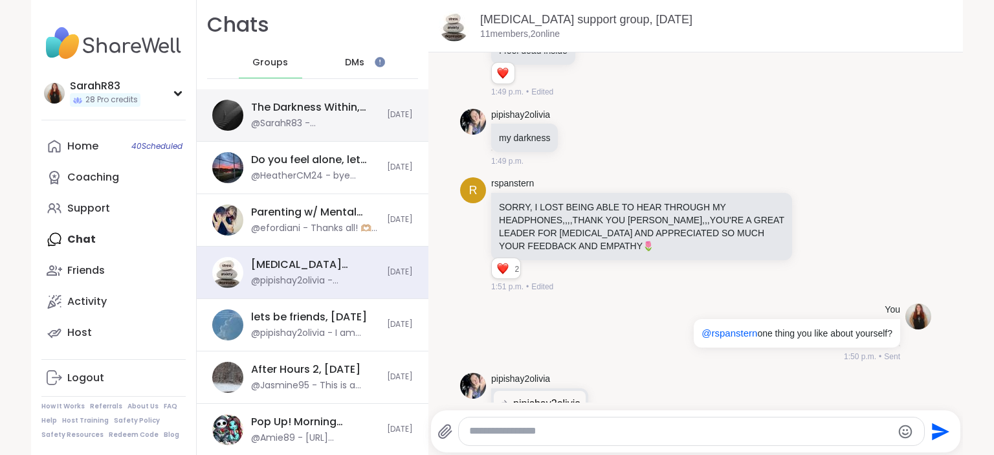
click at [320, 133] on div "The Darkness Within, Sep 12 @SarahR83 - www.toronto-cares.ca/how-we-are-differe…" at bounding box center [313, 115] width 232 height 52
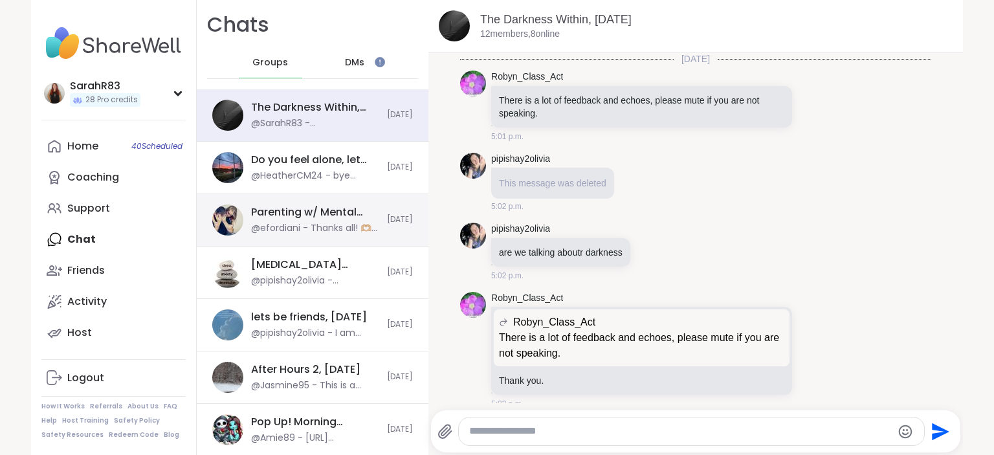
scroll to position [8554, 0]
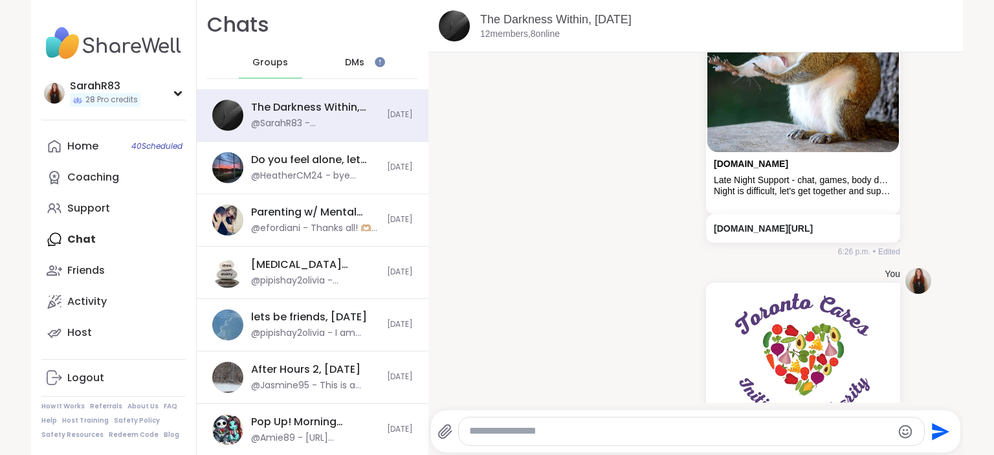
click at [497, 438] on textarea "Type your message" at bounding box center [680, 431] width 422 height 14
paste textarea "**********"
type textarea "**********"
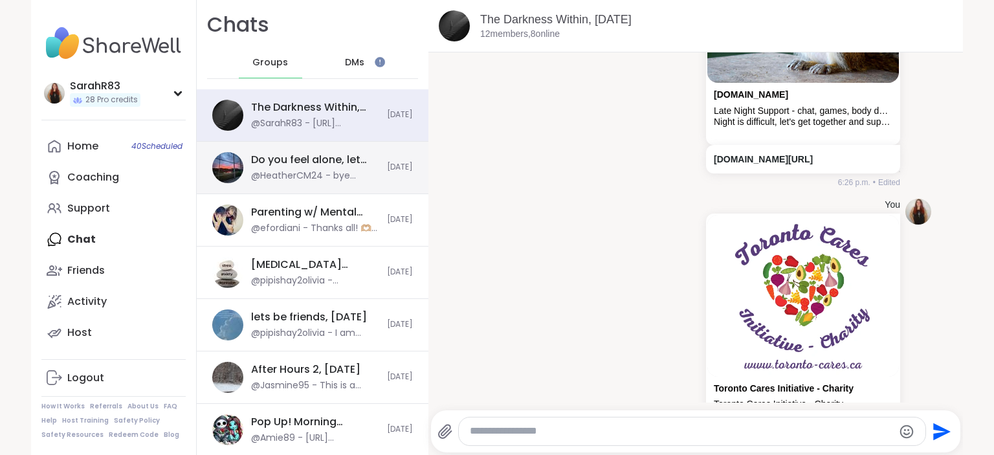
click at [327, 180] on div "@HeatherCM24 - bye everyone! good meeting the newbees! have a great night every…" at bounding box center [315, 175] width 128 height 13
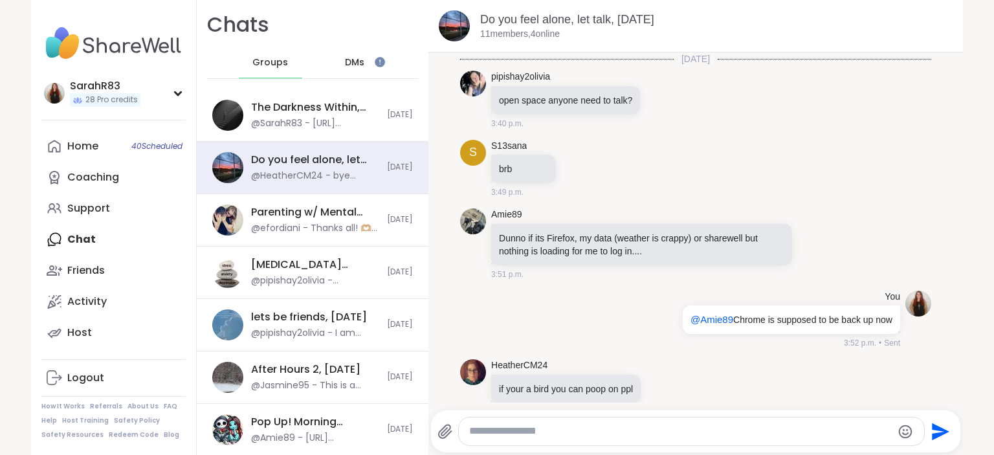
scroll to position [8428, 0]
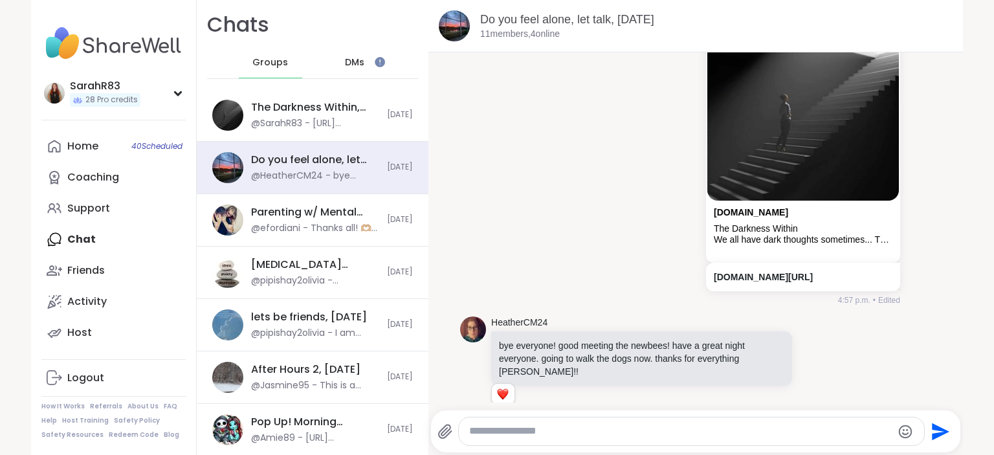
click at [521, 428] on textarea "Type your message" at bounding box center [680, 431] width 422 height 14
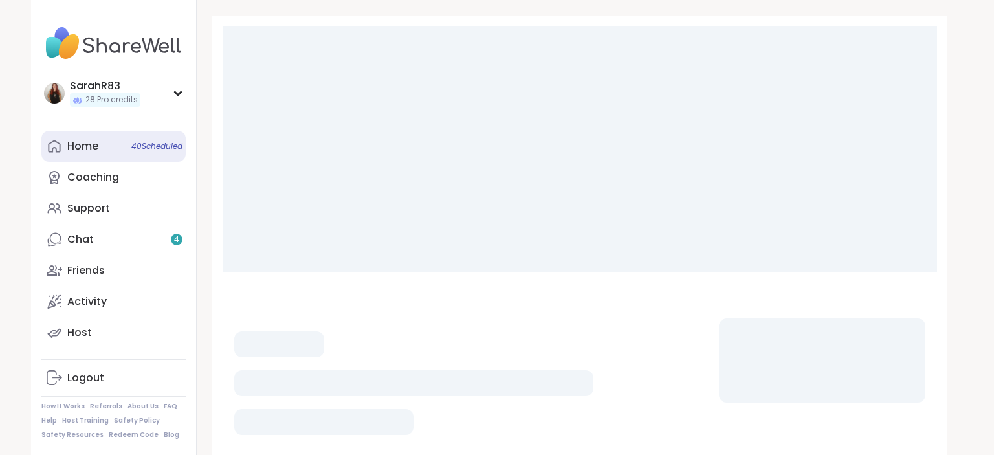
scroll to position [22, 0]
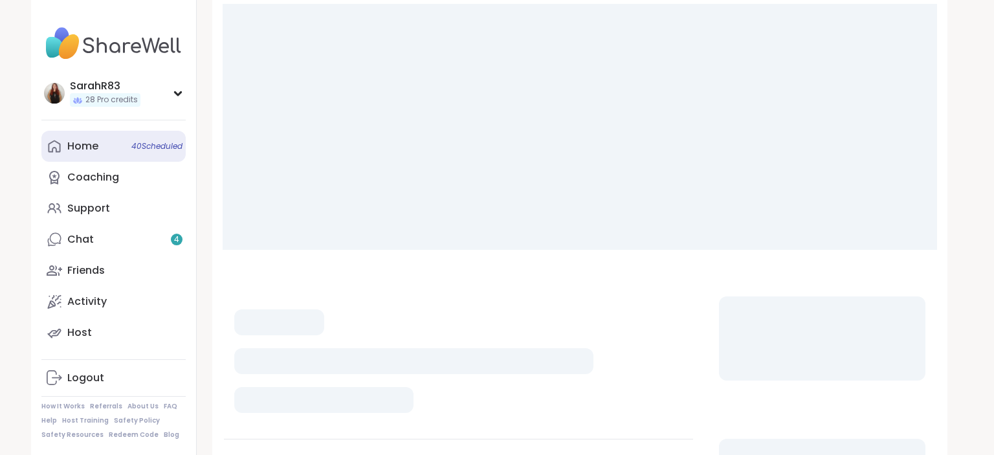
click at [115, 151] on link "Home 40 Scheduled" at bounding box center [113, 146] width 144 height 31
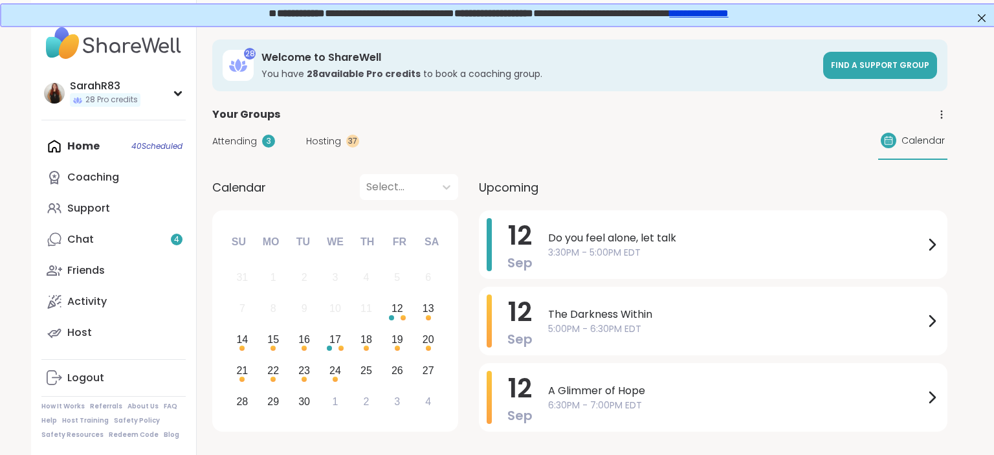
click at [582, 310] on span "The Darkness Within" at bounding box center [736, 315] width 376 height 16
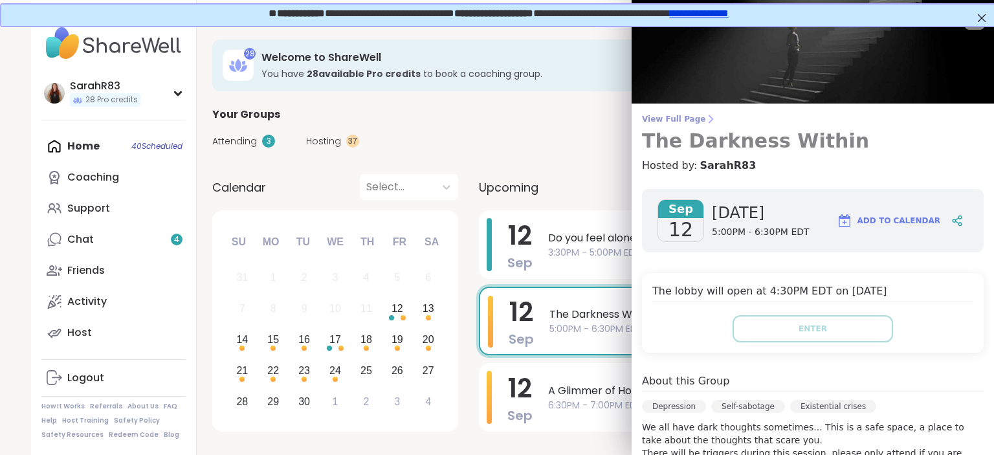
click at [662, 125] on link "View Full Page The Darkness Within" at bounding box center [813, 133] width 342 height 39
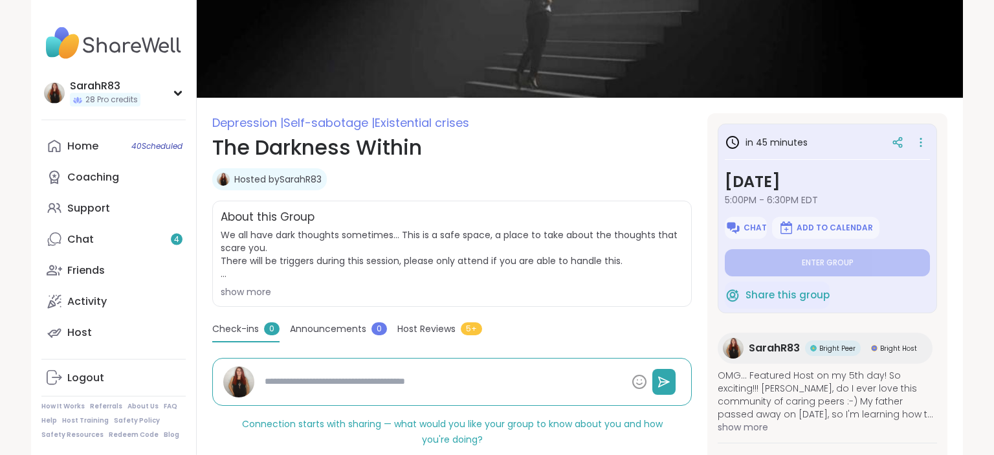
scroll to position [69, 0]
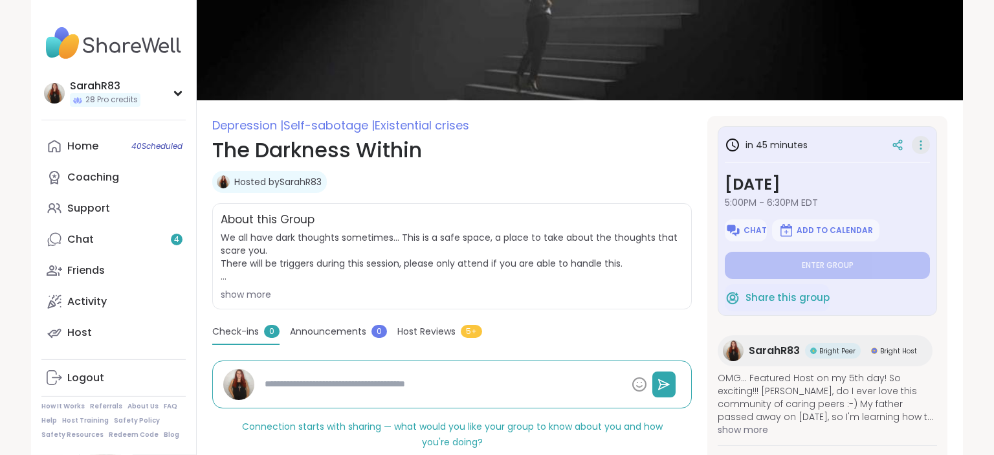
click at [922, 146] on icon at bounding box center [920, 145] width 13 height 18
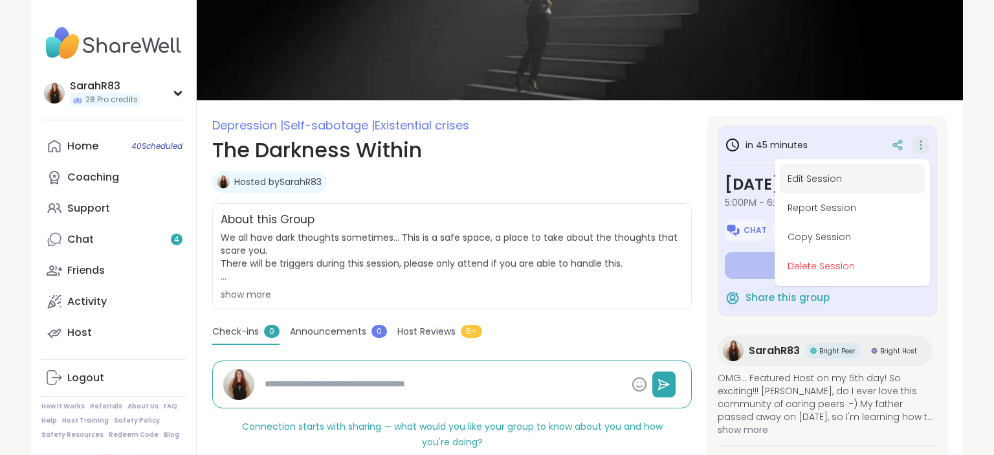
click at [857, 178] on button "Edit Session" at bounding box center [851, 178] width 145 height 29
type textarea "*"
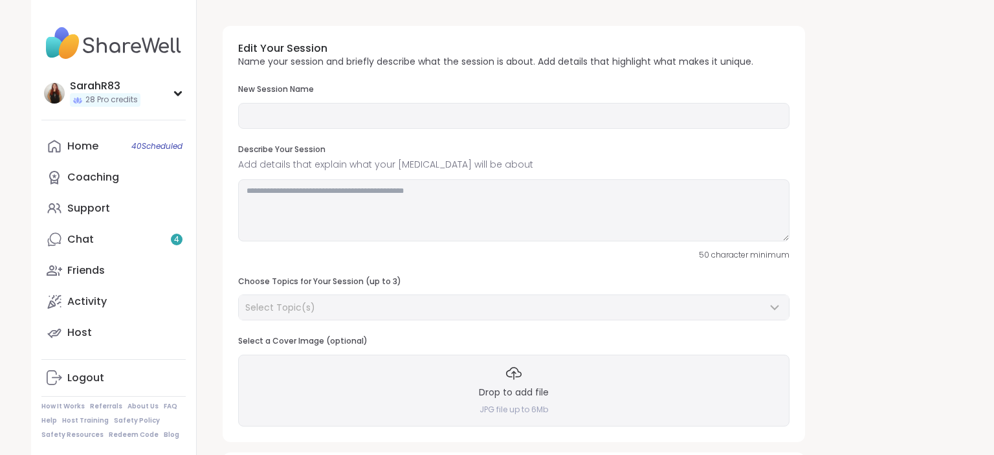
type input "**********"
type textarea "**********"
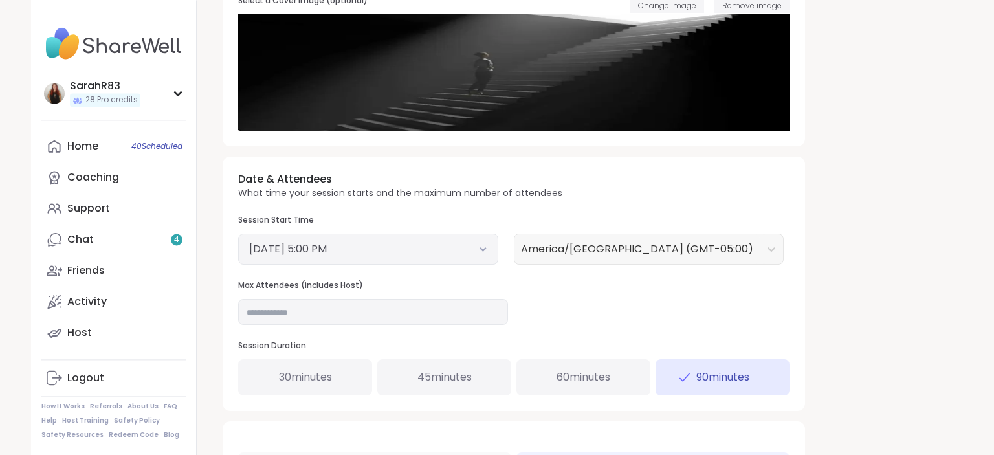
scroll to position [371, 0]
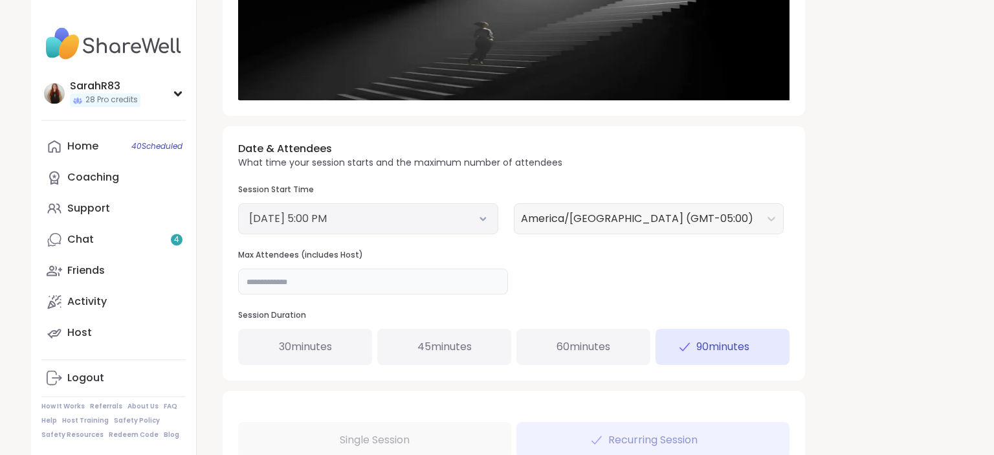
click at [350, 274] on input "**" at bounding box center [373, 281] width 270 height 26
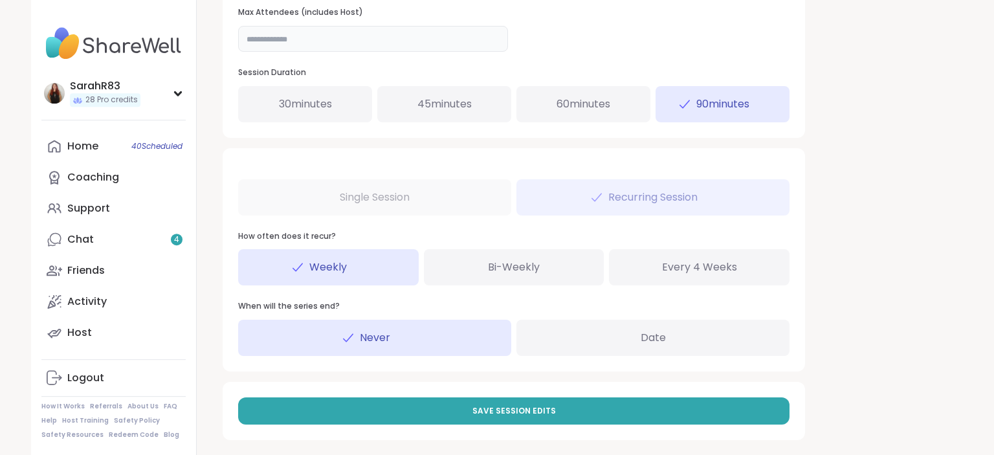
scroll to position [621, 0]
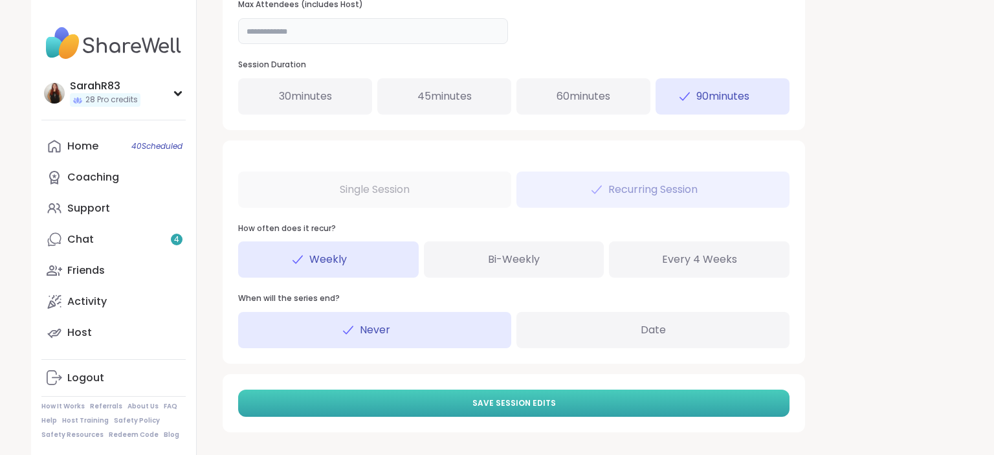
type input "**"
click at [495, 405] on span "Save Session Edits" at bounding box center [513, 403] width 83 height 12
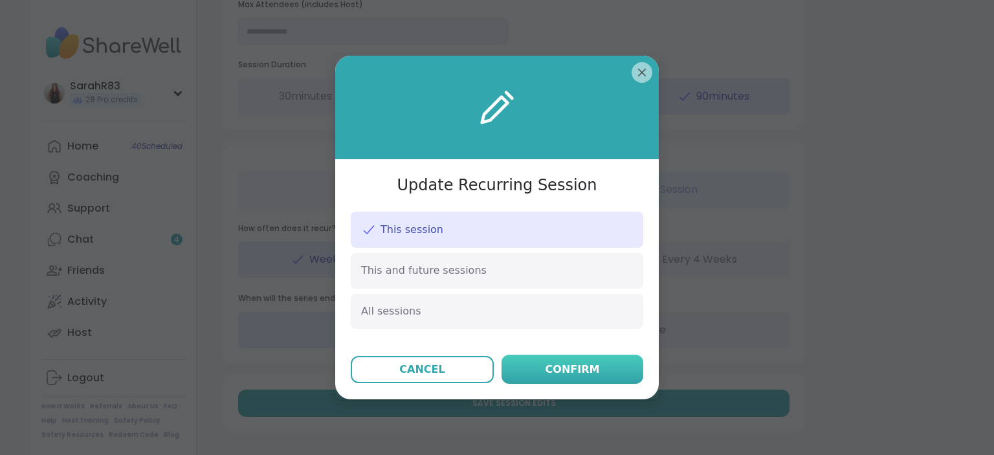
click at [539, 373] on button "Confirm" at bounding box center [572, 368] width 142 height 29
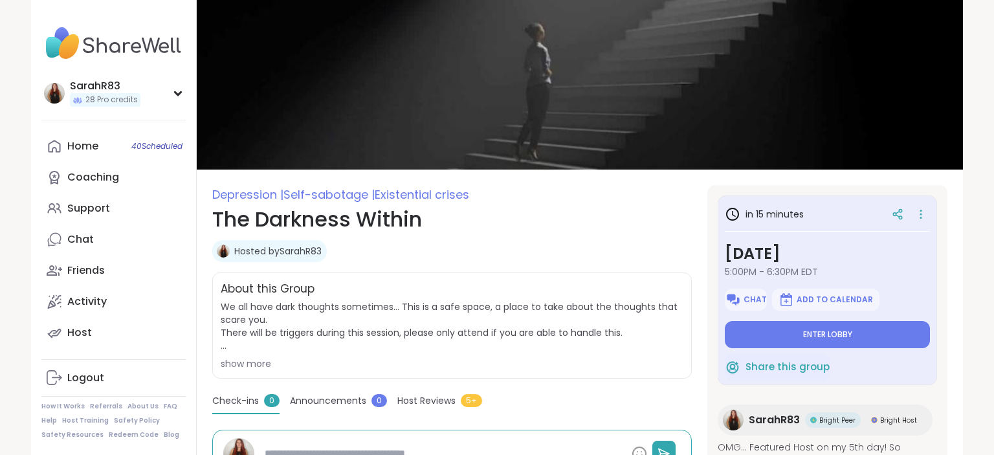
type textarea "*"
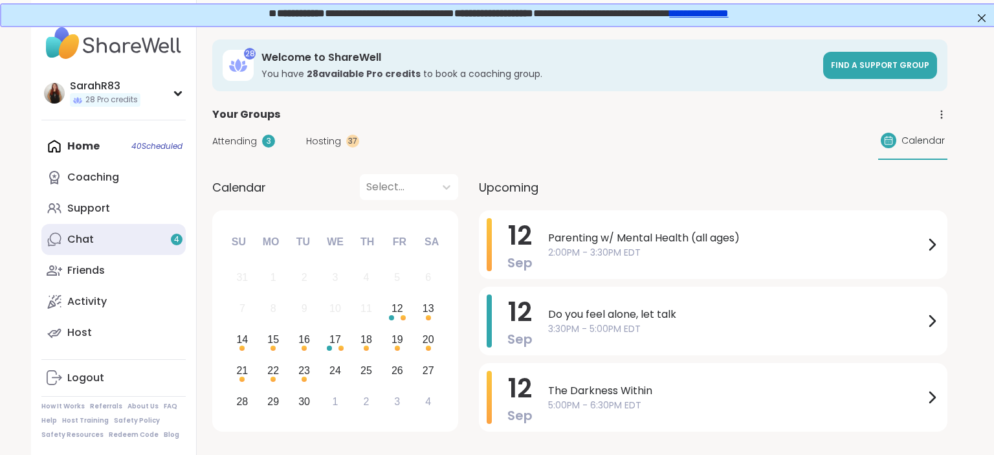
click at [85, 245] on div "Chat 4" at bounding box center [80, 239] width 27 height 14
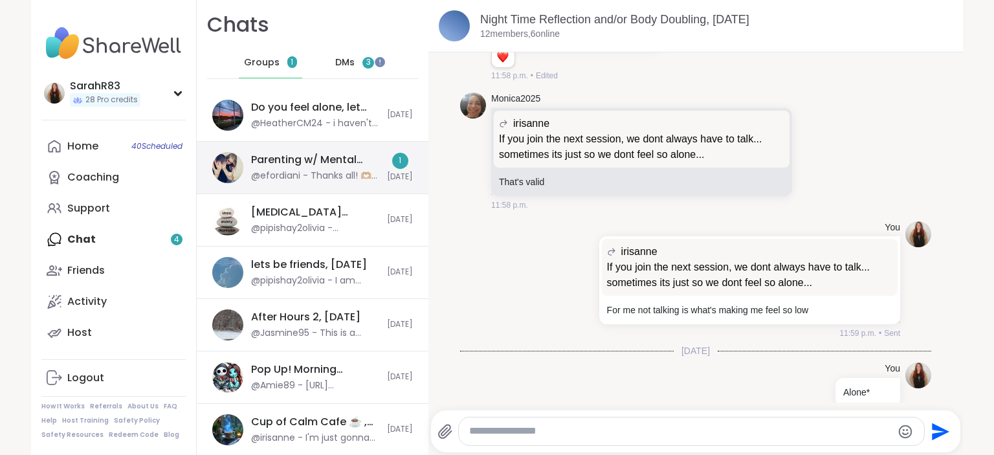
click at [327, 168] on div "Parenting w/ Mental Health (all ages), [DATE] @efordiani - Thanks all! 🫶🏼🙏" at bounding box center [315, 168] width 128 height 30
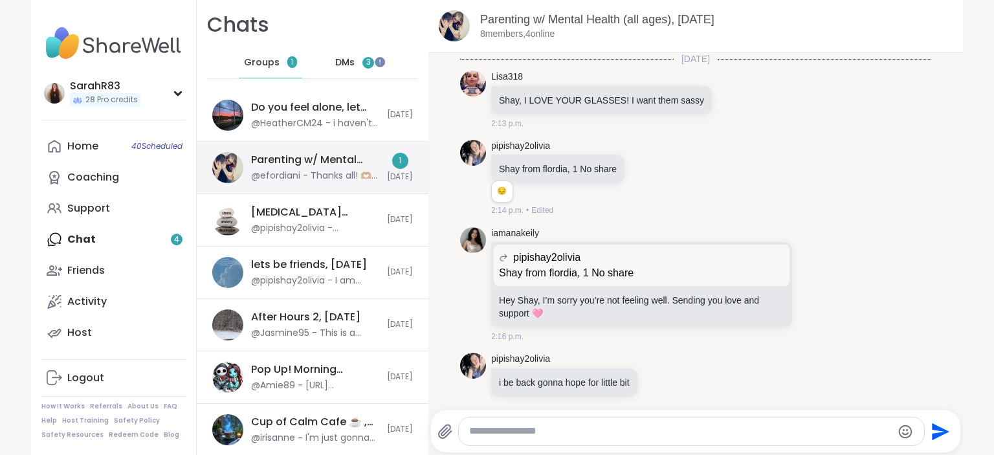
scroll to position [2230, 0]
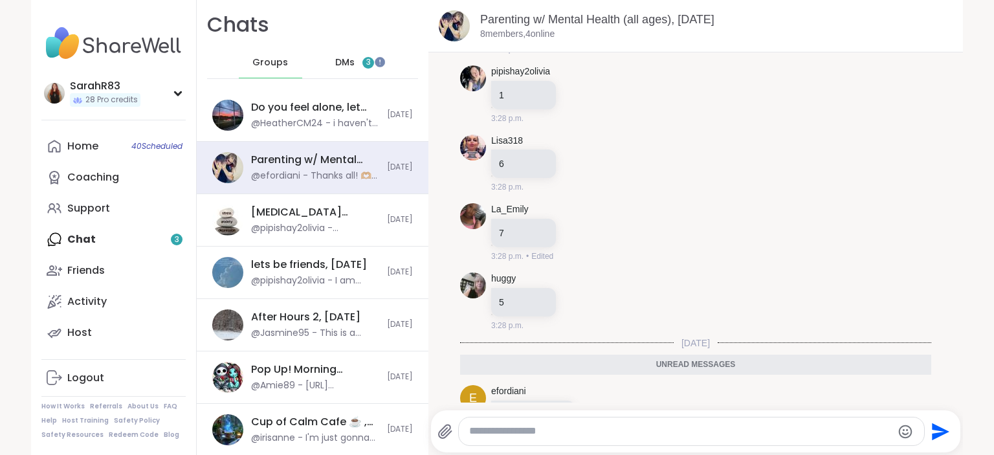
click at [335, 63] on span "DMs" at bounding box center [344, 62] width 19 height 13
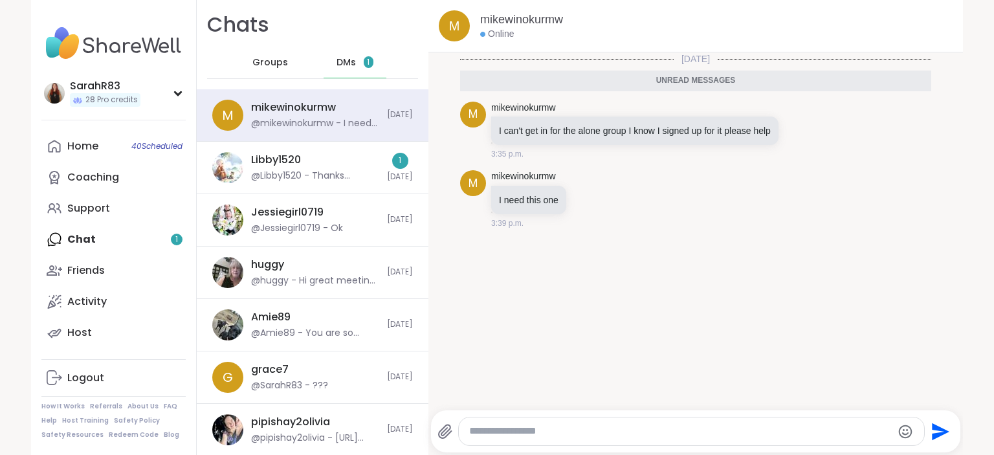
click at [547, 428] on textarea "Type your message" at bounding box center [680, 431] width 422 height 14
type textarea "**********"
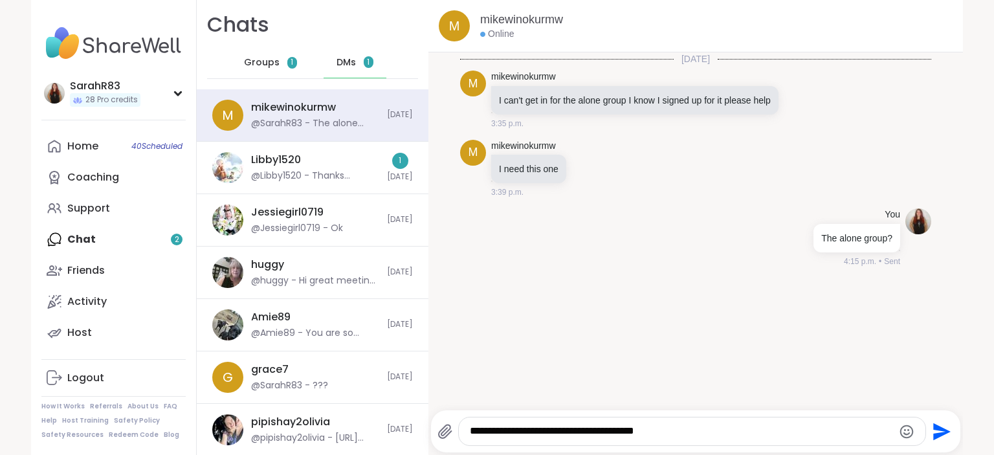
type textarea "**********"
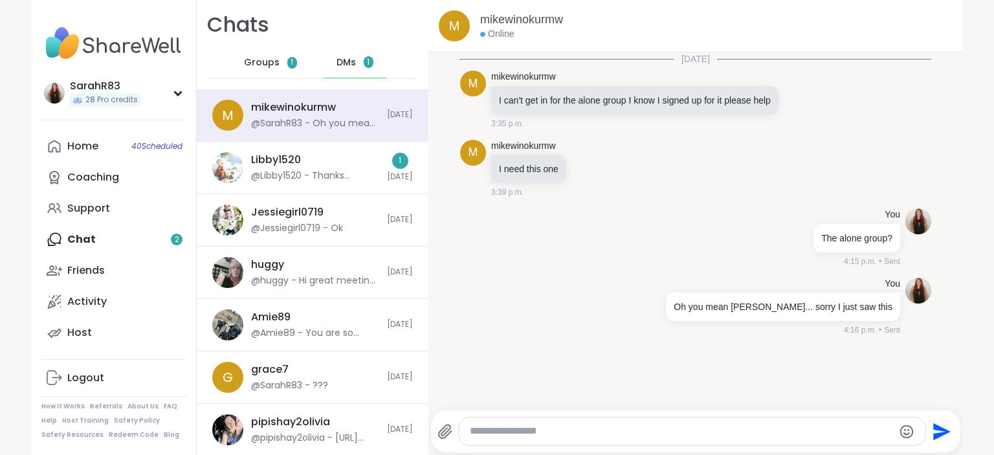
scroll to position [6, 0]
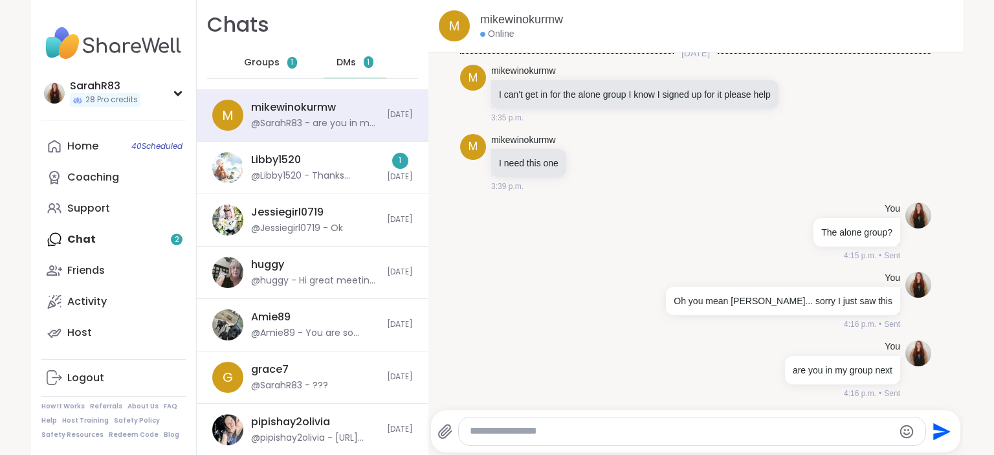
type textarea "*"
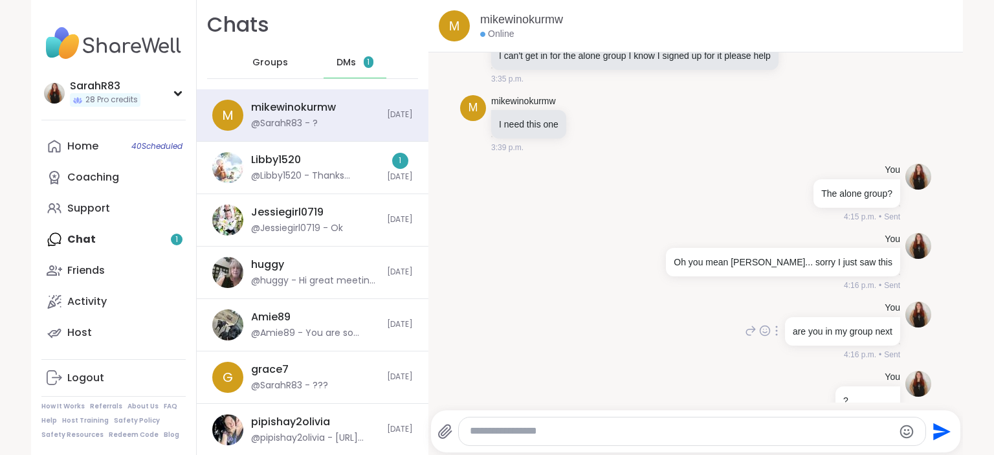
scroll to position [75, 0]
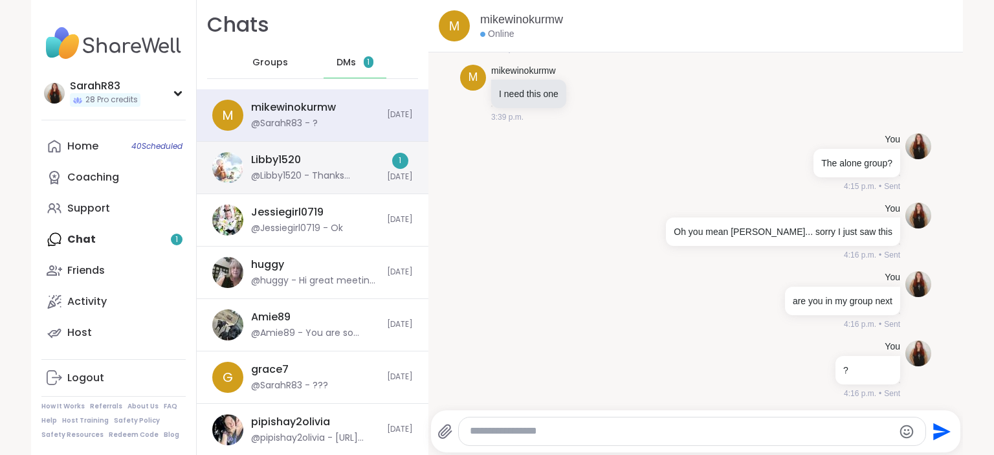
click at [330, 183] on div "Libby1520 @Libby1520 - Thanks [PERSON_NAME]. Take care 1 [DATE]" at bounding box center [313, 168] width 232 height 52
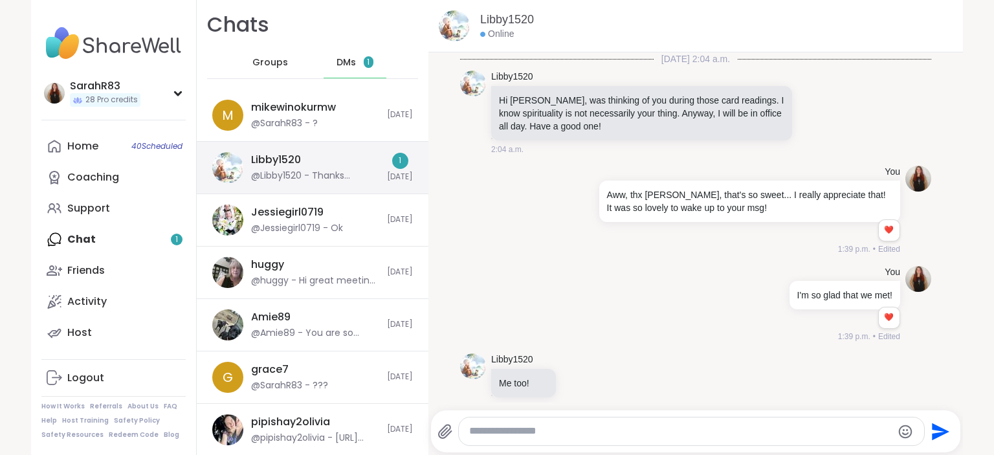
scroll to position [805, 0]
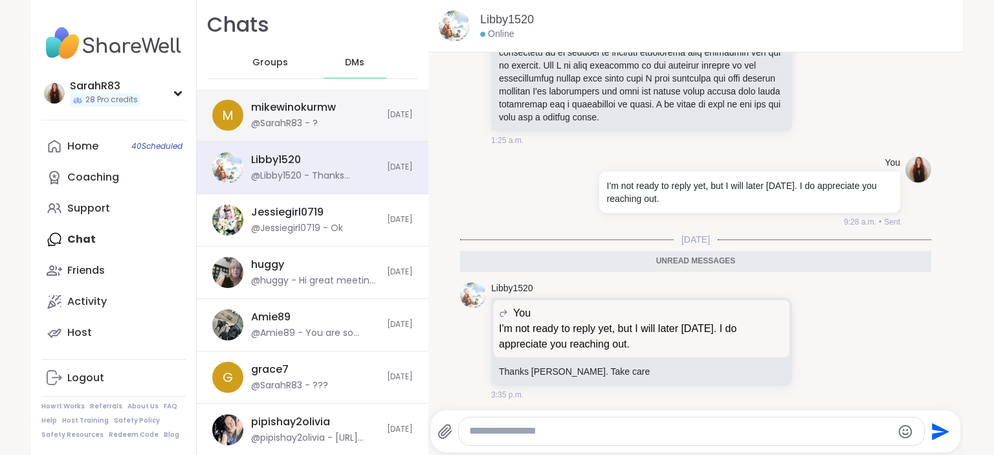
click at [303, 125] on div "@SarahR83 - ?" at bounding box center [284, 123] width 67 height 13
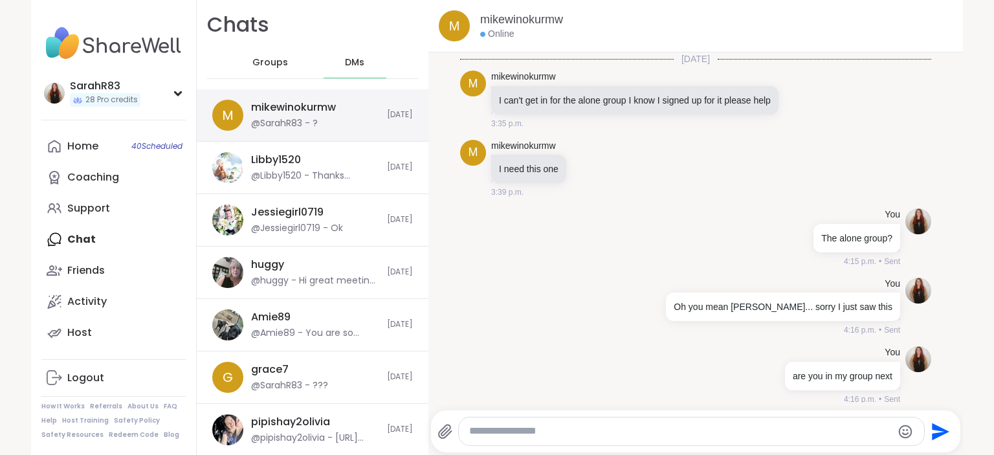
scroll to position [75, 0]
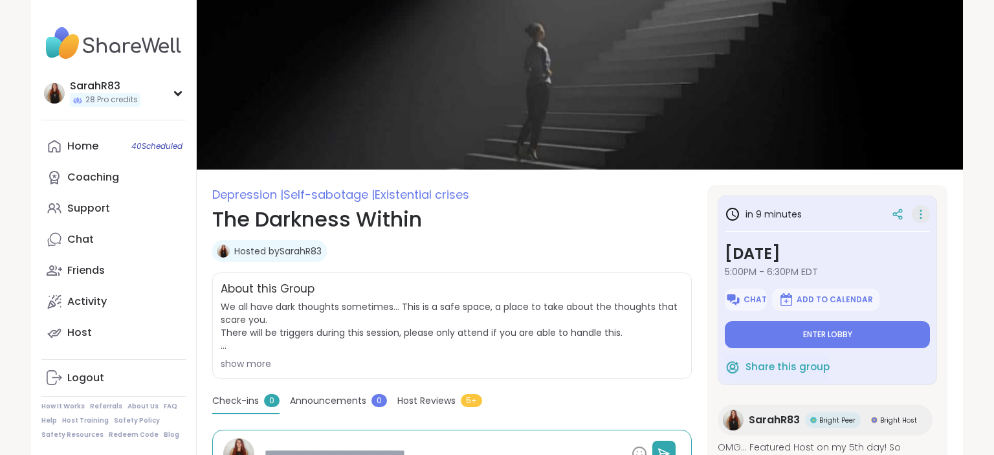
click at [922, 212] on icon at bounding box center [920, 214] width 13 height 18
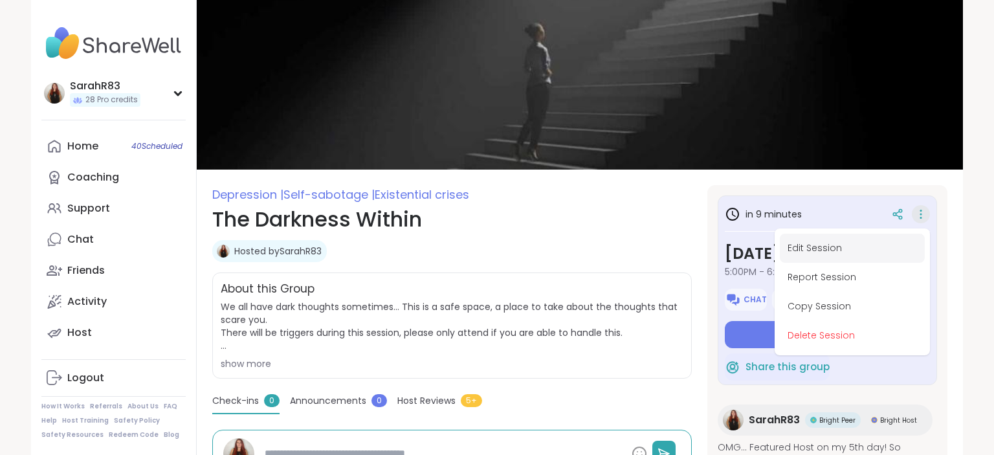
click at [854, 254] on button "Edit Session" at bounding box center [851, 248] width 145 height 29
type textarea "*"
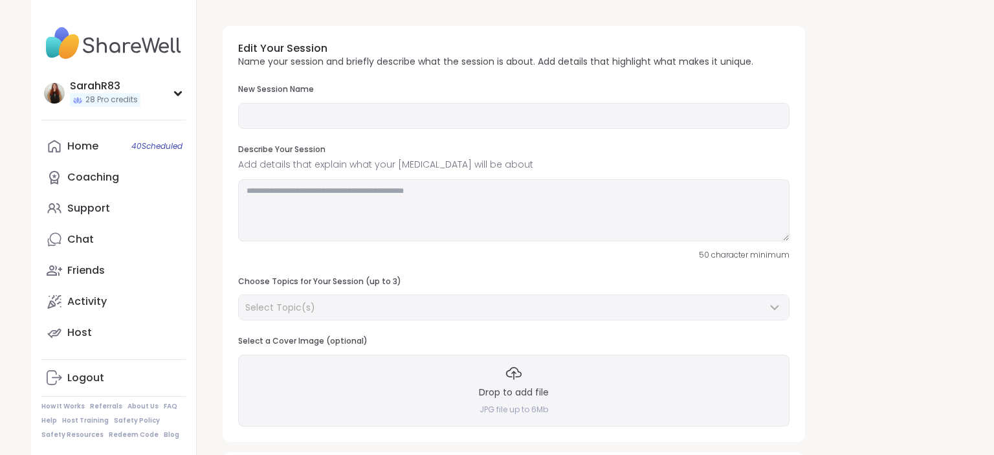
type input "**********"
type textarea "**********"
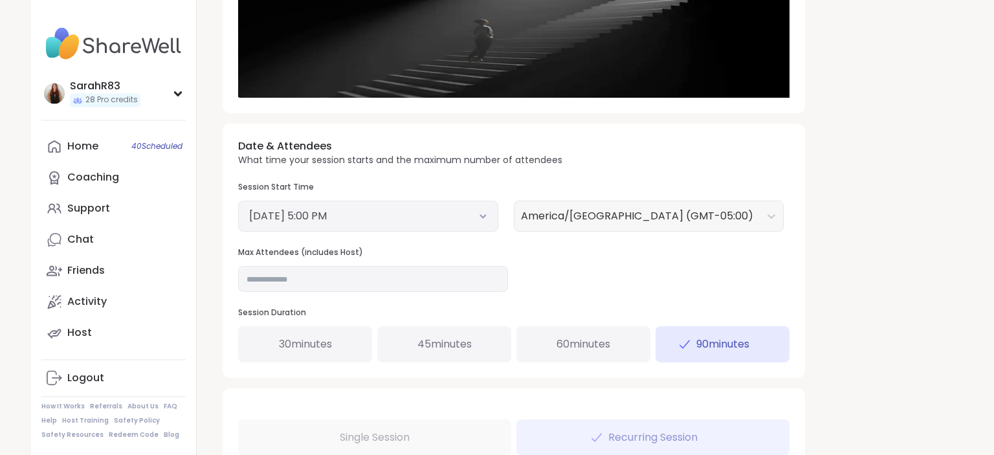
scroll to position [374, 0]
click at [290, 278] on input "**" at bounding box center [373, 278] width 270 height 26
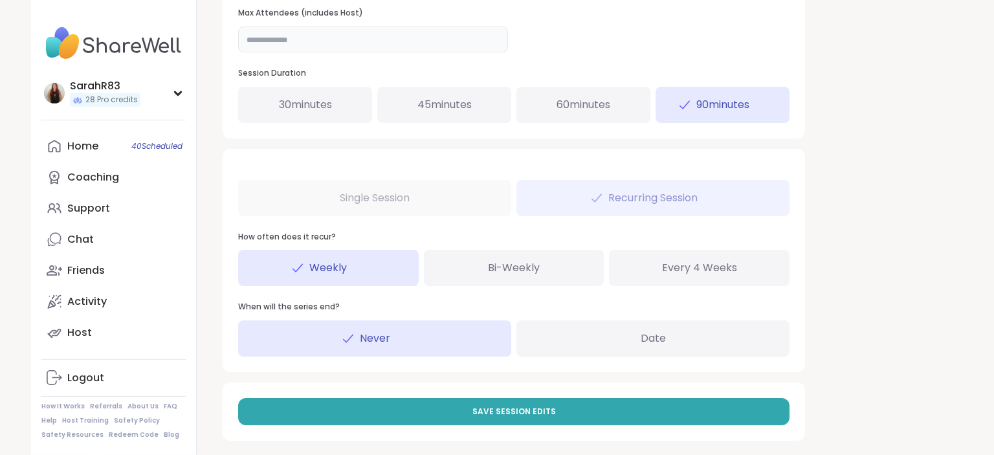
scroll to position [621, 0]
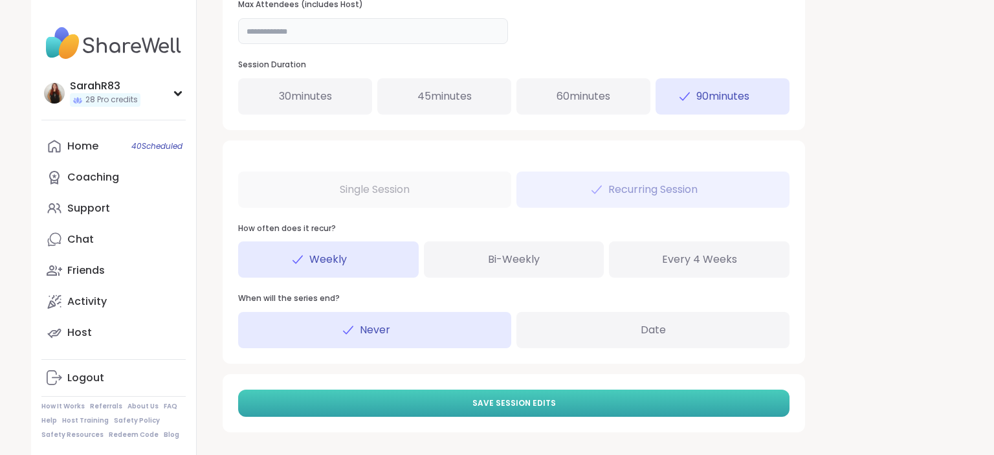
type input "**"
click at [576, 403] on button "Save Session Edits" at bounding box center [513, 402] width 551 height 27
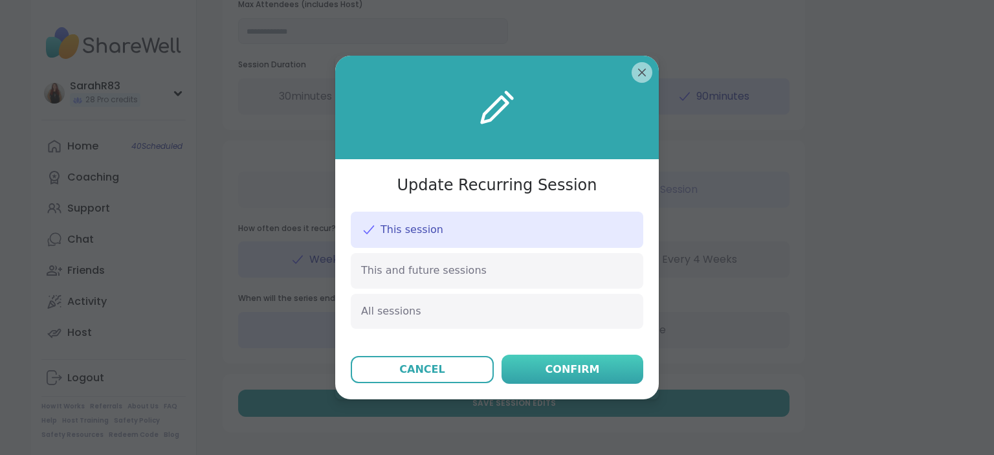
click at [565, 378] on button "Confirm" at bounding box center [572, 368] width 142 height 29
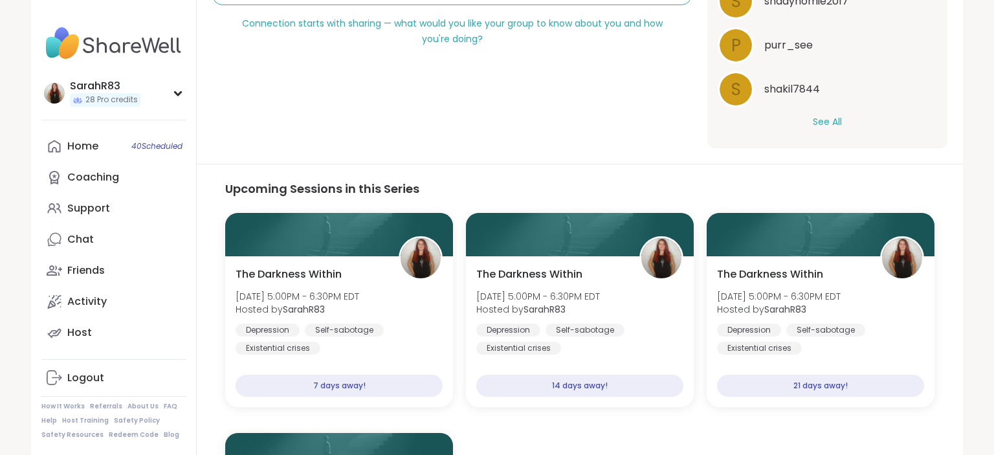
scroll to position [473, 0]
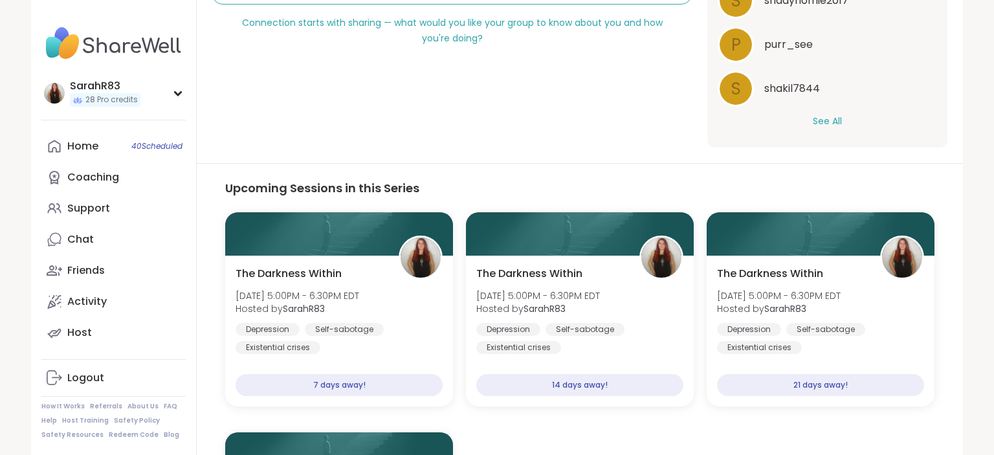
click at [832, 124] on button "See All" at bounding box center [826, 121] width 29 height 14
click at [829, 134] on div "lyssa" at bounding box center [850, 133] width 173 height 16
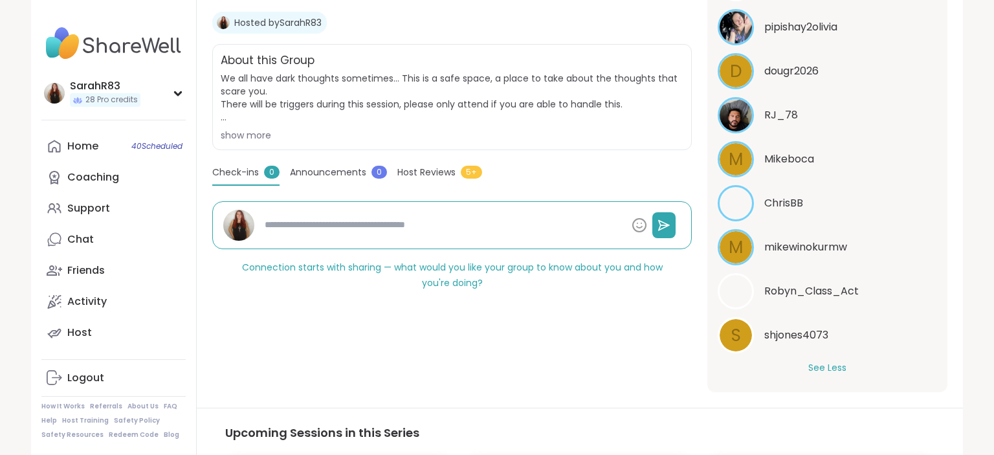
scroll to position [533, 0]
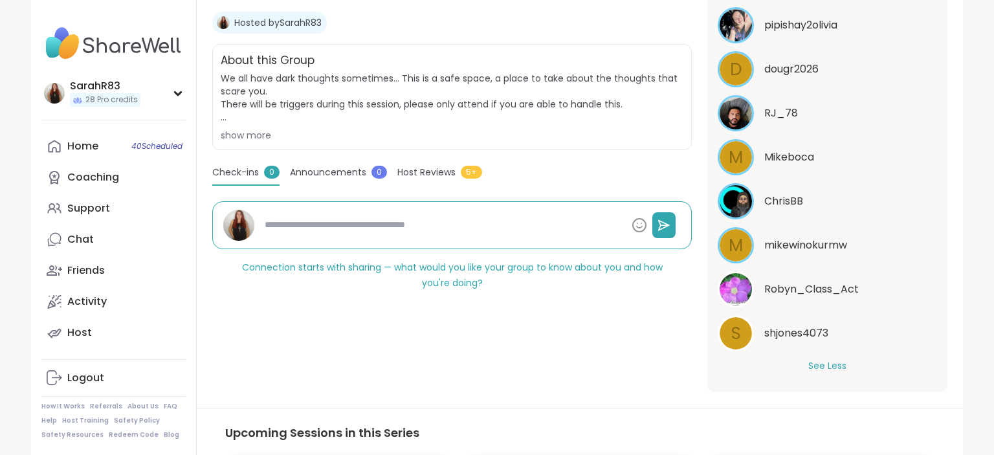
type textarea "*"
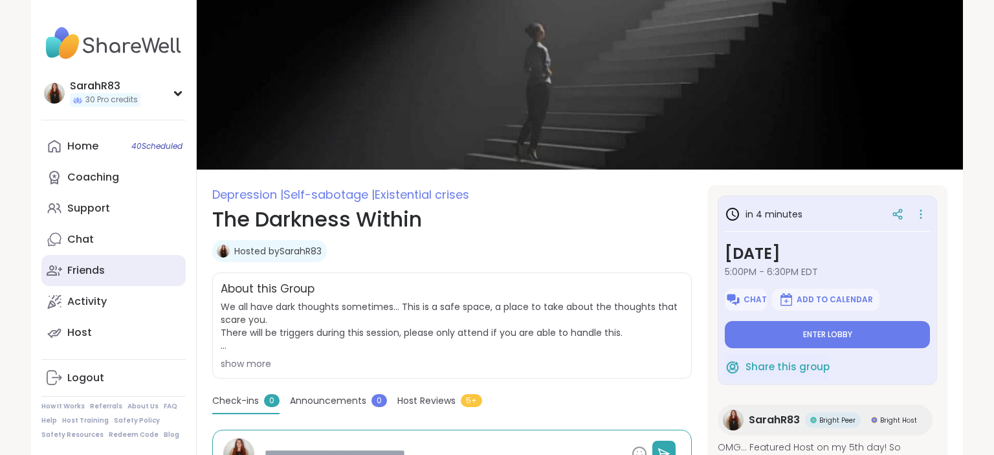
click at [96, 274] on div "Friends" at bounding box center [86, 270] width 38 height 14
type textarea "*"
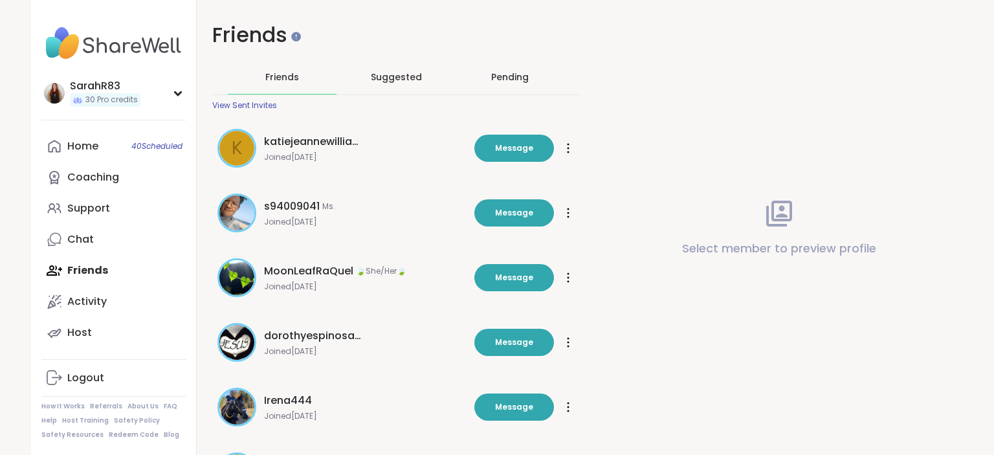
click at [514, 76] on div "Pending" at bounding box center [510, 77] width 38 height 13
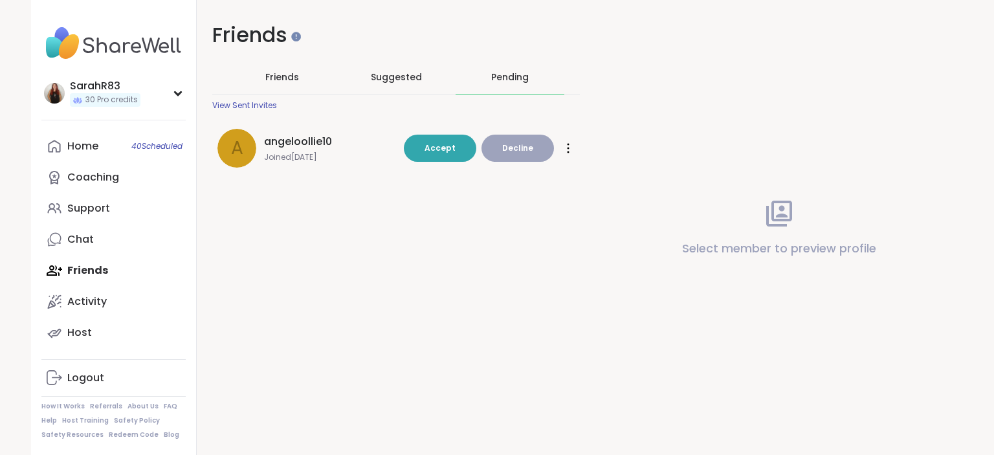
click at [283, 79] on span "Friends" at bounding box center [282, 77] width 34 height 13
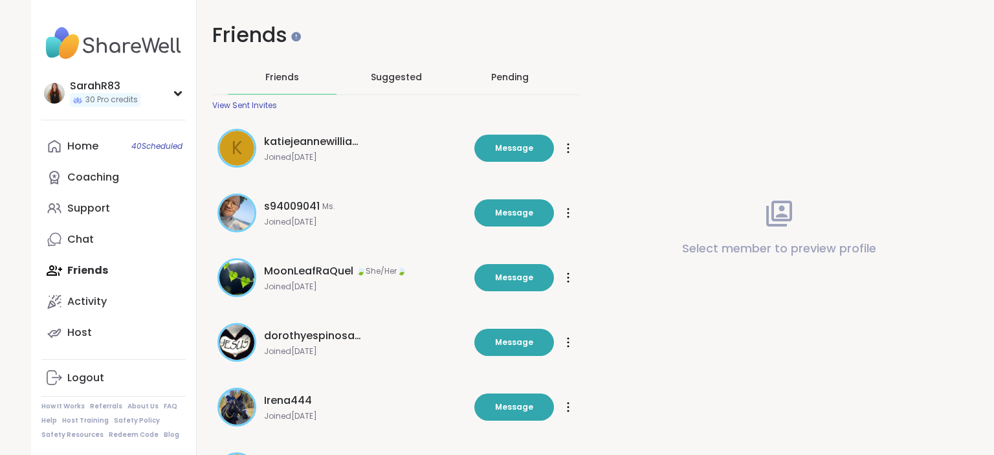
click at [397, 79] on span "Suggested" at bounding box center [396, 77] width 51 height 13
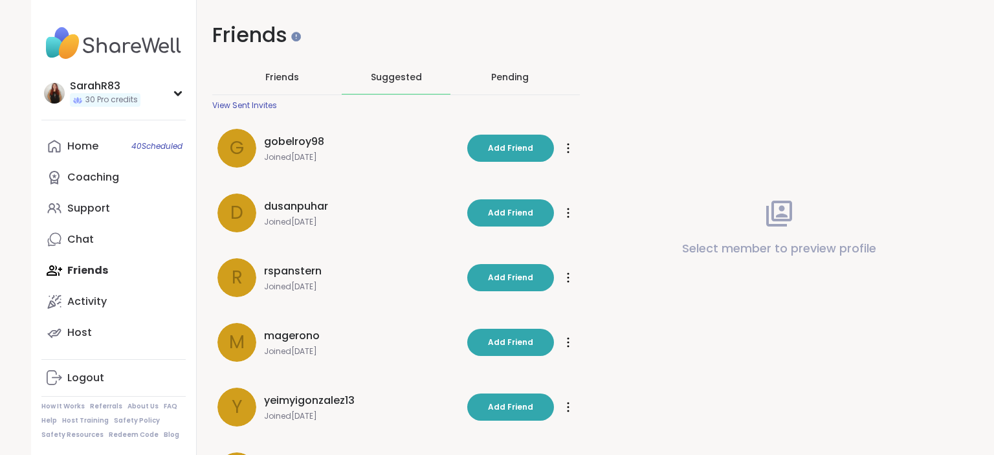
click at [288, 76] on span "Friends" at bounding box center [282, 77] width 34 height 13
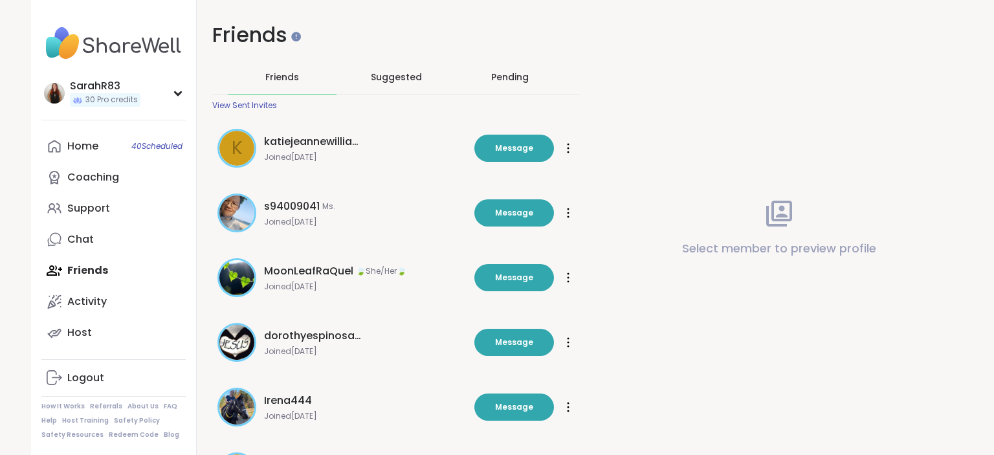
click at [382, 80] on span "Suggested" at bounding box center [396, 77] width 51 height 13
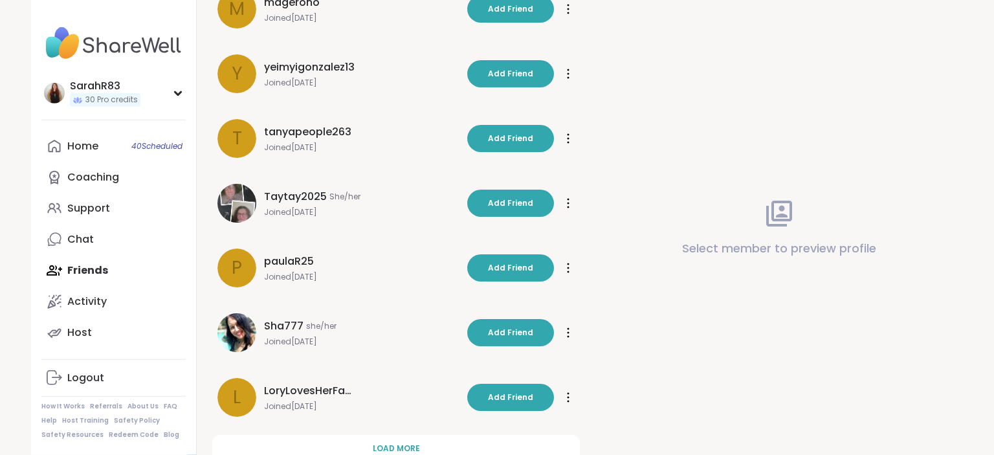
scroll to position [376, 0]
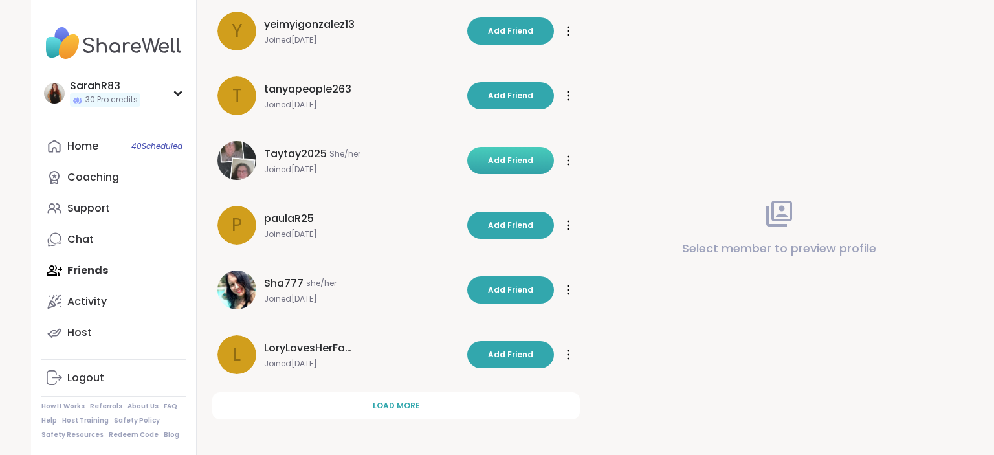
click at [508, 160] on span "Add Friend" at bounding box center [510, 161] width 45 height 12
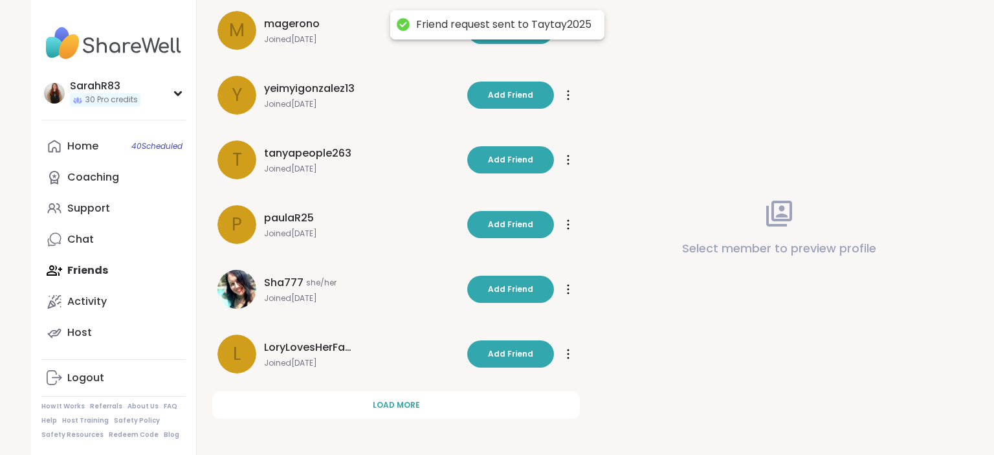
scroll to position [311, 0]
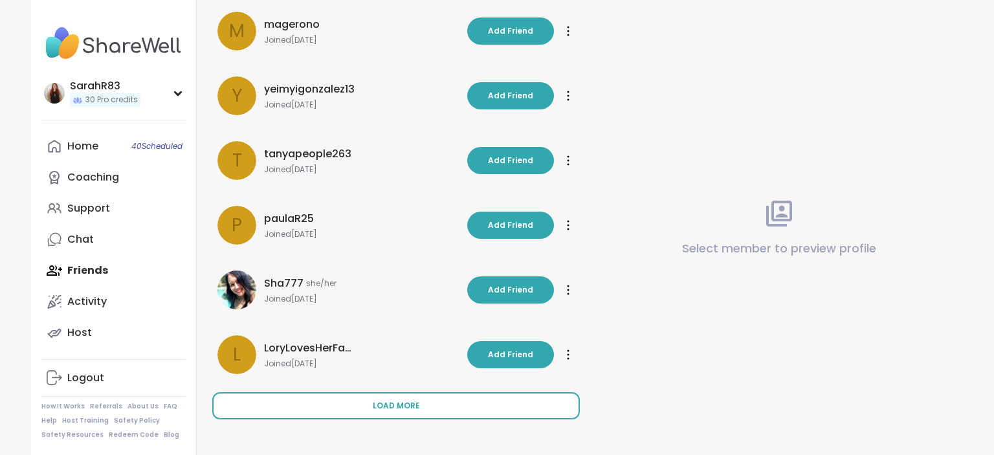
click at [392, 406] on span "Load more" at bounding box center [396, 406] width 47 height 12
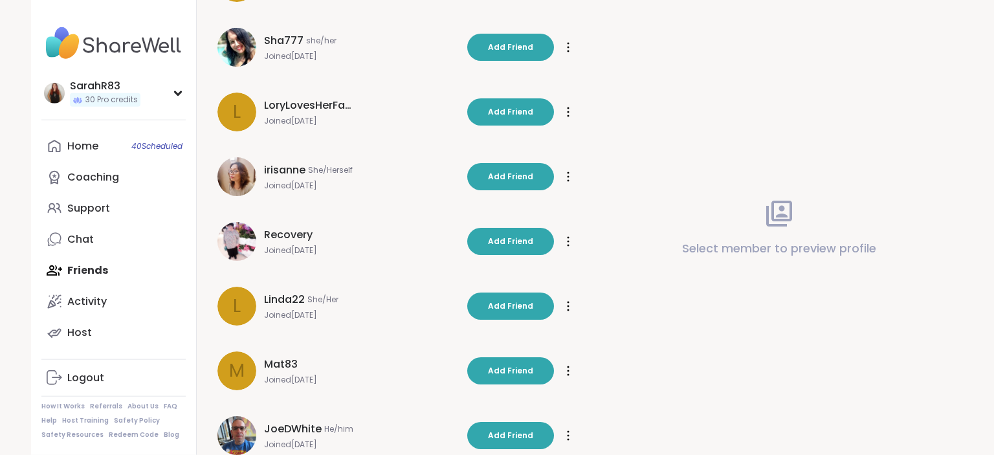
scroll to position [560, 0]
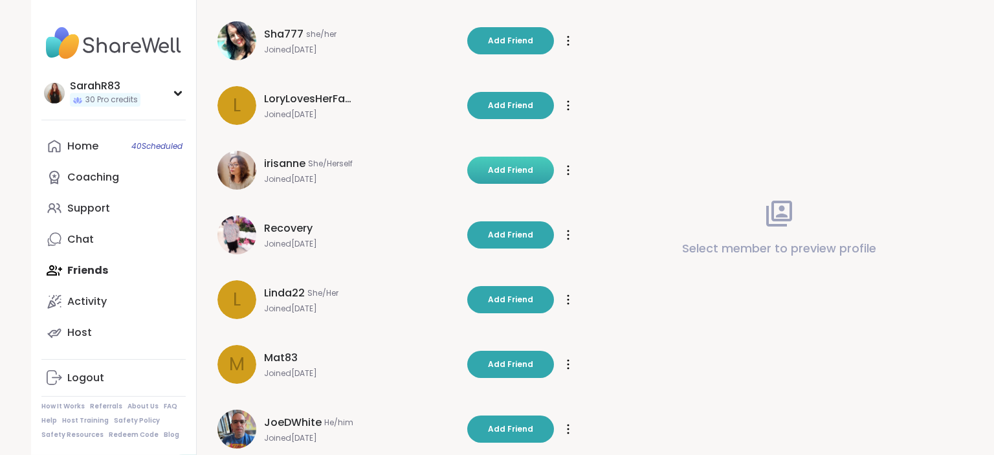
click at [492, 180] on button "Add Friend" at bounding box center [510, 170] width 87 height 27
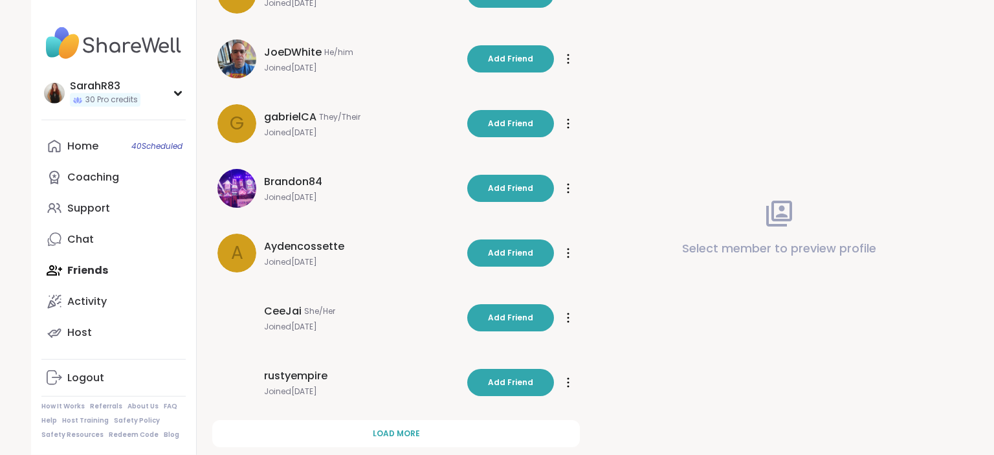
scroll to position [893, 0]
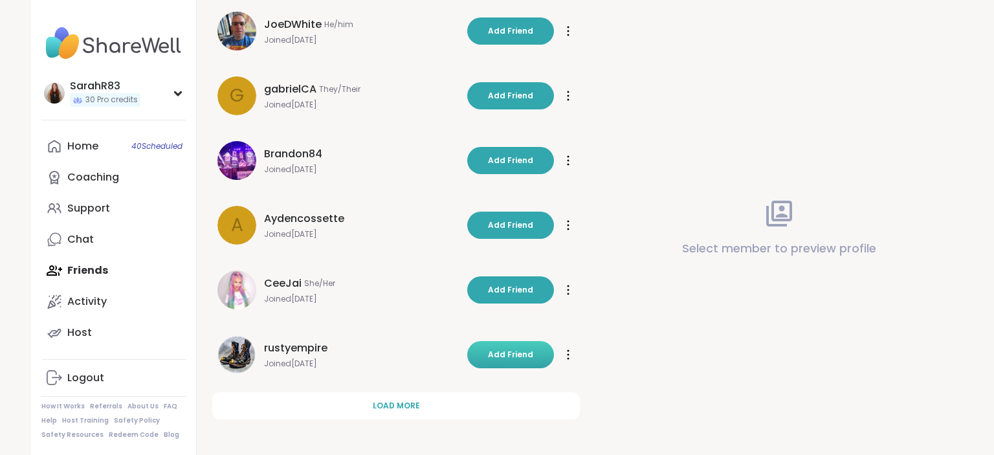
click at [523, 358] on span "Add Friend" at bounding box center [510, 355] width 45 height 12
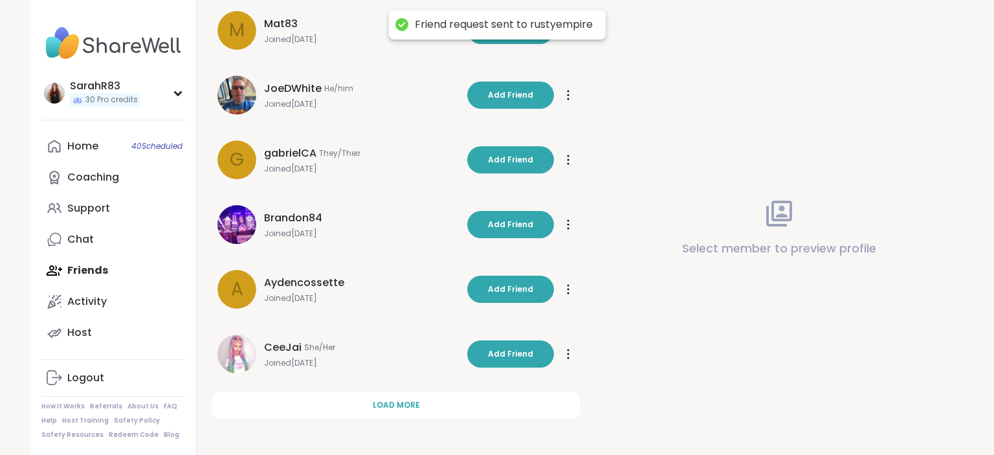
scroll to position [829, 0]
drag, startPoint x: 523, startPoint y: 358, endPoint x: 243, endPoint y: 328, distance: 281.1
click at [243, 328] on div "CeeJai She/Her Joined [DATE] Add Friend Add Friend" at bounding box center [395, 354] width 367 height 54
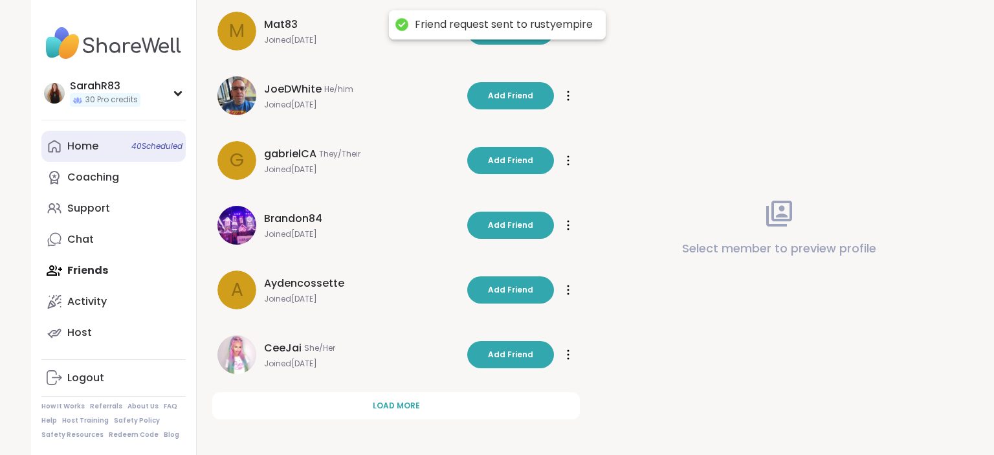
click at [79, 151] on div "Home 40 Scheduled" at bounding box center [82, 146] width 31 height 14
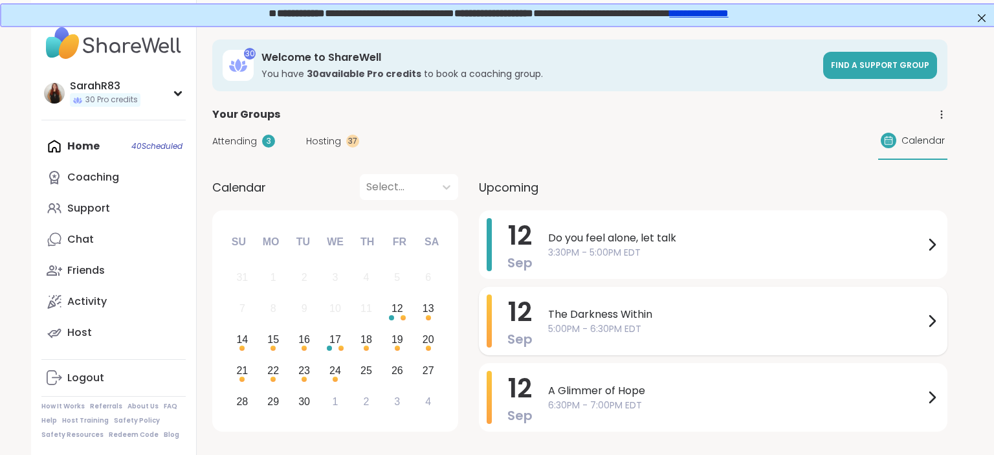
click at [526, 294] on span "12" at bounding box center [520, 312] width 24 height 36
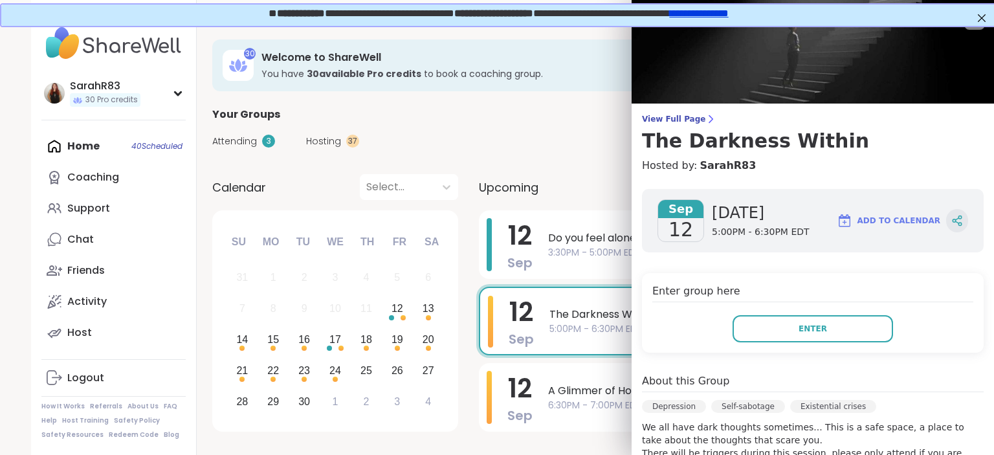
click at [959, 221] on icon at bounding box center [957, 221] width 12 height 12
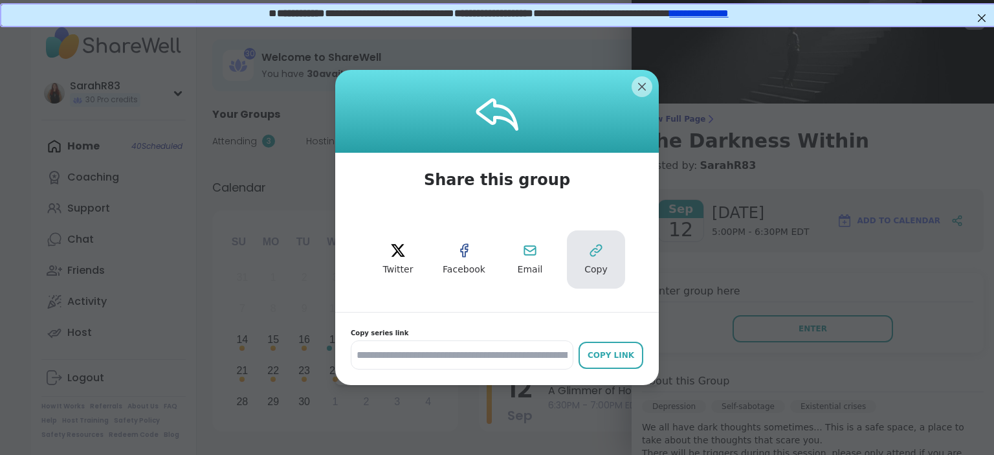
click at [594, 248] on icon at bounding box center [595, 250] width 11 height 11
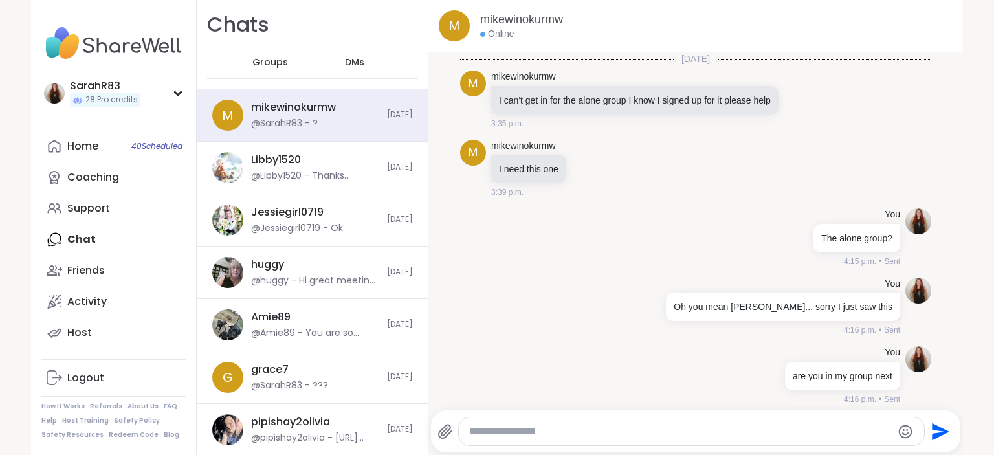
scroll to position [75, 0]
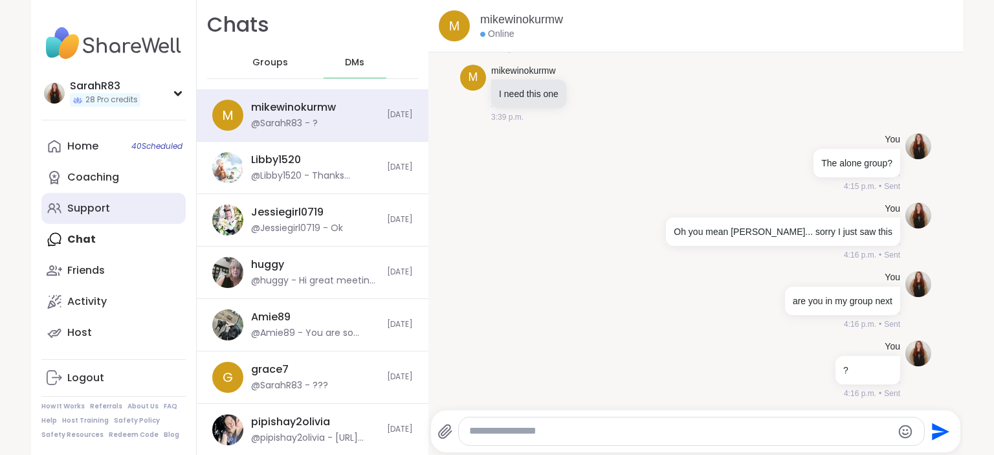
click at [82, 209] on div "Support" at bounding box center [88, 208] width 43 height 14
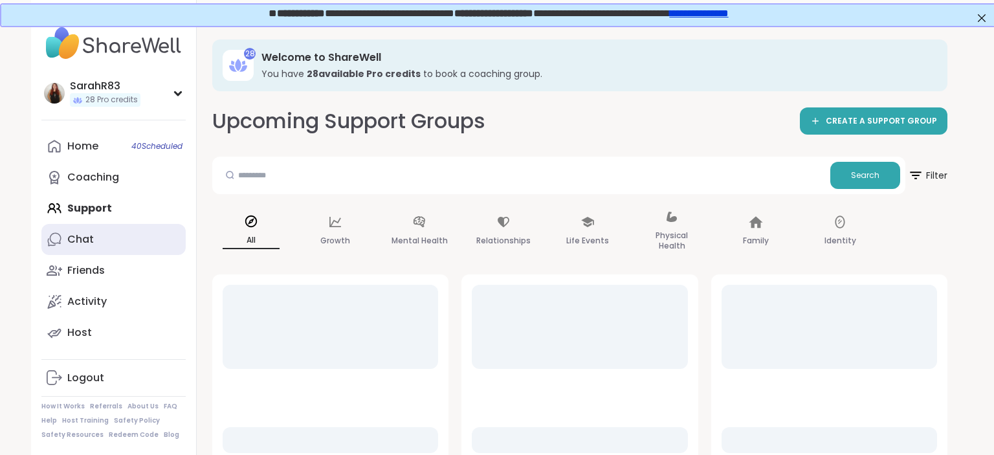
click at [85, 242] on div "Chat" at bounding box center [80, 239] width 27 height 14
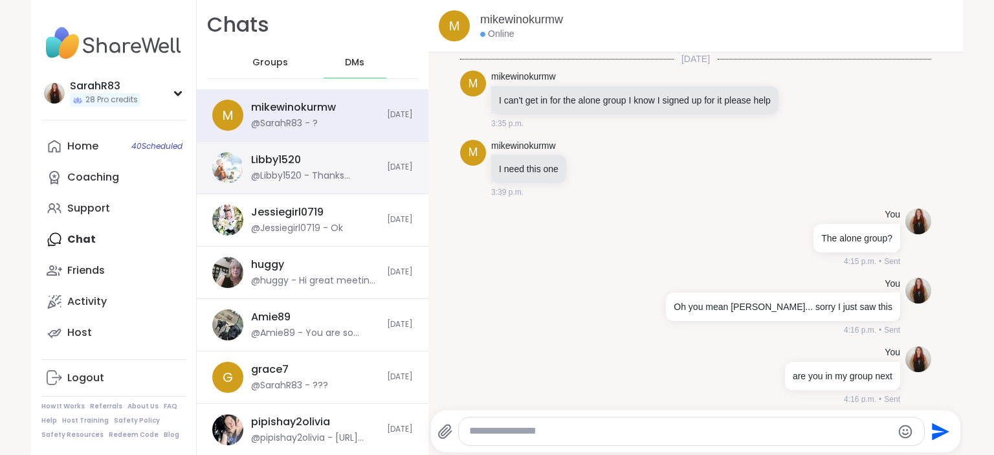
scroll to position [75, 0]
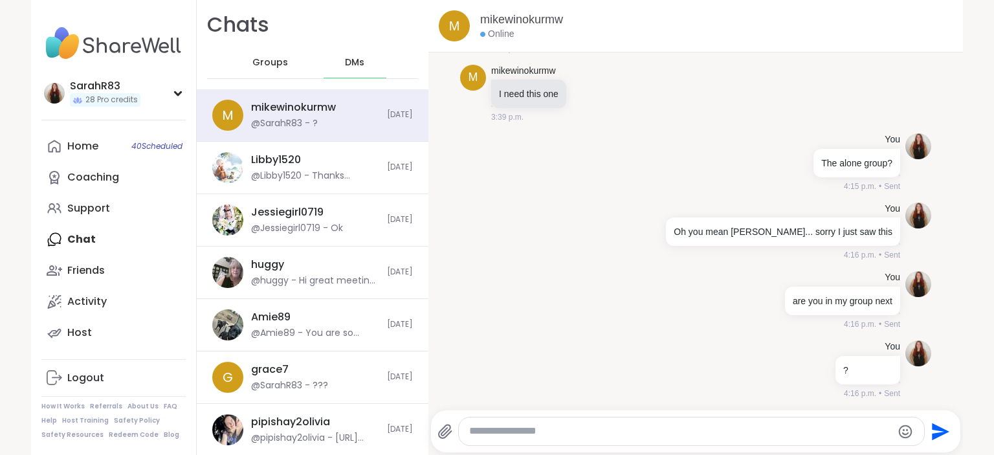
click at [536, 441] on div at bounding box center [691, 431] width 465 height 28
click at [533, 436] on textarea "Type your message" at bounding box center [680, 431] width 422 height 14
click at [533, 436] on textarea "*" at bounding box center [680, 431] width 422 height 14
type textarea "**********"
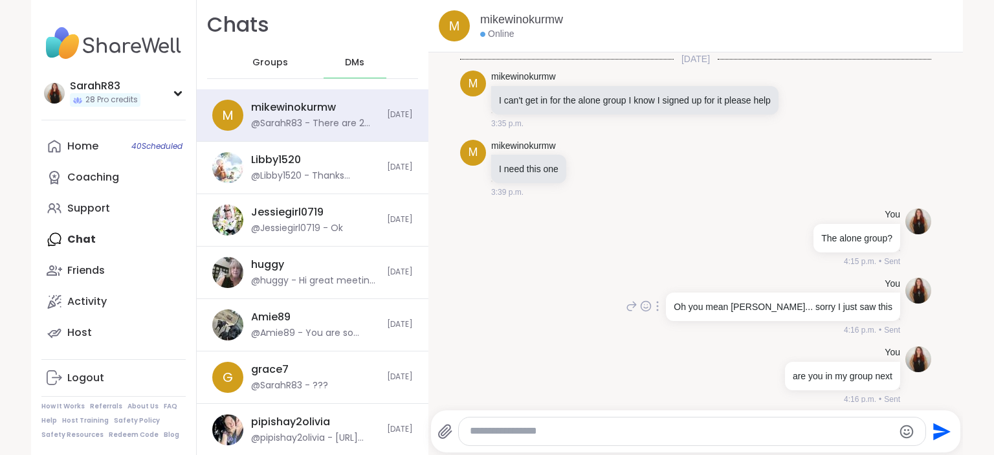
scroll to position [143, 0]
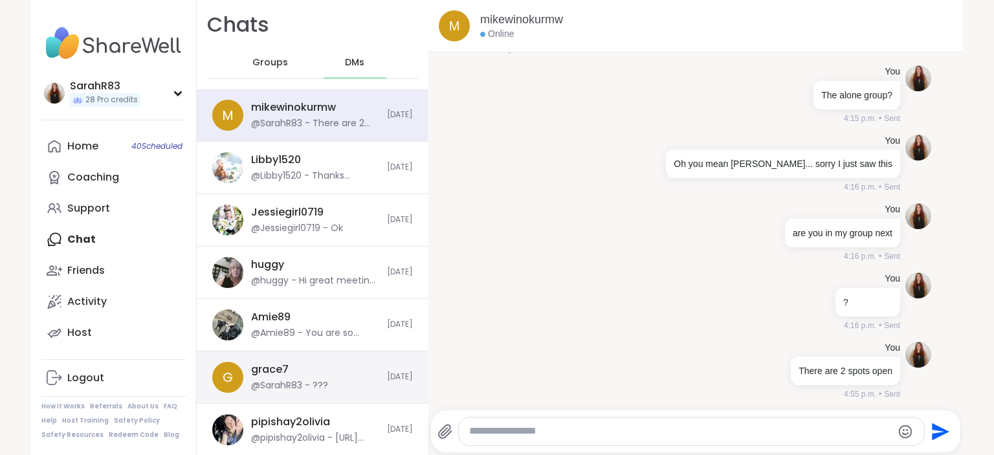
click at [298, 364] on div "grace7 @SarahR83 - ???" at bounding box center [315, 377] width 128 height 30
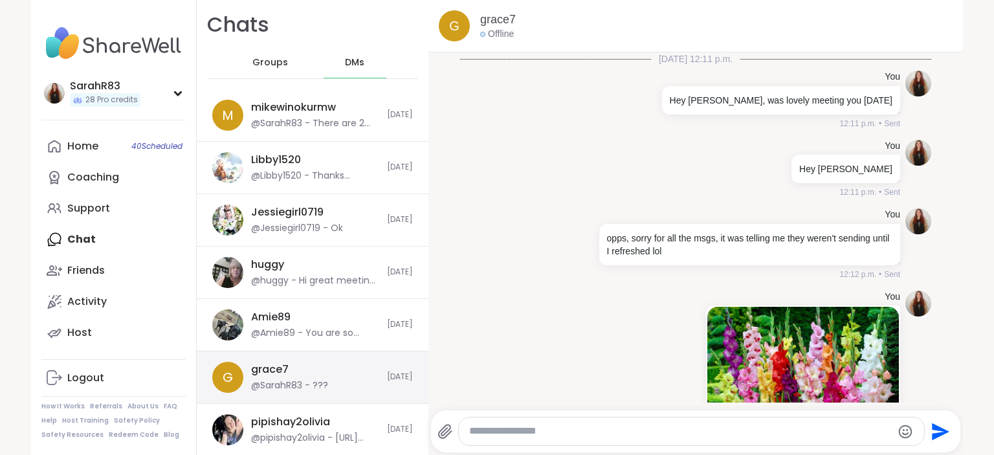
scroll to position [2078, 0]
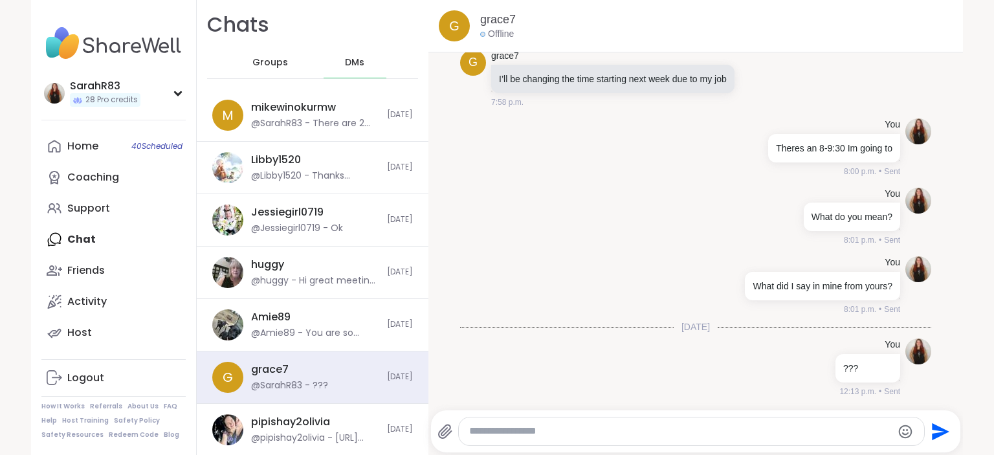
click at [505, 425] on textarea "Type your message" at bounding box center [680, 431] width 422 height 14
type textarea "******"
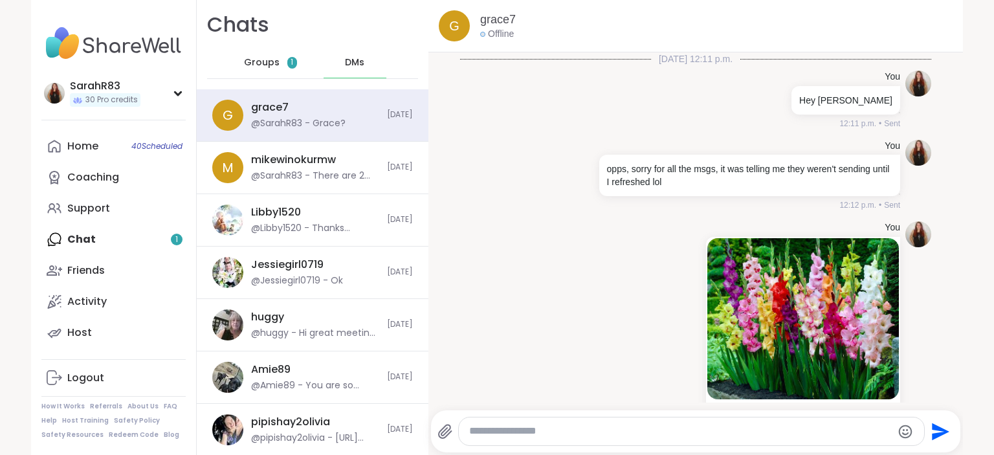
scroll to position [2009, 0]
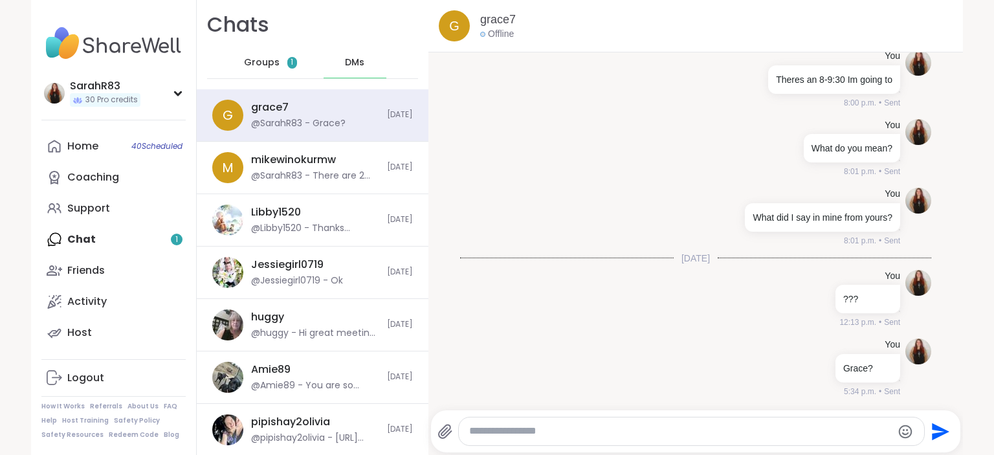
click at [277, 60] on span "Groups" at bounding box center [262, 62] width 36 height 13
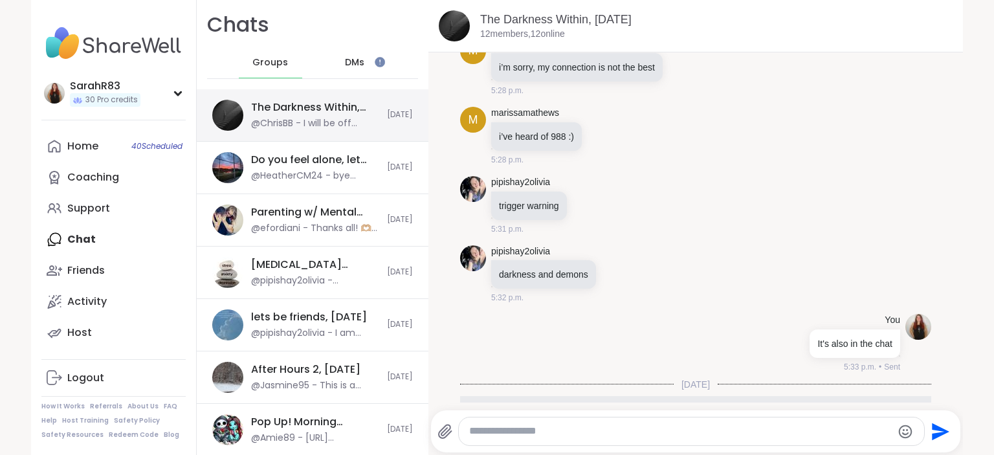
click at [294, 118] on div "@ChrisBB - I will be off camera briefly while I go to use the restroom." at bounding box center [315, 123] width 128 height 13
click at [532, 431] on textarea "Type your message" at bounding box center [680, 431] width 422 height 14
type textarea "**"
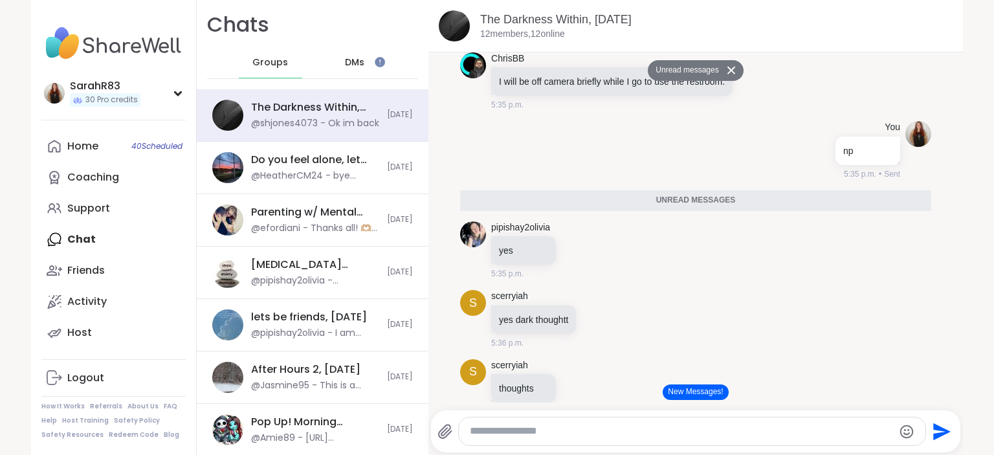
scroll to position [3744, 0]
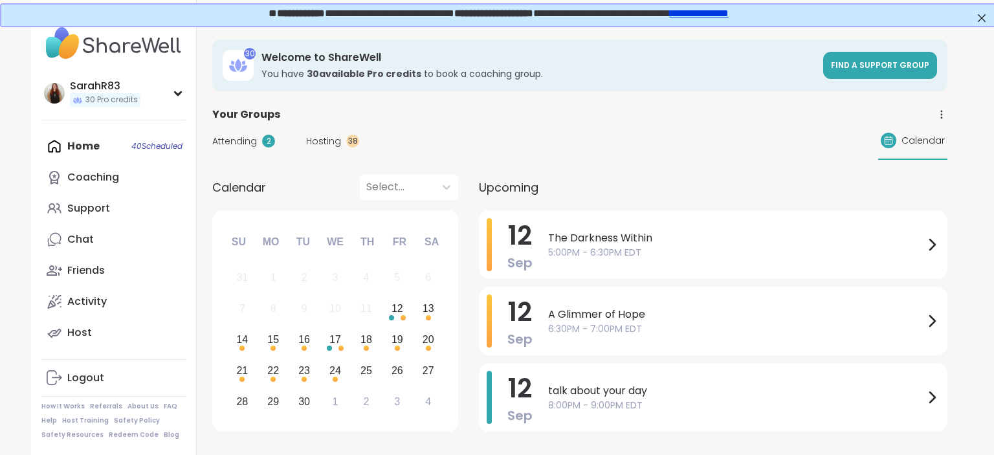
click at [314, 144] on span "Hosting" at bounding box center [323, 142] width 35 height 14
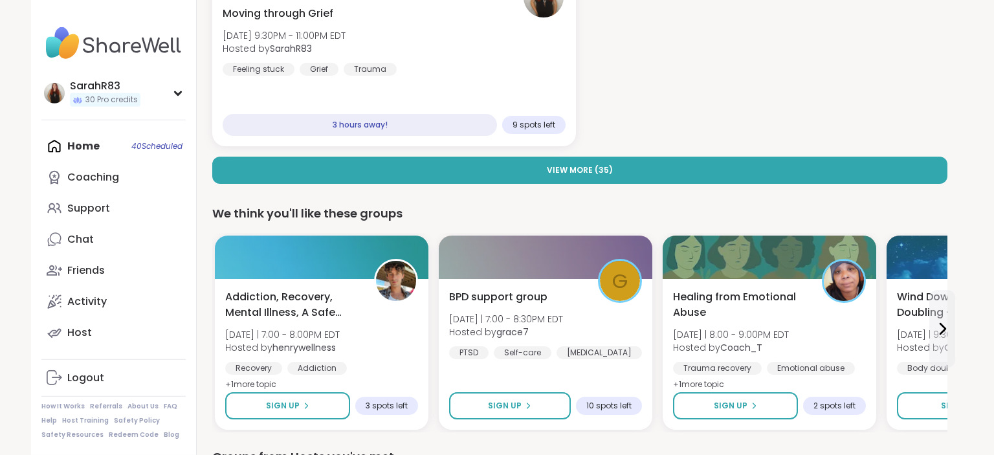
scroll to position [427, 0]
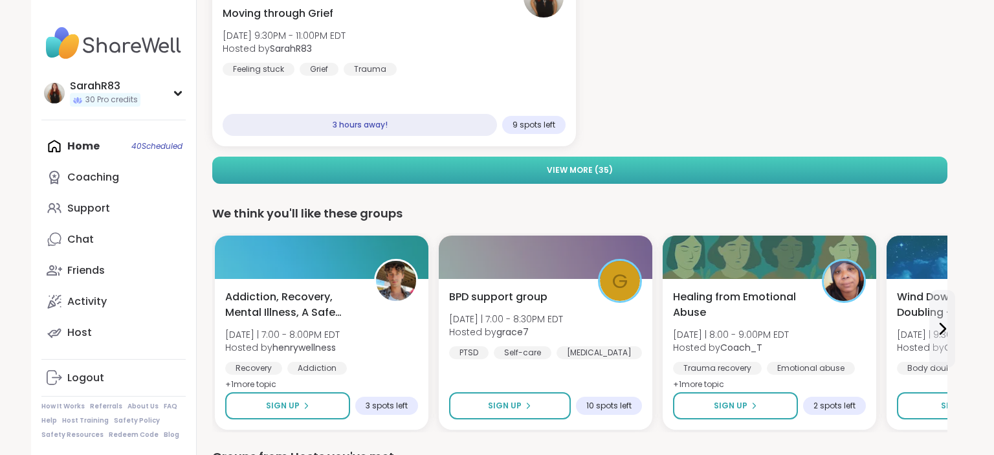
click at [484, 162] on button "View More ( 35 )" at bounding box center [579, 170] width 735 height 27
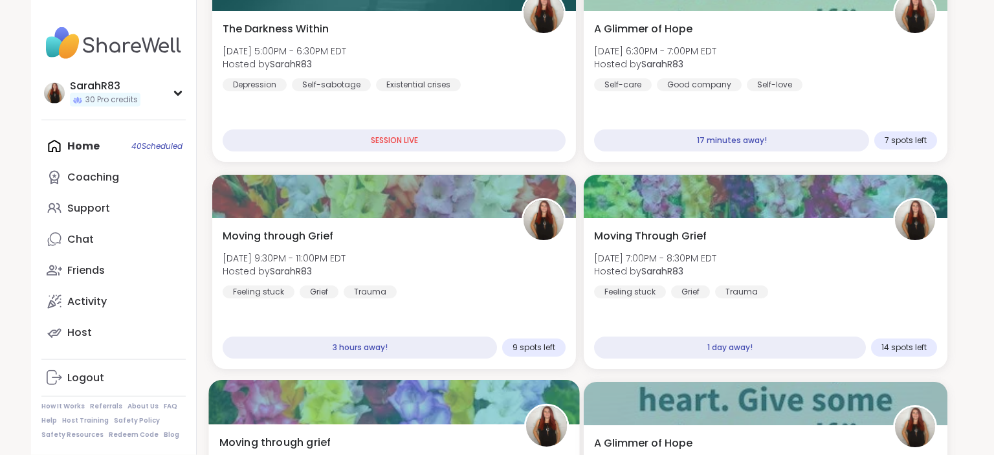
scroll to position [204, 0]
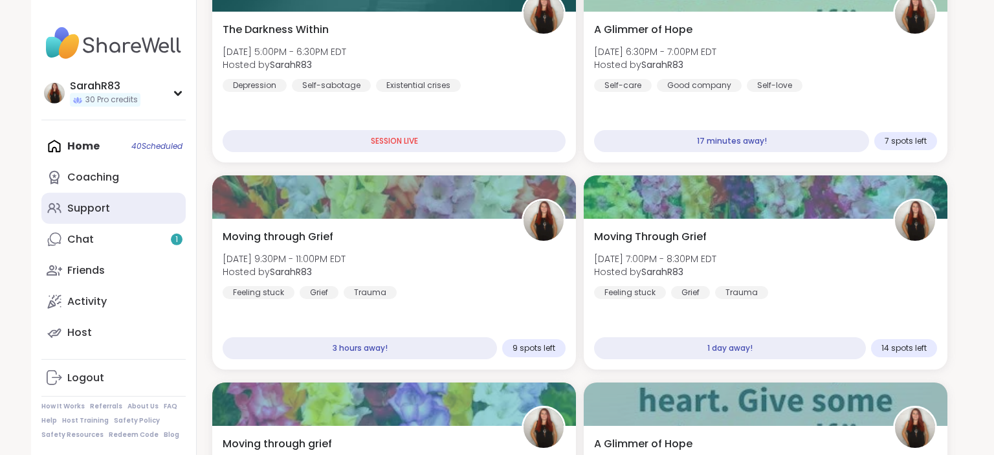
click at [102, 214] on div "Support" at bounding box center [88, 208] width 43 height 14
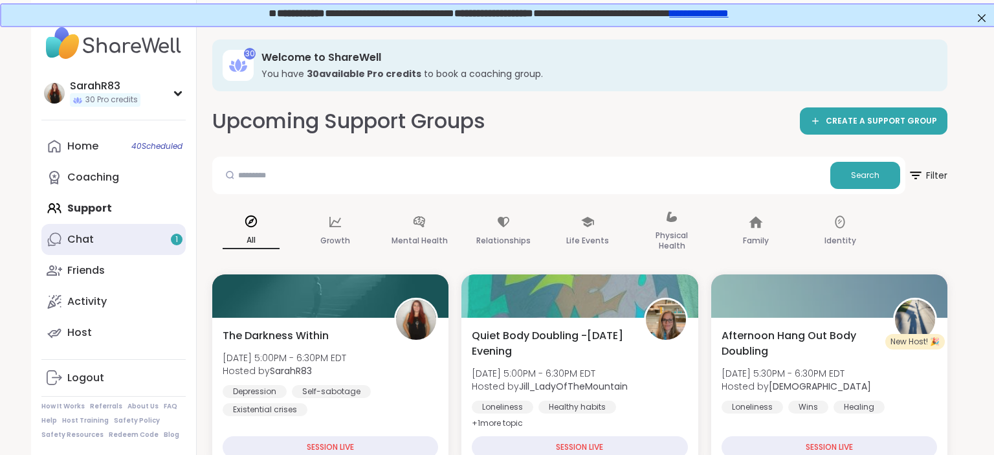
click at [129, 239] on link "Chat 1" at bounding box center [113, 239] width 144 height 31
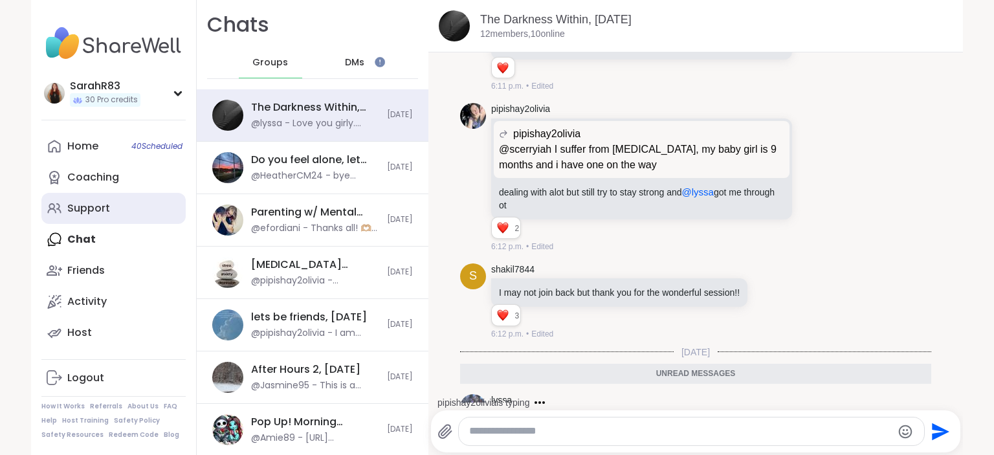
click at [98, 210] on div "Support" at bounding box center [88, 208] width 43 height 14
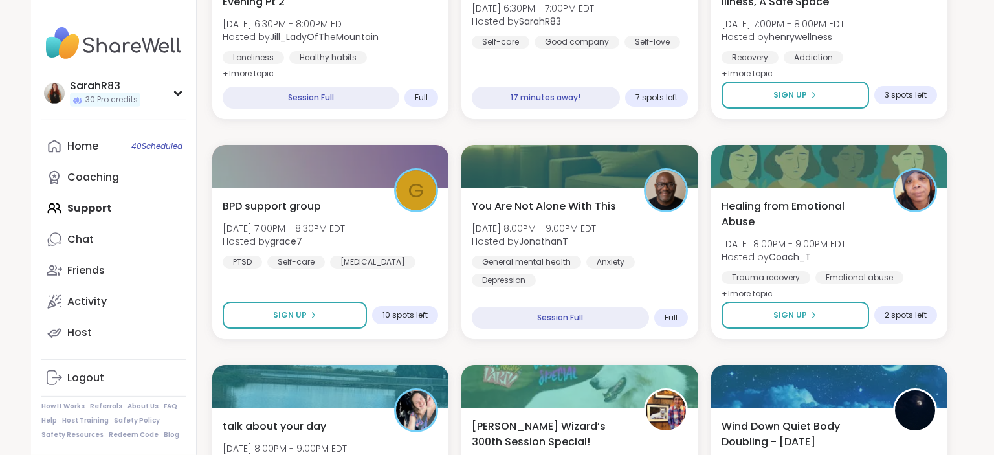
scroll to position [569, 0]
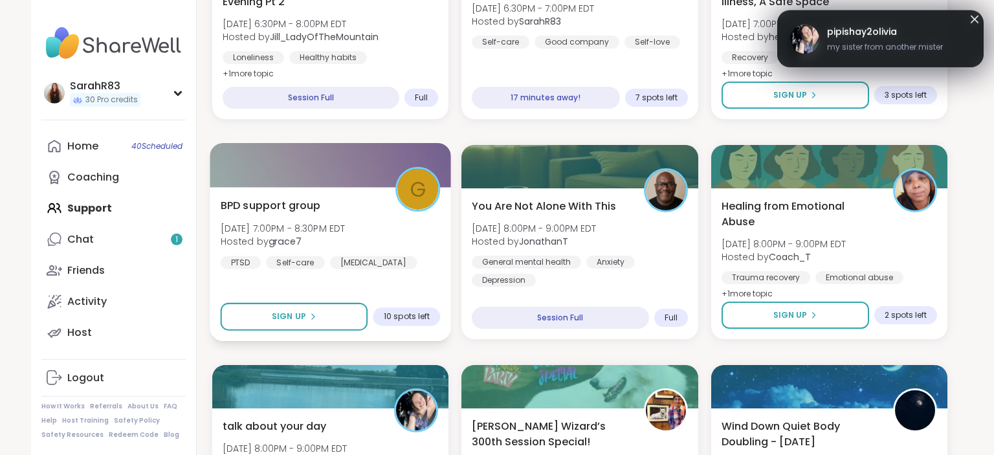
click at [376, 268] on div "PTSD Self-care Borderline personality disorder" at bounding box center [319, 262] width 197 height 13
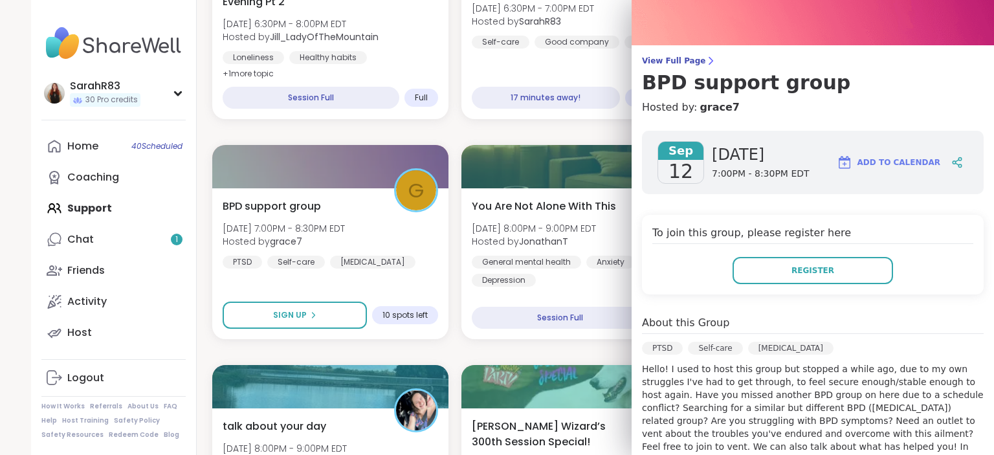
scroll to position [57, 0]
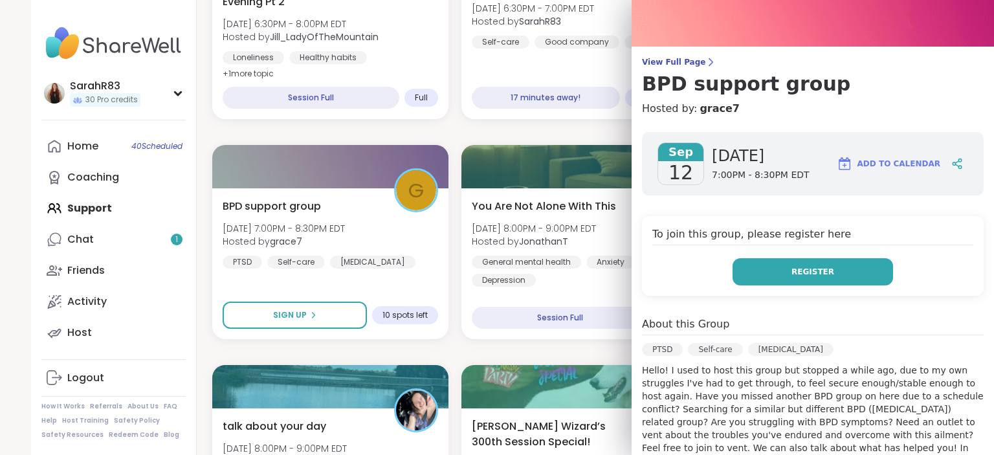
click at [778, 272] on button "Register" at bounding box center [812, 271] width 160 height 27
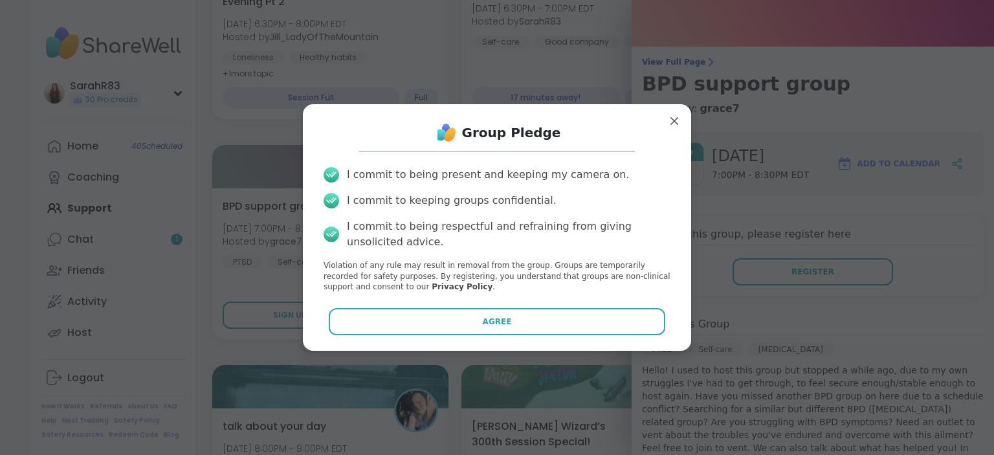
click at [572, 341] on div "Group Pledge I commit to being present and keeping my camera on. I commit to ke…" at bounding box center [497, 227] width 388 height 246
click at [571, 335] on div "Group Pledge I commit to being present and keeping my camera on. I commit to ke…" at bounding box center [496, 227] width 367 height 226
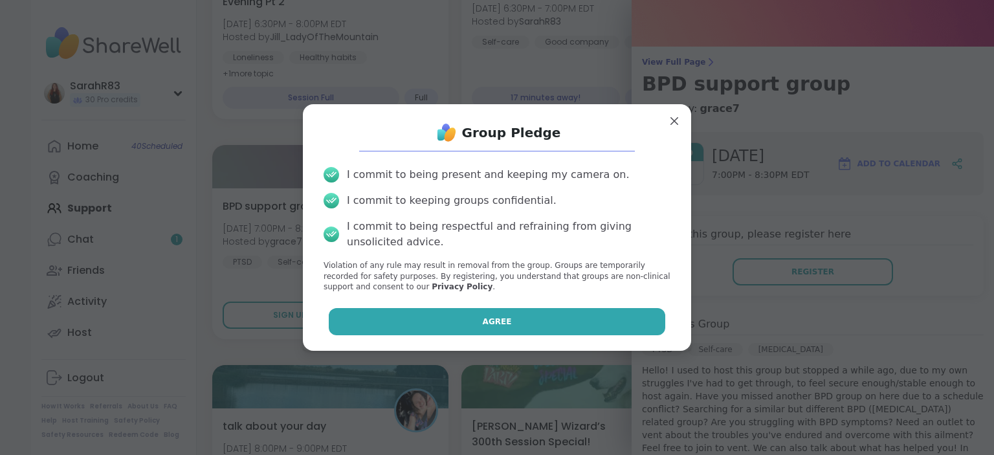
click at [567, 326] on button "Agree" at bounding box center [497, 321] width 337 height 27
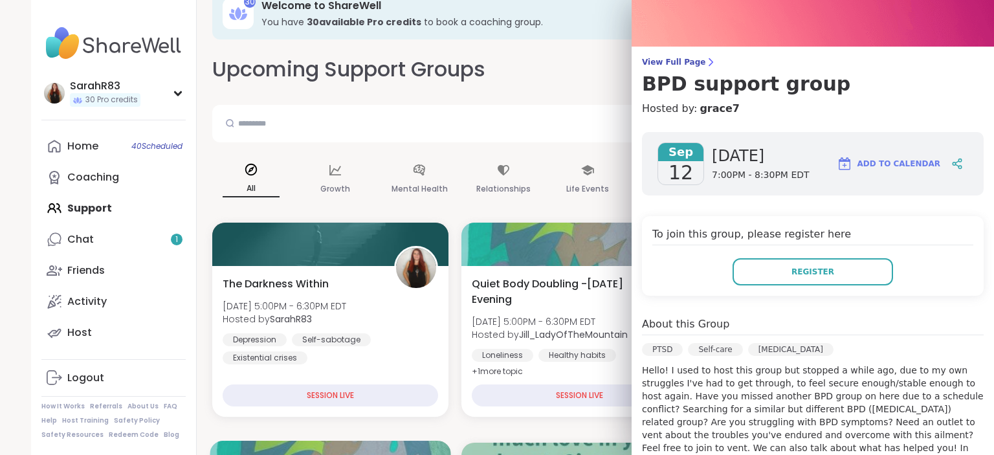
scroll to position [0, 0]
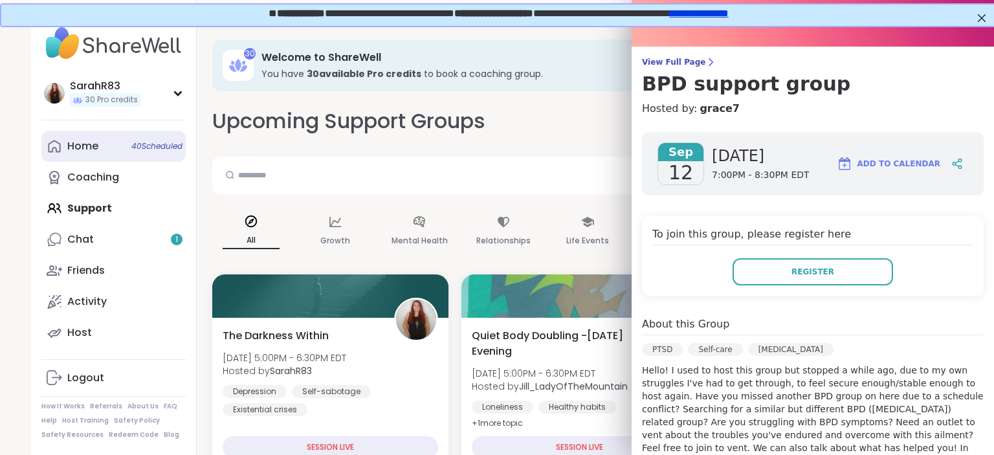
click at [128, 149] on link "Home 40 Scheduled" at bounding box center [113, 146] width 144 height 31
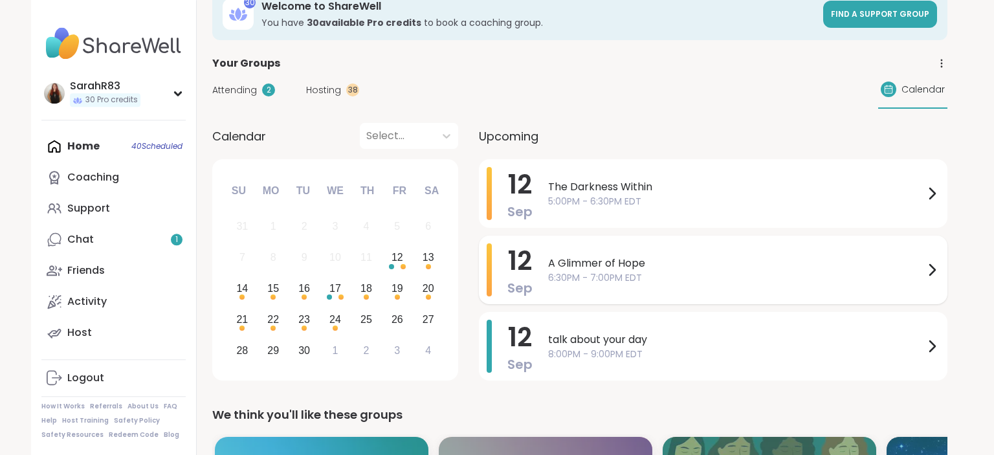
scroll to position [52, 0]
click at [596, 283] on div "A Glimmer of Hope 6:30PM - 7:00PM EDT" at bounding box center [743, 269] width 391 height 53
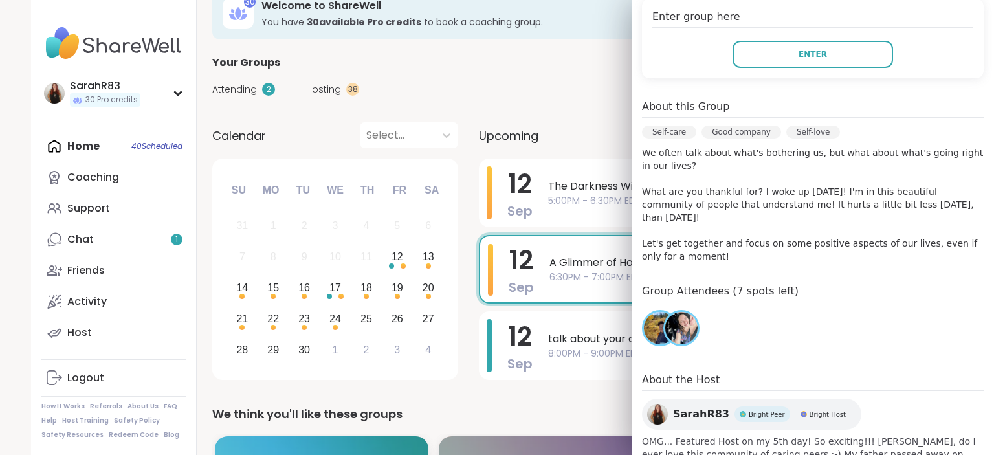
scroll to position [0, 0]
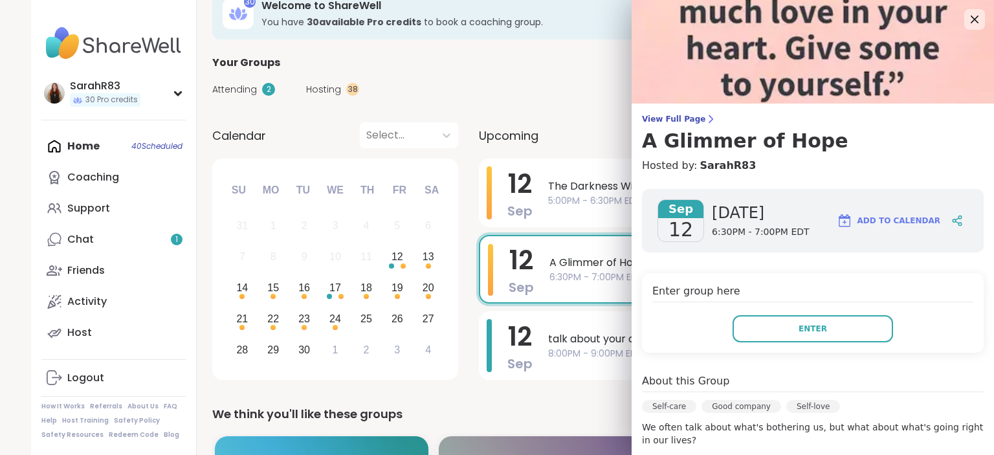
click at [325, 87] on span "Hosting" at bounding box center [323, 90] width 35 height 14
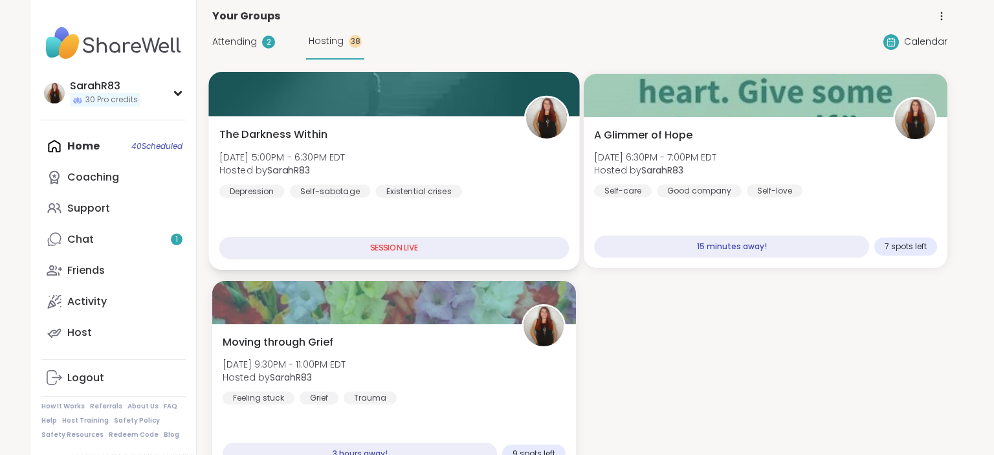
scroll to position [150, 0]
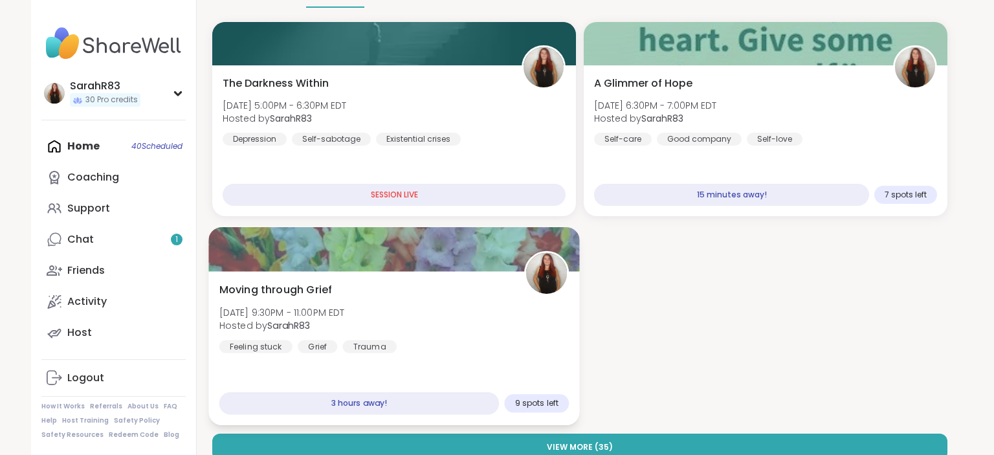
click at [483, 331] on div "Moving through Grief [DATE] 9:30PM - 11:00PM EDT Hosted by SarahR83 Feeling stu…" at bounding box center [394, 317] width 350 height 71
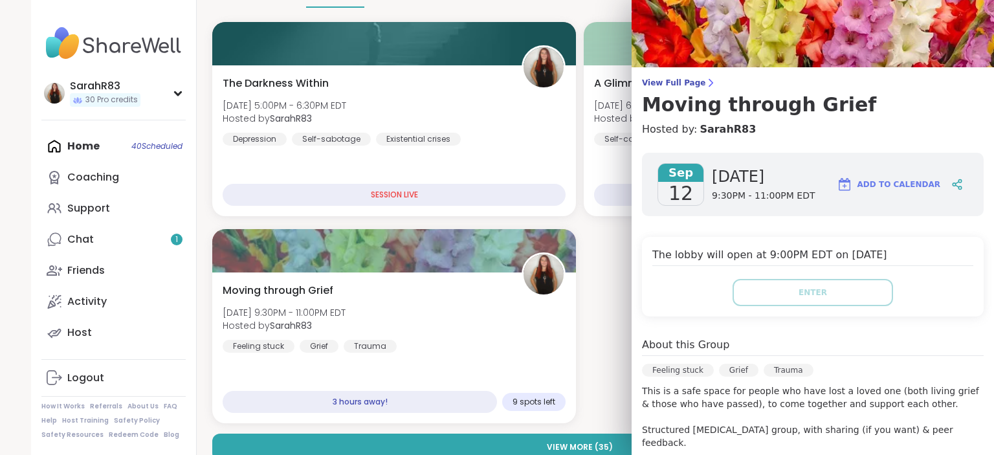
scroll to position [31, 0]
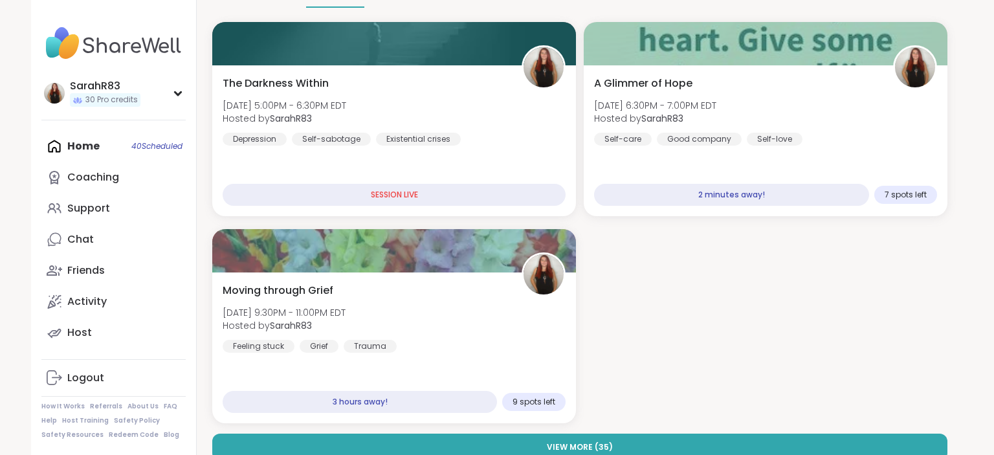
click at [606, 265] on div "The Darkness Within Fri, Sep 12 | 5:00PM - 6:30PM EDT Hosted by SarahR83 Depres…" at bounding box center [579, 222] width 735 height 401
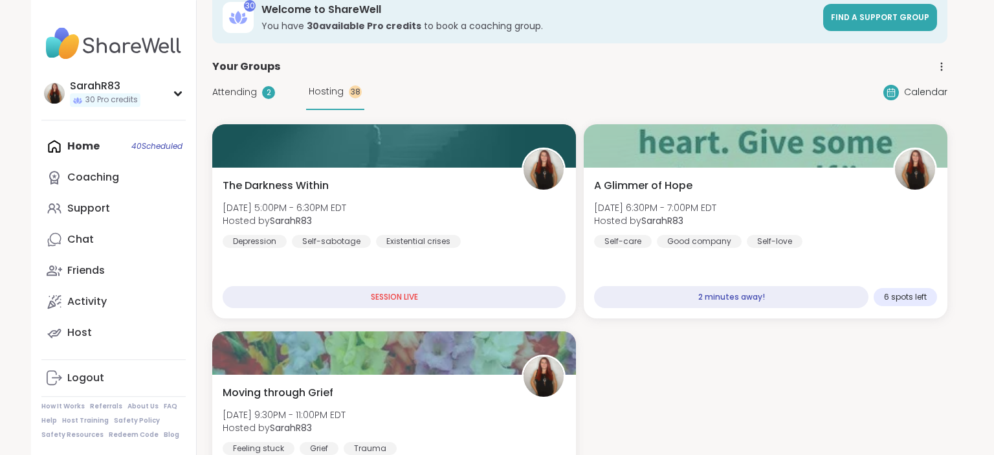
scroll to position [0, 0]
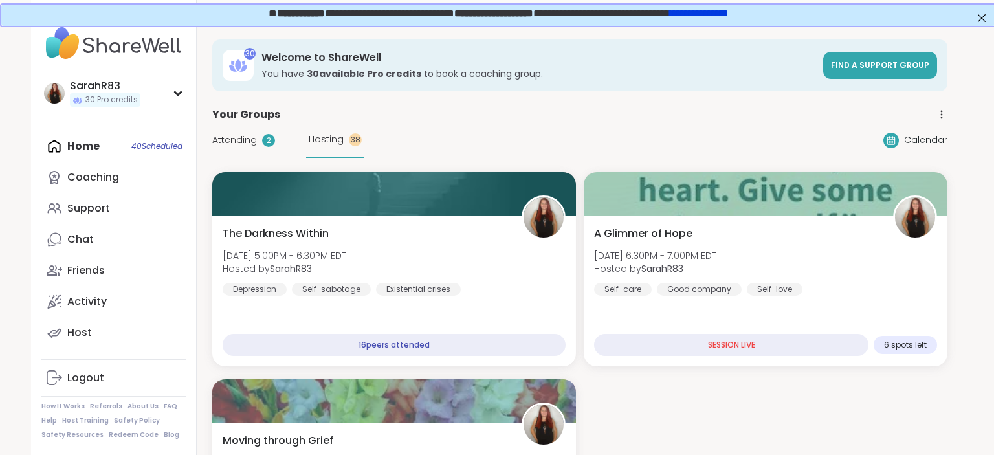
click at [94, 146] on div "Home 40 Scheduled Coaching Support Chat Friends Activity Host" at bounding box center [113, 239] width 144 height 217
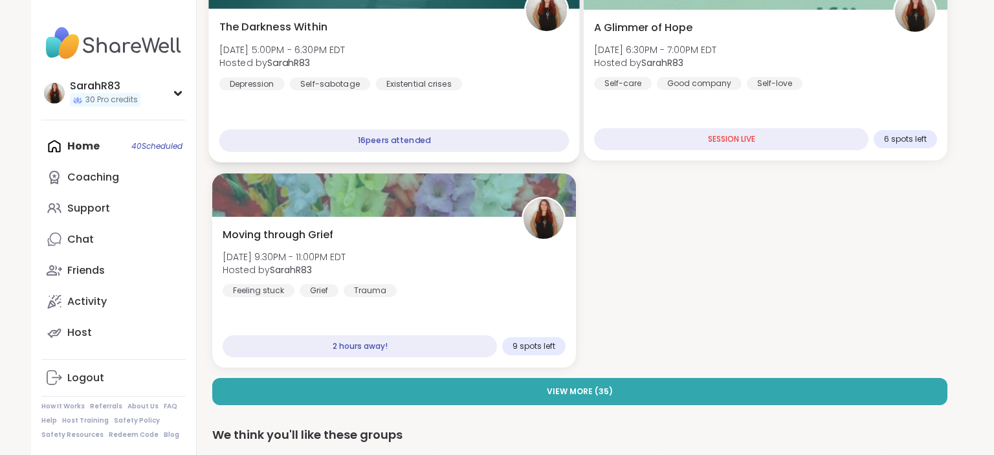
scroll to position [206, 0]
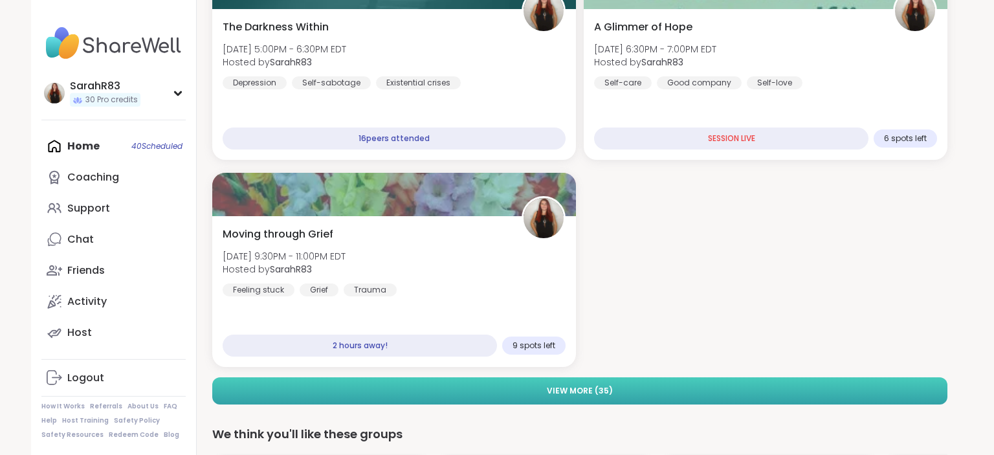
click at [596, 390] on span "View More ( 35 )" at bounding box center [580, 391] width 66 height 12
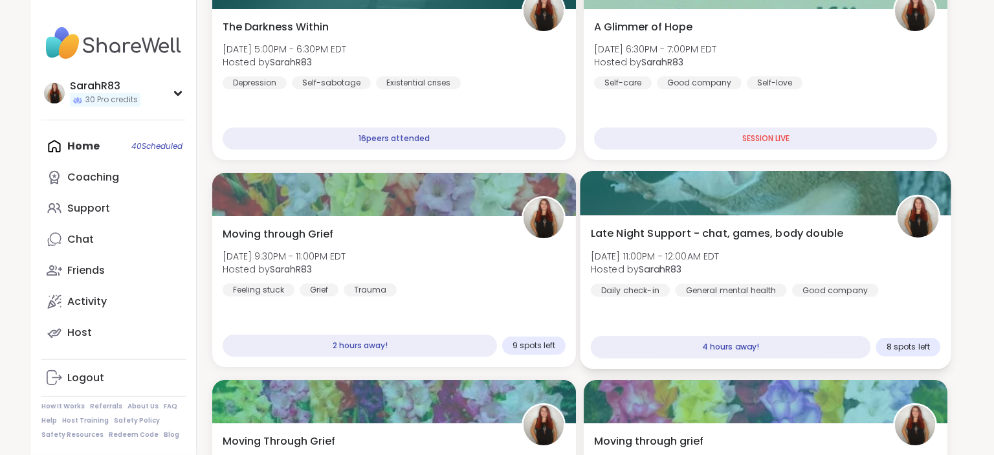
click at [867, 271] on div "Late Night Support - chat, games, body double [DATE] 11:00PM - 12:00AM EDT Host…" at bounding box center [766, 261] width 350 height 71
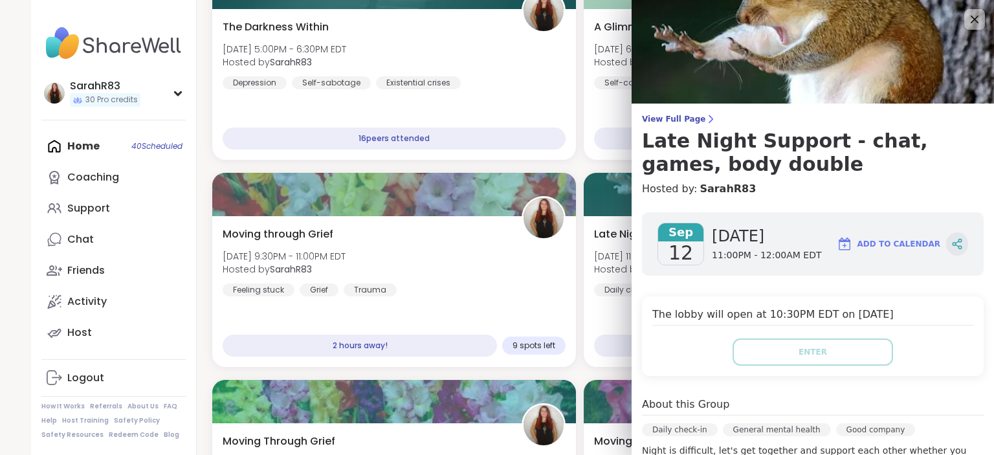
click at [958, 246] on icon at bounding box center [956, 246] width 3 height 2
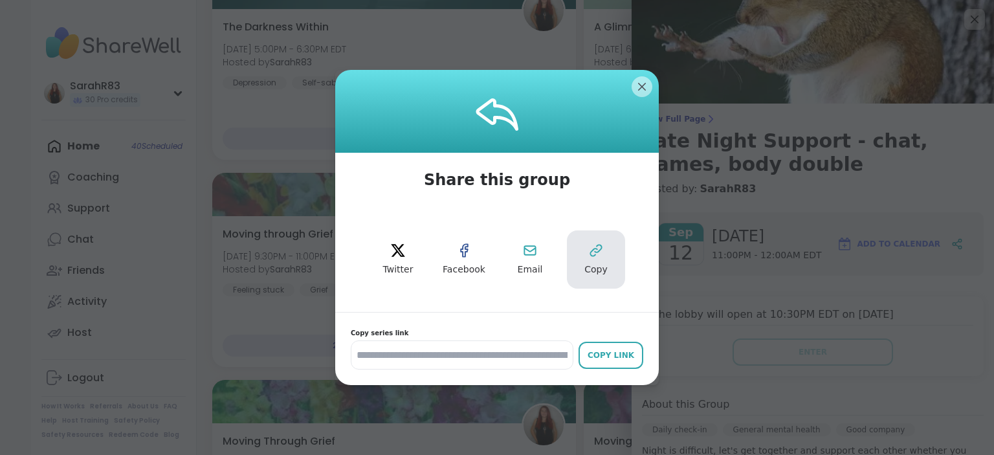
click at [598, 261] on button "Copy" at bounding box center [596, 259] width 58 height 58
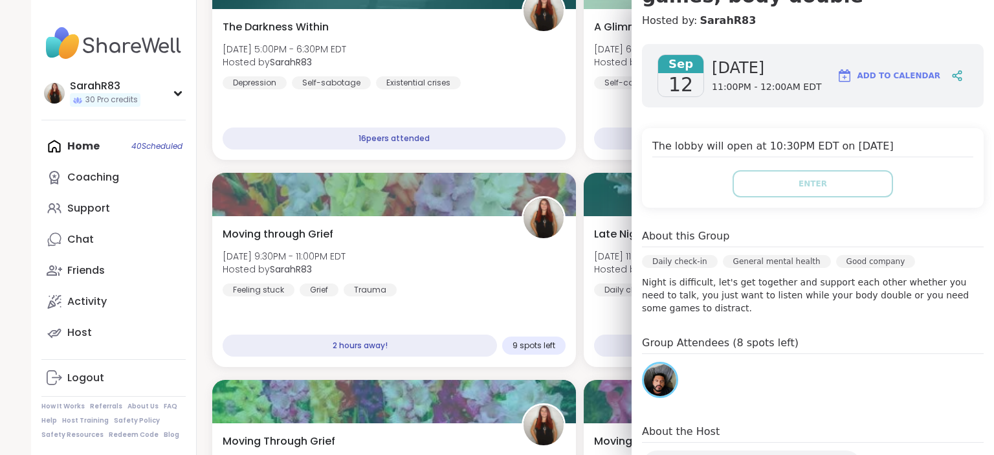
scroll to position [0, 0]
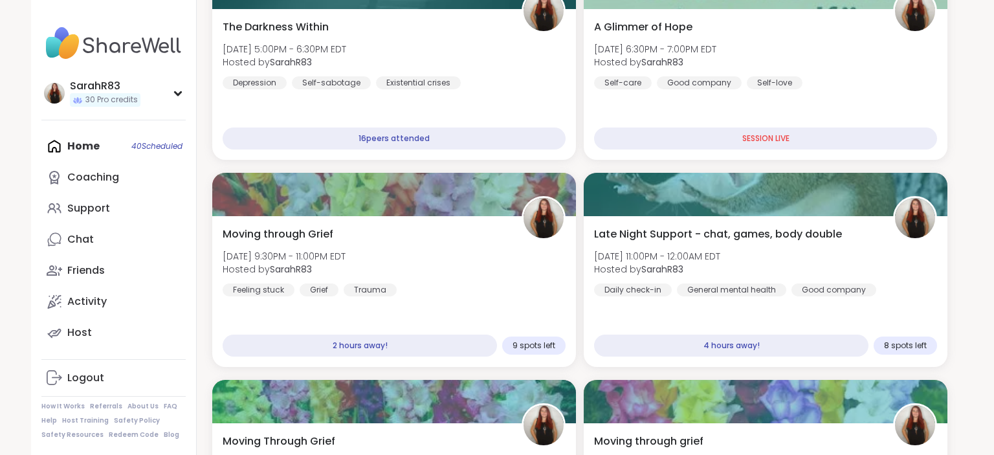
click at [149, 151] on div "Home 40 Scheduled Coaching Support Chat Friends Activity Host" at bounding box center [113, 239] width 144 height 217
click at [128, 149] on div "Home 40 Scheduled Coaching Support Chat Friends Activity Host" at bounding box center [113, 239] width 144 height 217
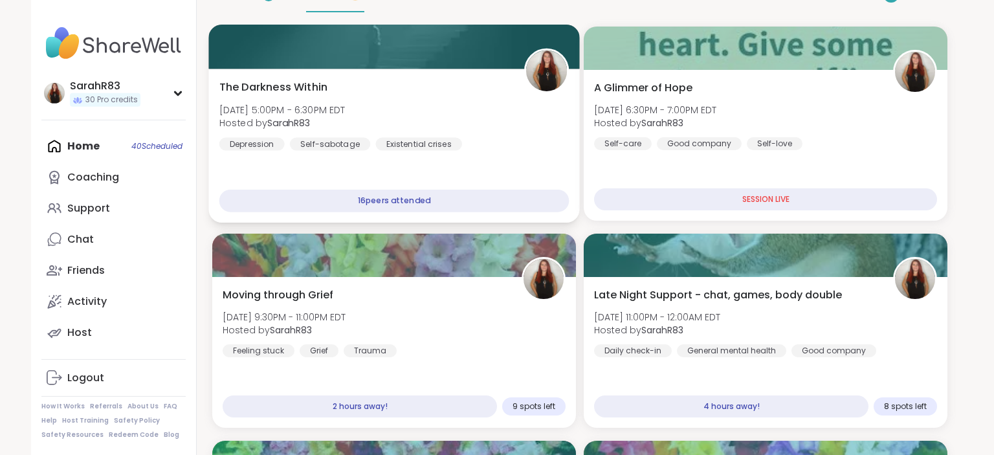
scroll to position [140, 0]
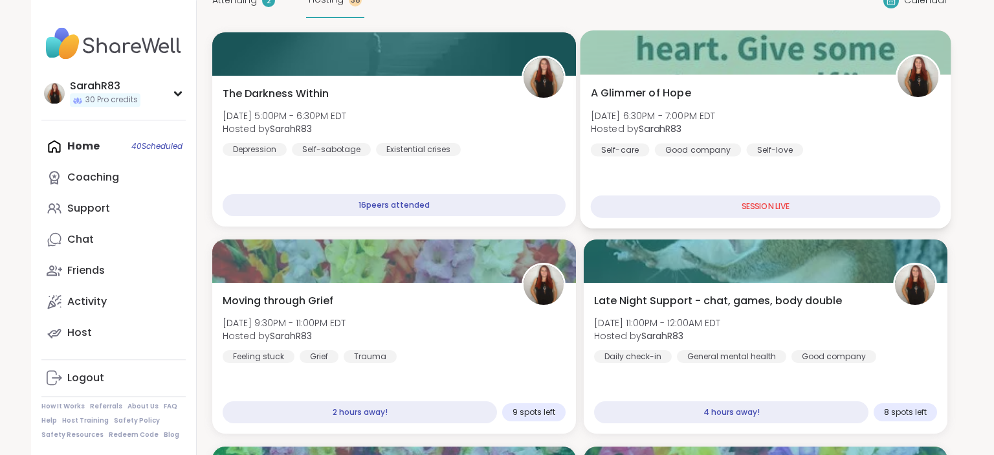
click at [831, 96] on div "A Glimmer of Hope Fri, Sep 12 | 6:30PM - 7:00PM EDT Hosted by SarahR83 Self-car…" at bounding box center [766, 120] width 350 height 71
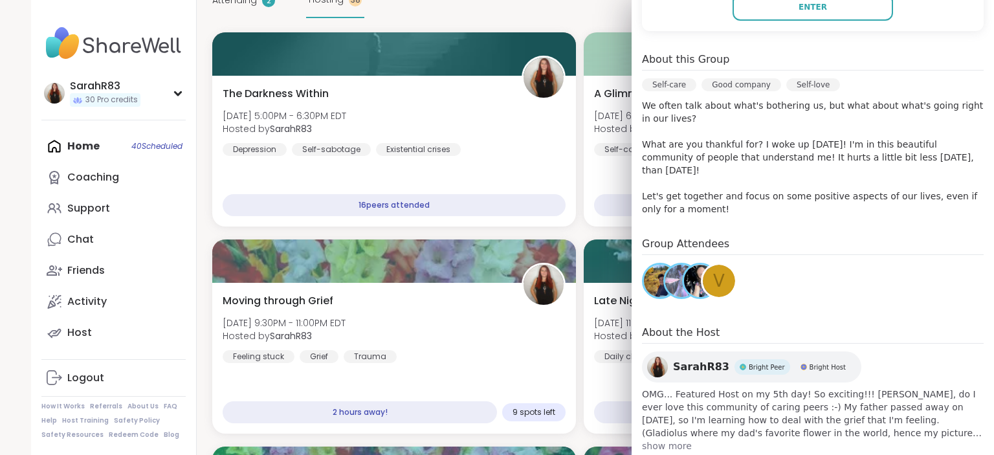
scroll to position [0, 0]
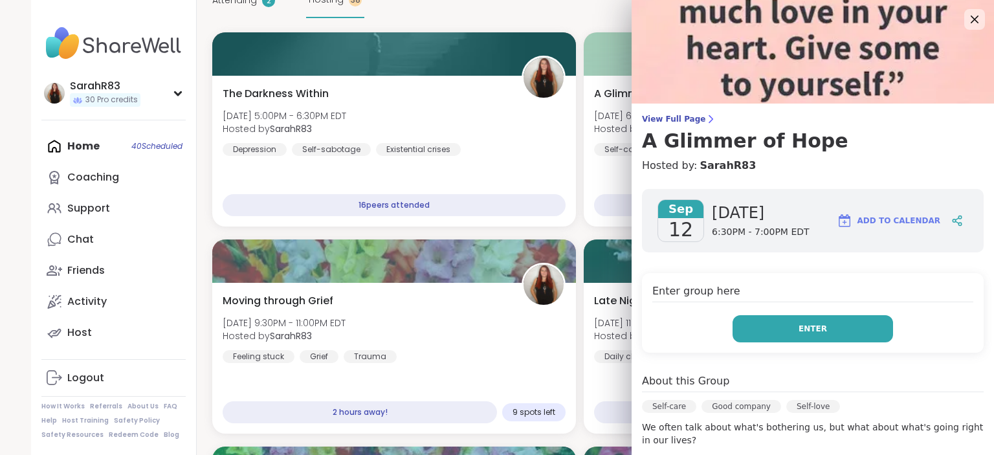
click at [811, 328] on span "Enter" at bounding box center [812, 329] width 28 height 12
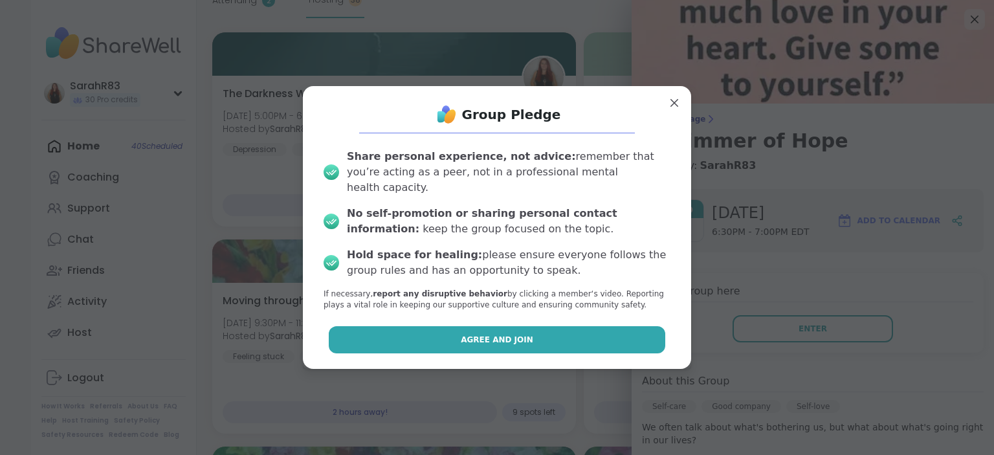
click at [651, 331] on button "Agree and Join" at bounding box center [497, 339] width 337 height 27
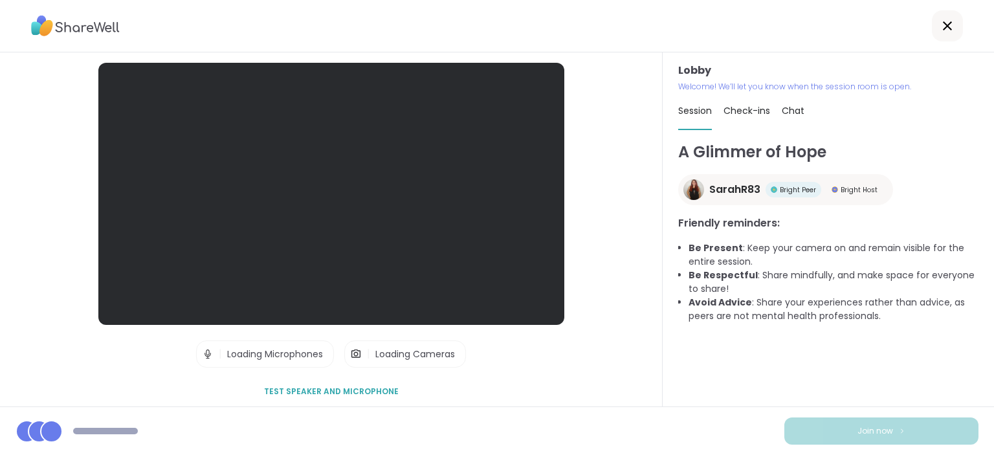
click at [717, 361] on div "A Glimmer of Hope SarahR83 Bright Peer Bright Host Friendly reminders: Be Prese…" at bounding box center [828, 267] width 300 height 254
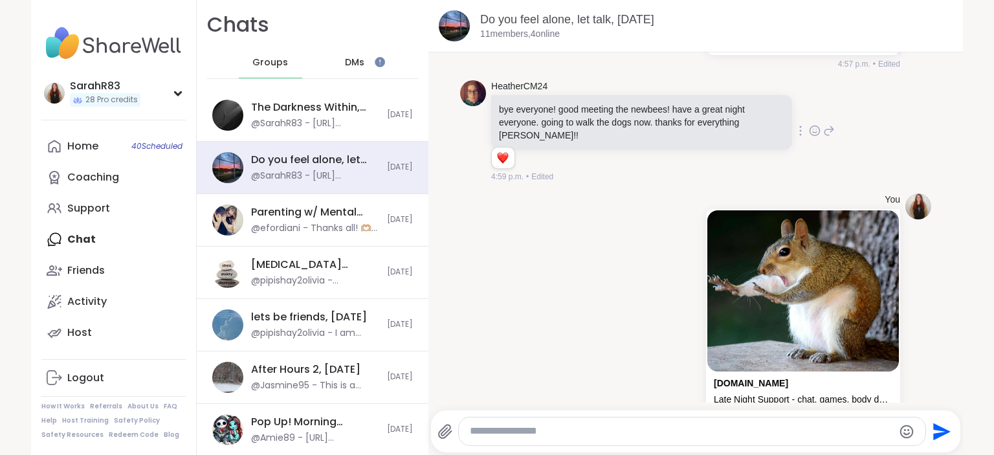
scroll to position [8665, 0]
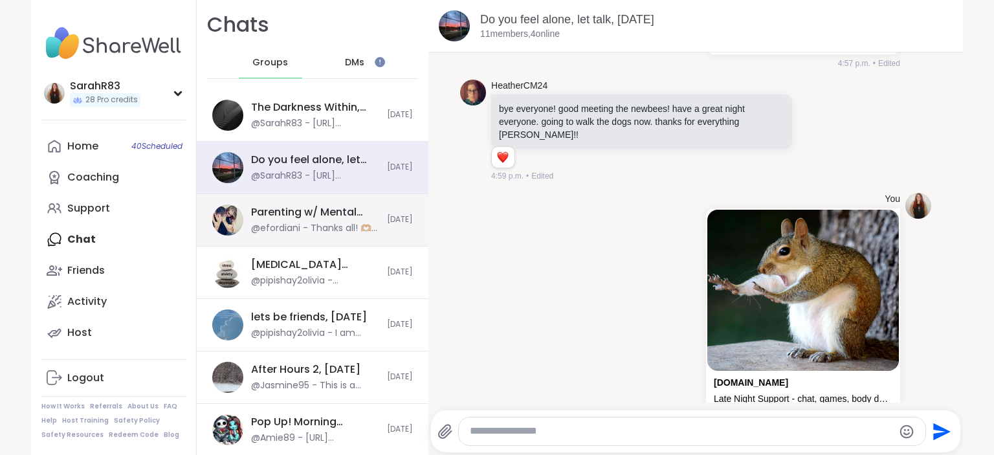
click at [310, 213] on div "Parenting w/ Mental Health (all ages), [DATE]" at bounding box center [315, 212] width 128 height 14
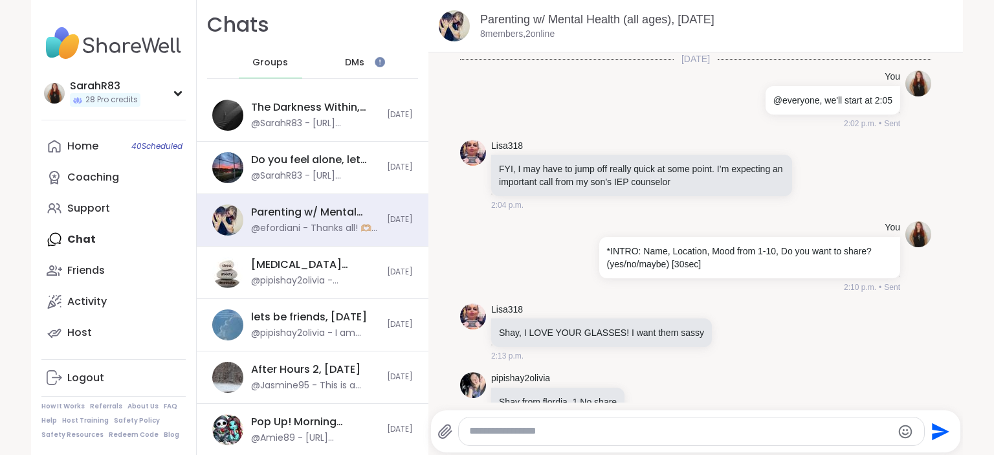
scroll to position [2186, 0]
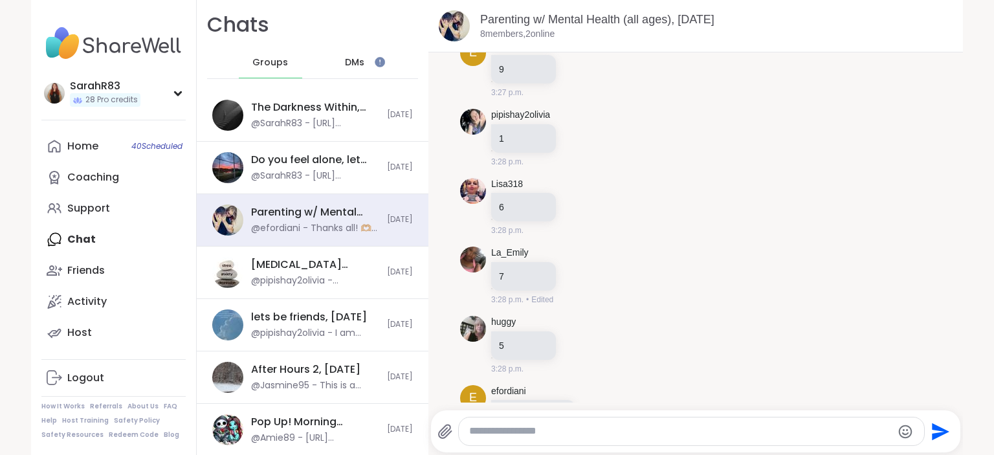
click at [516, 426] on textarea "Type your message" at bounding box center [680, 431] width 422 height 14
paste textarea "**********"
type textarea "**********"
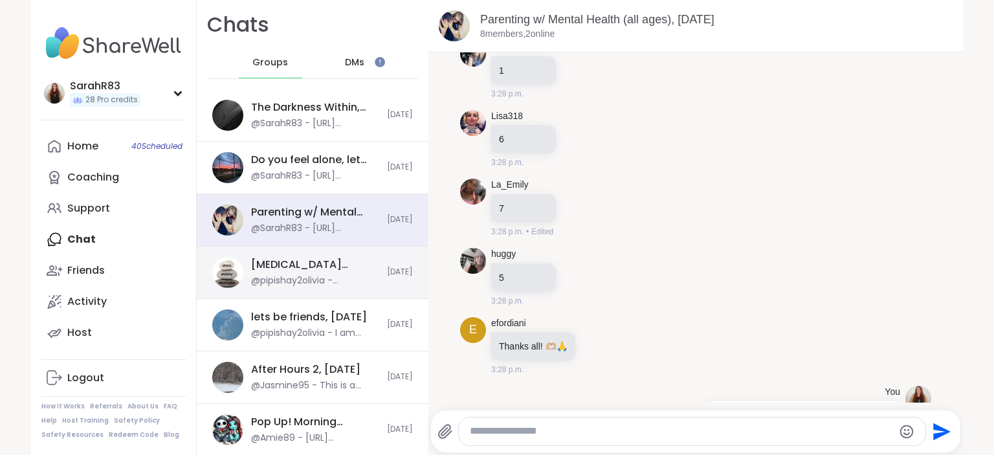
click at [299, 267] on div "[MEDICAL_DATA] support group, [DATE]" at bounding box center [315, 264] width 128 height 14
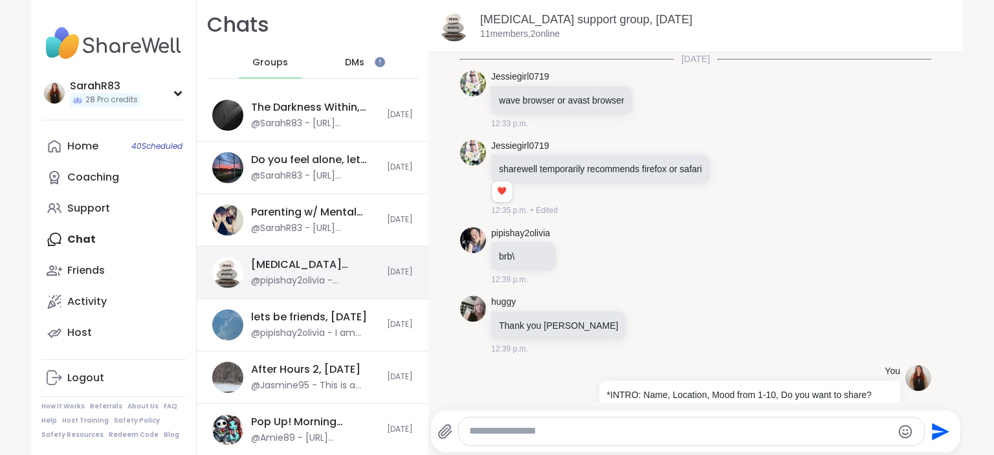
scroll to position [2142, 0]
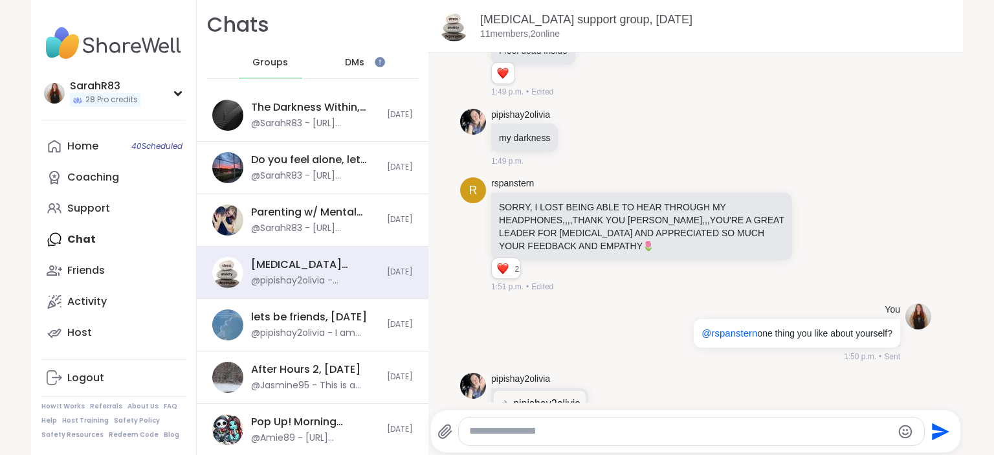
click at [508, 435] on textarea "Type your message" at bounding box center [680, 431] width 422 height 14
paste textarea "**********"
type textarea "**********"
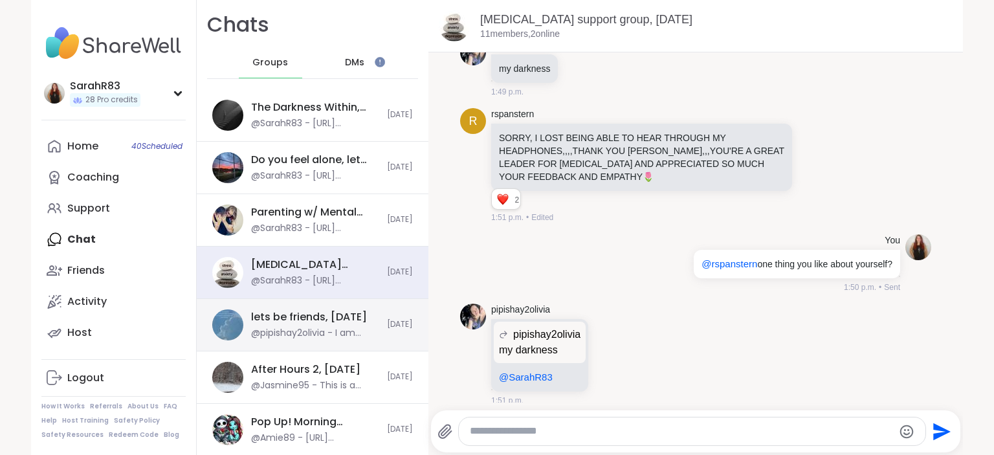
click at [327, 323] on div "lets be friends, [DATE]" at bounding box center [309, 317] width 116 height 14
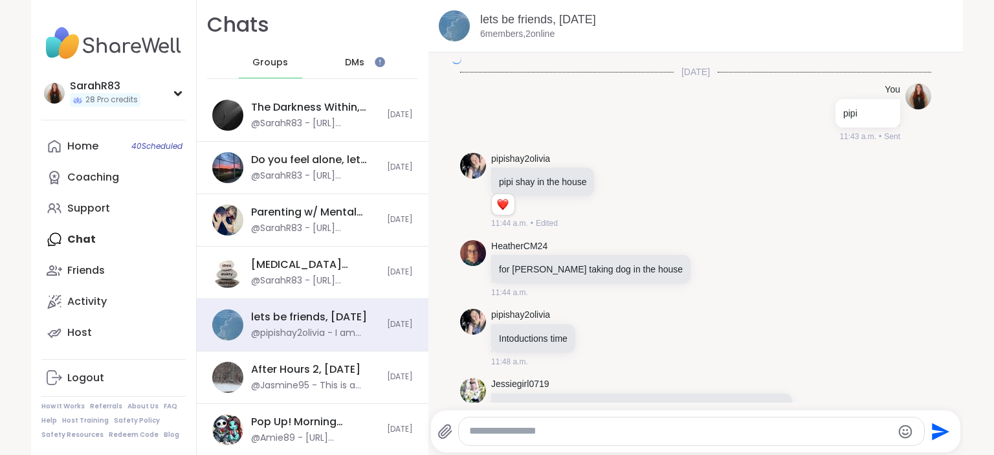
scroll to position [3069, 0]
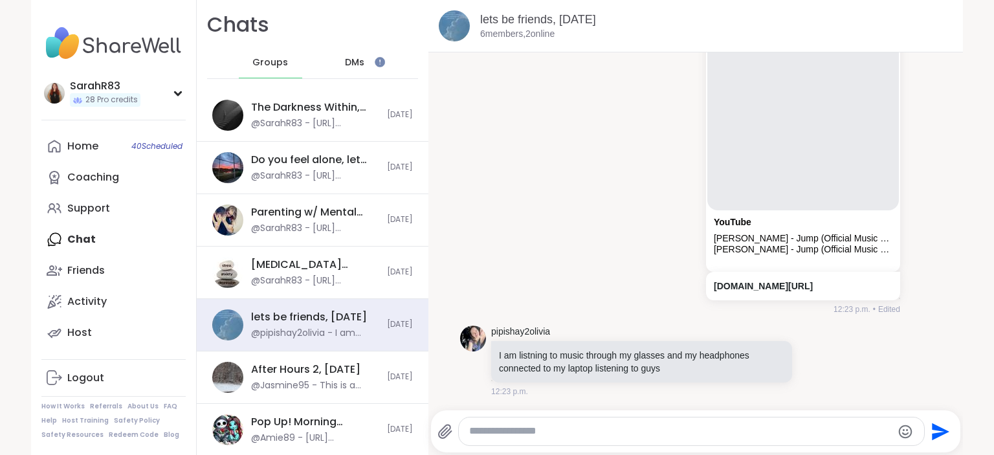
click at [499, 439] on div at bounding box center [691, 431] width 465 height 28
click at [547, 434] on textarea "Type your message" at bounding box center [680, 431] width 422 height 14
paste textarea "**********"
type textarea "**********"
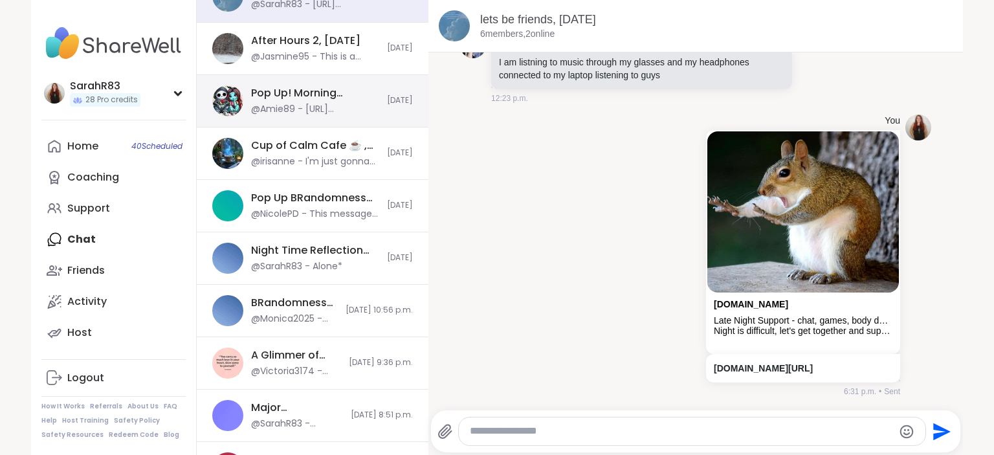
scroll to position [0, 0]
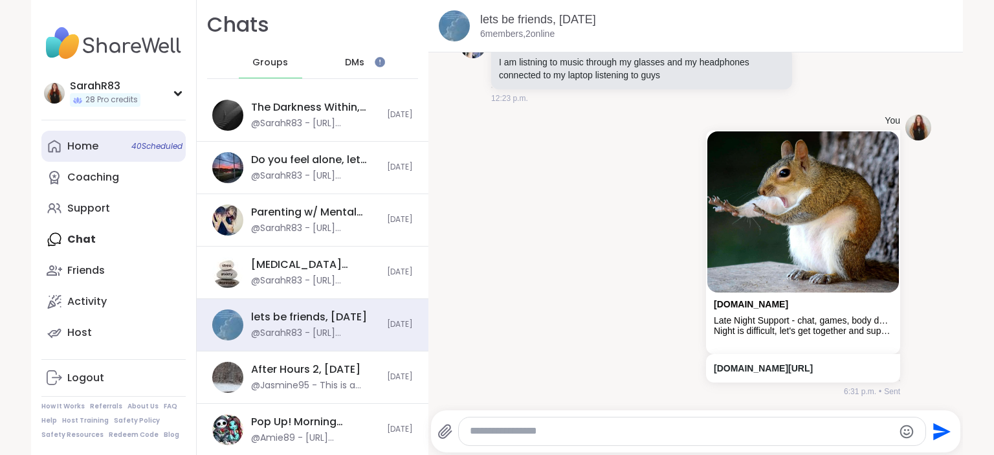
click at [96, 157] on link "Home 40 Scheduled" at bounding box center [113, 146] width 144 height 31
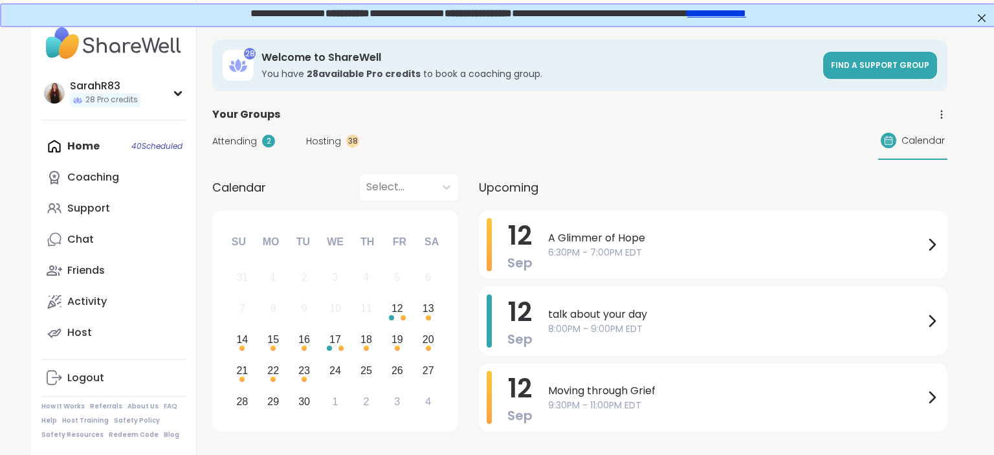
click at [549, 245] on span "A Glimmer of Hope" at bounding box center [736, 238] width 376 height 16
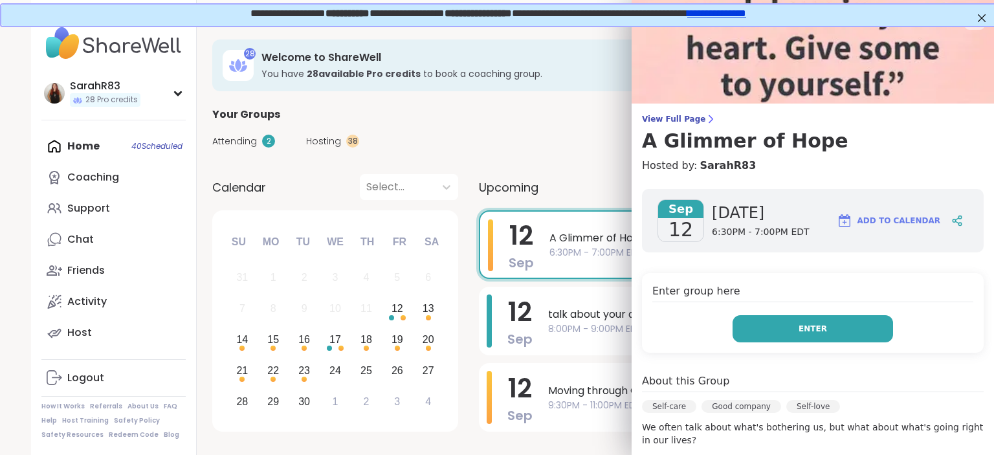
click at [759, 333] on button "Enter" at bounding box center [812, 328] width 160 height 27
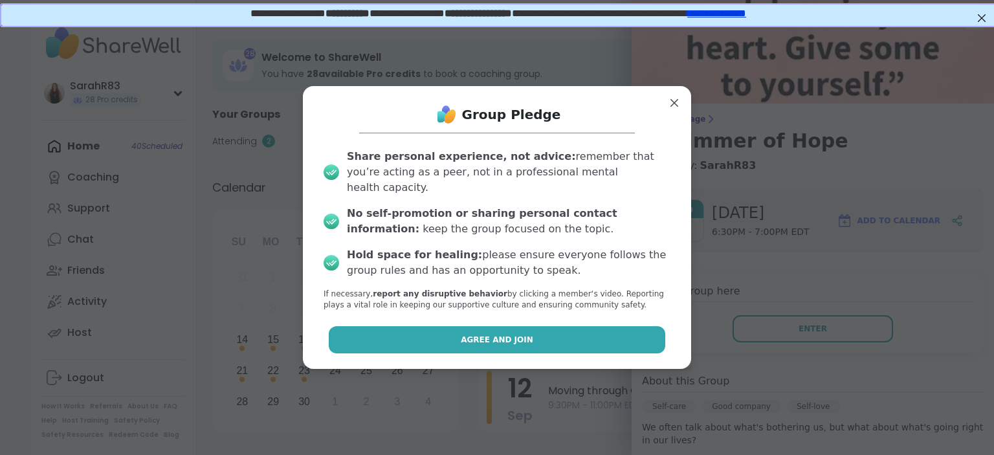
click at [618, 333] on button "Agree and Join" at bounding box center [497, 339] width 337 height 27
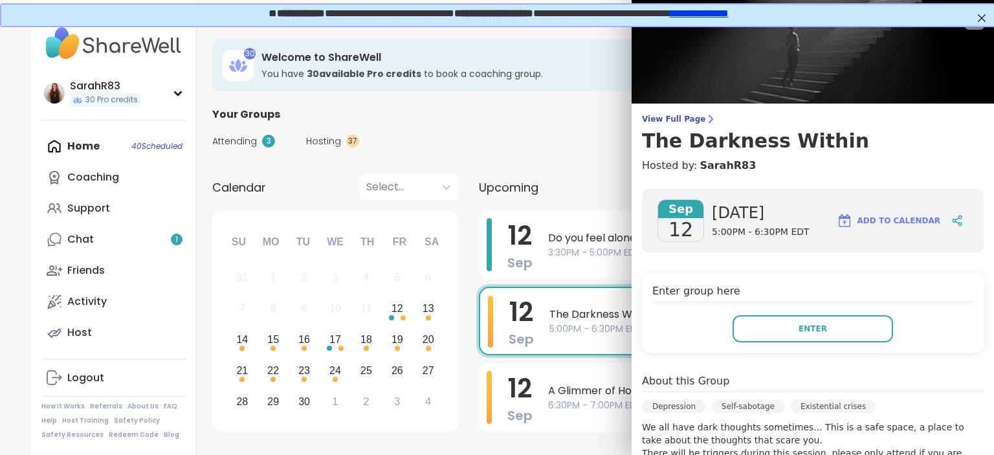
click at [549, 126] on div "Attending 3 Hosting 37 Calendar" at bounding box center [579, 141] width 735 height 38
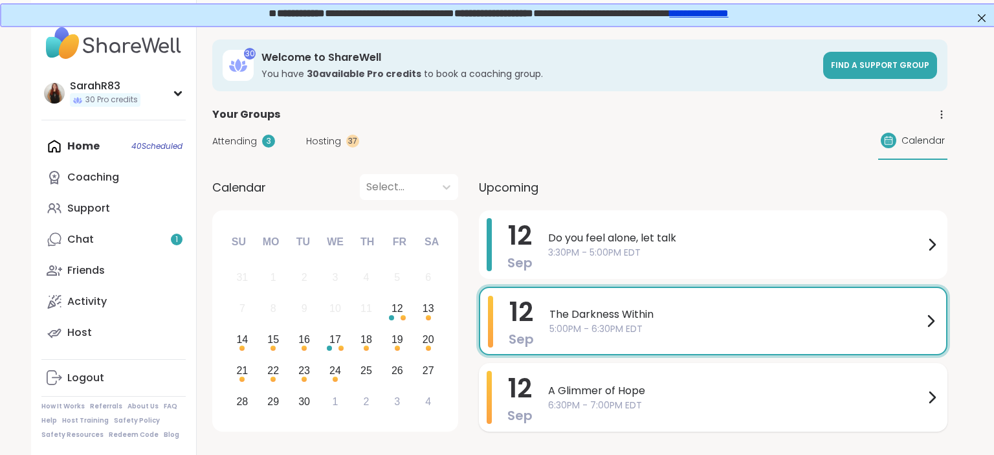
click at [565, 396] on span "A Glimmer of Hope" at bounding box center [736, 391] width 376 height 16
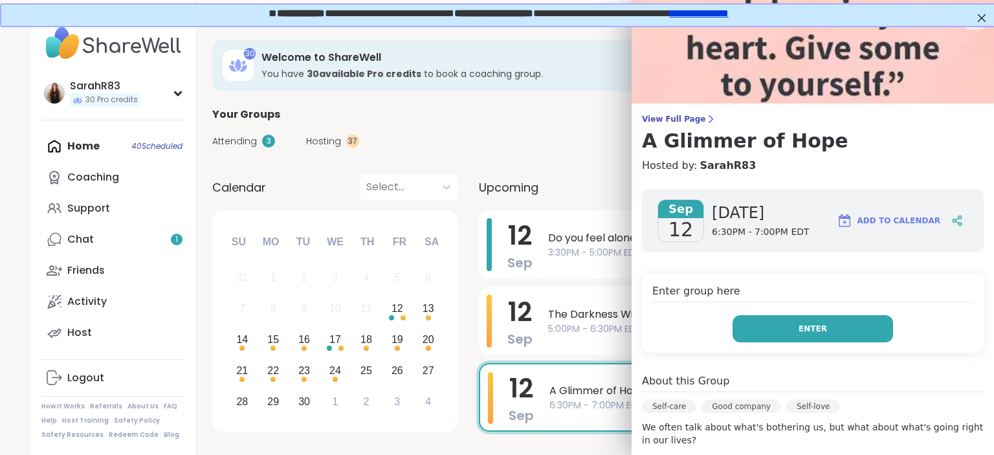
click at [759, 325] on button "Enter" at bounding box center [812, 328] width 160 height 27
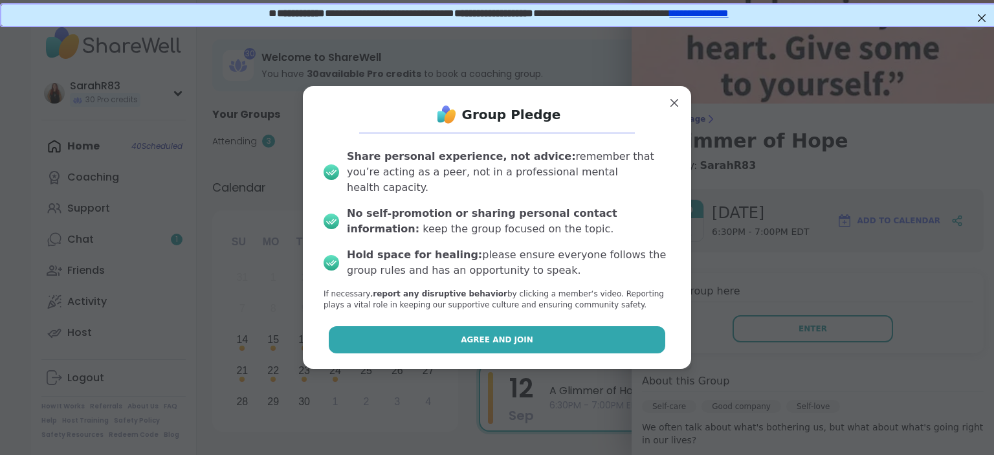
click at [519, 336] on span "Agree and Join" at bounding box center [497, 340] width 72 height 12
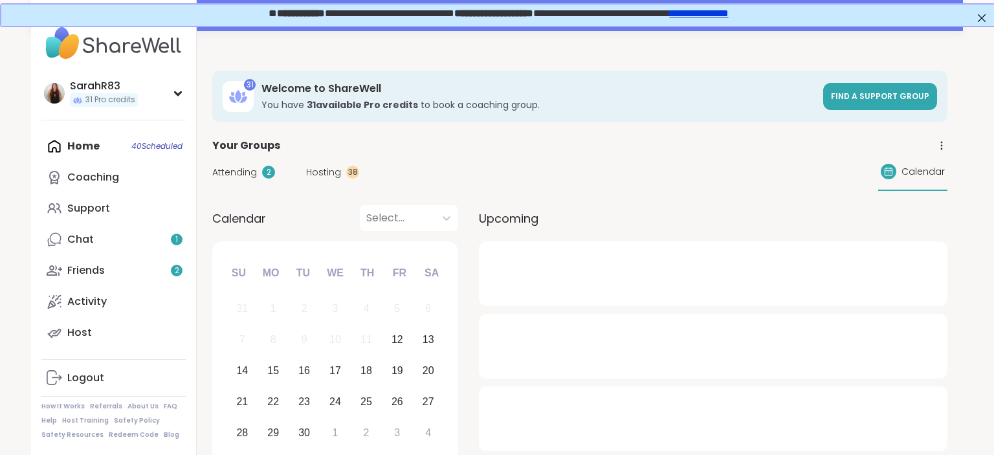
click at [589, 274] on div at bounding box center [713, 273] width 468 height 65
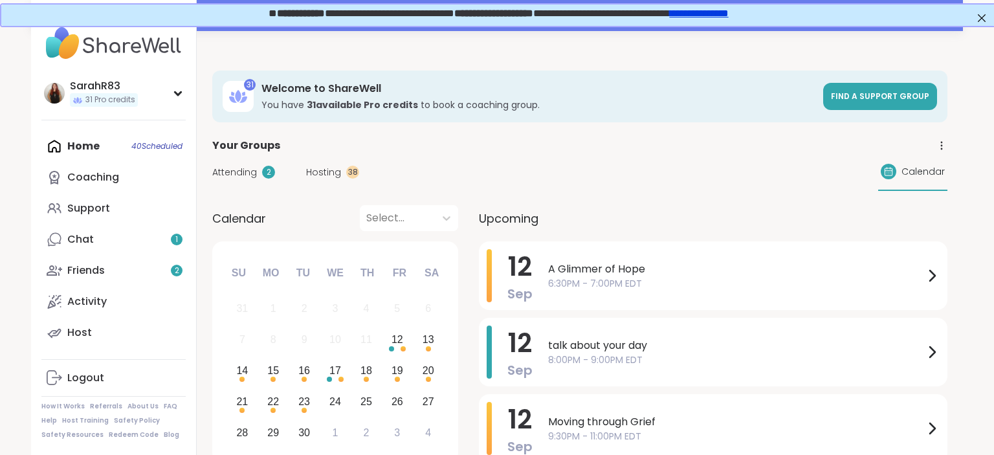
click at [589, 274] on span "A Glimmer of Hope" at bounding box center [736, 269] width 376 height 16
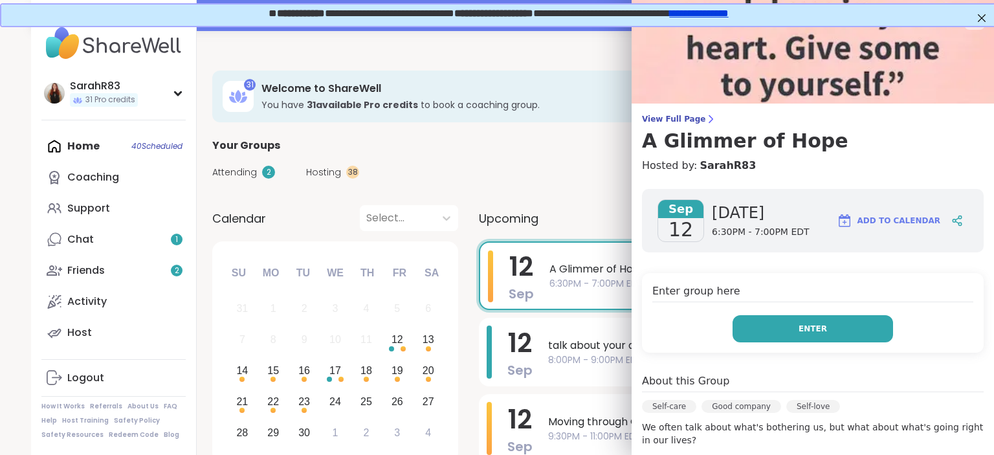
click at [781, 335] on button "Enter" at bounding box center [812, 328] width 160 height 27
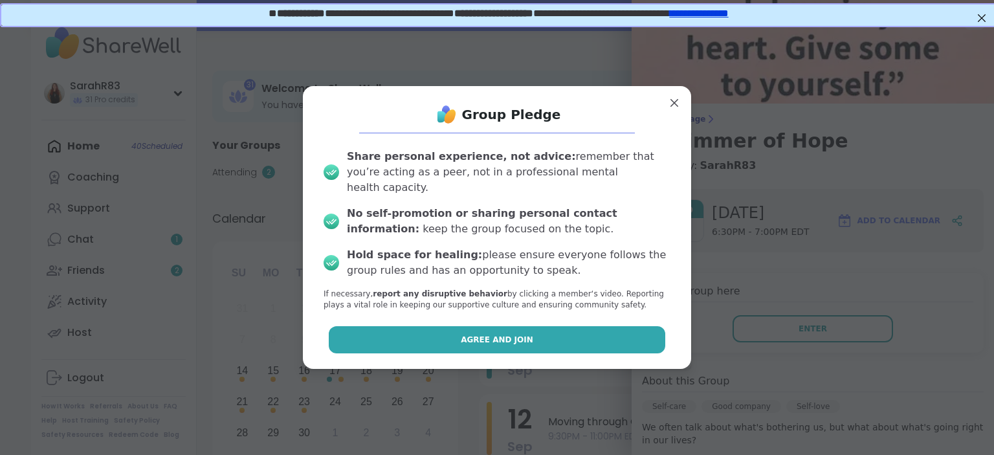
click at [574, 345] on button "Agree and Join" at bounding box center [497, 339] width 337 height 27
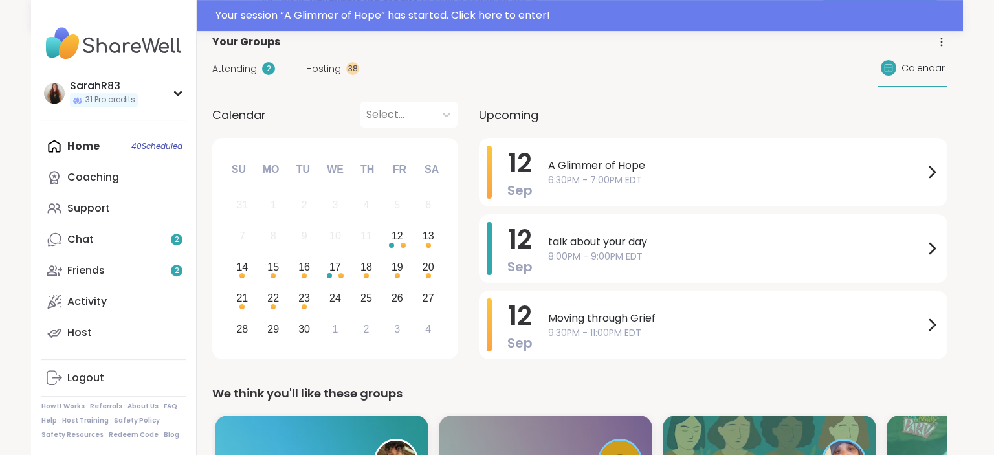
scroll to position [115, 0]
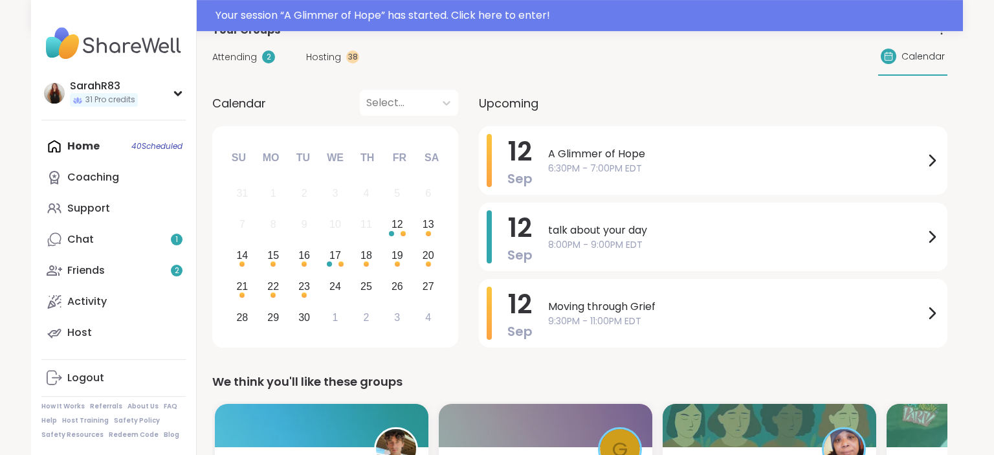
click at [319, 58] on span "Hosting" at bounding box center [323, 57] width 35 height 14
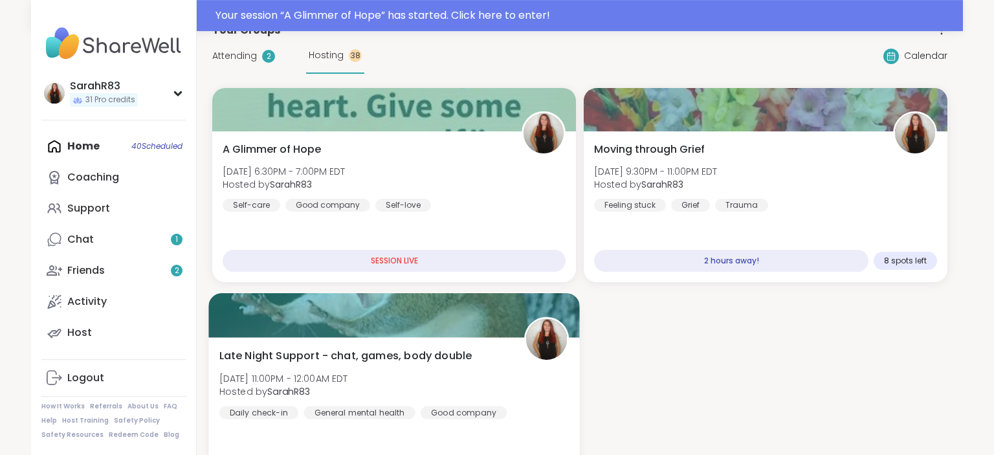
click at [560, 389] on div "Late Night Support - chat, games, body double [DATE] 11:00PM - 12:00AM EDT Host…" at bounding box center [394, 383] width 350 height 71
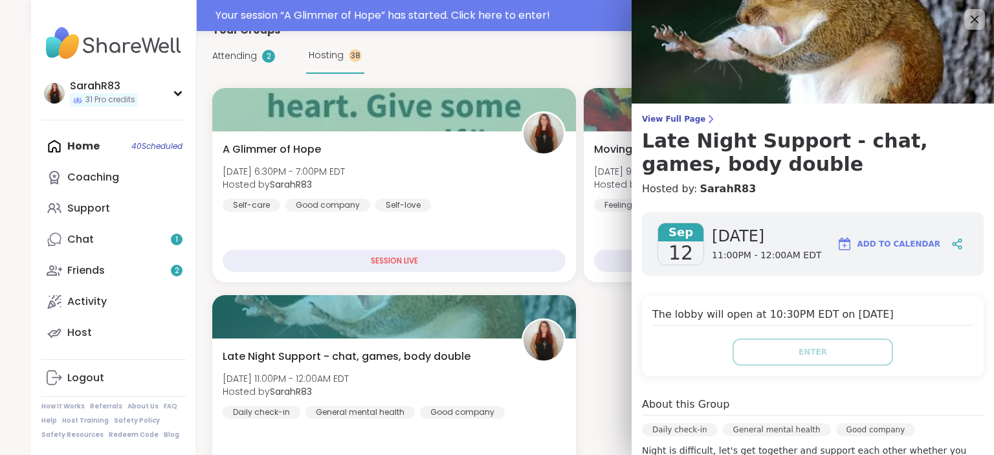
click at [604, 354] on div "A Glimmer of Hope [DATE] 6:30PM - 7:00PM EDT Hosted by SarahR83 Self-care Good …" at bounding box center [579, 288] width 735 height 401
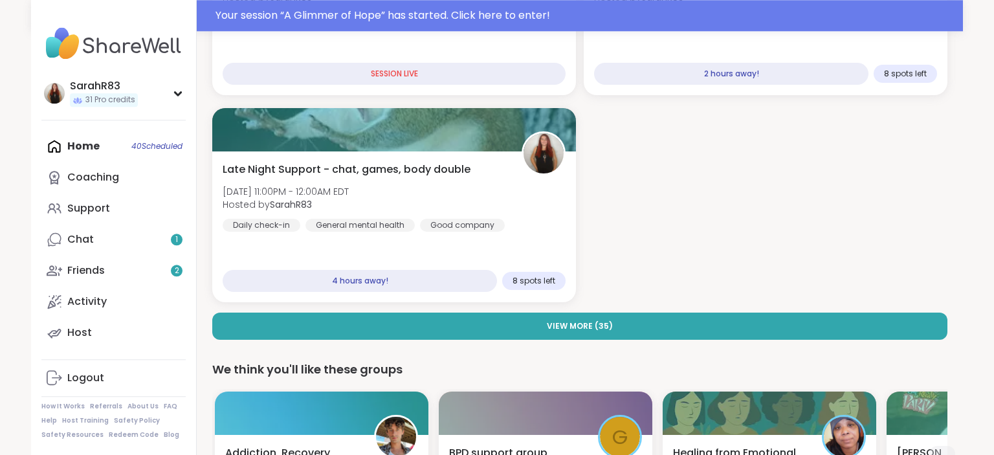
scroll to position [303, 0]
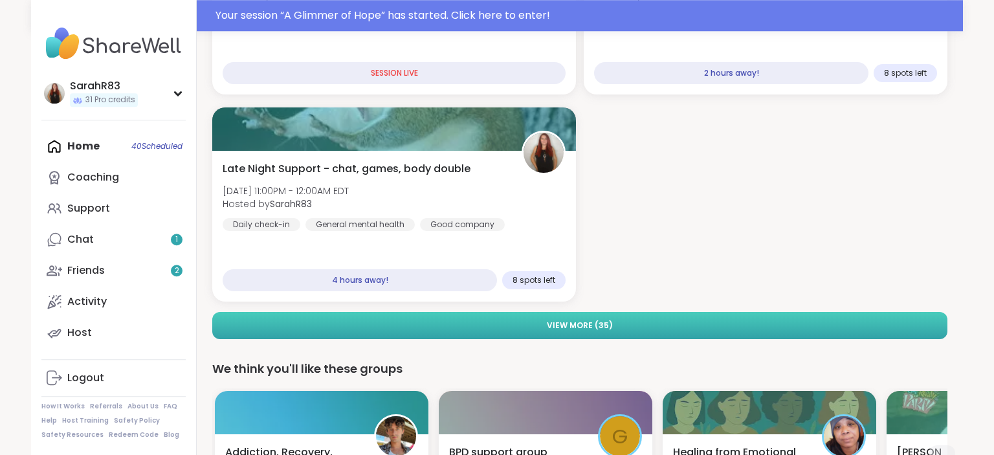
click at [582, 329] on span "View More ( 35 )" at bounding box center [580, 326] width 66 height 12
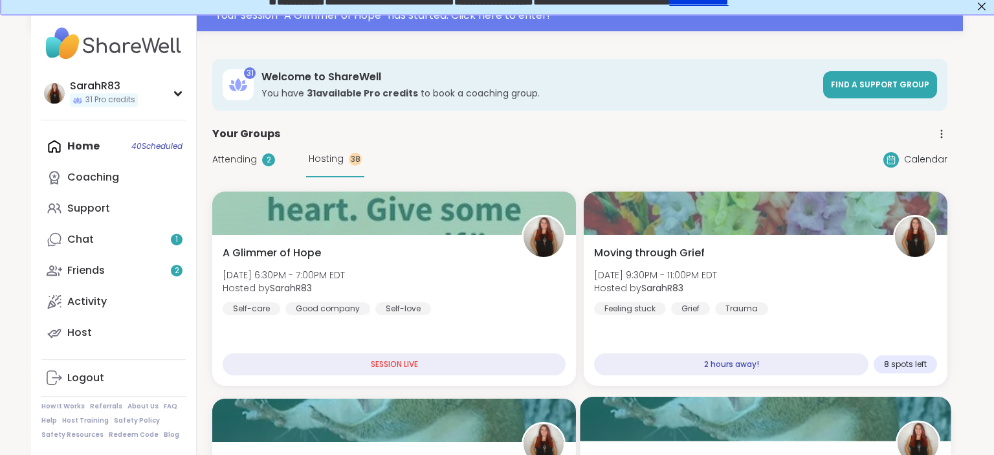
scroll to position [10, 0]
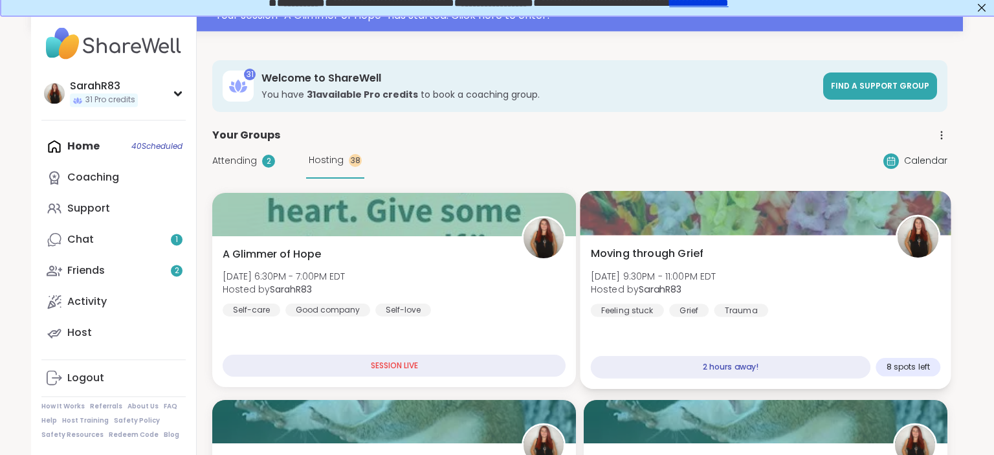
click at [750, 291] on div "Moving through Grief [DATE] 9:30PM - 11:00PM EDT Hosted by SarahR83 Feeling stu…" at bounding box center [766, 281] width 350 height 71
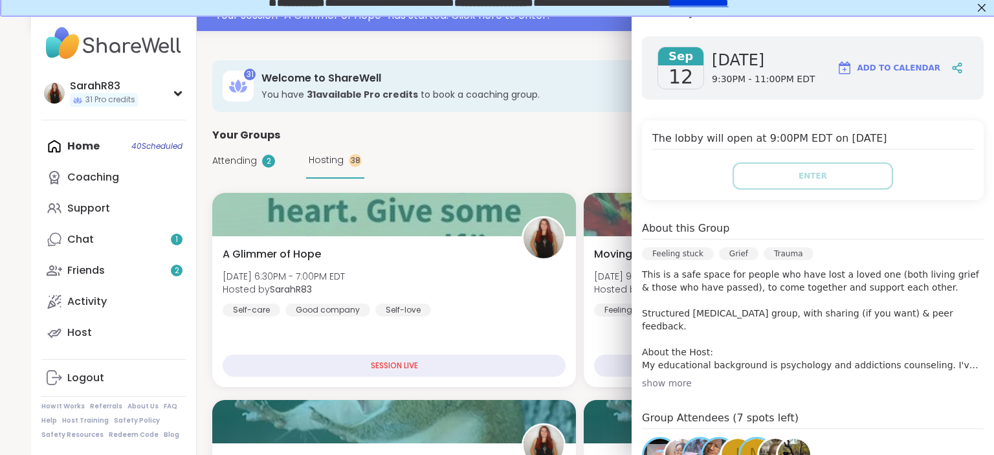
scroll to position [269, 0]
